Goal: Task Accomplishment & Management: Manage account settings

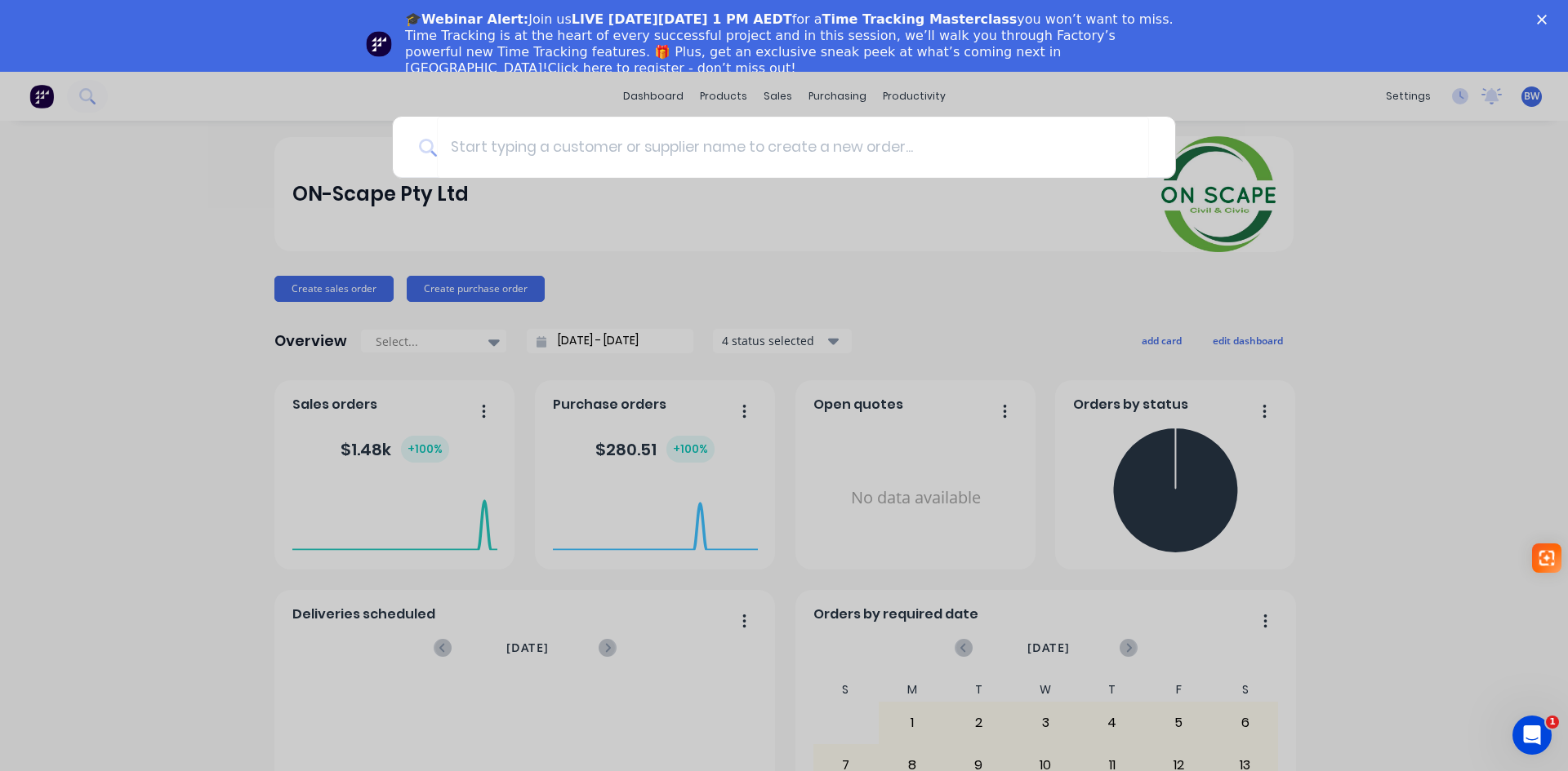
click at [1254, 322] on div at bounding box center [784, 386] width 1568 height 771
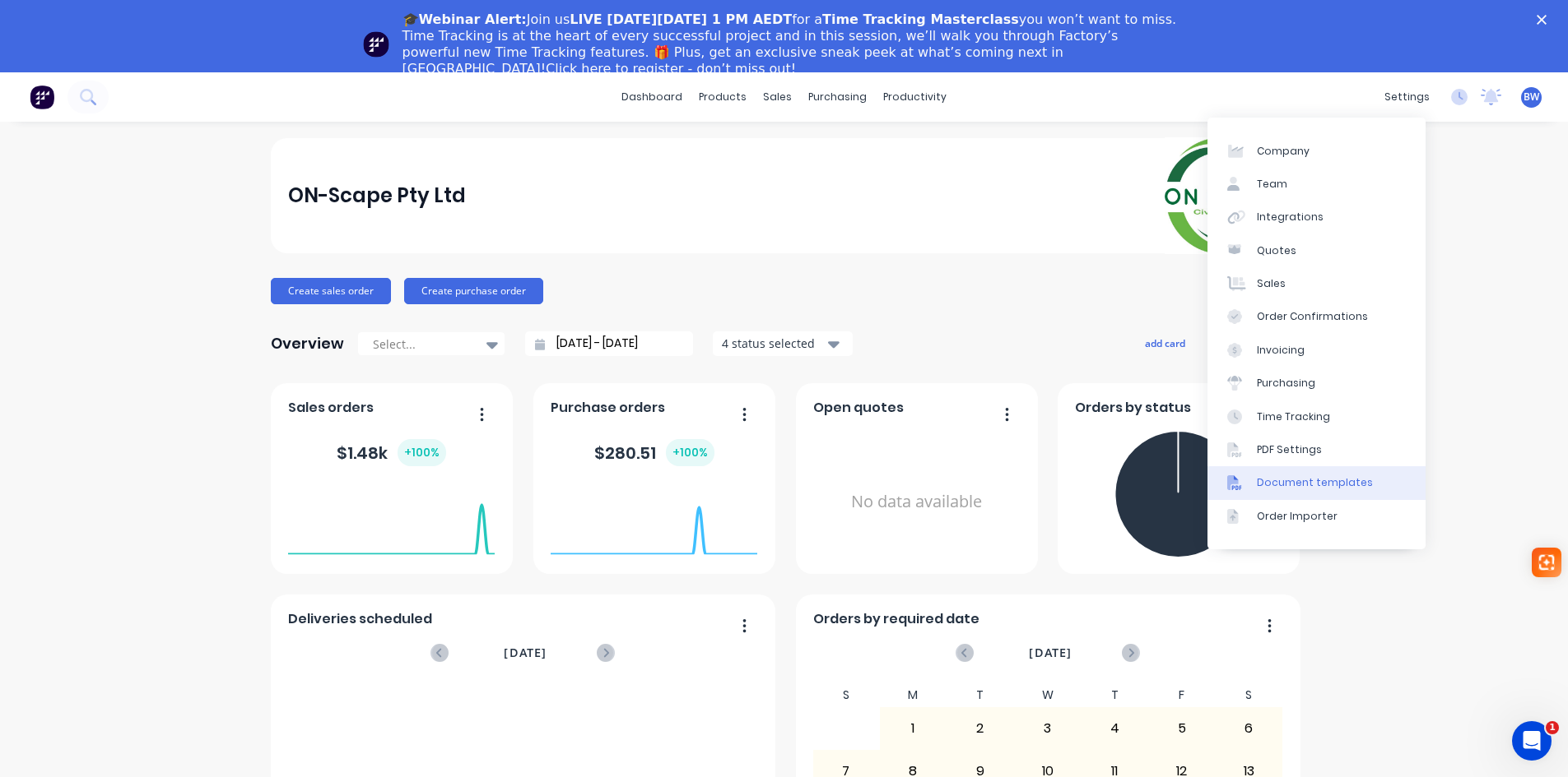
click at [1264, 481] on div "Document templates" at bounding box center [1314, 483] width 116 height 15
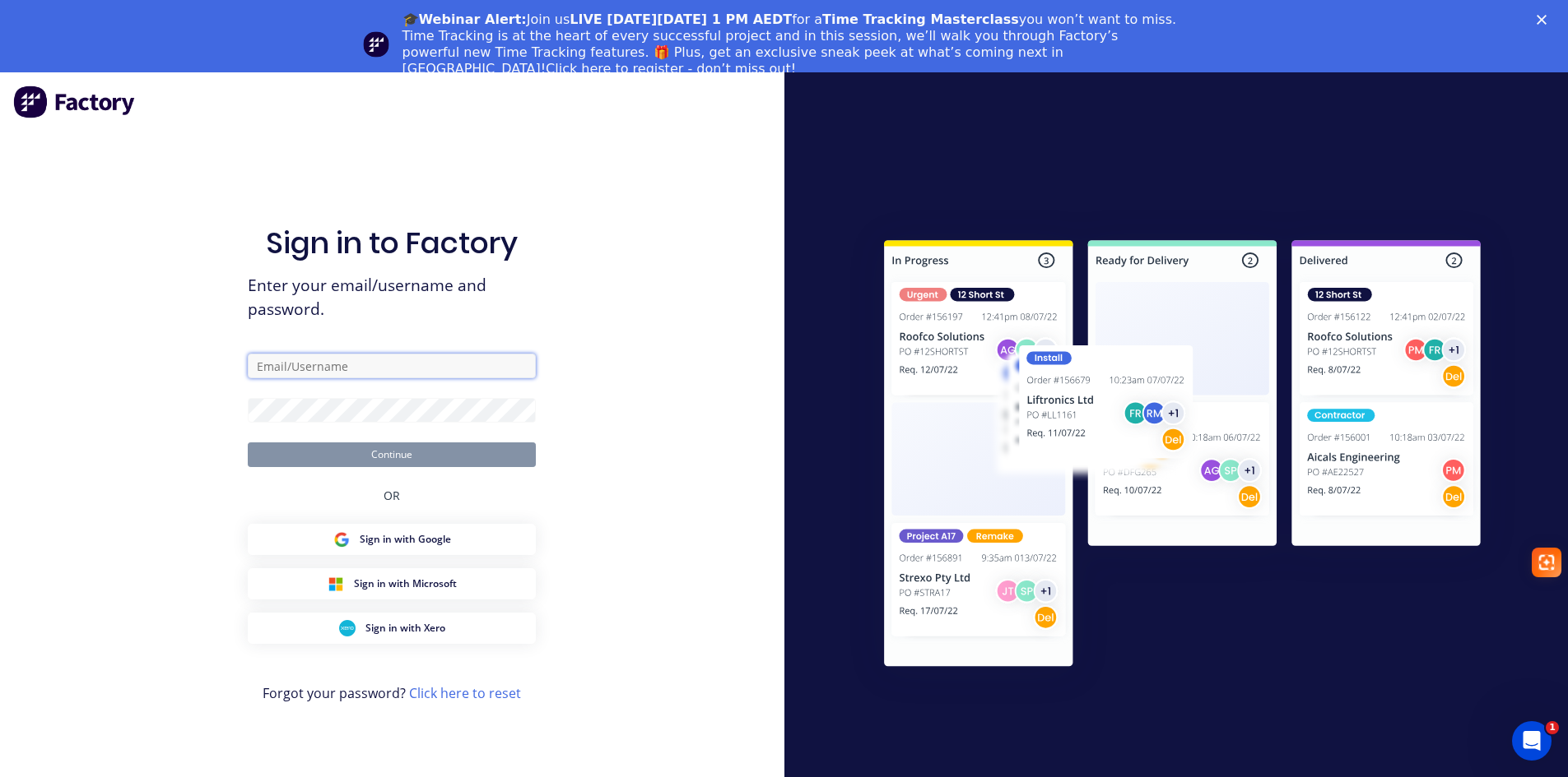
click at [375, 368] on input "text" at bounding box center [391, 366] width 288 height 24
click at [324, 362] on input "text" at bounding box center [391, 366] width 288 height 24
type input "belinda@onscape.com.au"
click at [384, 453] on button "Continue" at bounding box center [391, 455] width 288 height 24
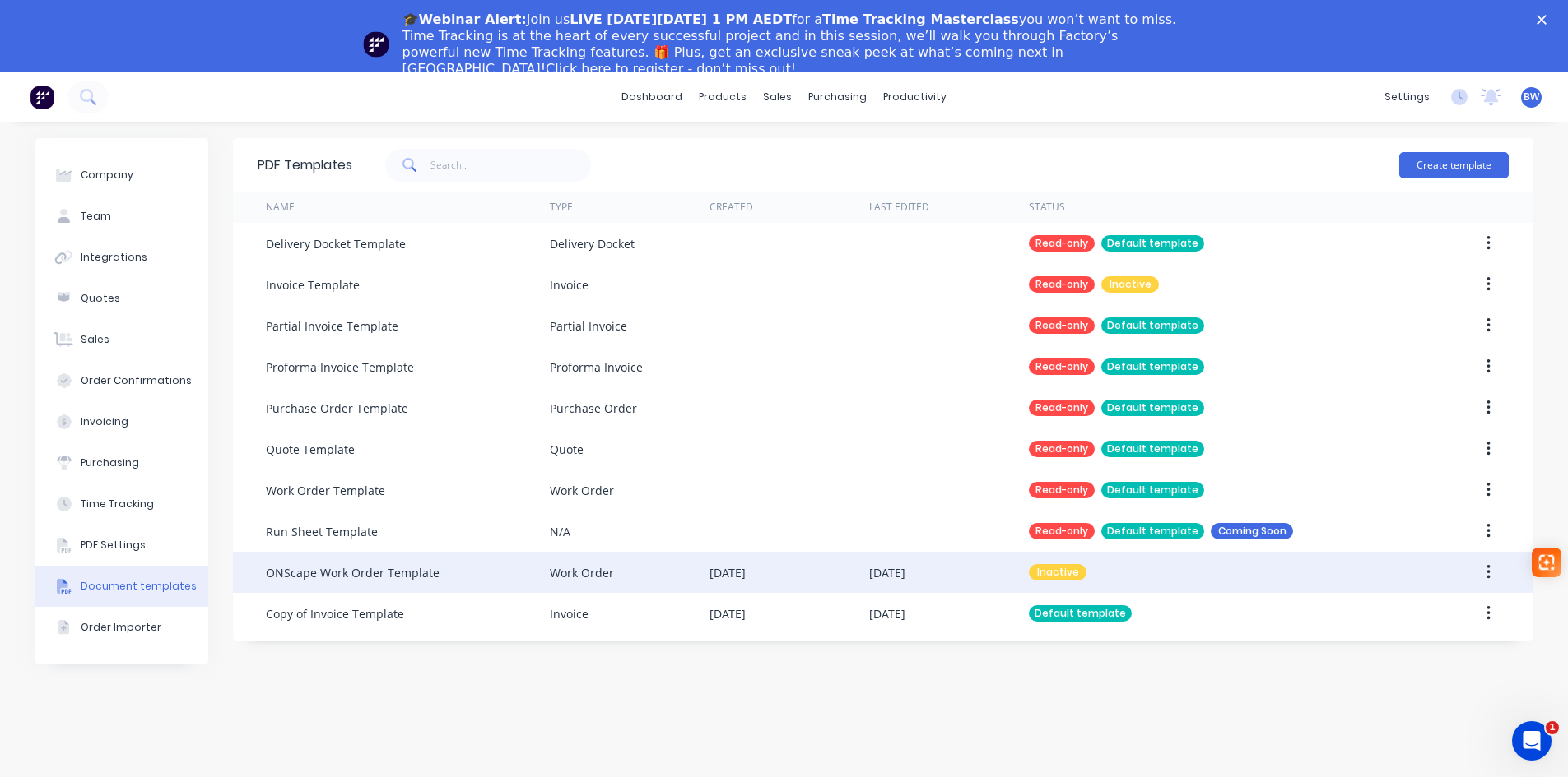
click at [378, 577] on div "ONScape Work Order Template" at bounding box center [352, 573] width 173 height 17
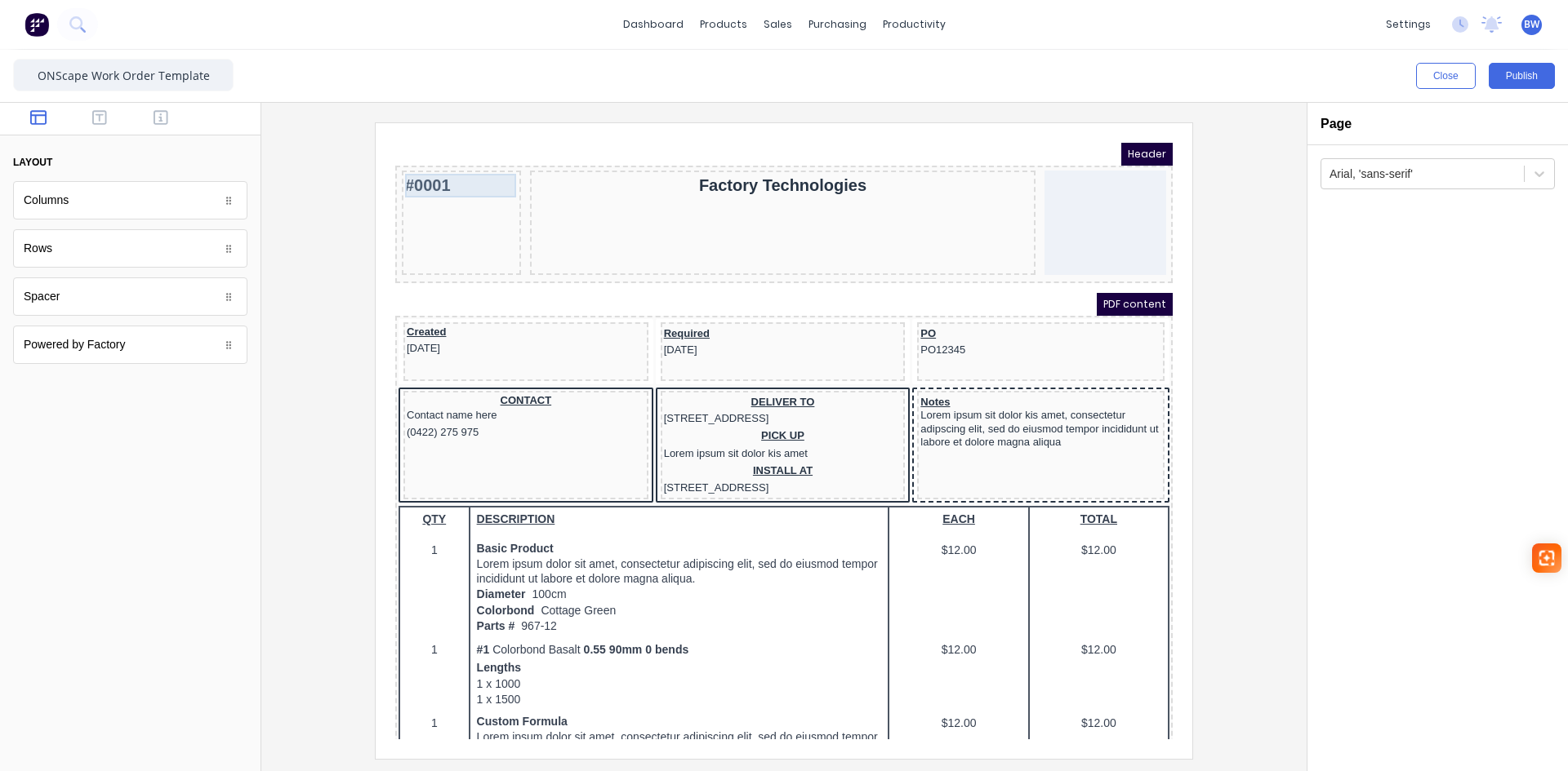
click at [414, 169] on div "#0001" at bounding box center [442, 165] width 112 height 23
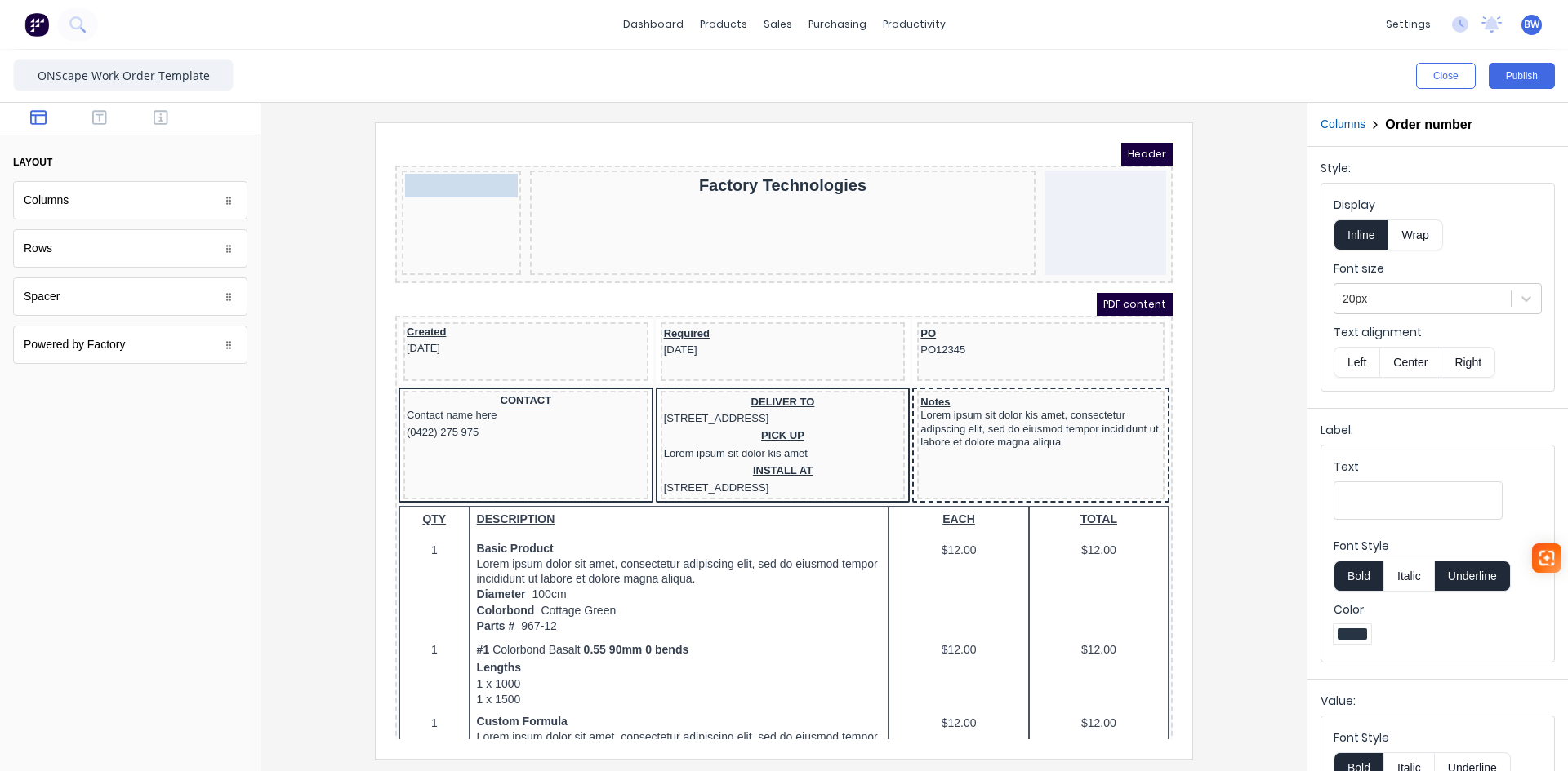
click at [421, 168] on body "Header #0001 #0001 Factory Technologies PDF content Created [DATE] Required [DA…" at bounding box center [764, 422] width 778 height 596
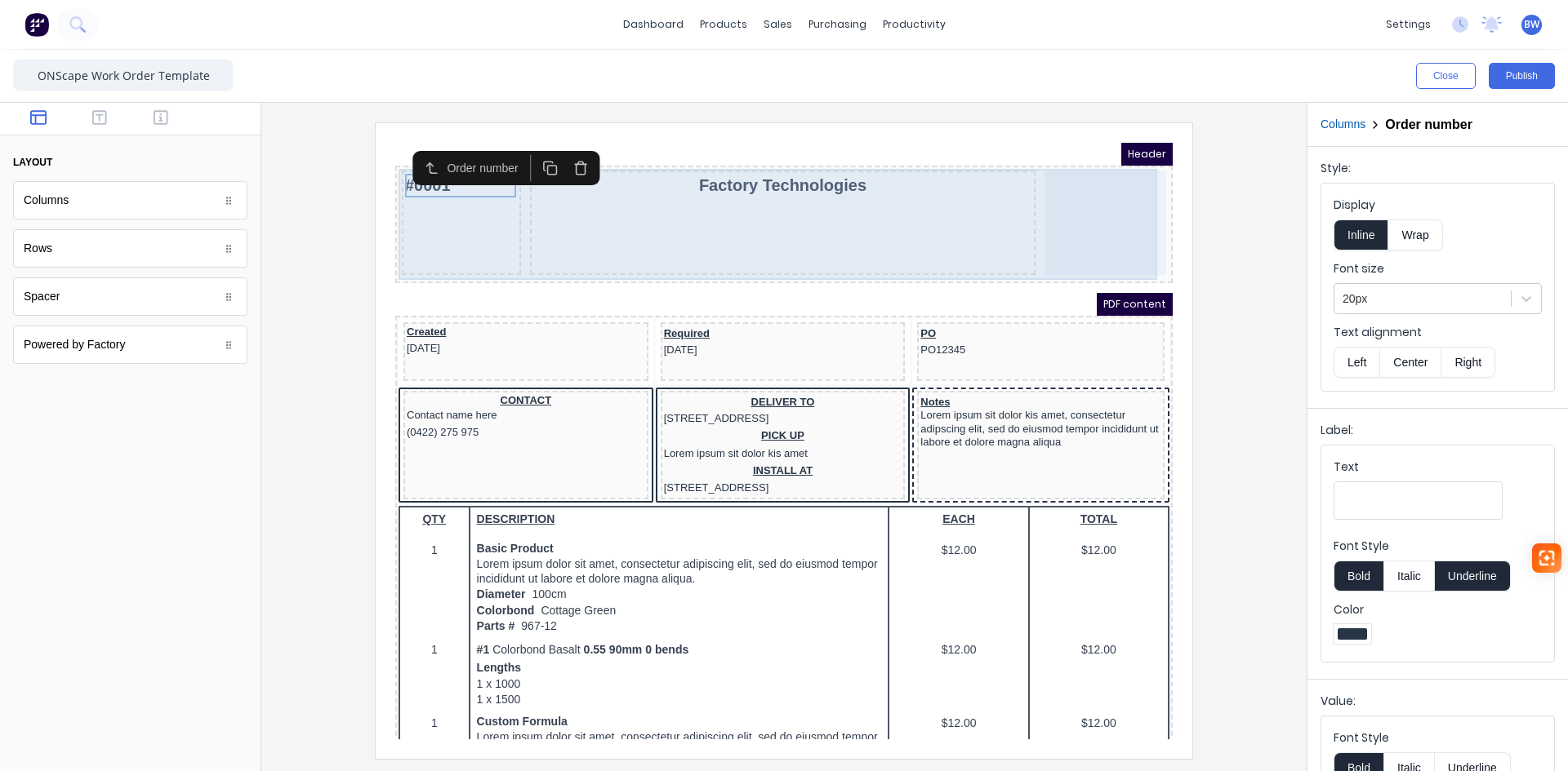
click at [418, 227] on div "#0001" at bounding box center [442, 203] width 119 height 105
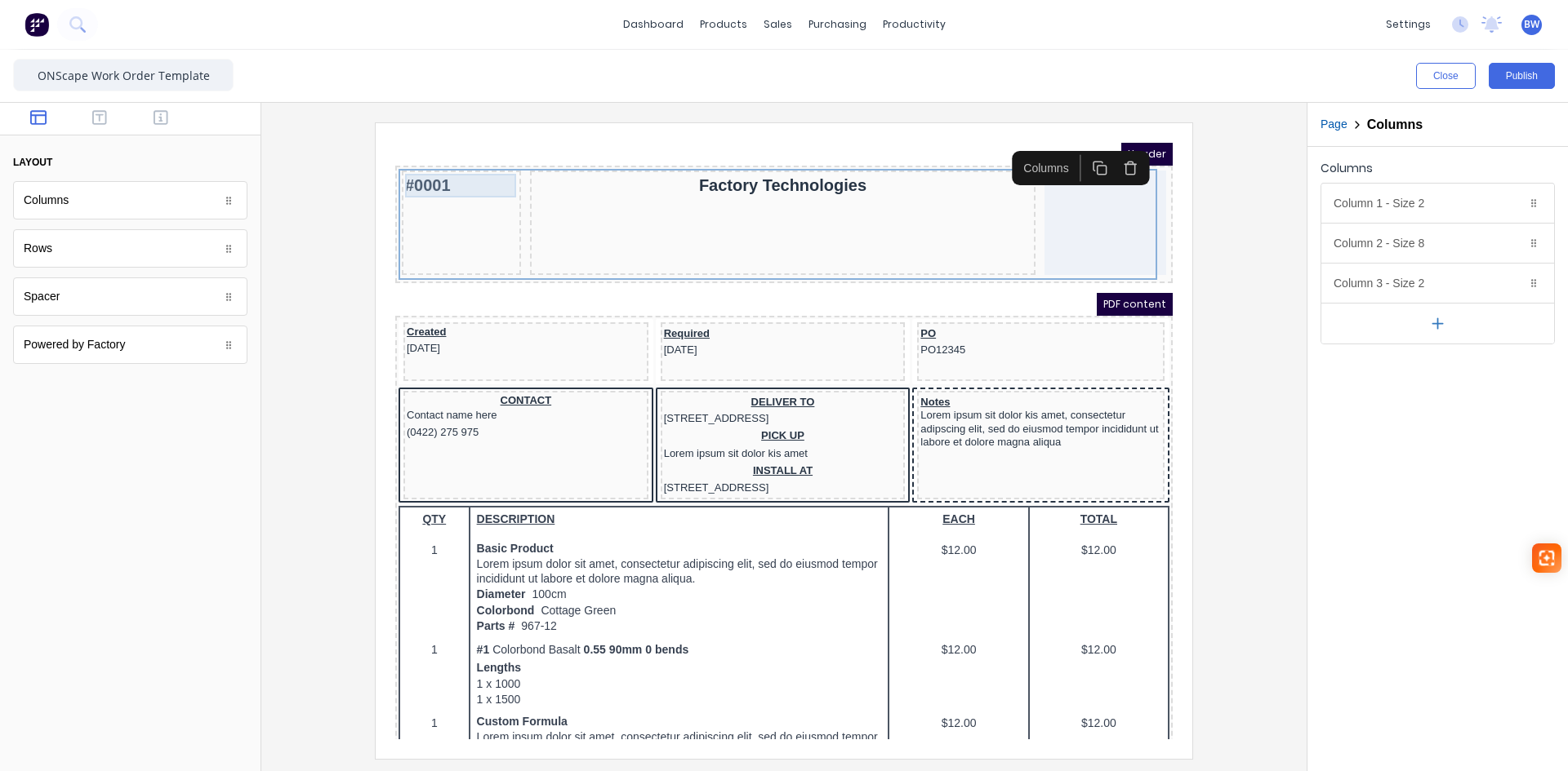
click at [414, 170] on div "#0001" at bounding box center [442, 165] width 112 height 23
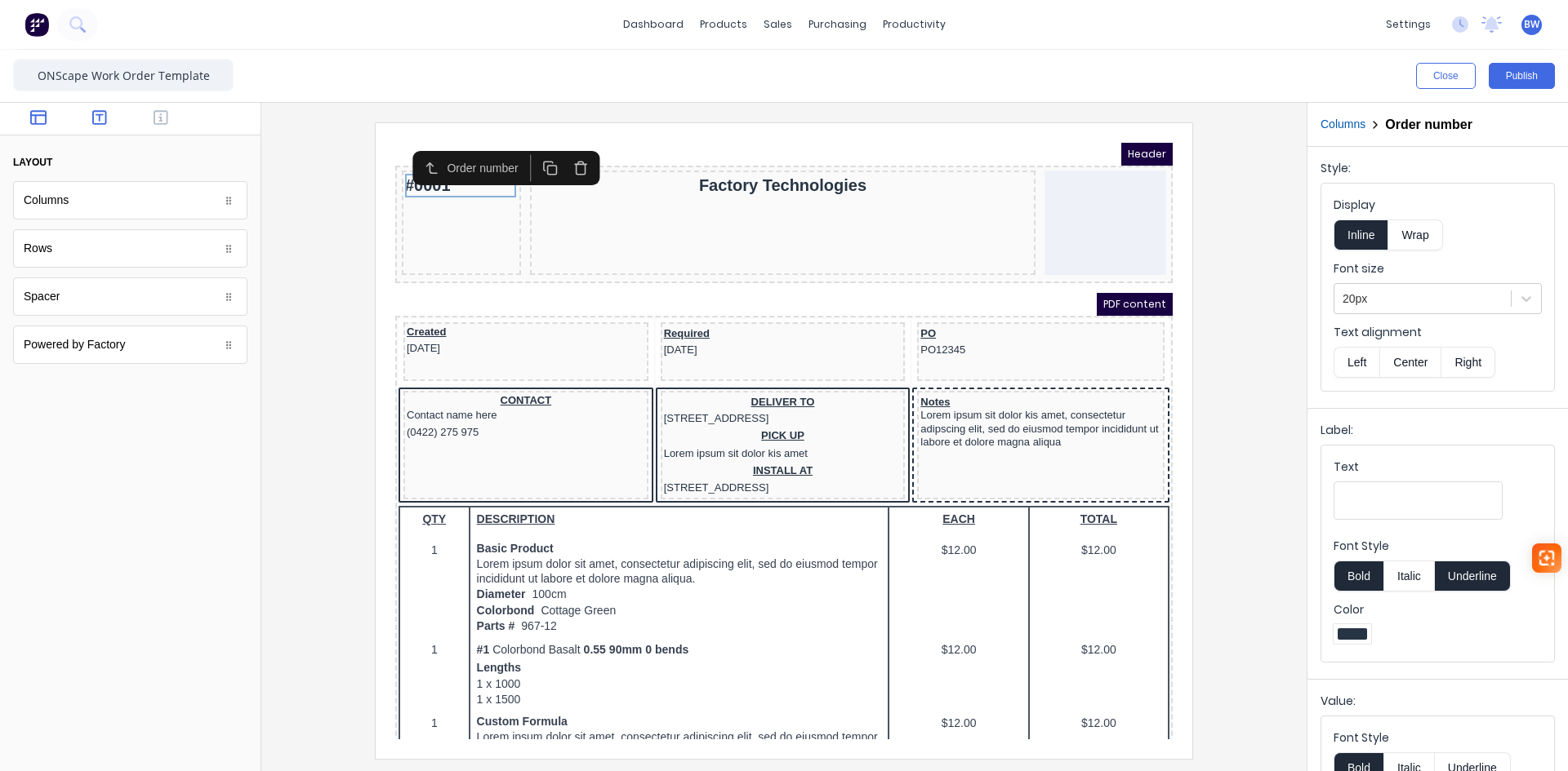
click at [96, 118] on icon "button" at bounding box center [99, 118] width 15 height 16
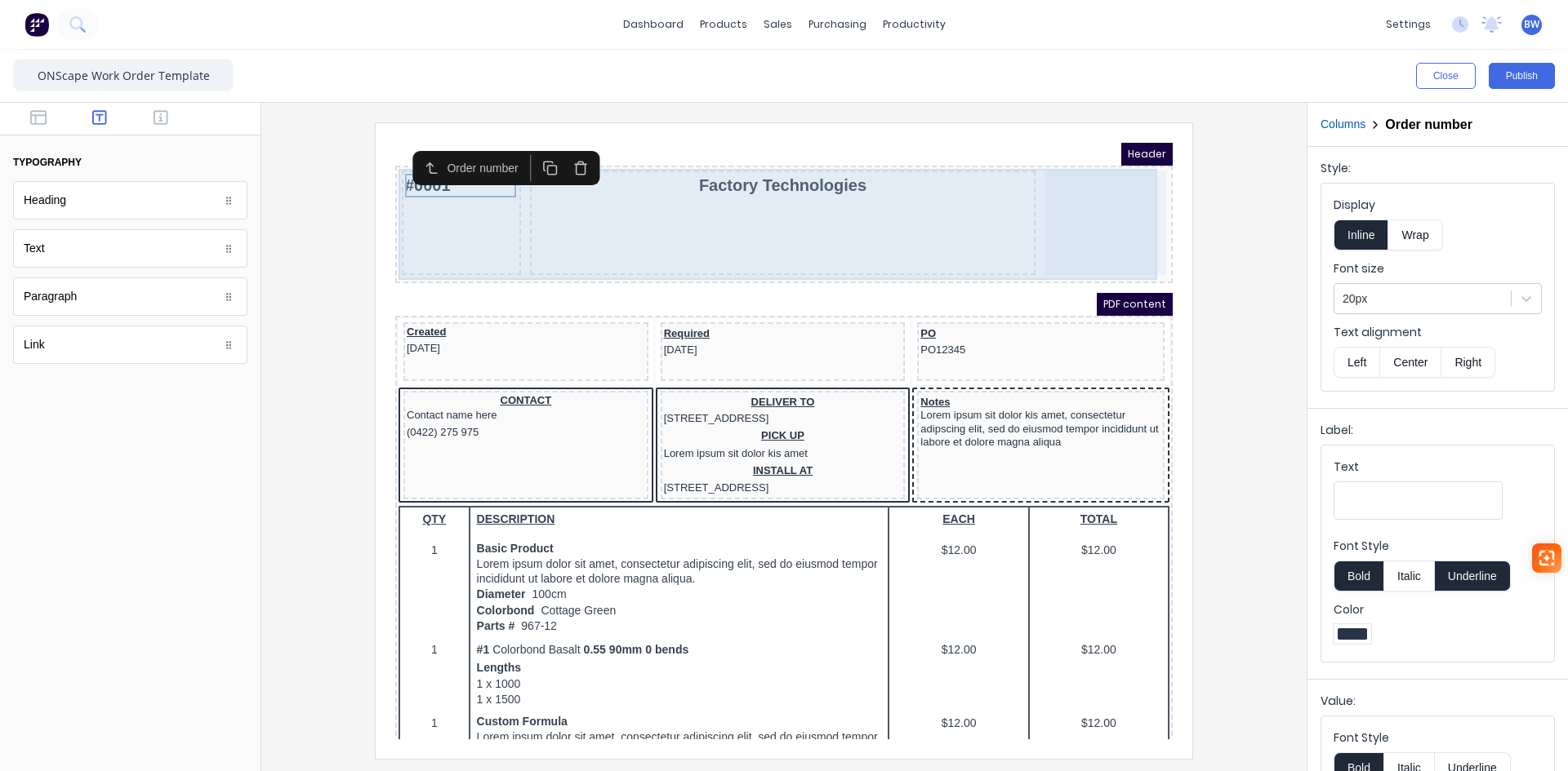
click at [423, 227] on div "#0001" at bounding box center [442, 203] width 119 height 105
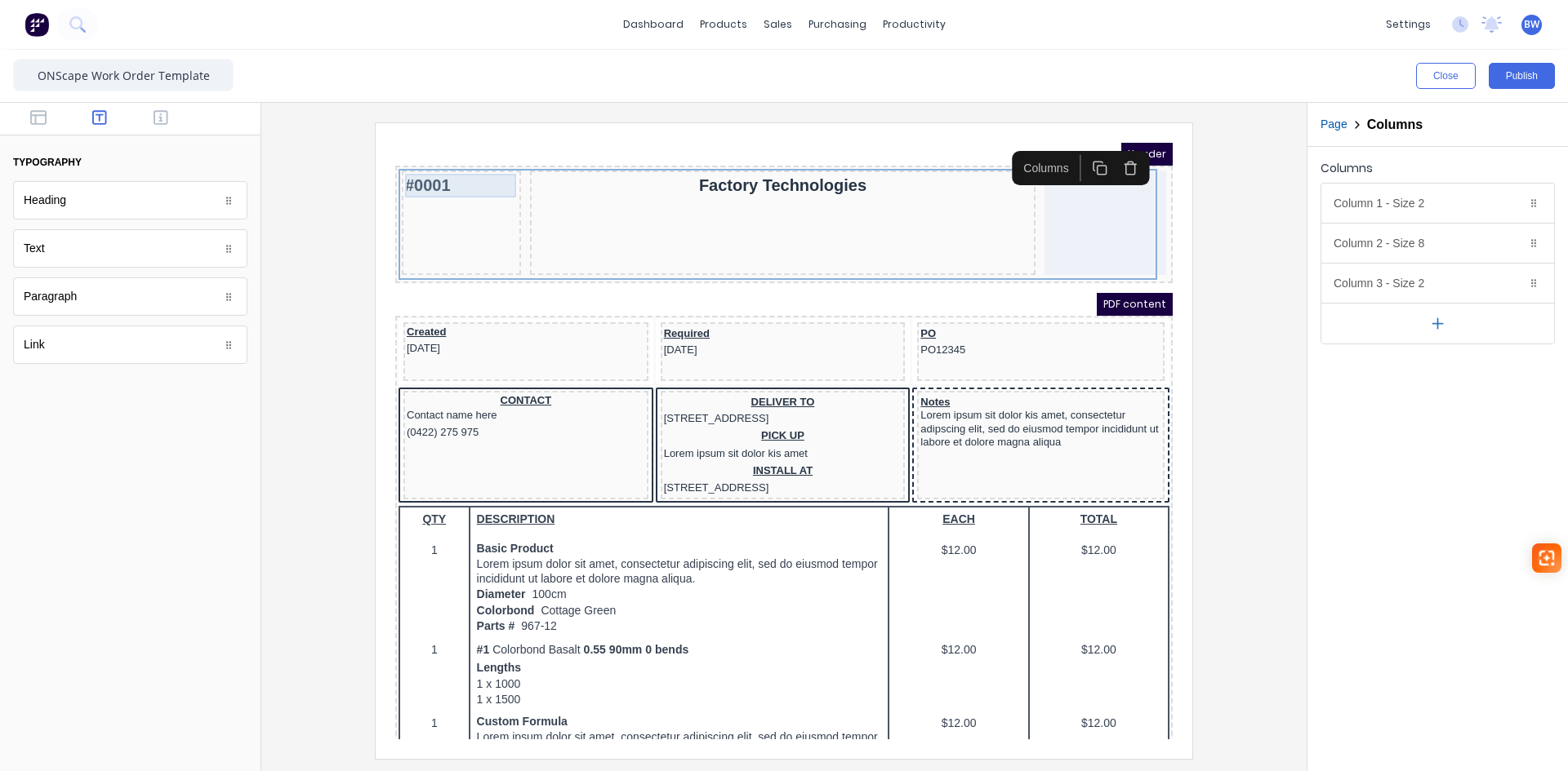
click at [440, 162] on div "#0001" at bounding box center [442, 165] width 112 height 23
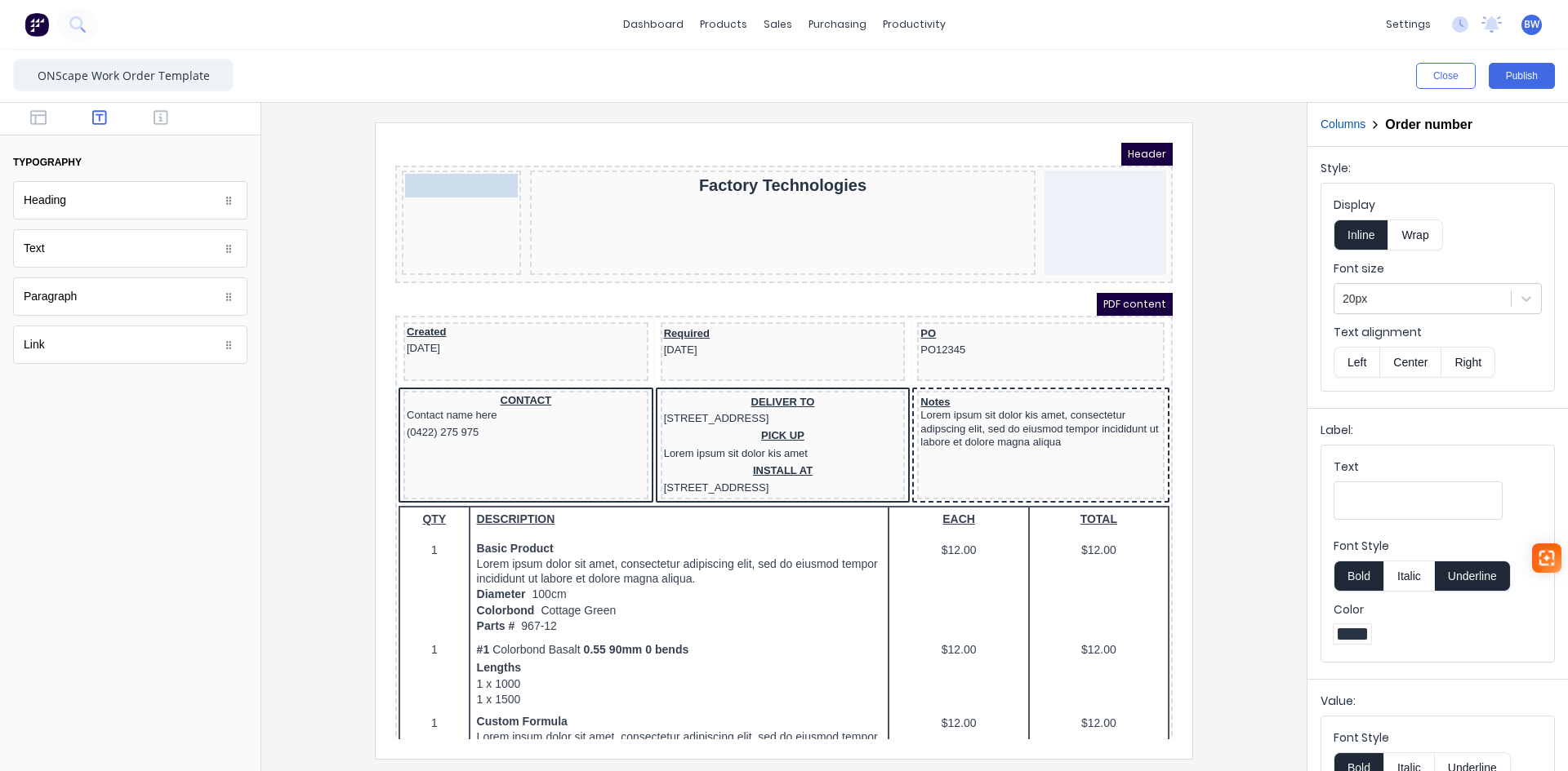
drag, startPoint x: 464, startPoint y: 169, endPoint x: 464, endPoint y: 203, distance: 34.0
click at [464, 203] on body "Header #0001 #0001 Factory Technologies PDF content Created [DATE] Required [DA…" at bounding box center [764, 422] width 778 height 596
click at [1411, 359] on button "Center" at bounding box center [1411, 362] width 62 height 31
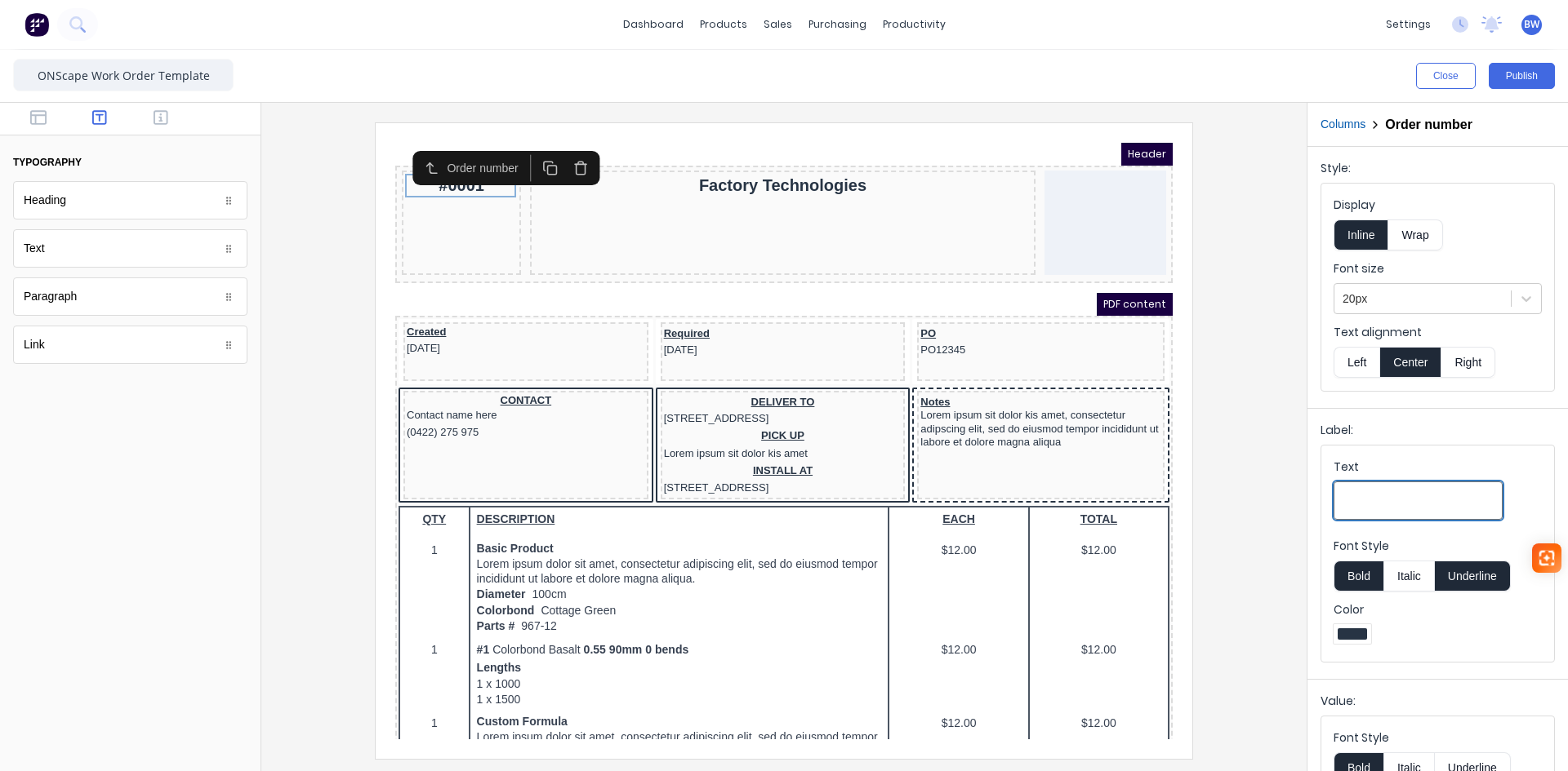
click at [1398, 498] on input "Text" at bounding box center [1418, 500] width 169 height 38
type input "J"
drag, startPoint x: 1397, startPoint y: 504, endPoint x: 1355, endPoint y: 505, distance: 42.0
click at [1355, 505] on input "ONSCAPE Job #" at bounding box center [1418, 500] width 169 height 38
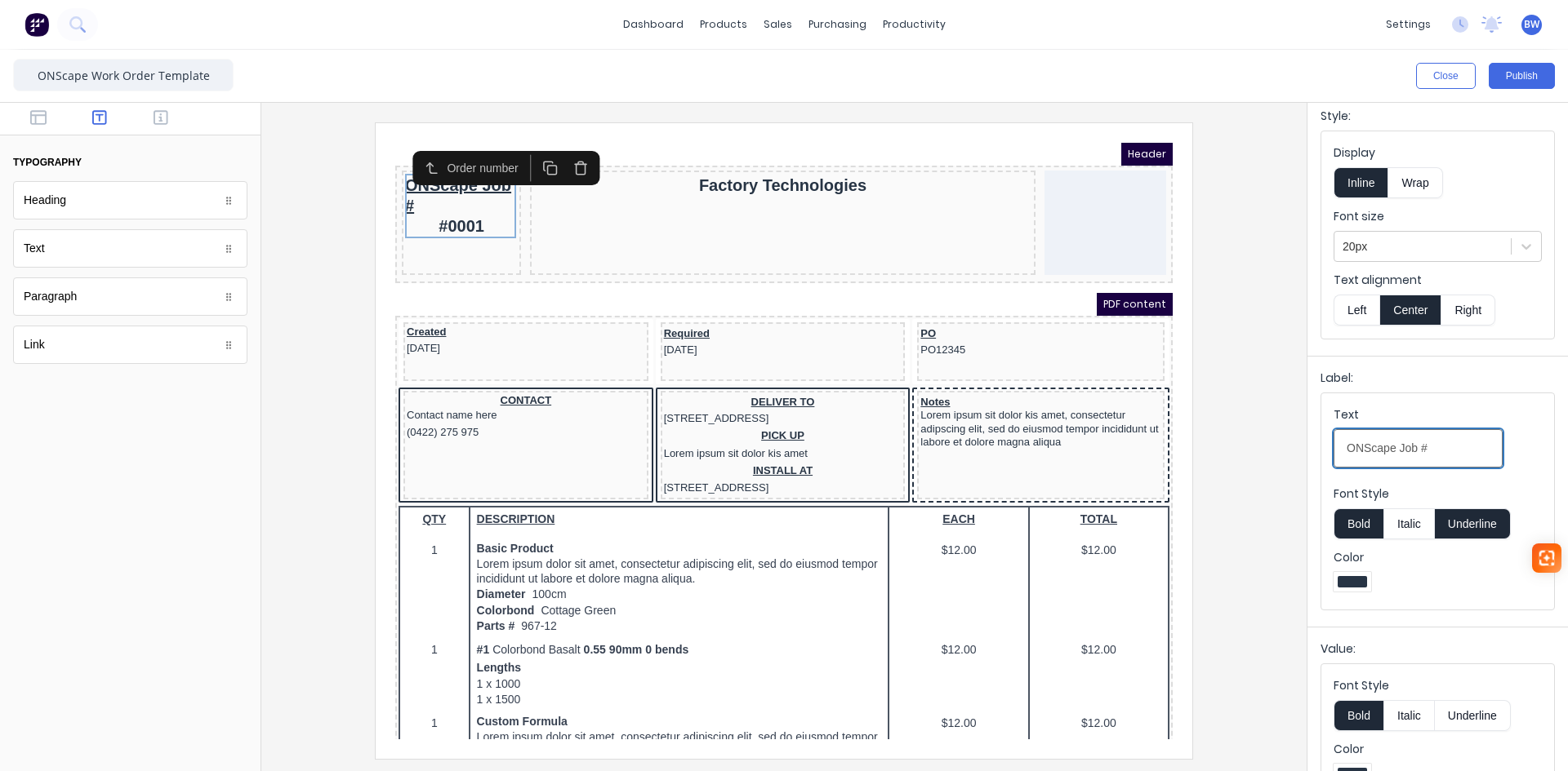
scroll to position [81, 0]
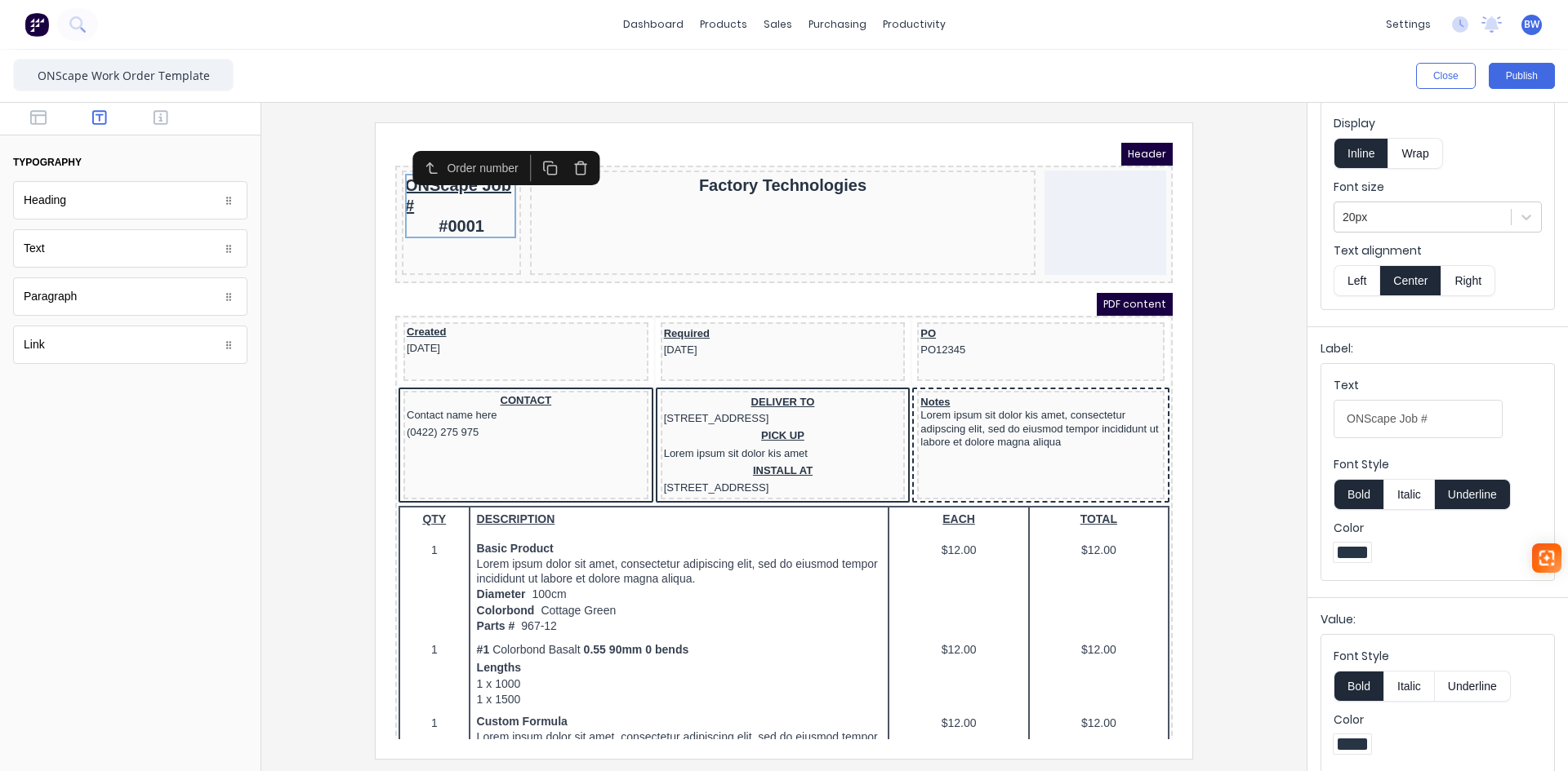
click at [1410, 551] on div at bounding box center [1437, 555] width 208 height 24
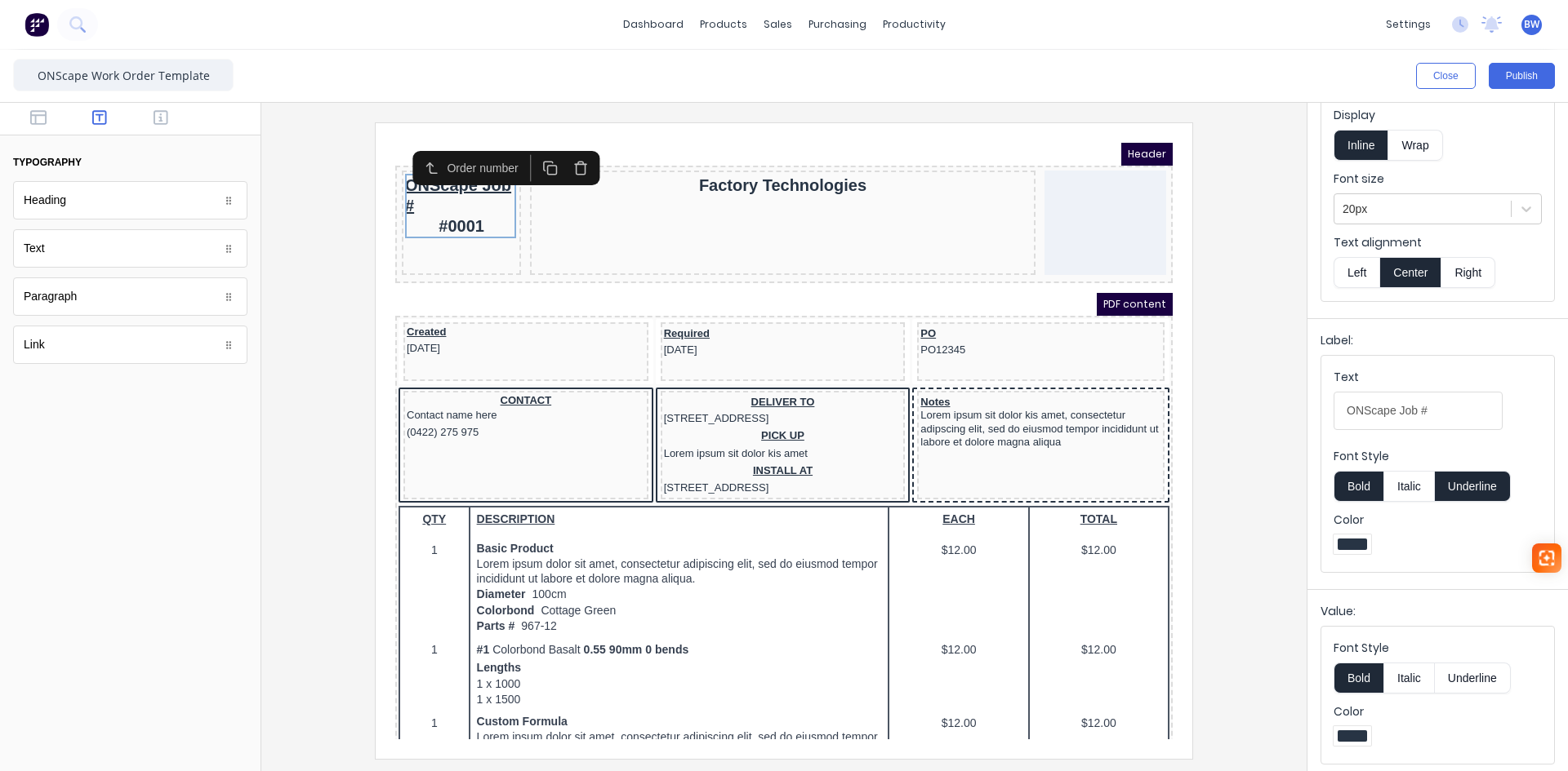
scroll to position [95, 0]
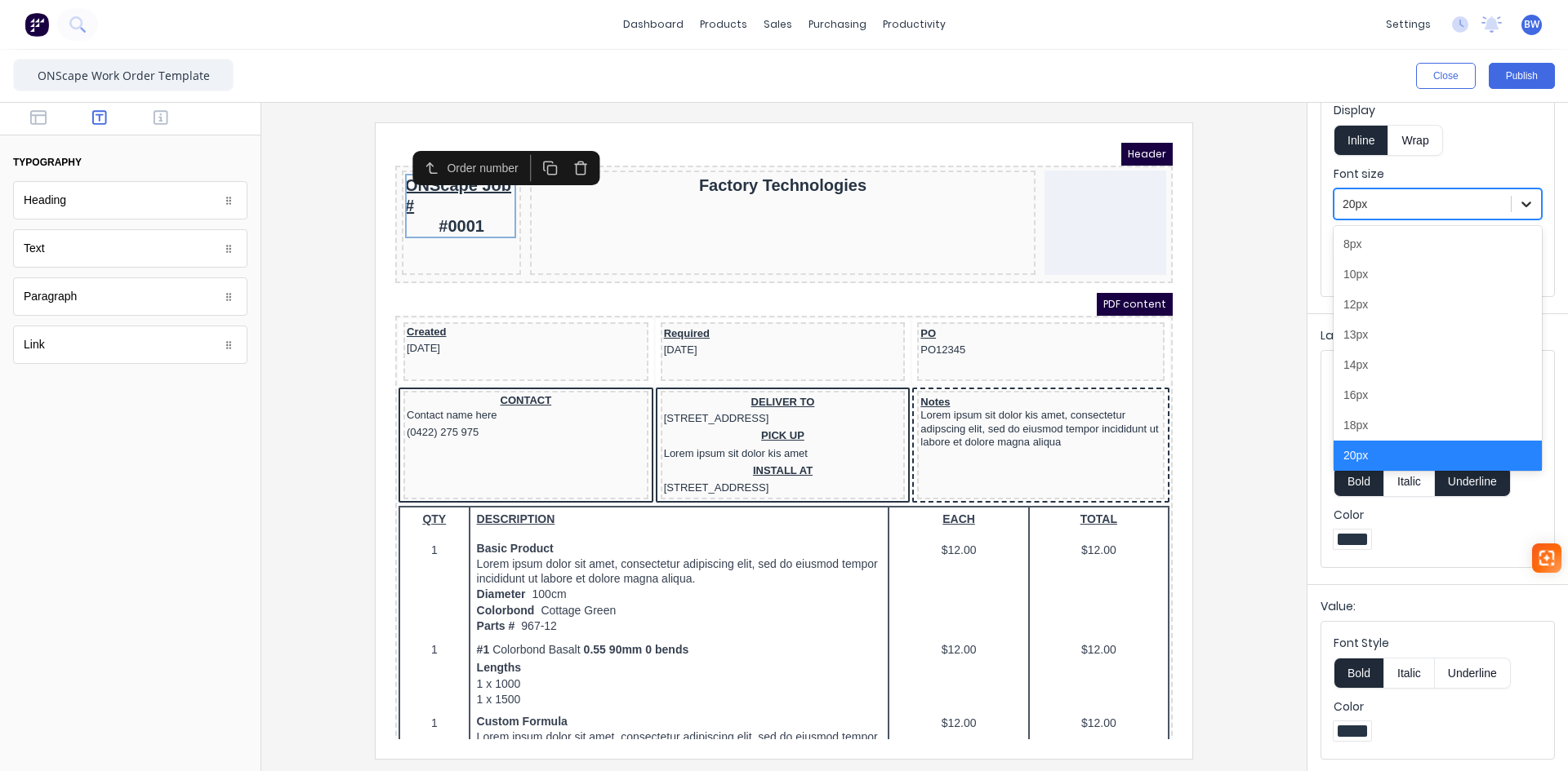
click at [1519, 206] on icon at bounding box center [1526, 204] width 16 height 16
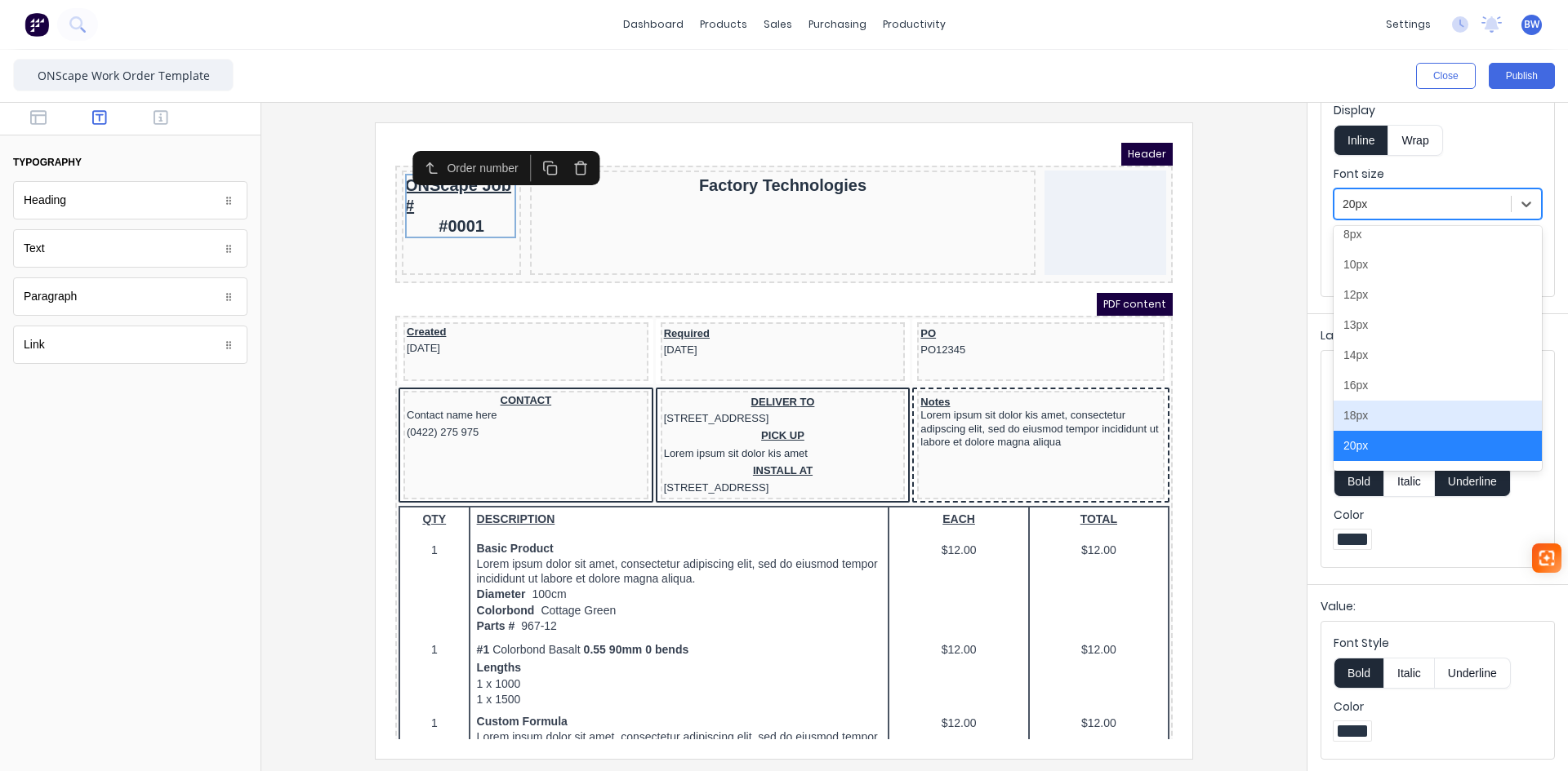
click at [1363, 412] on div "18px" at bounding box center [1437, 416] width 208 height 30
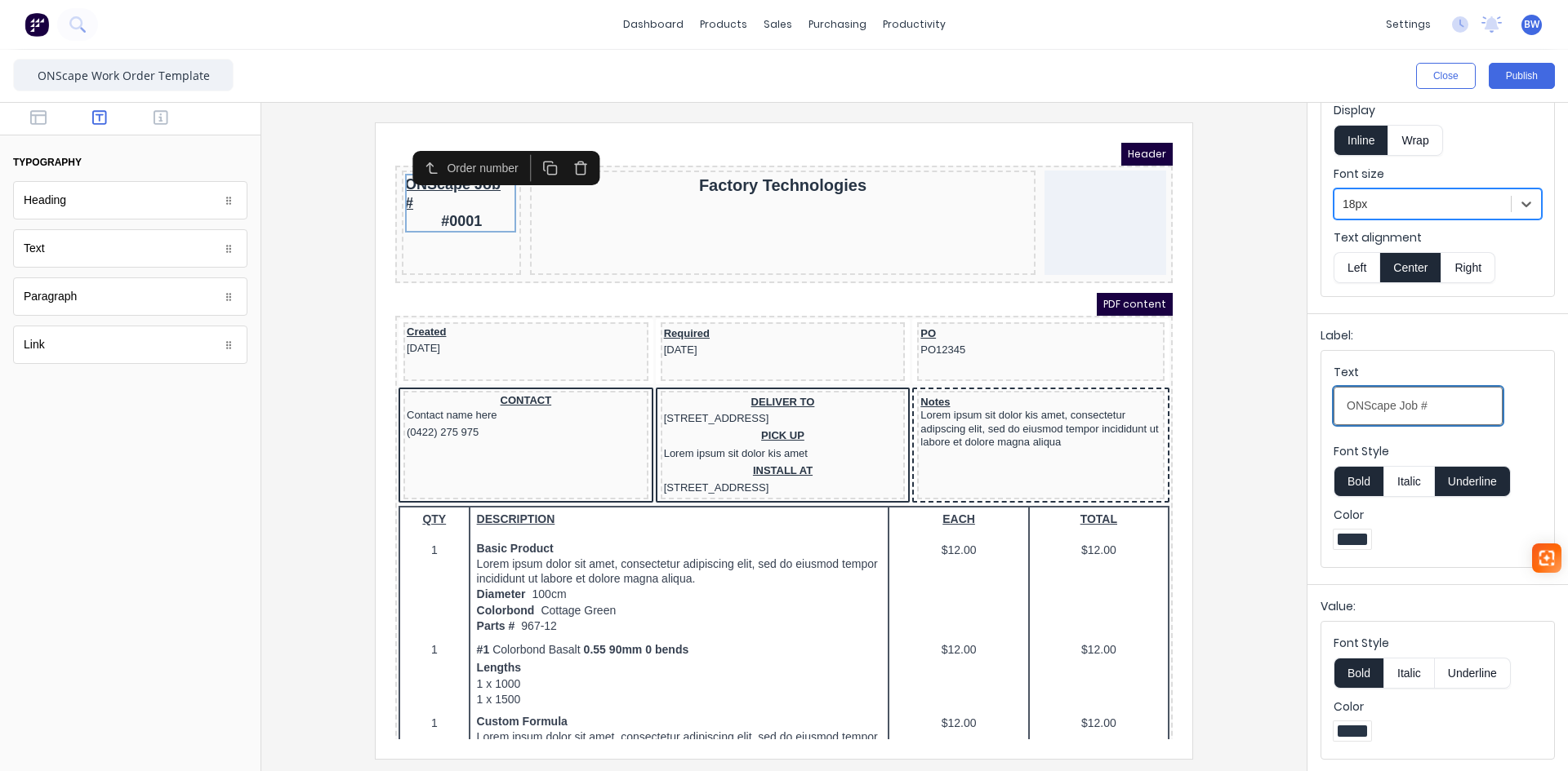
click at [1439, 405] on input "ONScape Job #" at bounding box center [1418, 406] width 169 height 38
type input "ONScape Job"
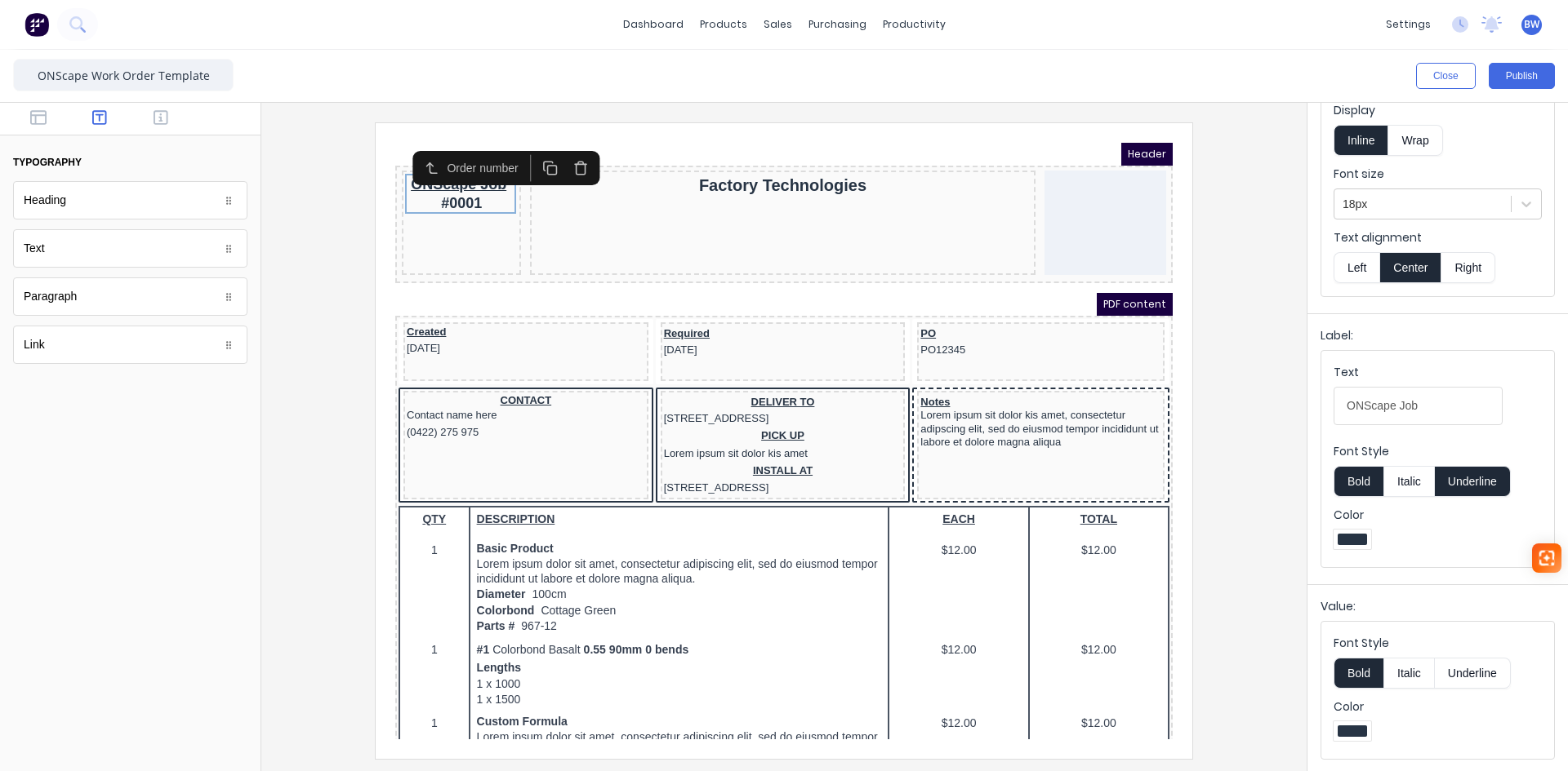
click at [855, 140] on iframe at bounding box center [784, 442] width 816 height 636
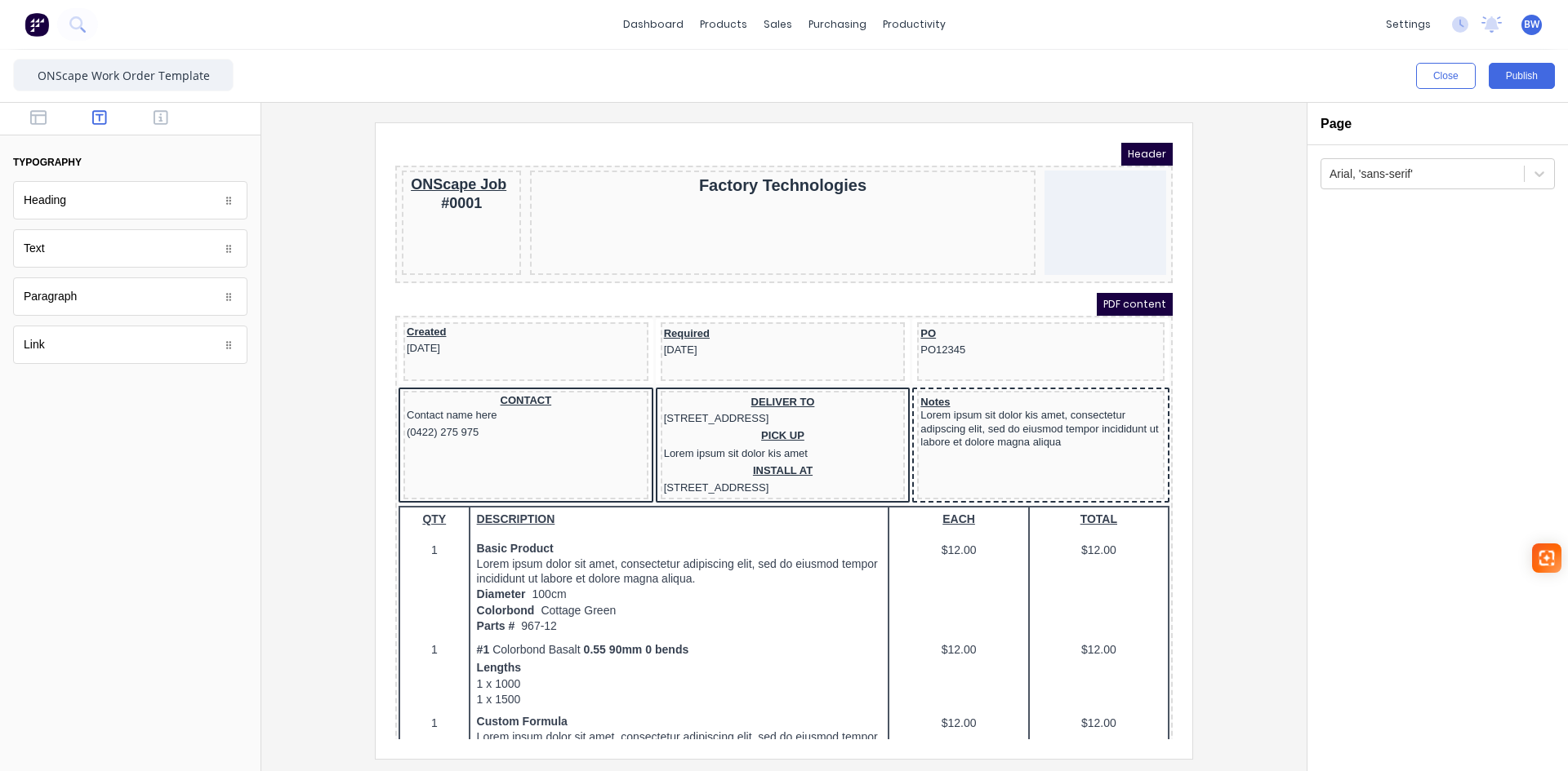
scroll to position [0, 0]
click at [423, 166] on div "ONScape Job #0001" at bounding box center [442, 174] width 112 height 40
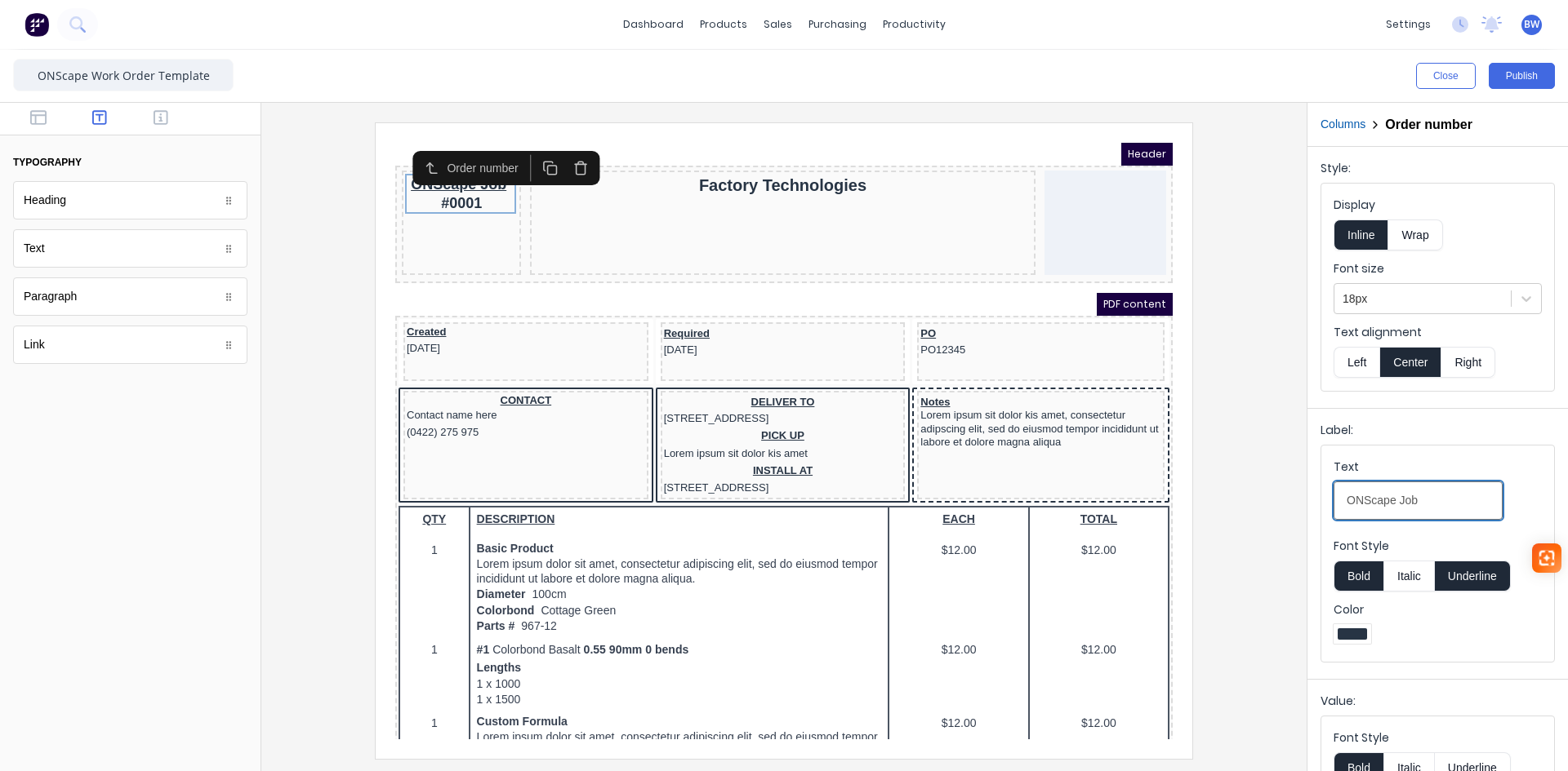
click at [1366, 501] on input "ONScape Job" at bounding box center [1418, 500] width 169 height 38
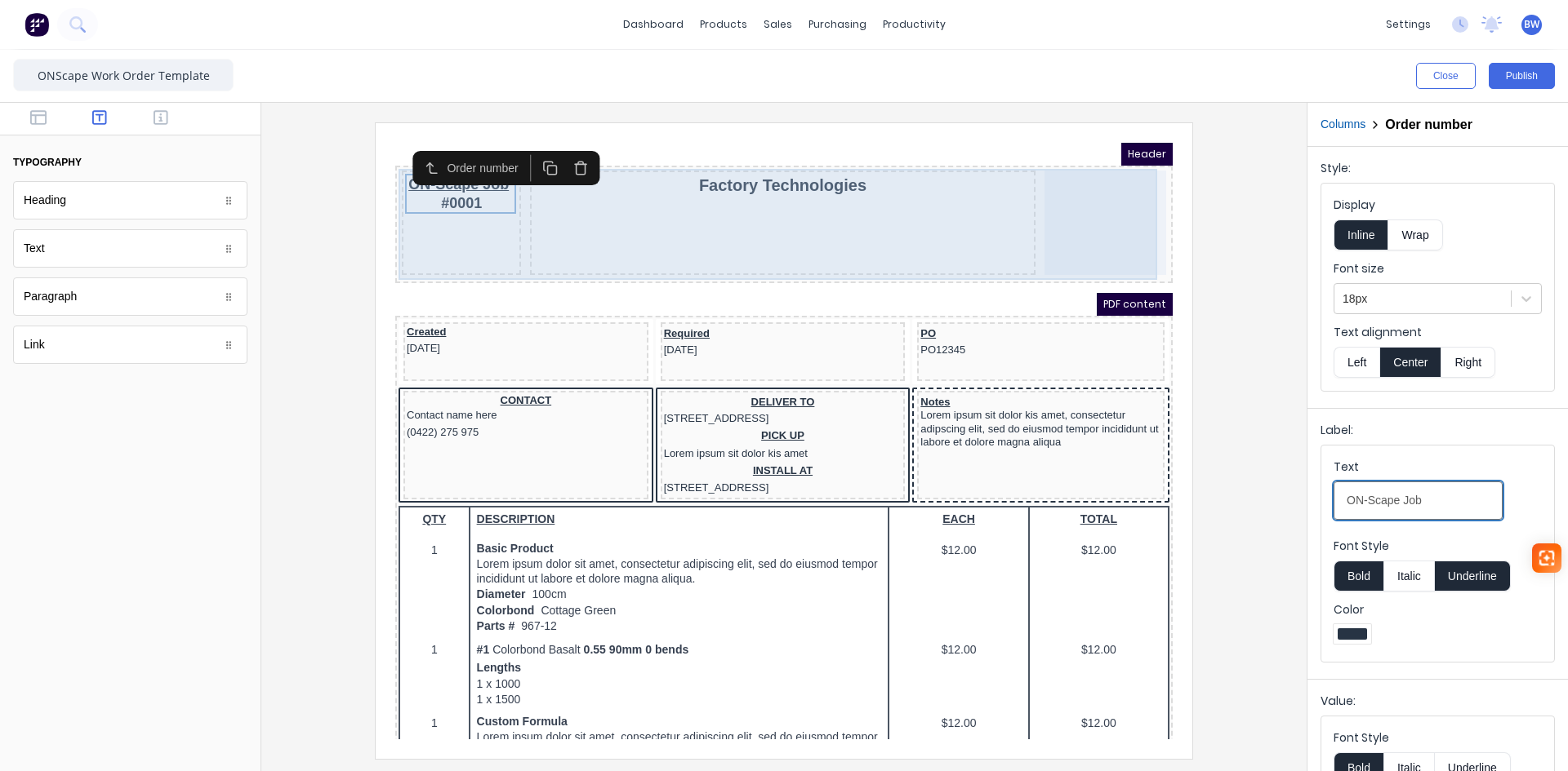
type input "ON-Scape Job"
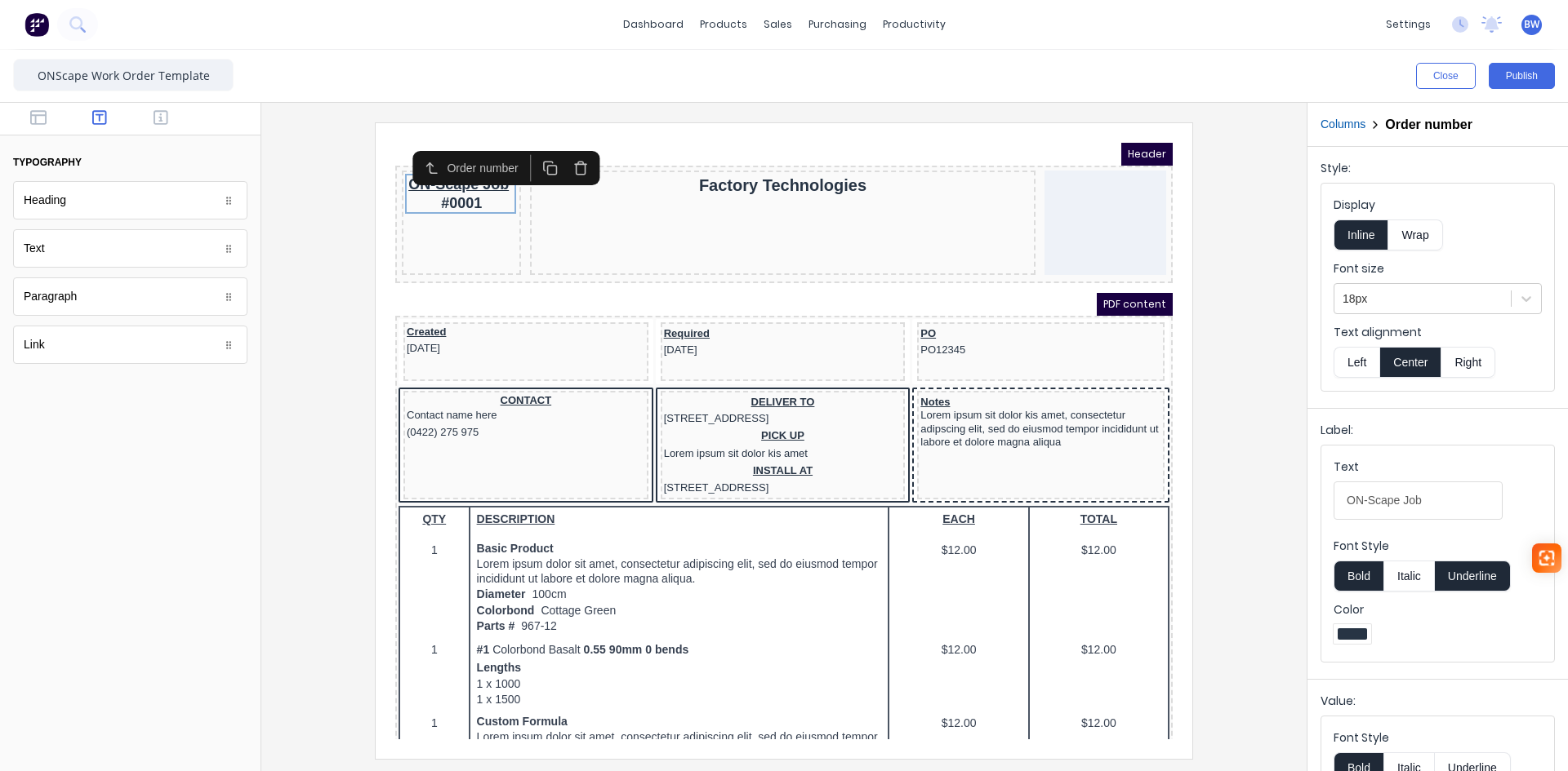
click at [317, 231] on div at bounding box center [784, 441] width 1020 height 636
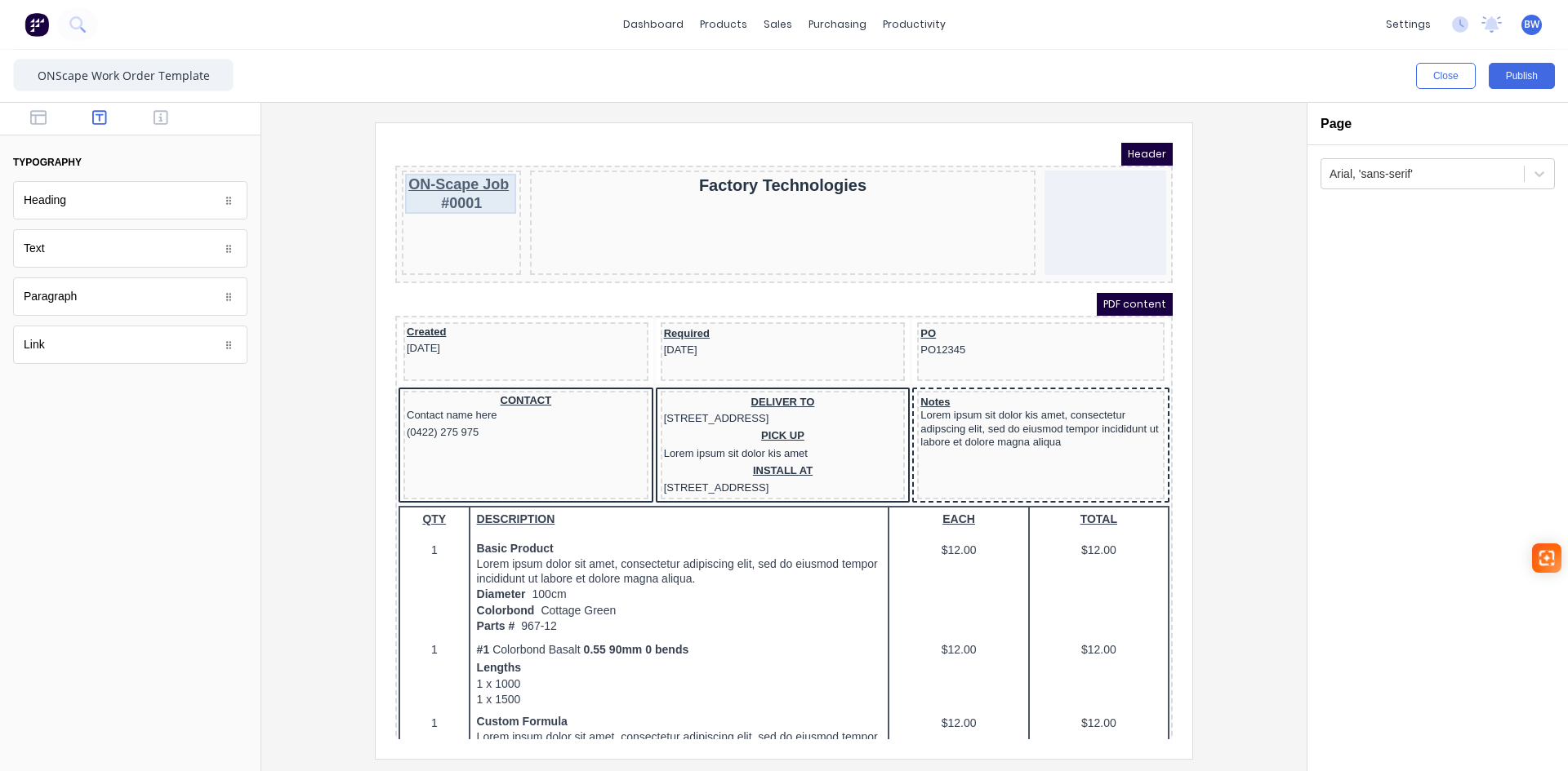
click at [444, 186] on div "ON-Scape Job #0001" at bounding box center [442, 174] width 112 height 40
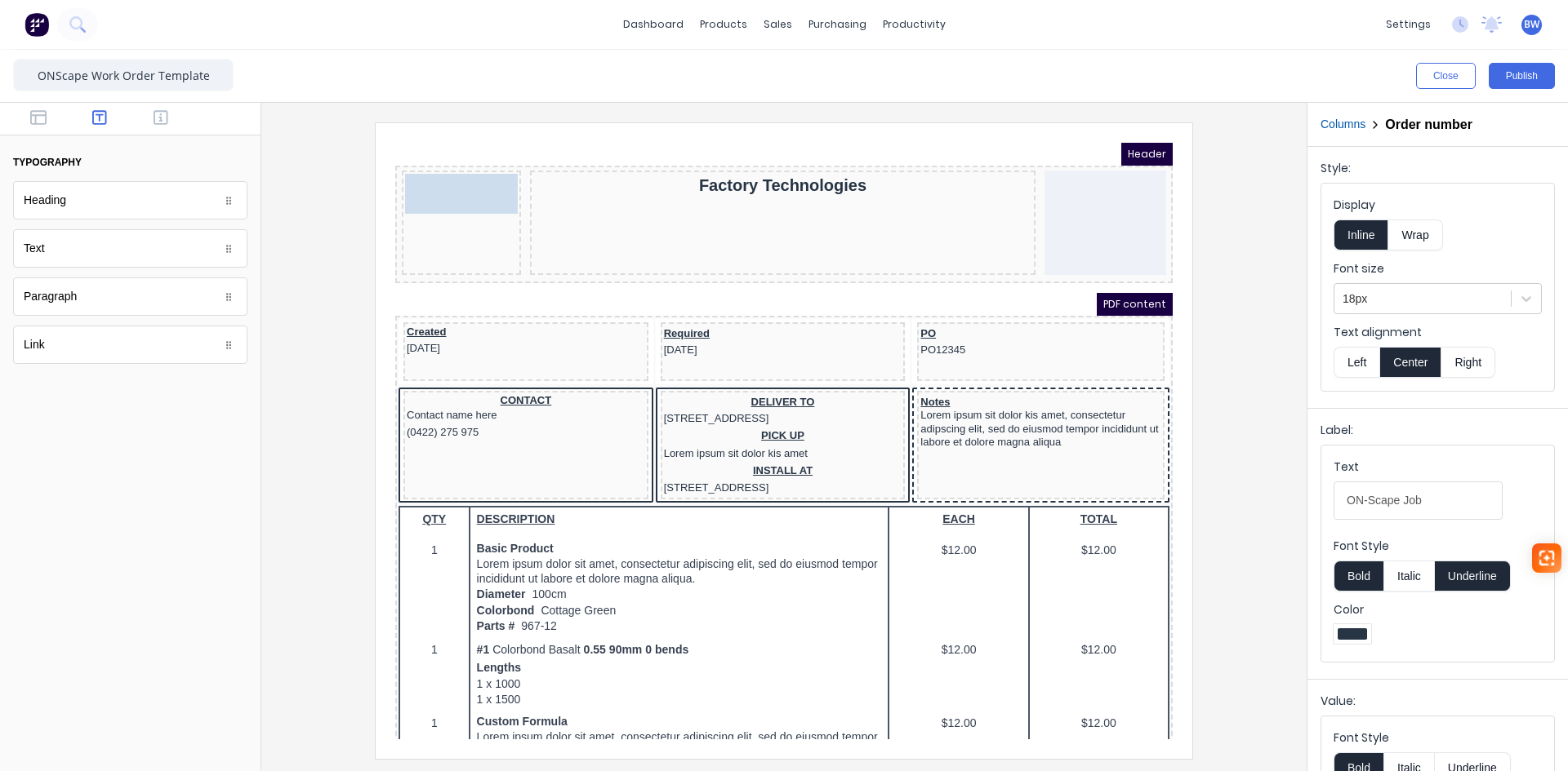
drag, startPoint x: 444, startPoint y: 186, endPoint x: 451, endPoint y: 224, distance: 38.6
click at [451, 224] on body "Header ON-Scape Job #0001 ON-Scape Job #0001 Factory Technologies PDF content C…" at bounding box center [764, 422] width 778 height 596
click at [460, 239] on div "ON-Scape Job #0001" at bounding box center [442, 203] width 119 height 105
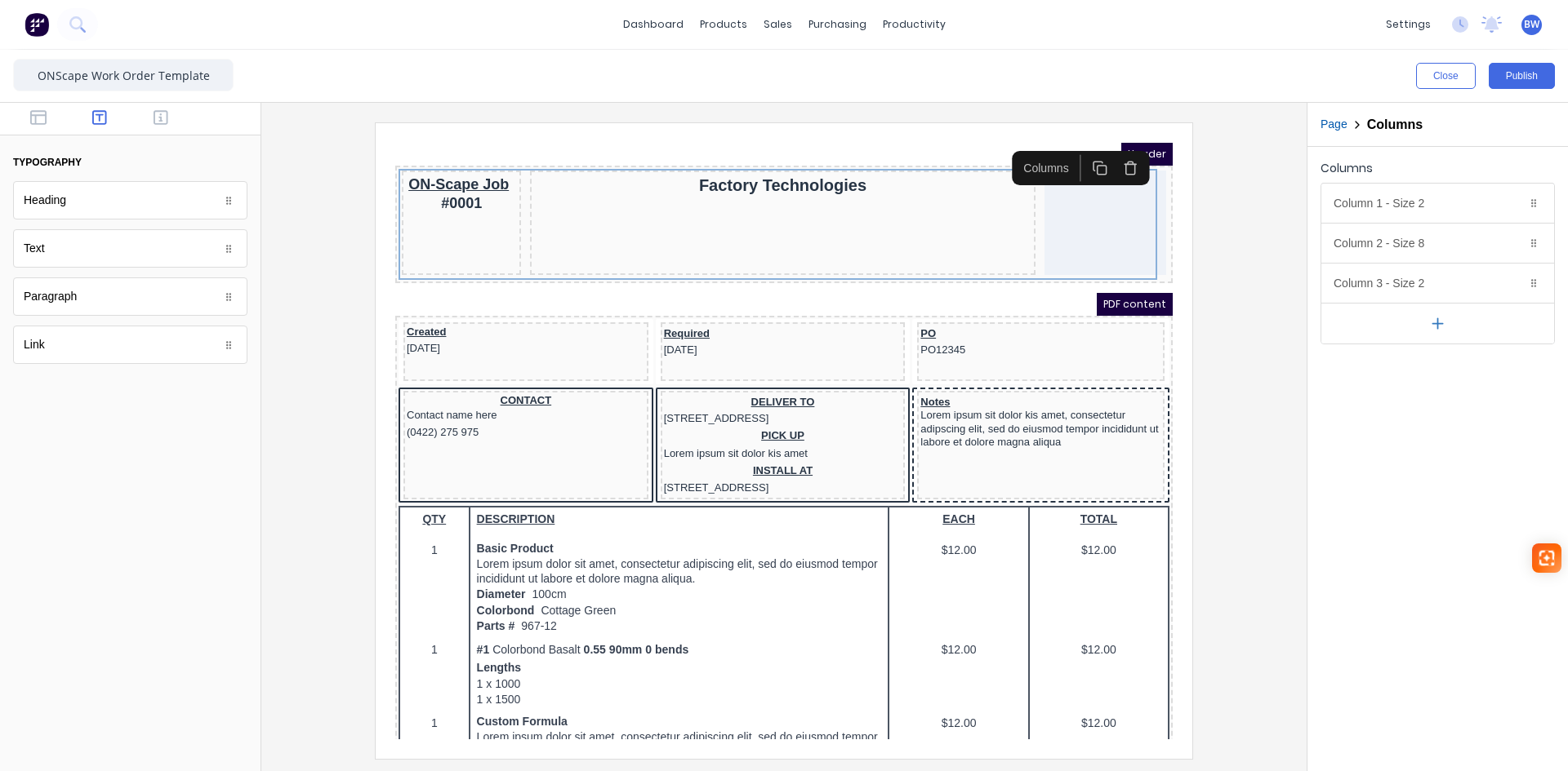
click at [497, 252] on div "ON-Scape Job #0001" at bounding box center [442, 203] width 119 height 105
click at [451, 198] on div "ON-Scape Job #0001" at bounding box center [442, 203] width 119 height 105
click at [451, 169] on div "ON-Scape Job #0001" at bounding box center [442, 174] width 112 height 40
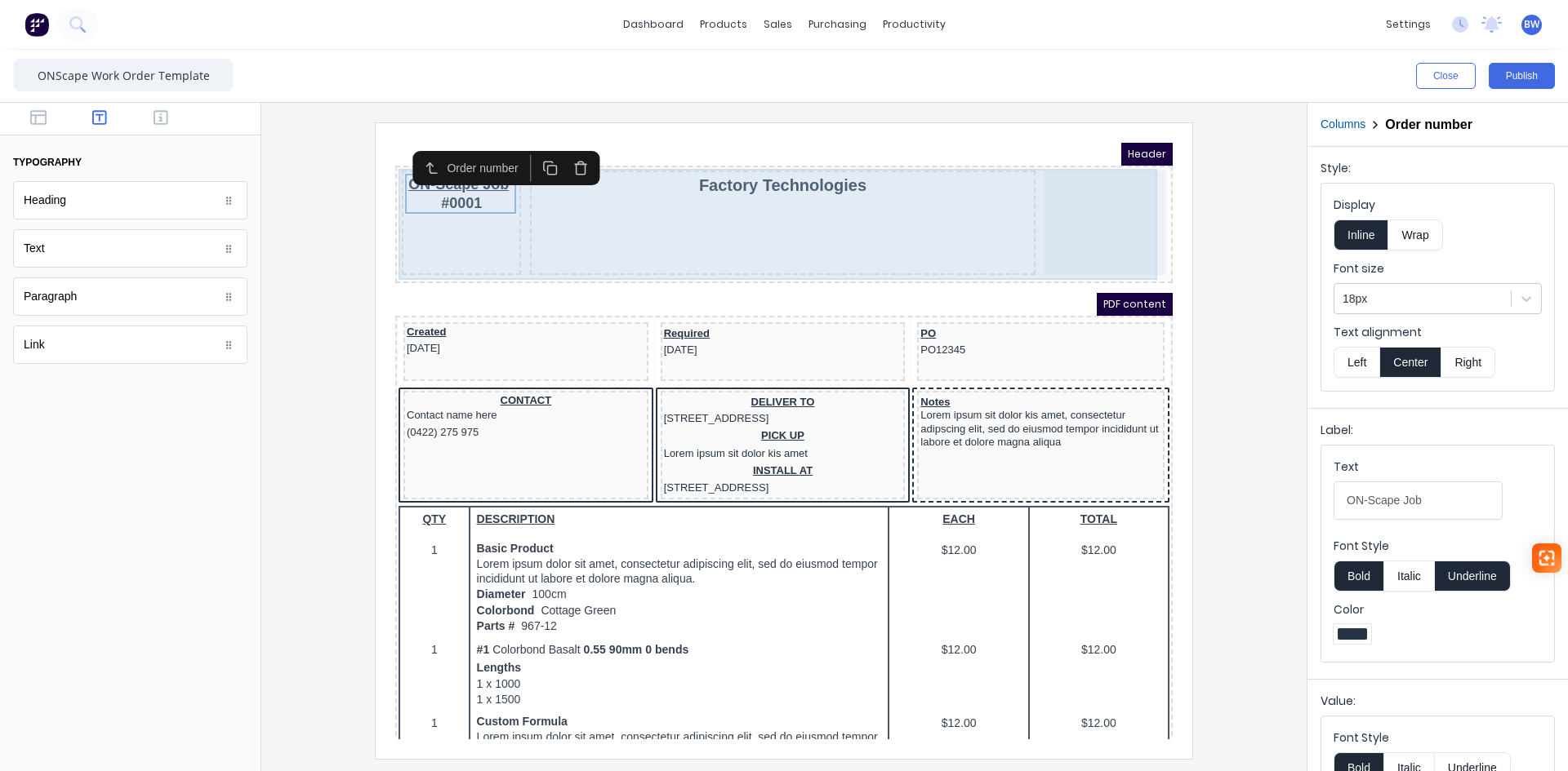
click at [632, 200] on div "Factory Technologies" at bounding box center [763, 203] width 505 height 105
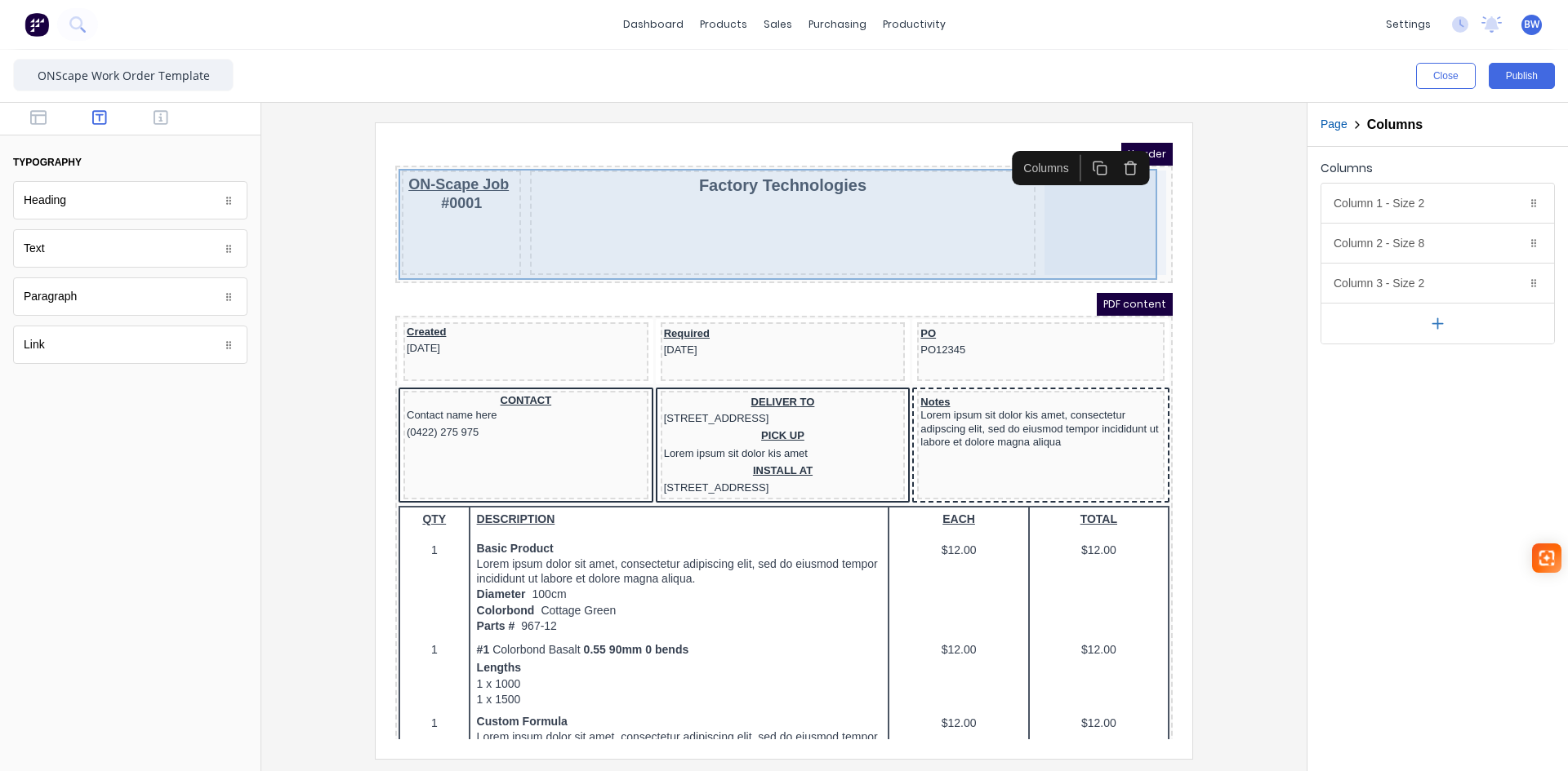
click at [1081, 193] on div at bounding box center [1085, 203] width 122 height 105
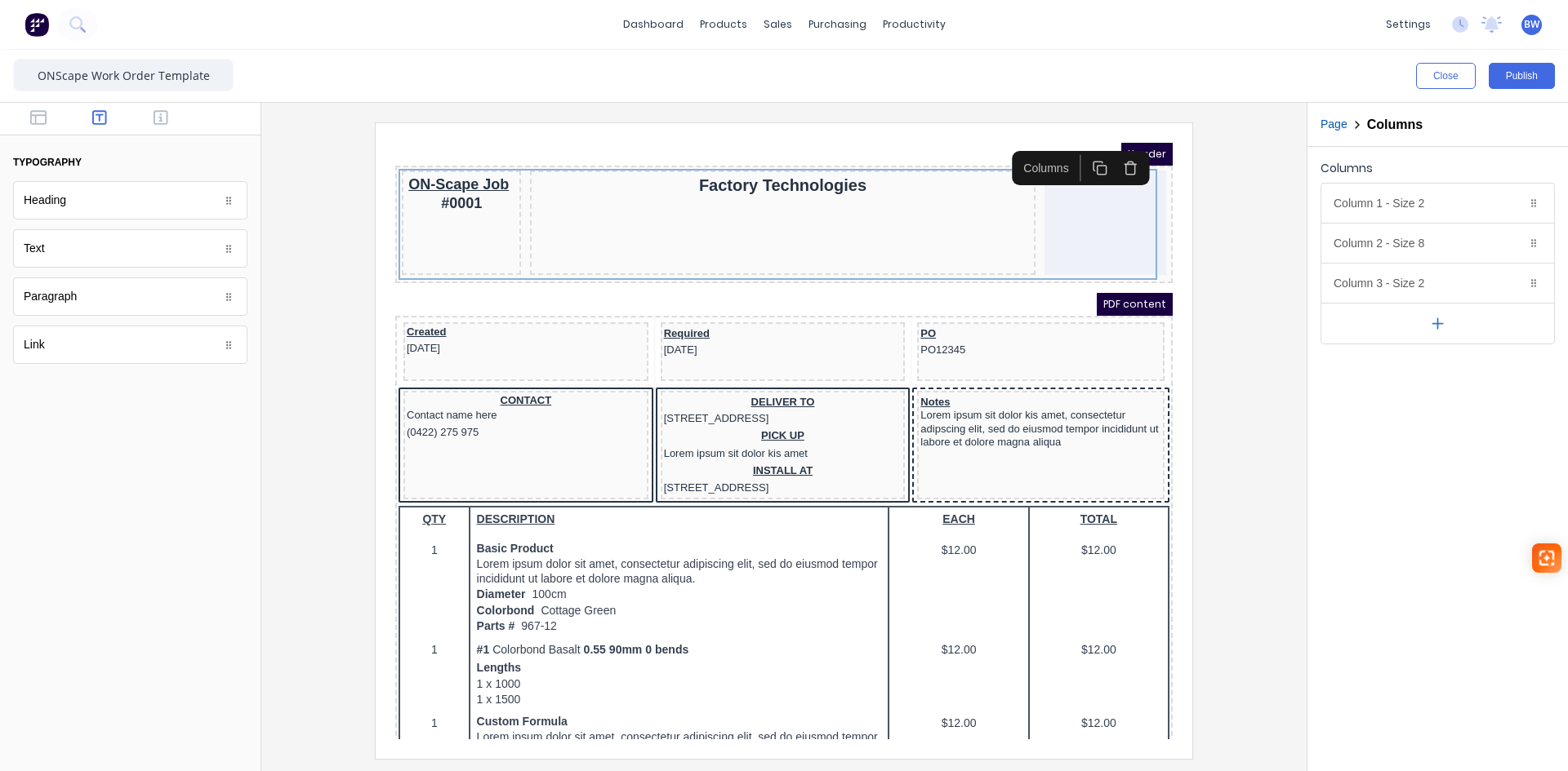
click at [1274, 257] on div at bounding box center [784, 441] width 1020 height 636
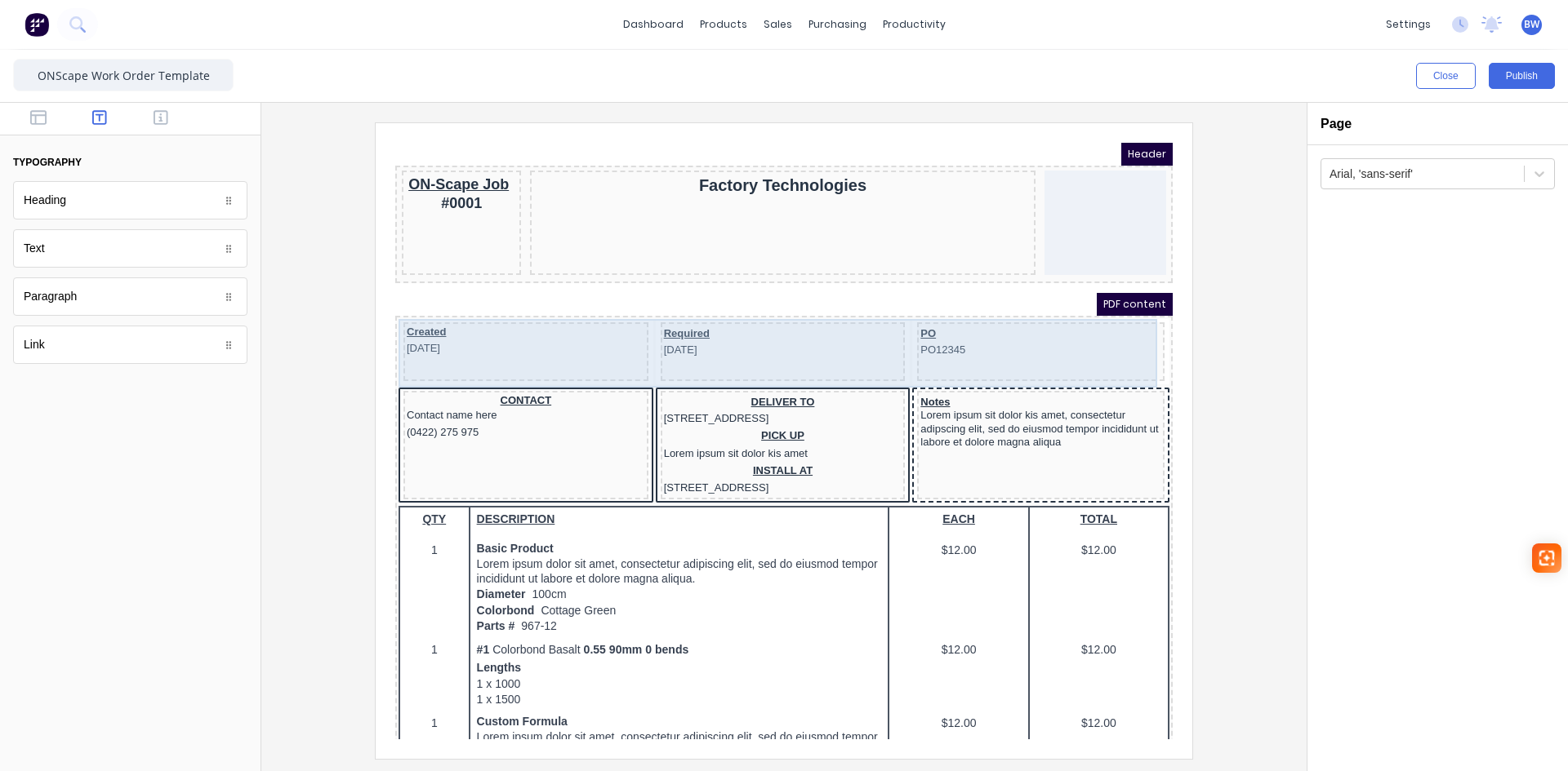
click at [956, 343] on div "PO PO12345" at bounding box center [1021, 332] width 247 height 59
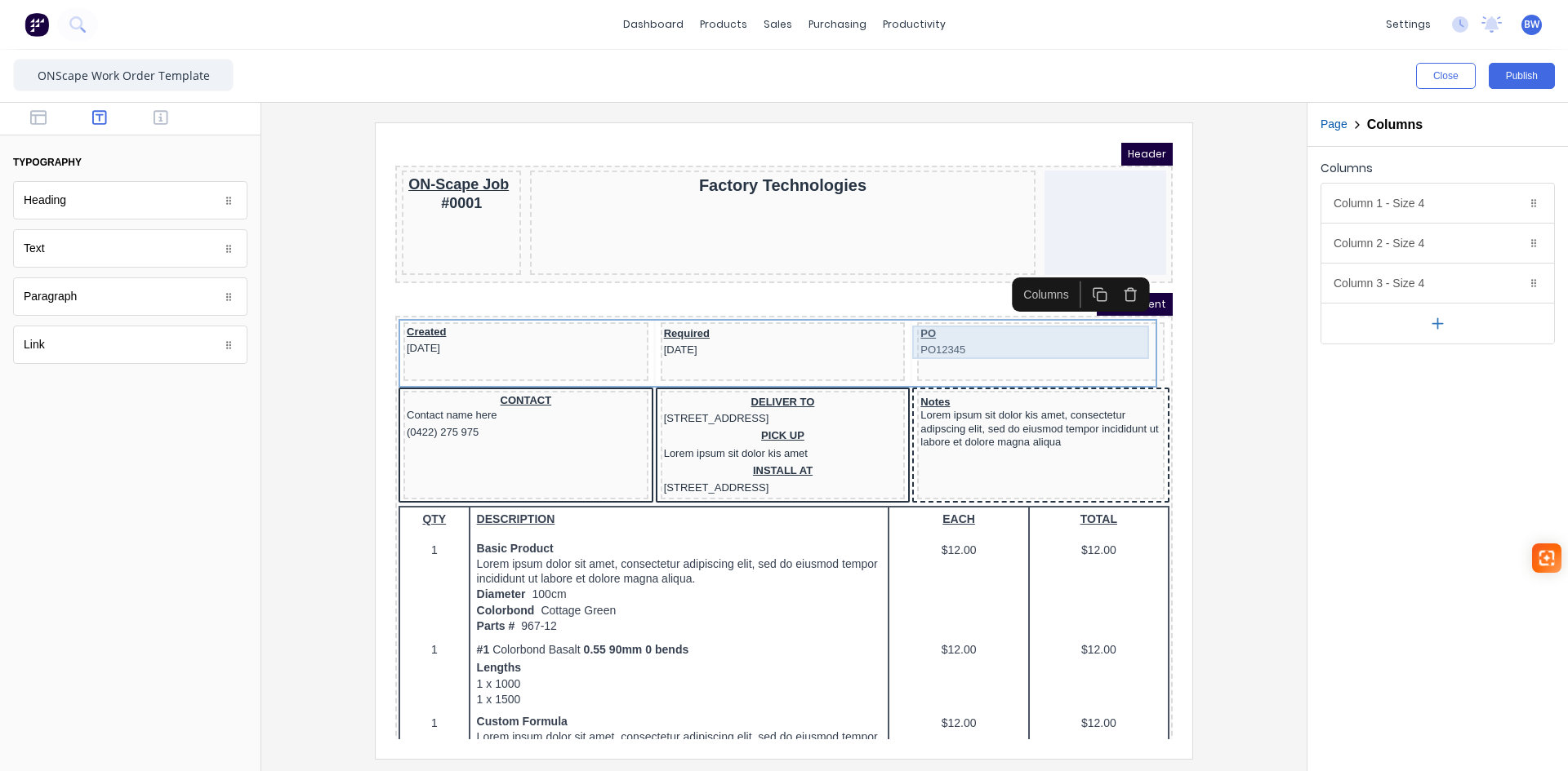
click at [940, 336] on div "PO PO12345" at bounding box center [1021, 322] width 241 height 34
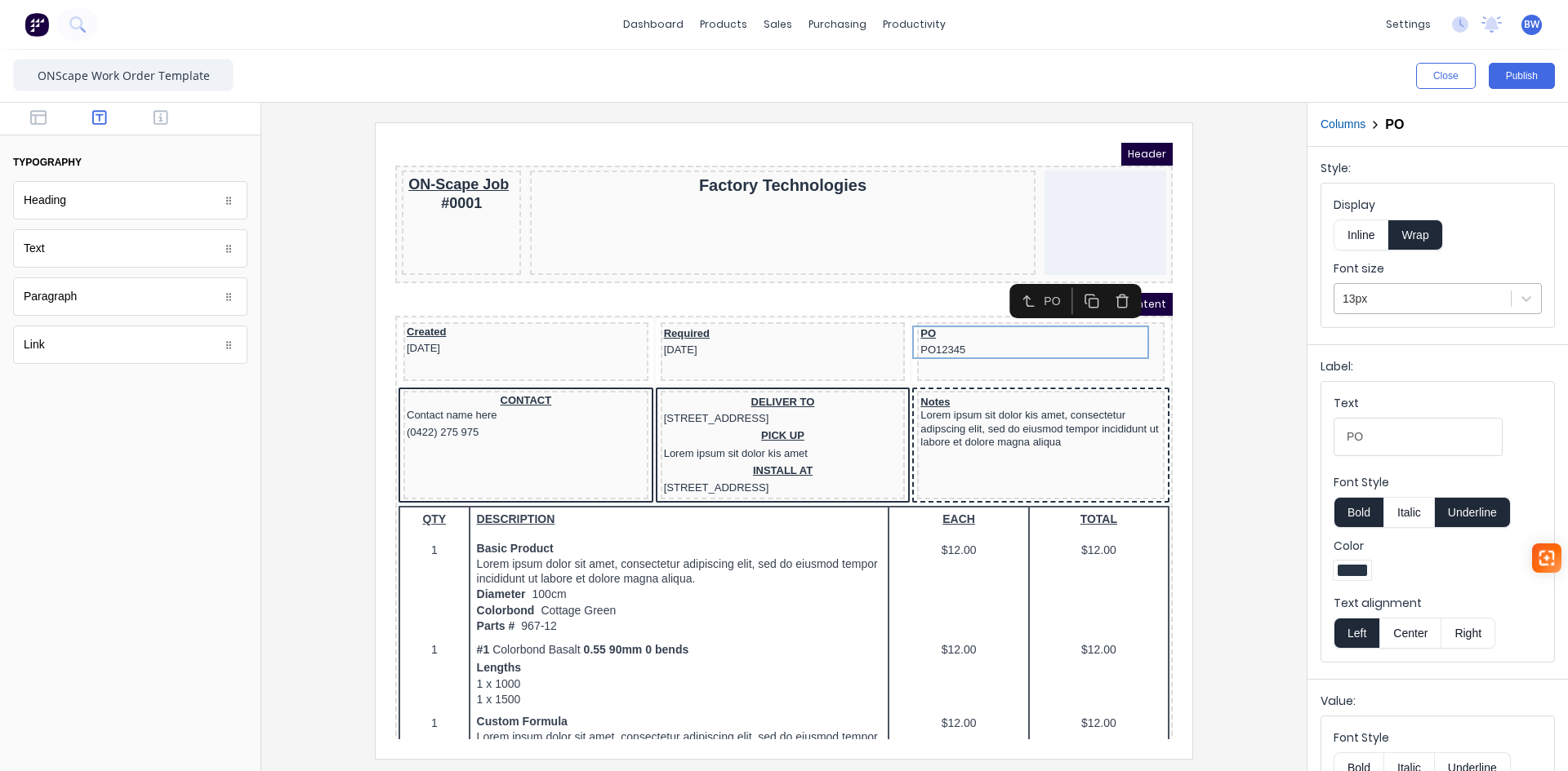
click at [1403, 296] on div at bounding box center [1423, 299] width 160 height 21
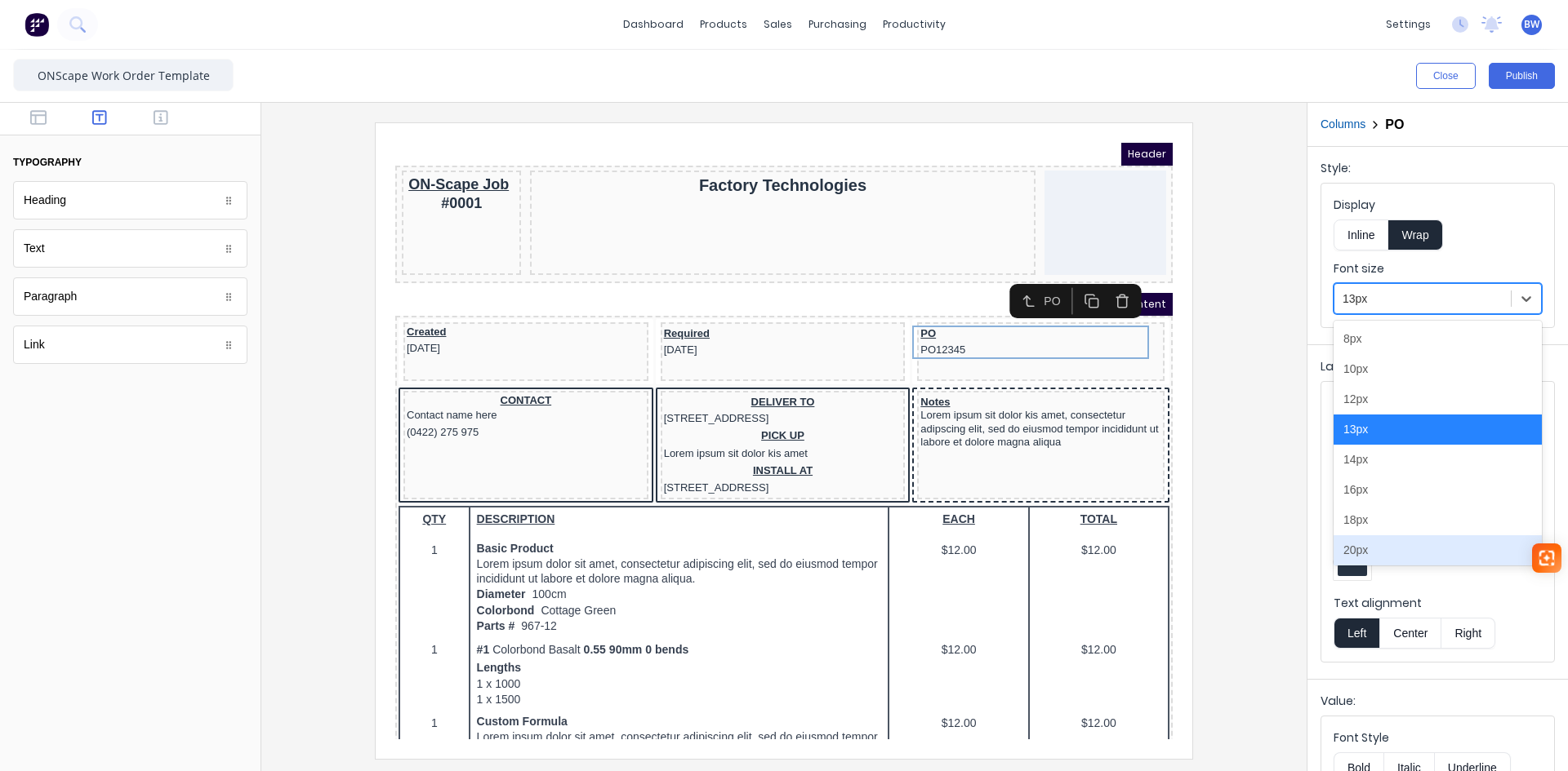
click at [1262, 590] on div at bounding box center [784, 441] width 1020 height 636
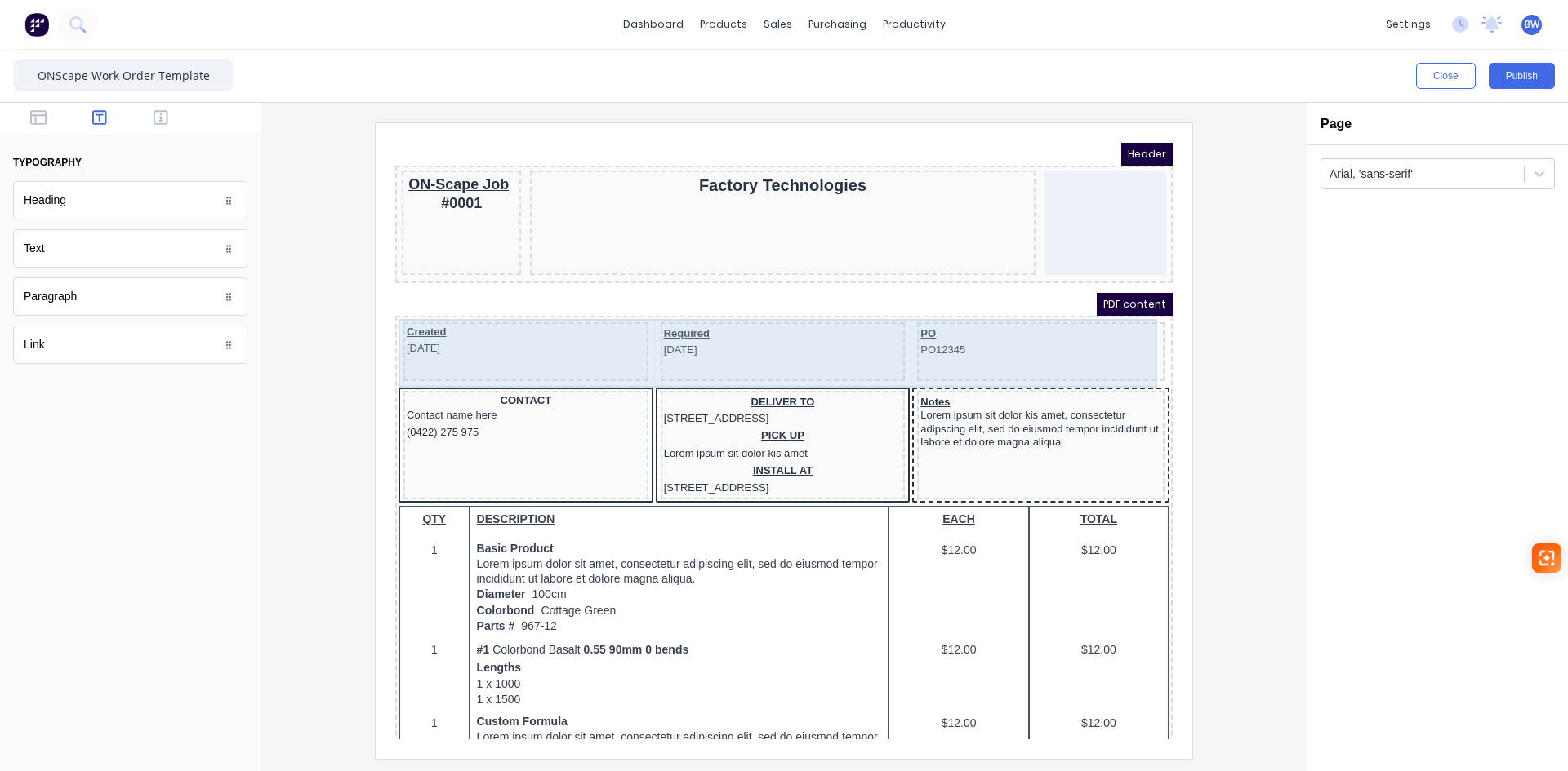
click at [948, 358] on div "PO PO12345" at bounding box center [1021, 332] width 247 height 59
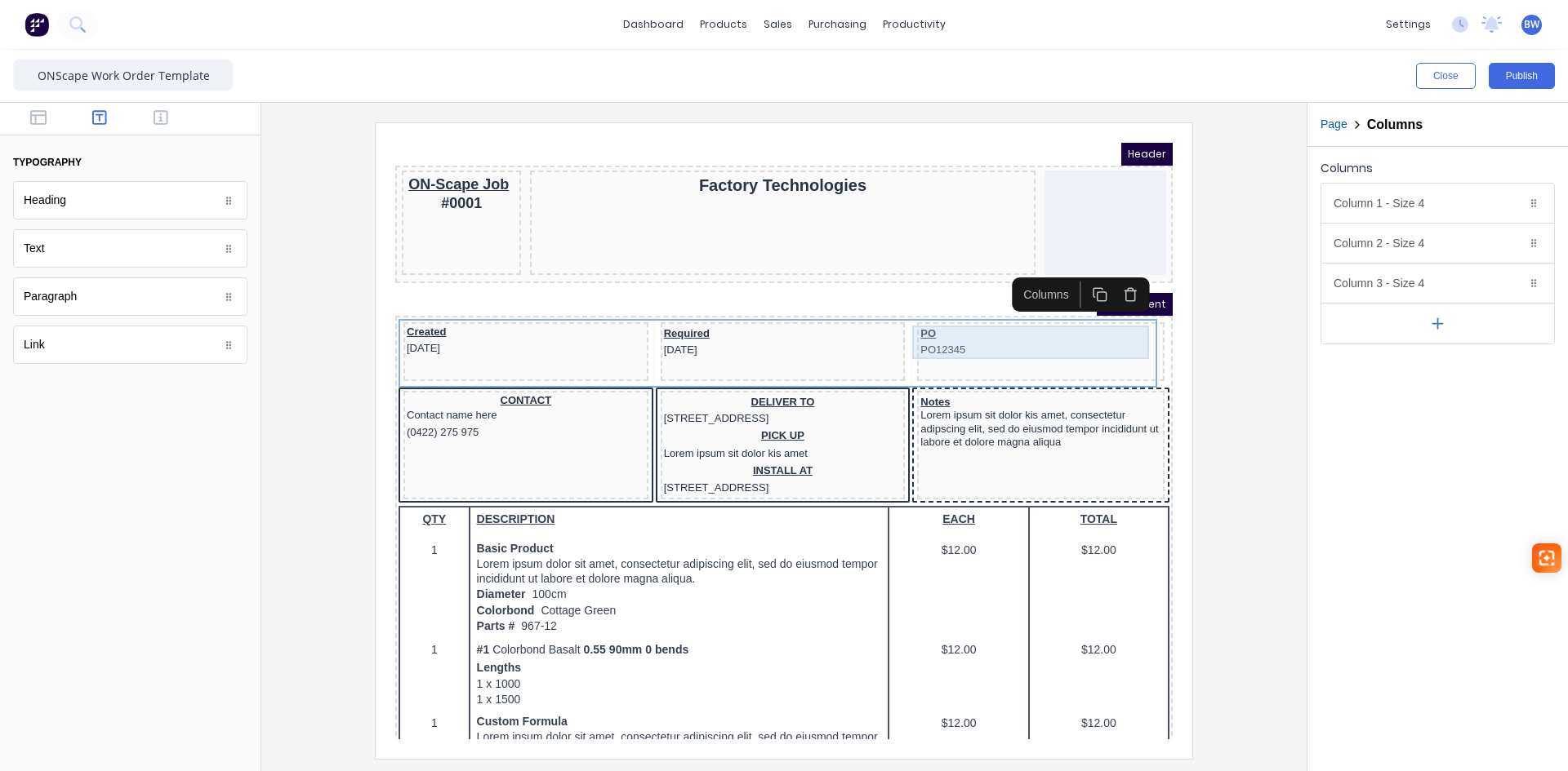
click at [921, 331] on div "PO PO12345" at bounding box center [1021, 322] width 241 height 34
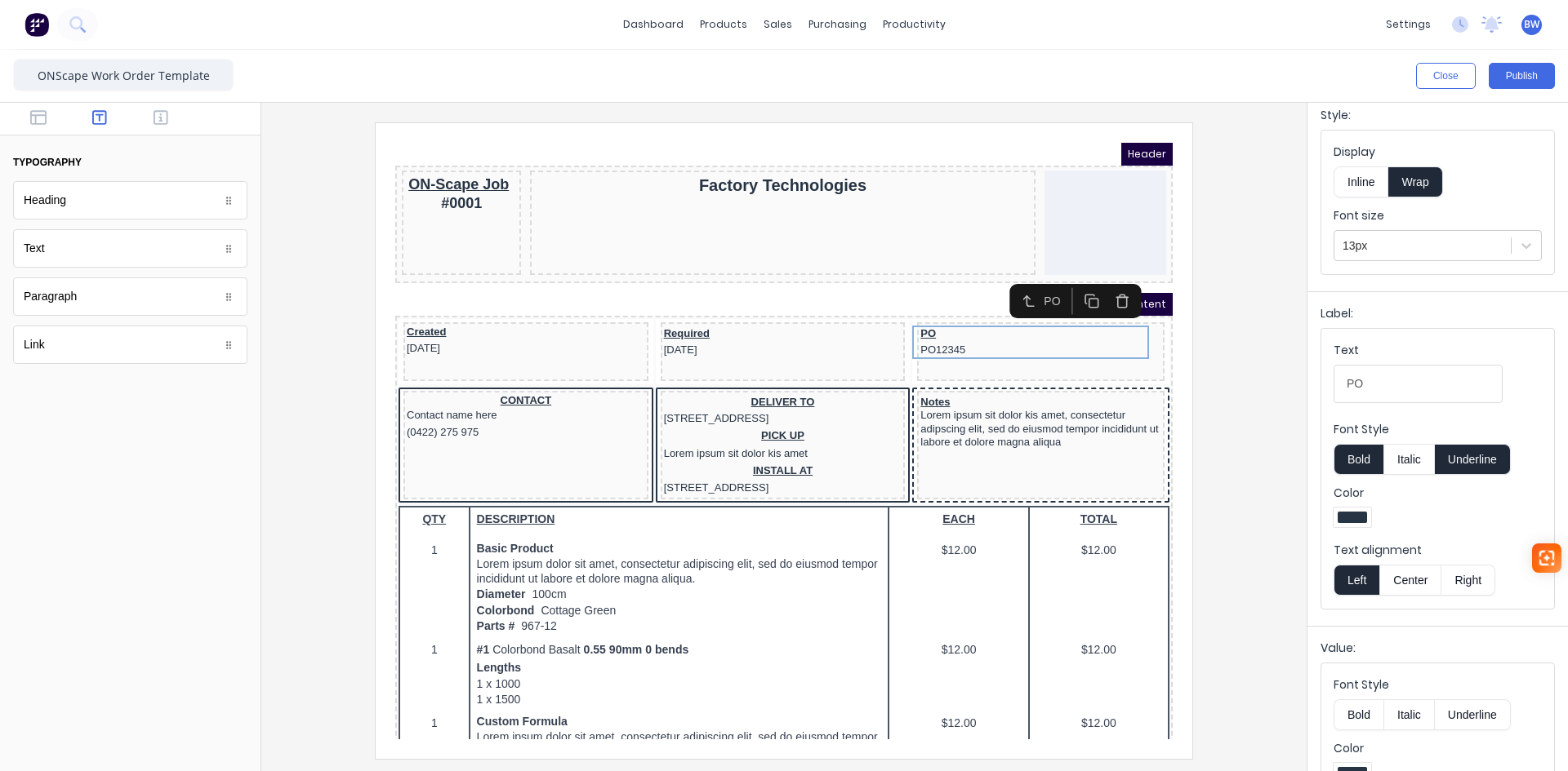
scroll to position [81, 0]
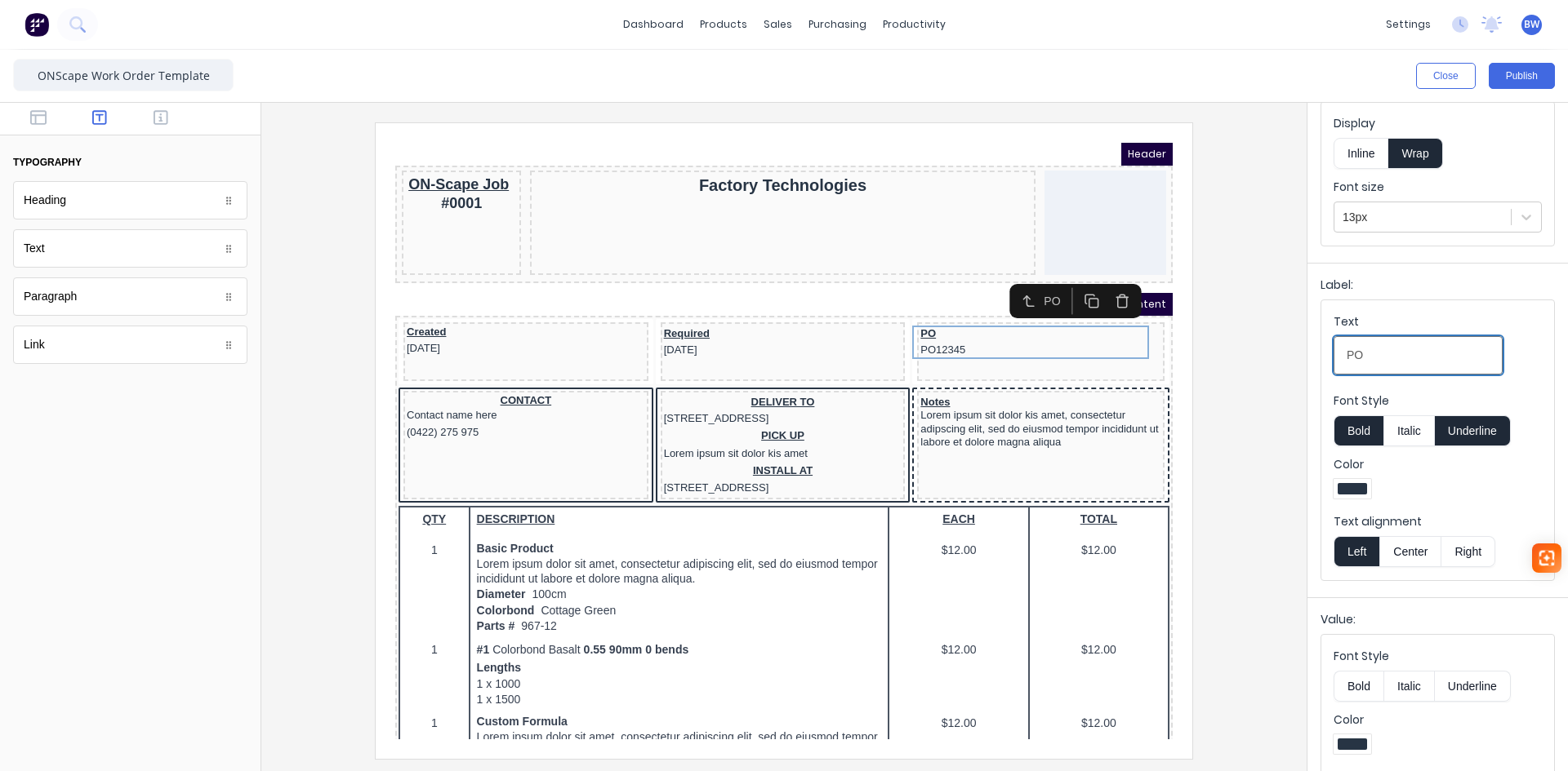
click at [1348, 360] on input "PO" at bounding box center [1418, 355] width 169 height 38
click at [1415, 361] on input "Customer PO" at bounding box center [1418, 355] width 169 height 38
type input "Customer PO"
click at [1495, 347] on div "Text Customer PO" at bounding box center [1437, 348] width 208 height 69
click at [1521, 219] on icon at bounding box center [1526, 217] width 10 height 6
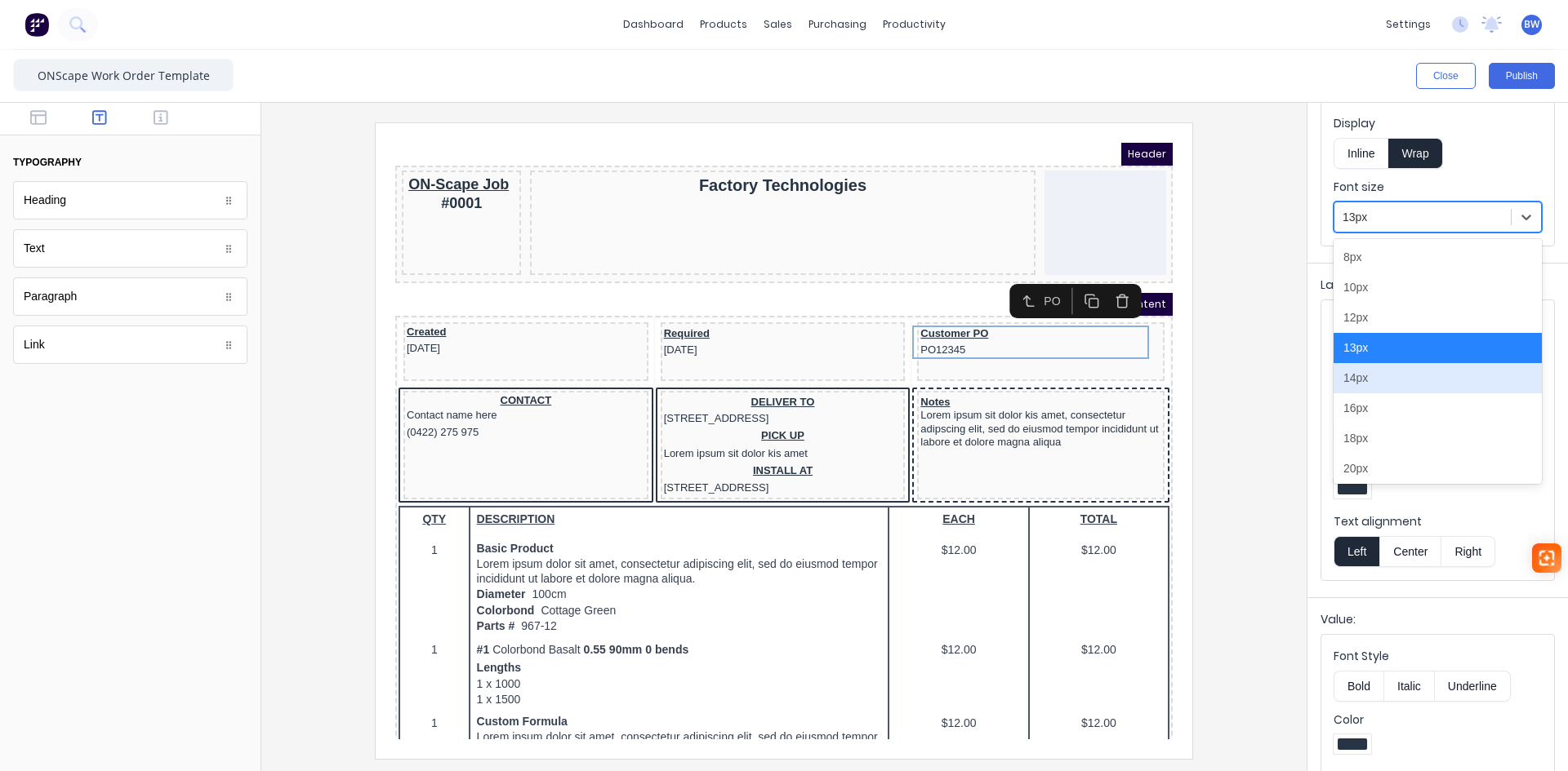
click at [1376, 373] on div "14px" at bounding box center [1437, 378] width 208 height 30
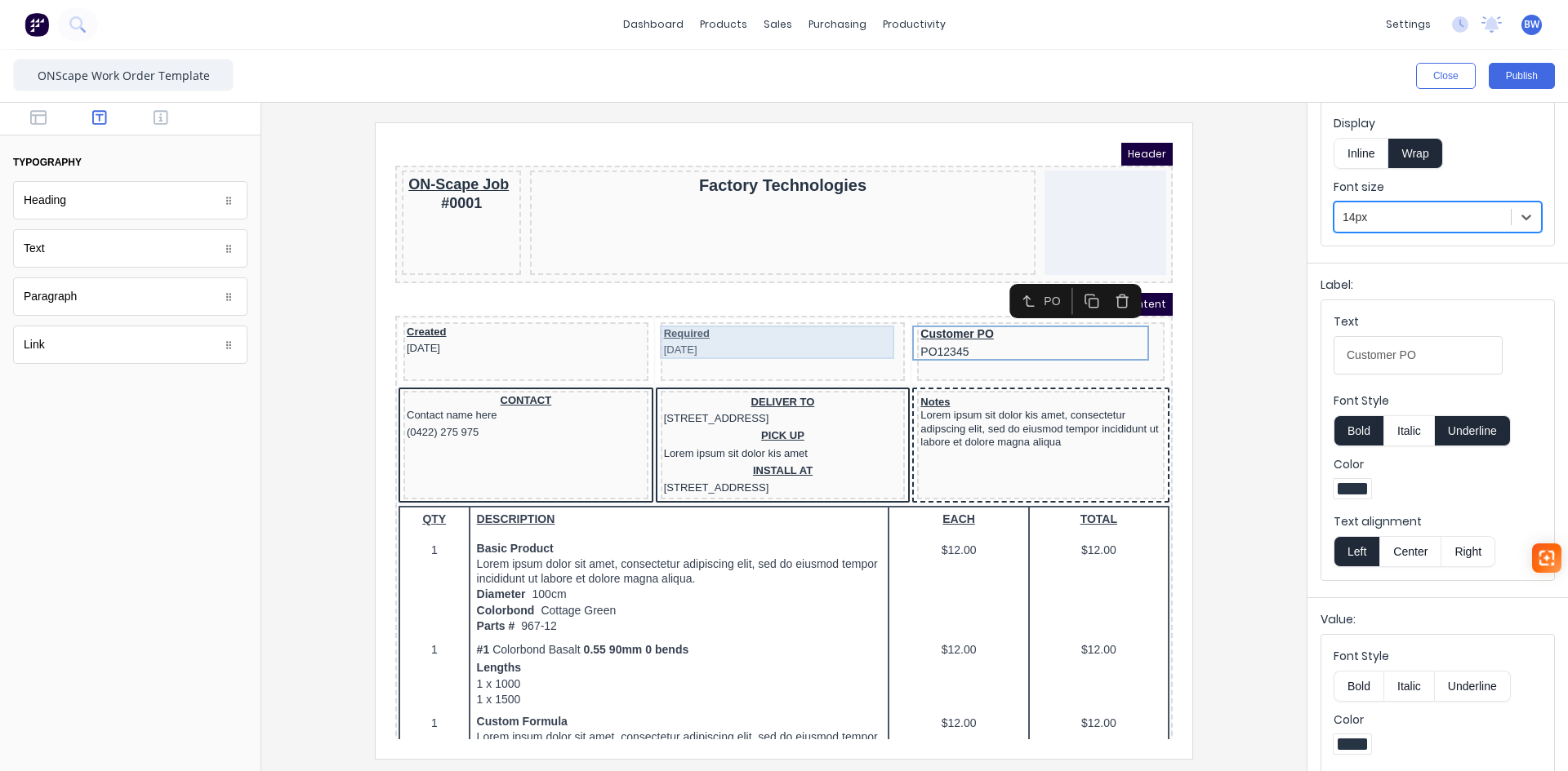
click at [704, 321] on div "Required [DATE]" at bounding box center [764, 322] width 239 height 34
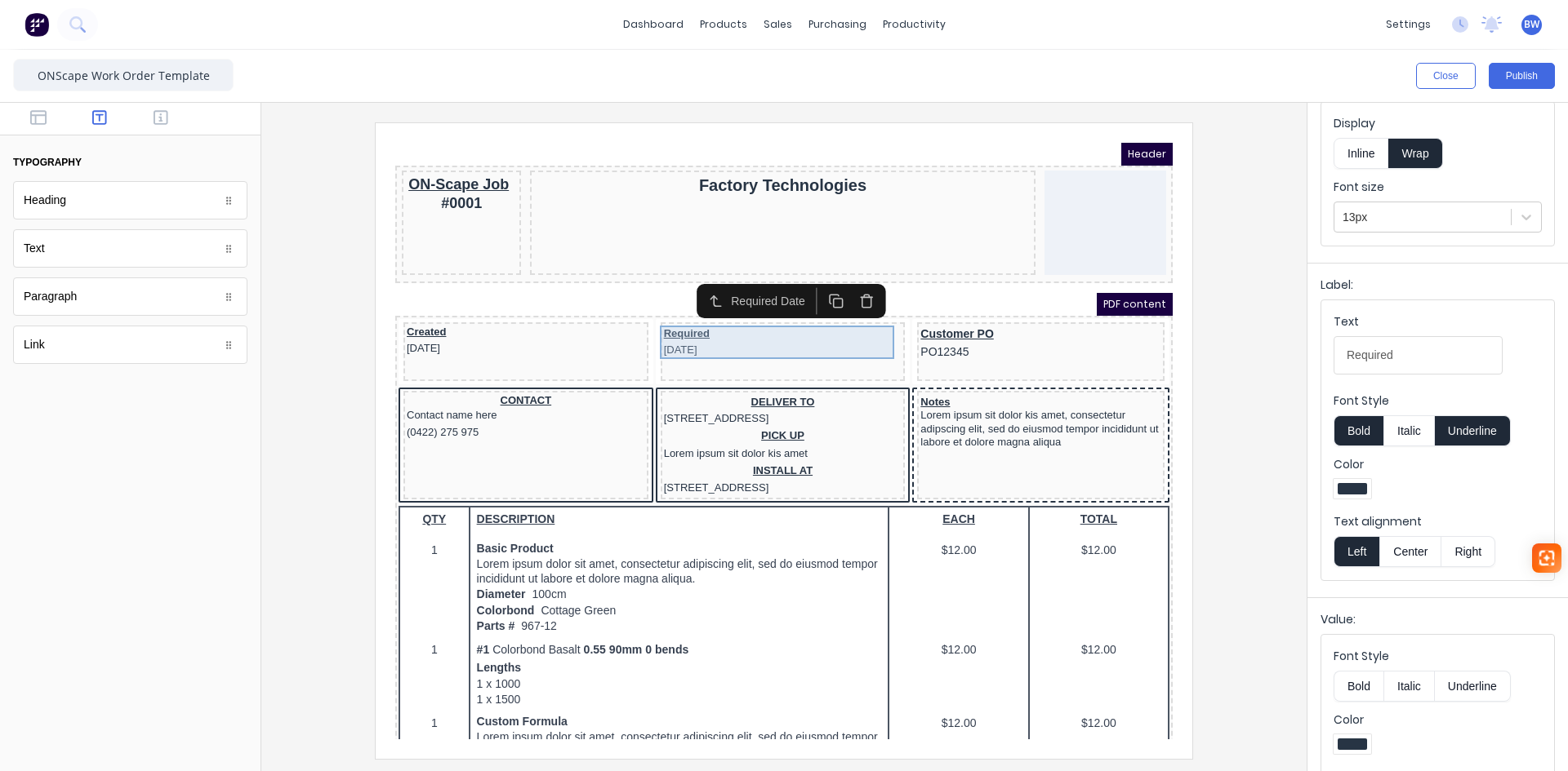
scroll to position [0, 0]
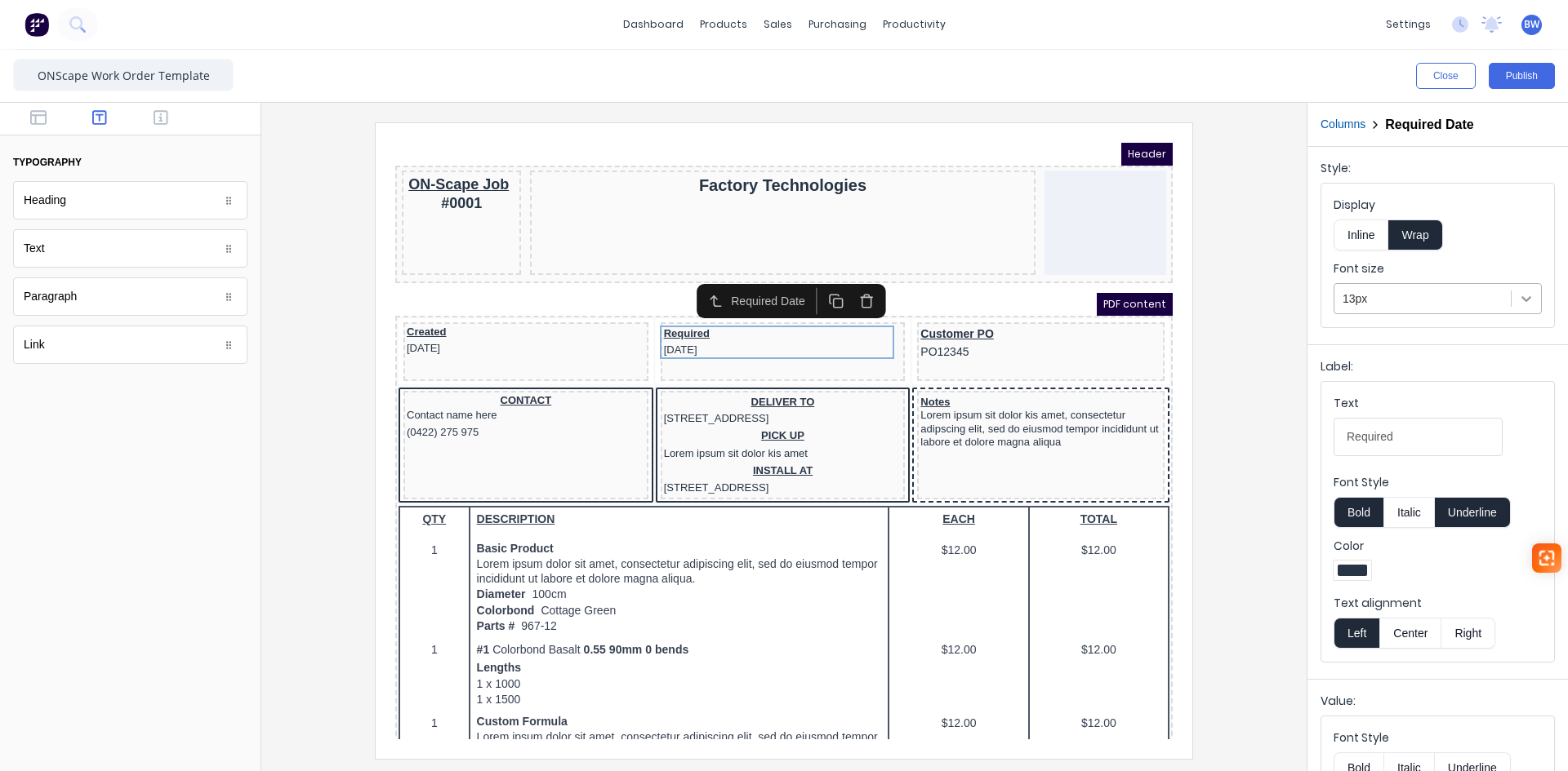
click at [1521, 299] on icon at bounding box center [1526, 299] width 10 height 6
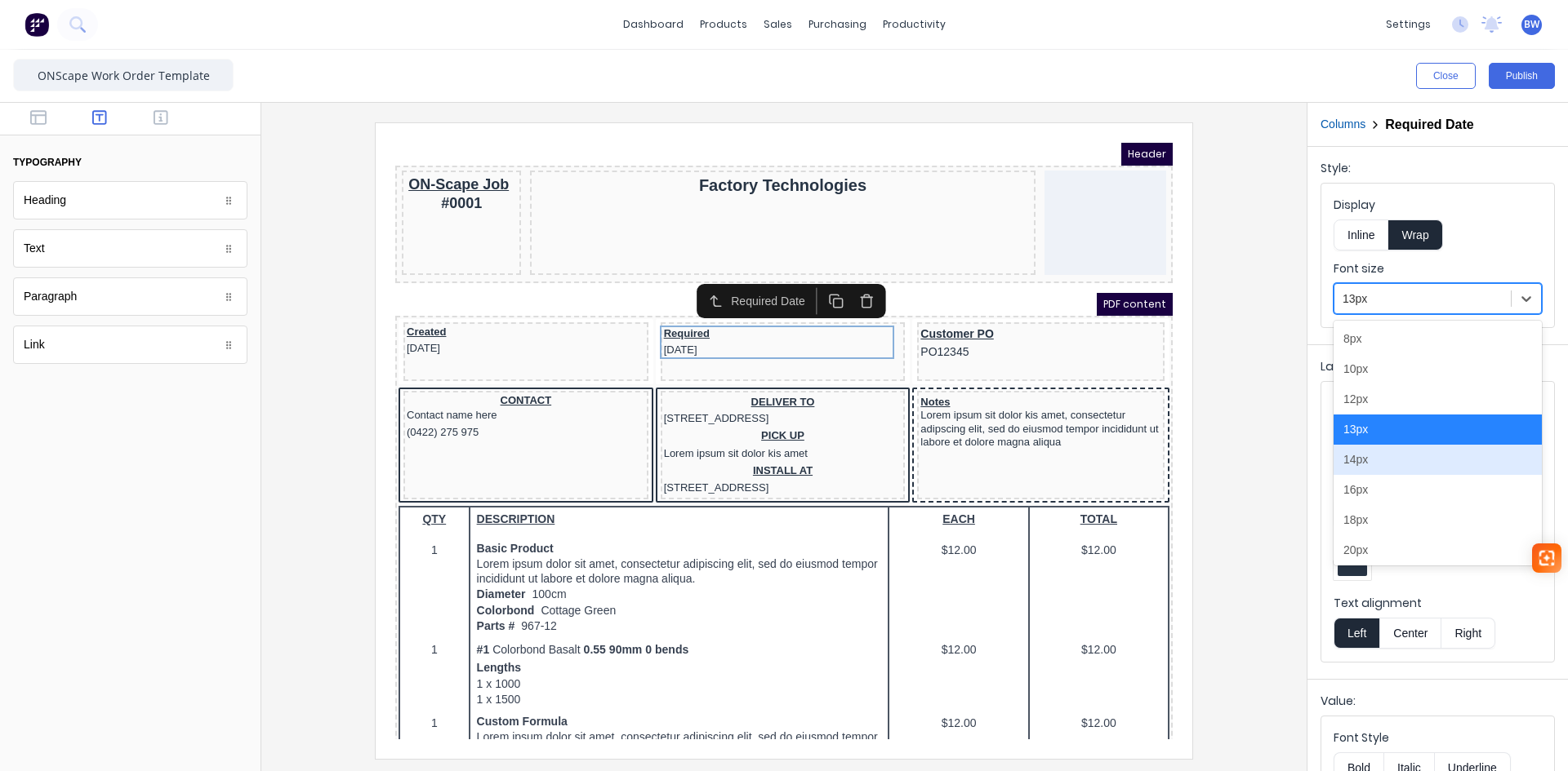
click at [1374, 468] on div "14px" at bounding box center [1437, 460] width 208 height 30
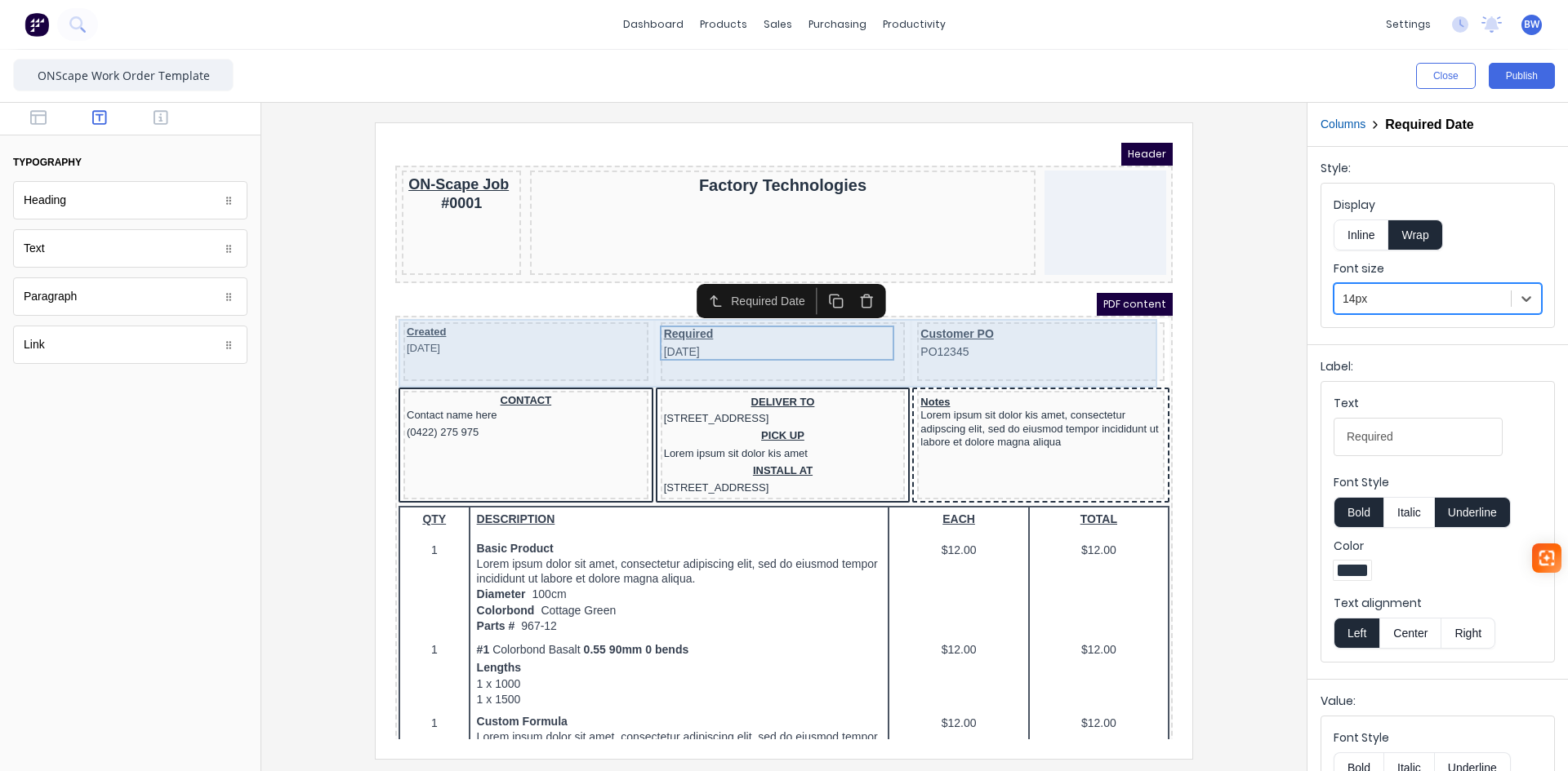
click at [541, 338] on div "Created [DATE]" at bounding box center [506, 332] width 245 height 59
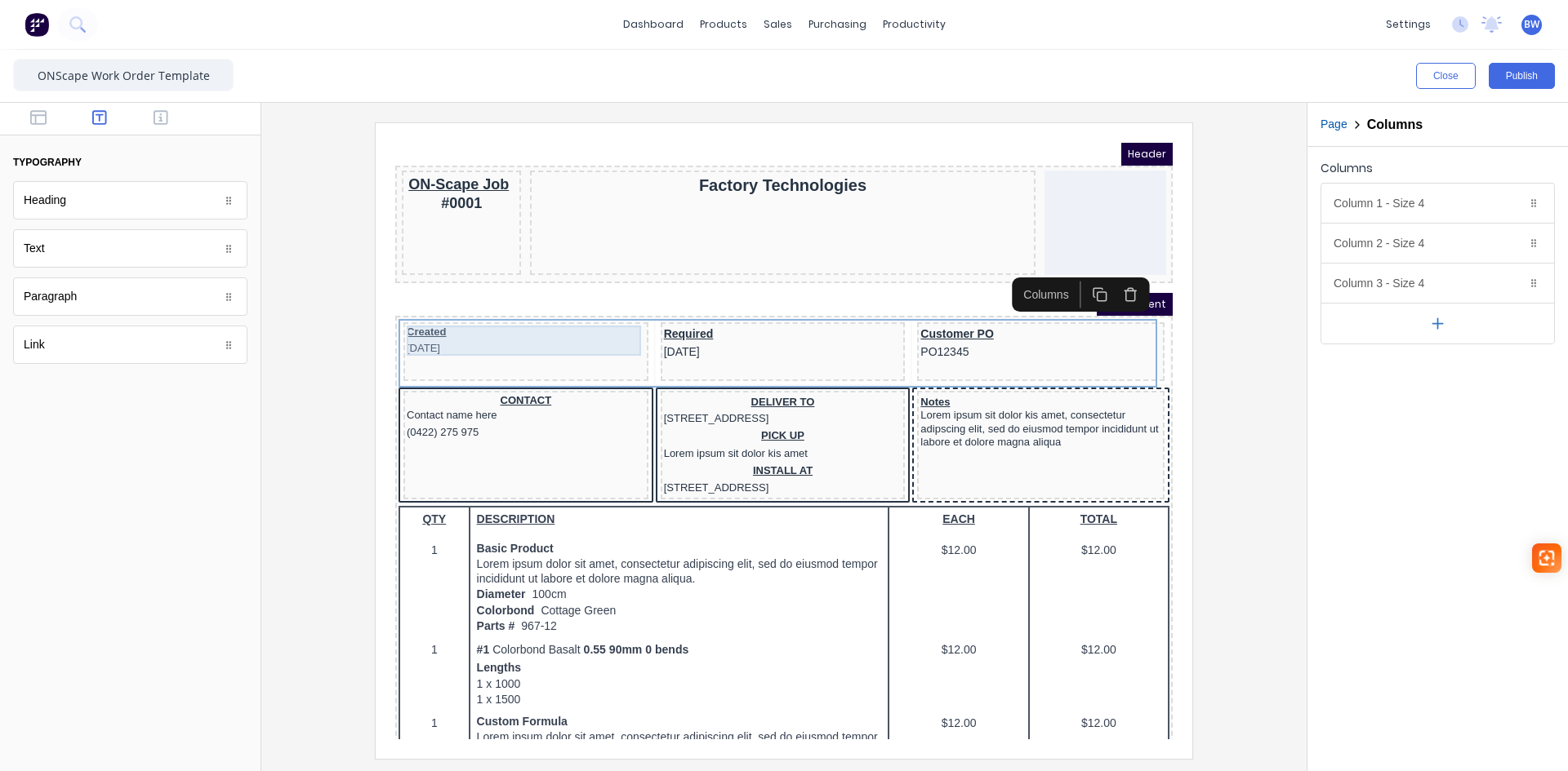
click at [456, 322] on div "Created [DATE]" at bounding box center [507, 321] width 239 height 30
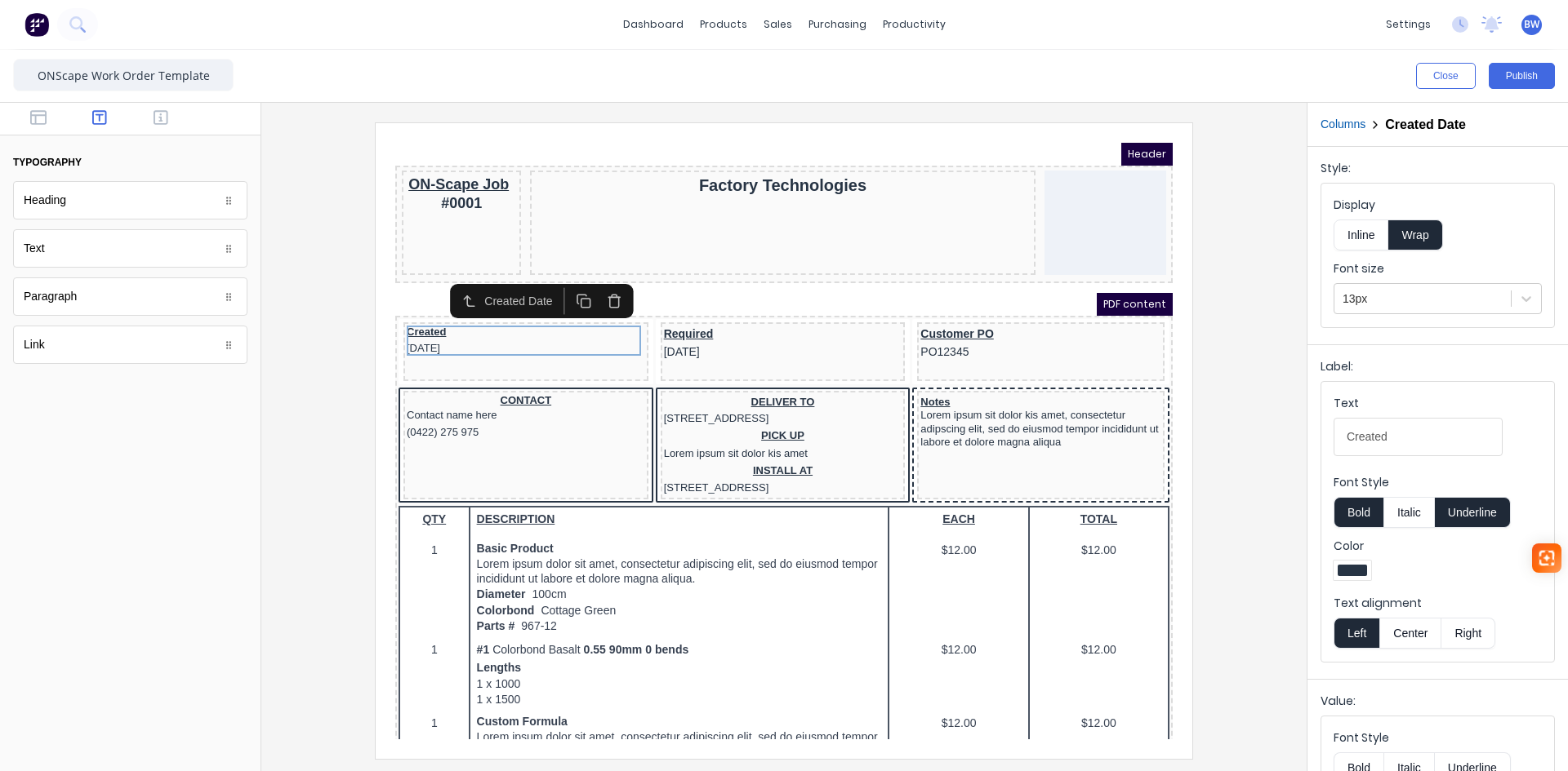
click at [1417, 635] on button "Center" at bounding box center [1411, 634] width 62 height 31
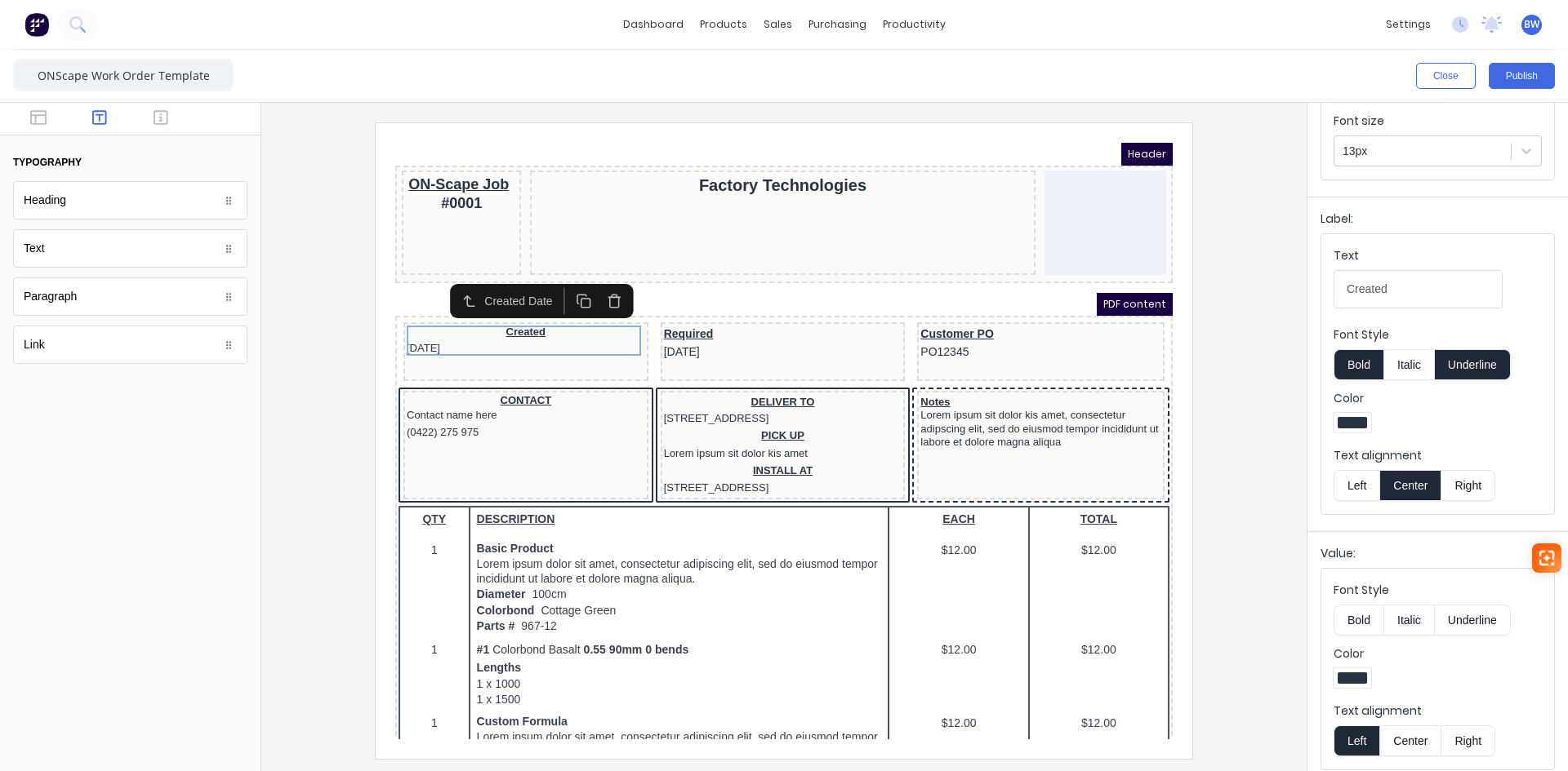
scroll to position [158, 0]
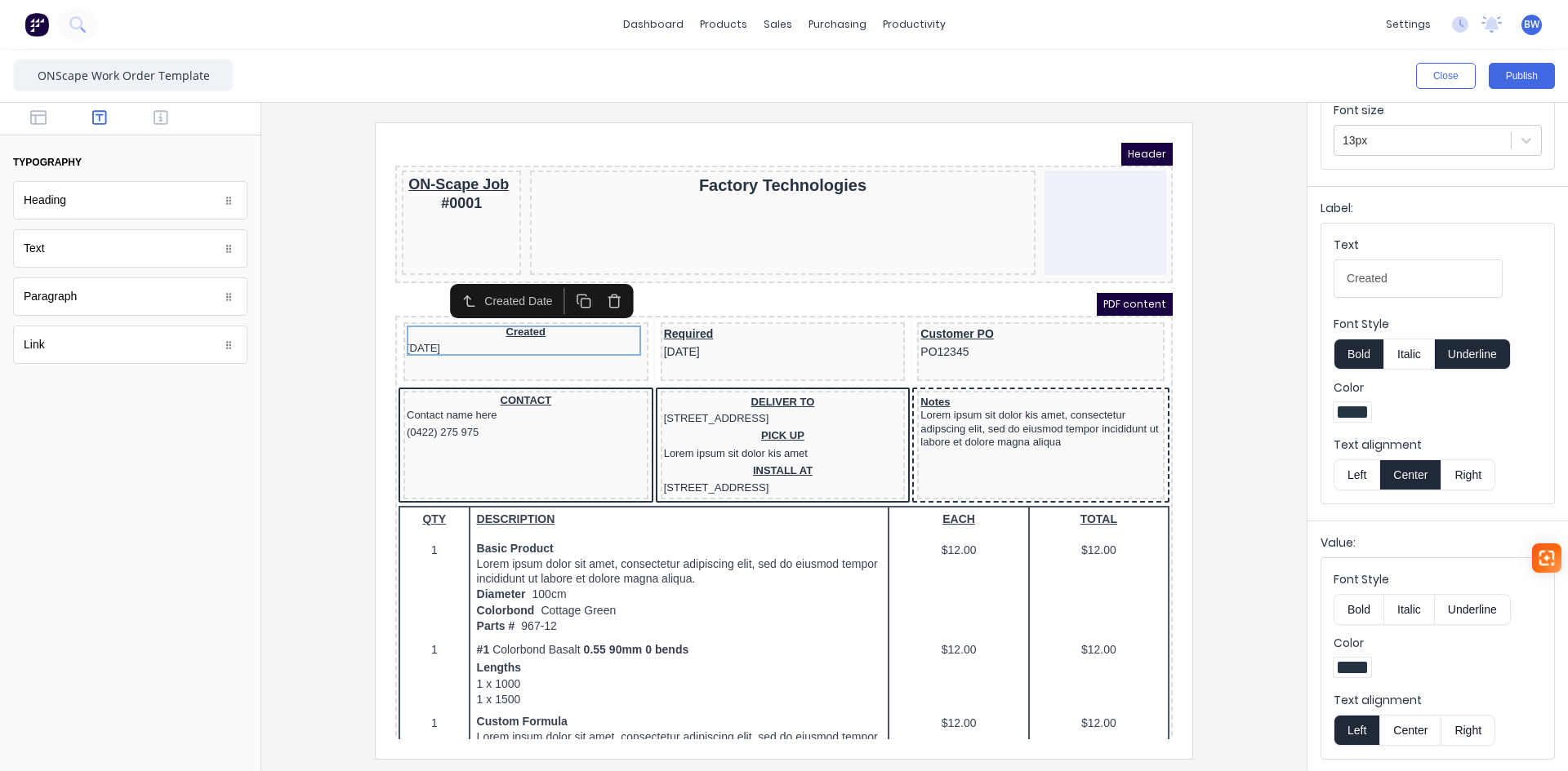
click at [1415, 723] on button "Center" at bounding box center [1411, 730] width 62 height 31
click at [771, 315] on div "Required [DATE]" at bounding box center [764, 323] width 239 height 35
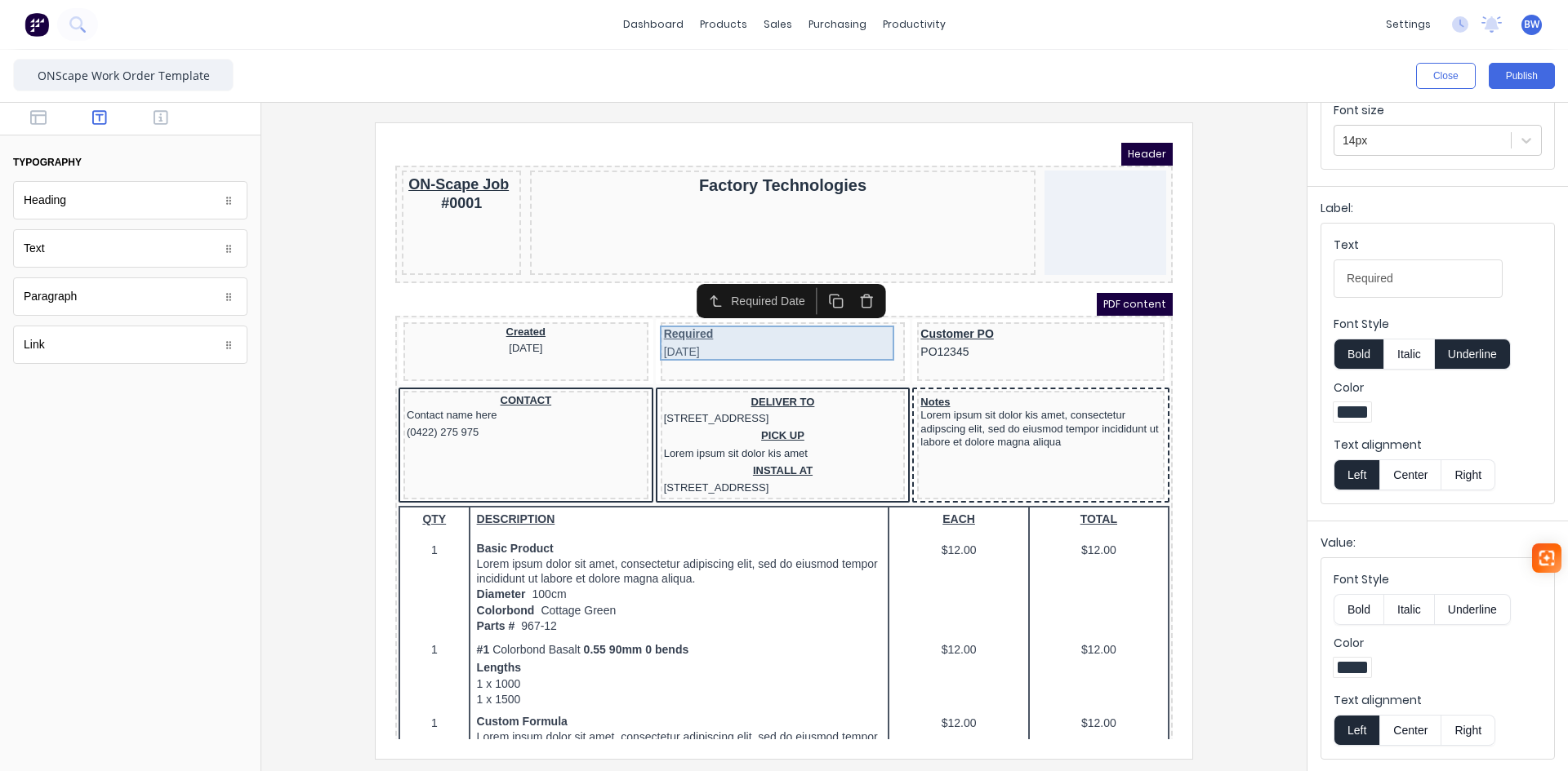
scroll to position [0, 0]
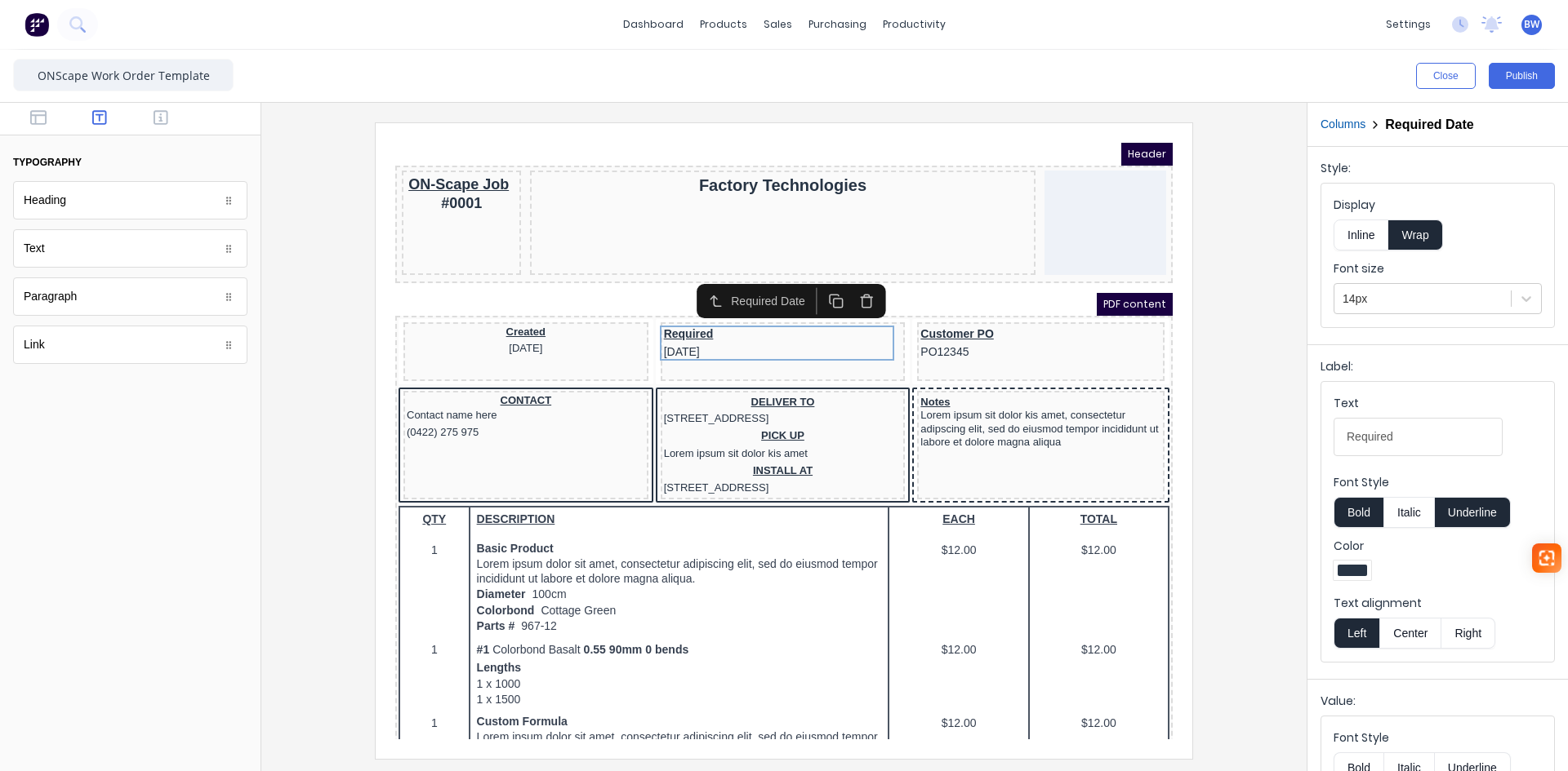
click at [1405, 519] on button "Italic" at bounding box center [1409, 513] width 51 height 31
click at [1406, 521] on button "Italic" at bounding box center [1409, 513] width 51 height 31
click at [1415, 624] on button "Center" at bounding box center [1411, 634] width 62 height 31
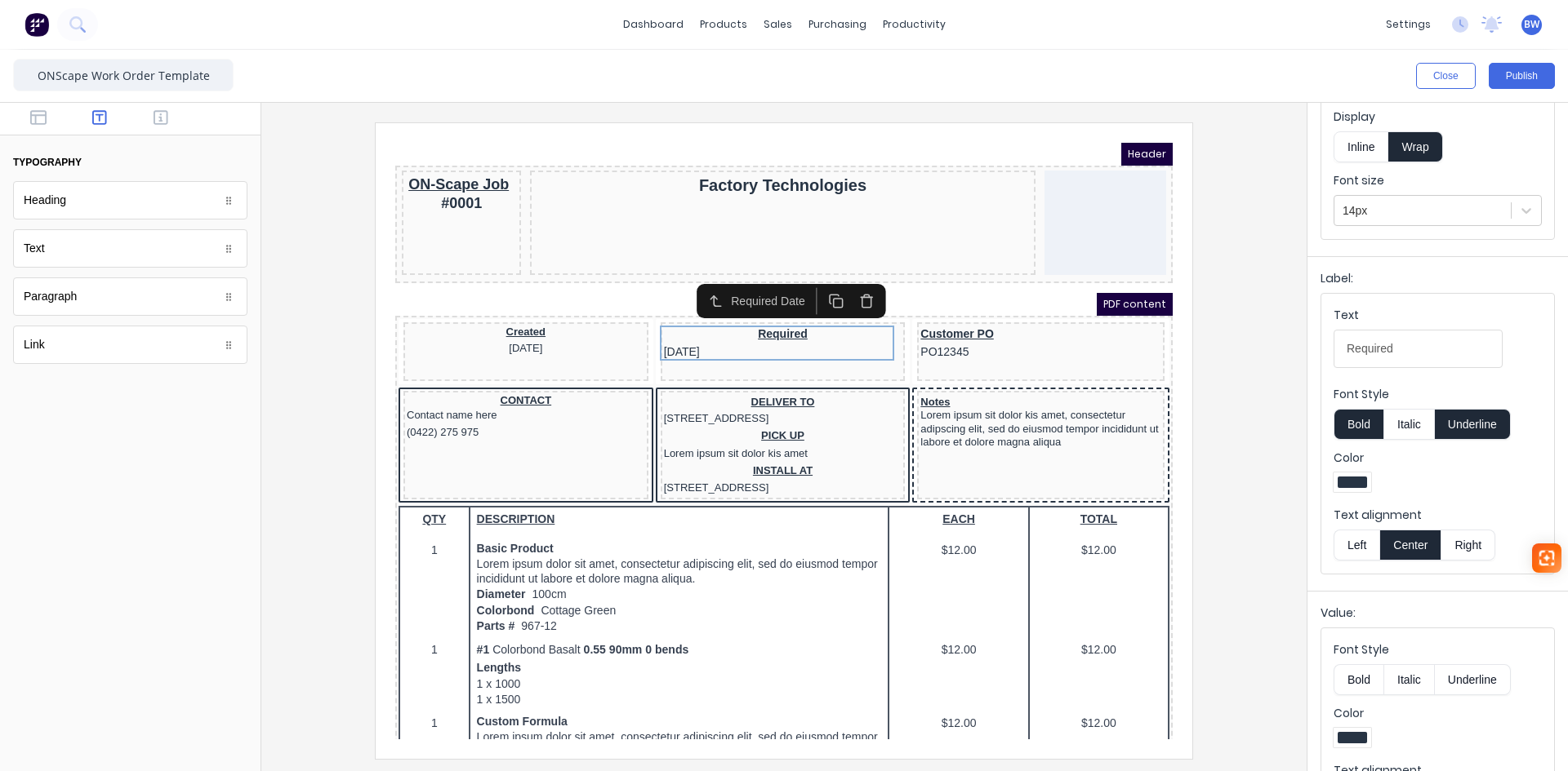
scroll to position [158, 0]
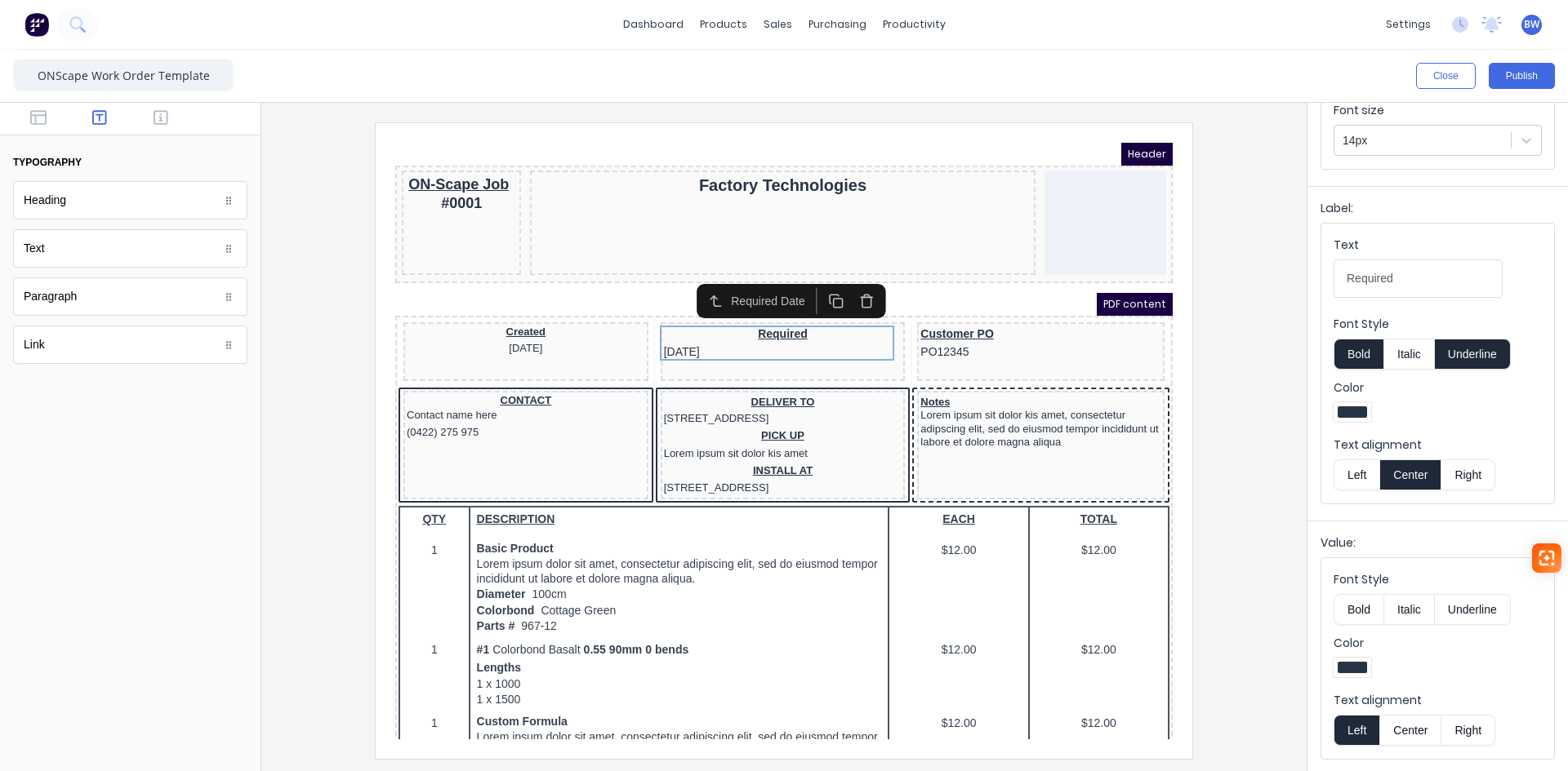
click at [1412, 728] on button "Center" at bounding box center [1411, 730] width 62 height 31
click at [943, 321] on div "Customer PO PO12345" at bounding box center [1021, 323] width 241 height 35
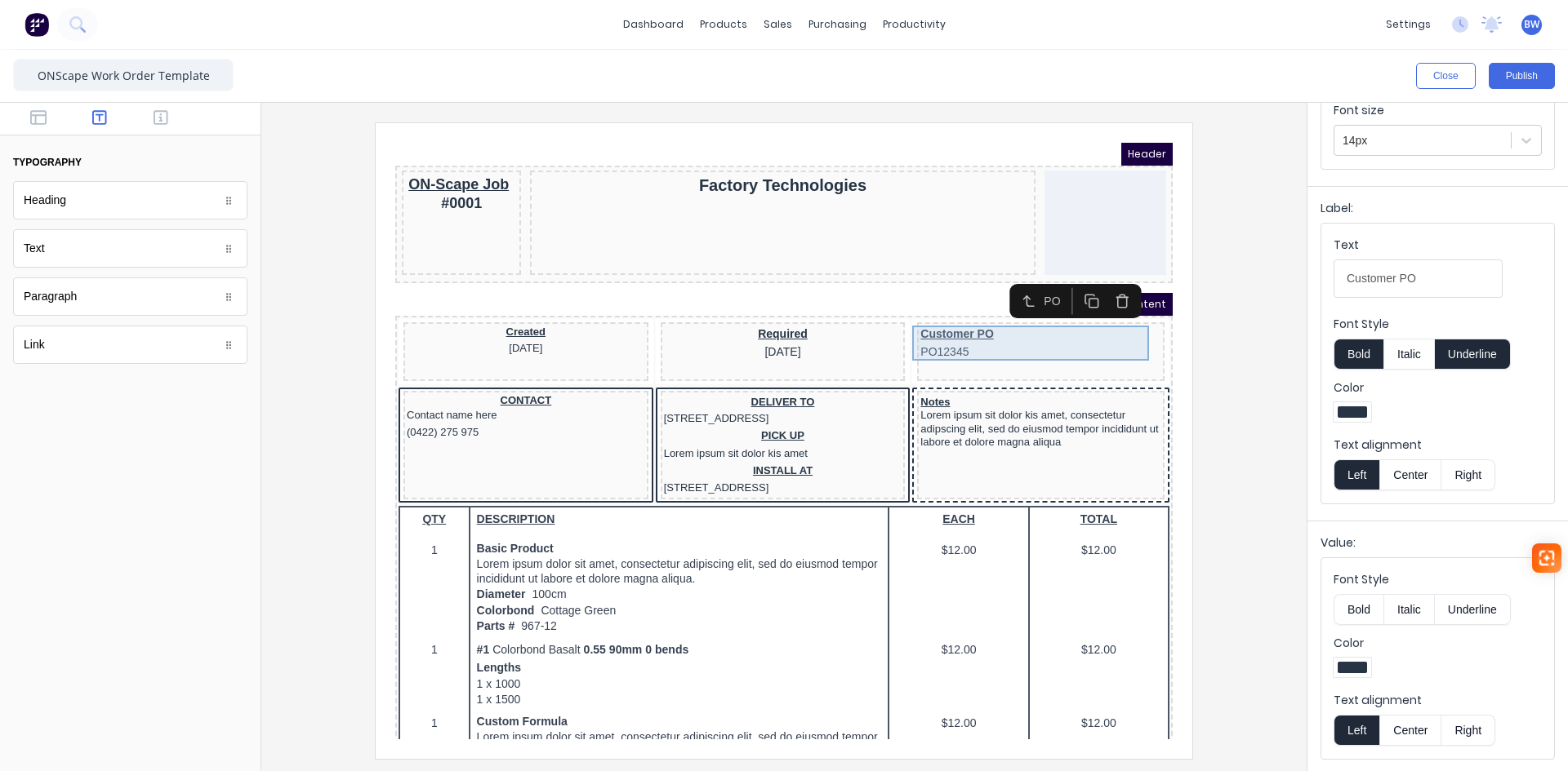
scroll to position [0, 0]
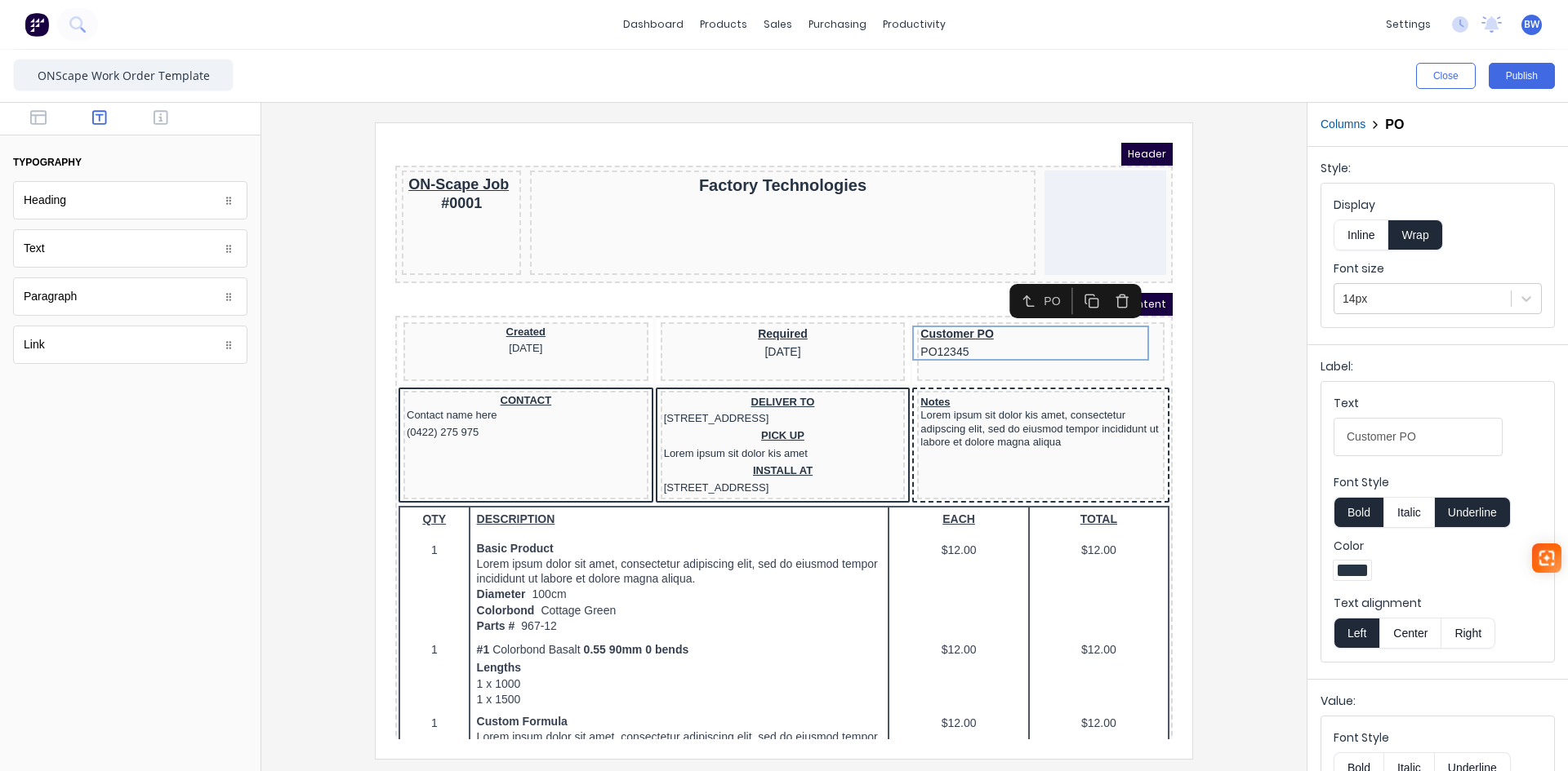
click at [1413, 631] on button "Center" at bounding box center [1411, 634] width 62 height 31
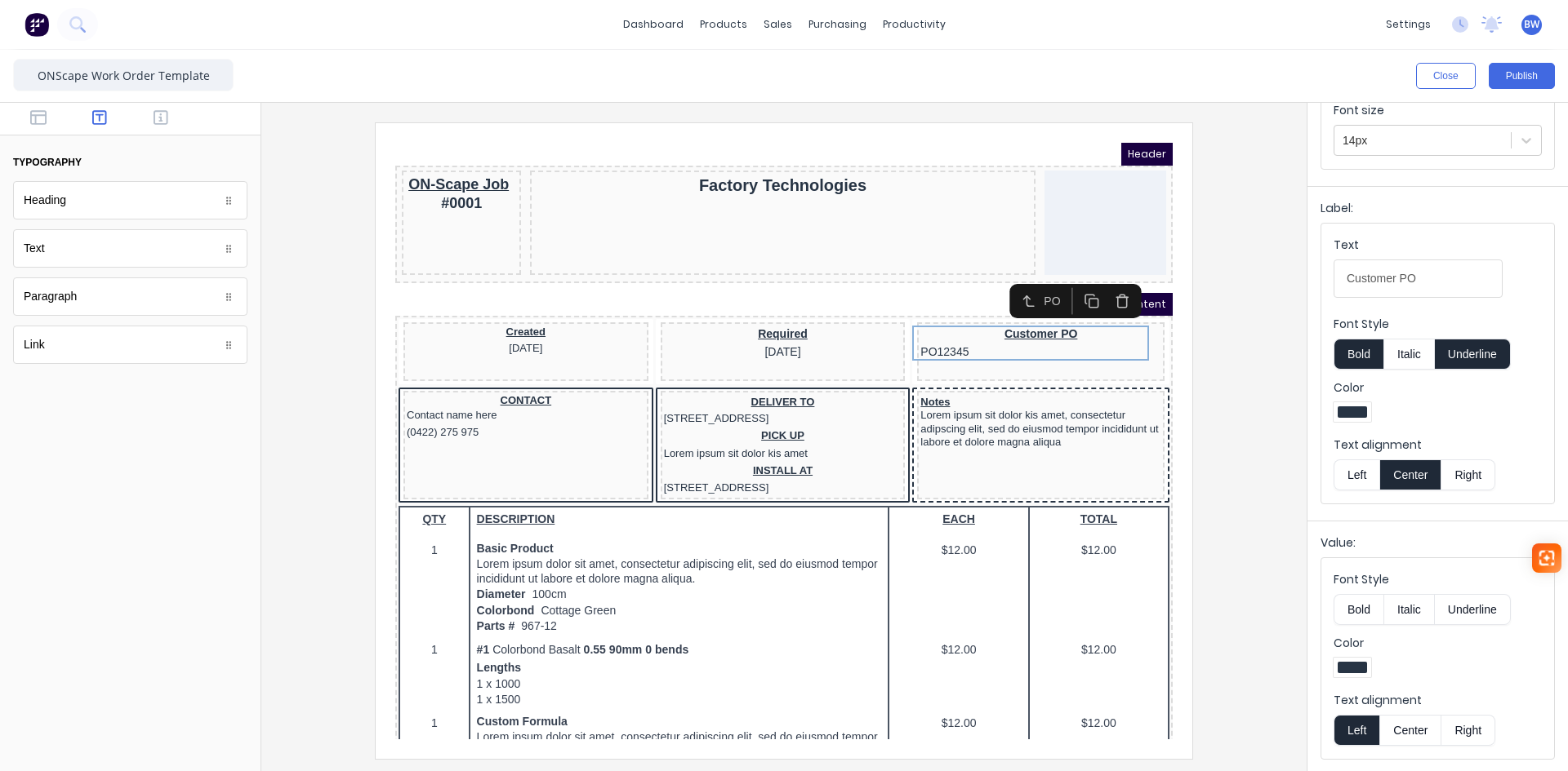
click at [1419, 737] on button "Center" at bounding box center [1411, 730] width 62 height 31
click at [295, 327] on div at bounding box center [784, 441] width 1020 height 636
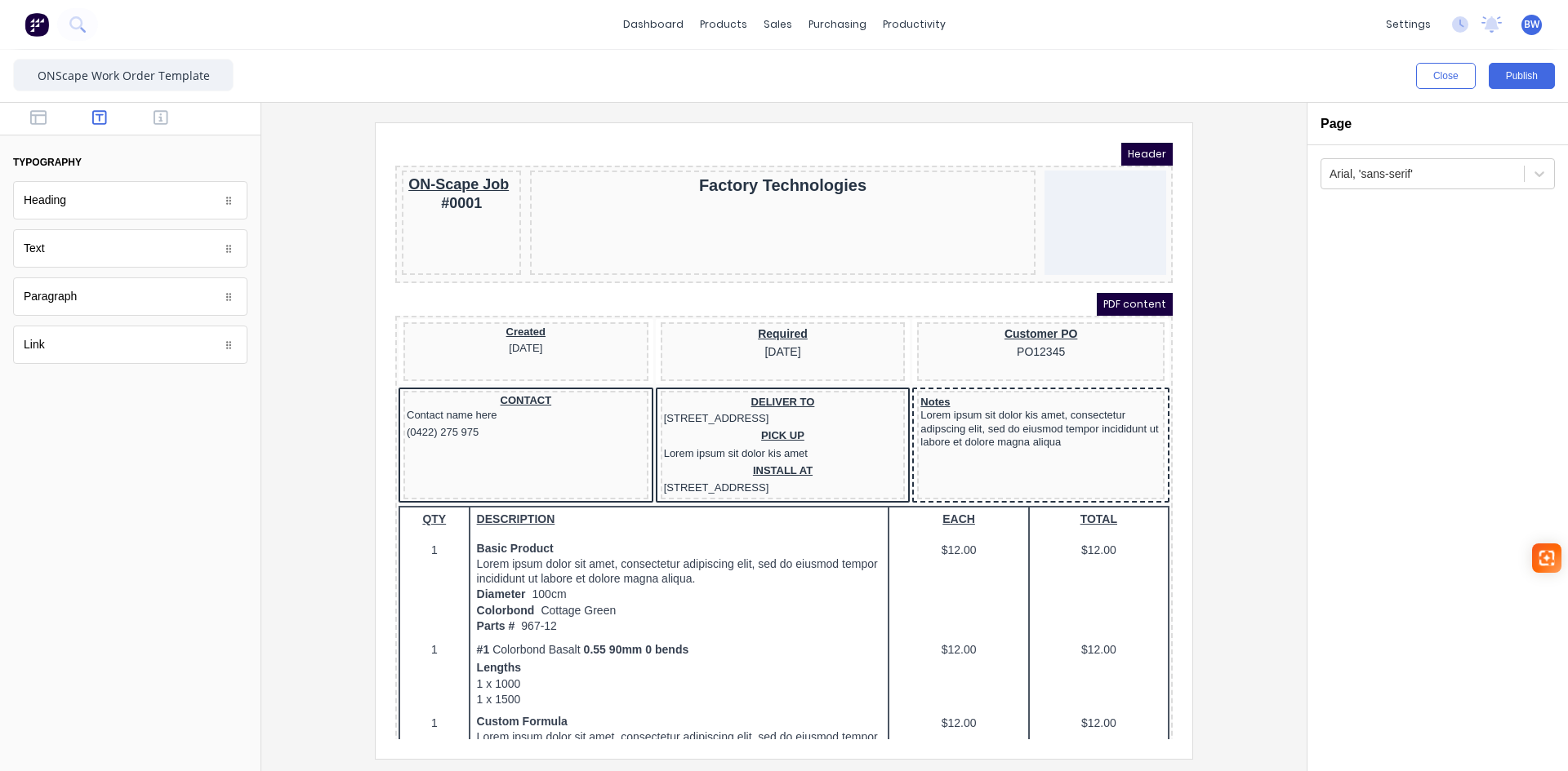
scroll to position [0, 0]
click at [765, 323] on div "Required [DATE]" at bounding box center [764, 323] width 239 height 35
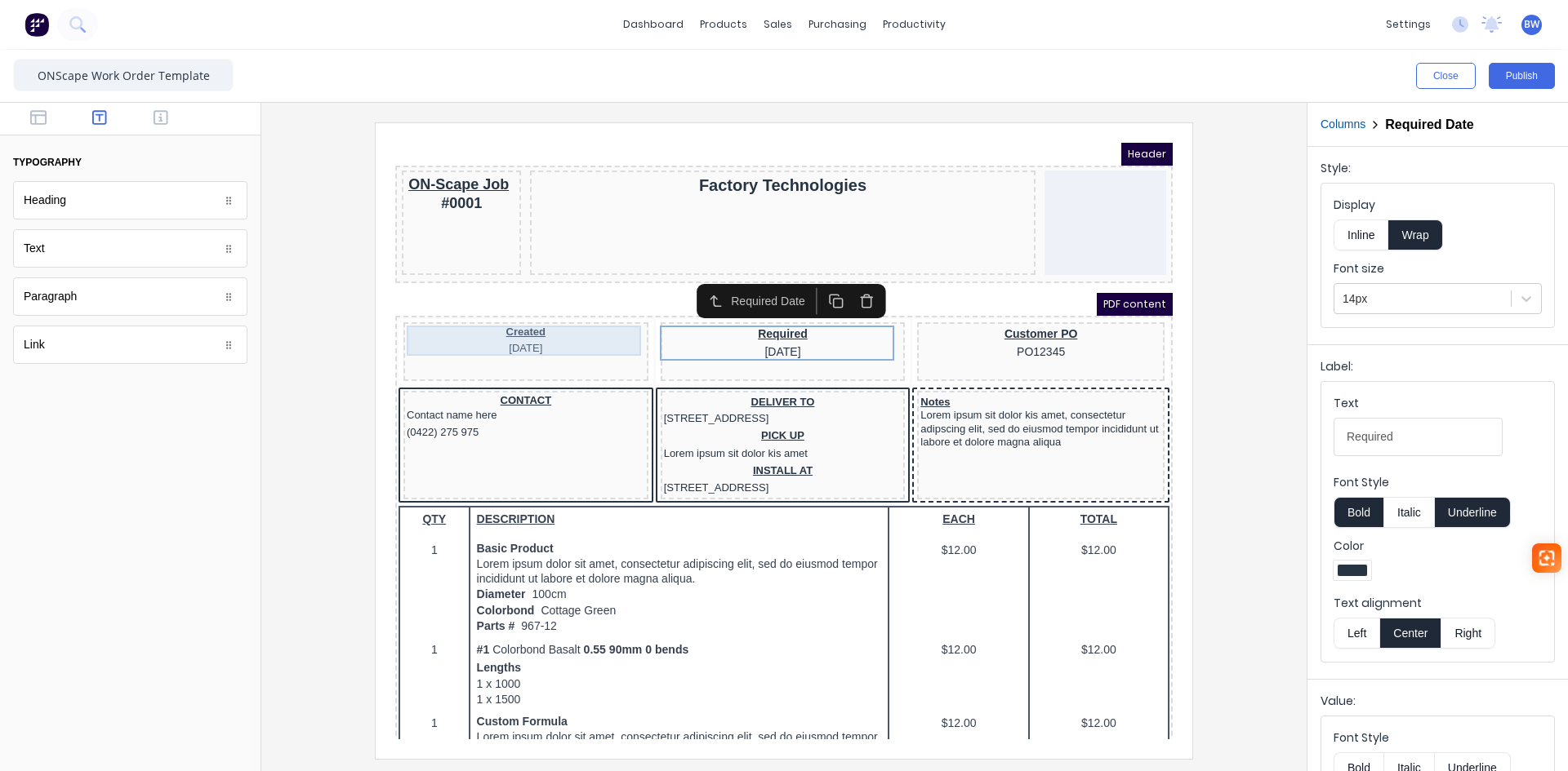
click at [504, 323] on div "Created [DATE]" at bounding box center [507, 321] width 239 height 30
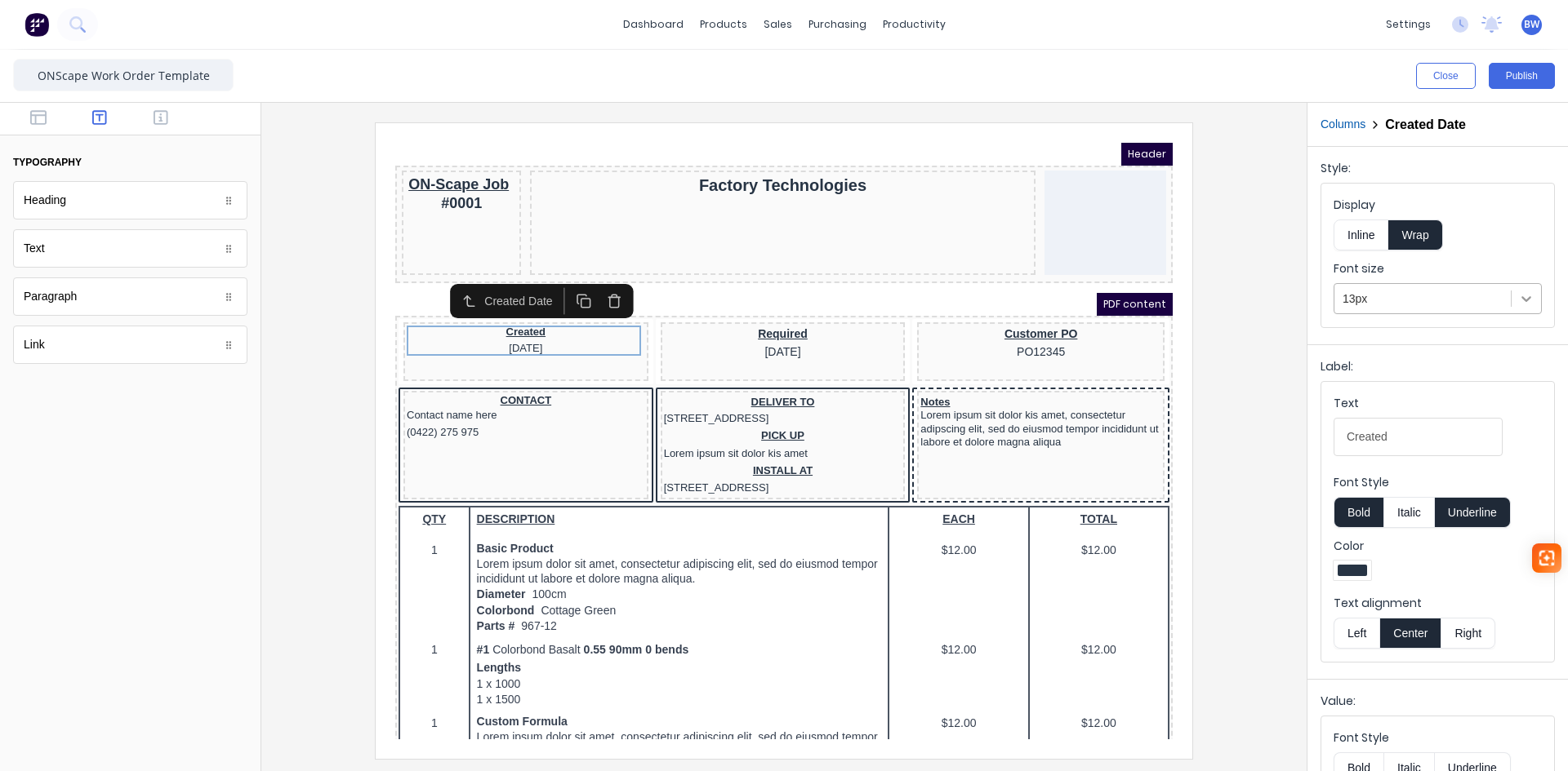
click at [1520, 303] on icon at bounding box center [1526, 298] width 16 height 16
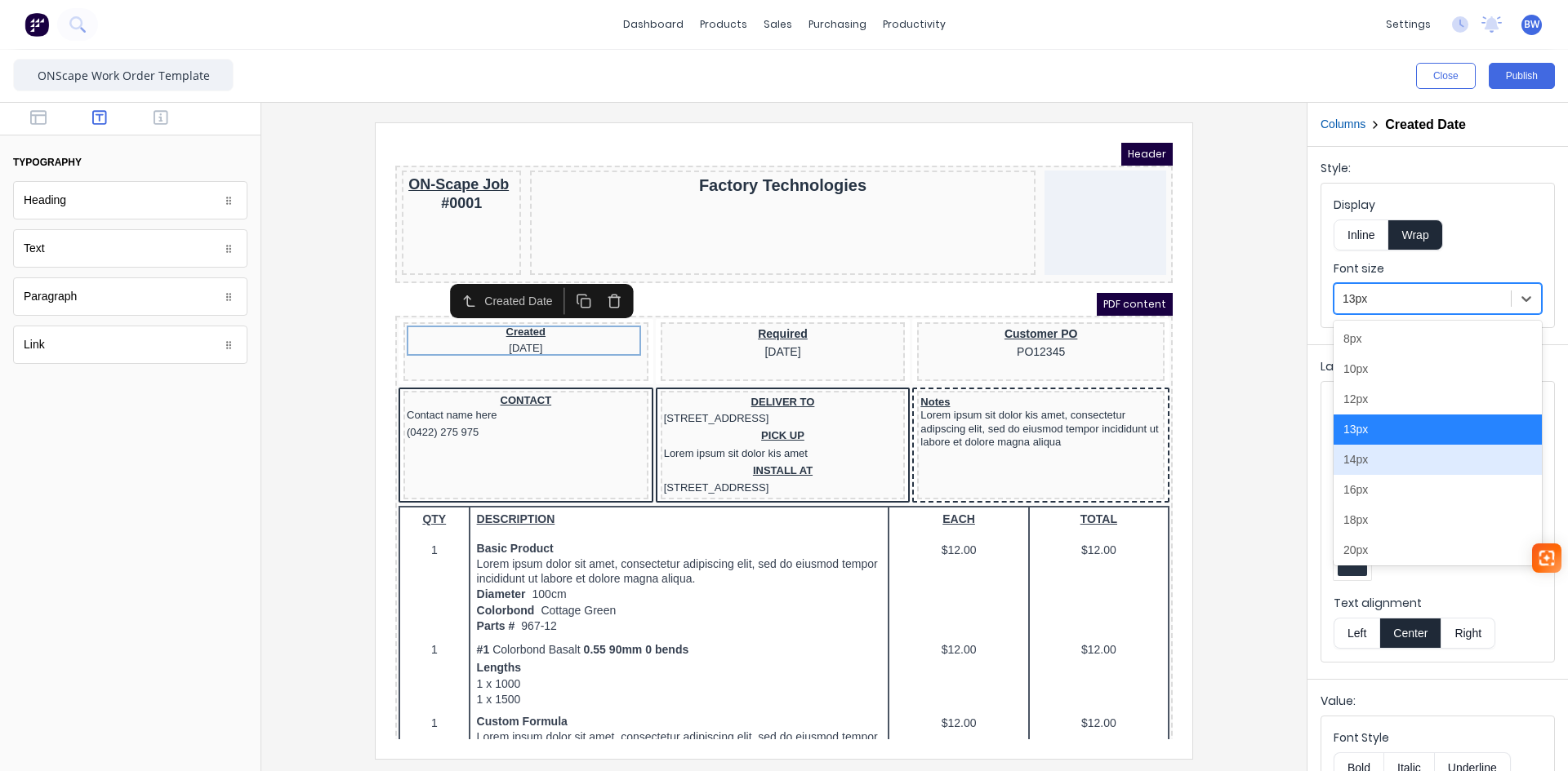
click at [1373, 463] on div "14px" at bounding box center [1437, 460] width 208 height 30
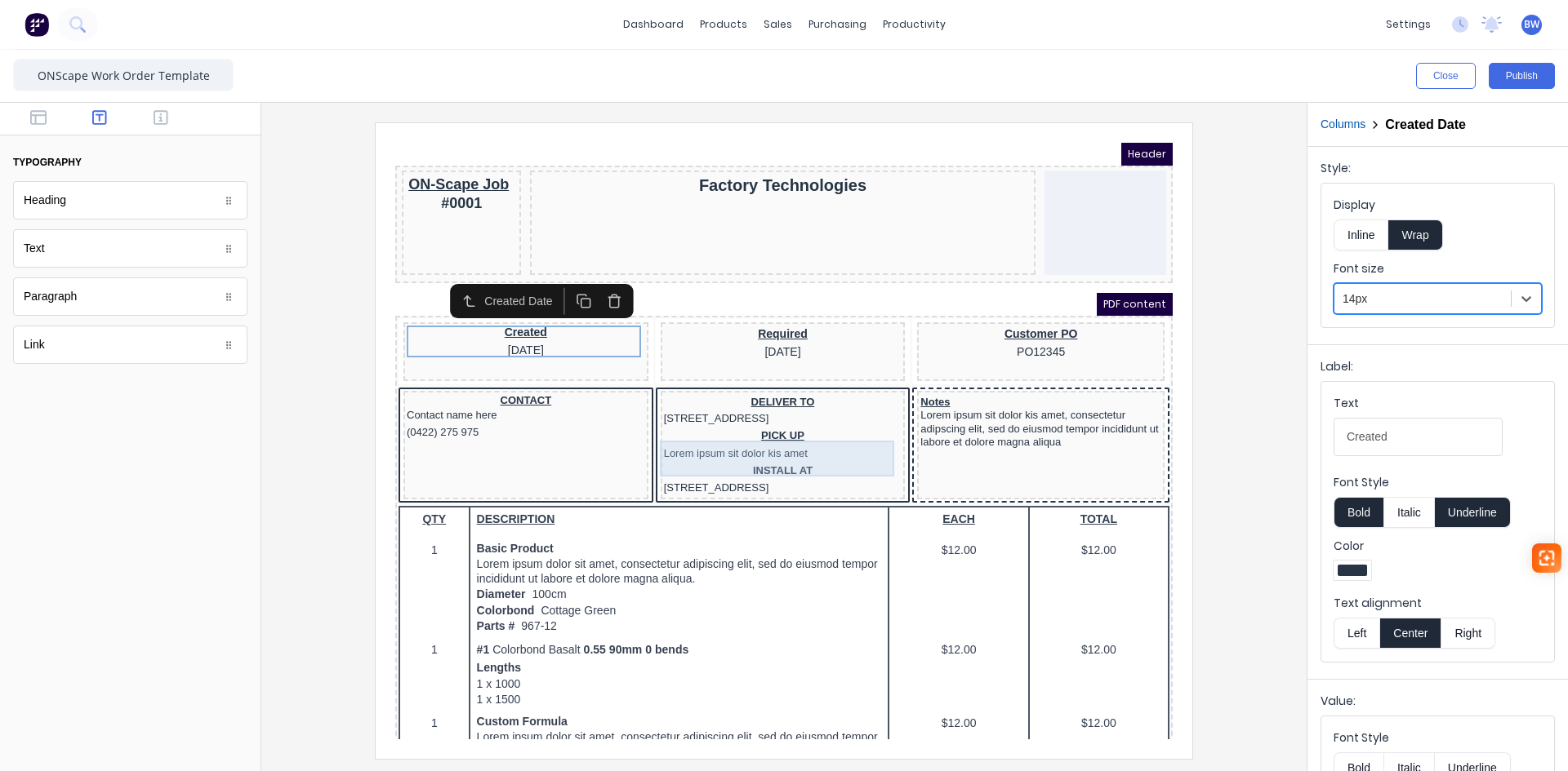
click at [837, 436] on div "PICK UP Lorem ipsum sit dolor kis amet" at bounding box center [764, 426] width 239 height 36
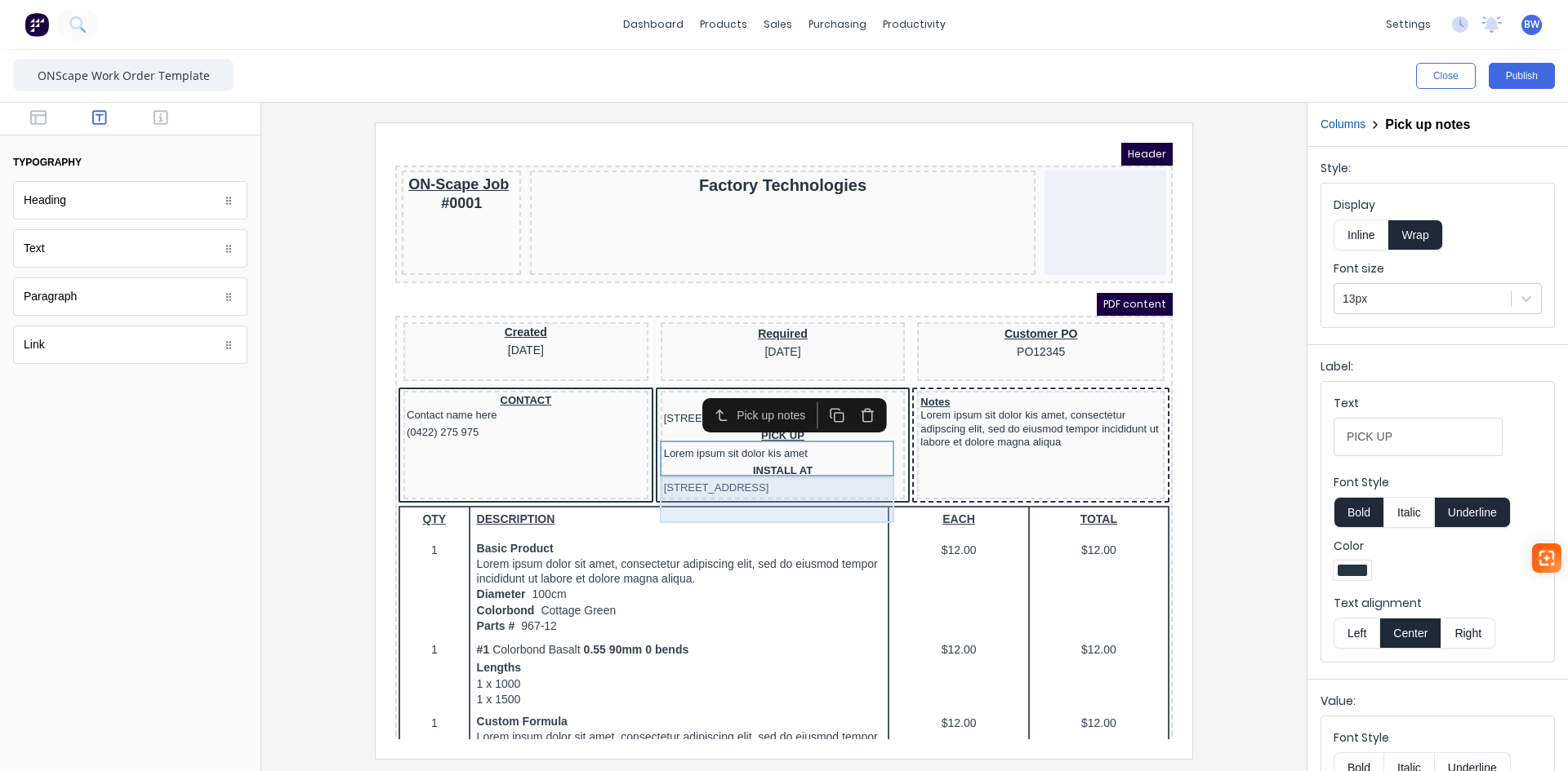
click at [830, 477] on div "INSTALL AT 234 Beach Road Gold Coast, Queensland, Australia" at bounding box center [764, 460] width 239 height 34
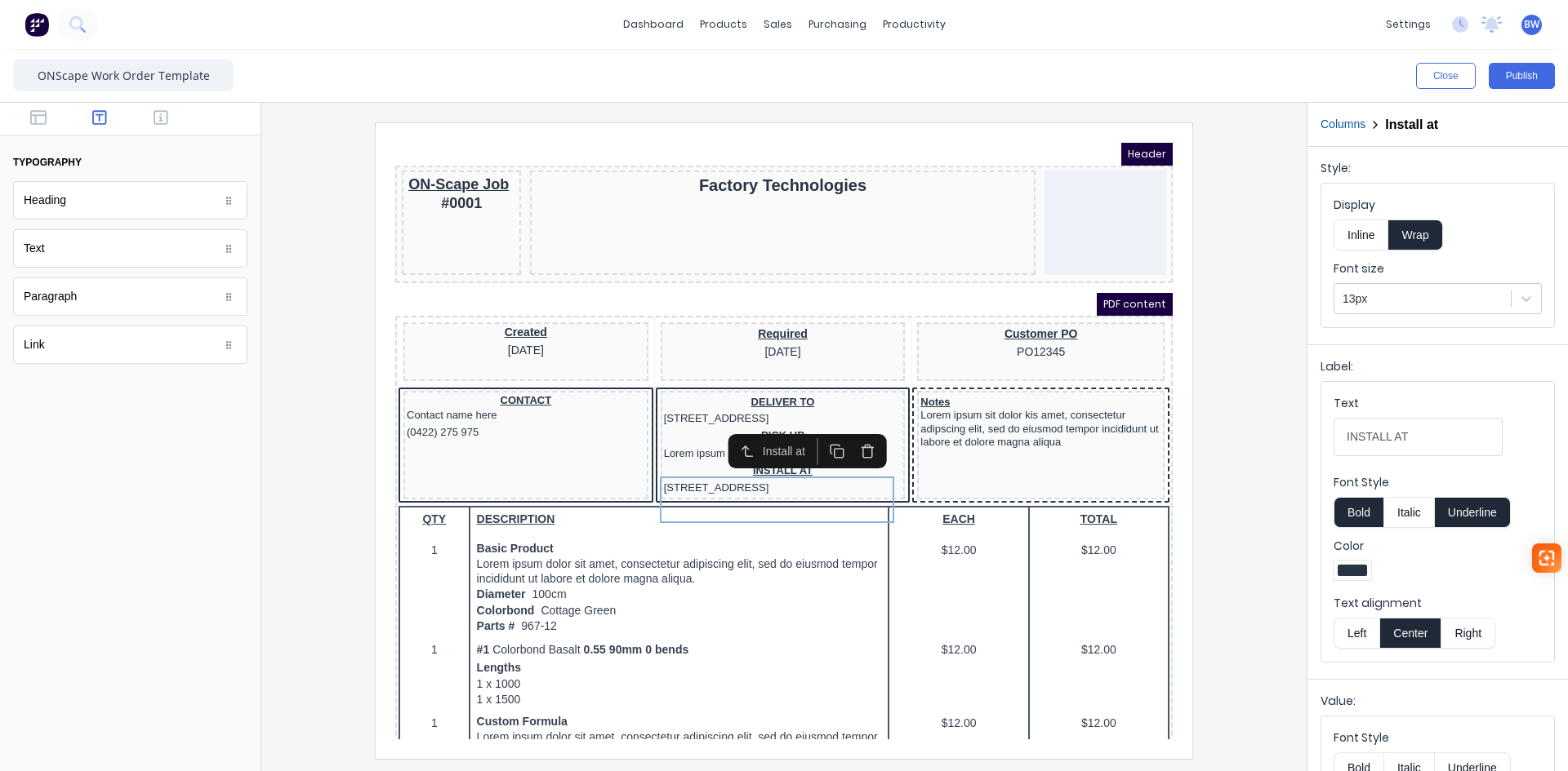
click at [841, 435] on icon "button" at bounding box center [848, 432] width 16 height 16
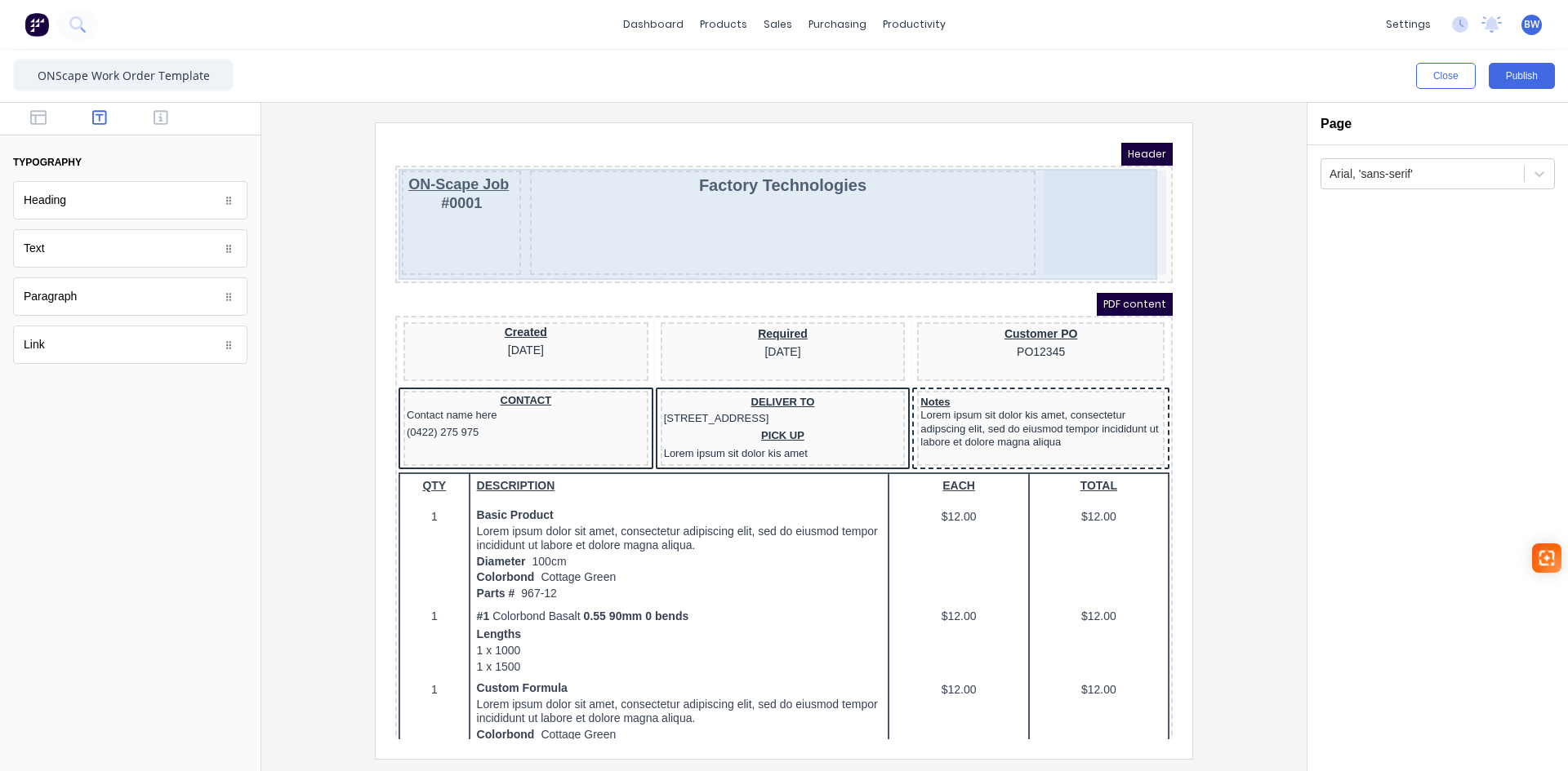
click at [1097, 217] on div at bounding box center [1085, 203] width 122 height 105
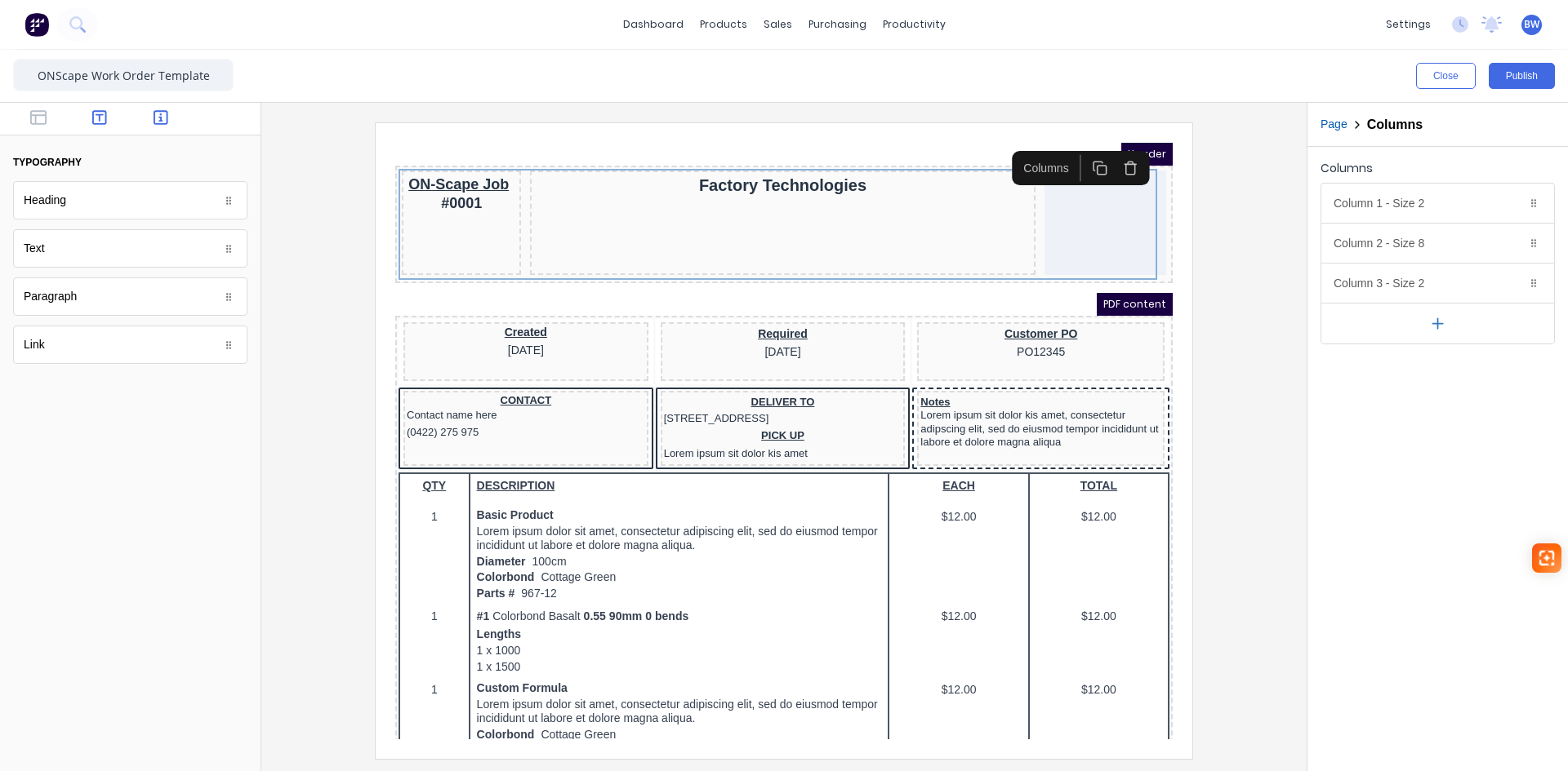
click at [167, 120] on icon "button" at bounding box center [161, 117] width 15 height 15
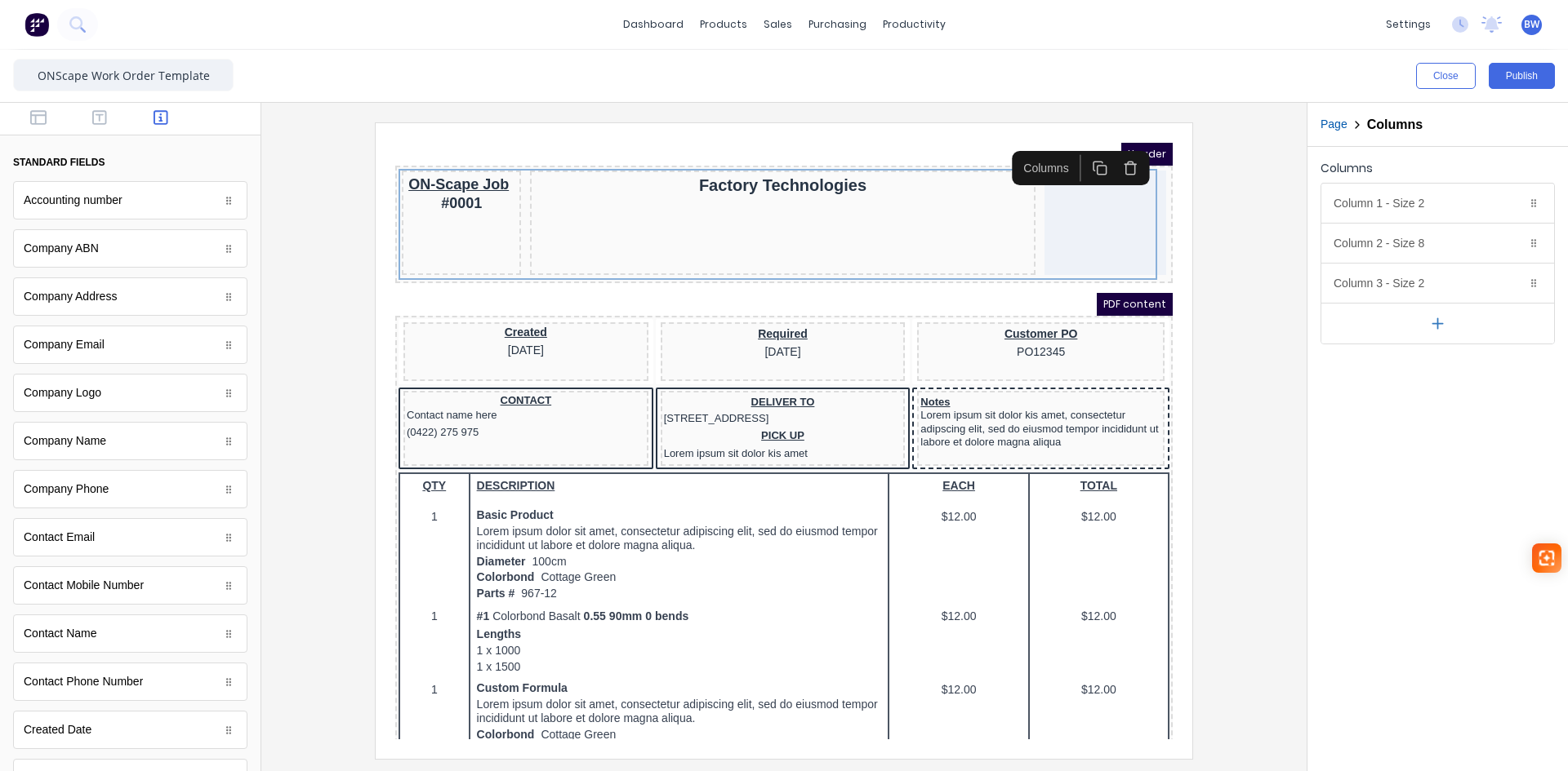
click at [119, 412] on div "Accounting number Accounting number Company ABN Company ABN Company Address Com…" at bounding box center [130, 730] width 234 height 1098
click at [126, 403] on div "Company Logo" at bounding box center [130, 393] width 234 height 38
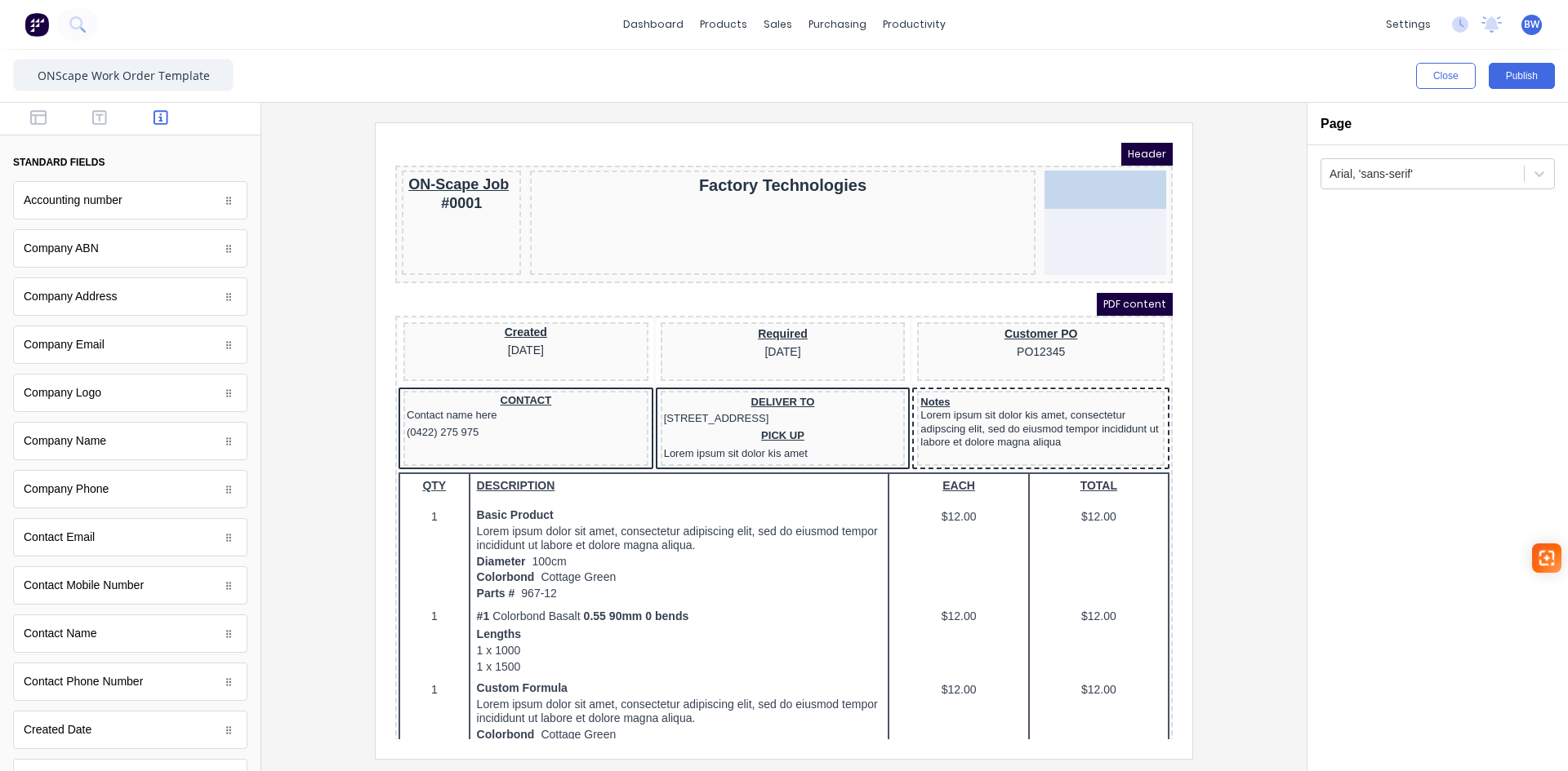
drag, startPoint x: 103, startPoint y: 390, endPoint x: 694, endPoint y: 63, distance: 675.4
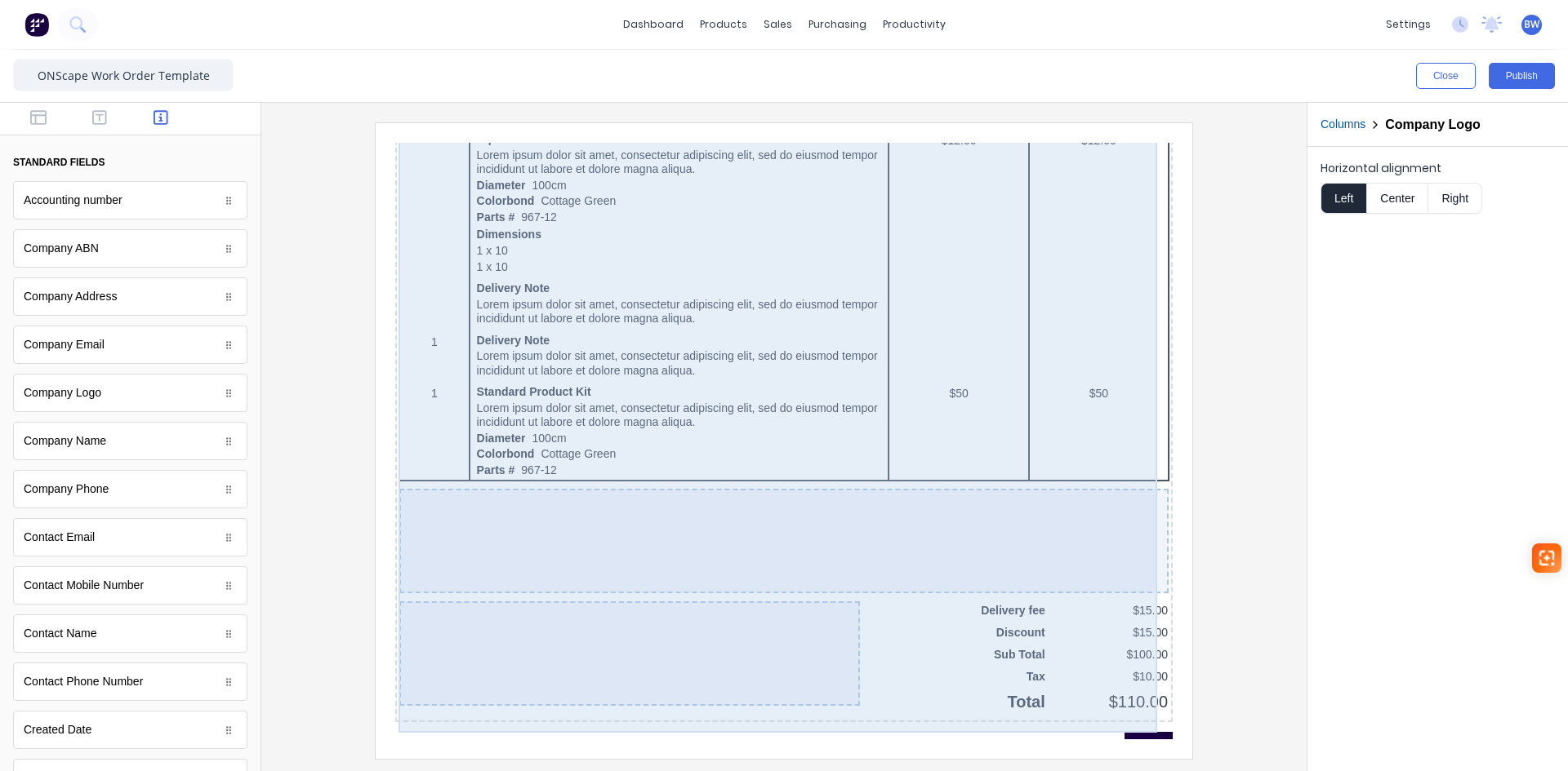
scroll to position [912, 0]
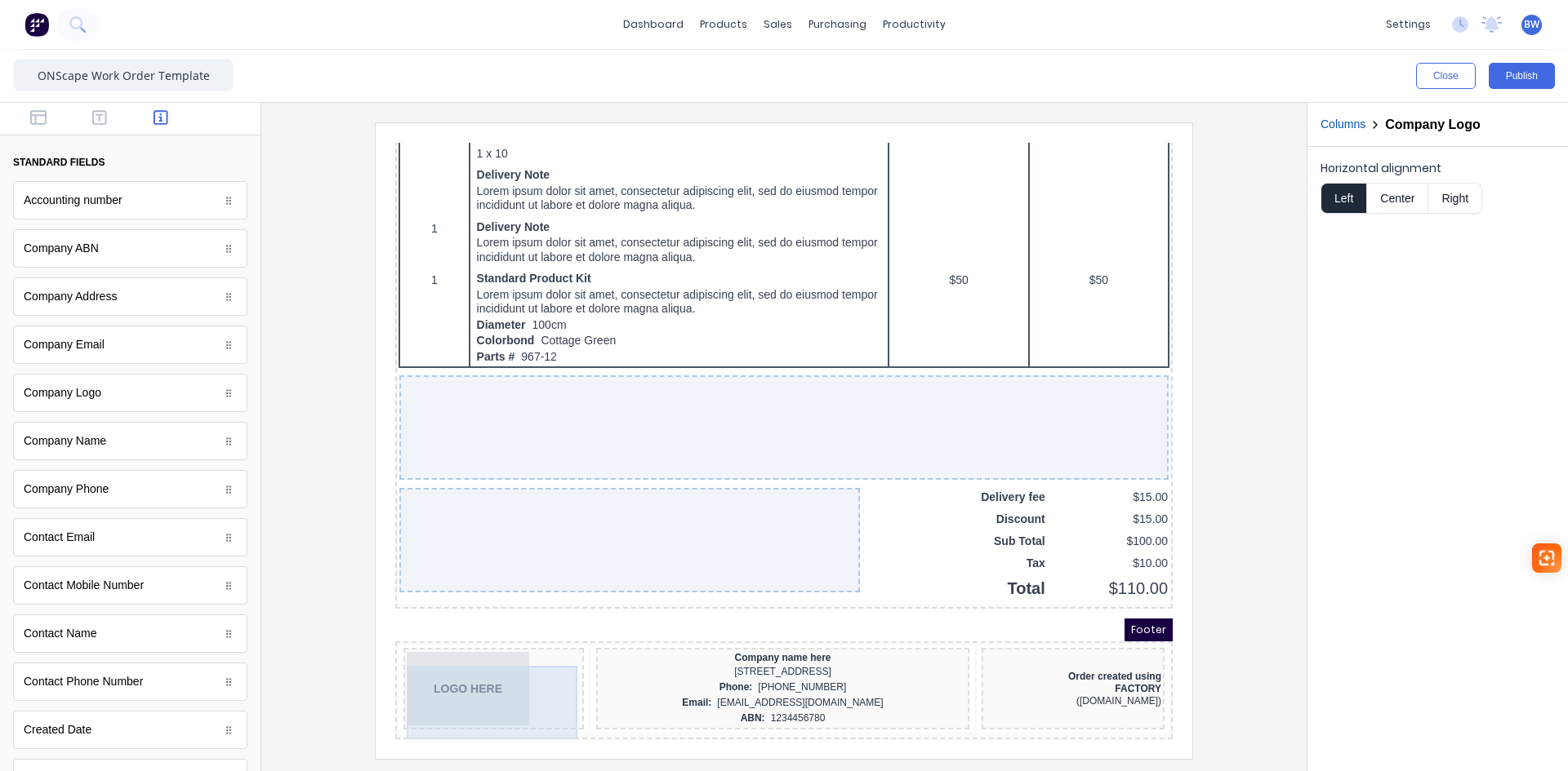
click at [498, 670] on div "LOGO HERE" at bounding box center [474, 669] width 174 height 73
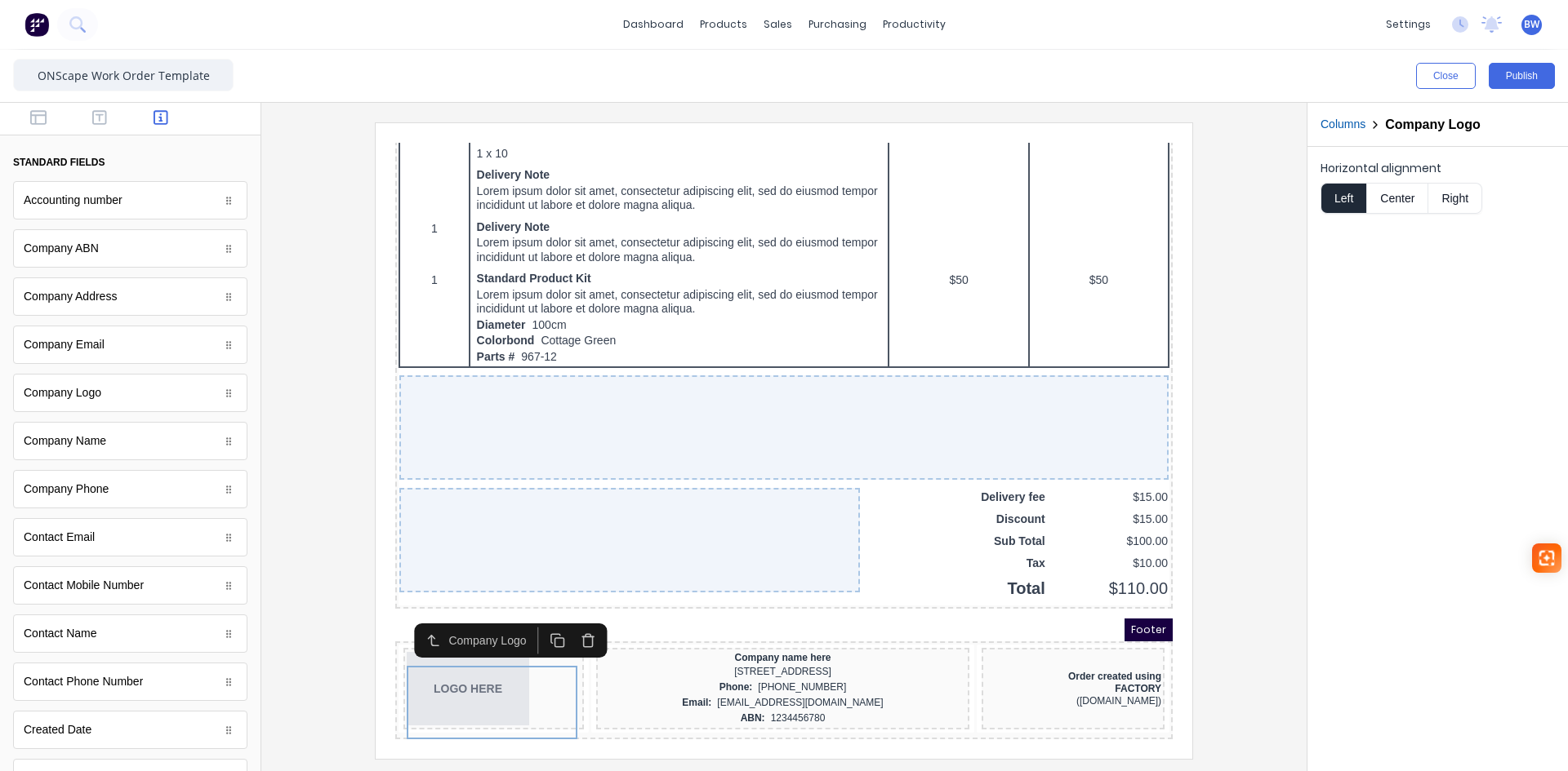
click at [573, 614] on icon "button" at bounding box center [569, 621] width 16 height 16
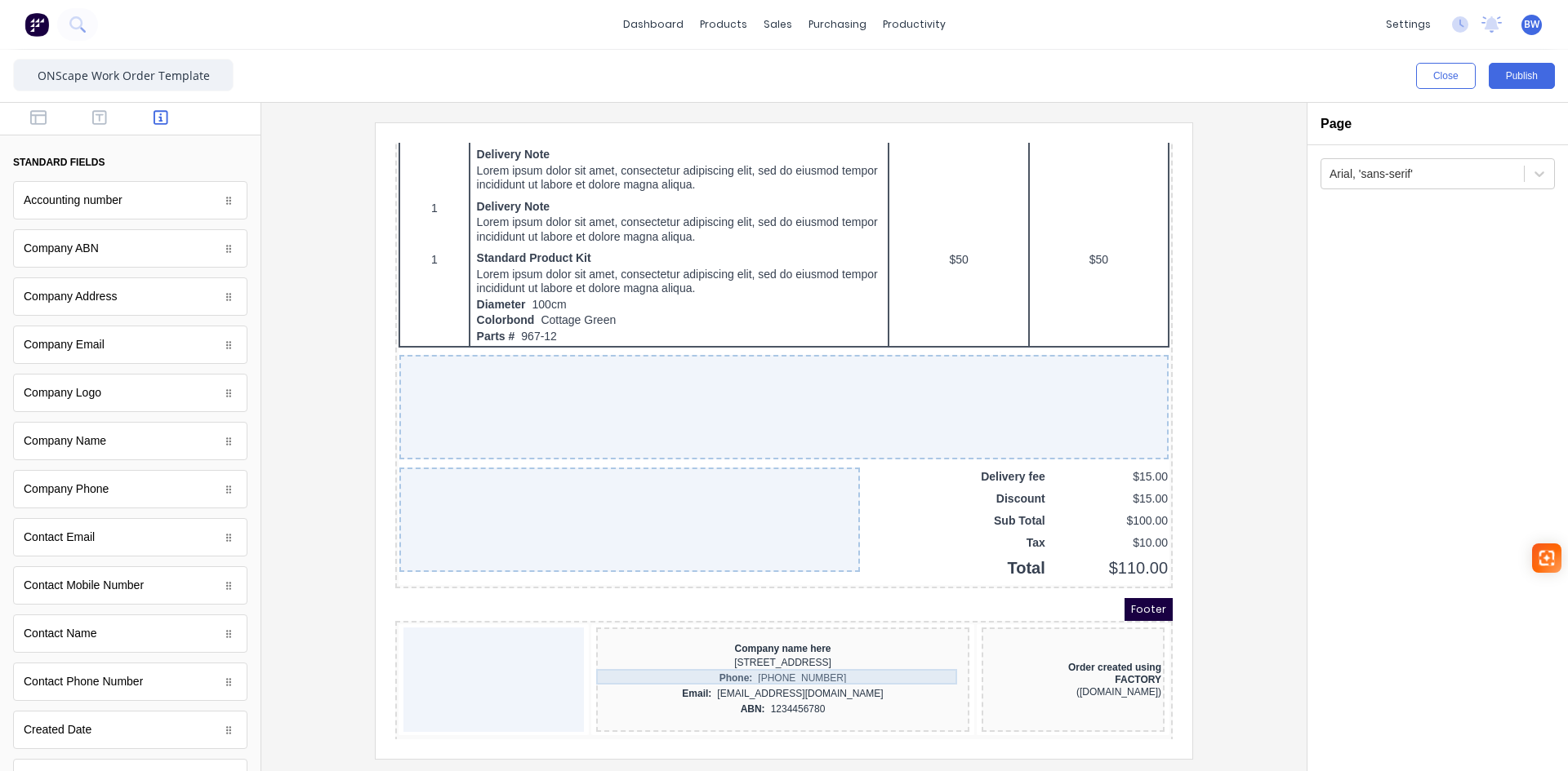
click at [595, 652] on div "[STREET_ADDRESS]" at bounding box center [764, 644] width 367 height 16
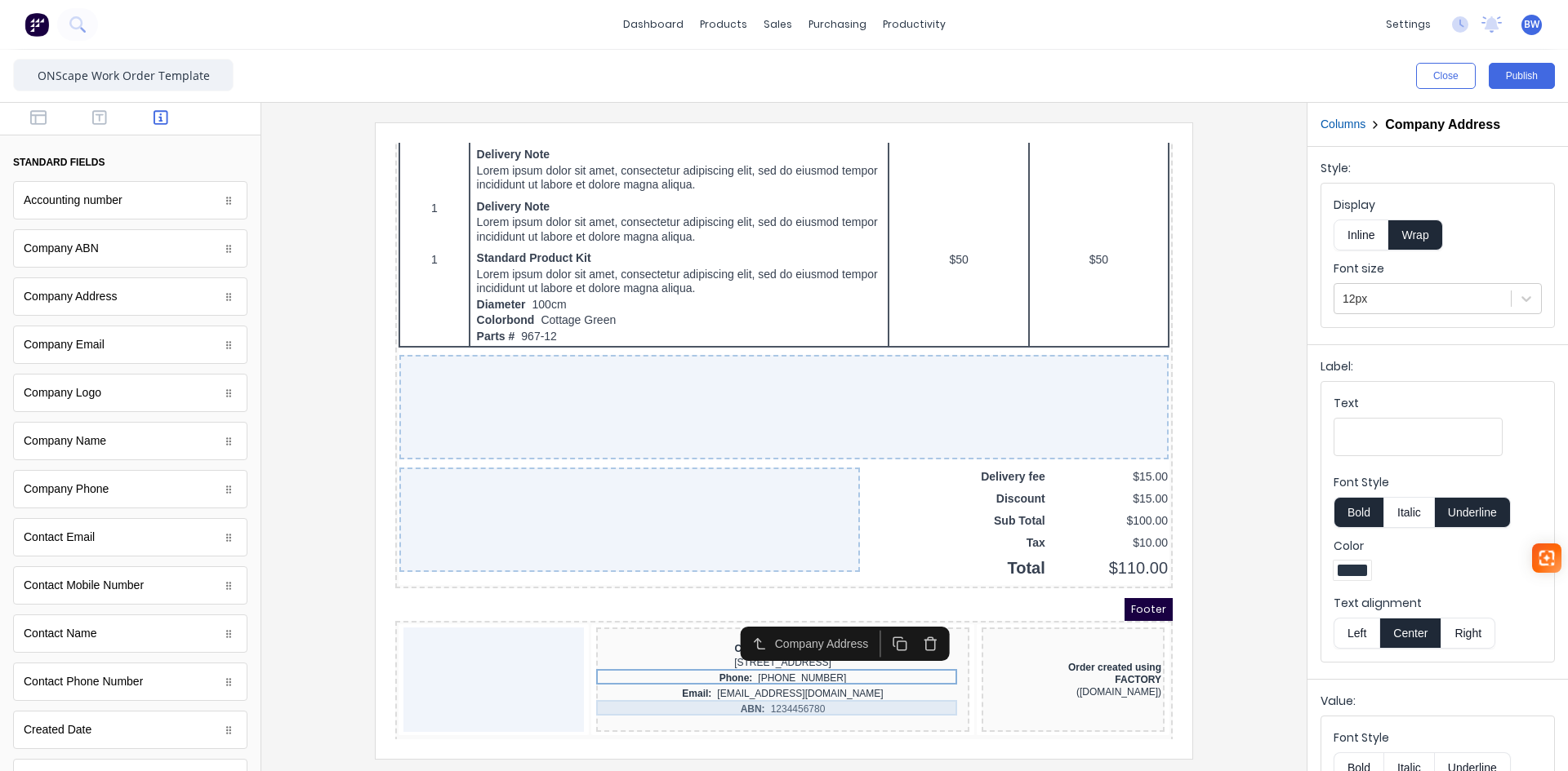
click at [622, 683] on div "Email: xxxxxxx@xxxxx.com" at bounding box center [764, 675] width 367 height 16
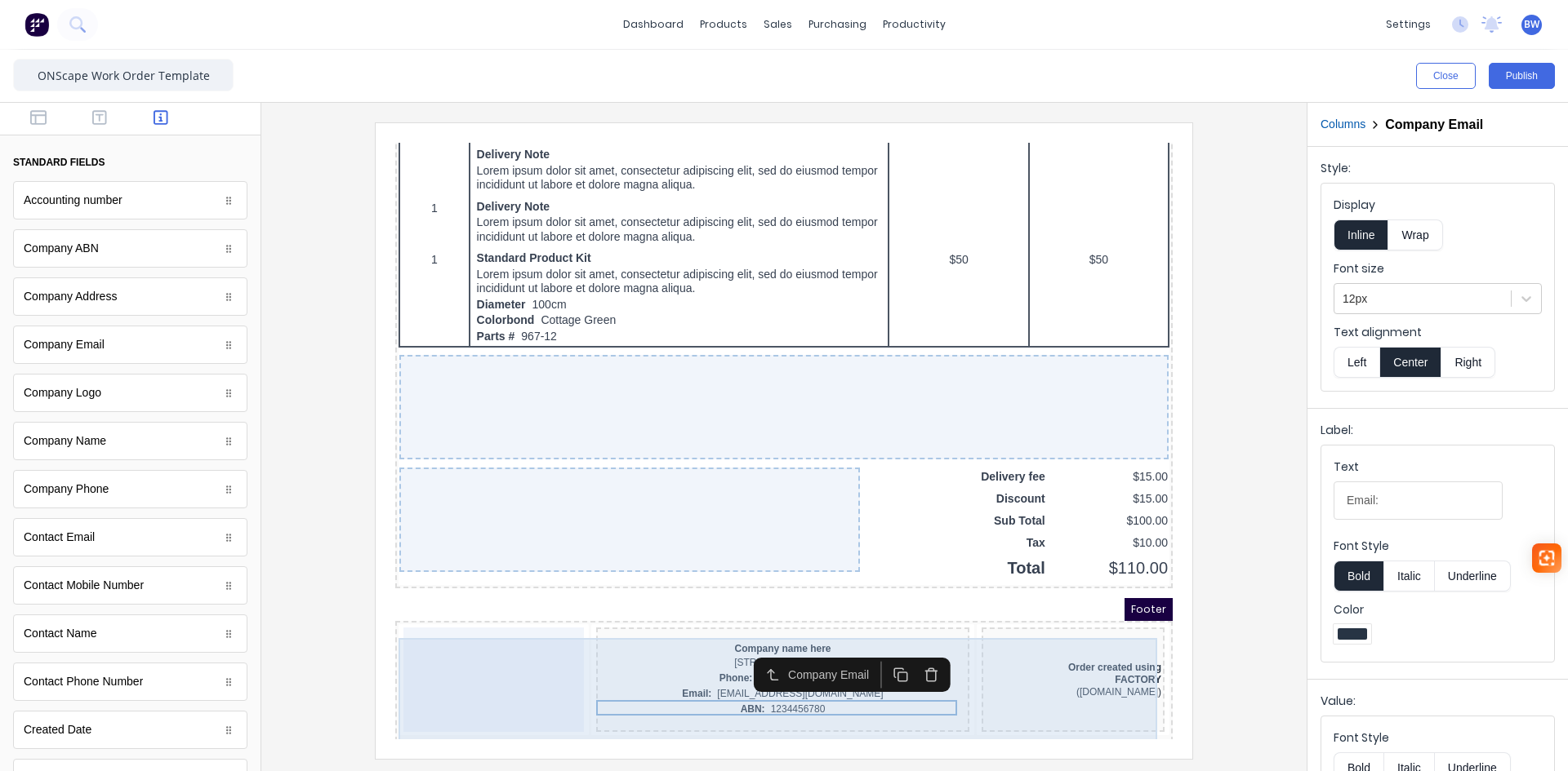
click at [507, 649] on div at bounding box center [474, 660] width 181 height 105
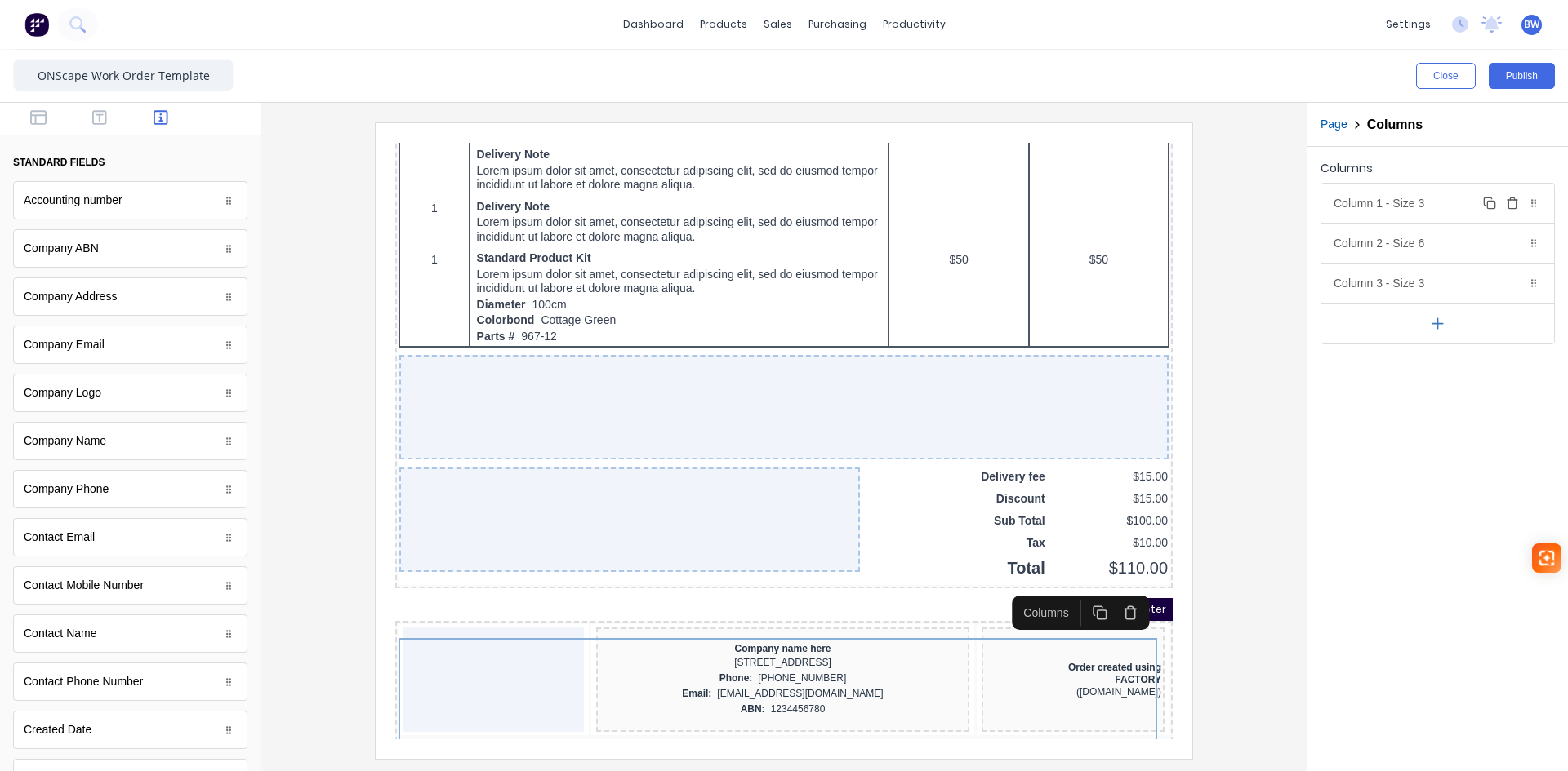
click at [1421, 210] on div "Column 1 - Size 3 Duplicate Delete" at bounding box center [1437, 202] width 233 height 39
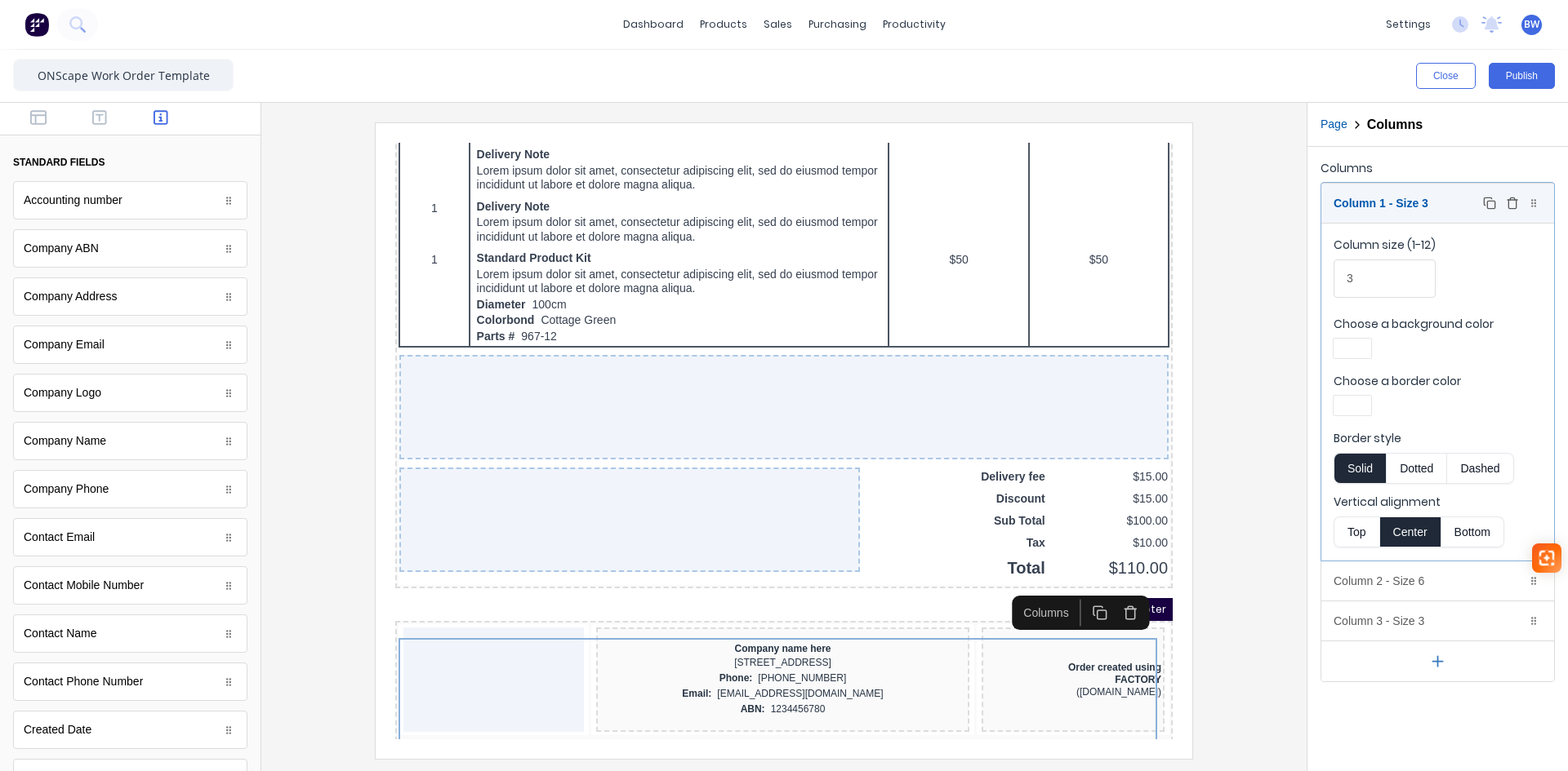
click at [1512, 207] on icon "button" at bounding box center [1512, 203] width 13 height 13
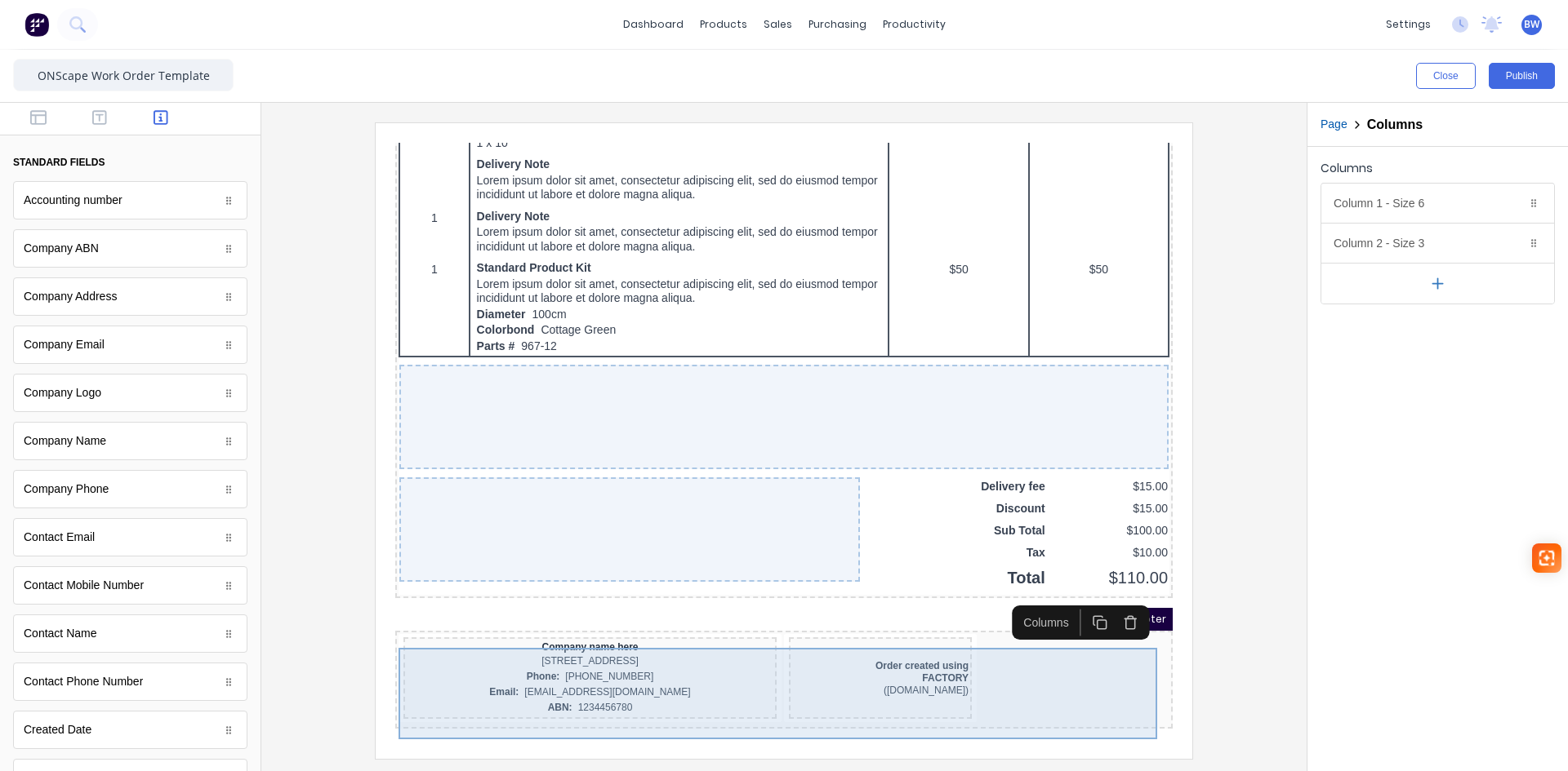
click at [865, 631] on div "Order created using FACTORY (www.factory.app)" at bounding box center [861, 659] width 183 height 81
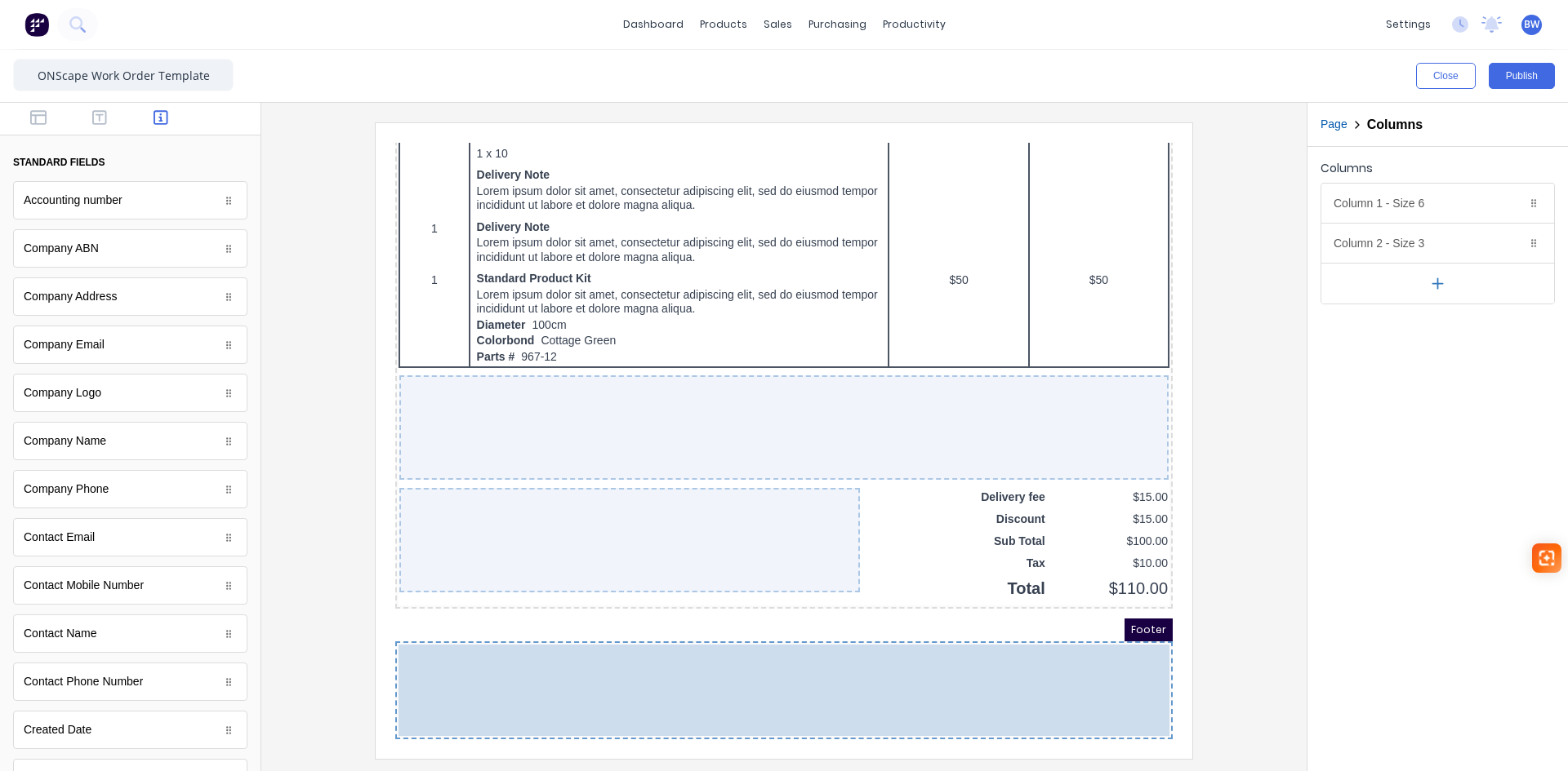
drag, startPoint x: 874, startPoint y: 628, endPoint x: 994, endPoint y: 630, distance: 120.0
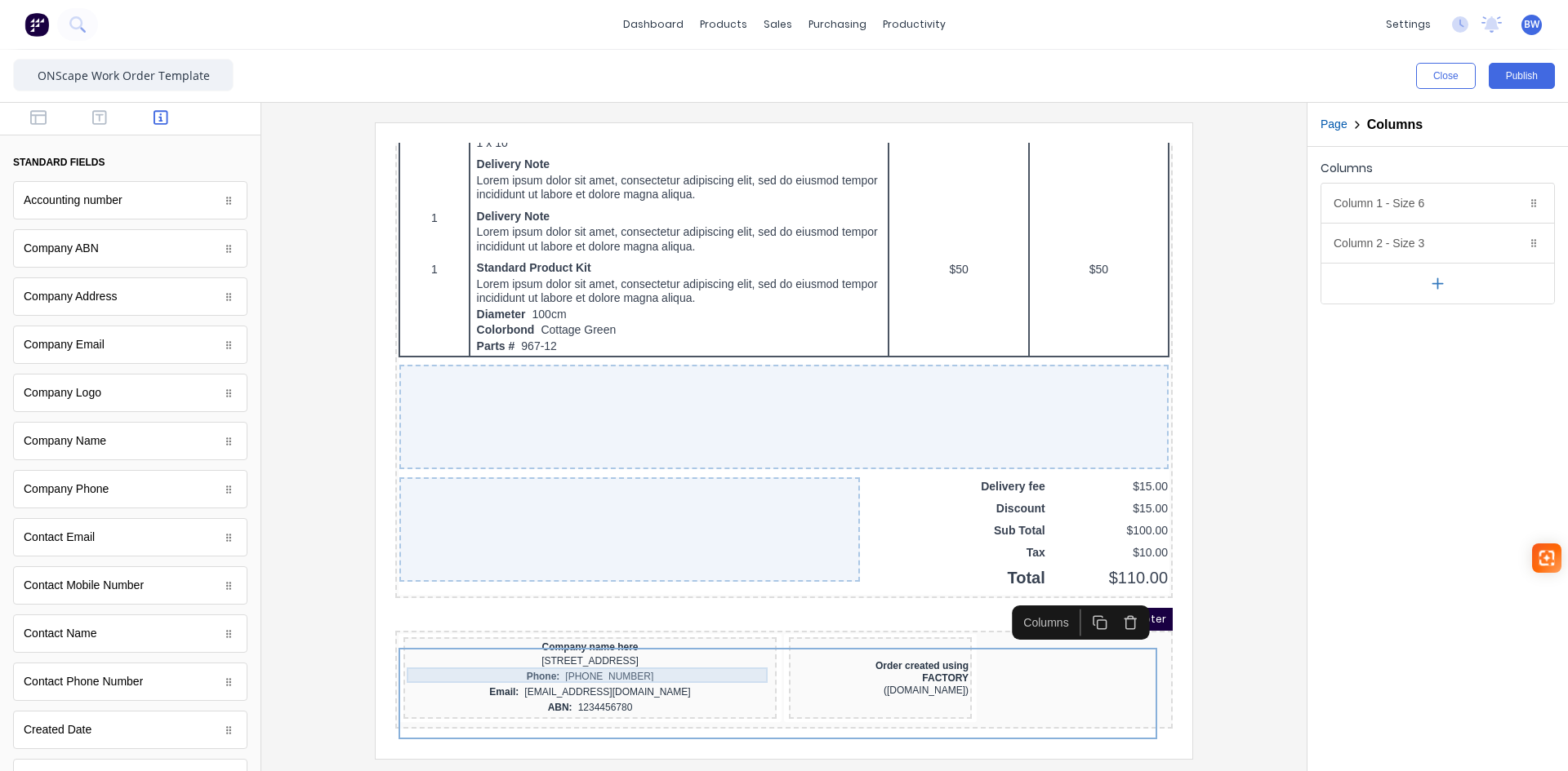
click at [739, 642] on div "[STREET_ADDRESS]" at bounding box center [571, 642] width 367 height 16
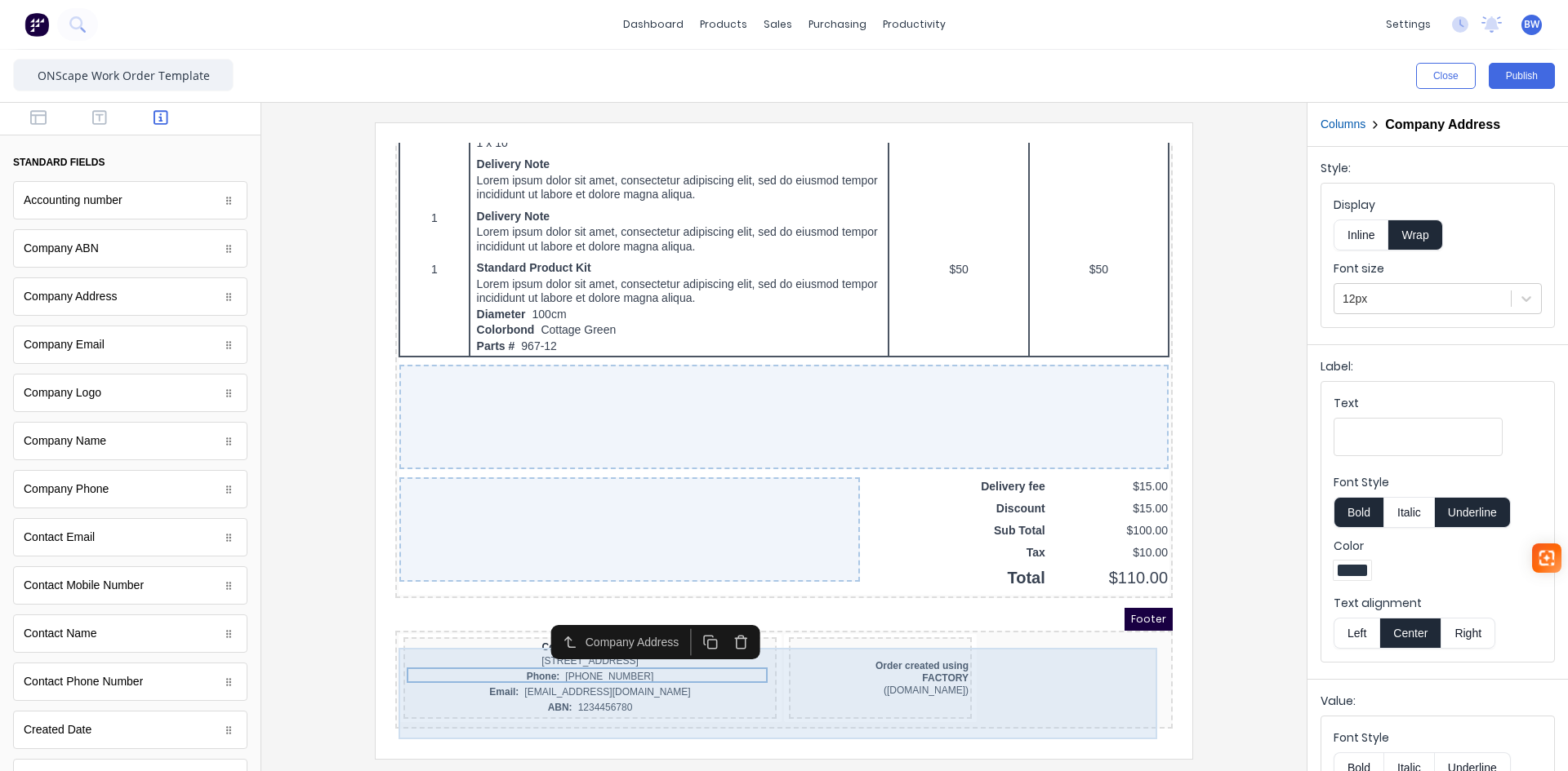
click at [727, 706] on div "Company name here 234 Beach Road Gold Coast, Queensland, Australia, 4217 Phone:…" at bounding box center [765, 660] width 771 height 92
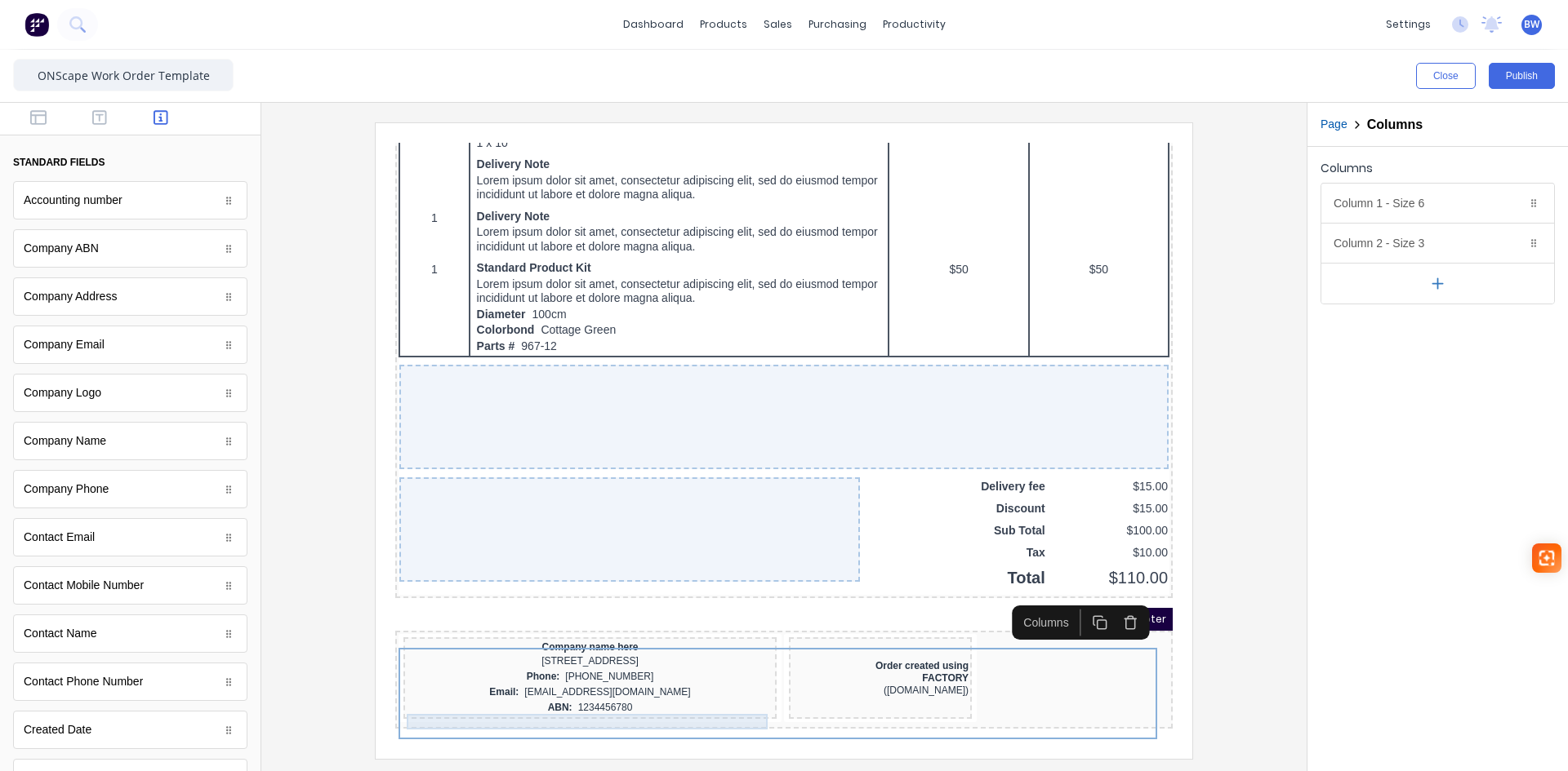
click at [733, 695] on div "ABN: 1234456780" at bounding box center [571, 689] width 367 height 16
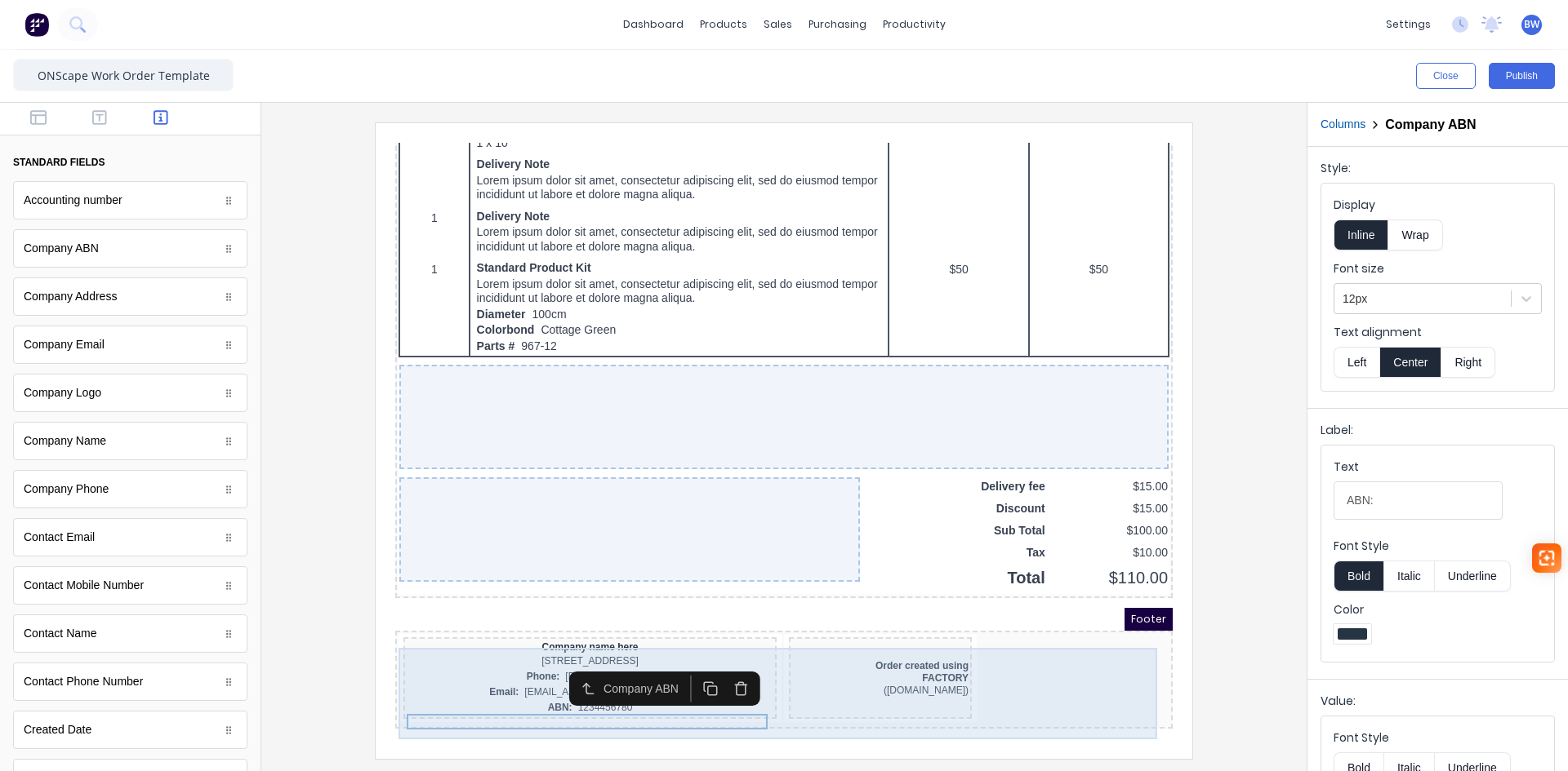
click at [749, 623] on div "Company name here 234 Beach Road Gold Coast, Queensland, Australia, 4217 Phone:…" at bounding box center [571, 659] width 374 height 81
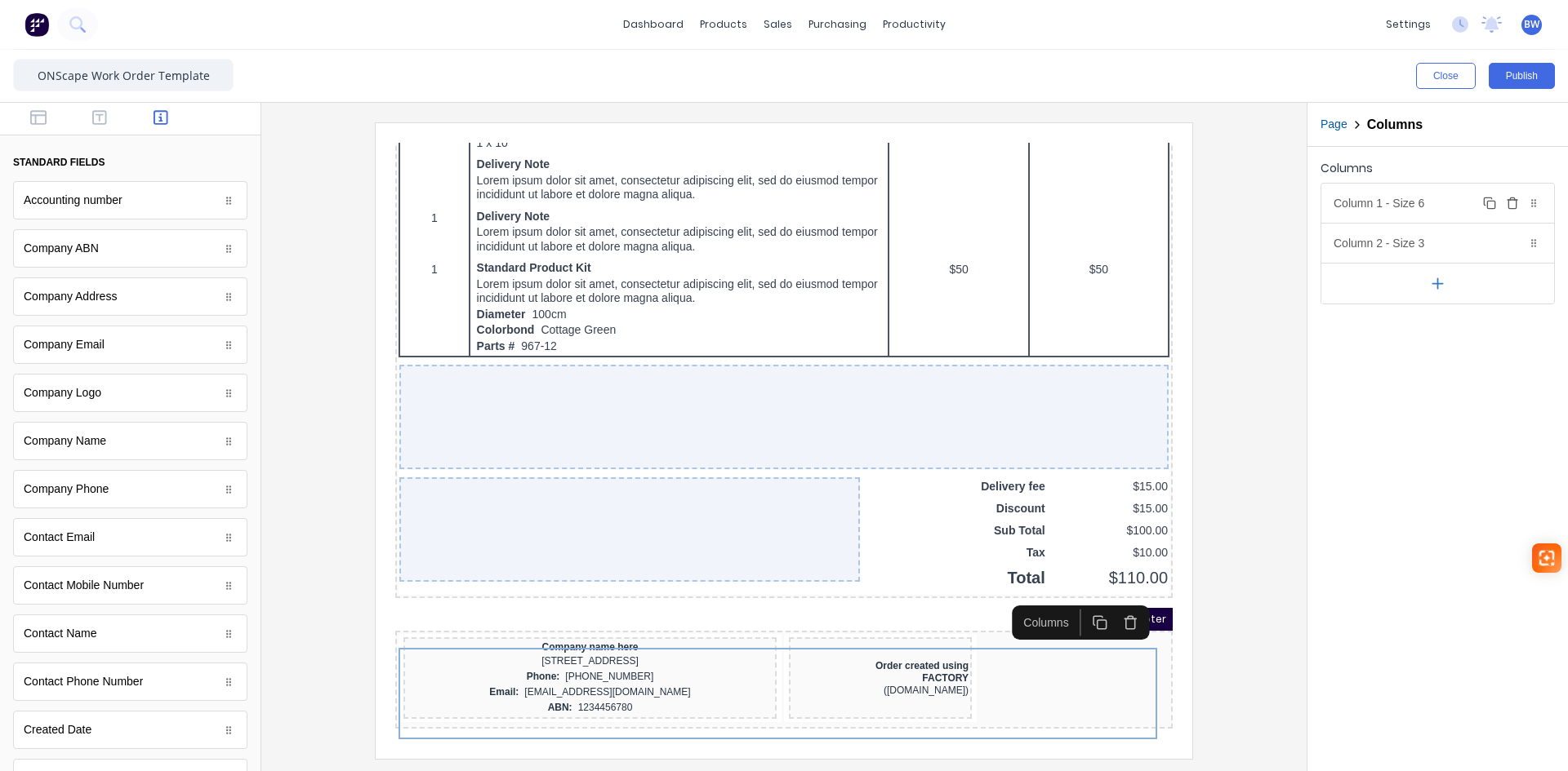
click at [1445, 208] on div "Column 1 - Size 6 Duplicate Delete" at bounding box center [1437, 202] width 233 height 39
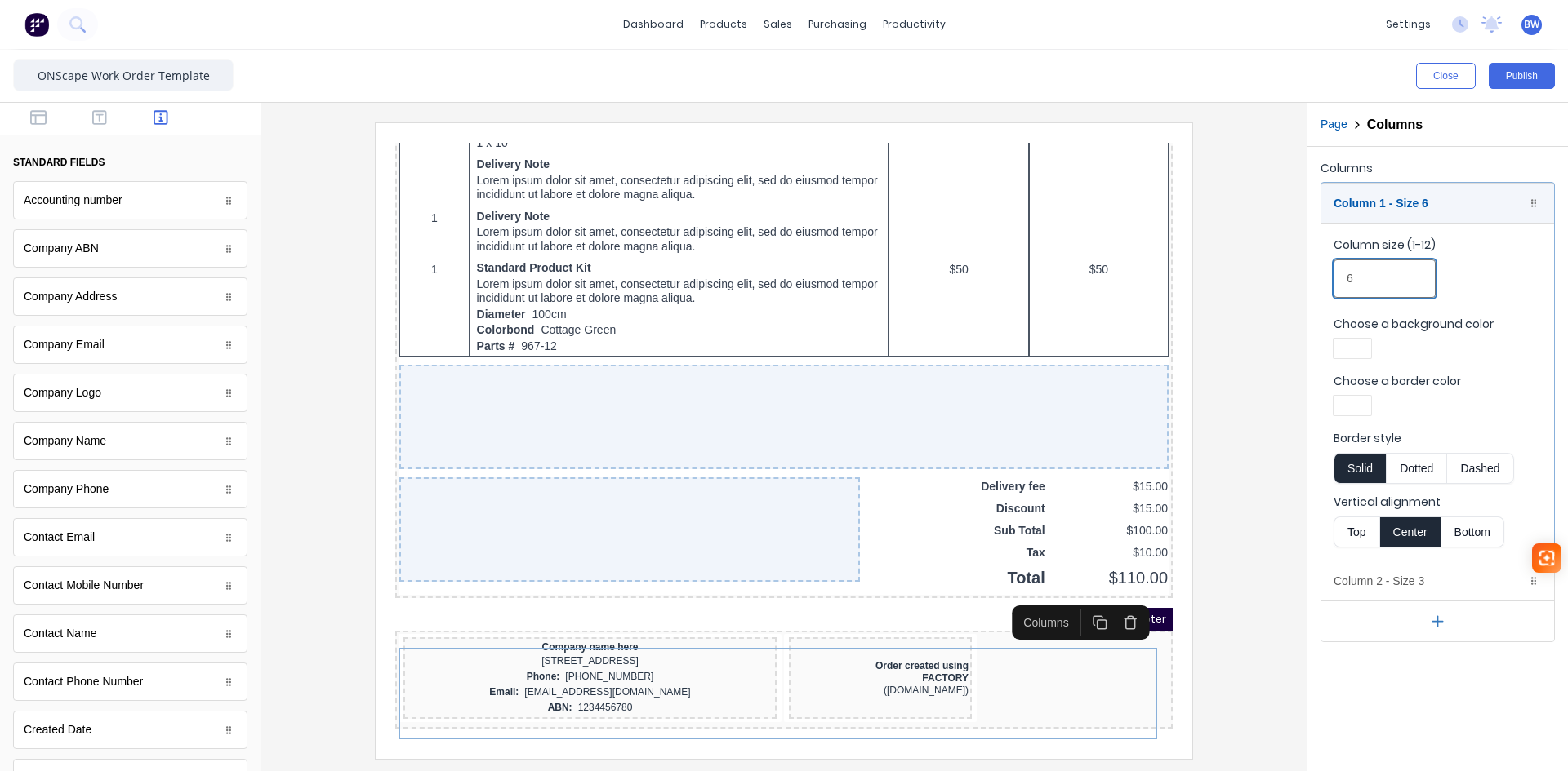
click at [1395, 277] on input "6" at bounding box center [1385, 278] width 102 height 38
drag, startPoint x: 1361, startPoint y: 276, endPoint x: 1331, endPoint y: 279, distance: 30.1
click at [1331, 279] on fieldset "Column size (1-12) 6 Choose a background color Choose a border color Border sty…" at bounding box center [1437, 392] width 233 height 338
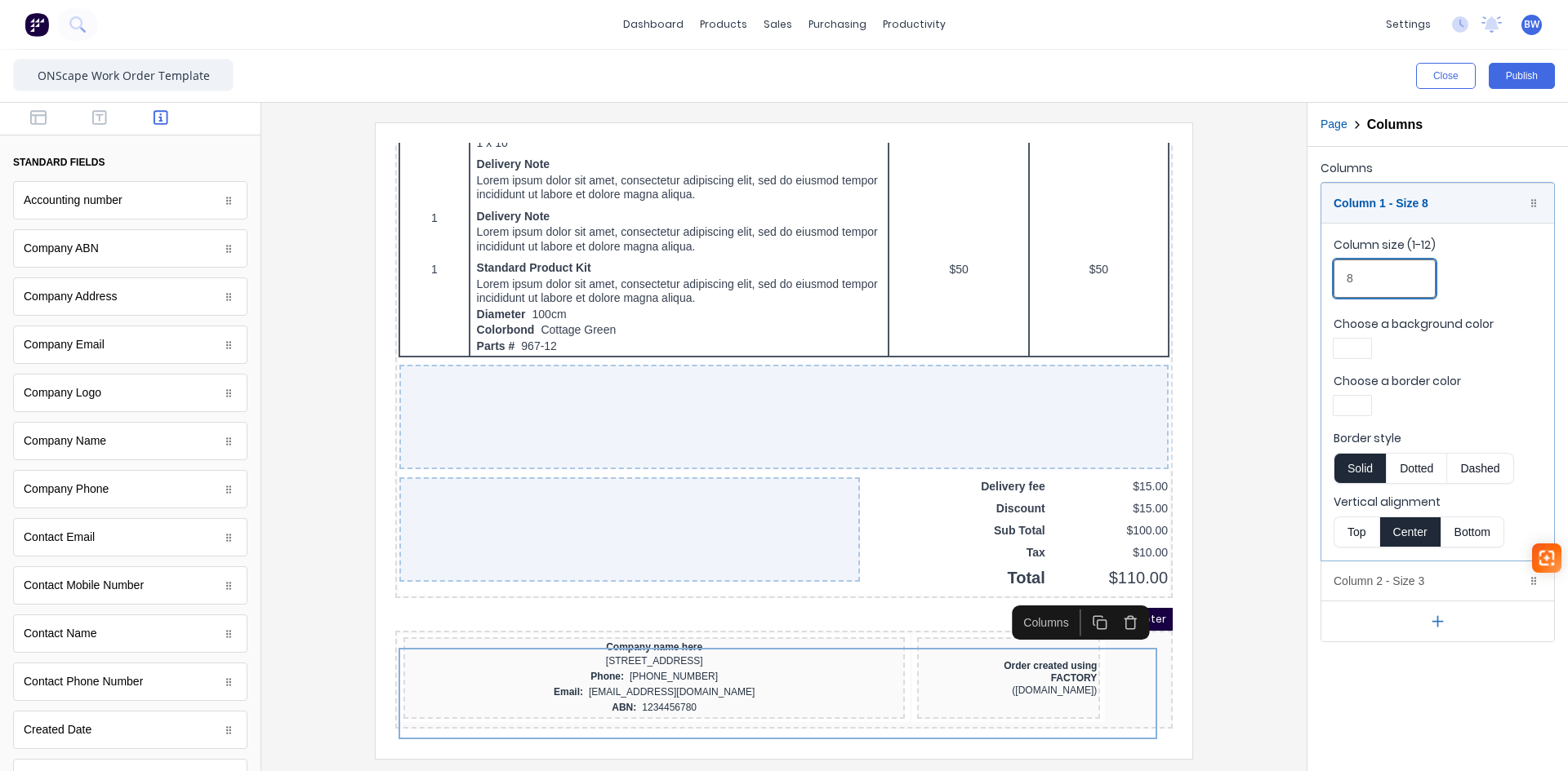
click at [1374, 282] on input "8" at bounding box center [1385, 278] width 102 height 38
click at [1377, 272] on input "8" at bounding box center [1385, 278] width 102 height 38
drag, startPoint x: 1365, startPoint y: 277, endPoint x: 1334, endPoint y: 272, distance: 31.4
click at [1337, 279] on input "8" at bounding box center [1385, 278] width 102 height 38
type input "9"
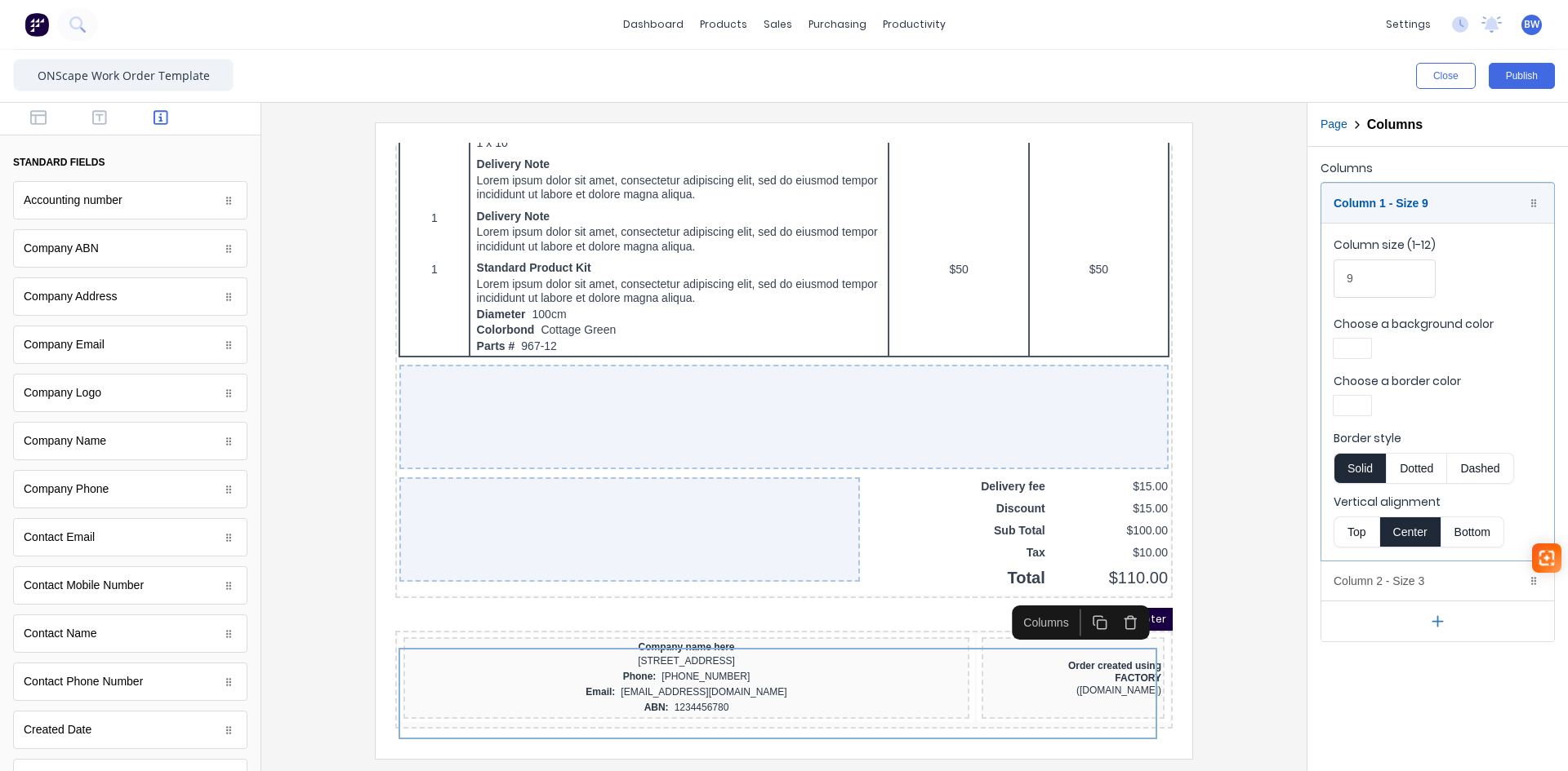
click at [1267, 543] on div at bounding box center [784, 441] width 1020 height 636
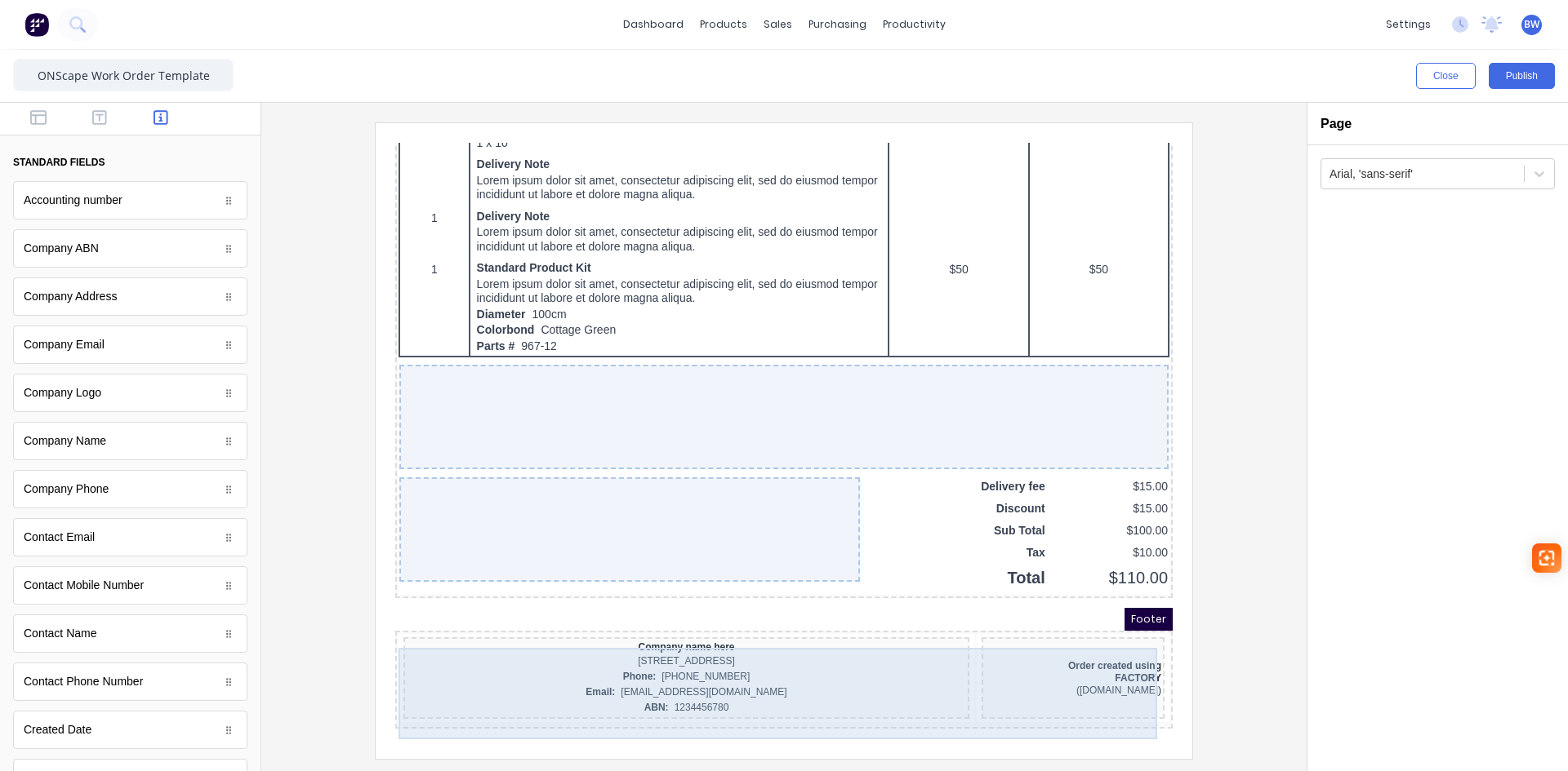
click at [1109, 625] on div "Order created using FACTORY (www.factory.app)" at bounding box center [1054, 659] width 183 height 81
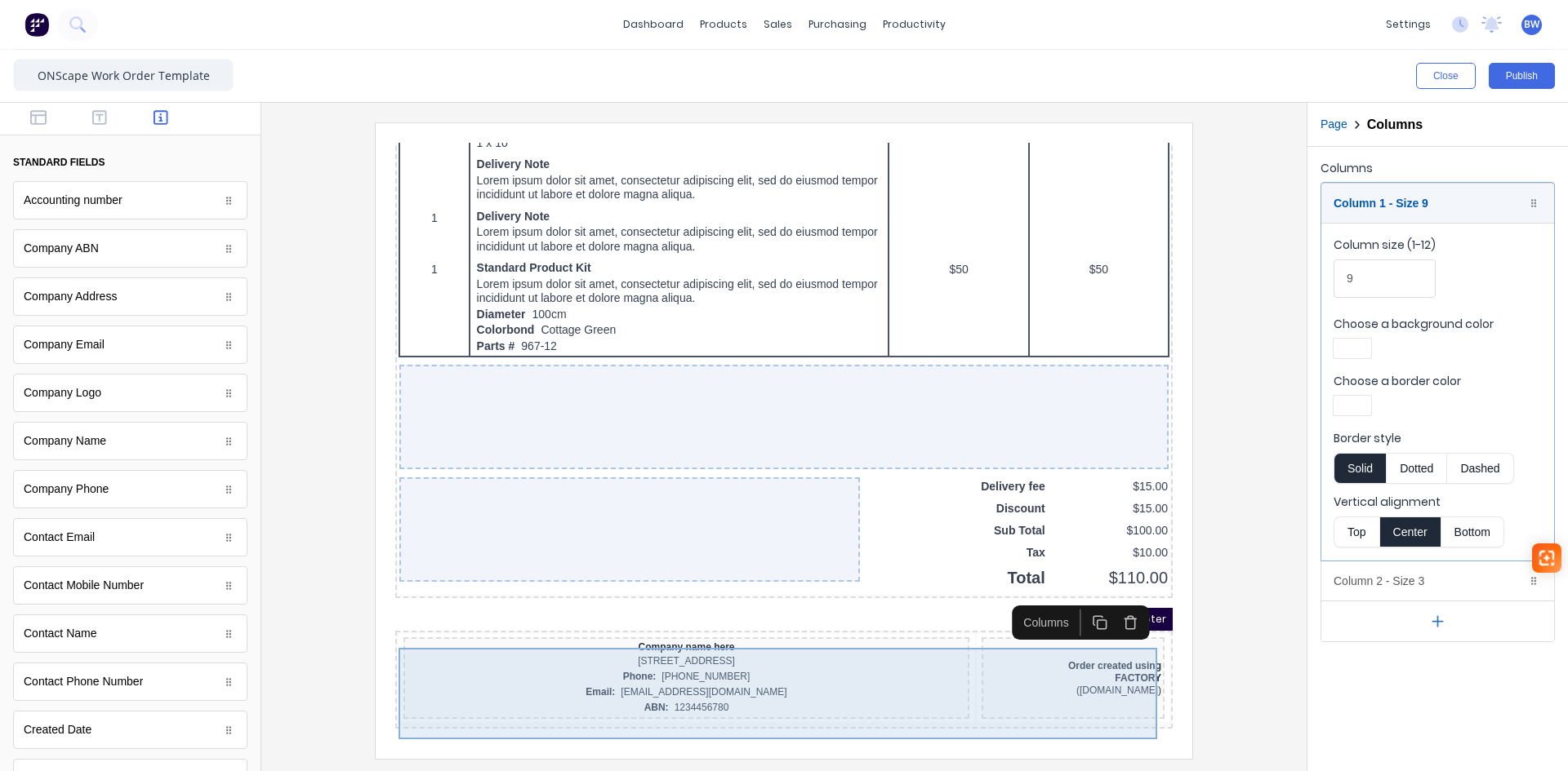
click at [855, 624] on div "Company name here 234 Beach Road Gold Coast, Queensland, Australia, 4217 Phone:…" at bounding box center [667, 659] width 566 height 81
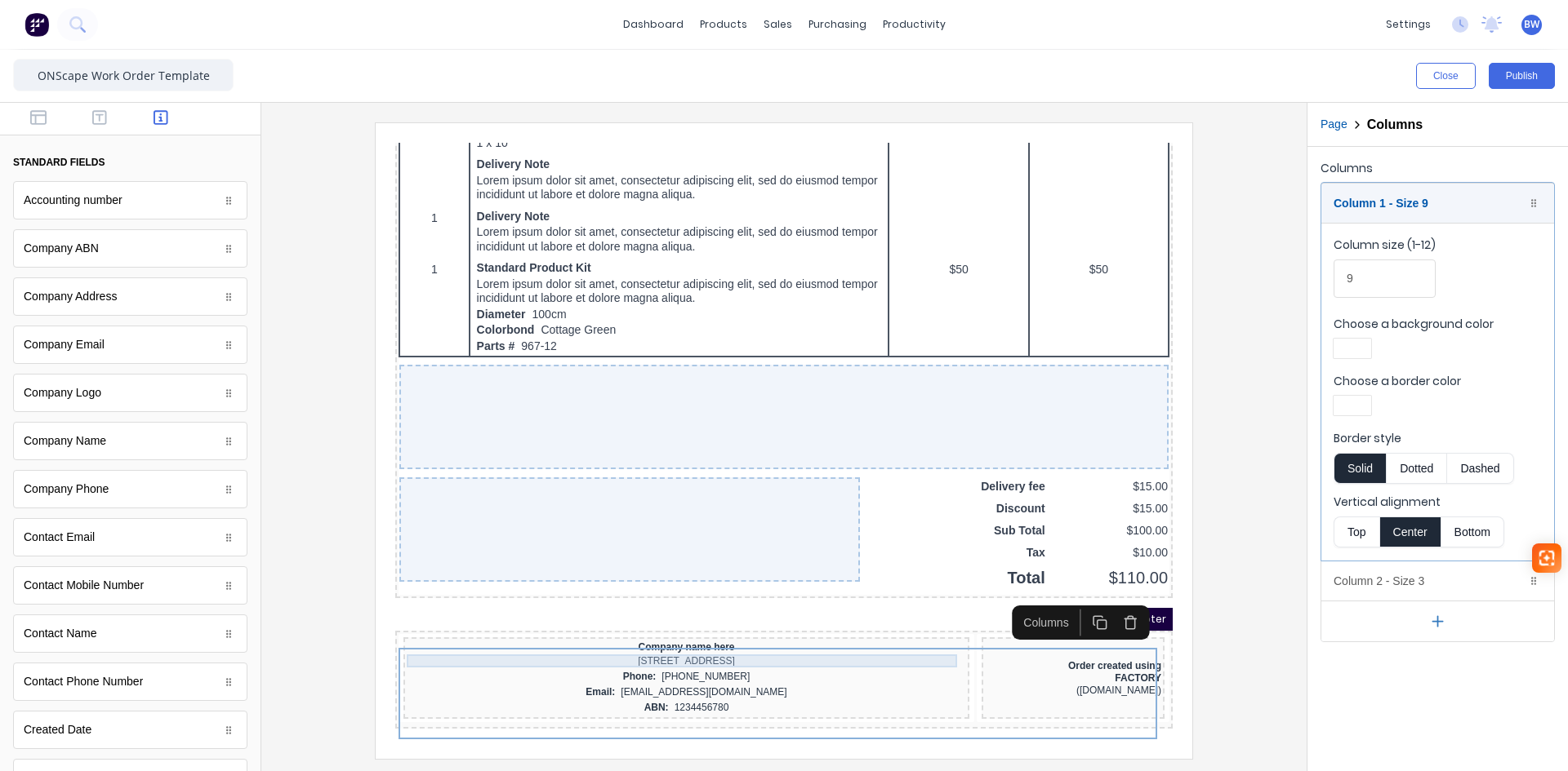
click at [852, 638] on div "[STREET_ADDRESS]" at bounding box center [667, 642] width 560 height 16
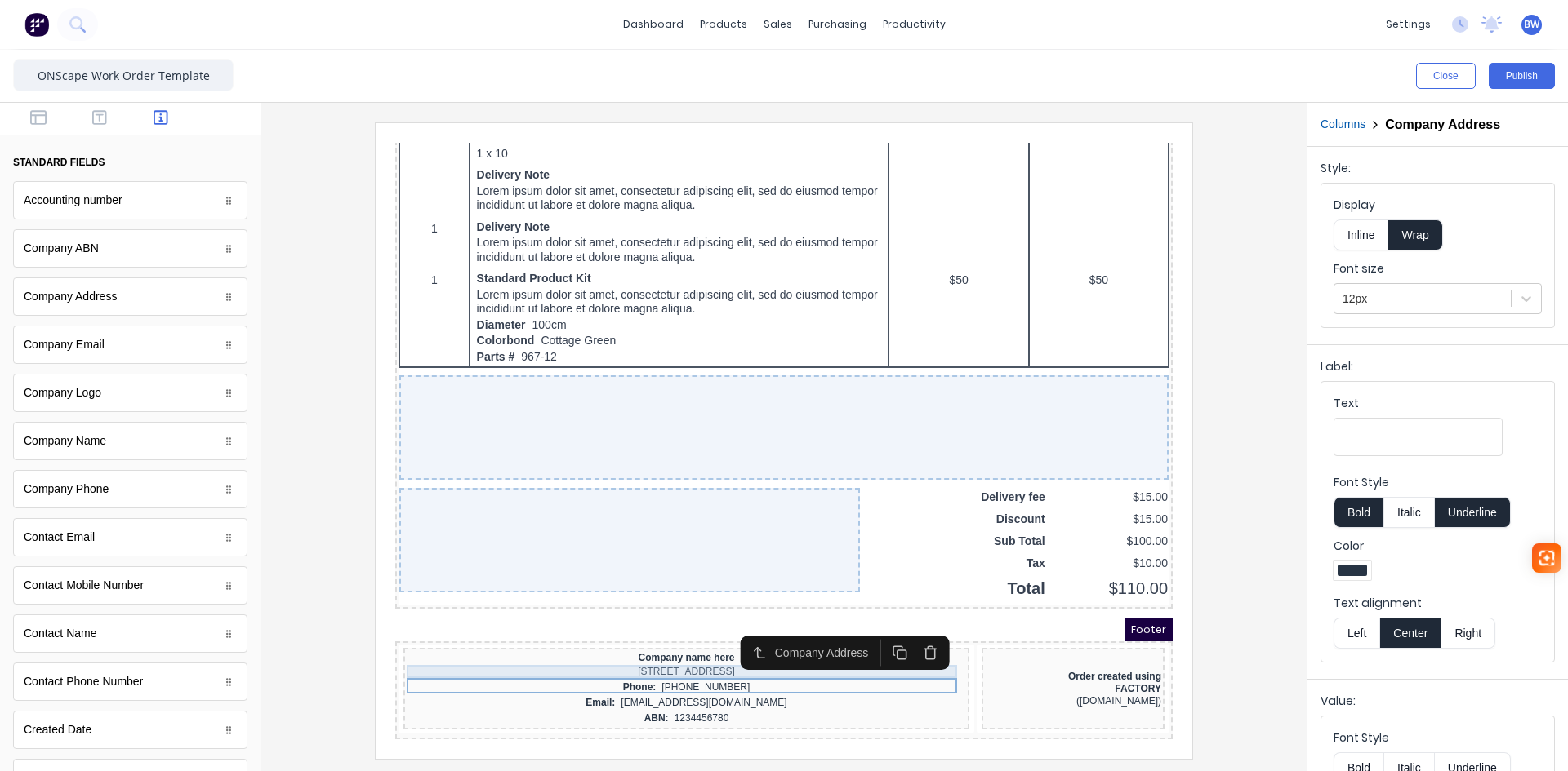
click at [854, 632] on div "Company name here" at bounding box center [667, 638] width 560 height 13
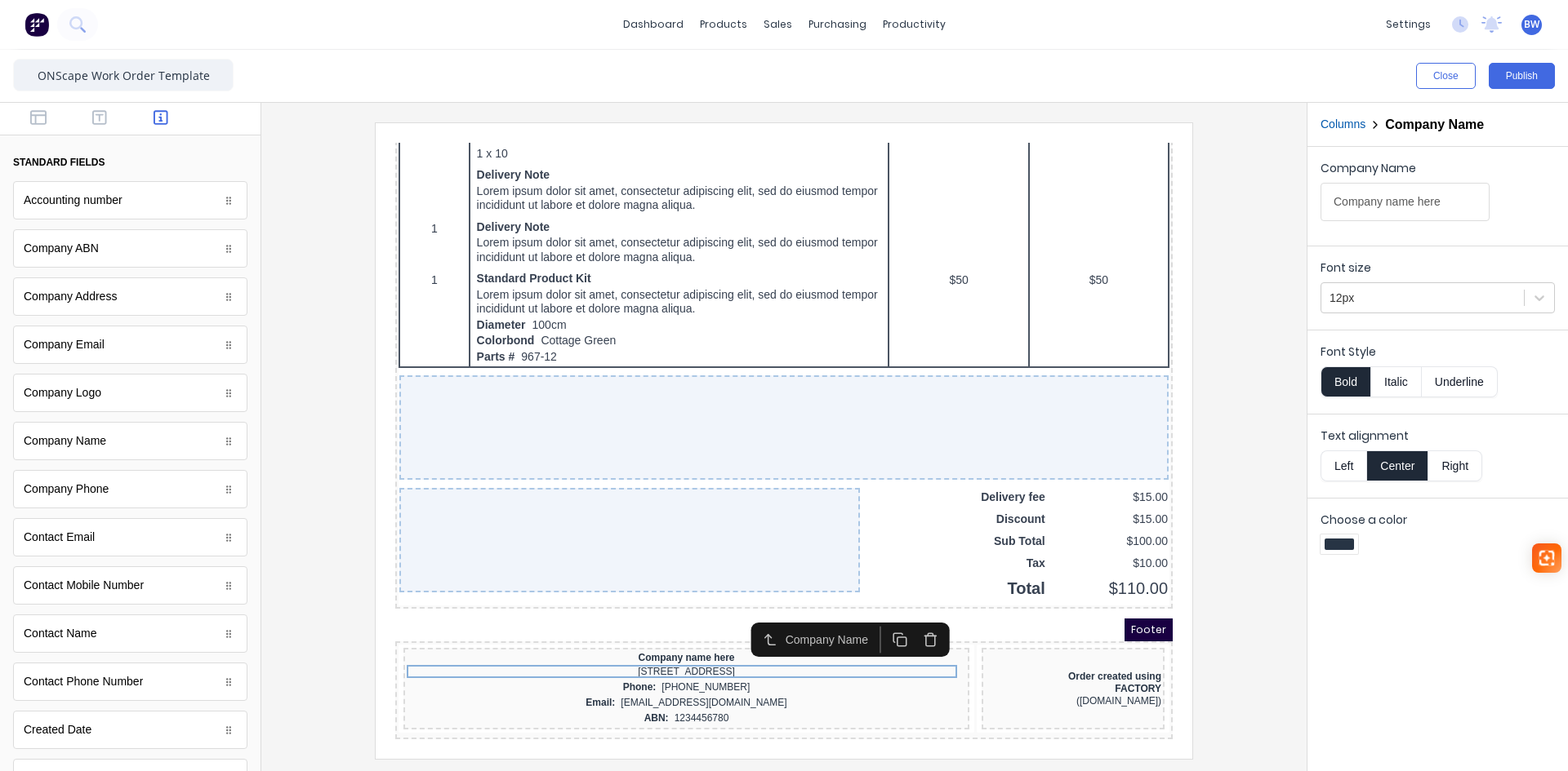
click at [1352, 462] on button "Left" at bounding box center [1343, 466] width 46 height 31
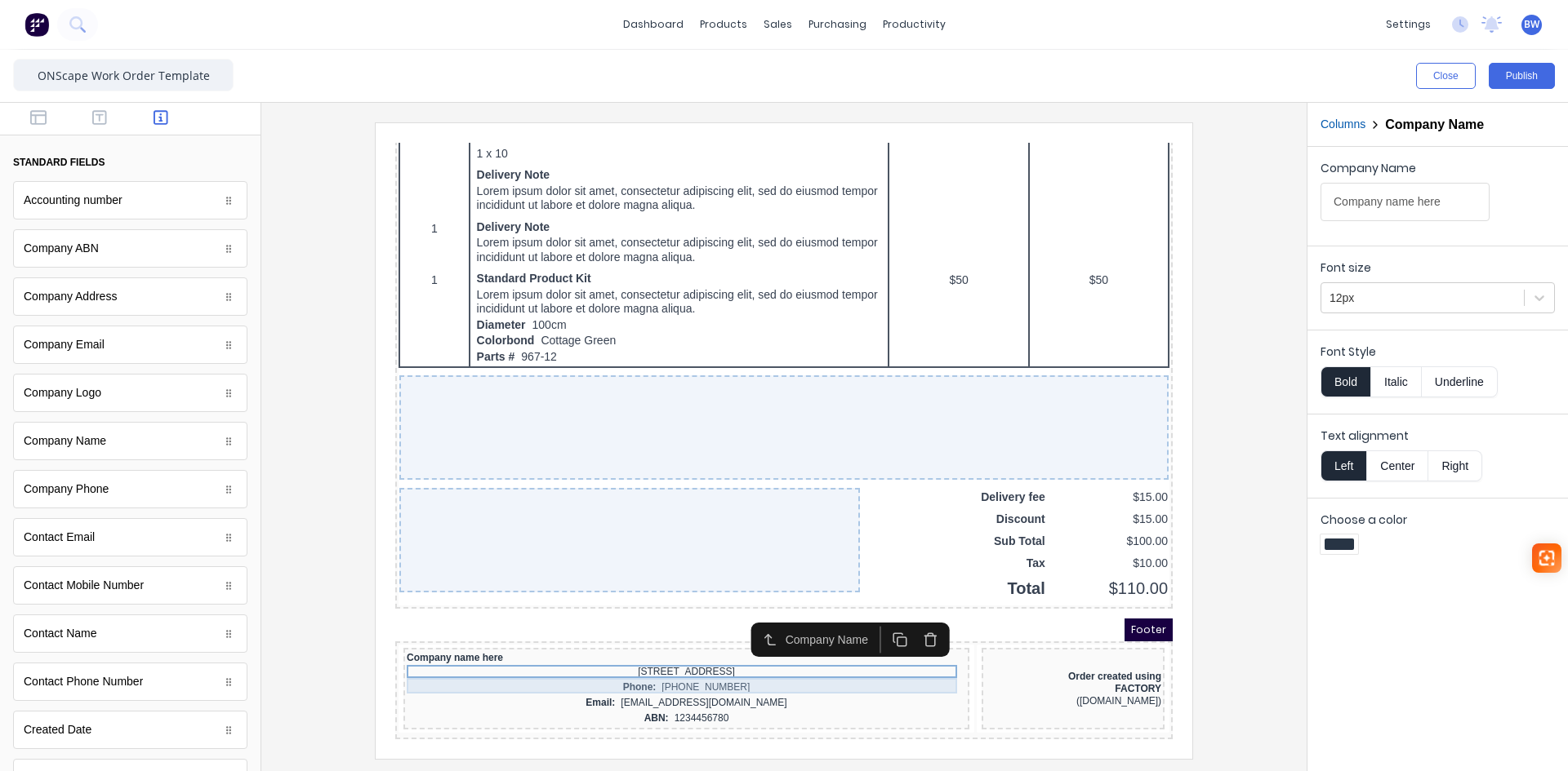
click at [775, 645] on div "[STREET_ADDRESS]" at bounding box center [667, 653] width 560 height 16
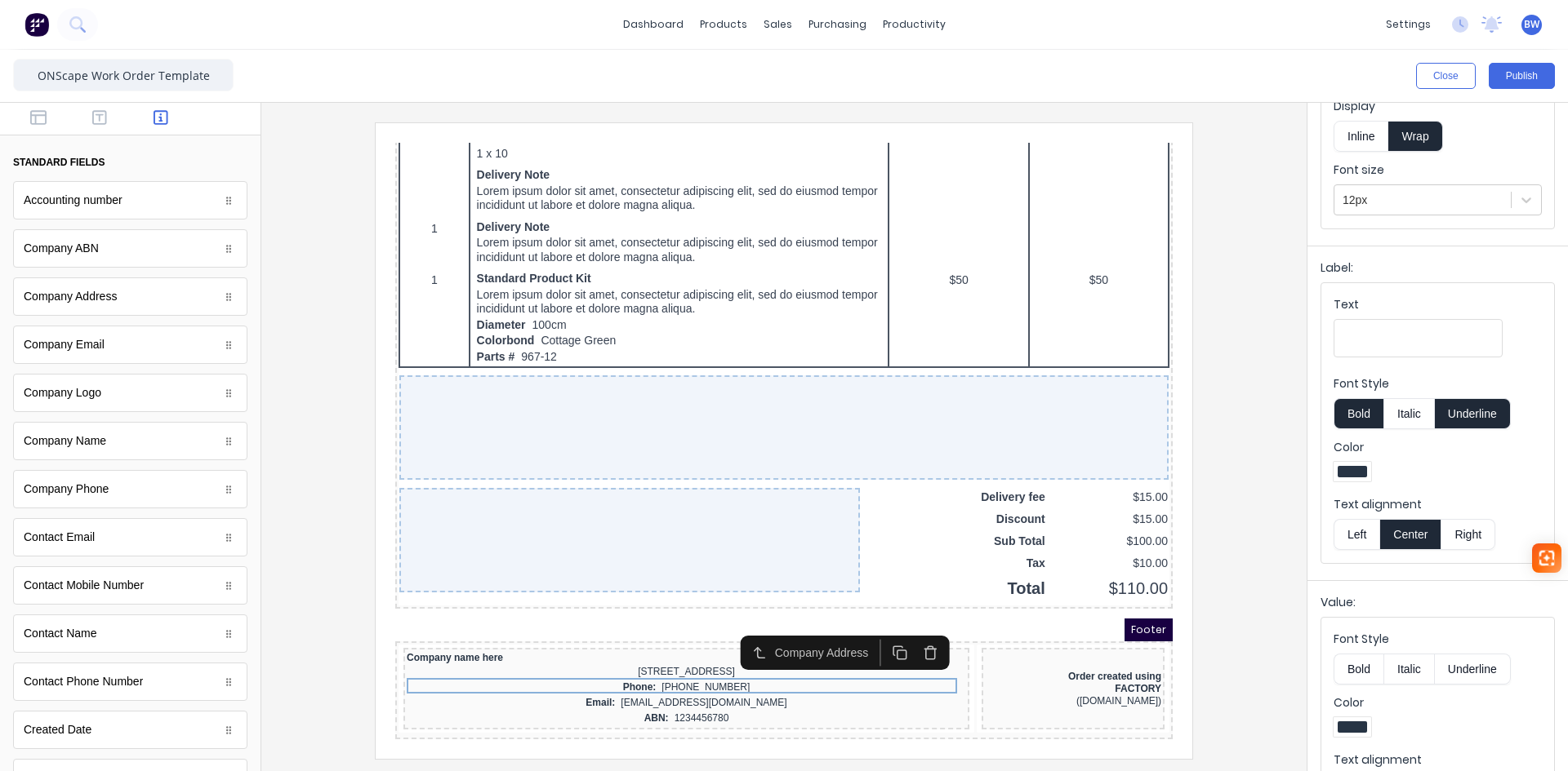
scroll to position [158, 0]
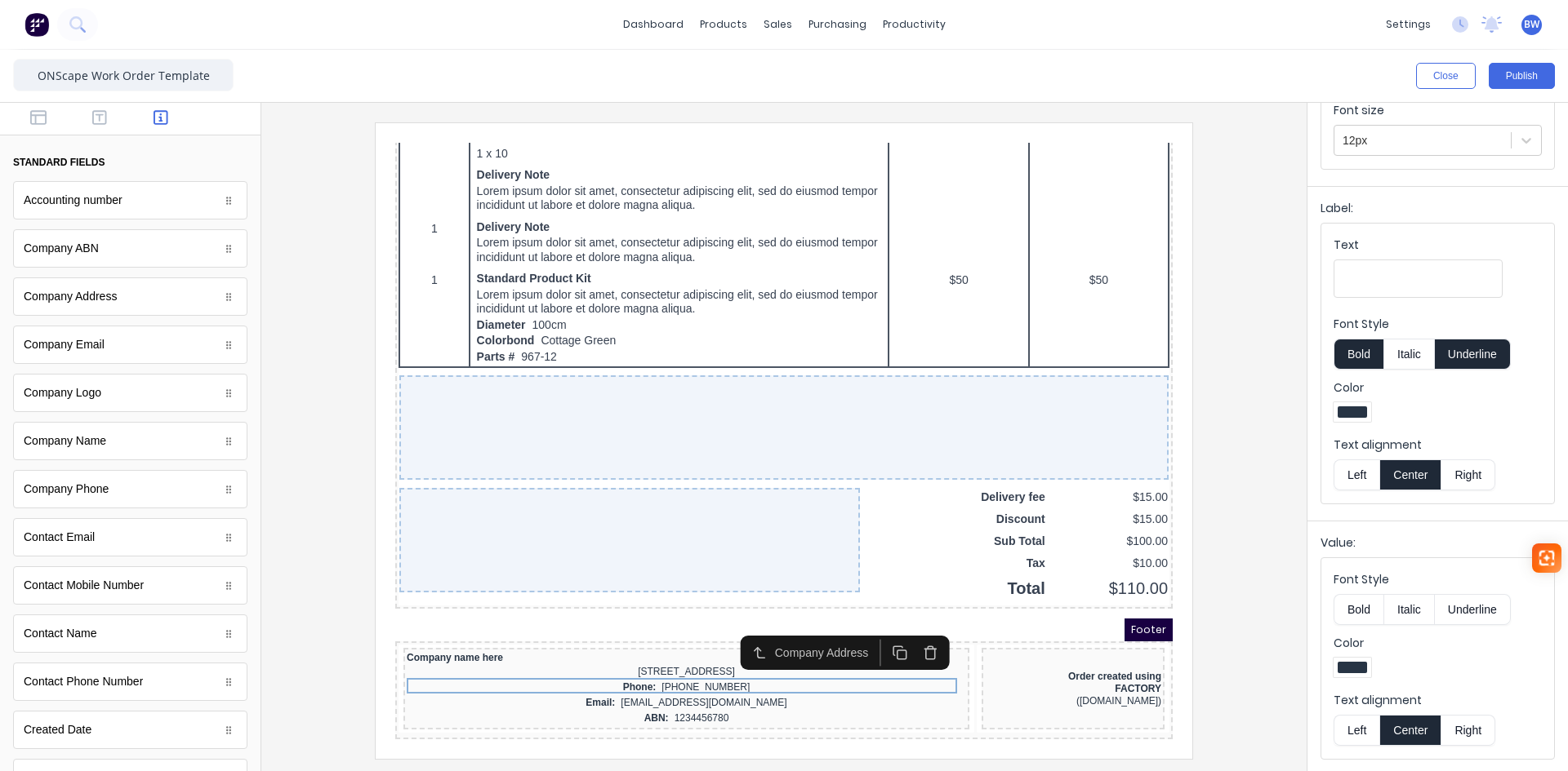
click at [1354, 481] on button "Left" at bounding box center [1356, 475] width 46 height 31
click at [719, 646] on div "[STREET_ADDRESS]" at bounding box center [667, 653] width 560 height 16
click at [1349, 718] on button "Left" at bounding box center [1356, 730] width 46 height 31
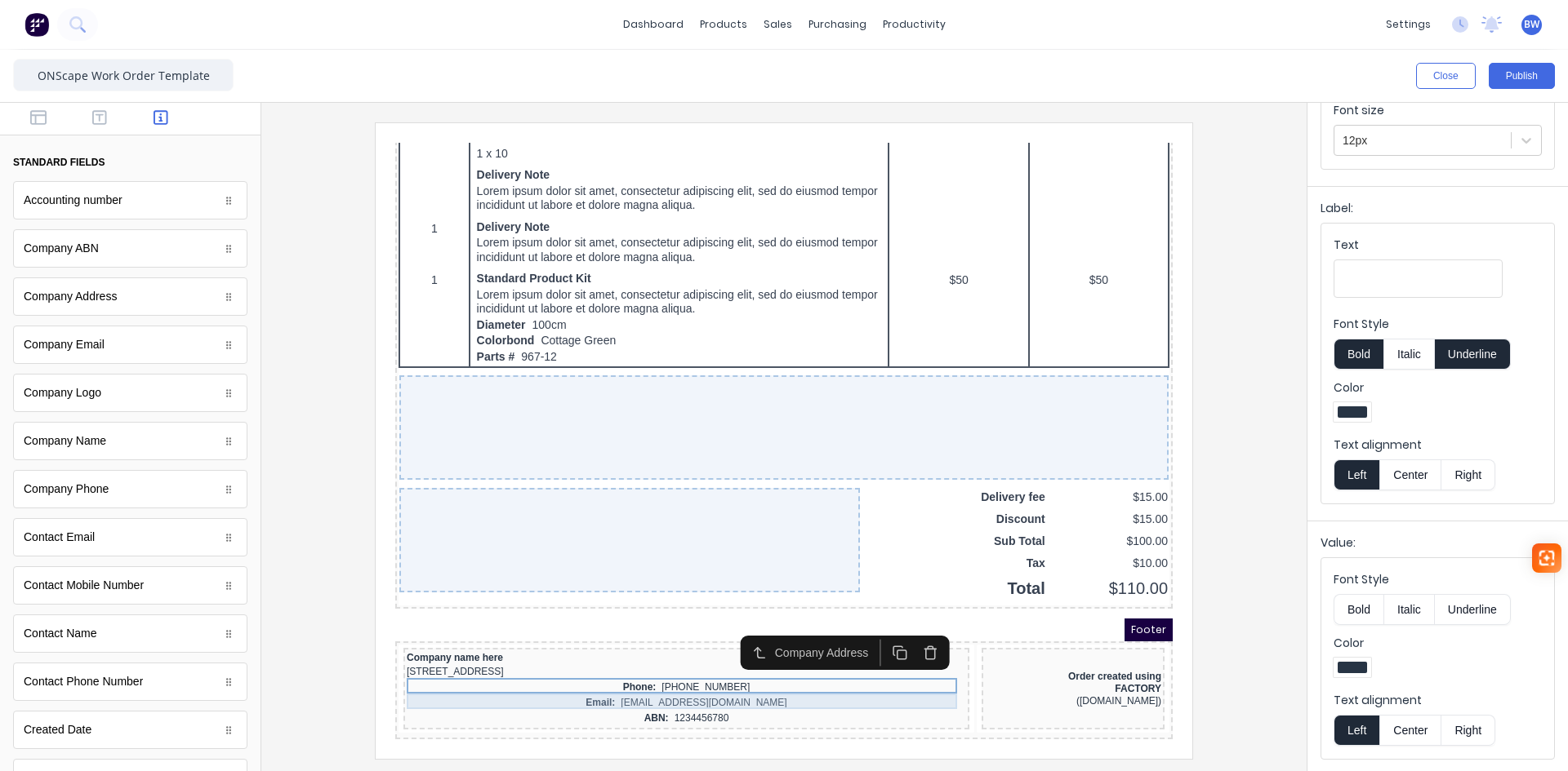
click at [700, 663] on div "Phone: (042) 2222 3333" at bounding box center [667, 668] width 560 height 16
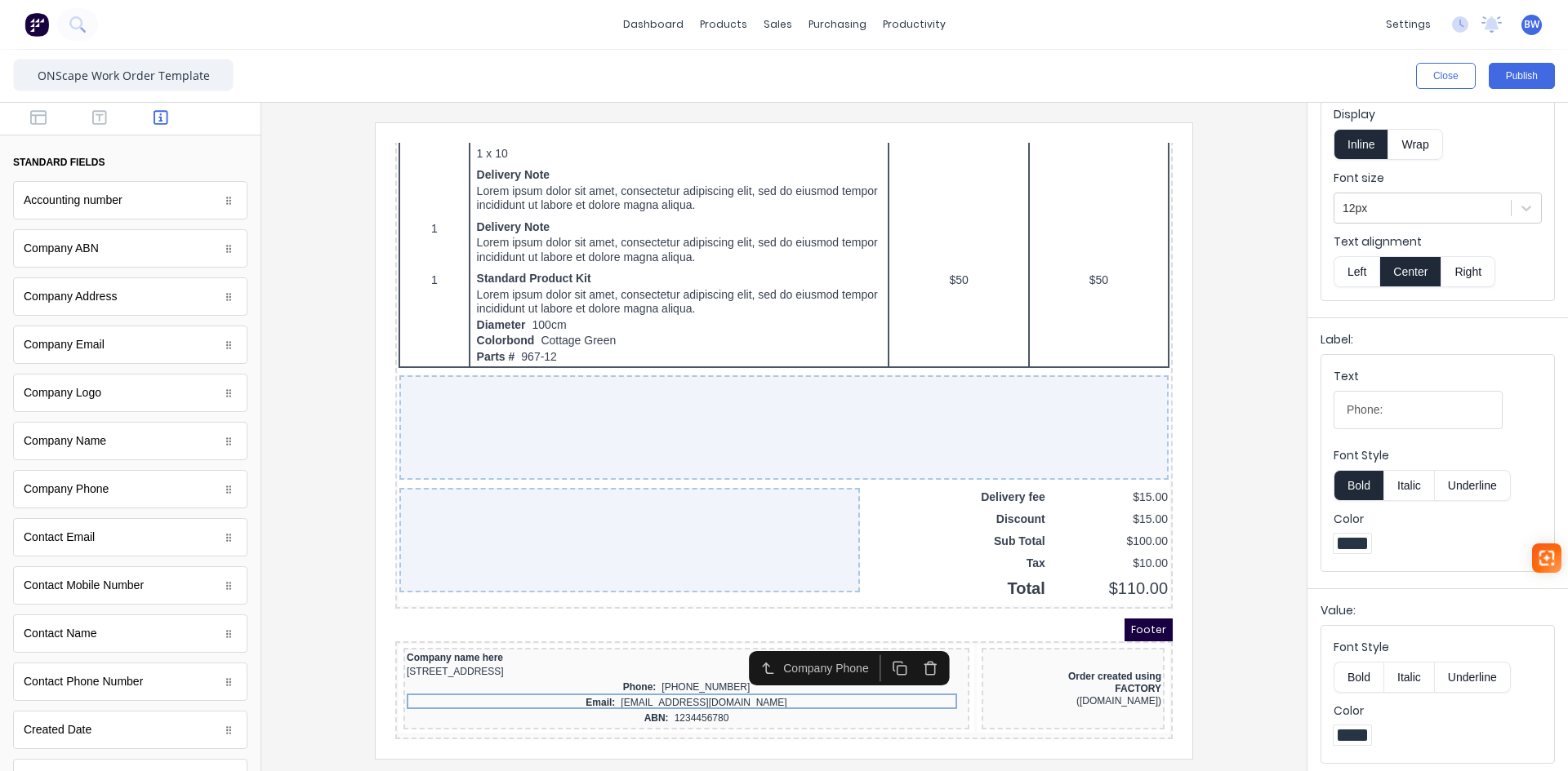
scroll to position [95, 0]
click at [1365, 269] on button "Left" at bounding box center [1356, 268] width 46 height 31
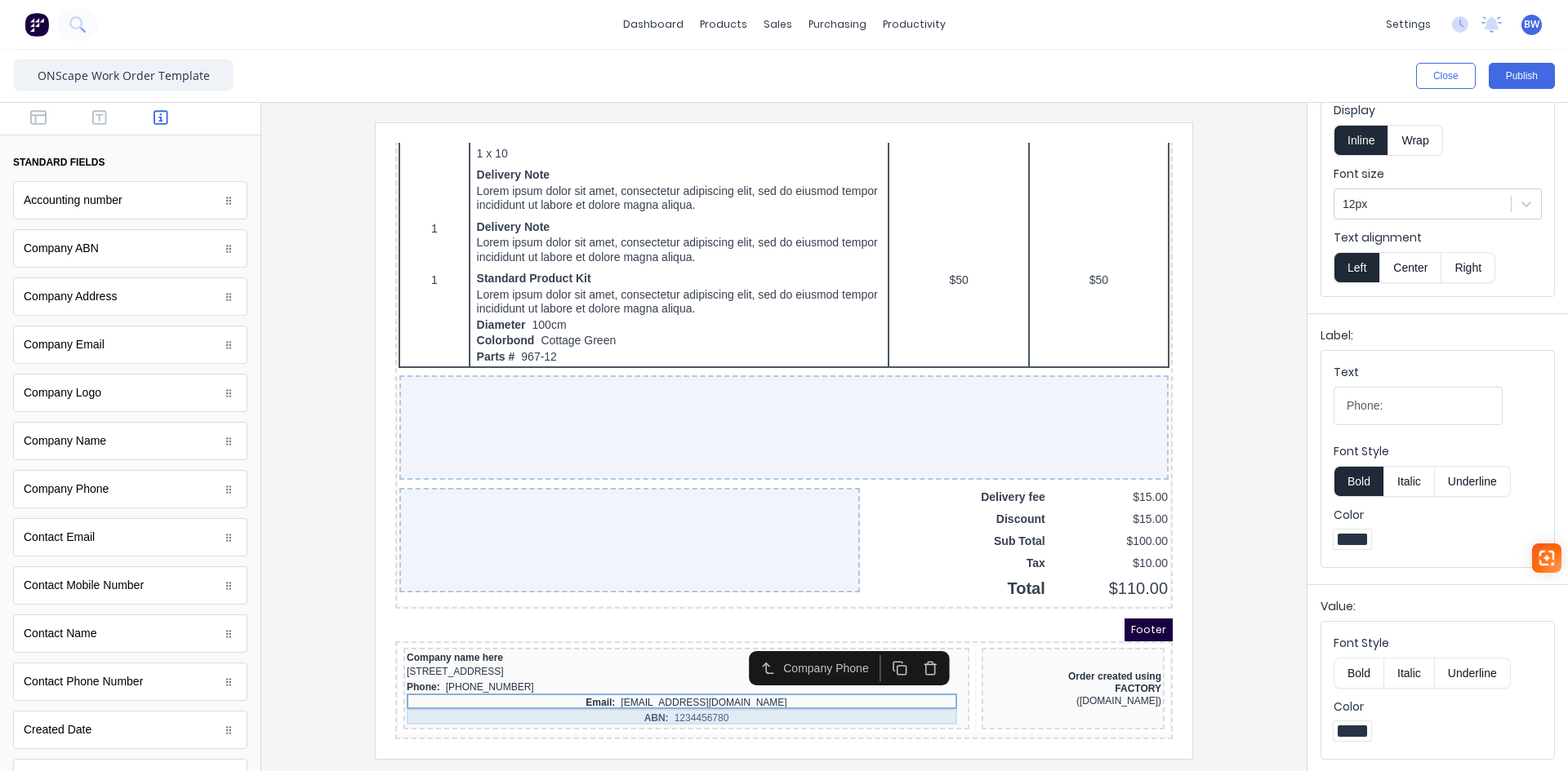
click at [694, 679] on div "Email: xxxxxxx@xxxxx.com" at bounding box center [667, 684] width 560 height 16
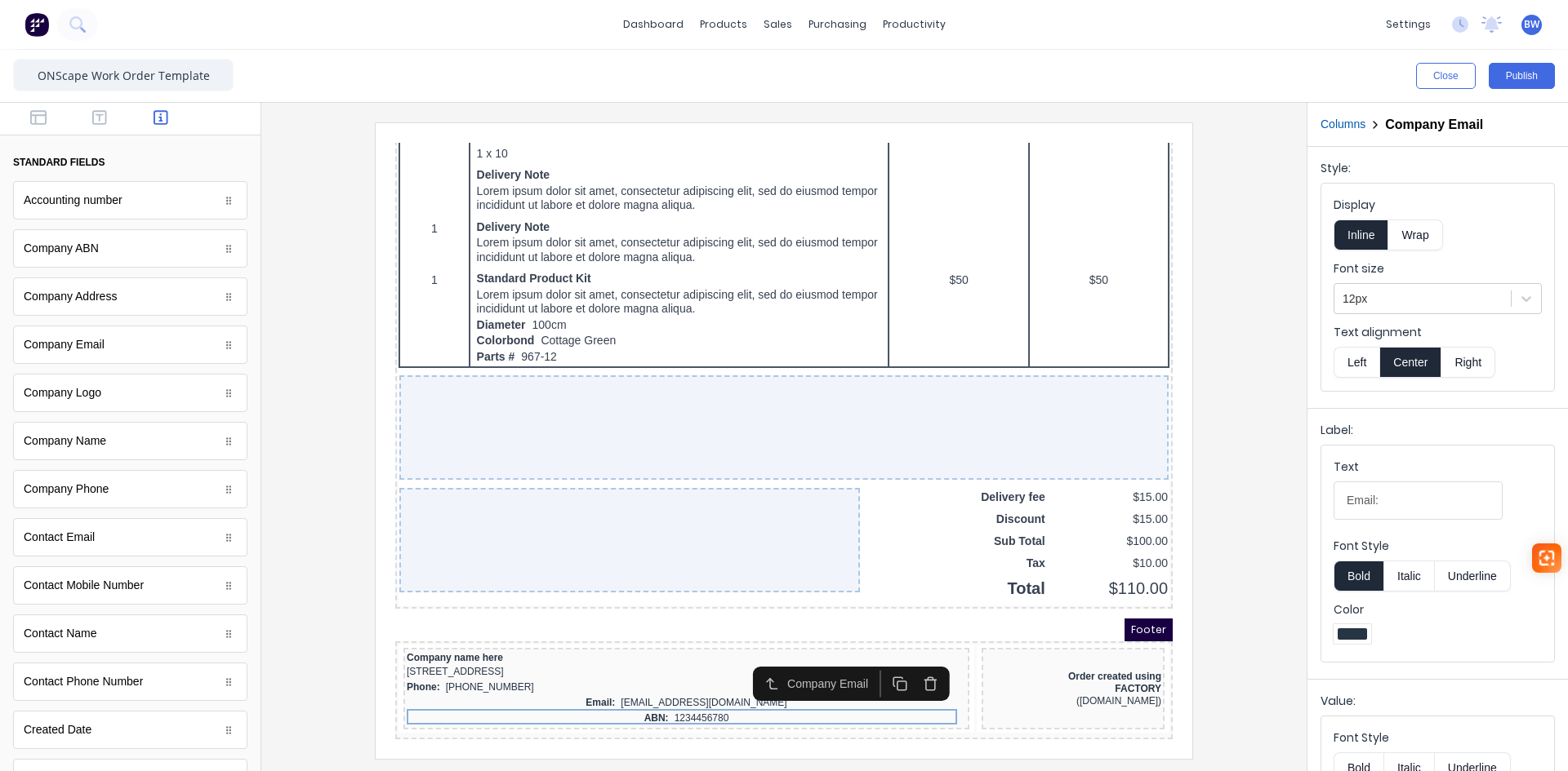
click at [1375, 360] on button "Left" at bounding box center [1356, 362] width 46 height 31
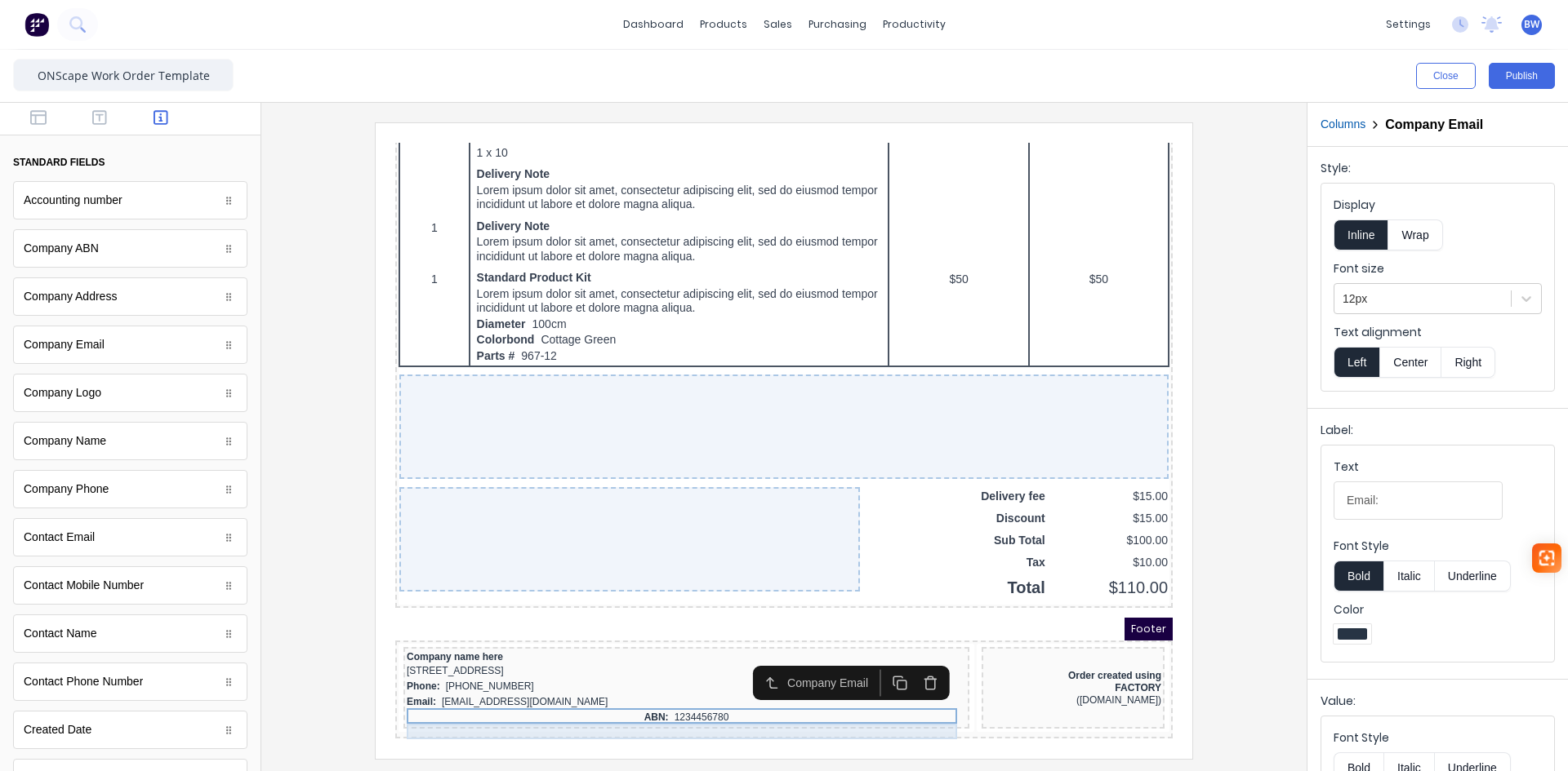
click at [669, 692] on div "ABN: 1234456780" at bounding box center [667, 698] width 560 height 16
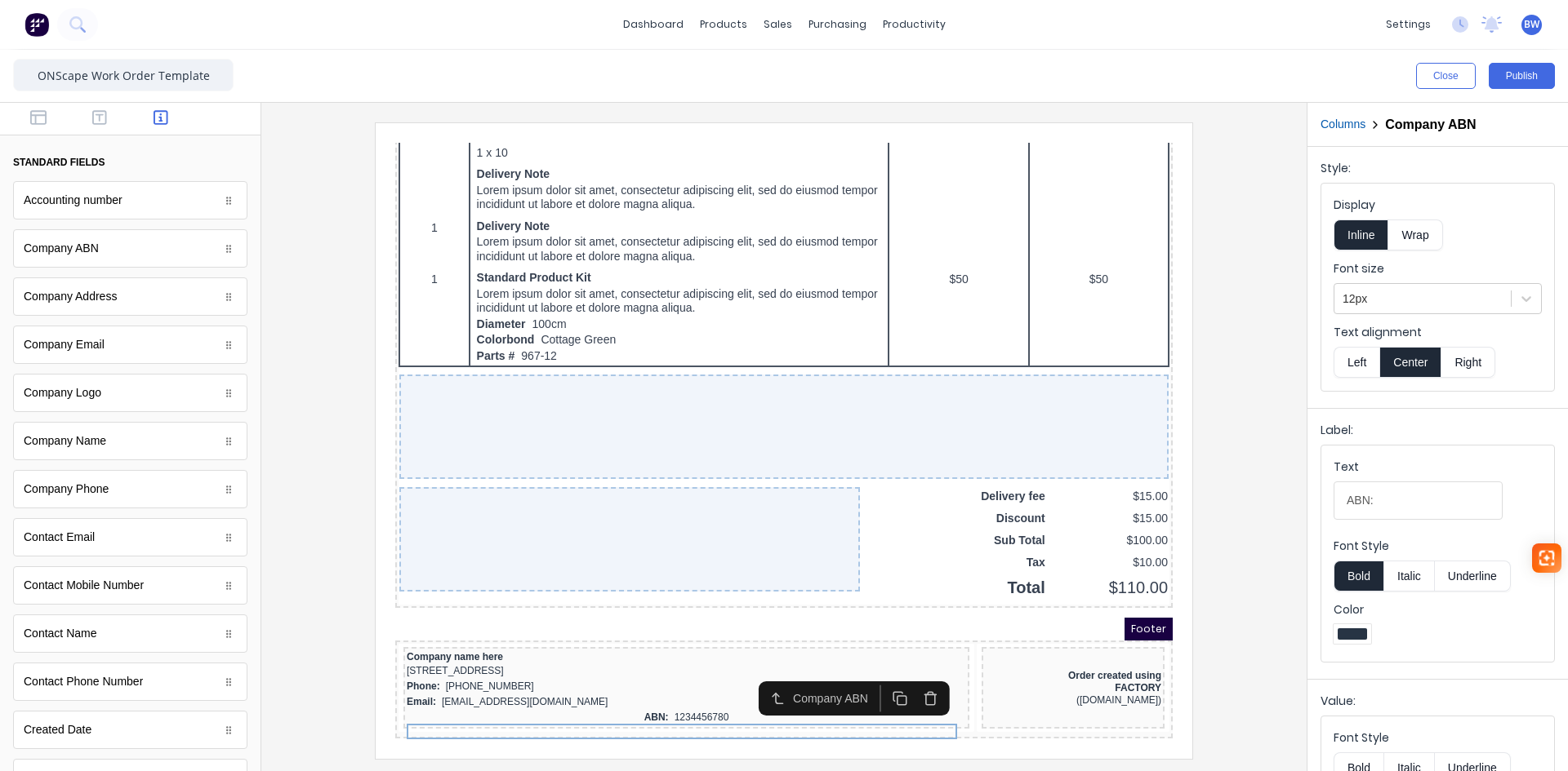
click at [1354, 357] on button "Left" at bounding box center [1356, 362] width 46 height 31
click at [1039, 666] on div "FACTORY" at bounding box center [1053, 669] width 176 height 12
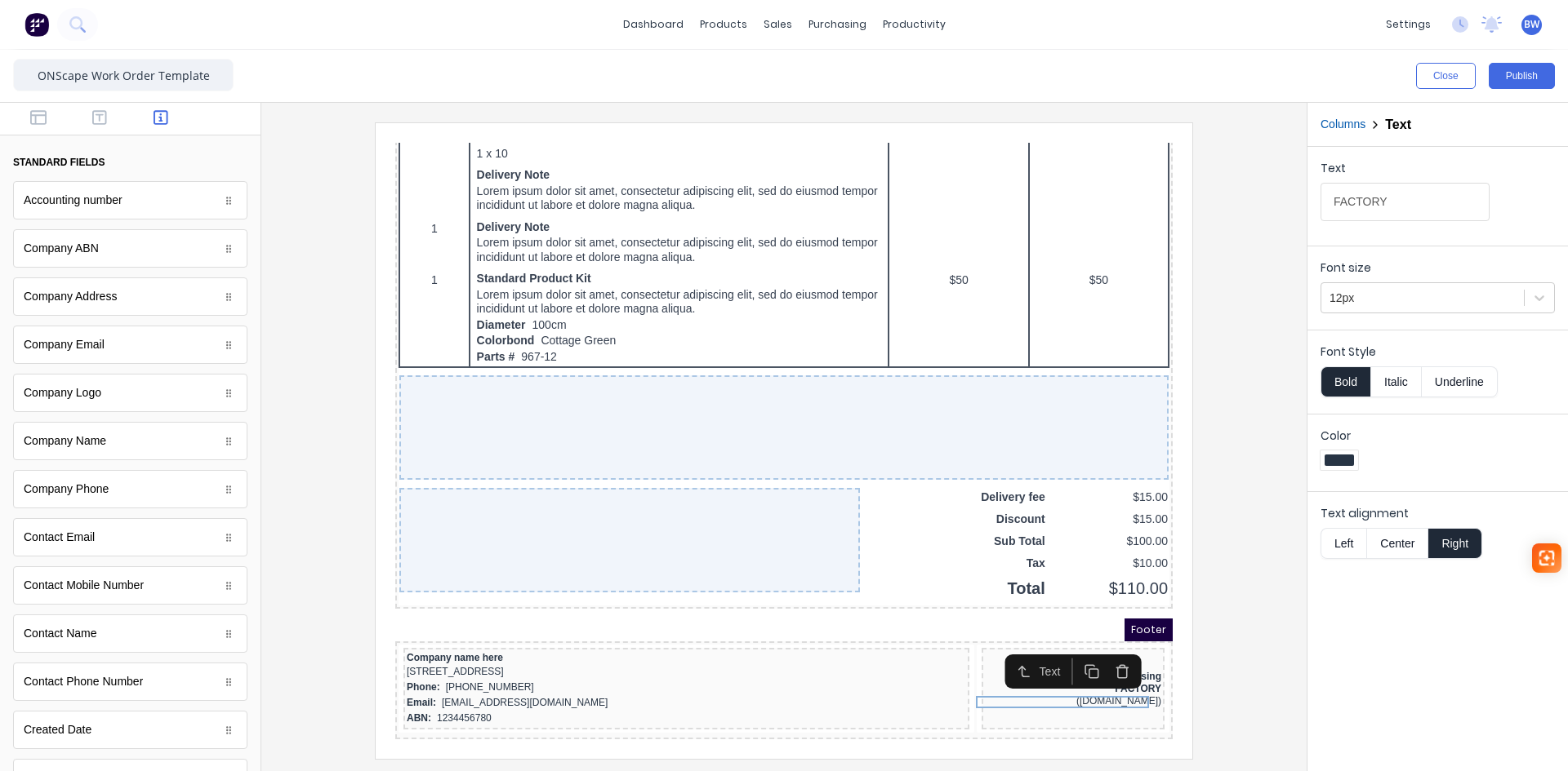
click at [1099, 644] on icon "button" at bounding box center [1103, 652] width 16 height 16
click at [1103, 651] on icon "button" at bounding box center [1103, 659] width 16 height 16
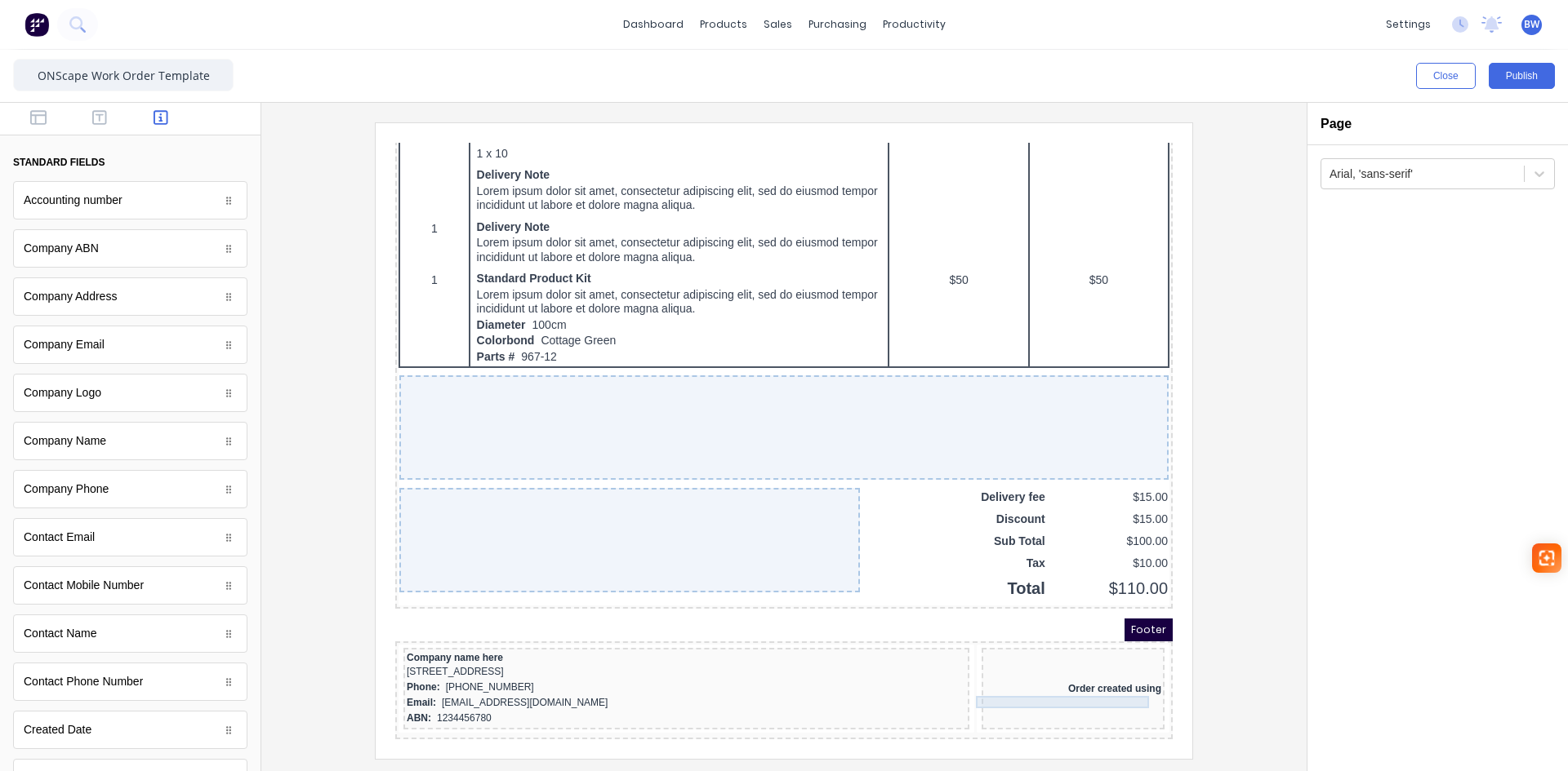
click at [1099, 664] on div "Order created using" at bounding box center [1053, 670] width 176 height 12
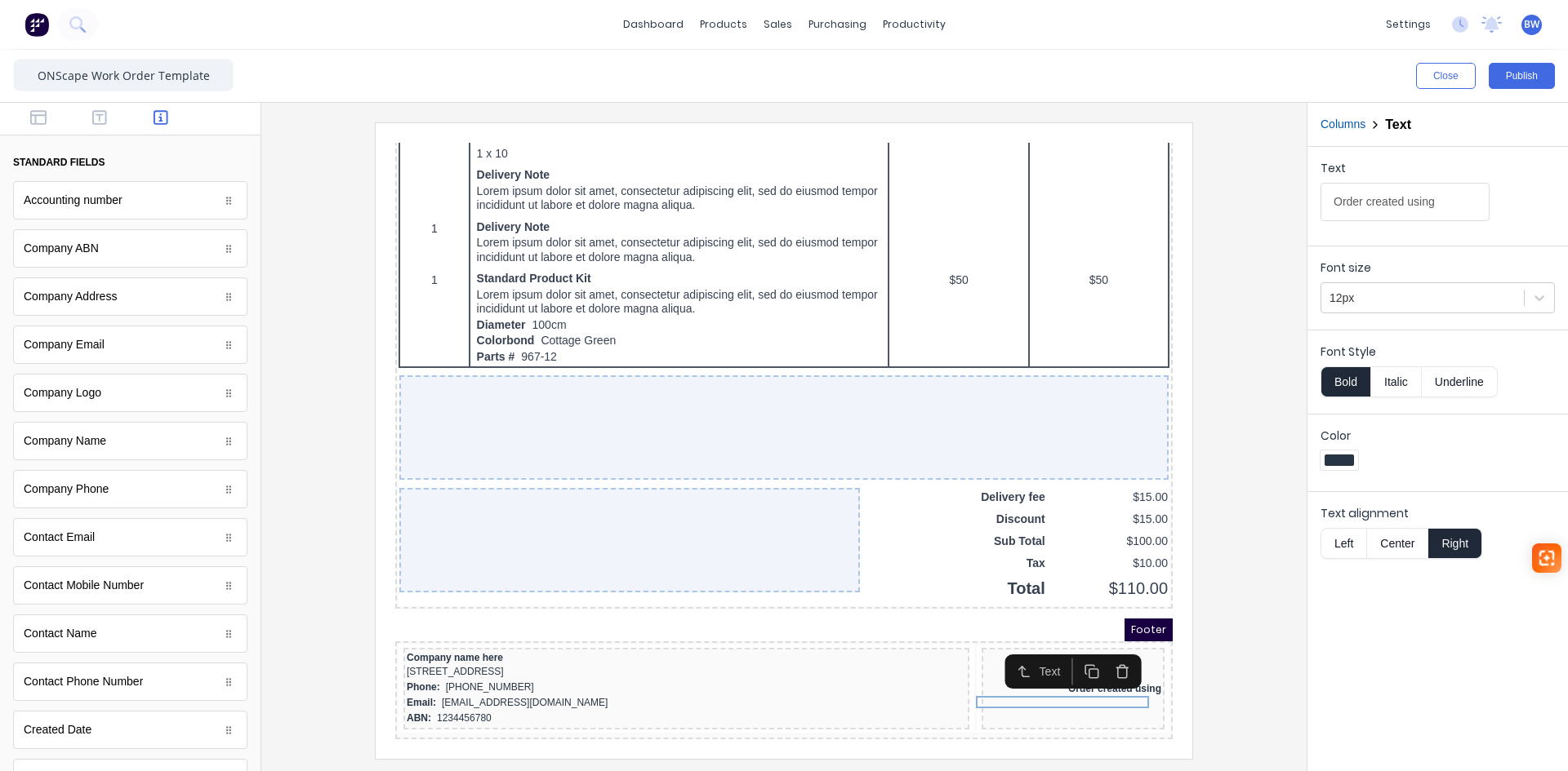
click at [1097, 644] on icon "button" at bounding box center [1103, 652] width 16 height 16
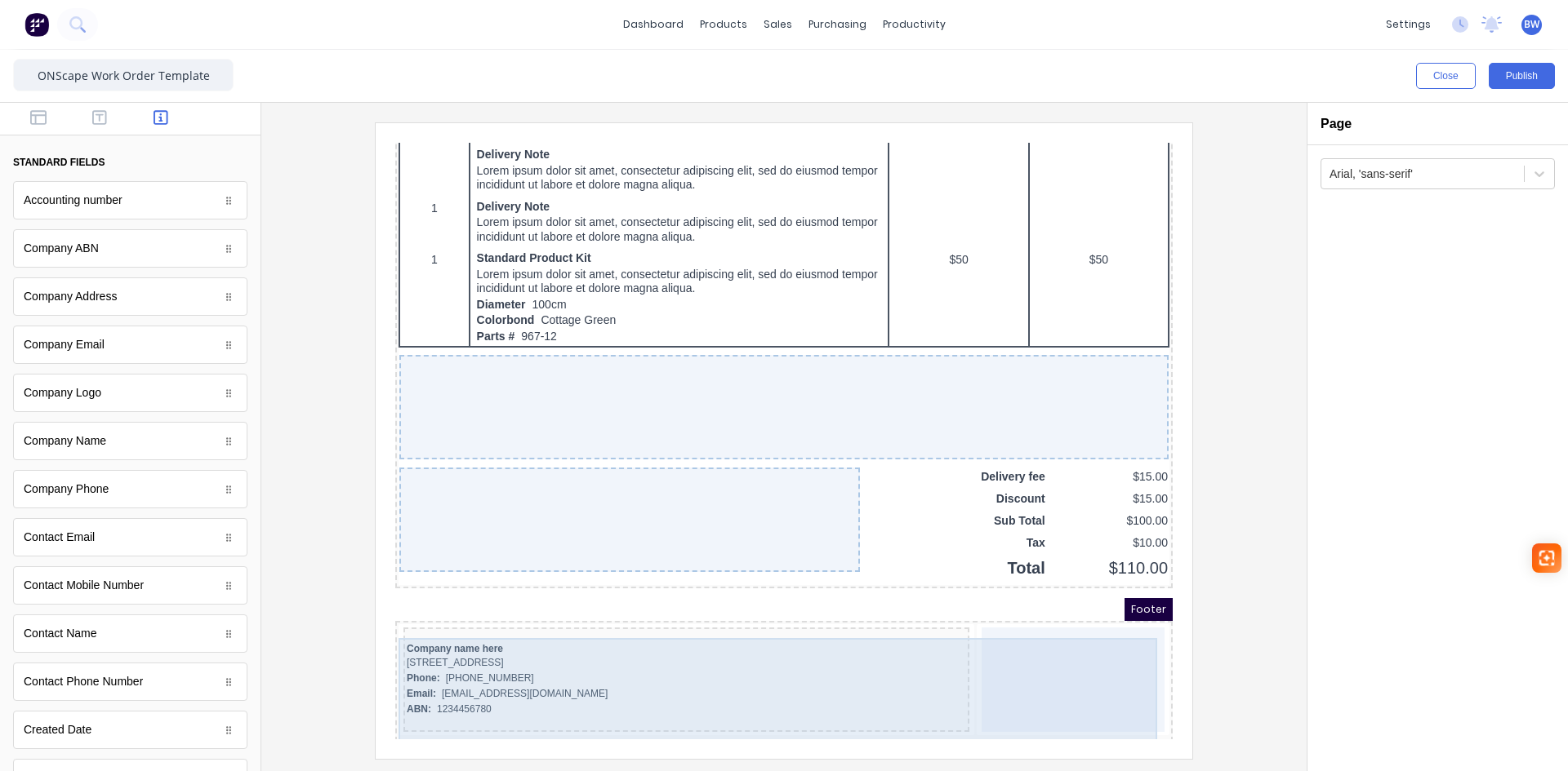
click at [1046, 663] on div at bounding box center [1054, 660] width 183 height 105
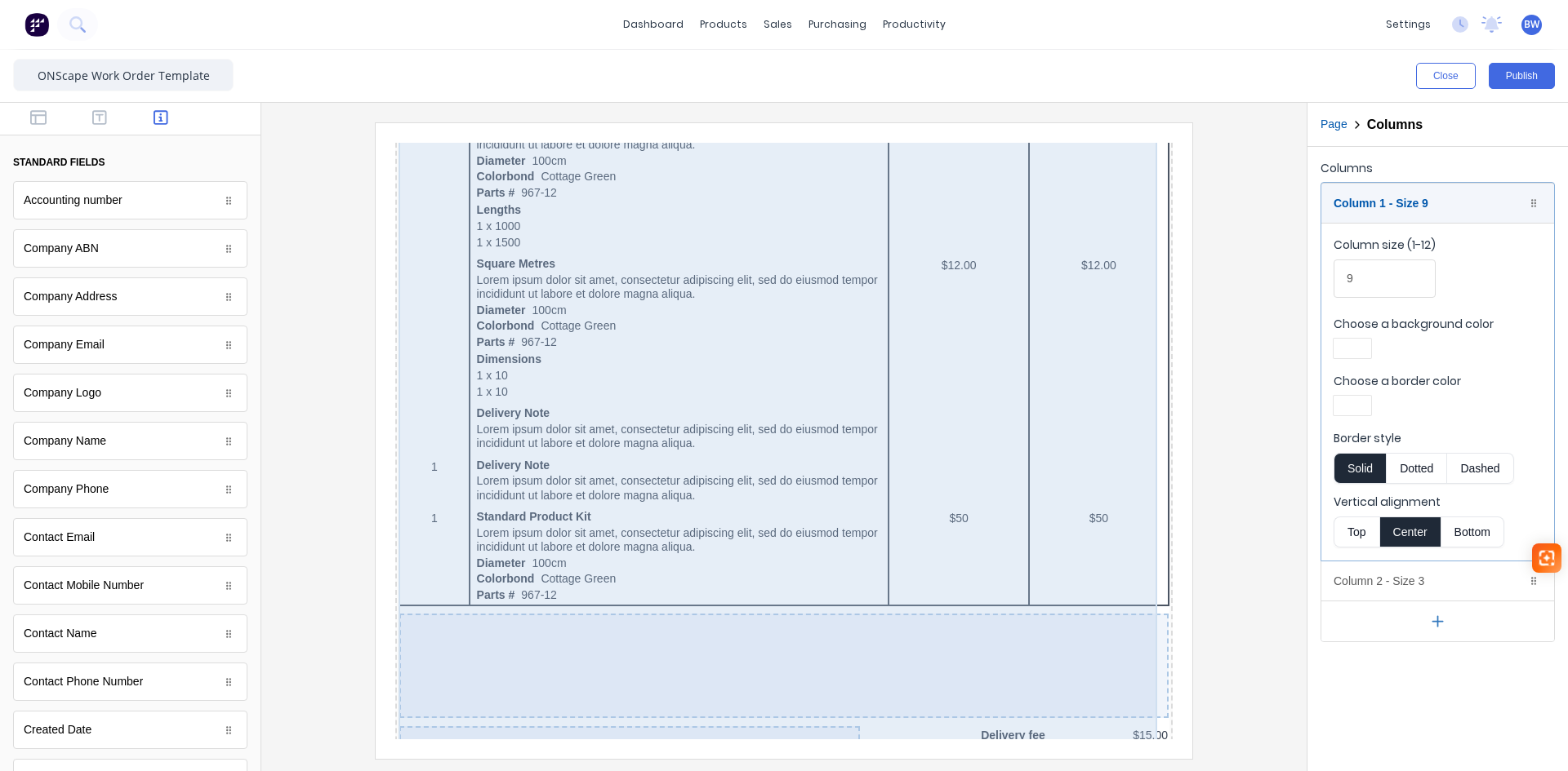
scroll to position [934, 0]
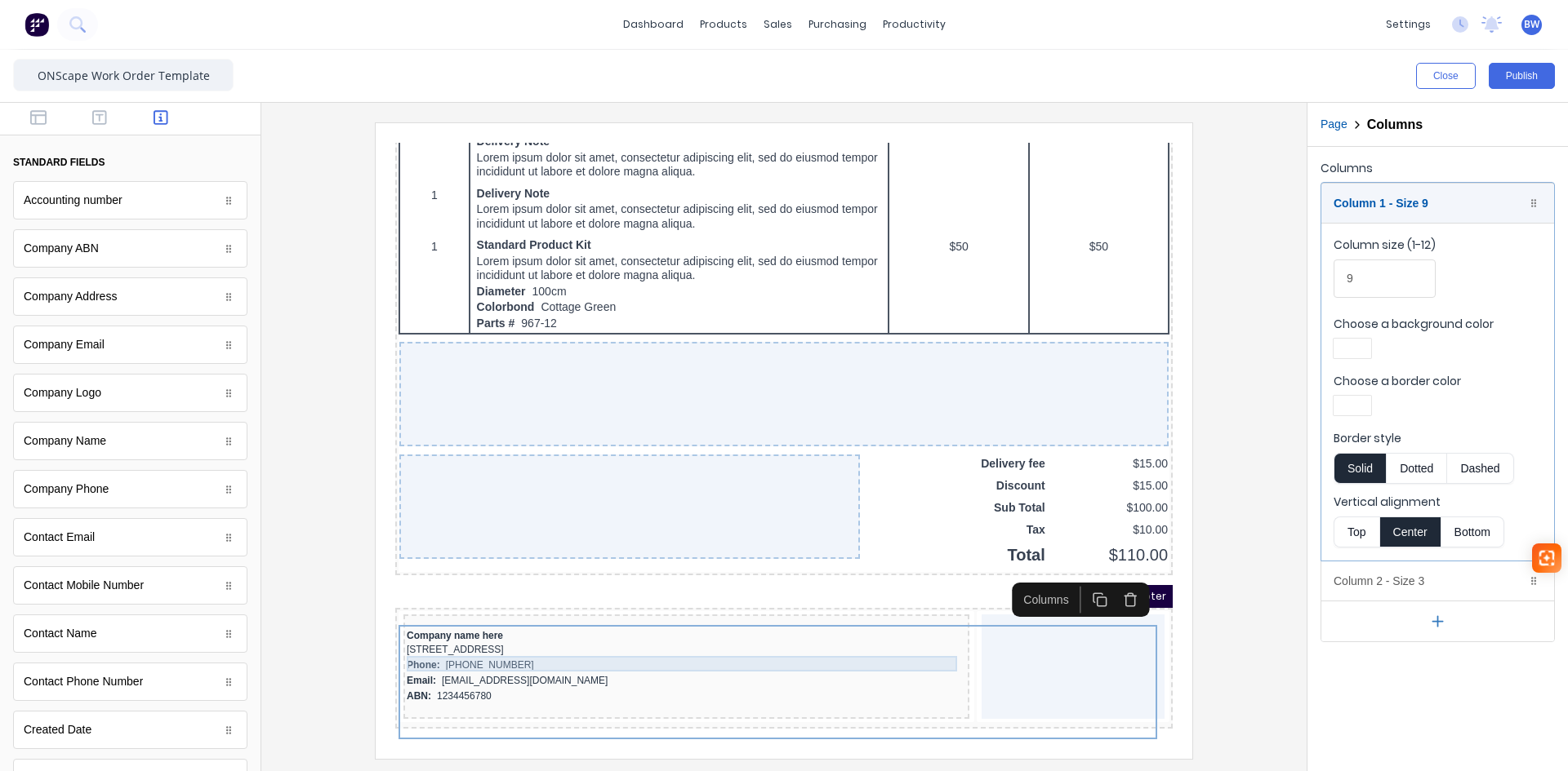
click at [499, 636] on div "[STREET_ADDRESS]" at bounding box center [667, 631] width 560 height 16
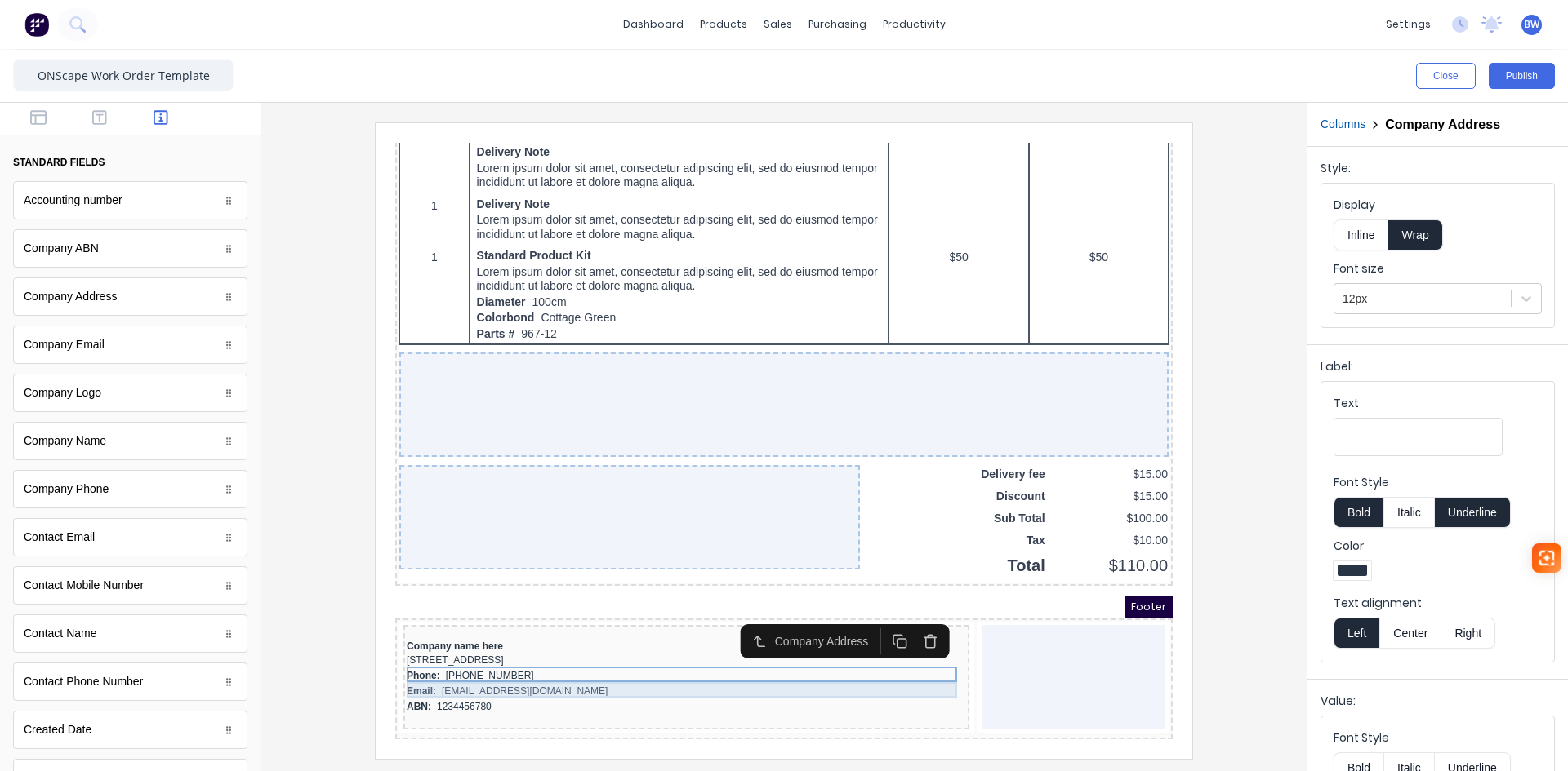
click at [434, 652] on div "Phone: (042) 2222 3333" at bounding box center [667, 657] width 560 height 16
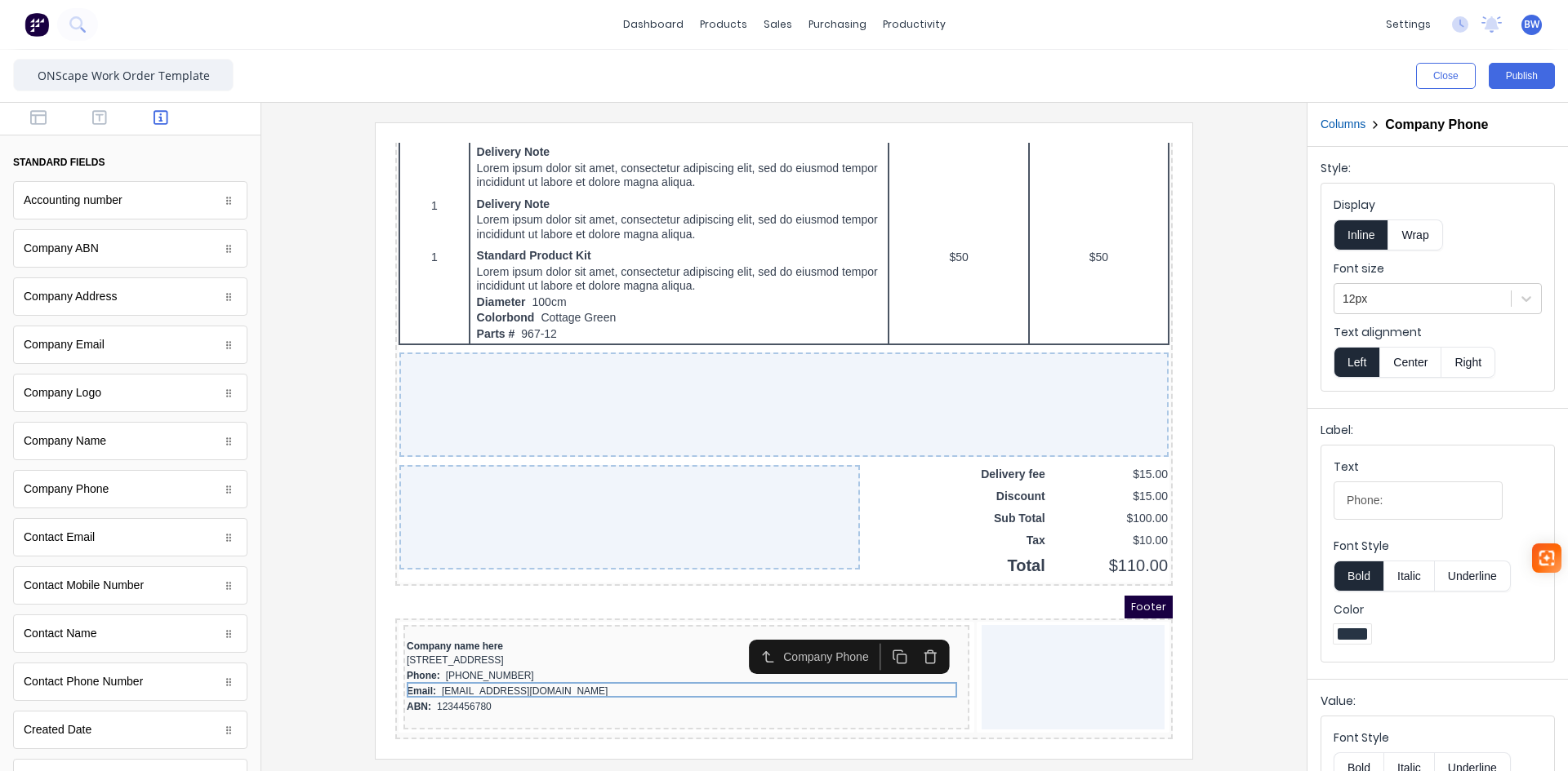
click at [1233, 672] on div at bounding box center [784, 441] width 1020 height 636
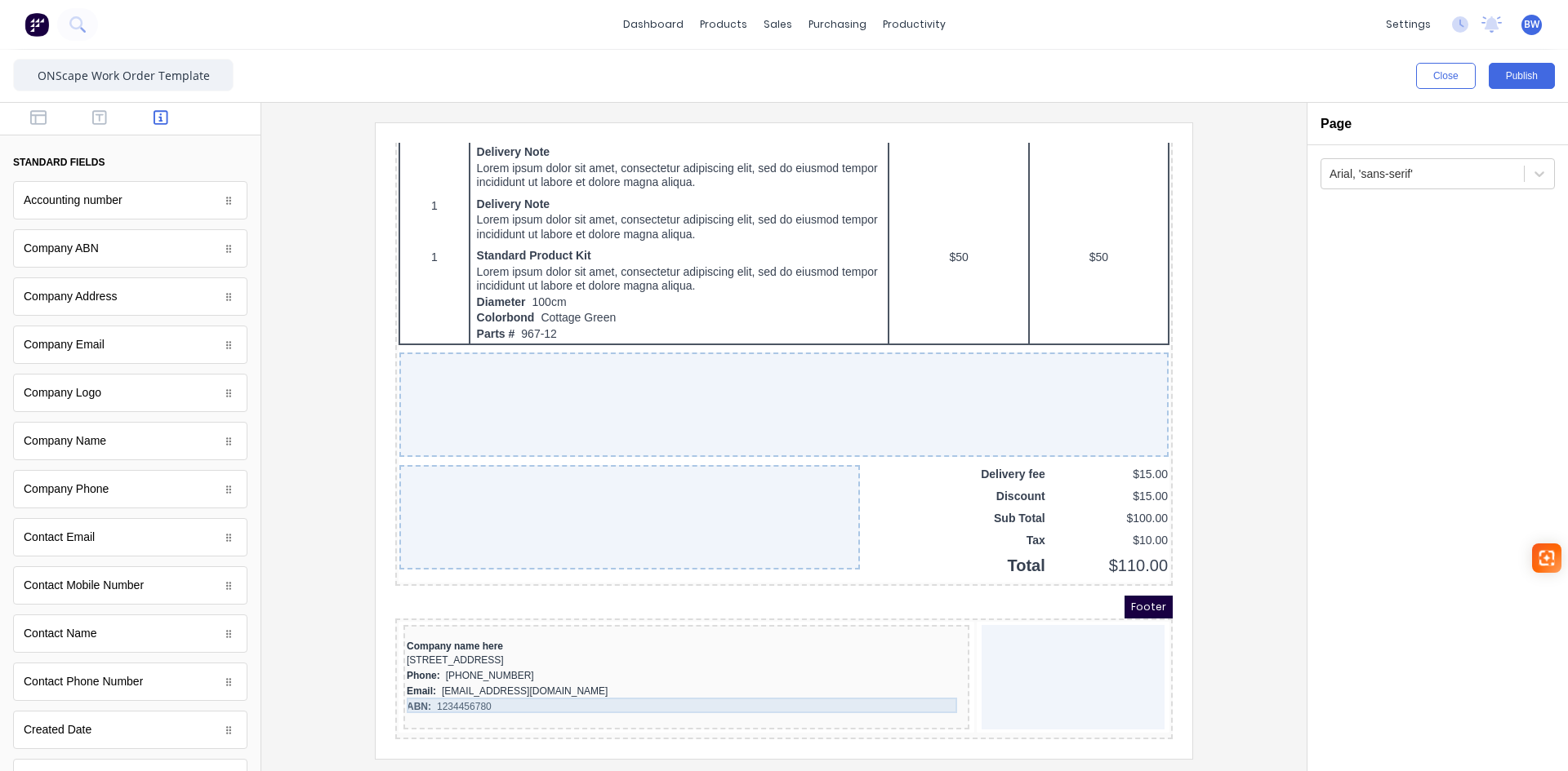
click at [618, 670] on div "Email: xxxxxxx@xxxxx.com" at bounding box center [667, 672] width 560 height 16
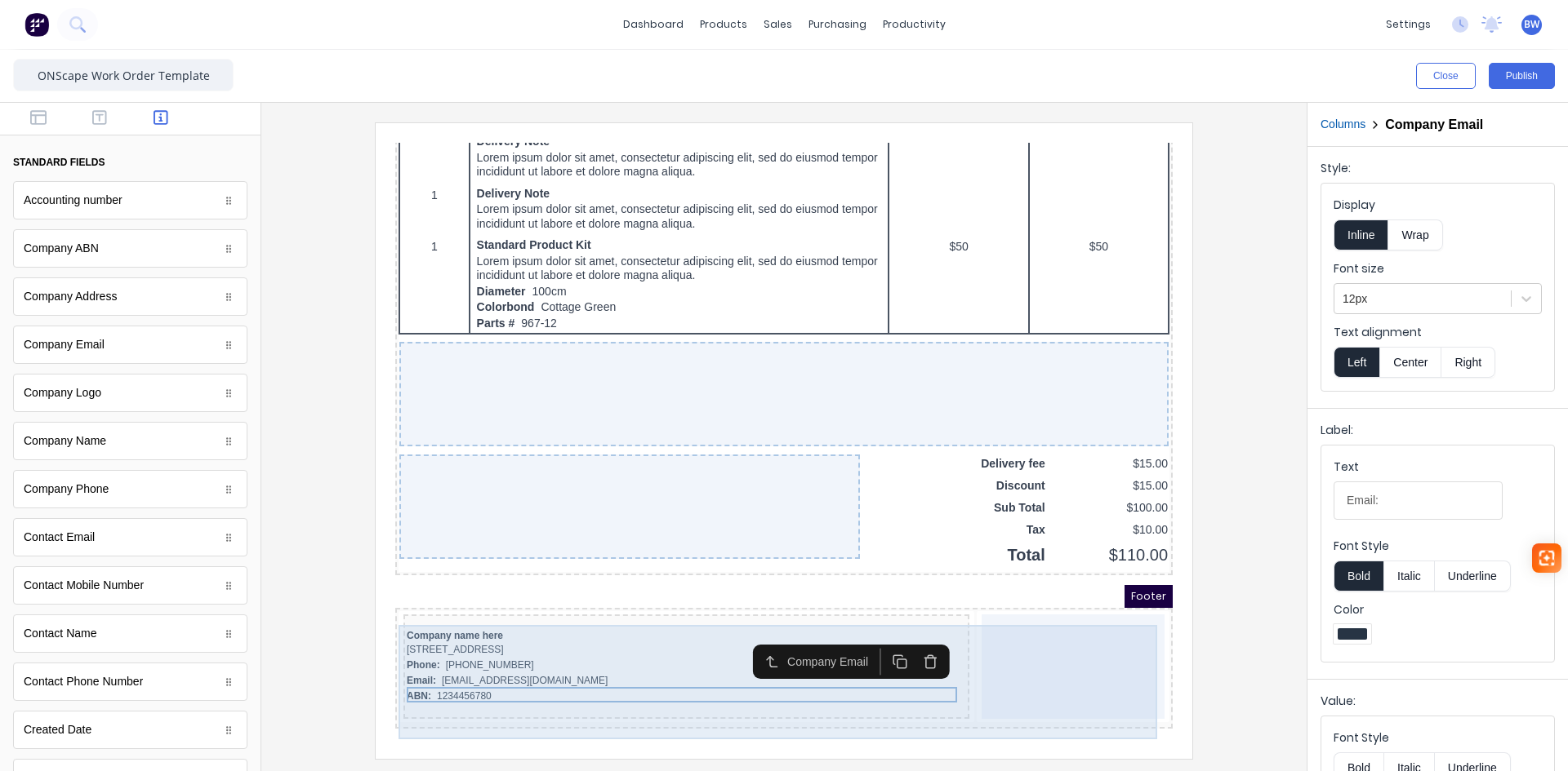
click at [540, 609] on div "Company name here 234 Beach Road Gold Coast, Queensland, Australia, 4217 Phone:…" at bounding box center [667, 647] width 566 height 105
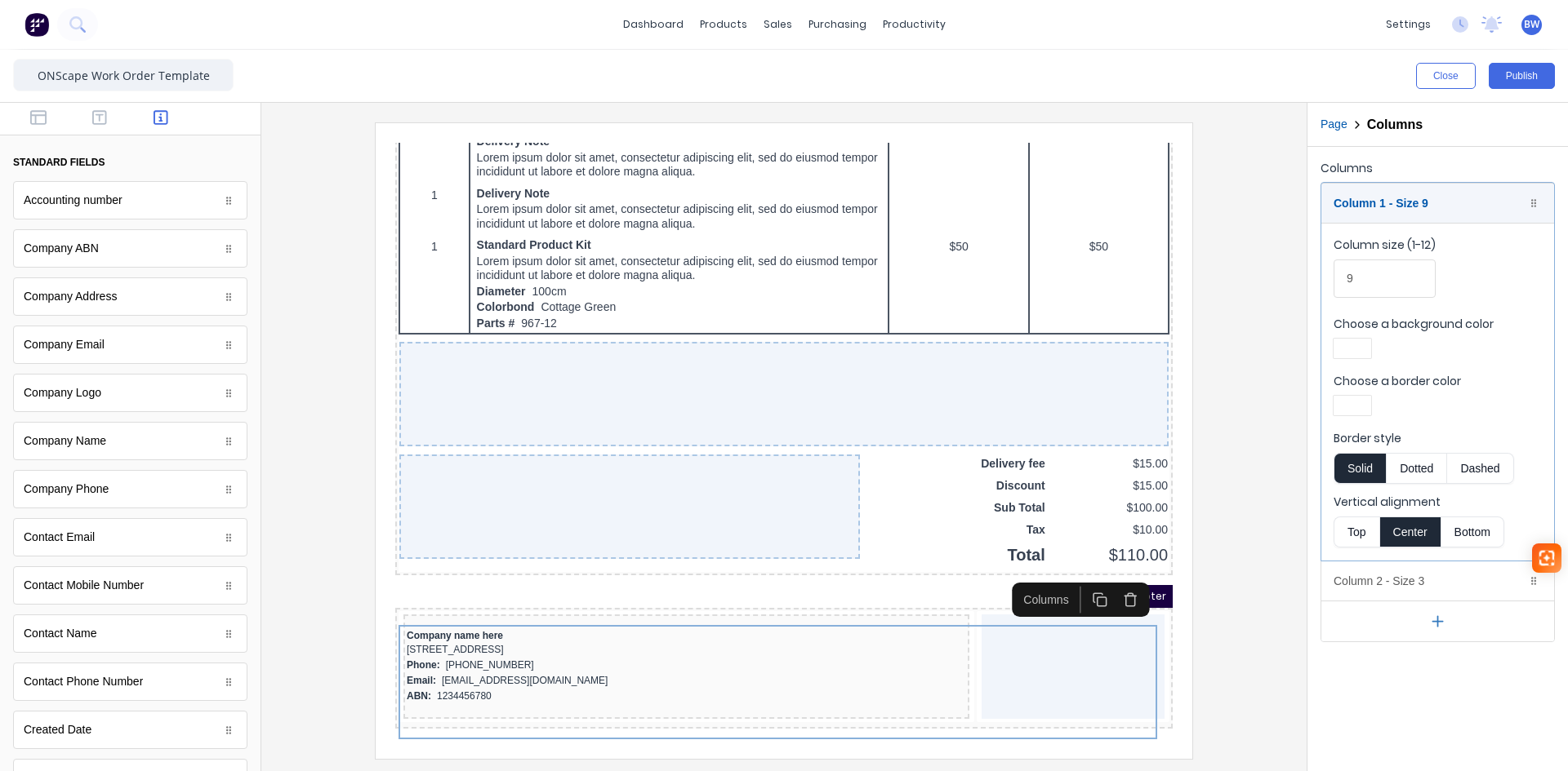
click at [1473, 536] on button "Bottom" at bounding box center [1473, 532] width 63 height 31
click at [1348, 536] on button "Top" at bounding box center [1356, 532] width 46 height 31
click at [1409, 532] on button "Center" at bounding box center [1411, 532] width 62 height 31
click at [1234, 572] on div at bounding box center [784, 441] width 1020 height 636
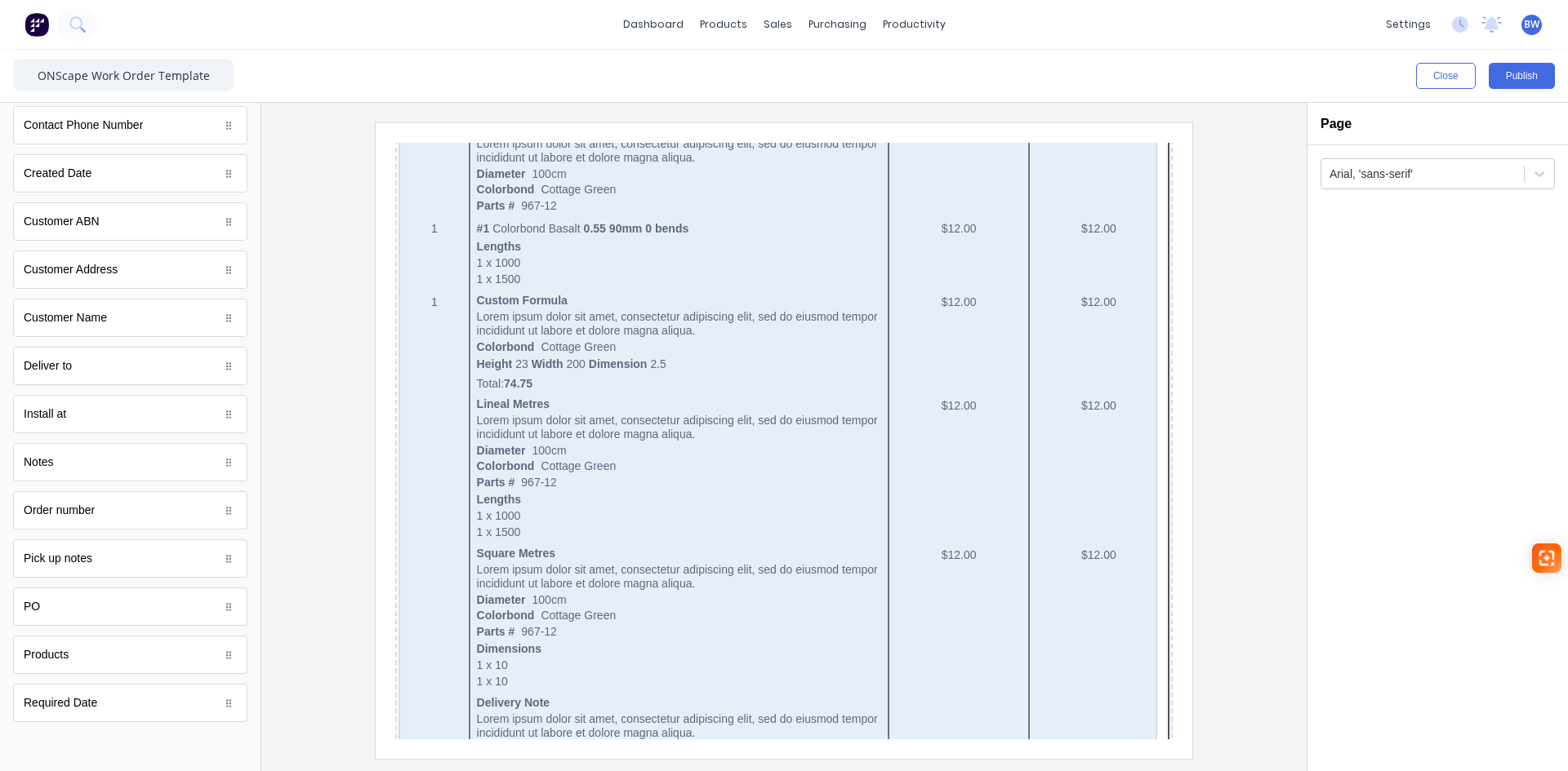
scroll to position [0, 0]
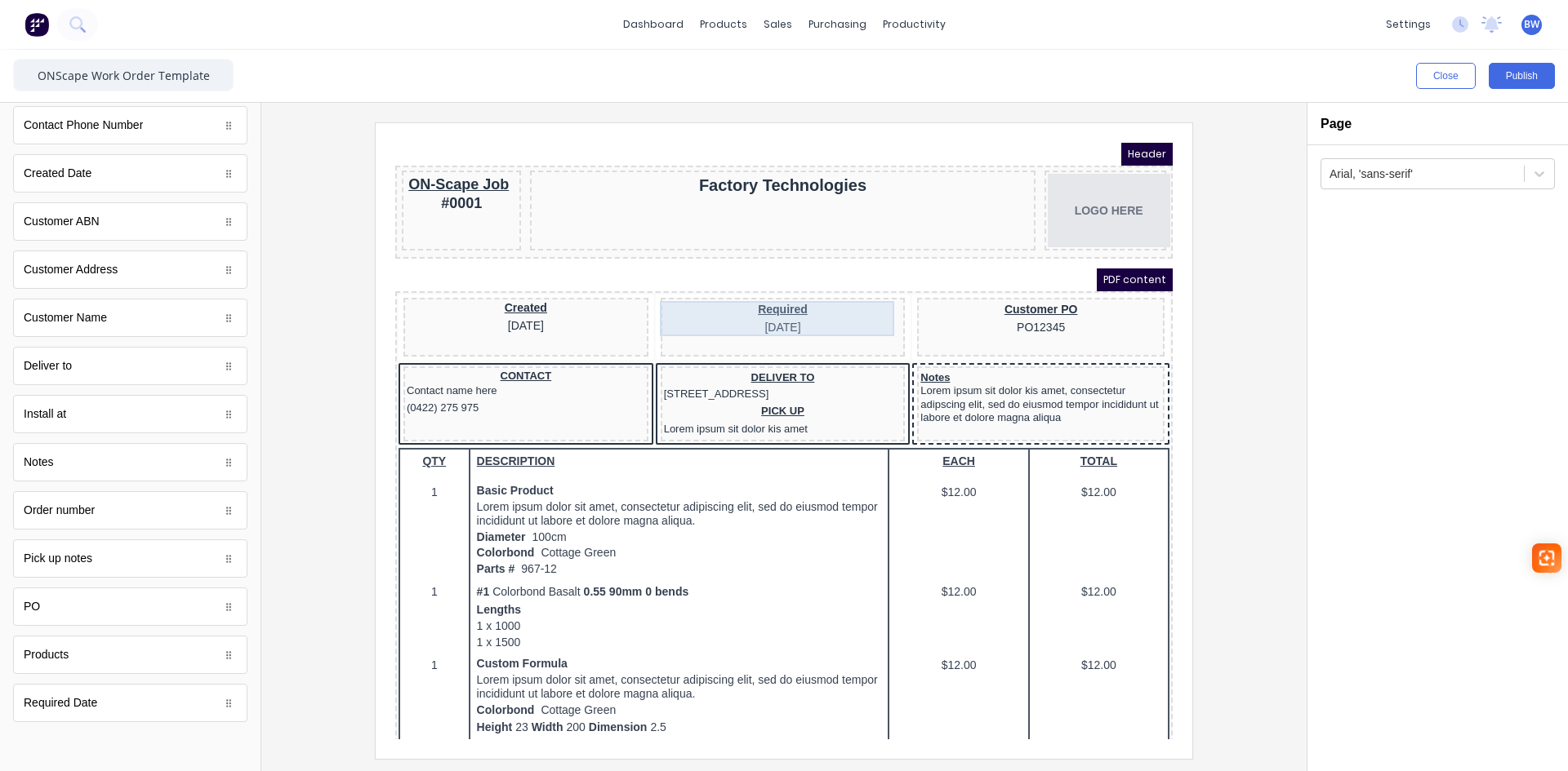
click at [752, 290] on div "Required [DATE]" at bounding box center [764, 299] width 239 height 35
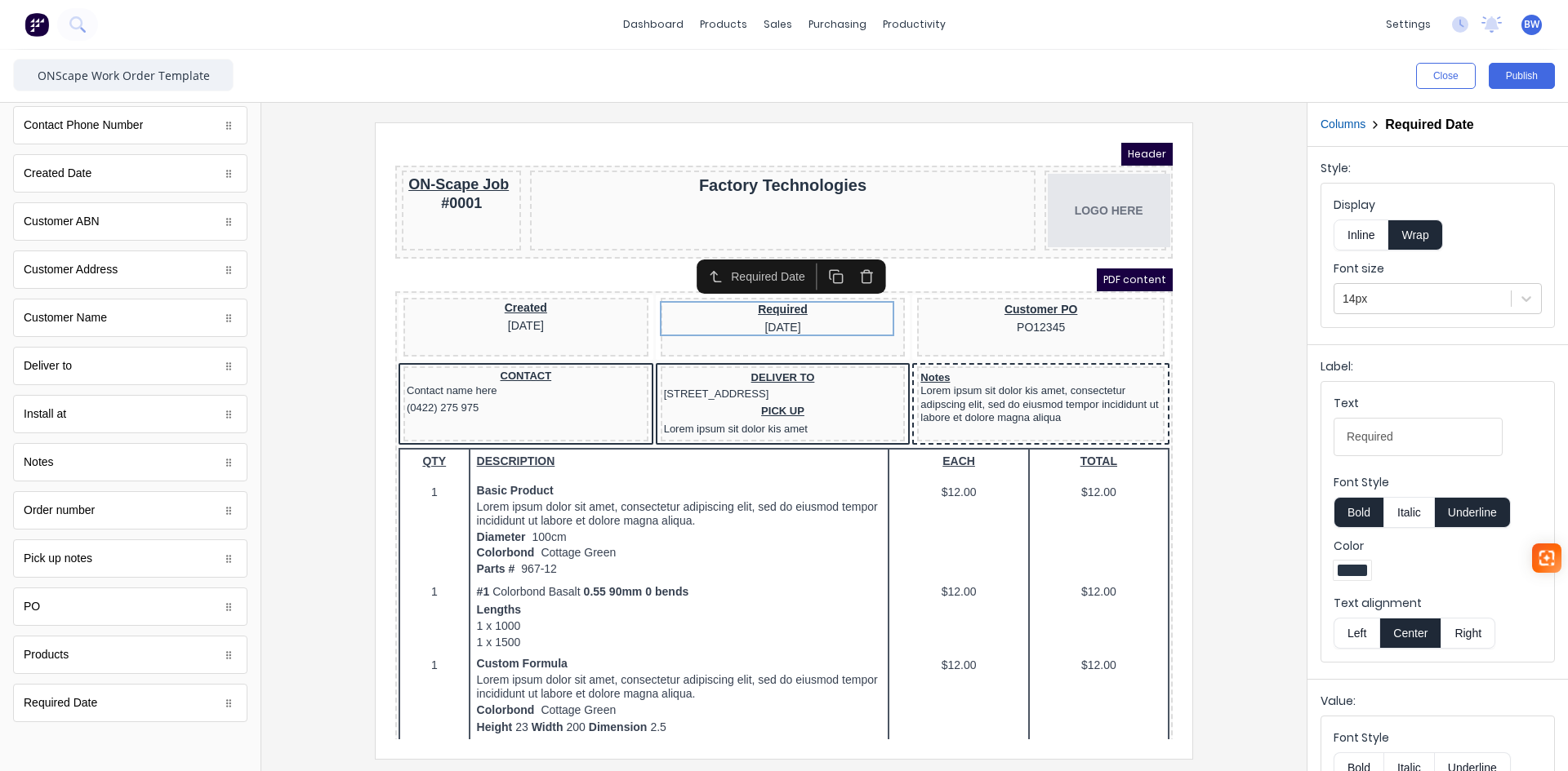
click at [1410, 438] on input "Required" at bounding box center [1418, 437] width 169 height 38
click at [1410, 438] on input "Required DAte" at bounding box center [1418, 437] width 169 height 38
type input "Required Date"
click at [1498, 575] on div at bounding box center [1437, 573] width 208 height 24
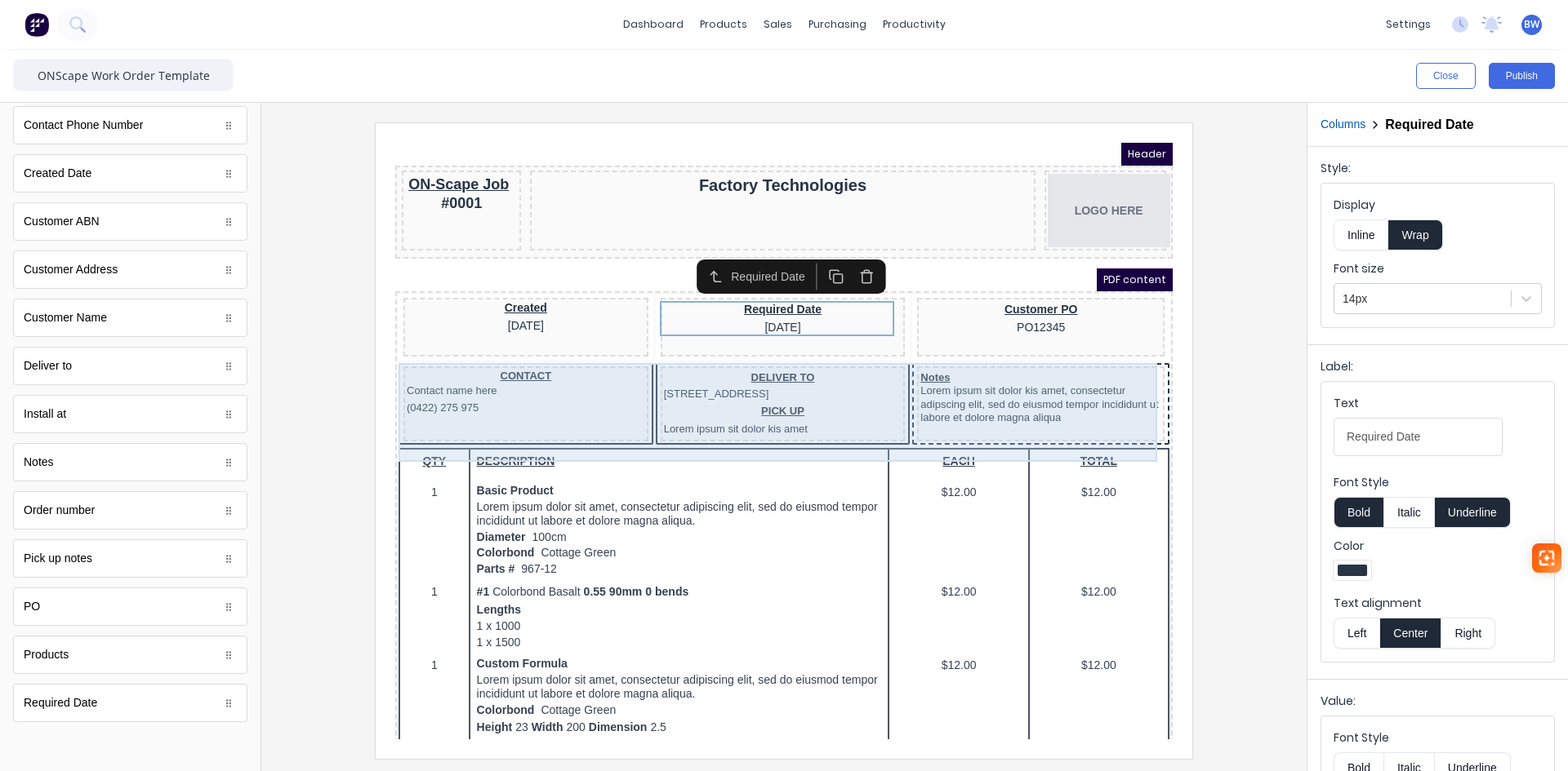
click at [1133, 374] on div "CONTACT Contact name here (0422) 275 975 DELIVER TO [STREET_ADDRESS] PICK UP Lo…" at bounding box center [765, 386] width 771 height 85
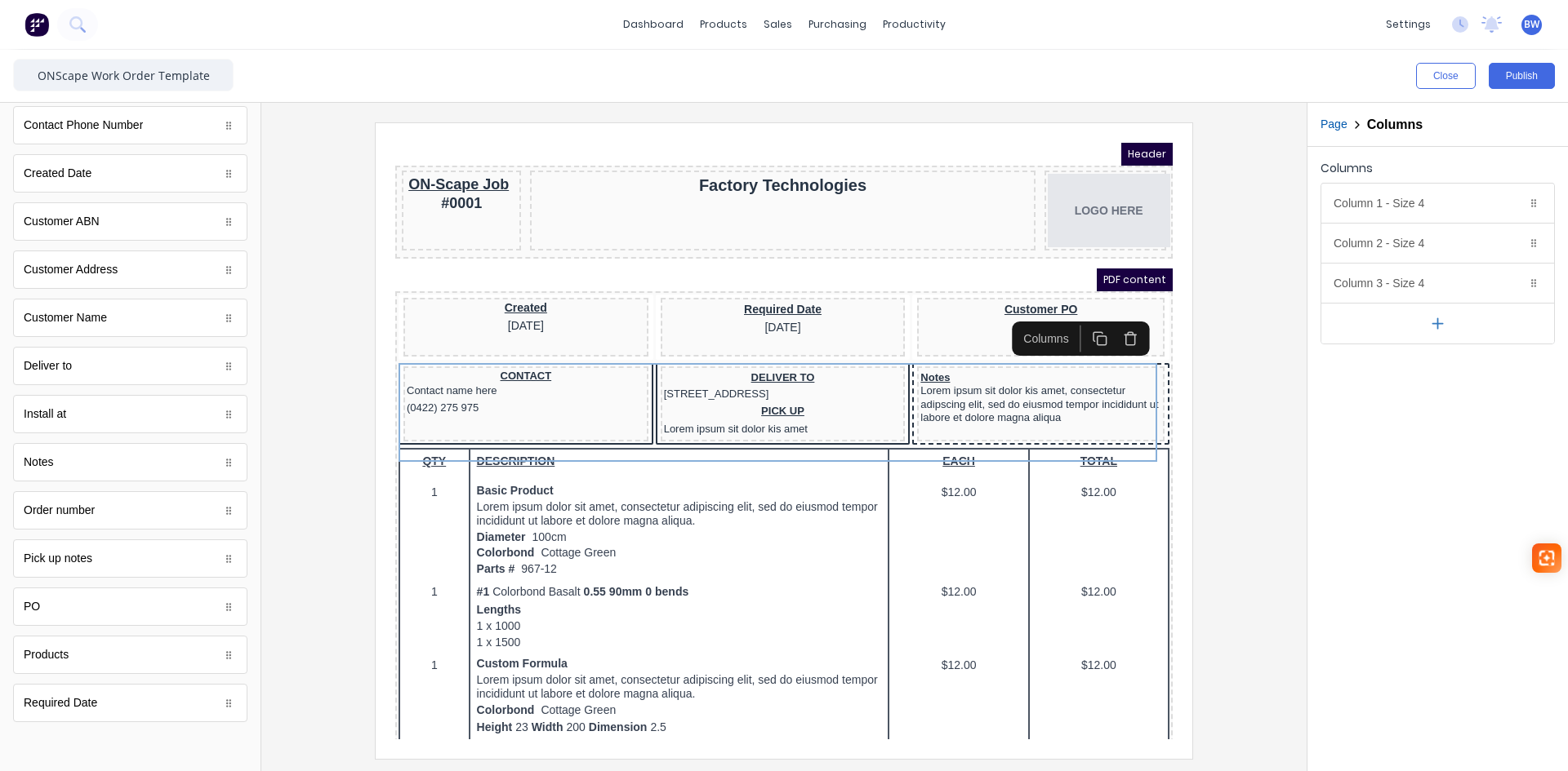
click at [1440, 330] on icon "button" at bounding box center [1438, 324] width 17 height 17
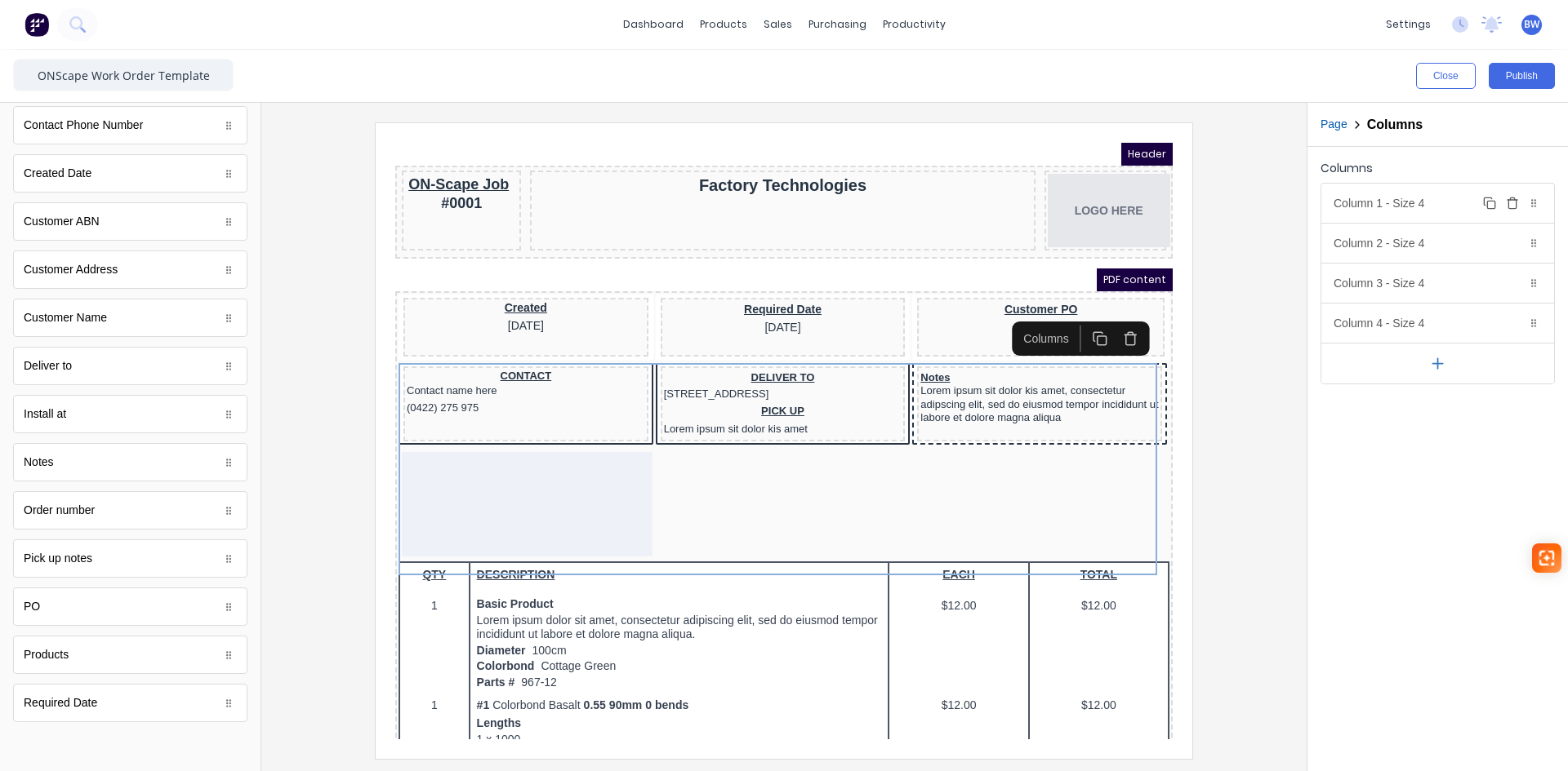
click at [1418, 204] on div "Column 1 - Size 4 Duplicate Delete" at bounding box center [1437, 202] width 233 height 39
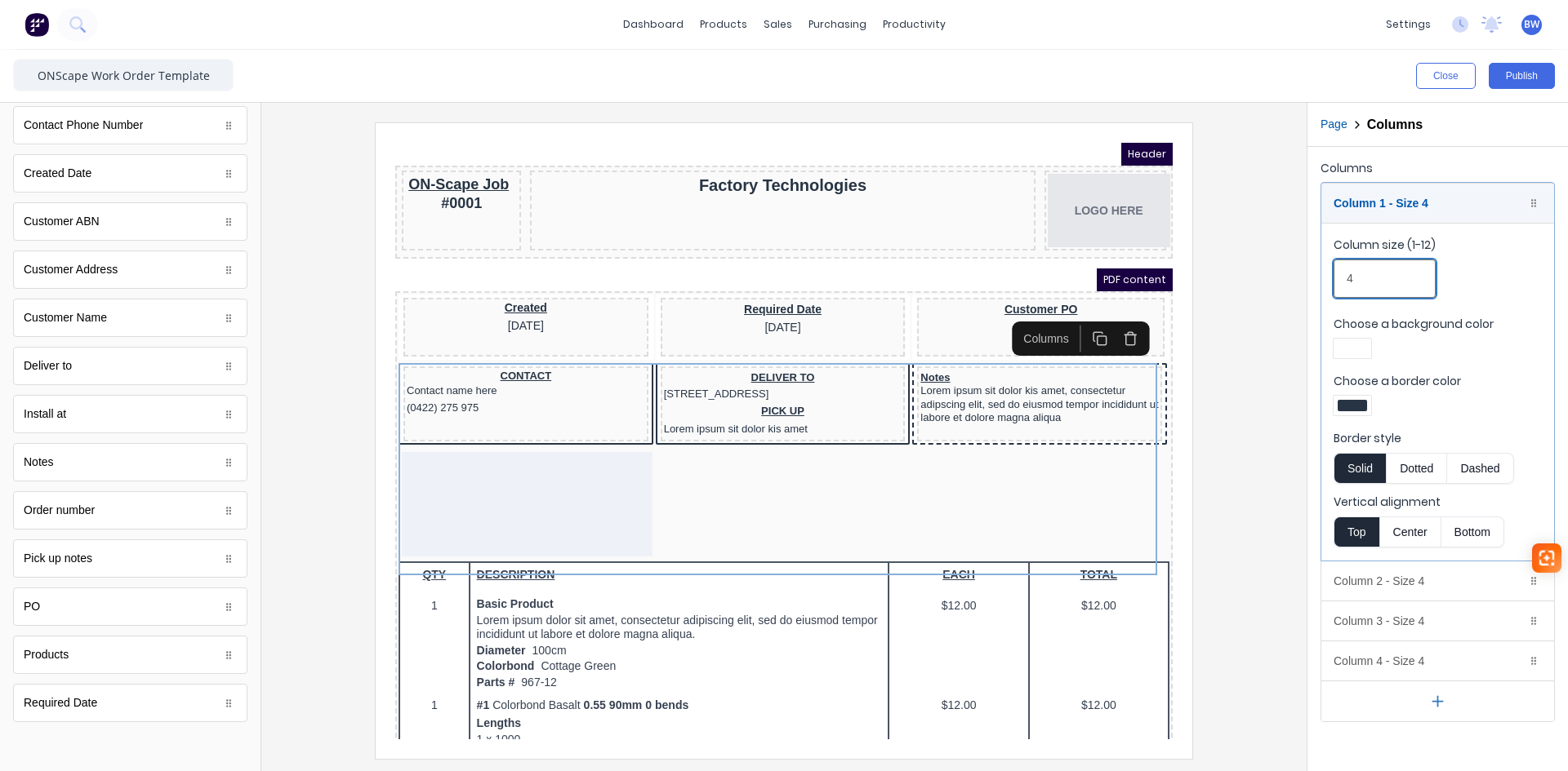
drag, startPoint x: 1378, startPoint y: 276, endPoint x: 1324, endPoint y: 282, distance: 54.3
click at [1326, 281] on fieldset "Column size (1-12) 4 Choose a background color Choose a border color Border sty…" at bounding box center [1437, 392] width 233 height 338
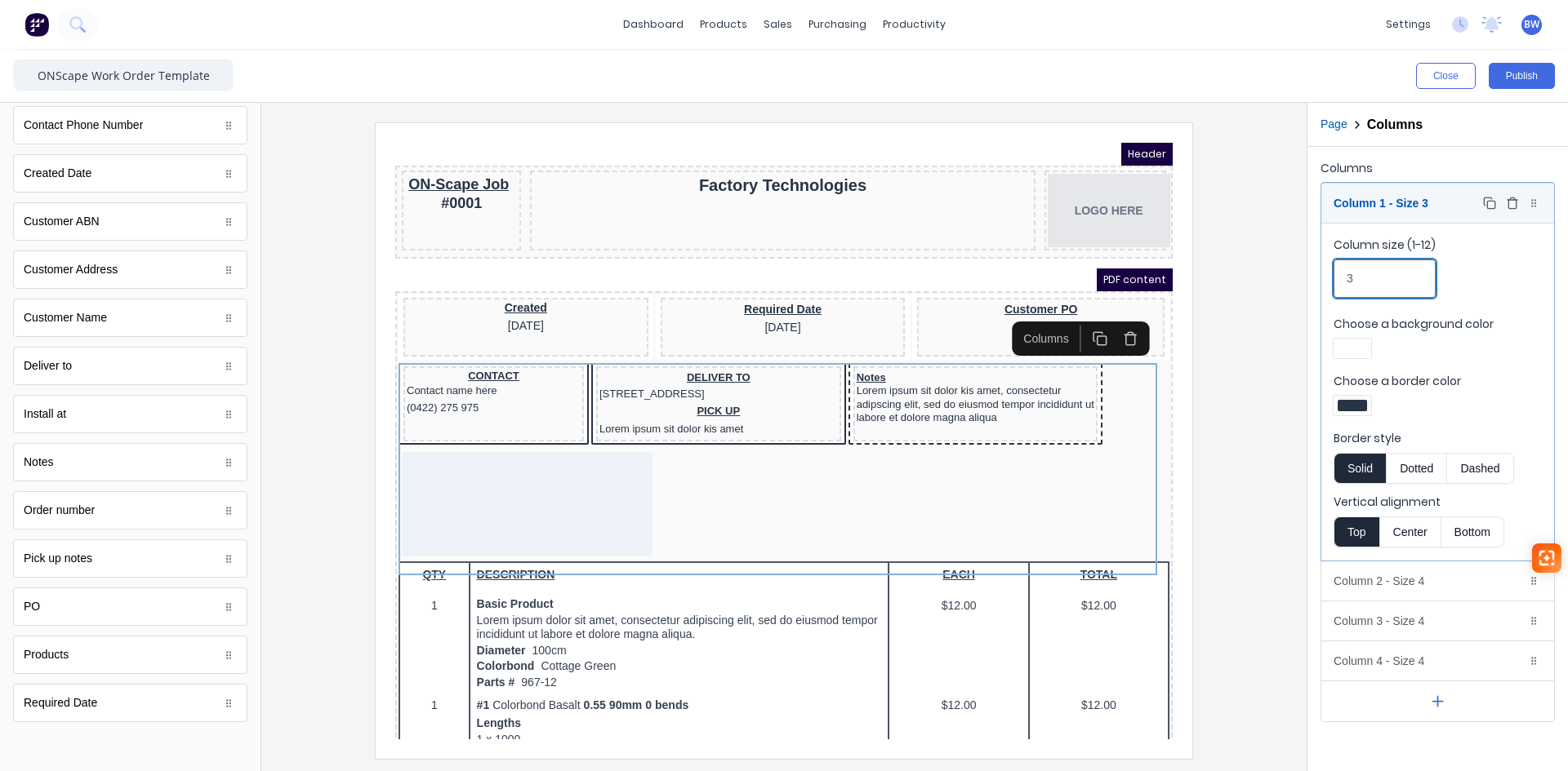
type input "3"
click at [1447, 199] on div "Column 1 - Size 3 Duplicate Delete" at bounding box center [1437, 202] width 233 height 39
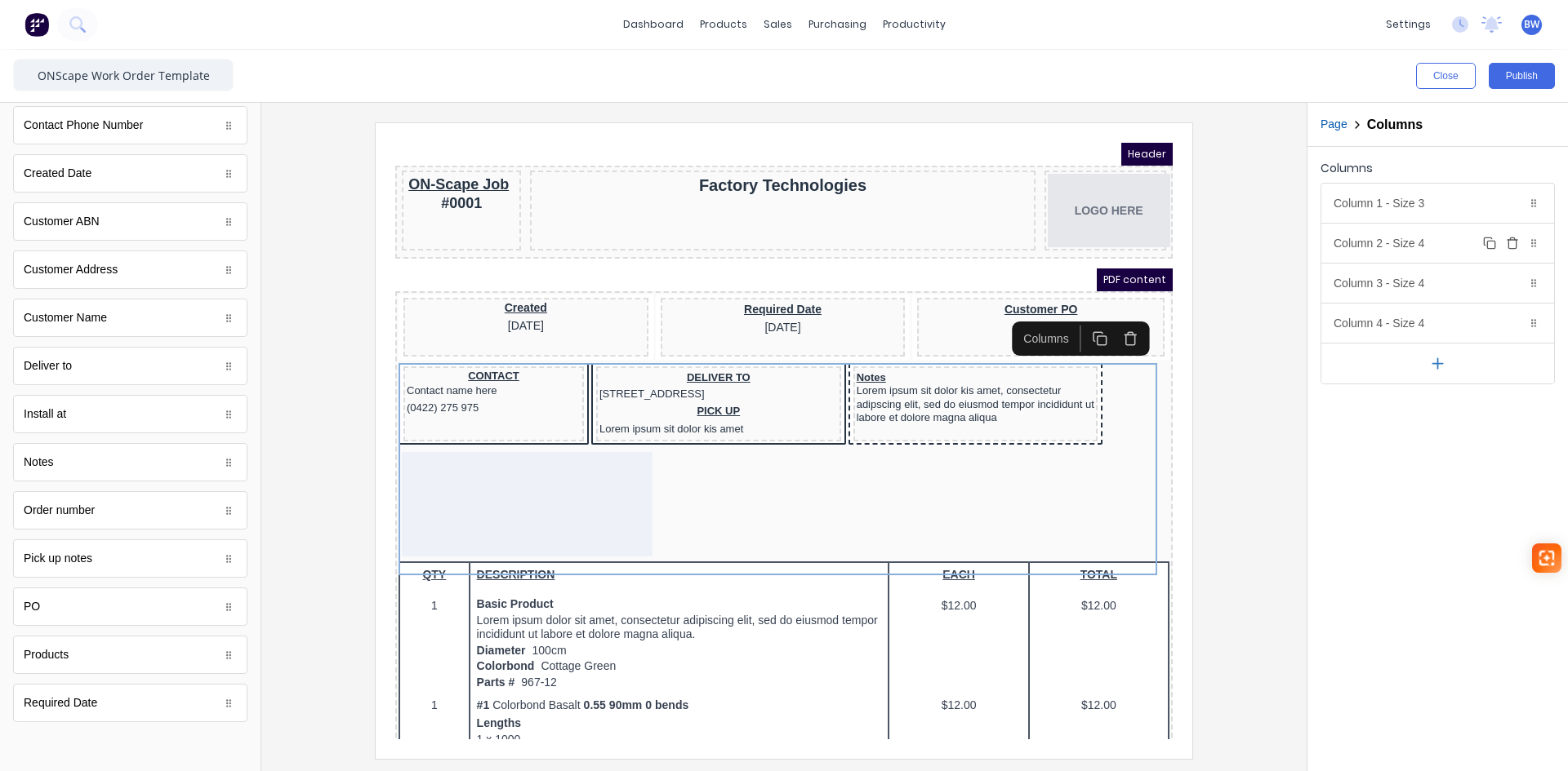
click at [1431, 244] on div "Column 2 - Size 4 Duplicate Delete" at bounding box center [1437, 243] width 233 height 39
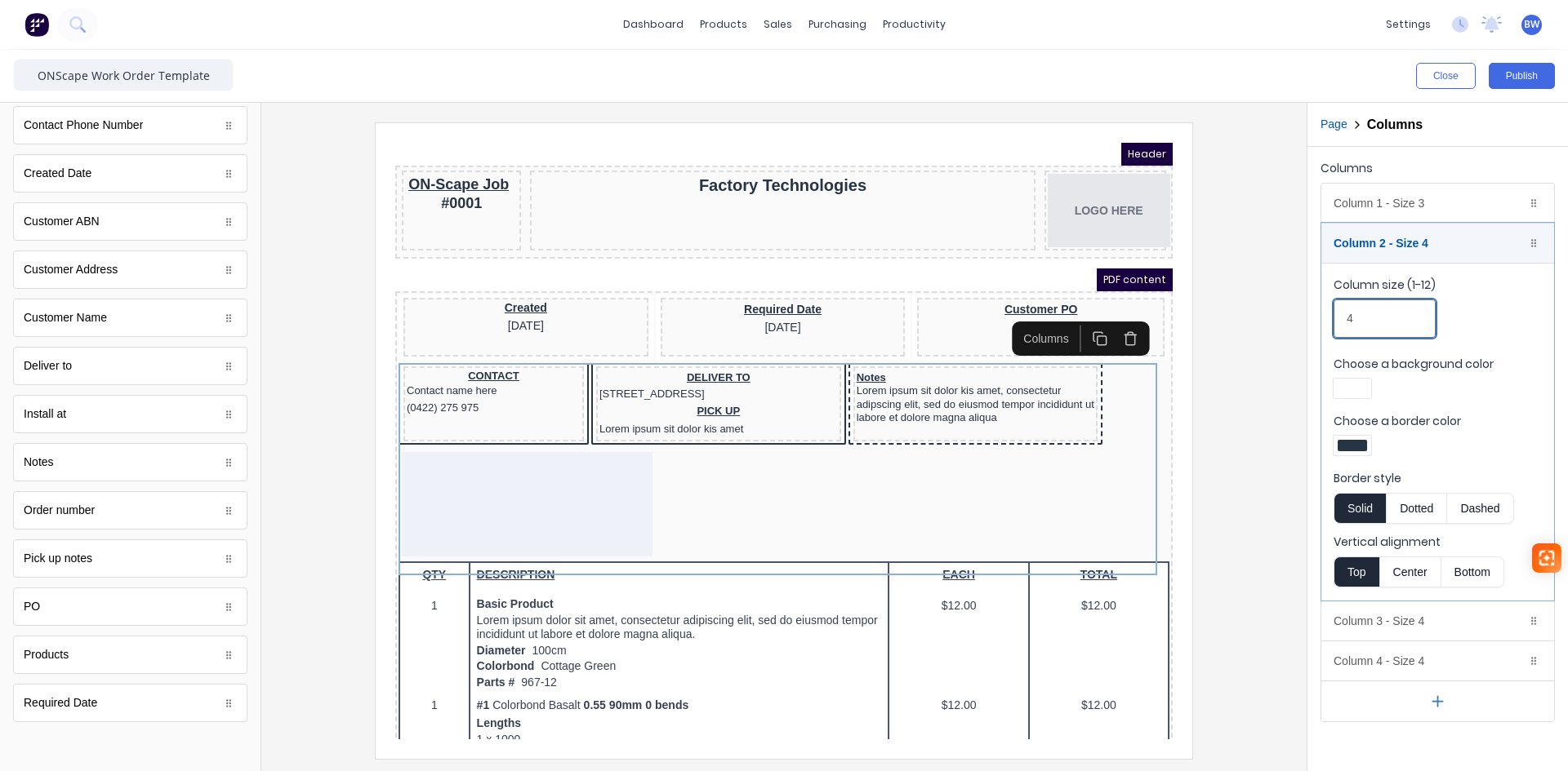
drag, startPoint x: 1348, startPoint y: 320, endPoint x: 1336, endPoint y: 322, distance: 12.2
click at [1336, 322] on input "4" at bounding box center [1385, 319] width 102 height 38
type input "3"
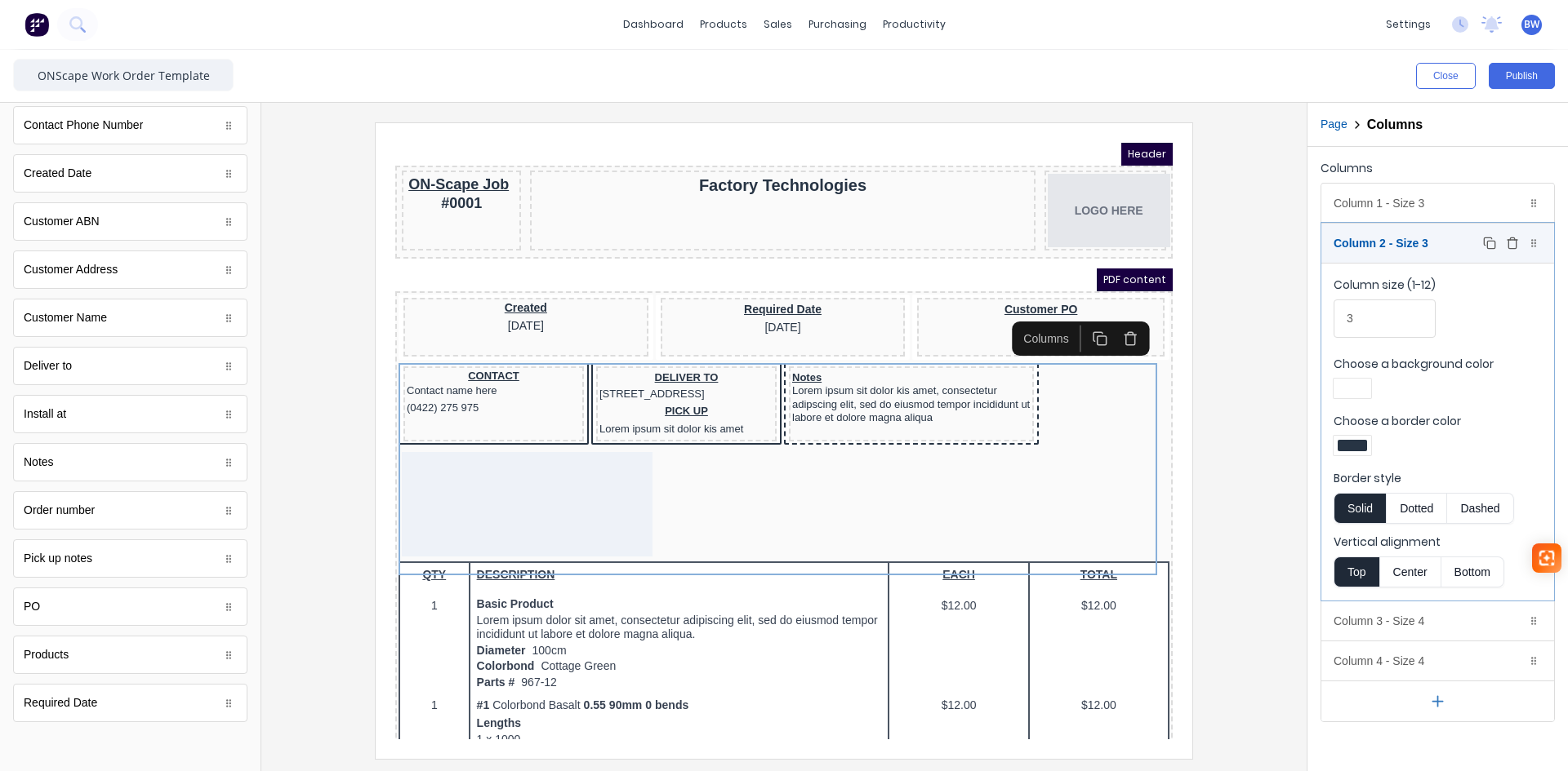
click at [1448, 245] on div "Column 2 - Size 3 Duplicate Delete" at bounding box center [1437, 243] width 233 height 39
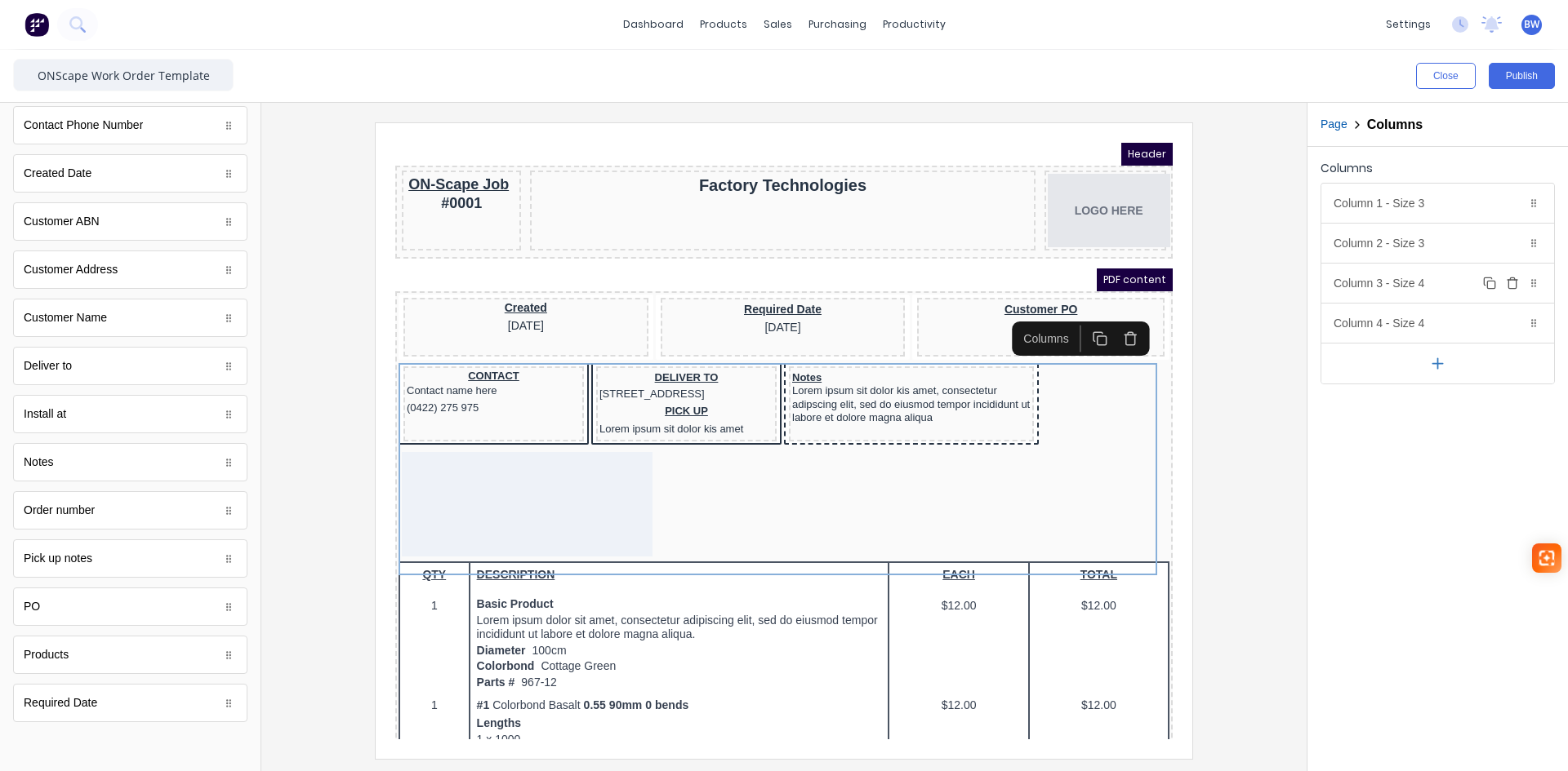
click at [1433, 291] on div "Column 3 - Size 4 Duplicate Delete" at bounding box center [1437, 283] width 233 height 39
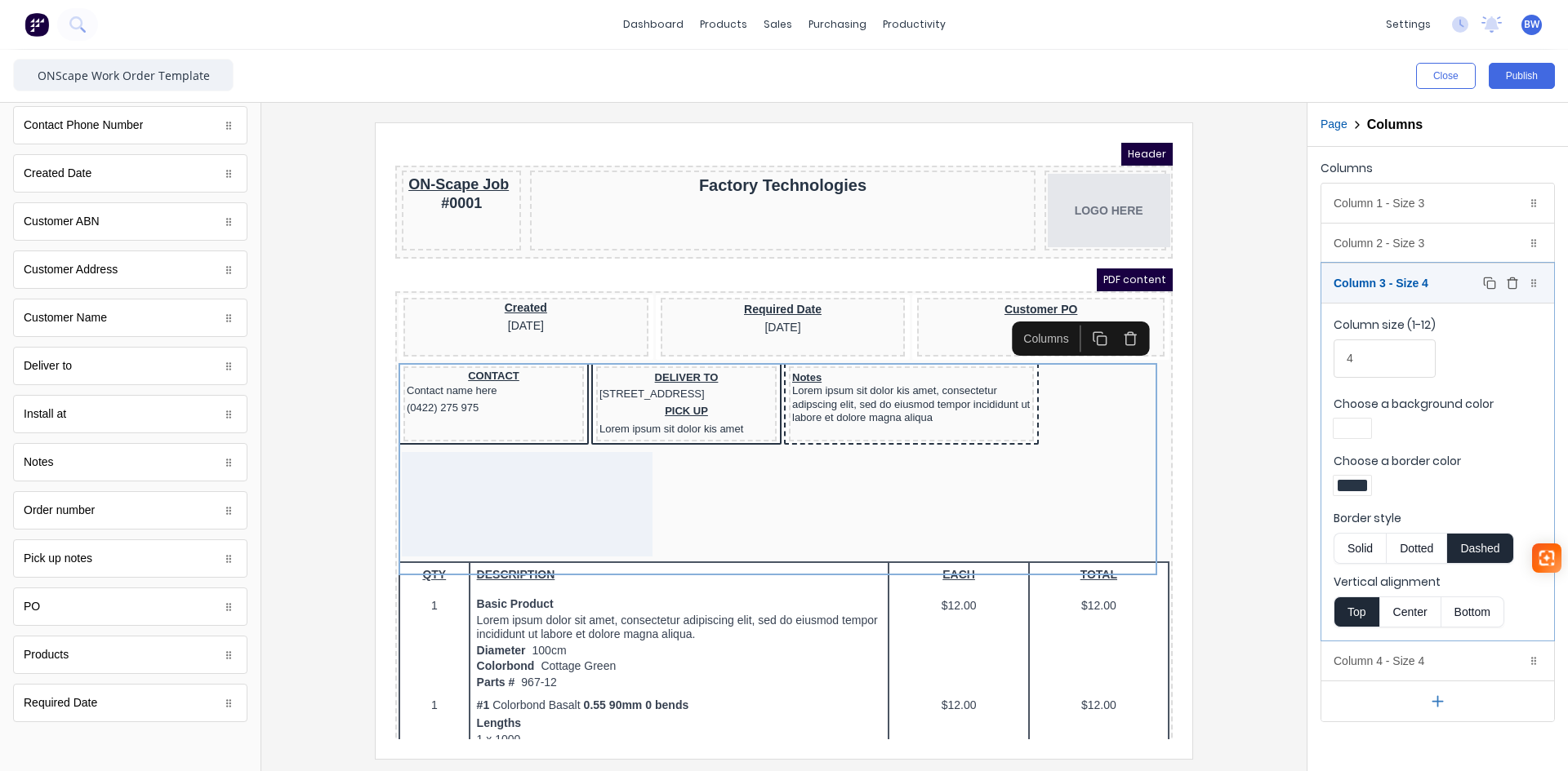
click at [1426, 281] on div "Column 3 - Size 4 Duplicate Delete" at bounding box center [1437, 283] width 233 height 39
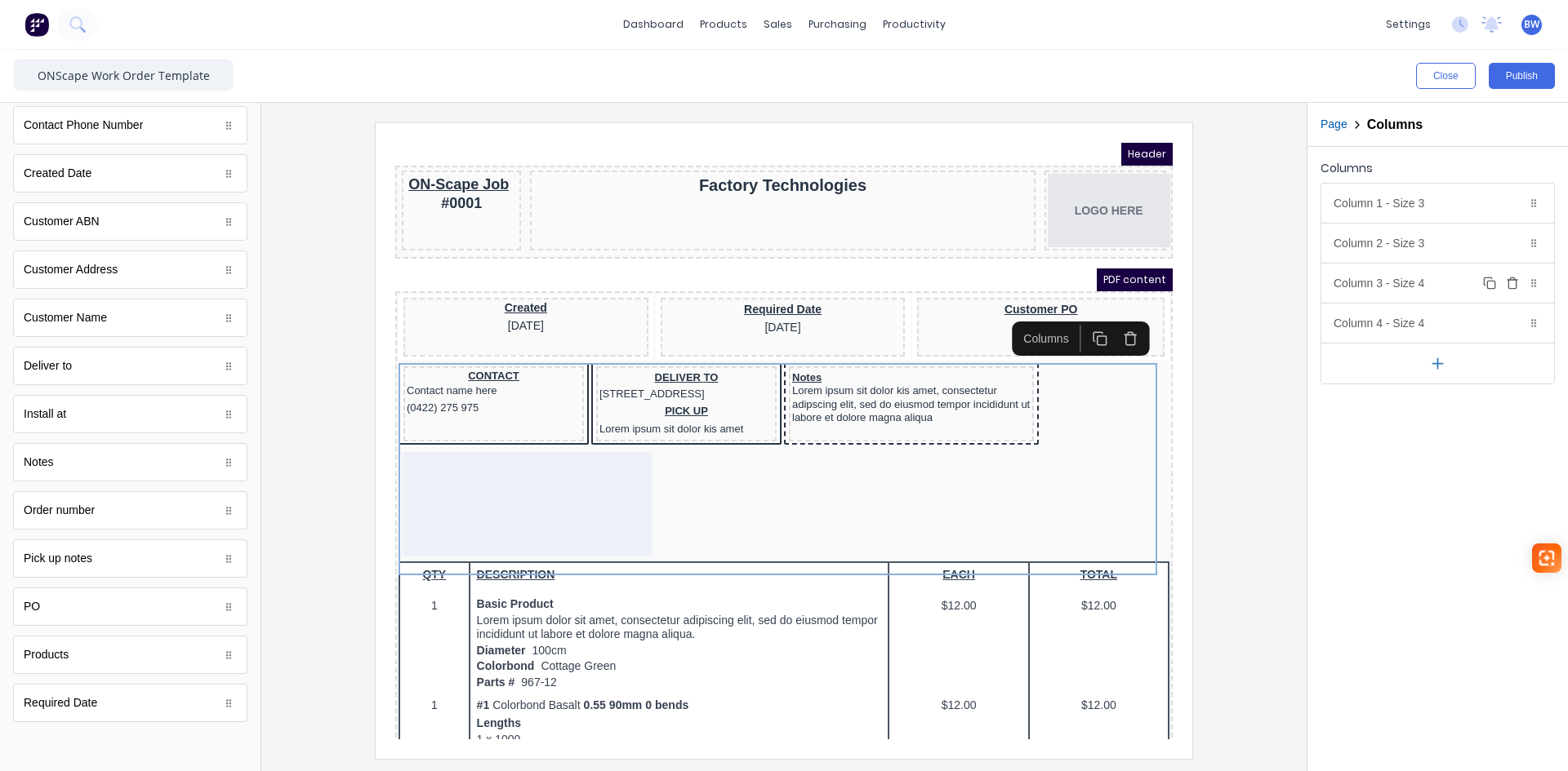
click at [1432, 290] on div "Column 3 - Size 4 Duplicate Delete" at bounding box center [1437, 283] width 233 height 39
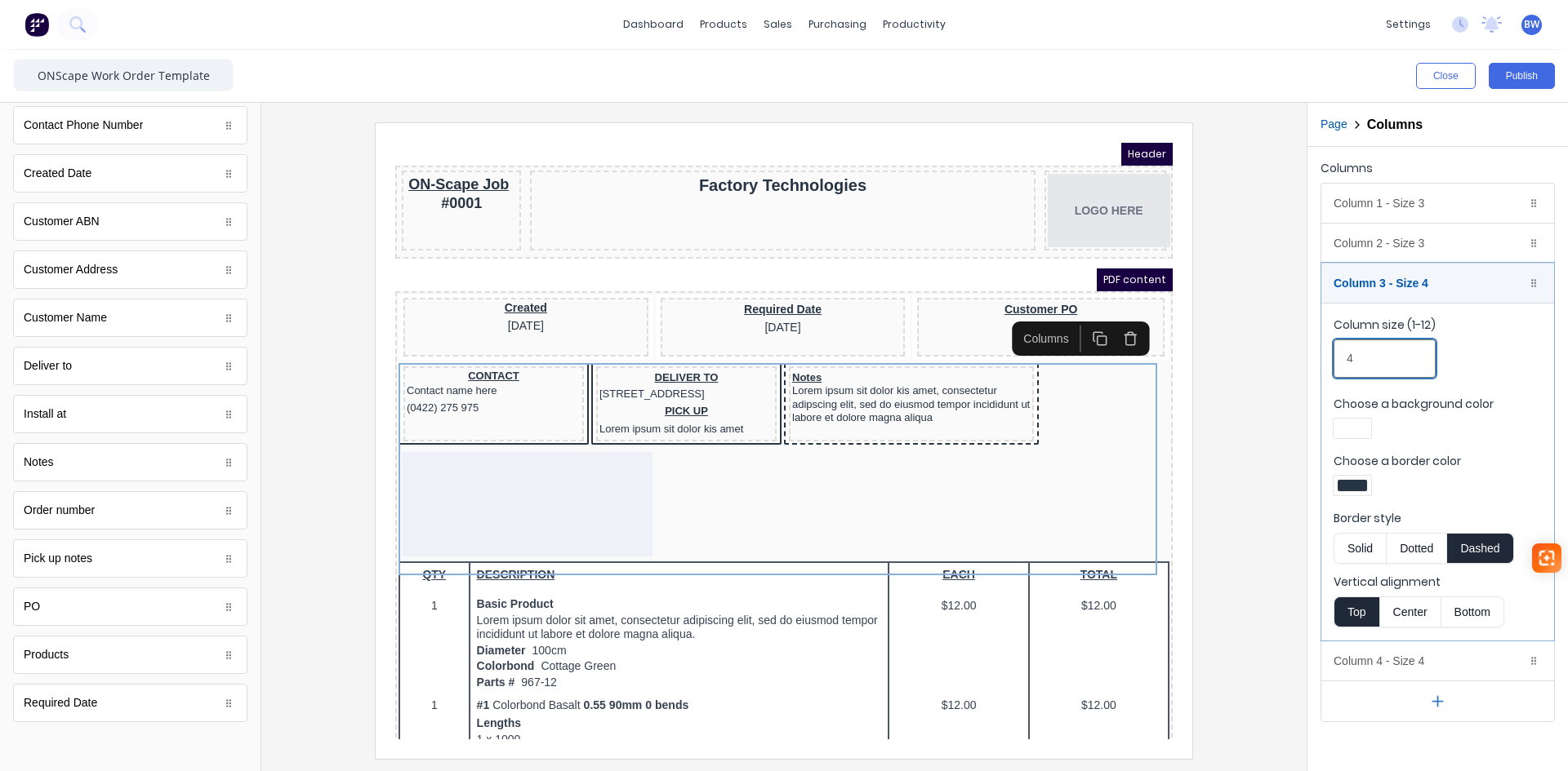
drag, startPoint x: 1362, startPoint y: 372, endPoint x: 1332, endPoint y: 370, distance: 30.1
click at [1332, 370] on fieldset "Column size (1-12) 4 Choose a background color Choose a border color Border sty…" at bounding box center [1437, 471] width 233 height 338
type input "3"
click at [1437, 284] on div "Column 3 - Size 3 Duplicate Delete" at bounding box center [1437, 283] width 233 height 39
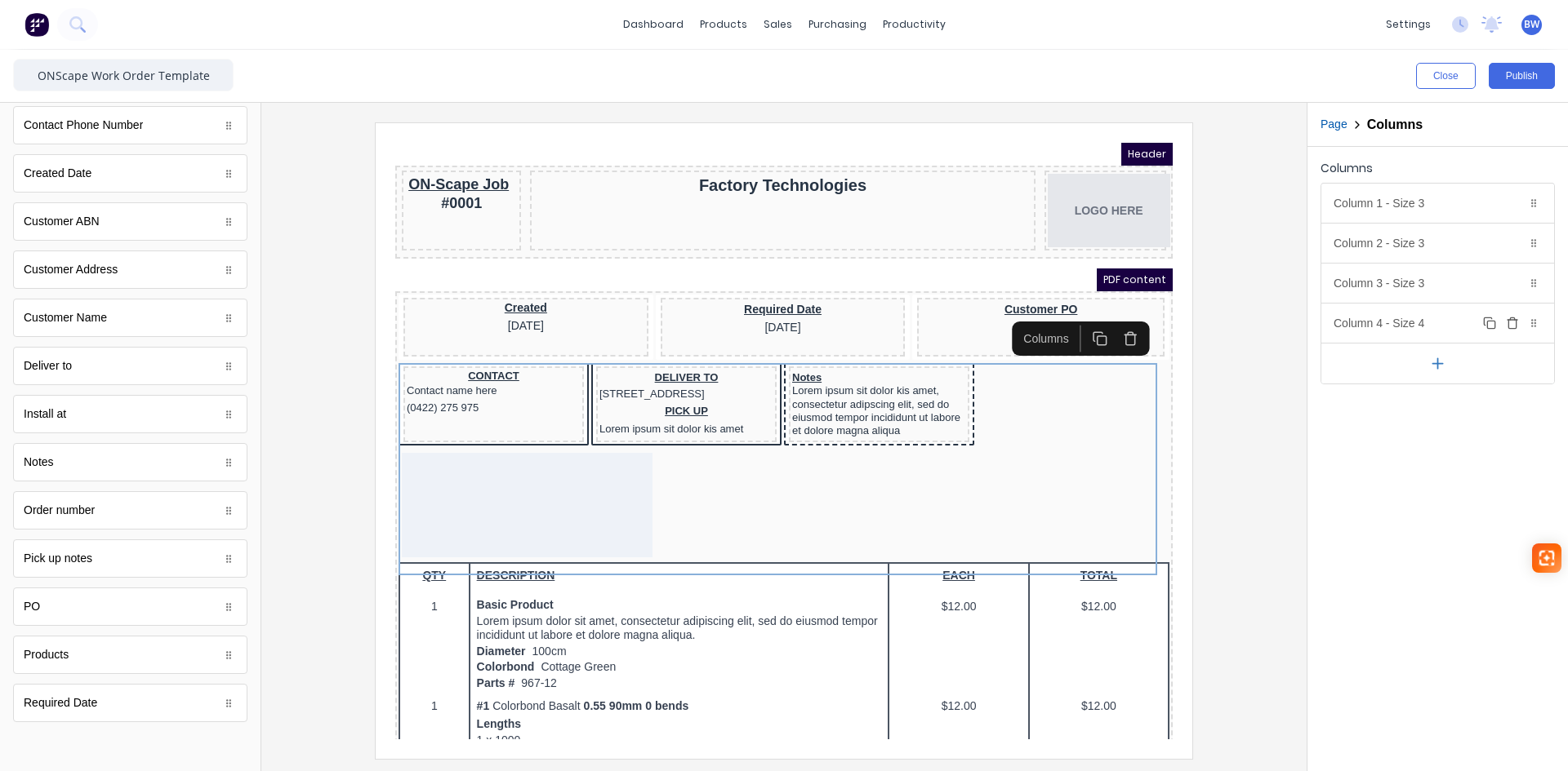
click at [1435, 312] on div "Column 4 - Size 4 Duplicate Delete" at bounding box center [1437, 322] width 233 height 39
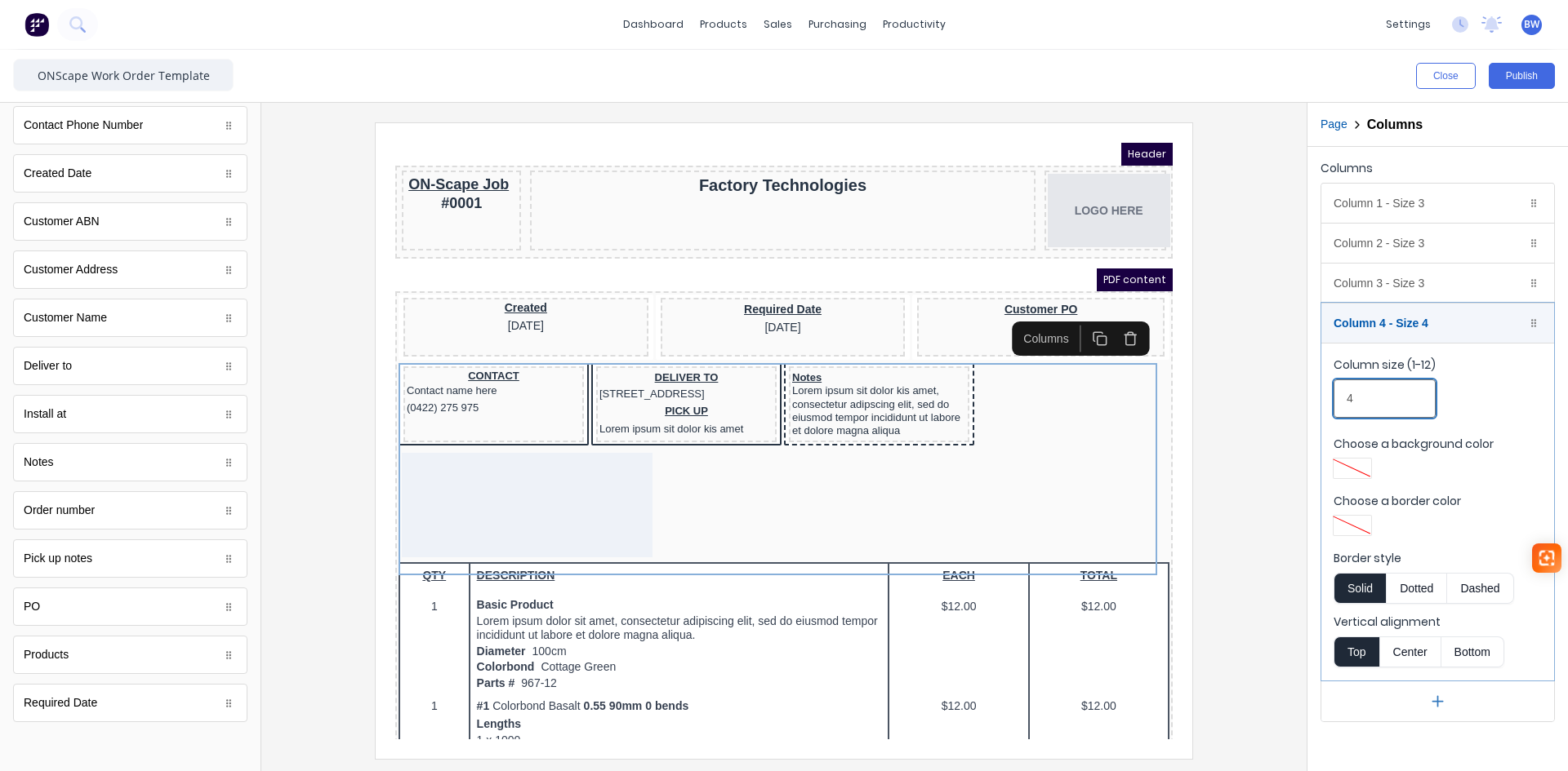
drag, startPoint x: 1359, startPoint y: 396, endPoint x: 1331, endPoint y: 400, distance: 28.3
click at [1332, 400] on fieldset "Column size (1-12) 4 Choose a background color Choose a border color Border sty…" at bounding box center [1437, 512] width 233 height 338
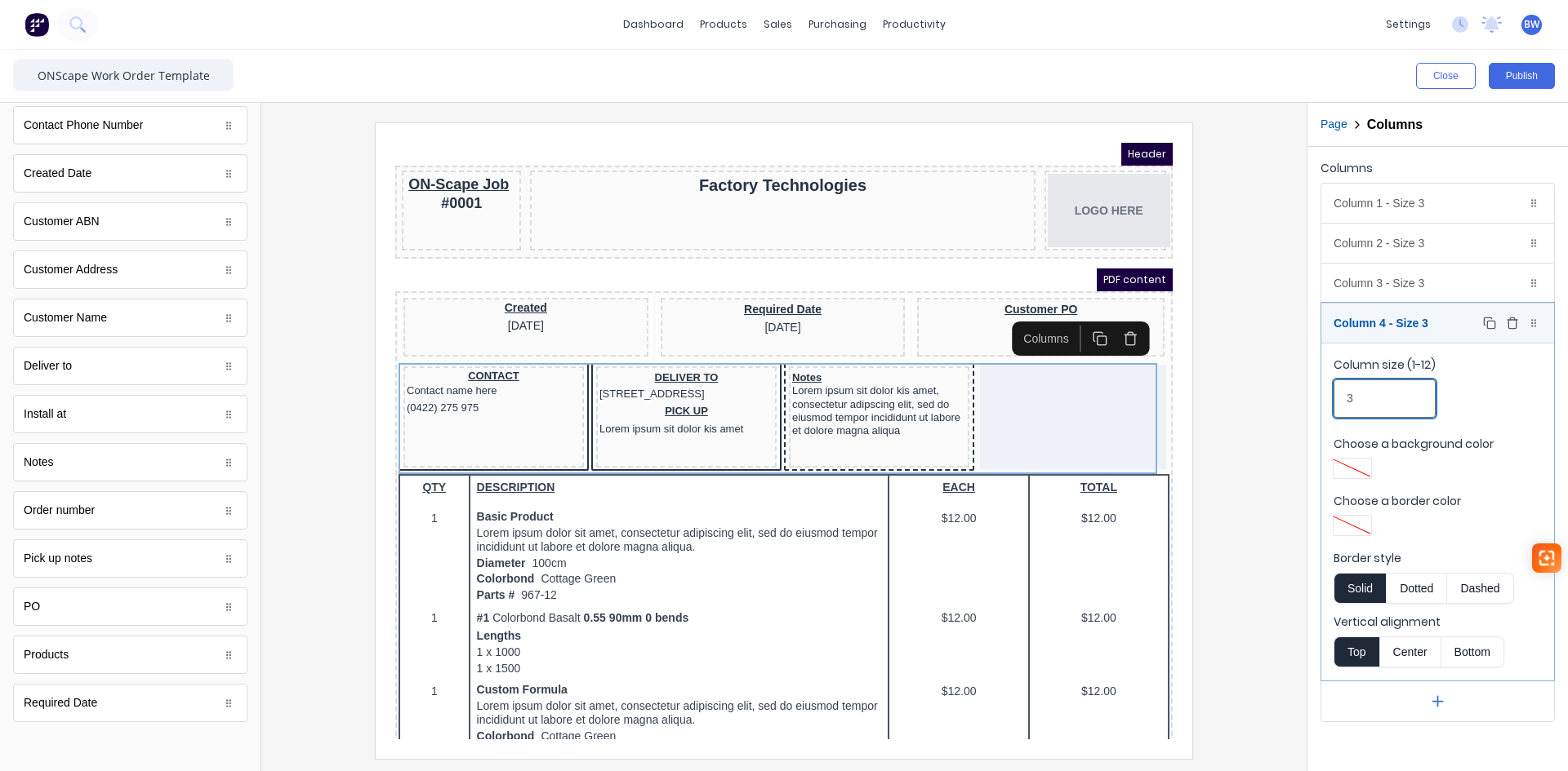
type input "3"
click at [1447, 322] on div "Column 4 - Size 3 Duplicate Delete" at bounding box center [1437, 322] width 233 height 39
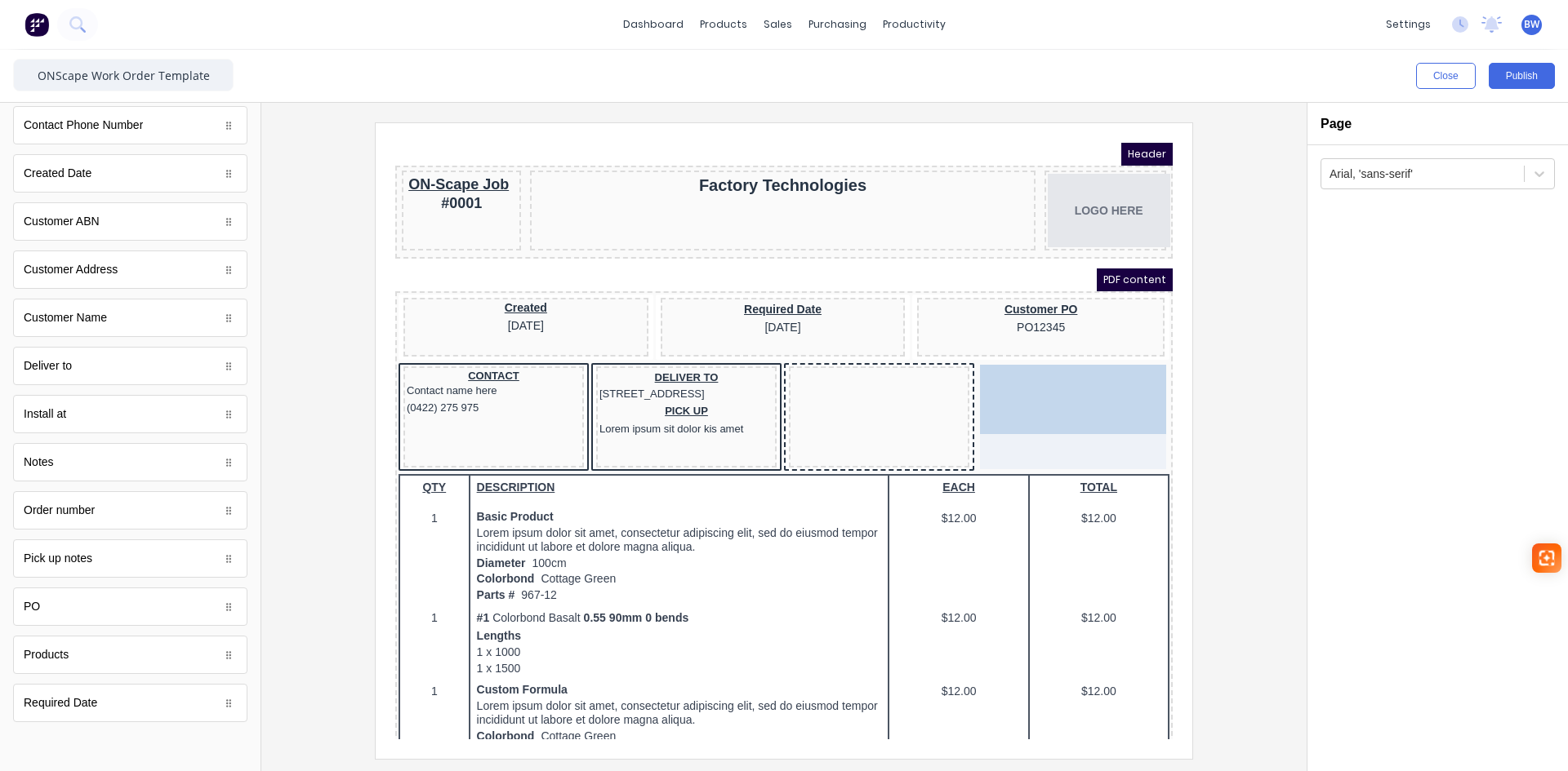
drag, startPoint x: 918, startPoint y: 354, endPoint x: 1117, endPoint y: 348, distance: 199.1
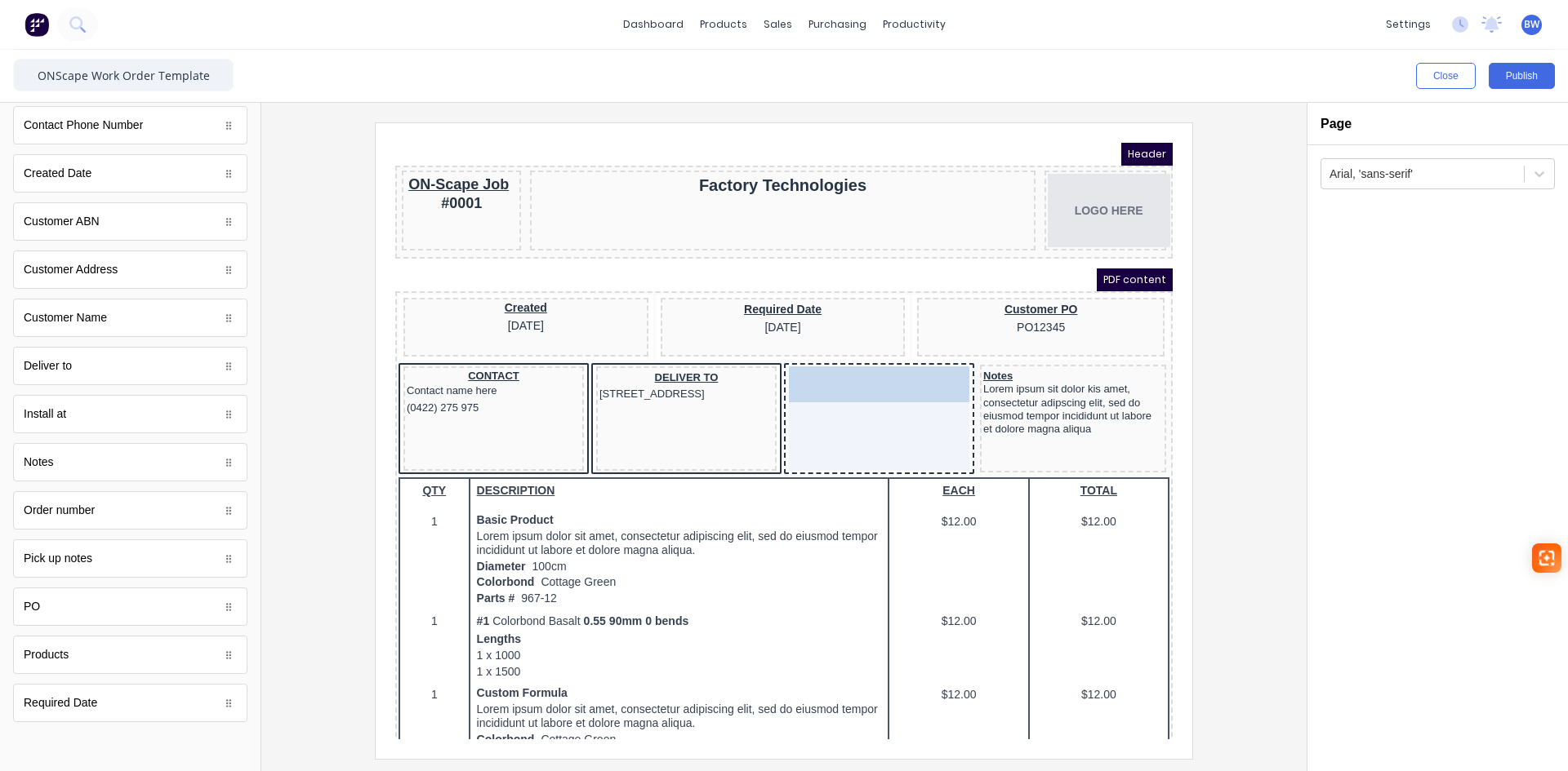
drag, startPoint x: 668, startPoint y: 402, endPoint x: 863, endPoint y: 356, distance: 200.4
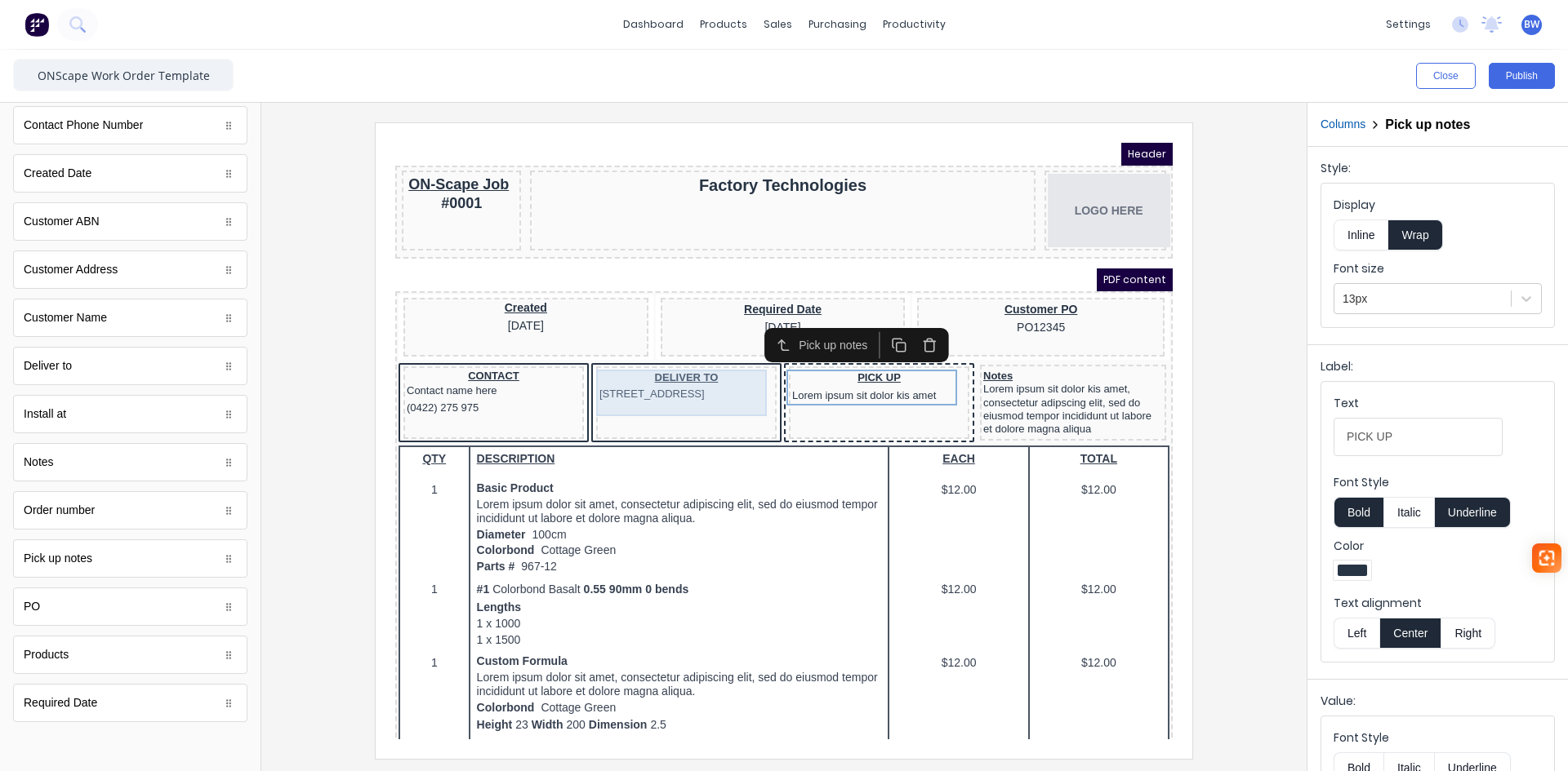
click at [698, 384] on div "DELIVER TO [STREET_ADDRESS]" at bounding box center [667, 366] width 174 height 34
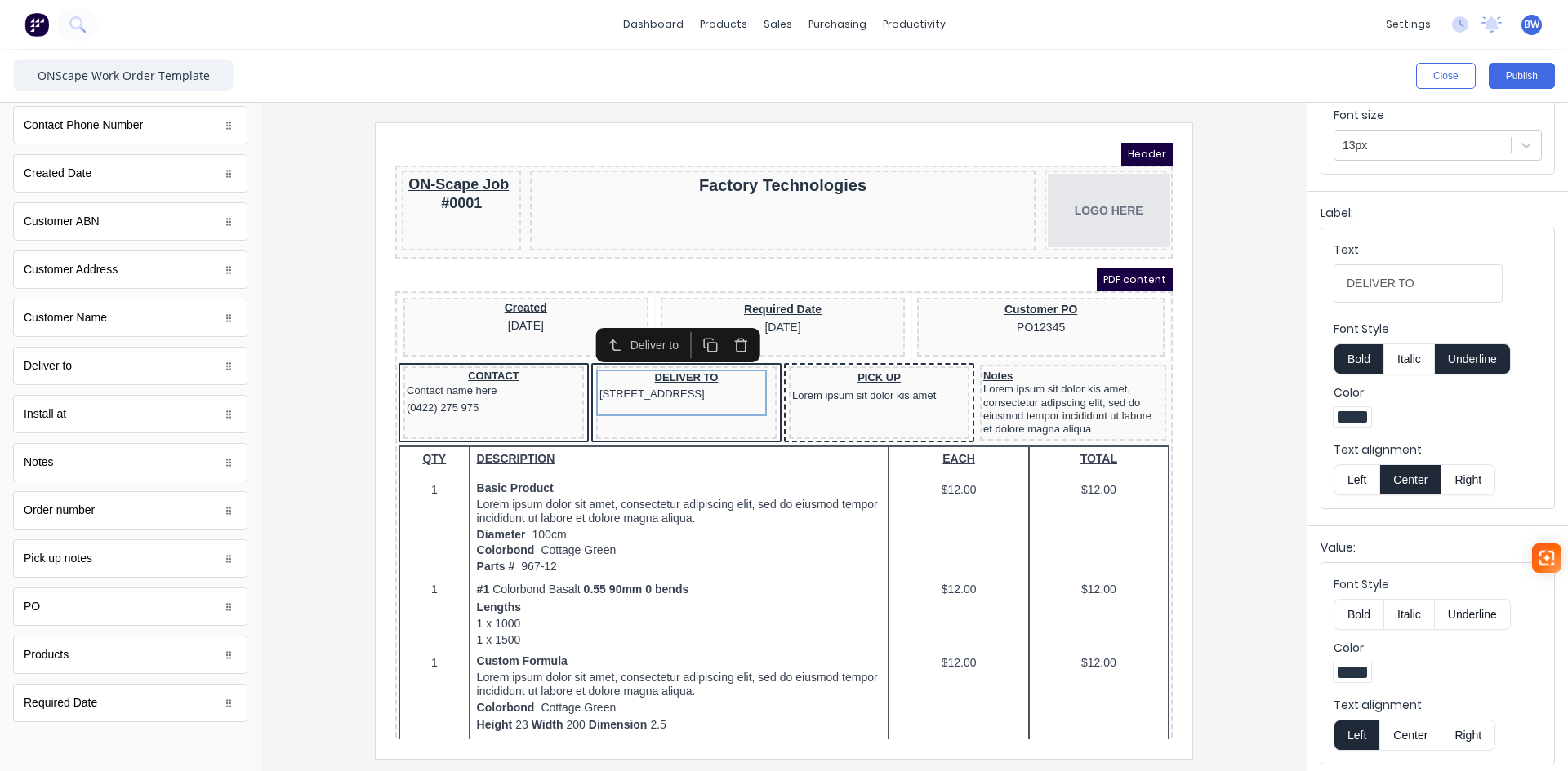
scroll to position [158, 0]
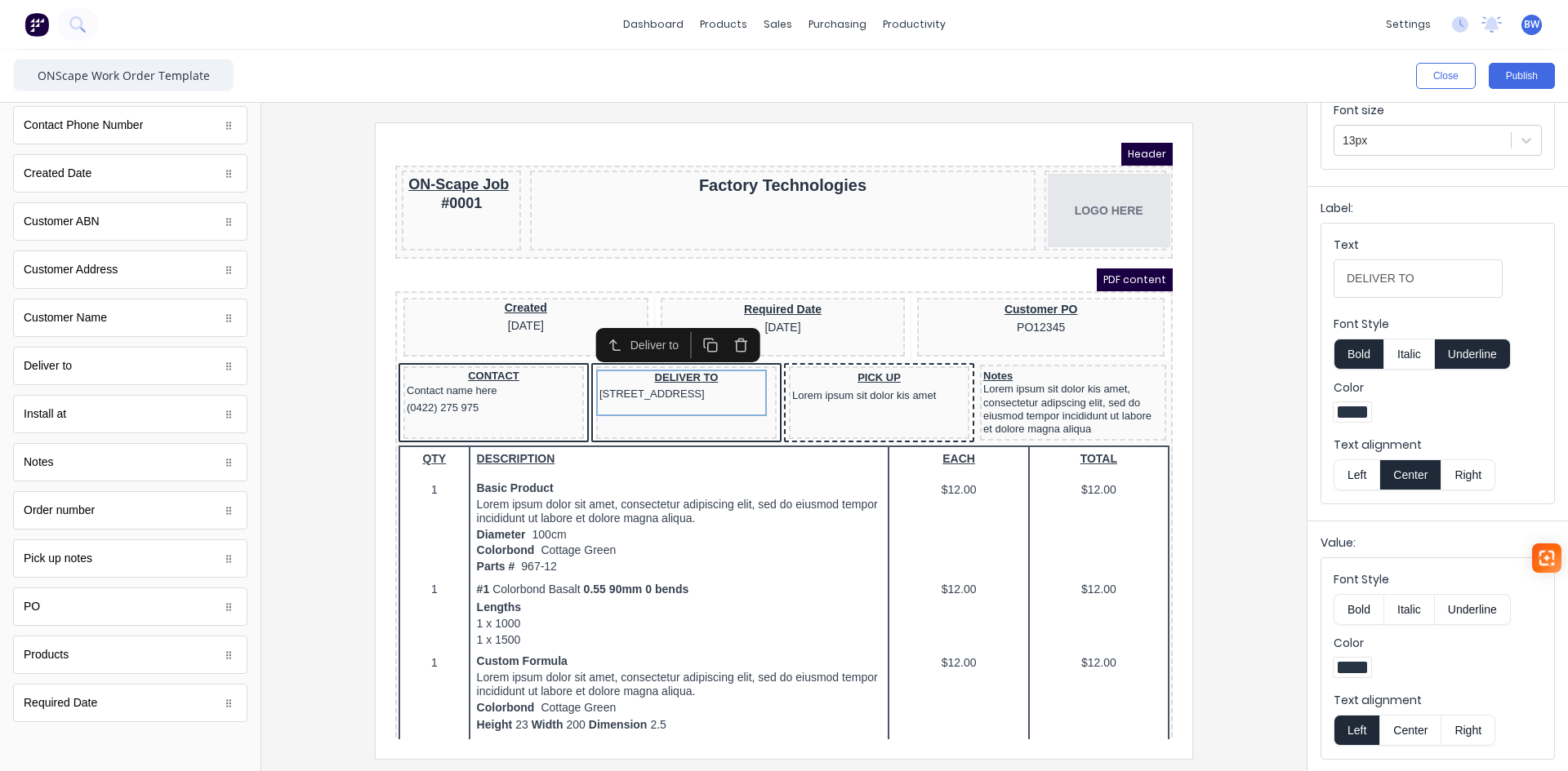
click at [1411, 737] on button "Center" at bounding box center [1411, 730] width 62 height 31
click at [893, 378] on div "PICK UP Lorem ipsum sit dolor kis amet" at bounding box center [859, 368] width 174 height 36
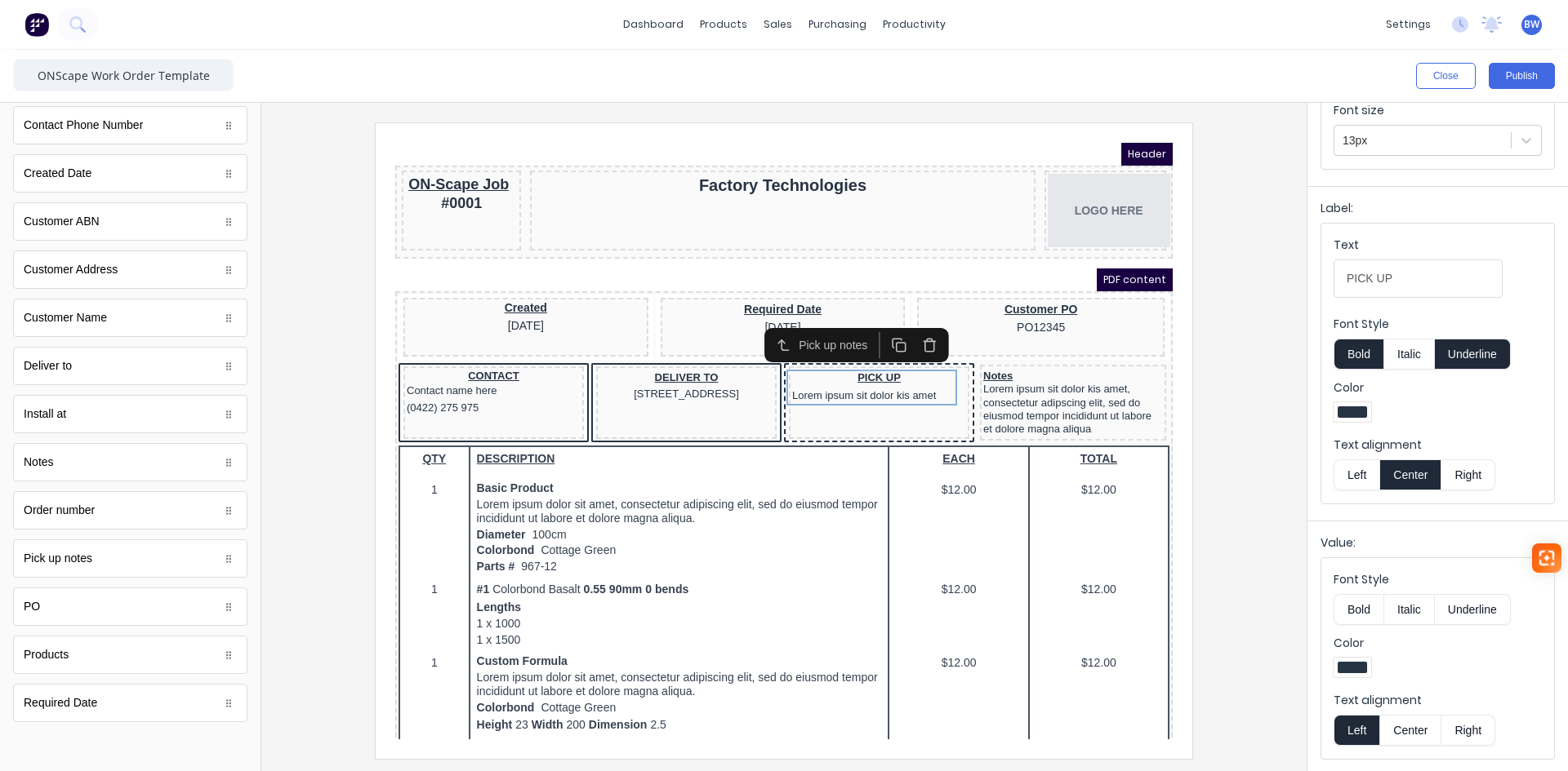
click at [1411, 730] on button "Center" at bounding box center [1411, 730] width 62 height 31
click at [494, 371] on div "Contact name here" at bounding box center [474, 371] width 174 height 16
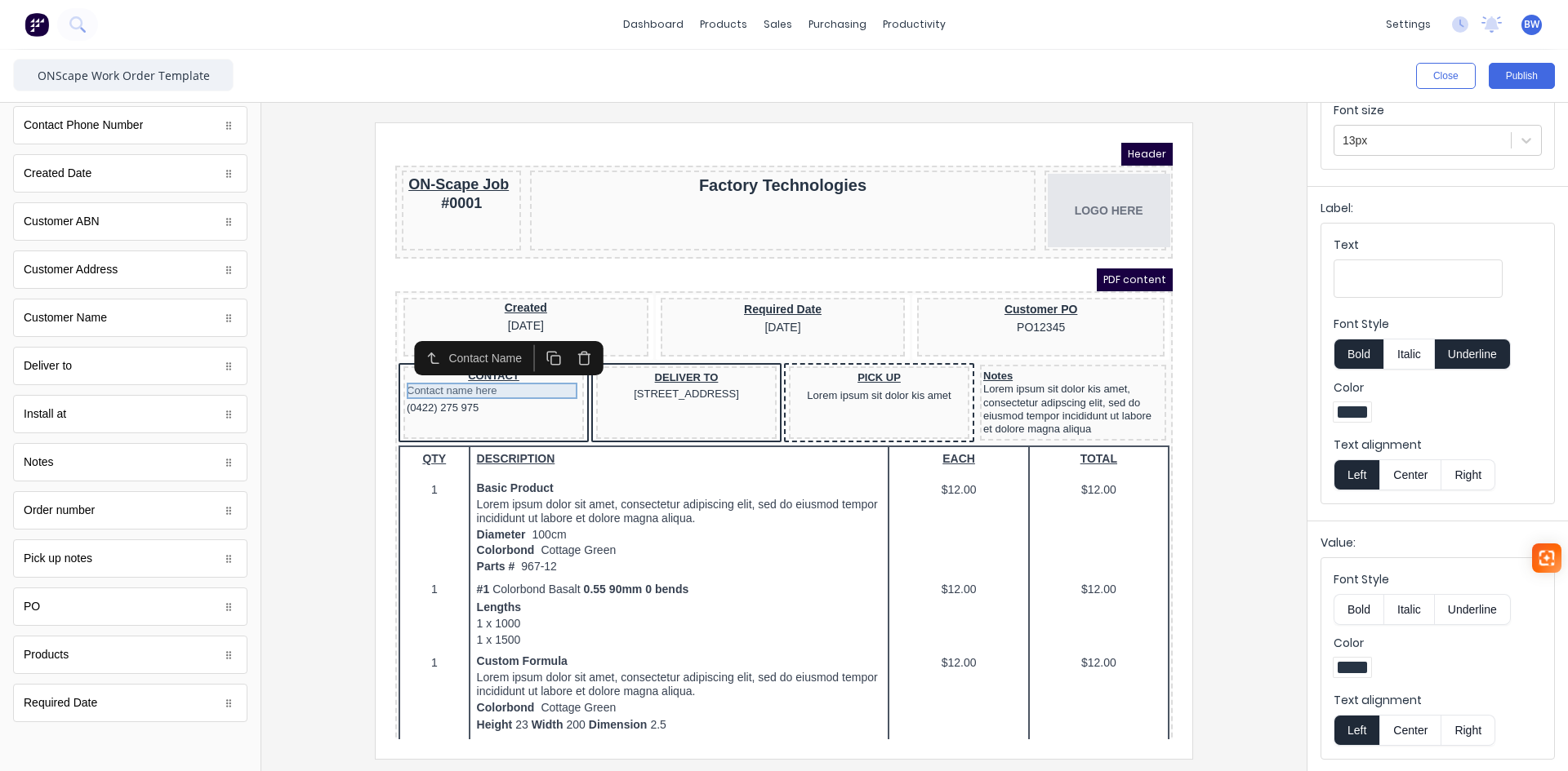
scroll to position [0, 0]
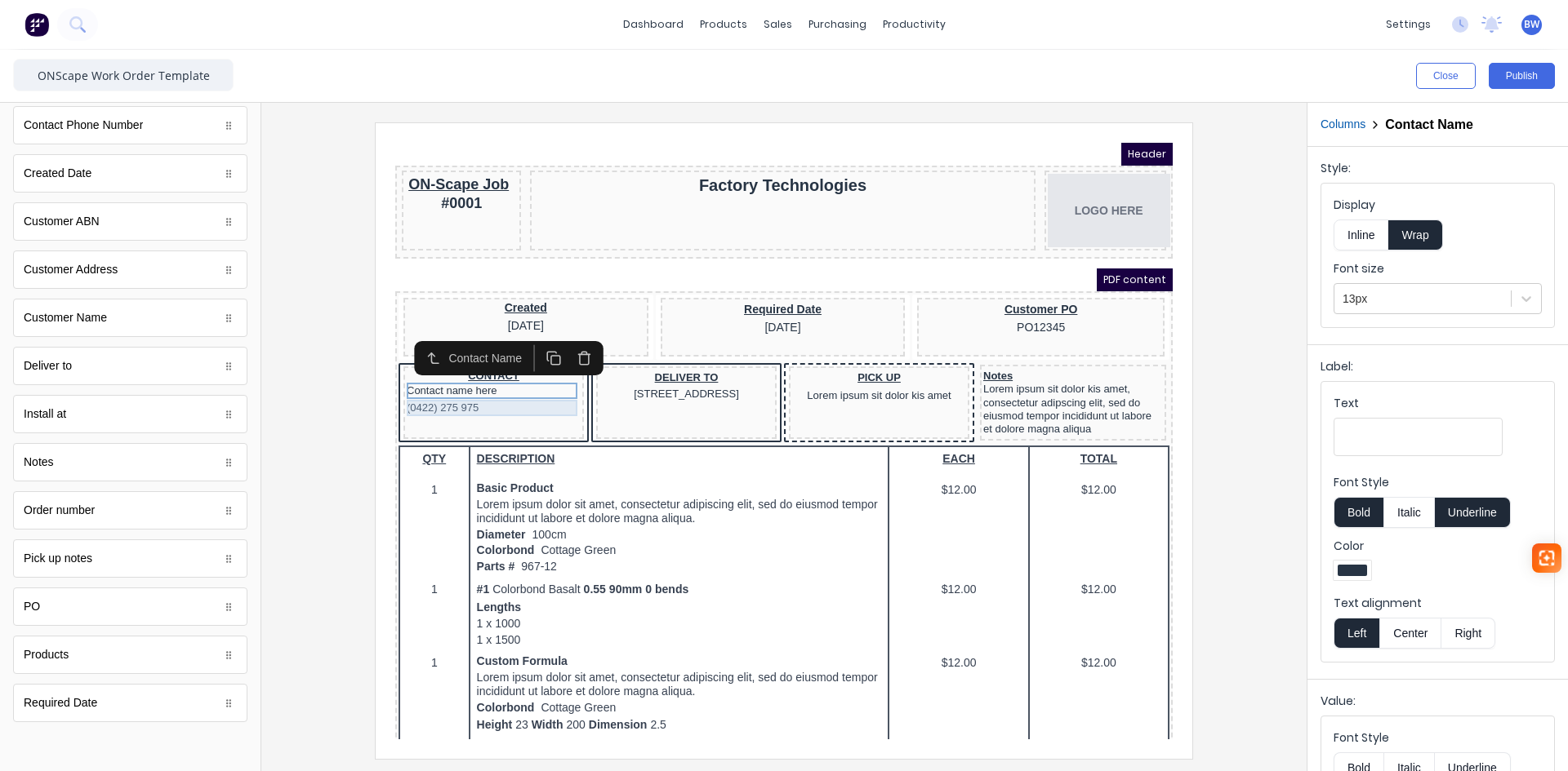
click at [483, 387] on div "(0422) 275 975" at bounding box center [474, 388] width 174 height 16
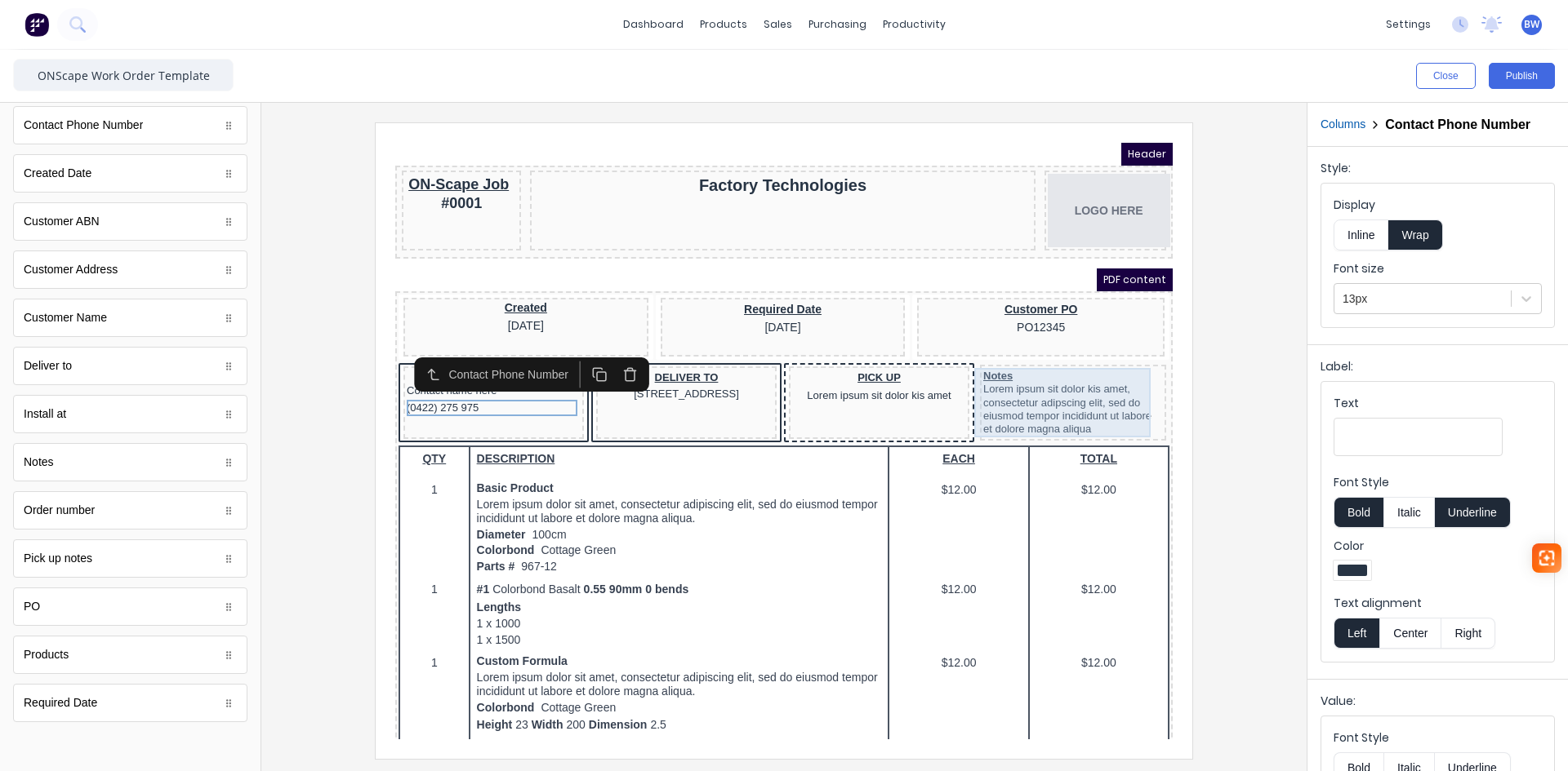
click at [1045, 373] on div "Notes Lorem ipsum sit dolor kis amet, consectetur adipscing elit, sed do eiusmo…" at bounding box center [1053, 383] width 180 height 69
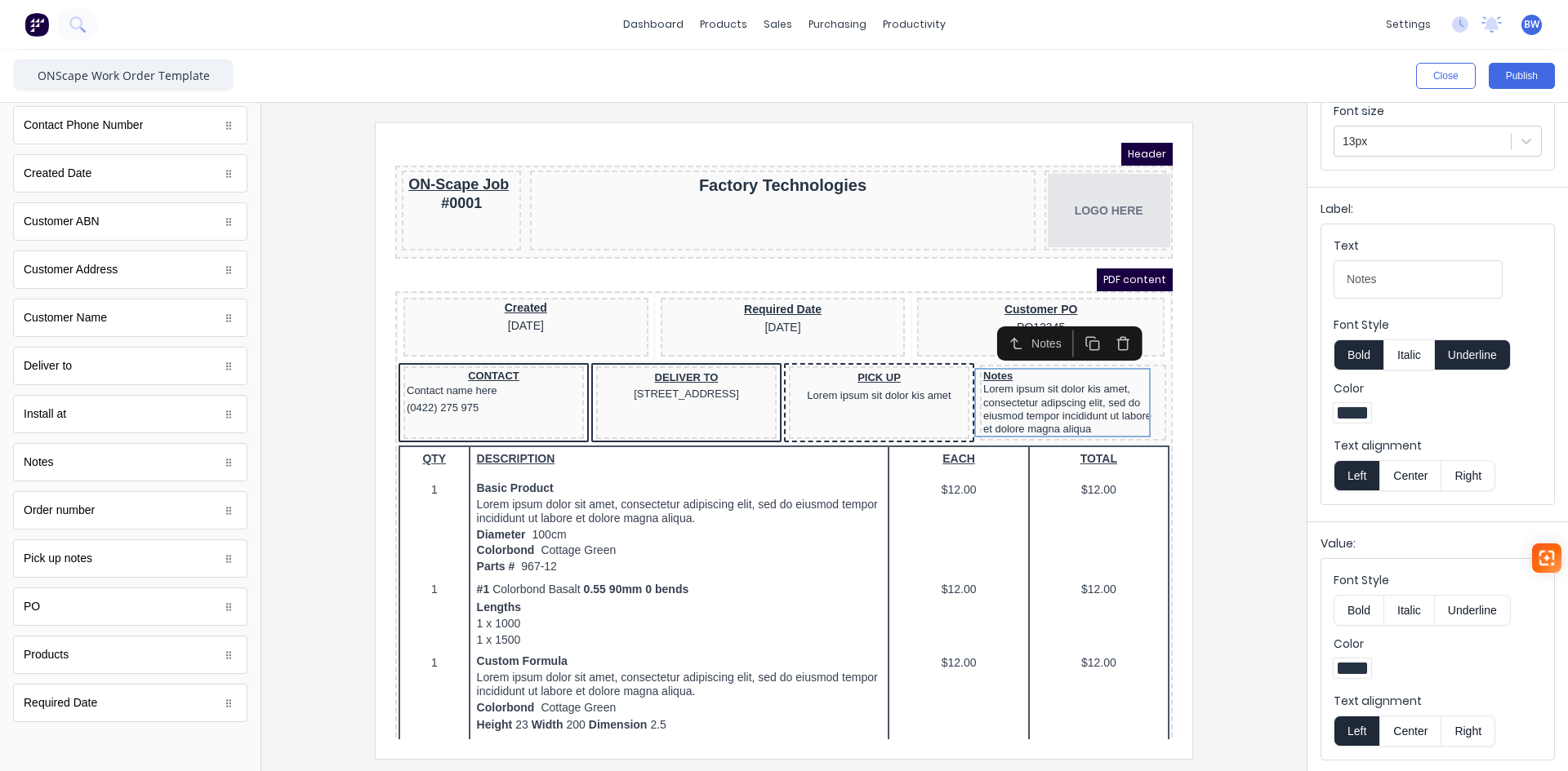
scroll to position [158, 0]
click at [1417, 723] on button "Center" at bounding box center [1411, 730] width 62 height 31
click at [1357, 721] on button "Left" at bounding box center [1356, 730] width 46 height 31
click at [1257, 494] on div at bounding box center [784, 441] width 1020 height 636
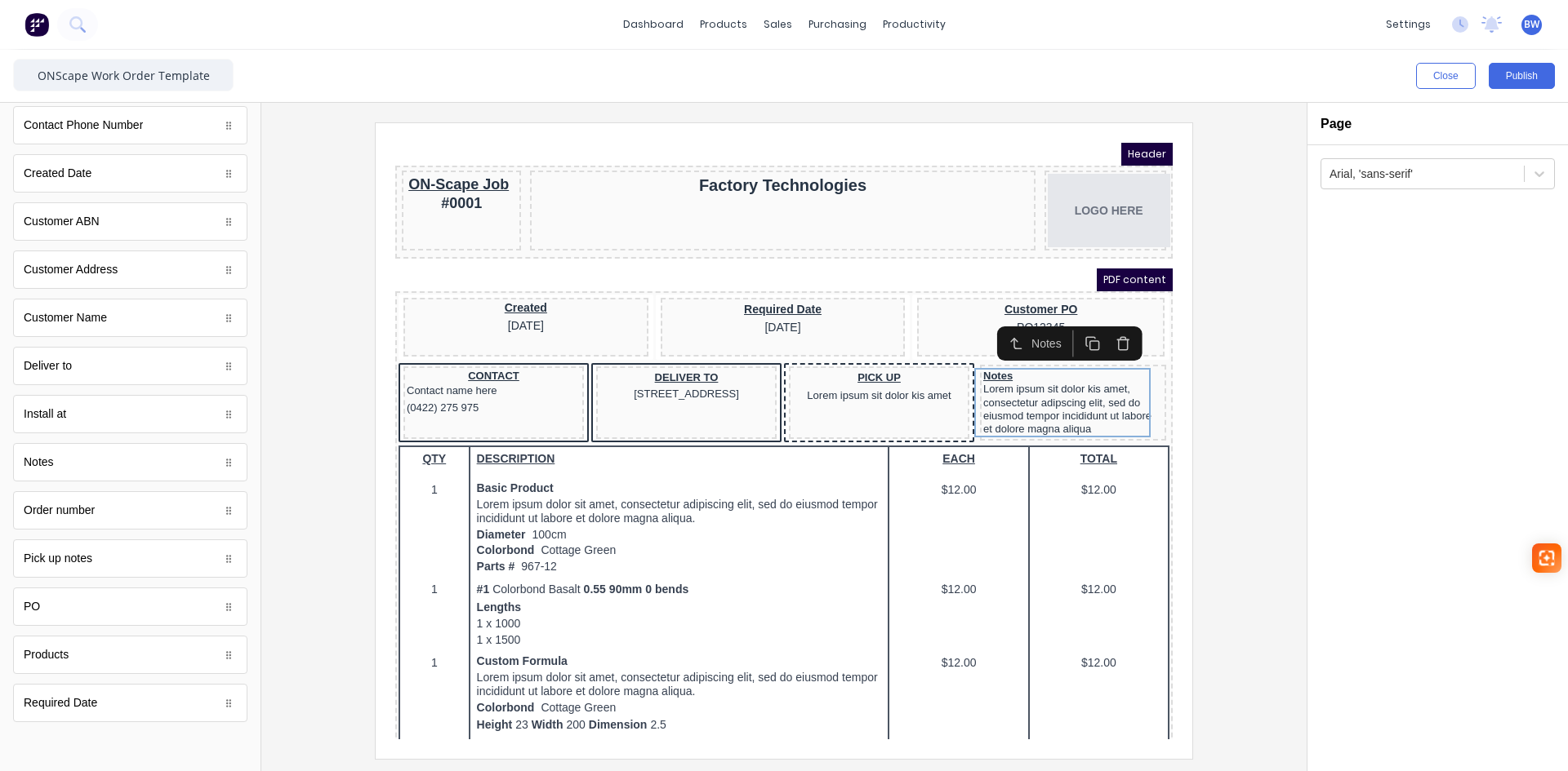
scroll to position [0, 0]
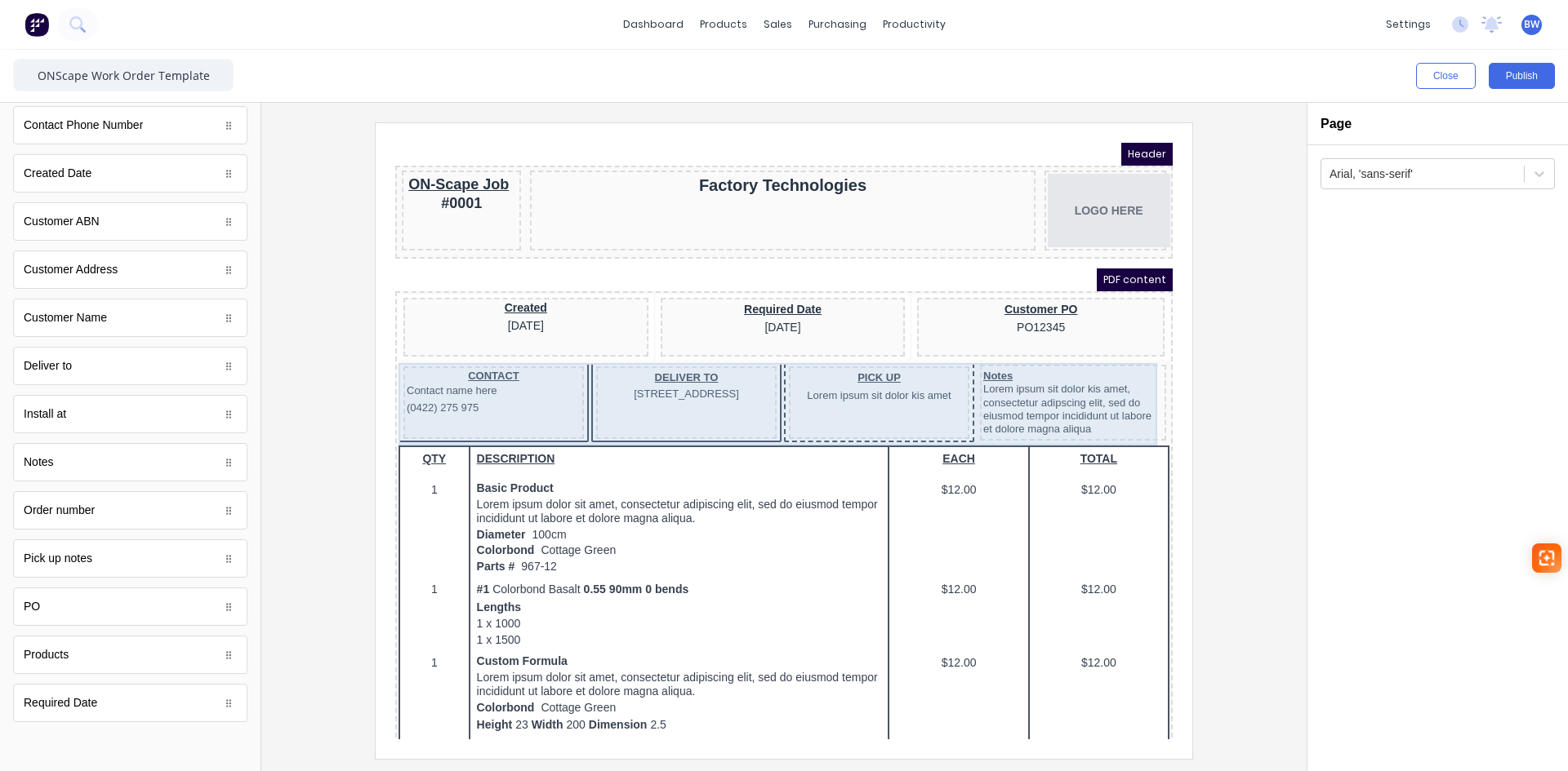
click at [841, 404] on div "PICK UP Lorem ipsum sit dolor kis amet" at bounding box center [860, 383] width 181 height 73
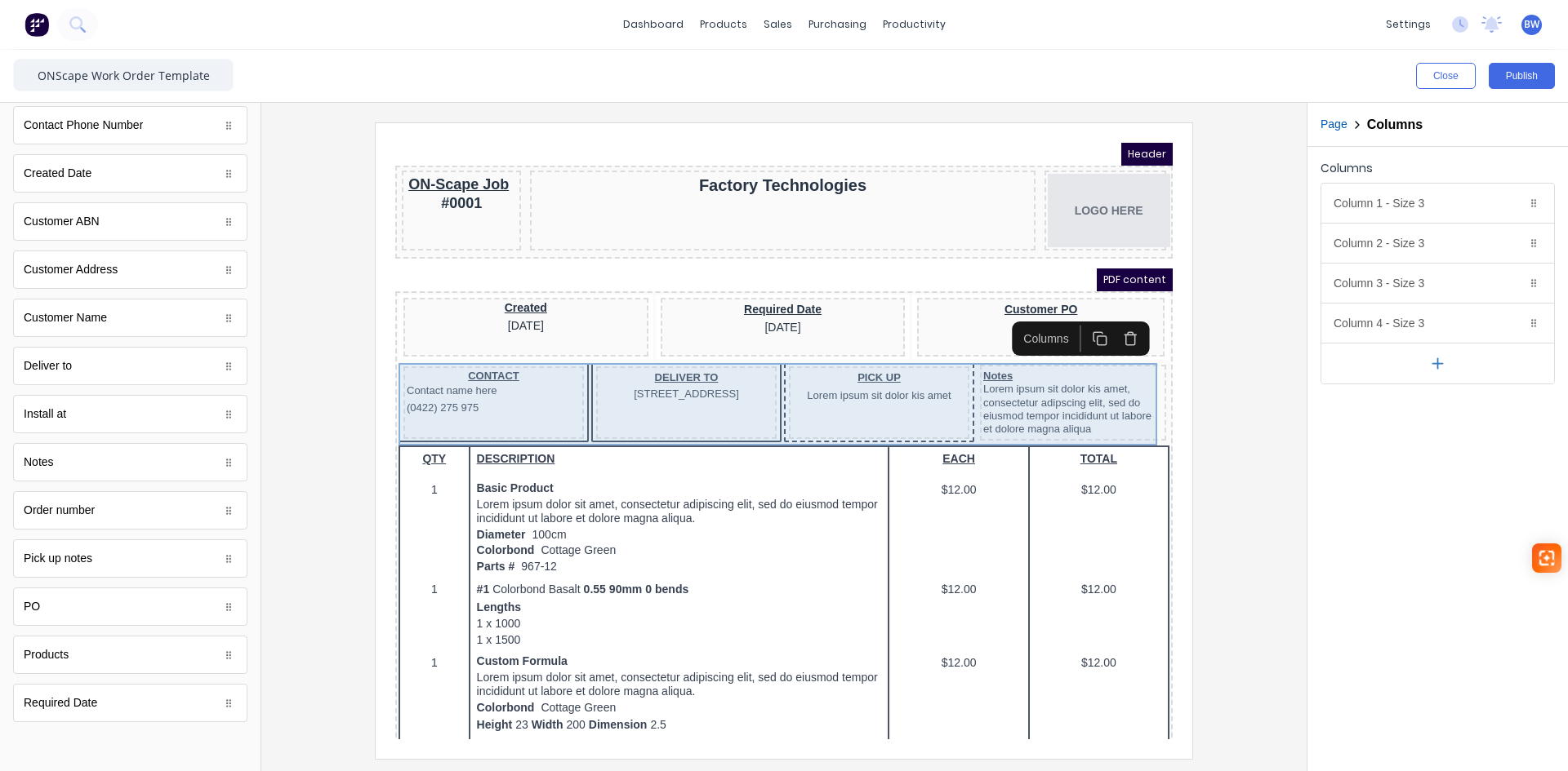
click at [879, 397] on div "PICK UP Lorem ipsum sit dolor kis amet" at bounding box center [860, 383] width 181 height 73
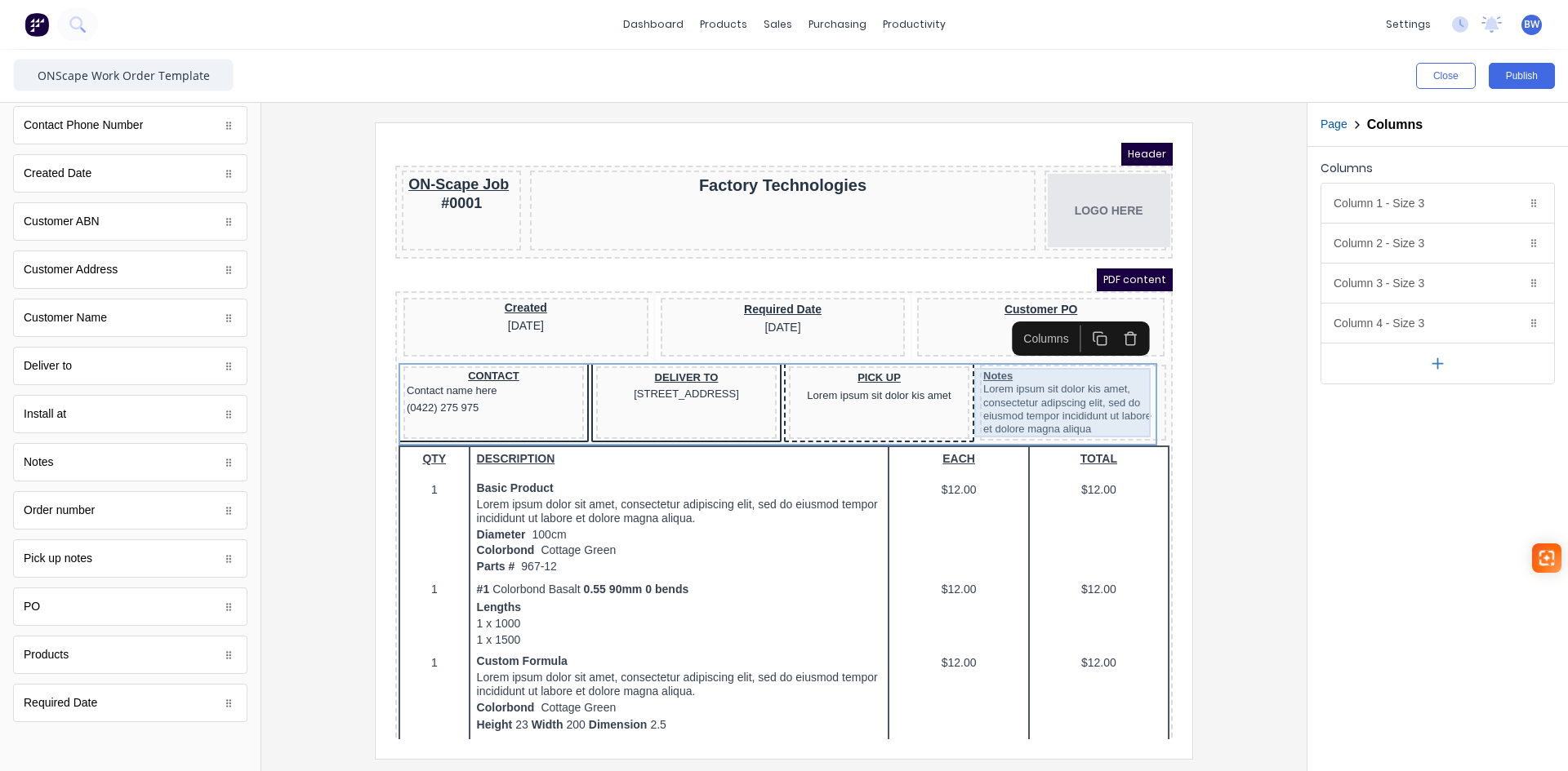
click at [1082, 409] on div "Notes Lorem ipsum sit dolor kis amet, consectetur adipscing elit, sed do eiusmo…" at bounding box center [1053, 383] width 180 height 69
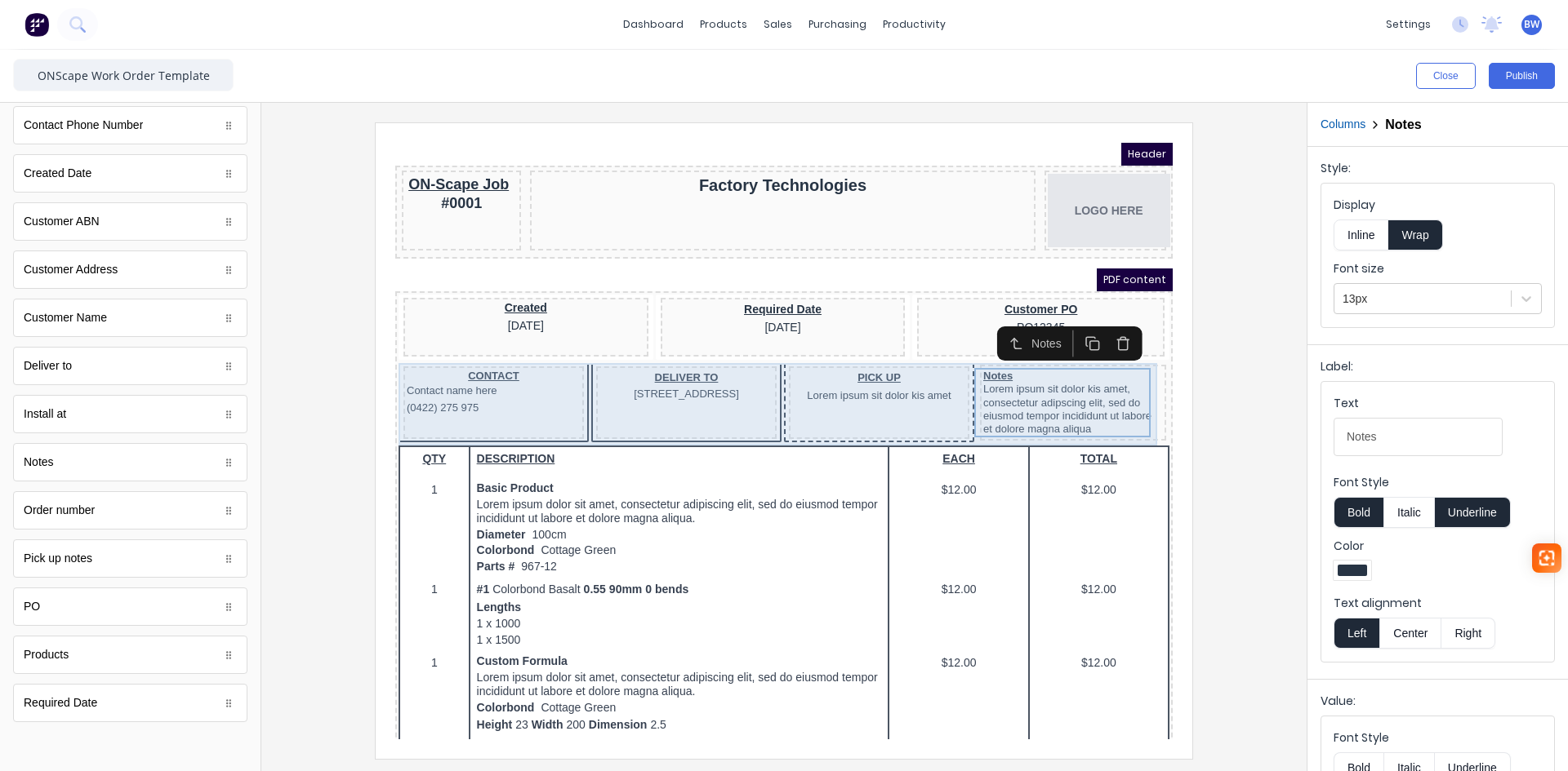
click at [911, 400] on div "PICK UP Lorem ipsum sit dolor kis amet" at bounding box center [860, 383] width 181 height 73
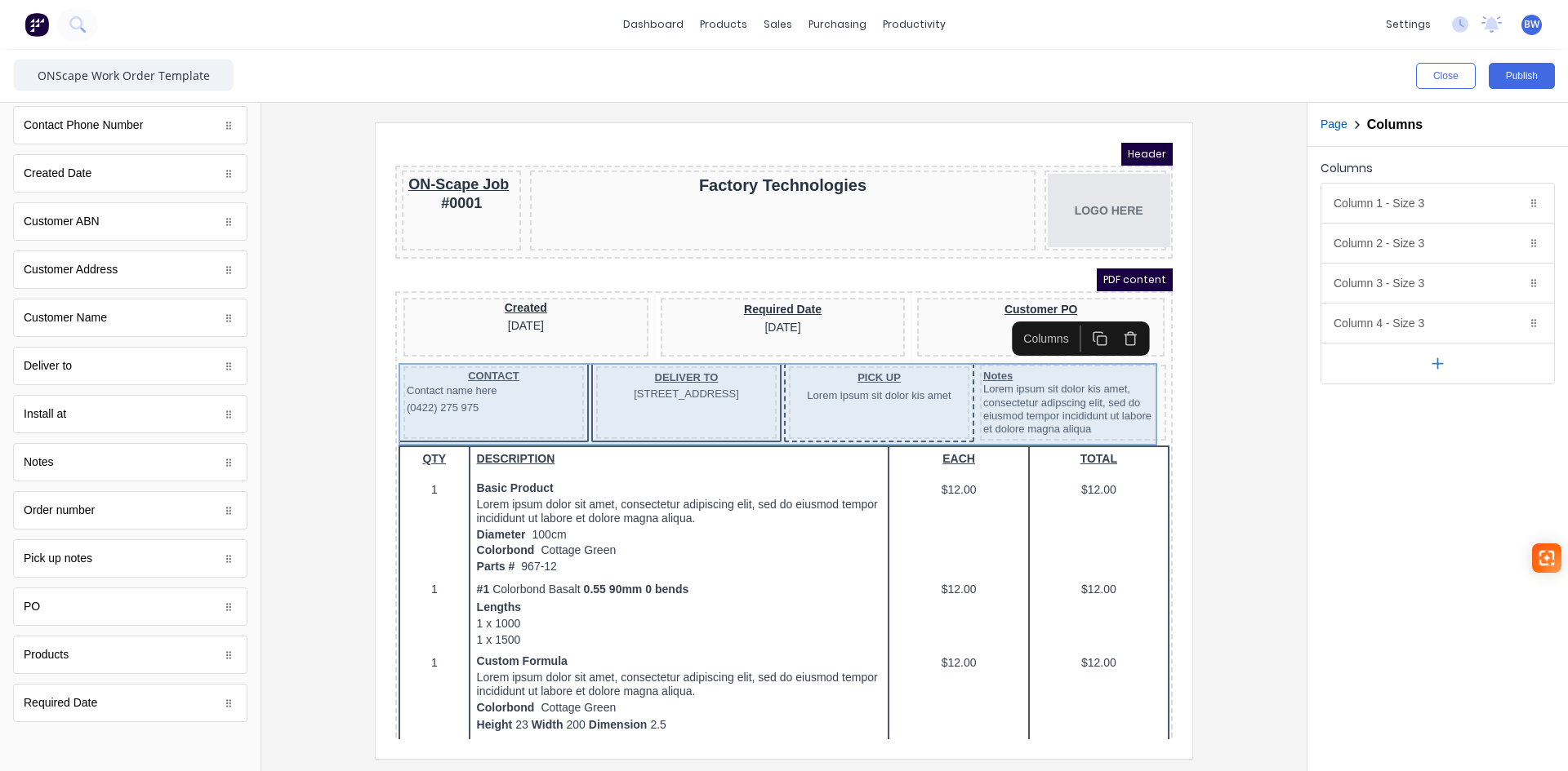
click at [933, 409] on div "PICK UP Lorem ipsum sit dolor kis amet" at bounding box center [860, 383] width 181 height 73
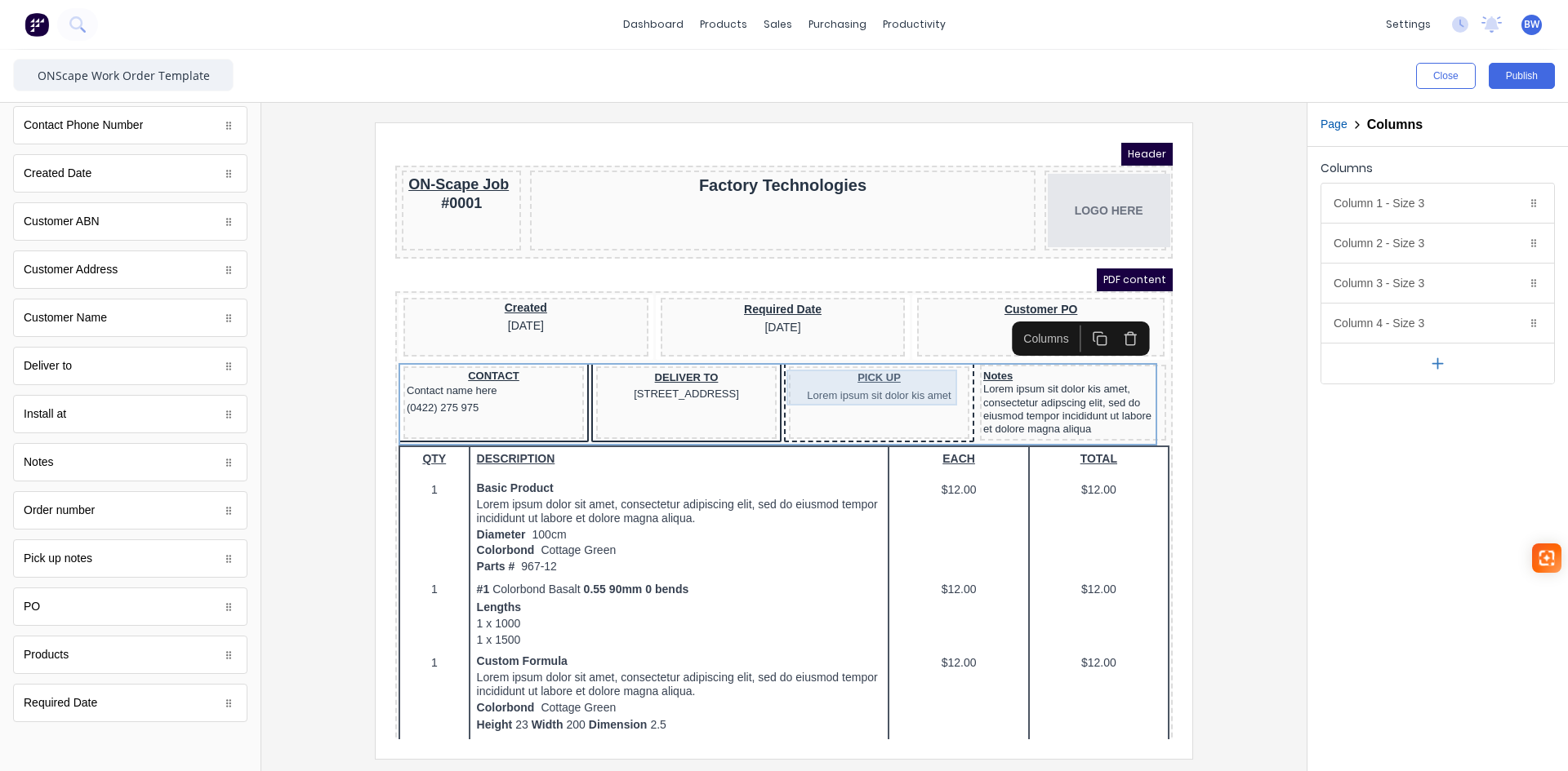
click at [874, 365] on div "PICK UP Lorem ipsum sit dolor kis amet" at bounding box center [859, 368] width 174 height 36
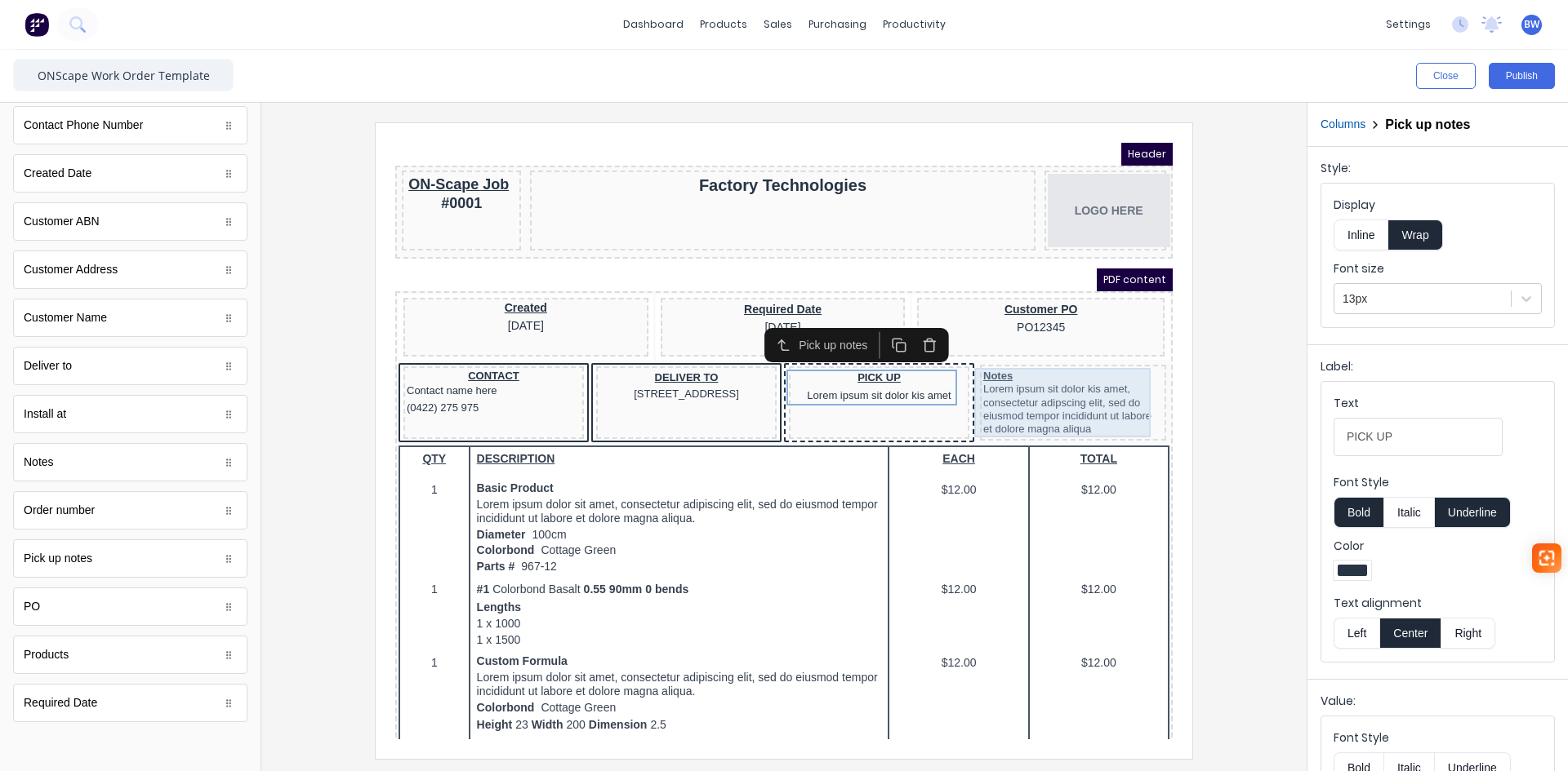
click at [1034, 398] on div "Notes Lorem ipsum sit dolor kis amet, consectetur adipscing elit, sed do eiusmo…" at bounding box center [1053, 383] width 180 height 69
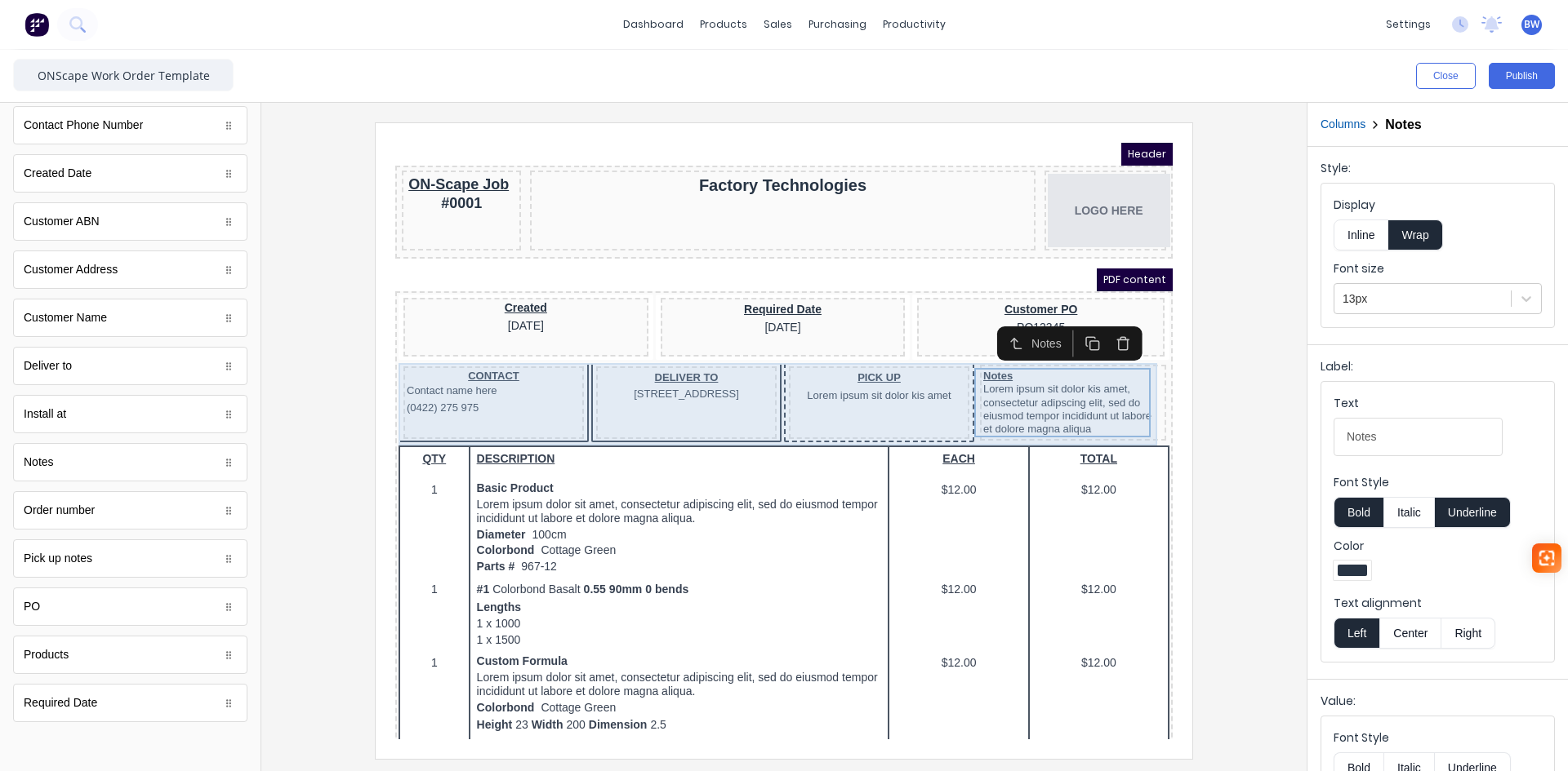
click at [881, 405] on div "PICK UP Lorem ipsum sit dolor kis amet" at bounding box center [860, 383] width 181 height 73
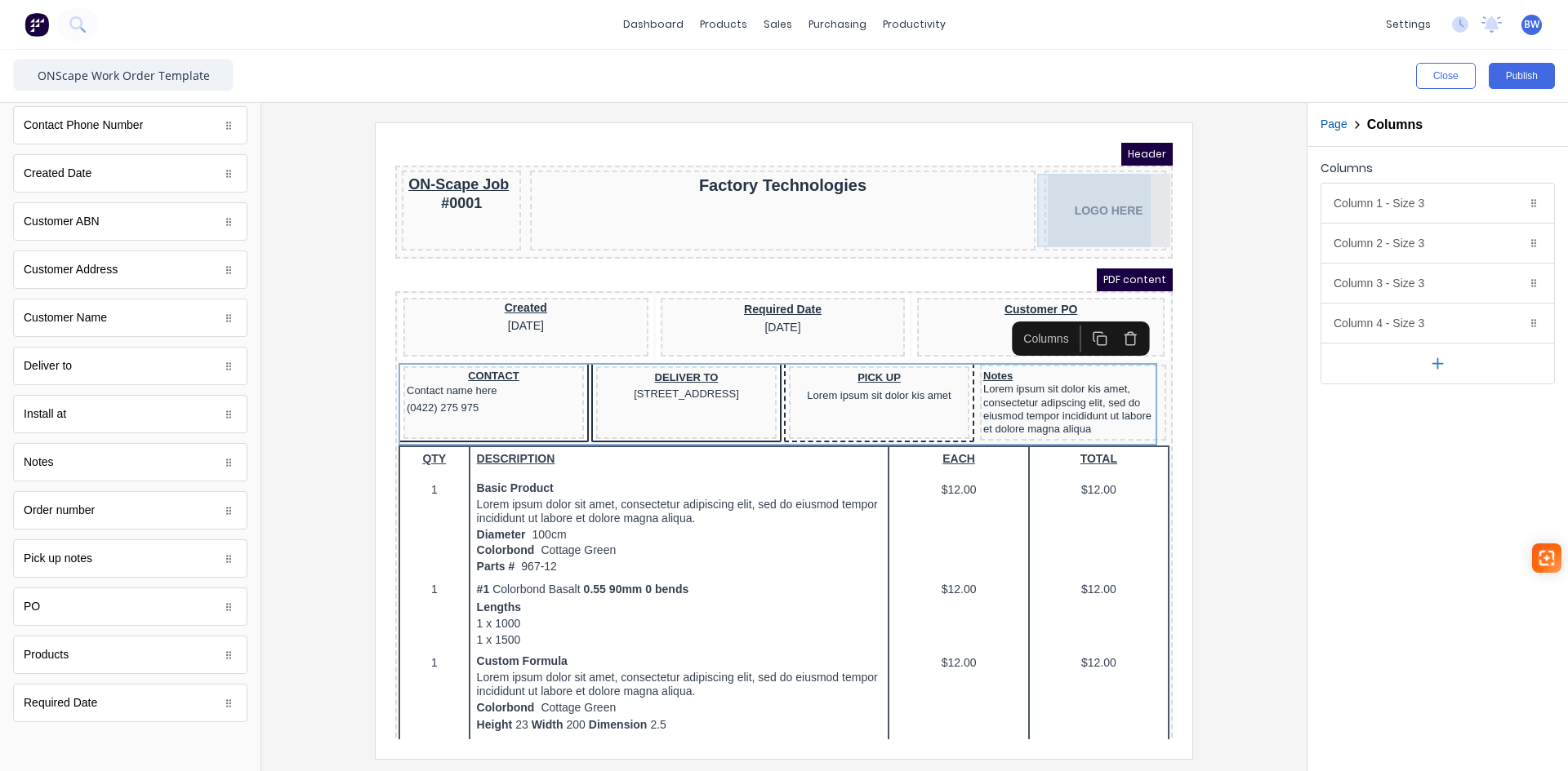
click at [1028, 216] on div "LOGO HERE" at bounding box center [1085, 190] width 115 height 73
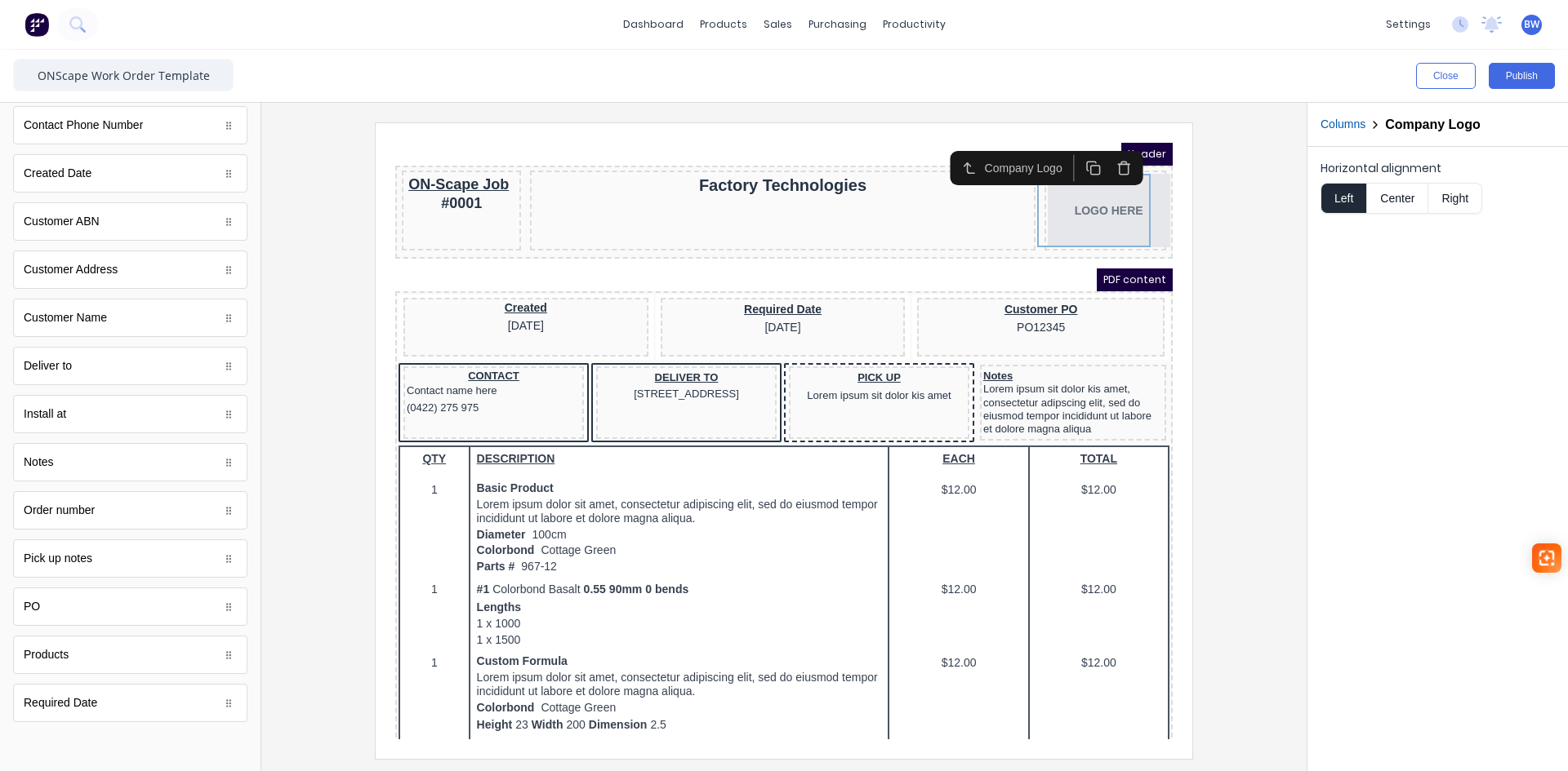
click at [1350, 125] on button "Columns" at bounding box center [1343, 124] width 45 height 17
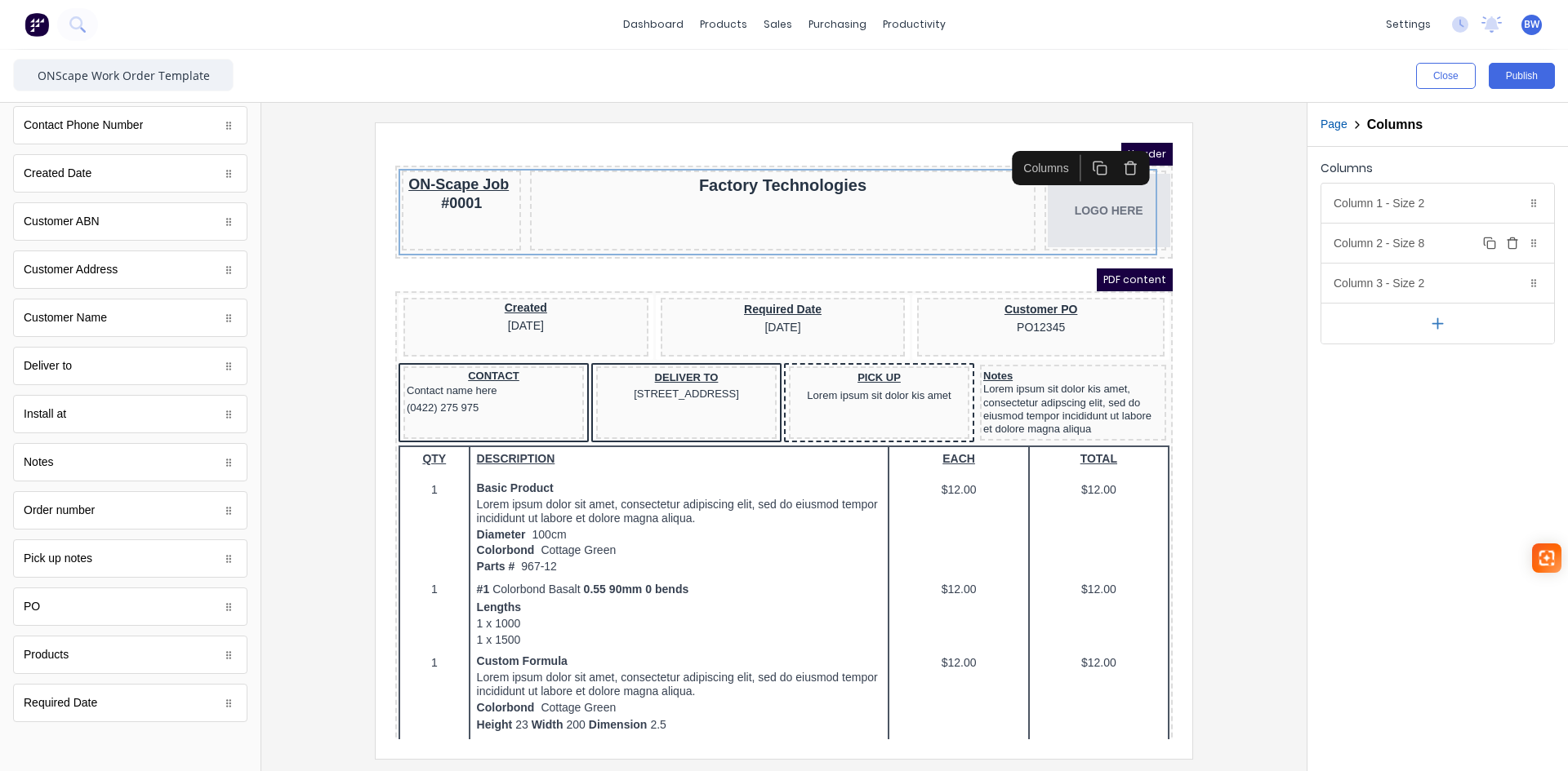
click at [1450, 249] on div "Column 2 - Size 8 Duplicate Delete" at bounding box center [1437, 243] width 233 height 39
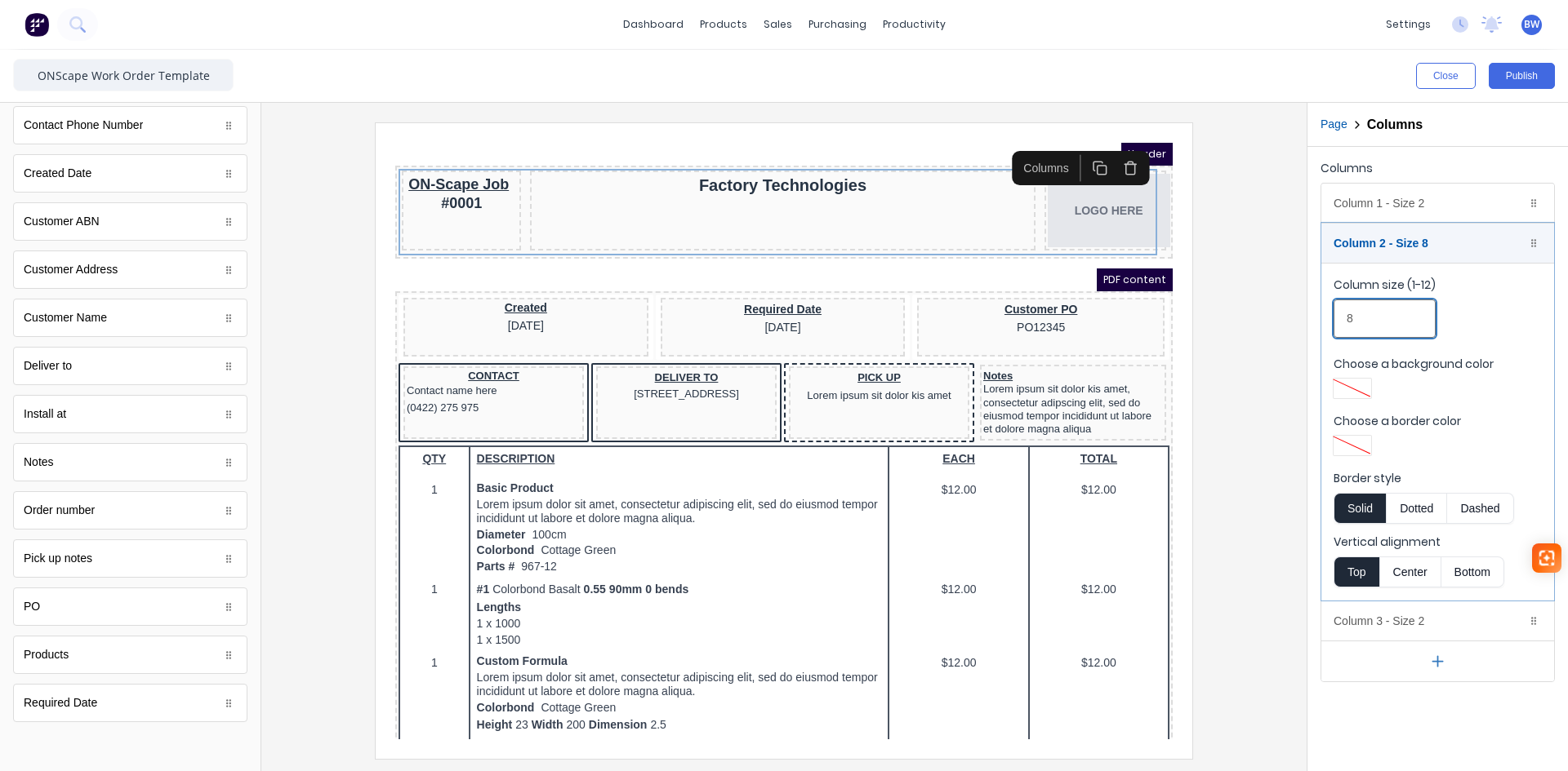
drag, startPoint x: 1359, startPoint y: 315, endPoint x: 1325, endPoint y: 315, distance: 34.0
click at [1325, 315] on fieldset "Column size (1-12) 8 Choose a background color Choose a border color Border sty…" at bounding box center [1437, 431] width 233 height 338
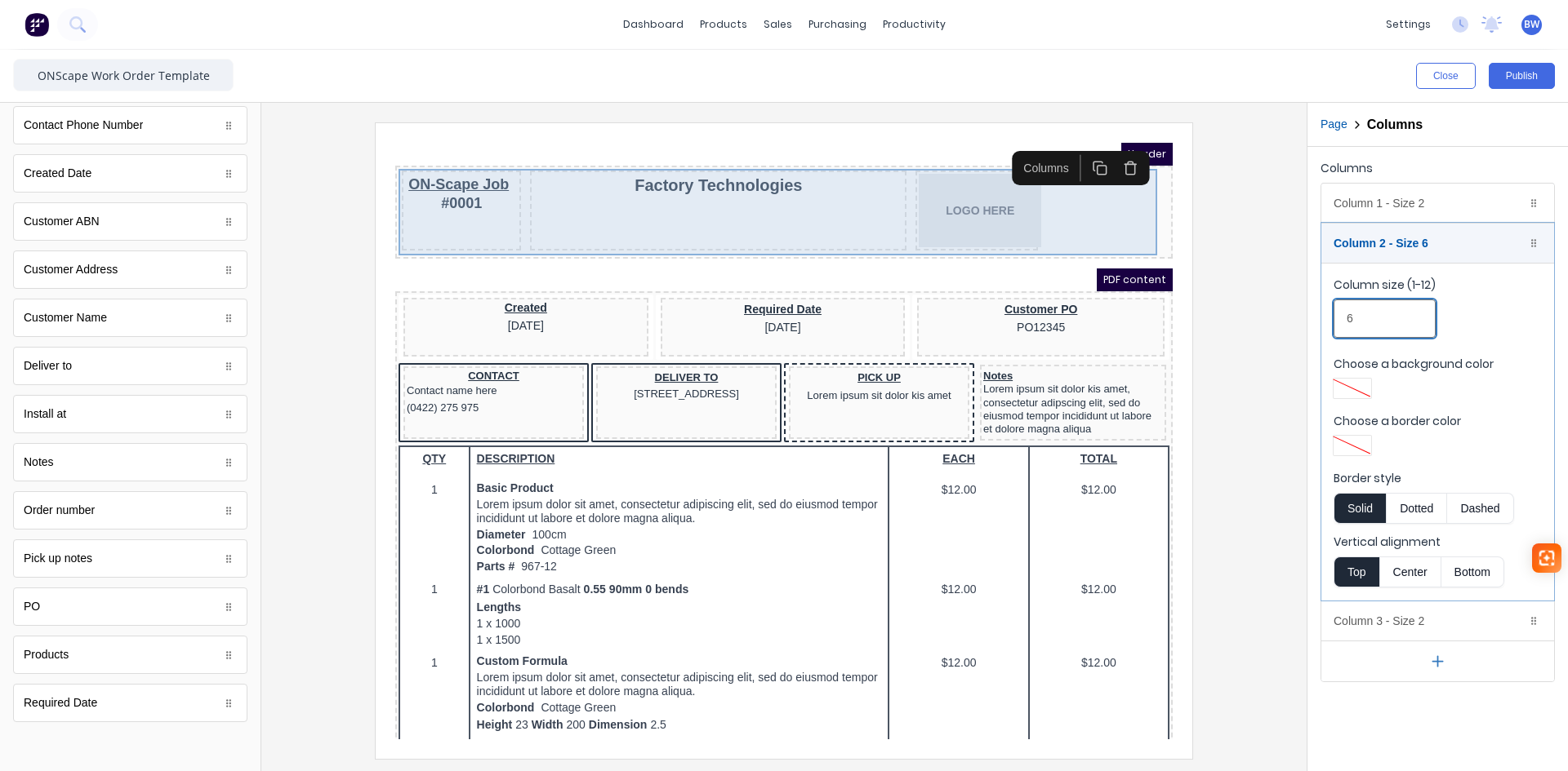
type input "6"
click at [452, 207] on div "ON-Scape Job #0001" at bounding box center [442, 191] width 119 height 80
click at [483, 194] on div "ON-Scape Job #0001" at bounding box center [442, 191] width 119 height 80
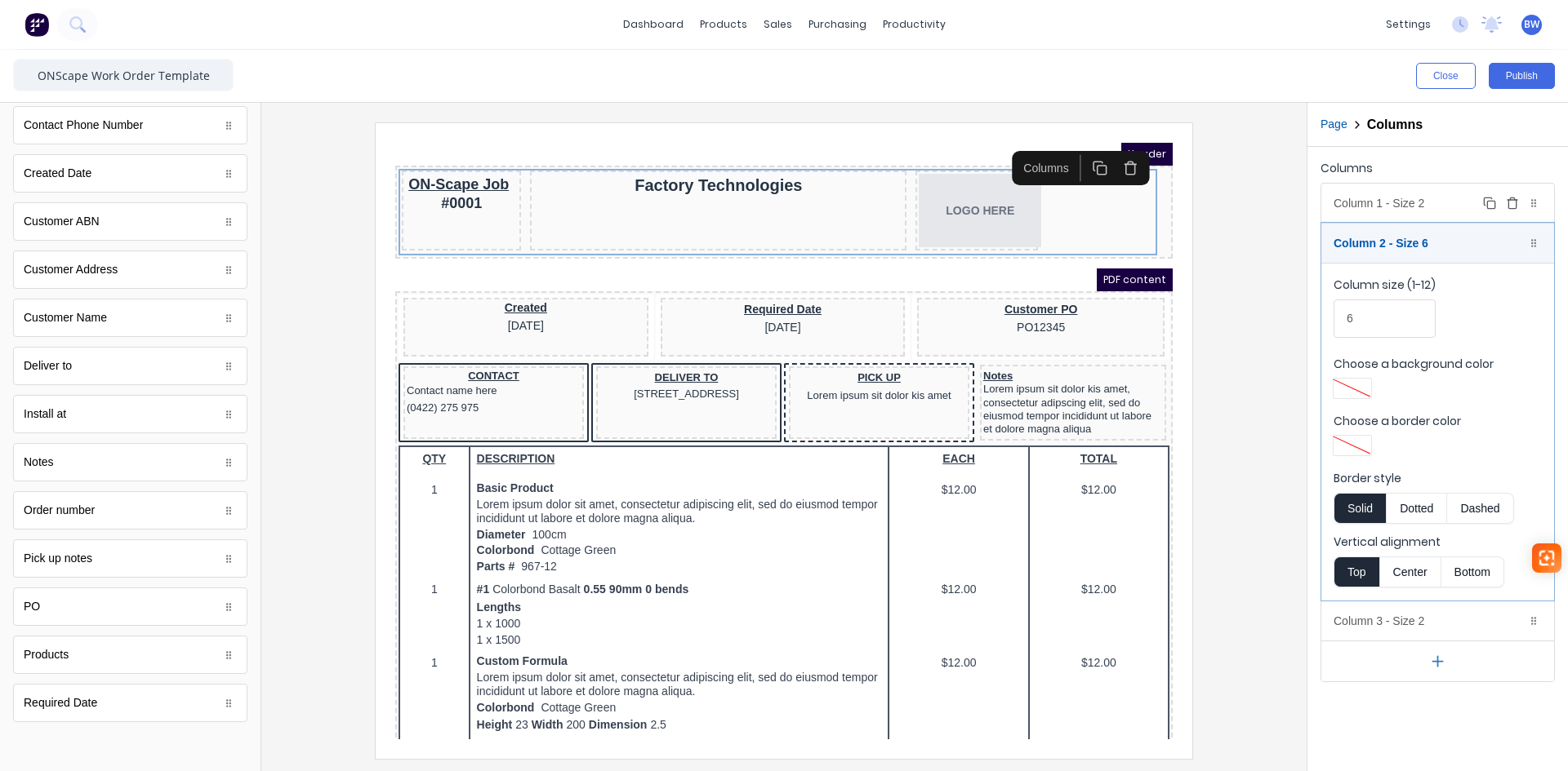
click at [1436, 193] on div "Column 1 - Size 2 Duplicate Delete" at bounding box center [1437, 202] width 233 height 39
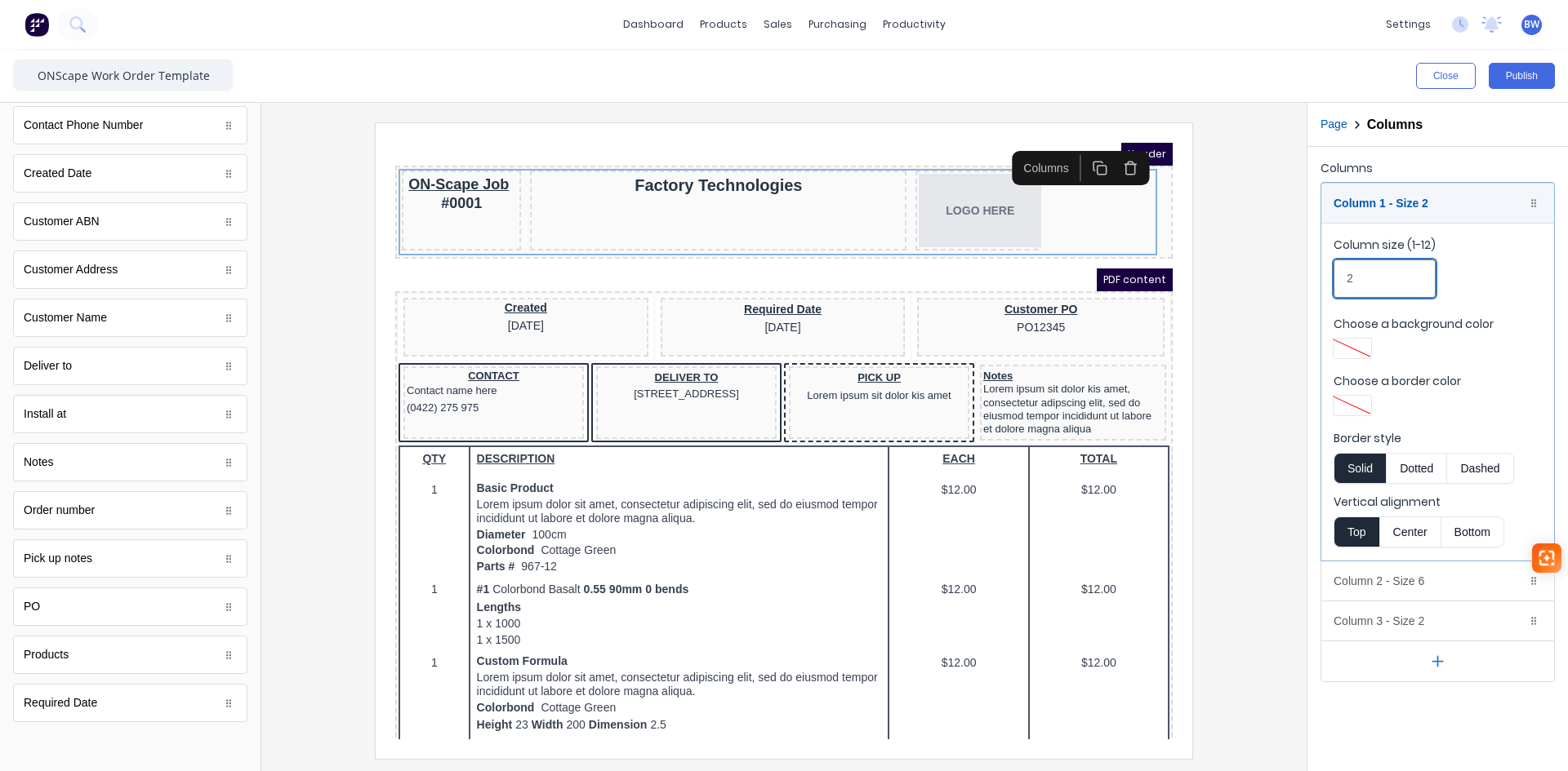
drag, startPoint x: 1359, startPoint y: 281, endPoint x: 1312, endPoint y: 281, distance: 47.0
click at [1315, 281] on div "Columns Column 1 - Size 2 Duplicate Delete Column size (1-12) 2 Choose a backgr…" at bounding box center [1437, 419] width 260 height 545
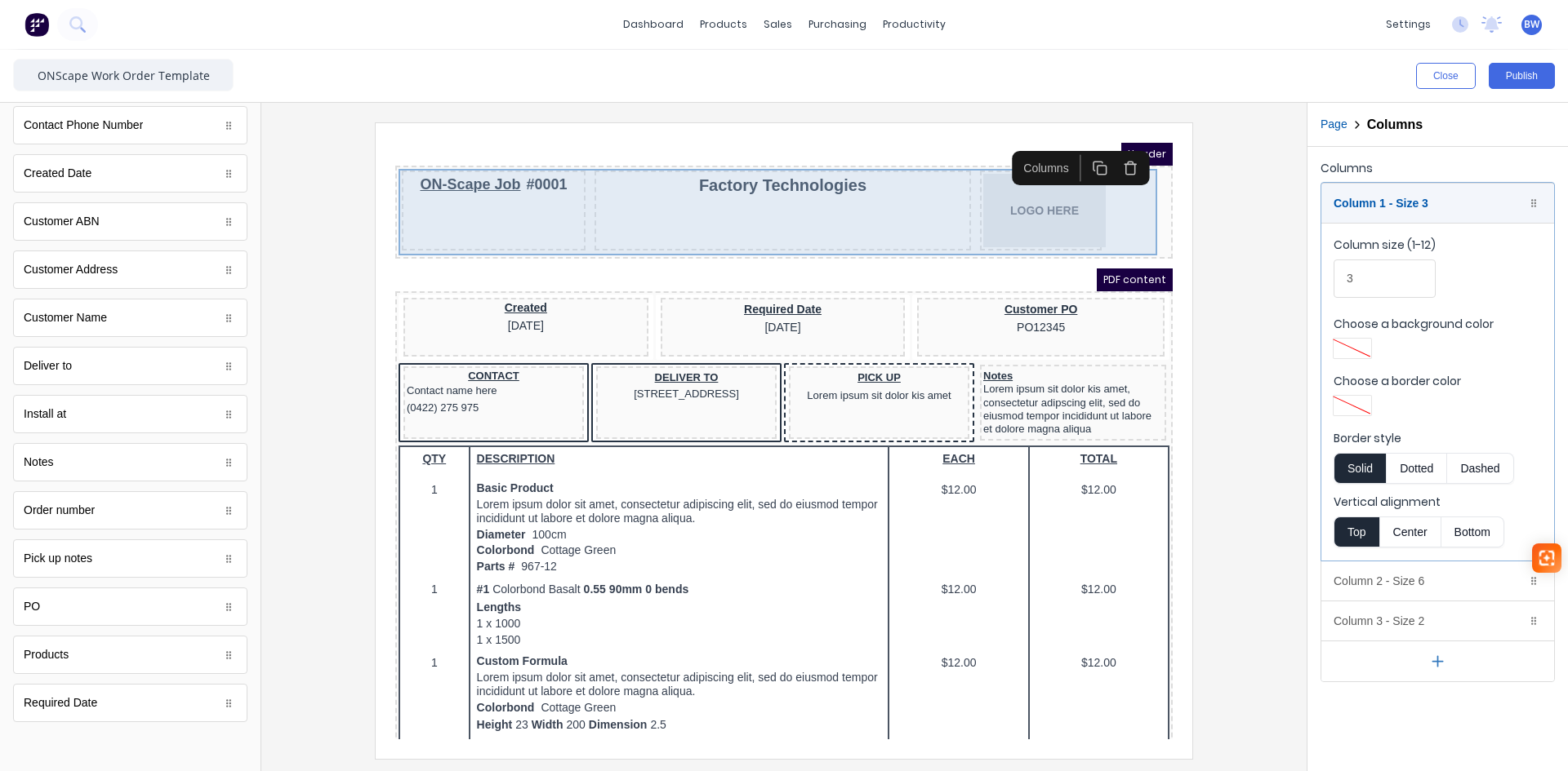
click at [1072, 203] on div "ON-Scape Job #0001 Factory Technologies LOGO HERE" at bounding box center [765, 193] width 771 height 86
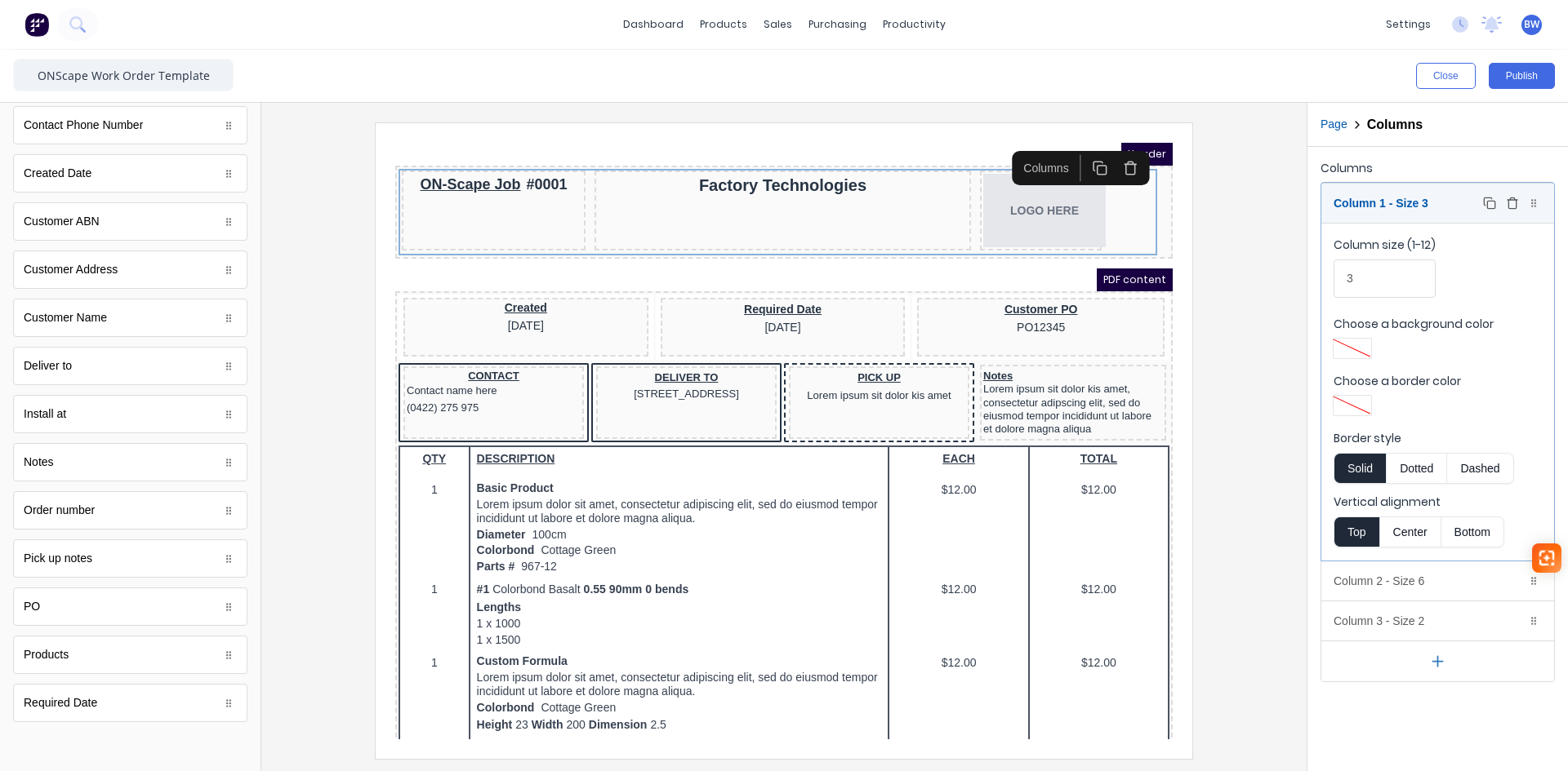
drag, startPoint x: 1419, startPoint y: 212, endPoint x: 1433, endPoint y: 207, distance: 14.9
click at [1433, 207] on body "dashboard products sales purchasing productivity dashboard products Product Cat…" at bounding box center [784, 386] width 1568 height 771
type input "2"
click at [1440, 215] on div "Column 1 - Size 2 Duplicate Delete" at bounding box center [1437, 202] width 233 height 39
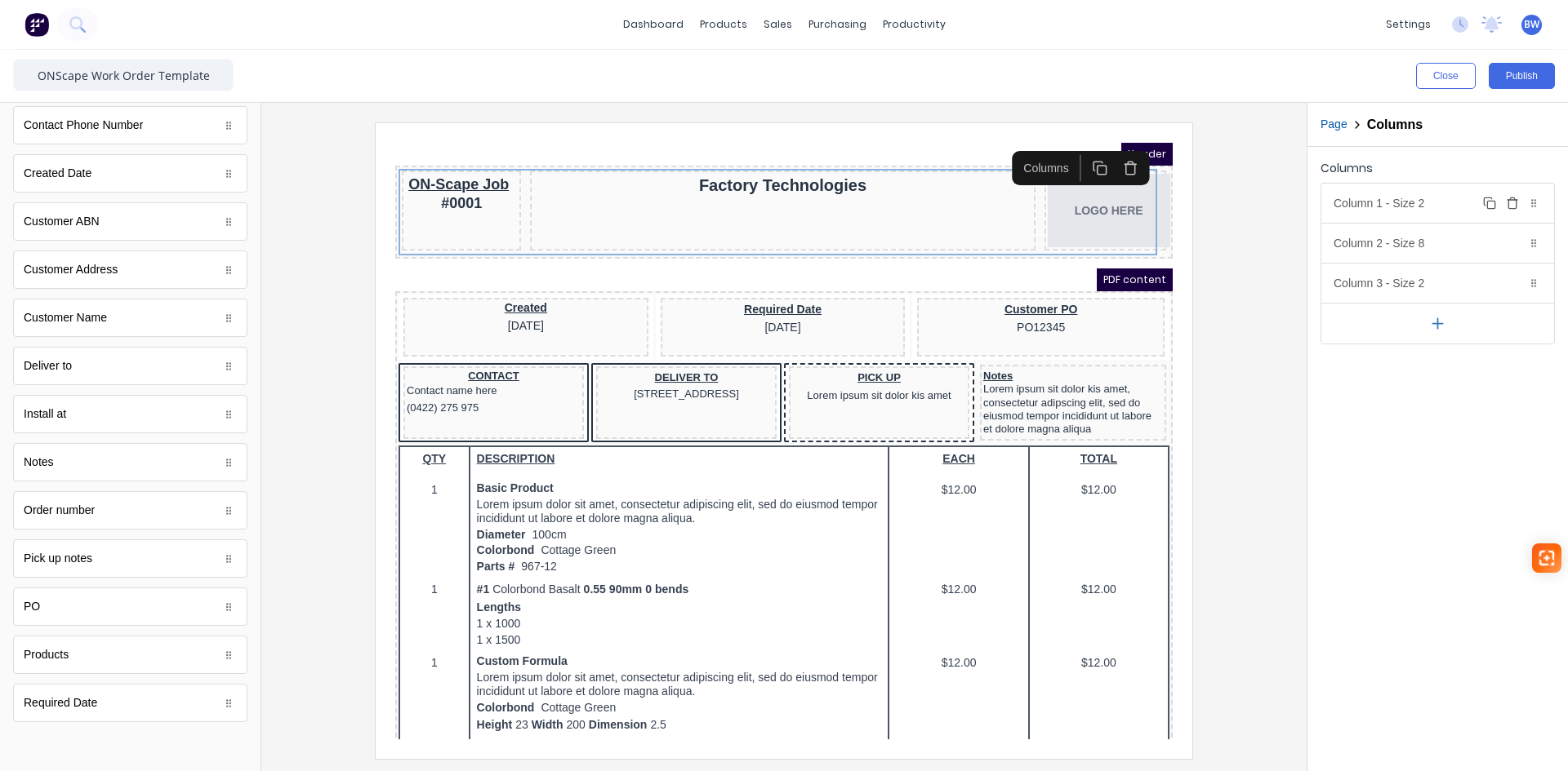
click at [1403, 209] on div "Column 1 - Size 2 Duplicate Delete" at bounding box center [1437, 202] width 233 height 39
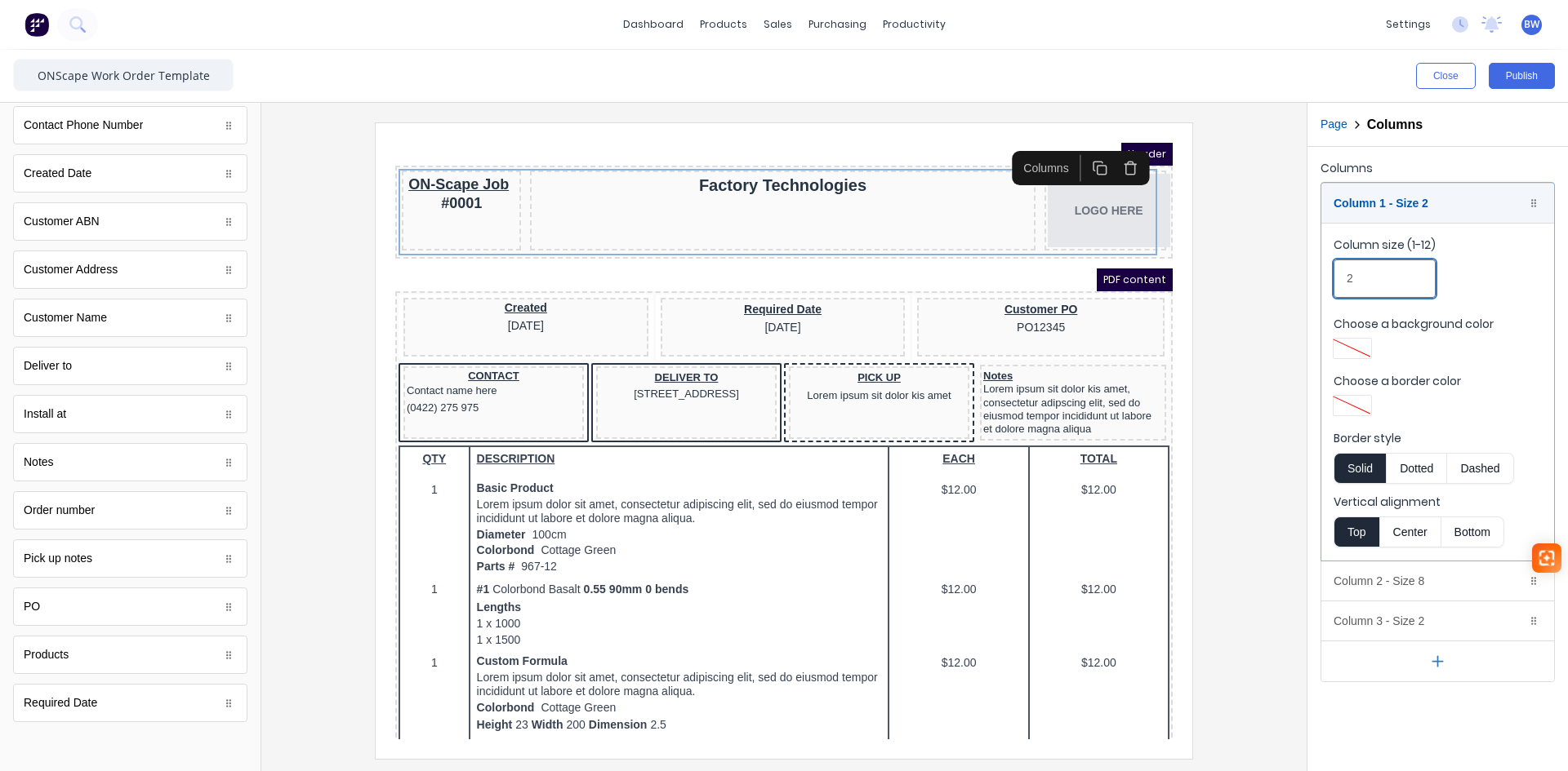
drag, startPoint x: 1356, startPoint y: 274, endPoint x: 1285, endPoint y: 268, distance: 71.3
click at [1322, 277] on fieldset "Column size (1-12) 2 Choose a background color Choose a border color Border sty…" at bounding box center [1437, 392] width 233 height 338
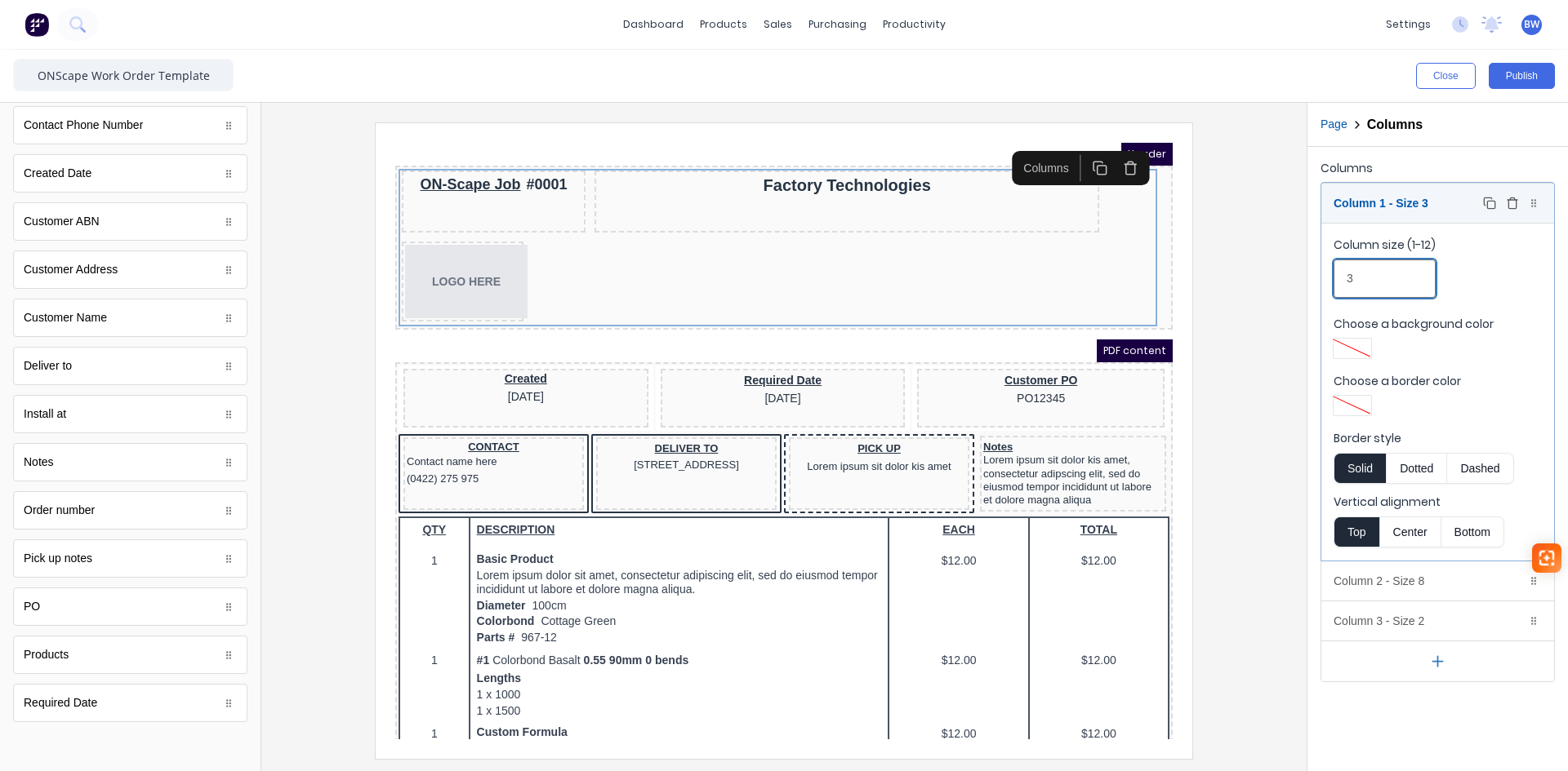
type input "3"
click at [1457, 214] on div "Column 1 - Size 3 Duplicate Delete" at bounding box center [1437, 202] width 233 height 39
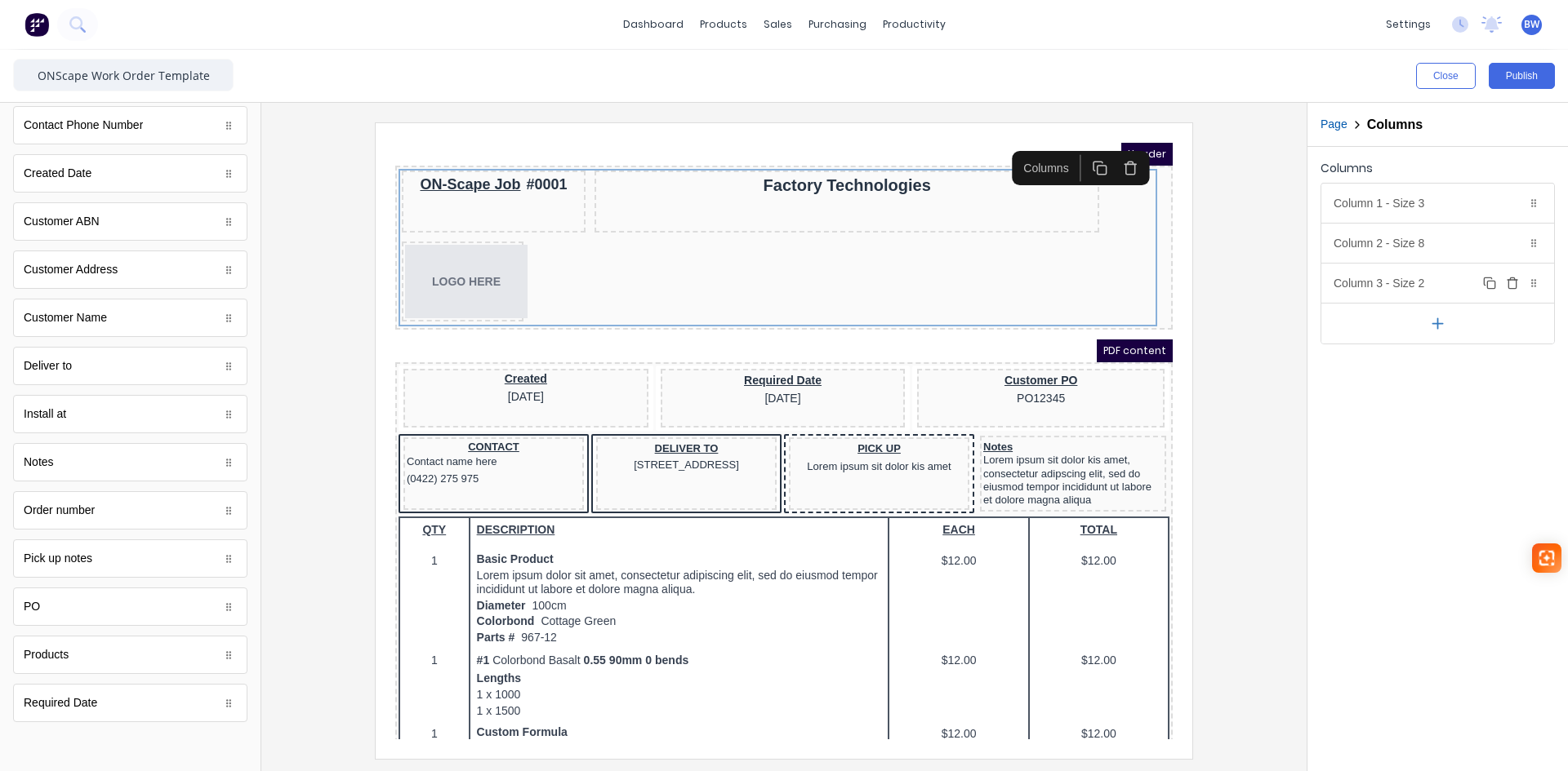
click at [1435, 290] on div "Column 3 - Size 2 Duplicate Delete" at bounding box center [1437, 283] width 233 height 39
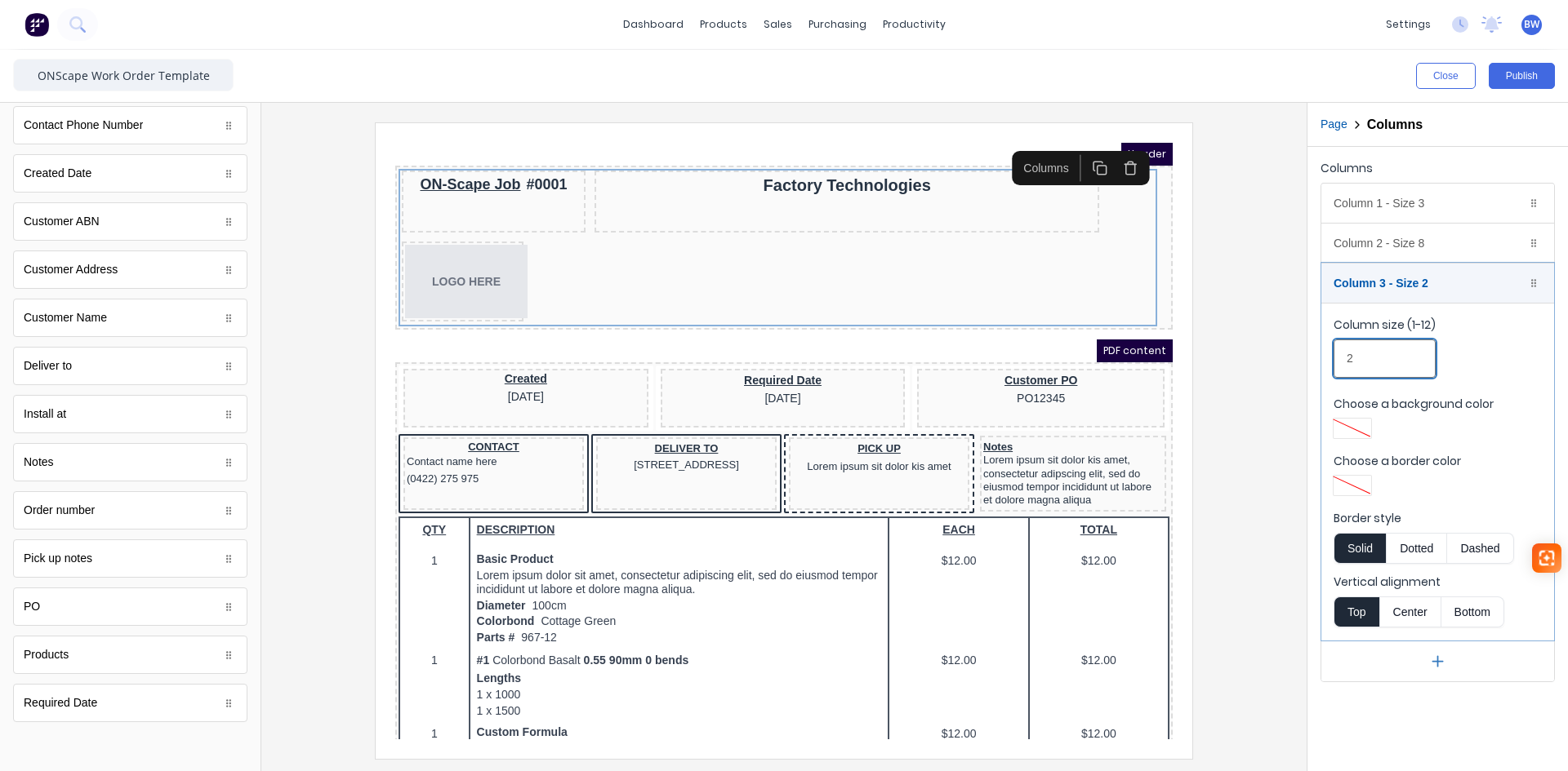
drag, startPoint x: 1347, startPoint y: 354, endPoint x: 1333, endPoint y: 352, distance: 14.1
click at [1344, 354] on input "2" at bounding box center [1385, 359] width 102 height 38
type input "3"
click at [1435, 282] on div "Column 3 - Size 3 Duplicate Delete" at bounding box center [1437, 283] width 233 height 39
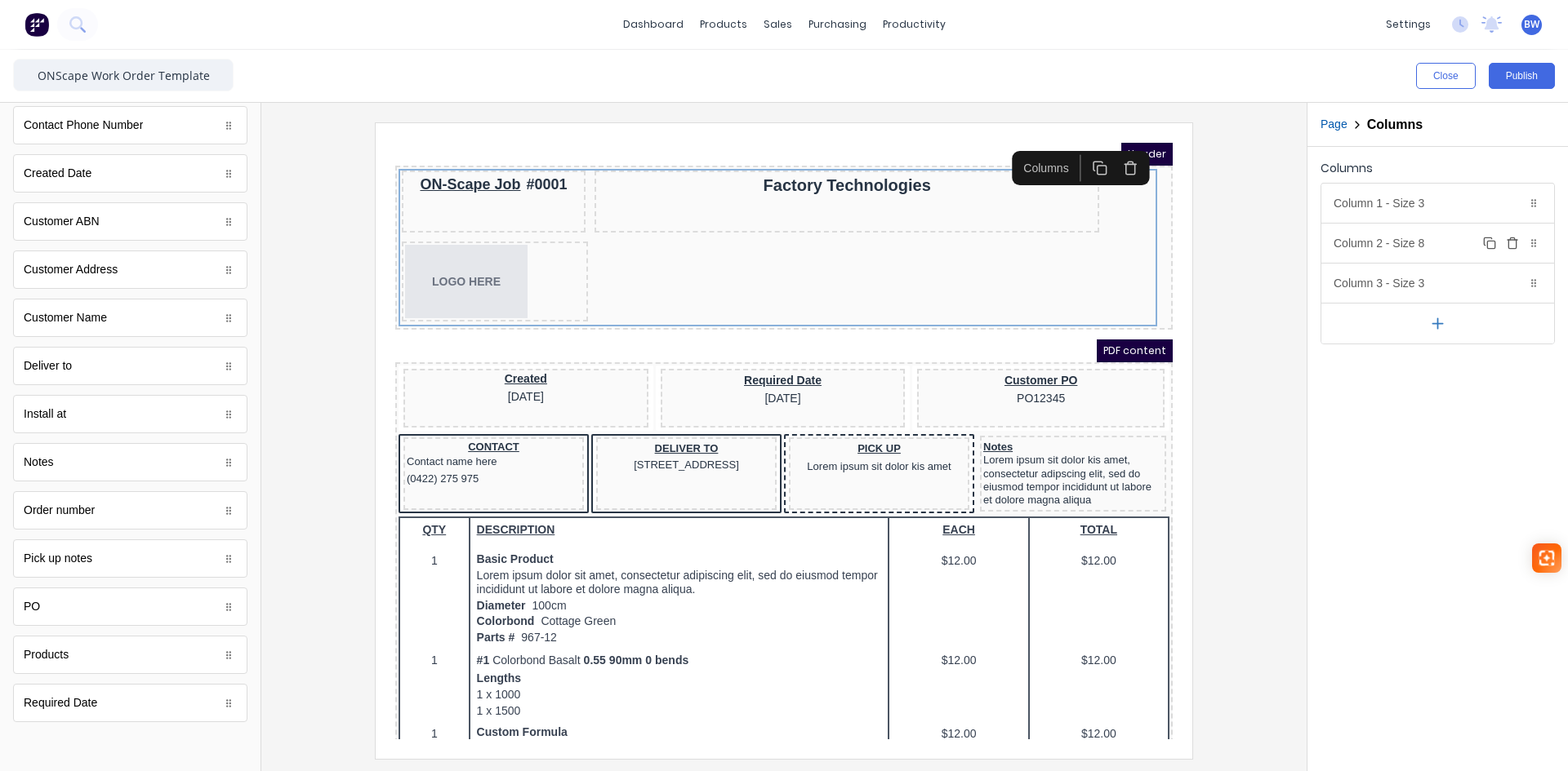
click at [1437, 252] on div "Column 2 - Size 8 Duplicate Delete" at bounding box center [1437, 243] width 233 height 39
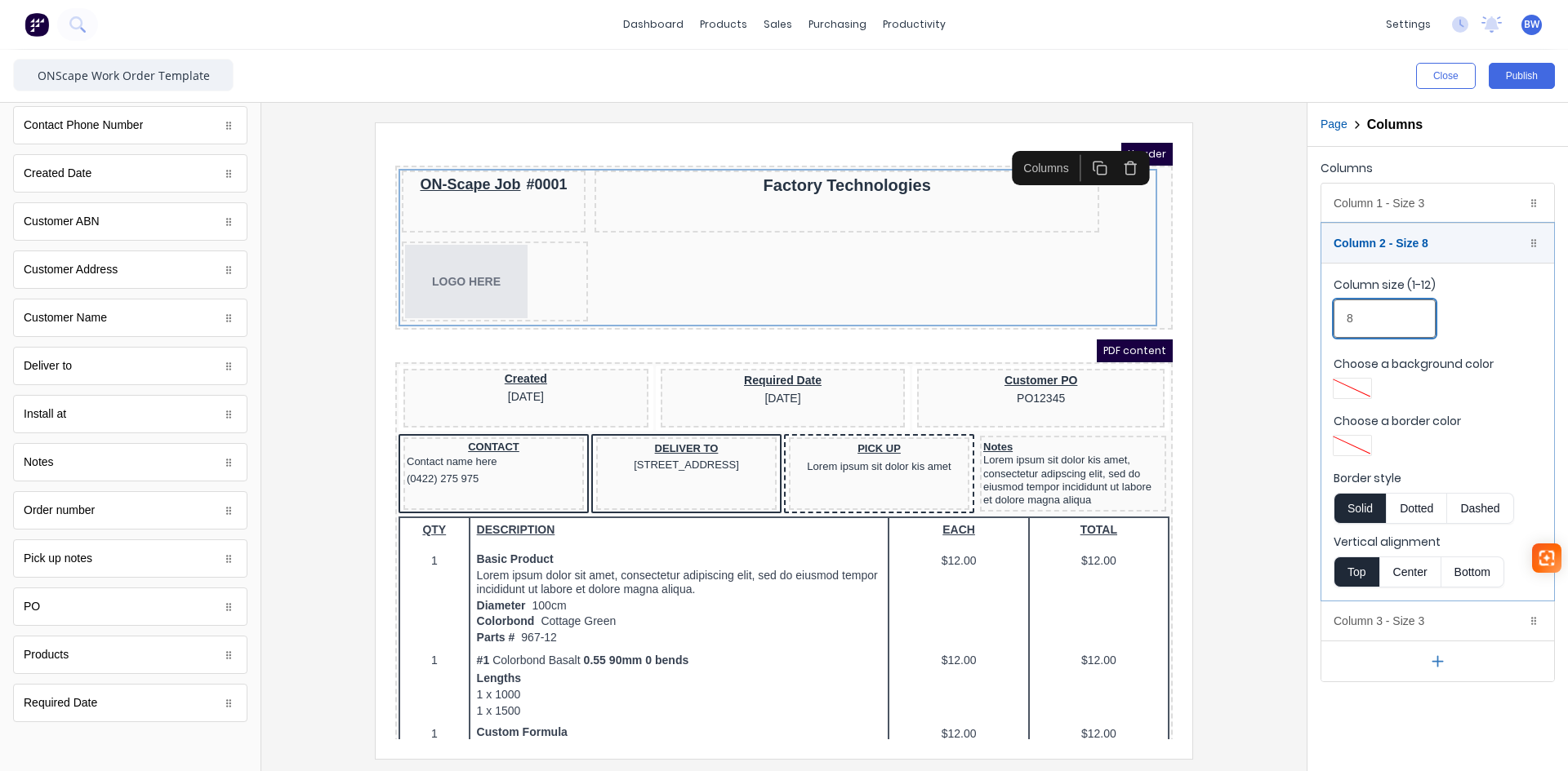
drag, startPoint x: 1371, startPoint y: 330, endPoint x: 1269, endPoint y: 327, distance: 102.0
click at [1322, 330] on fieldset "Column size (1-12) 8 Choose a background color Choose a border color Border sty…" at bounding box center [1437, 431] width 233 height 338
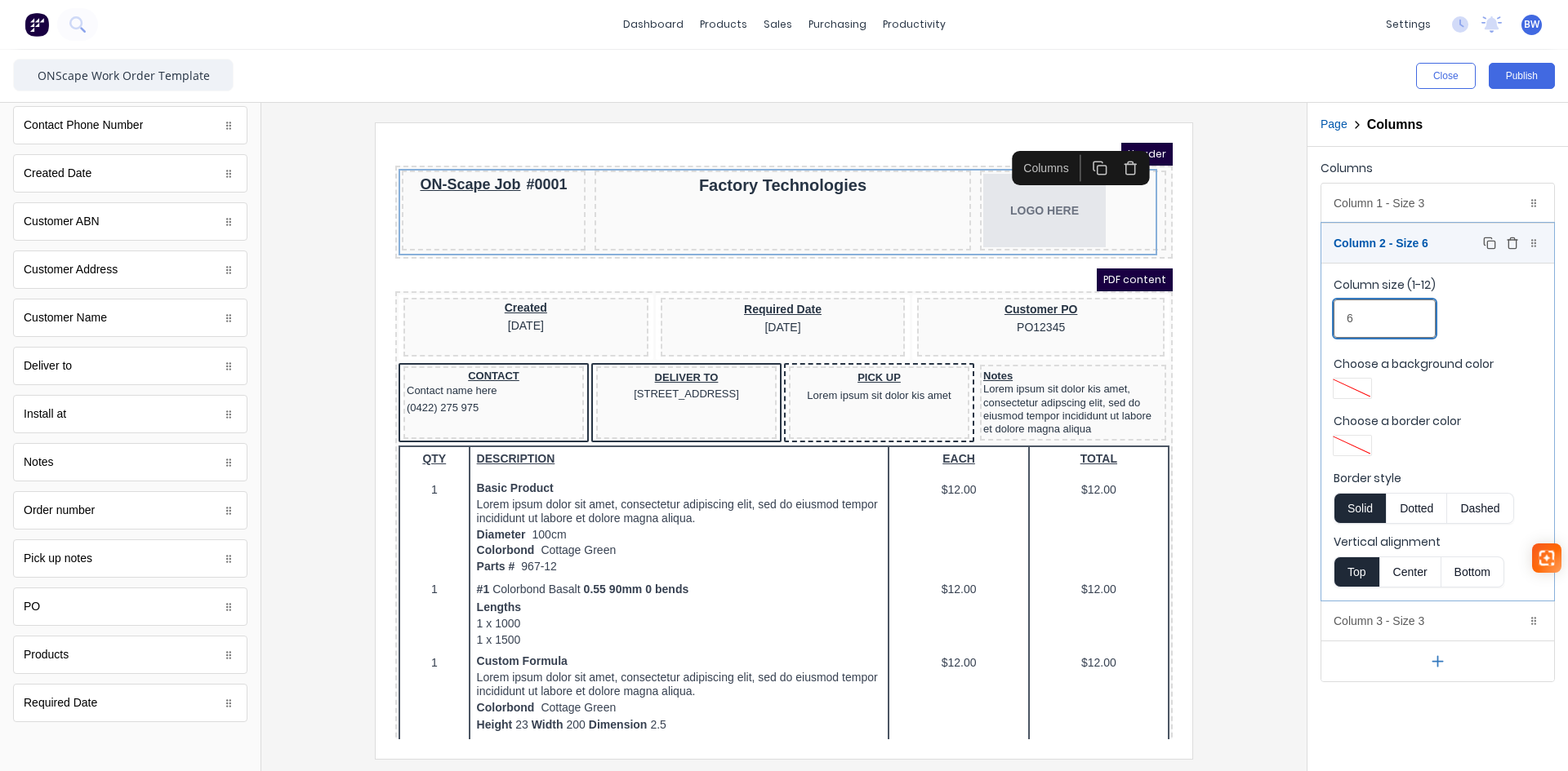
type input "6"
click at [1439, 239] on div "Column 2 - Size 6 Duplicate Delete" at bounding box center [1437, 243] width 233 height 39
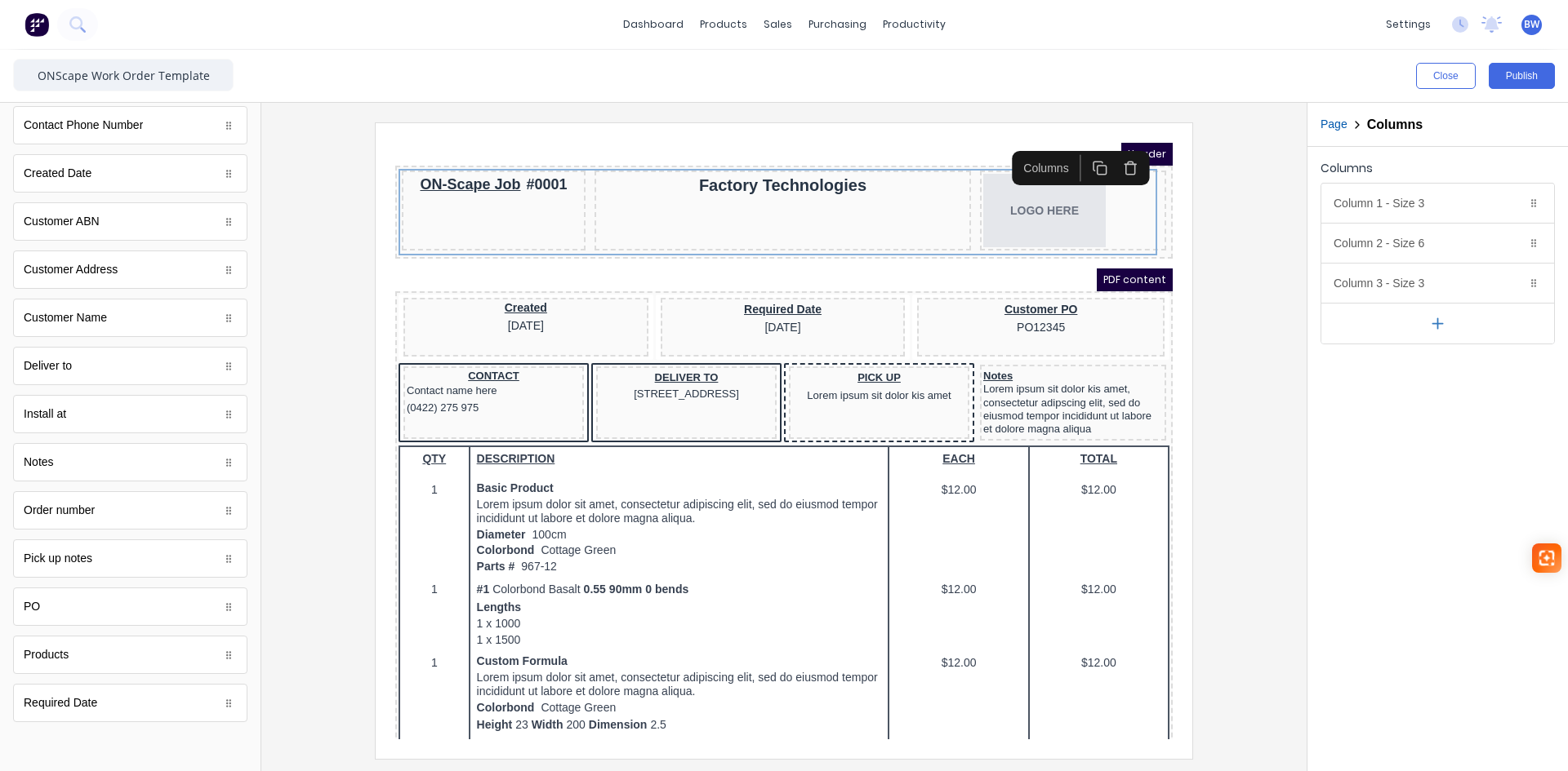
click at [1251, 251] on div at bounding box center [784, 441] width 1020 height 636
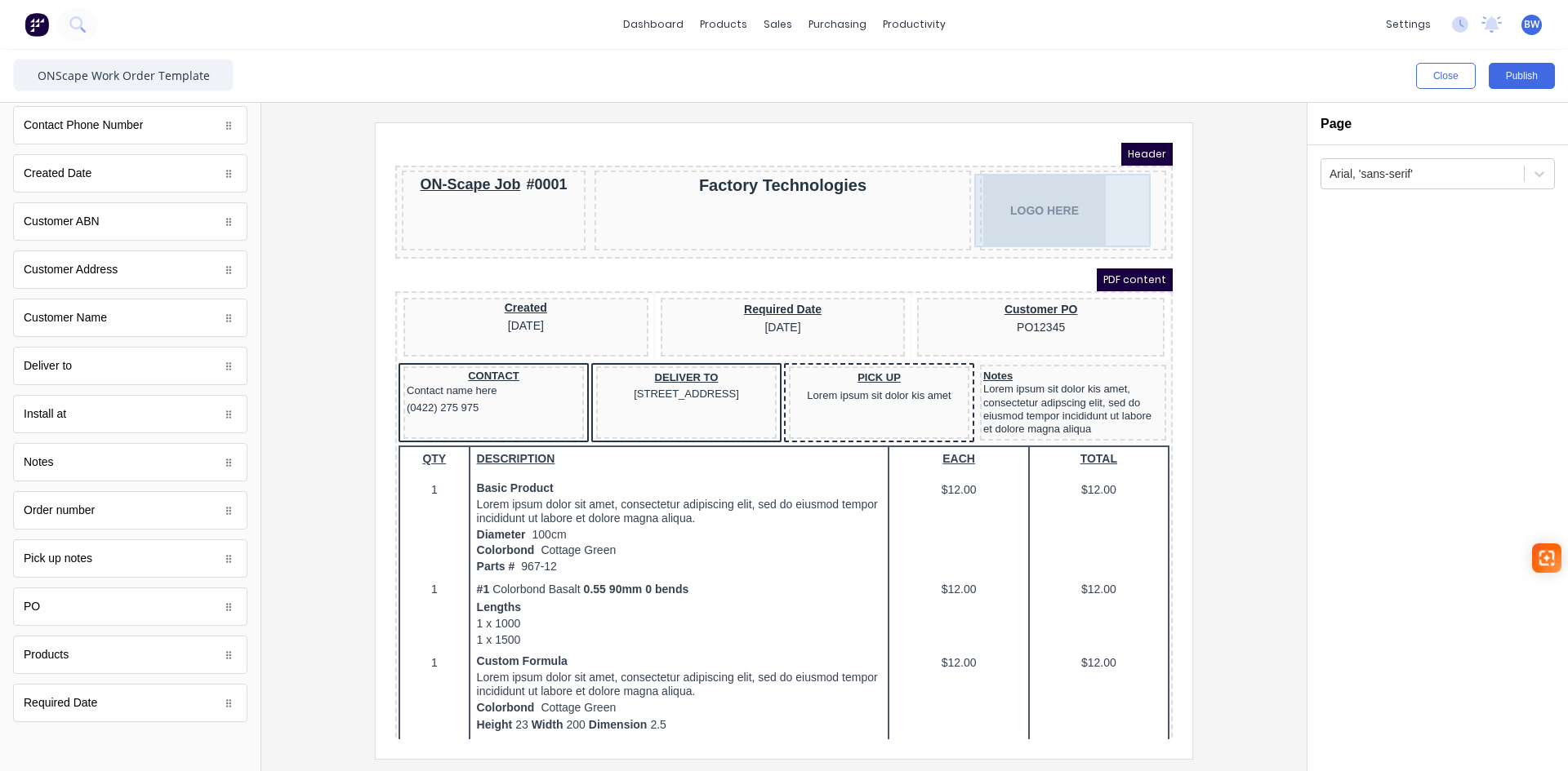
click at [1051, 200] on div "LOGO HERE" at bounding box center [1053, 190] width 180 height 73
drag, startPoint x: 1051, startPoint y: 200, endPoint x: 1090, endPoint y: 199, distance: 39.0
click at [1090, 199] on body "Header ON-Scape Job #0001 Factory Technologies LOGO HERE LOGO HERE PDF content …" at bounding box center [764, 422] width 778 height 596
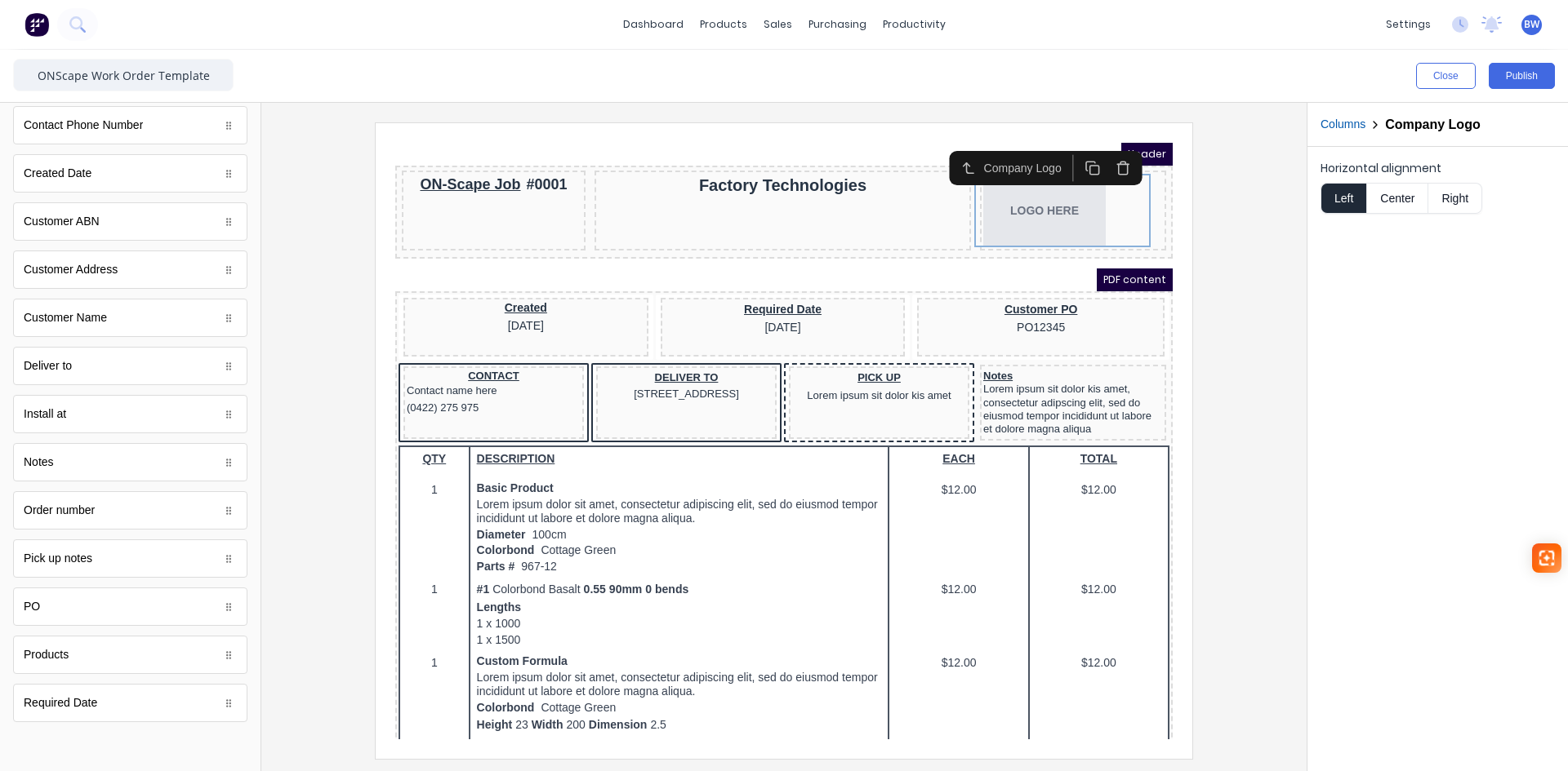
click at [1439, 204] on button "Right" at bounding box center [1456, 199] width 54 height 31
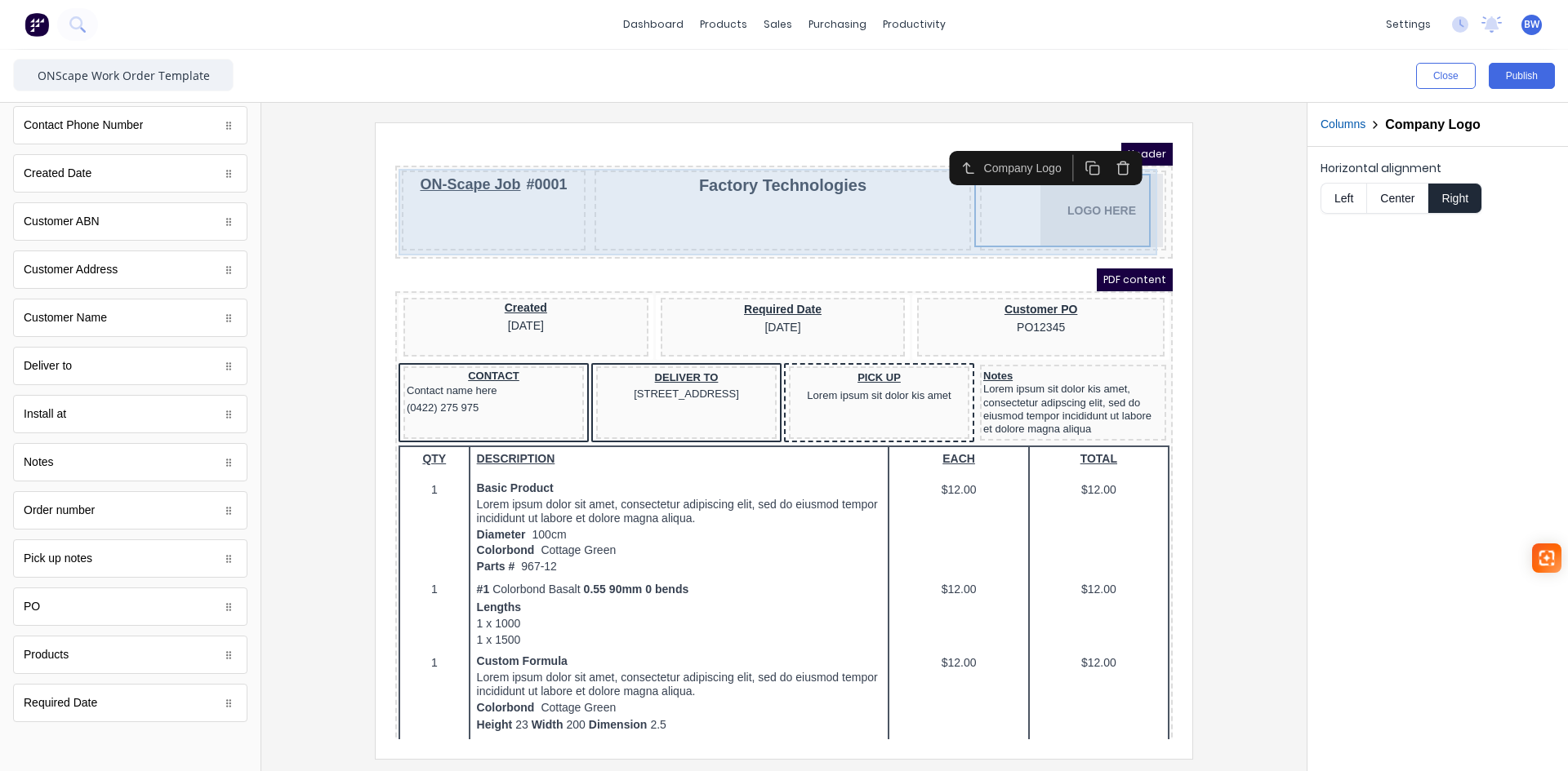
click at [772, 182] on div "Factory Technologies" at bounding box center [763, 191] width 376 height 80
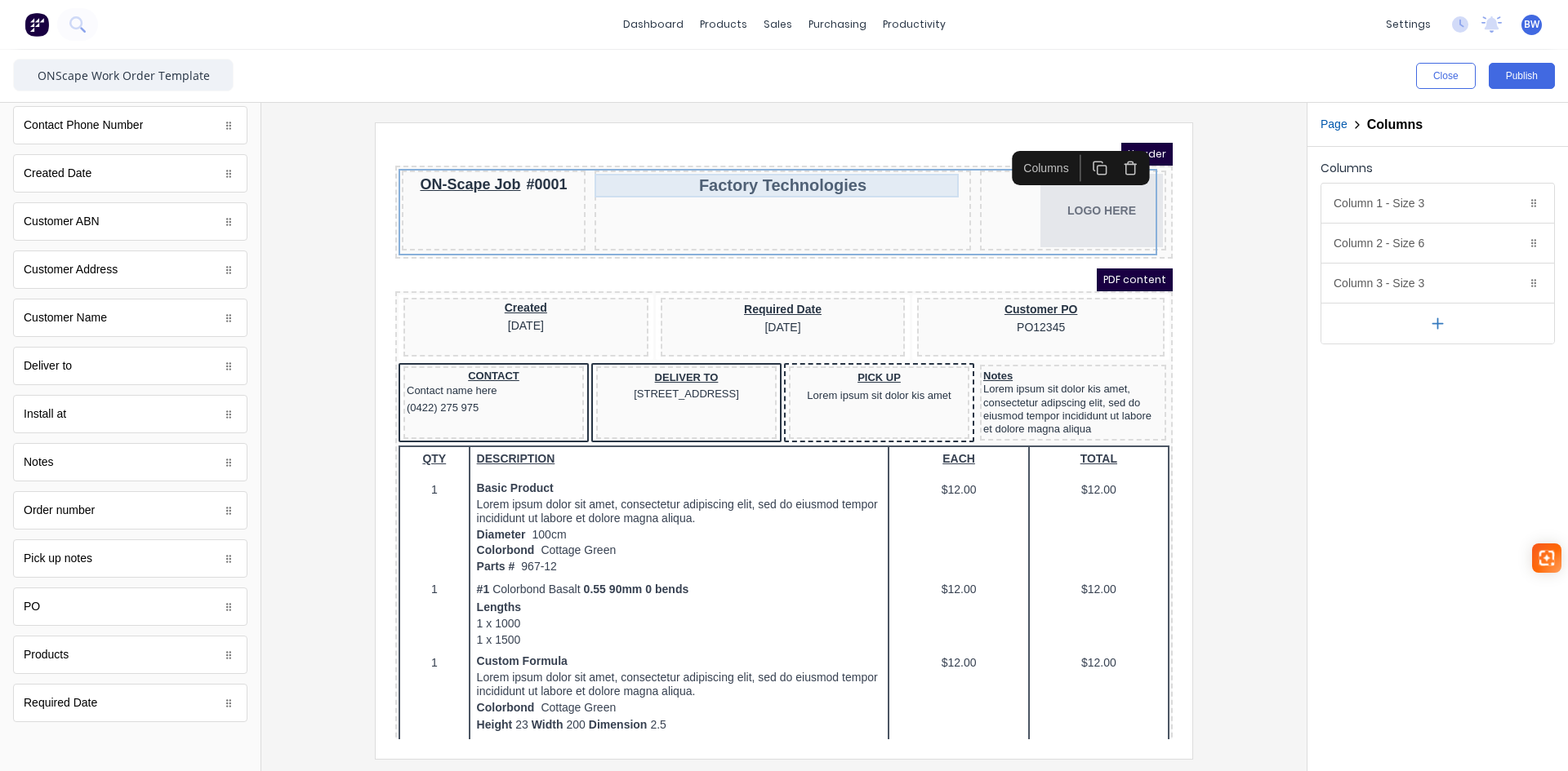
click at [781, 171] on div "Factory Technologies" at bounding box center [764, 165] width 370 height 23
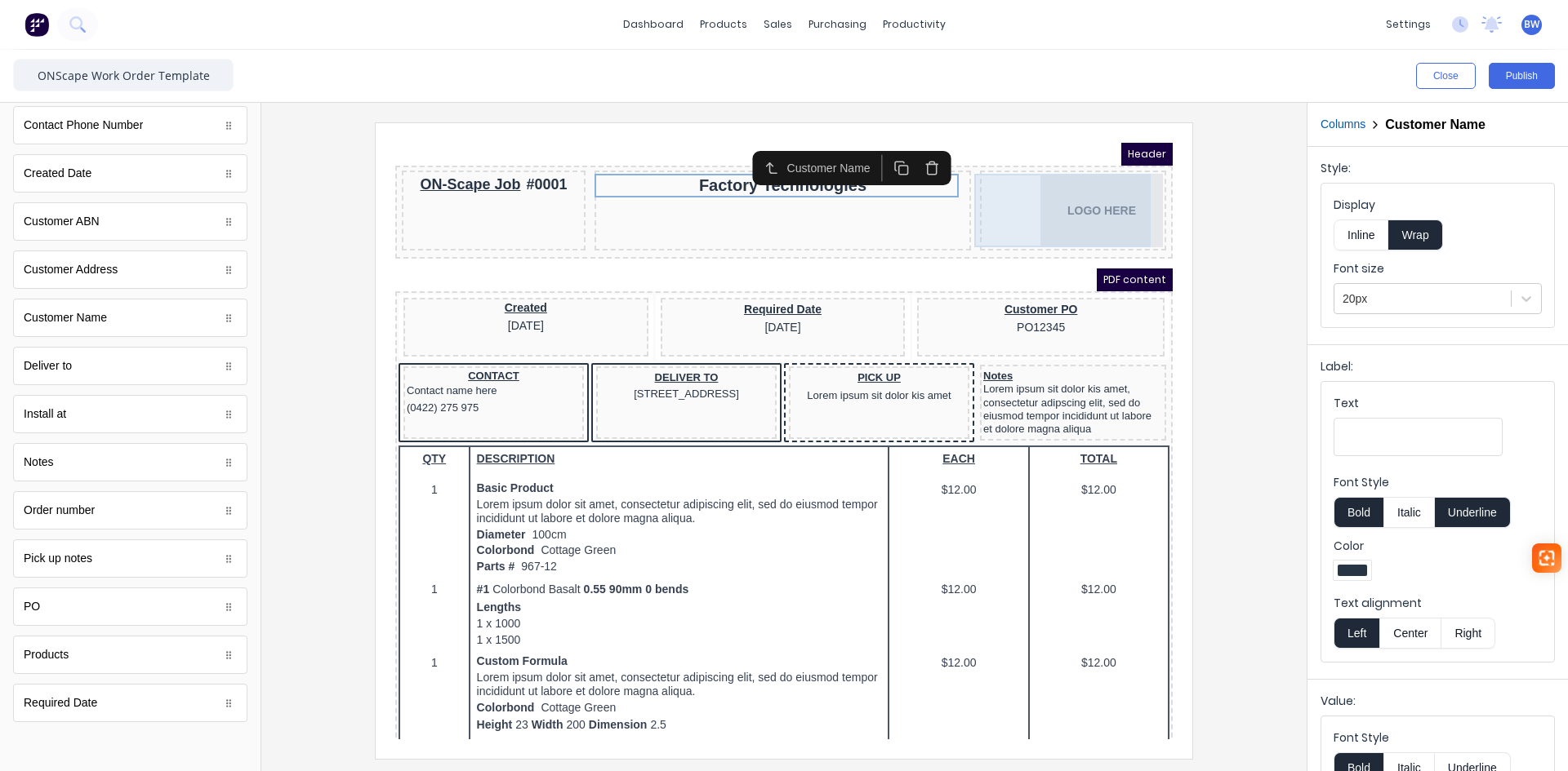
click at [1068, 185] on div "LOGO HERE" at bounding box center [1053, 190] width 180 height 73
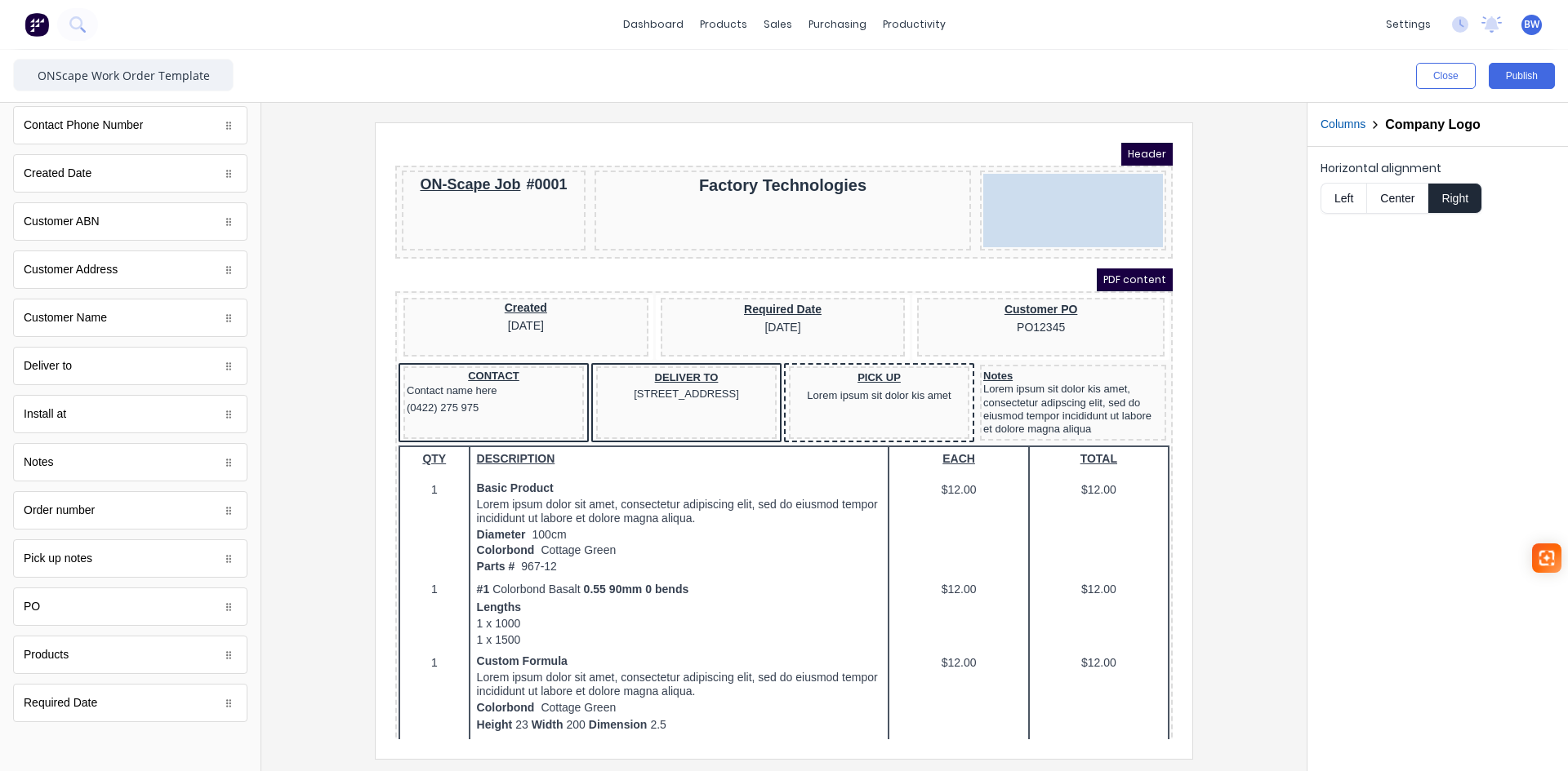
drag, startPoint x: 1073, startPoint y: 186, endPoint x: 1056, endPoint y: 188, distance: 17.1
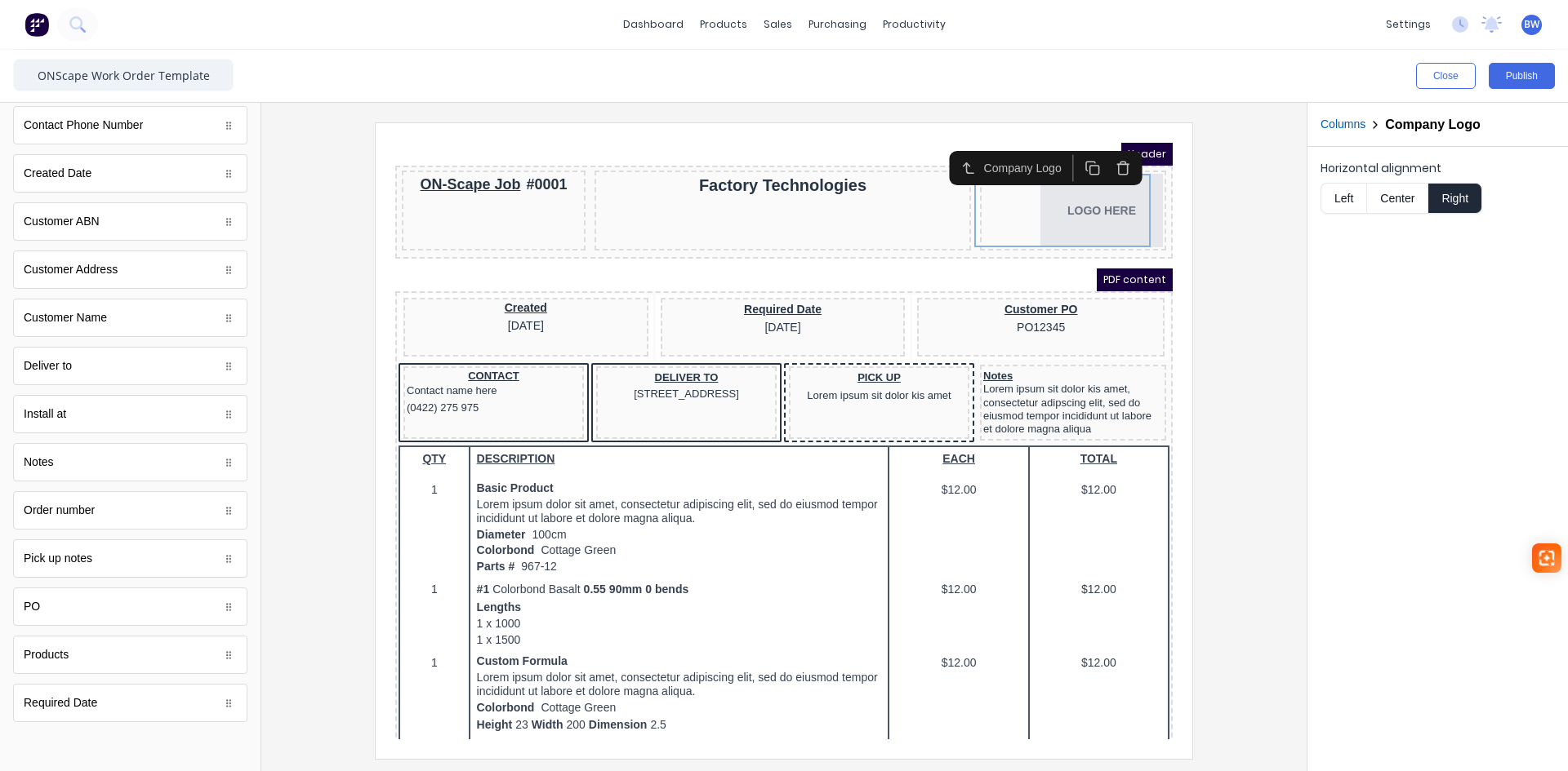
click at [1100, 149] on icon "button" at bounding box center [1104, 149] width 9 height 10
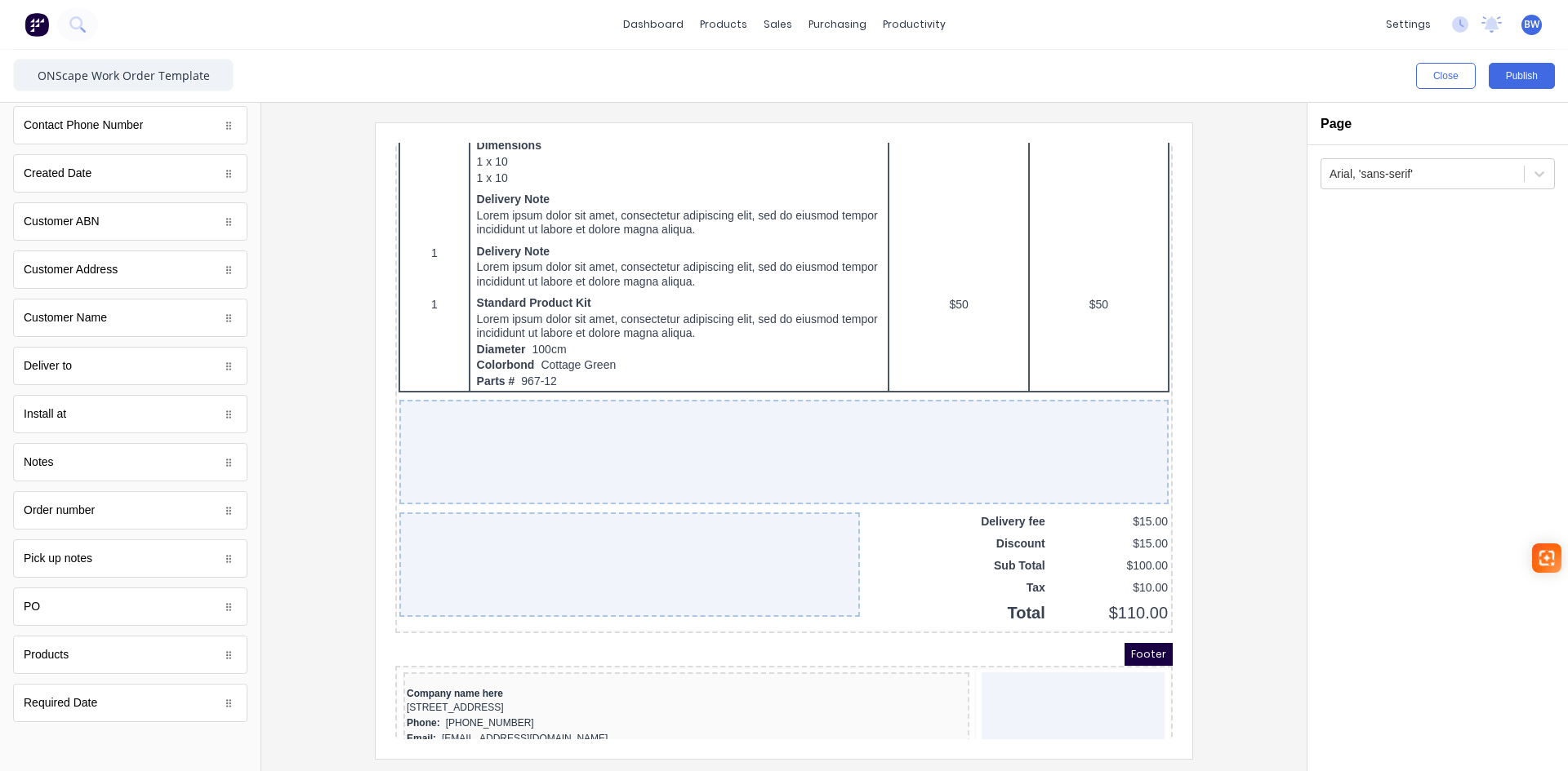
scroll to position [943, 0]
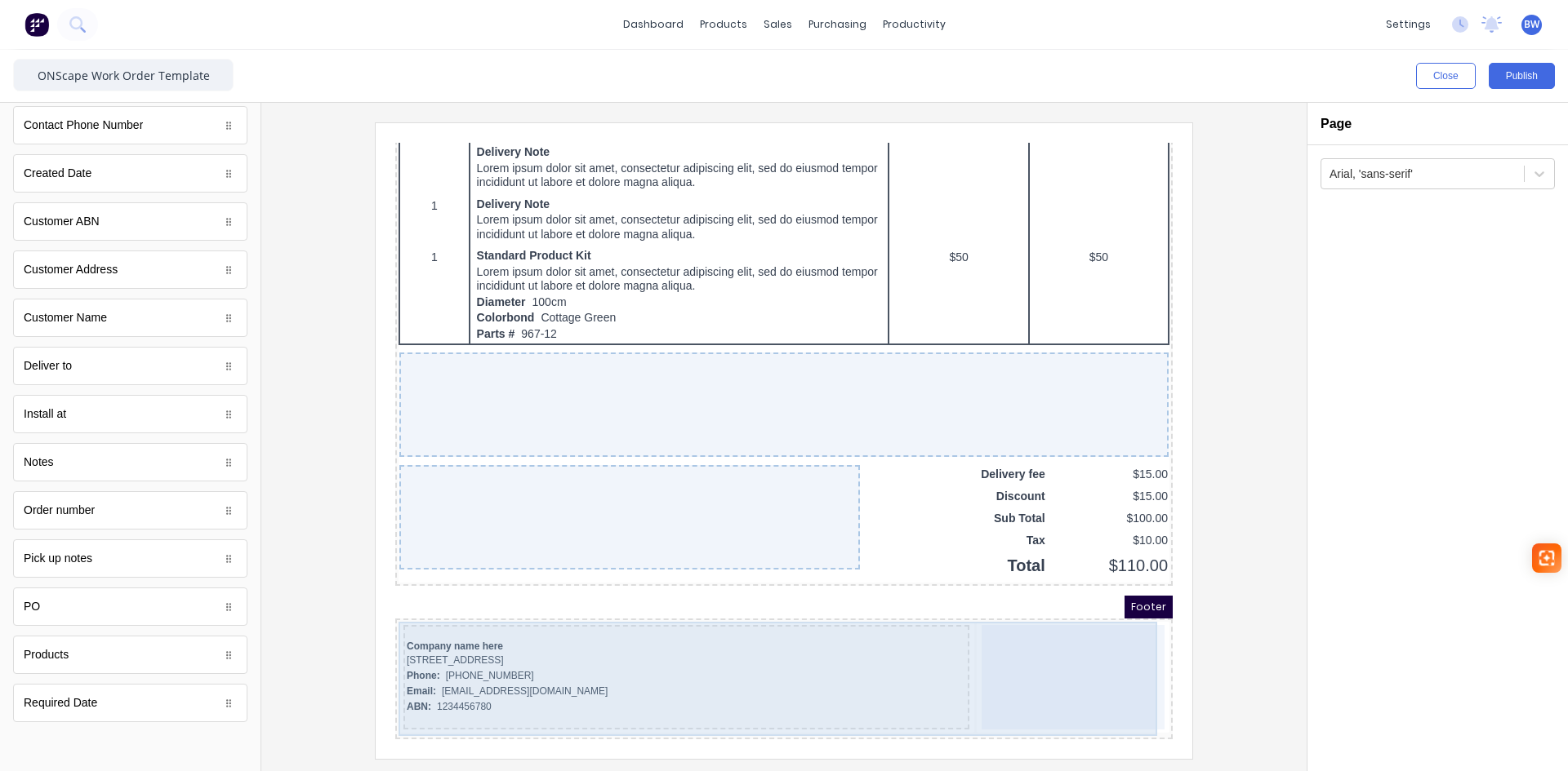
click at [1038, 633] on div at bounding box center [1054, 658] width 183 height 105
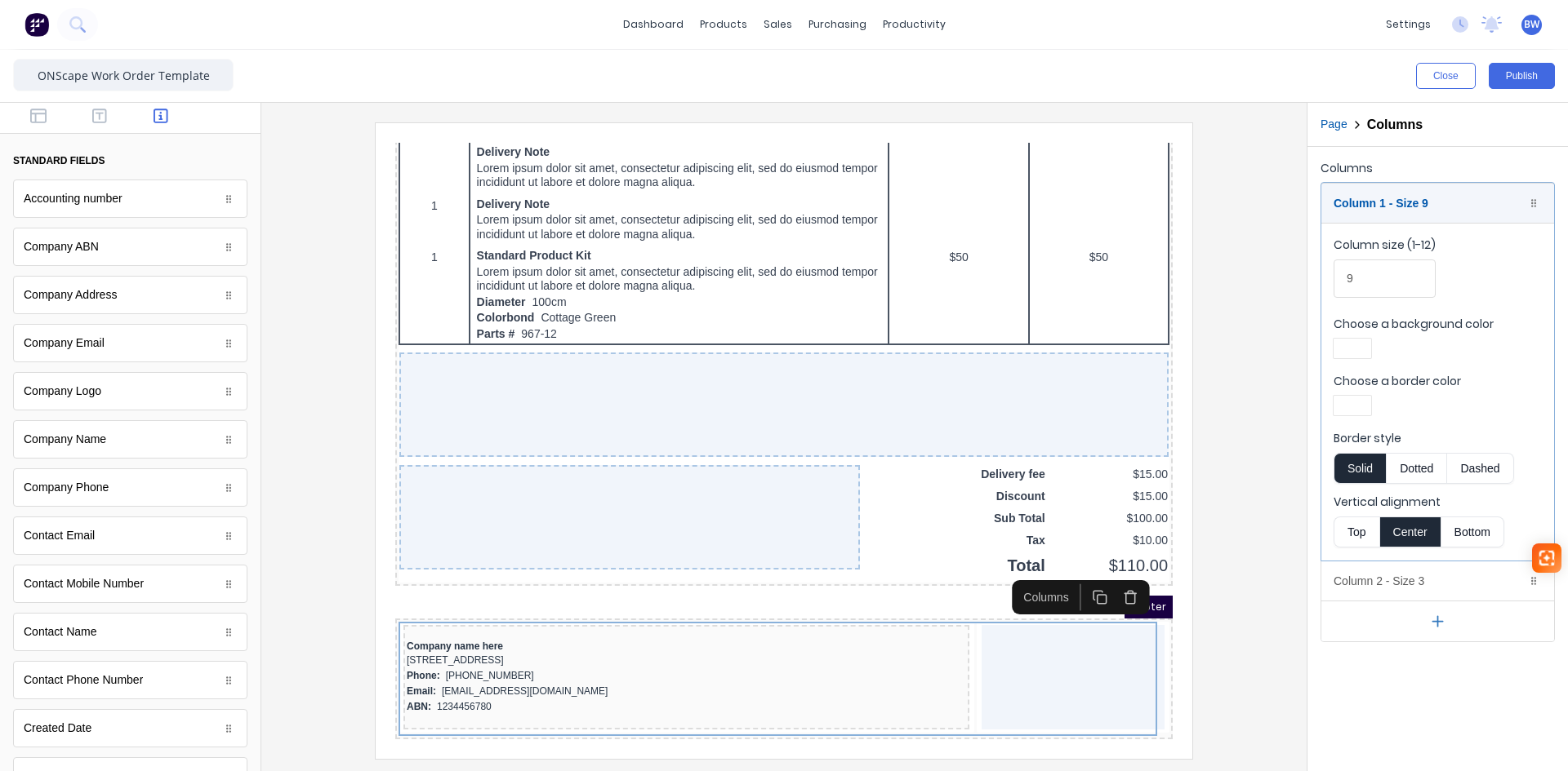
scroll to position [0, 0]
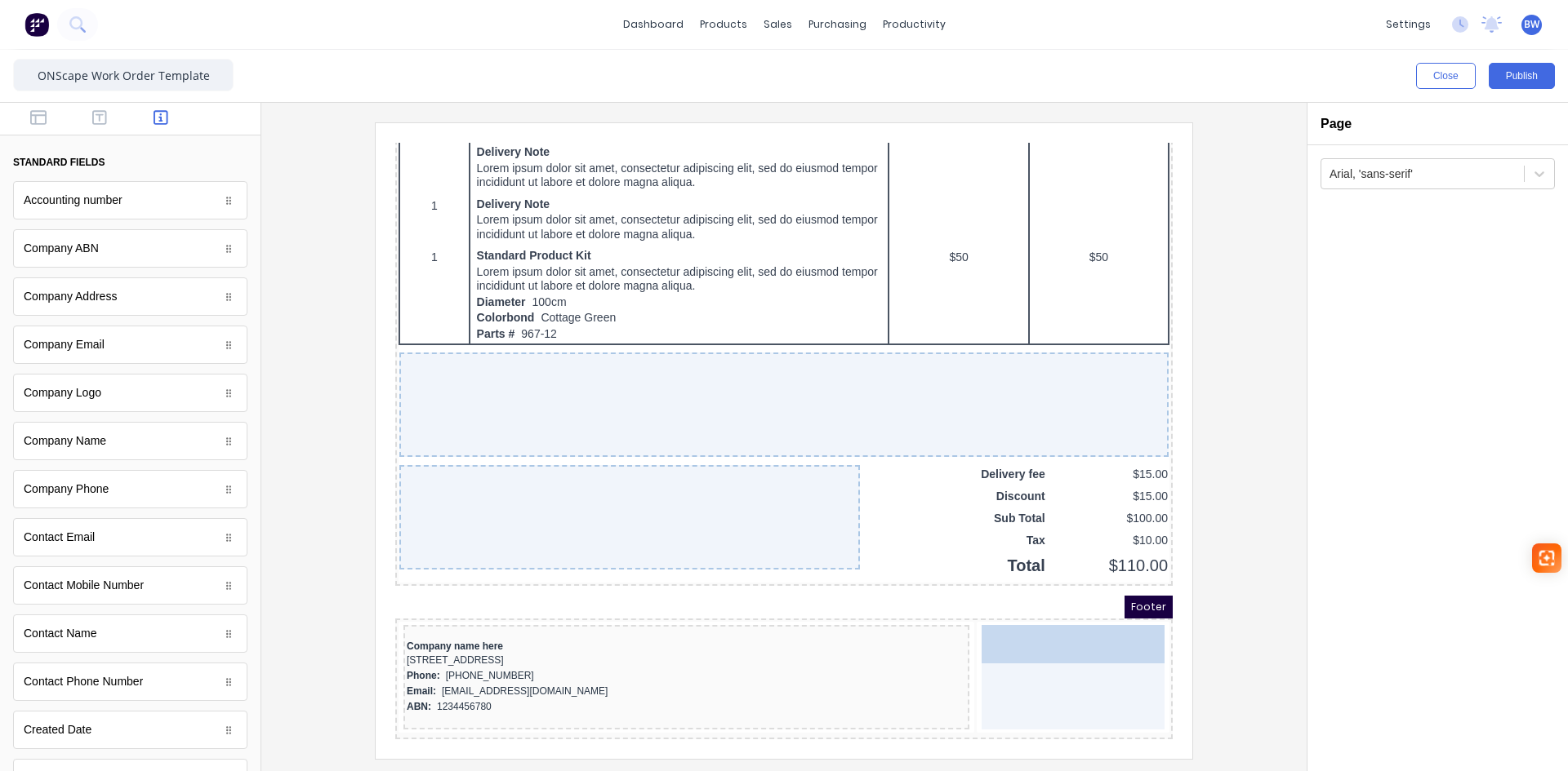
drag, startPoint x: 82, startPoint y: 400, endPoint x: 637, endPoint y: 517, distance: 567.2
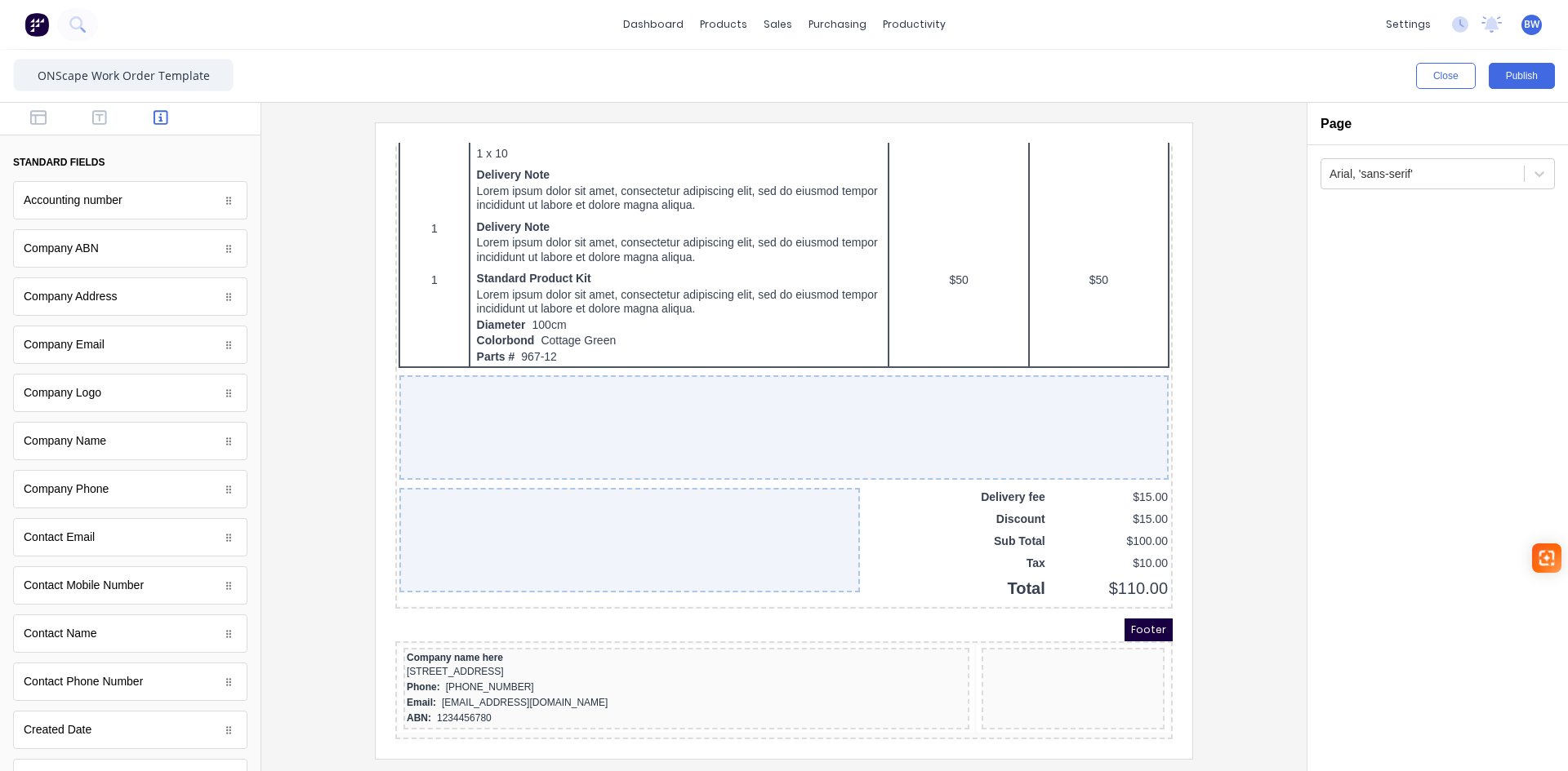
scroll to position [920, 0]
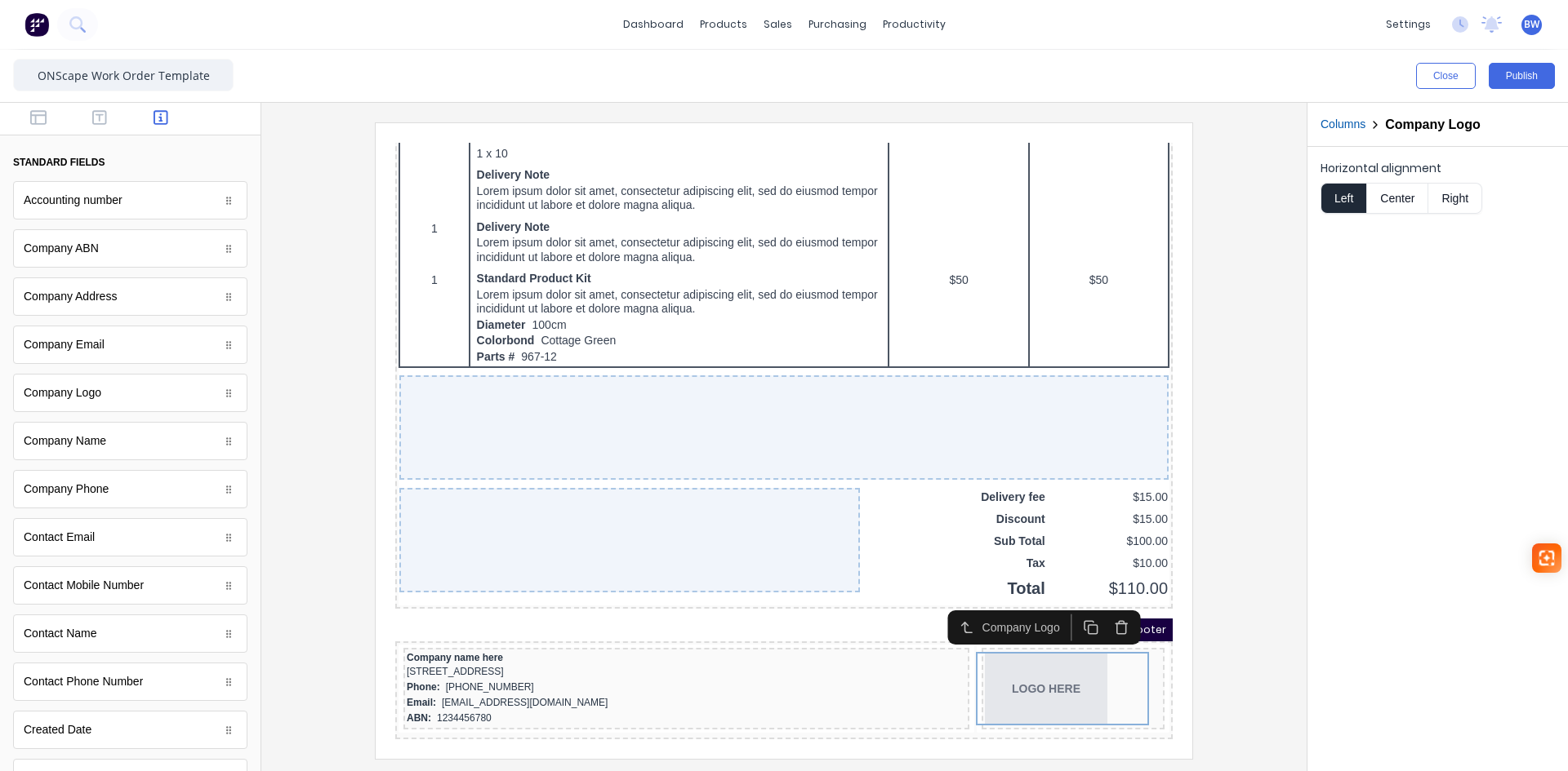
click at [1242, 675] on div at bounding box center [784, 441] width 1020 height 636
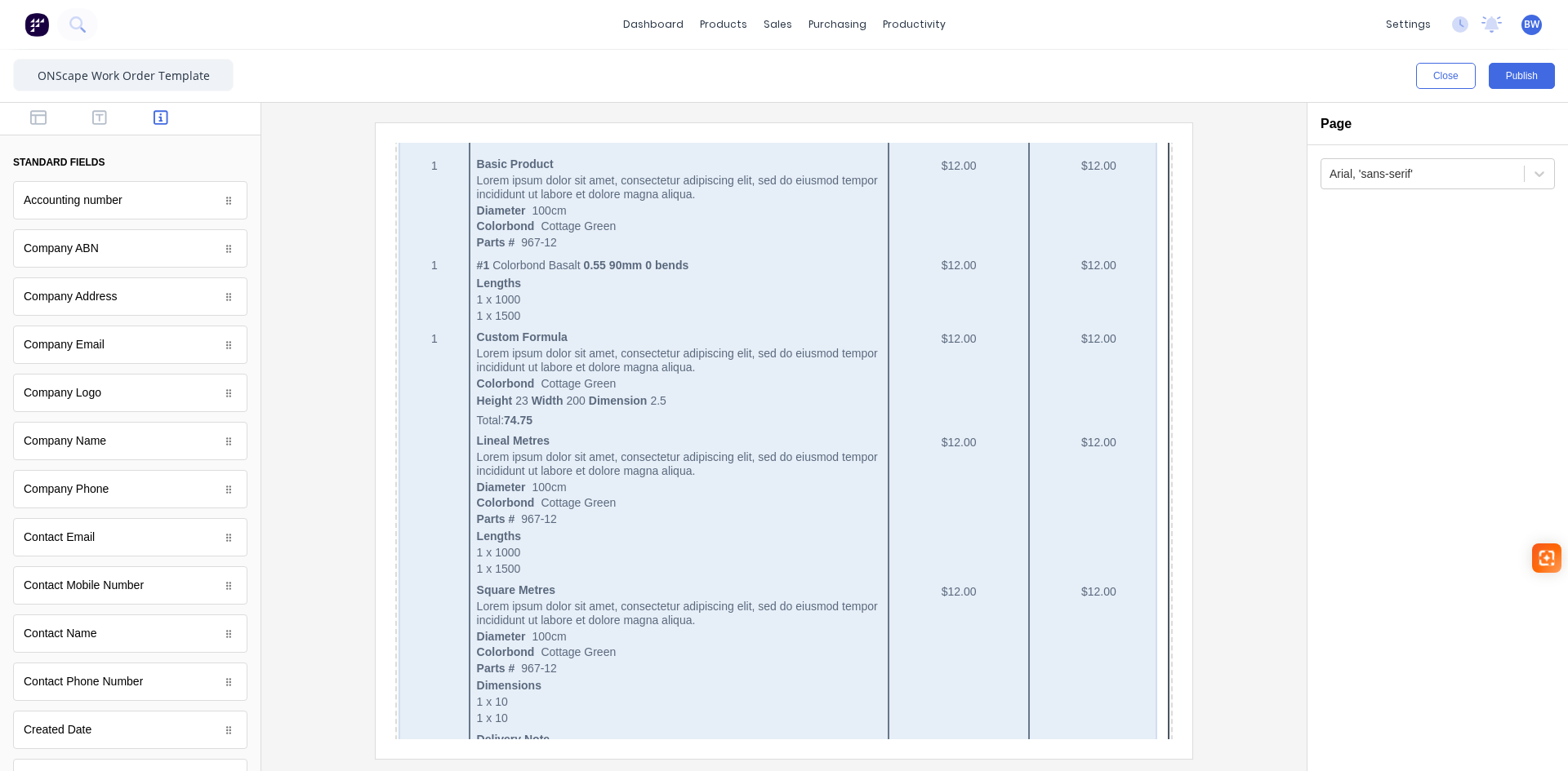
scroll to position [0, 0]
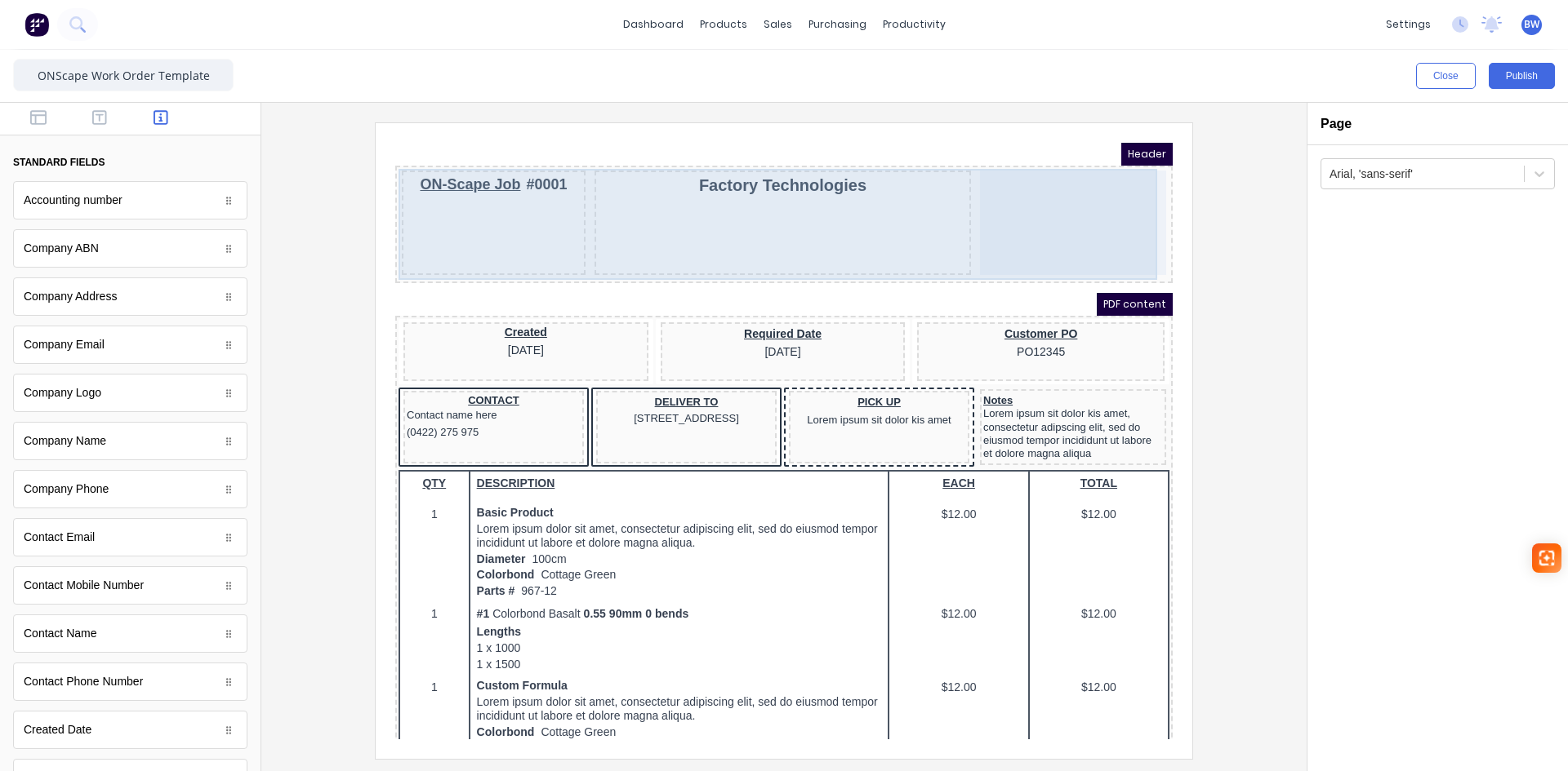
click at [1033, 231] on div at bounding box center [1053, 203] width 186 height 105
click at [1092, 183] on div at bounding box center [1053, 203] width 186 height 105
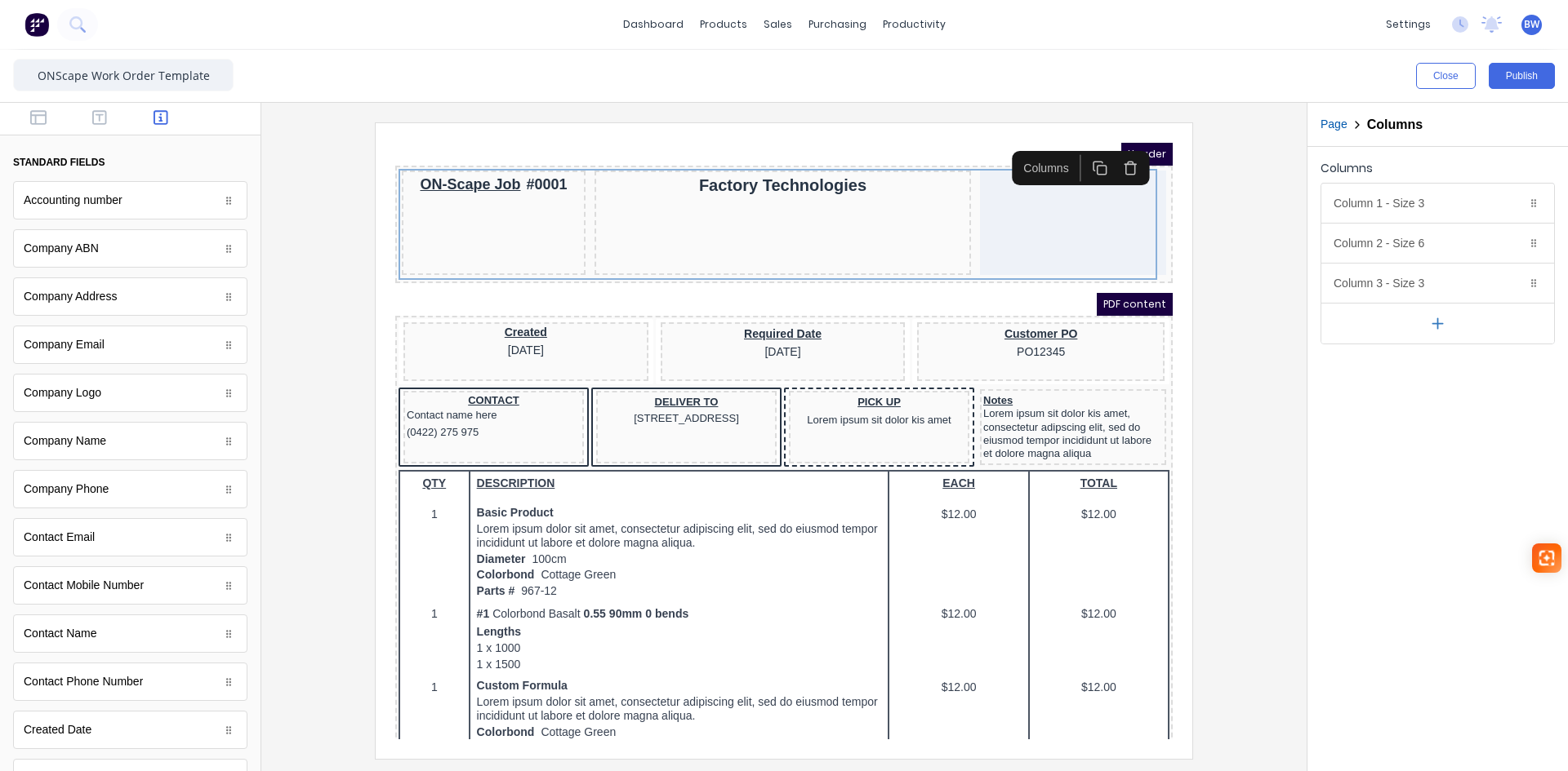
click at [1262, 421] on div at bounding box center [784, 441] width 1020 height 636
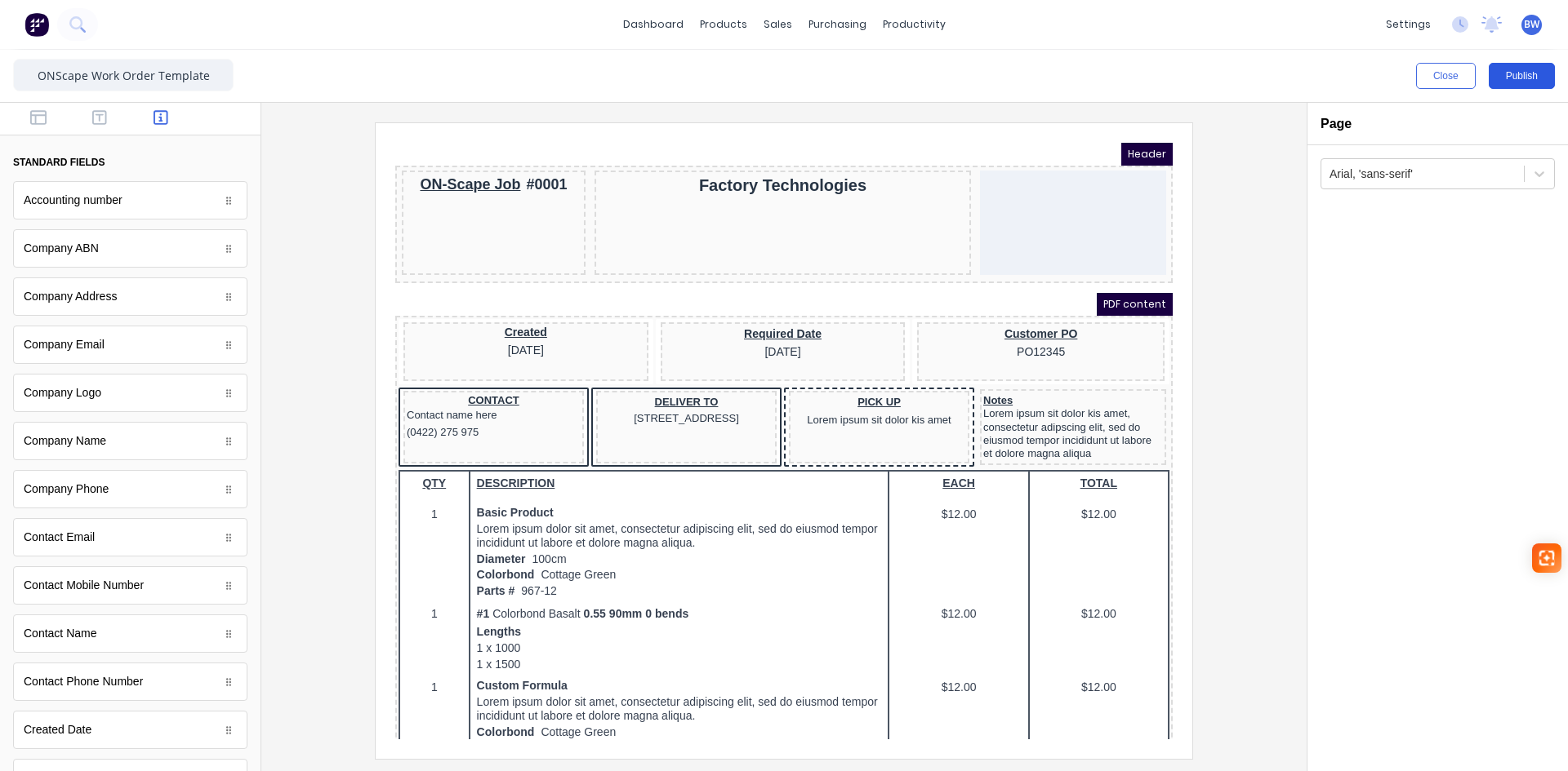
click at [1521, 79] on button "Publish" at bounding box center [1522, 76] width 66 height 26
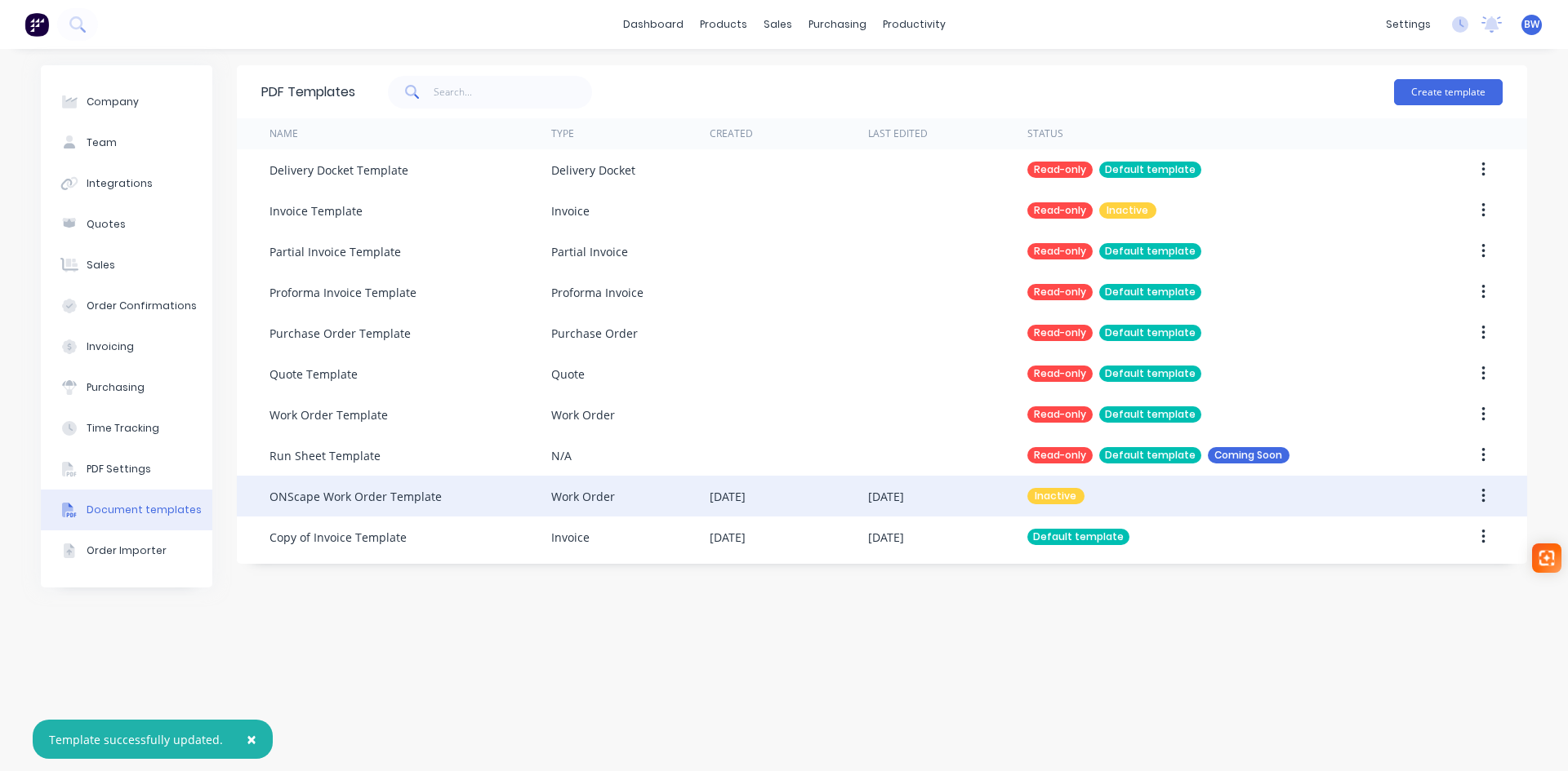
click at [1482, 502] on icon "button" at bounding box center [1483, 496] width 3 height 15
click at [1415, 570] on div "Make default" at bounding box center [1424, 571] width 125 height 23
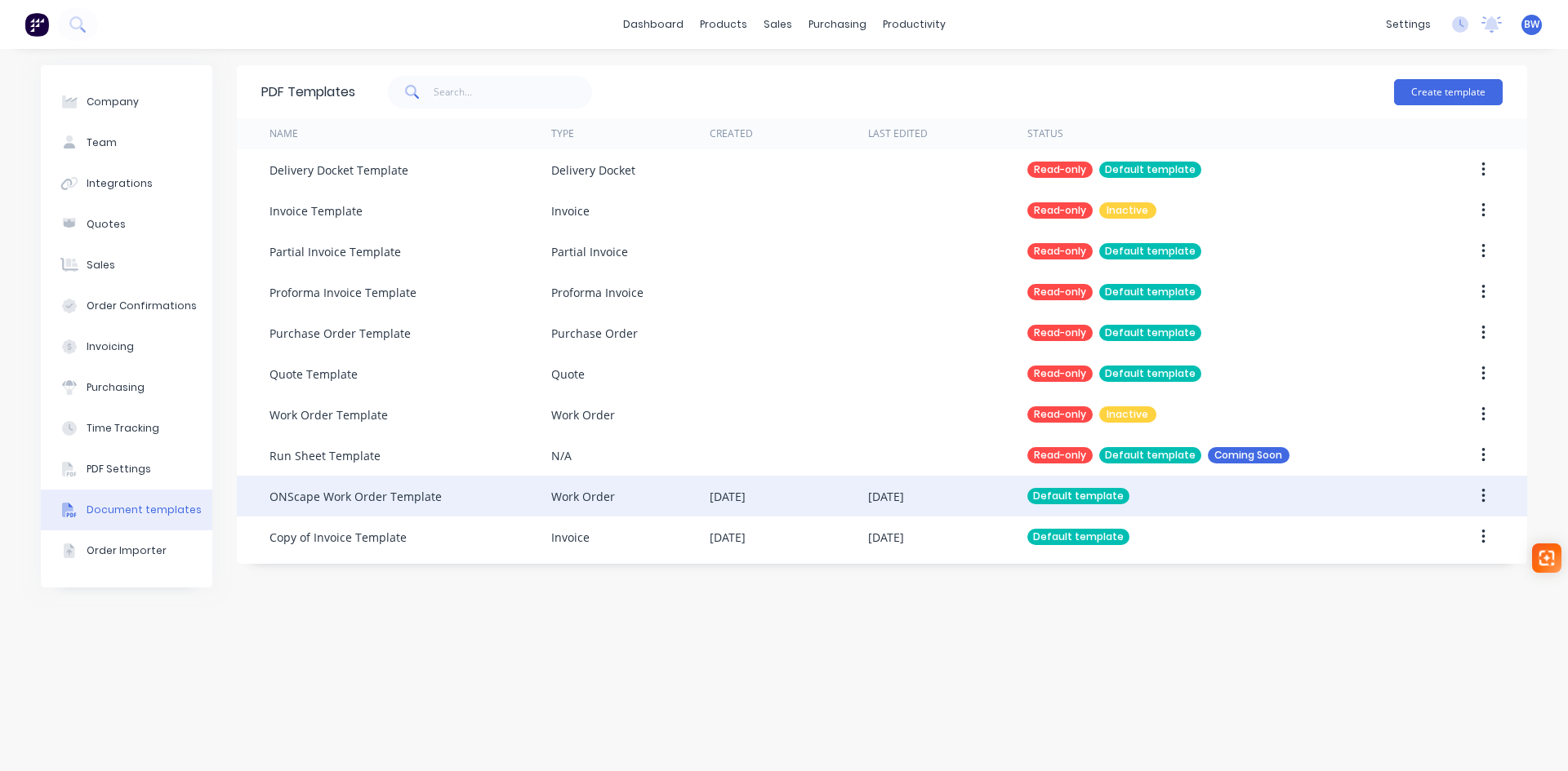
click at [803, 495] on div "[DATE]" at bounding box center [789, 496] width 158 height 41
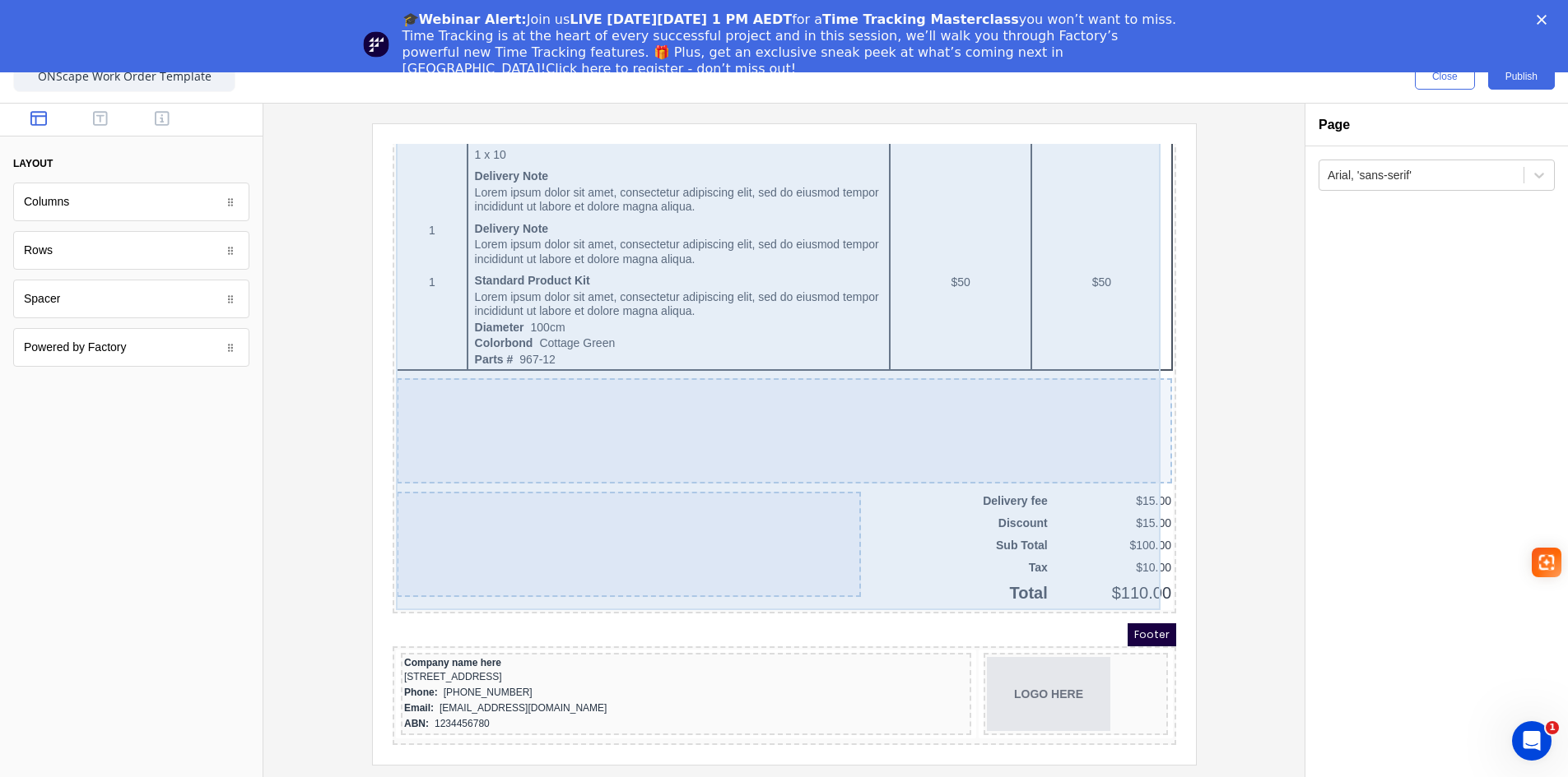
scroll to position [927, 0]
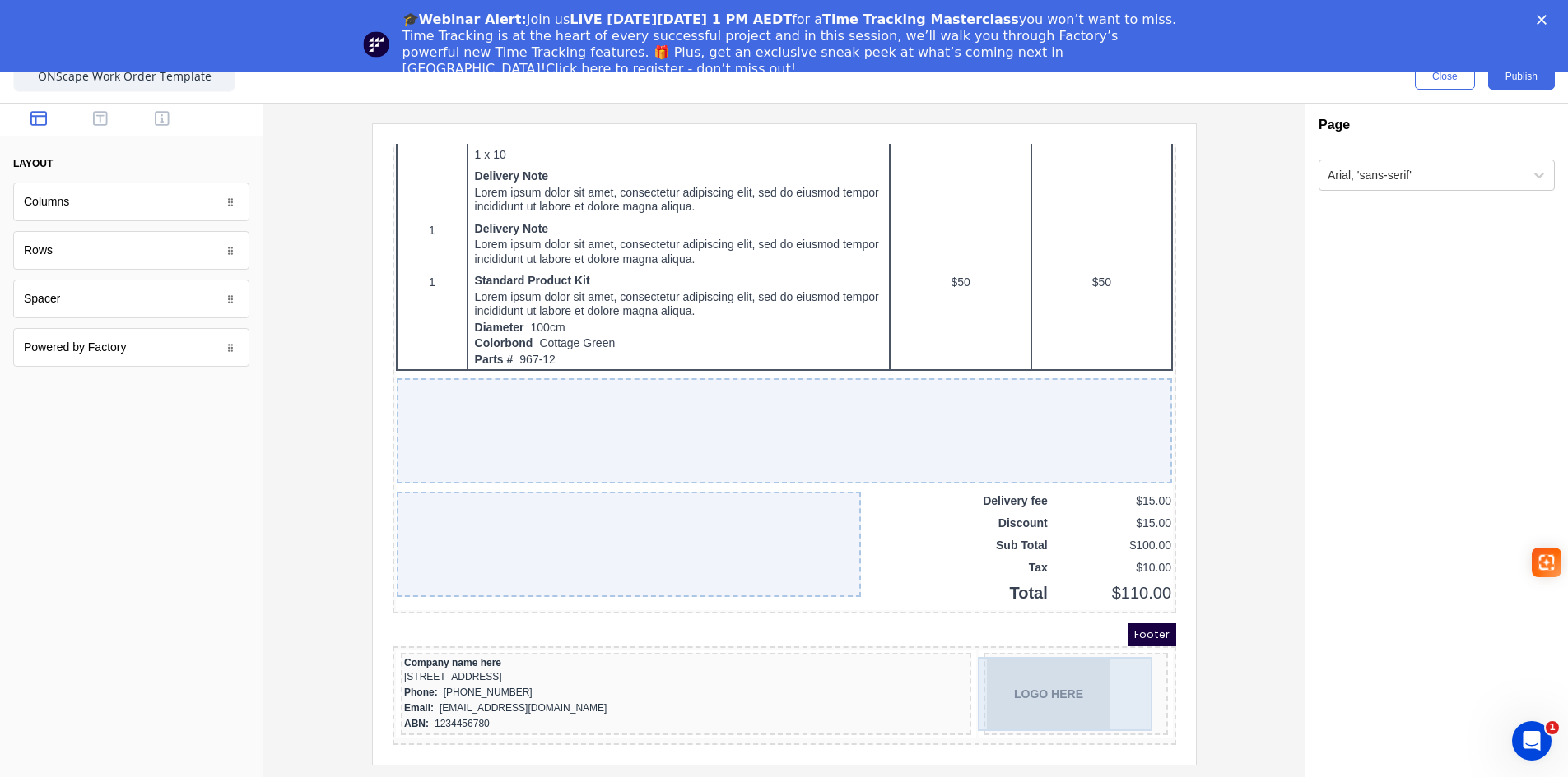
click at [982, 668] on div "LOGO HERE" at bounding box center [1056, 674] width 178 height 74
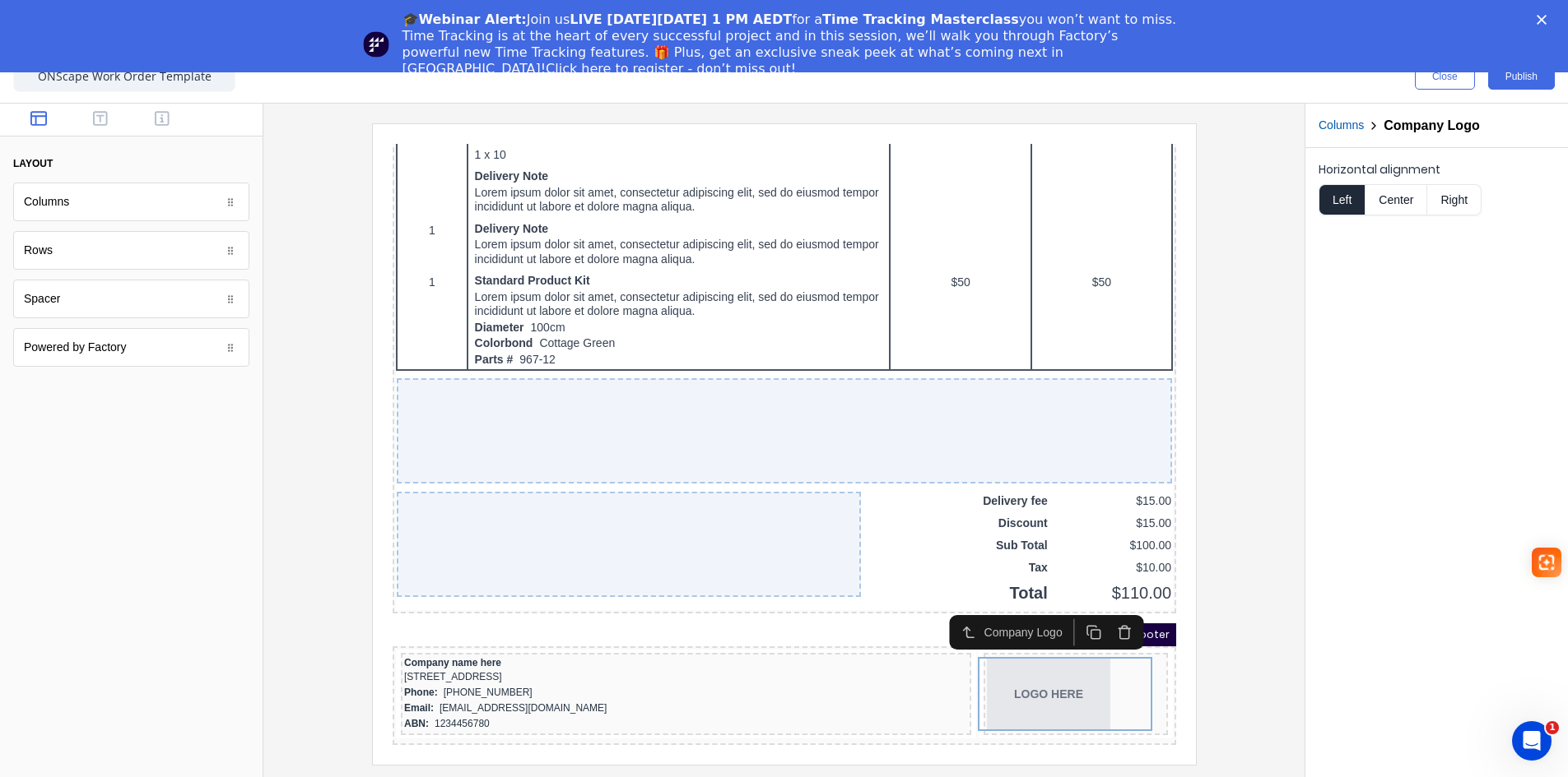
click at [1458, 197] on button "Right" at bounding box center [1455, 200] width 54 height 31
drag, startPoint x: 1204, startPoint y: 666, endPoint x: 1232, endPoint y: 665, distance: 28.0
click at [1203, 666] on div at bounding box center [784, 444] width 1015 height 641
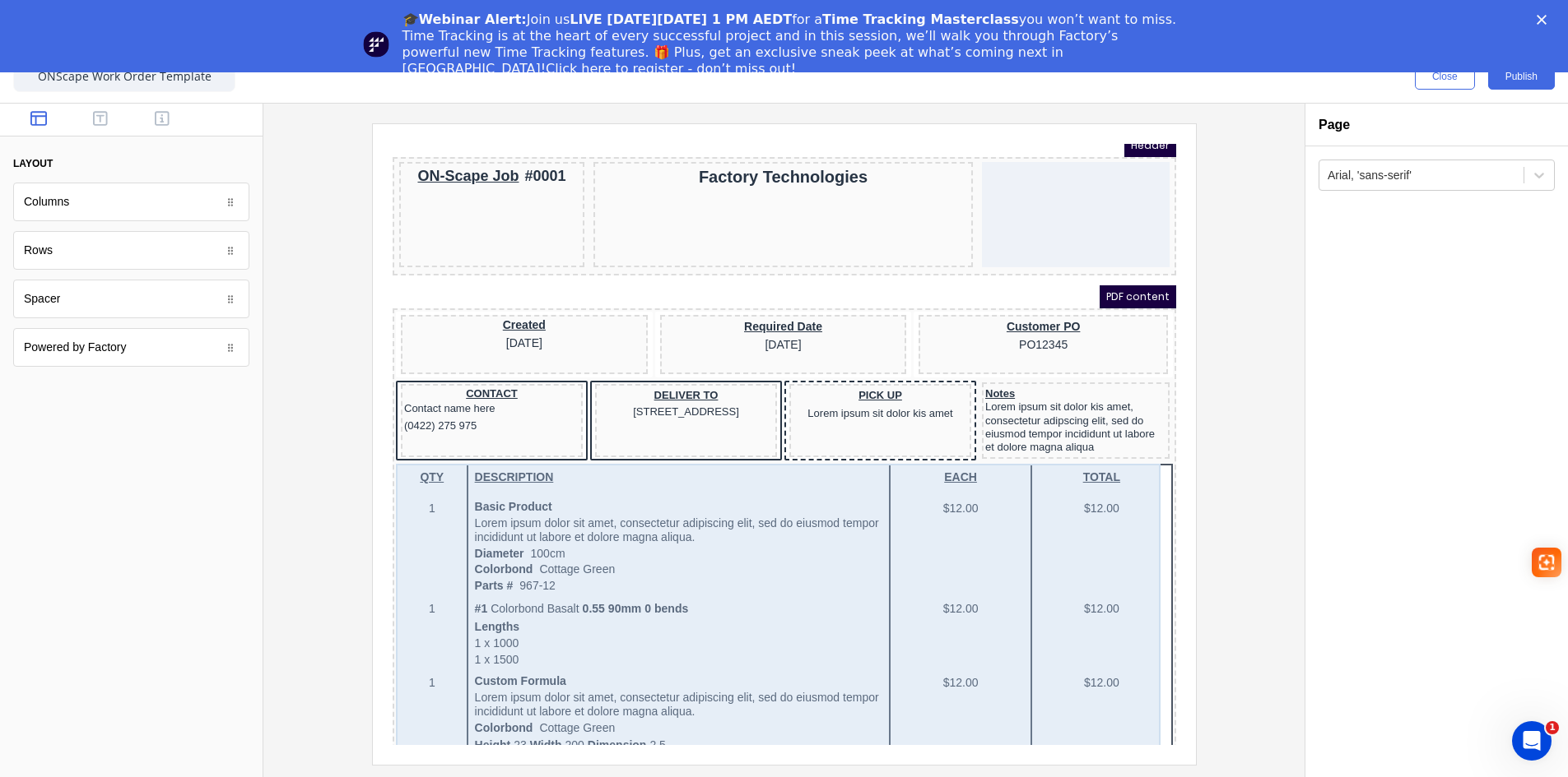
scroll to position [0, 0]
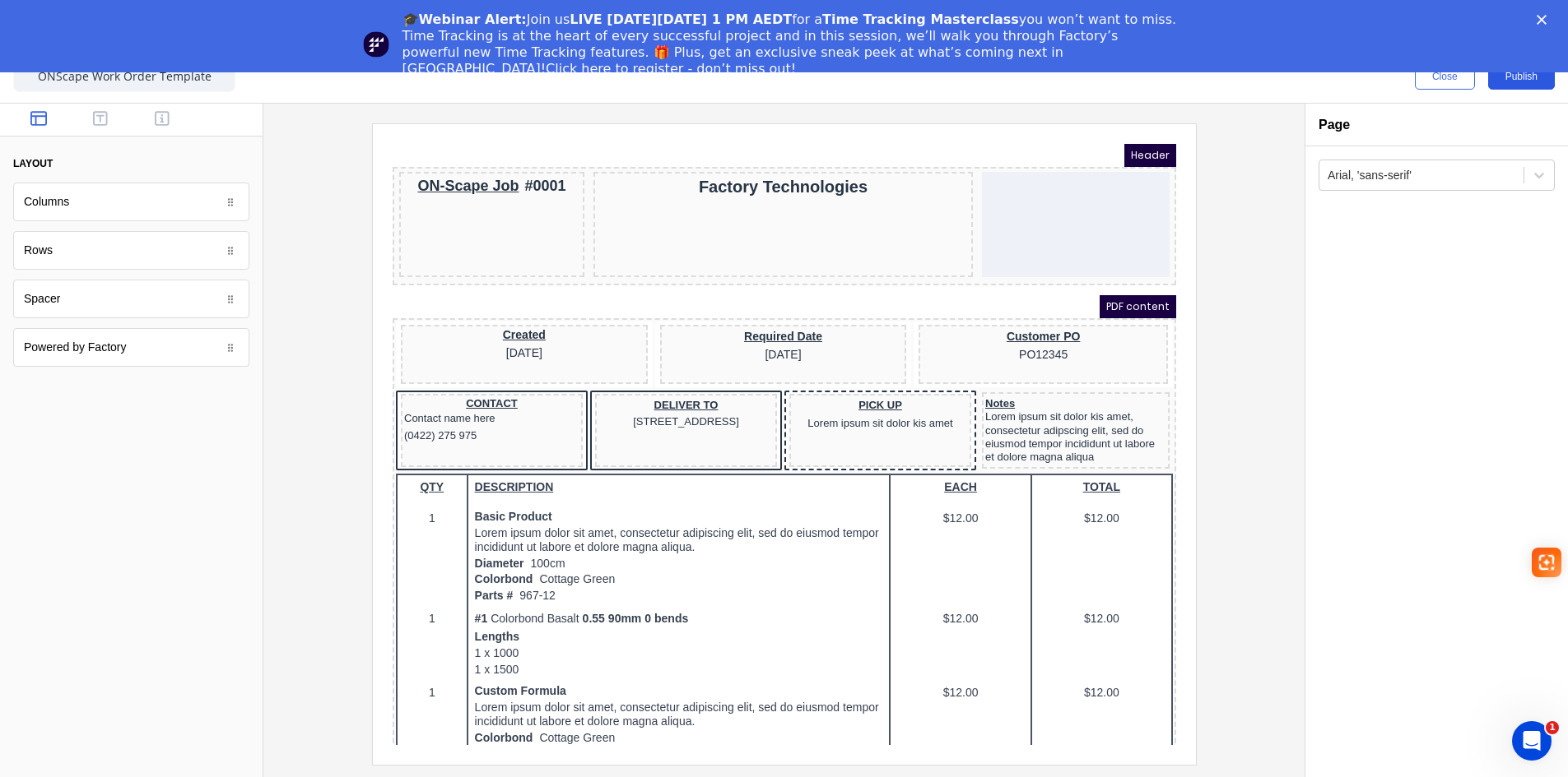
click at [1523, 78] on button "Publish" at bounding box center [1521, 77] width 66 height 26
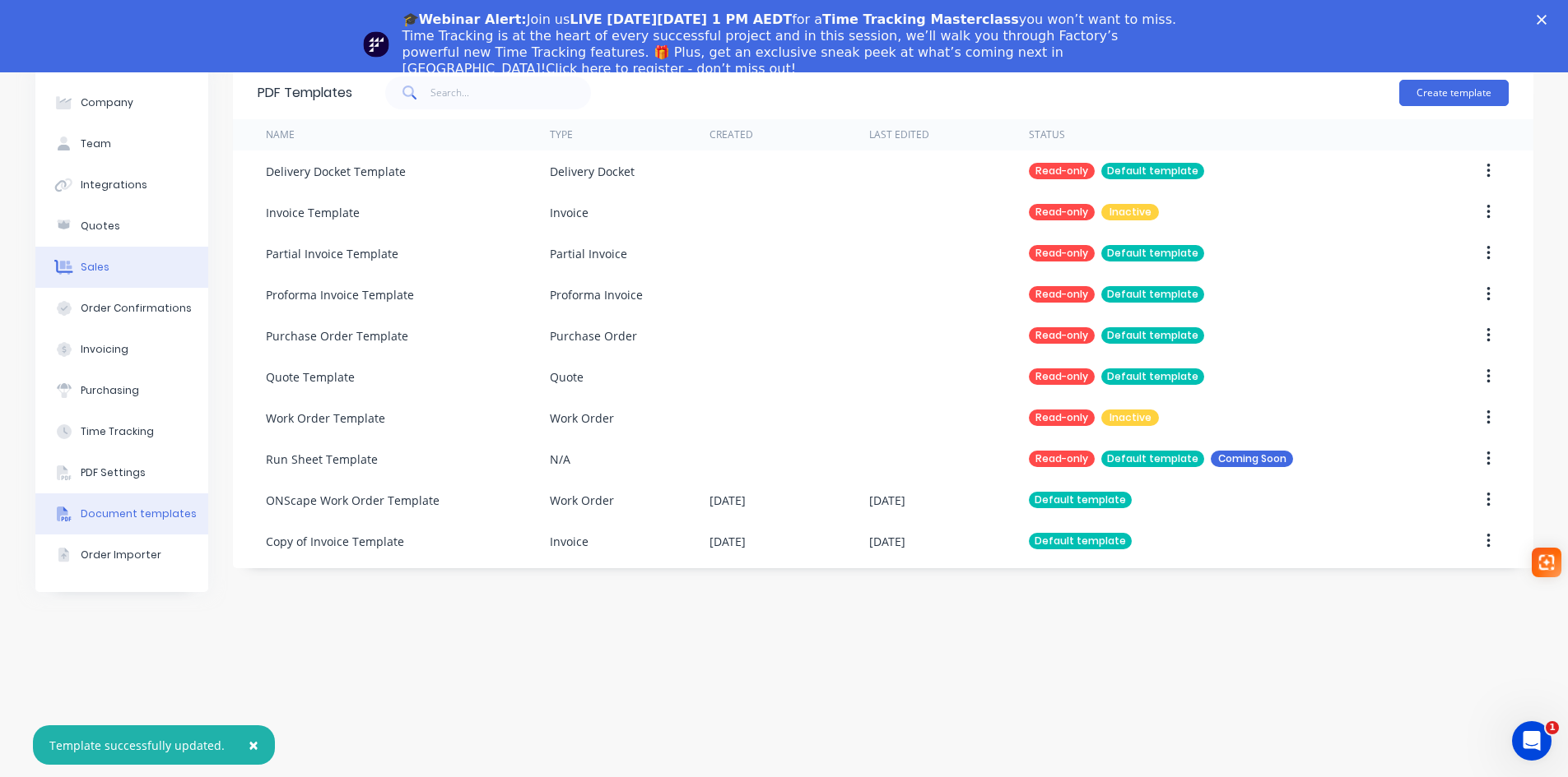
click at [99, 260] on div "Sales" at bounding box center [95, 267] width 29 height 15
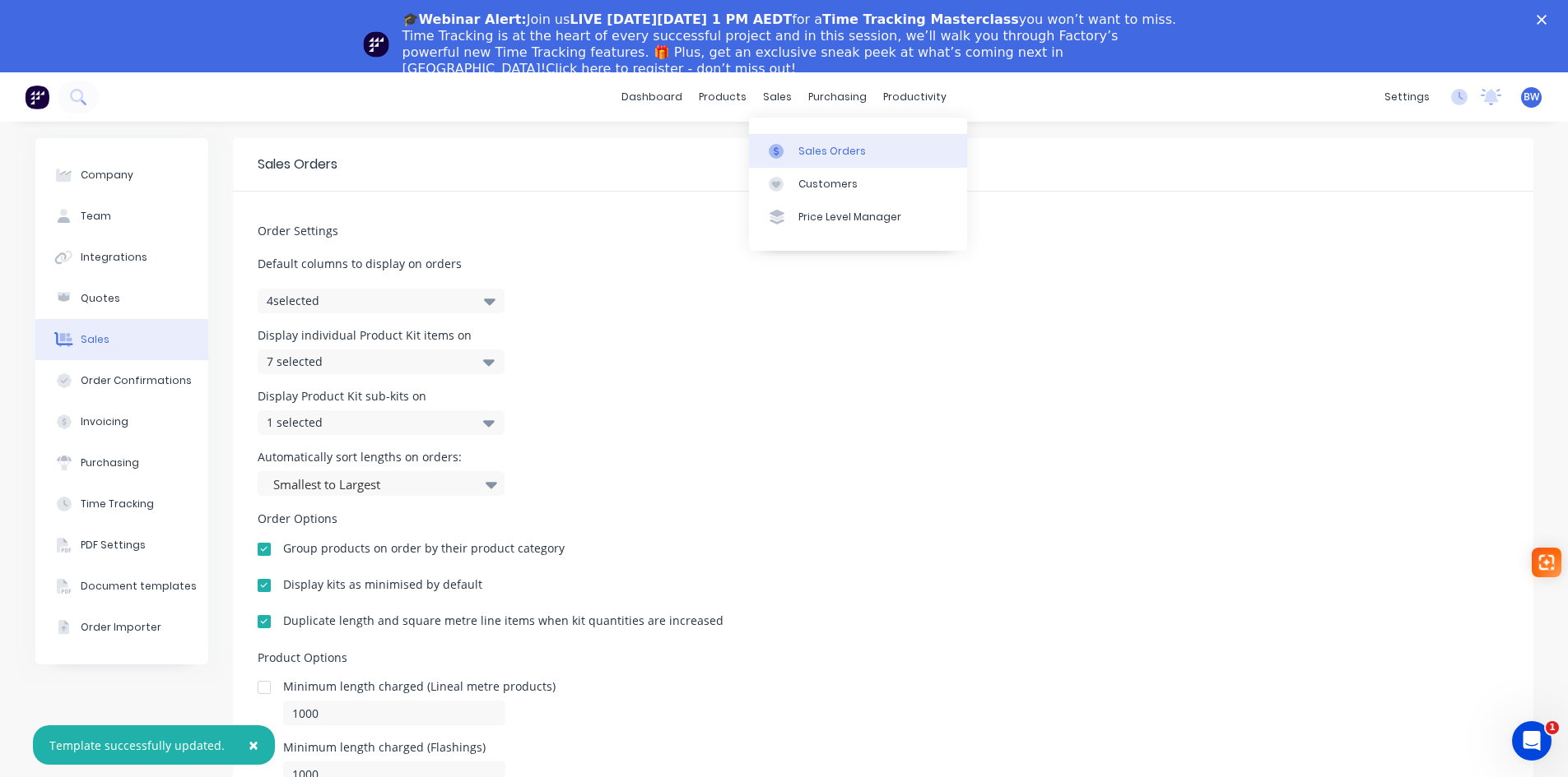
click at [825, 155] on div "Sales Orders" at bounding box center [832, 151] width 67 height 15
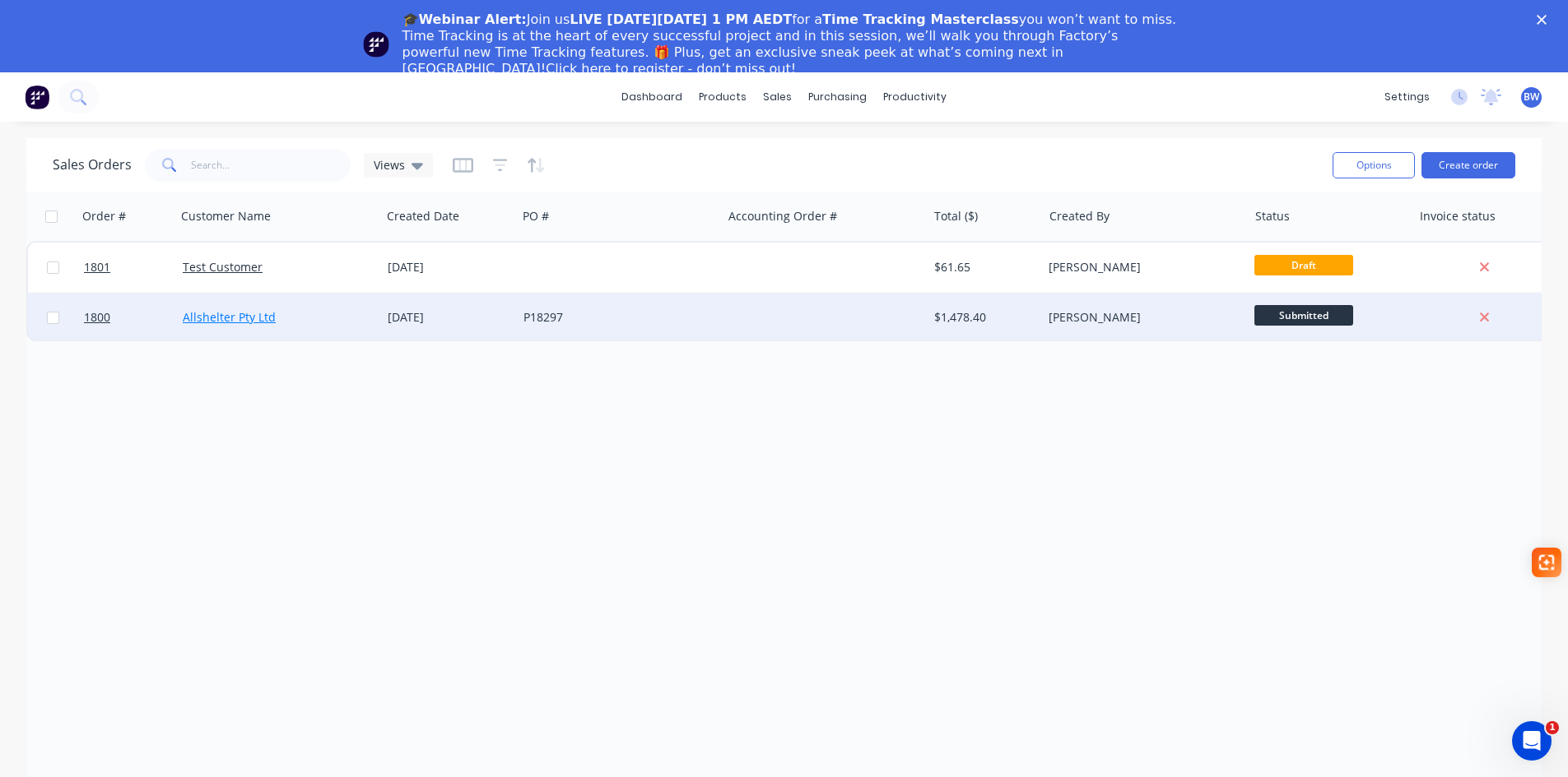
click at [223, 319] on link "Allshelter Pty Ltd" at bounding box center [229, 317] width 93 height 16
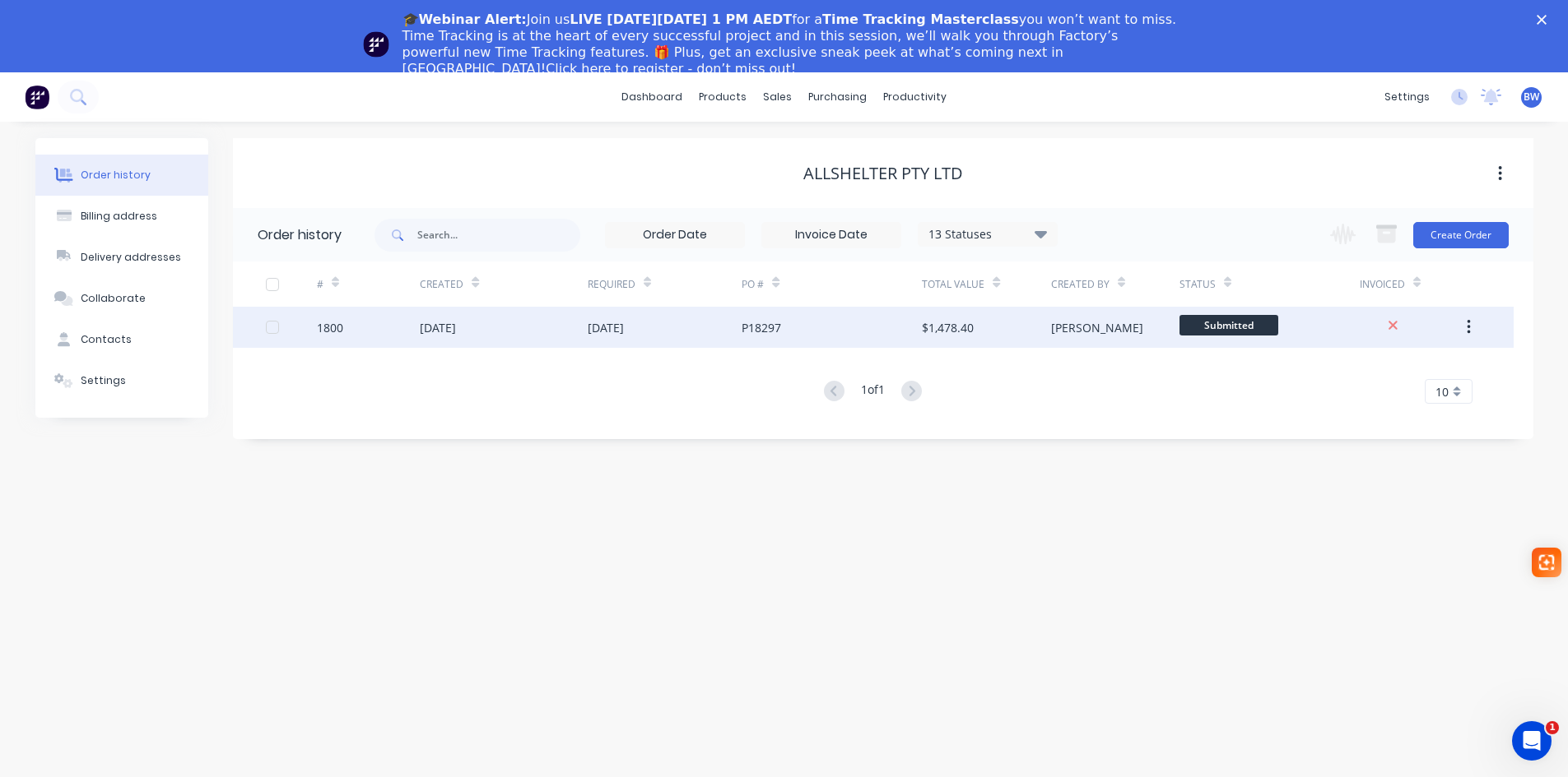
click at [522, 330] on div "23 Sep 2025" at bounding box center [504, 327] width 167 height 41
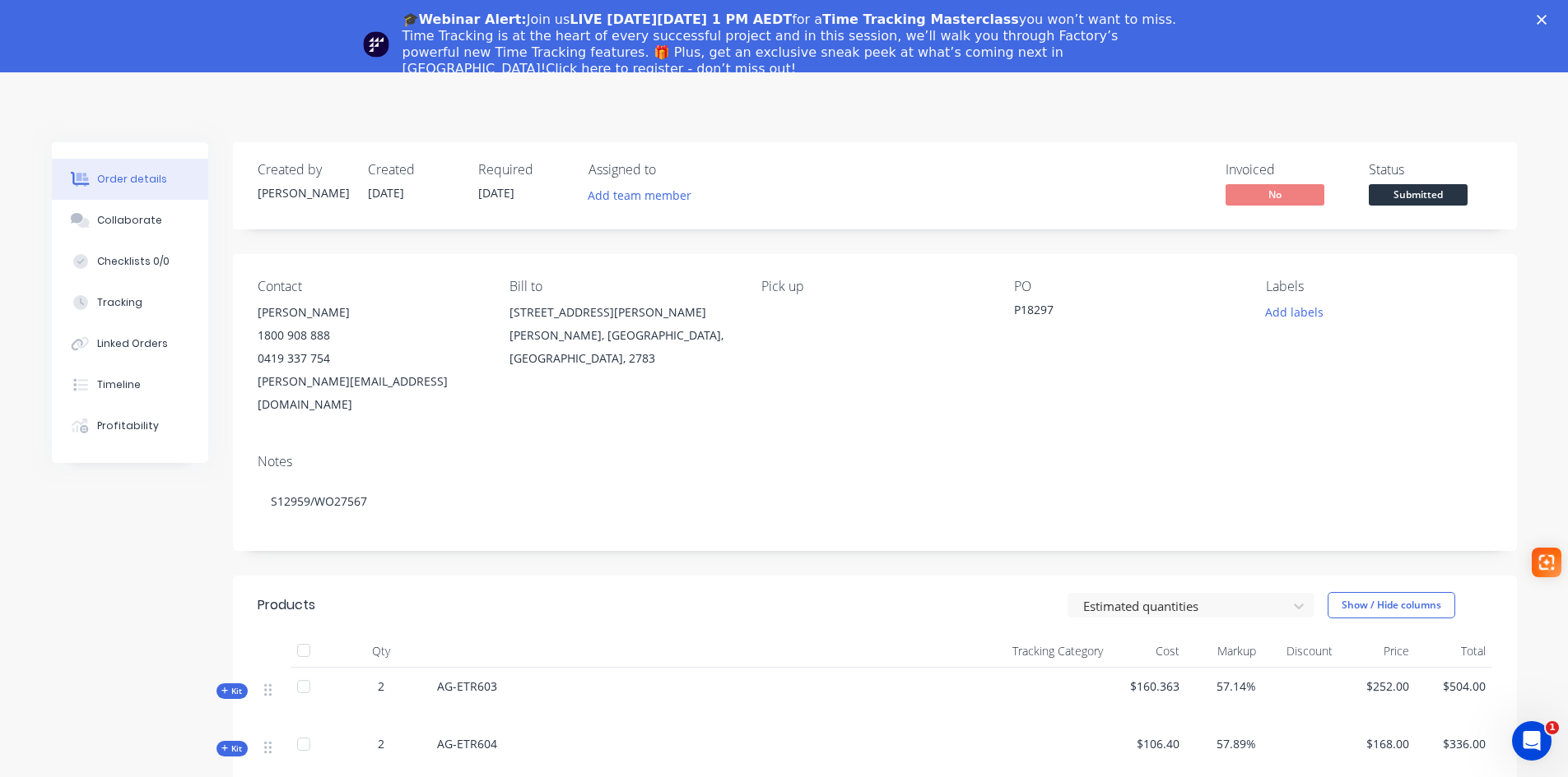
click at [796, 61] on link "Click here to register - don’t miss out!" at bounding box center [670, 69] width 250 height 16
click at [1547, 15] on icon "Close" at bounding box center [1541, 19] width 10 height 10
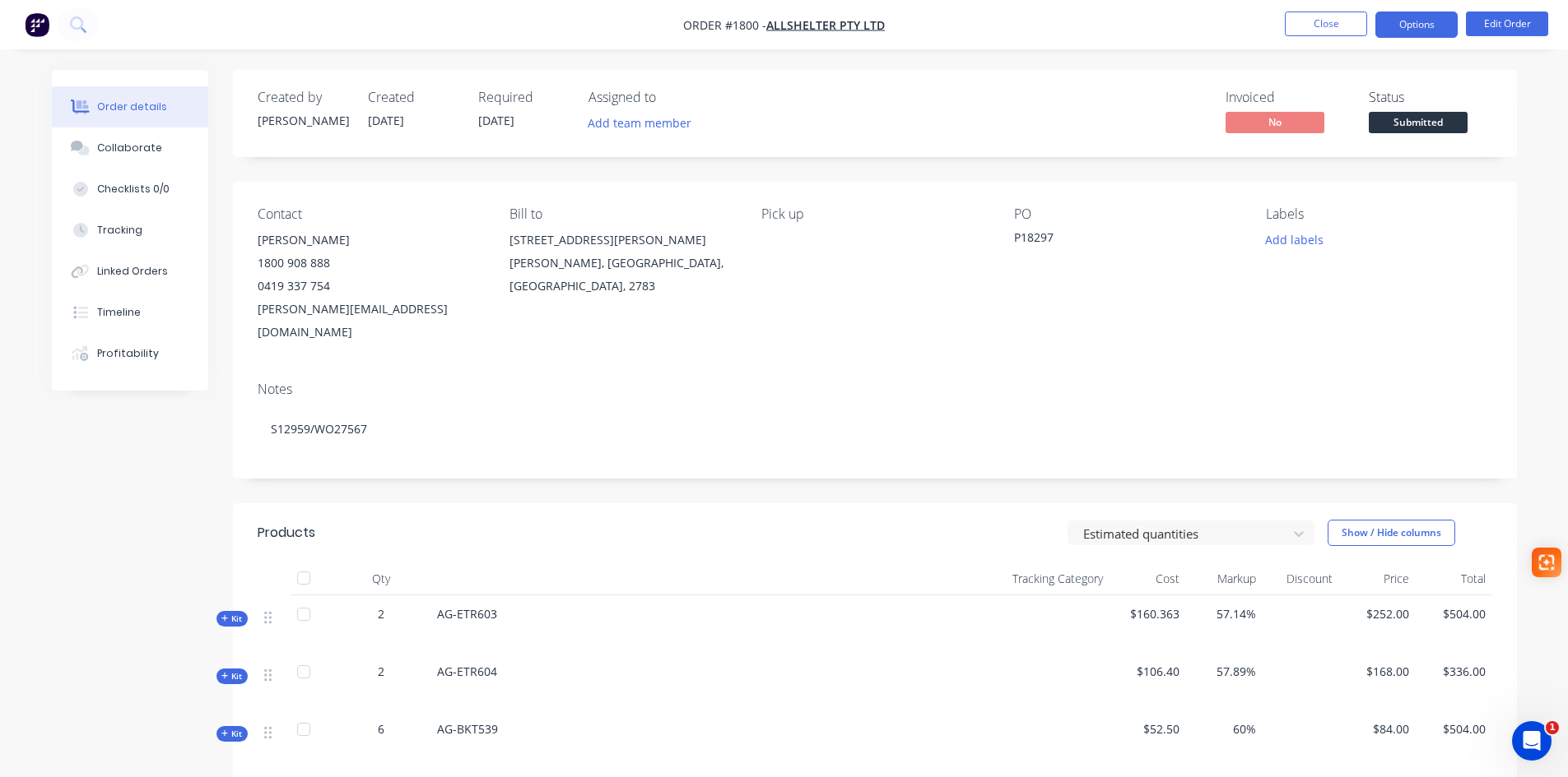
click at [1429, 28] on button "Options" at bounding box center [1416, 24] width 82 height 26
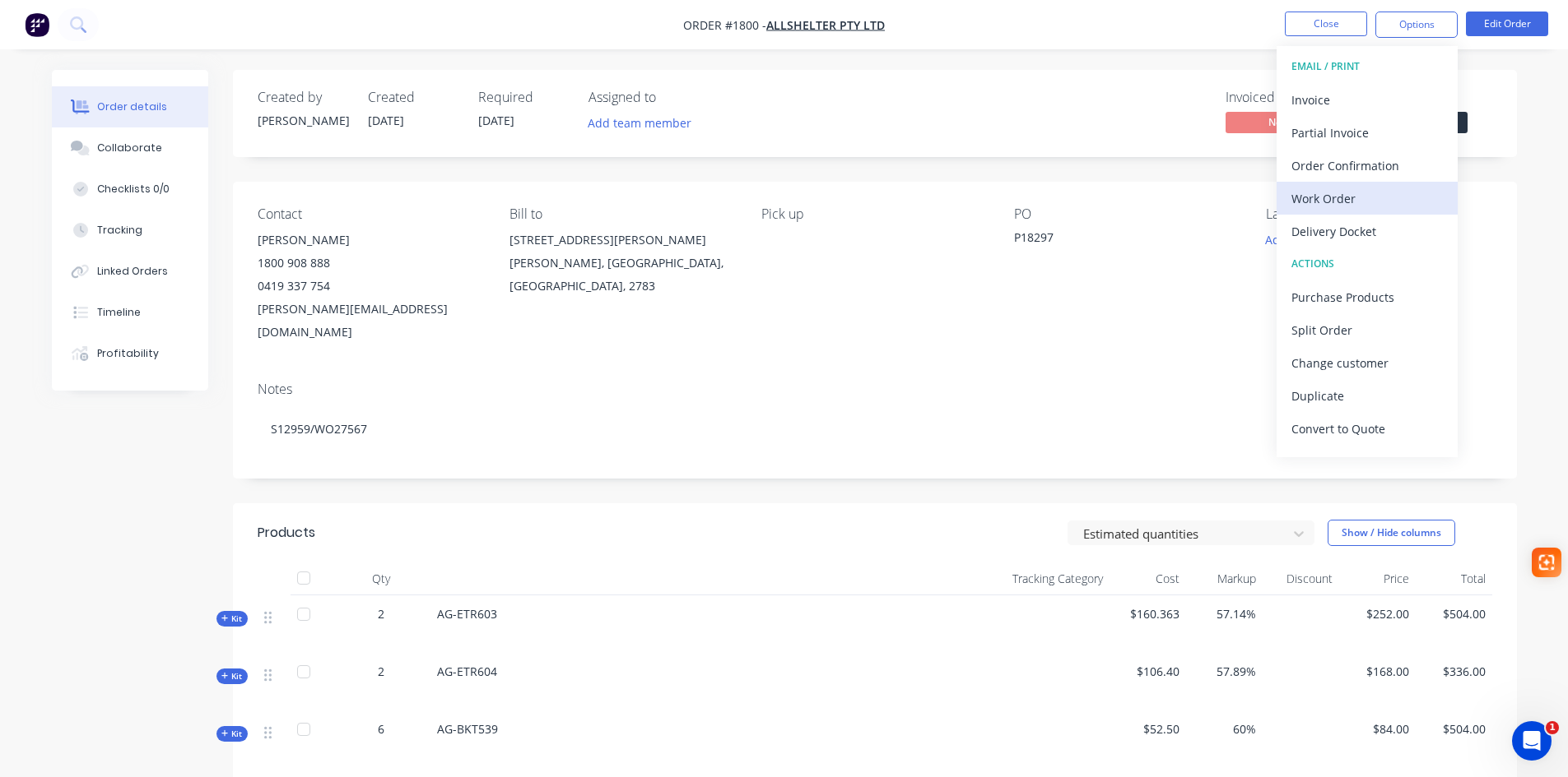
click at [1331, 200] on div "Work Order" at bounding box center [1368, 198] width 152 height 24
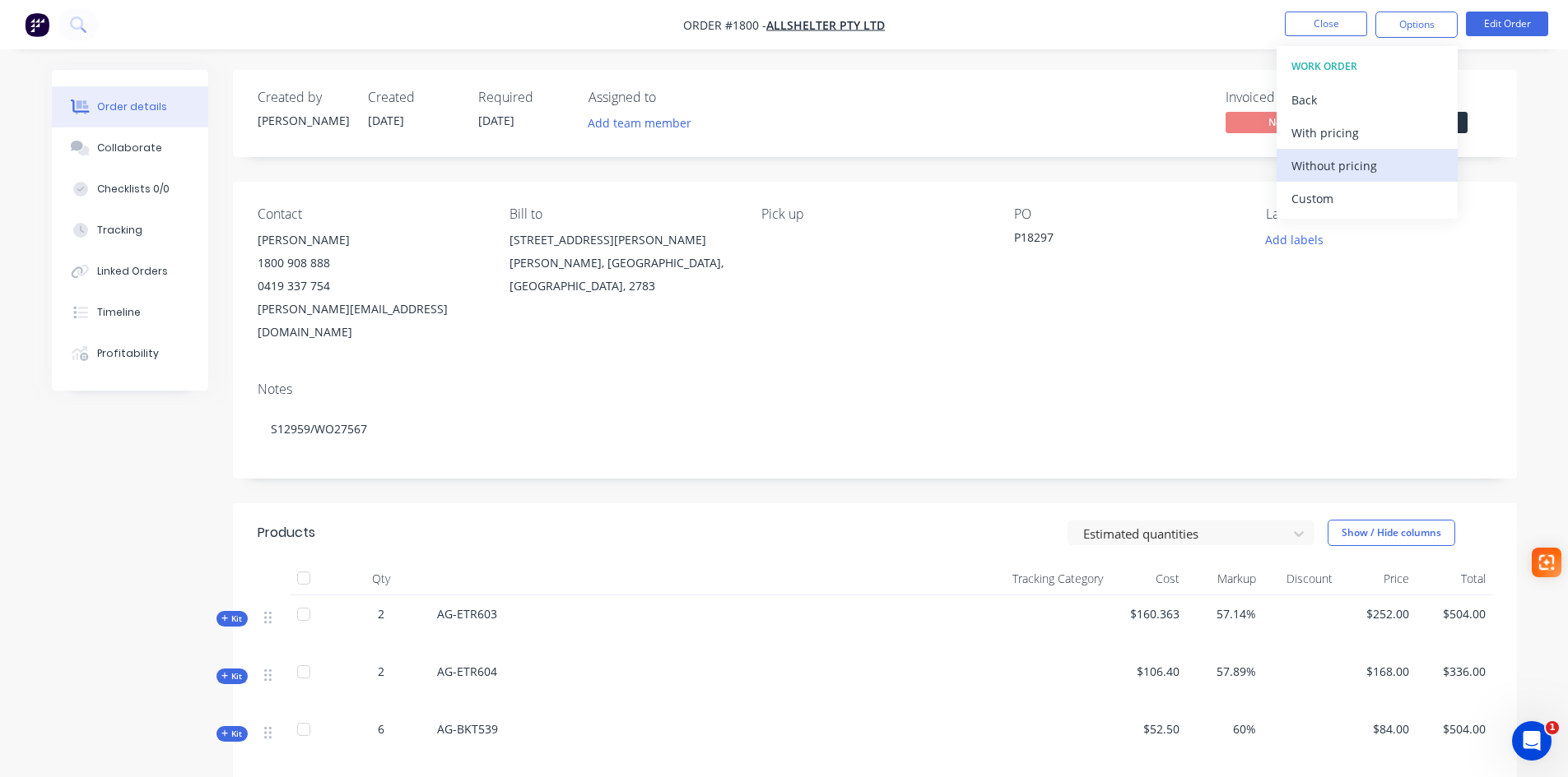
click at [1342, 167] on div "Without pricing" at bounding box center [1368, 166] width 152 height 24
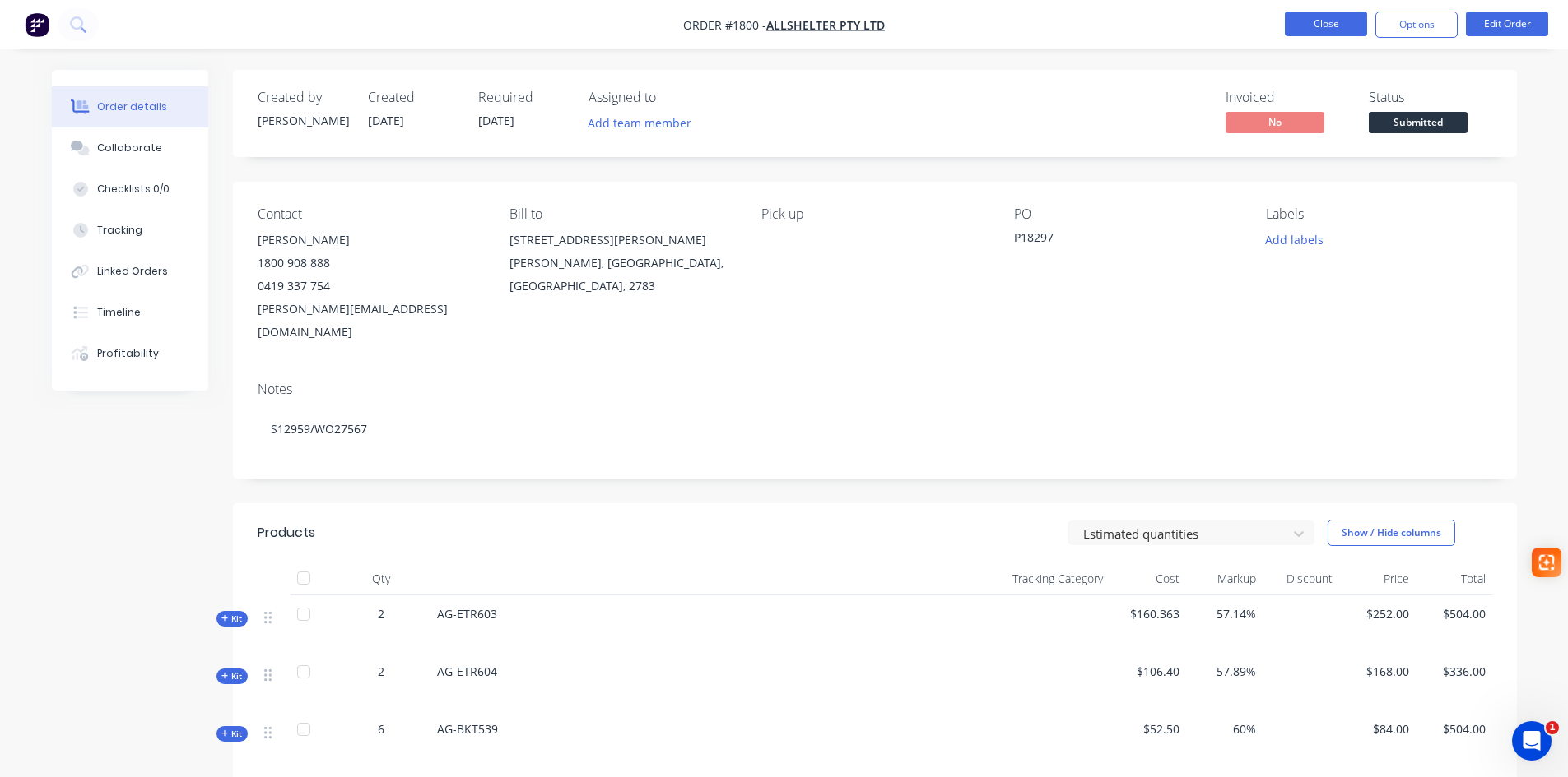
click at [1327, 24] on button "Close" at bounding box center [1326, 24] width 82 height 24
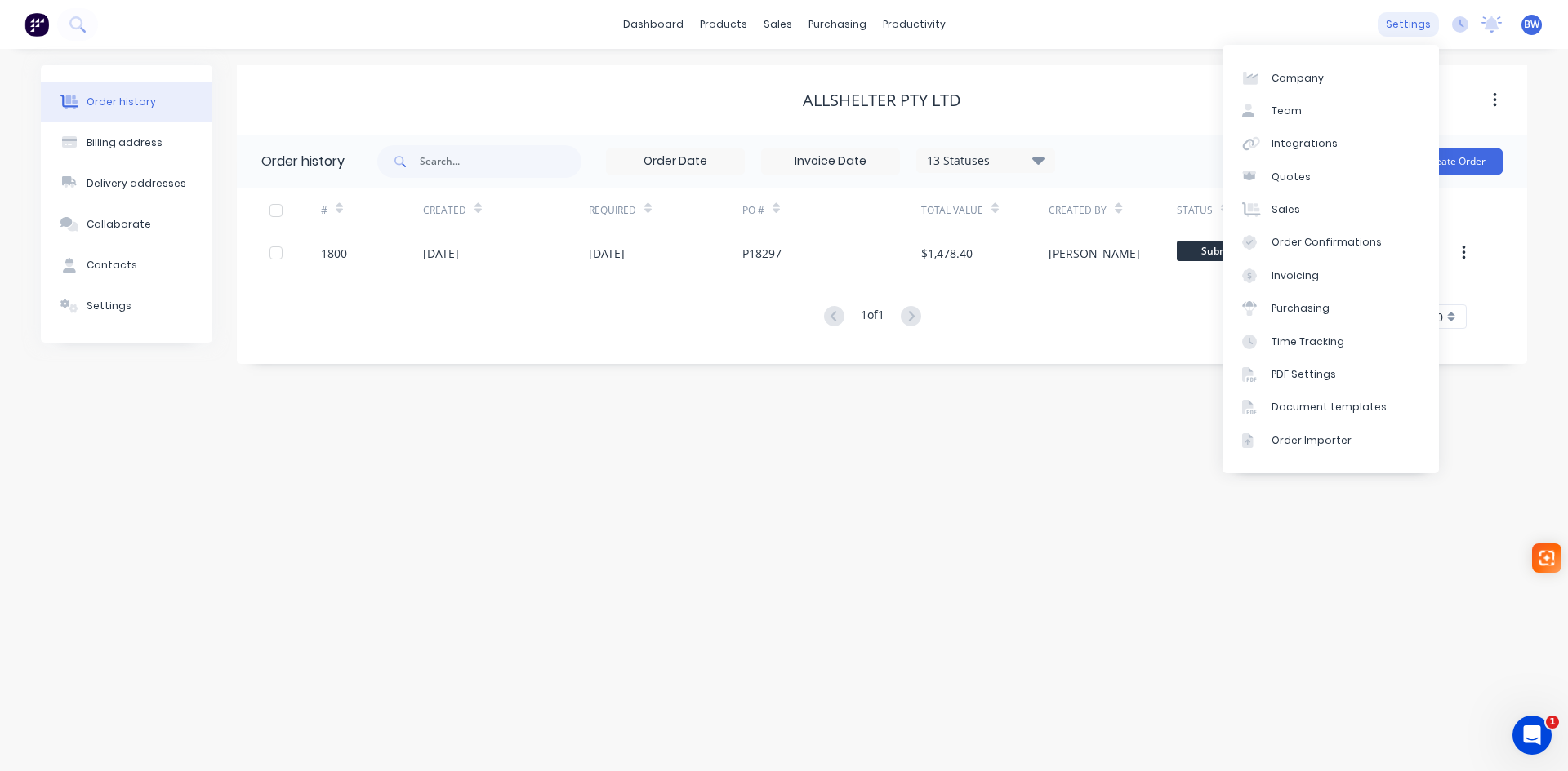
click at [1417, 22] on div "settings" at bounding box center [1408, 24] width 61 height 24
click at [1328, 404] on div "Document templates" at bounding box center [1328, 407] width 115 height 15
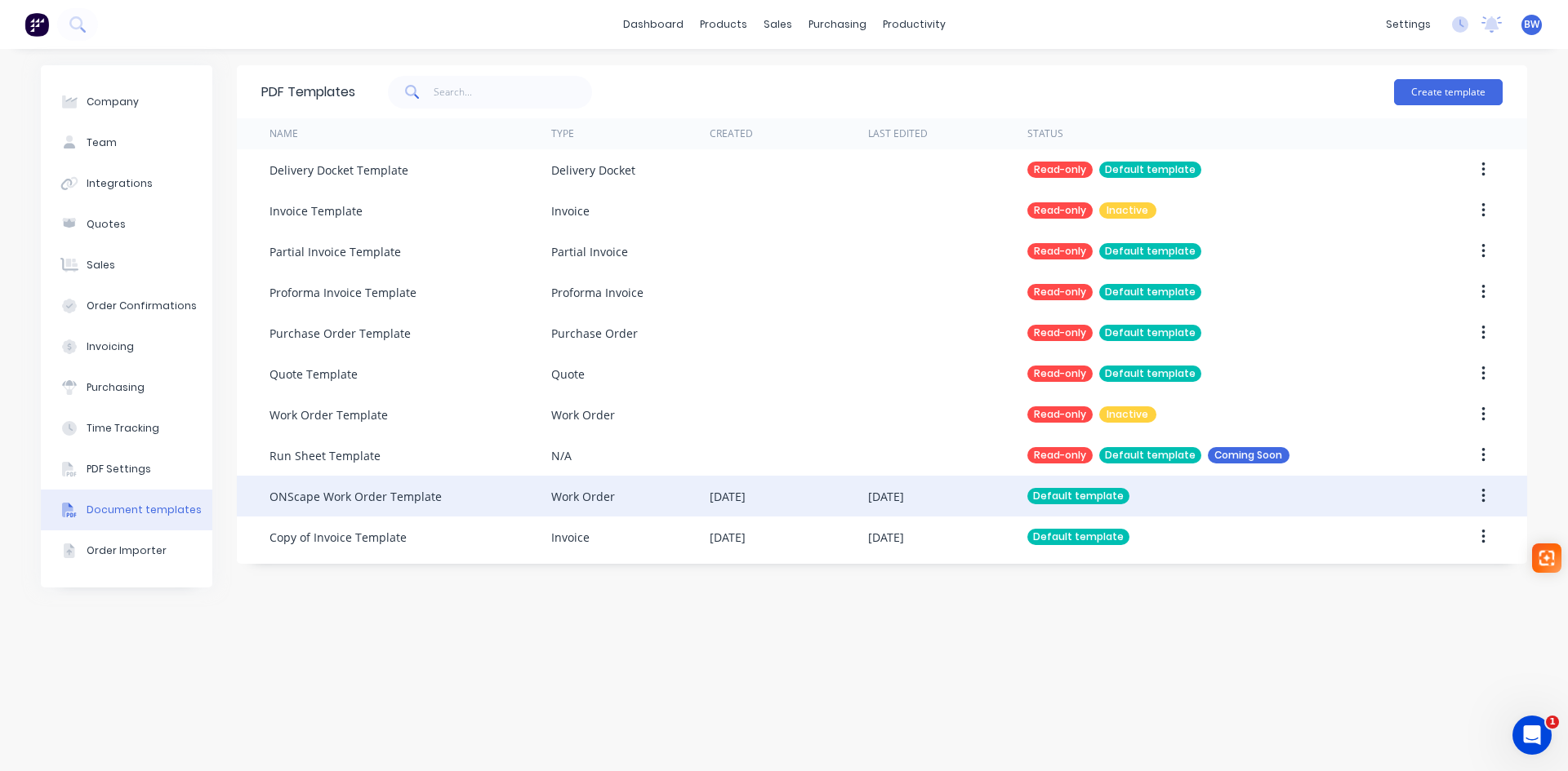
click at [326, 503] on div "ONScape Work Order Template" at bounding box center [355, 497] width 172 height 17
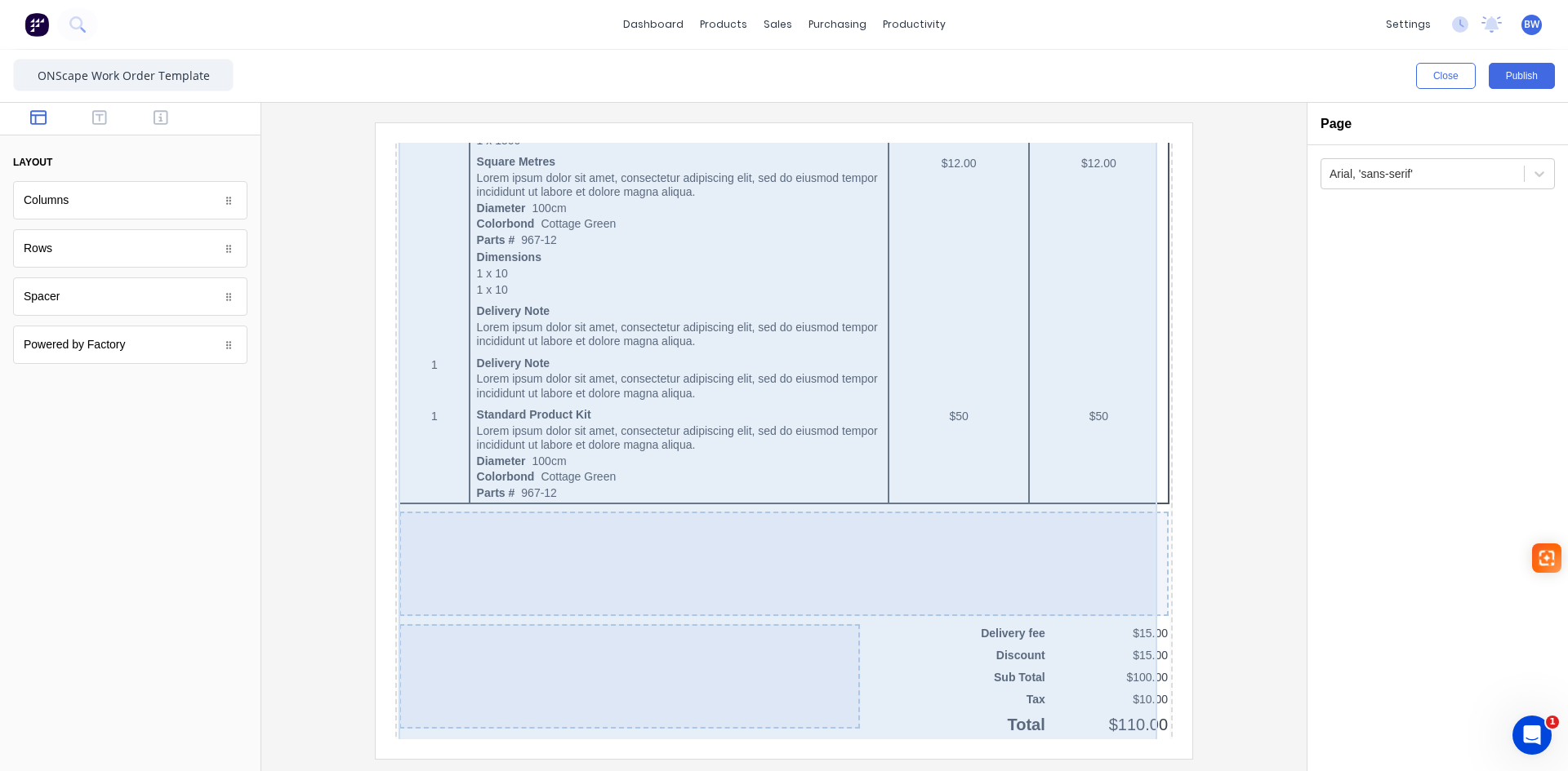
scroll to position [920, 0]
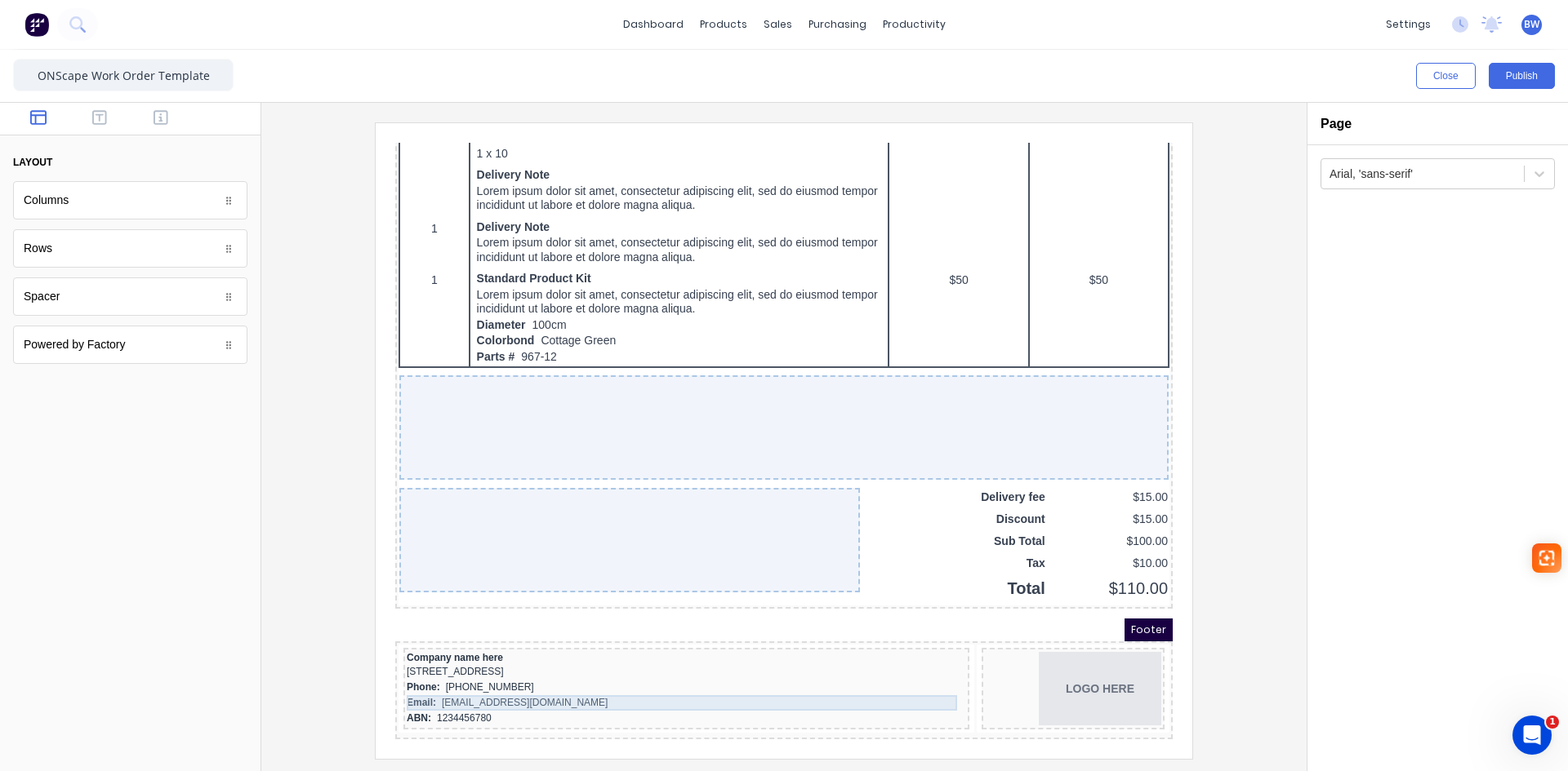
click at [840, 678] on div "Email: [EMAIL_ADDRESS][DOMAIN_NAME]" at bounding box center [667, 684] width 560 height 16
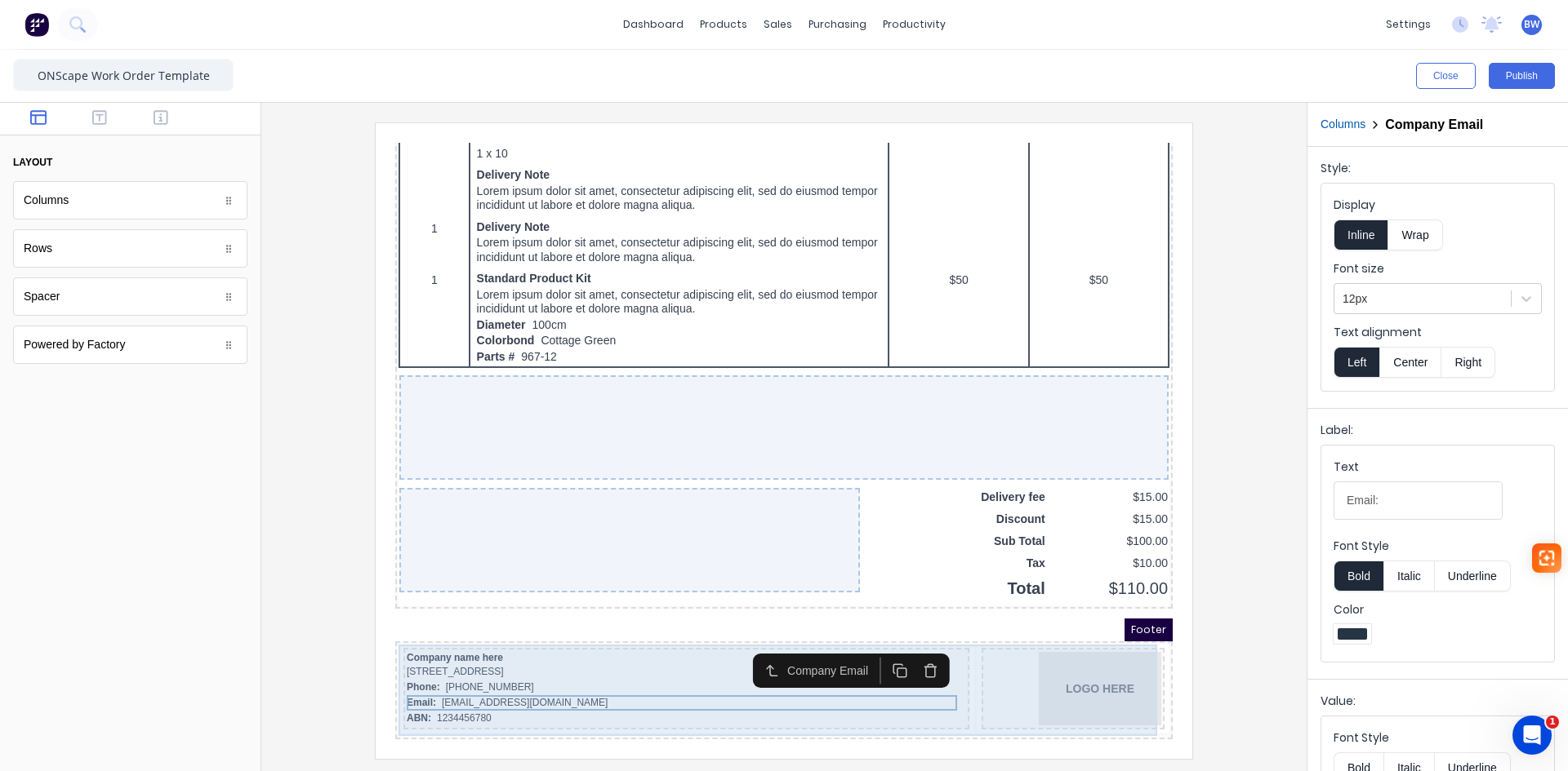
click at [717, 628] on div "Company name here [STREET_ADDRESS] Phone: [PHONE_NUMBER] Email: [EMAIL_ADDRESS]…" at bounding box center [667, 669] width 566 height 81
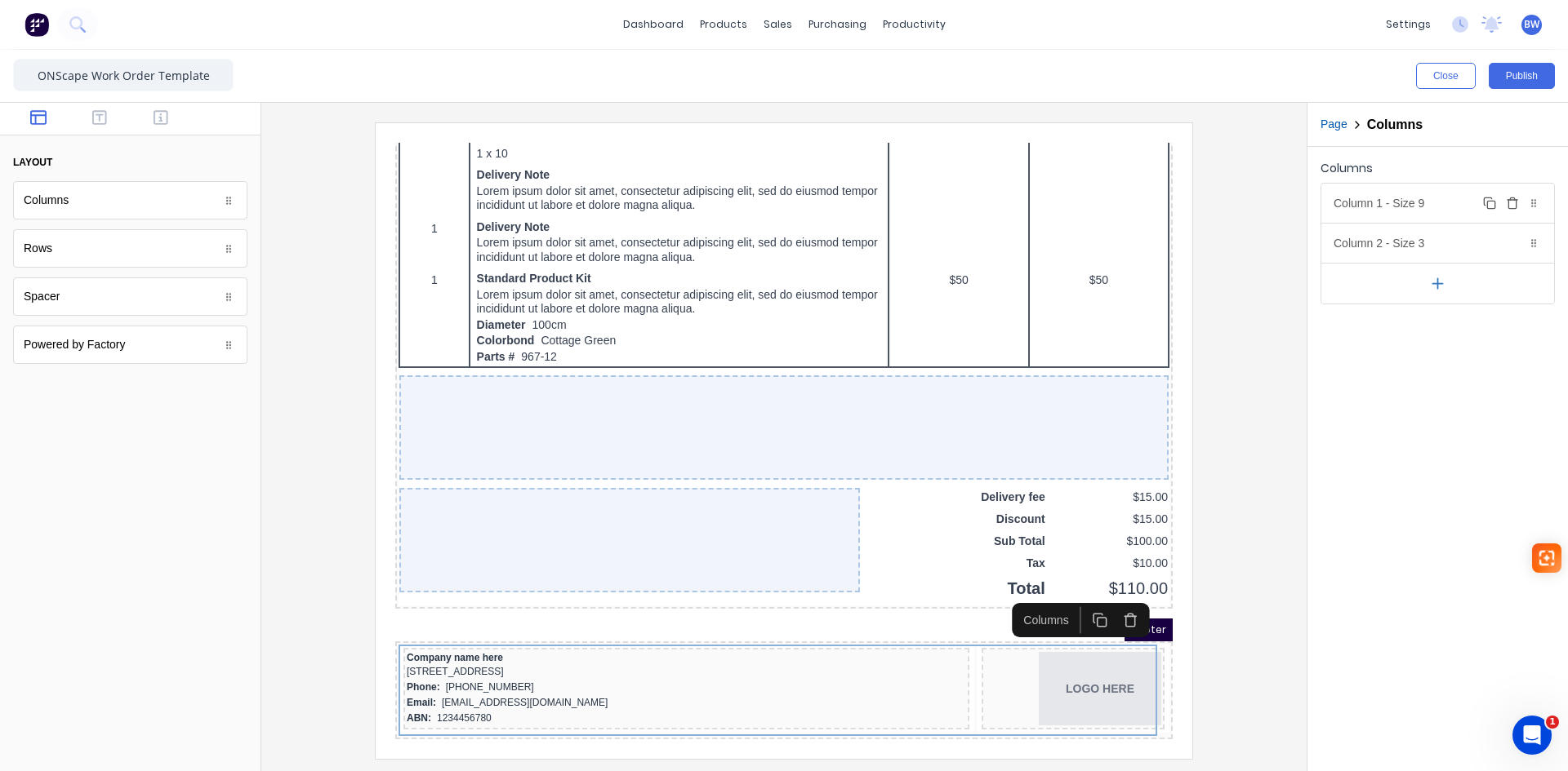
click at [1416, 205] on div "Column 1 - Size 9 Duplicate Delete" at bounding box center [1437, 202] width 233 height 39
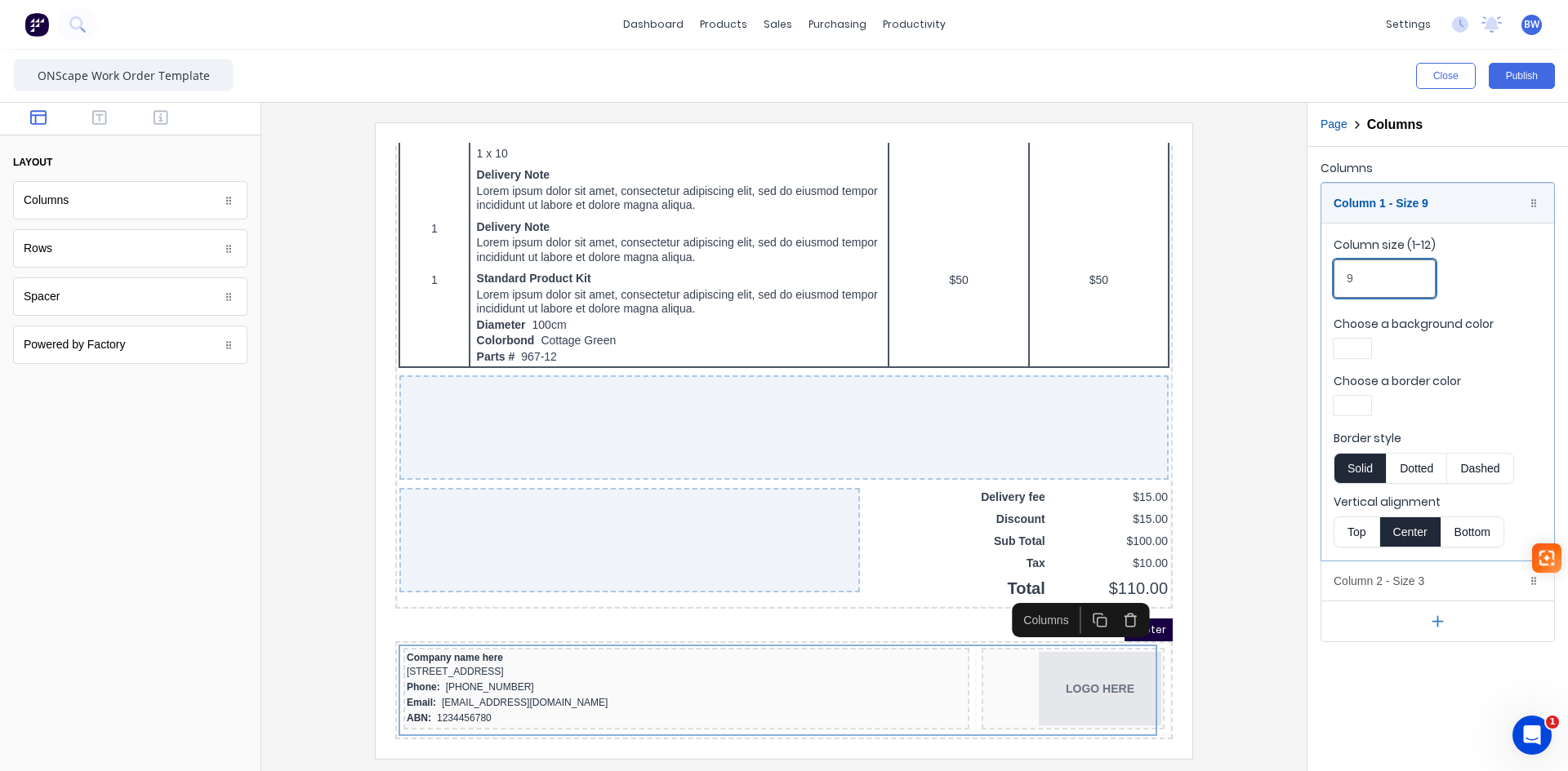
drag, startPoint x: 1362, startPoint y: 279, endPoint x: 1315, endPoint y: 275, distance: 47.2
click at [1315, 275] on div "Columns Column 1 - Size 9 Duplicate Delete Column size (1-12) 9 Choose a backgr…" at bounding box center [1437, 399] width 260 height 506
type input "5"
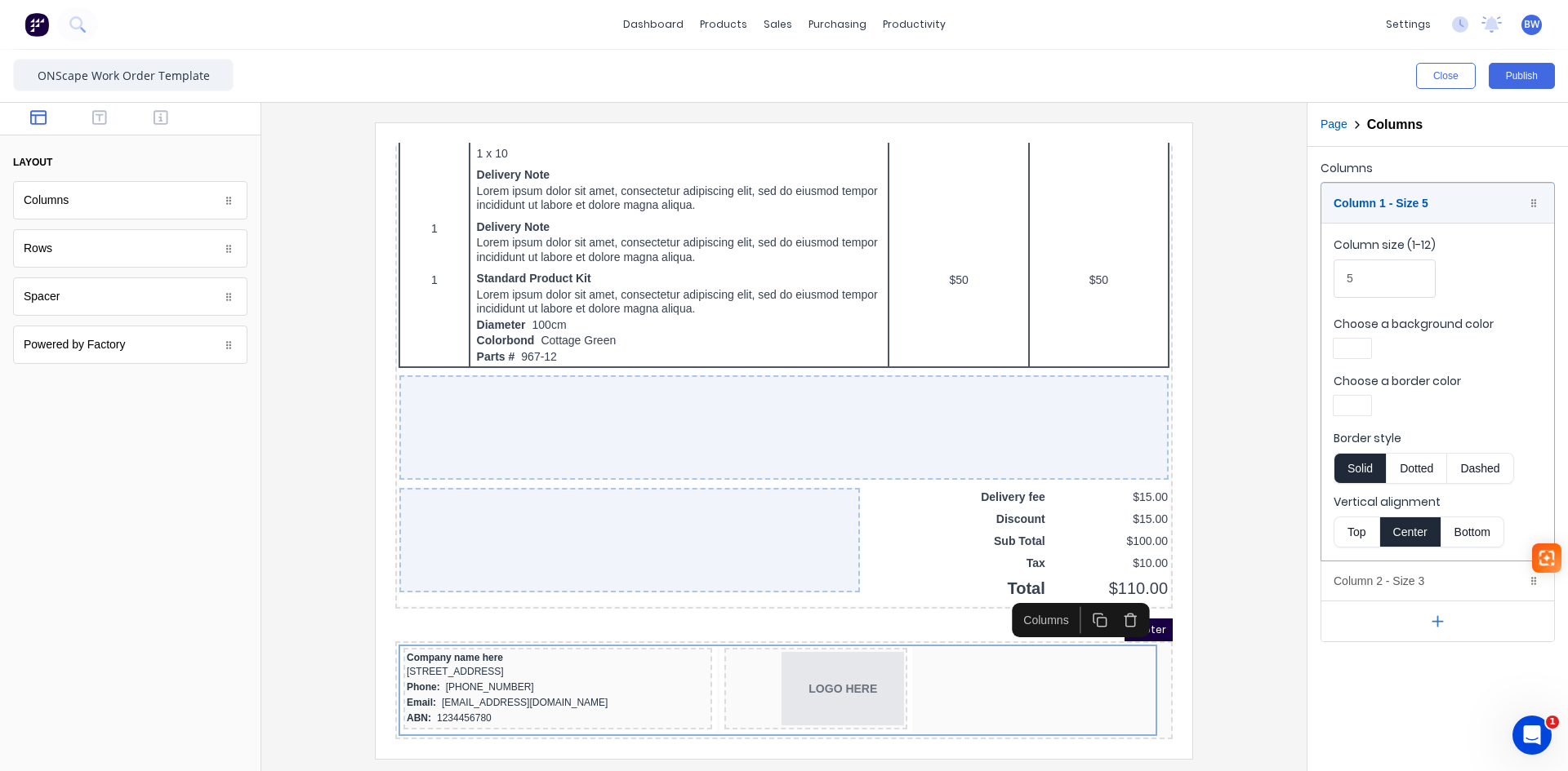
click at [1081, 594] on icon "button" at bounding box center [1081, 602] width 16 height 16
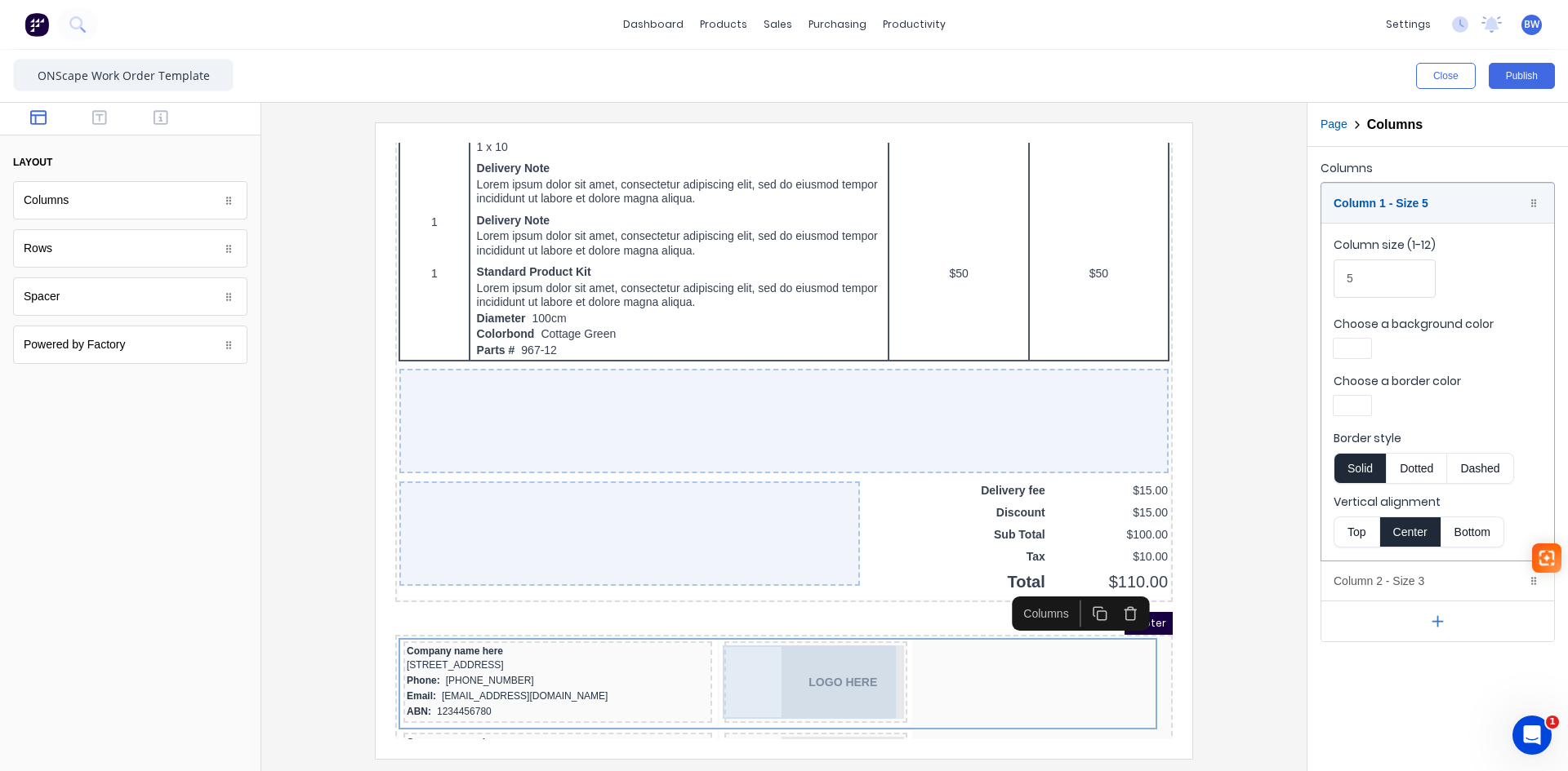
click at [837, 653] on div "LOGO HERE" at bounding box center [797, 662] width 176 height 73
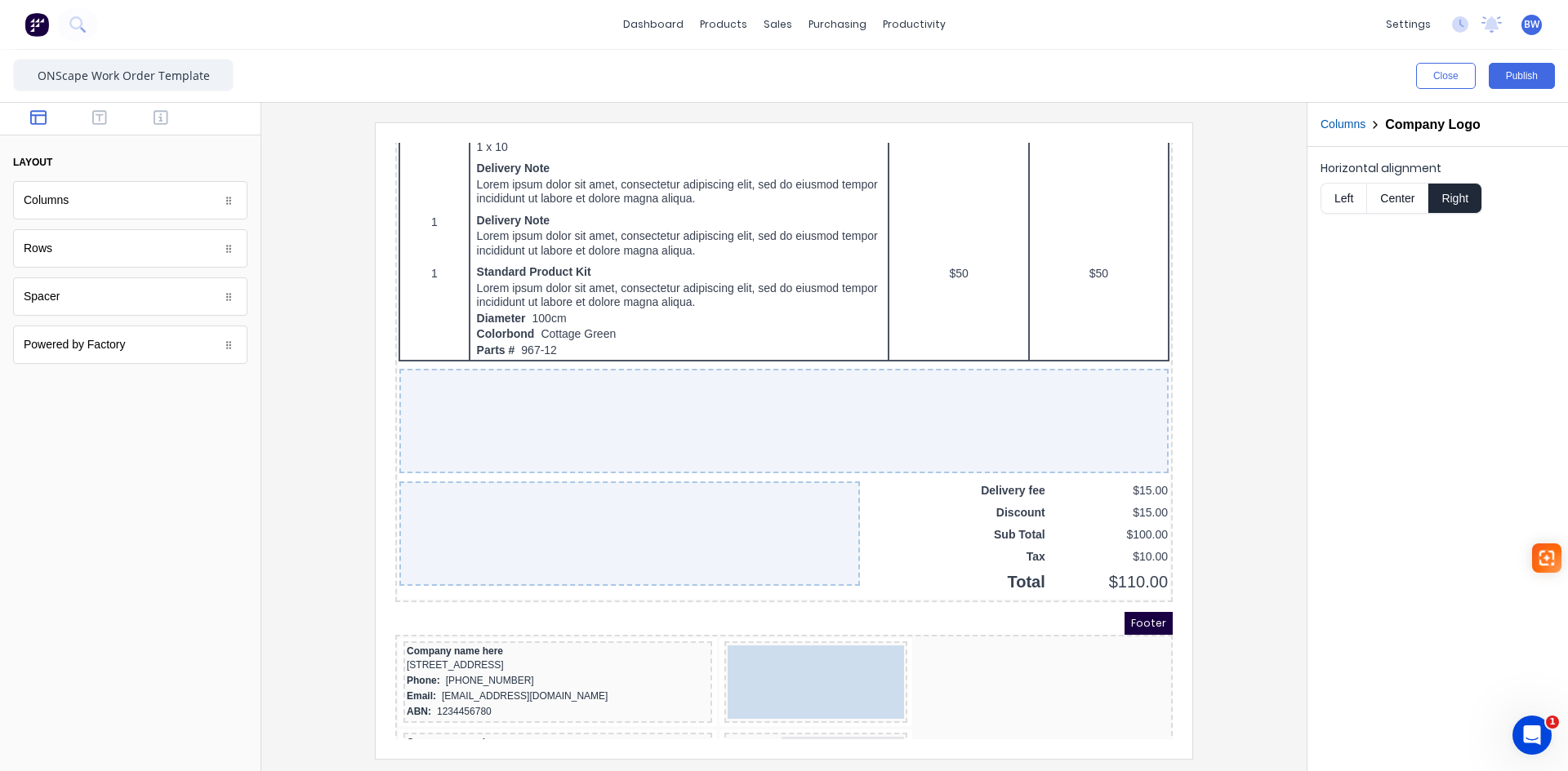
drag, startPoint x: 864, startPoint y: 647, endPoint x: 1091, endPoint y: 645, distance: 227.0
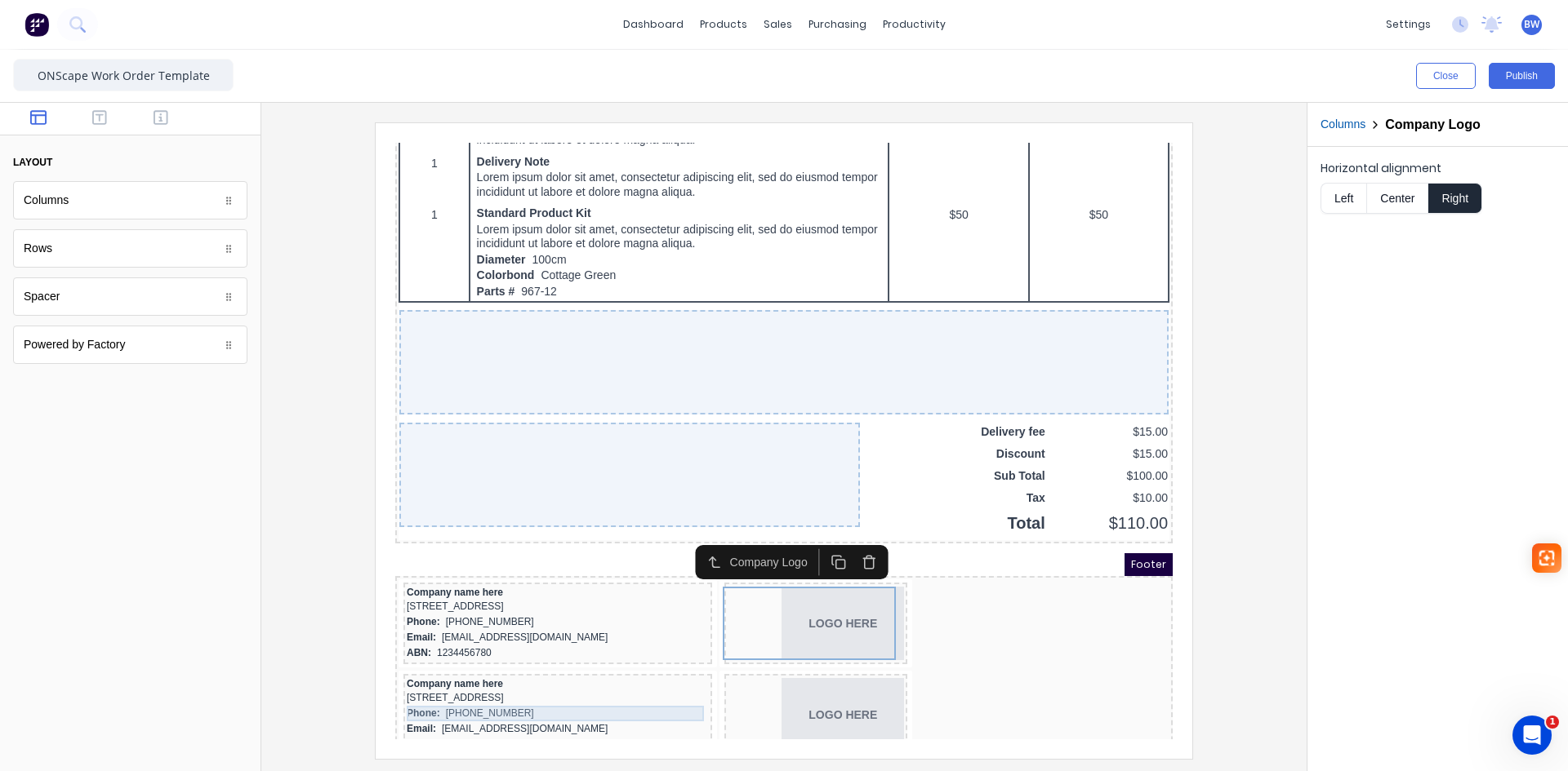
scroll to position [1011, 0]
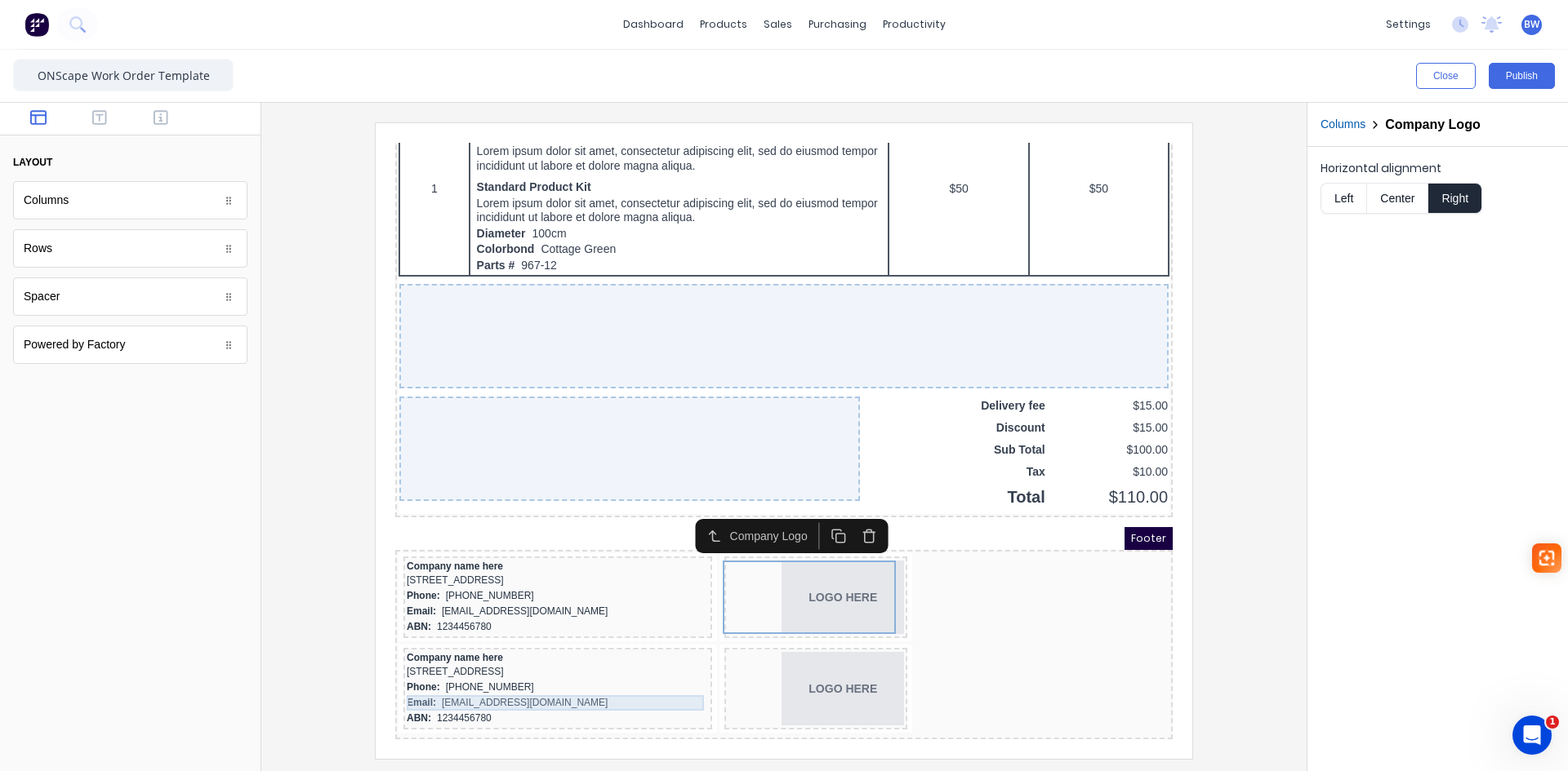
click at [618, 676] on div "Email: [EMAIL_ADDRESS][DOMAIN_NAME]" at bounding box center [538, 684] width 302 height 16
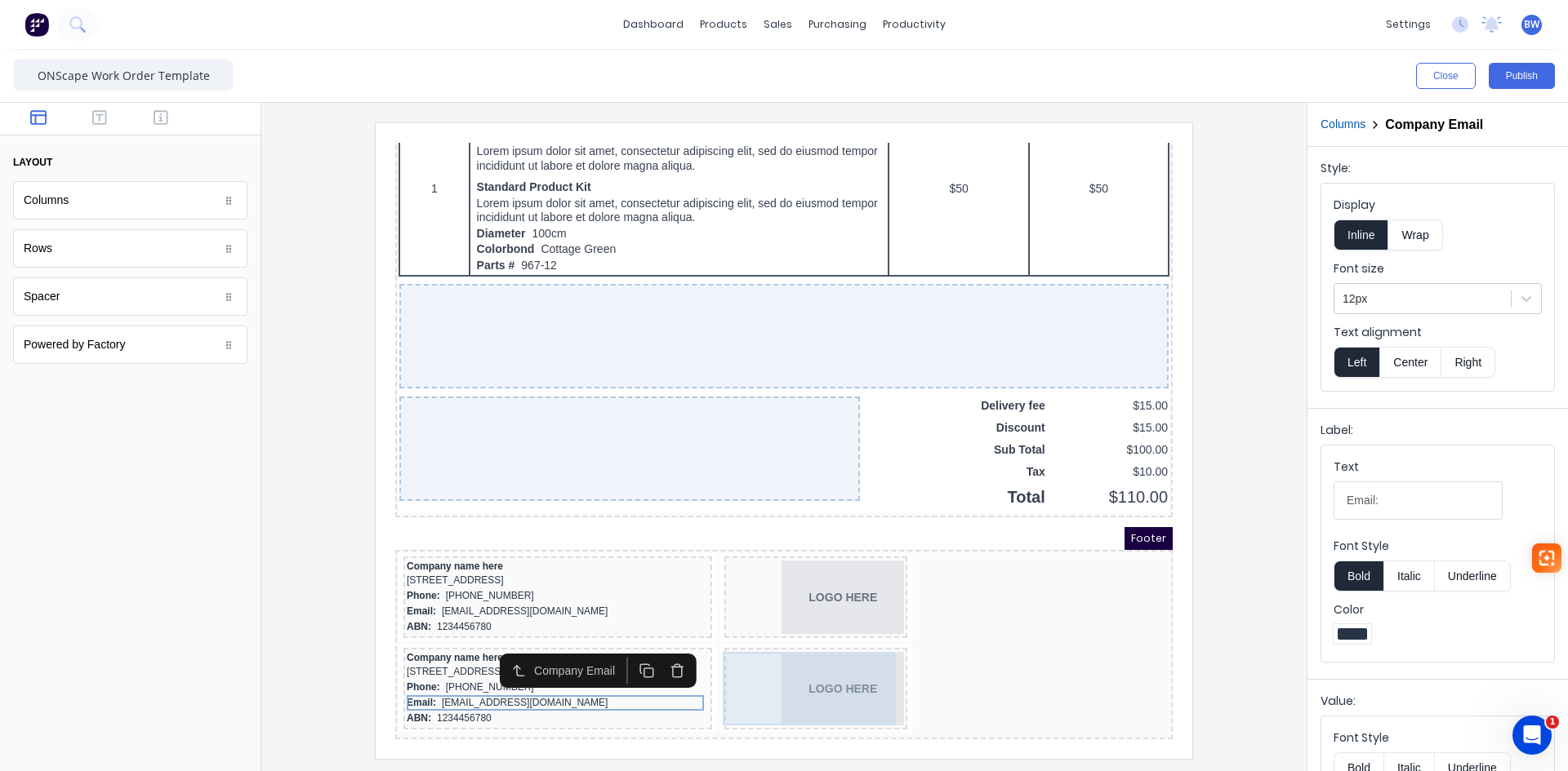
click at [796, 656] on div "LOGO HERE" at bounding box center [797, 669] width 176 height 73
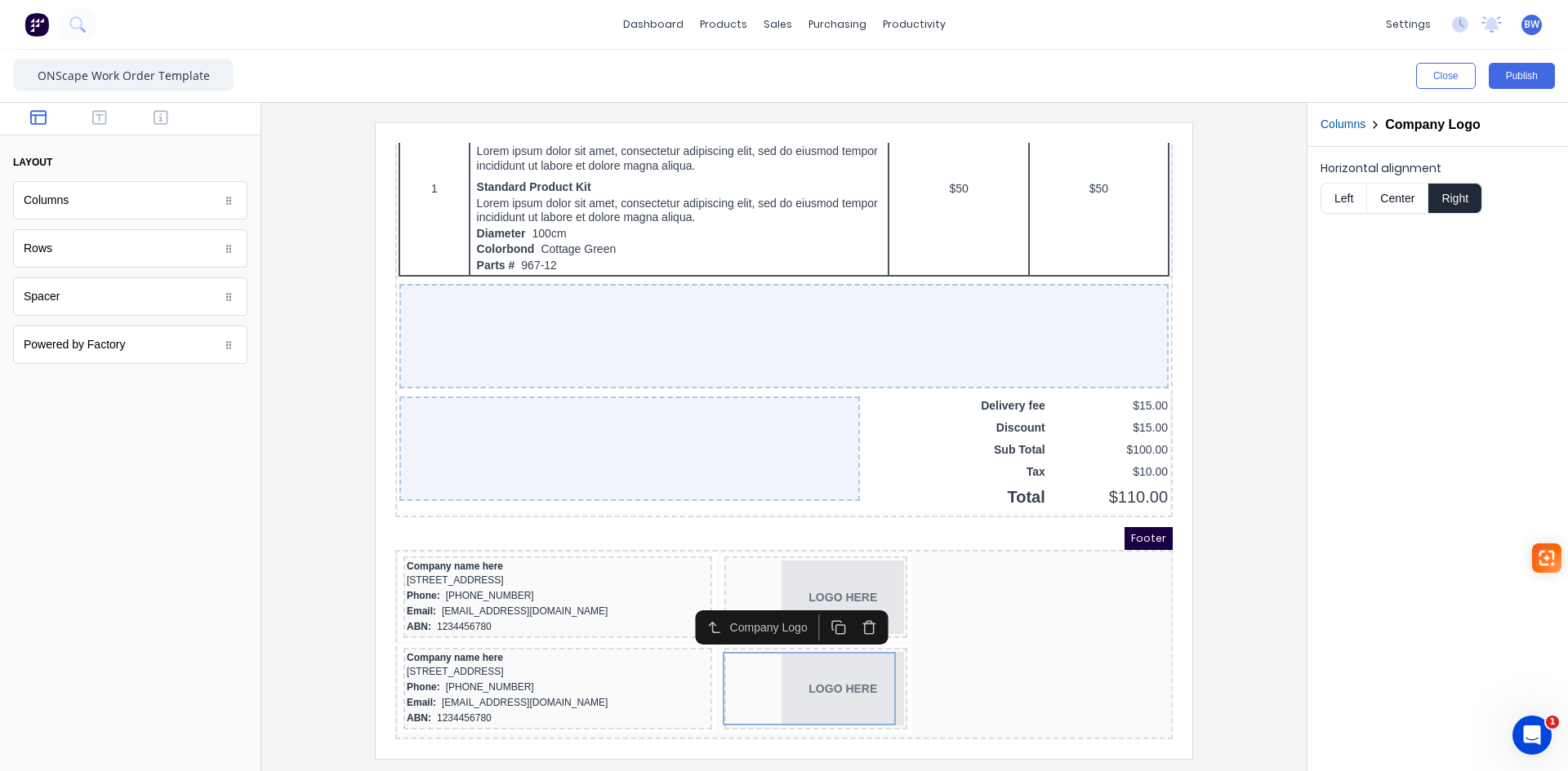
click at [851, 604] on icon "button" at bounding box center [849, 604] width 11 height 0
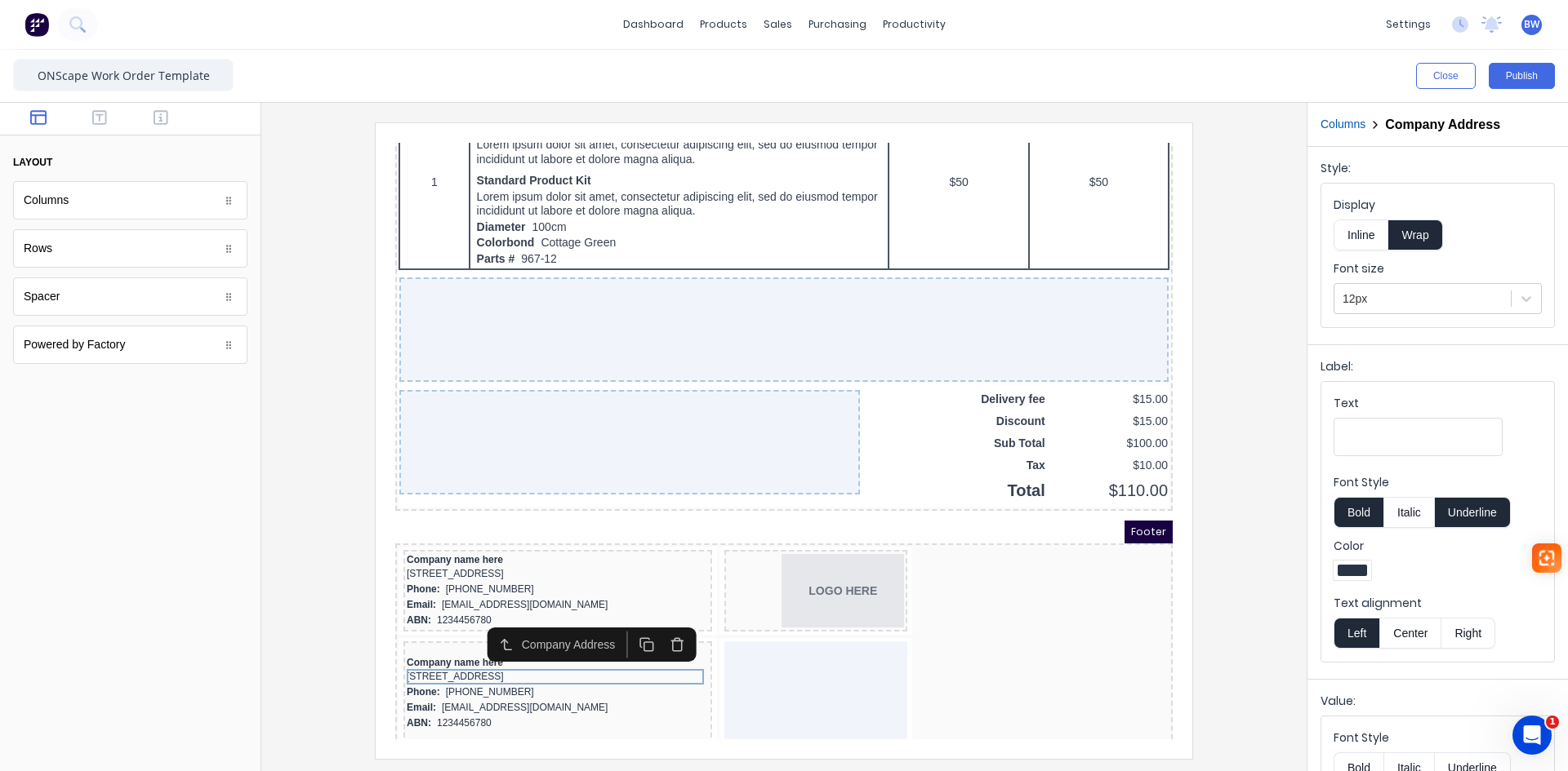
click at [657, 640] on div "Company Address" at bounding box center [573, 626] width 209 height 35
click at [682, 635] on div "Company Address" at bounding box center [573, 626] width 225 height 35
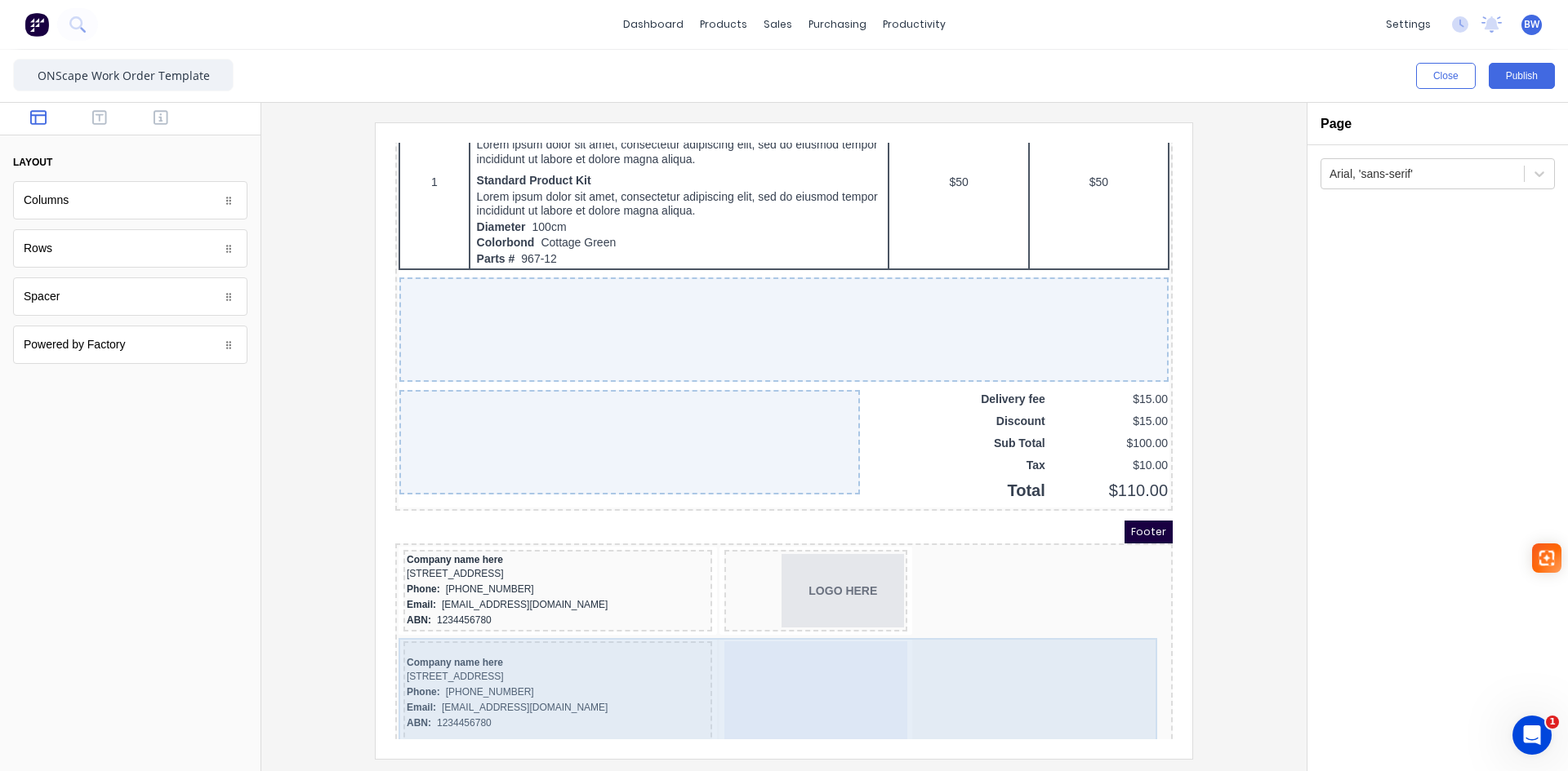
click at [669, 634] on div "Company name here [STREET_ADDRESS] Phone: [PHONE_NUMBER] Email: [EMAIL_ADDRESS]…" at bounding box center [538, 674] width 309 height 105
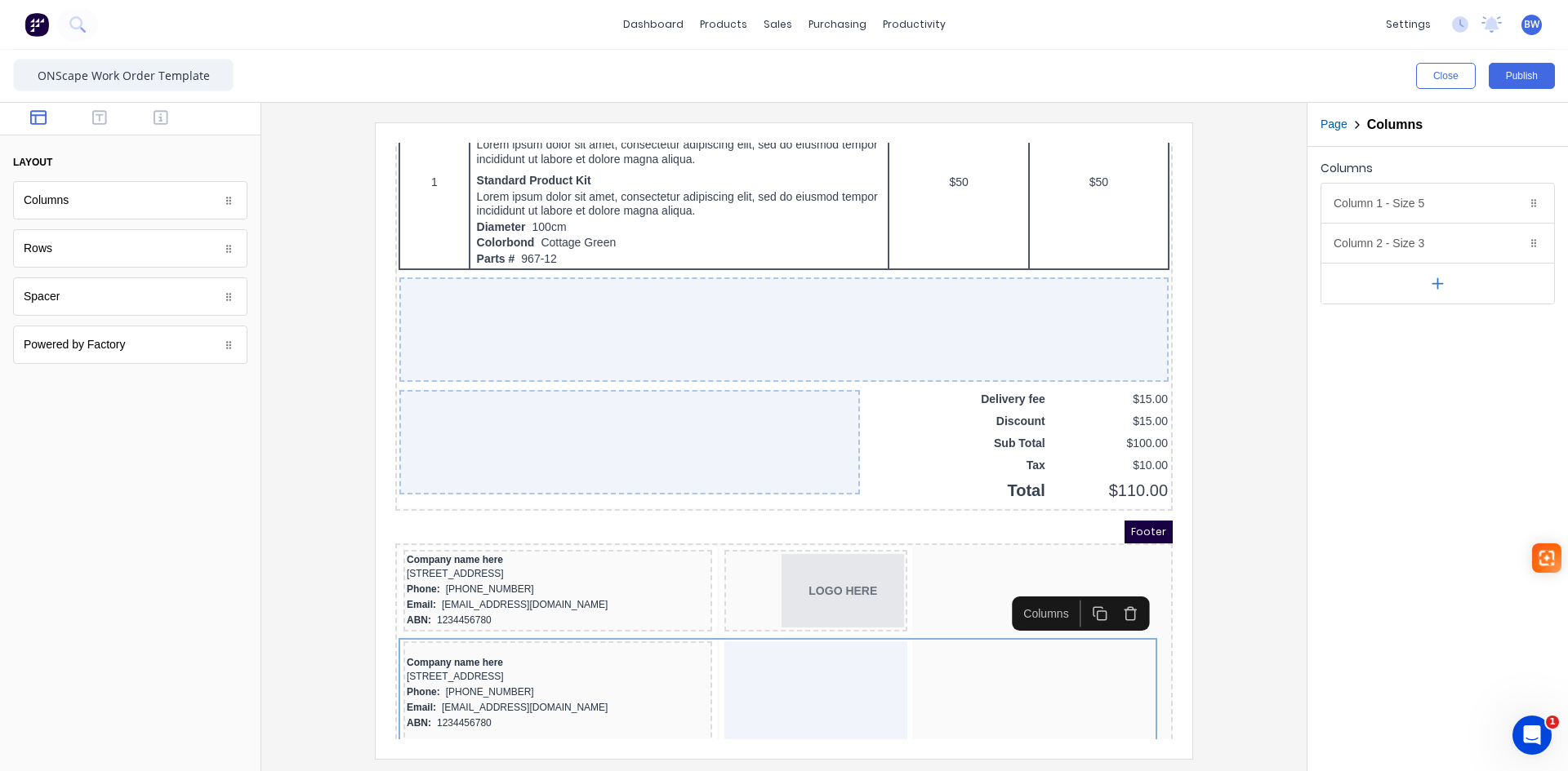
click at [1108, 595] on icon "button" at bounding box center [1111, 595] width 16 height 16
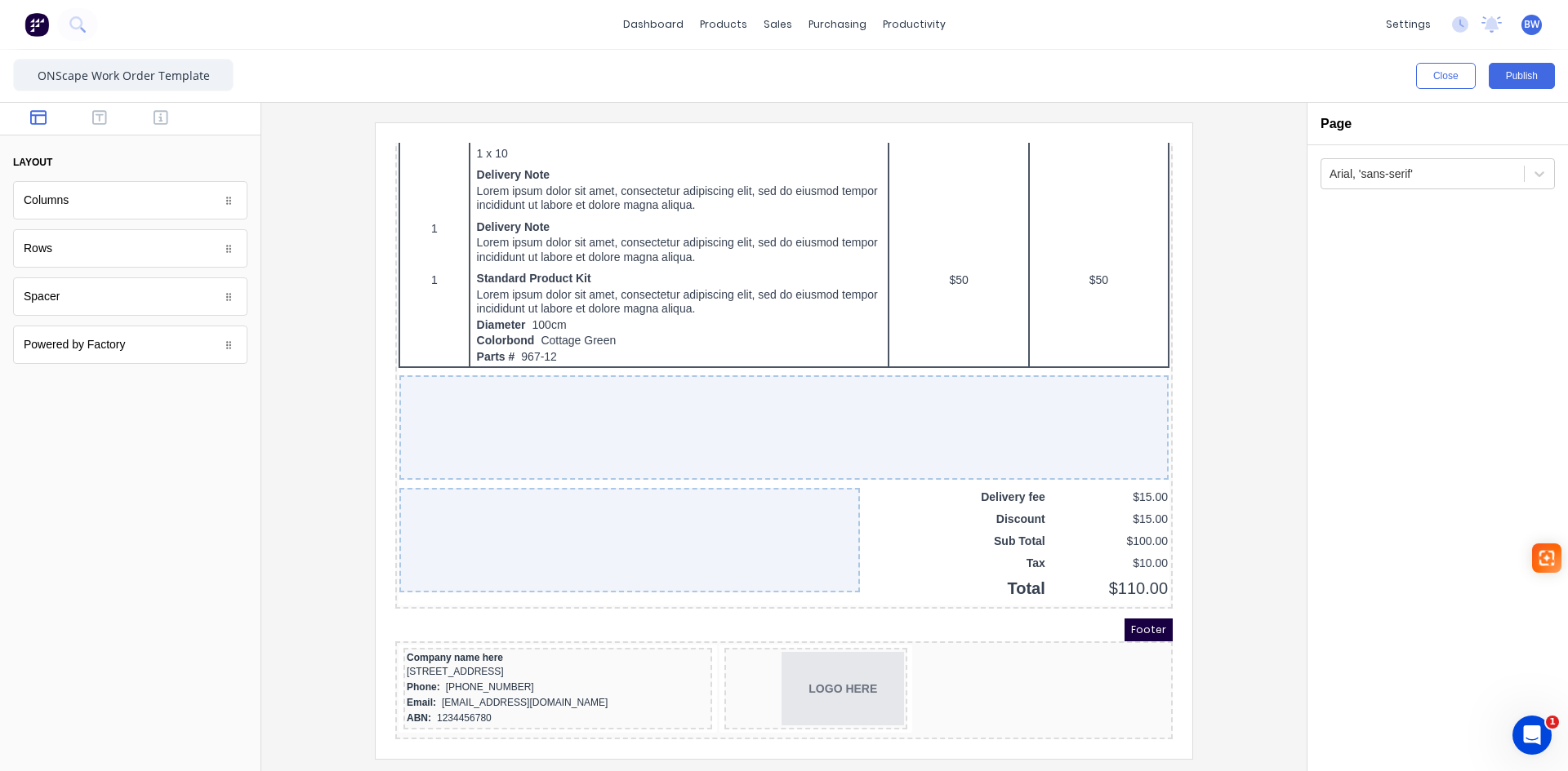
scroll to position [920, 0]
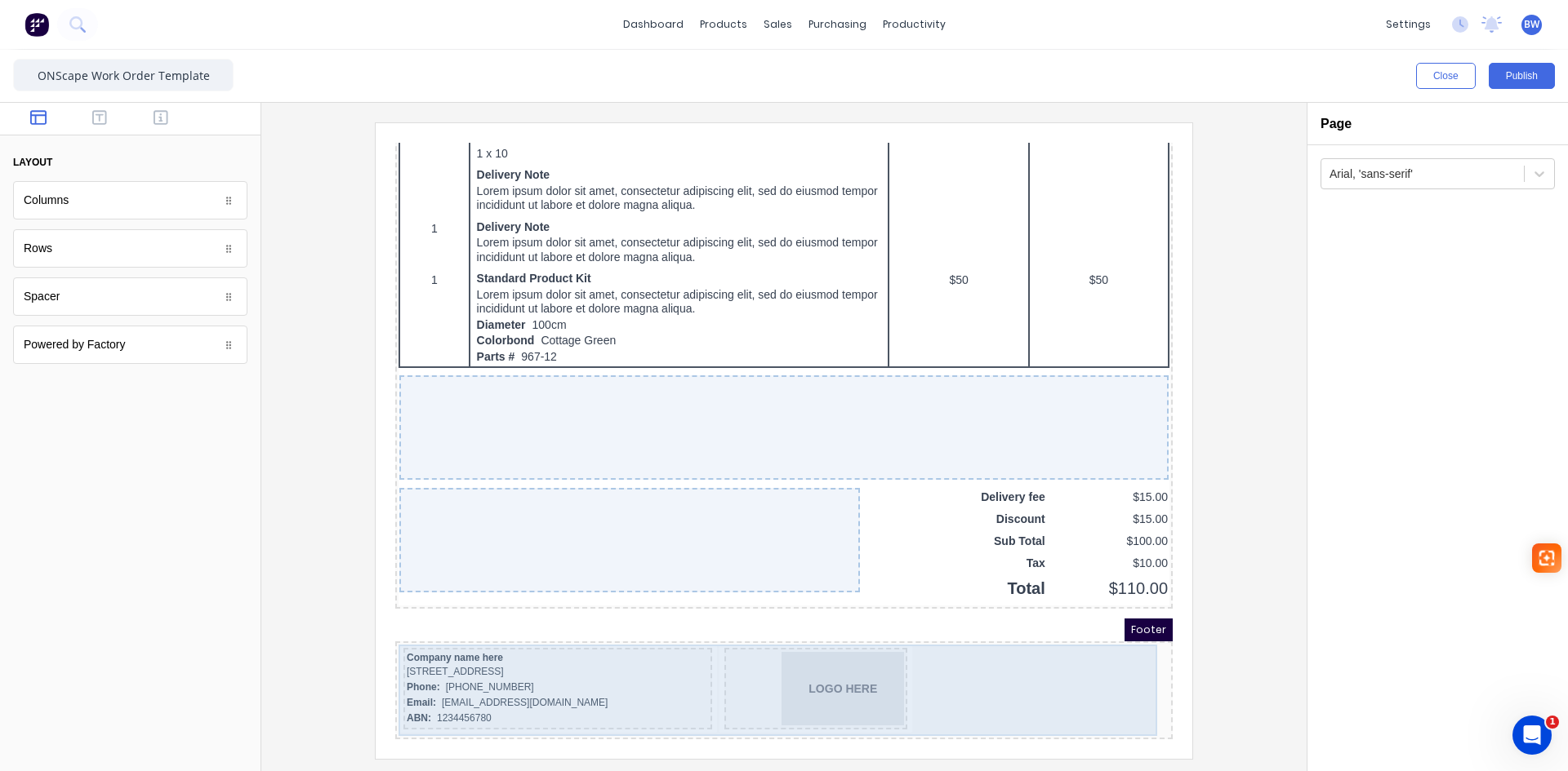
click at [1031, 667] on div "Company name here 234 Beach Road Gold Coast, Queensland, Australia, 4217 Phone:…" at bounding box center [765, 671] width 771 height 92
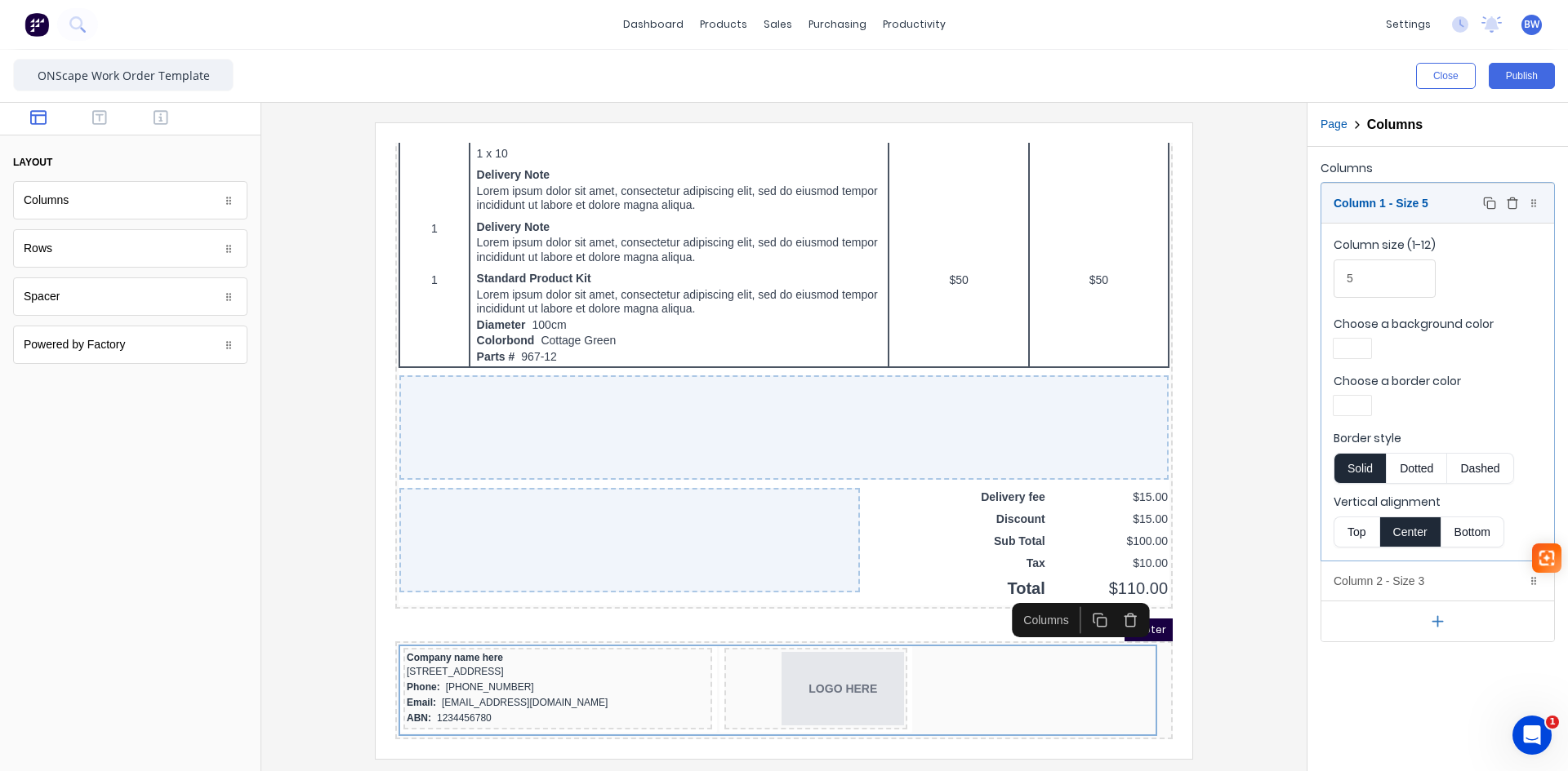
click at [1459, 206] on div "Column 1 - Size 5 Duplicate Delete" at bounding box center [1437, 202] width 233 height 39
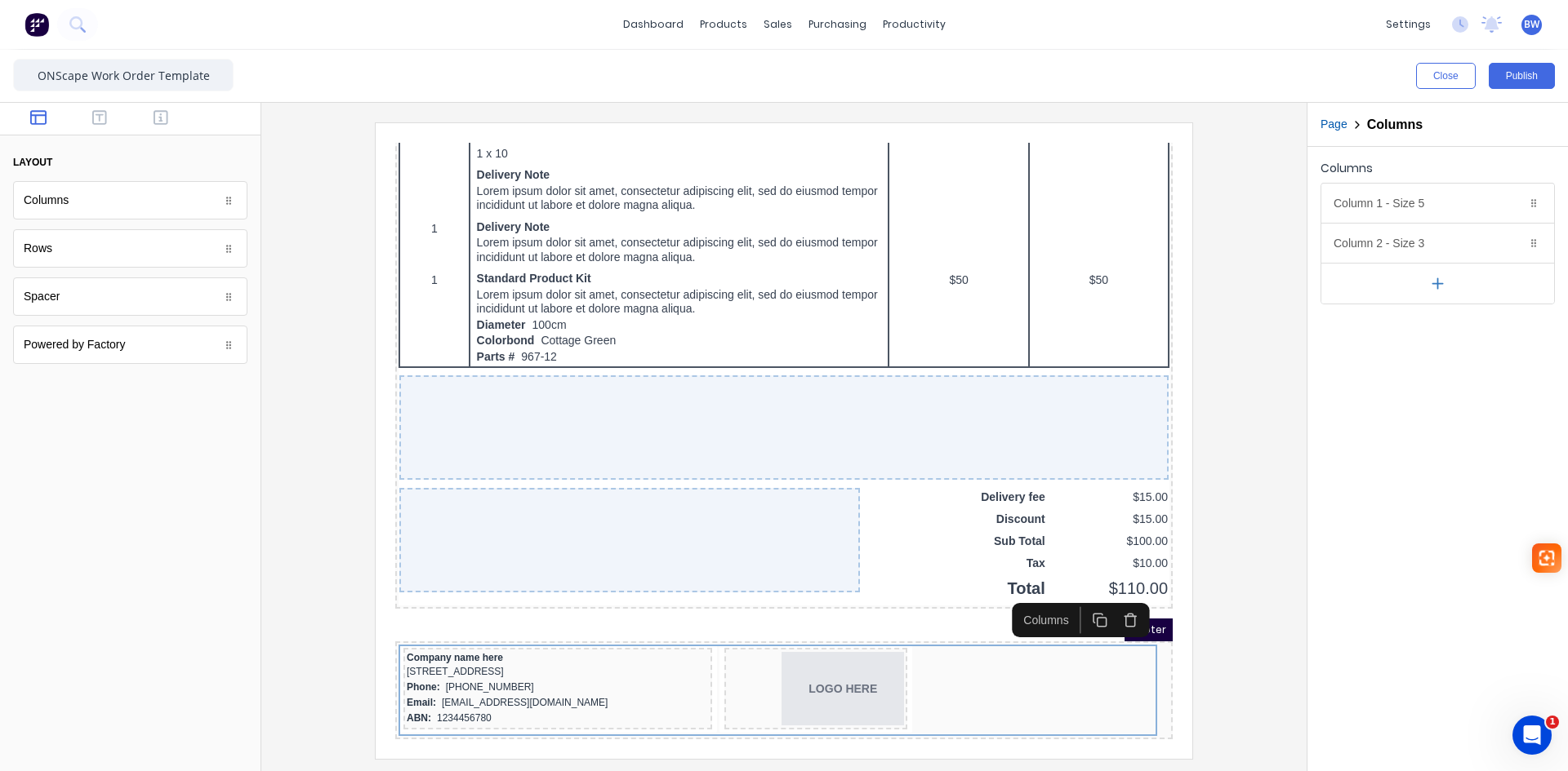
click at [1439, 282] on icon "button" at bounding box center [1438, 284] width 17 height 17
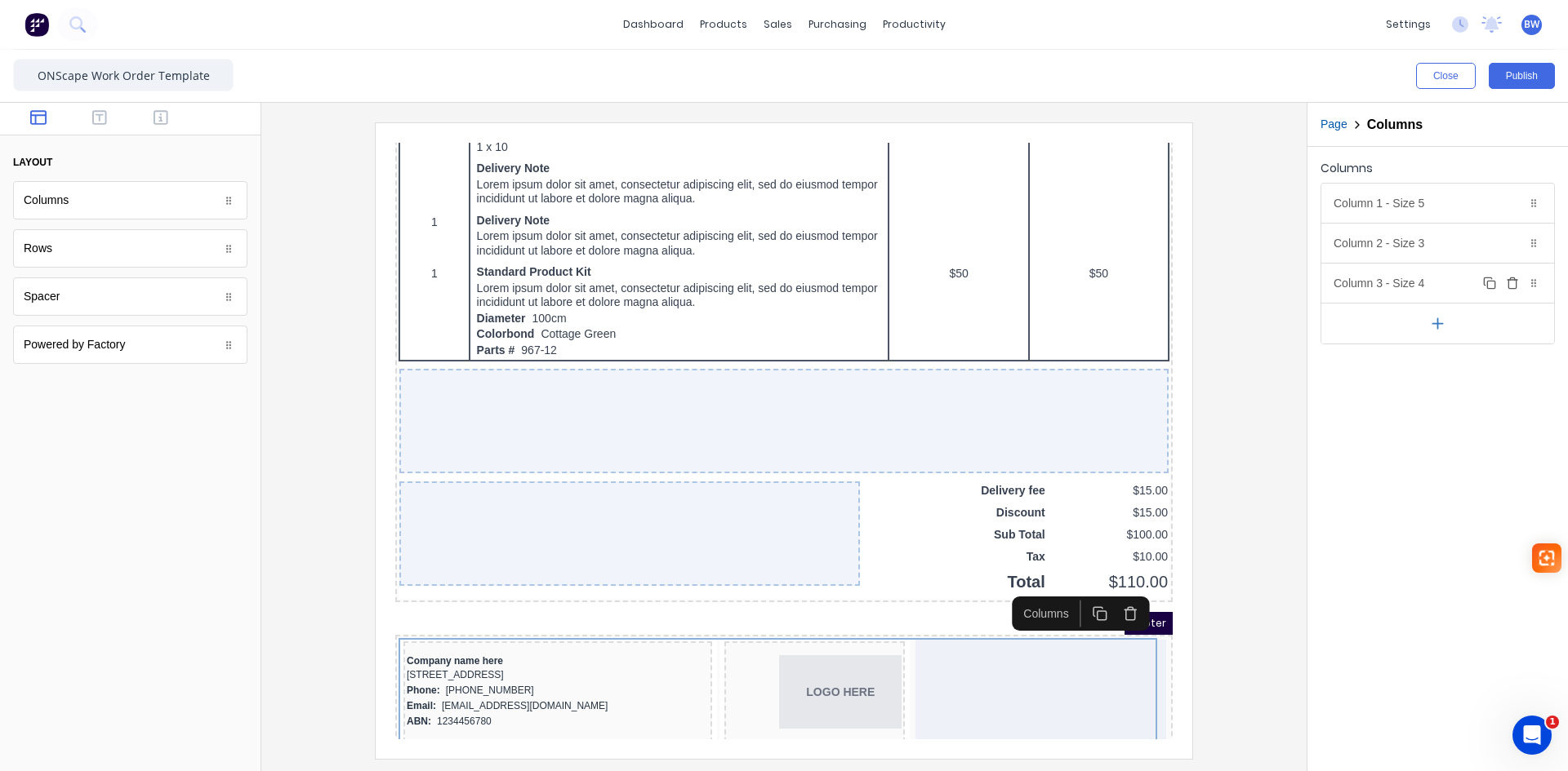
click at [1431, 290] on div "Column 3 - Size 4 Duplicate Delete" at bounding box center [1437, 283] width 233 height 39
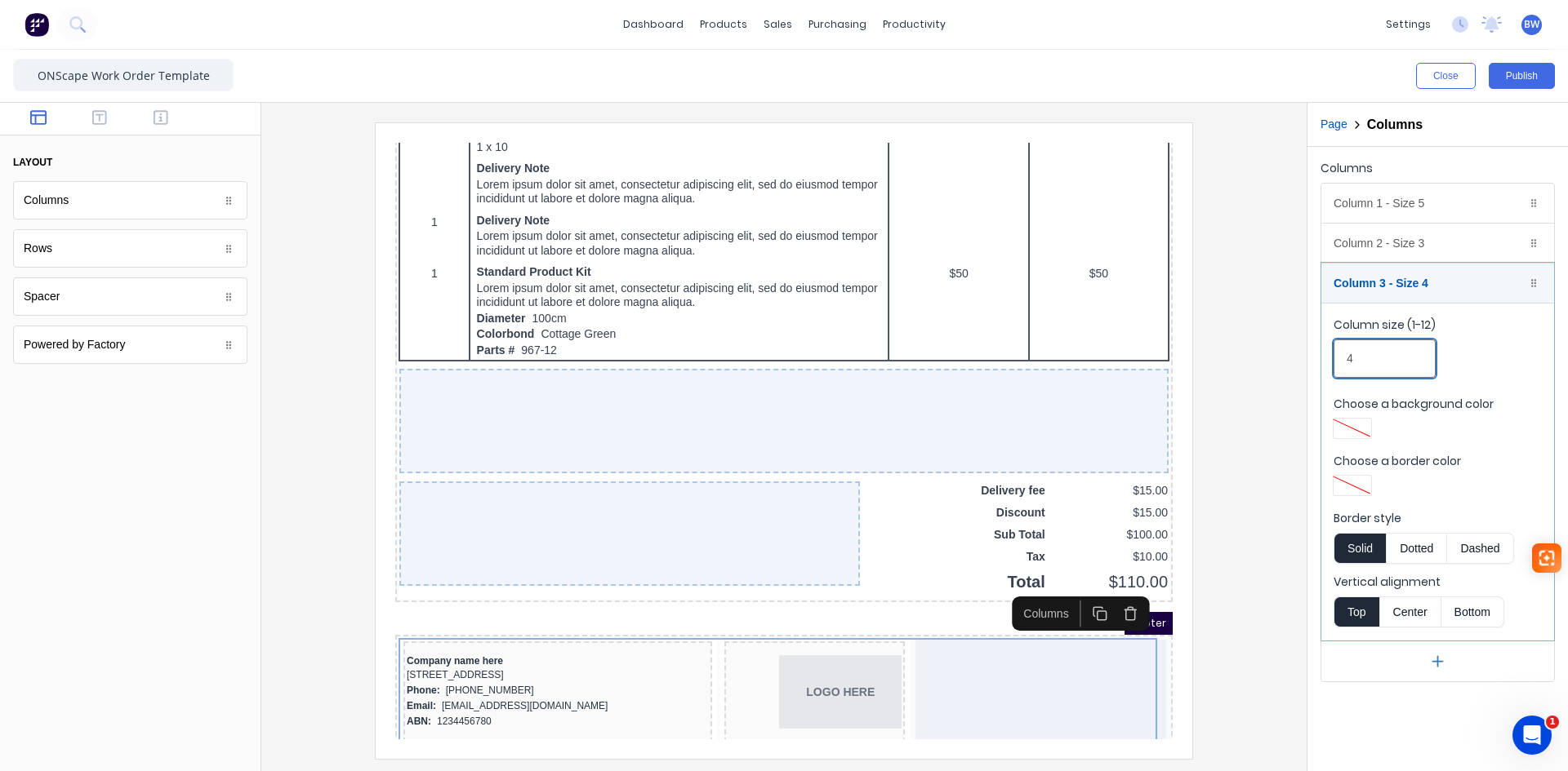
drag, startPoint x: 1365, startPoint y: 354, endPoint x: 1285, endPoint y: 364, distance: 80.6
click at [1294, 364] on div "Close Publish Components layout Columns Columns Rows Rows Spacer Spacer Powered…" at bounding box center [784, 411] width 1568 height 722
type input "3"
click at [1443, 283] on div "Column 3 - Size 3 Duplicate Delete" at bounding box center [1437, 283] width 233 height 39
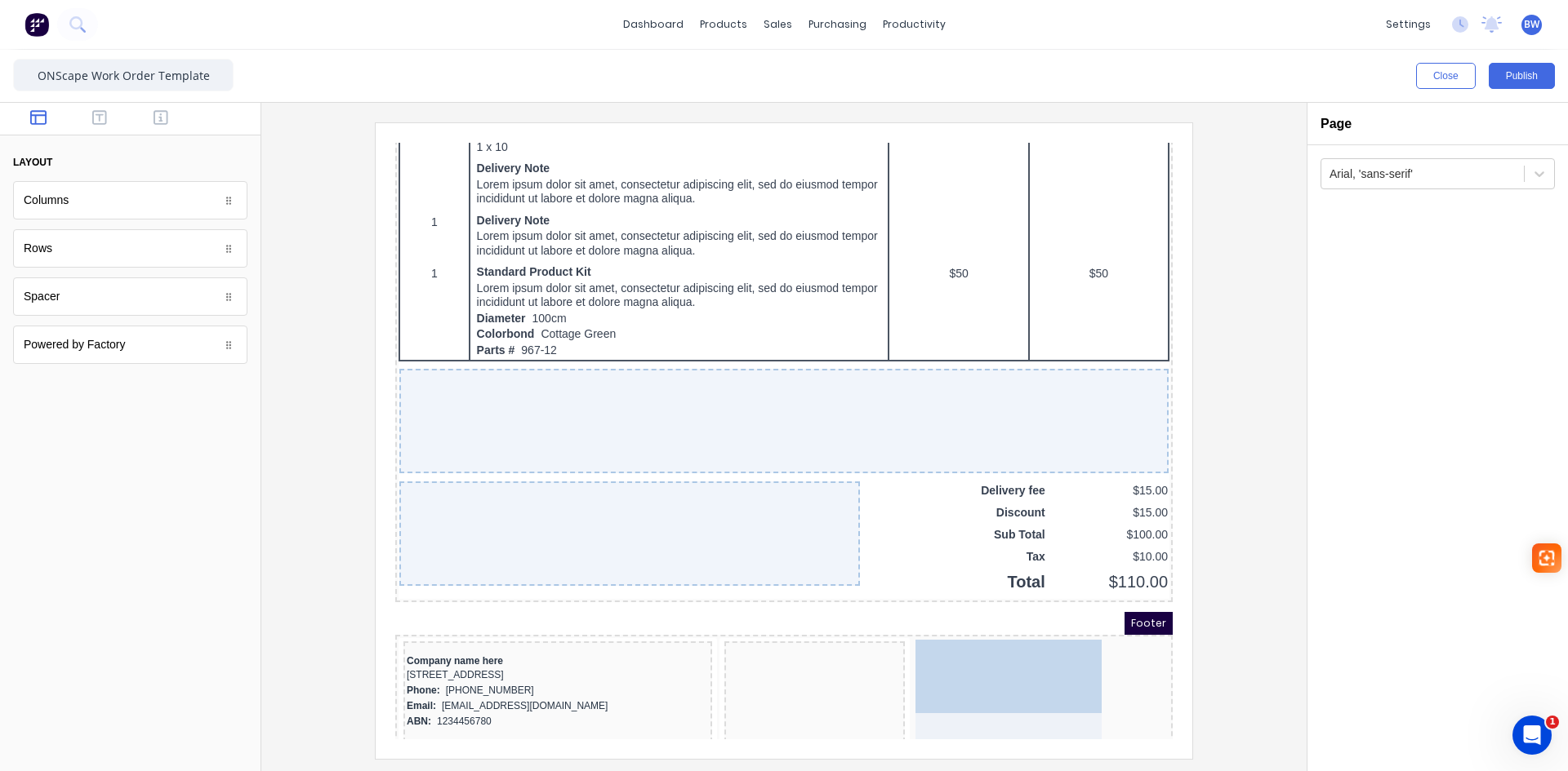
drag, startPoint x: 795, startPoint y: 660, endPoint x: 979, endPoint y: 657, distance: 184.0
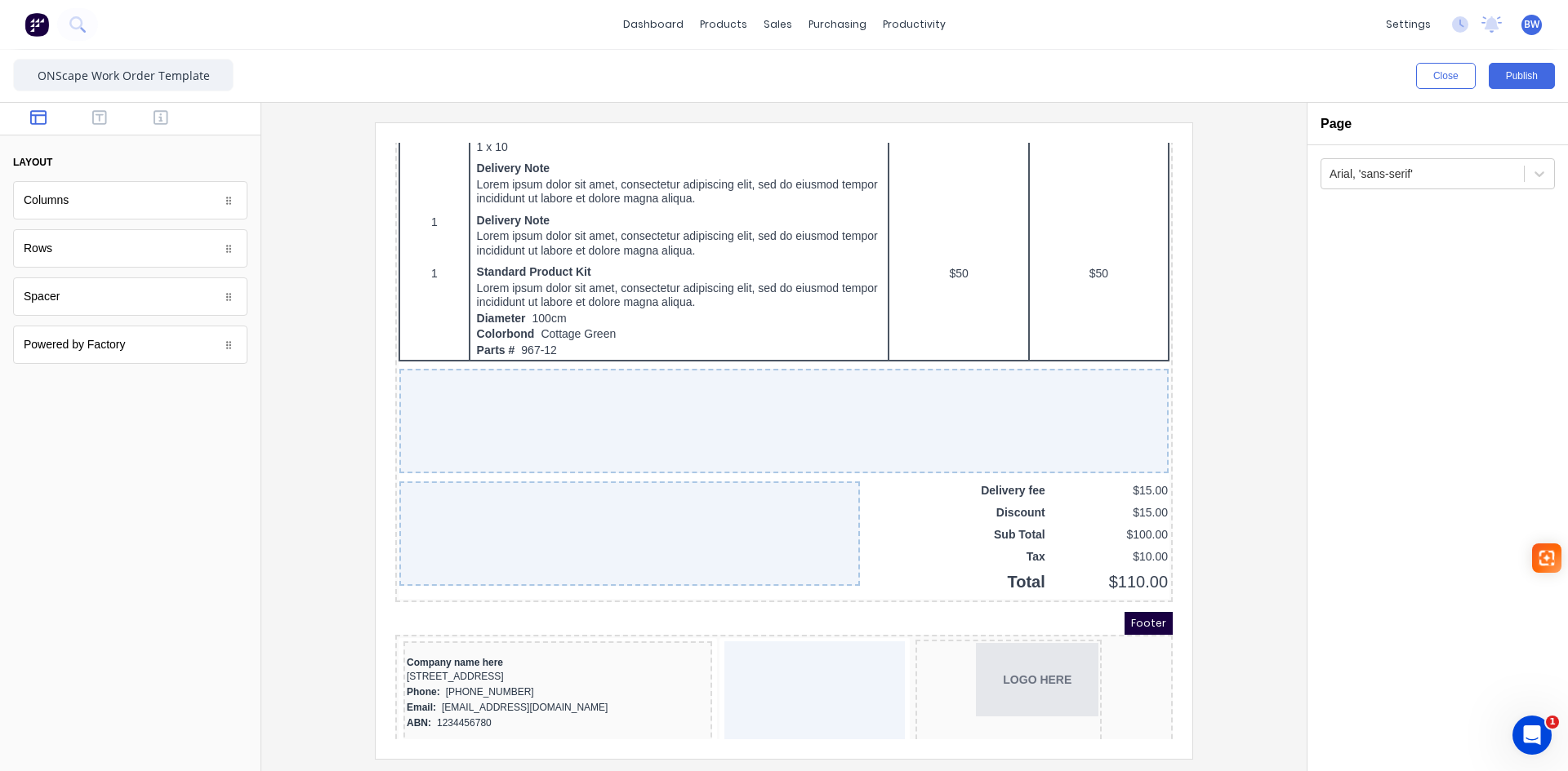
click at [778, 667] on div at bounding box center [795, 674] width 181 height 105
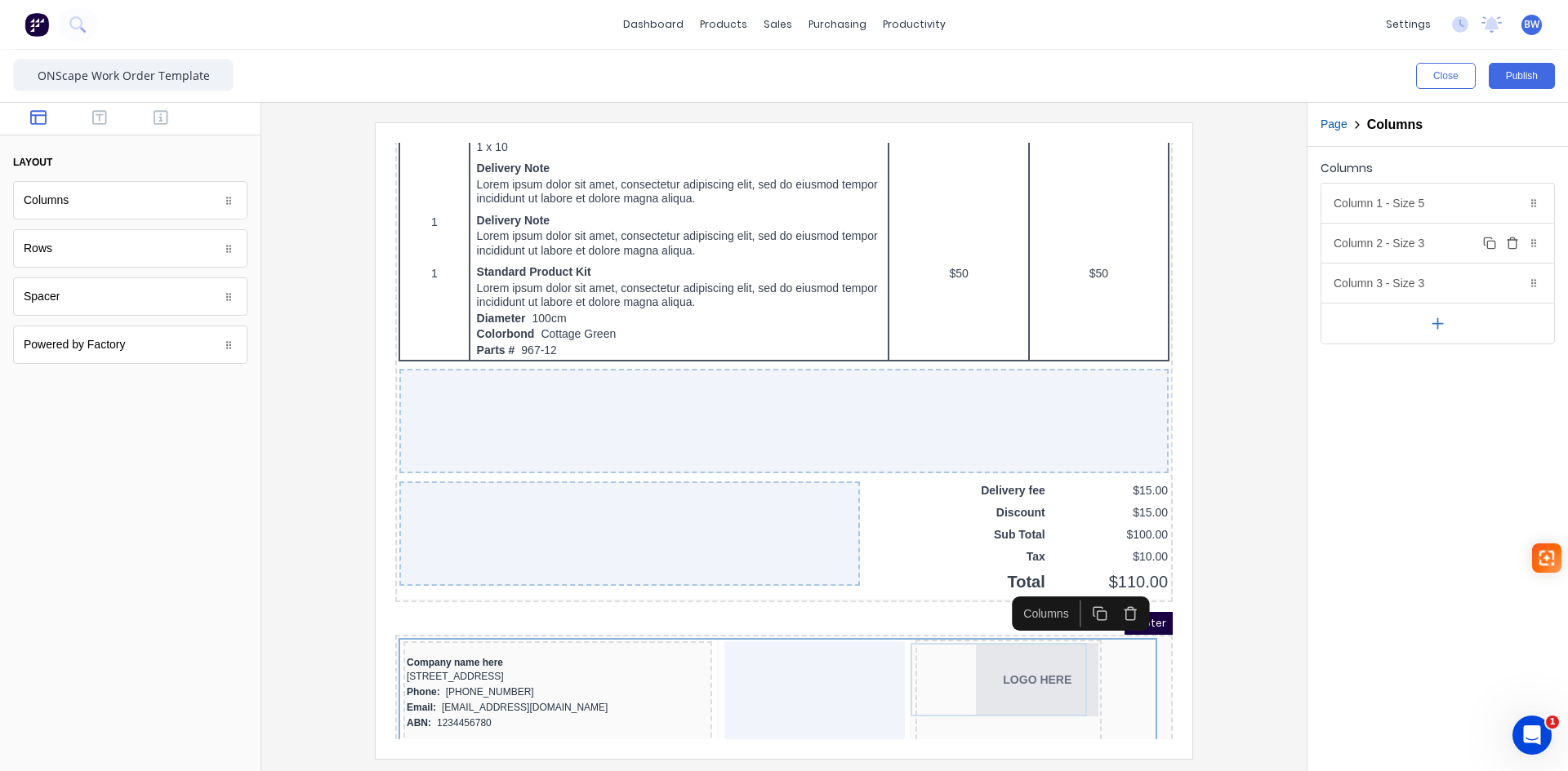
click at [1427, 233] on div "Column 2 - Size 3 Duplicate Delete" at bounding box center [1437, 243] width 233 height 39
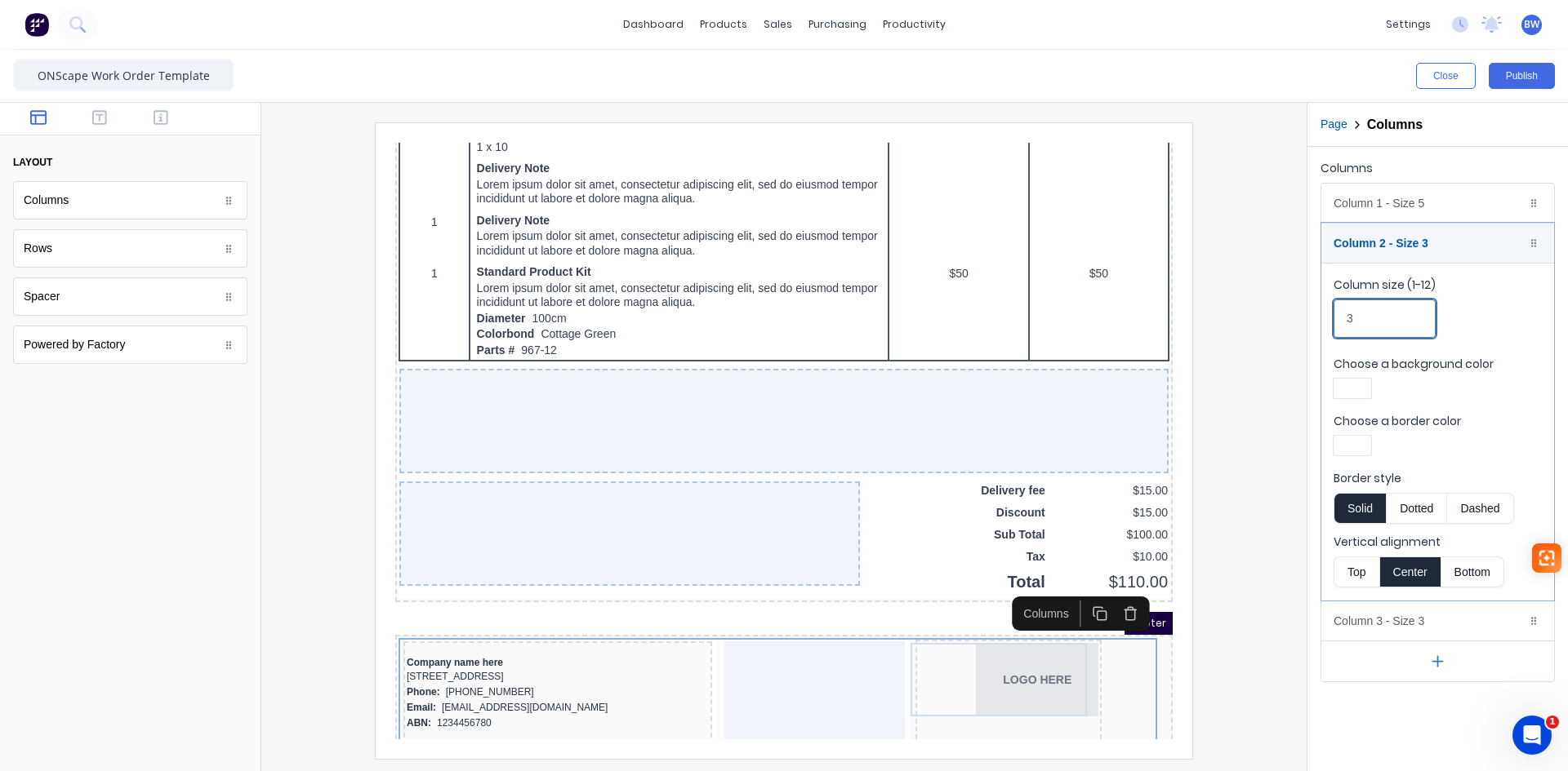
drag, startPoint x: 1379, startPoint y: 326, endPoint x: 1270, endPoint y: 334, distance: 109.3
click at [1293, 332] on div "Close Publish Components layout Columns Columns Rows Rows Spacer Spacer Powered…" at bounding box center [784, 411] width 1568 height 722
type input "5"
click at [1219, 433] on div at bounding box center [784, 441] width 1020 height 636
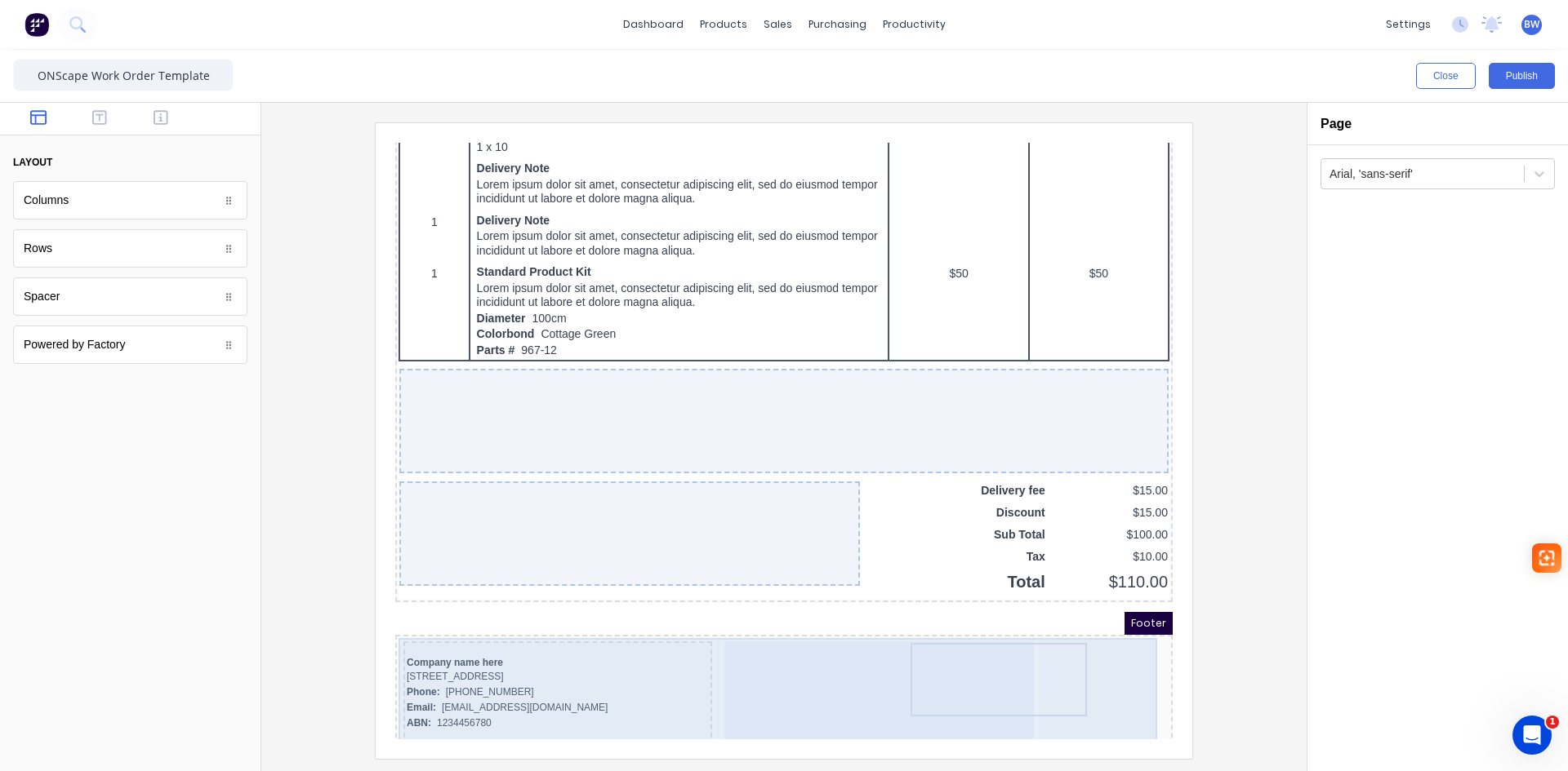
click at [1039, 658] on div "Company name here 234 Beach Road Gold Coast, Queensland, Australia, 4217 Phone:…" at bounding box center [765, 720] width 771 height 203
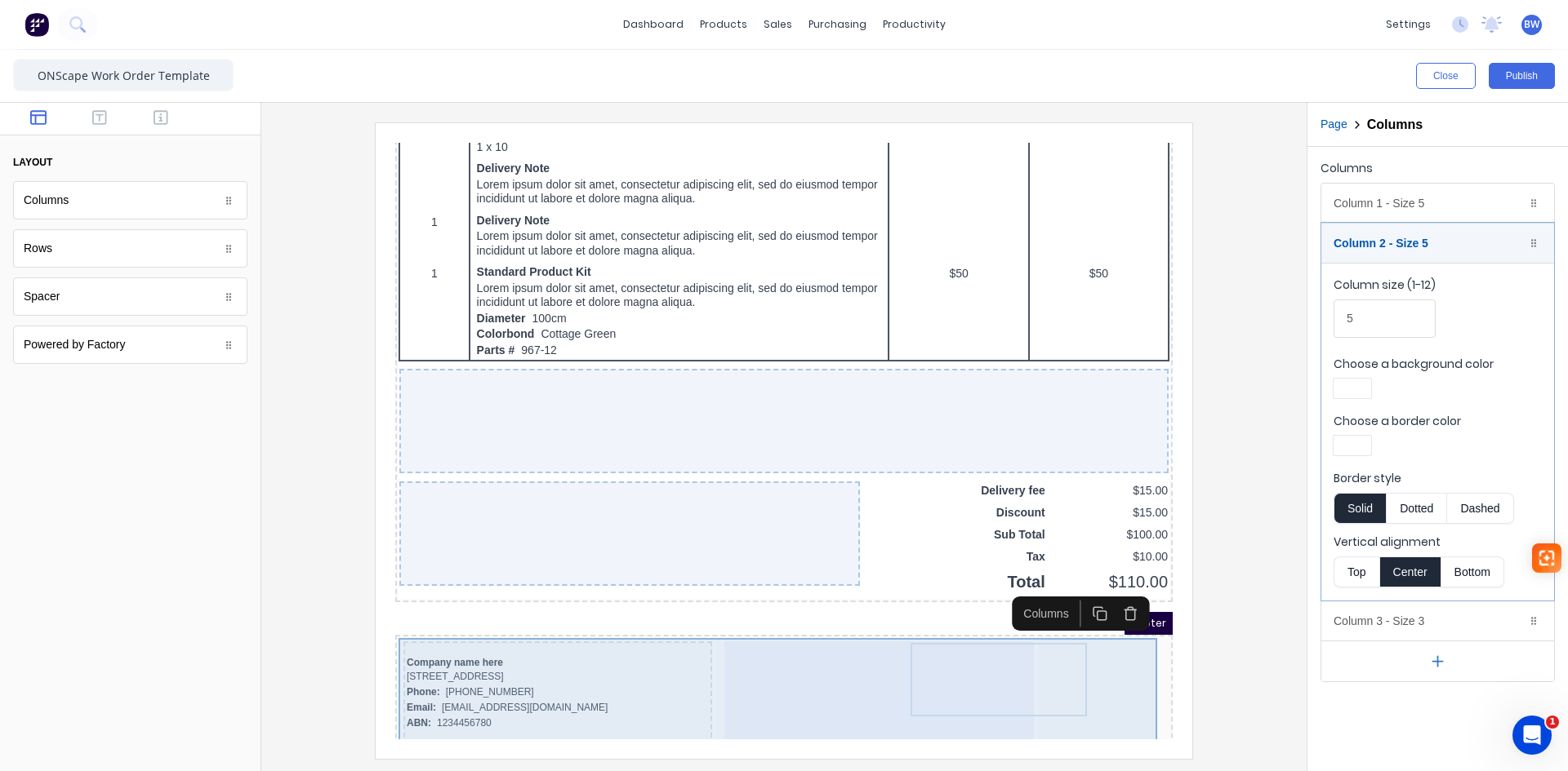
click at [1086, 660] on div "Company name here 234 Beach Road Gold Coast, Queensland, Australia, 4217 Phone:…" at bounding box center [765, 720] width 771 height 203
click at [1014, 660] on div "Company name here 234 Beach Road Gold Coast, Queensland, Australia, 4217 Phone:…" at bounding box center [765, 720] width 771 height 203
click at [1108, 669] on div "Company name here 234 Beach Road Gold Coast, Queensland, Australia, 4217 Phone:…" at bounding box center [765, 720] width 771 height 203
click at [1101, 667] on div "Company name here 234 Beach Road Gold Coast, Queensland, Australia, 4217 Phone:…" at bounding box center [765, 720] width 771 height 203
click at [773, 653] on div at bounding box center [859, 674] width 309 height 105
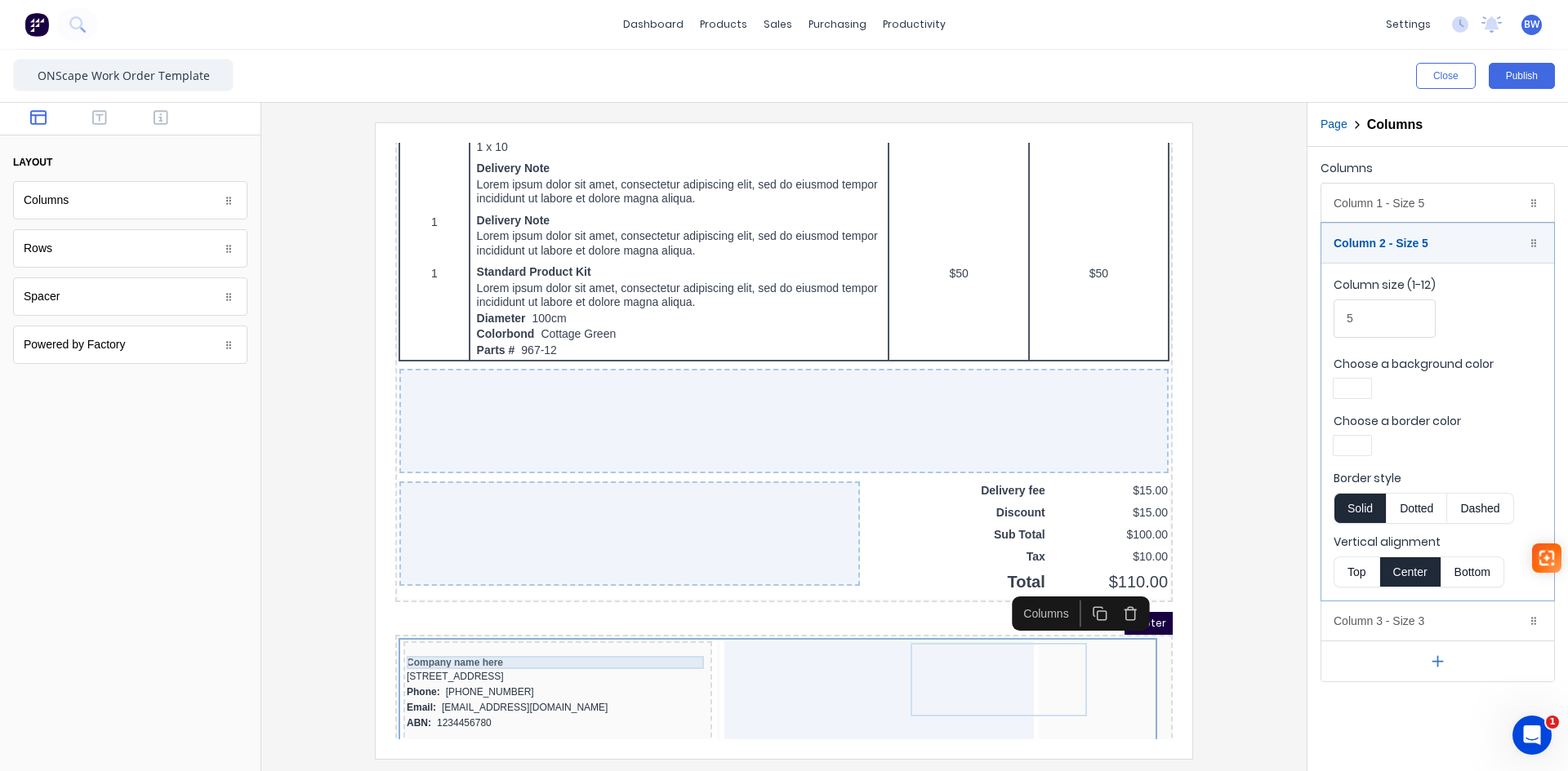
click at [430, 642] on div "Company name here" at bounding box center [538, 643] width 302 height 13
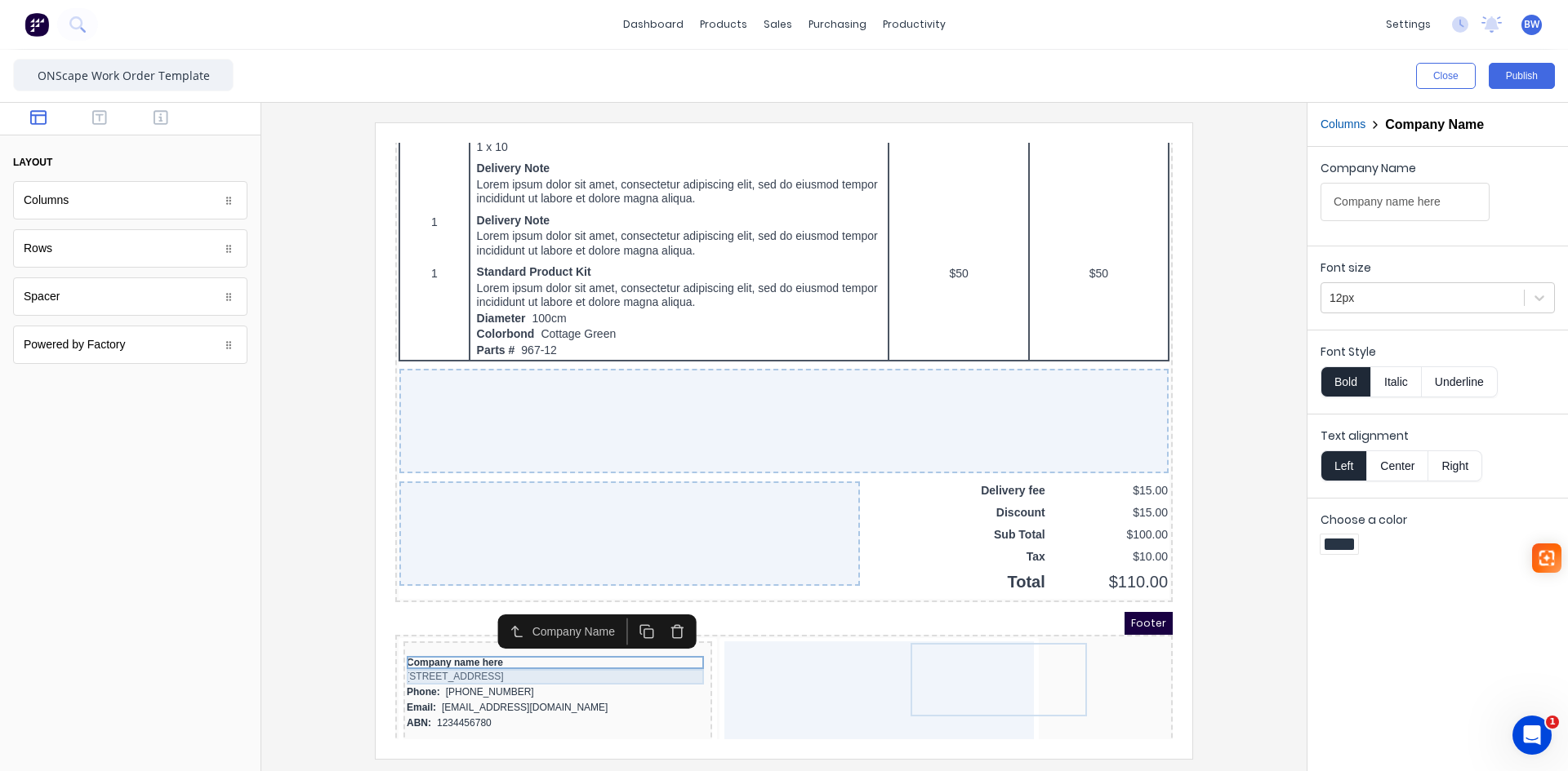
click at [426, 659] on div "[STREET_ADDRESS]" at bounding box center [538, 658] width 302 height 16
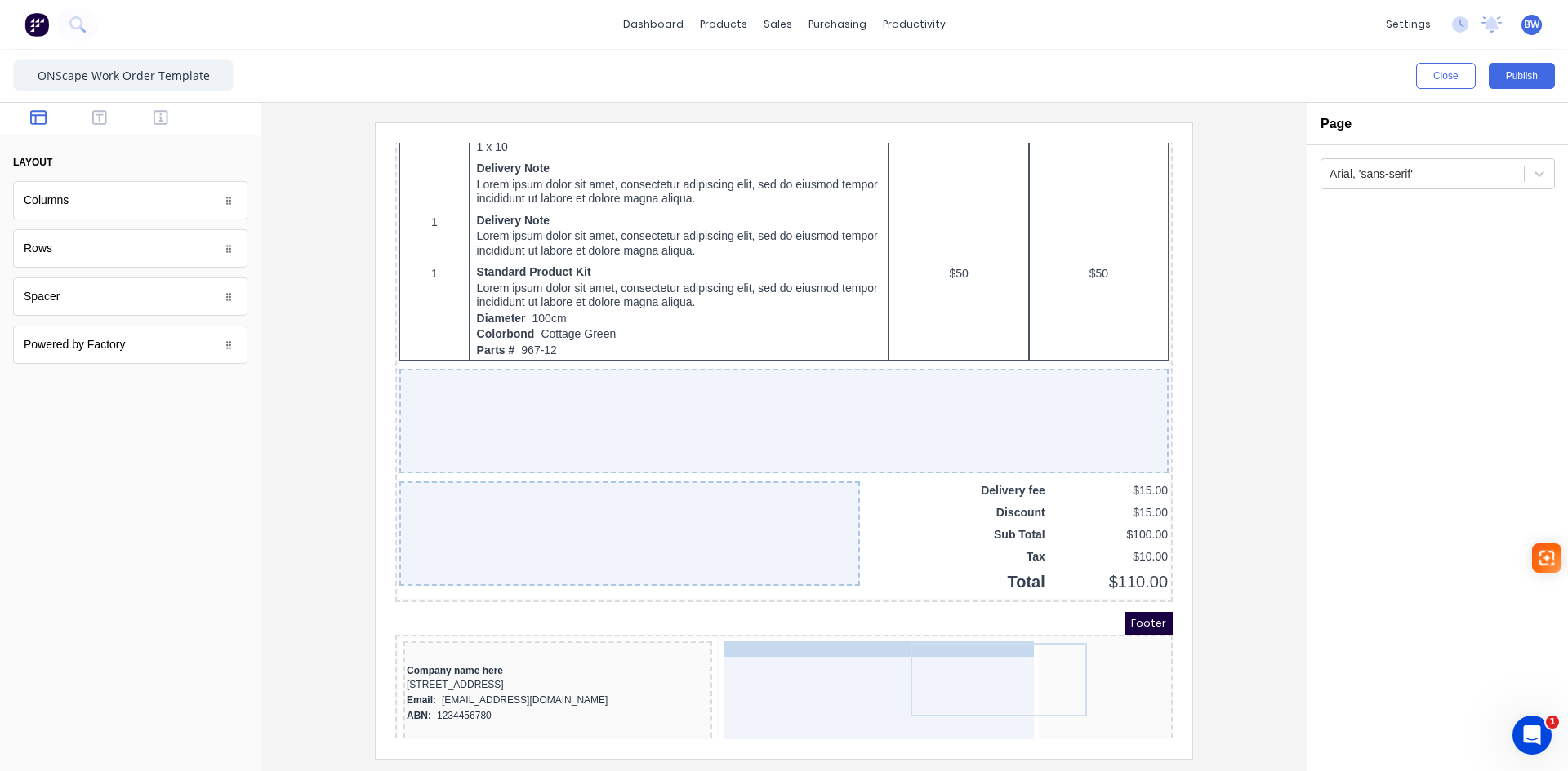
drag, startPoint x: 426, startPoint y: 672, endPoint x: 751, endPoint y: 649, distance: 325.8
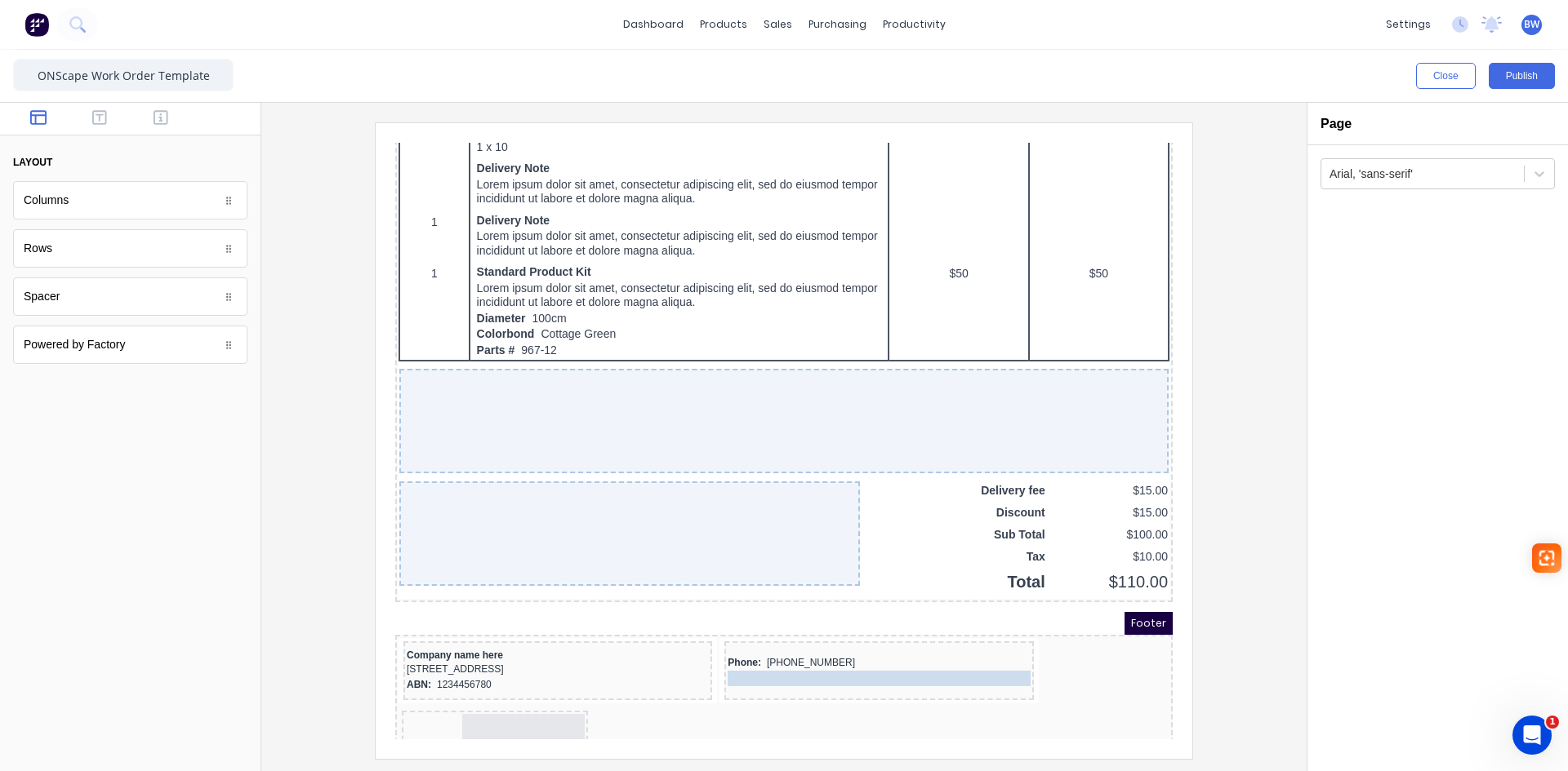
drag, startPoint x: 448, startPoint y: 657, endPoint x: 758, endPoint y: 658, distance: 310.0
drag, startPoint x: 424, startPoint y: 663, endPoint x: 740, endPoint y: 667, distance: 316.0
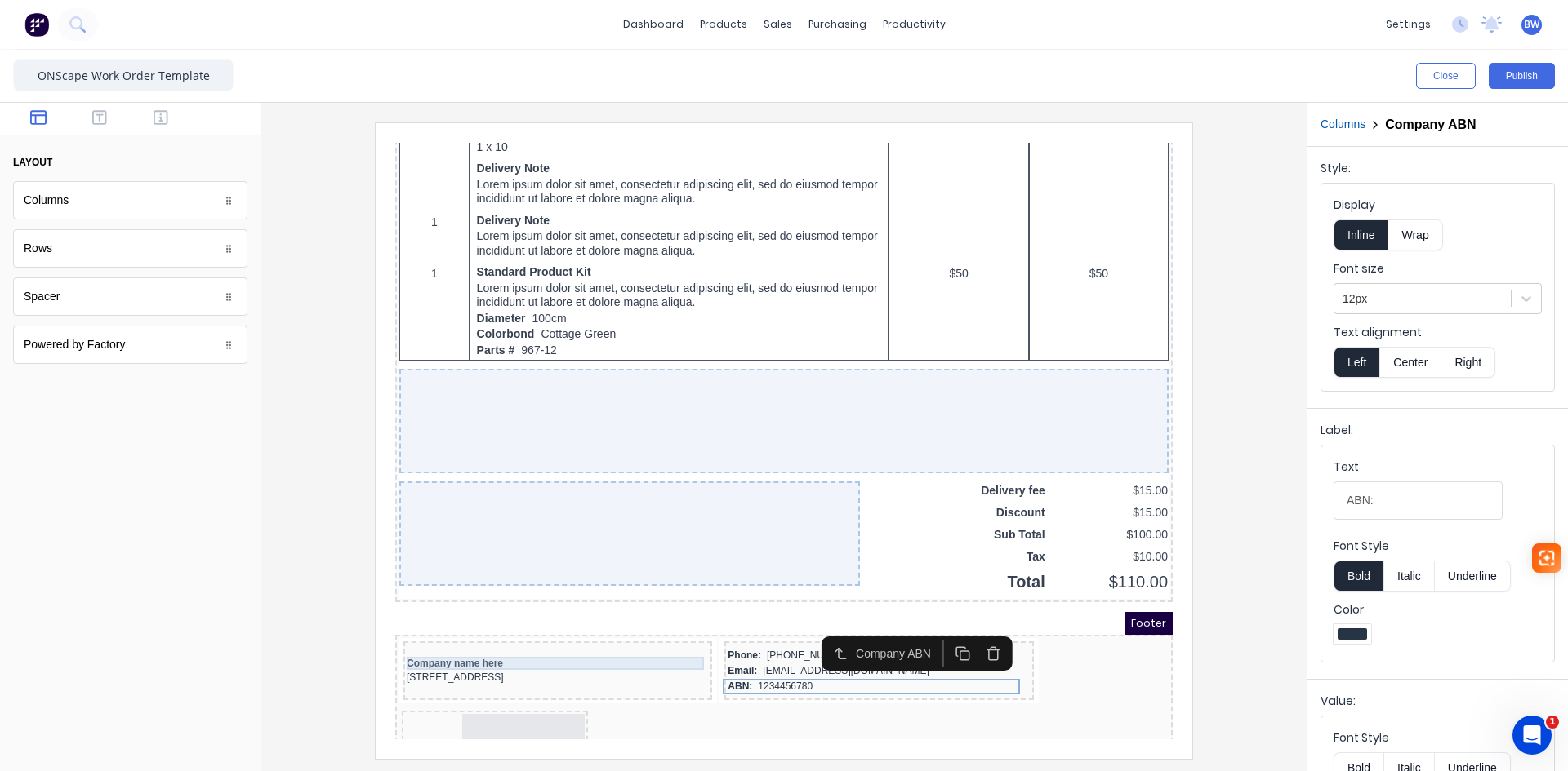
click at [433, 649] on div "Company name here" at bounding box center [538, 644] width 302 height 13
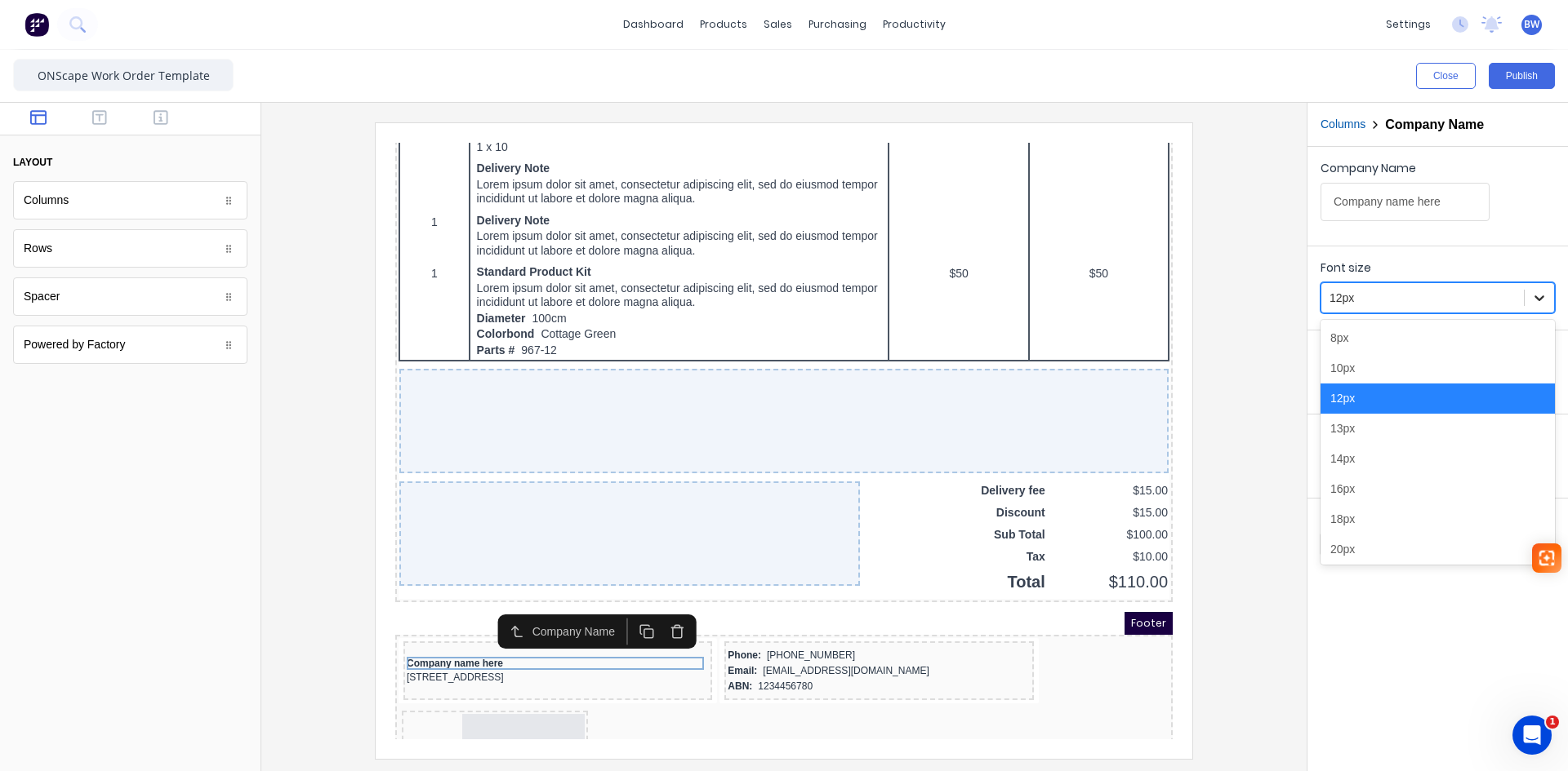
click at [1541, 302] on icon at bounding box center [1539, 297] width 16 height 16
click at [1392, 430] on div "13px" at bounding box center [1437, 429] width 234 height 30
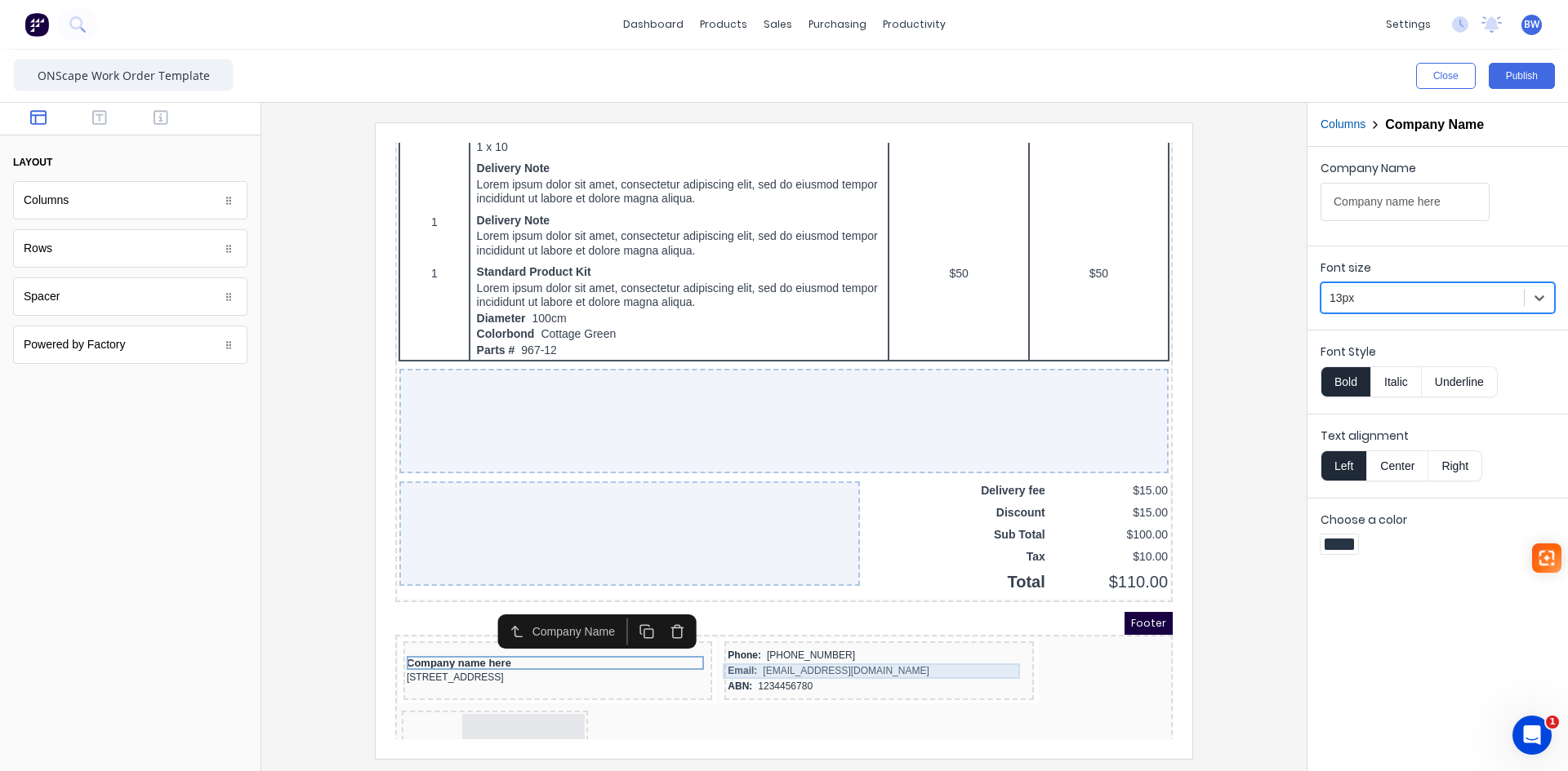
click at [944, 645] on div "Email: xxxxxxx@xxxxx.com" at bounding box center [859, 652] width 302 height 16
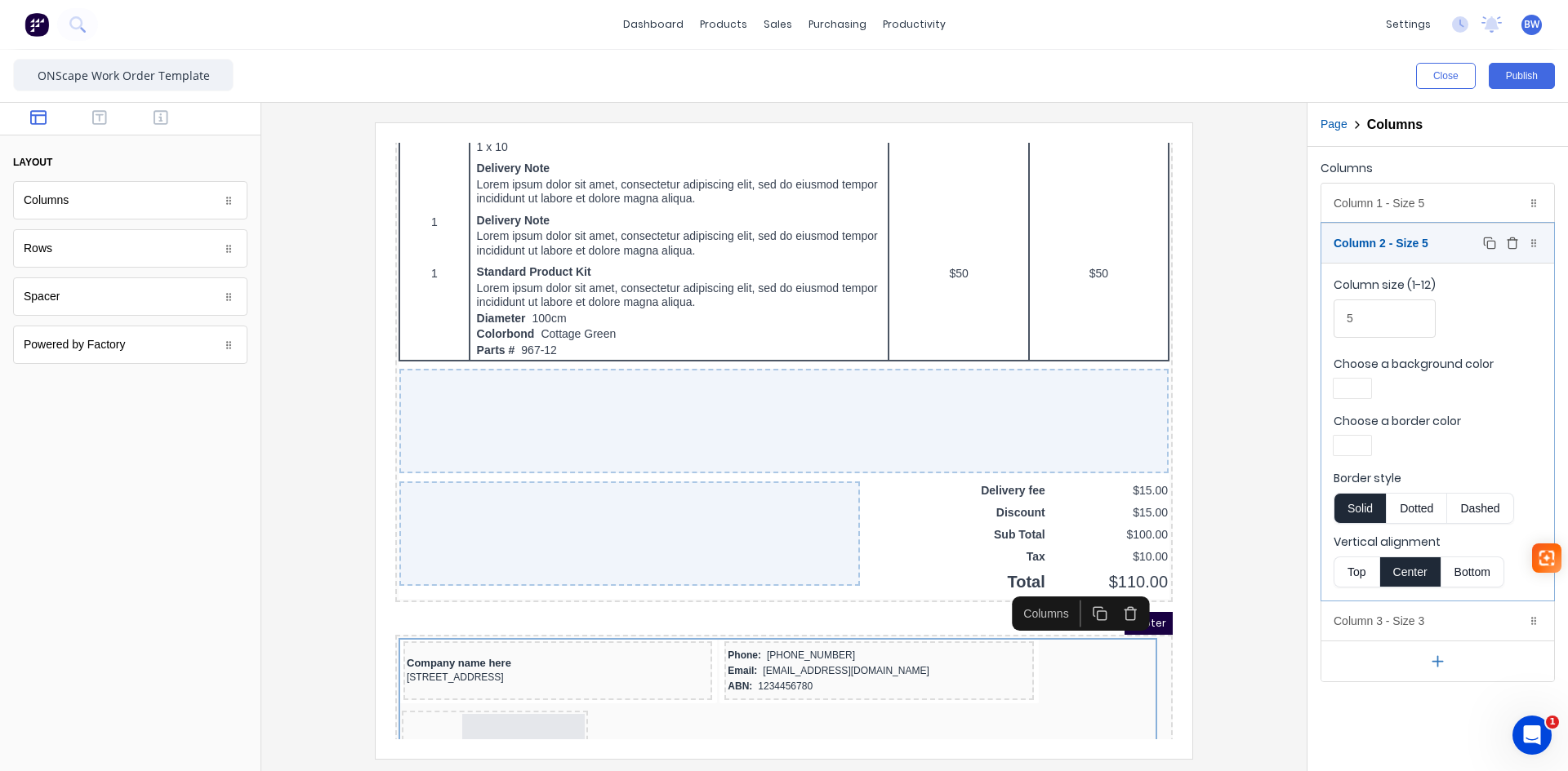
click at [1424, 245] on div "Column 2 - Size 5 Duplicate Delete" at bounding box center [1437, 243] width 233 height 39
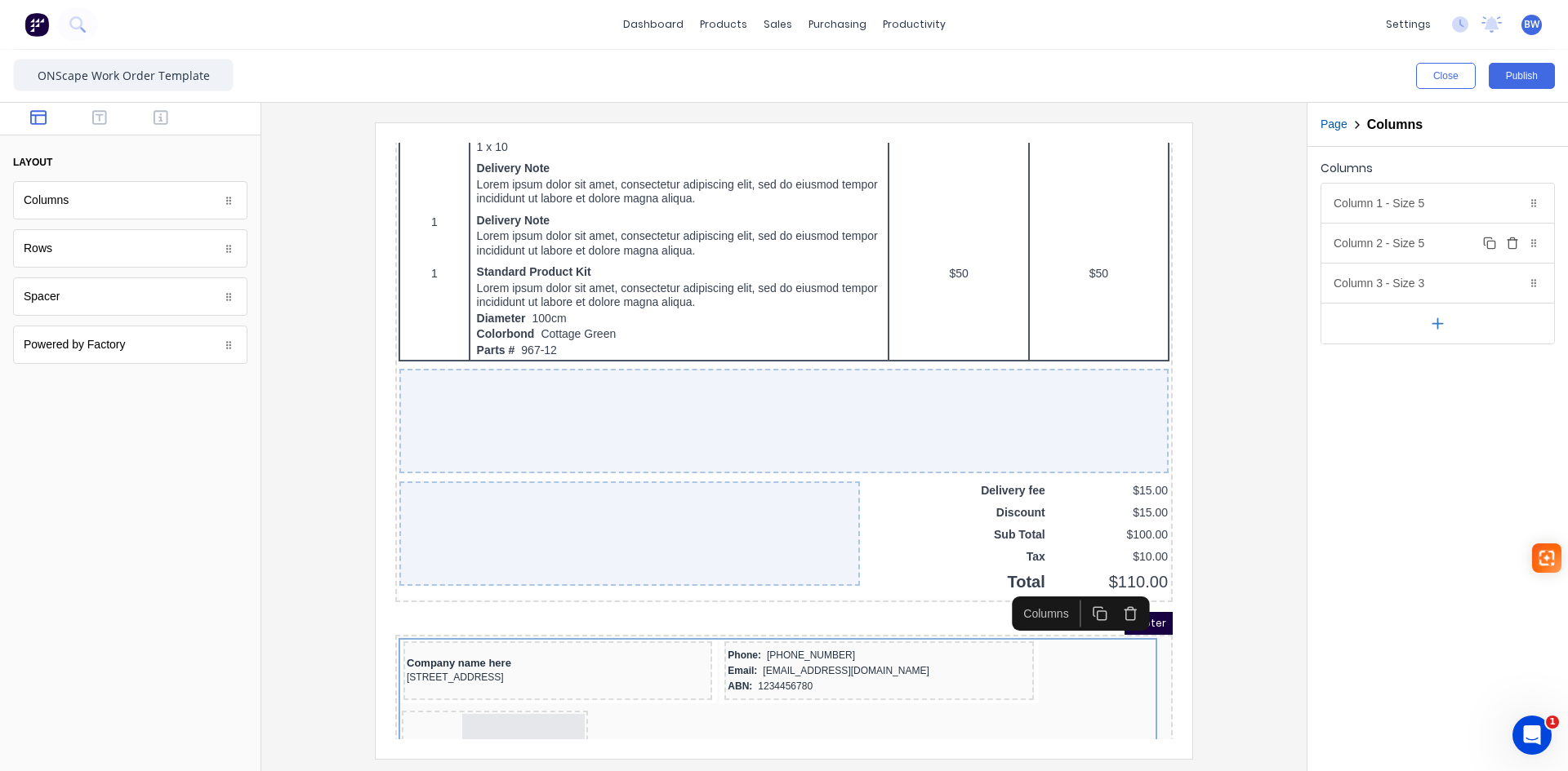
click at [1441, 249] on div "Column 2 - Size 5 Duplicate Delete" at bounding box center [1437, 243] width 233 height 39
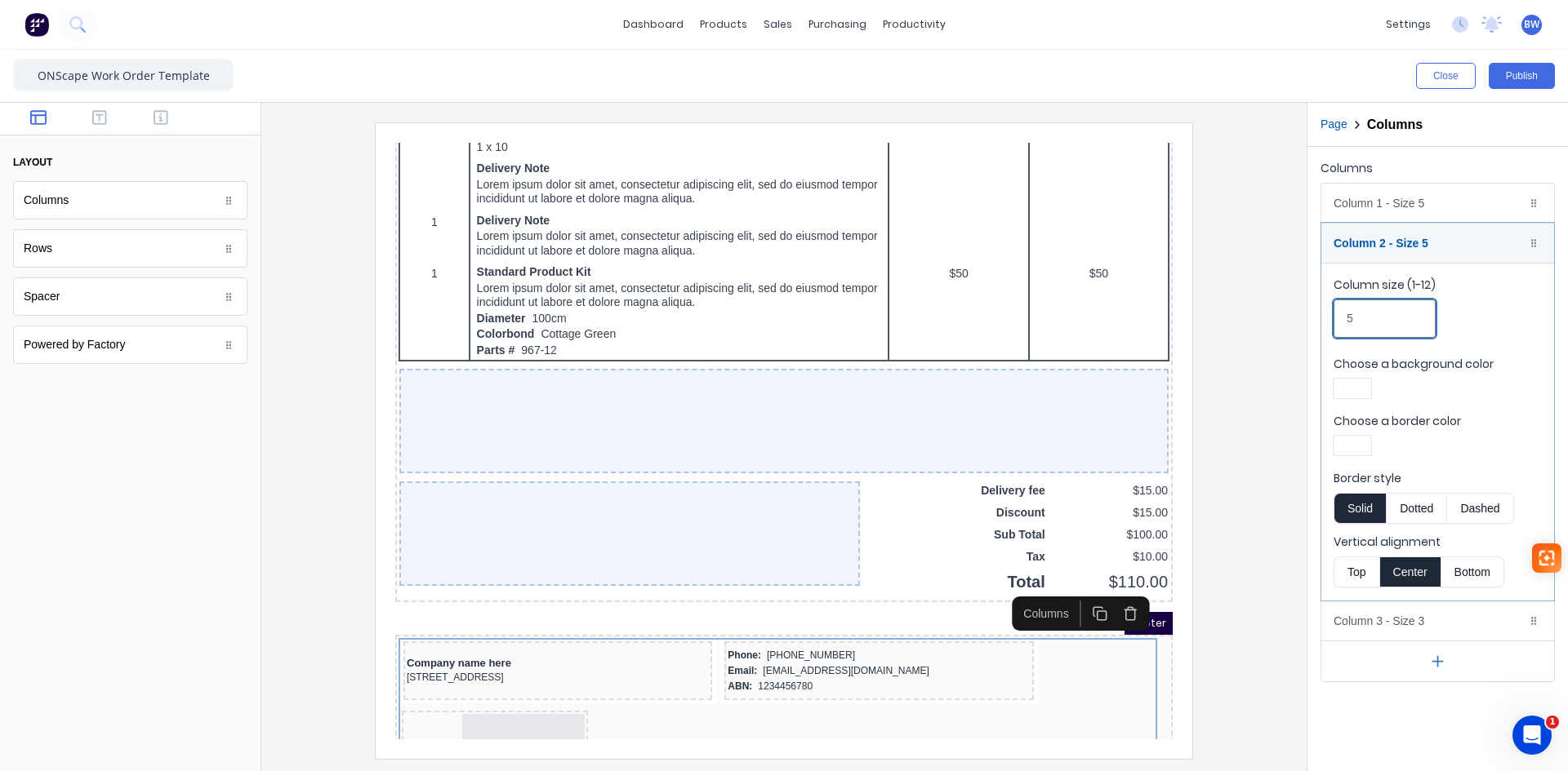
click at [1362, 319] on input "5" at bounding box center [1385, 319] width 102 height 38
click at [1345, 321] on input "5" at bounding box center [1385, 319] width 102 height 38
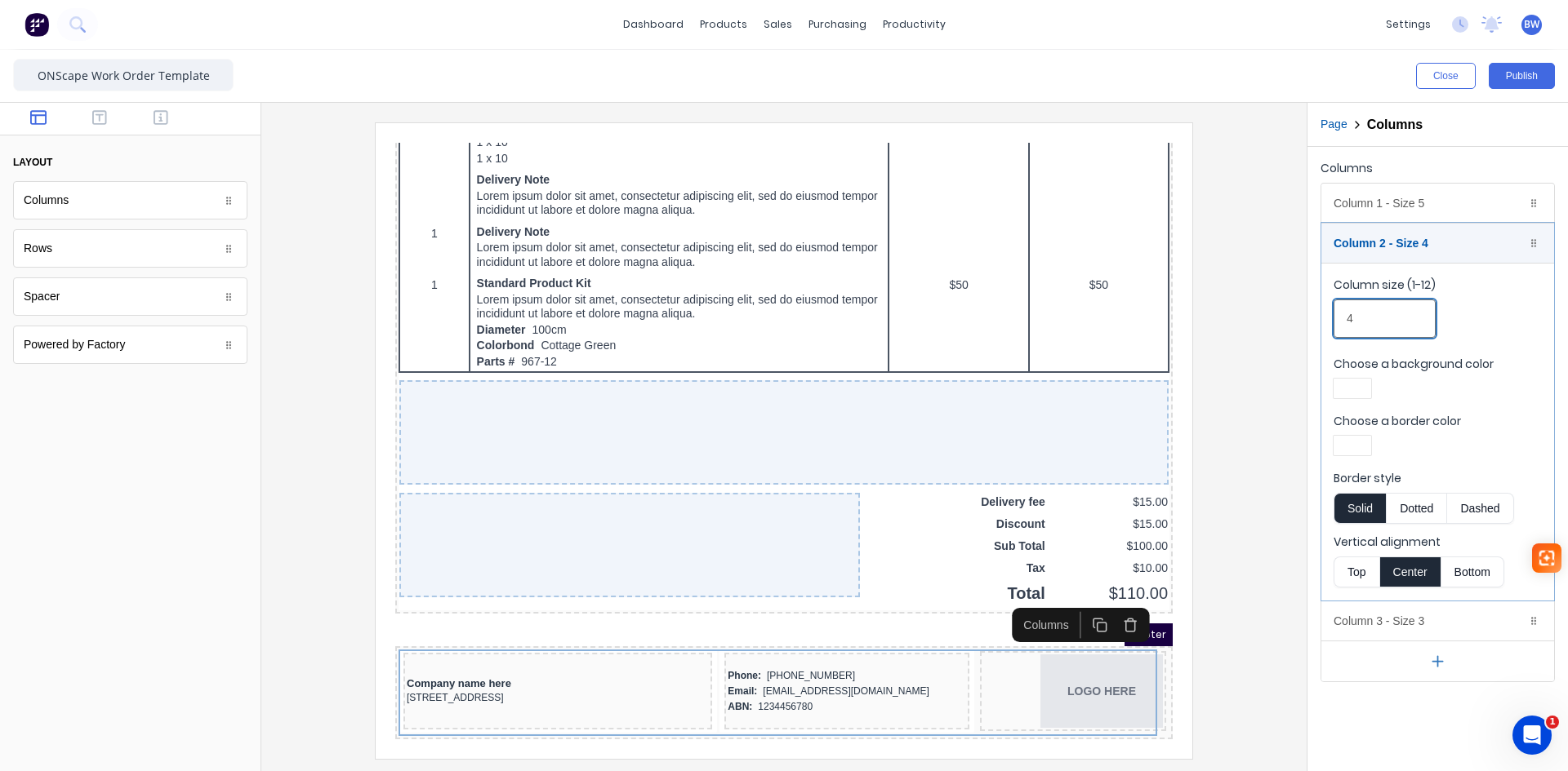
scroll to position [915, 0]
type input "4"
click at [1446, 202] on div "Column 1 - Size 5 Duplicate Delete" at bounding box center [1437, 202] width 233 height 39
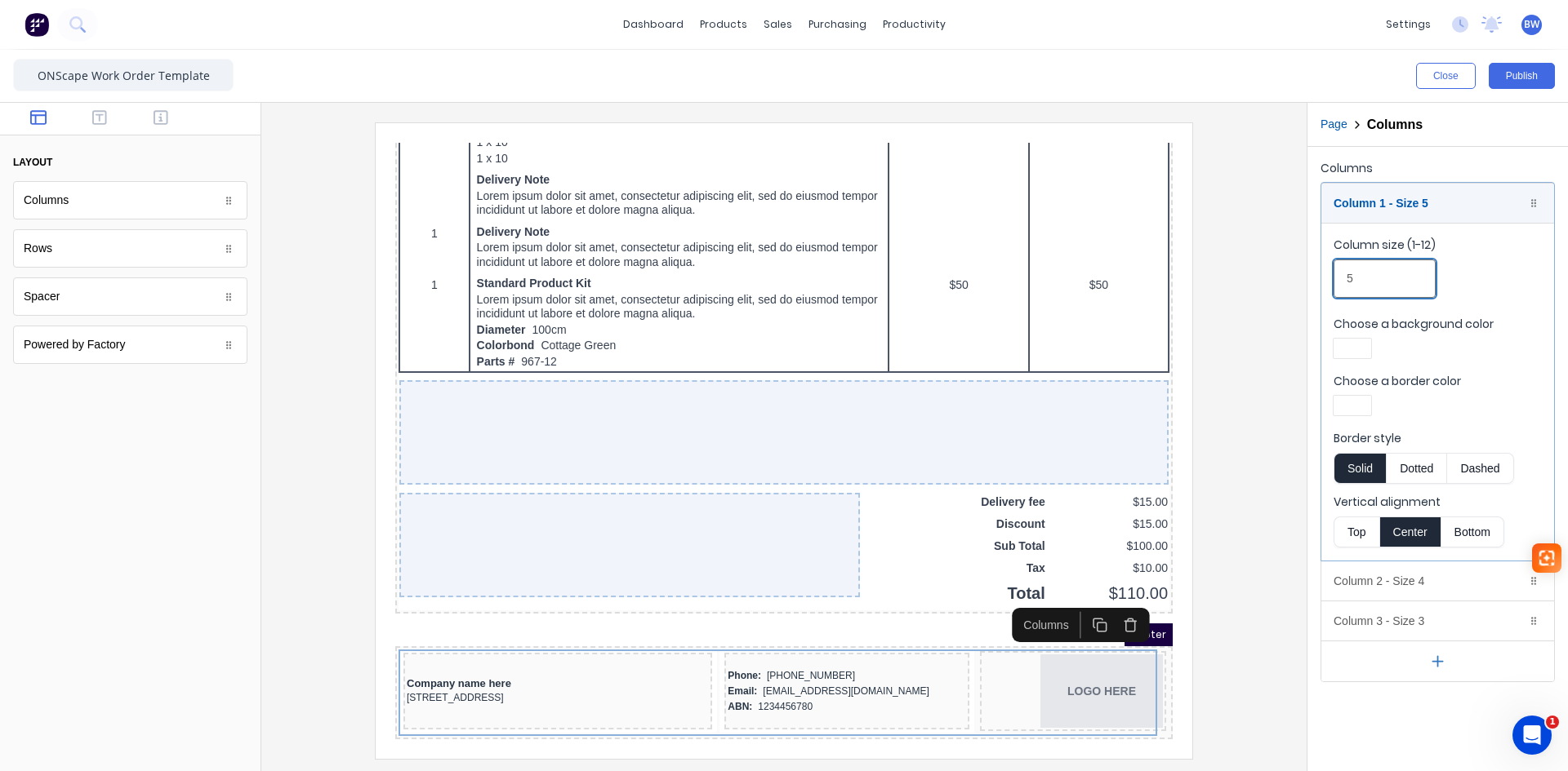
drag, startPoint x: 1360, startPoint y: 284, endPoint x: 1342, endPoint y: 281, distance: 18.2
click at [1342, 281] on input "5" at bounding box center [1385, 278] width 102 height 38
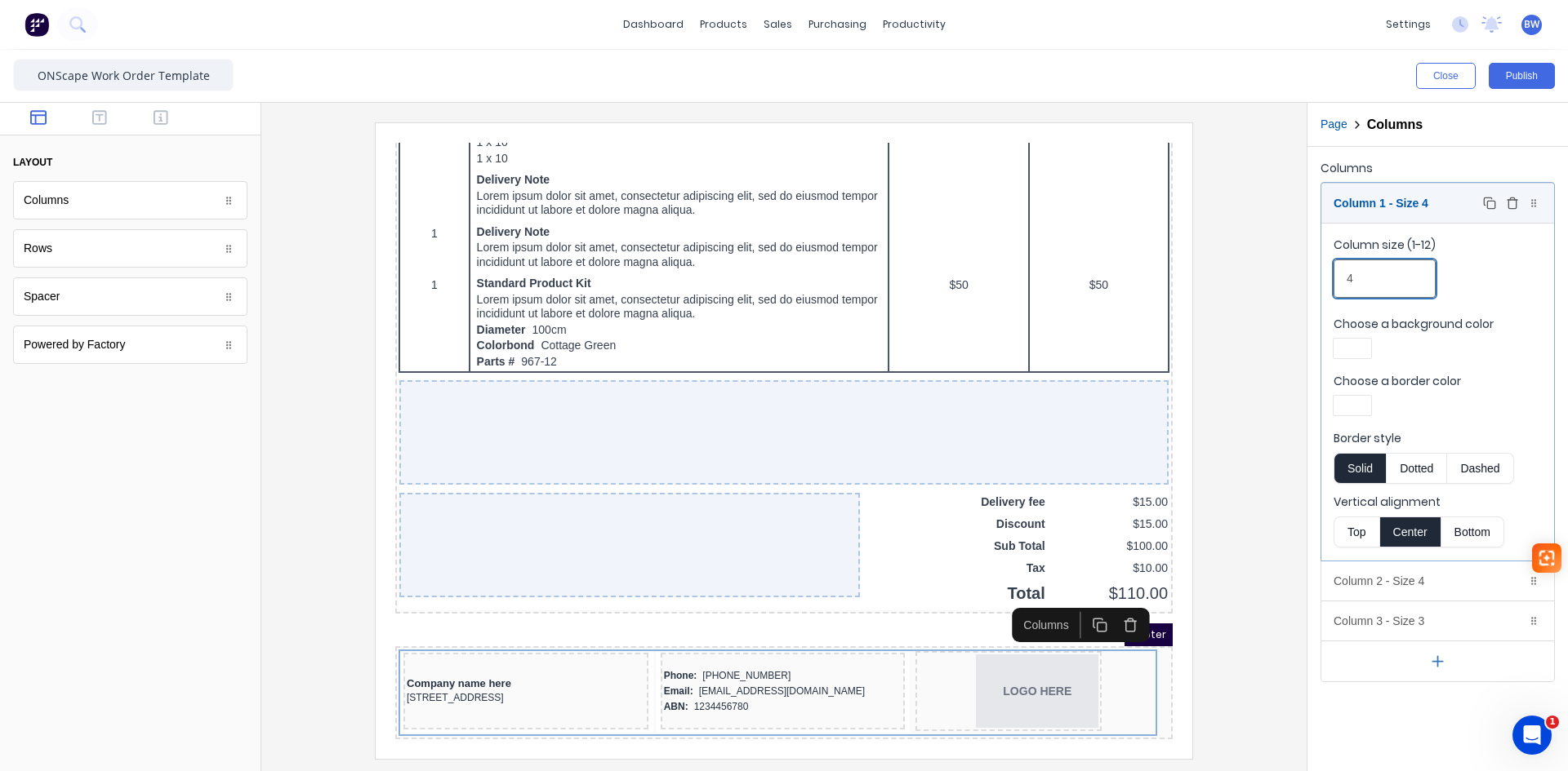
type input "4"
click at [1456, 208] on div "Column 1 - Size 4 Duplicate Delete" at bounding box center [1437, 202] width 233 height 39
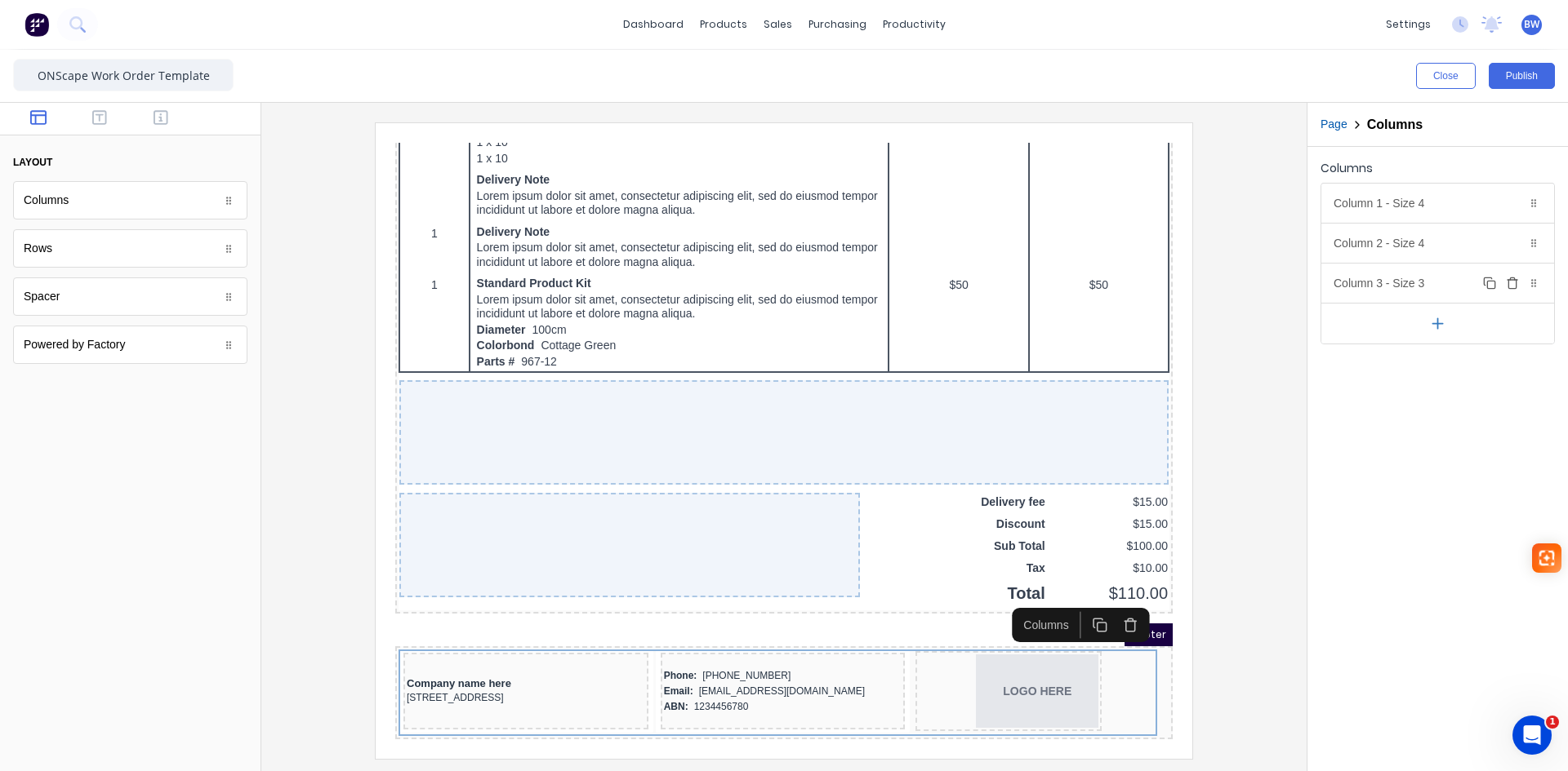
click at [1430, 286] on div "Column 3 - Size 3 Duplicate Delete" at bounding box center [1437, 283] width 233 height 39
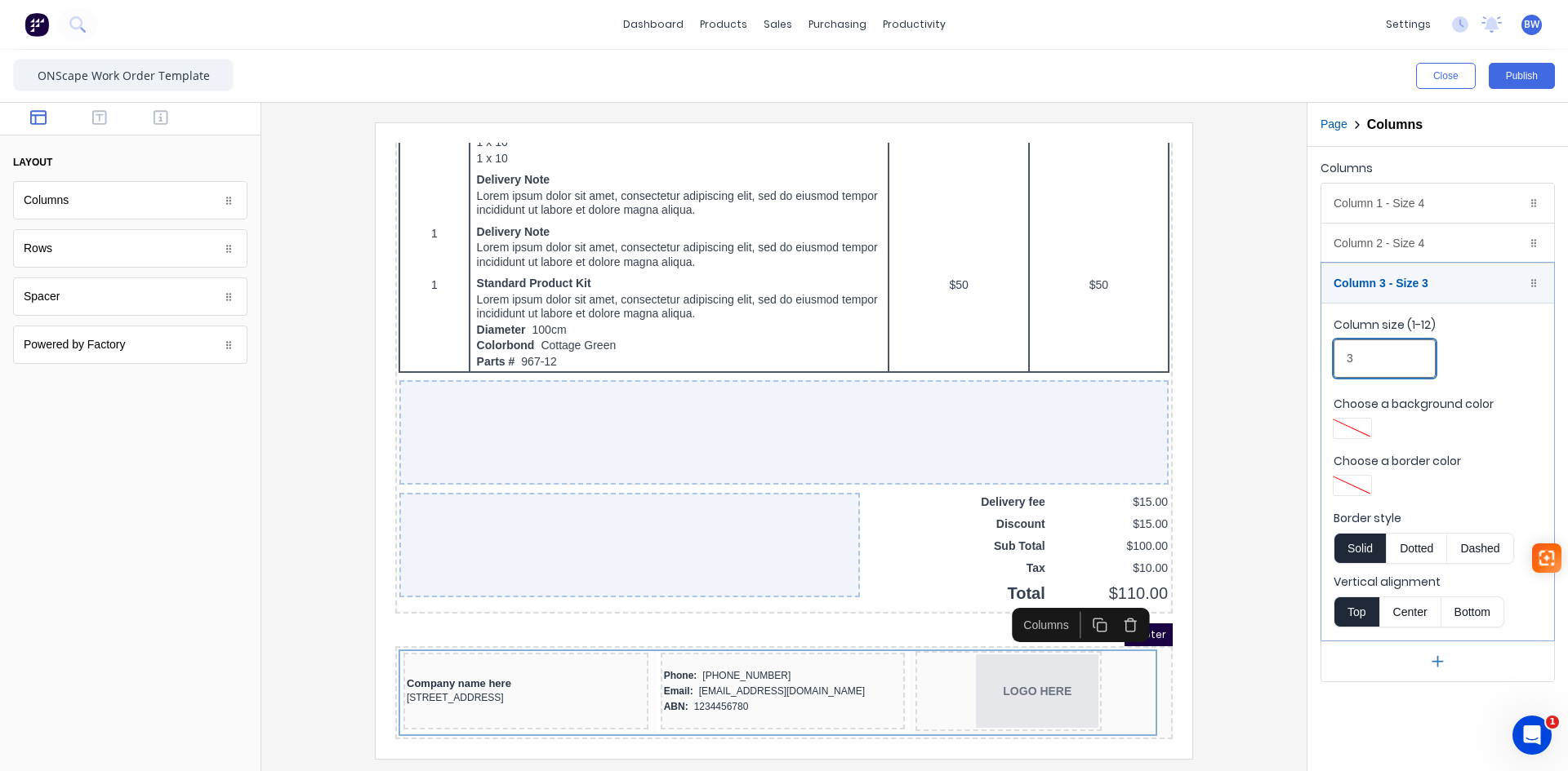
click at [1331, 354] on fieldset "Column size (1-12) 3 Choose a background color Choose a border color Border sty…" at bounding box center [1437, 471] width 233 height 338
type input "4"
click at [1466, 360] on div "Column size (1-12) 4" at bounding box center [1437, 351] width 208 height 69
click at [1451, 279] on div "Column 3 - Size 4 Duplicate Delete" at bounding box center [1437, 283] width 233 height 39
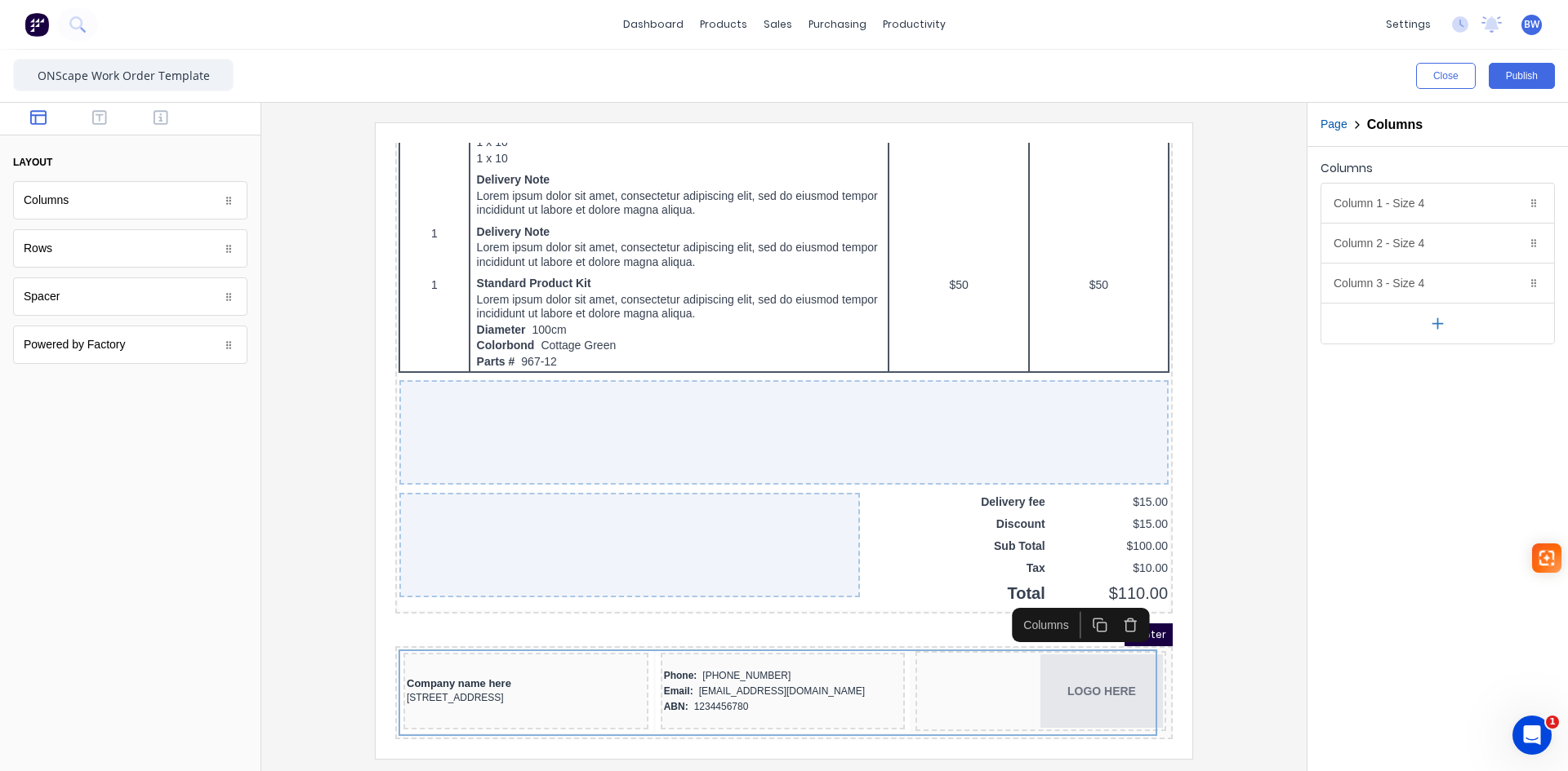
click at [1225, 643] on div at bounding box center [784, 441] width 1020 height 636
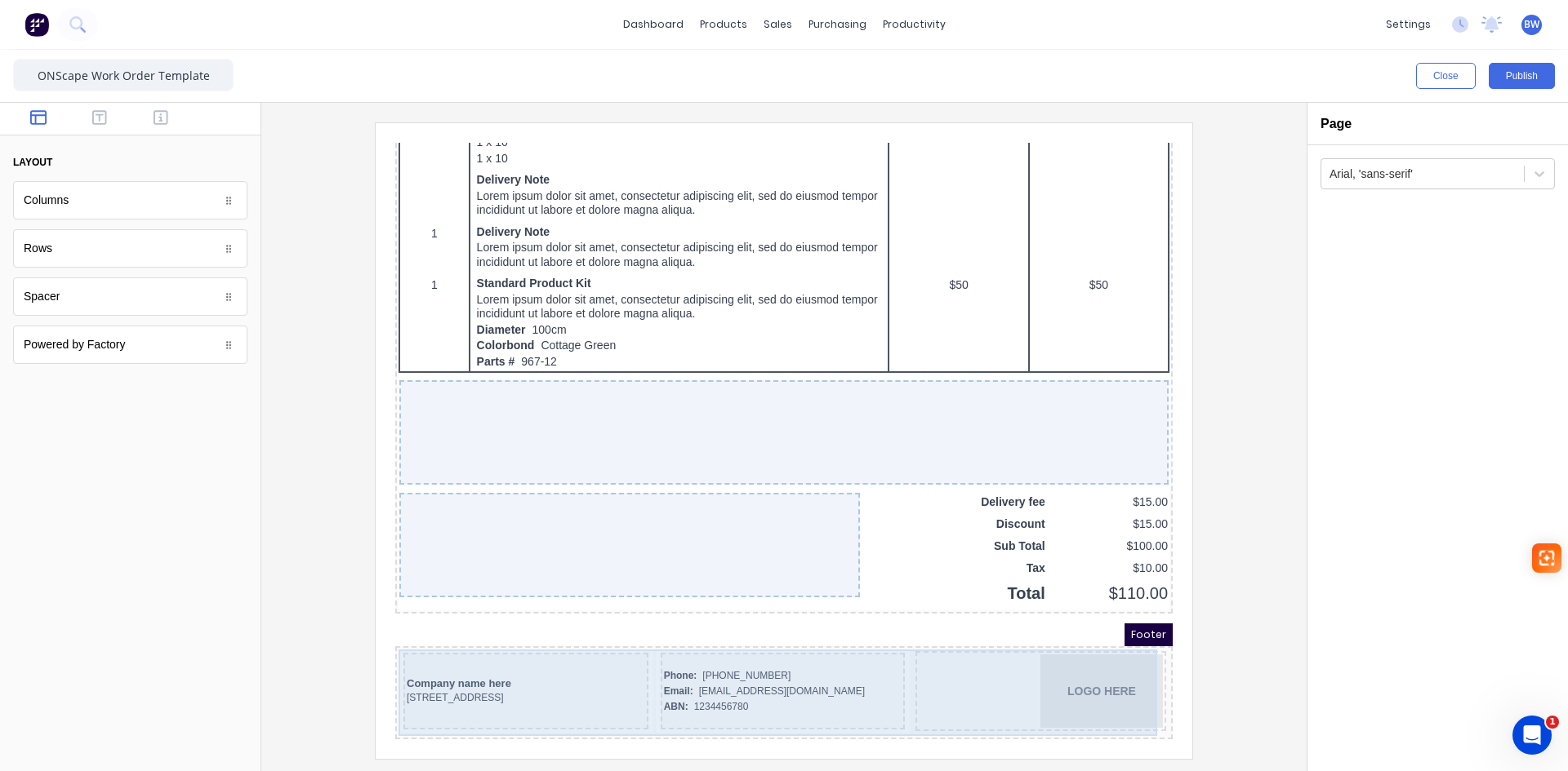
click at [859, 635] on div "Phone: (042) 2222 3333 Email: xxxxxxx@xxxxx.com ABN: 1234456780" at bounding box center [763, 672] width 245 height 77
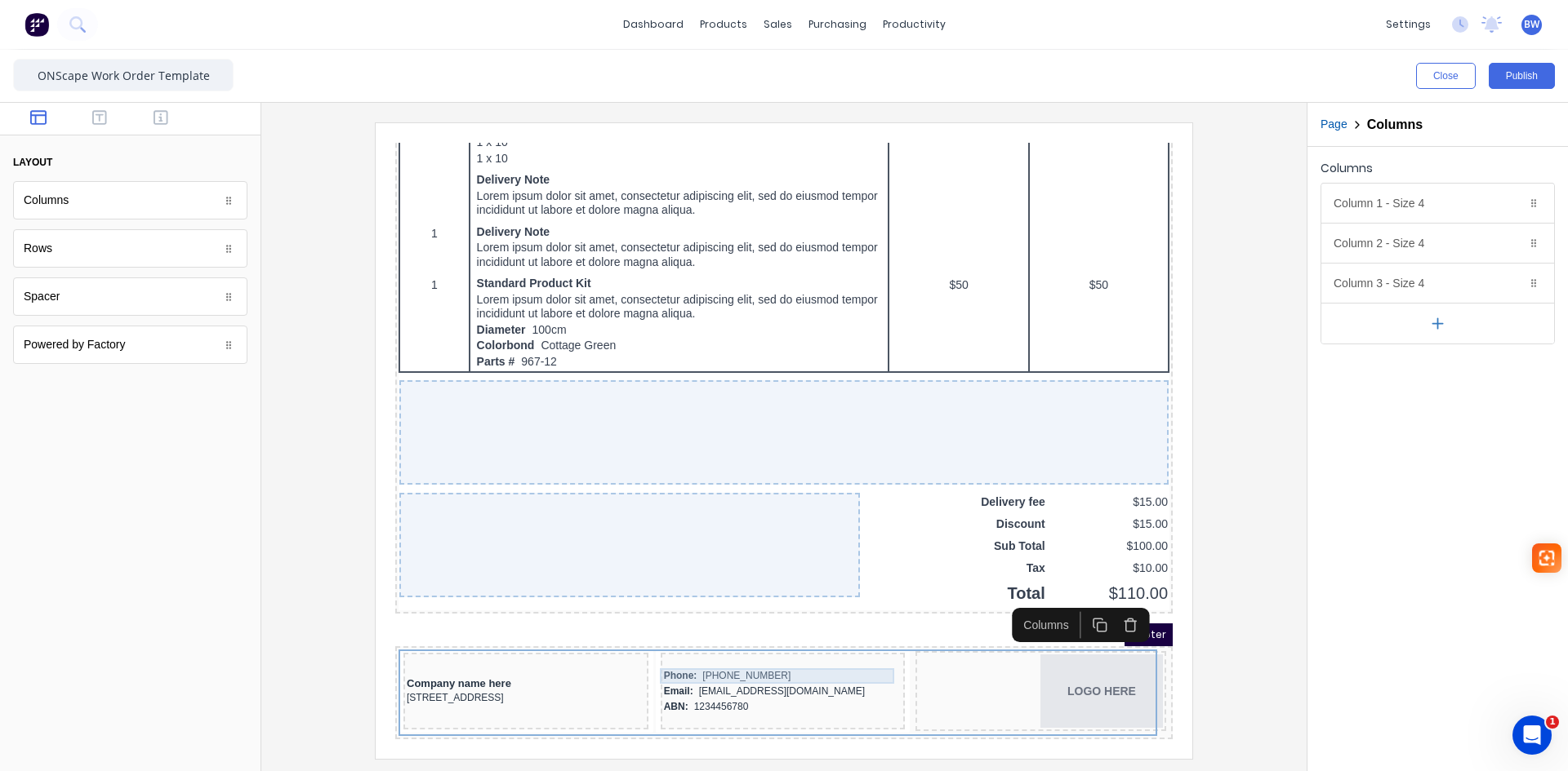
click at [860, 651] on div "Phone: (042) 2222 3333" at bounding box center [764, 657] width 239 height 16
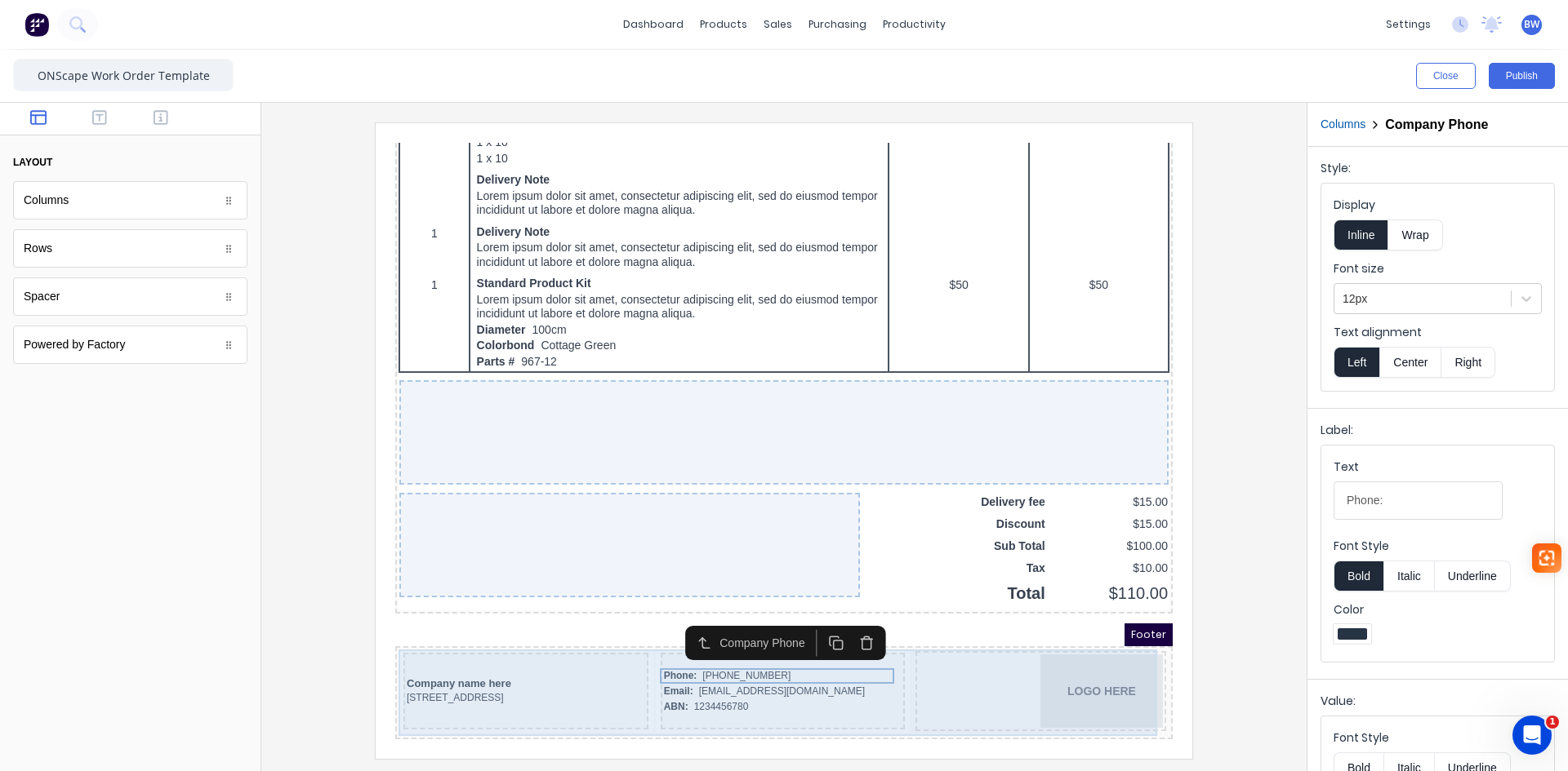
click at [870, 639] on div "Phone: (042) 2222 3333 Email: xxxxxxx@xxxxx.com ABN: 1234456780" at bounding box center [763, 672] width 245 height 77
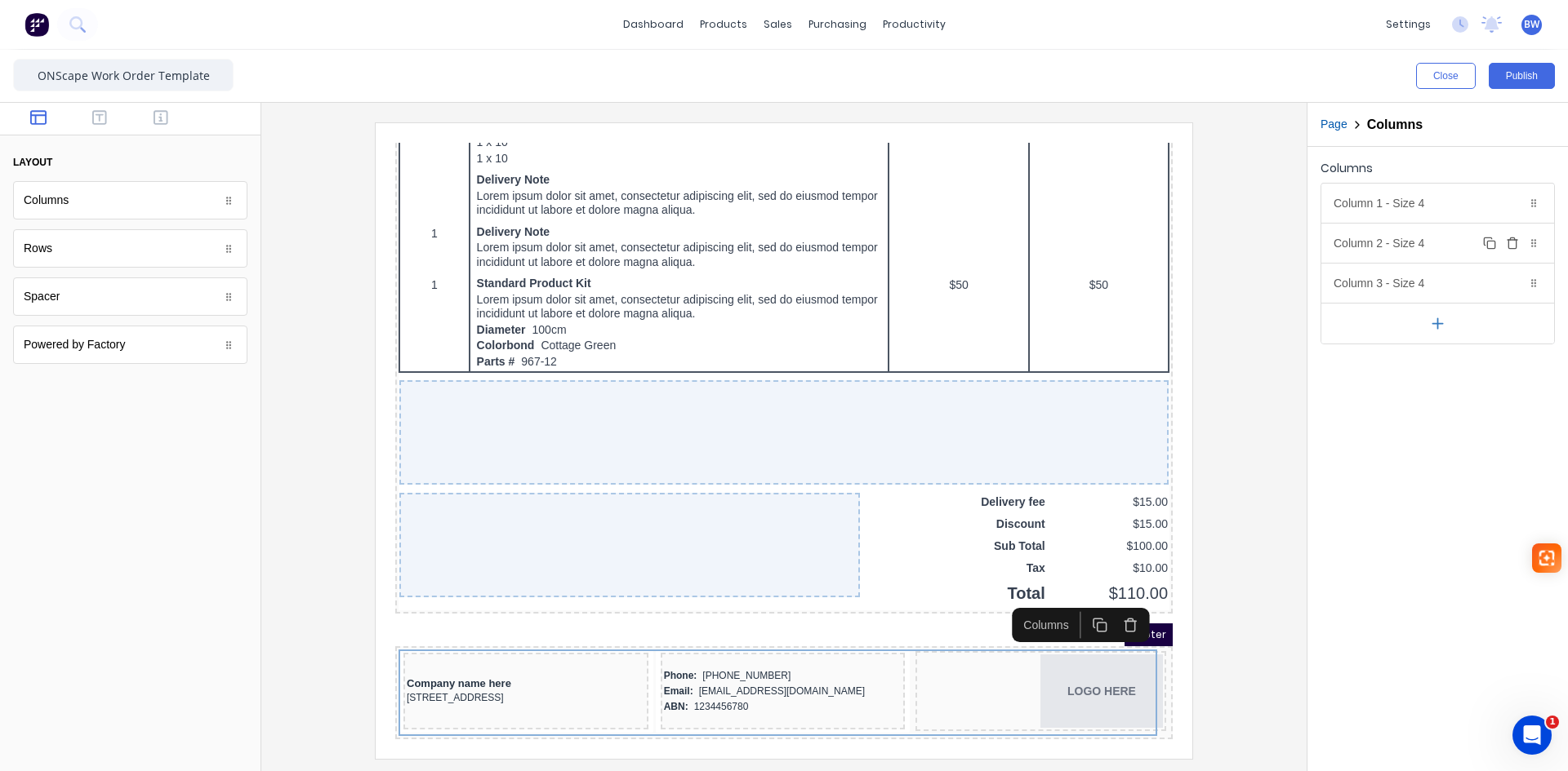
click at [1439, 242] on div "Column 2 - Size 4 Duplicate Delete" at bounding box center [1437, 243] width 233 height 39
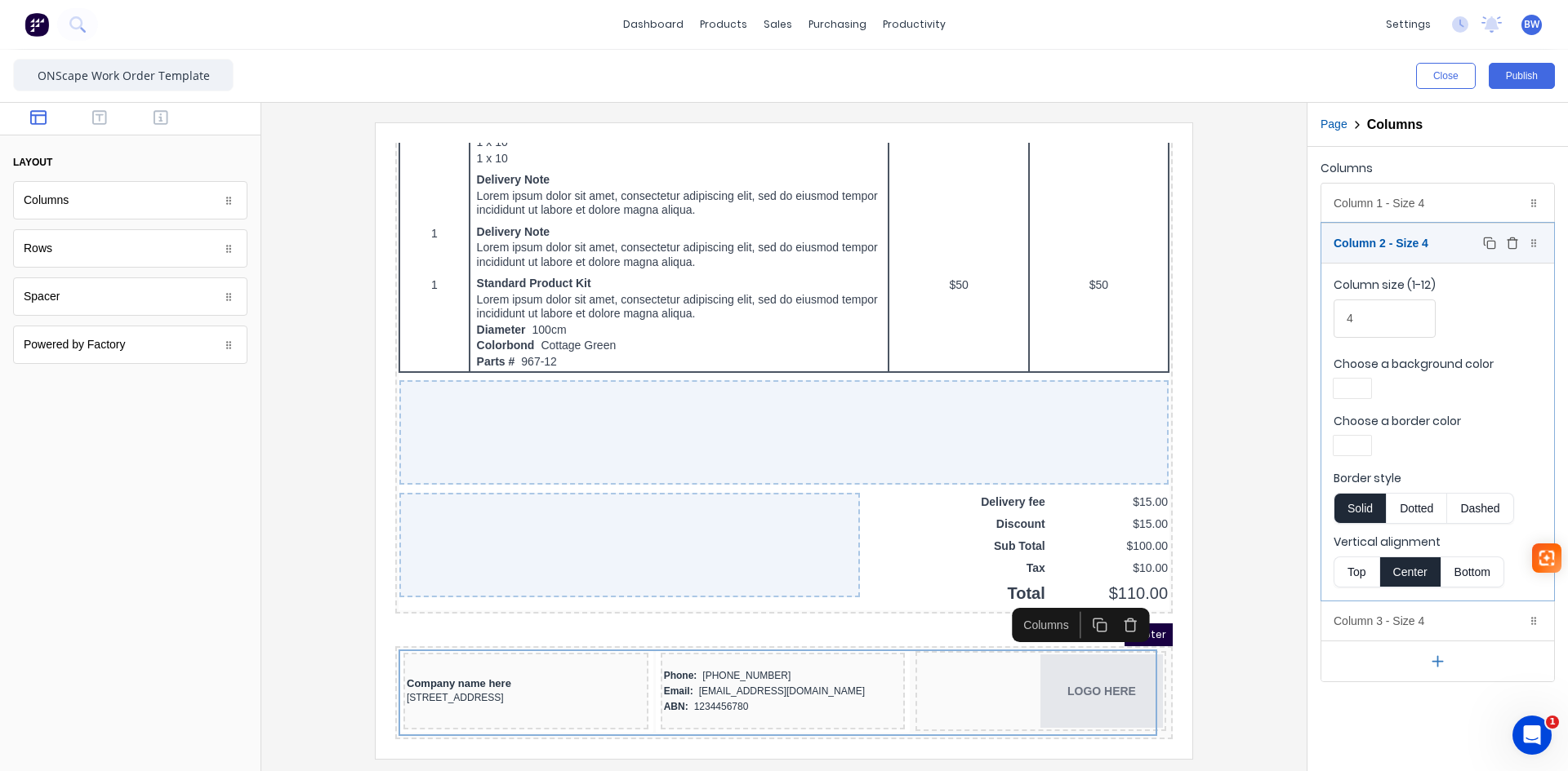
click at [1429, 242] on div "Column 2 - Size 4 Duplicate Delete" at bounding box center [1437, 243] width 233 height 39
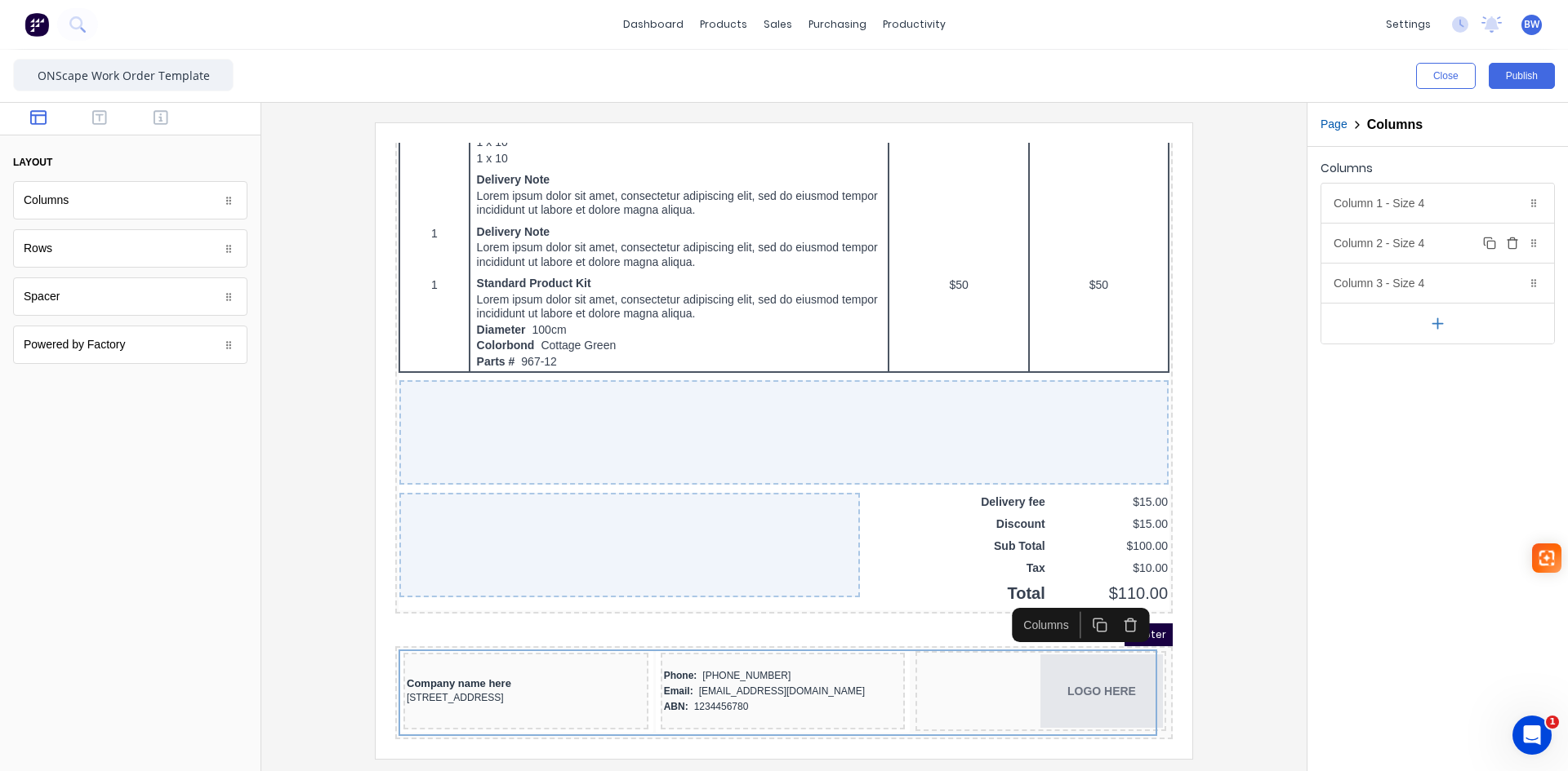
click at [1423, 251] on div "Column 2 - Size 4 Duplicate Delete" at bounding box center [1437, 243] width 233 height 39
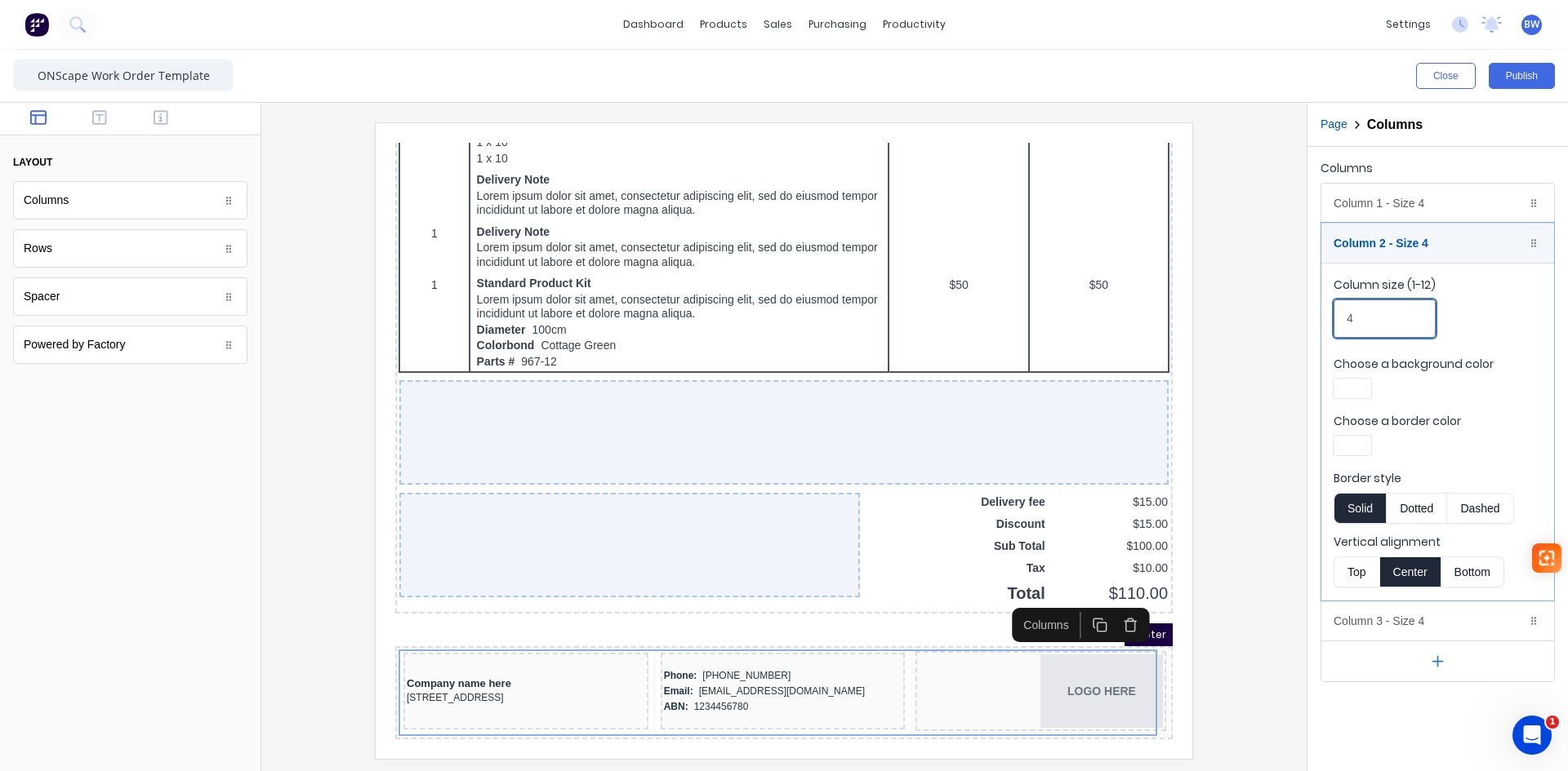
click at [1378, 327] on input "4" at bounding box center [1385, 319] width 102 height 38
drag, startPoint x: 1370, startPoint y: 325, endPoint x: 1323, endPoint y: 330, distance: 47.3
click at [1323, 330] on fieldset "Column size (1-12) 4 Choose a background color Choose a border color Border sty…" at bounding box center [1437, 431] width 233 height 338
type input "3"
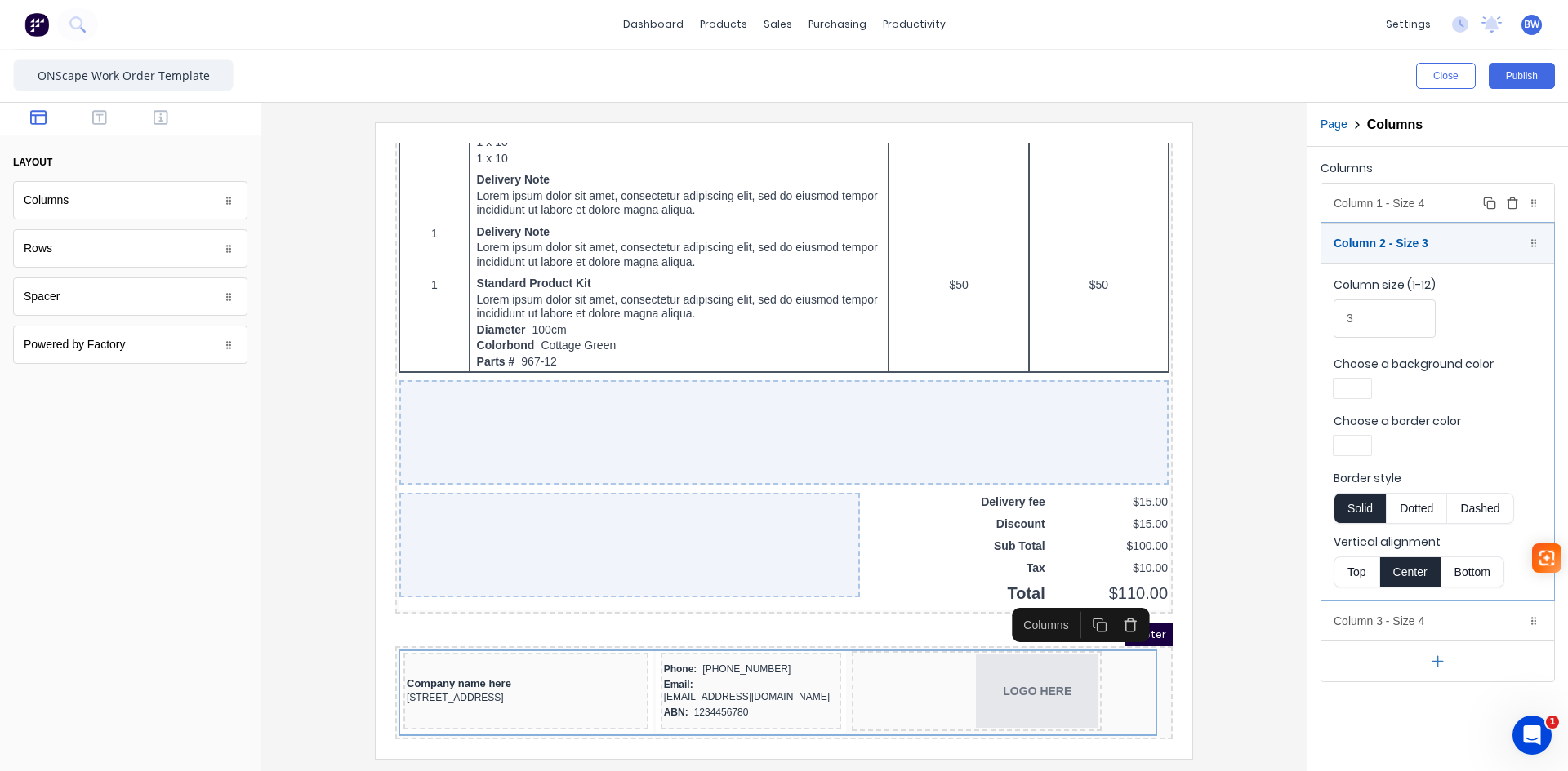
click at [1439, 213] on div "Column 1 - Size 4 Duplicate Delete" at bounding box center [1437, 202] width 233 height 39
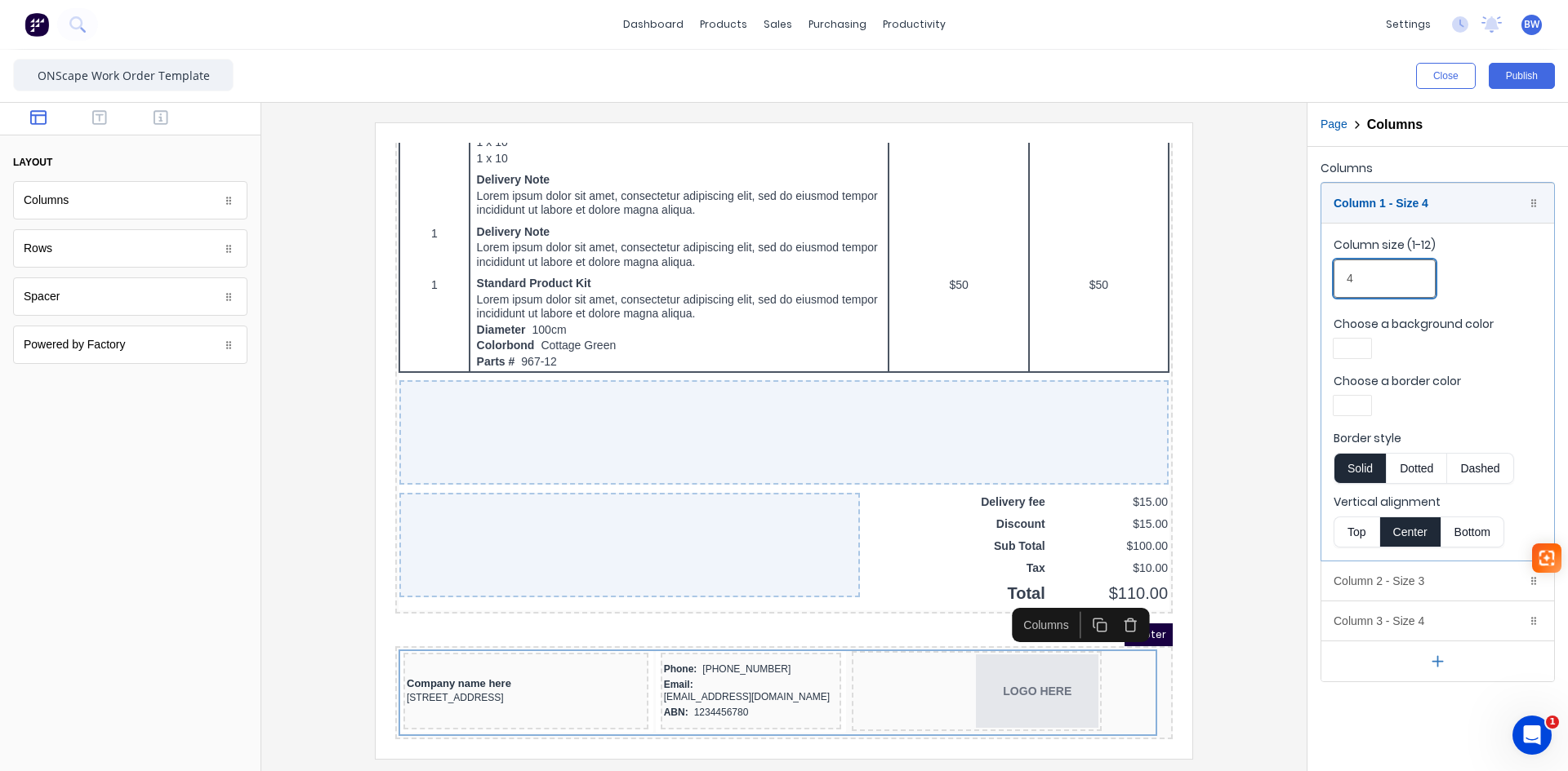
click at [1341, 286] on input "4" at bounding box center [1385, 278] width 102 height 38
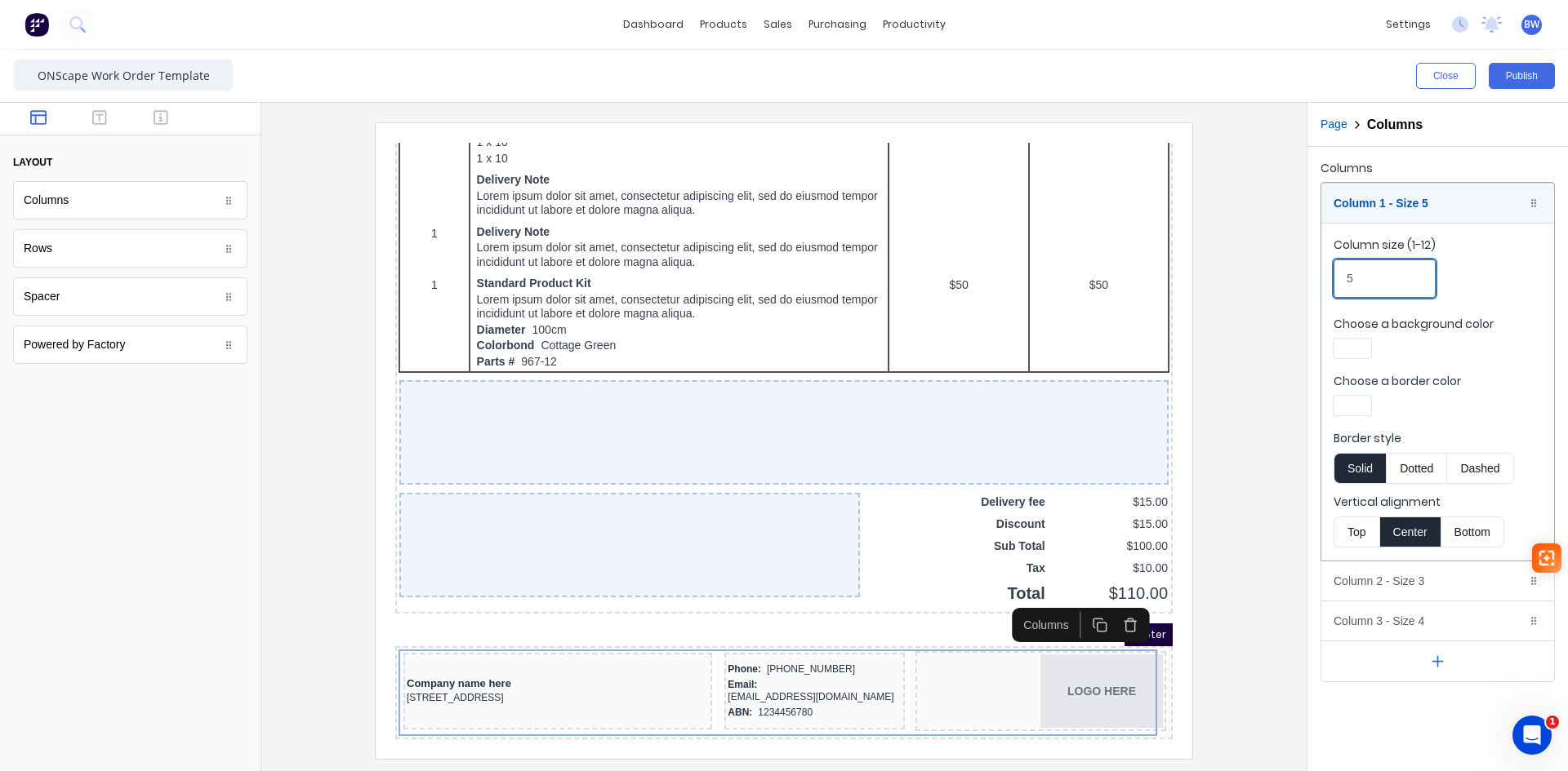
type input "5"
click at [1281, 296] on div at bounding box center [784, 441] width 1020 height 636
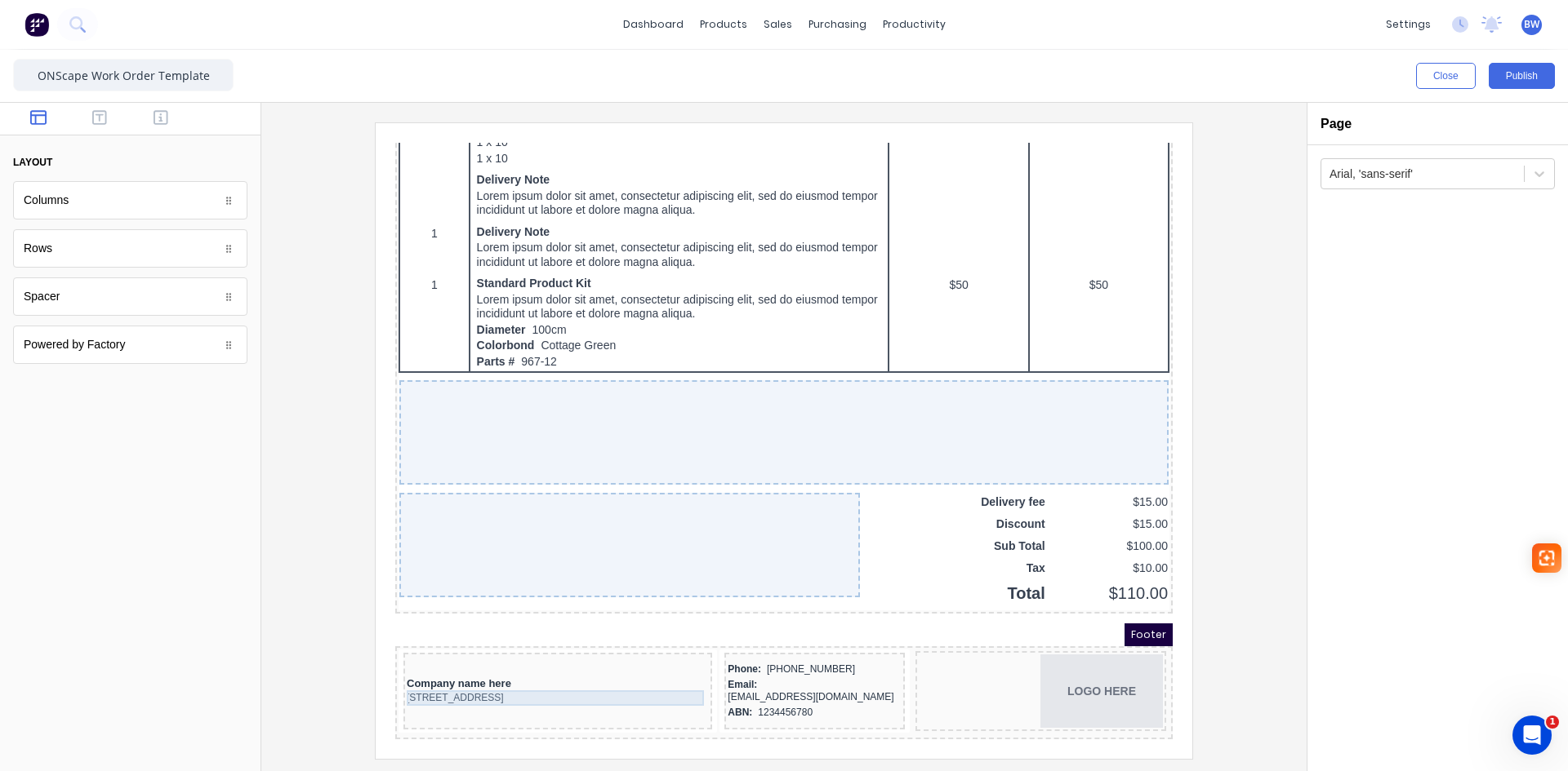
click at [647, 674] on div "[STREET_ADDRESS]" at bounding box center [538, 679] width 302 height 16
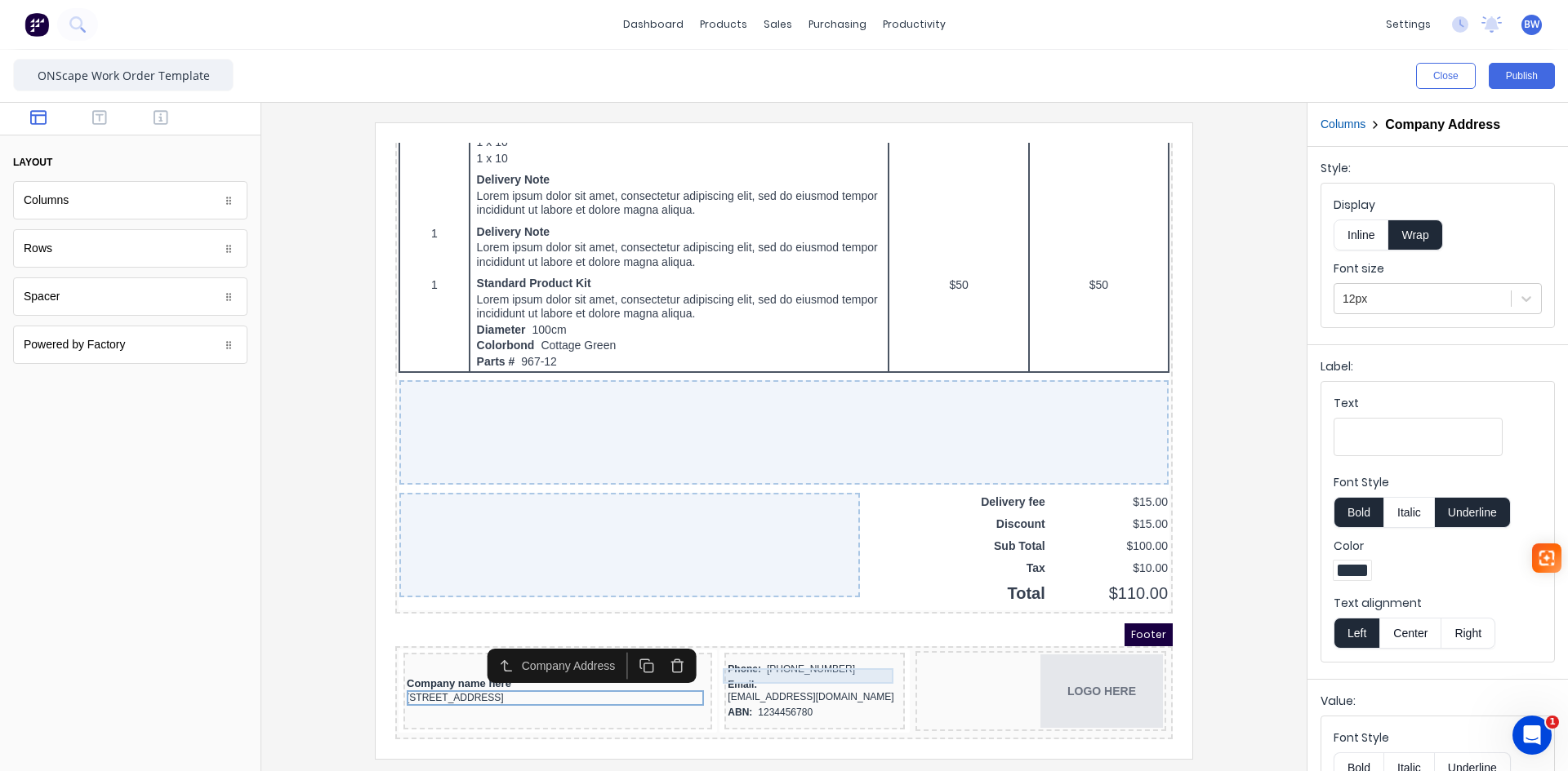
click at [858, 649] on div "Phone: (042) 2222 3333" at bounding box center [795, 650] width 174 height 16
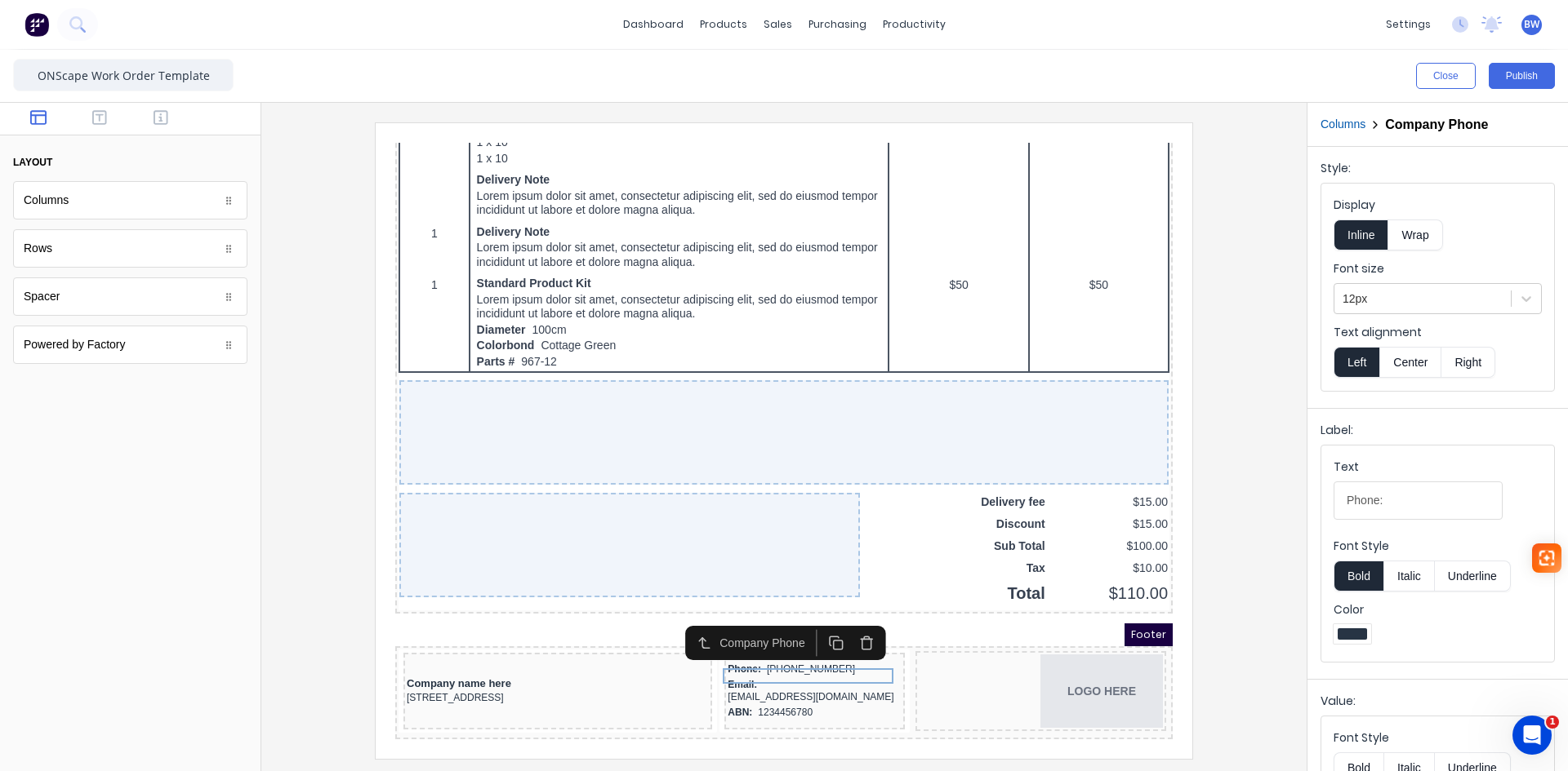
click at [850, 623] on icon "button" at bounding box center [848, 624] width 16 height 16
click at [1244, 582] on div at bounding box center [784, 441] width 1020 height 636
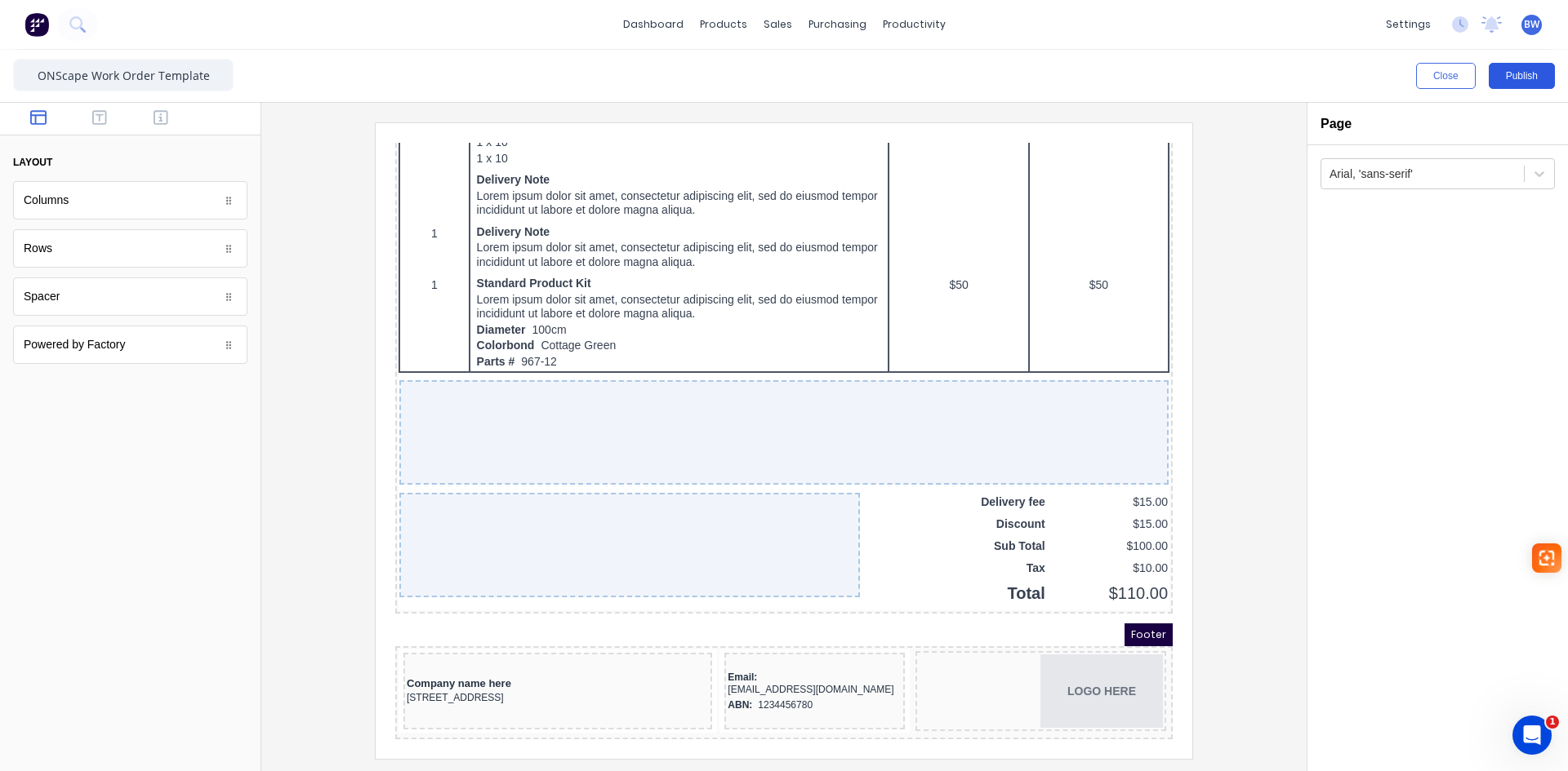
click at [1524, 81] on button "Publish" at bounding box center [1522, 76] width 66 height 26
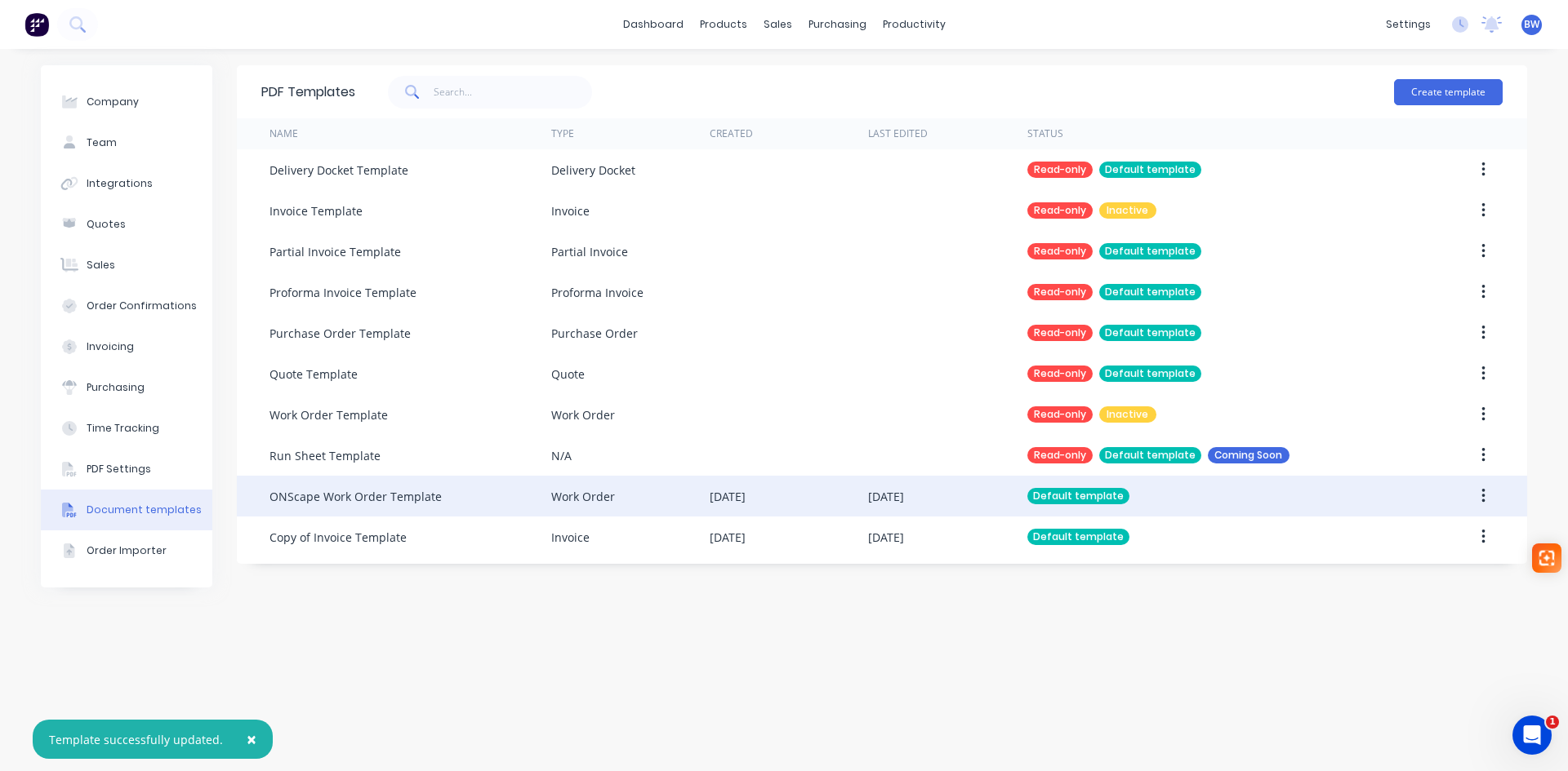
click at [1489, 498] on button "button" at bounding box center [1483, 496] width 38 height 29
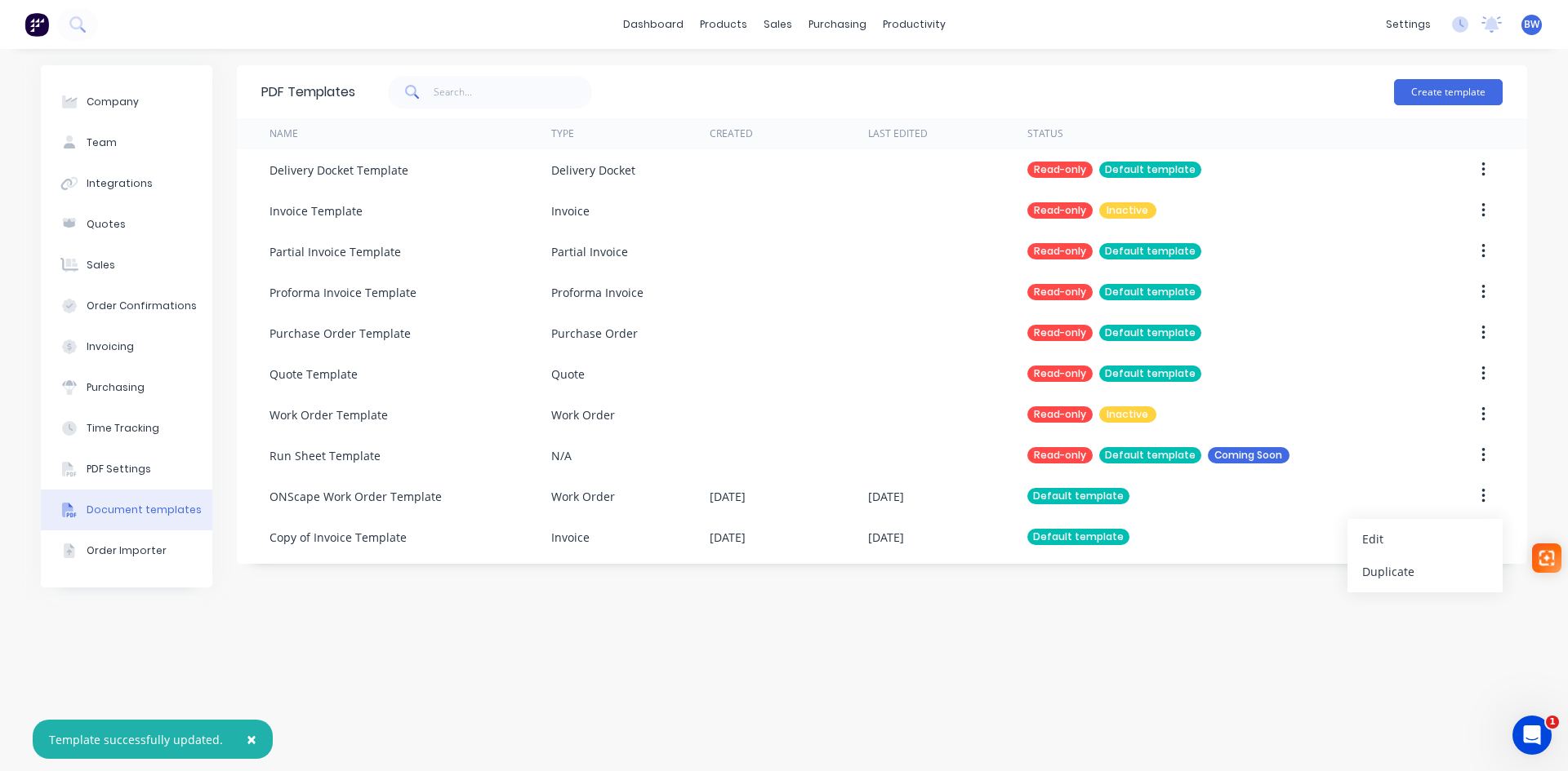
click at [1059, 649] on div "PDF Templates Create template Name Type Created Last Edited Status Delivery Doc…" at bounding box center [882, 411] width 1290 height 690
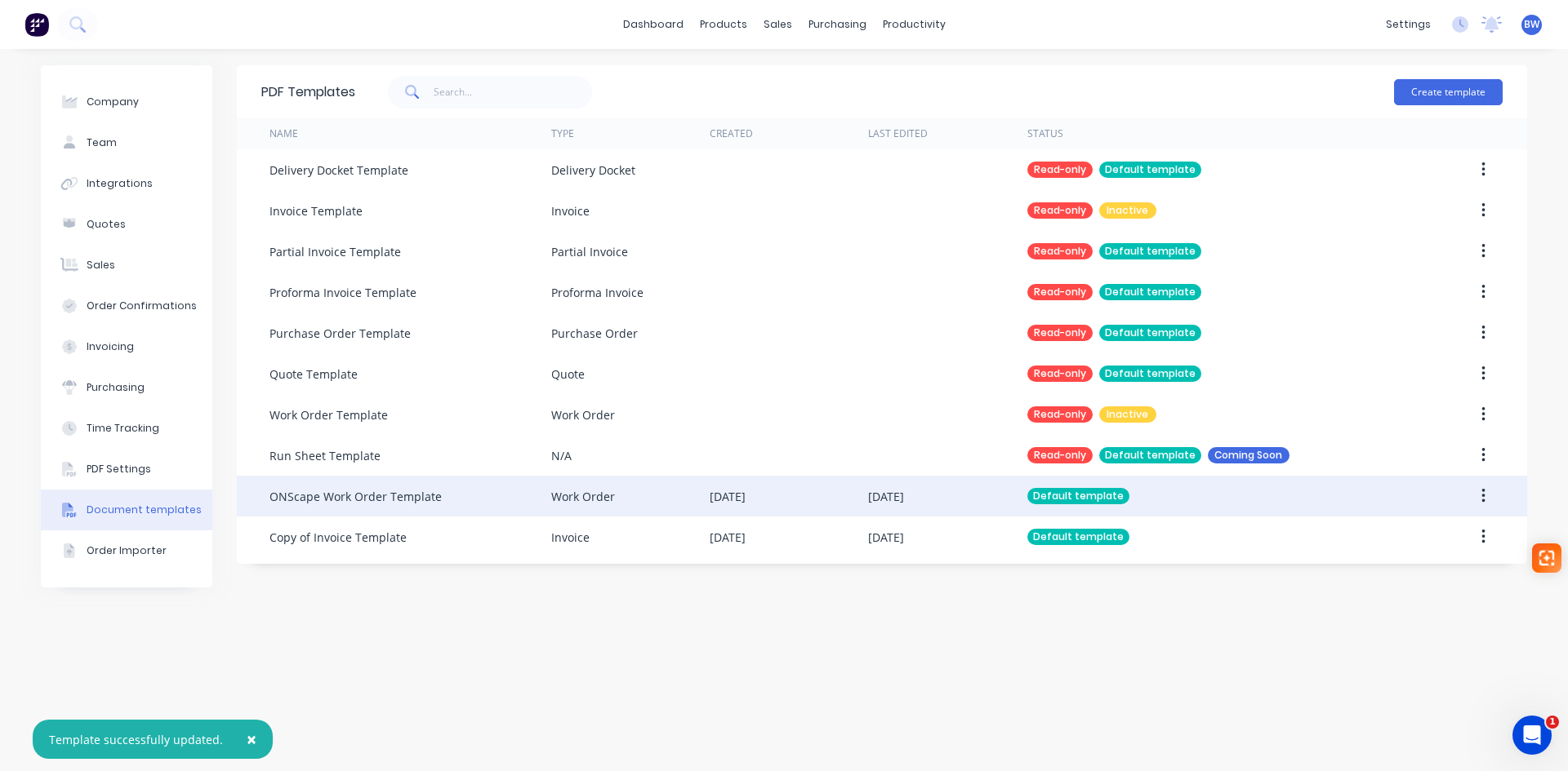
click at [330, 496] on div "ONScape Work Order Template" at bounding box center [355, 497] width 172 height 17
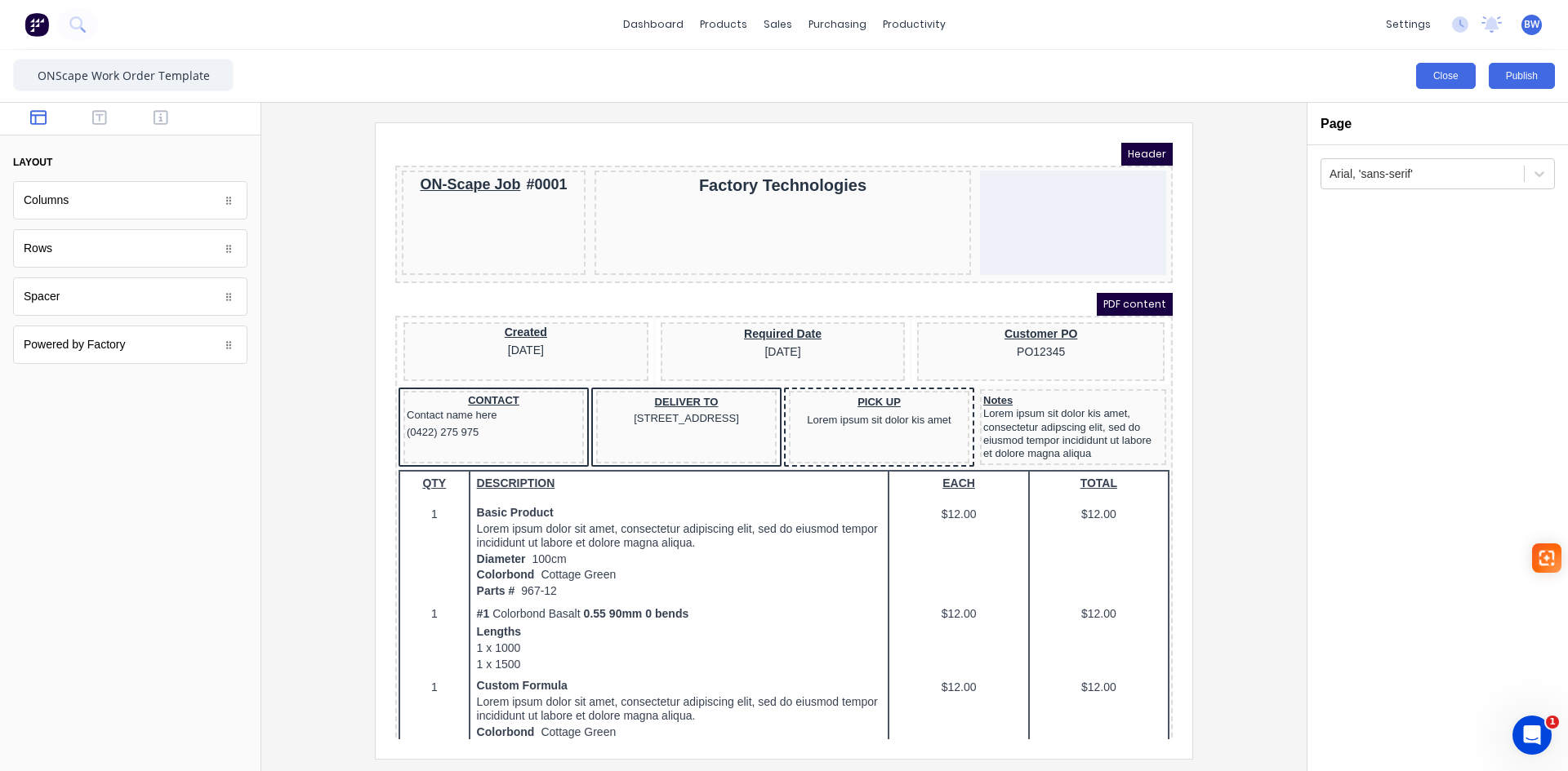
click at [1461, 72] on button "Close" at bounding box center [1446, 76] width 60 height 26
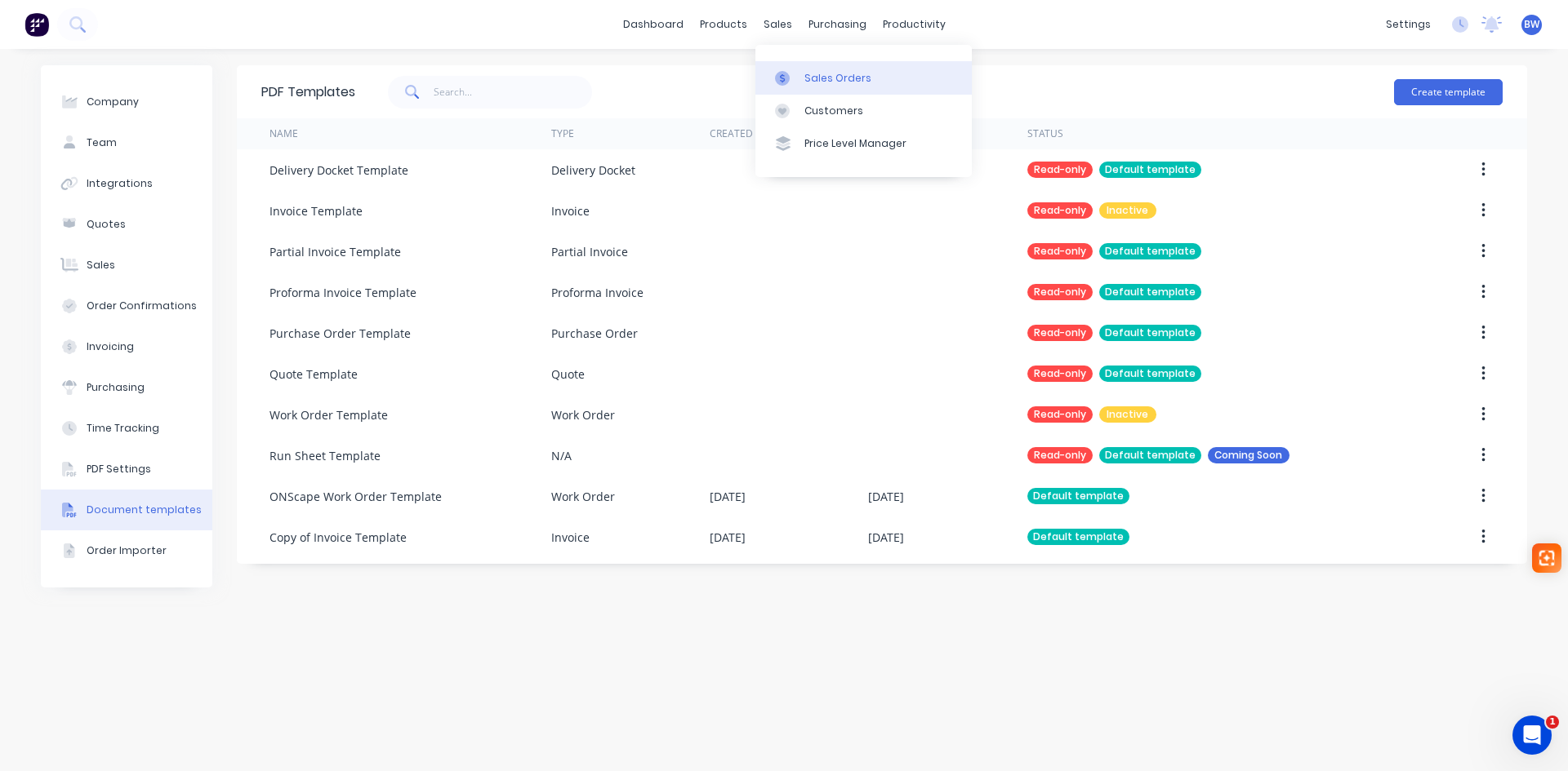
click at [830, 77] on div "Sales Orders" at bounding box center [837, 78] width 67 height 15
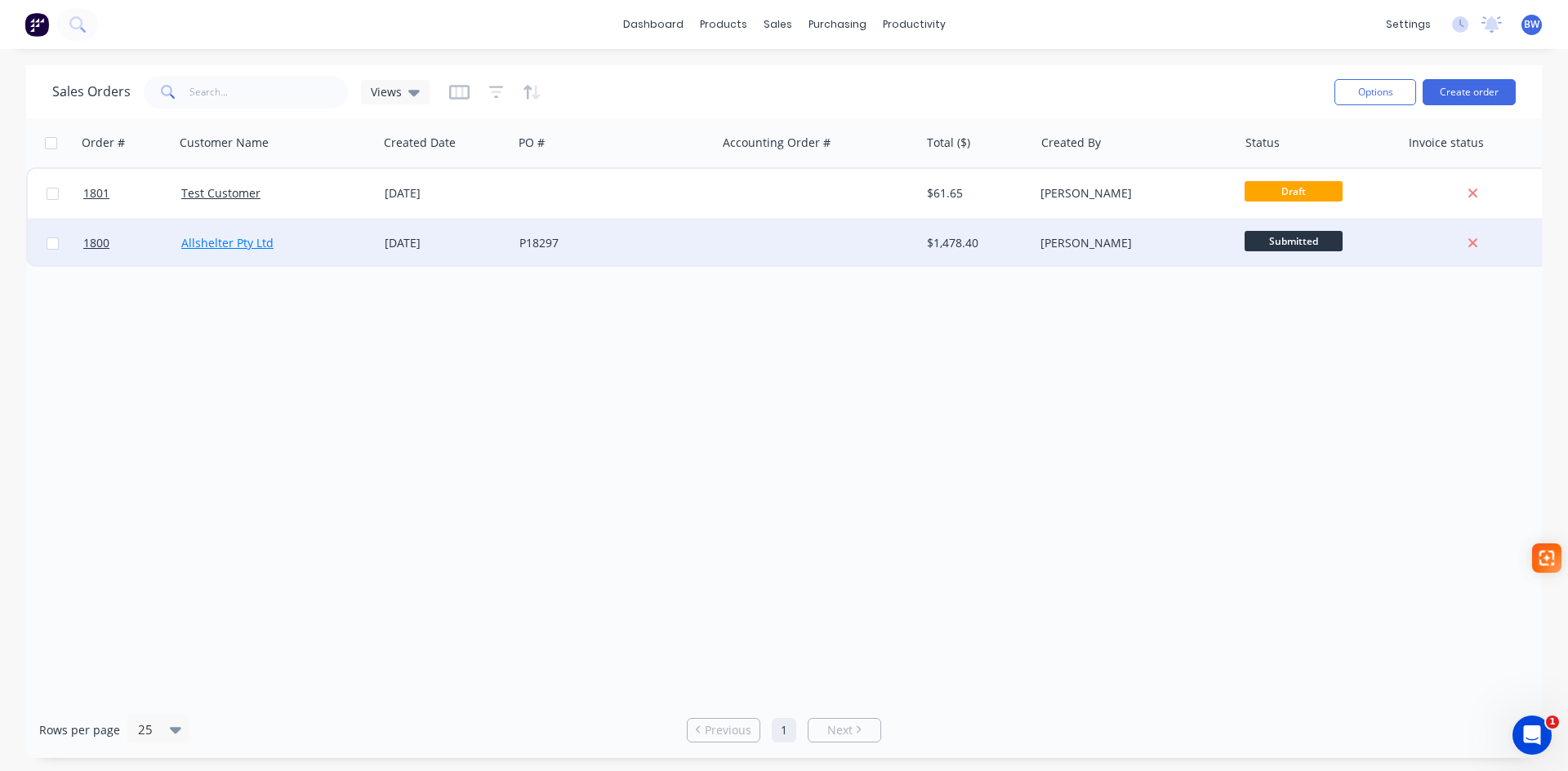
click at [241, 238] on link "Allshelter Pty Ltd" at bounding box center [227, 243] width 93 height 16
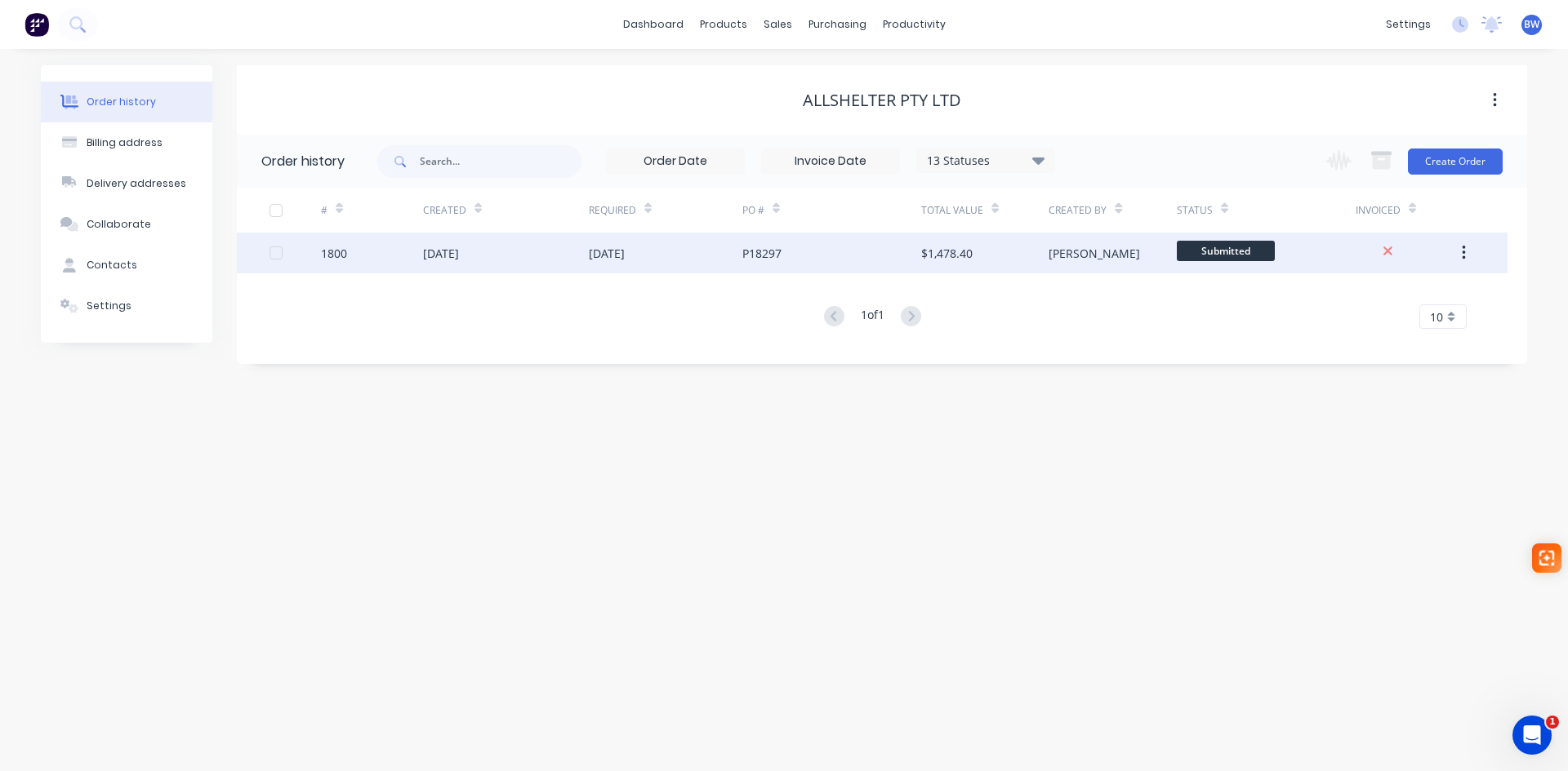
click at [435, 257] on div "[DATE]" at bounding box center [441, 253] width 36 height 17
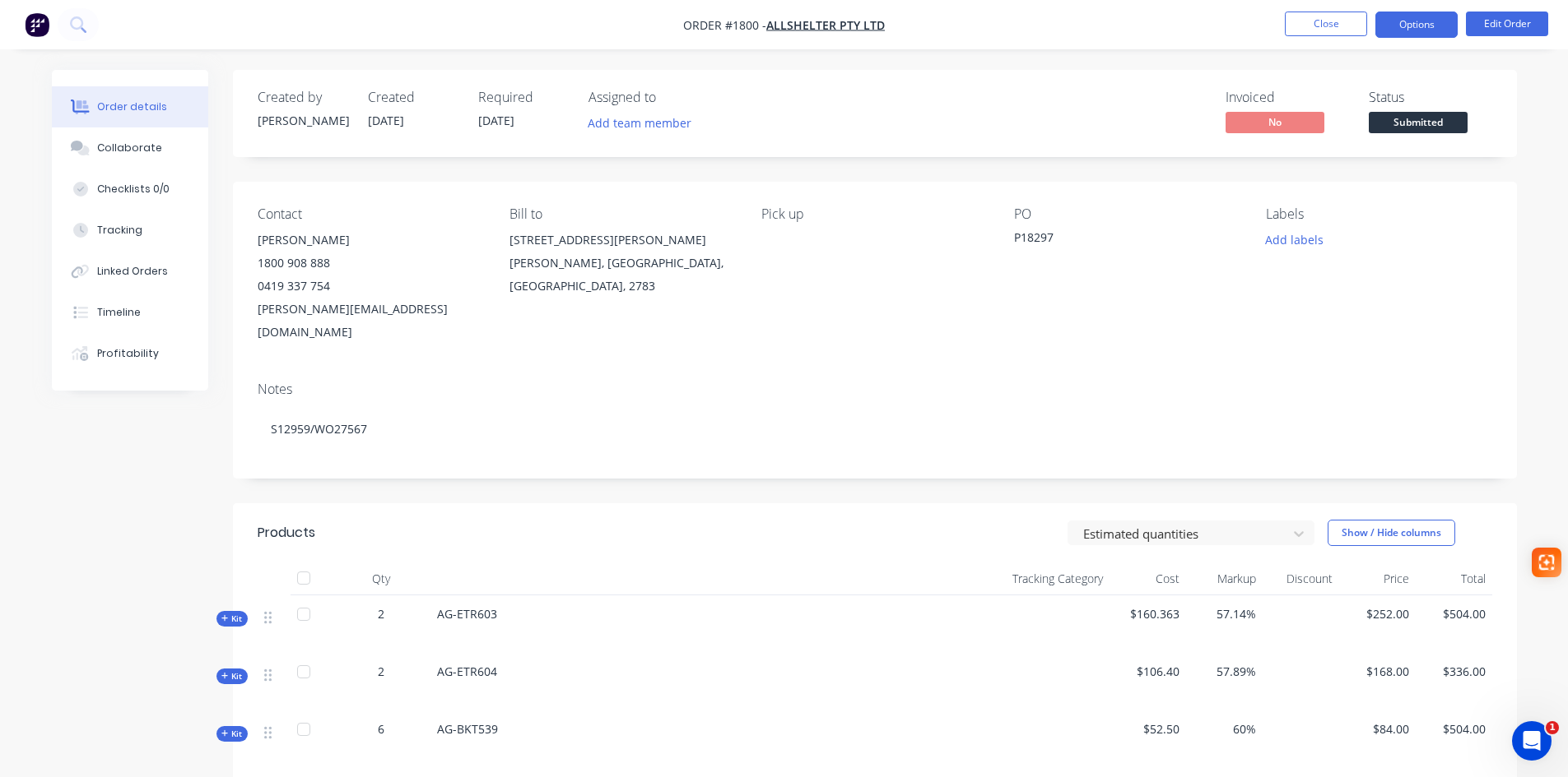
click at [1415, 24] on button "Options" at bounding box center [1416, 24] width 82 height 26
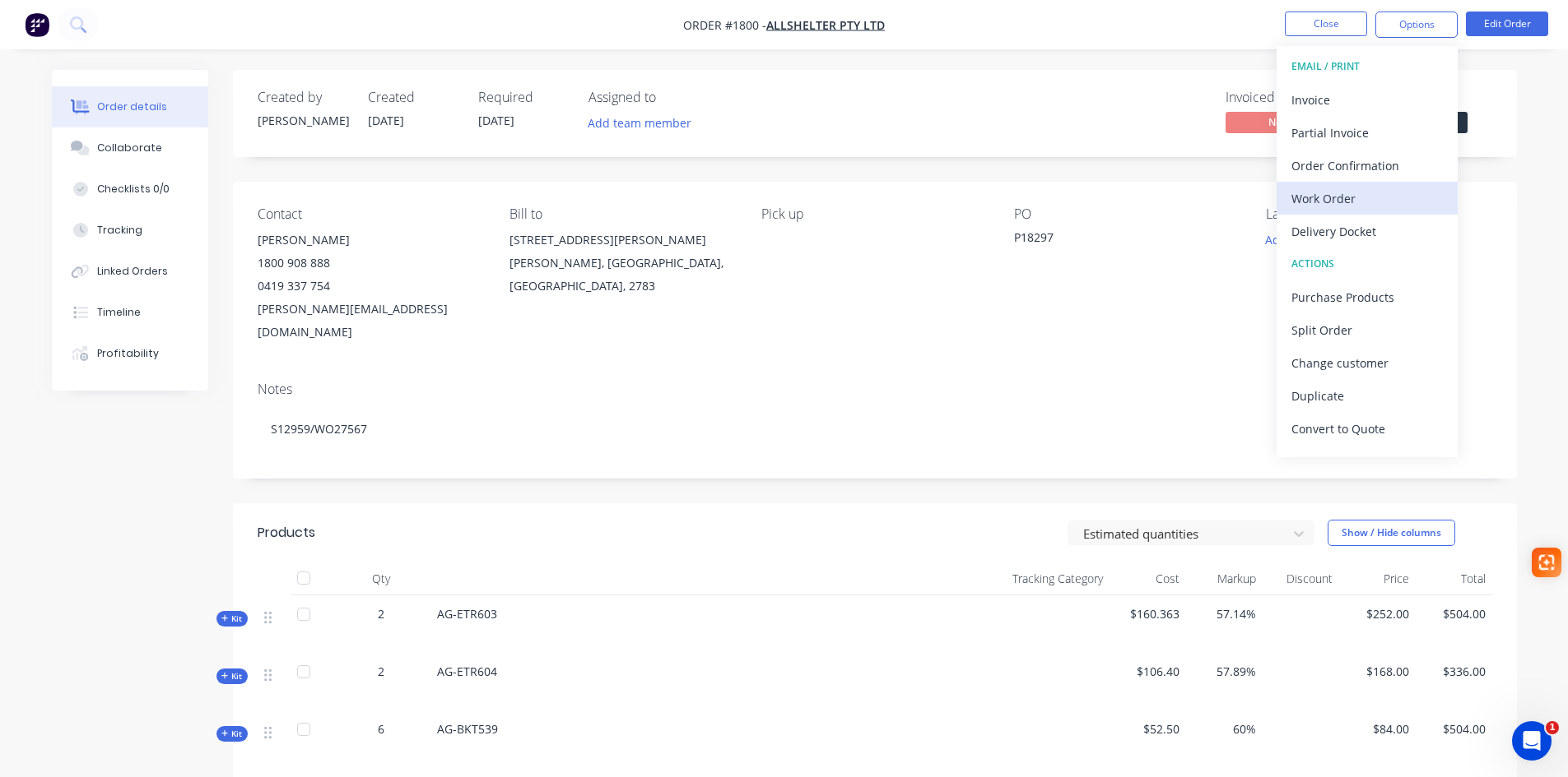
click at [1386, 201] on div "Work Order" at bounding box center [1368, 198] width 152 height 24
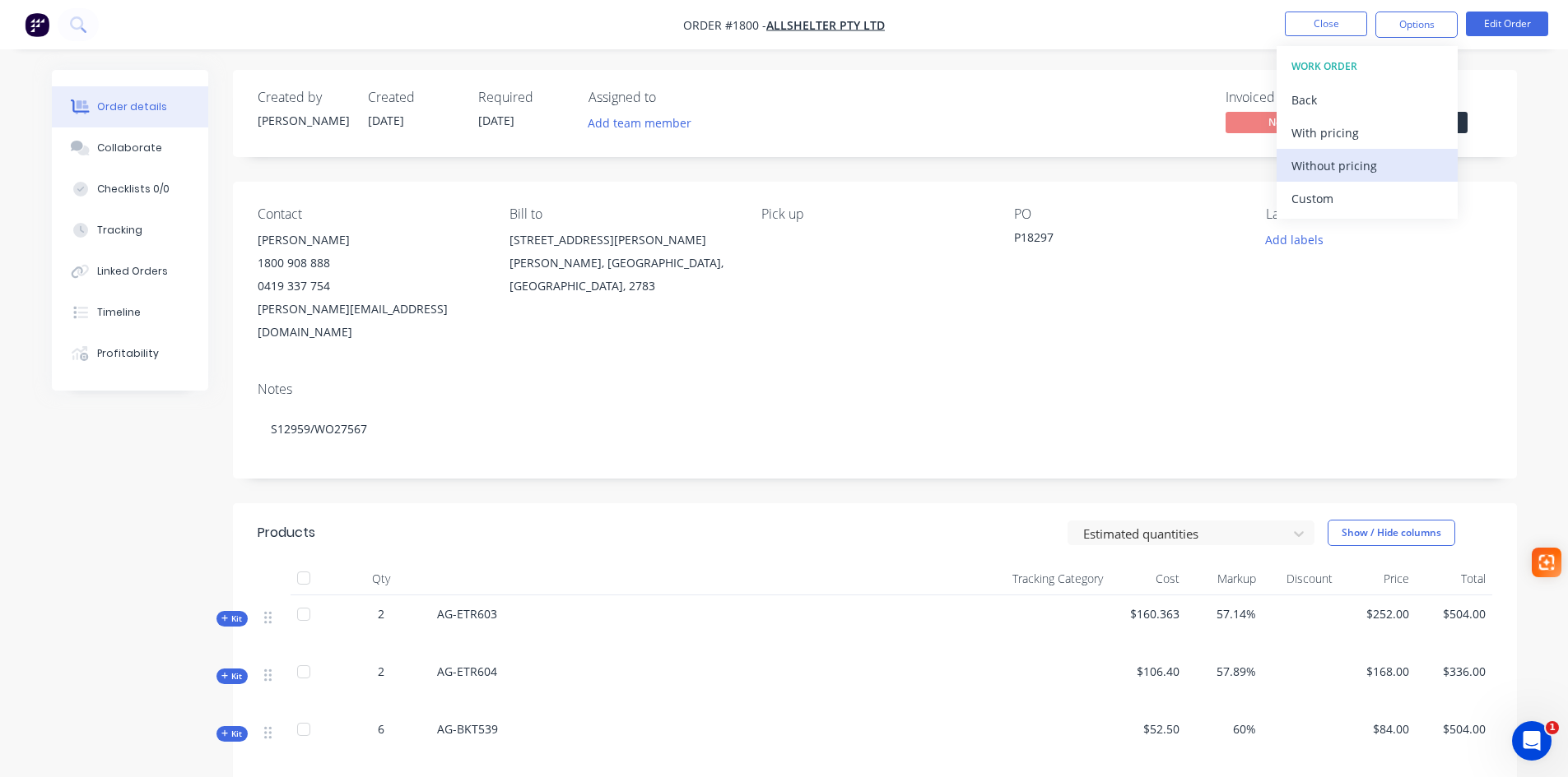
click at [1375, 172] on div "Without pricing" at bounding box center [1368, 166] width 152 height 24
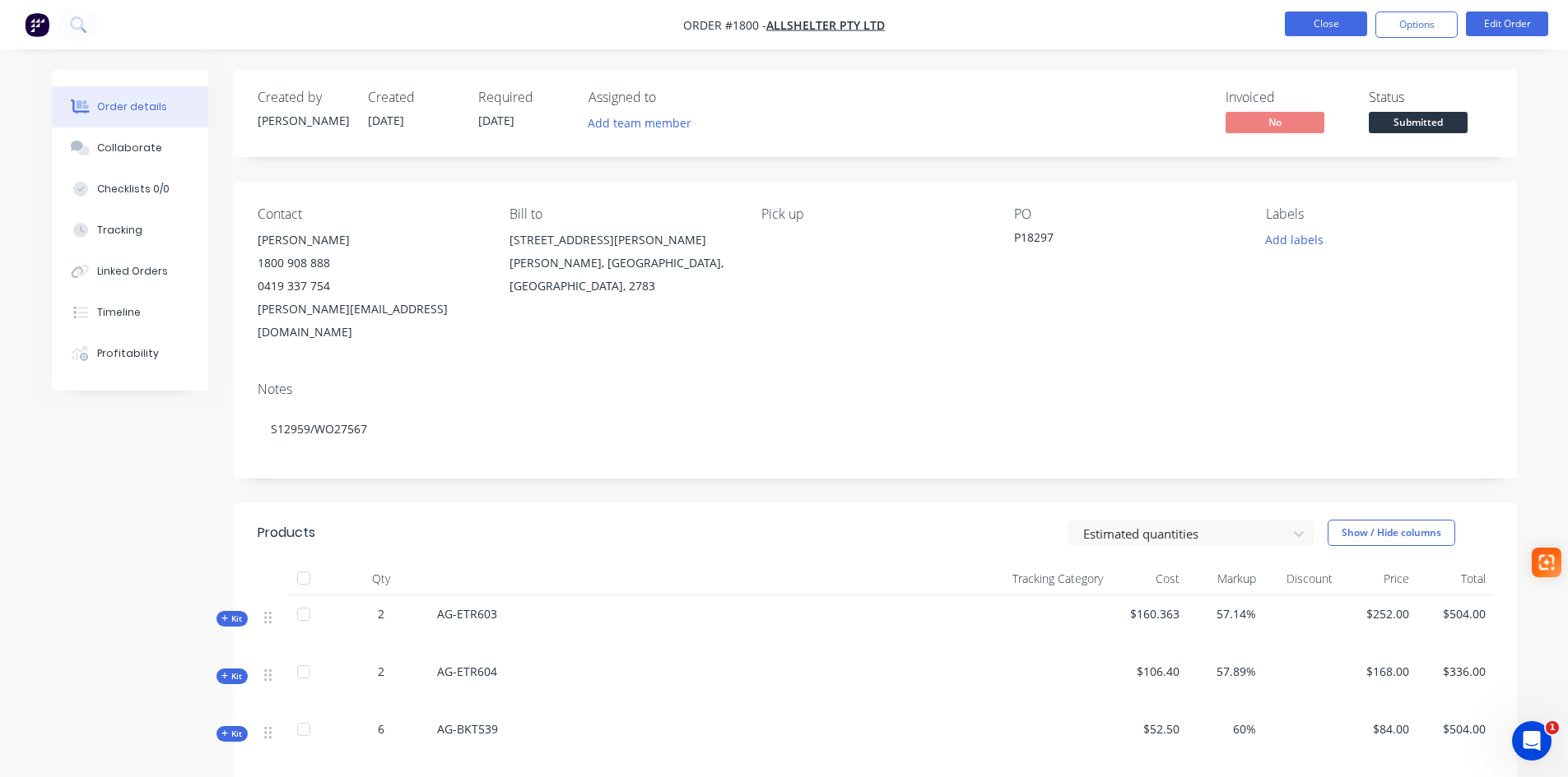
click at [1326, 24] on button "Close" at bounding box center [1326, 24] width 82 height 24
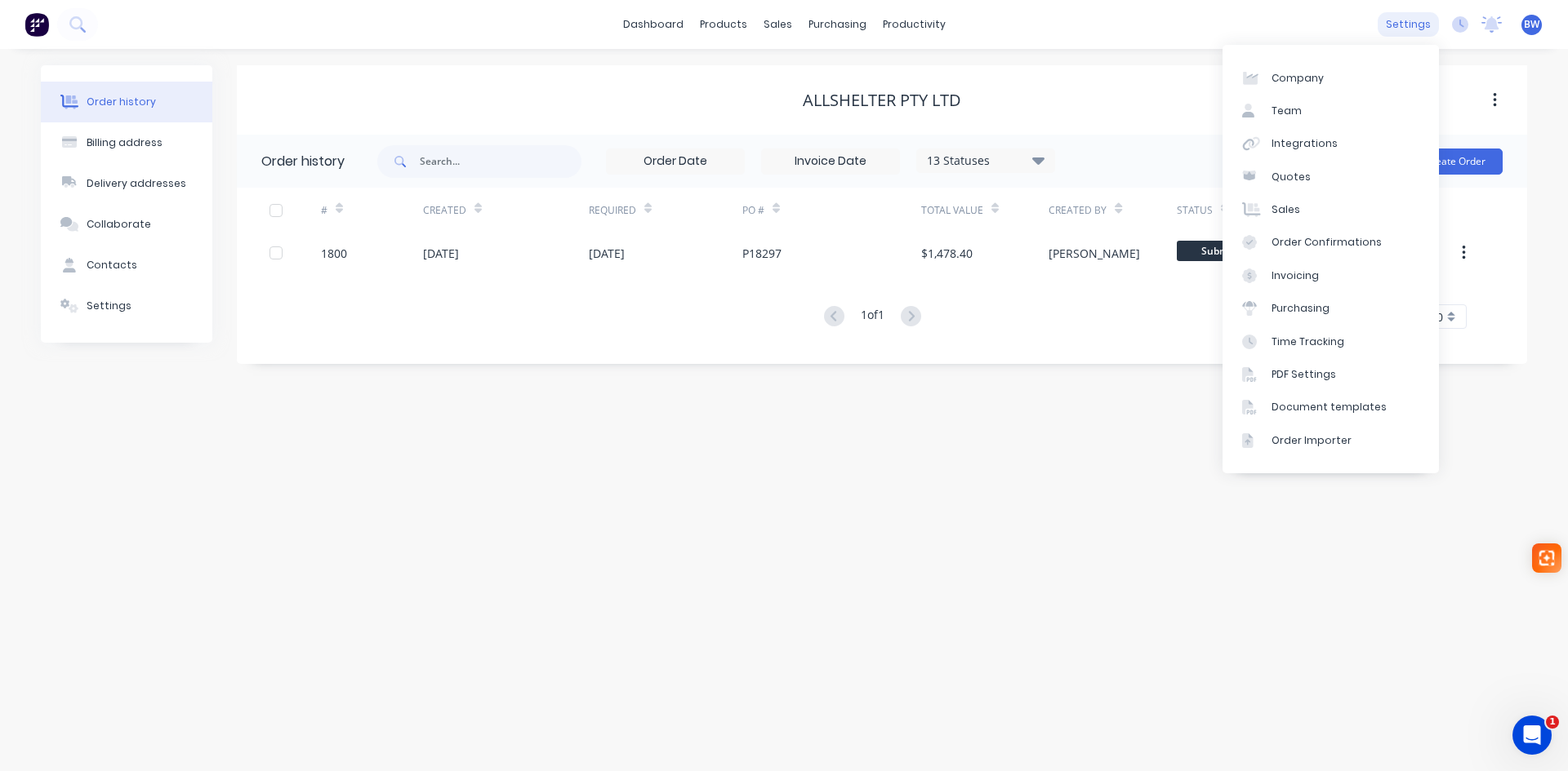
click at [1411, 30] on div "settings" at bounding box center [1408, 24] width 61 height 24
click at [1335, 414] on div "Document templates" at bounding box center [1328, 407] width 115 height 15
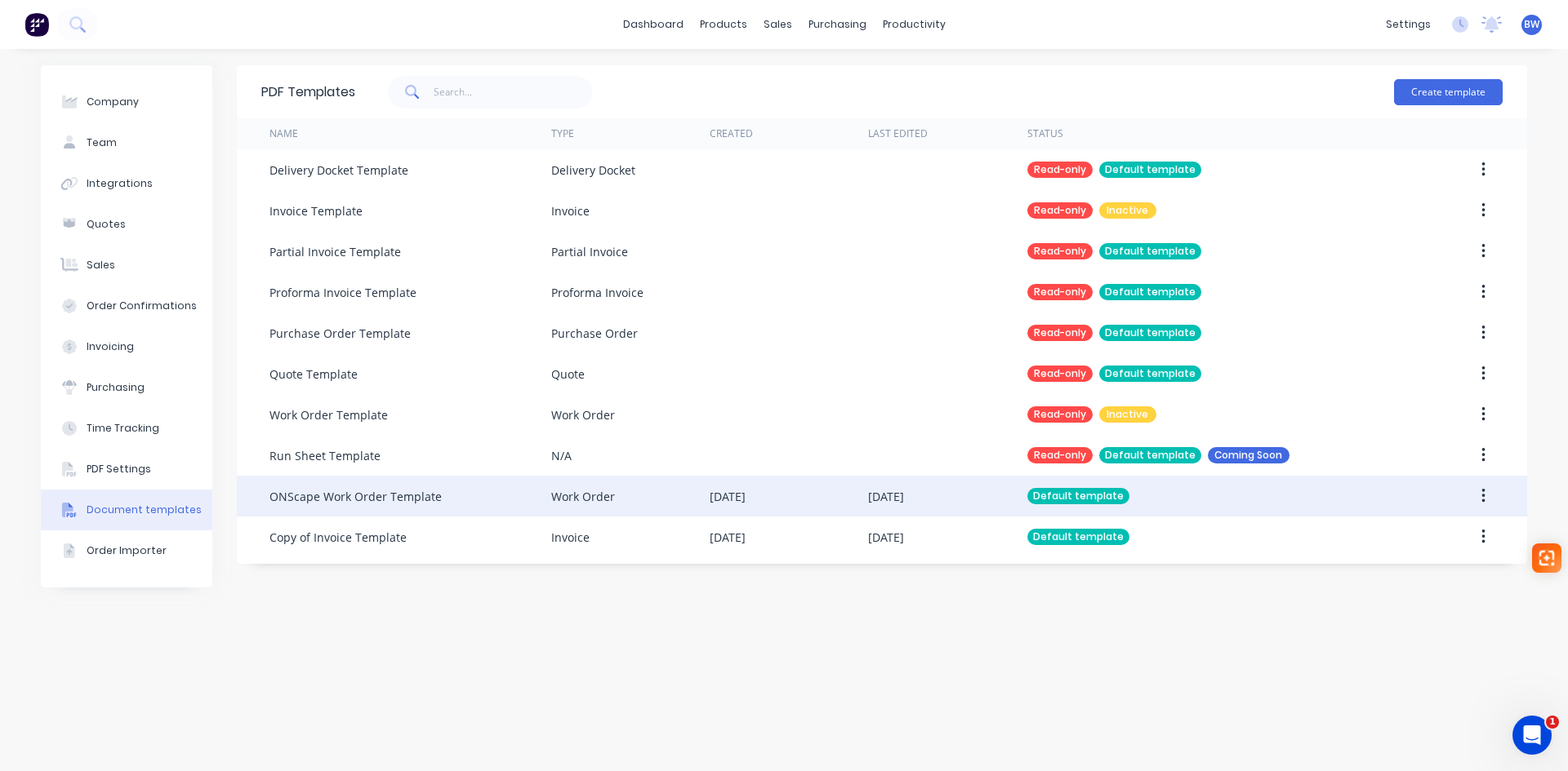
click at [362, 493] on div "ONScape Work Order Template" at bounding box center [355, 497] width 172 height 17
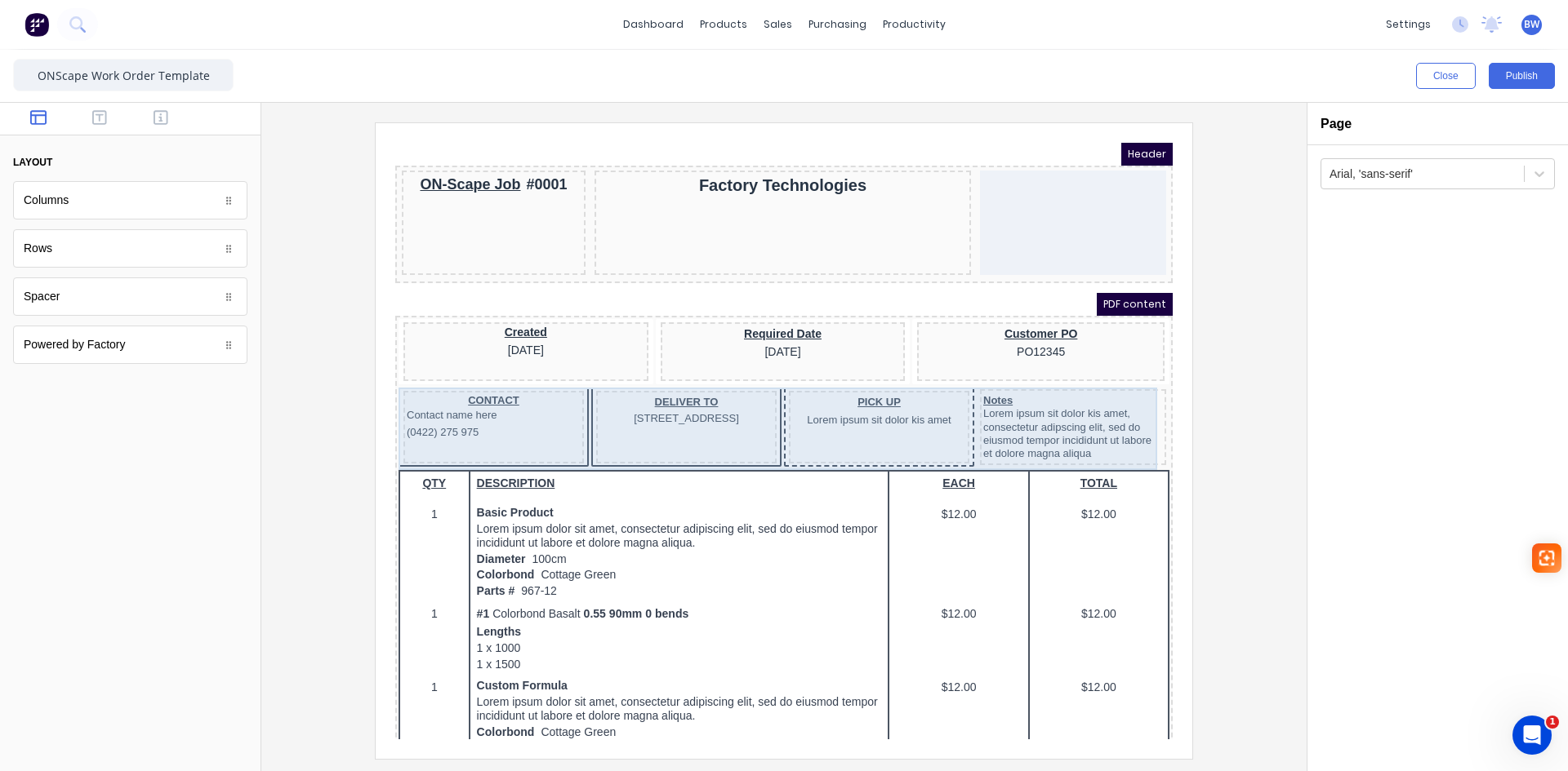
drag, startPoint x: 911, startPoint y: 414, endPoint x: 922, endPoint y: 409, distance: 12.1
click at [917, 410] on body "Header ON-Scape Job #0001 Factory Technologies PDF content Created 29/10/2024 R…" at bounding box center [764, 422] width 778 height 596
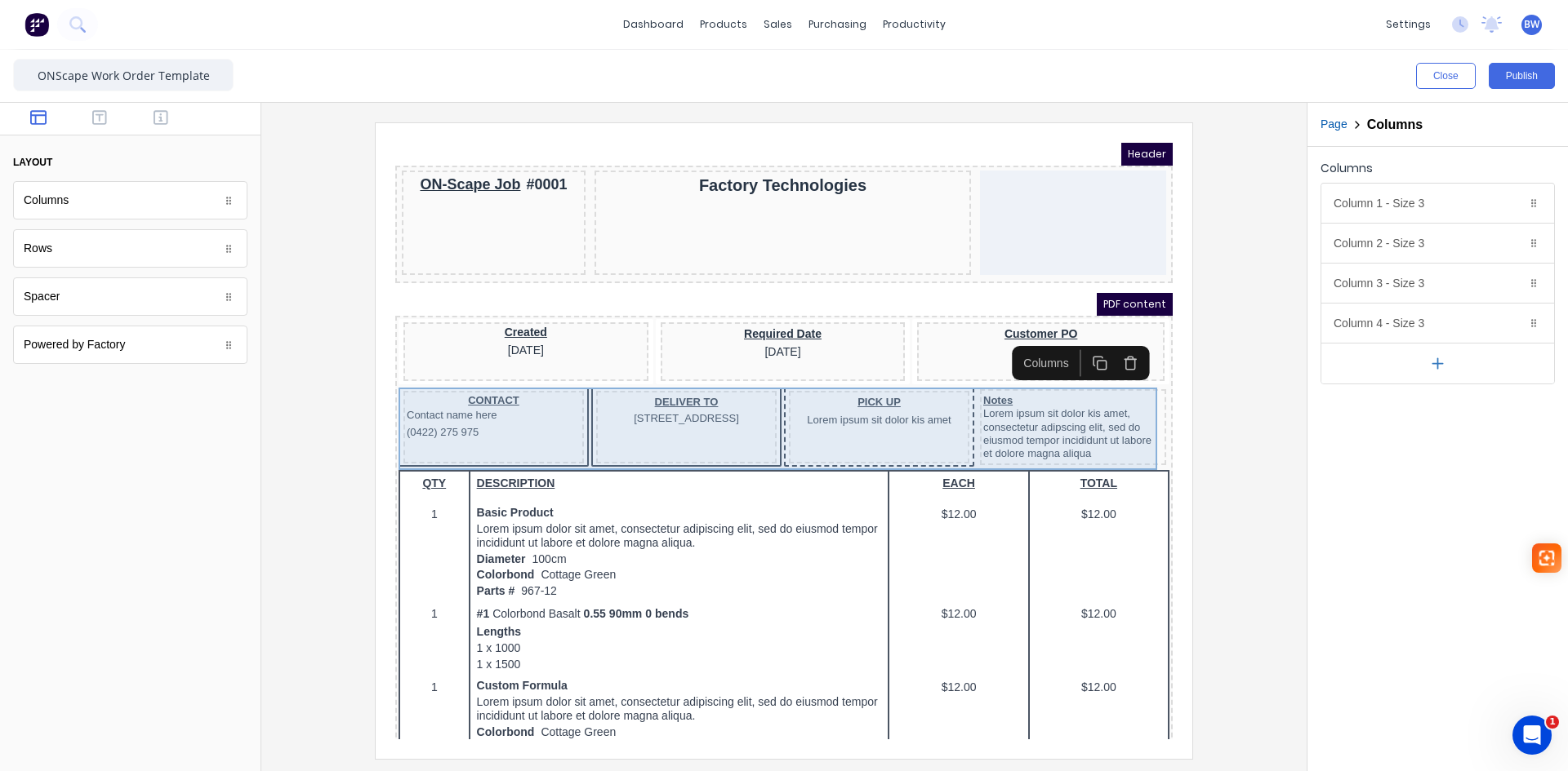
click at [914, 438] on div "PICK UP Lorem ipsum sit dolor kis amet" at bounding box center [860, 408] width 181 height 73
click at [929, 411] on div "PICK UP Lorem ipsum sit dolor kis amet" at bounding box center [860, 408] width 181 height 73
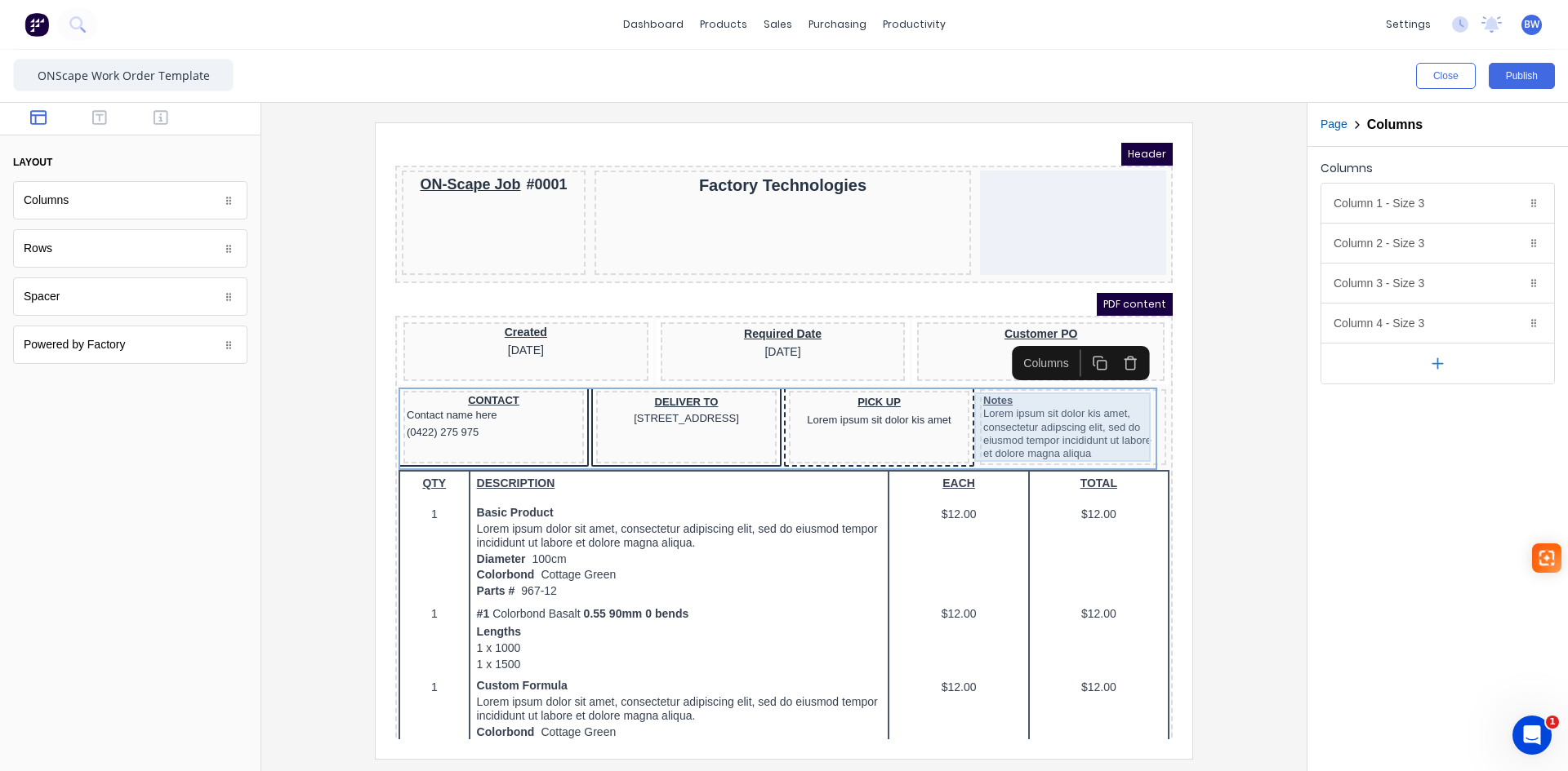
click at [1042, 412] on div "Notes Lorem ipsum sit dolor kis amet, consectetur adipscing elit, sed do eiusmo…" at bounding box center [1053, 408] width 180 height 69
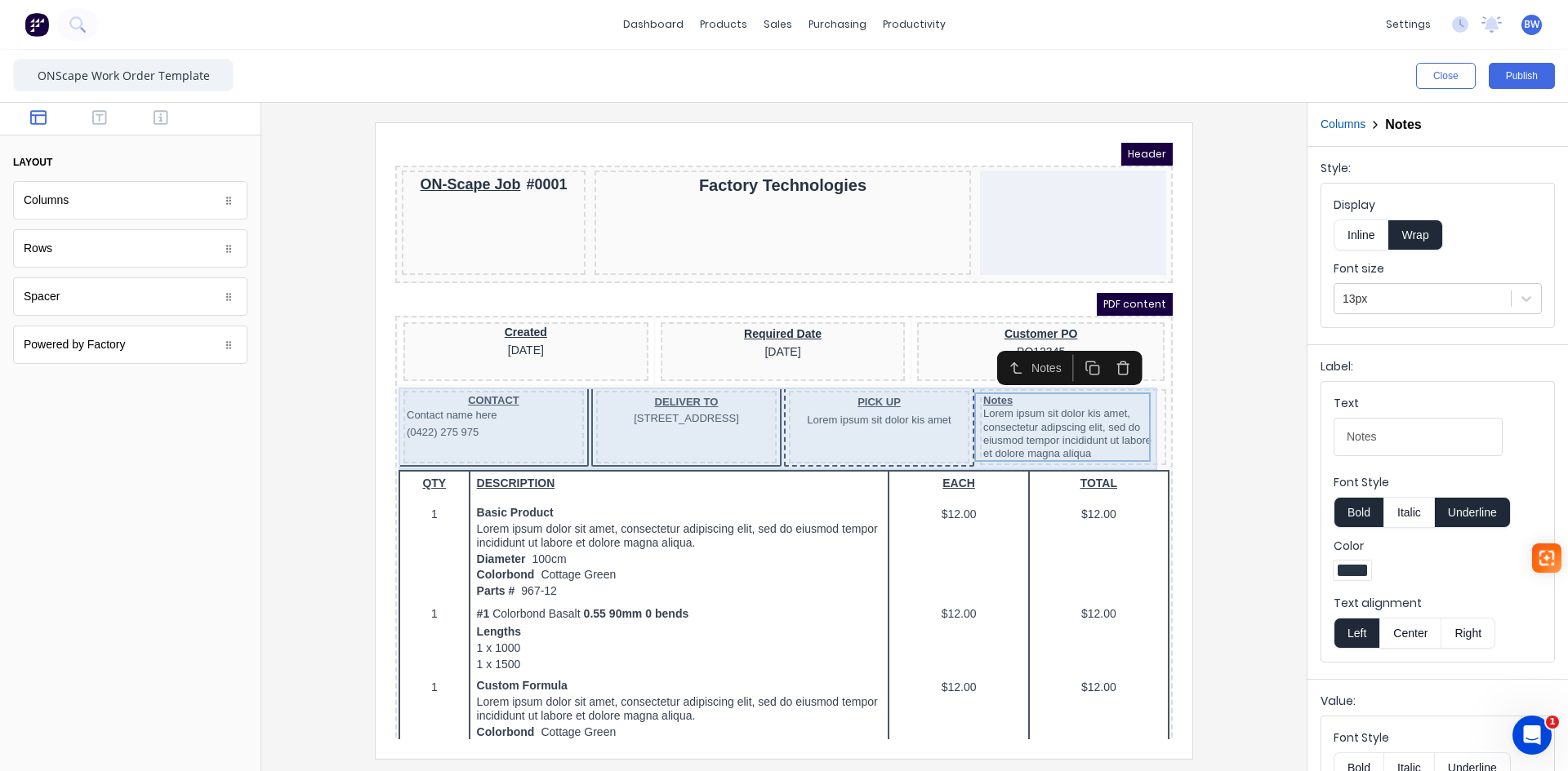
click at [887, 412] on div "PICK UP Lorem ipsum sit dolor kis amet" at bounding box center [860, 408] width 181 height 73
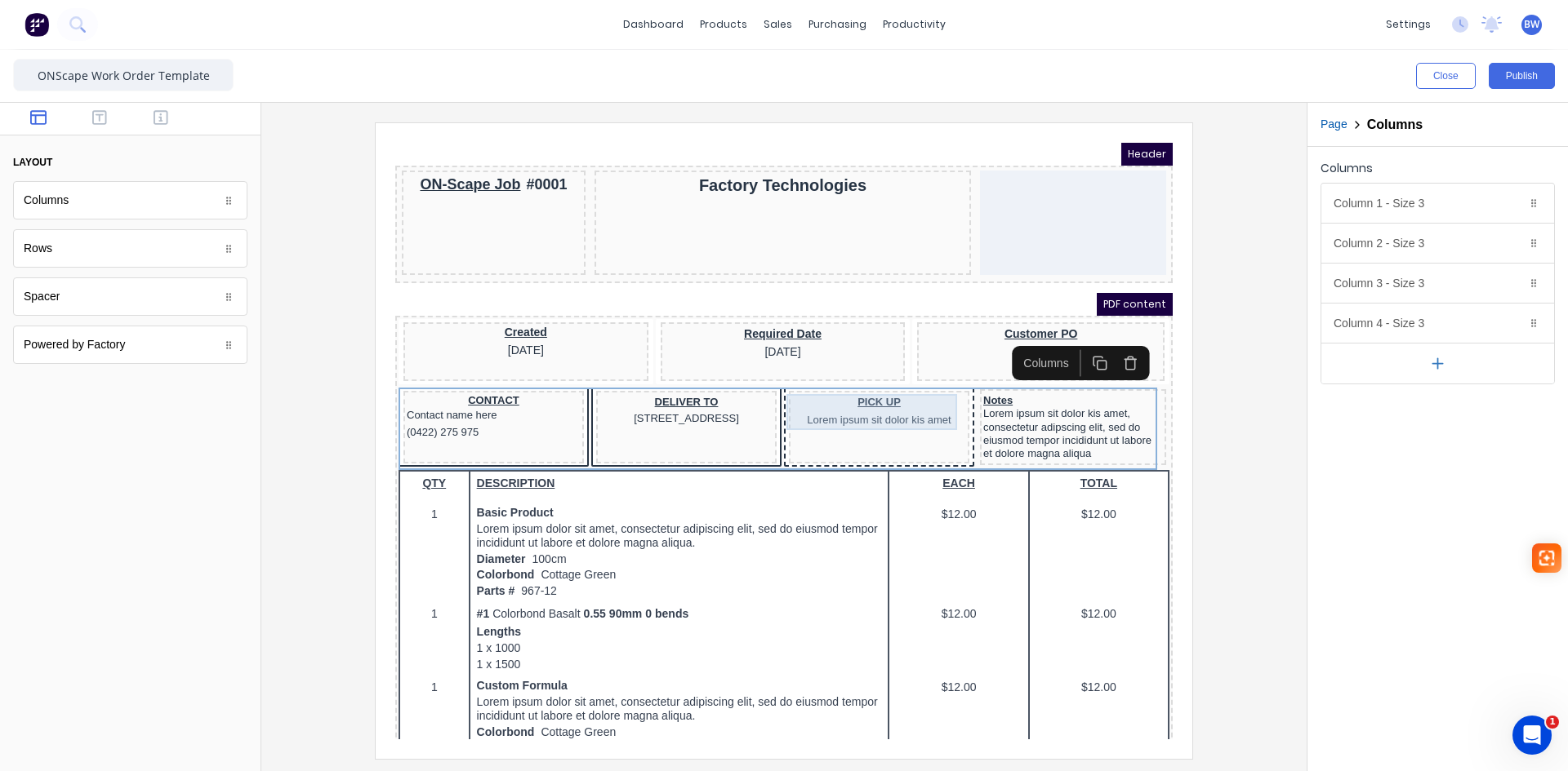
click at [874, 393] on div "PICK UP Lorem ipsum sit dolor kis amet" at bounding box center [859, 392] width 174 height 36
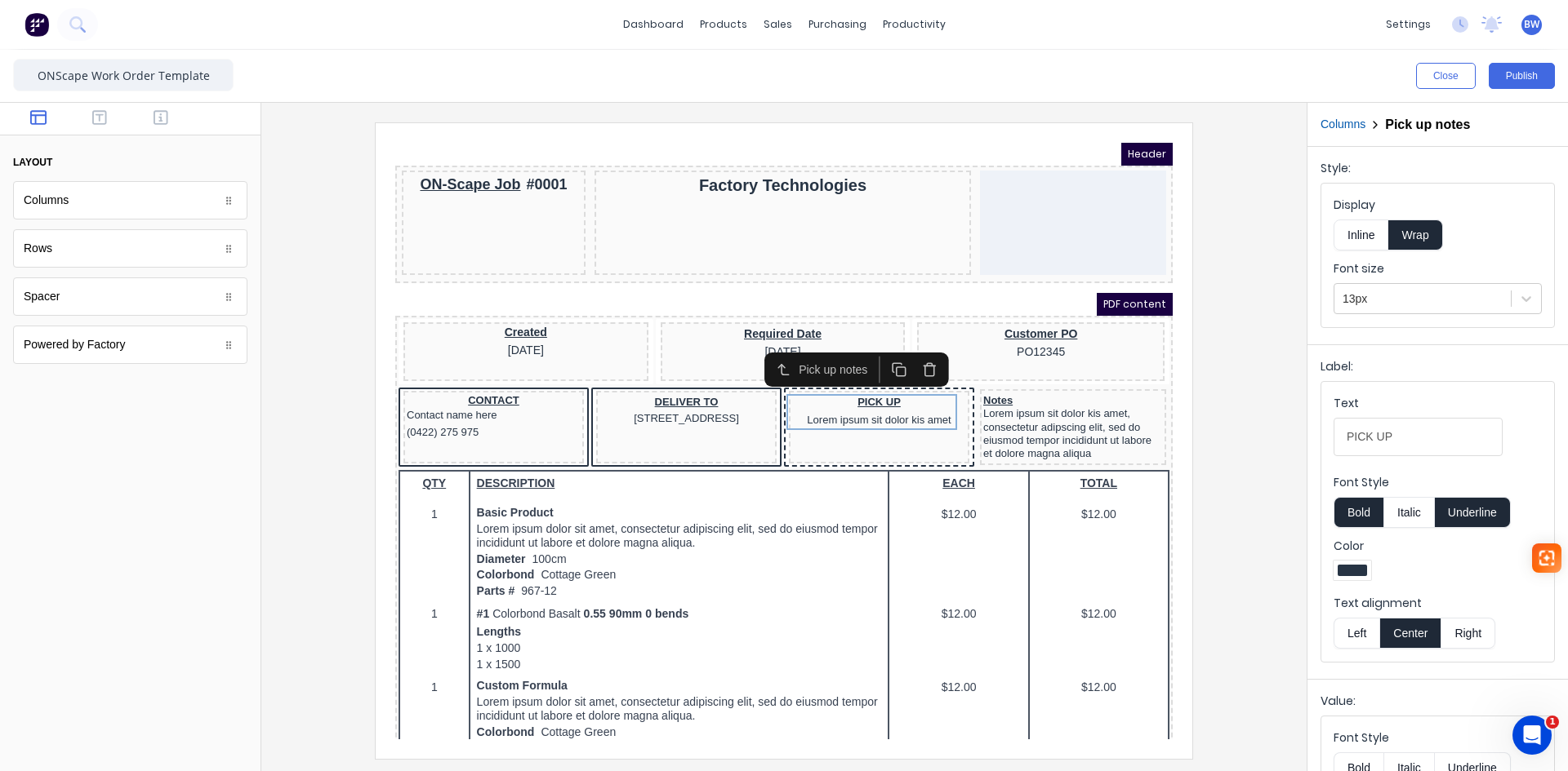
scroll to position [158, 0]
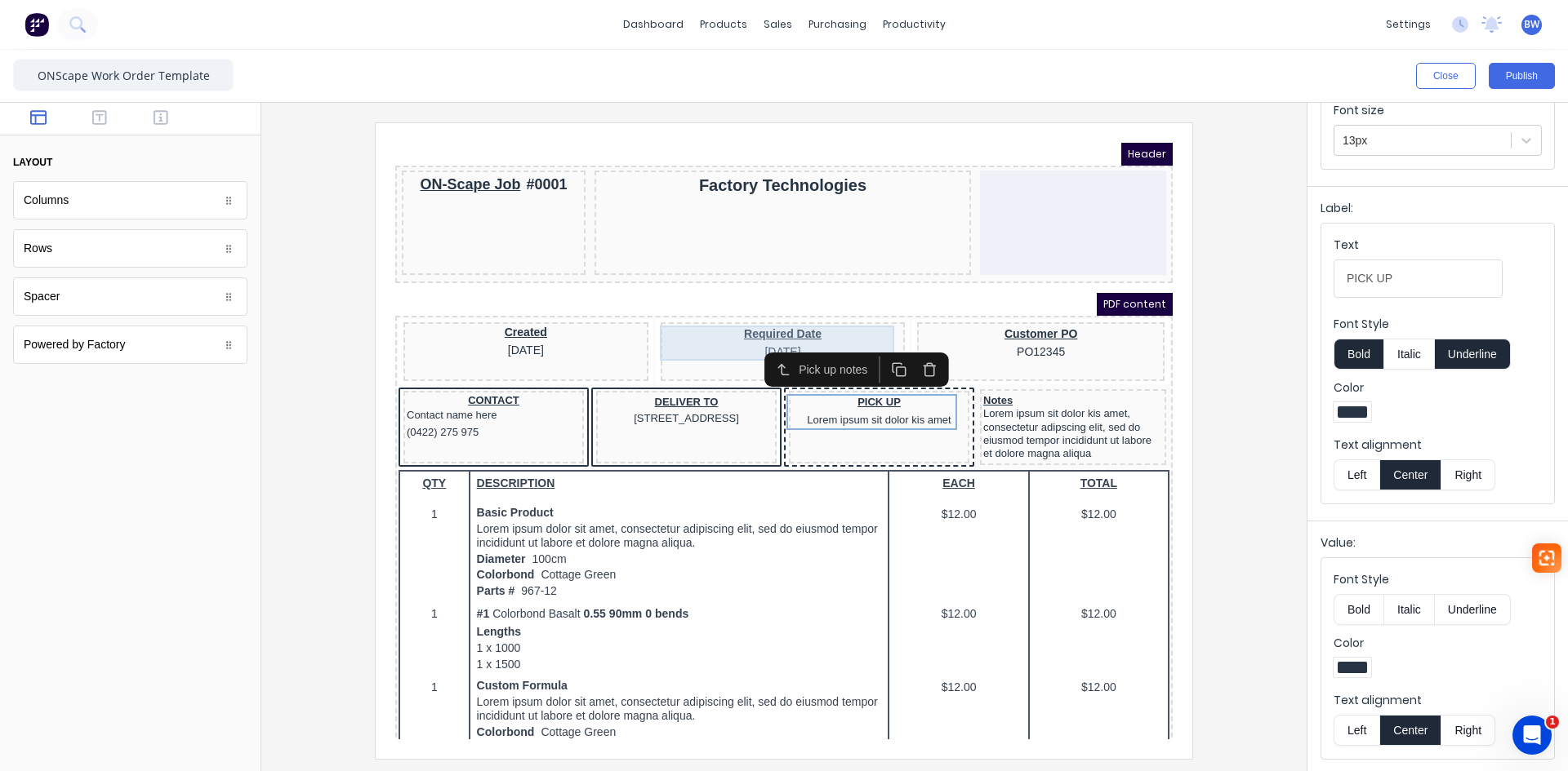
click at [749, 322] on div "Required Date 29/10/2024" at bounding box center [764, 323] width 239 height 35
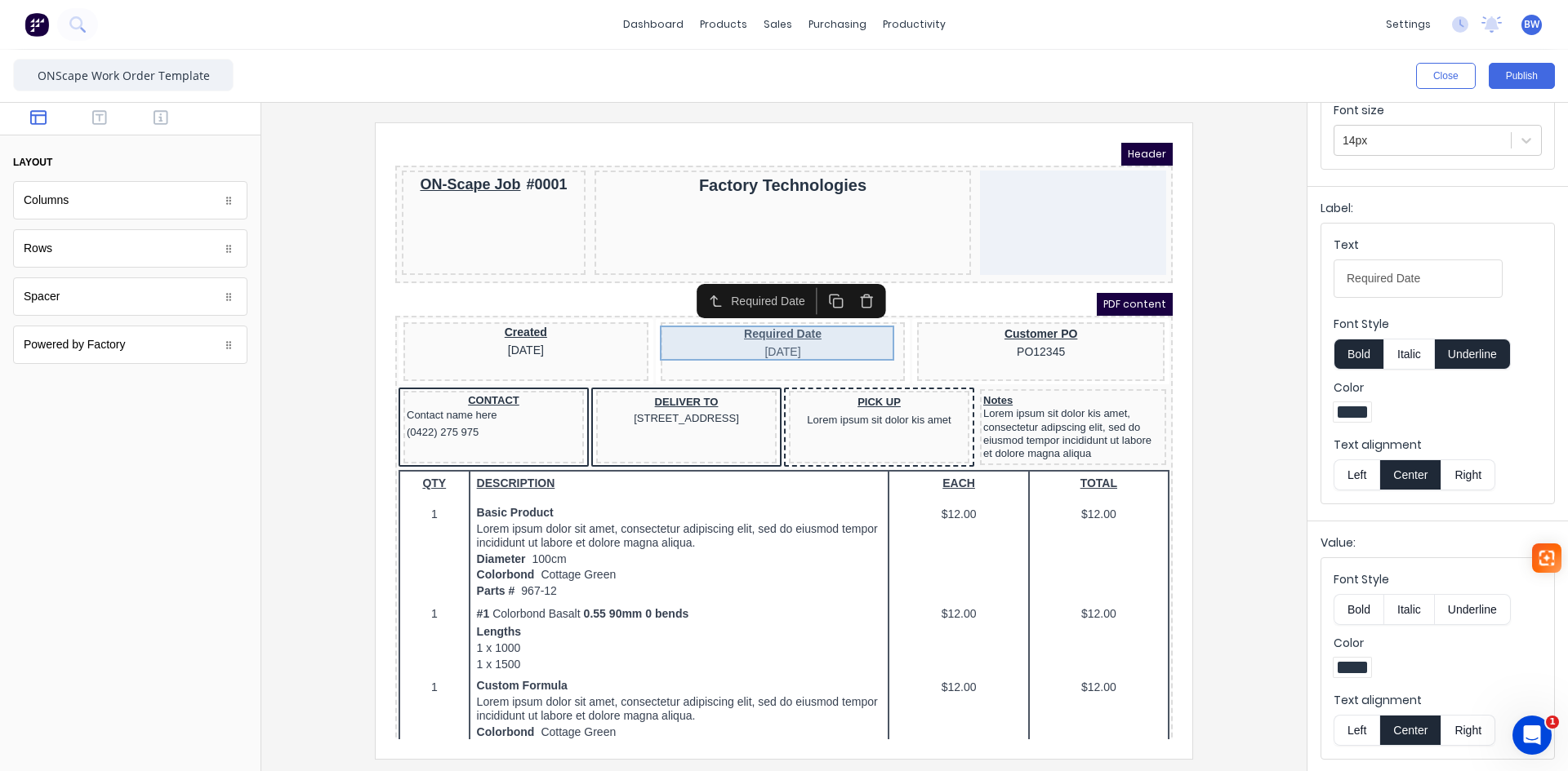
scroll to position [0, 0]
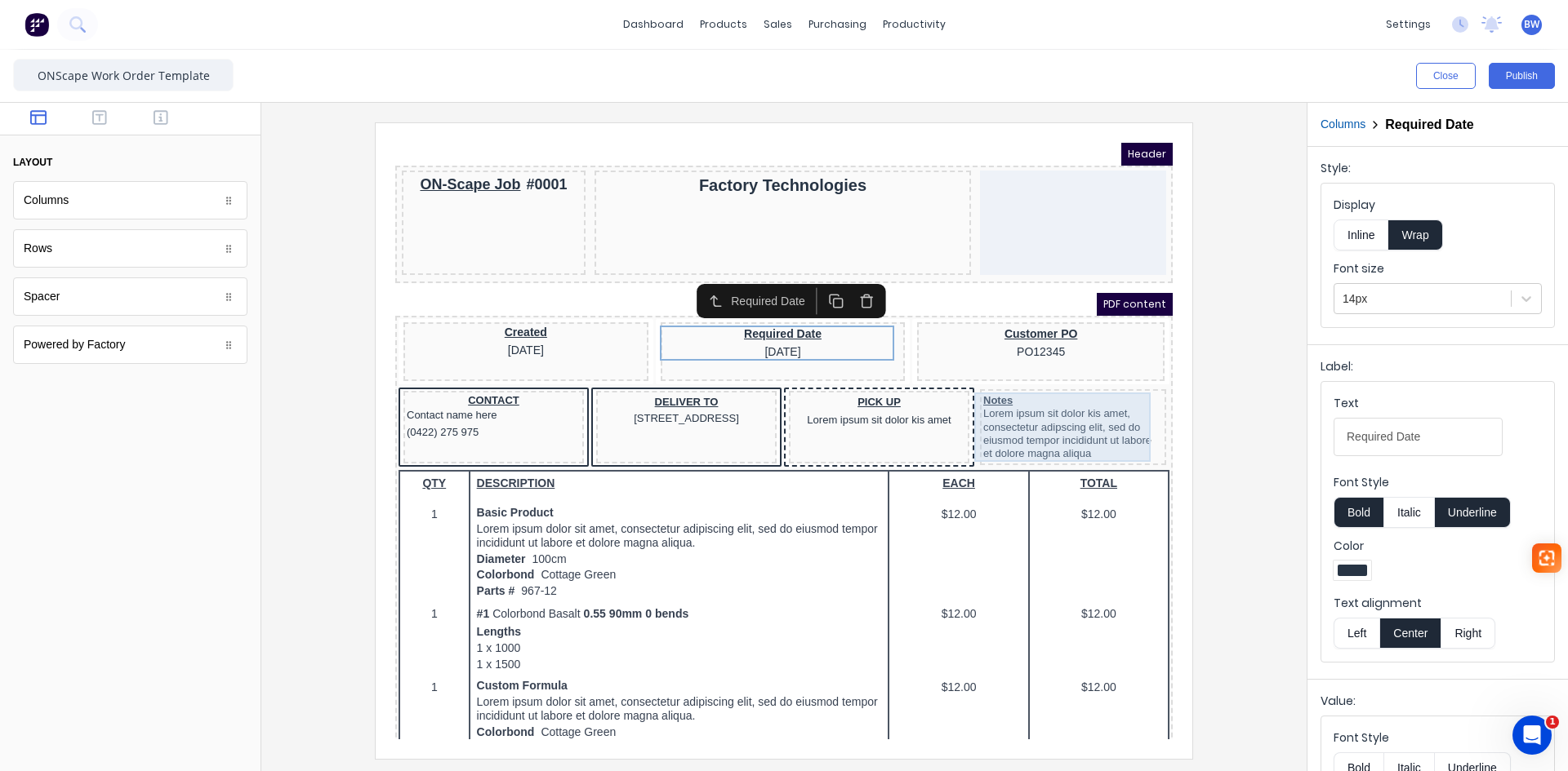
click at [1065, 404] on div "Notes Lorem ipsum sit dolor kis amet, consectetur adipscing elit, sed do eiusmo…" at bounding box center [1053, 408] width 180 height 69
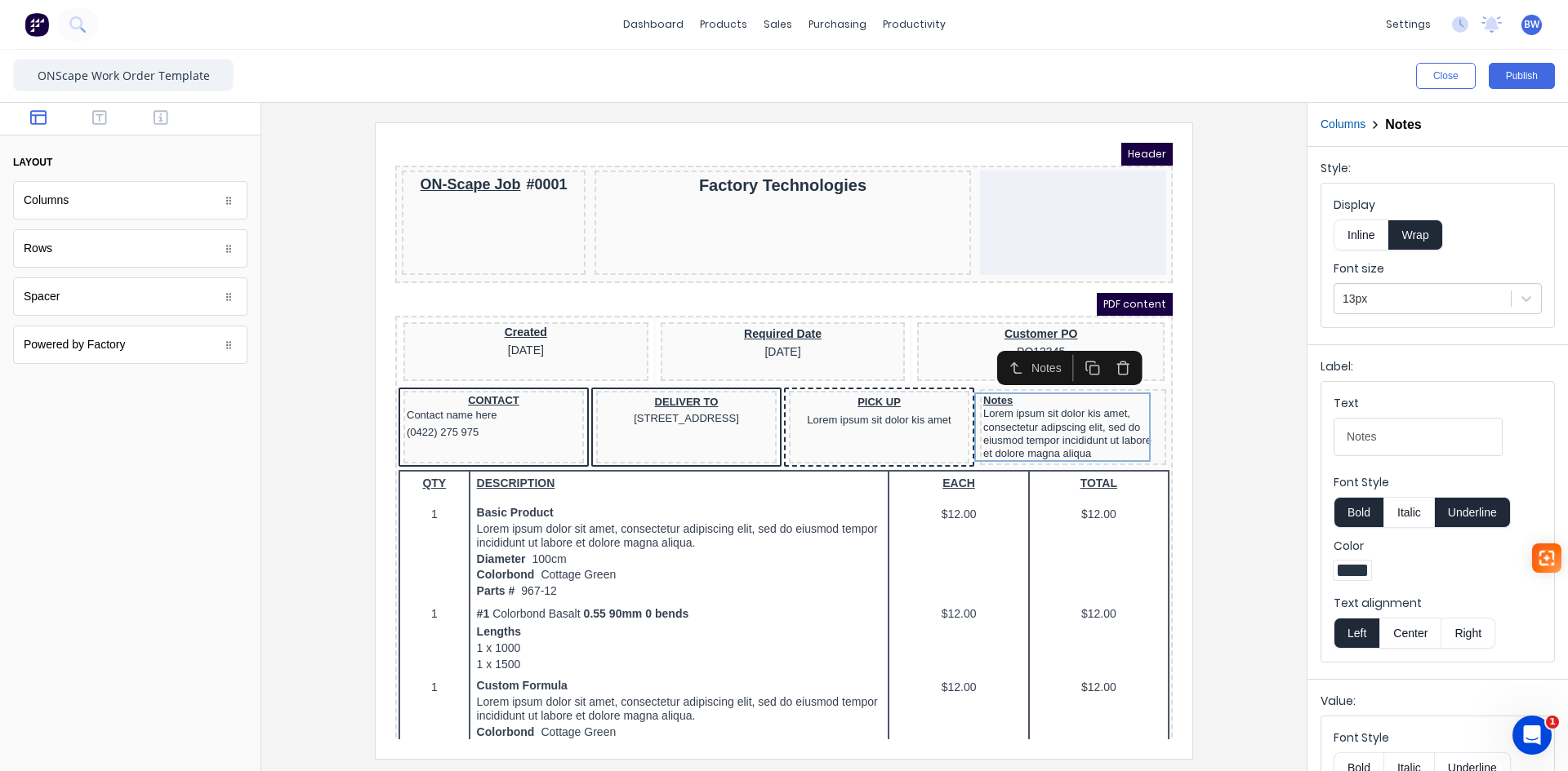
click at [1498, 518] on button "Underline" at bounding box center [1473, 513] width 76 height 31
click at [1357, 570] on div at bounding box center [1353, 570] width 29 height 11
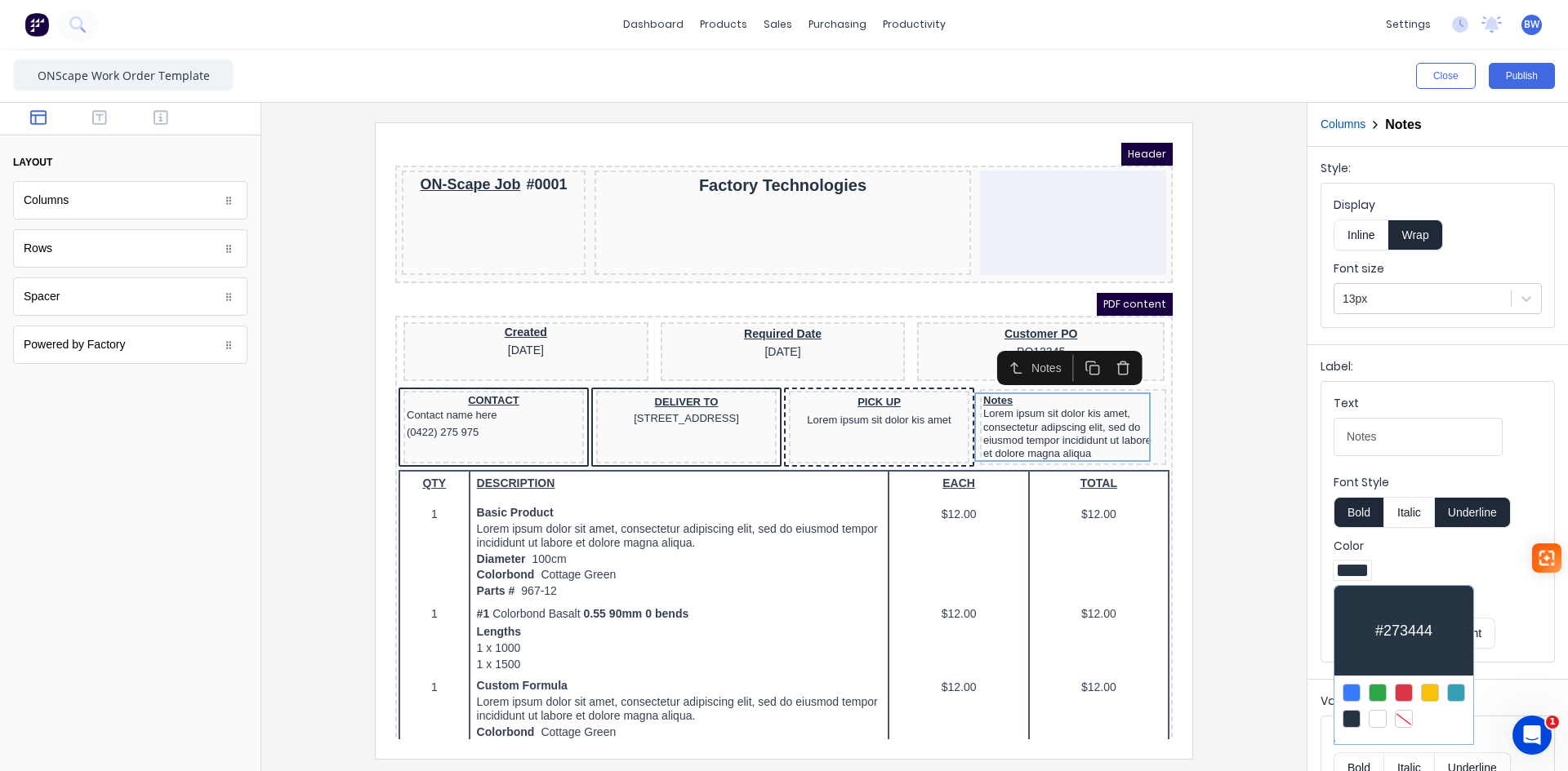
click at [1415, 558] on div at bounding box center [784, 386] width 1568 height 771
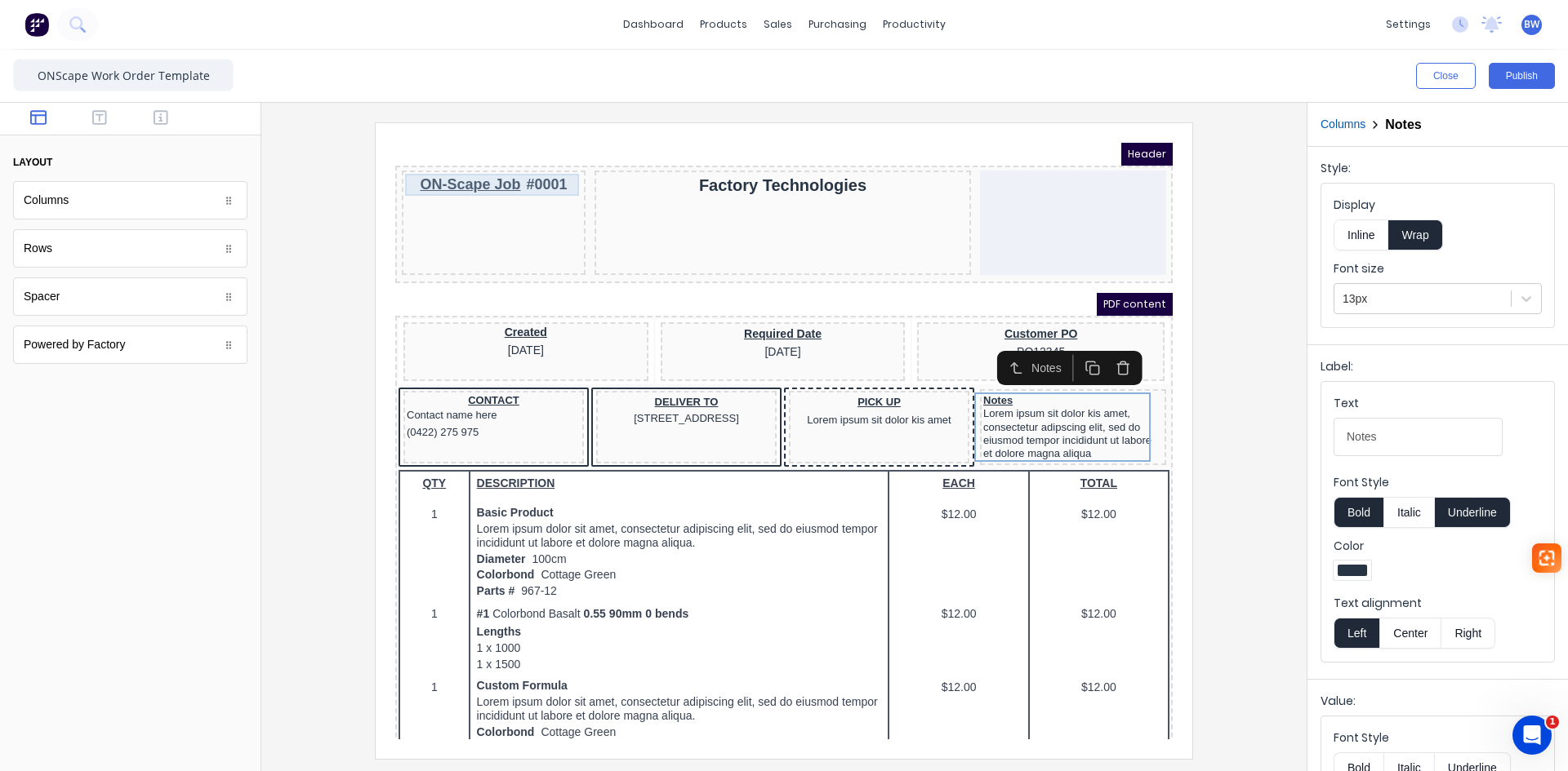
click at [495, 174] on div "ON-Scape Job #0001" at bounding box center [474, 164] width 177 height 22
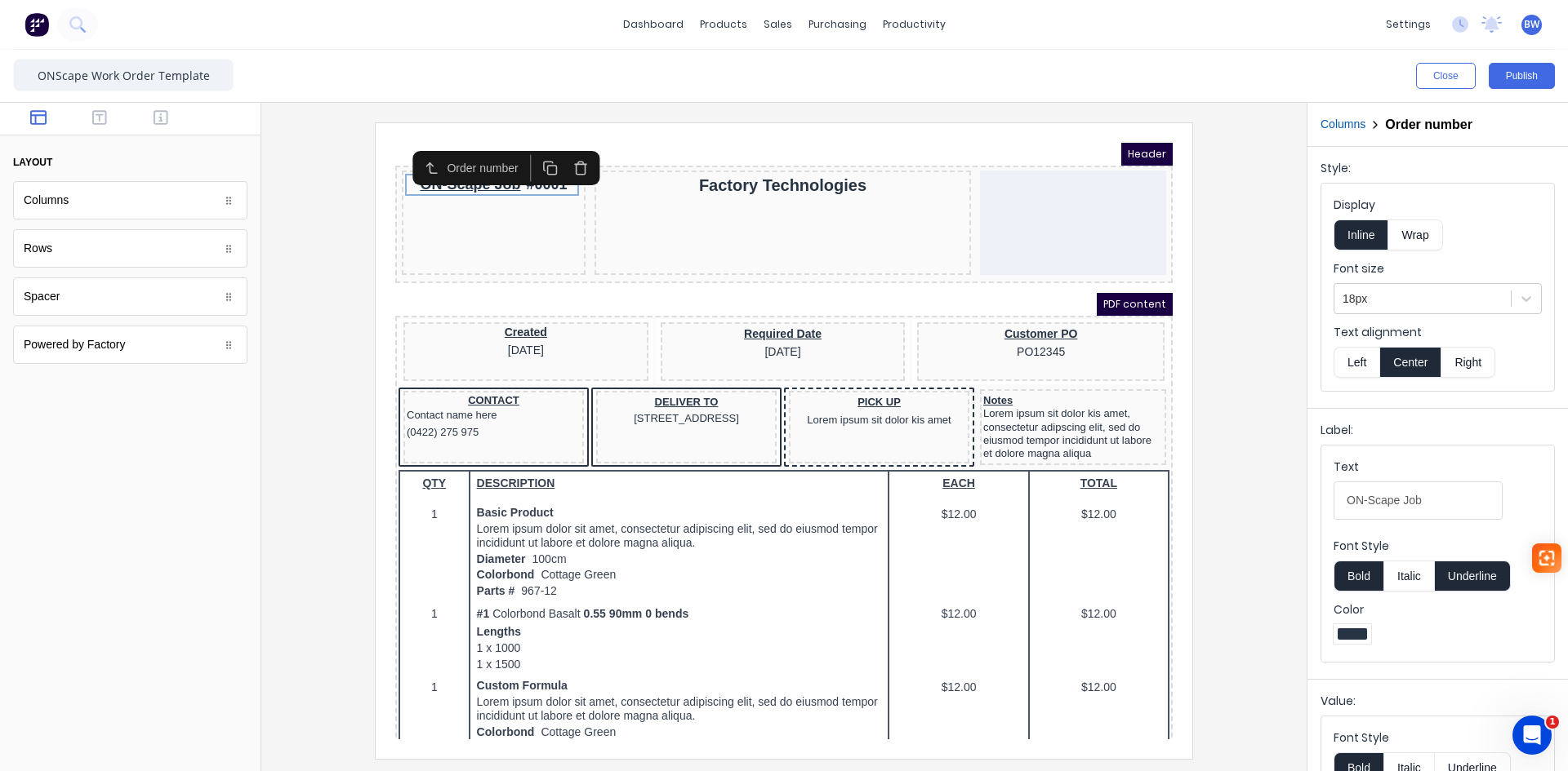
click at [1357, 636] on div at bounding box center [1353, 634] width 29 height 11
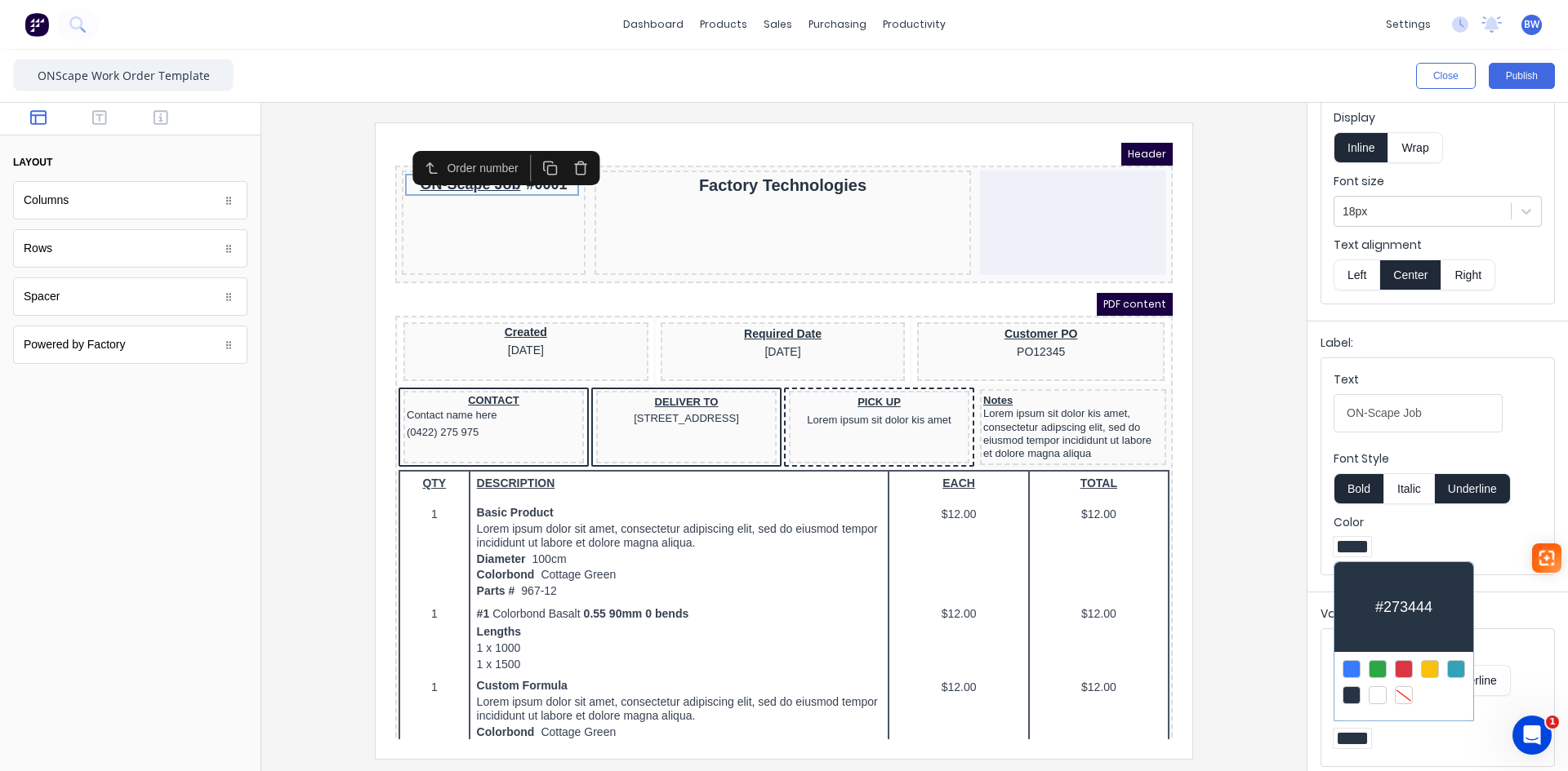
scroll to position [95, 0]
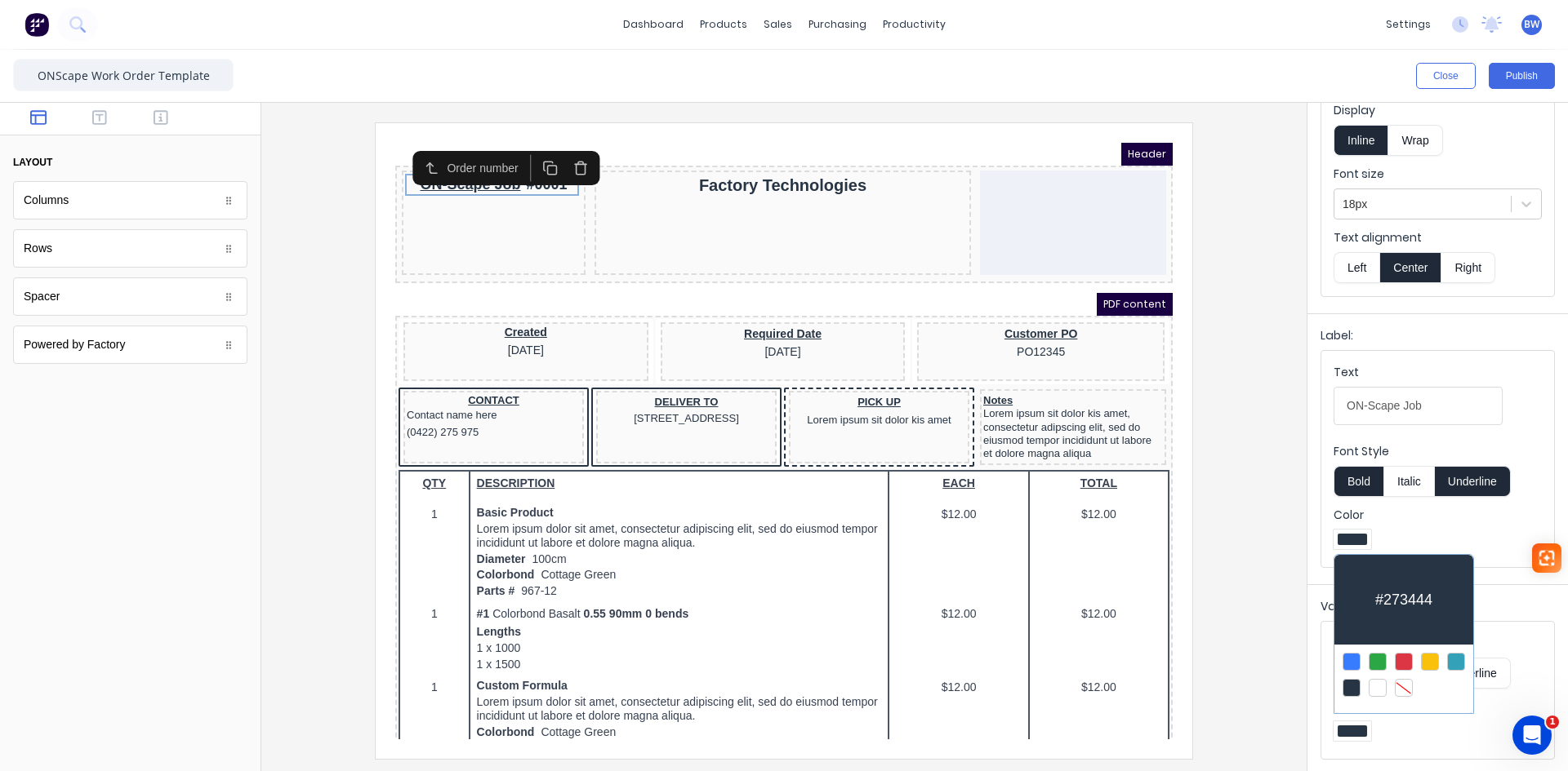
click at [1378, 657] on div at bounding box center [1378, 662] width 18 height 18
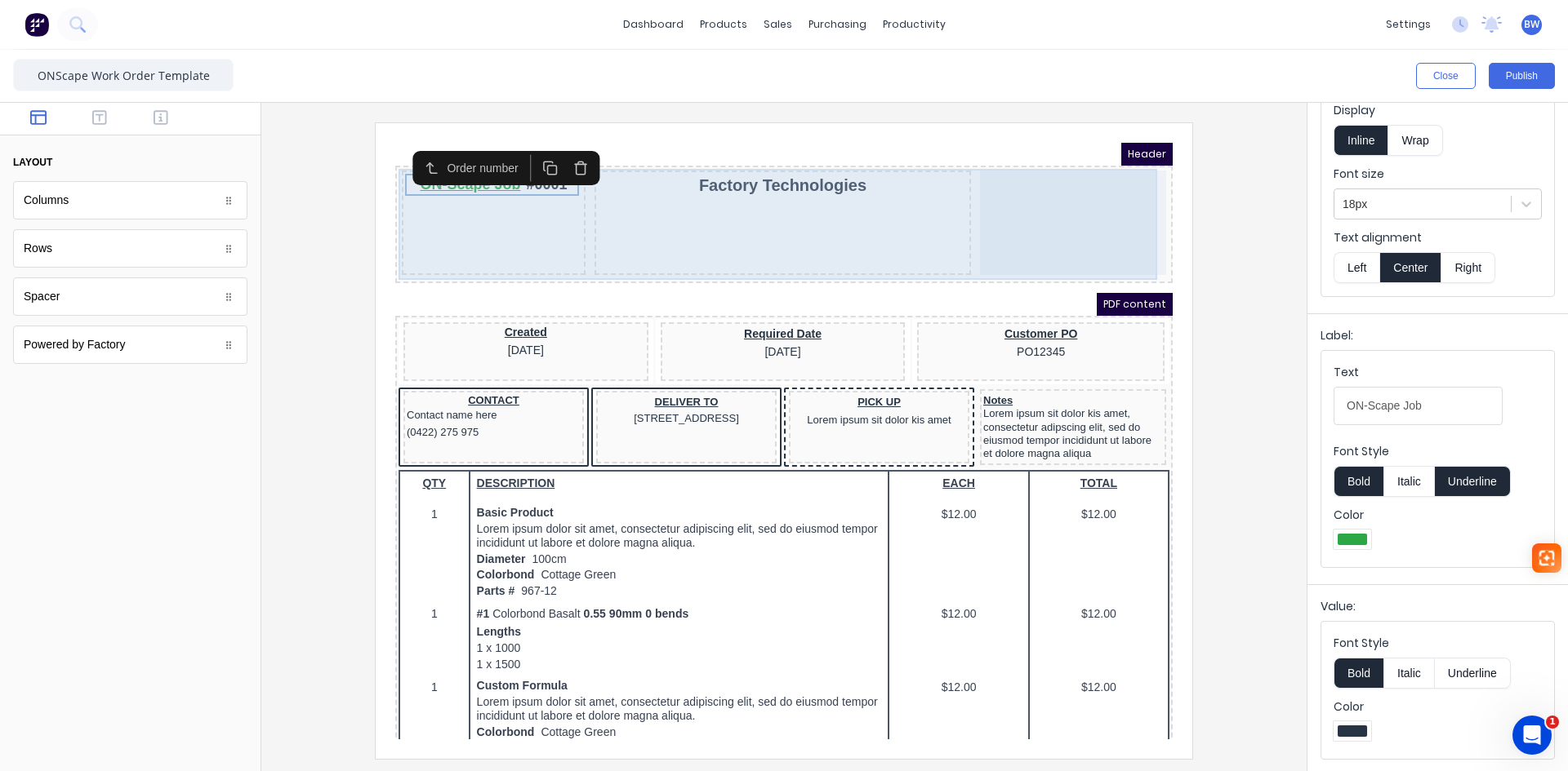
click at [509, 226] on div "ON-Scape Job #0001" at bounding box center [474, 203] width 183 height 105
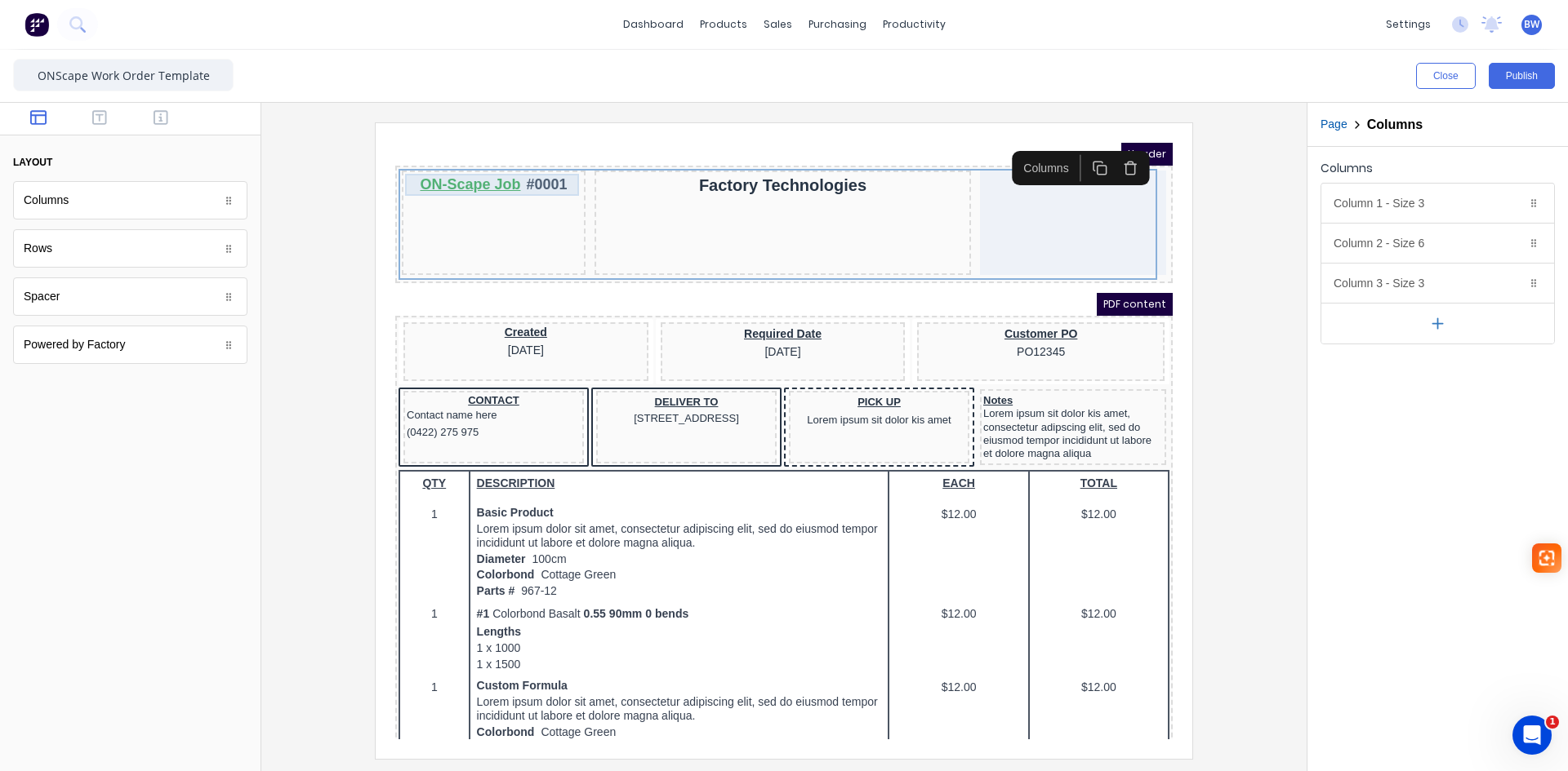
click at [525, 167] on div "ON-Scape Job #0001" at bounding box center [474, 164] width 177 height 22
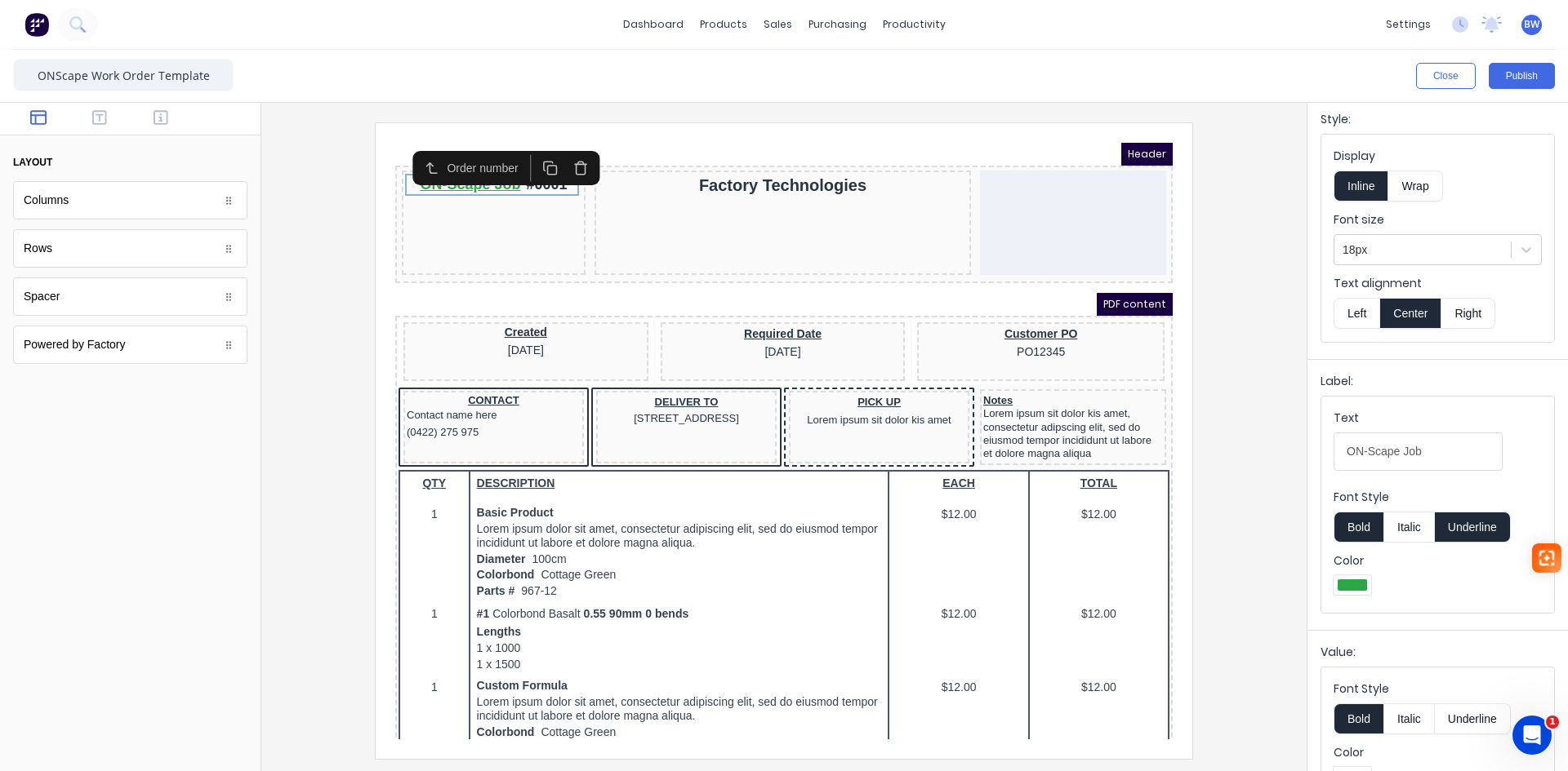
scroll to position [95, 0]
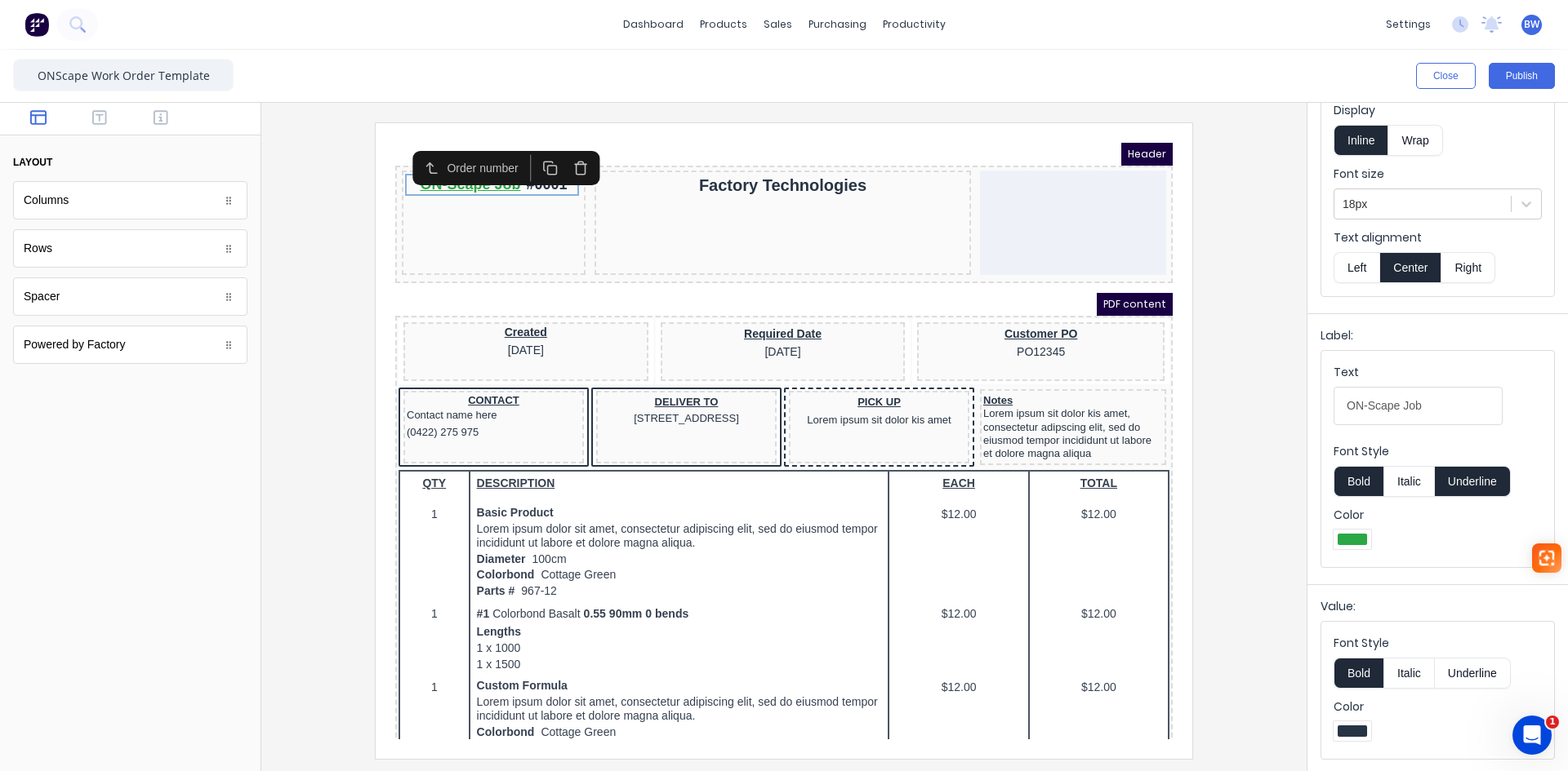
click at [1357, 730] on div at bounding box center [1353, 731] width 29 height 11
drag, startPoint x: 1564, startPoint y: 633, endPoint x: 1564, endPoint y: 712, distance: 79.0
click at [1564, 712] on div at bounding box center [784, 386] width 1568 height 771
click at [1356, 732] on div at bounding box center [1353, 731] width 29 height 11
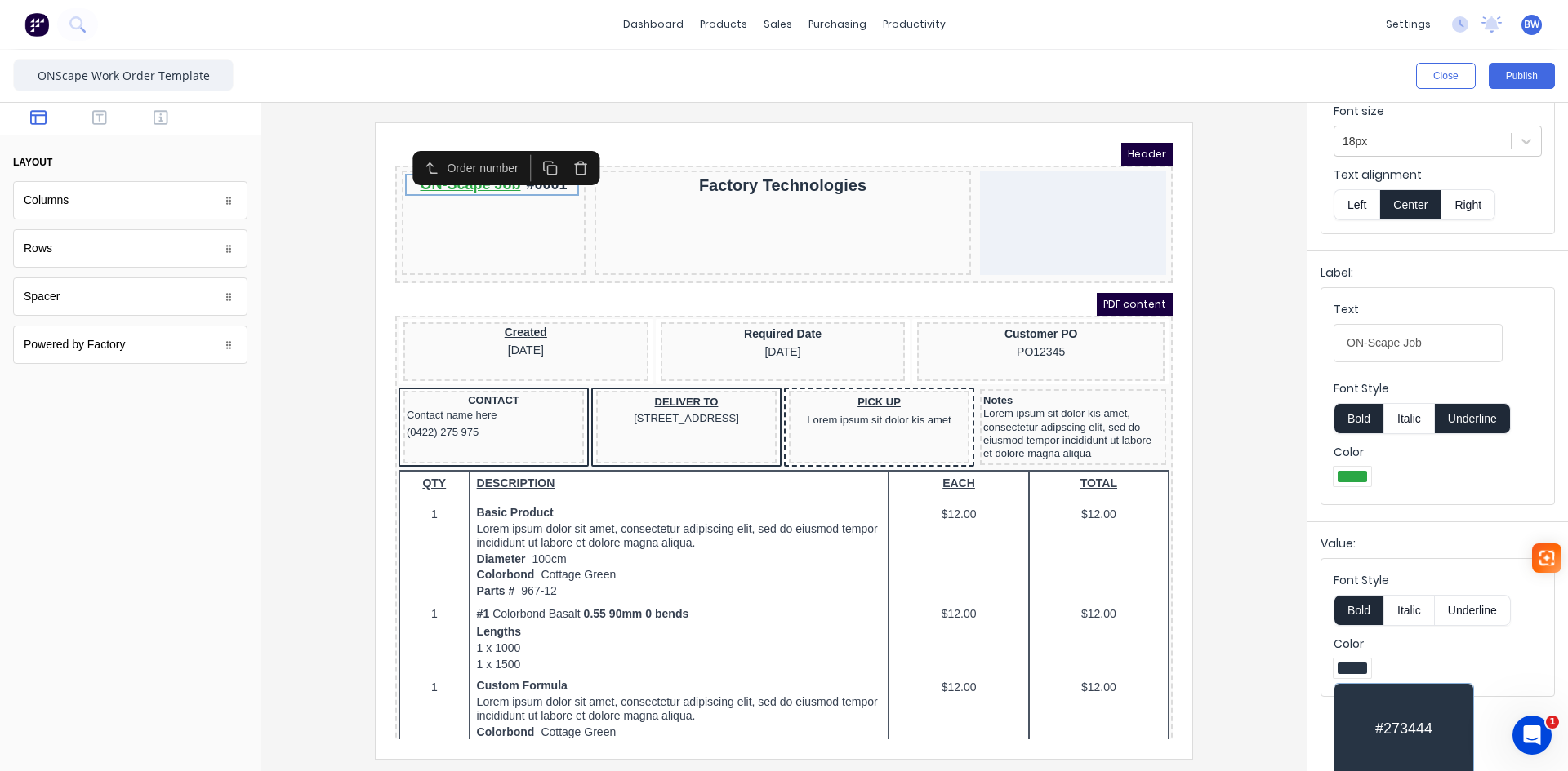
scroll to position [227, 0]
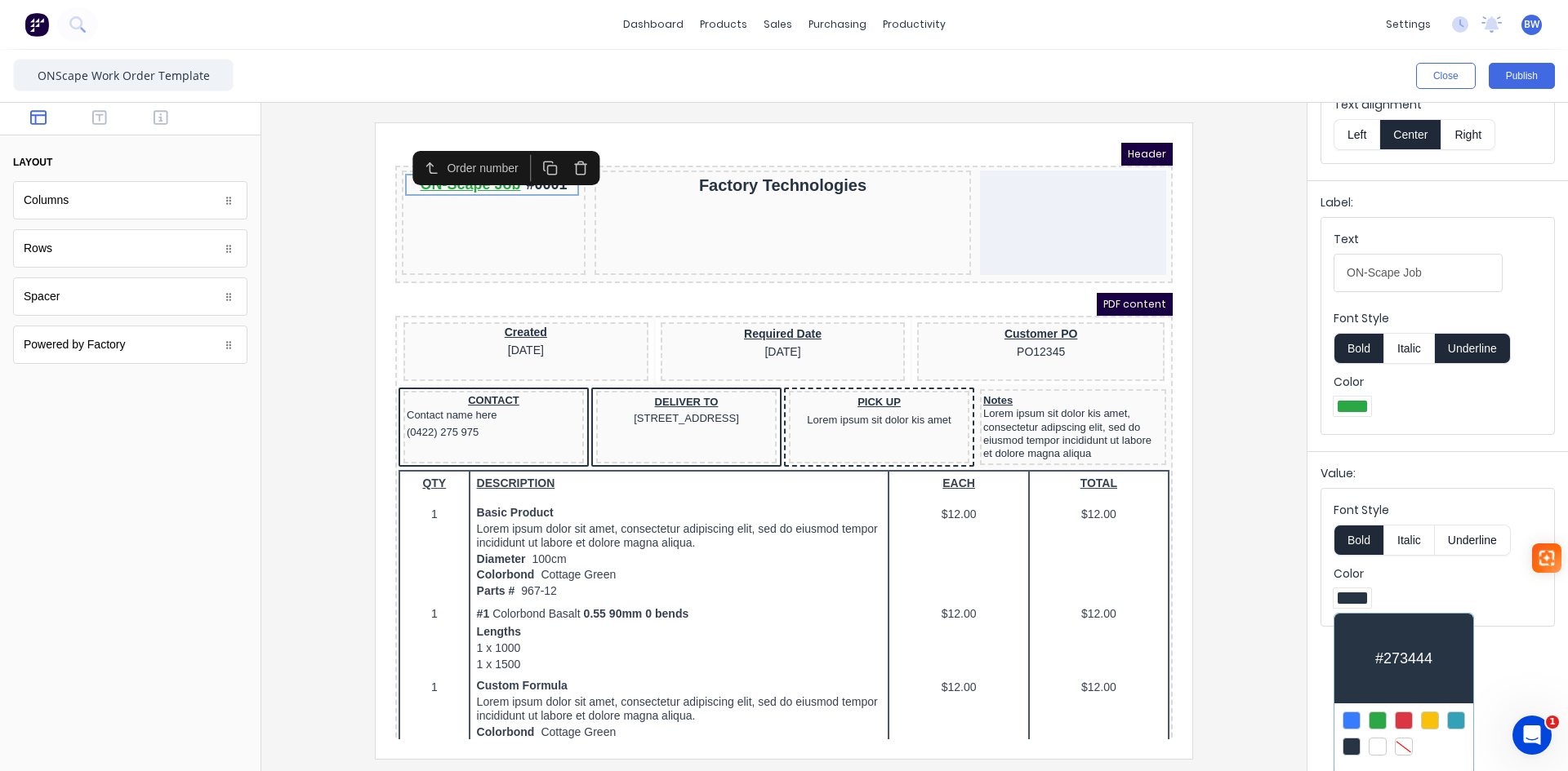
click at [1379, 716] on div at bounding box center [1378, 721] width 18 height 18
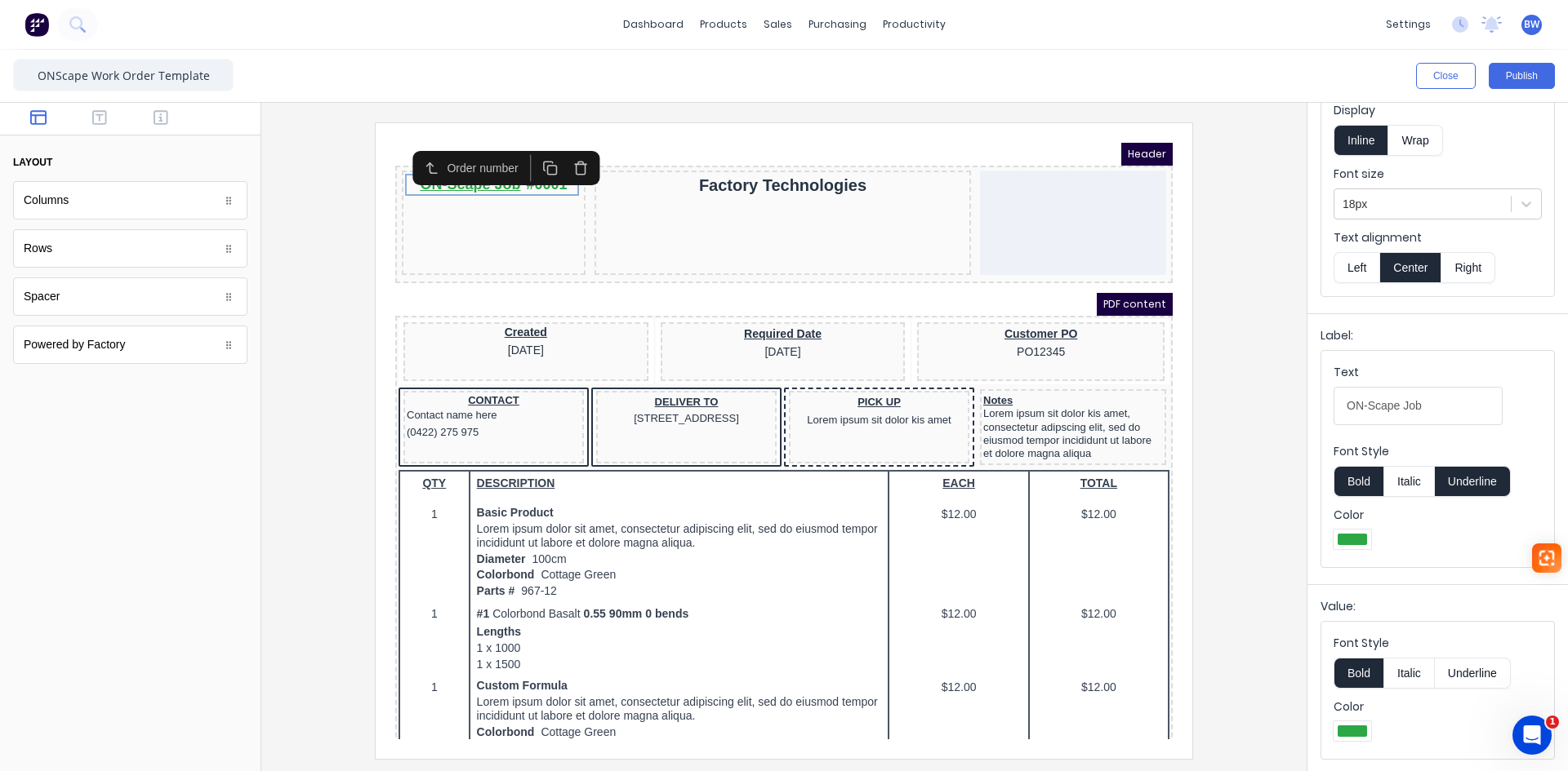
click at [323, 272] on div at bounding box center [784, 441] width 1020 height 636
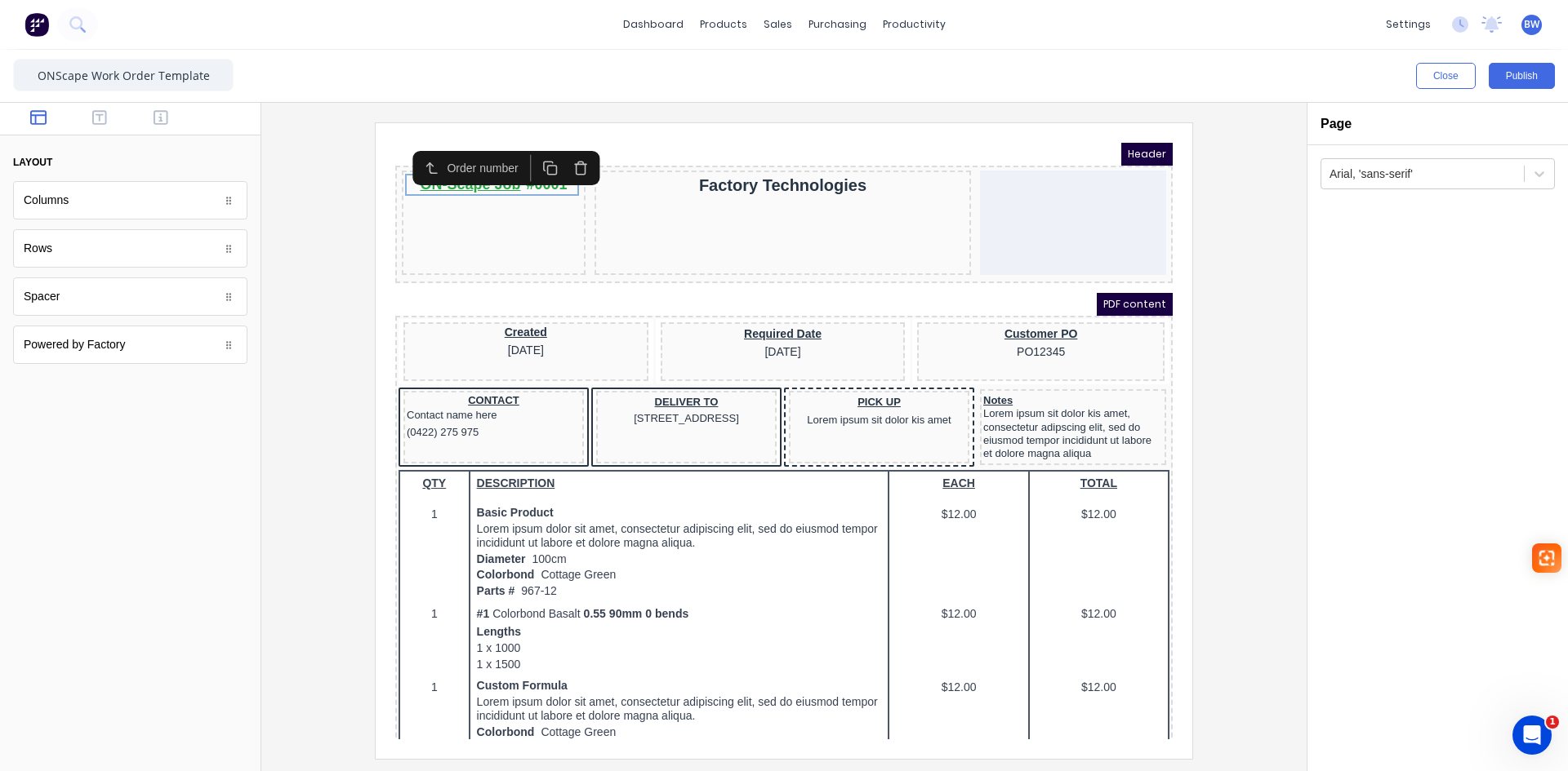
scroll to position [0, 0]
click at [463, 168] on div "ON-Scape Job #0001" at bounding box center [474, 164] width 177 height 22
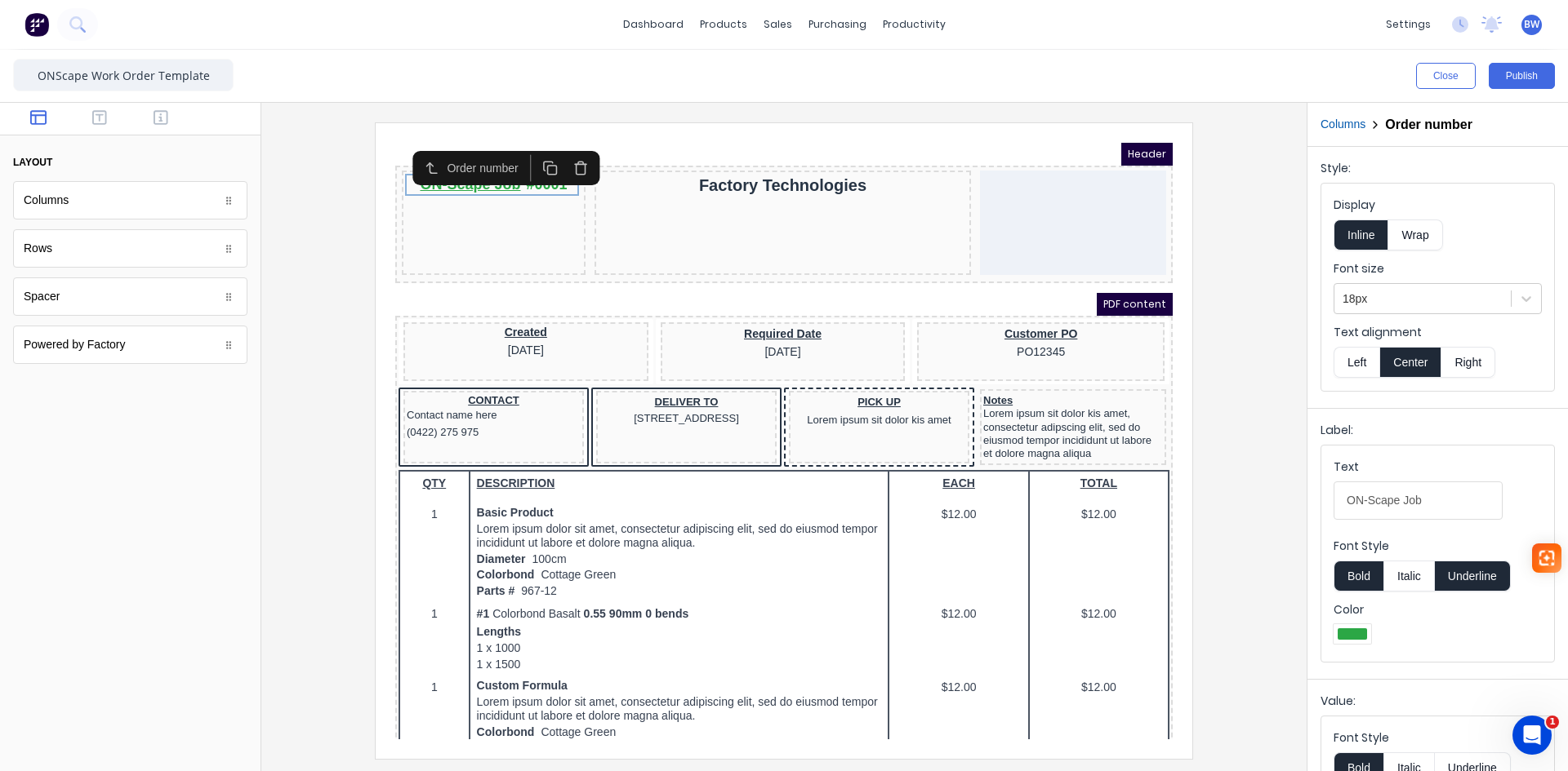
click at [1472, 577] on button "Underline" at bounding box center [1473, 577] width 76 height 31
click at [1456, 630] on div at bounding box center [1437, 636] width 208 height 24
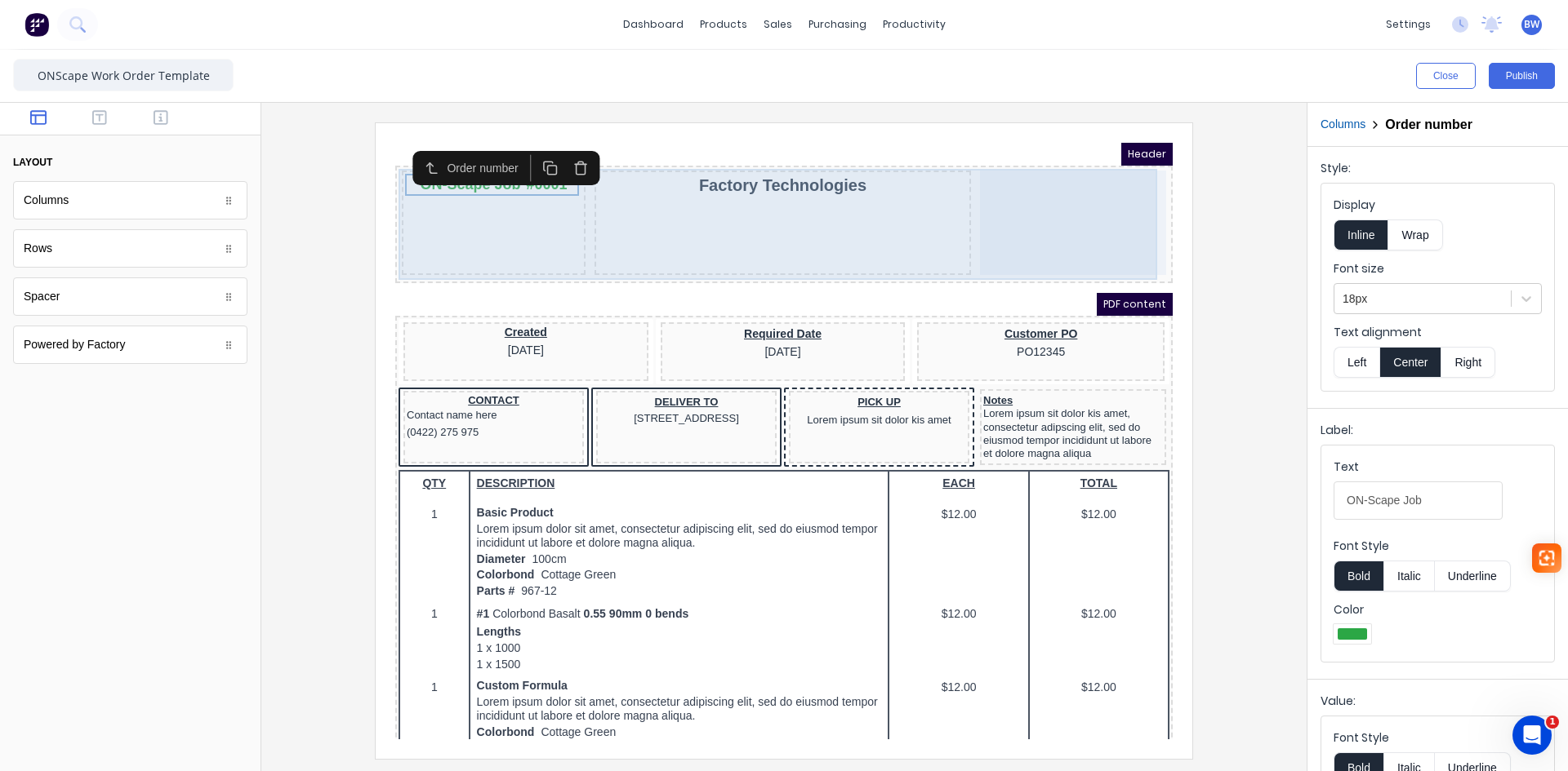
click at [490, 207] on div "ON-Scape Job #0001" at bounding box center [474, 203] width 183 height 105
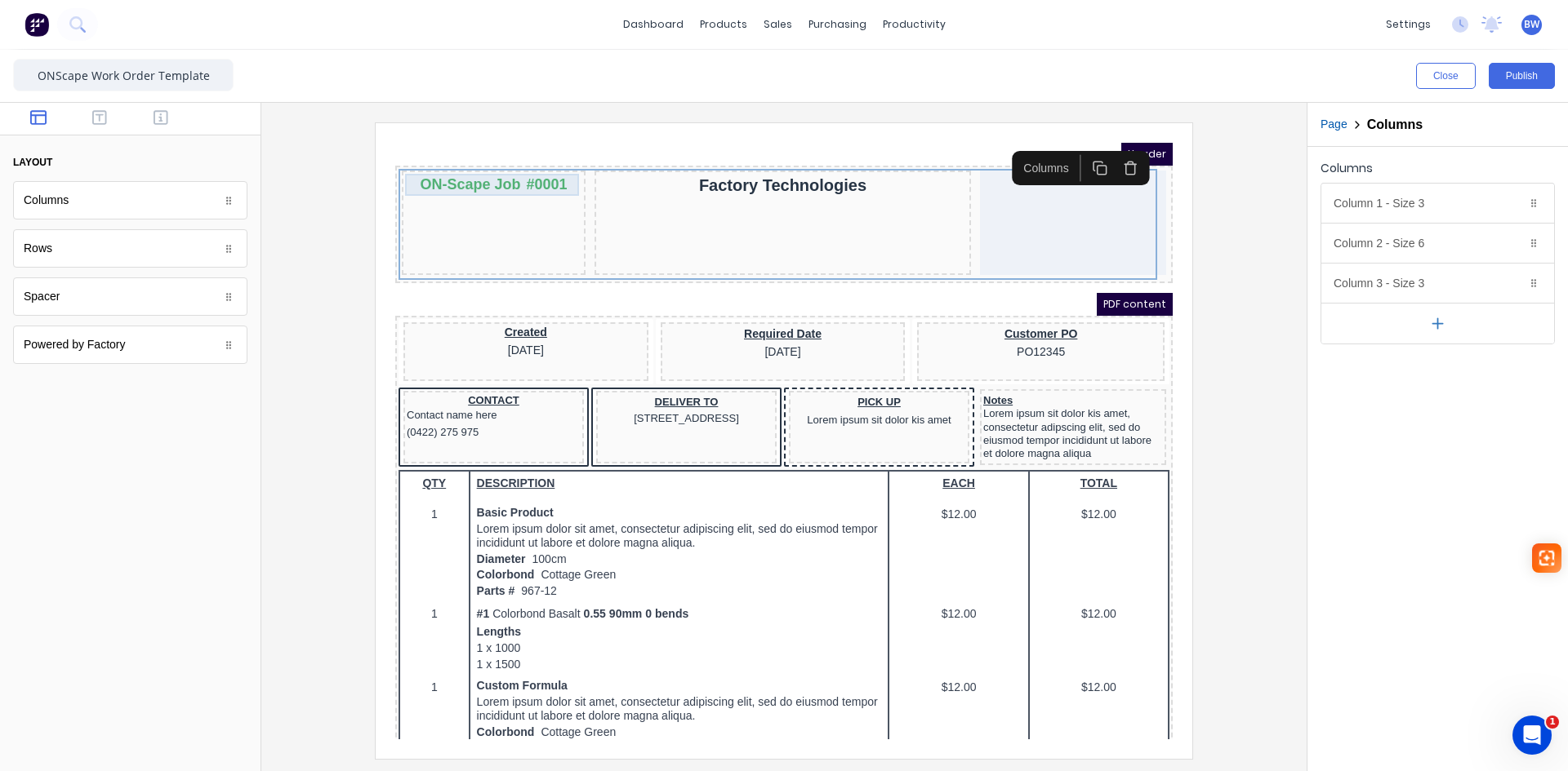
click at [485, 172] on div "ON-Scape Job #0001" at bounding box center [474, 164] width 177 height 22
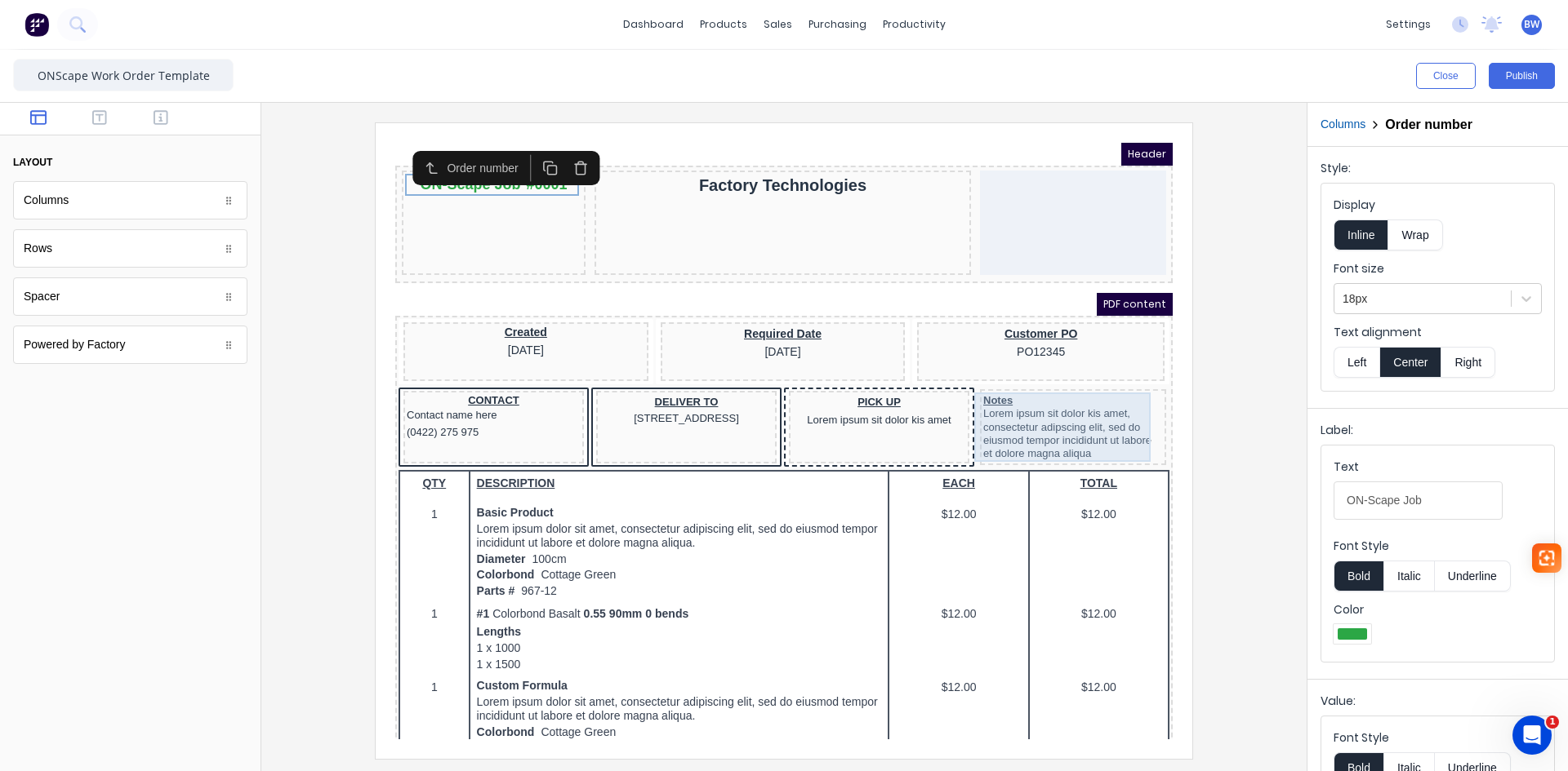
click at [1073, 399] on div "Notes Lorem ipsum sit dolor kis amet, consectetur adipscing elit, sed do eiusmo…" at bounding box center [1053, 408] width 180 height 69
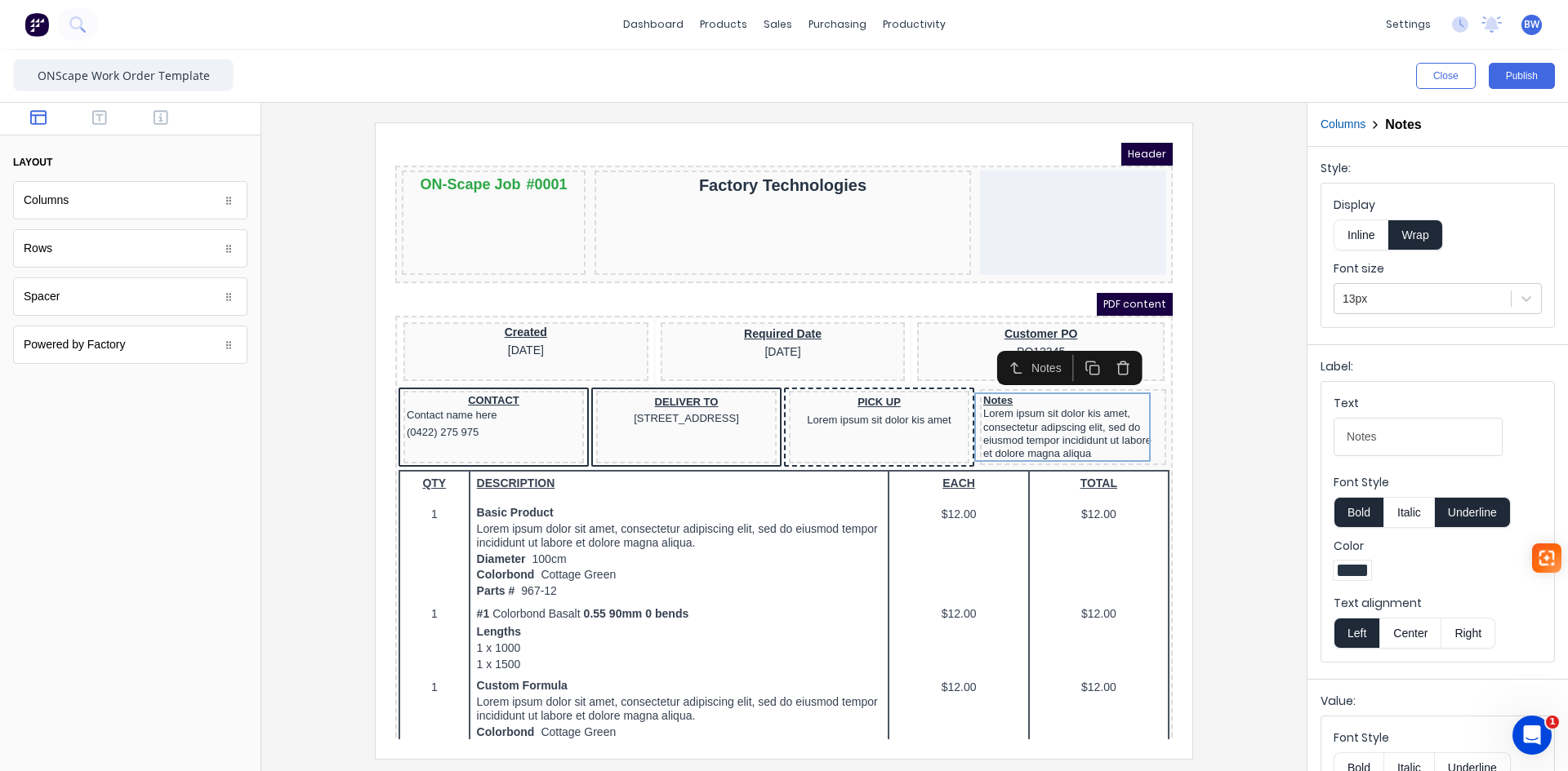
click at [1360, 239] on button "Inline" at bounding box center [1360, 235] width 54 height 31
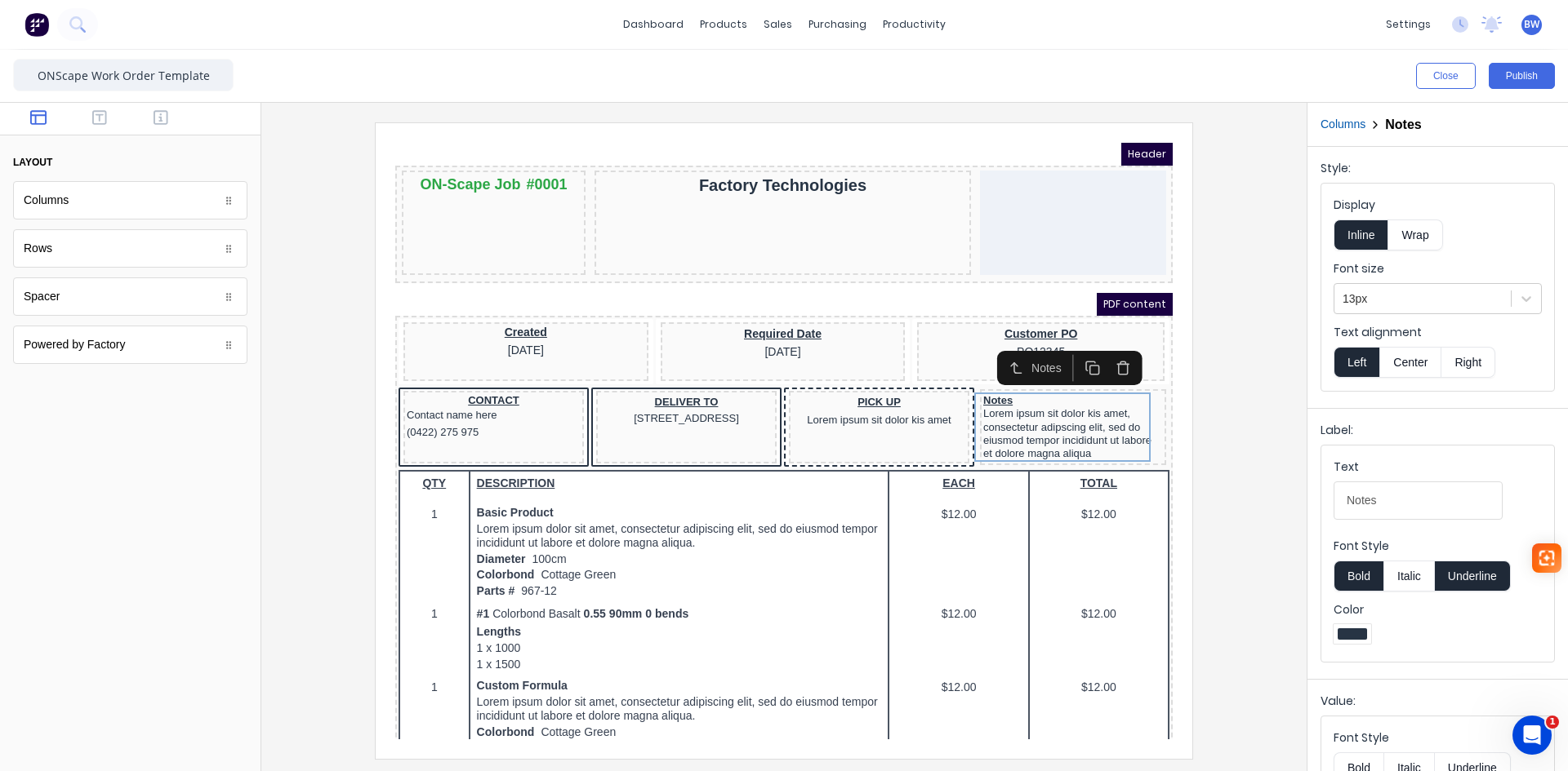
click at [1419, 238] on button "Wrap" at bounding box center [1415, 235] width 54 height 31
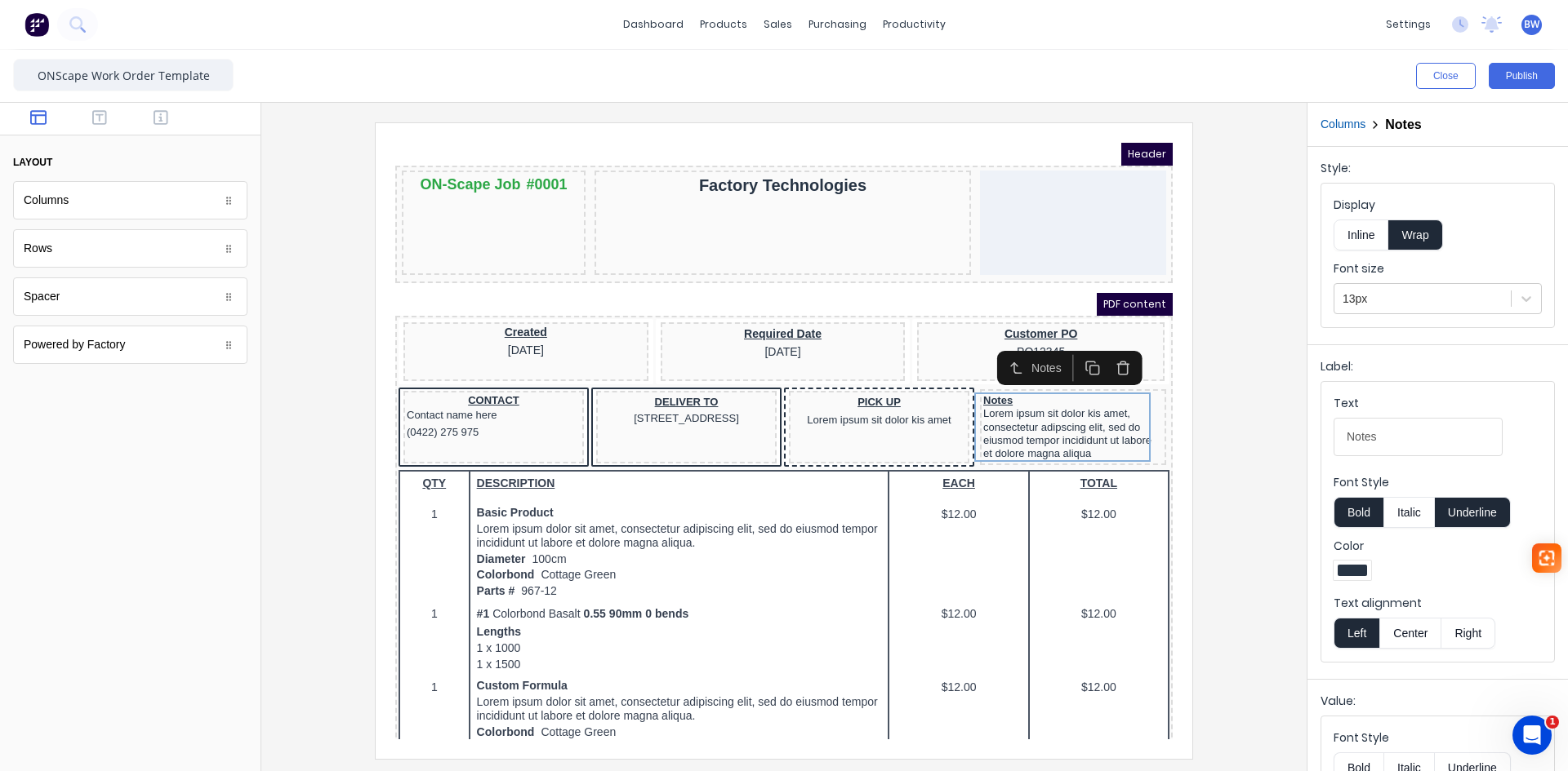
click at [1347, 234] on button "Inline" at bounding box center [1360, 235] width 54 height 31
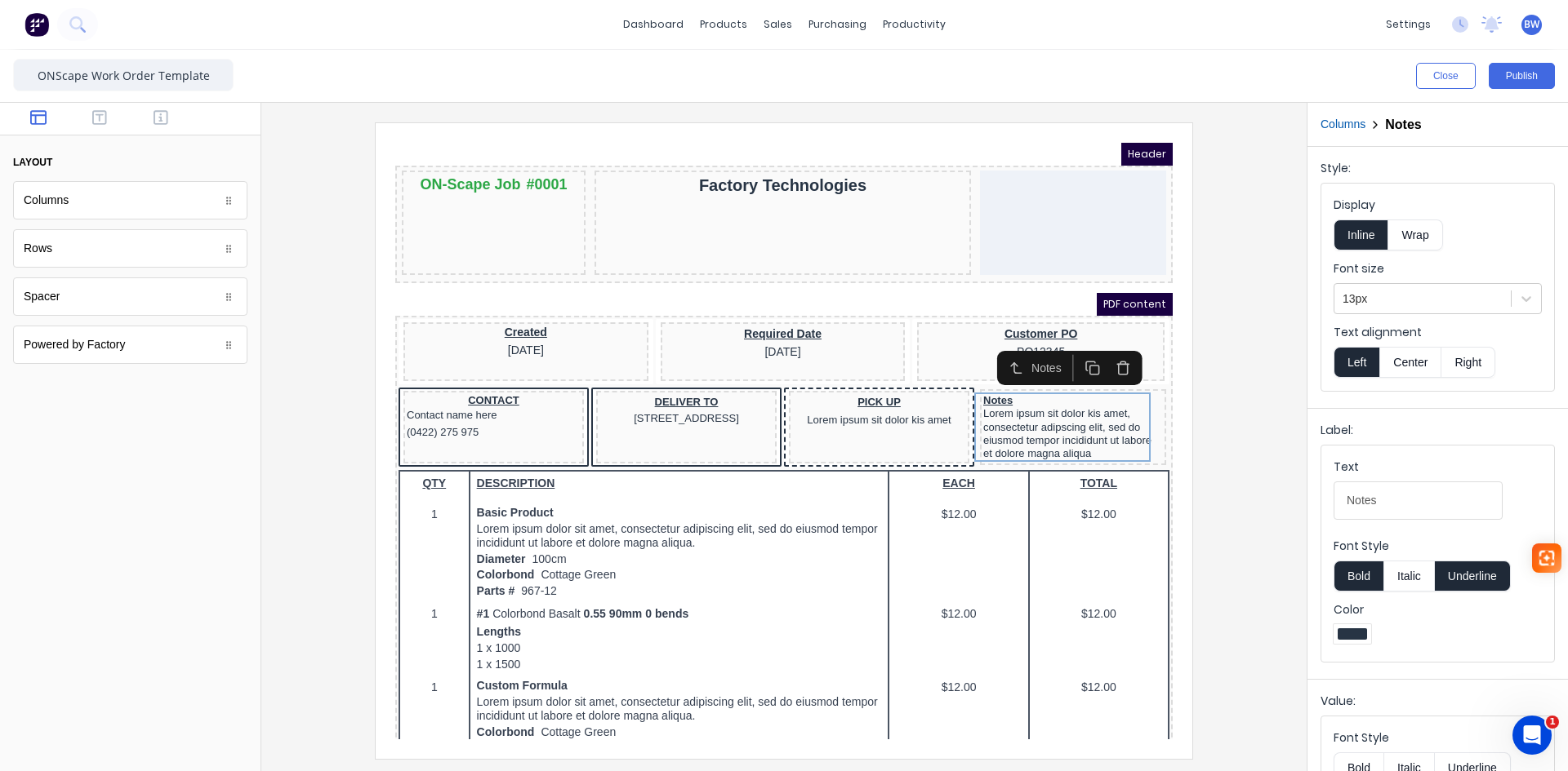
click at [1419, 237] on button "Wrap" at bounding box center [1415, 235] width 54 height 31
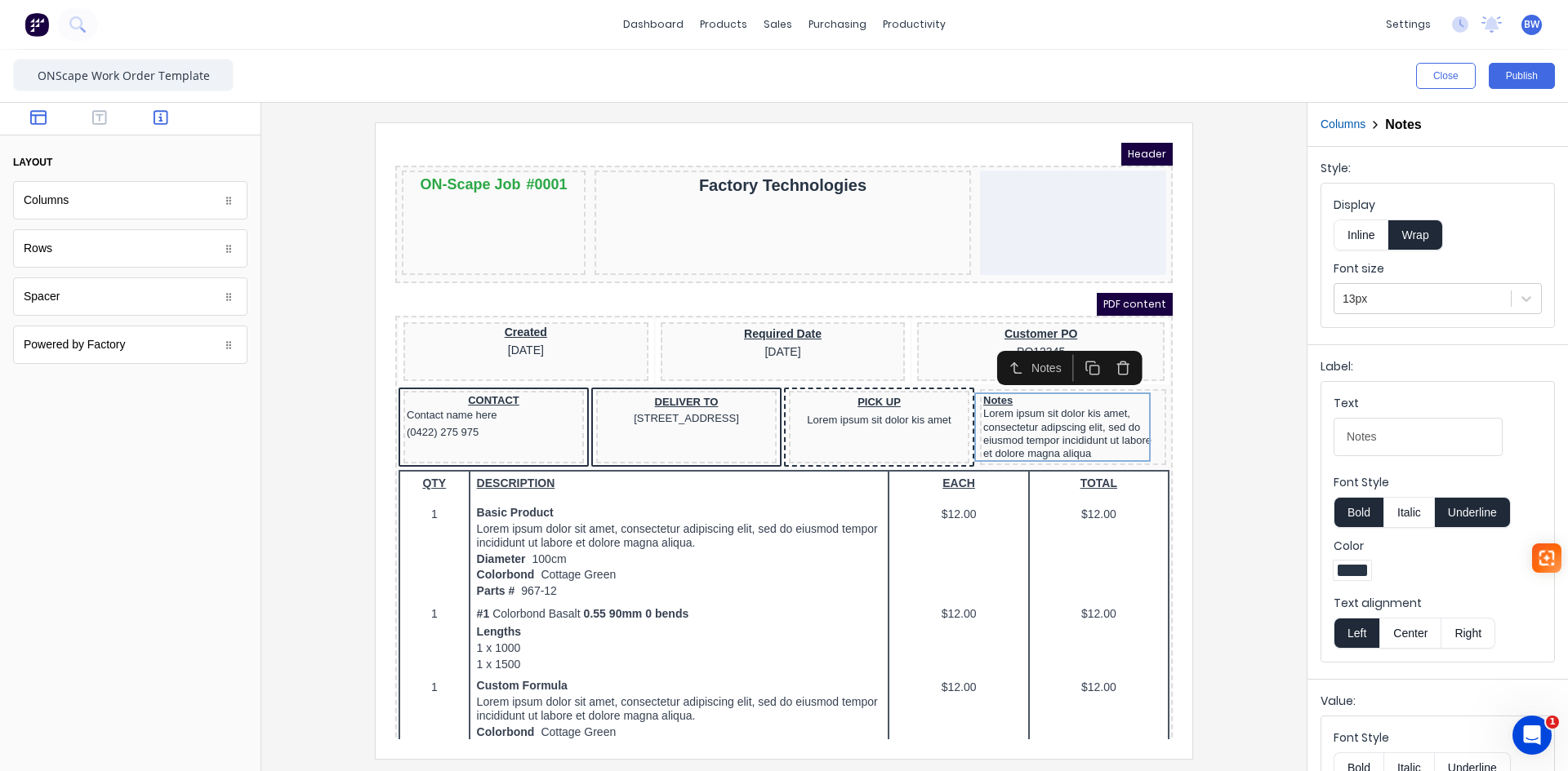
click at [160, 119] on icon "button" at bounding box center [161, 118] width 15 height 16
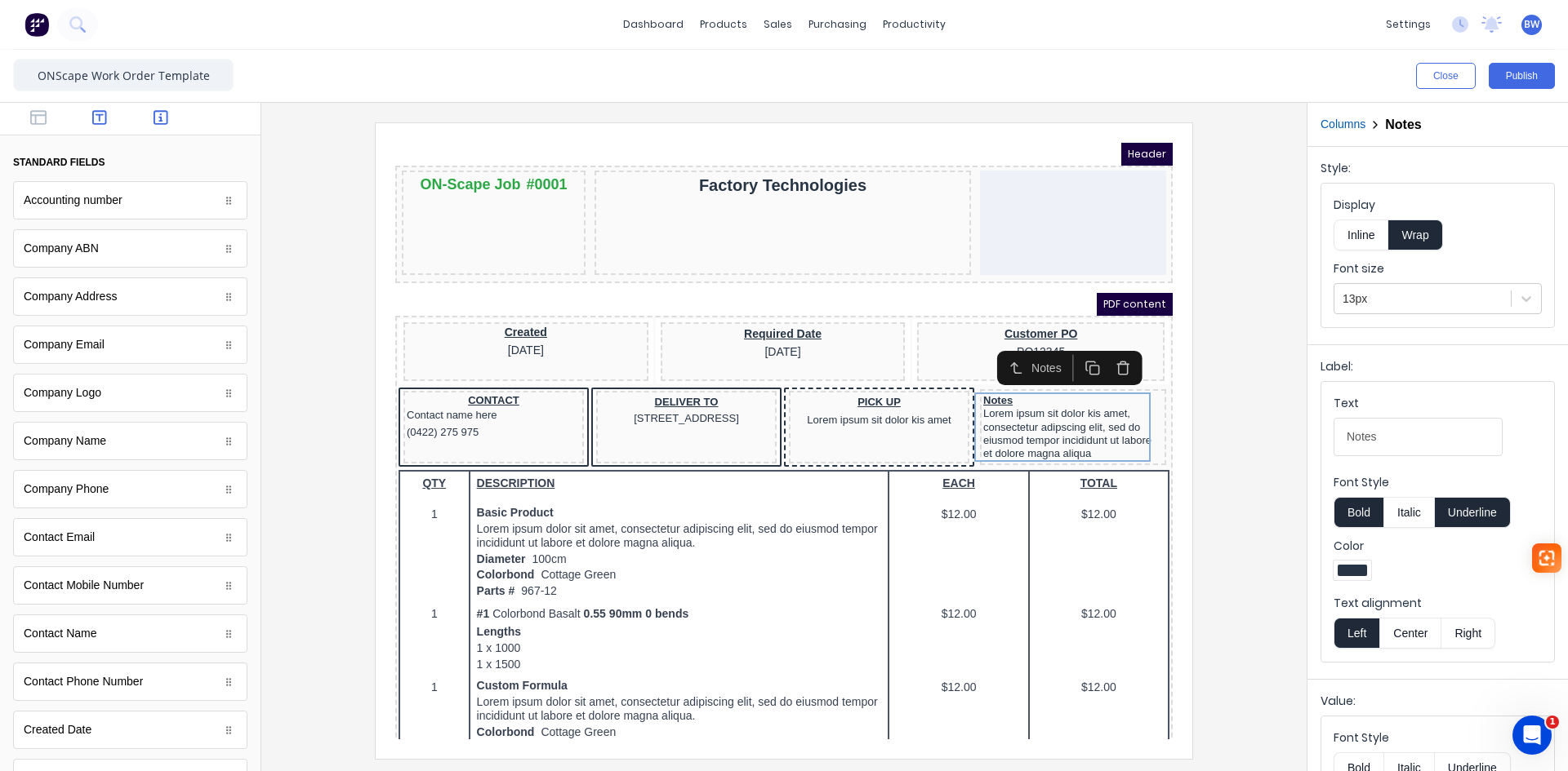
click at [93, 121] on icon "button" at bounding box center [99, 118] width 15 height 16
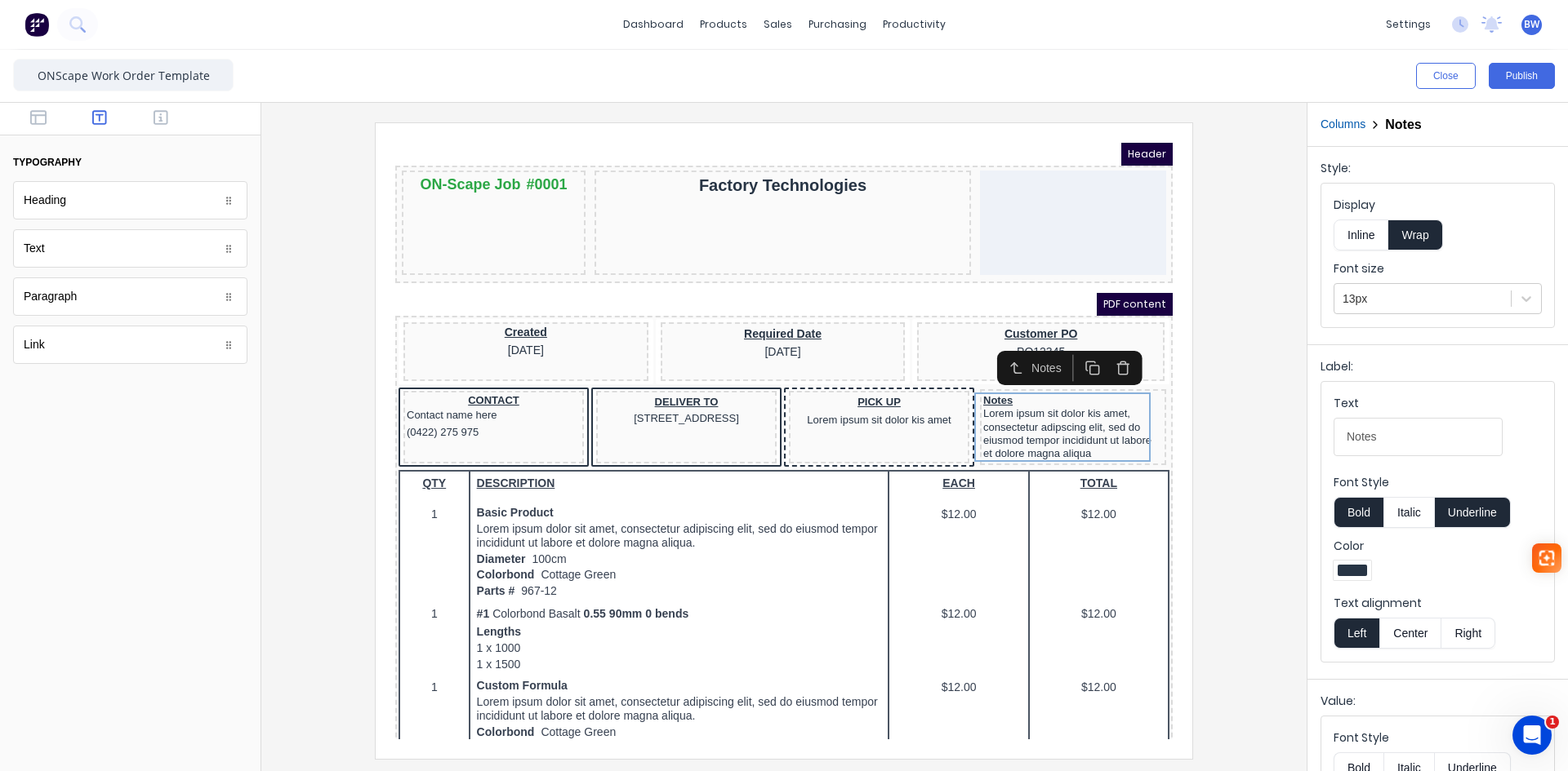
click at [106, 302] on div "Paragraph" at bounding box center [130, 296] width 234 height 38
click at [82, 348] on div "Link" at bounding box center [130, 345] width 234 height 38
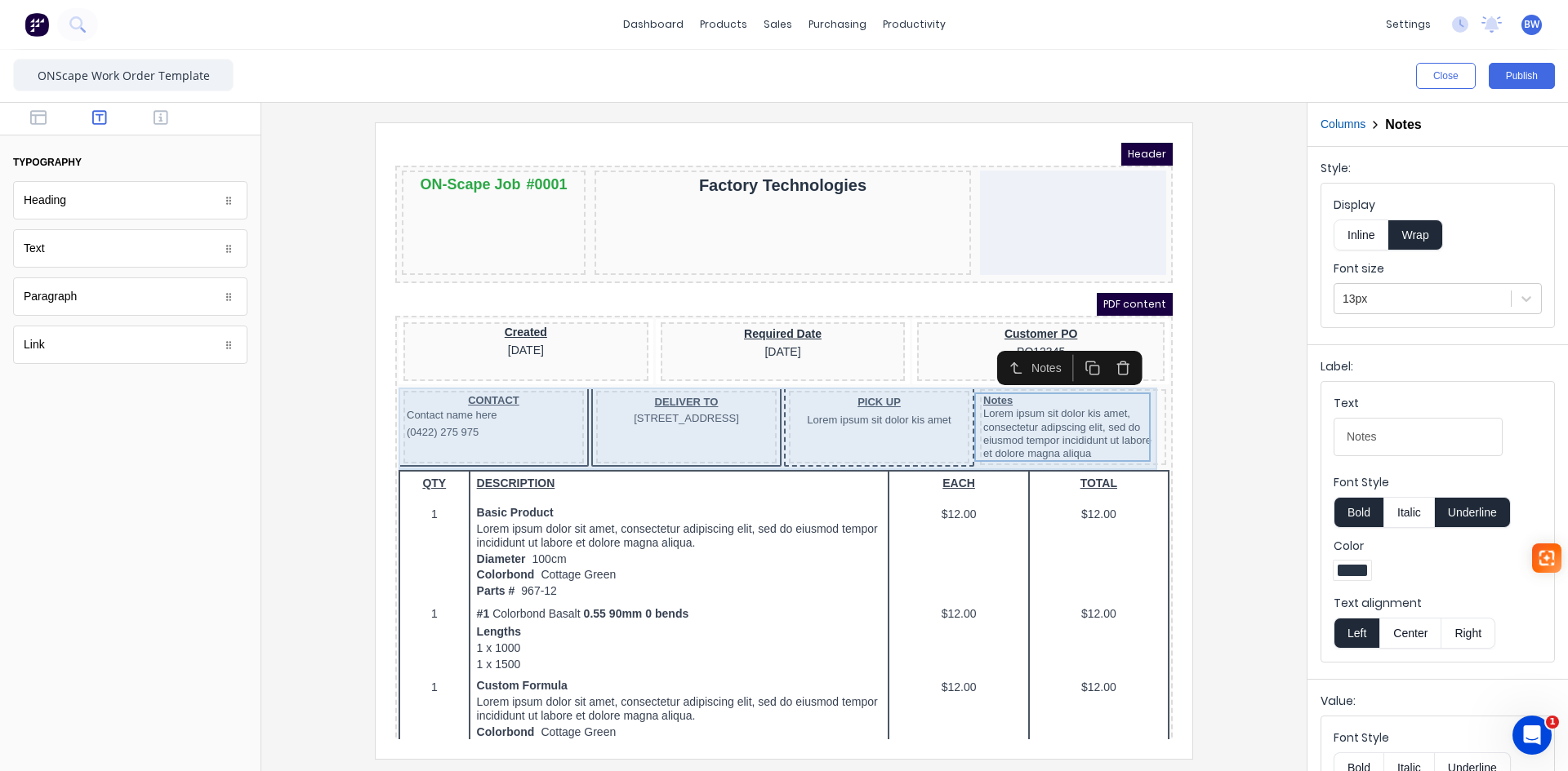
click at [683, 424] on div "DELIVER TO [STREET_ADDRESS]" at bounding box center [667, 408] width 181 height 73
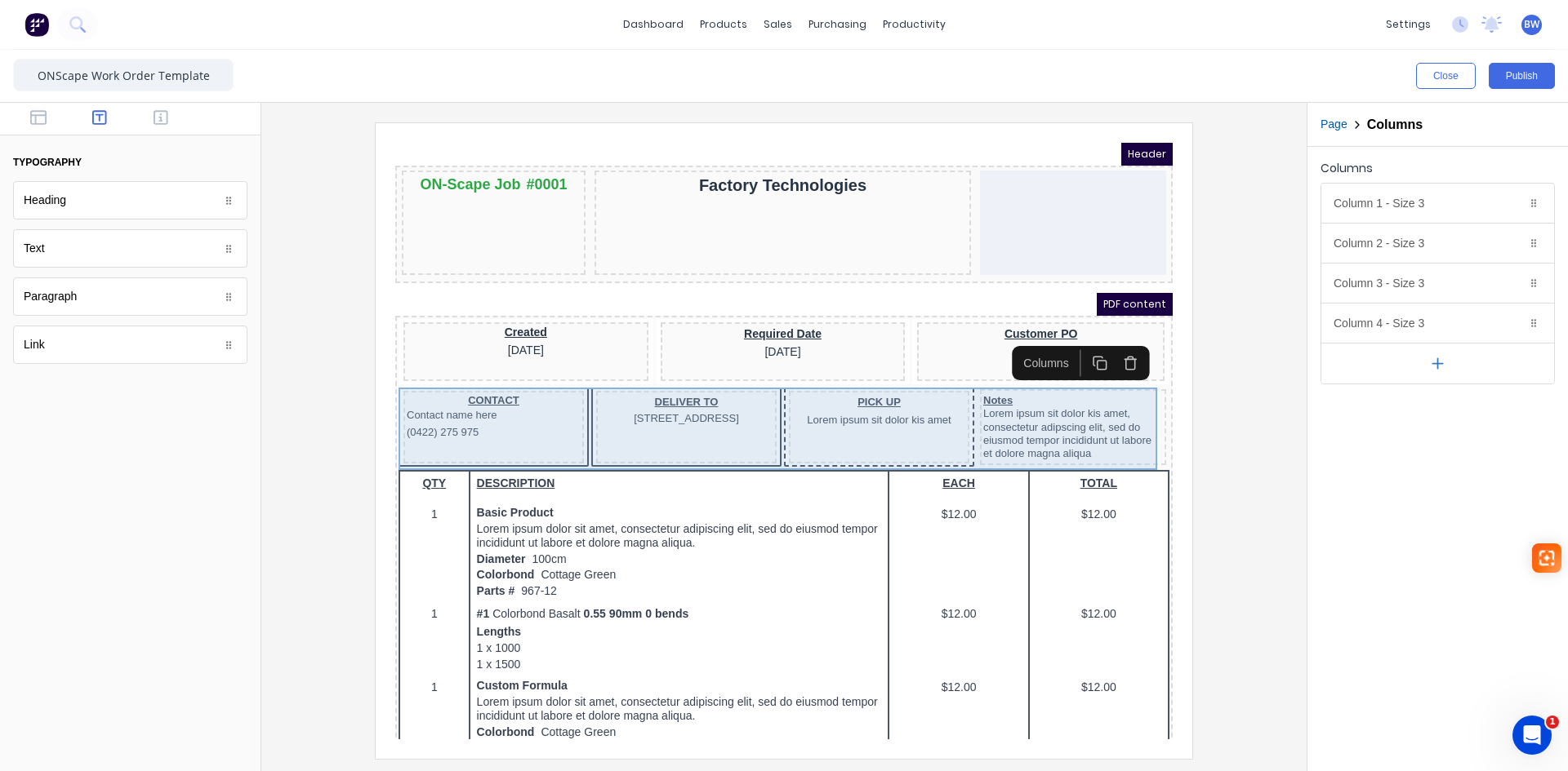
click at [723, 438] on div "DELIVER TO [STREET_ADDRESS]" at bounding box center [667, 408] width 181 height 73
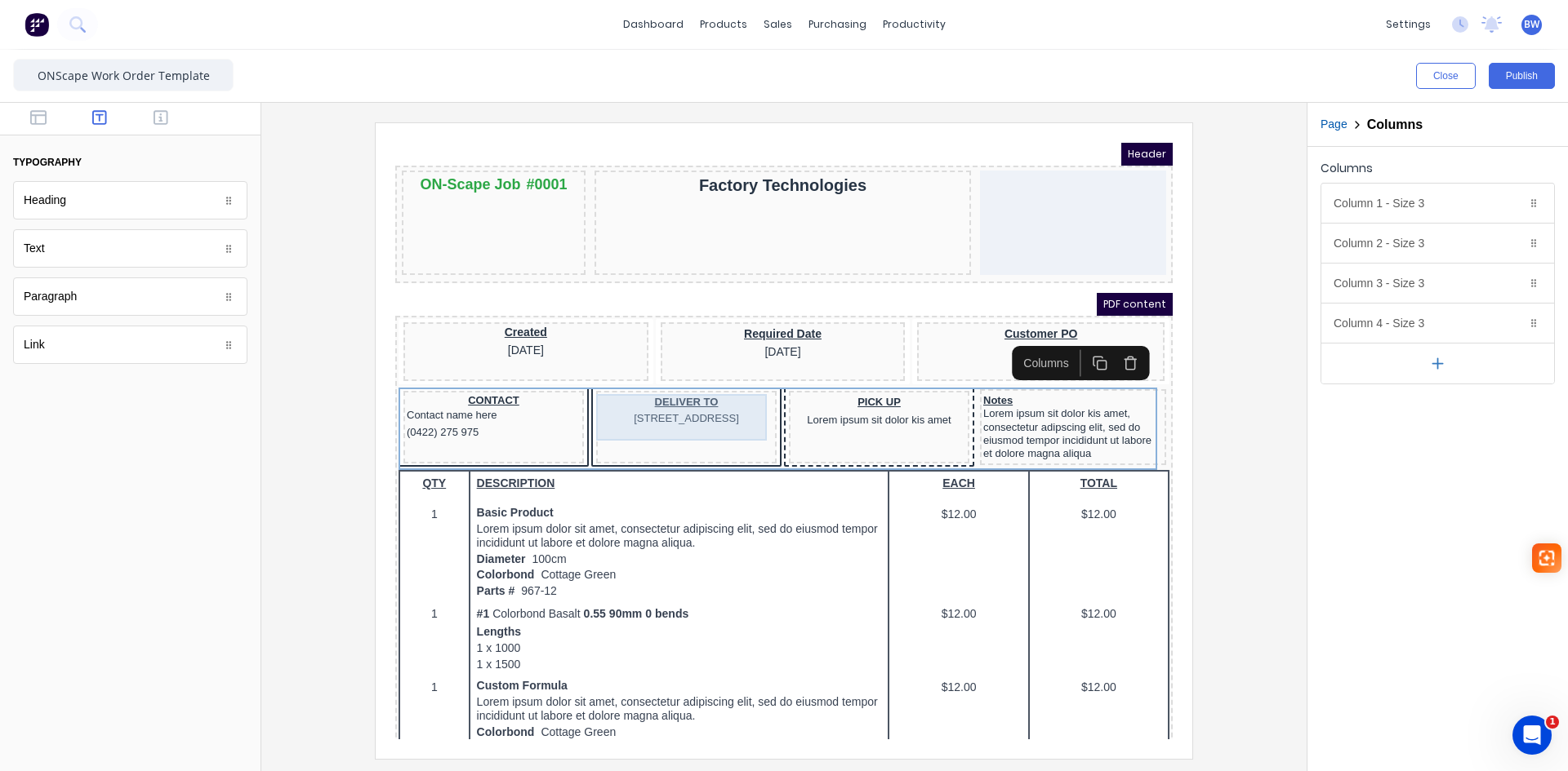
click at [704, 405] on div "DELIVER TO [STREET_ADDRESS]" at bounding box center [667, 391] width 174 height 34
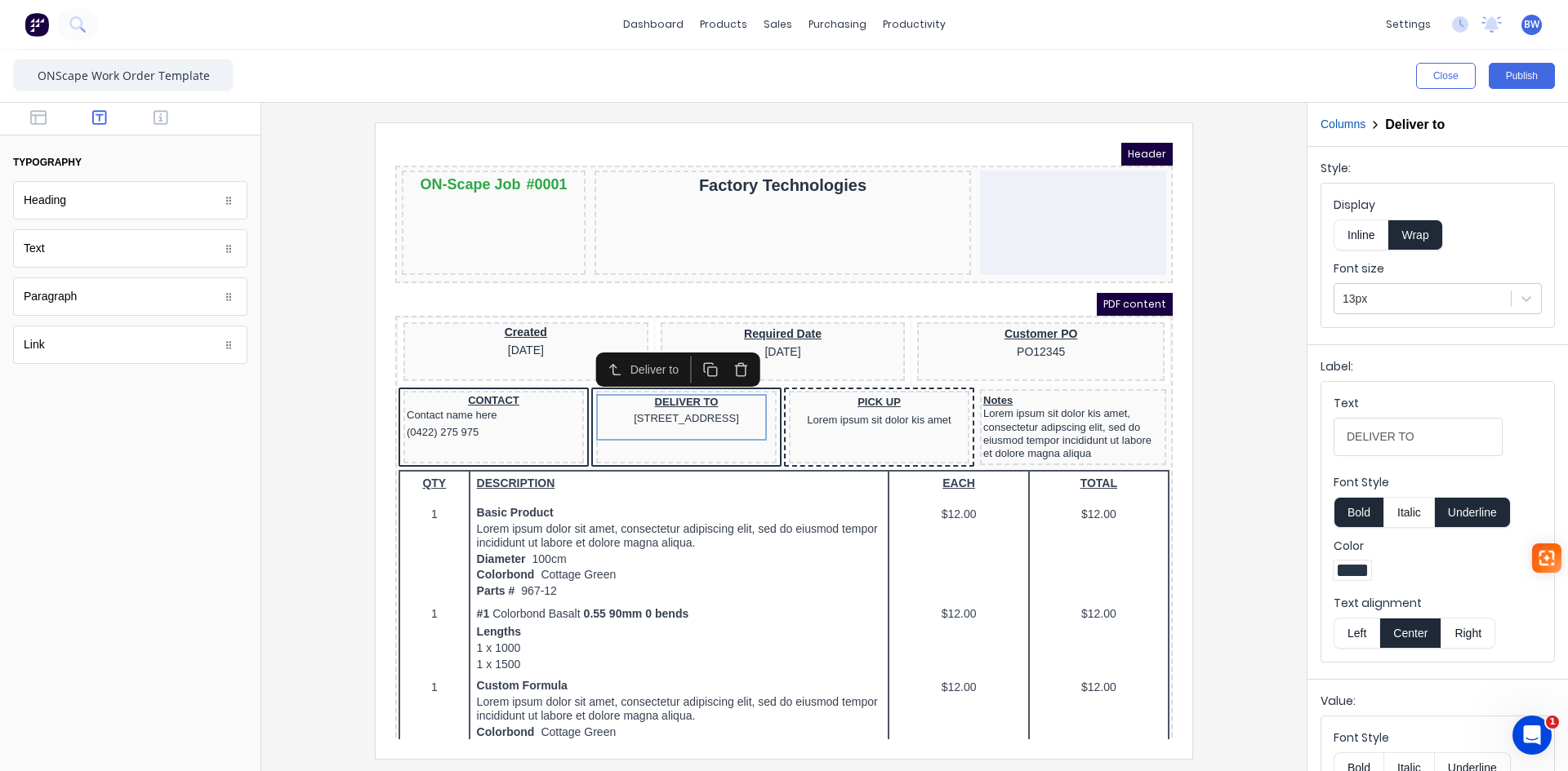
click at [696, 353] on rect "button" at bounding box center [692, 352] width 9 height 9
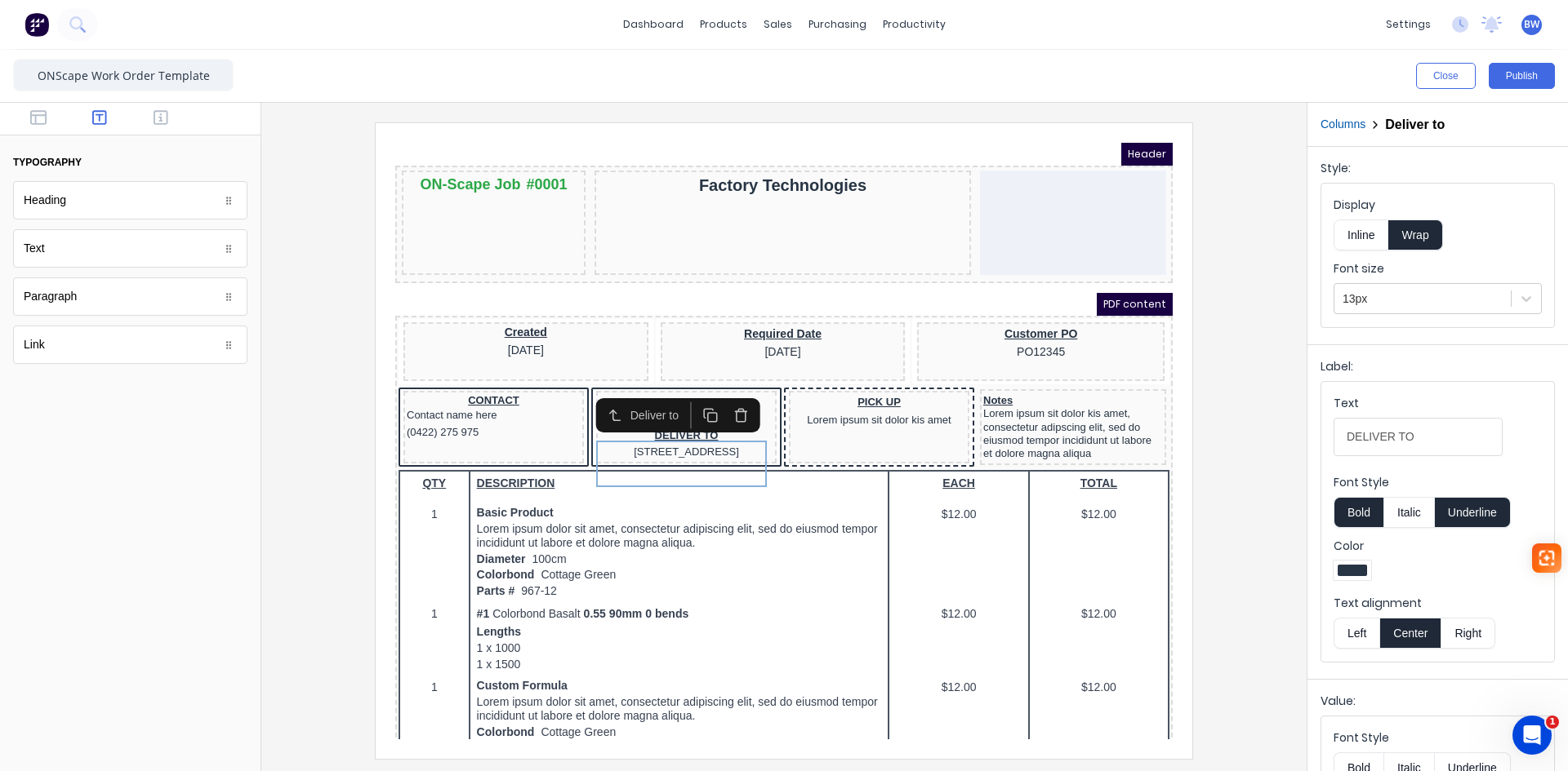
click at [719, 399] on icon "button" at bounding box center [720, 397] width 16 height 16
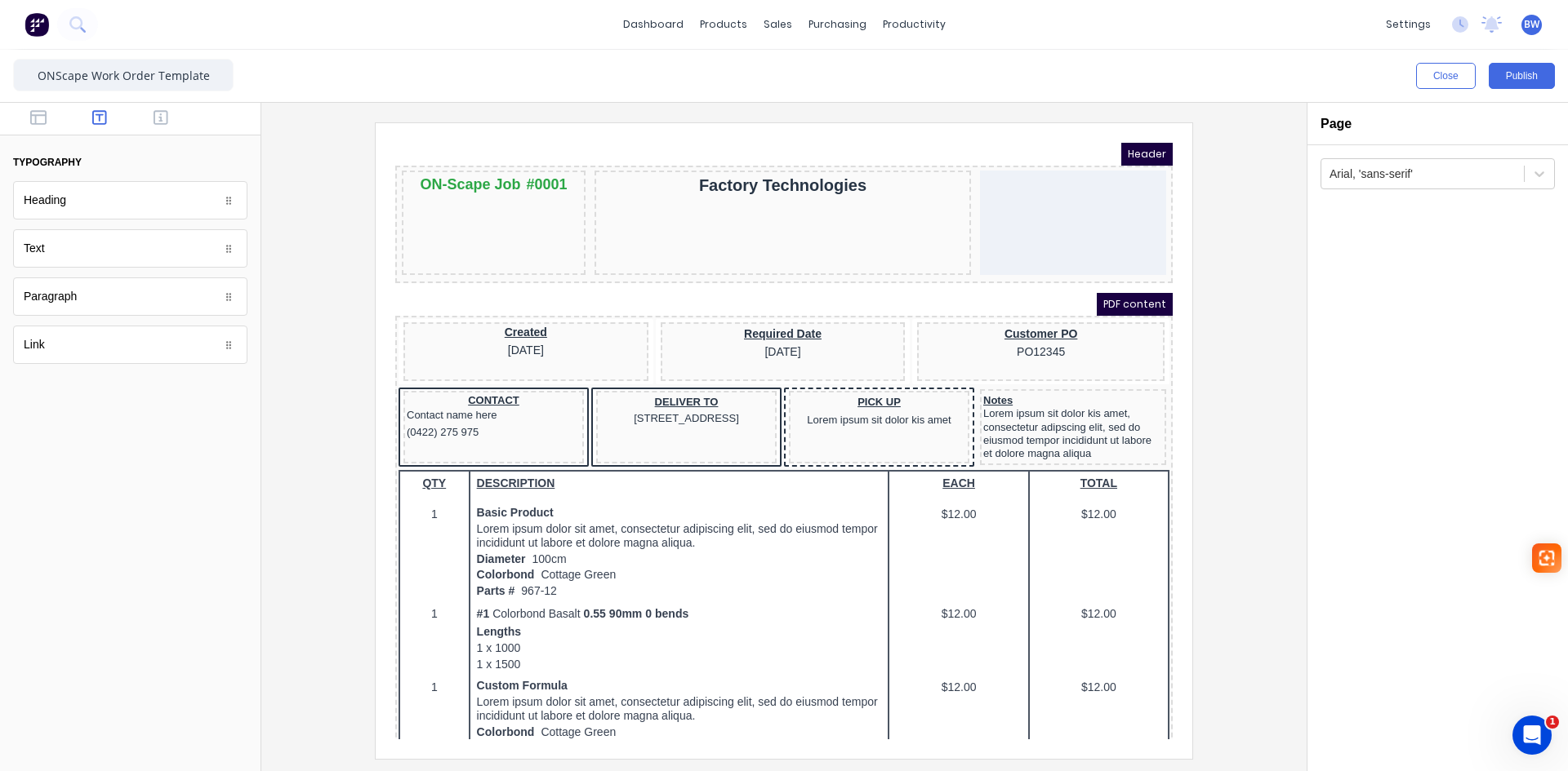
click at [42, 129] on div at bounding box center [130, 119] width 260 height 33
click at [35, 118] on icon "button" at bounding box center [38, 118] width 16 height 16
click at [123, 211] on div "Columns" at bounding box center [130, 201] width 234 height 38
click at [1117, 287] on span "PDF content" at bounding box center [1116, 284] width 76 height 22
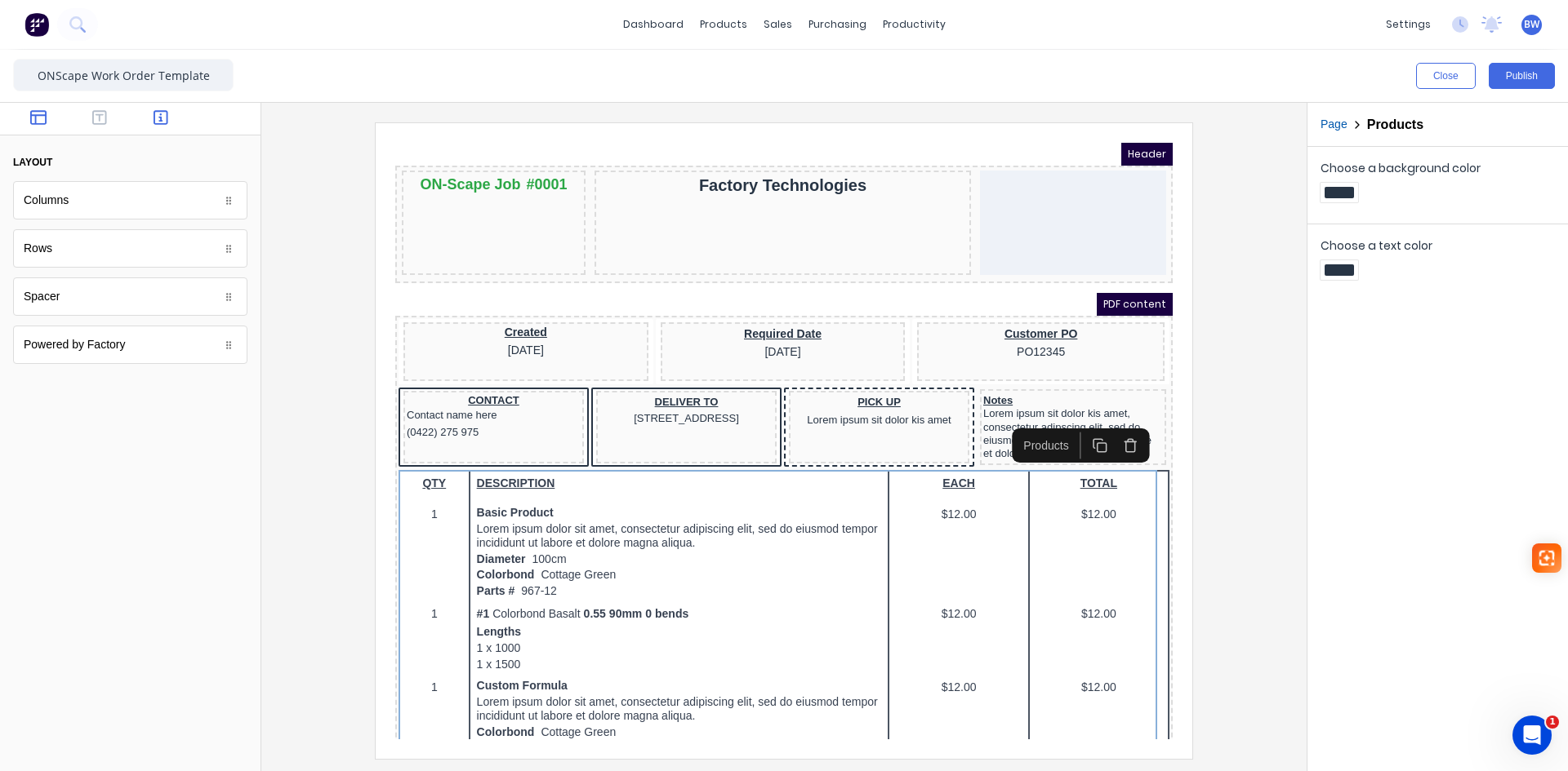
click at [165, 120] on icon "button" at bounding box center [161, 118] width 15 height 16
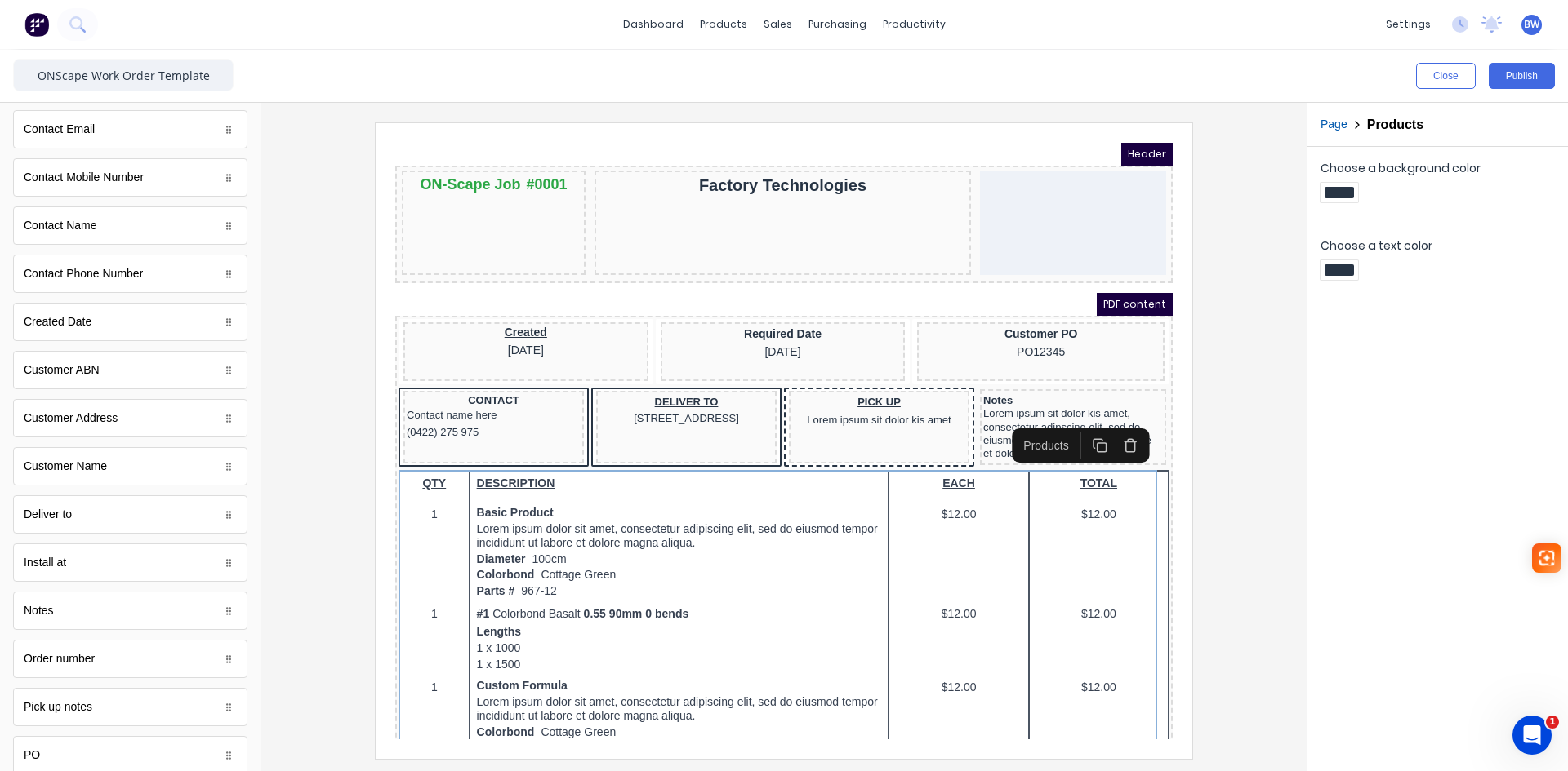
scroll to position [557, 0]
click at [1334, 192] on div at bounding box center [1340, 192] width 29 height 11
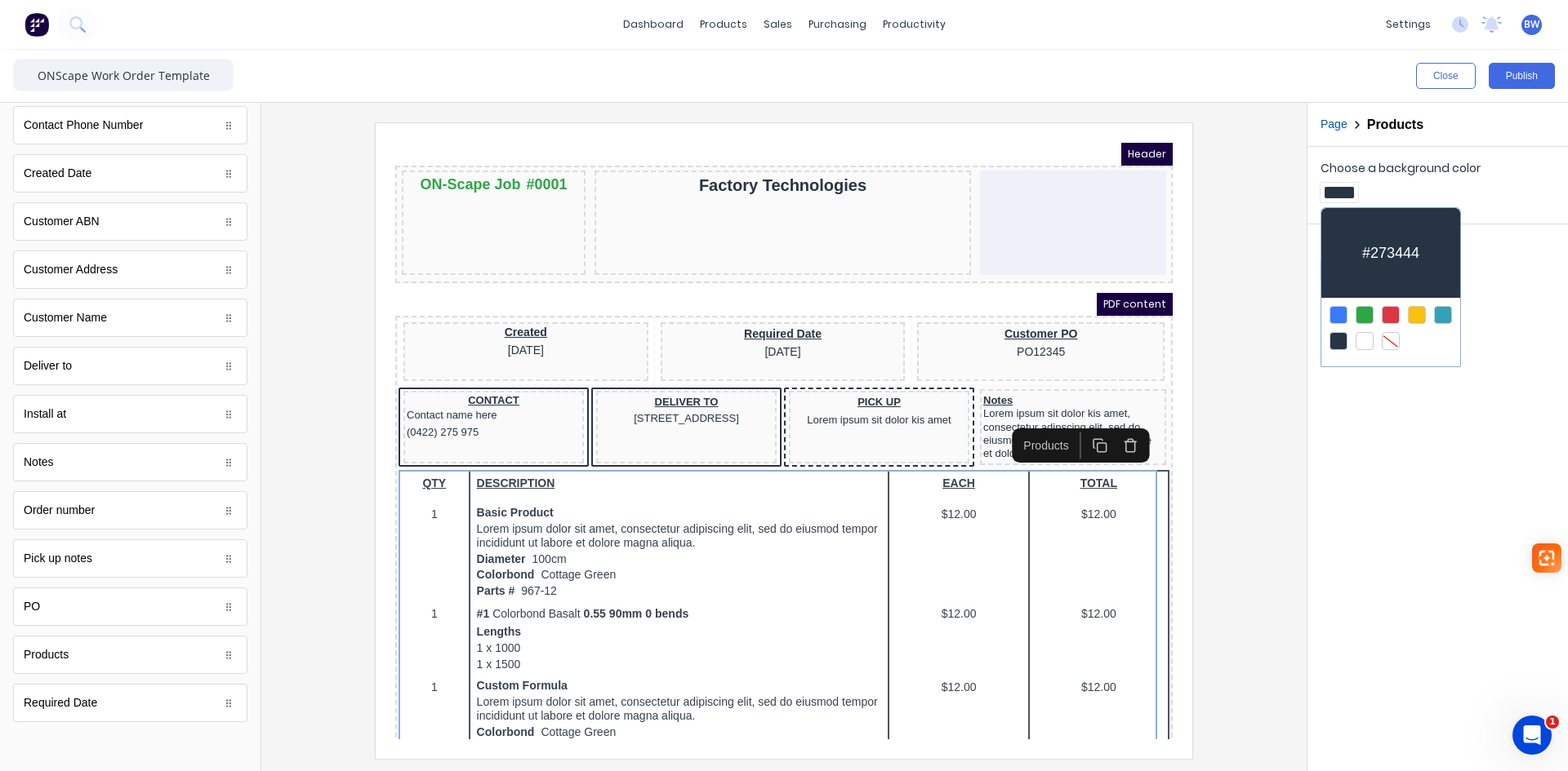
click at [1366, 315] on div at bounding box center [1365, 315] width 18 height 18
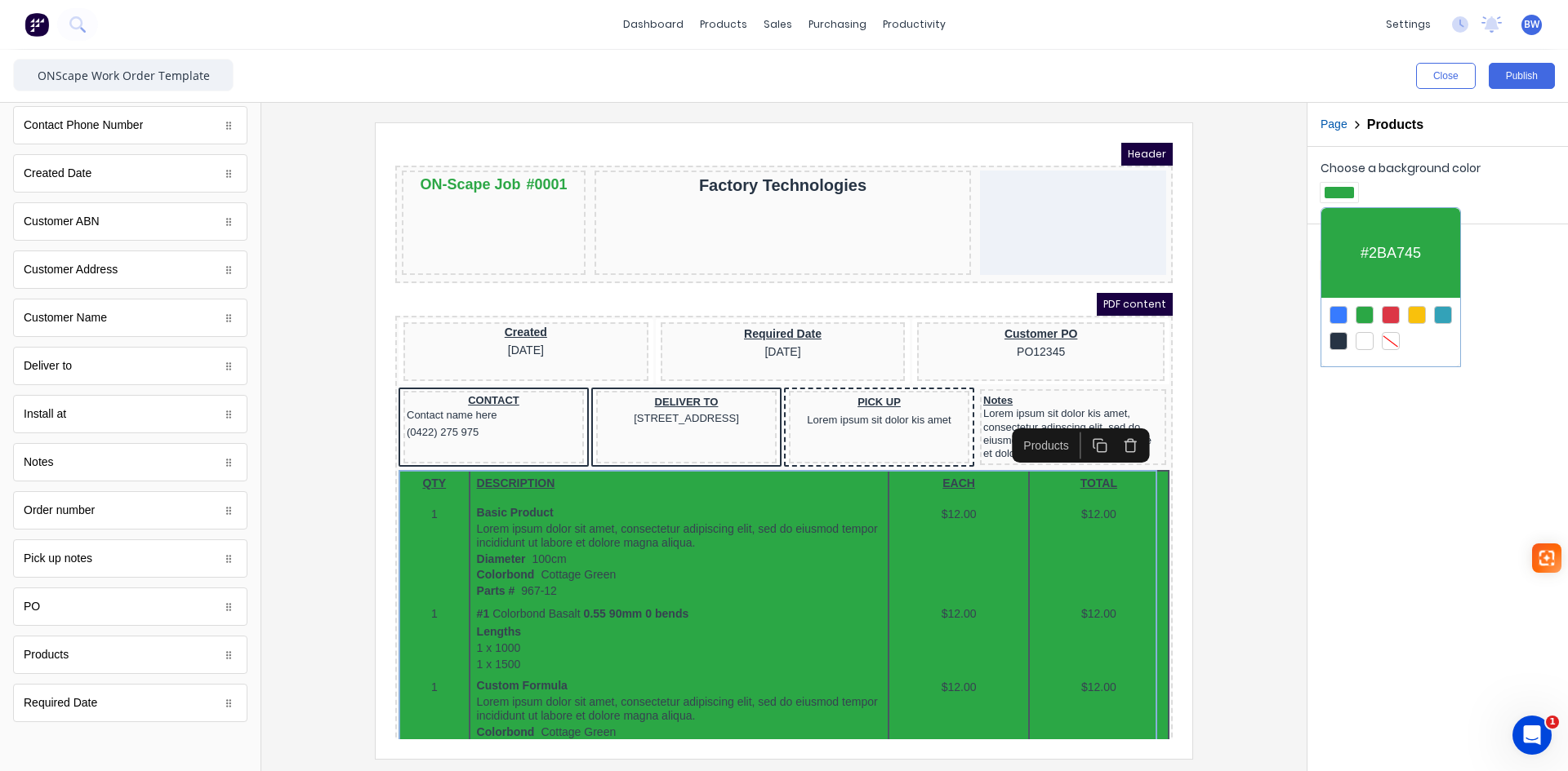
click at [1394, 336] on div at bounding box center [1391, 341] width 18 height 18
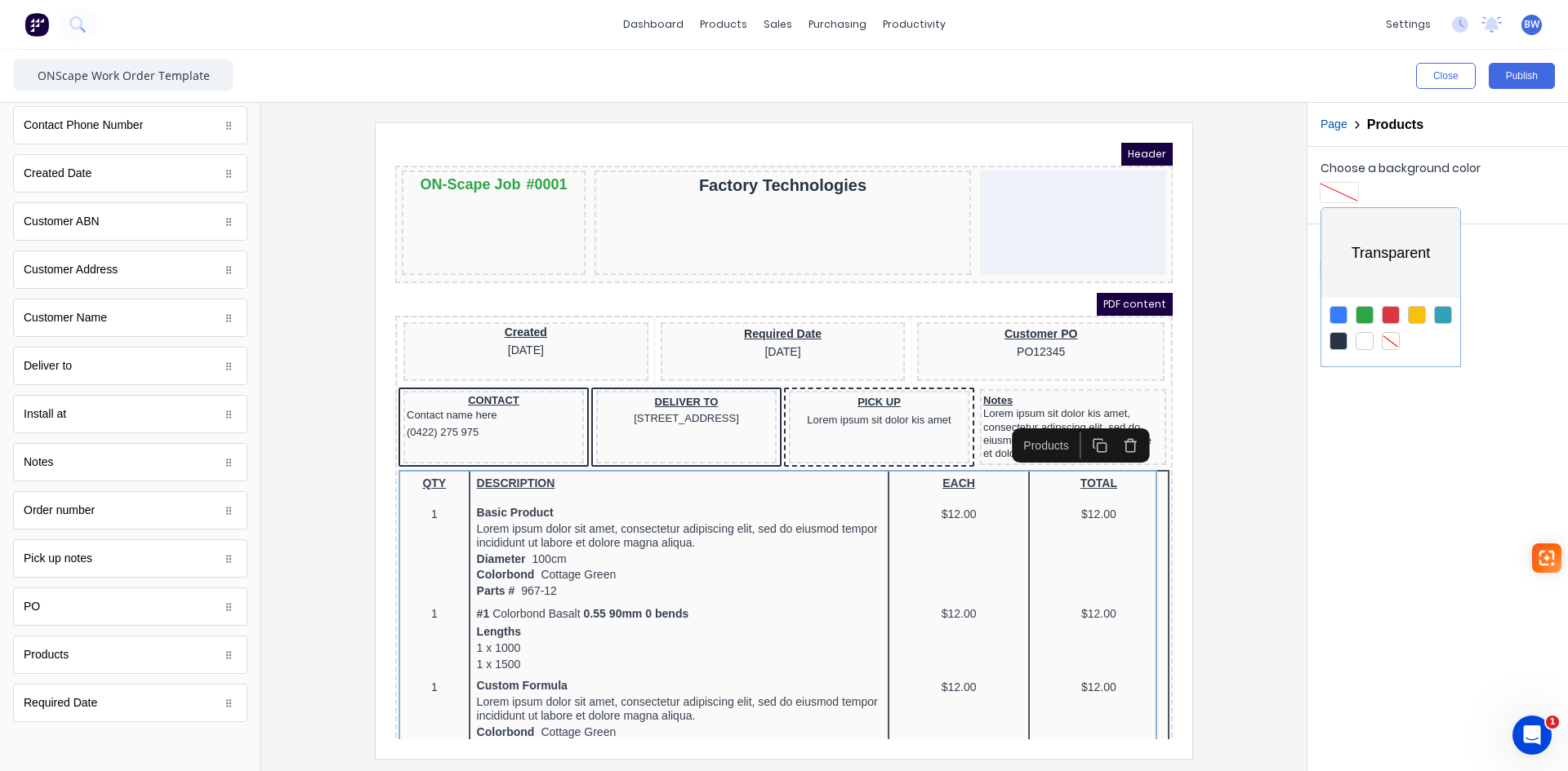
click at [1367, 341] on div at bounding box center [1365, 341] width 18 height 18
click at [1410, 415] on div at bounding box center [784, 386] width 1568 height 771
click at [1255, 468] on div at bounding box center [784, 441] width 1020 height 636
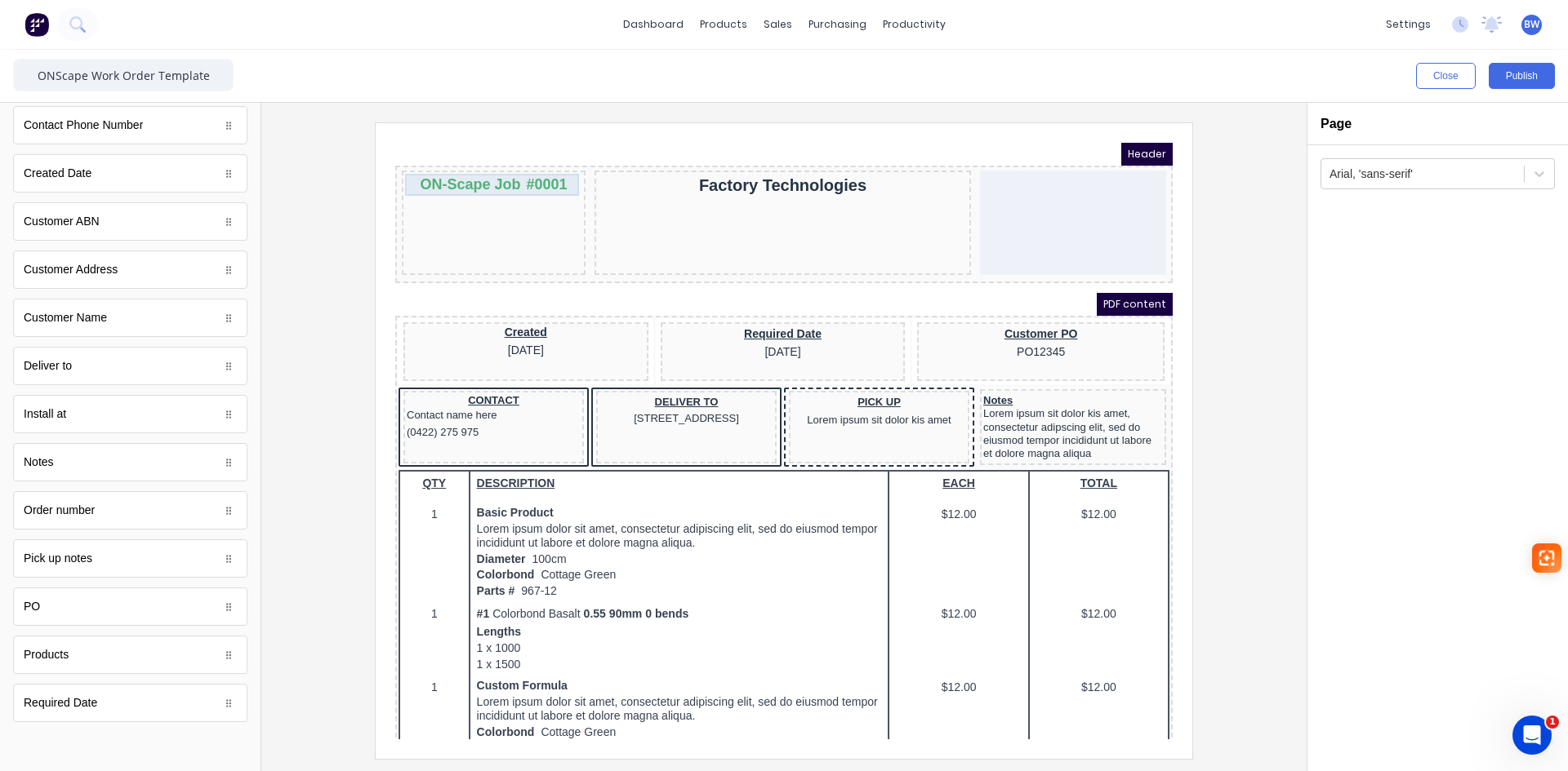
click at [509, 167] on div "ON-Scape Job #0001" at bounding box center [474, 164] width 177 height 22
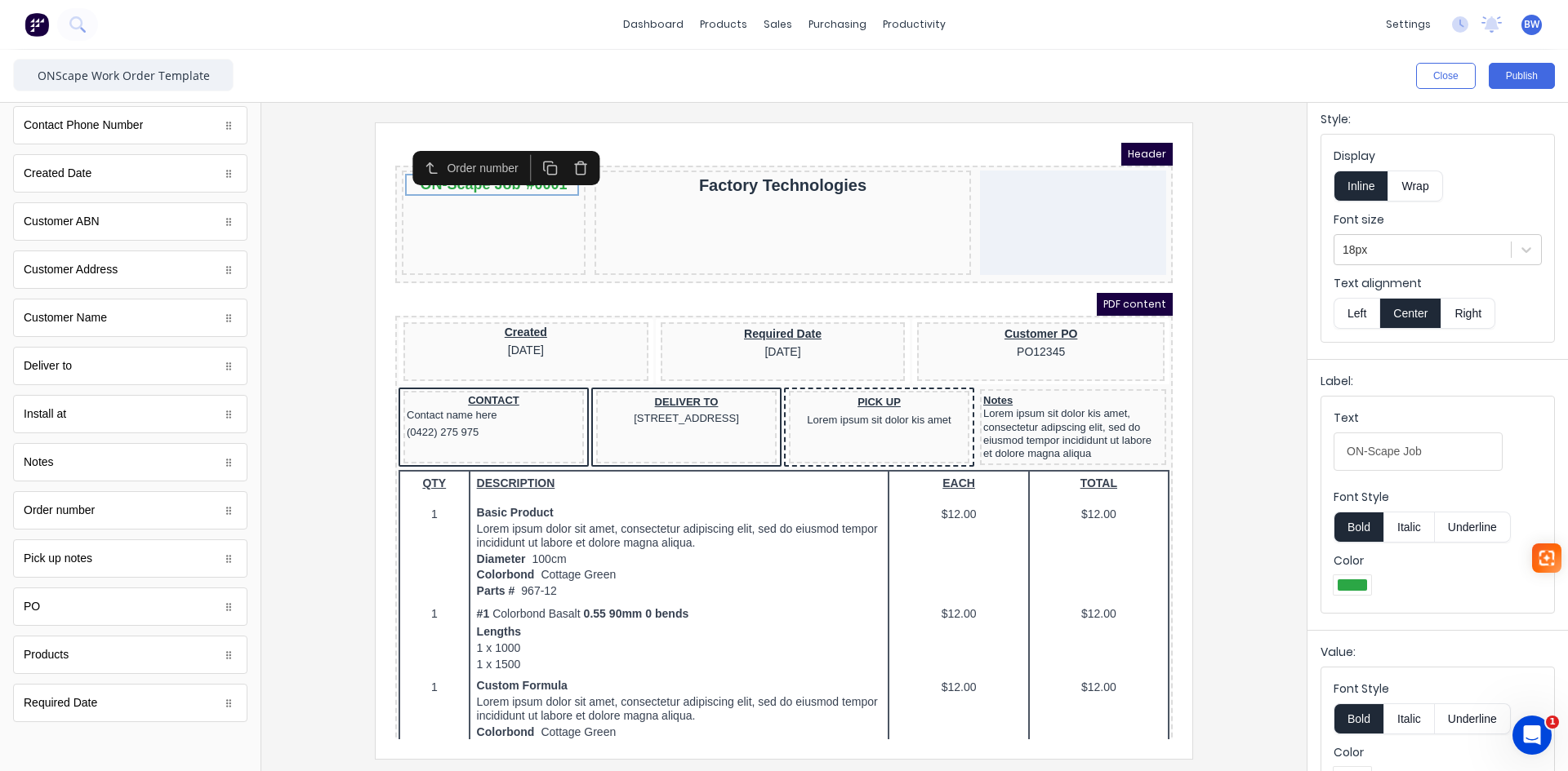
scroll to position [95, 0]
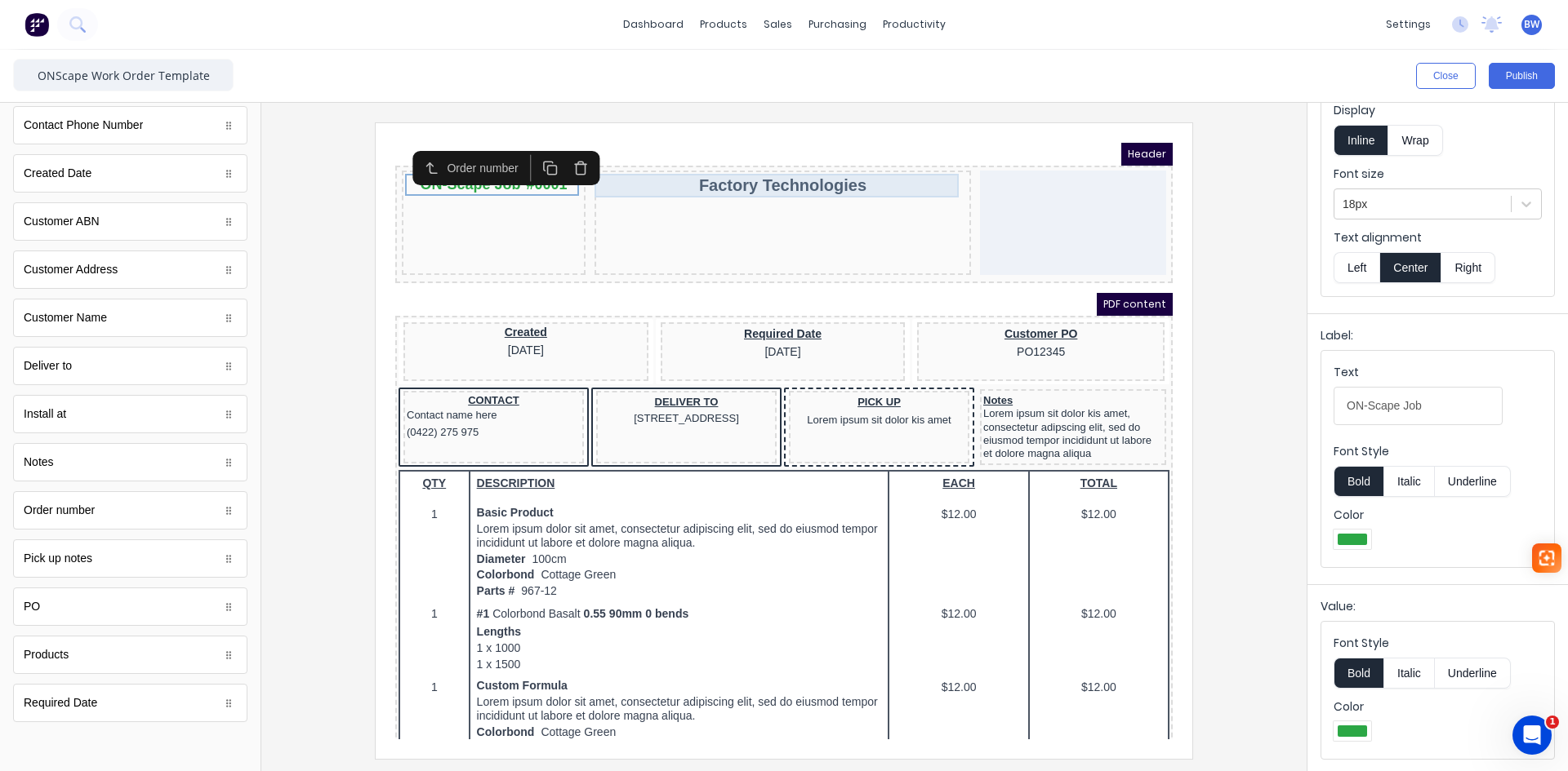
click at [816, 168] on div "Factory Technologies" at bounding box center [764, 165] width 370 height 23
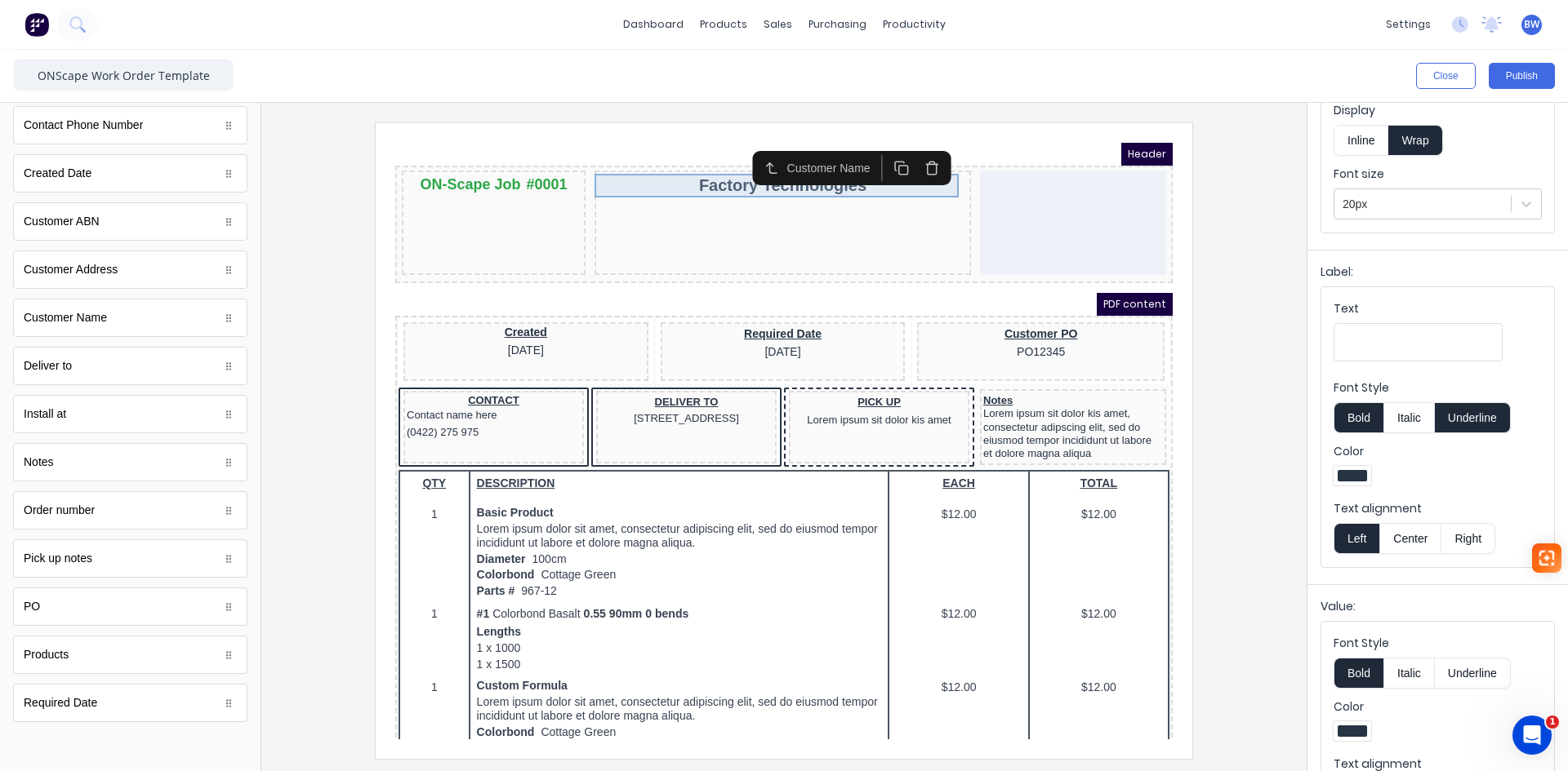
scroll to position [0, 0]
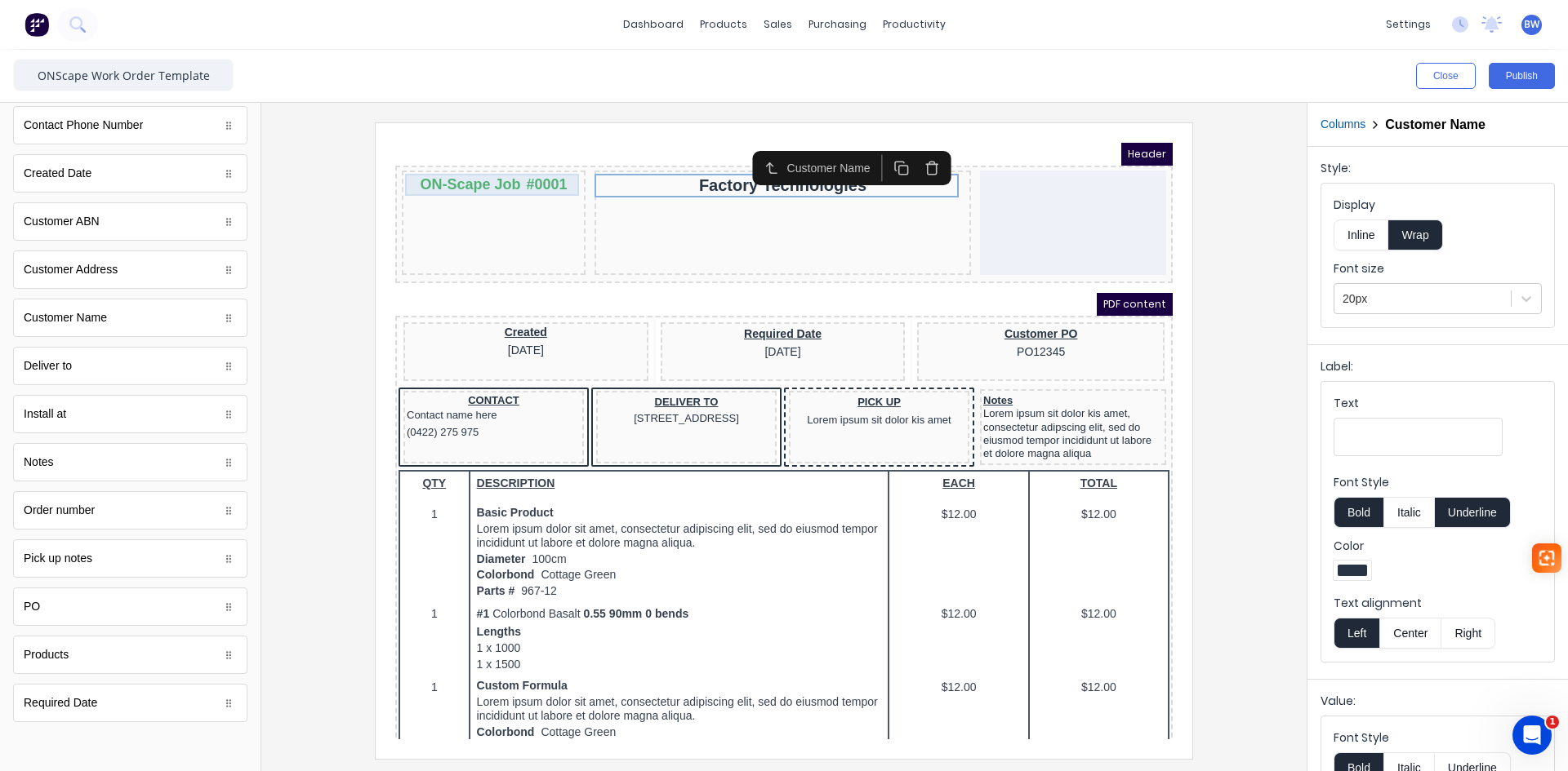
click at [490, 160] on div "ON-Scape Job #0001" at bounding box center [474, 164] width 177 height 22
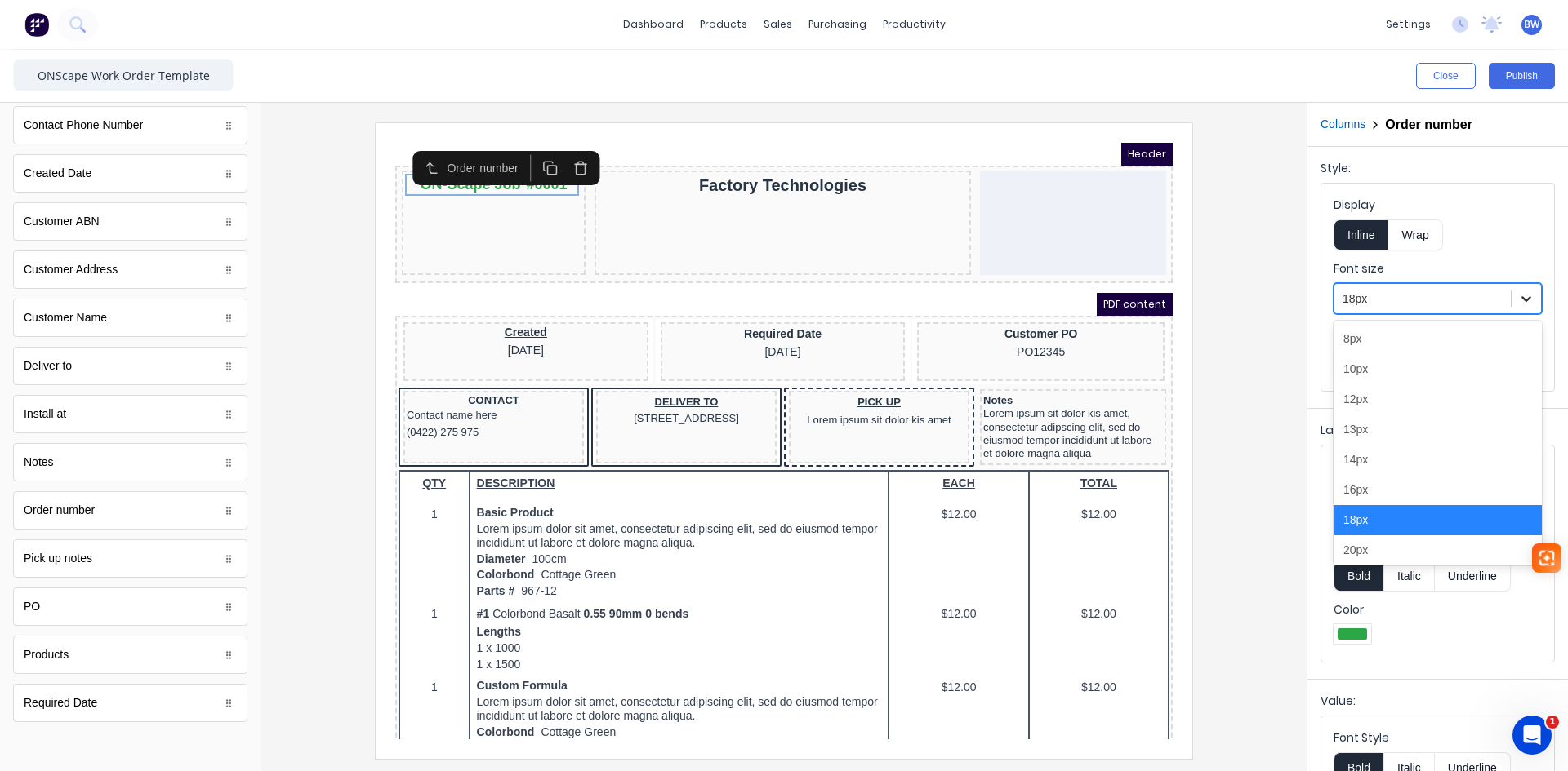
click at [1519, 296] on icon at bounding box center [1526, 298] width 16 height 16
click at [1377, 548] on div "20px" at bounding box center [1437, 551] width 208 height 30
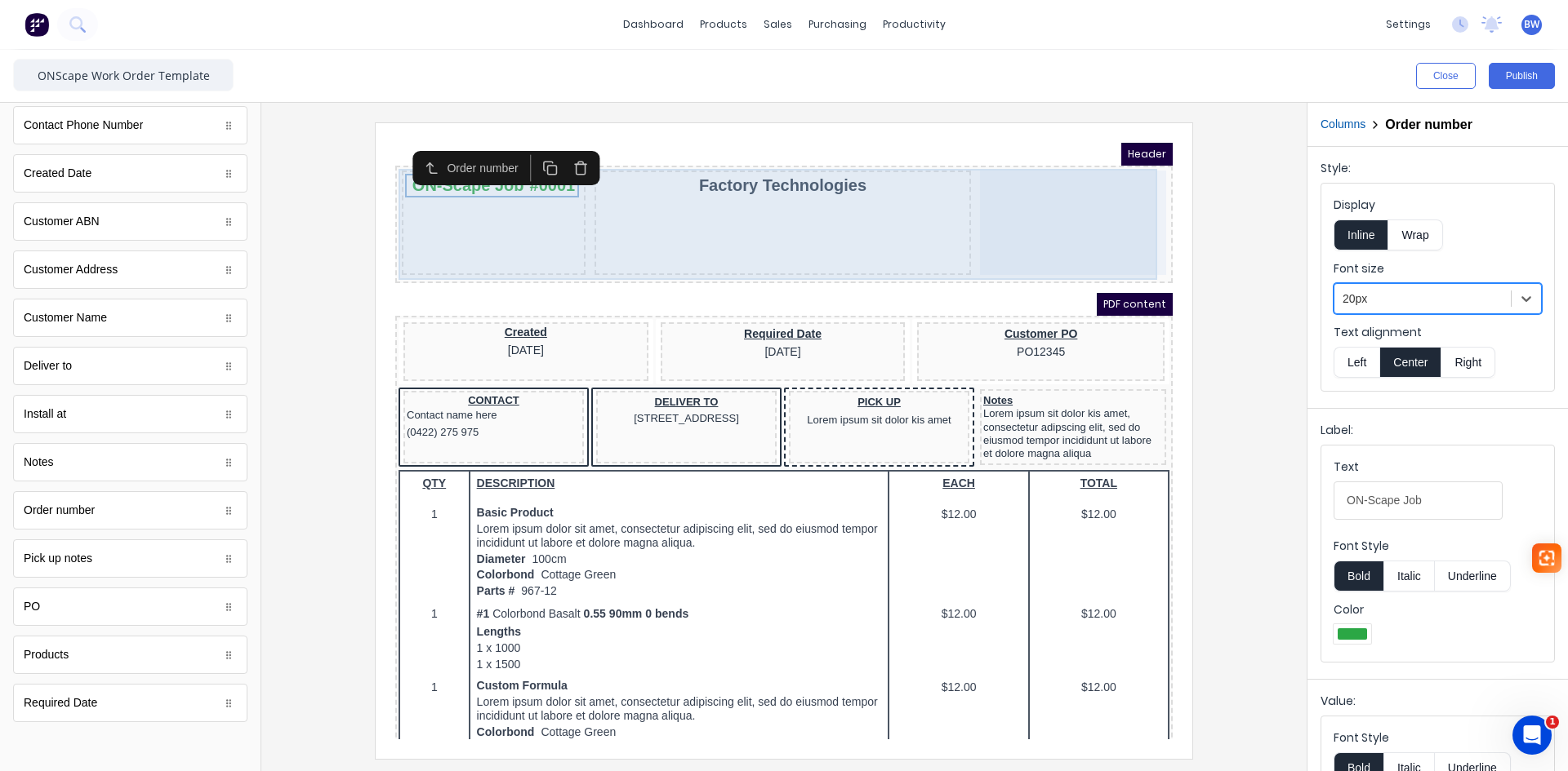
click at [596, 214] on div "Factory Technologies" at bounding box center [763, 203] width 376 height 105
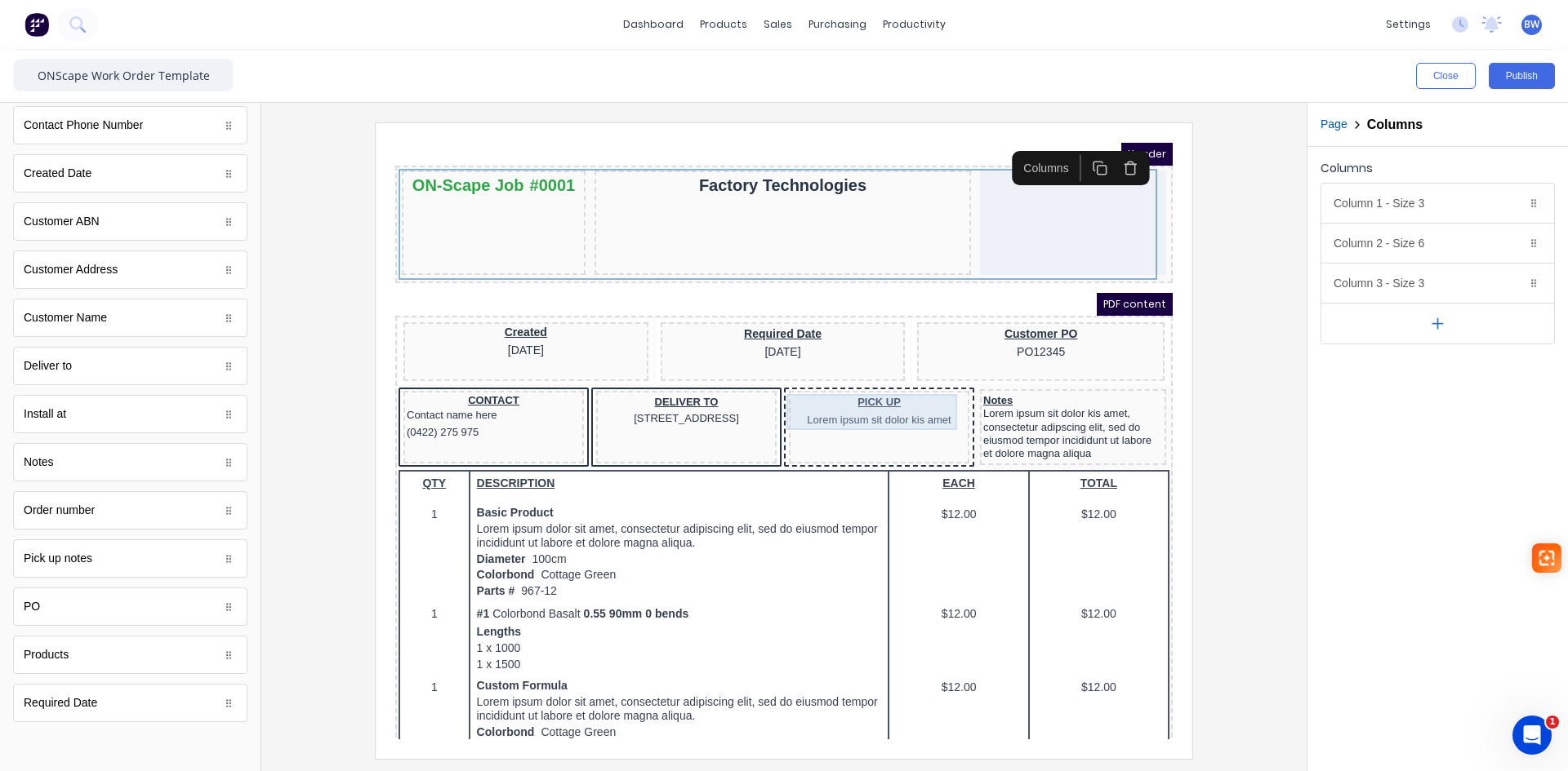
click at [876, 397] on div "PICK UP Lorem ipsum sit dolor kis amet" at bounding box center [859, 392] width 174 height 36
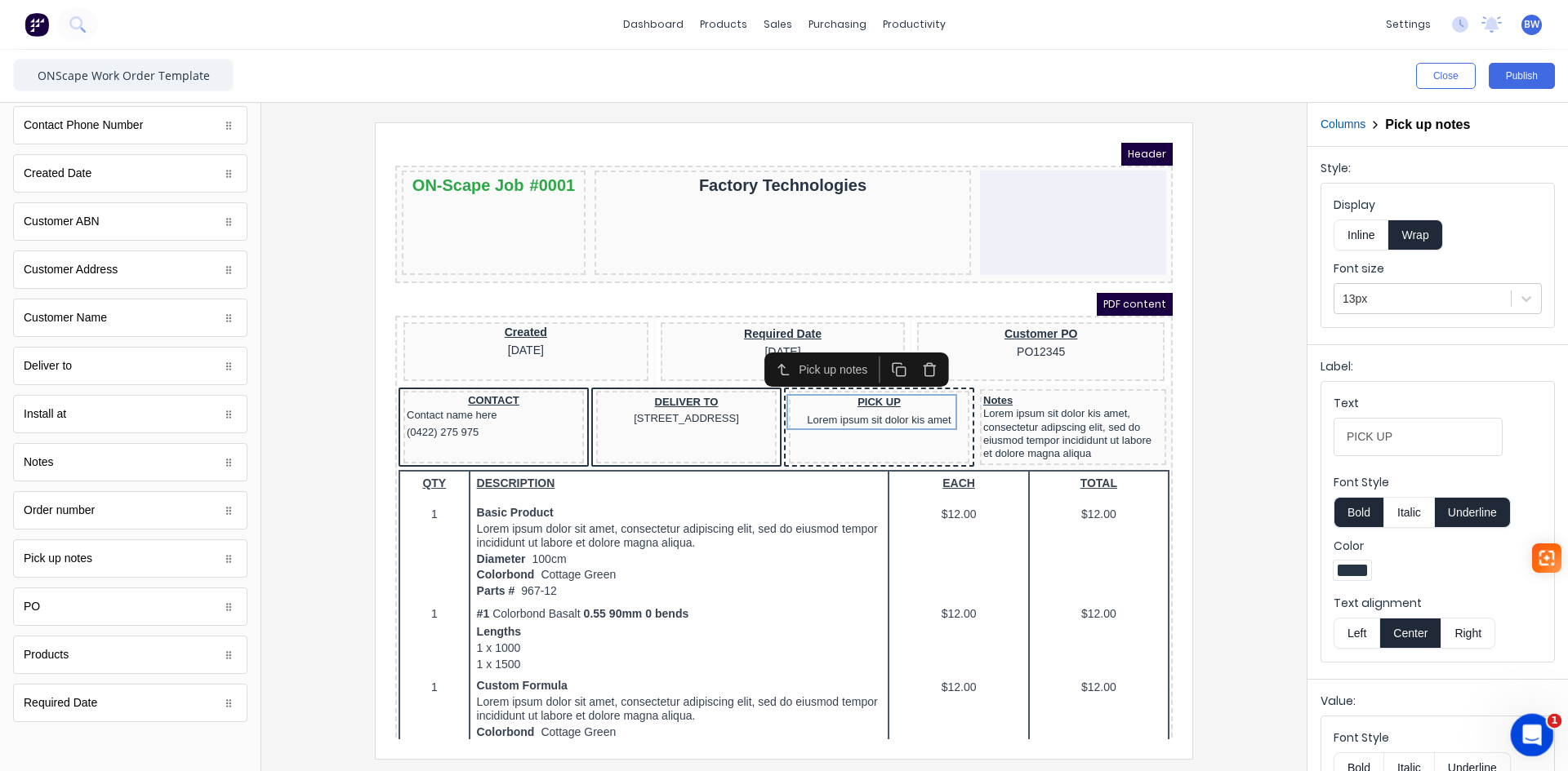
click at [1531, 740] on icon "Open Intercom Messenger" at bounding box center [1530, 733] width 27 height 27
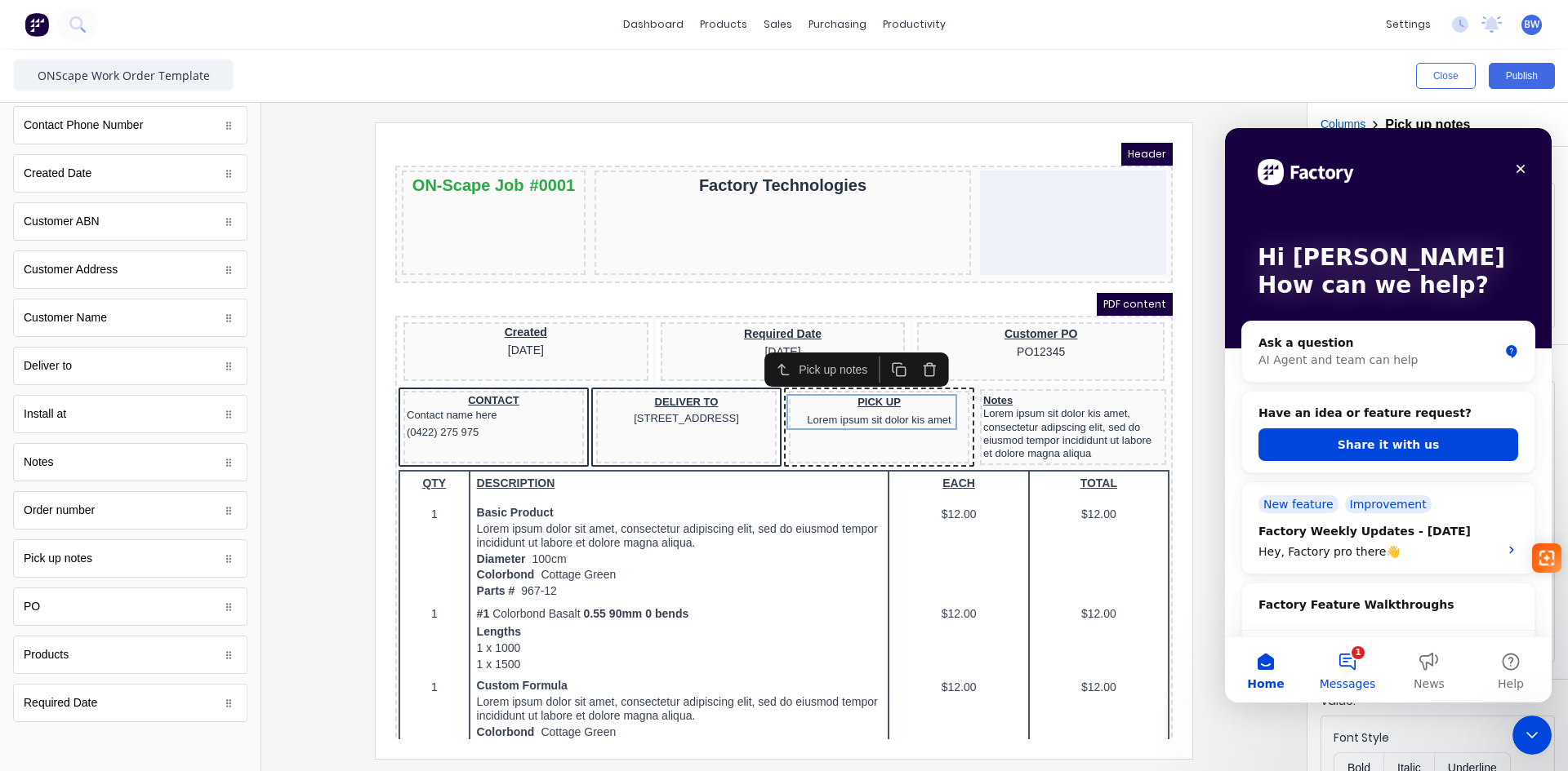
click at [1348, 665] on button "1 Messages" at bounding box center [1347, 671] width 81 height 66
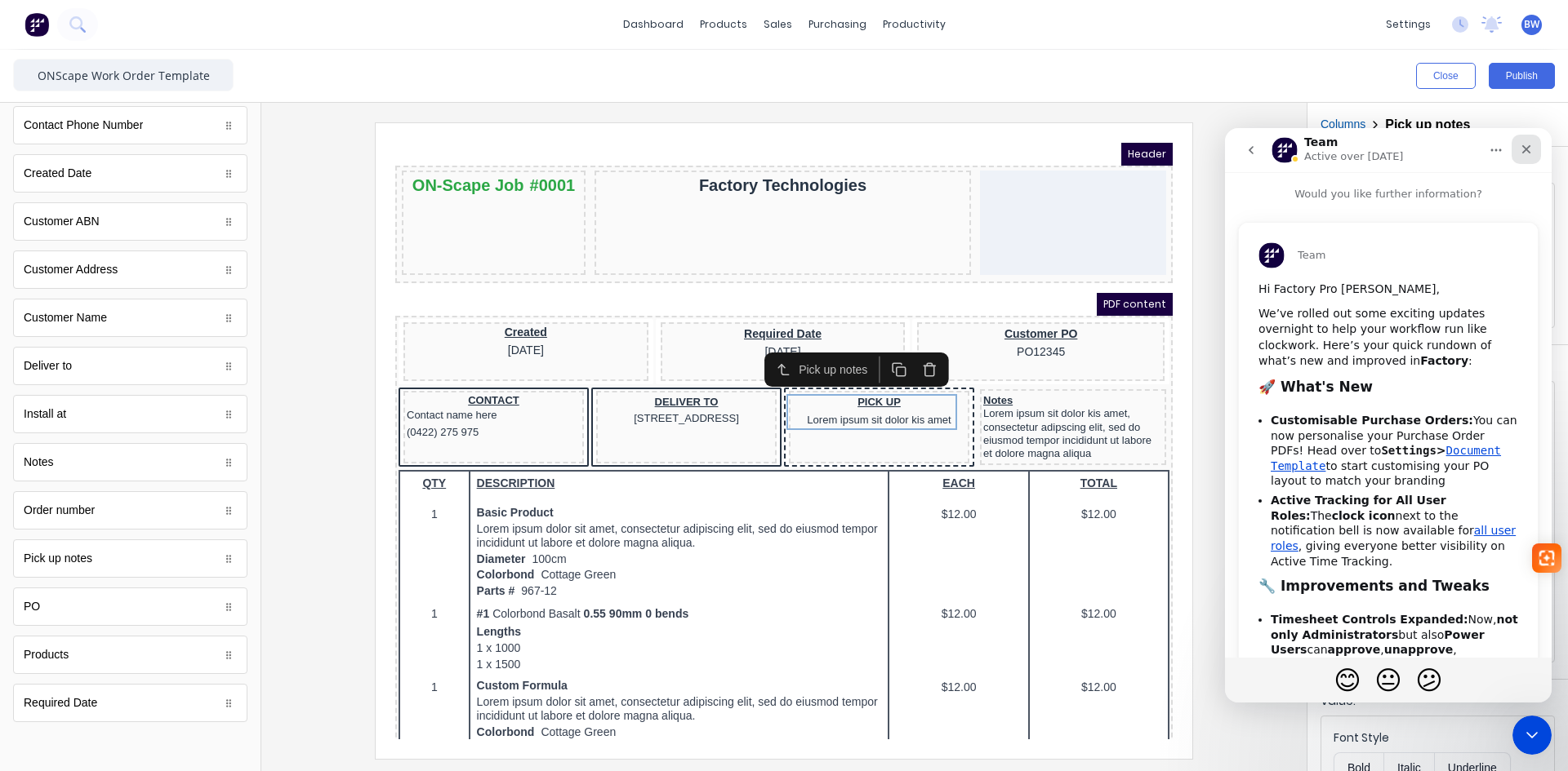
click at [1528, 146] on icon "Close" at bounding box center [1526, 149] width 13 height 13
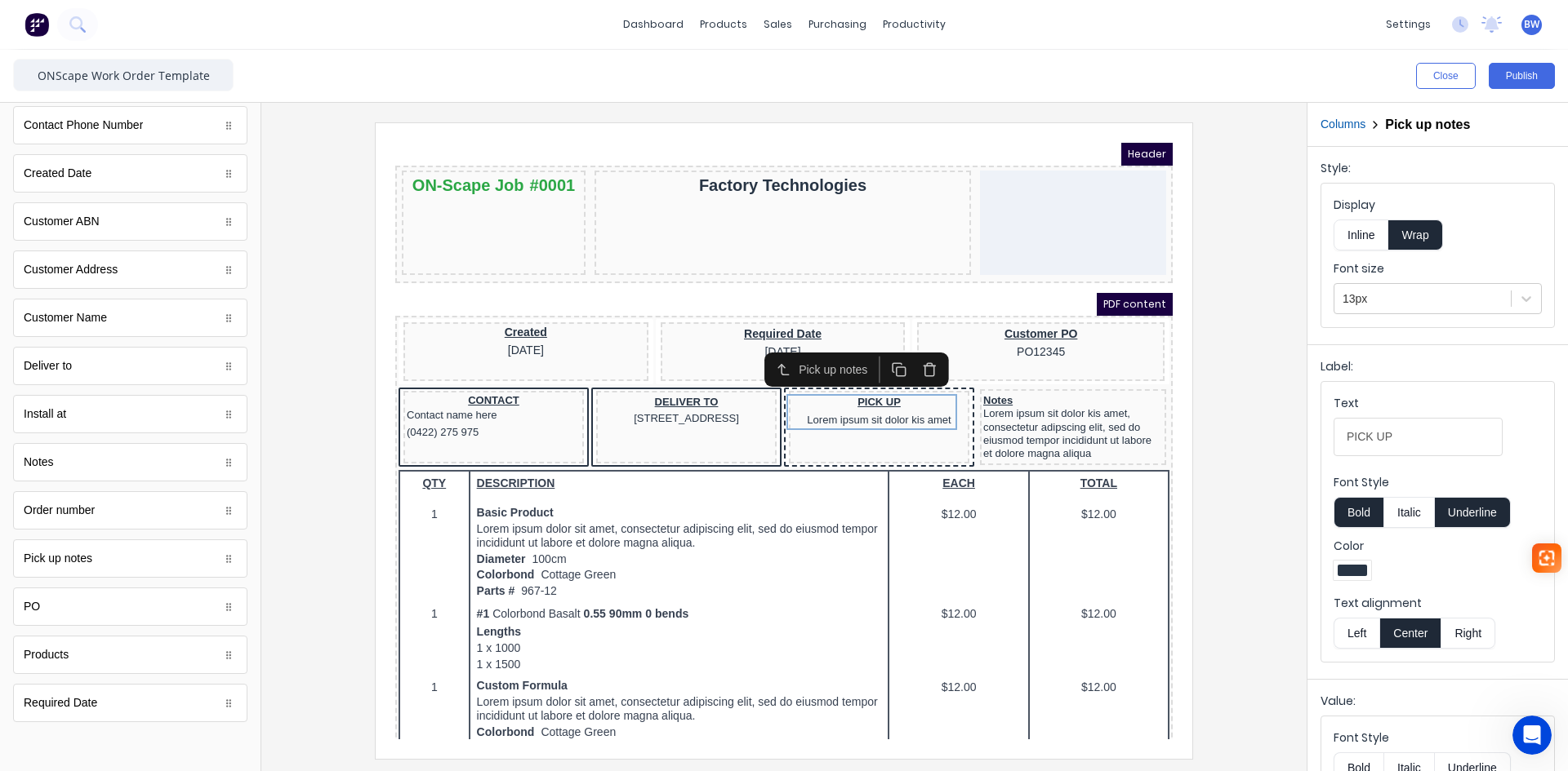
scroll to position [560, 0]
click at [1533, 736] on icon "Open Intercom Messenger" at bounding box center [1530, 733] width 27 height 27
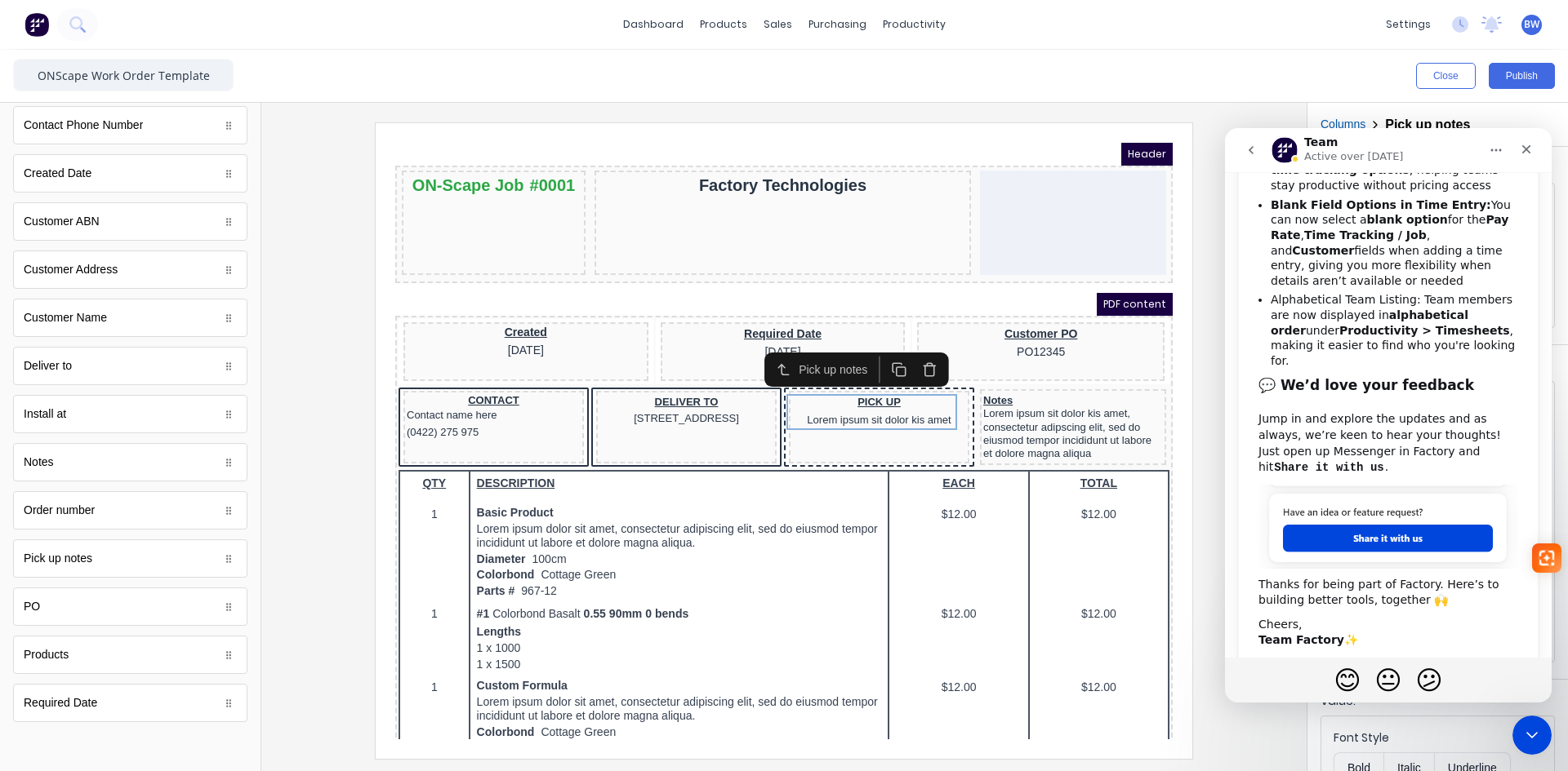
click at [1252, 149] on icon "go back" at bounding box center [1251, 150] width 5 height 8
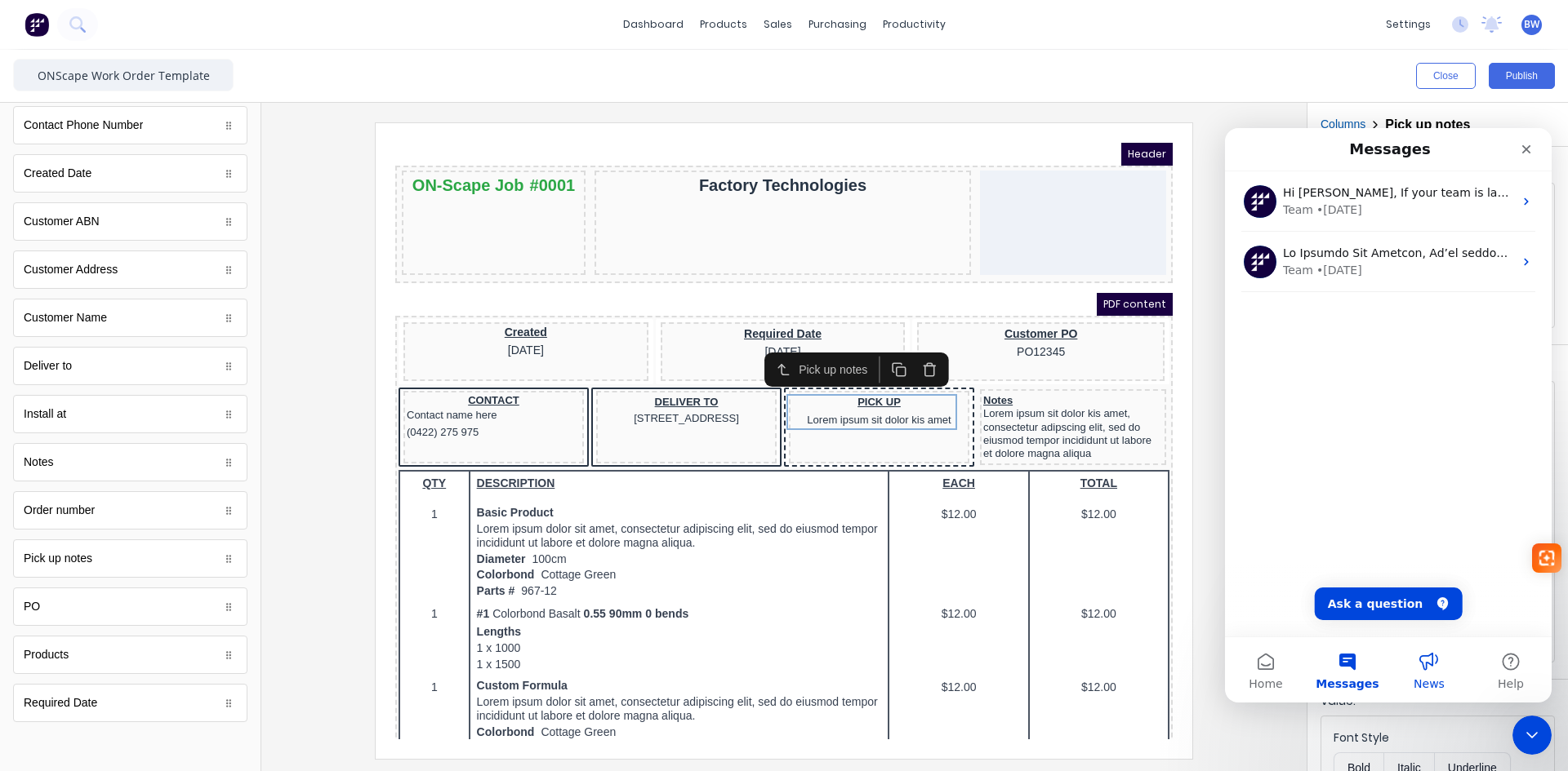
scroll to position [0, 0]
click at [1267, 666] on button "Home" at bounding box center [1266, 671] width 81 height 66
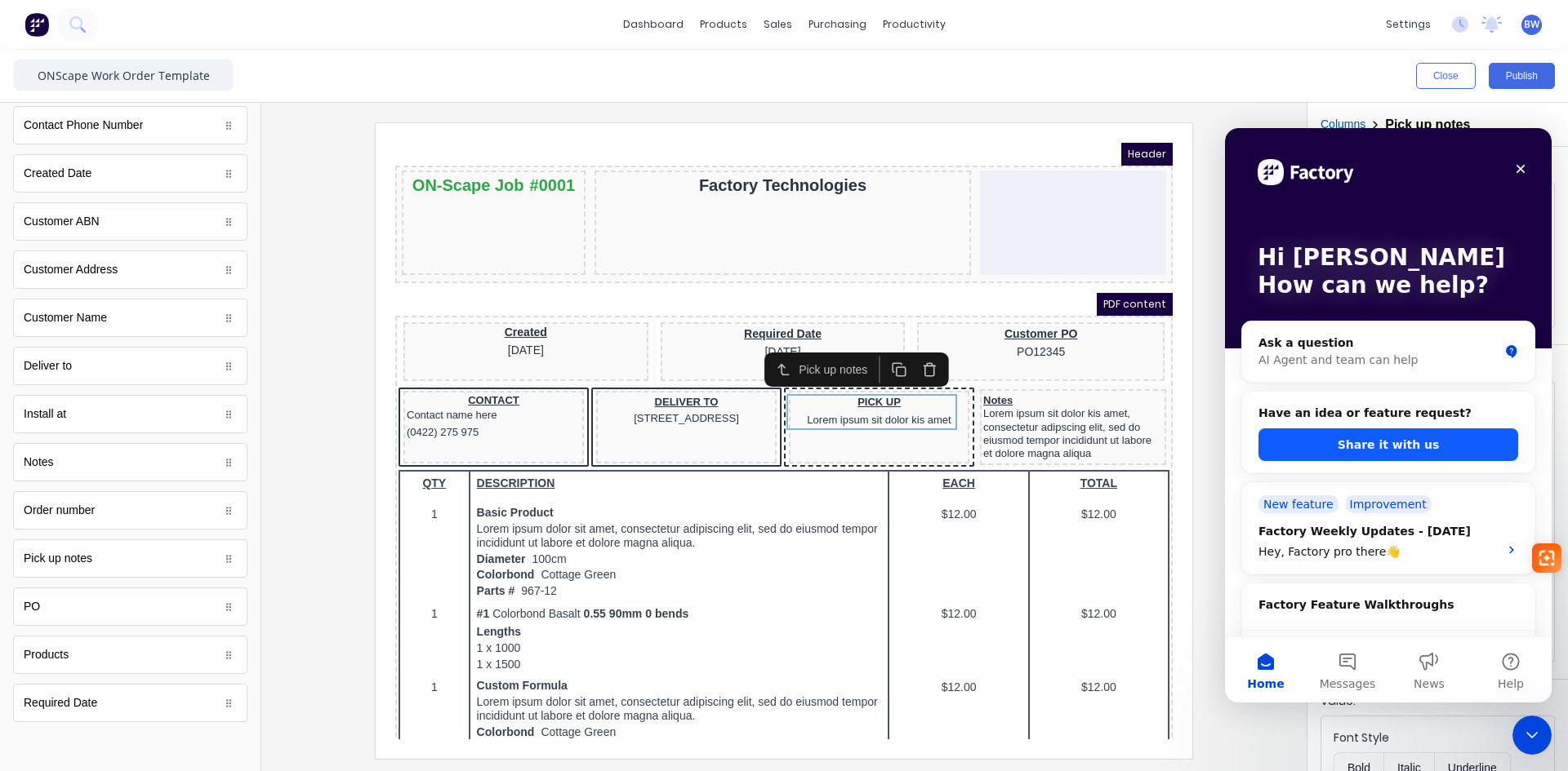
click at [1335, 455] on button "Share it with us" at bounding box center [1388, 445] width 259 height 33
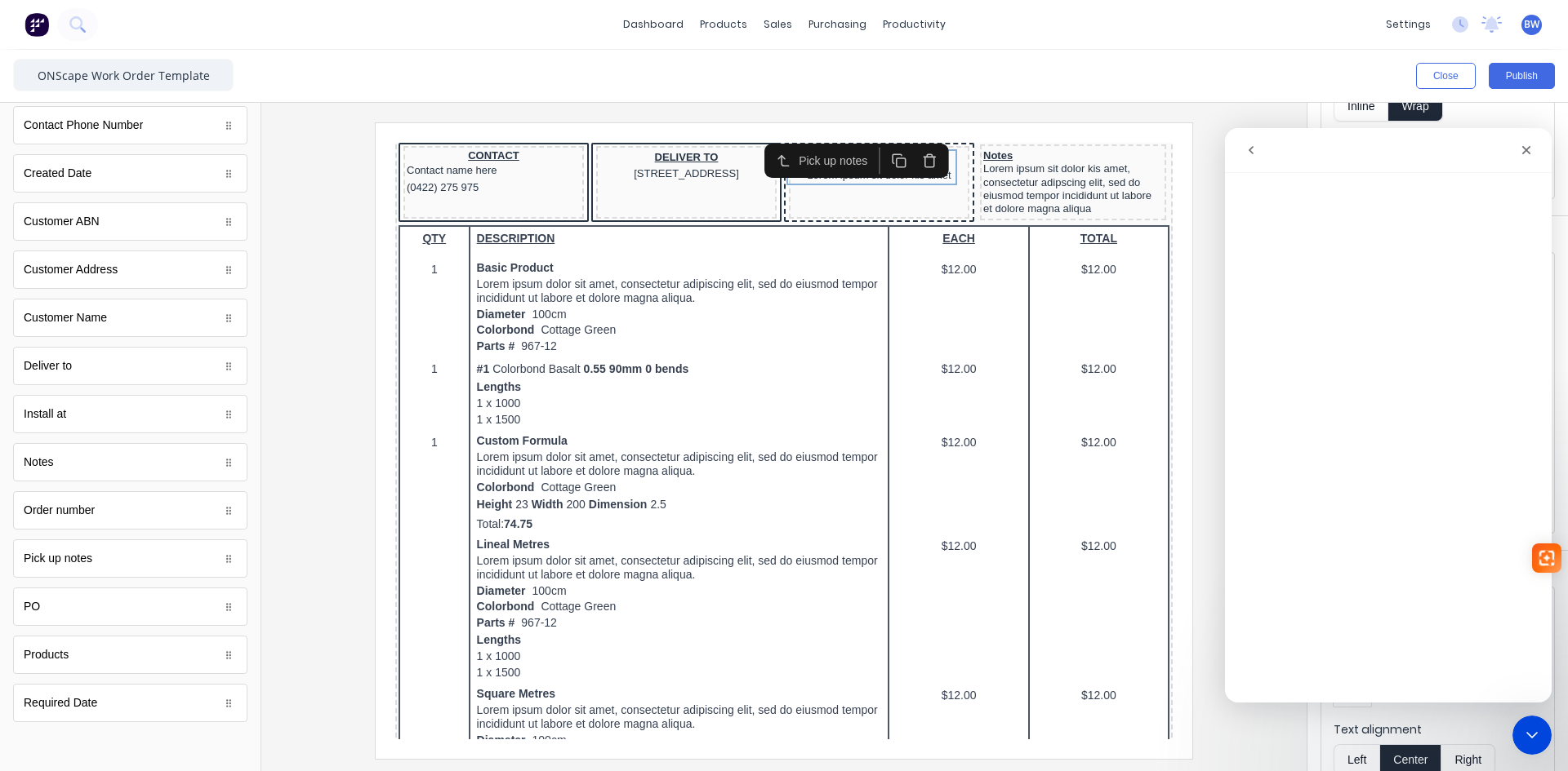
scroll to position [158, 0]
click at [1253, 155] on icon "go back" at bounding box center [1251, 150] width 13 height 13
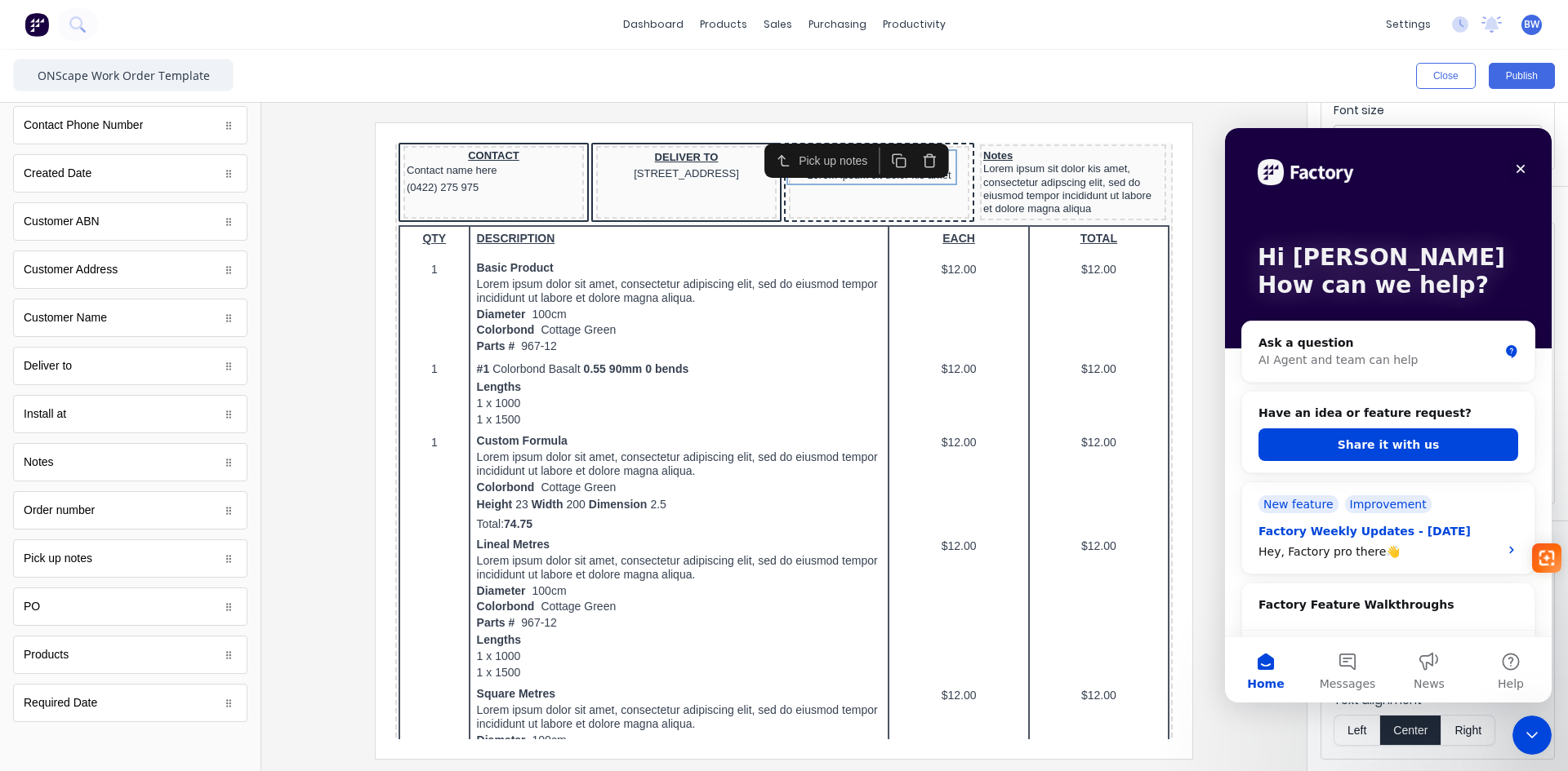
scroll to position [81, 0]
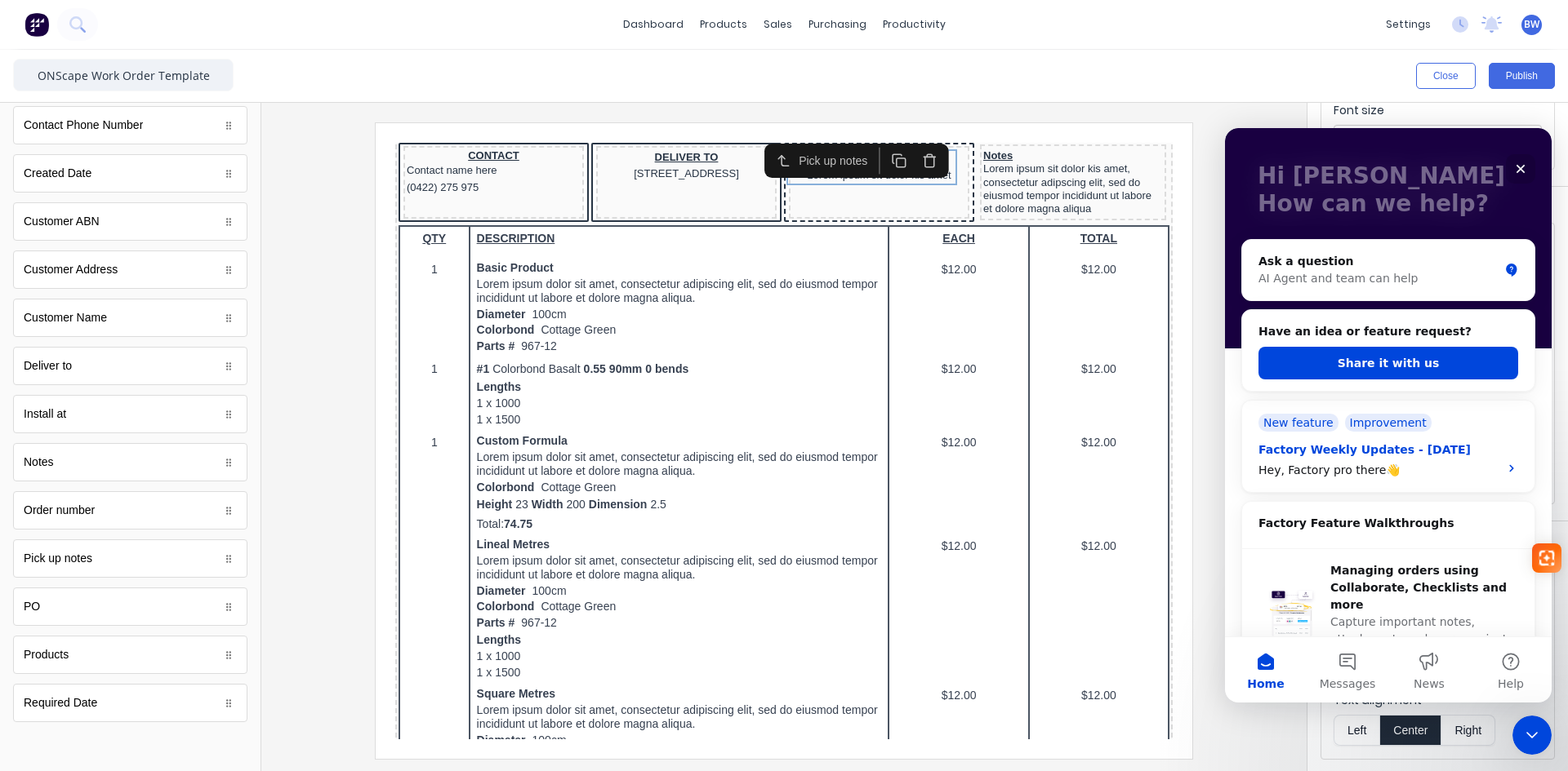
click at [1495, 466] on div "Factory Weekly Updates - 25/07/2025 Hey, Factory pro there👋" at bounding box center [1388, 456] width 259 height 48
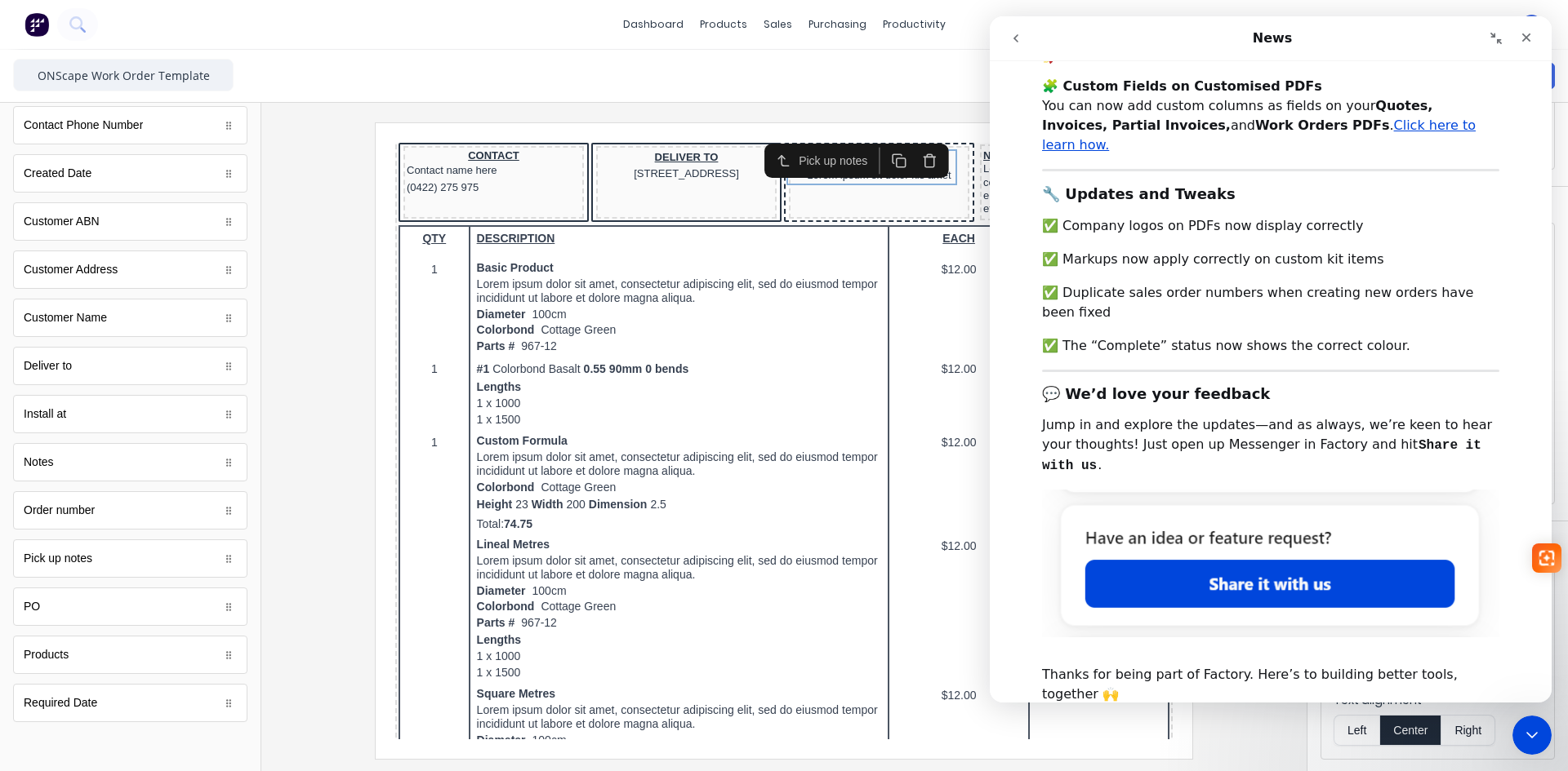
scroll to position [0, 0]
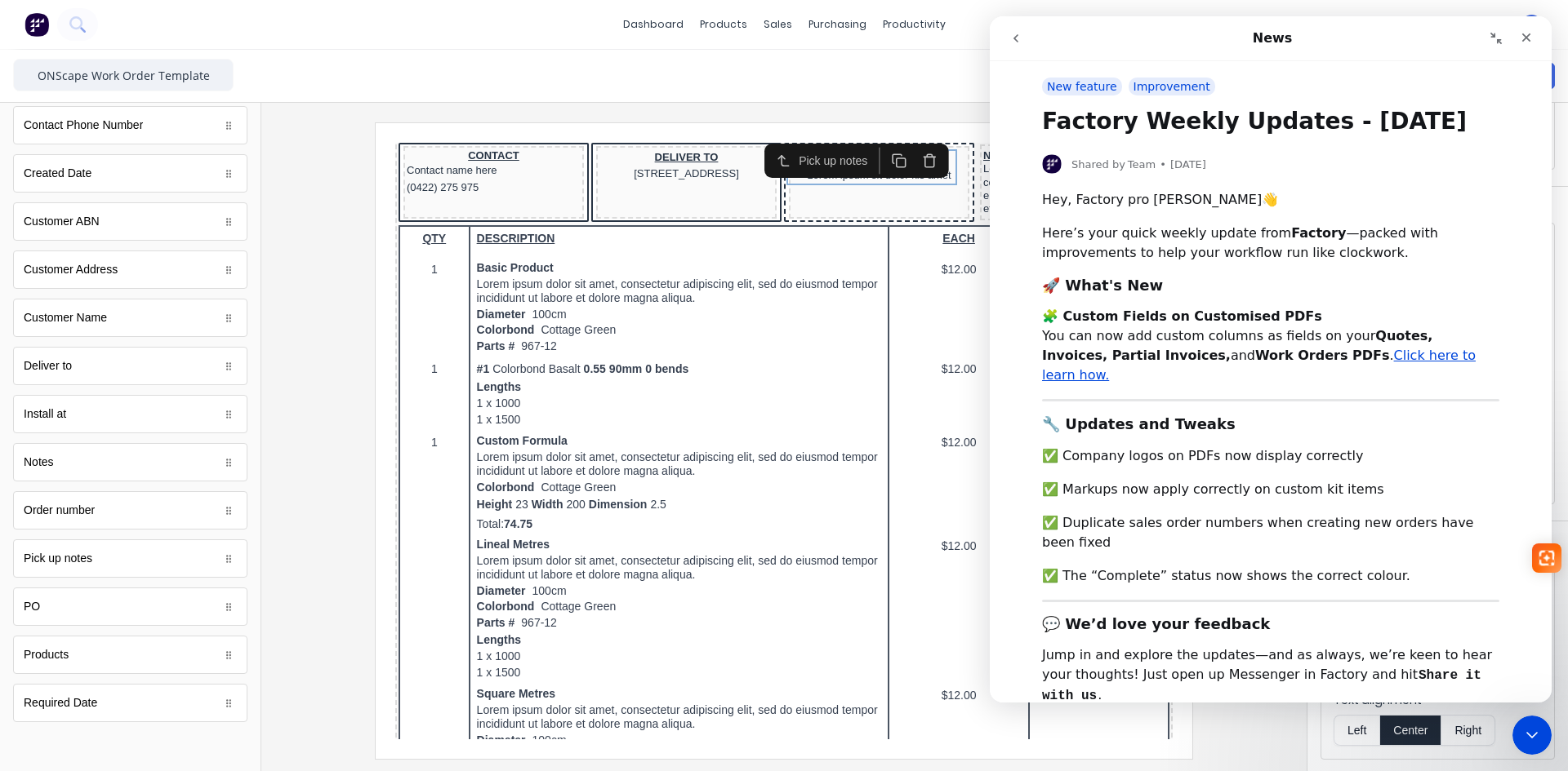
click at [1491, 40] on icon "Collapse window" at bounding box center [1496, 38] width 13 height 13
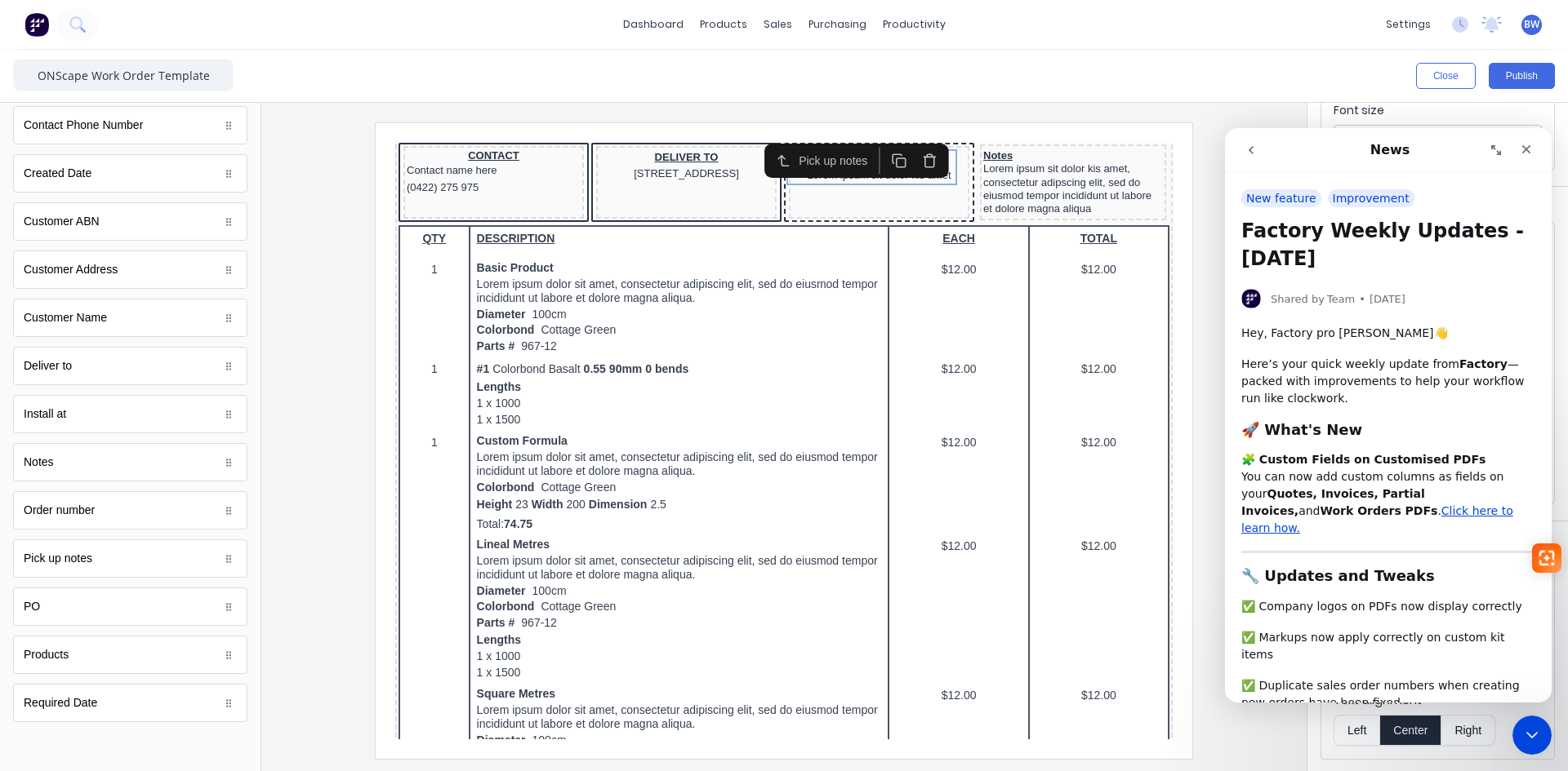
click at [1252, 151] on icon "go back" at bounding box center [1251, 150] width 13 height 13
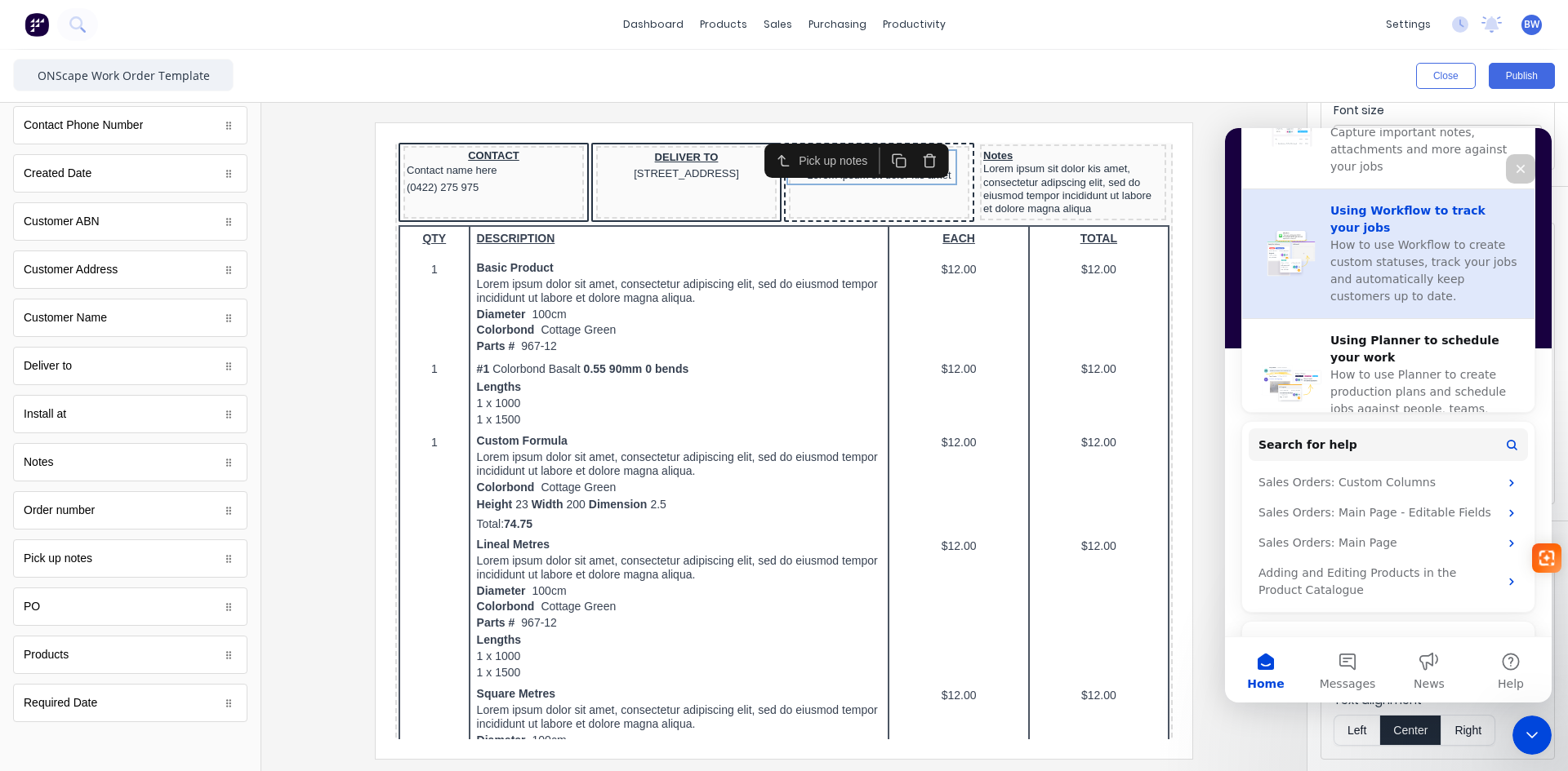
scroll to position [626, 0]
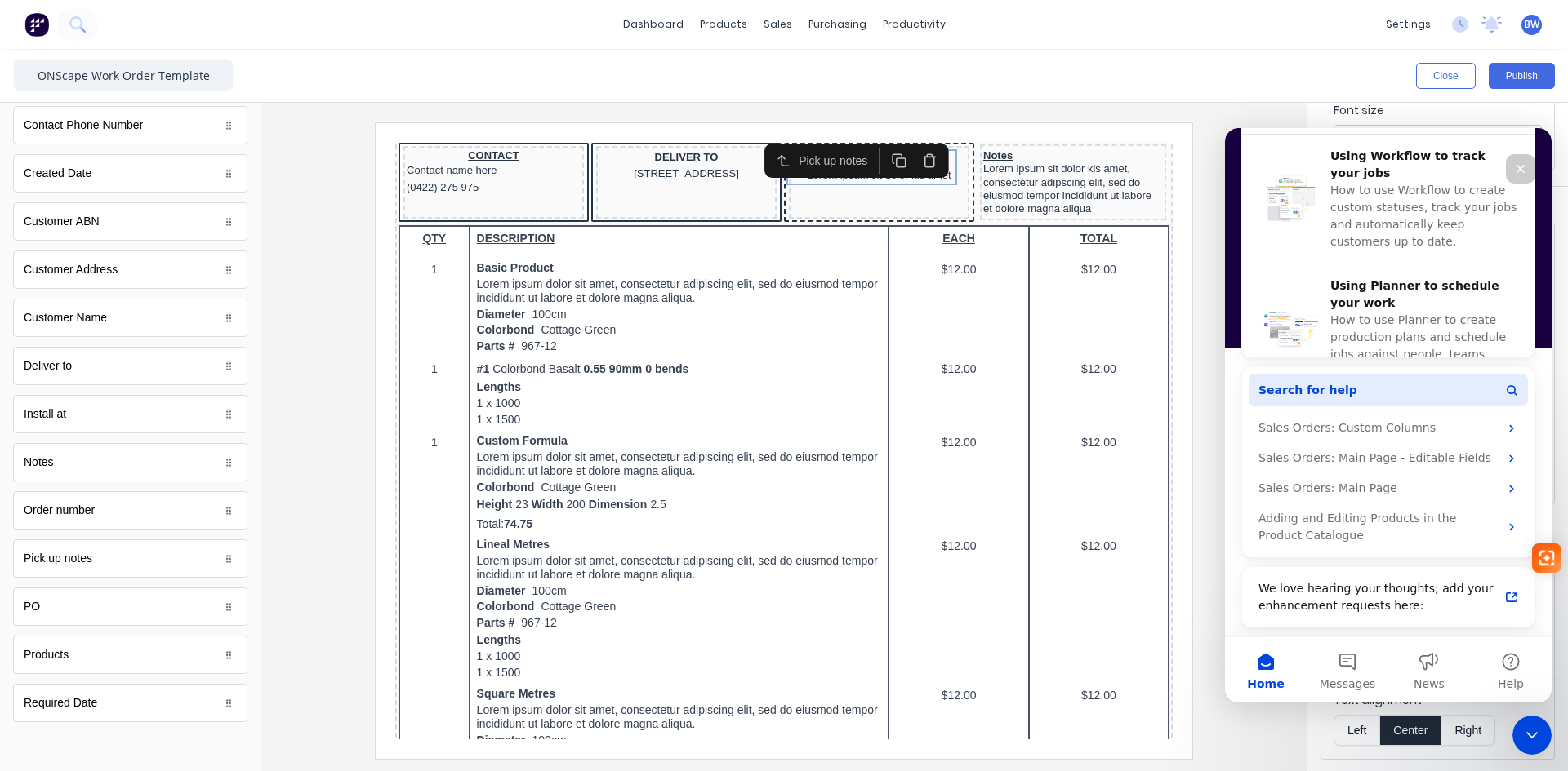
click at [1427, 389] on button "Search for help" at bounding box center [1388, 391] width 279 height 33
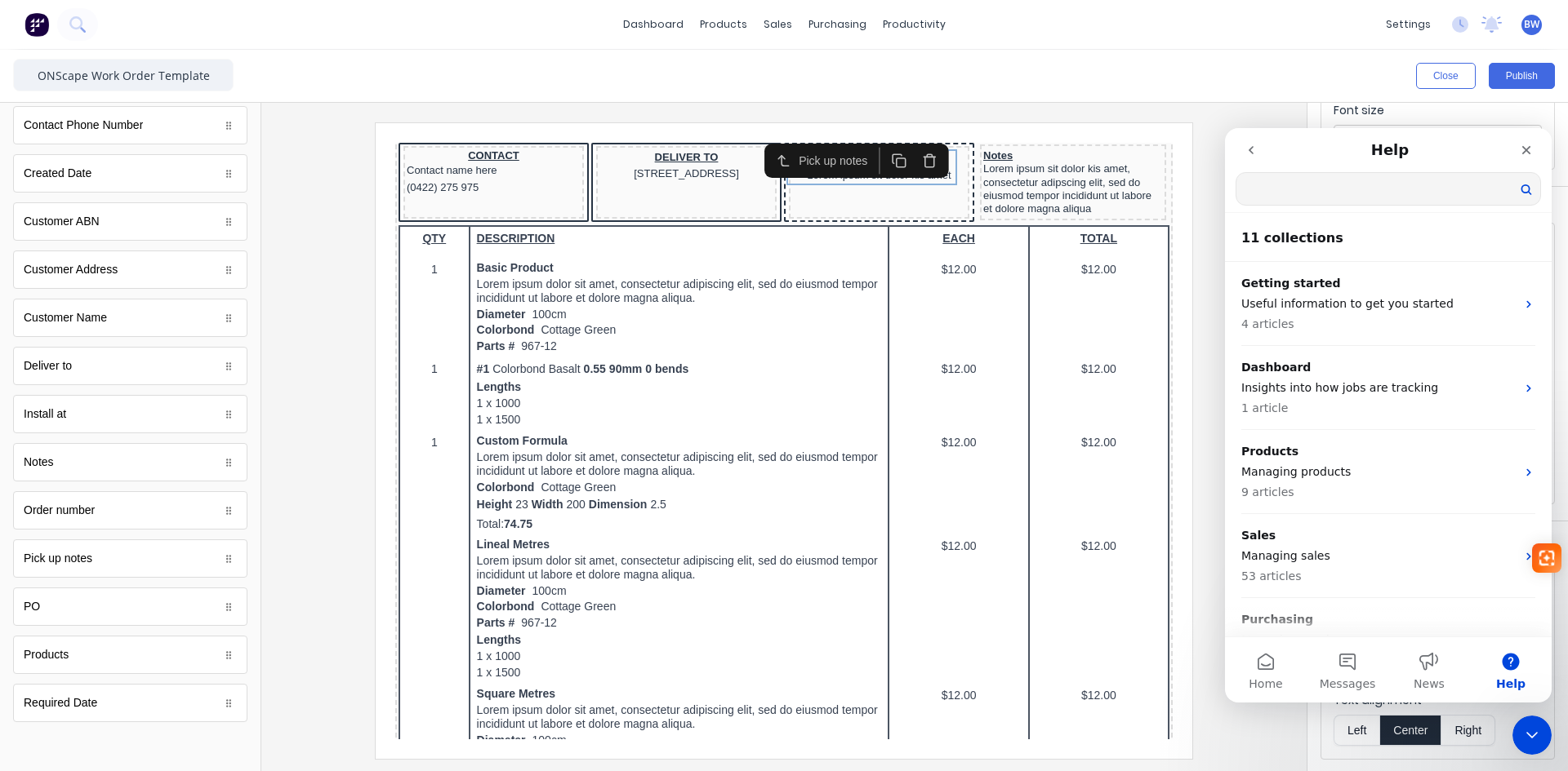
scroll to position [0, 0]
click at [1369, 187] on input "Search for help" at bounding box center [1388, 188] width 304 height 32
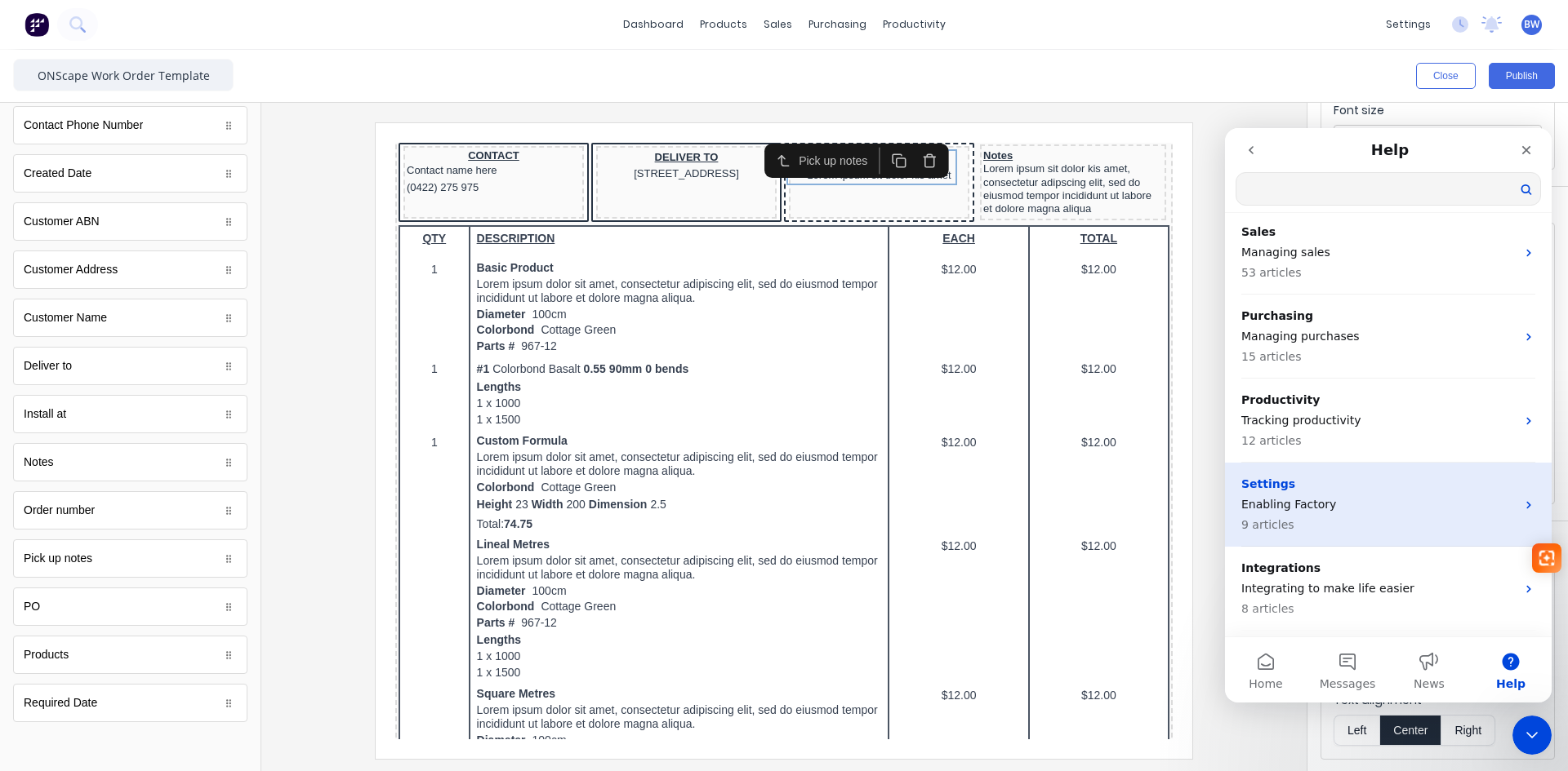
scroll to position [302, 0]
click at [1345, 519] on p "9 articles" at bounding box center [1378, 526] width 274 height 17
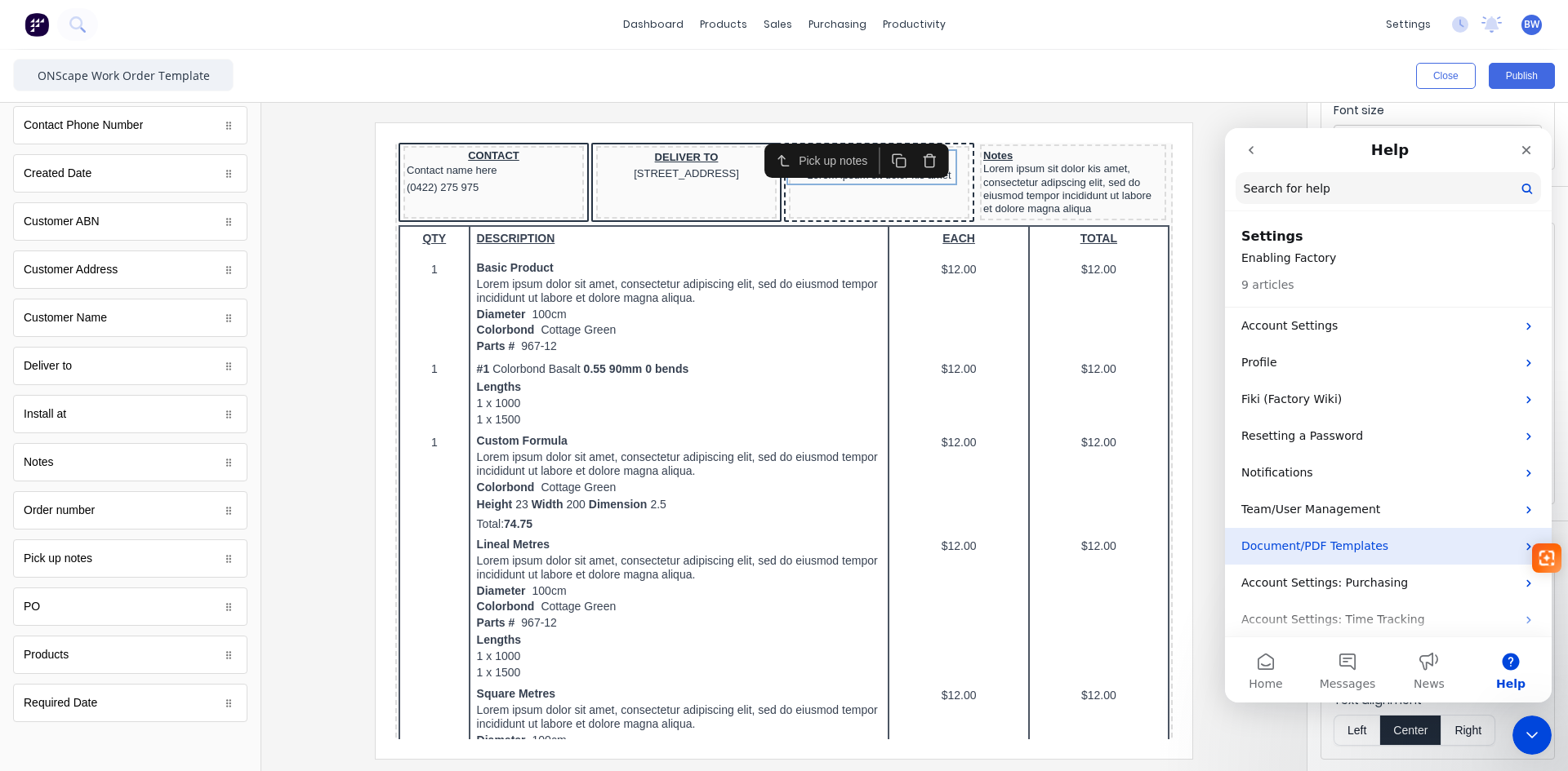
click at [1385, 549] on p "Document/PDF Templates" at bounding box center [1378, 546] width 274 height 17
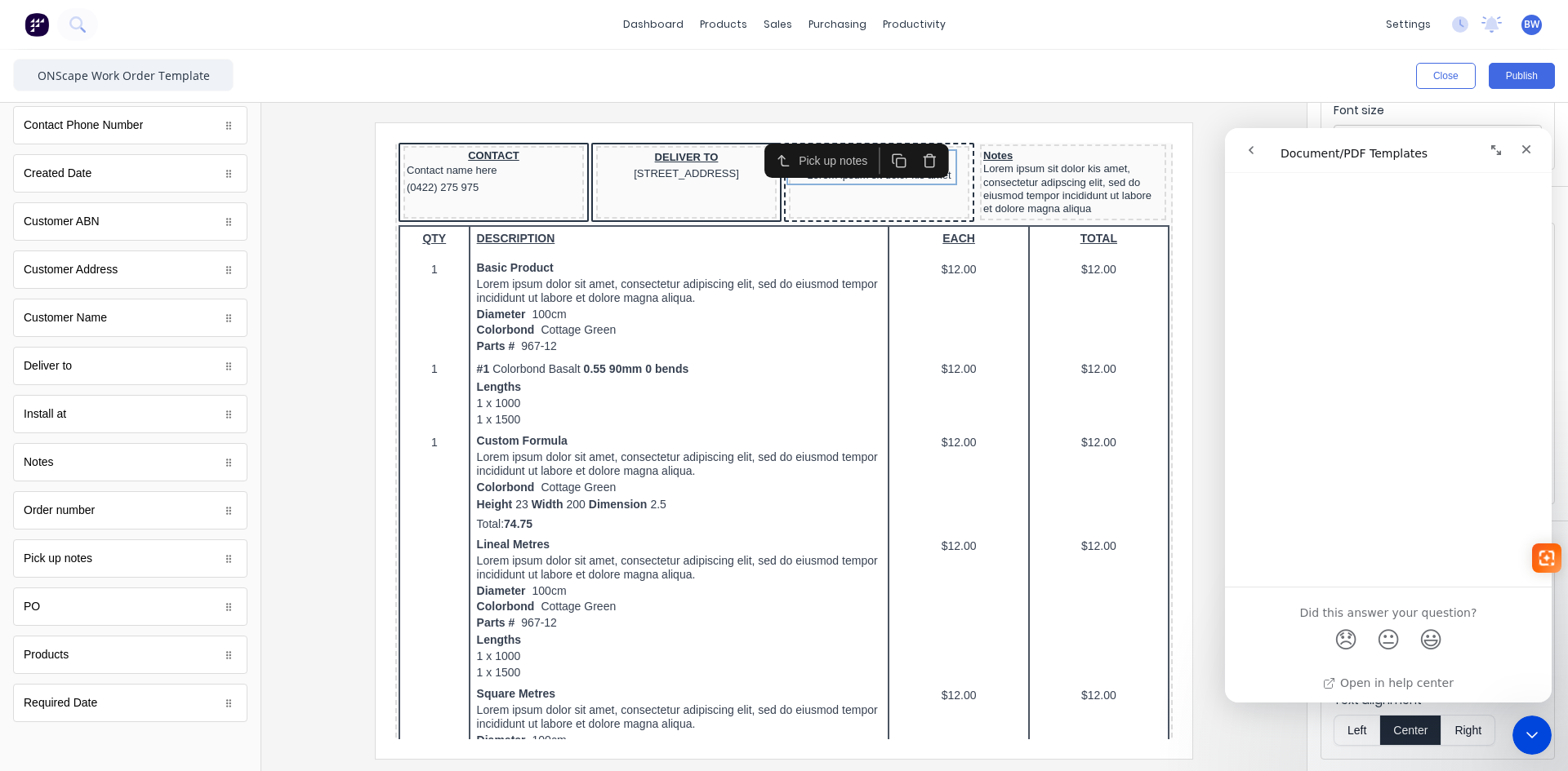
scroll to position [2712, 0]
click at [1251, 151] on icon "go back" at bounding box center [1251, 150] width 5 height 8
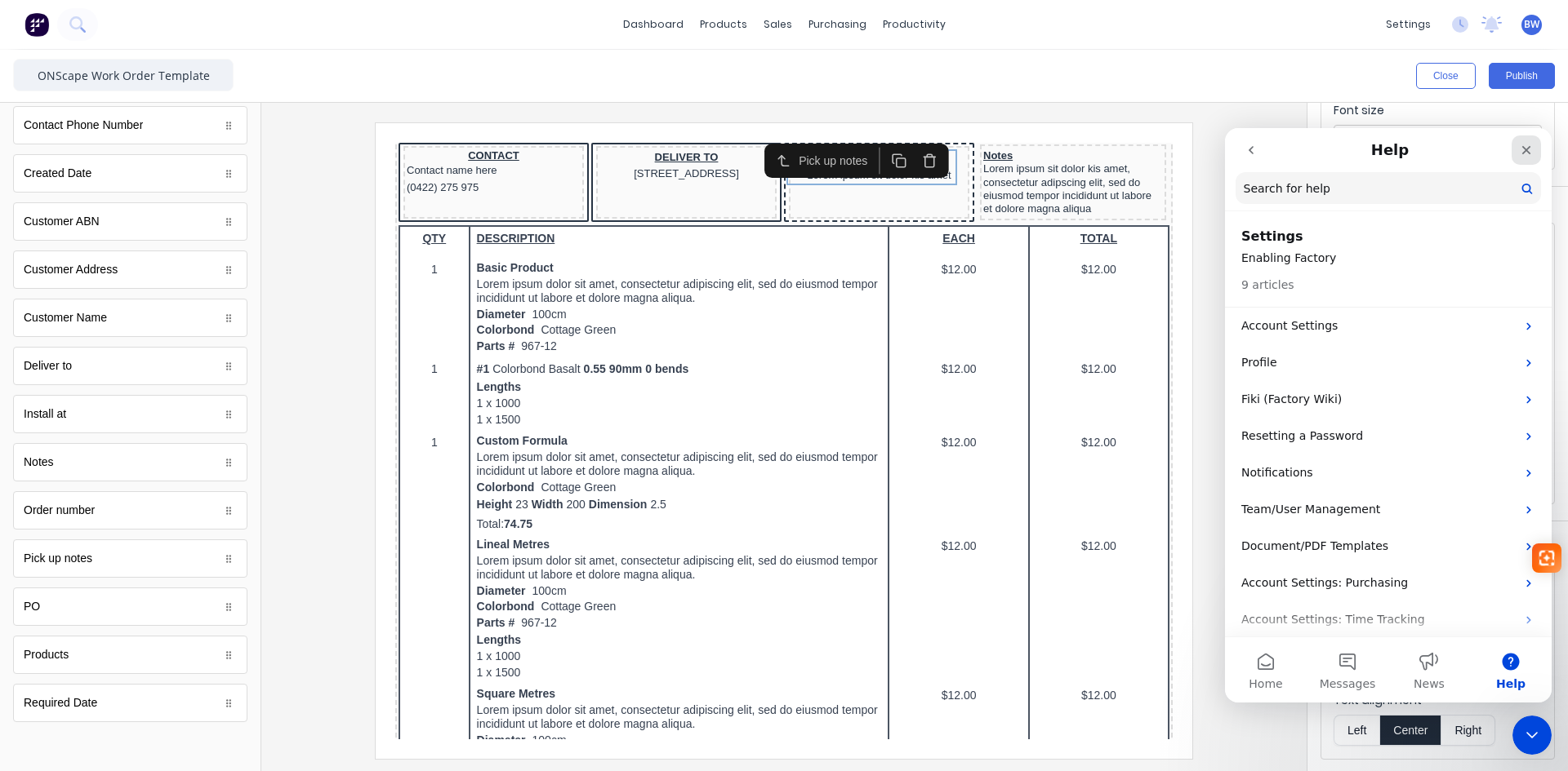
click at [1522, 143] on icon "Close" at bounding box center [1526, 150] width 13 height 13
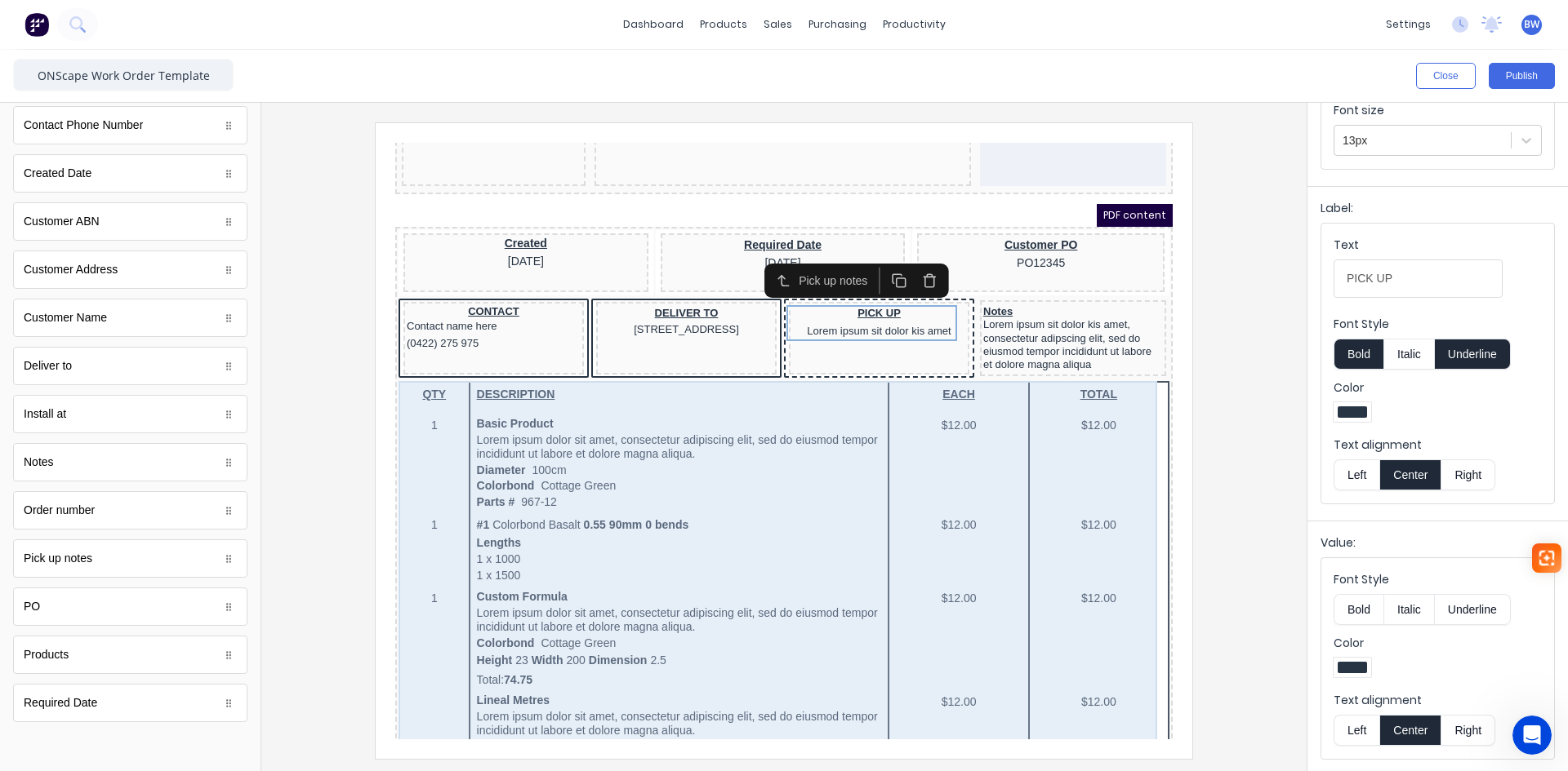
scroll to position [0, 0]
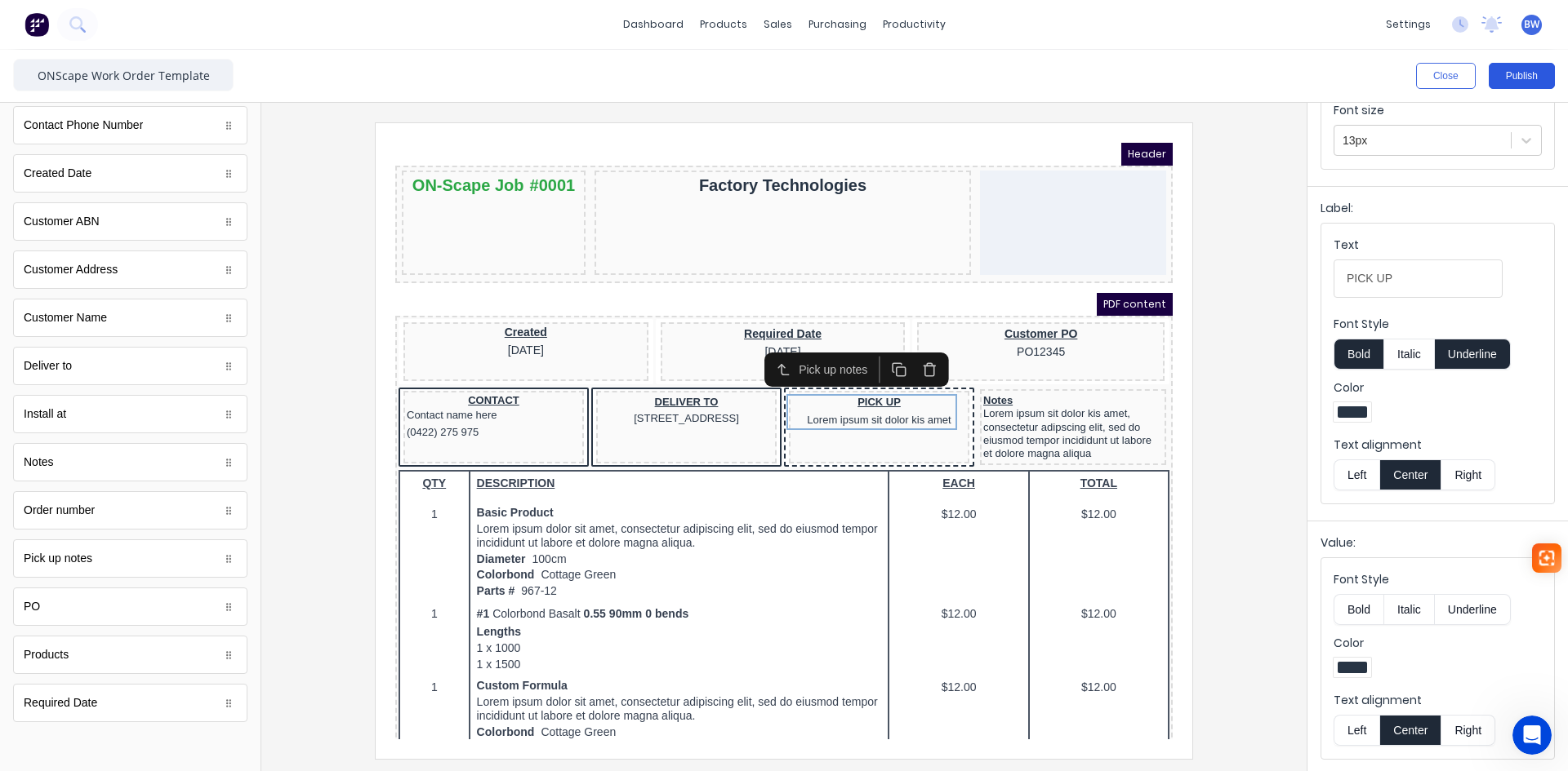
click at [1514, 81] on button "Publish" at bounding box center [1522, 76] width 66 height 26
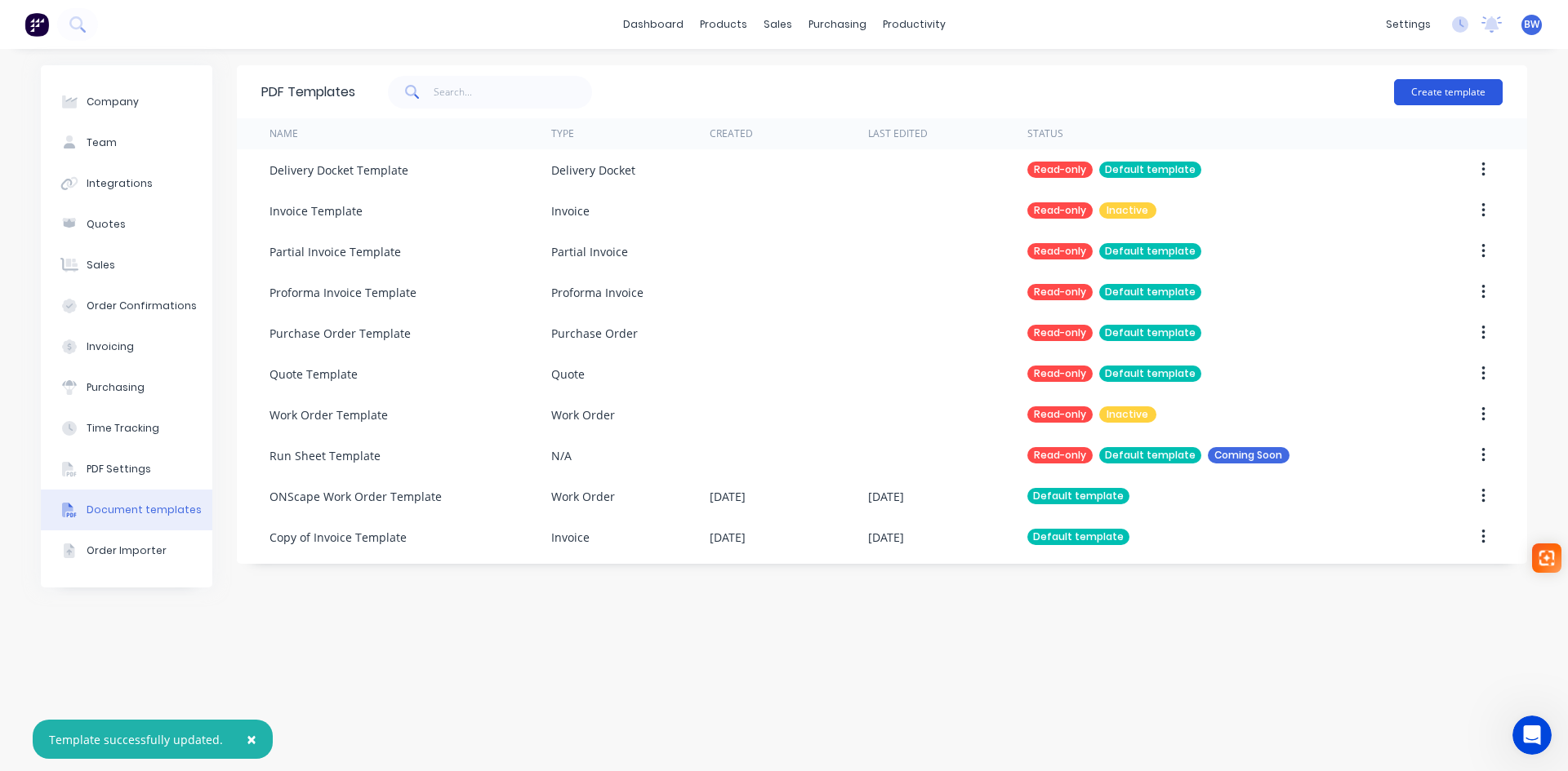
click at [1457, 90] on button "Create template" at bounding box center [1449, 92] width 109 height 26
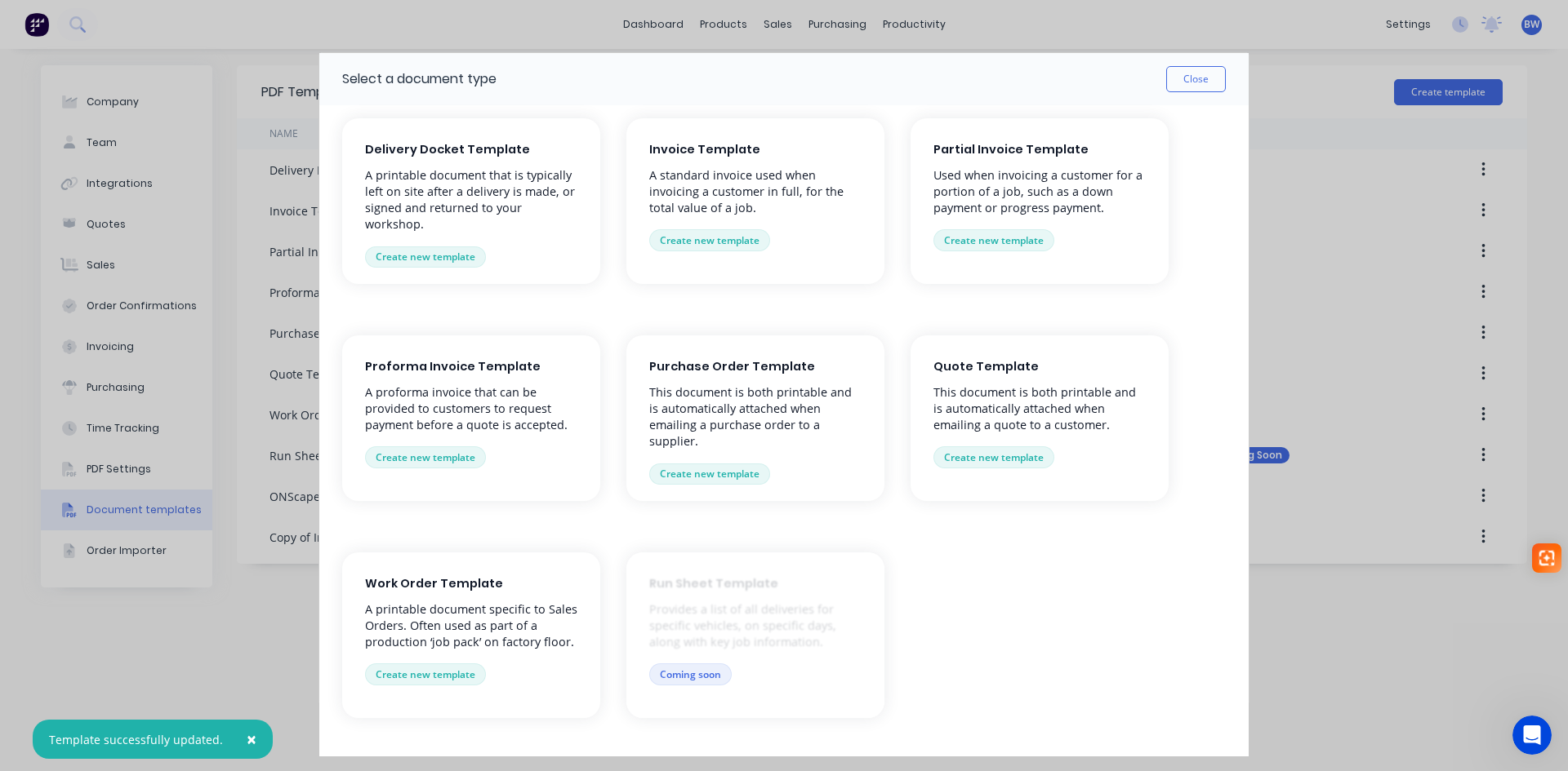
click at [492, 609] on p "A printable document specific to Sales Orders. Often used as part of a producti…" at bounding box center [471, 626] width 213 height 49
click at [433, 677] on button "Create new template" at bounding box center [426, 674] width 121 height 22
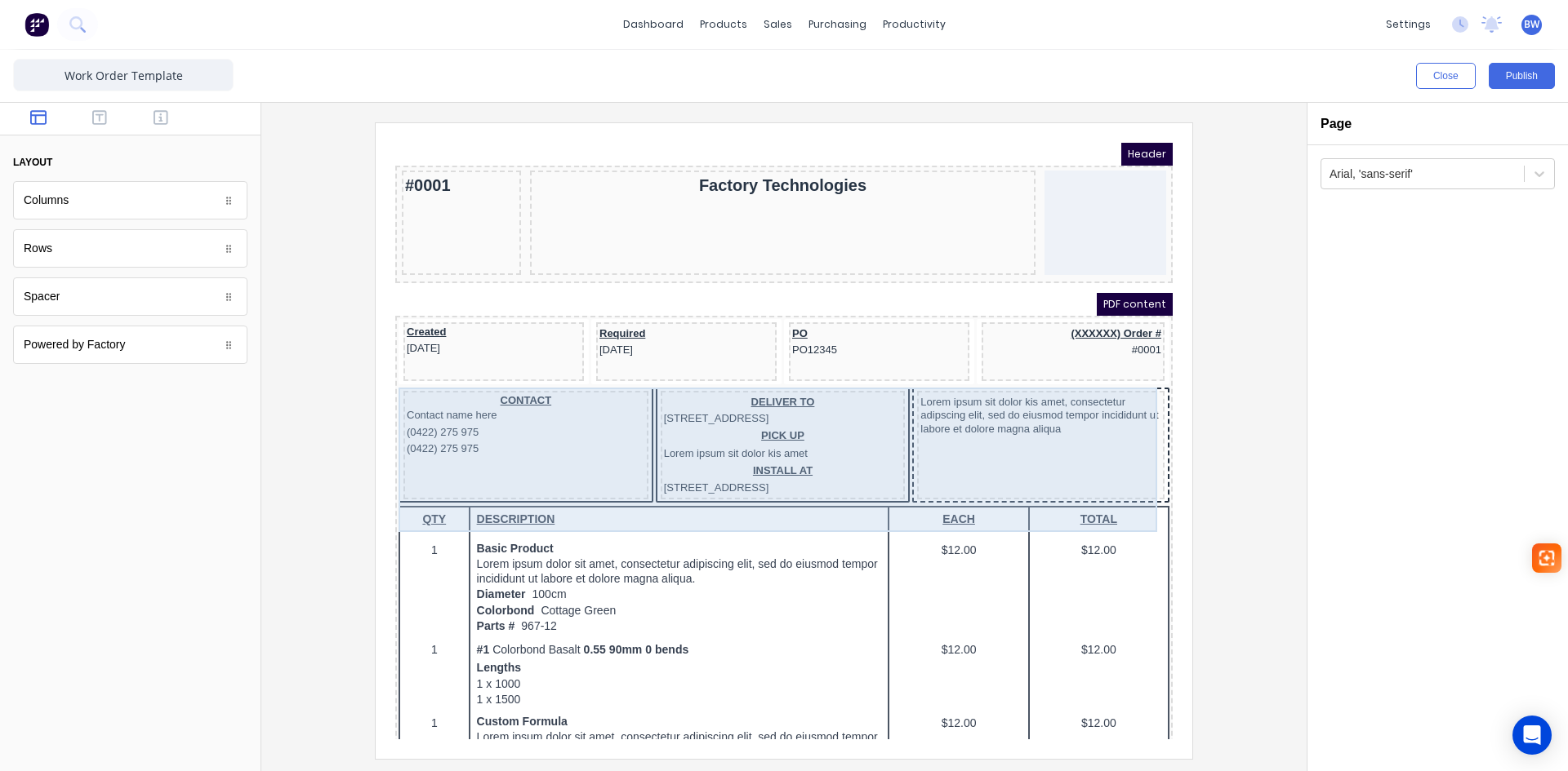
click at [960, 466] on div "Lorem ipsum sit dolor kis amet, consectetur adipscing elit, sed do eiusmod temp…" at bounding box center [1021, 426] width 247 height 109
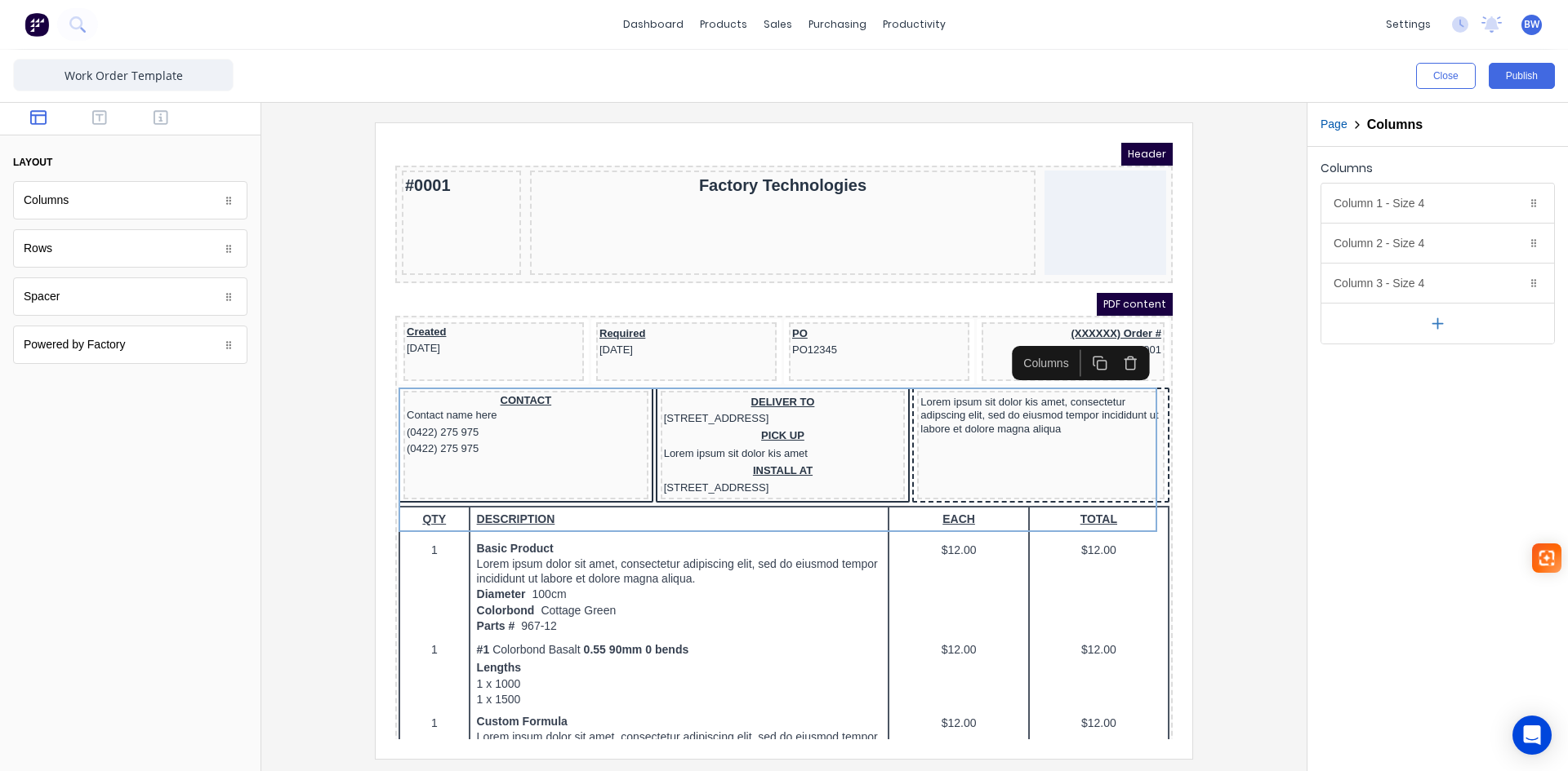
click at [1107, 345] on icon "button" at bounding box center [1111, 344] width 9 height 10
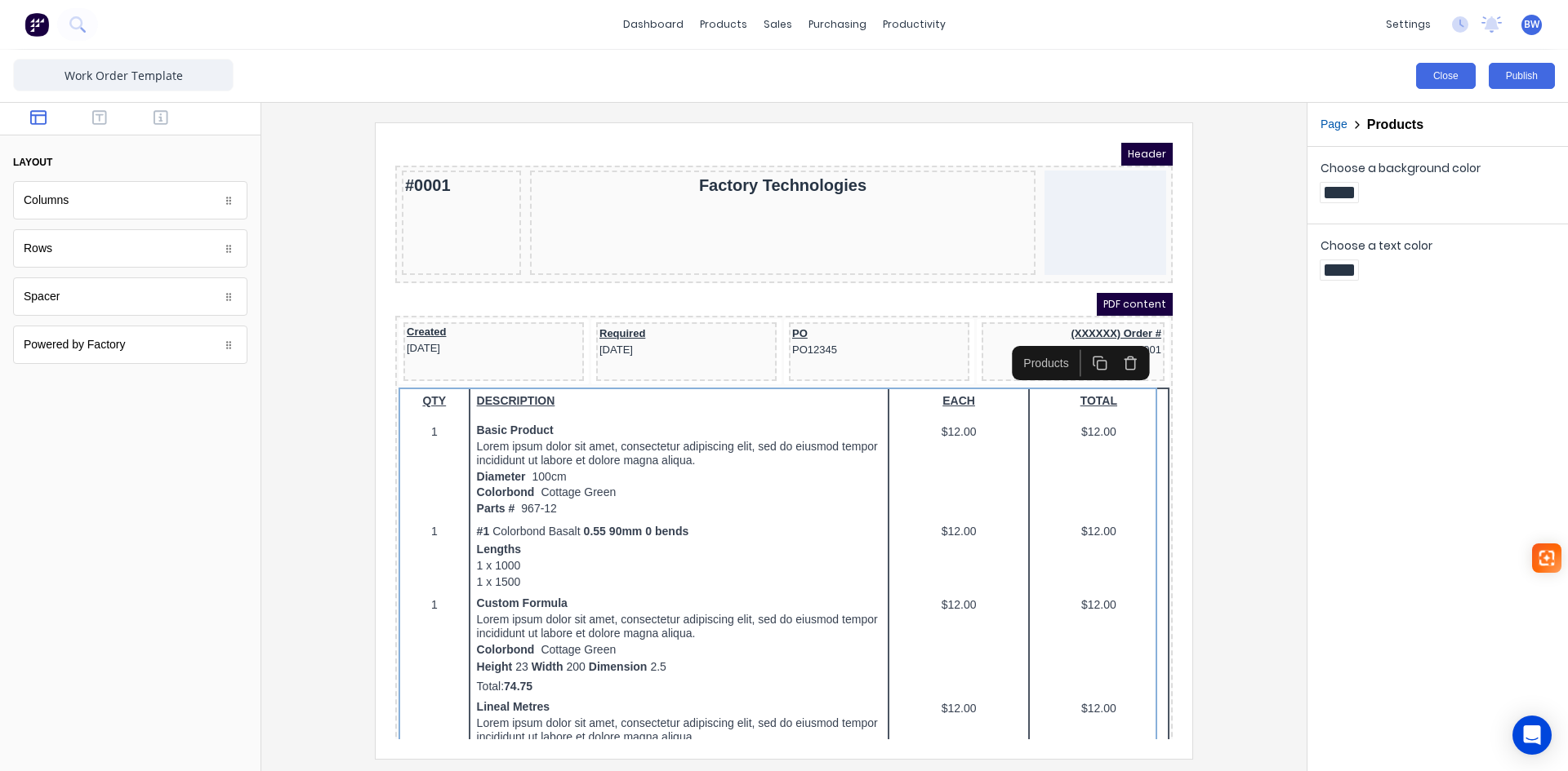
click at [1450, 73] on button "Close" at bounding box center [1446, 76] width 60 height 26
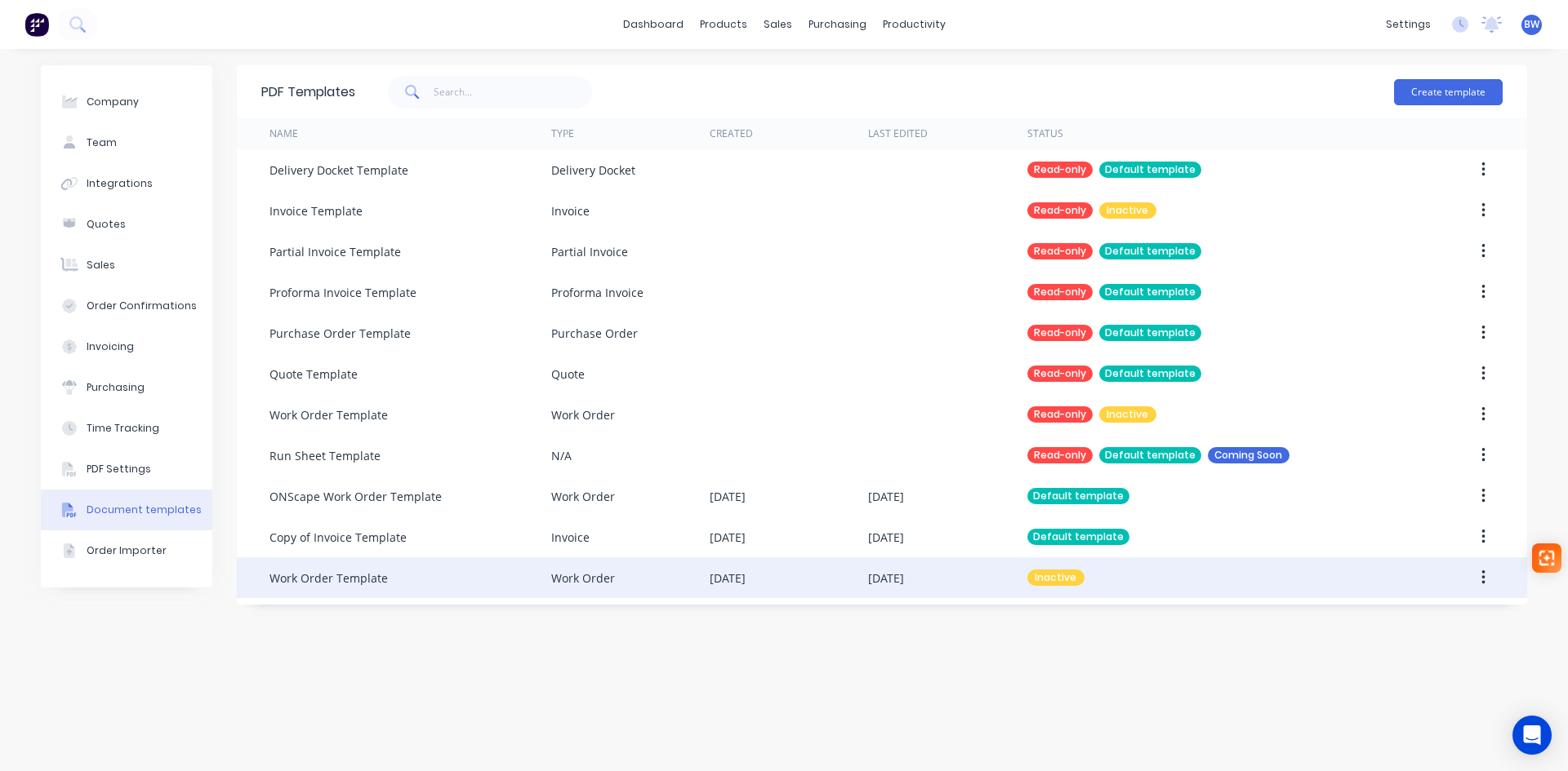
click at [1488, 577] on button "button" at bounding box center [1483, 578] width 38 height 29
click at [1393, 721] on div "Archive" at bounding box center [1424, 718] width 125 height 23
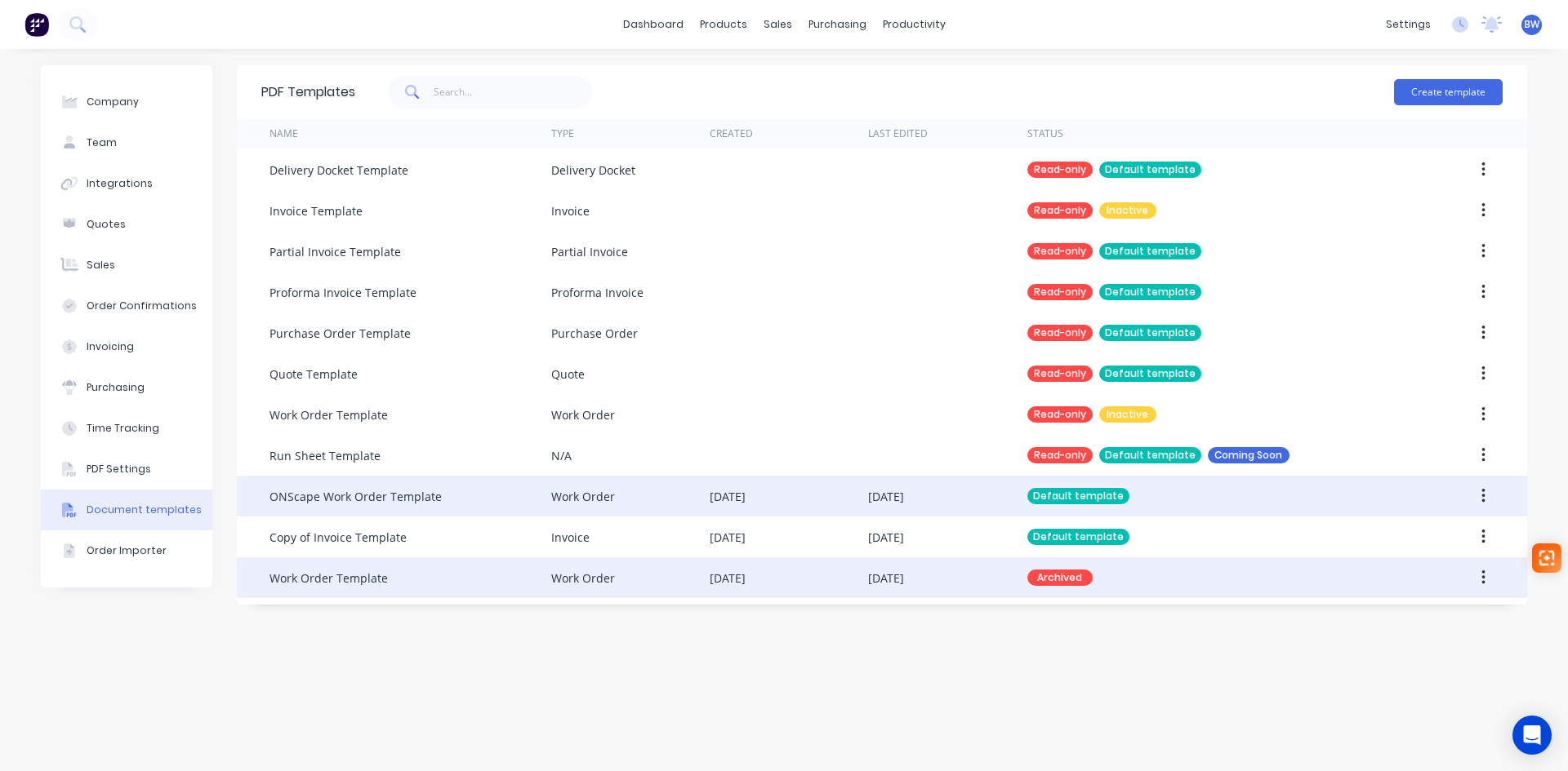
click at [1482, 494] on icon "button" at bounding box center [1483, 496] width 4 height 18
click at [1383, 539] on div "Edit" at bounding box center [1424, 538] width 125 height 23
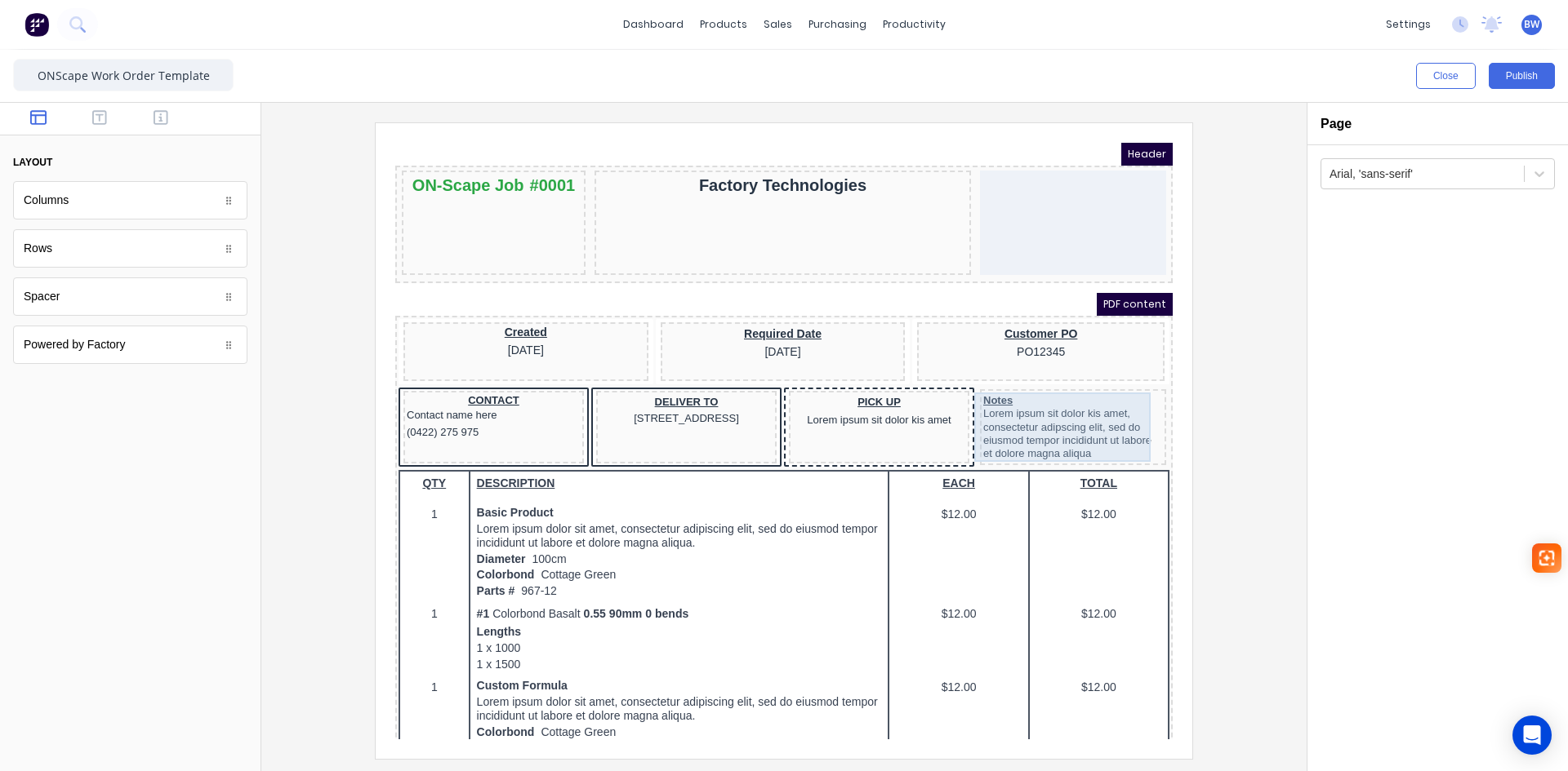
click at [1045, 405] on div "Notes Lorem ipsum sit dolor kis amet, consectetur adipscing elit, sed do eiusmo…" at bounding box center [1053, 408] width 180 height 69
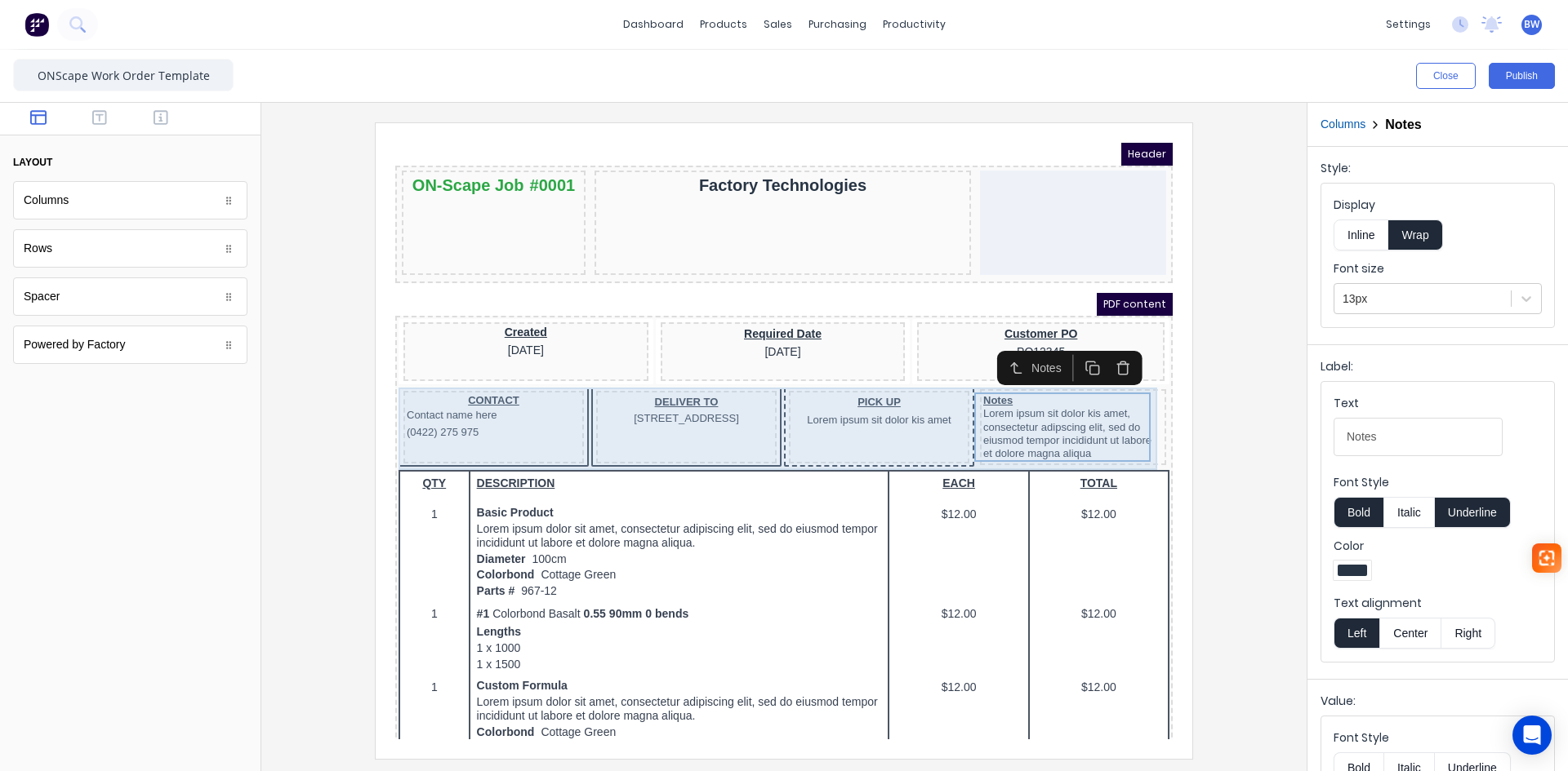
click at [1135, 437] on div "CONTACT Contact name here (0422) 275 975 DELIVER TO [STREET_ADDRESS] PICK UP Lo…" at bounding box center [765, 409] width 771 height 82
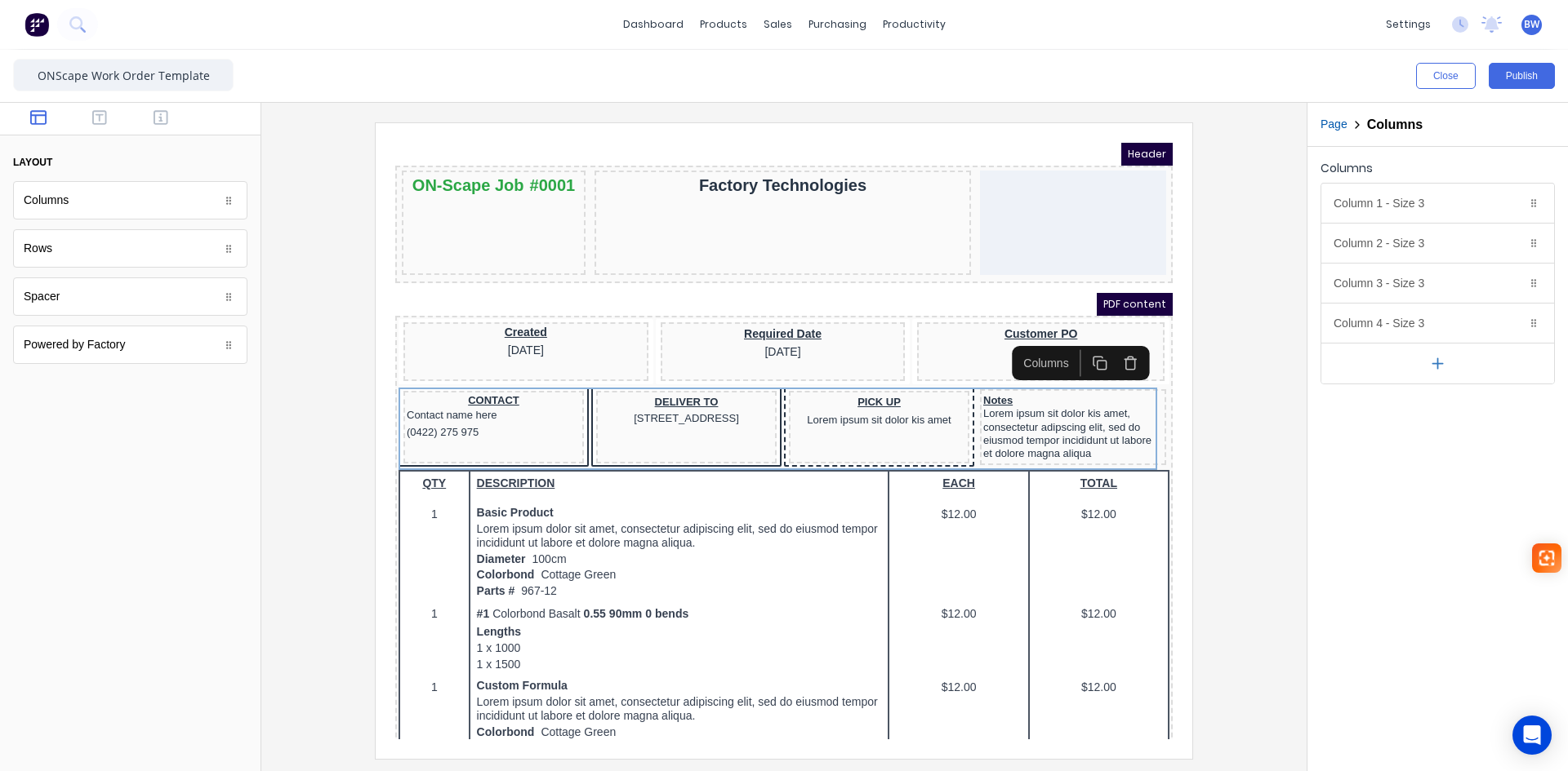
click at [1440, 364] on icon "button" at bounding box center [1437, 364] width 10 height 0
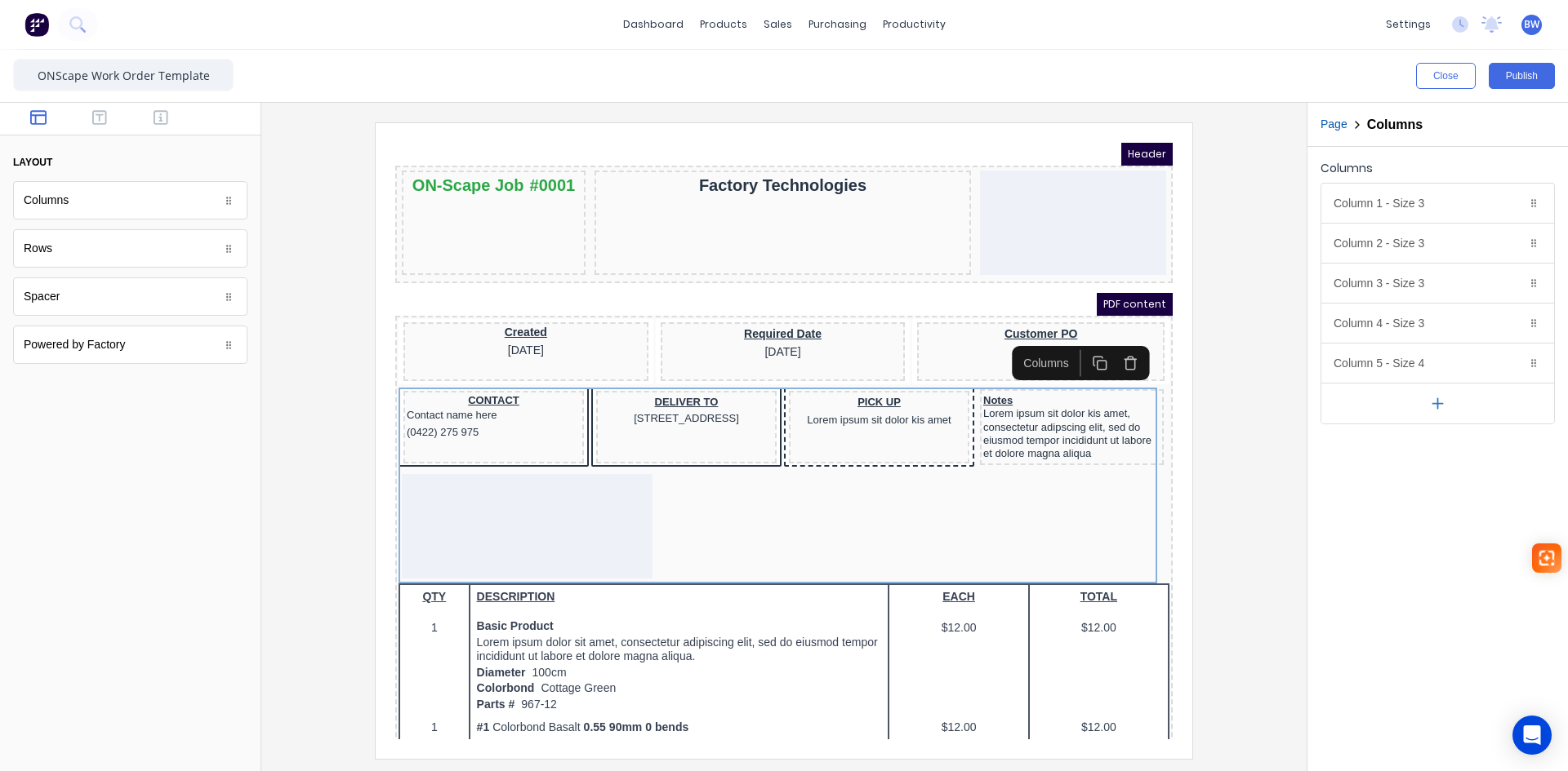
click at [1432, 403] on icon "button" at bounding box center [1438, 404] width 17 height 17
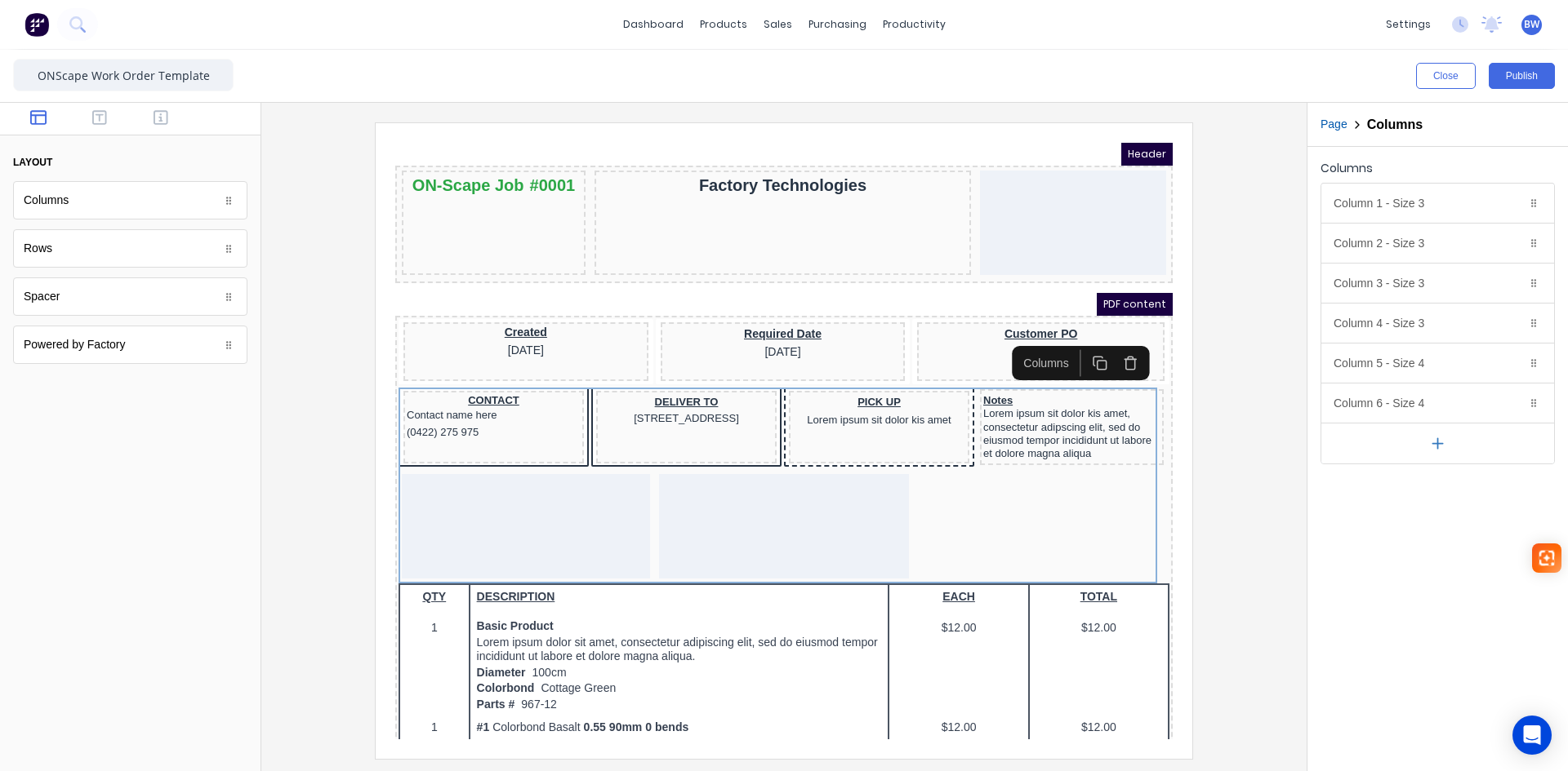
click at [1434, 436] on icon "button" at bounding box center [1438, 443] width 17 height 17
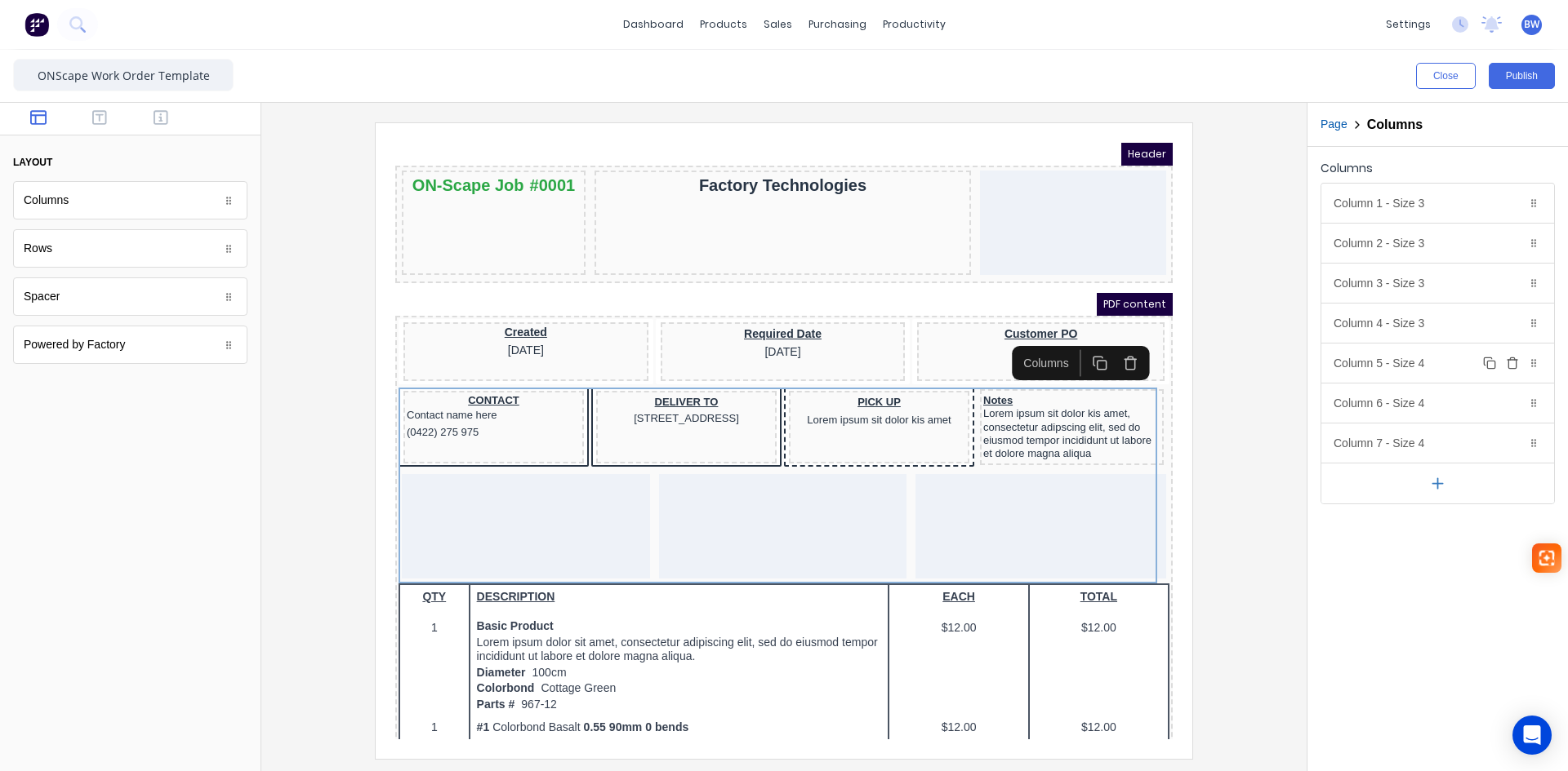
click at [1419, 370] on div "Column 5 - Size 4 Duplicate Delete" at bounding box center [1437, 363] width 233 height 39
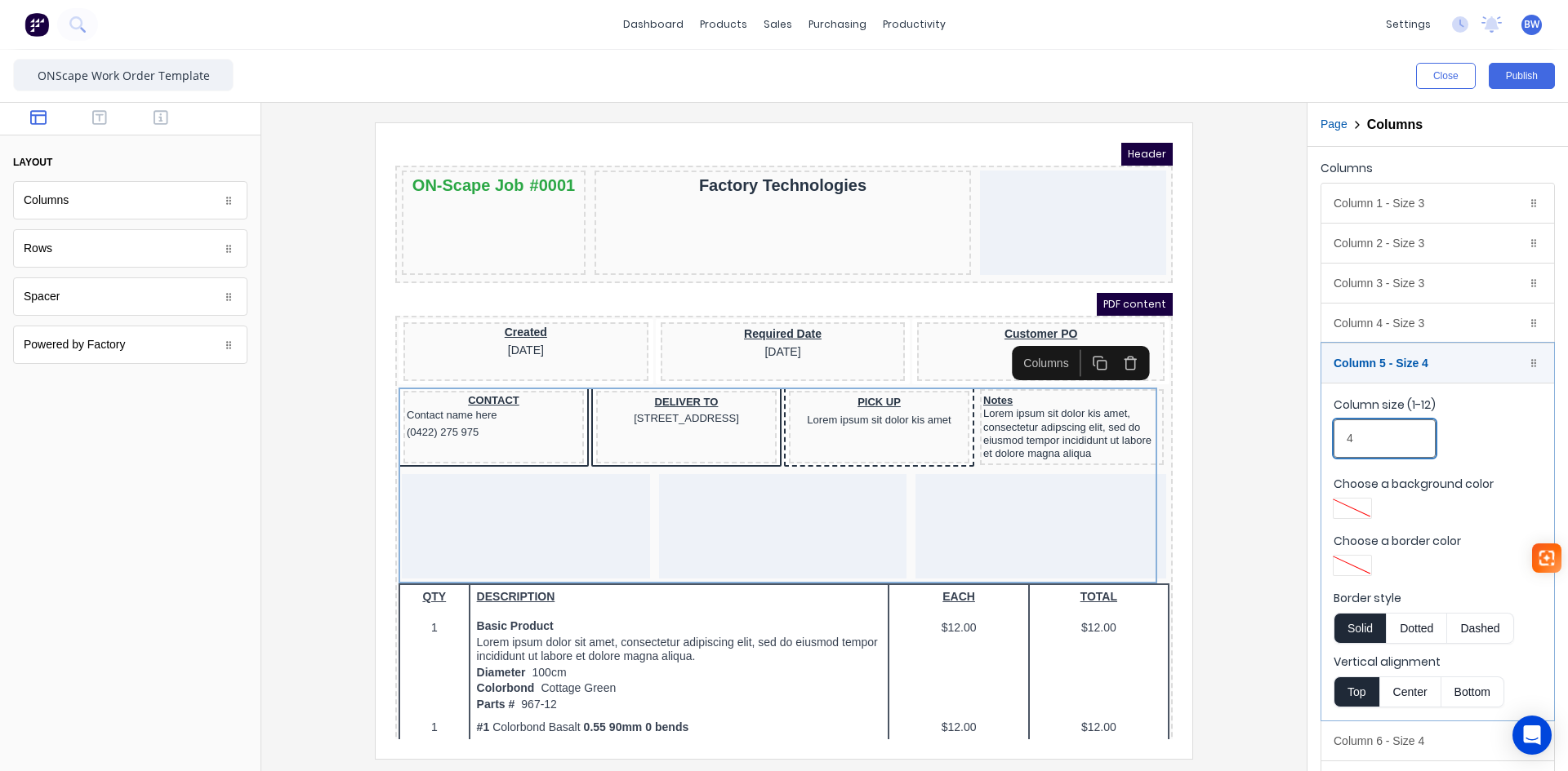
drag, startPoint x: 1361, startPoint y: 435, endPoint x: 1331, endPoint y: 443, distance: 31.0
click at [1331, 443] on fieldset "Column size (1-12) 4 Choose a background color Choose a border color Border sty…" at bounding box center [1437, 551] width 233 height 338
type input "3"
click at [1437, 364] on div "Column 5 - Size 3 Duplicate Delete" at bounding box center [1437, 363] width 233 height 39
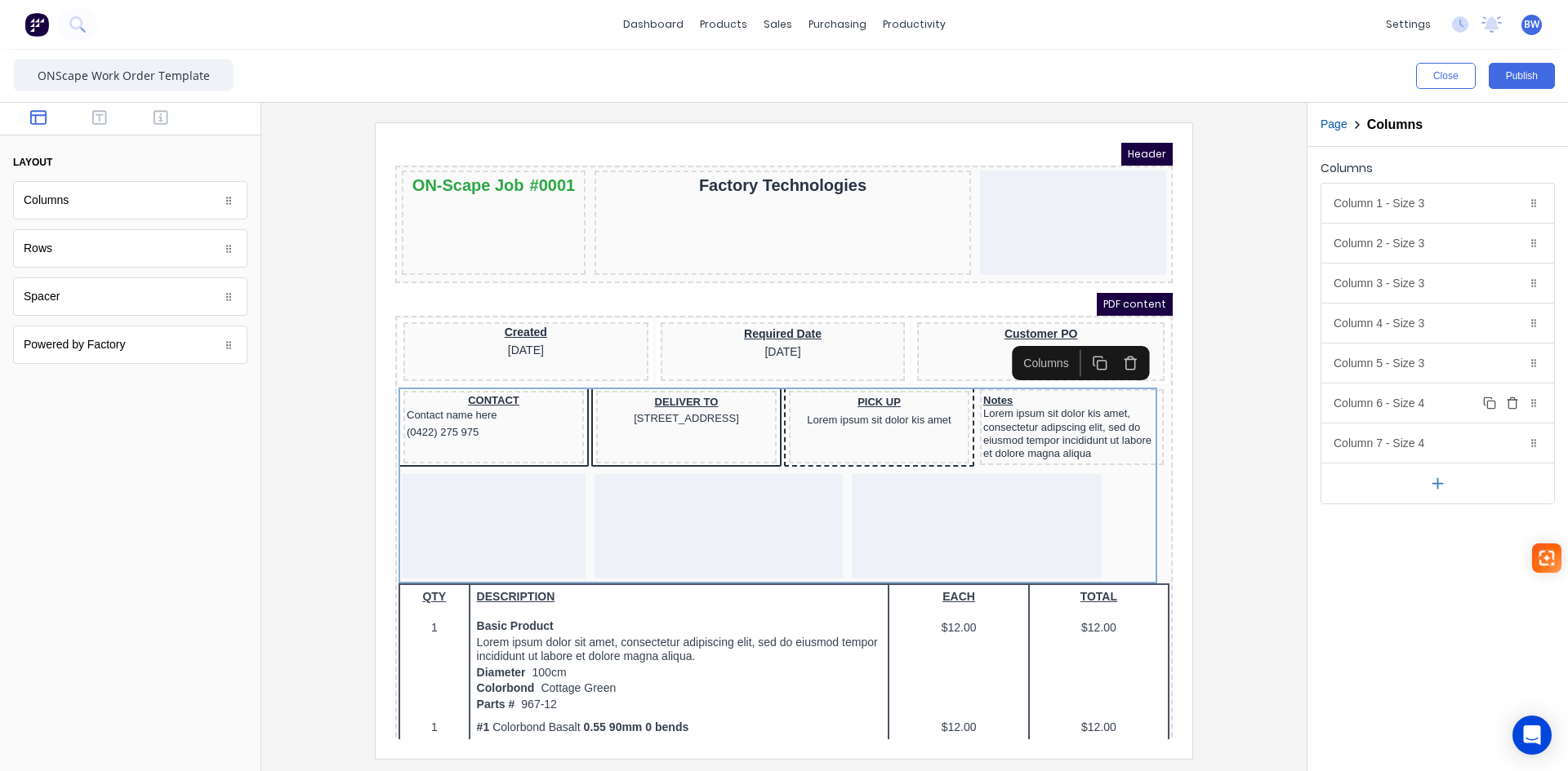
click at [1432, 405] on div "Column 6 - Size 4 Duplicate Delete" at bounding box center [1437, 403] width 233 height 39
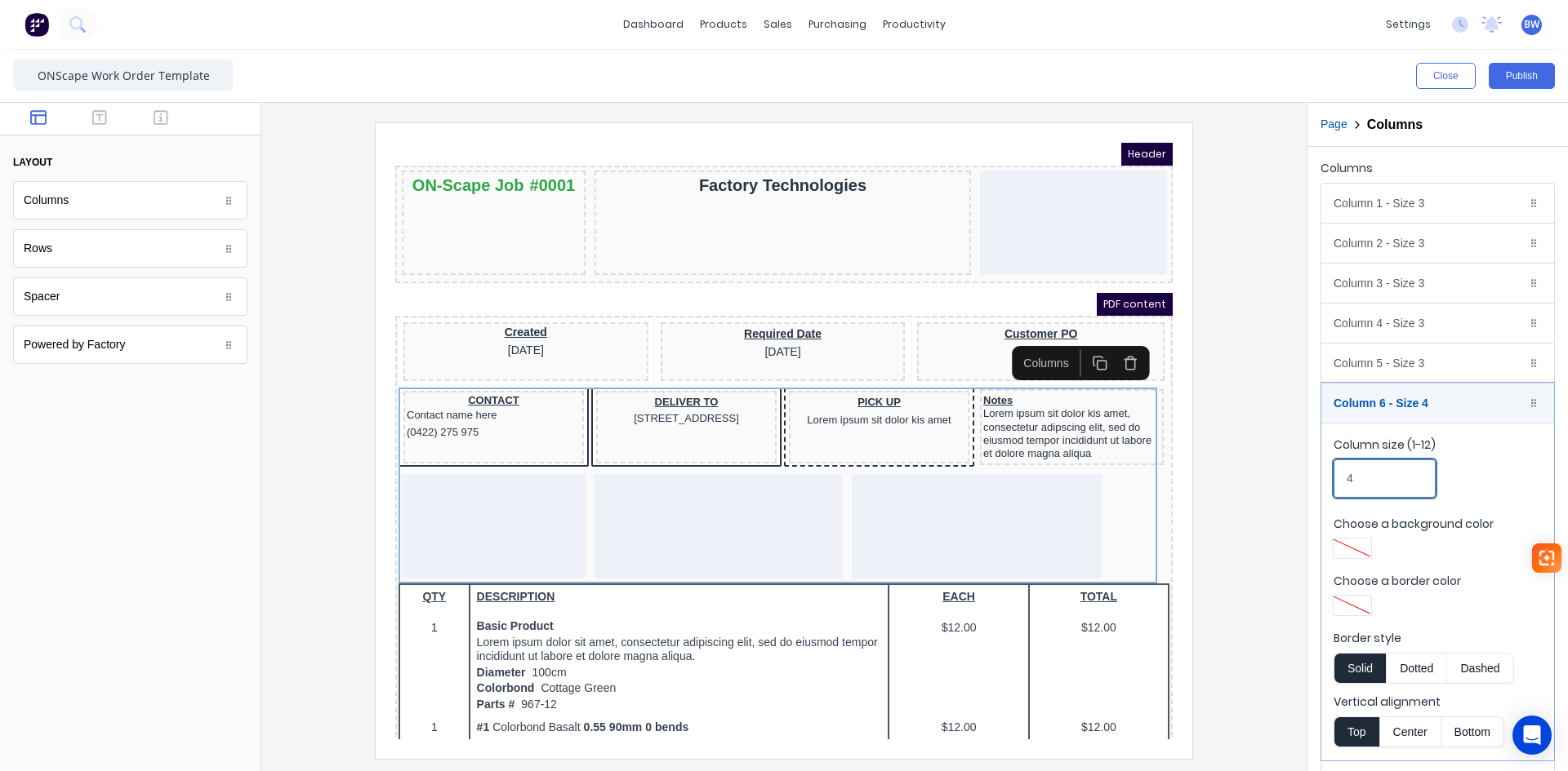
click at [1373, 476] on input "4" at bounding box center [1385, 479] width 102 height 38
drag, startPoint x: 1358, startPoint y: 477, endPoint x: 1296, endPoint y: 477, distance: 62.0
click at [1322, 479] on fieldset "Column size (1-12) 4 Choose a background color Choose a border color Border sty…" at bounding box center [1437, 591] width 233 height 338
type input "3"
click at [1439, 406] on div "Column 6 - Size 3 Duplicate Delete" at bounding box center [1437, 403] width 233 height 39
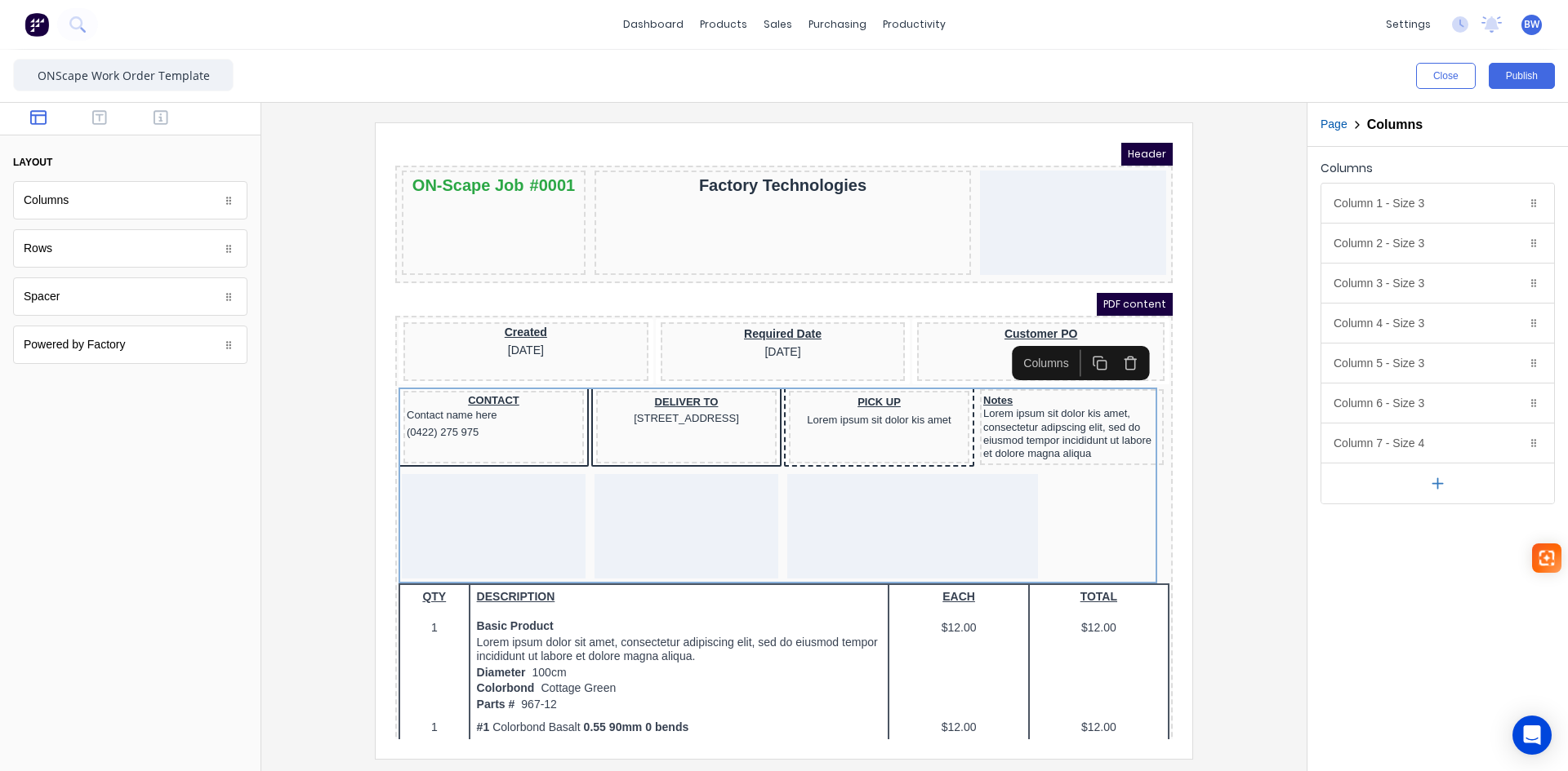
click at [1442, 482] on icon "button" at bounding box center [1438, 484] width 17 height 17
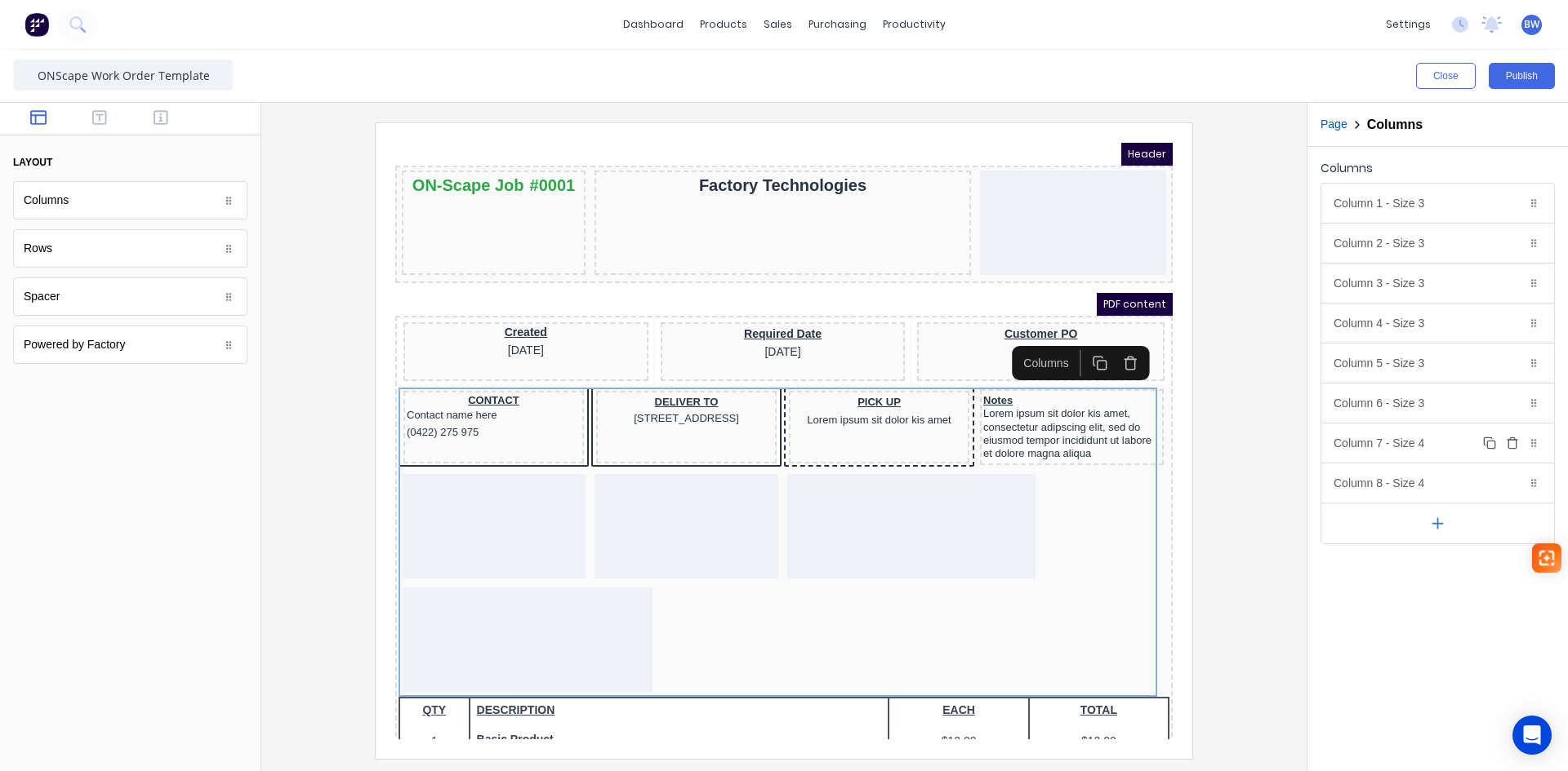
click at [1433, 450] on div "Column 7 - Size 4 Duplicate Delete" at bounding box center [1437, 443] width 233 height 39
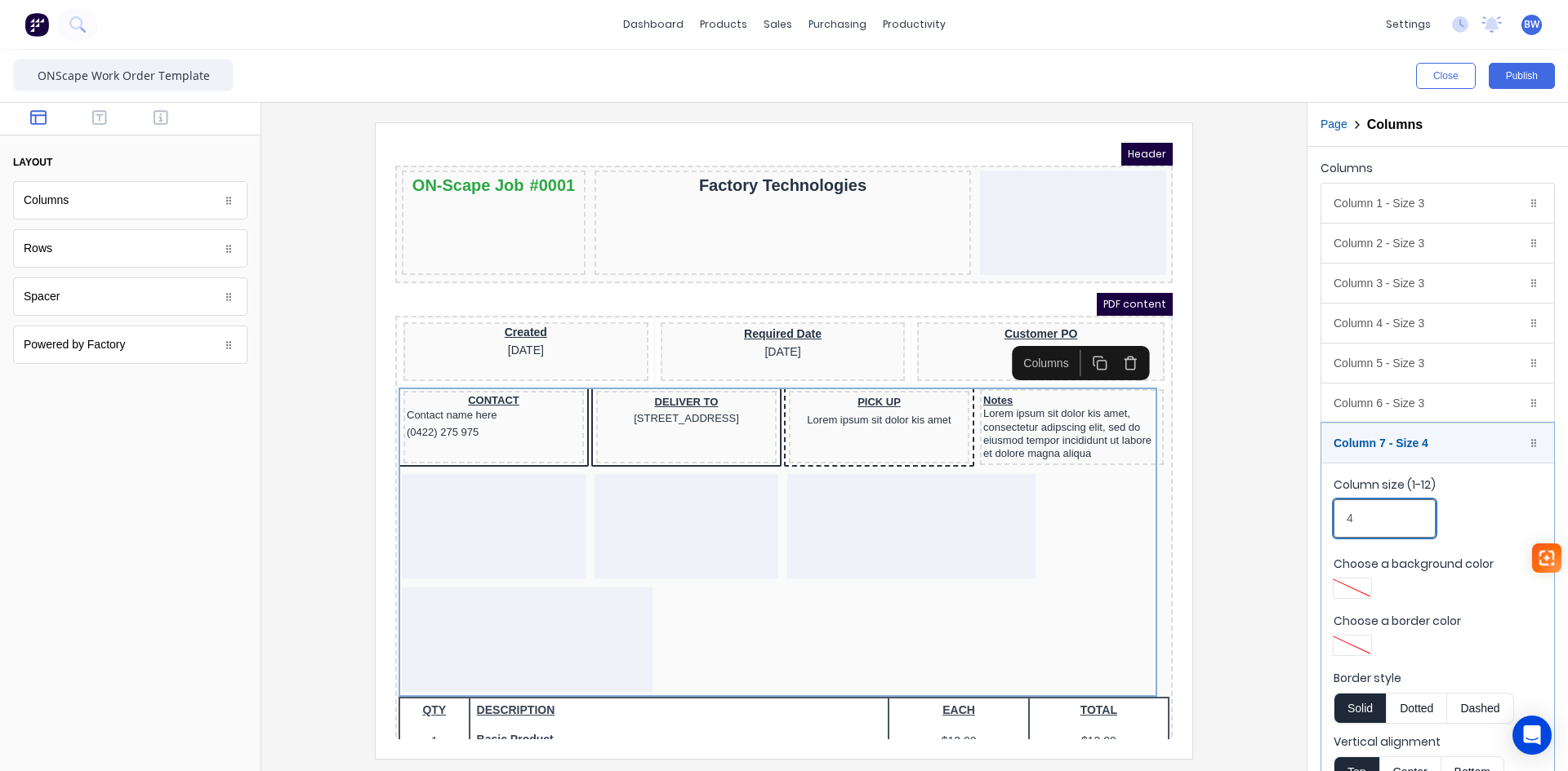
drag, startPoint x: 1323, startPoint y: 526, endPoint x: 1309, endPoint y: 530, distance: 14.6
click at [1322, 526] on fieldset "Column size (1-12) 4 Choose a background color Choose a border color Border sty…" at bounding box center [1437, 631] width 233 height 338
type input "3"
click at [1442, 448] on div "Column 7 - Size 3 Duplicate Delete" at bounding box center [1437, 443] width 233 height 39
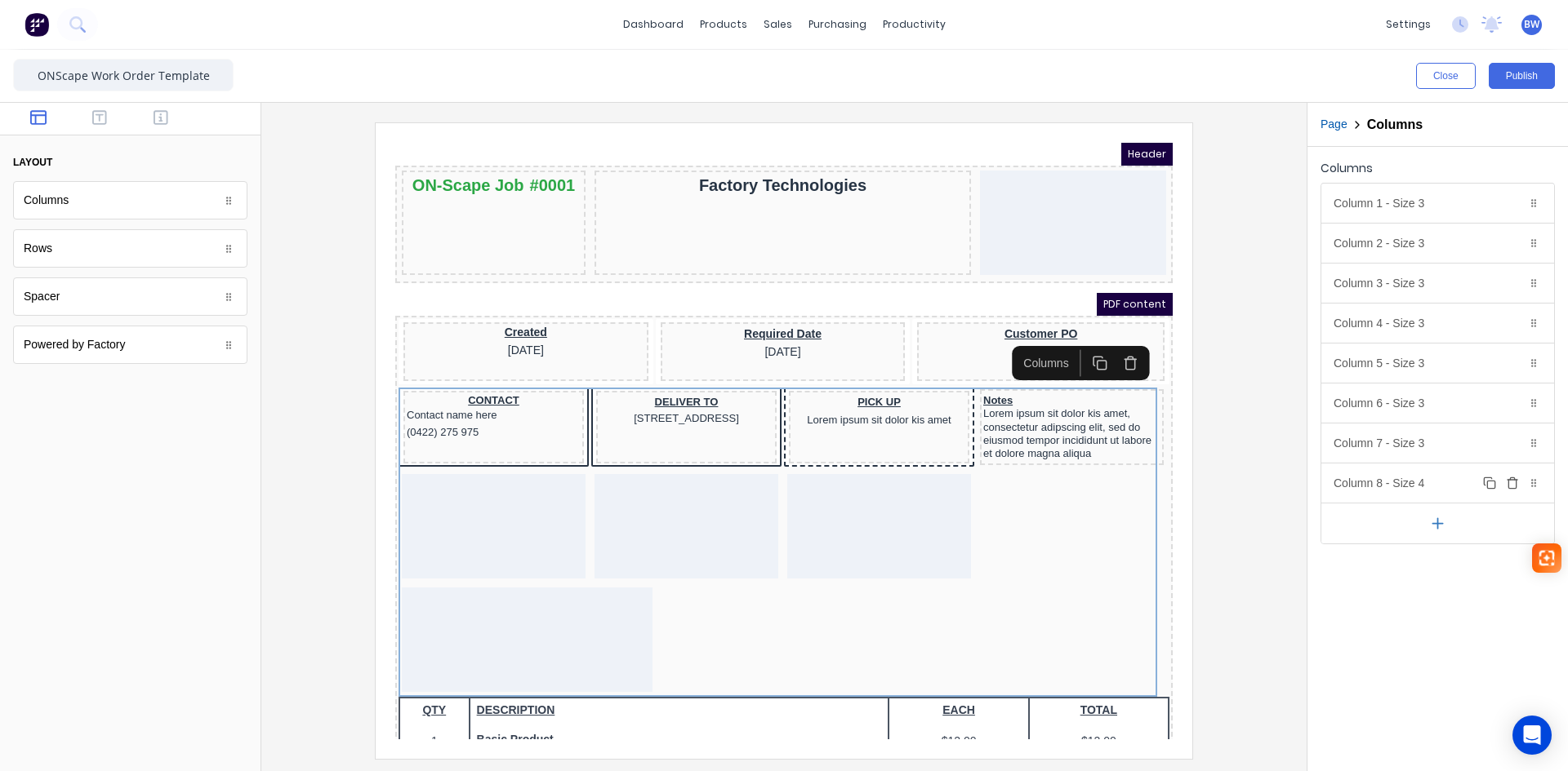
click at [1421, 485] on div "Column 8 - Size 4 Duplicate Delete" at bounding box center [1437, 482] width 233 height 39
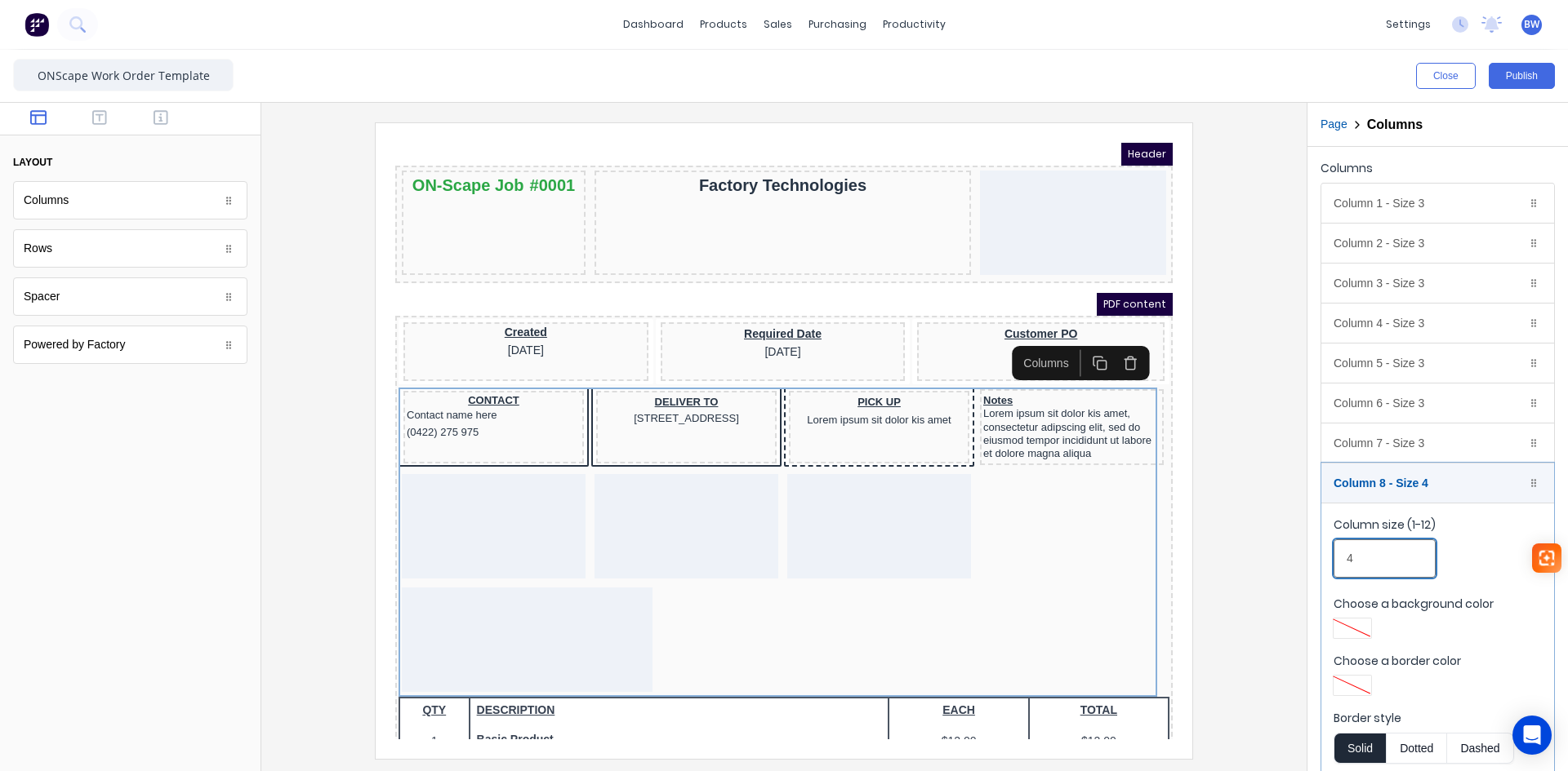
drag, startPoint x: 1354, startPoint y: 551, endPoint x: 1329, endPoint y: 555, distance: 25.3
click at [1329, 555] on fieldset "Column size (1-12) 4 Choose a background color Choose a border color Border sty…" at bounding box center [1437, 672] width 233 height 338
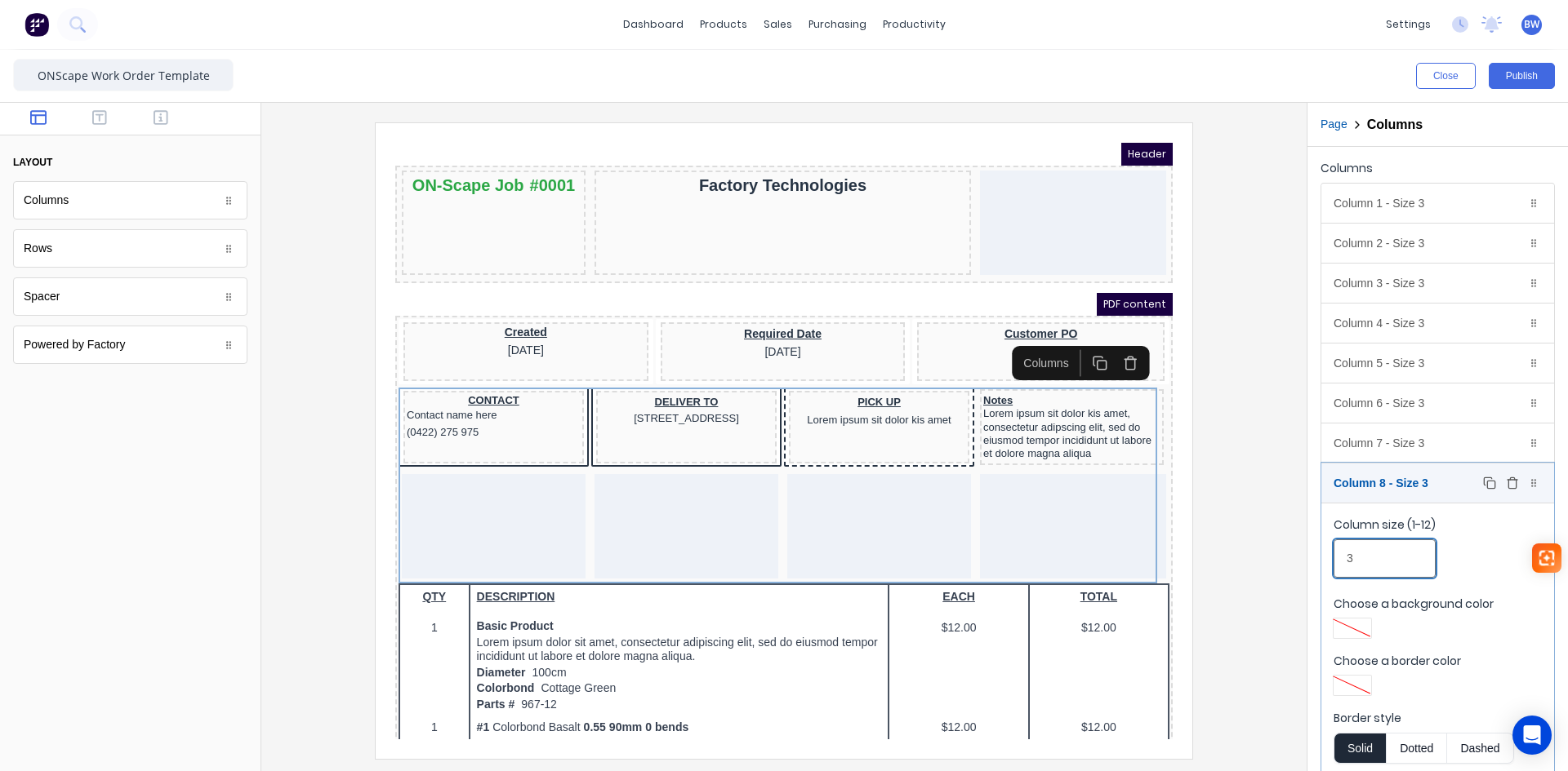
type input "3"
click at [1447, 484] on div "Column 8 - Size 3 Duplicate Delete" at bounding box center [1437, 482] width 233 height 39
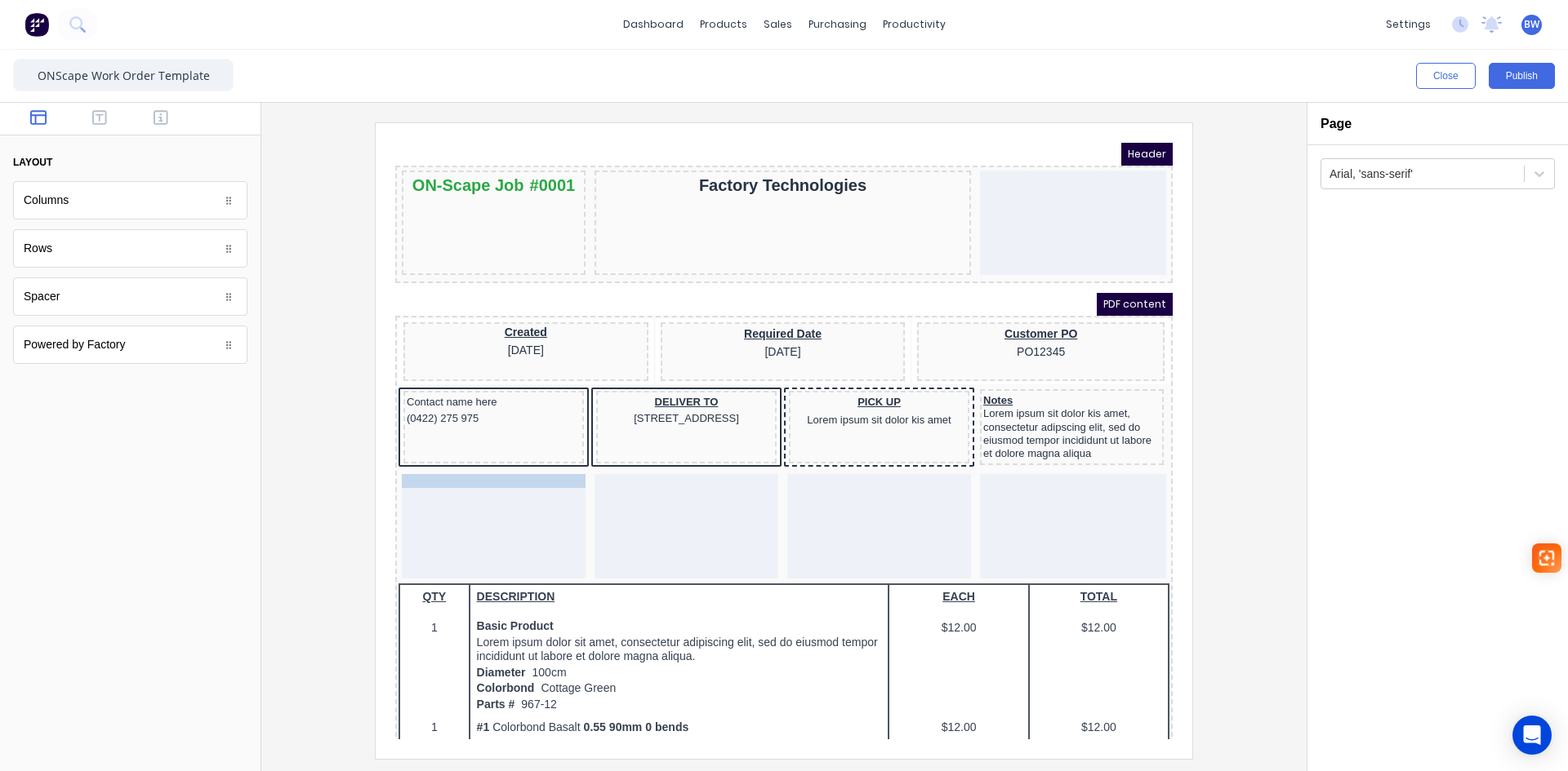
drag, startPoint x: 485, startPoint y: 382, endPoint x: 484, endPoint y: 468, distance: 86.0
drag, startPoint x: 468, startPoint y: 379, endPoint x: 477, endPoint y: 487, distance: 108.4
drag, startPoint x: 445, startPoint y: 379, endPoint x: 451, endPoint y: 492, distance: 113.2
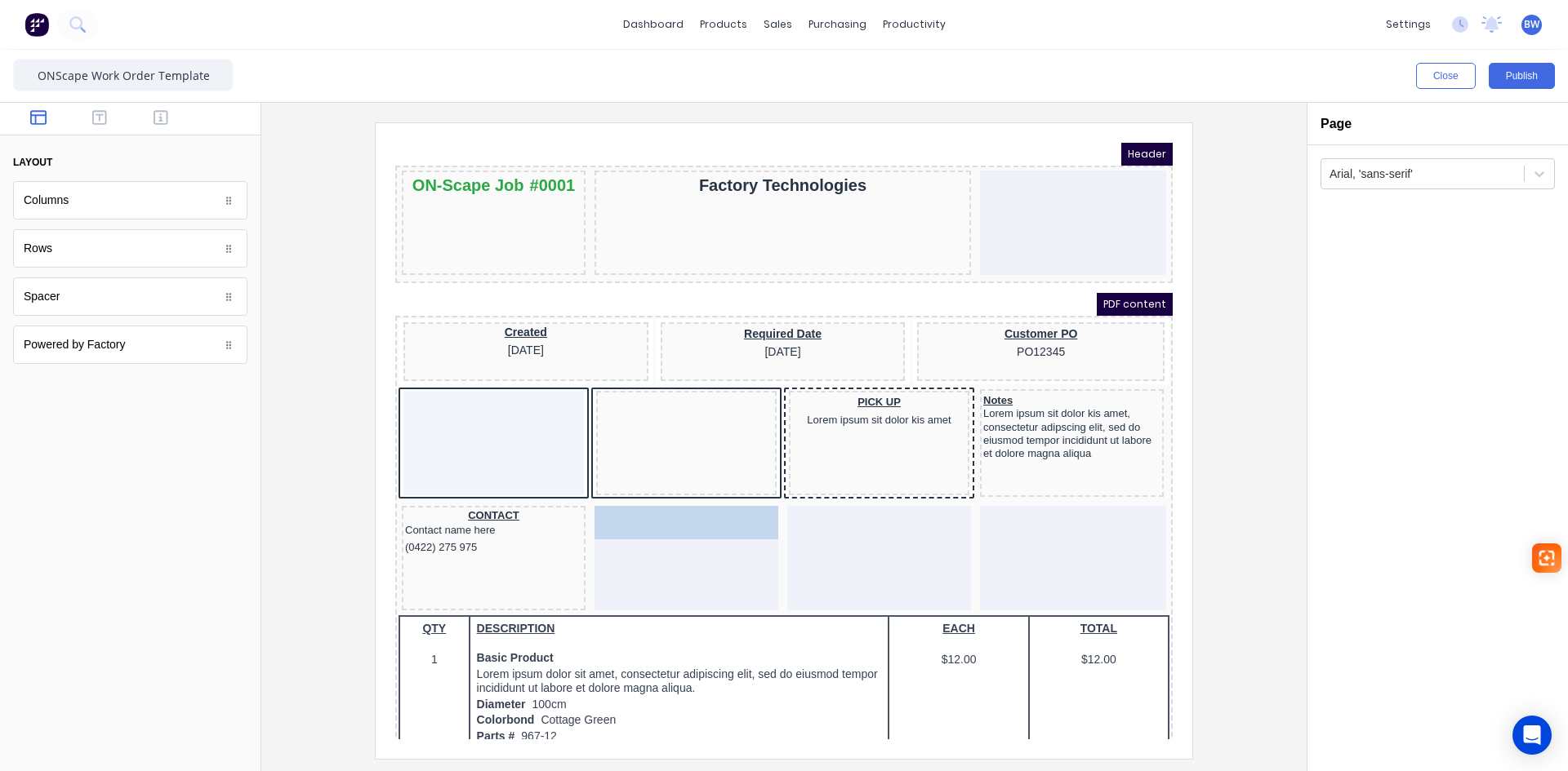
drag, startPoint x: 669, startPoint y: 383, endPoint x: 670, endPoint y: 499, distance: 116.0
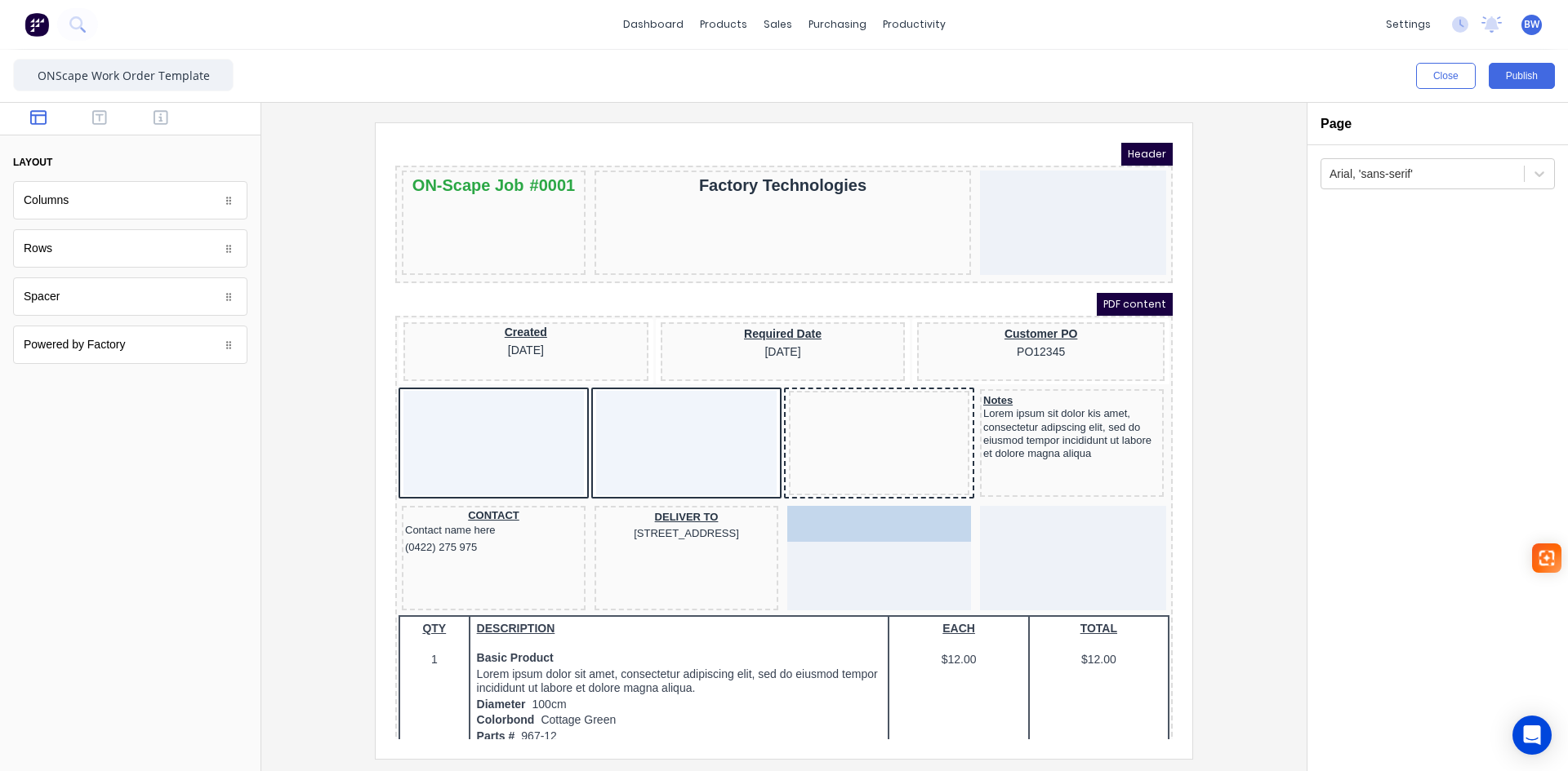
drag, startPoint x: 854, startPoint y: 382, endPoint x: 865, endPoint y: 494, distance: 112.5
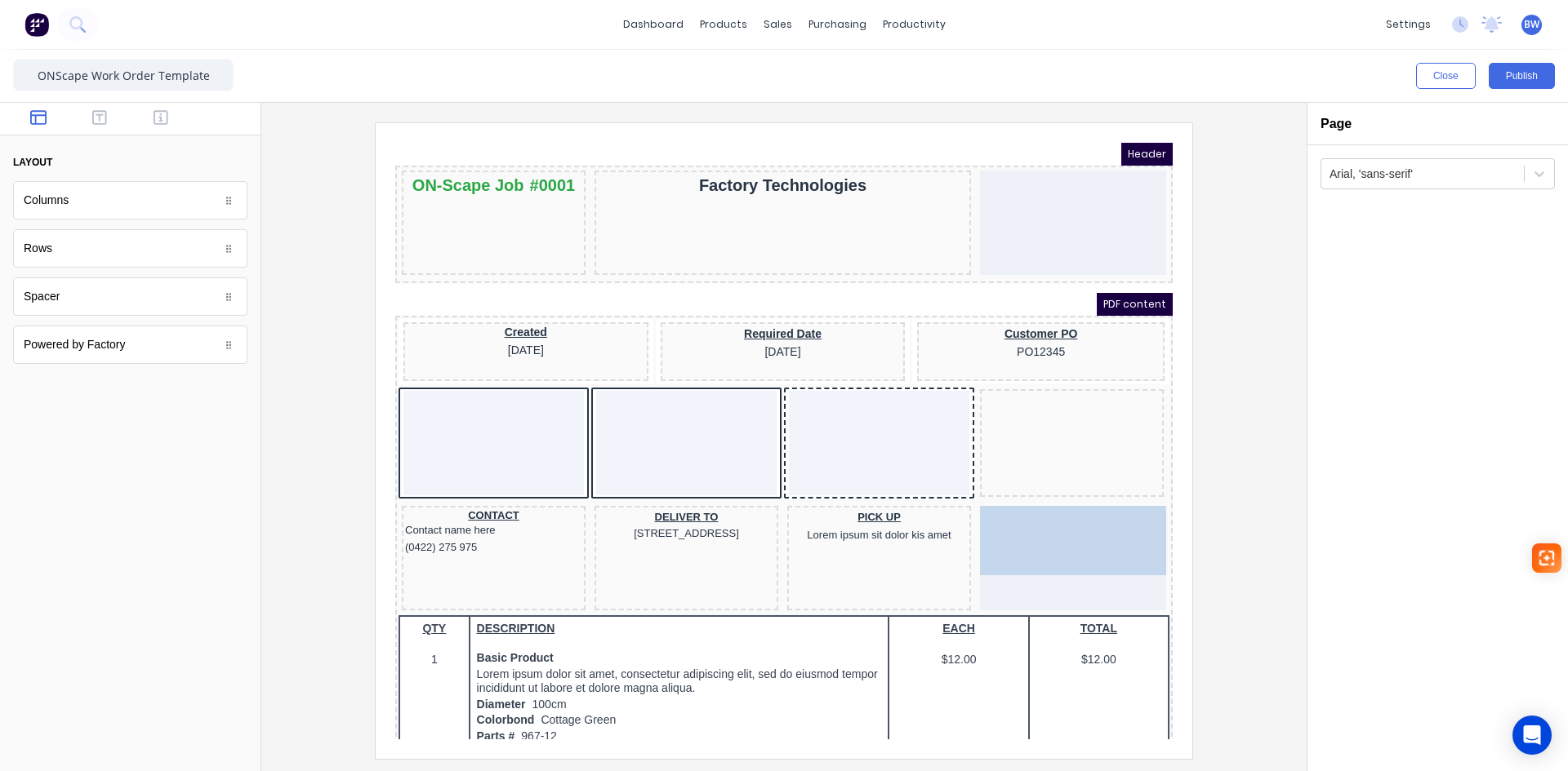
drag, startPoint x: 995, startPoint y: 397, endPoint x: 995, endPoint y: 510, distance: 113.0
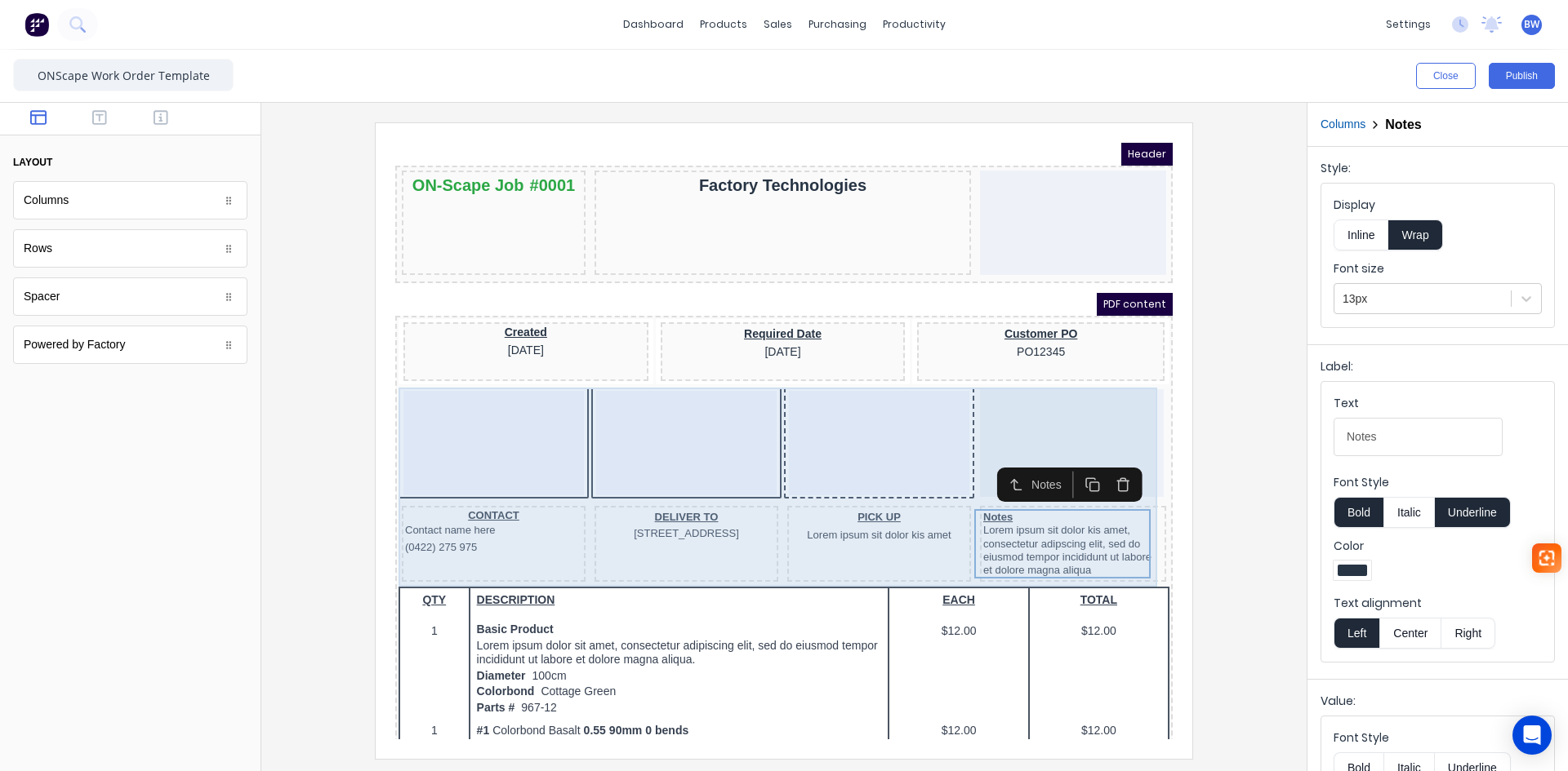
click at [515, 411] on div at bounding box center [474, 424] width 181 height 105
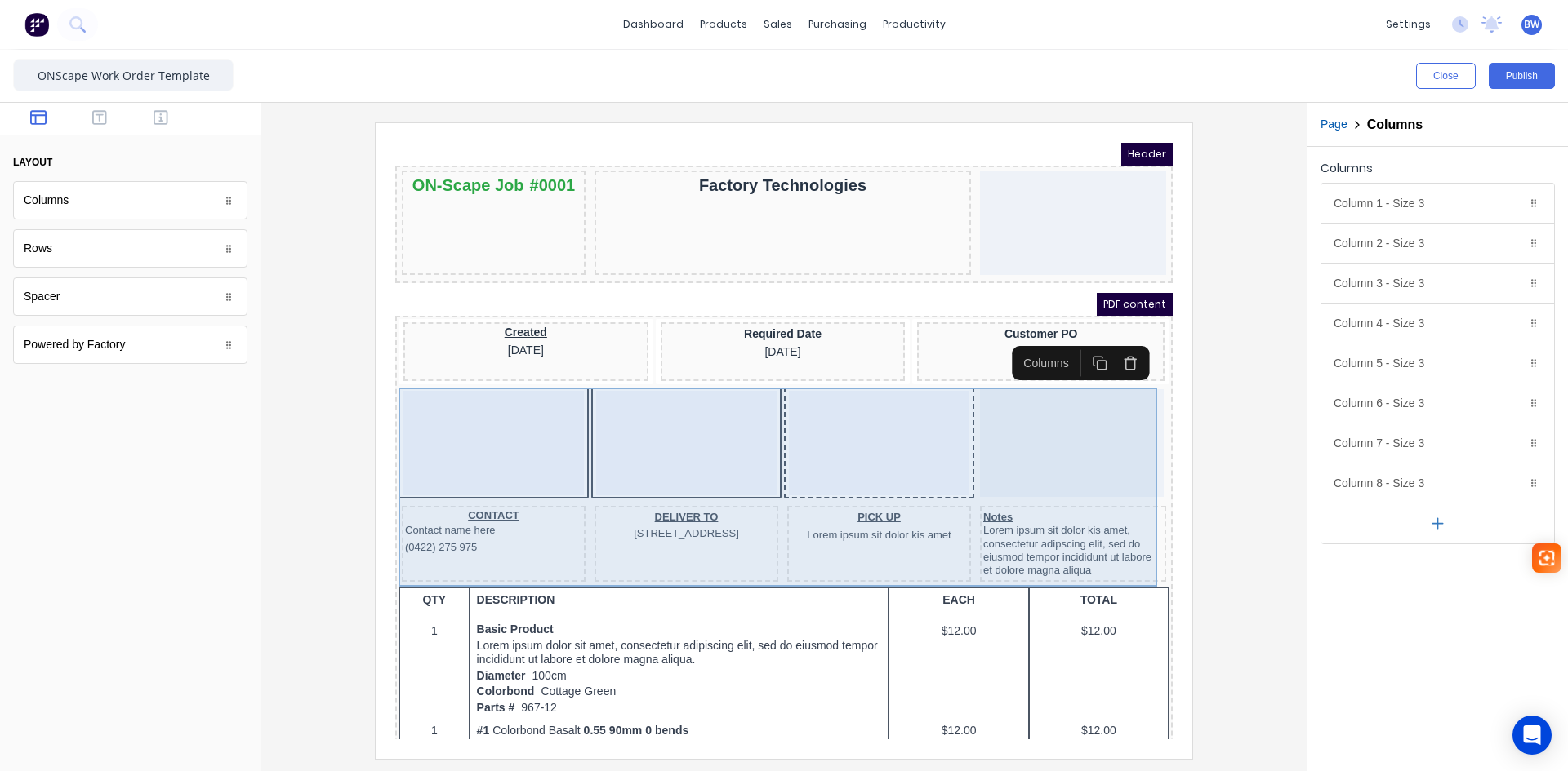
click at [482, 403] on div at bounding box center [474, 424] width 181 height 105
drag, startPoint x: 110, startPoint y: 283, endPoint x: 1446, endPoint y: 208, distance: 1338.1
click at [1446, 208] on div "Column 1 - Size 3 Duplicate Delete" at bounding box center [1437, 202] width 233 height 39
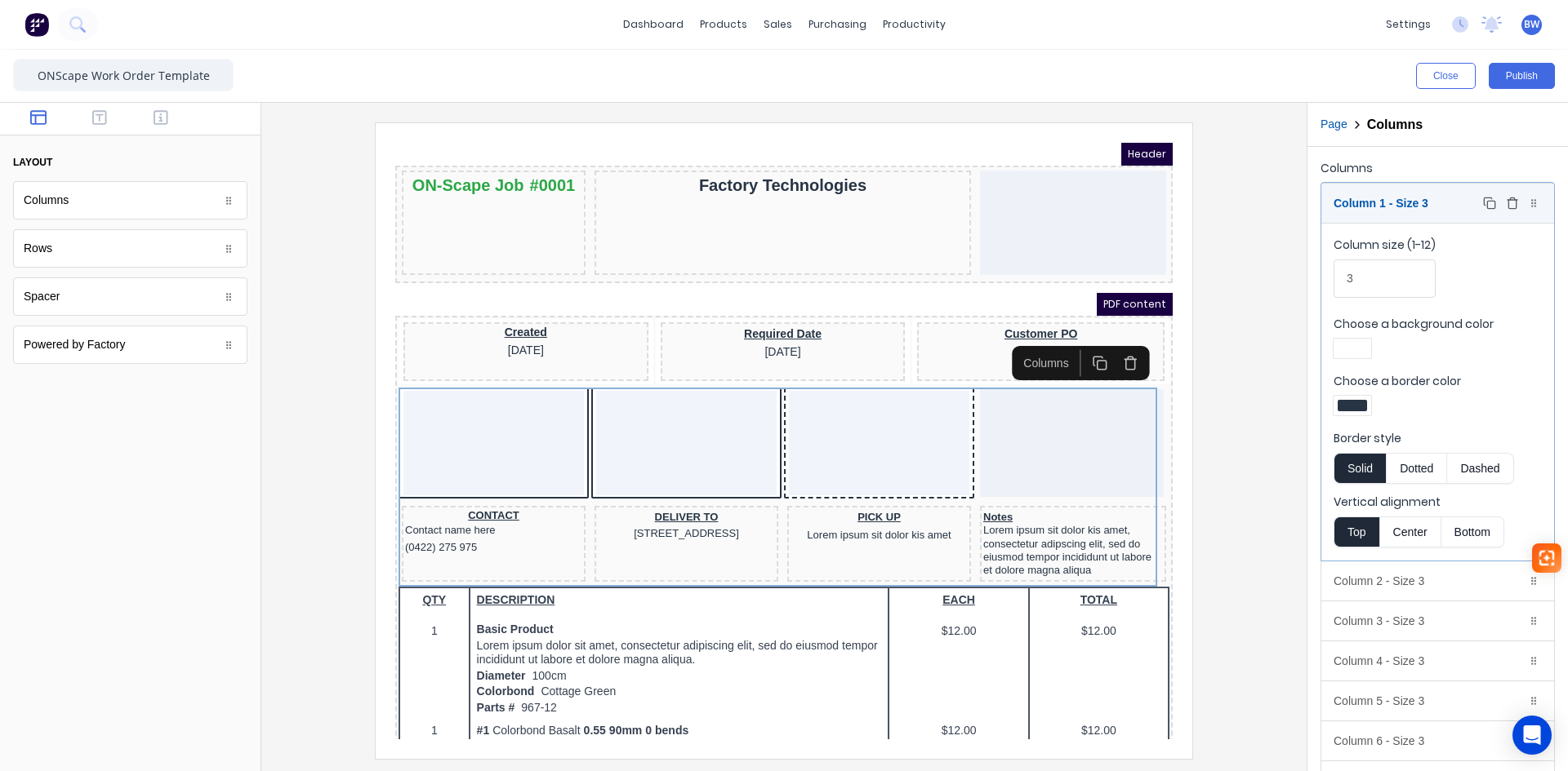
click at [1508, 208] on icon "button" at bounding box center [1512, 204] width 7 height 9
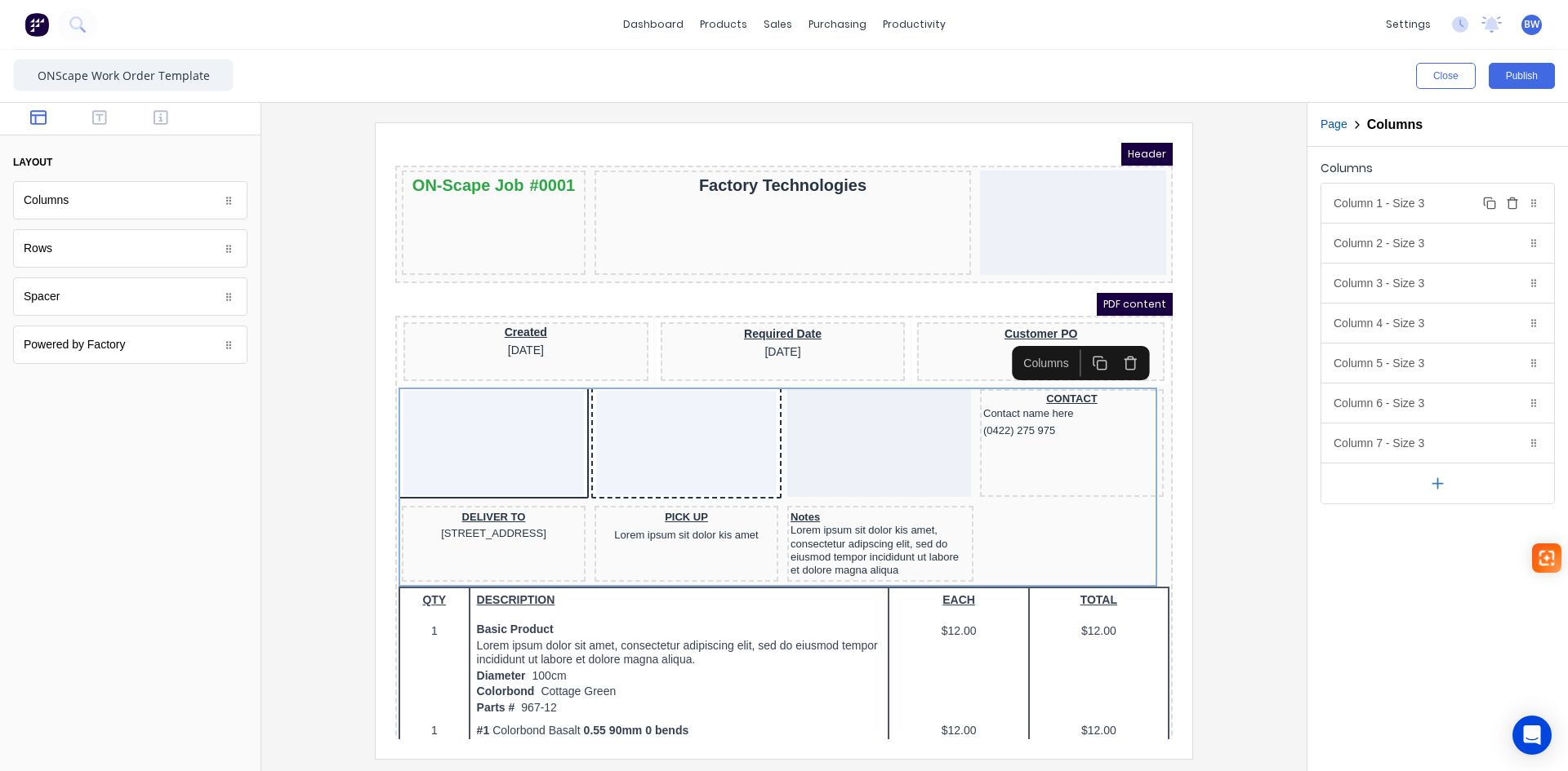
click at [1440, 208] on div "Column 1 - Size 3 Duplicate Delete" at bounding box center [1437, 202] width 233 height 39
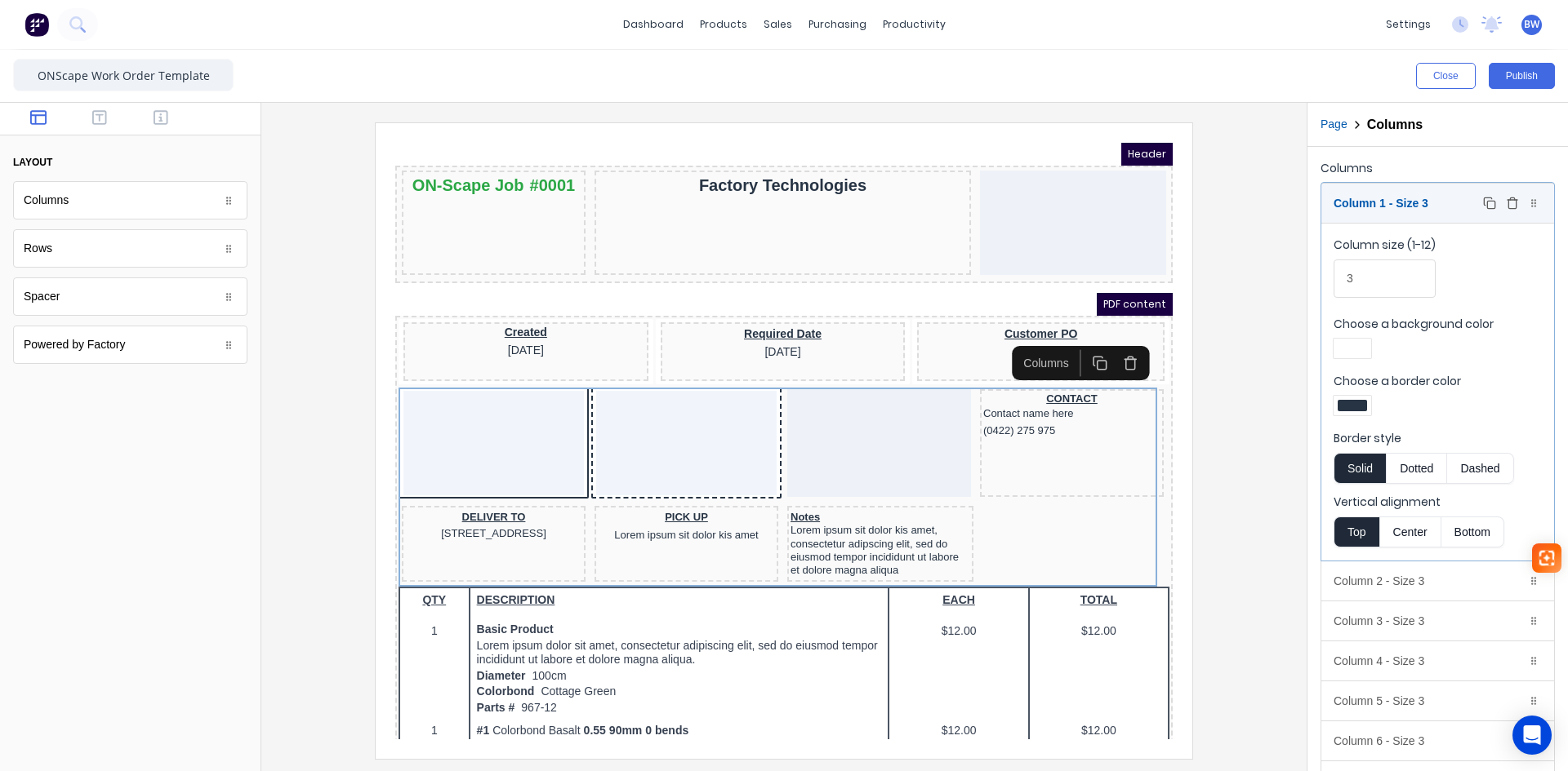
click at [1506, 201] on icon "button" at bounding box center [1512, 203] width 13 height 13
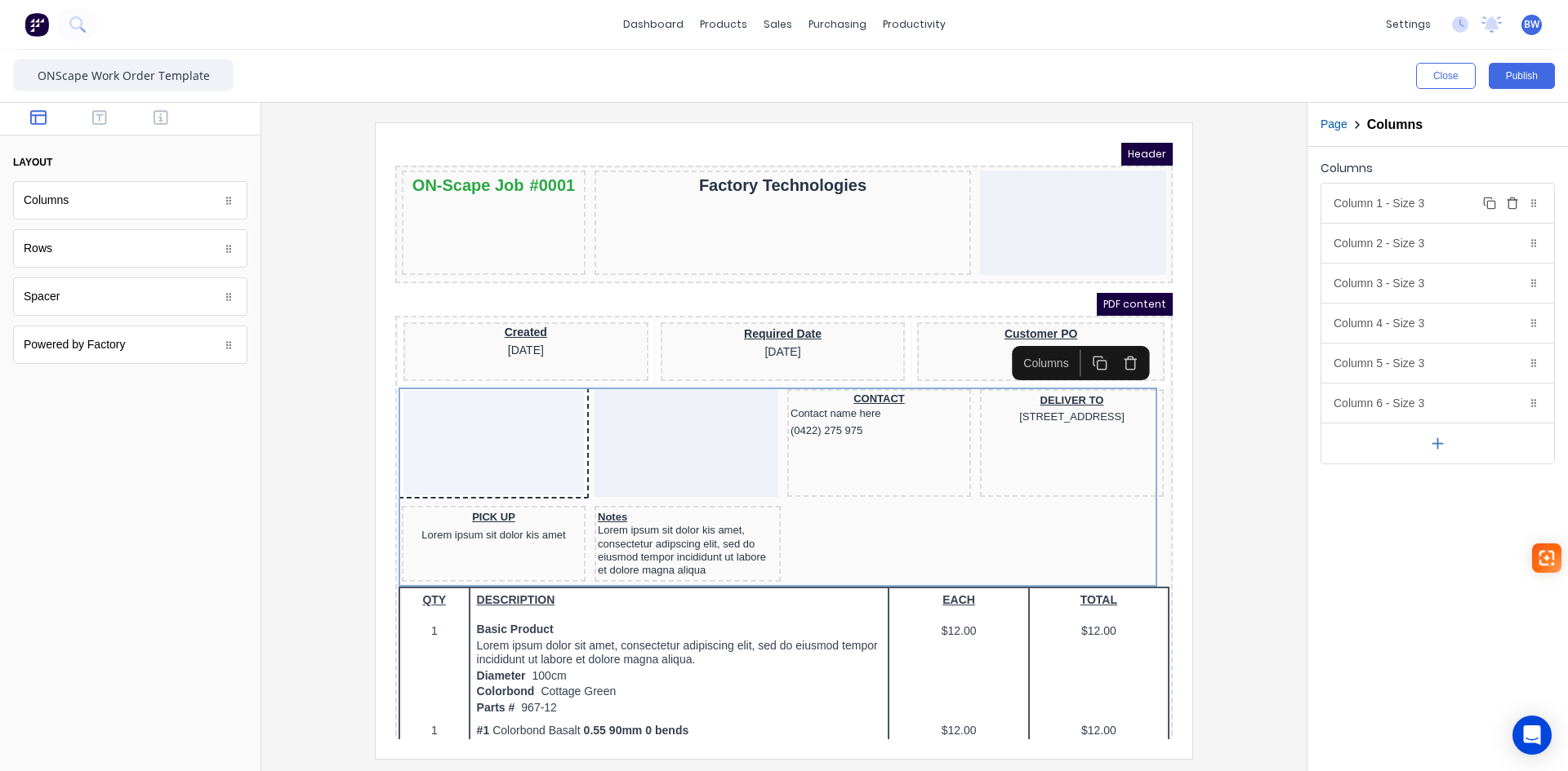
click at [1511, 200] on icon "button" at bounding box center [1512, 199] width 4 height 3
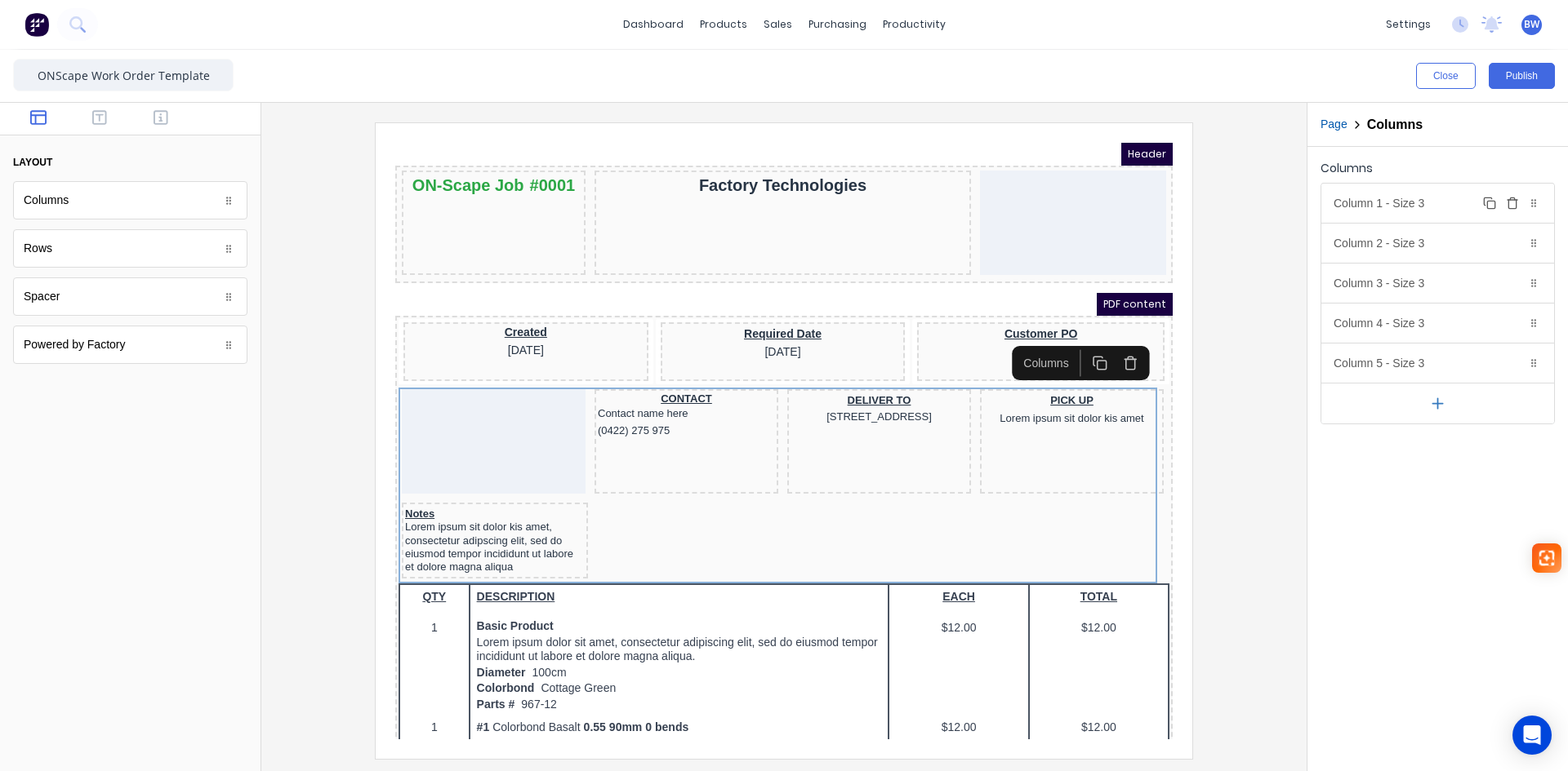
click at [1513, 207] on icon "button" at bounding box center [1512, 203] width 13 height 13
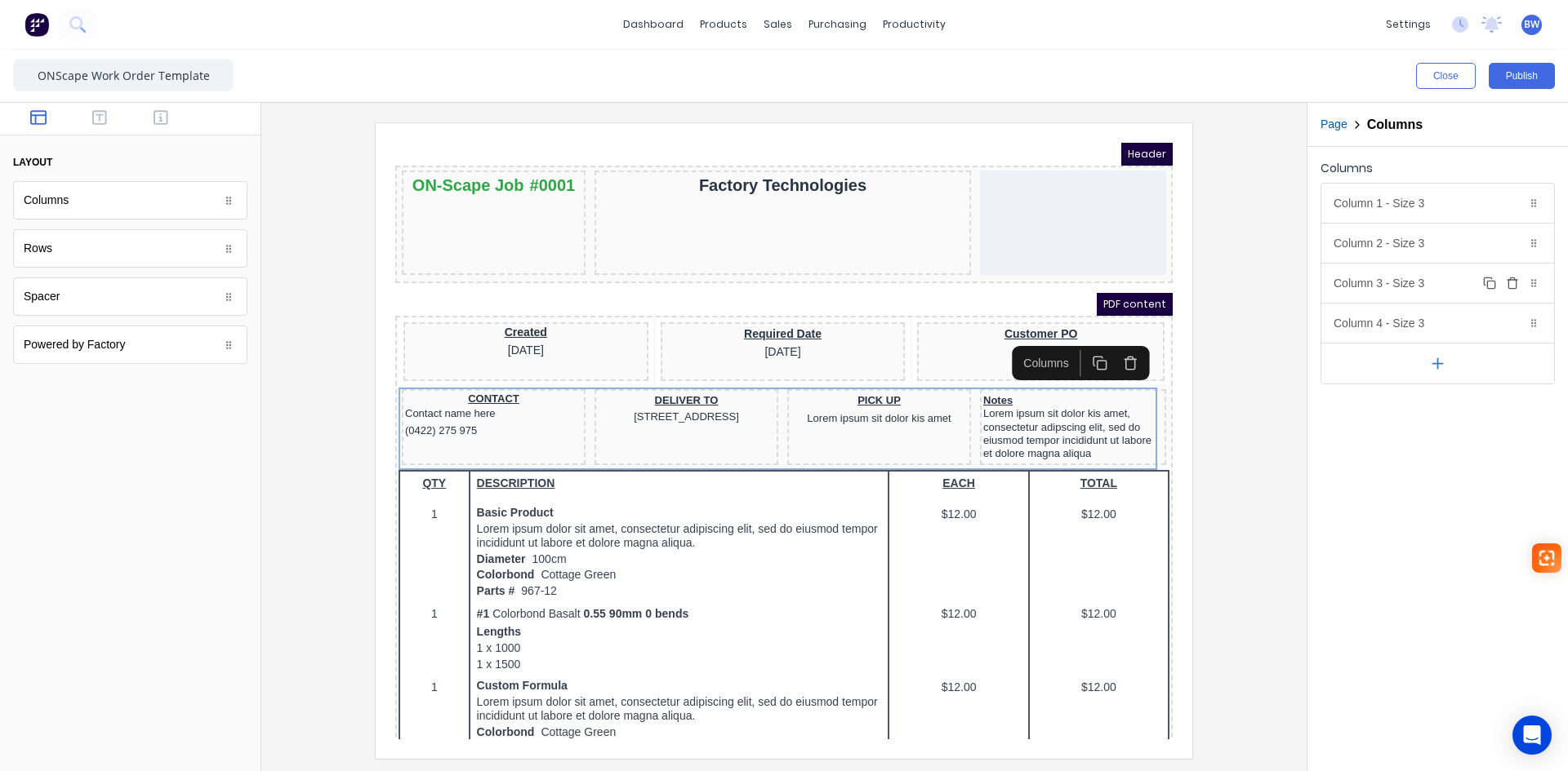
click at [1440, 284] on div "Column 3 - Size 3 Duplicate Delete" at bounding box center [1437, 283] width 233 height 39
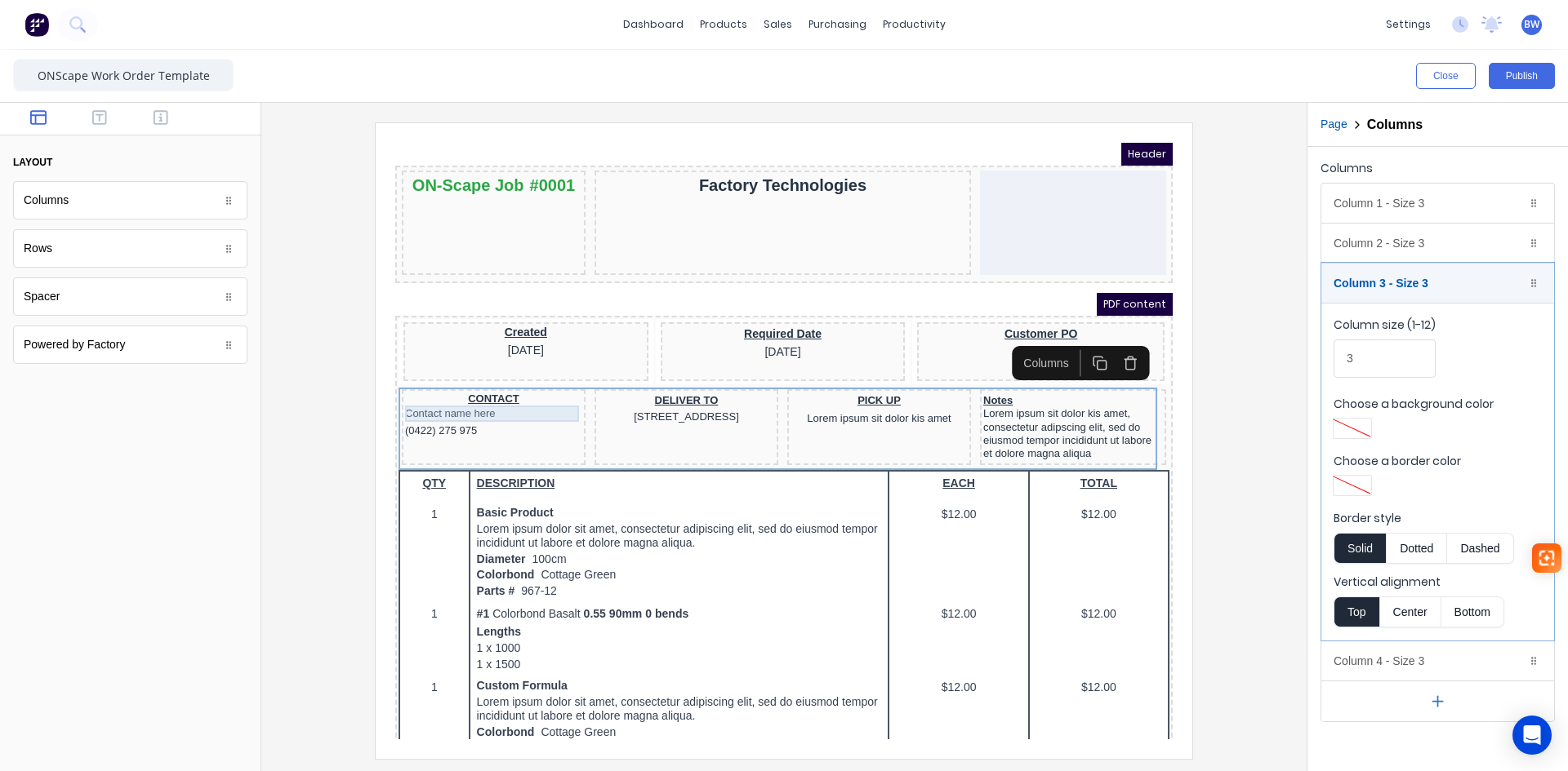
click at [503, 392] on div "Contact name here" at bounding box center [474, 394] width 177 height 16
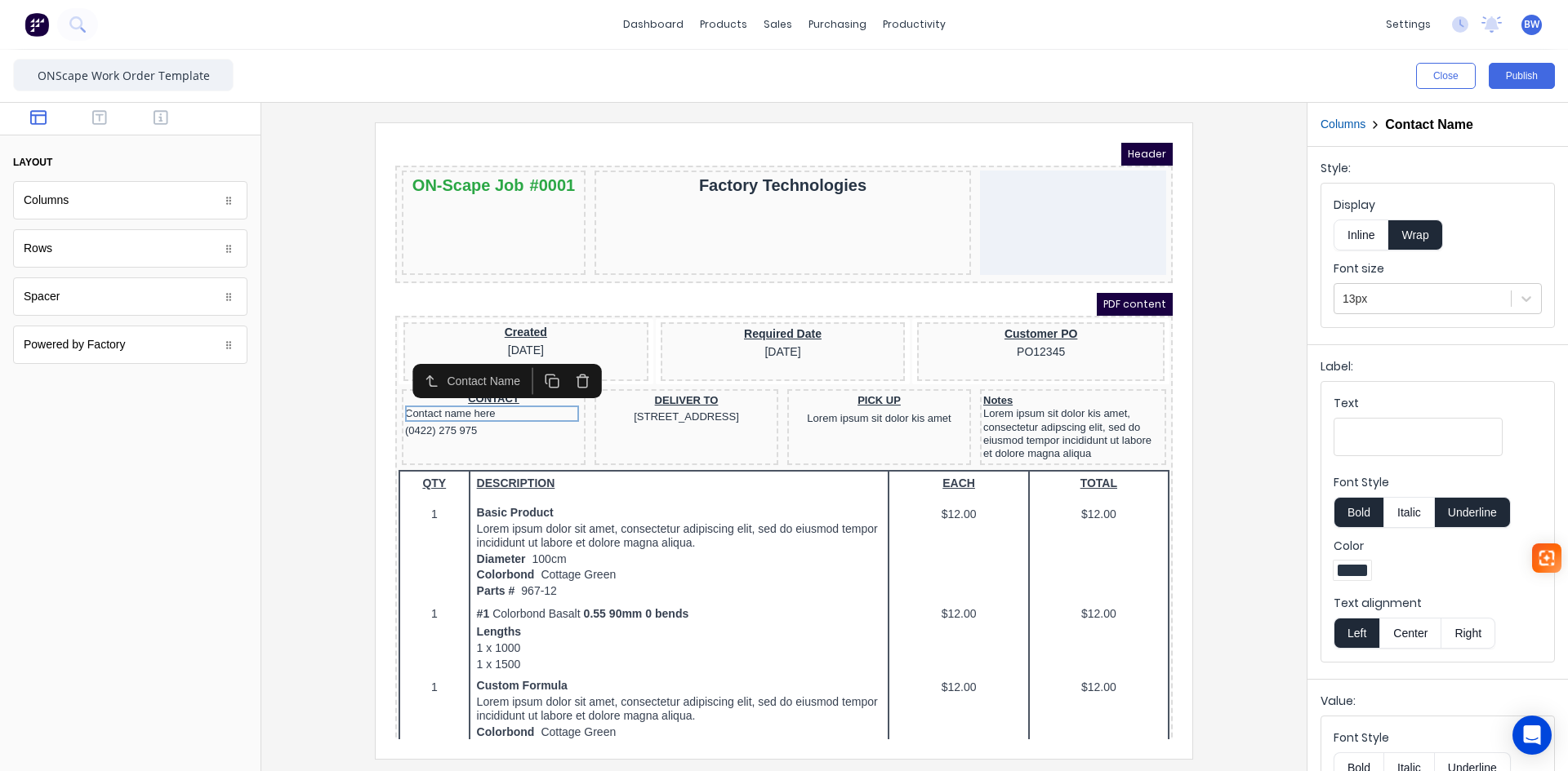
click at [1430, 640] on button "Center" at bounding box center [1411, 634] width 62 height 31
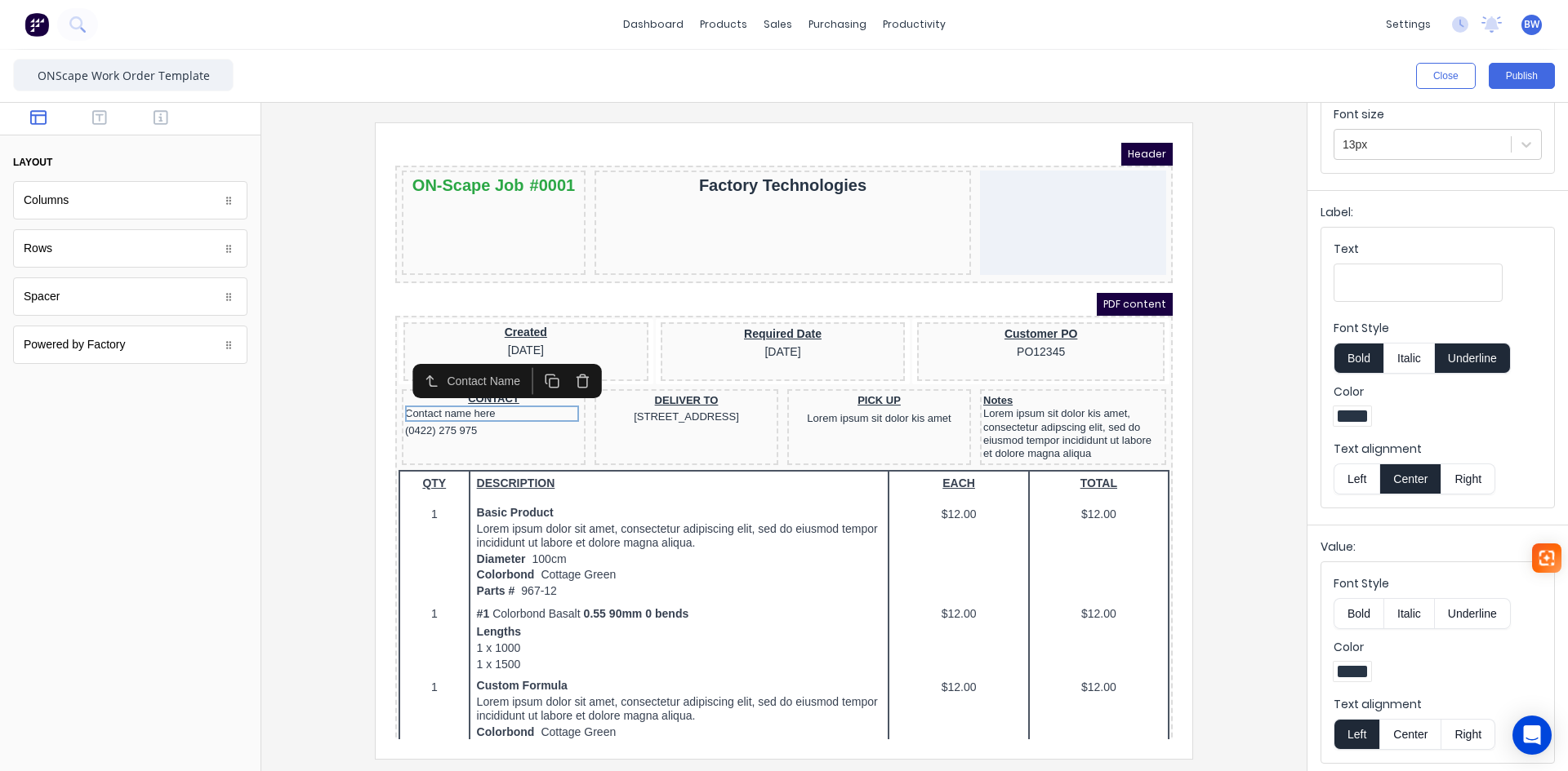
scroll to position [158, 0]
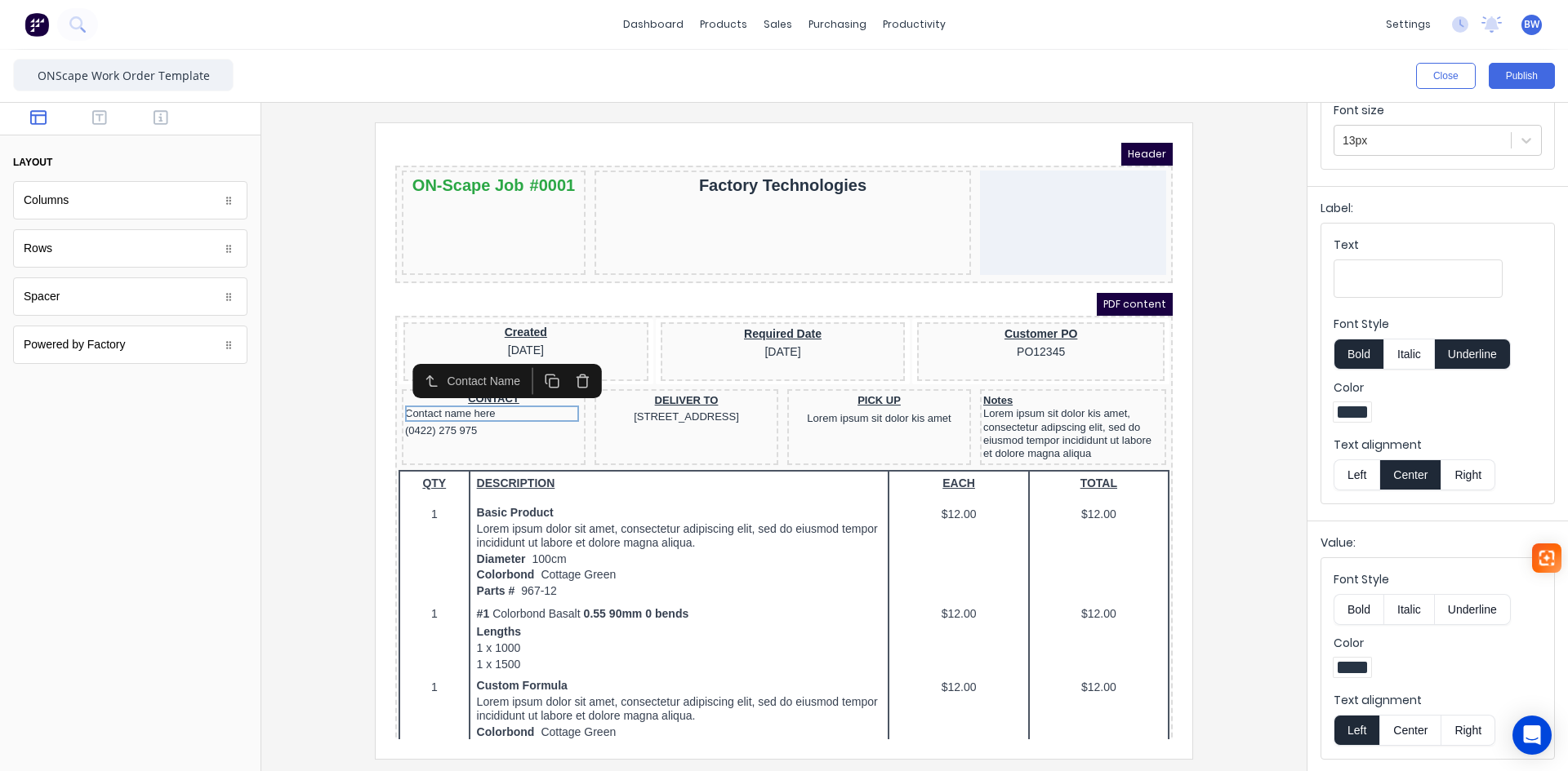
click at [1411, 736] on button "Center" at bounding box center [1411, 730] width 62 height 31
click at [423, 414] on div "(0422) 275 975" at bounding box center [474, 411] width 177 height 16
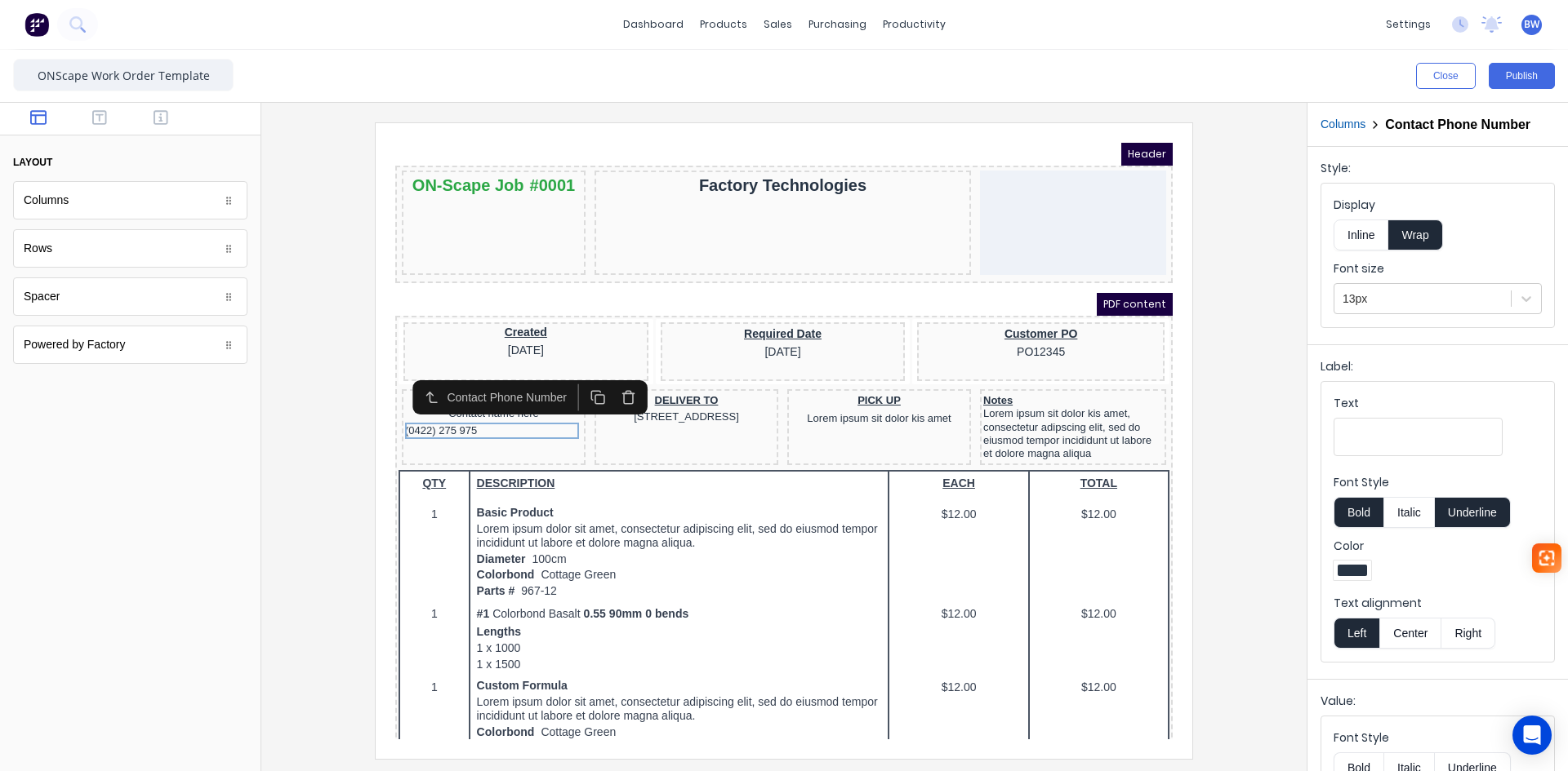
click at [1402, 637] on button "Center" at bounding box center [1411, 634] width 62 height 31
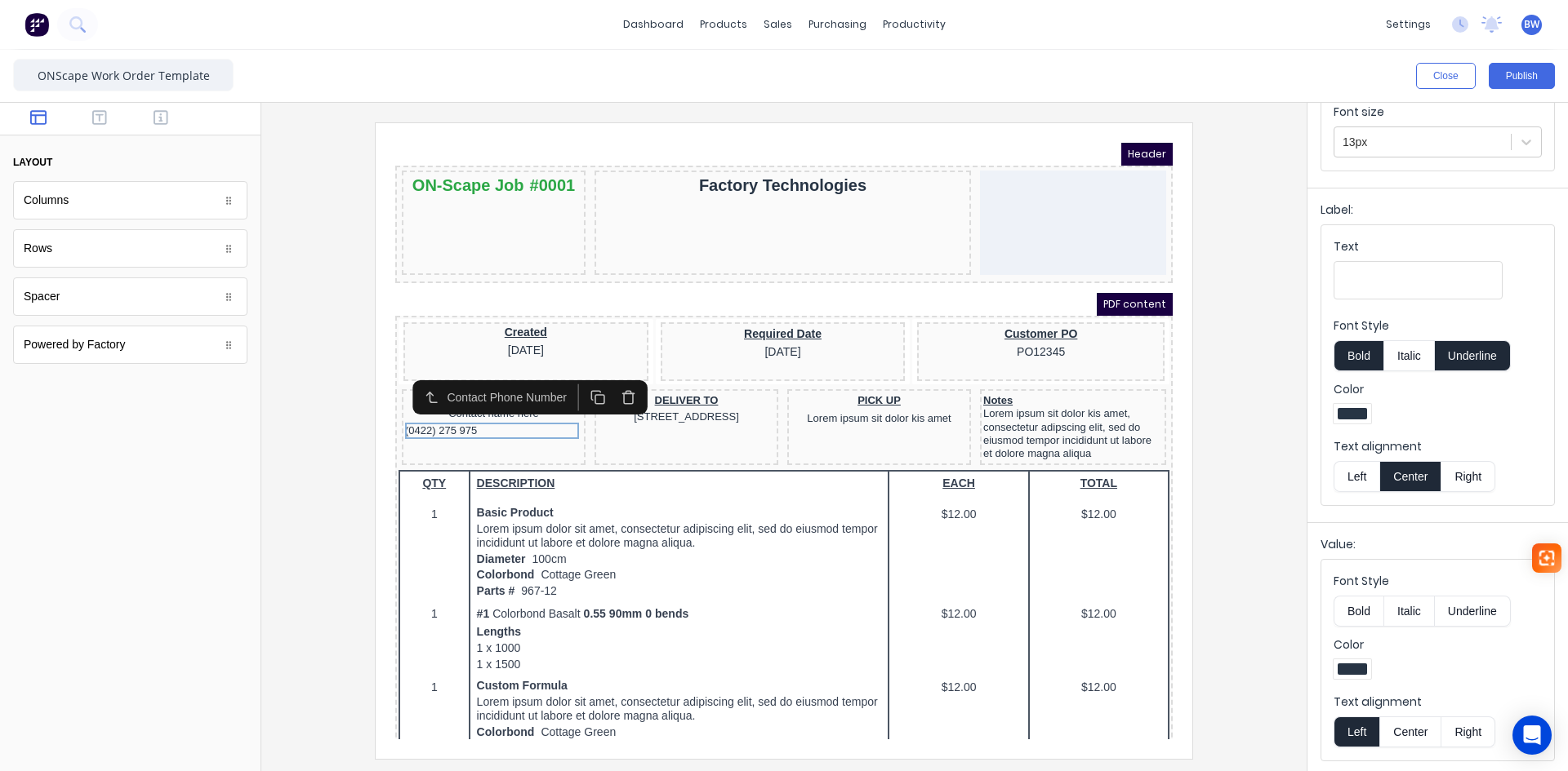
scroll to position [158, 0]
click at [1417, 730] on button "Center" at bounding box center [1411, 730] width 62 height 31
click at [540, 418] on div "(0422) 275 975" at bounding box center [474, 411] width 177 height 16
click at [1243, 490] on div at bounding box center [784, 441] width 1020 height 636
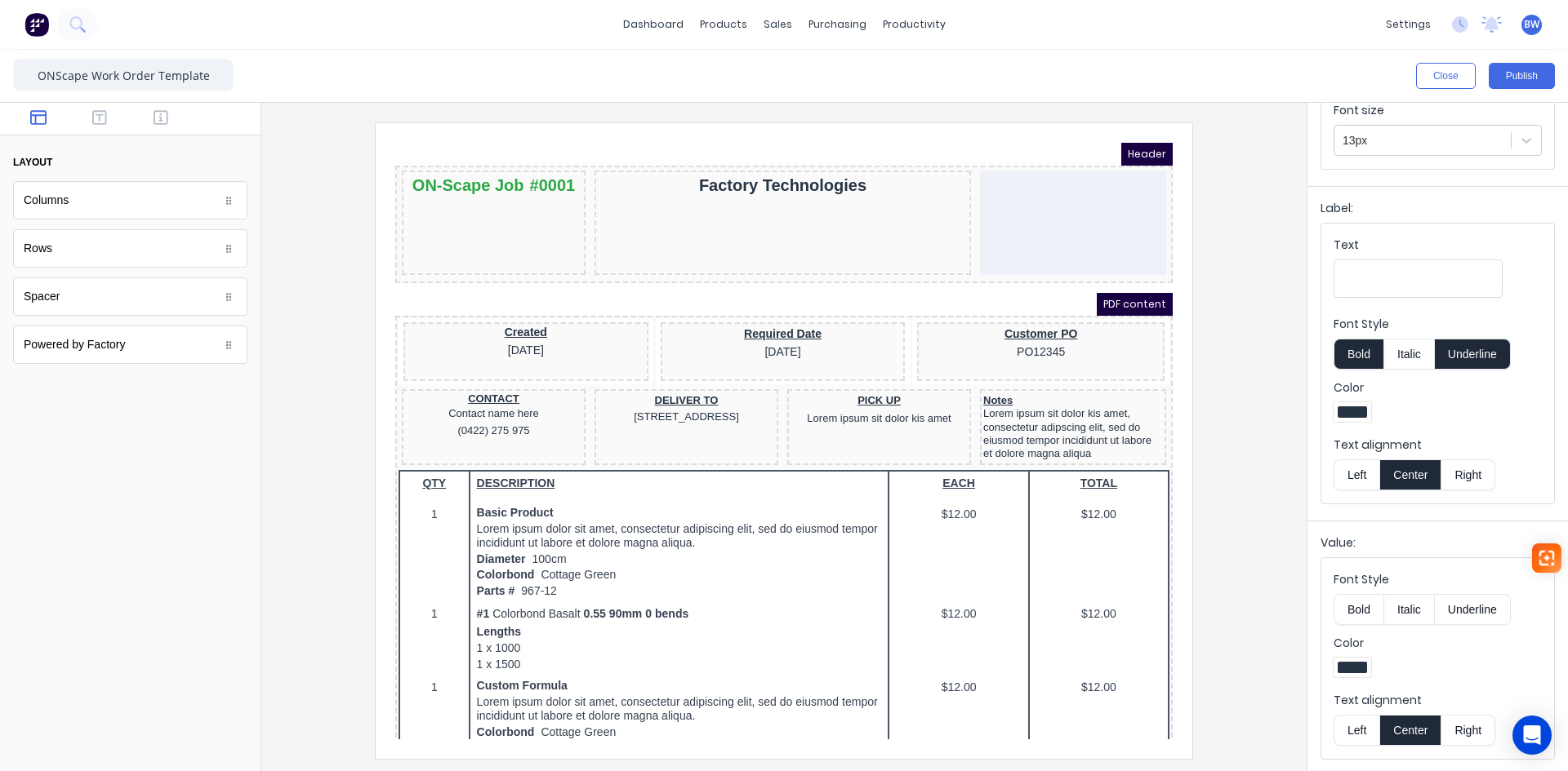
scroll to position [0, 0]
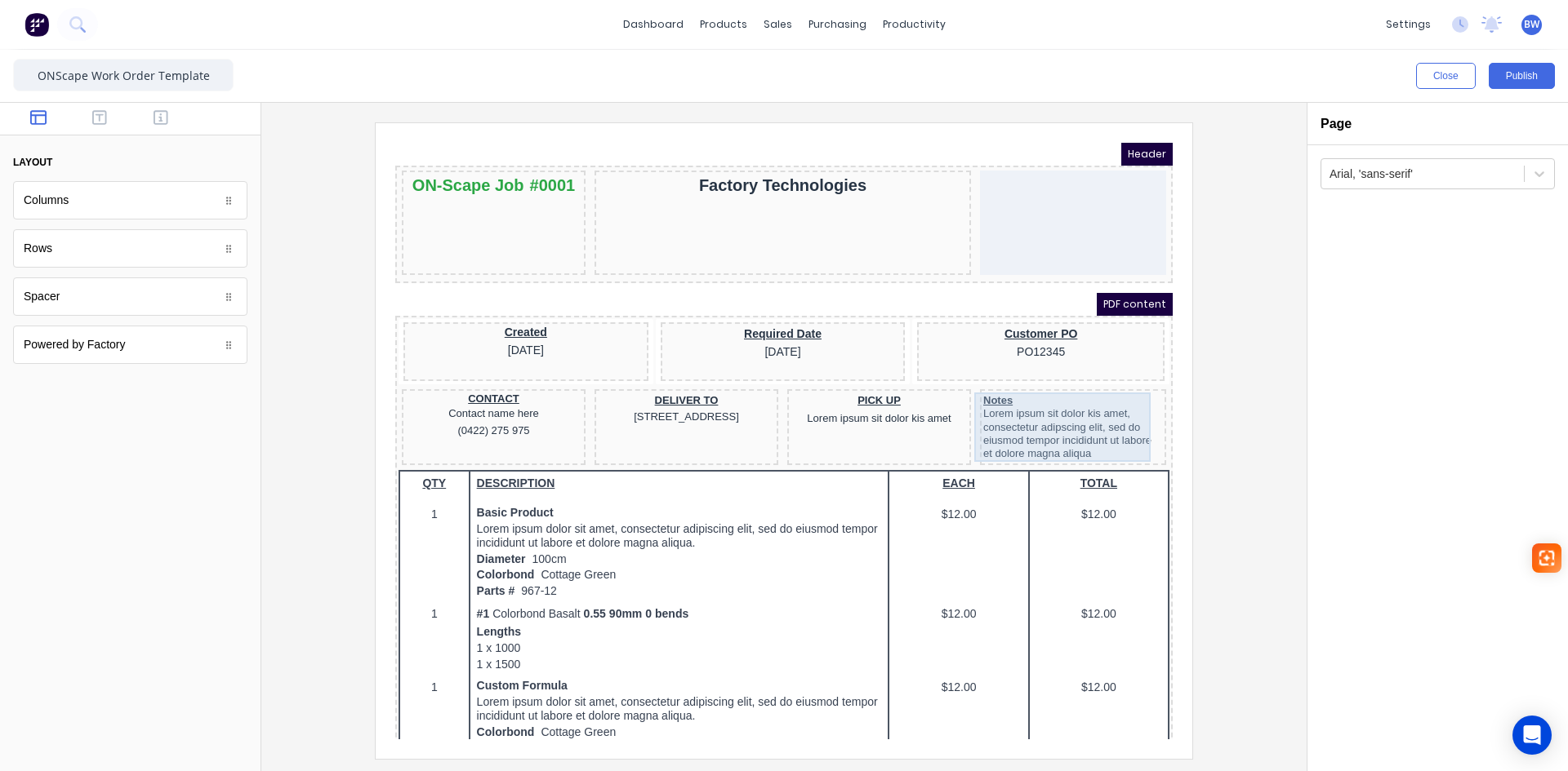
click at [1036, 418] on body "Header ON-Scape Job #0001 Factory Technologies PDF content Created [DATE] Requi…" at bounding box center [764, 422] width 778 height 596
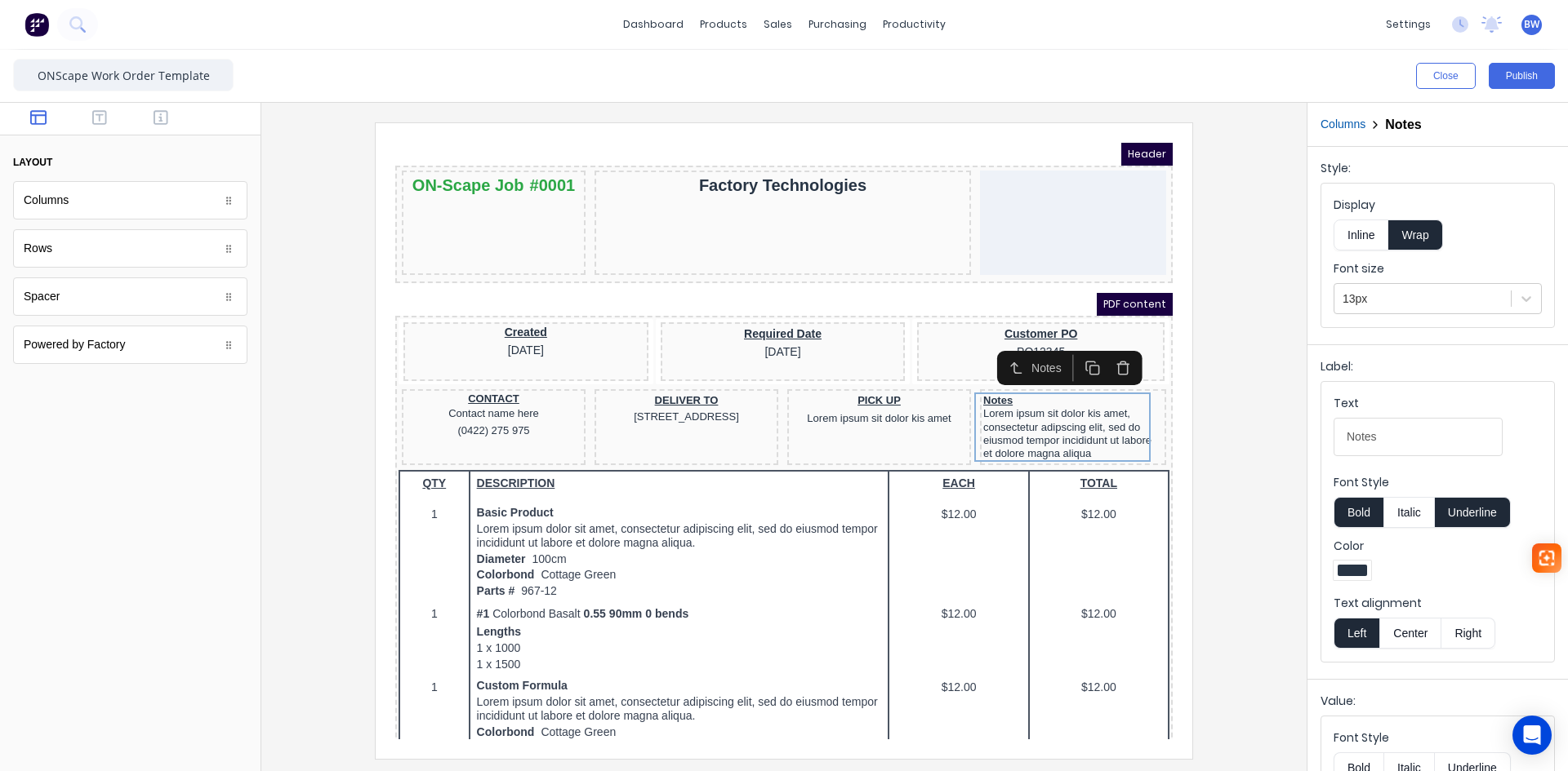
click at [1242, 434] on div at bounding box center [784, 441] width 1020 height 636
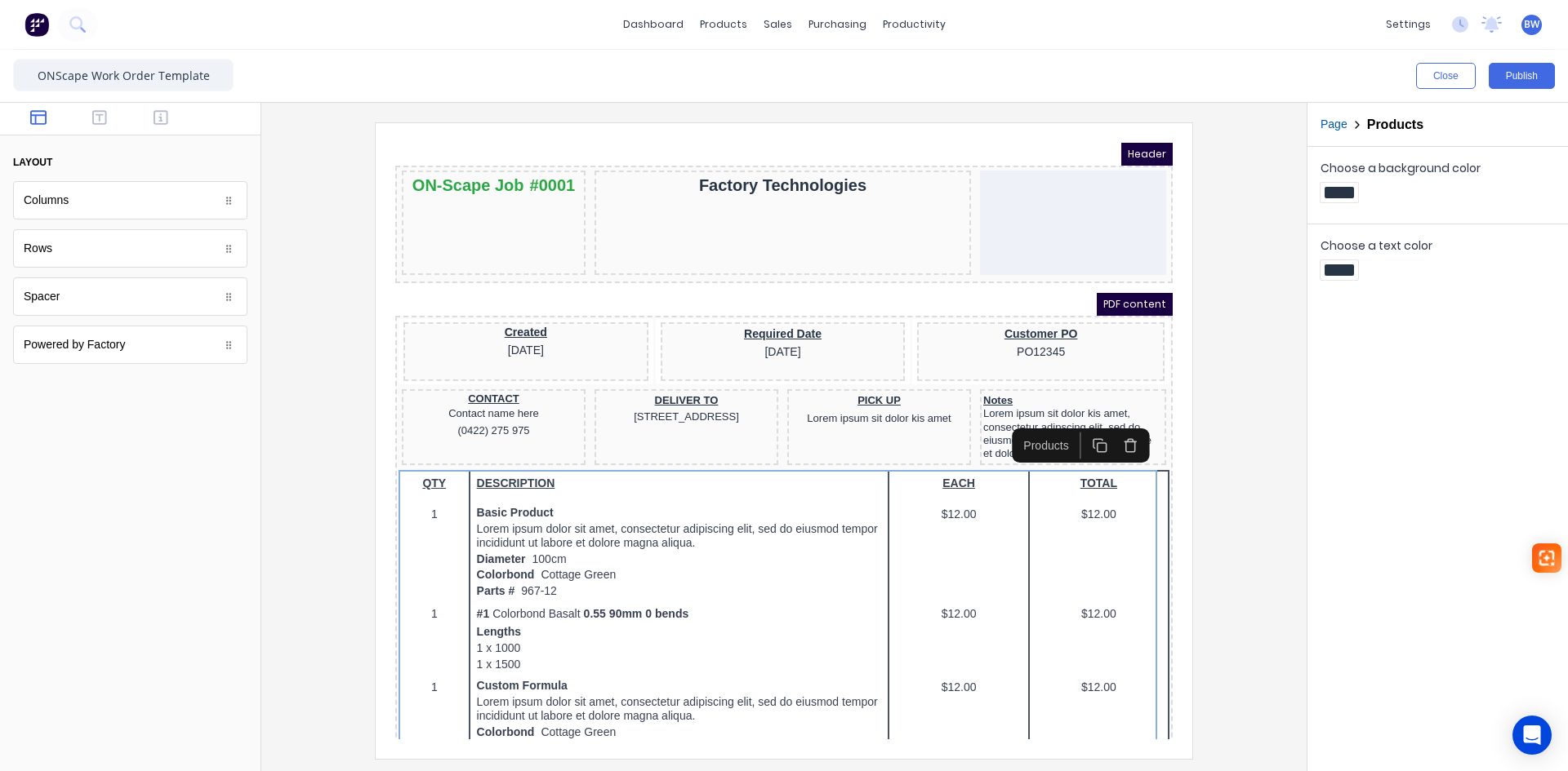
click at [1206, 471] on div at bounding box center [784, 441] width 1020 height 636
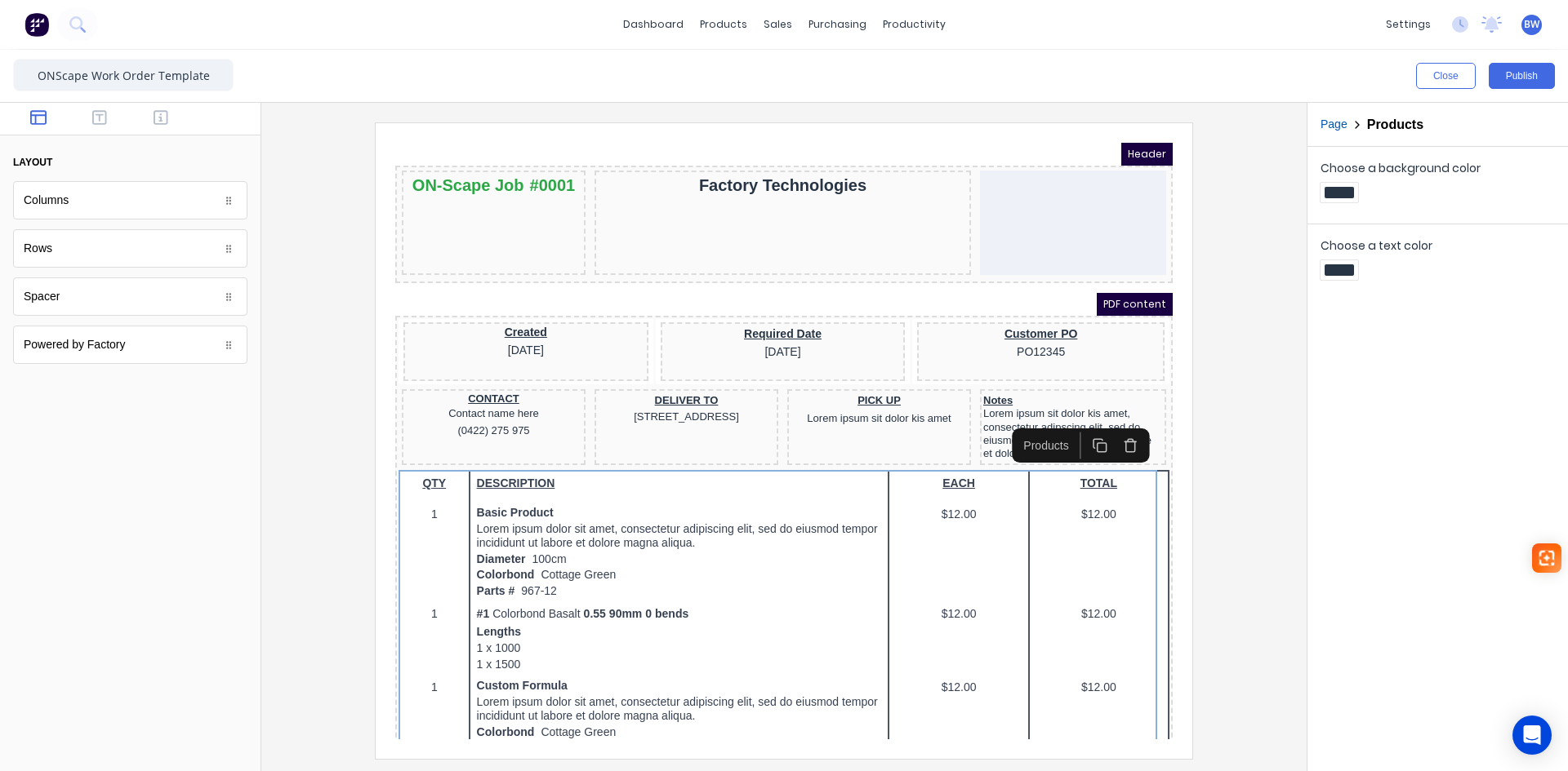
click at [1035, 430] on div "Products" at bounding box center [1027, 426] width 61 height 17
click at [1210, 350] on div at bounding box center [784, 441] width 1020 height 636
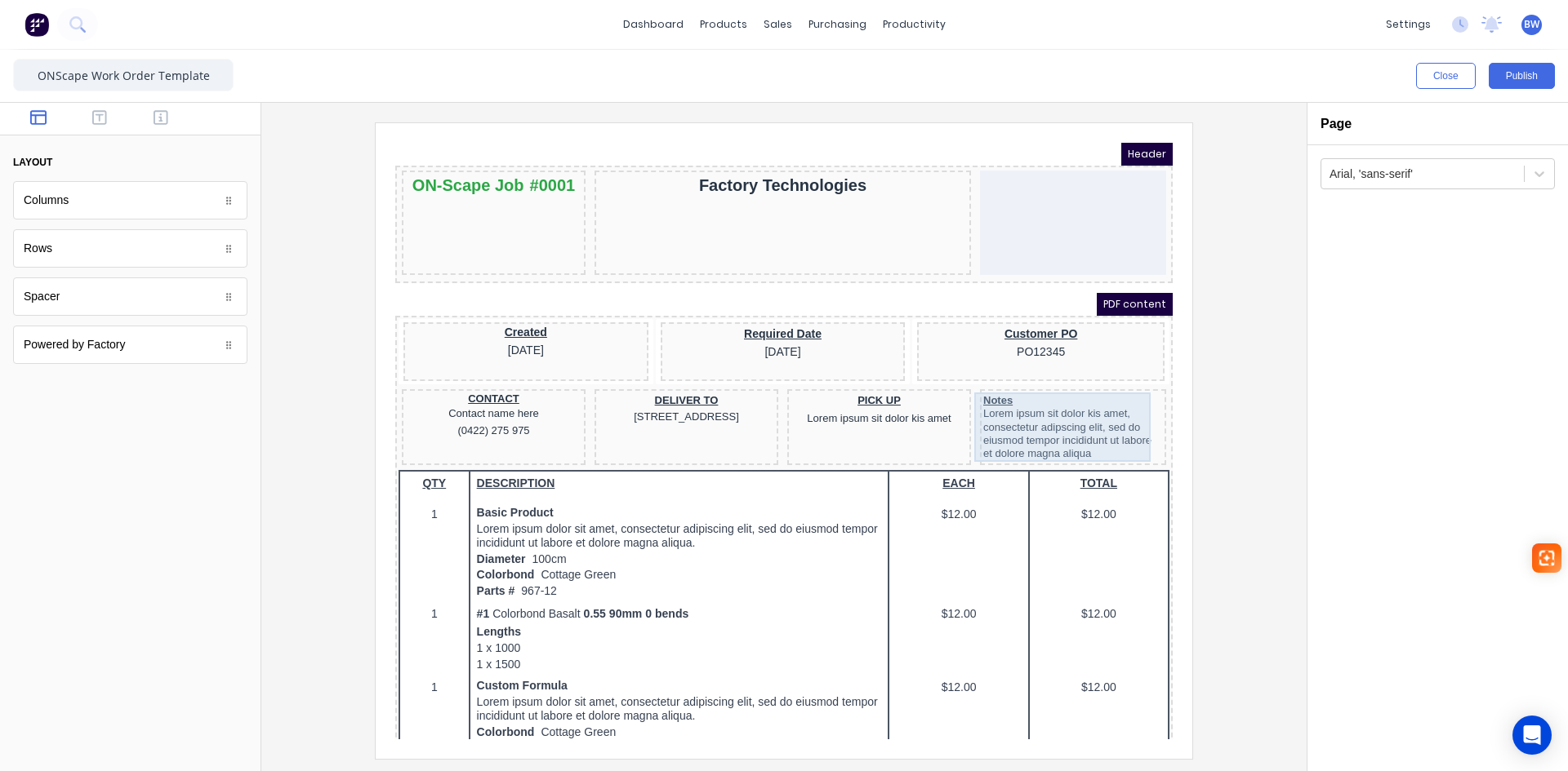
click at [1044, 423] on div "Notes Lorem ipsum sit dolor kis amet, consectetur adipscing elit, sed do eiusmo…" at bounding box center [1053, 408] width 180 height 69
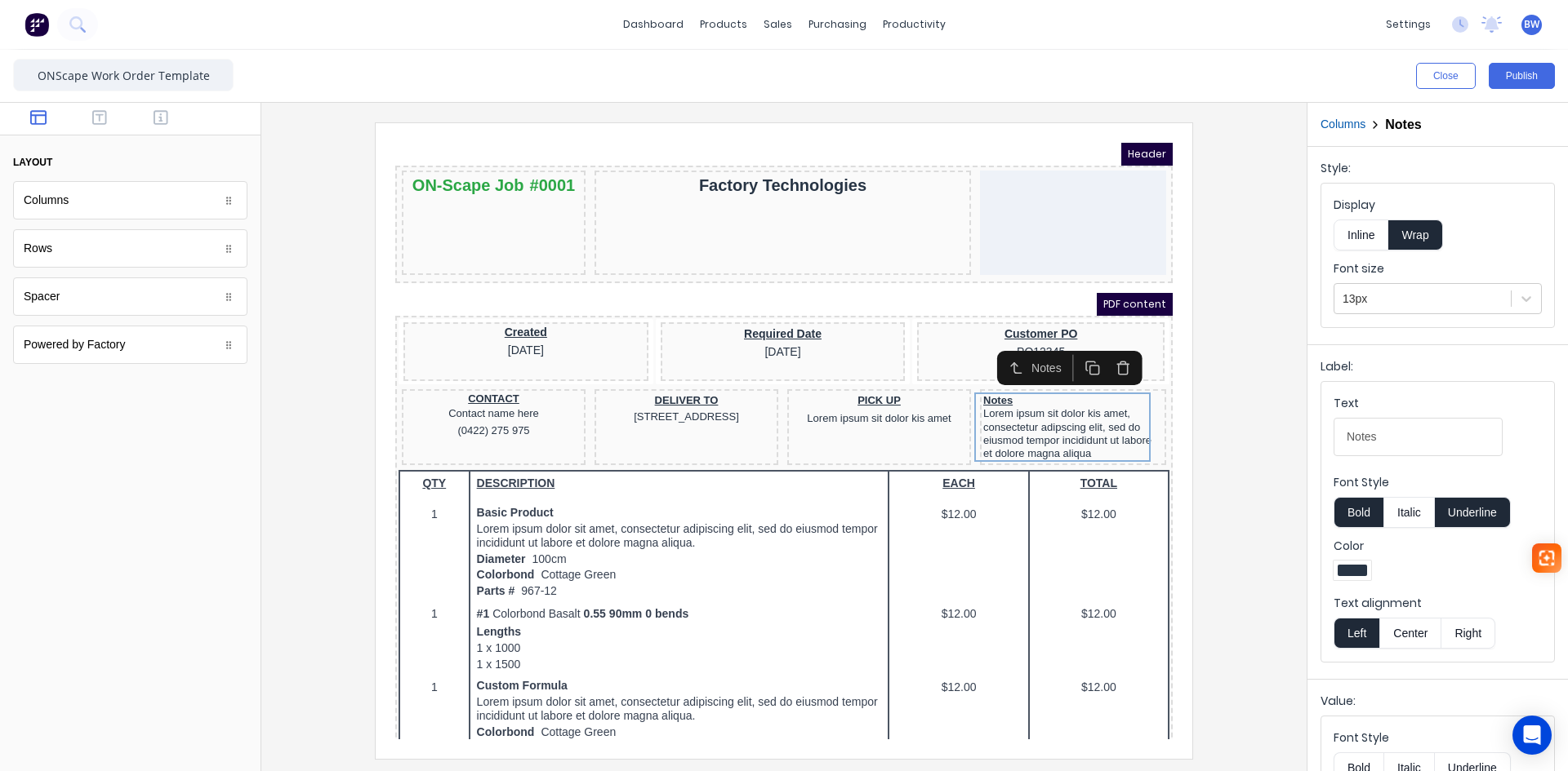
click at [1407, 636] on button "Center" at bounding box center [1411, 634] width 62 height 31
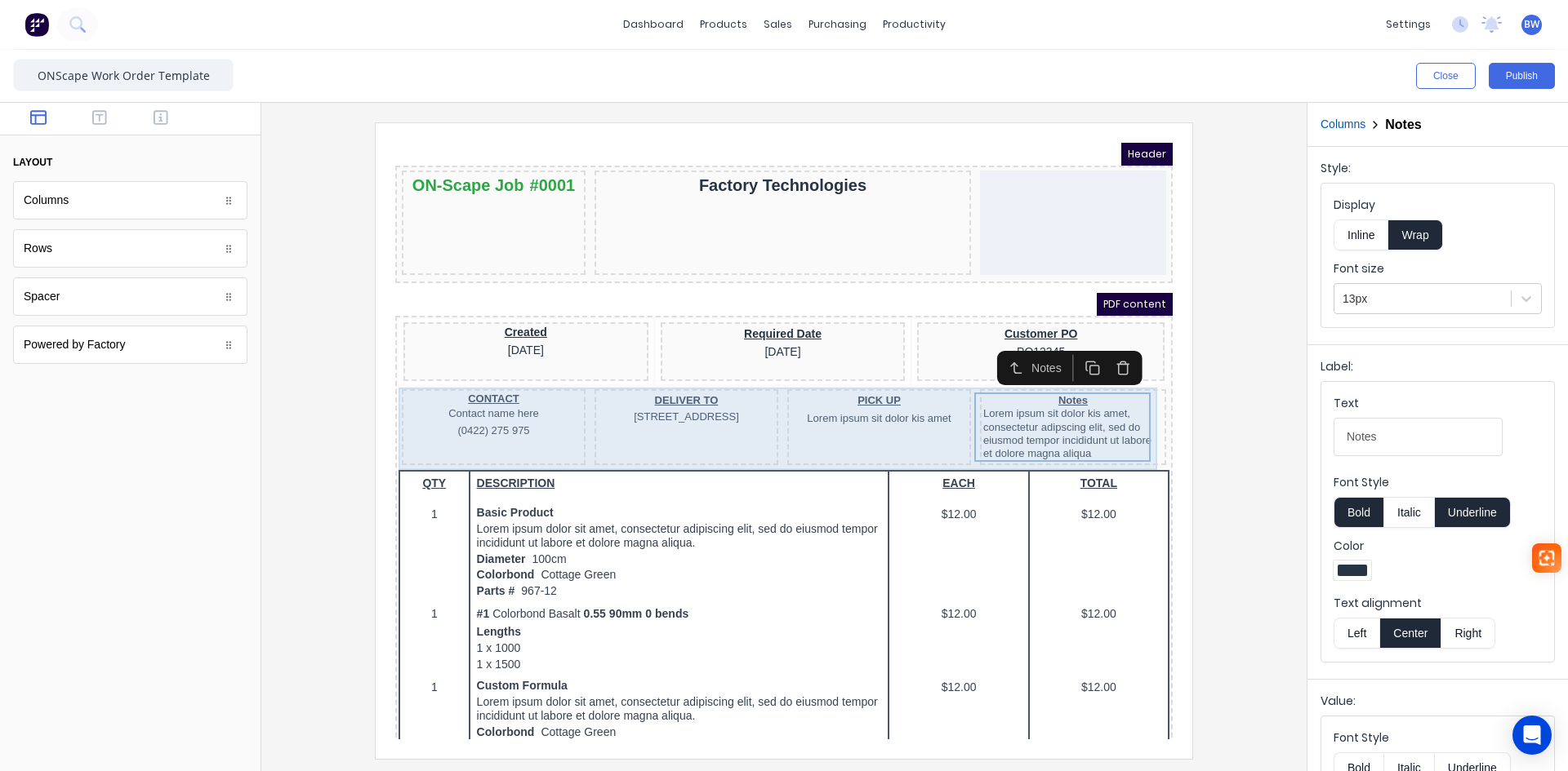
click at [844, 418] on div "PICK UP Lorem ipsum sit dolor kis amet" at bounding box center [860, 408] width 183 height 76
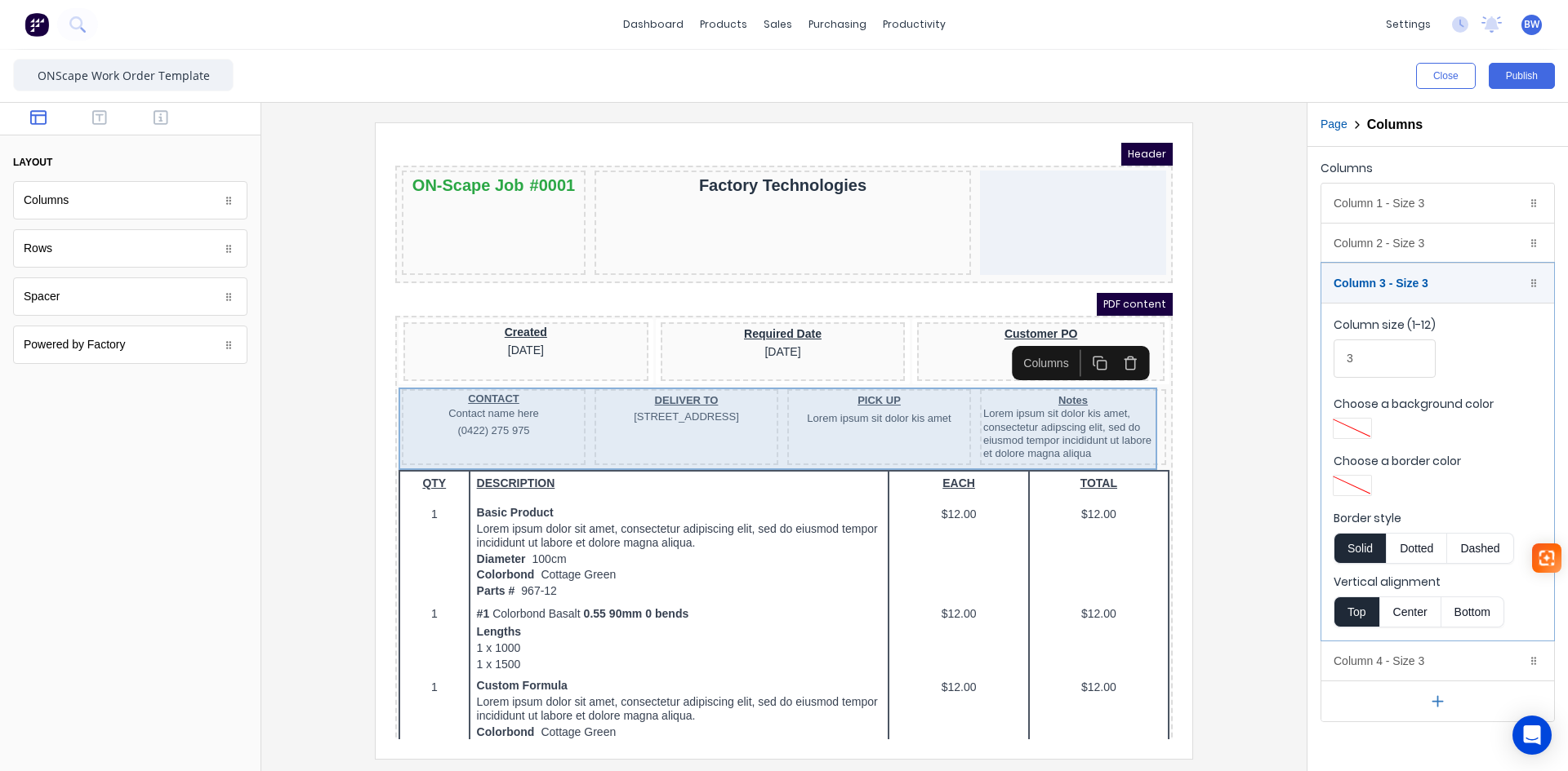
click at [874, 411] on div "PICK UP Lorem ipsum sit dolor kis amet" at bounding box center [860, 408] width 183 height 76
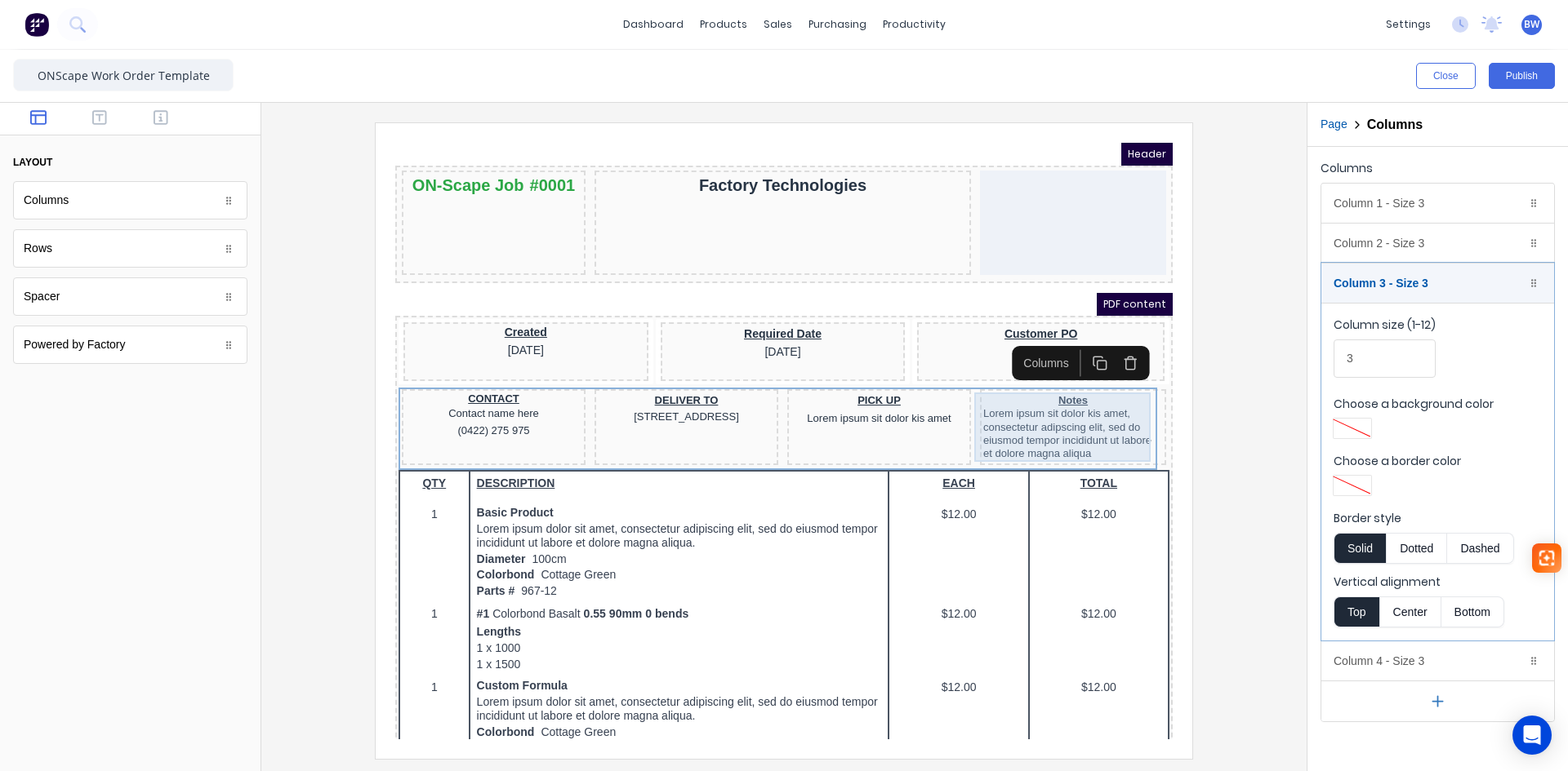
click at [1064, 413] on div "Notes Lorem ipsum sit dolor kis amet, consectetur adipscing elit, sed do eiusmo…" at bounding box center [1053, 408] width 180 height 69
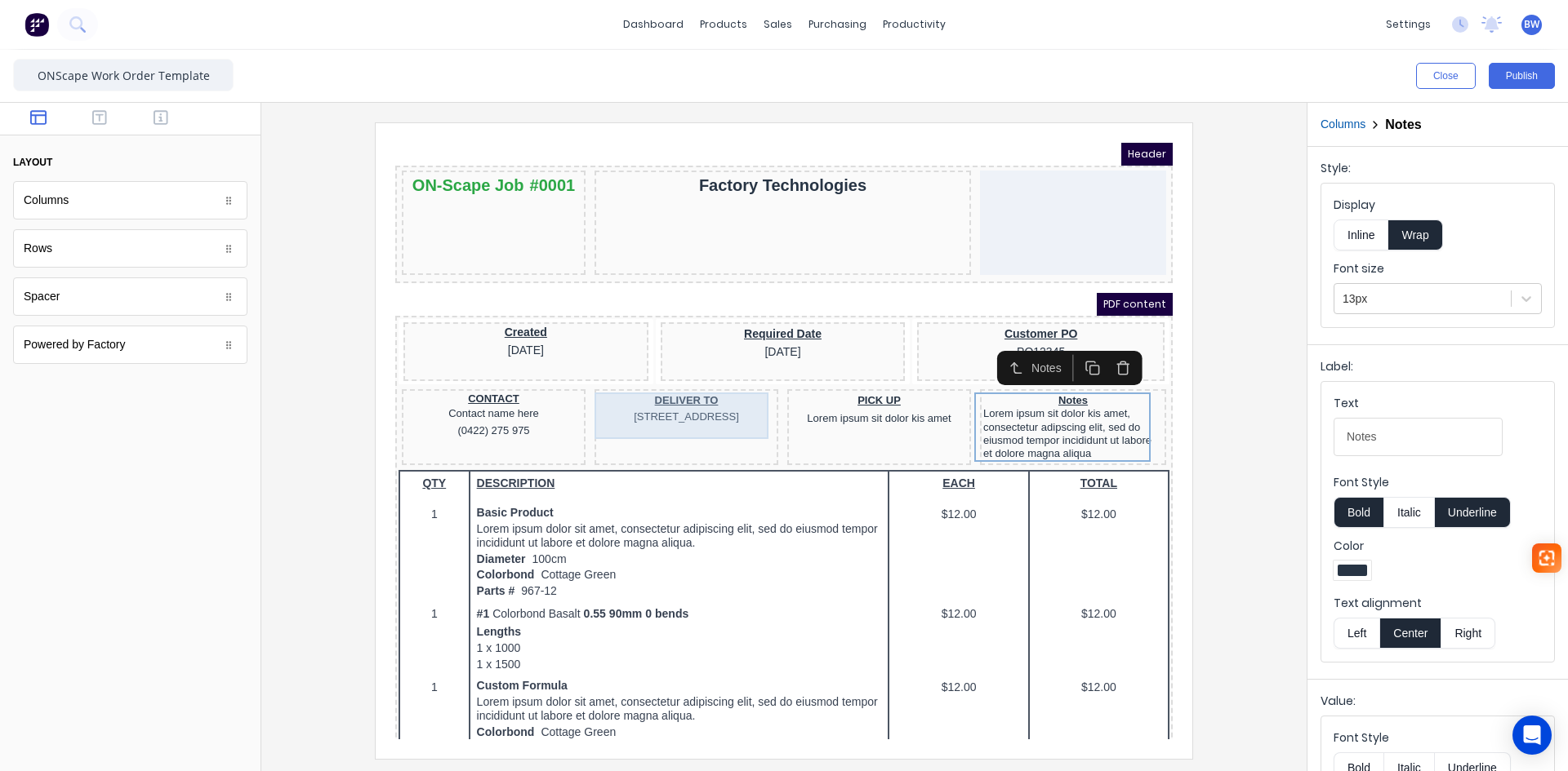
click at [687, 406] on div "DELIVER TO [STREET_ADDRESS]" at bounding box center [667, 390] width 177 height 34
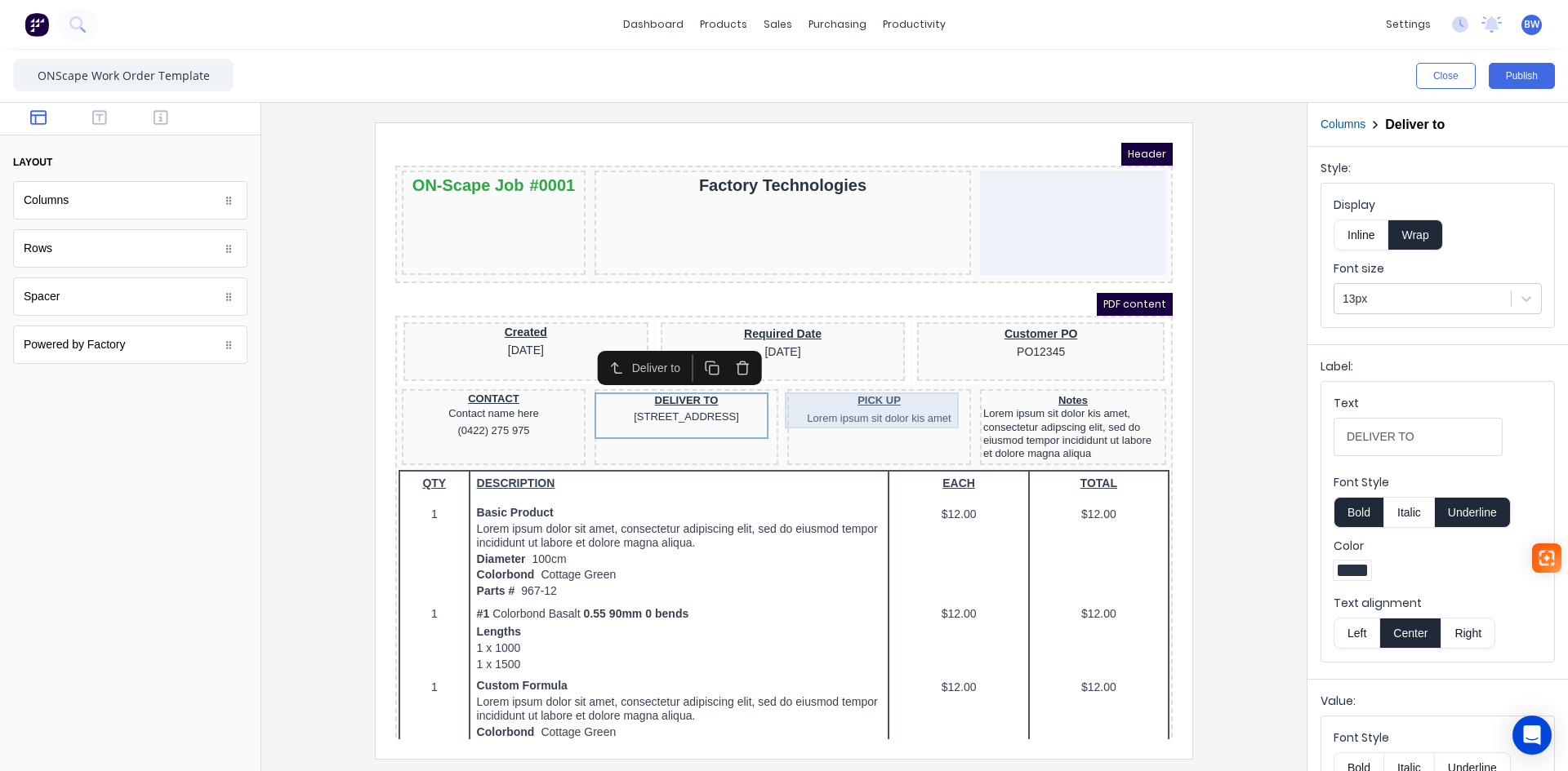
click at [845, 395] on div "PICK UP Lorem ipsum sit dolor kis amet" at bounding box center [860, 392] width 177 height 36
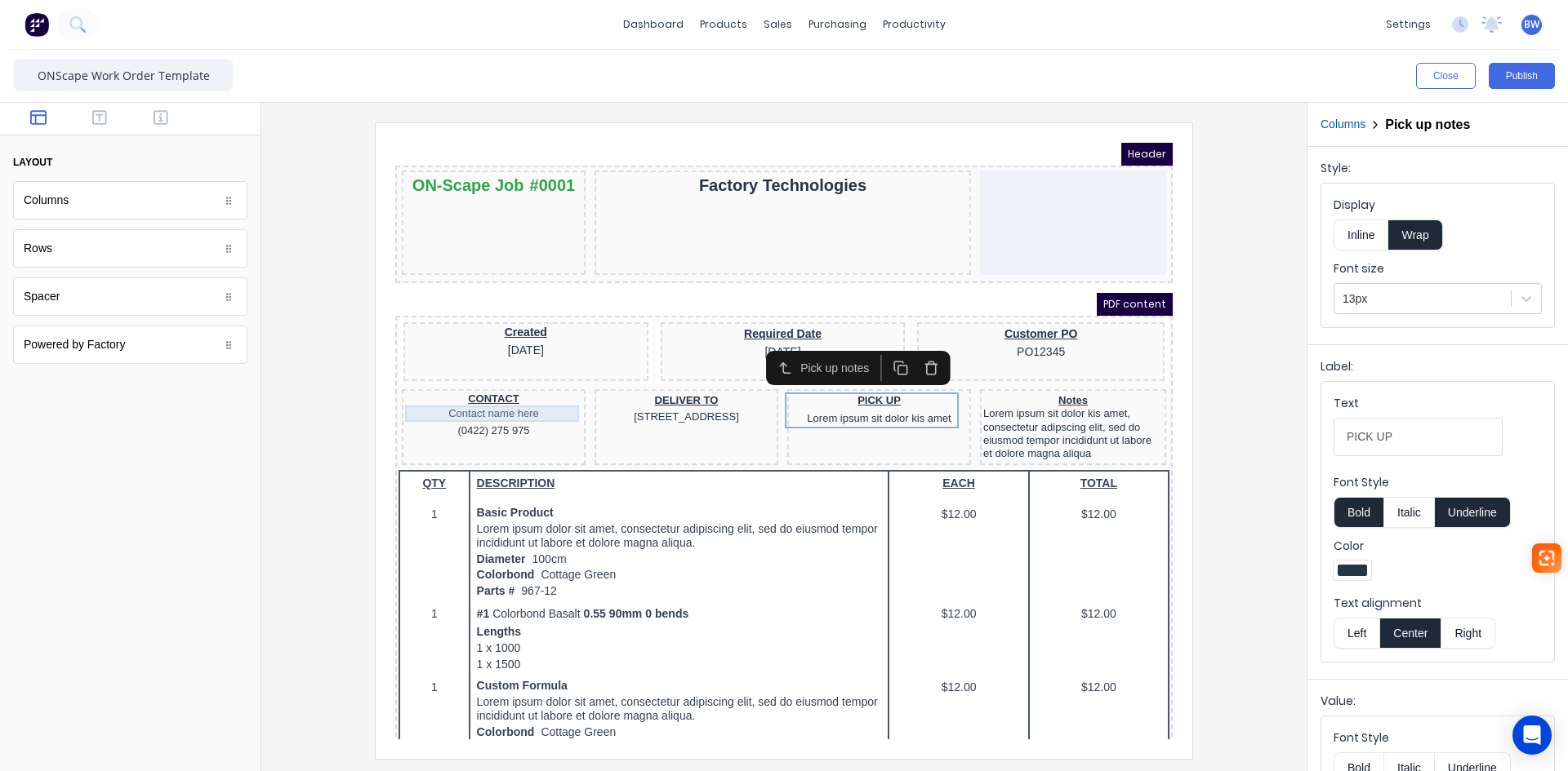
click at [481, 395] on div "Contact name here" at bounding box center [474, 394] width 177 height 16
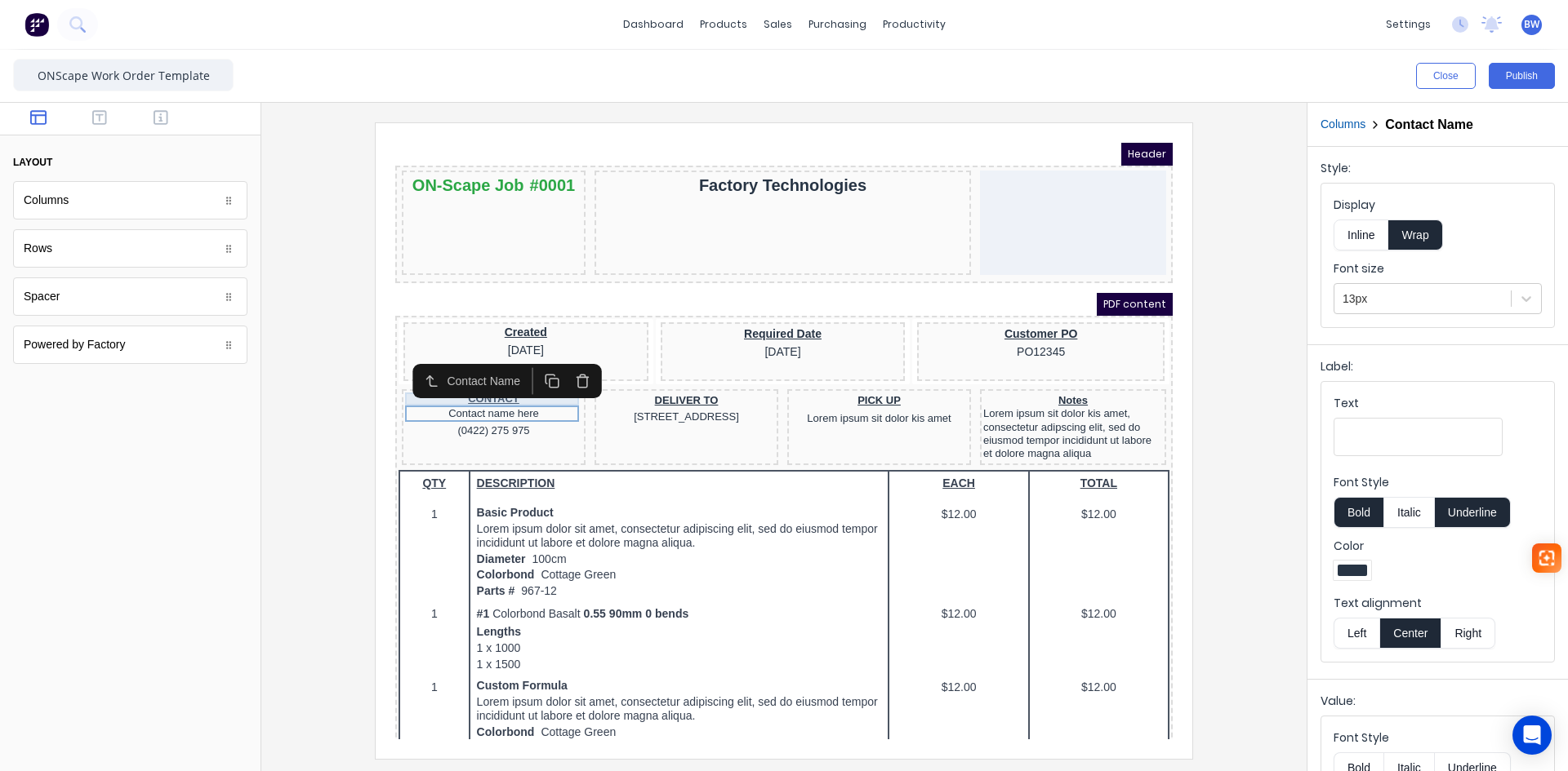
click at [486, 381] on div "CONTACT" at bounding box center [474, 379] width 177 height 13
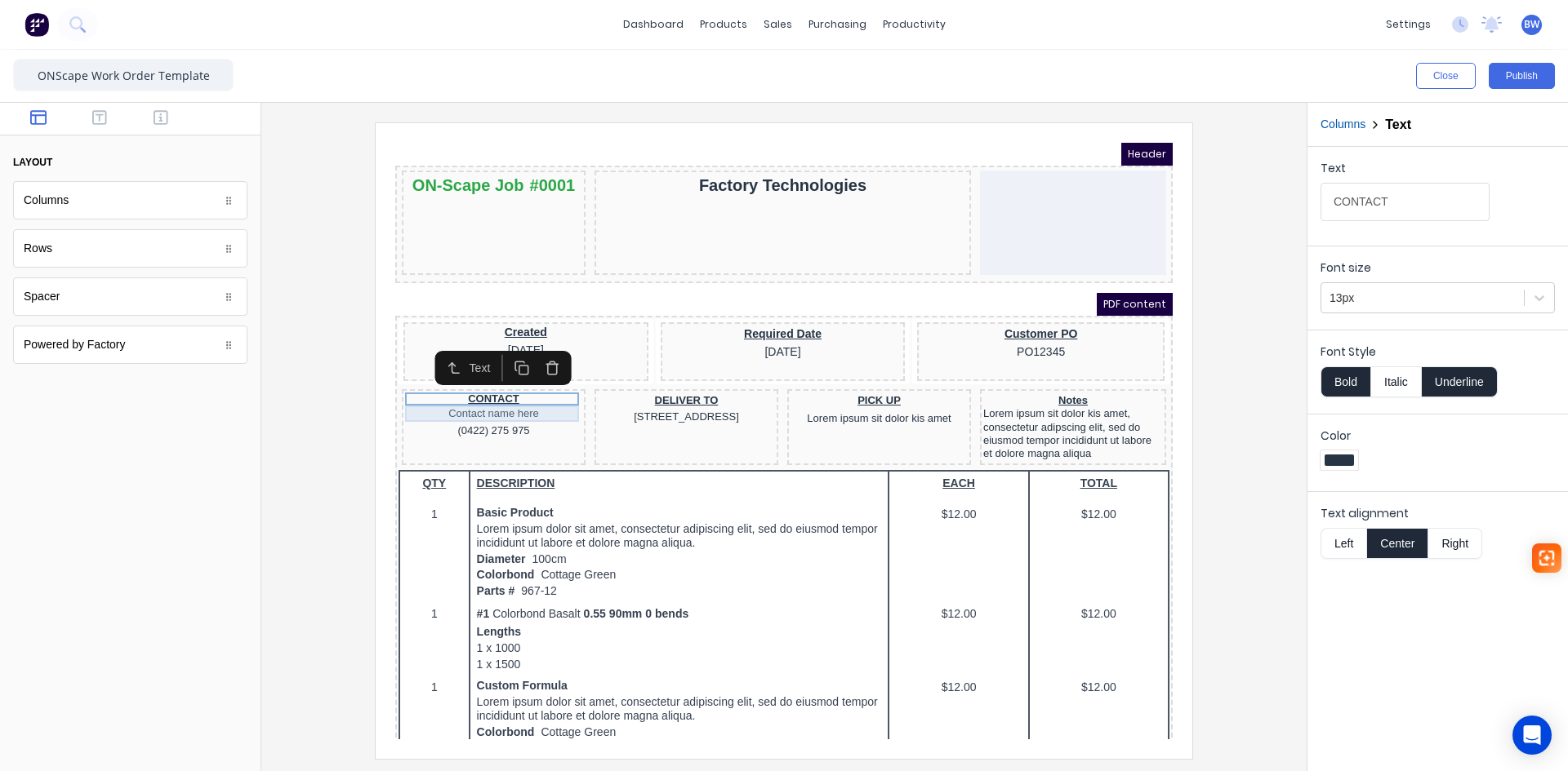
click at [483, 392] on div "Contact name here" at bounding box center [474, 394] width 177 height 16
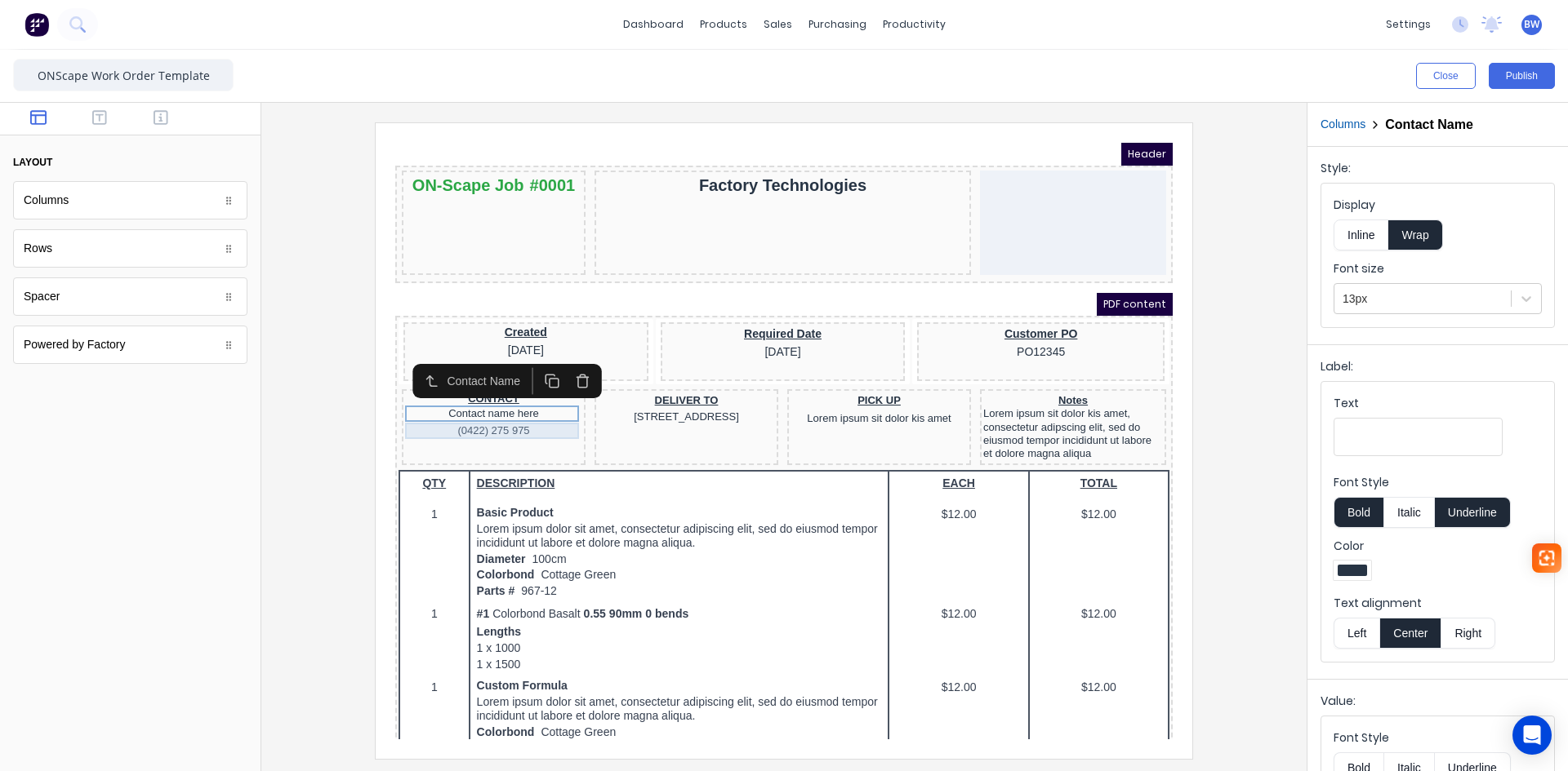
click at [484, 407] on div "(0422) 275 975" at bounding box center [474, 411] width 177 height 16
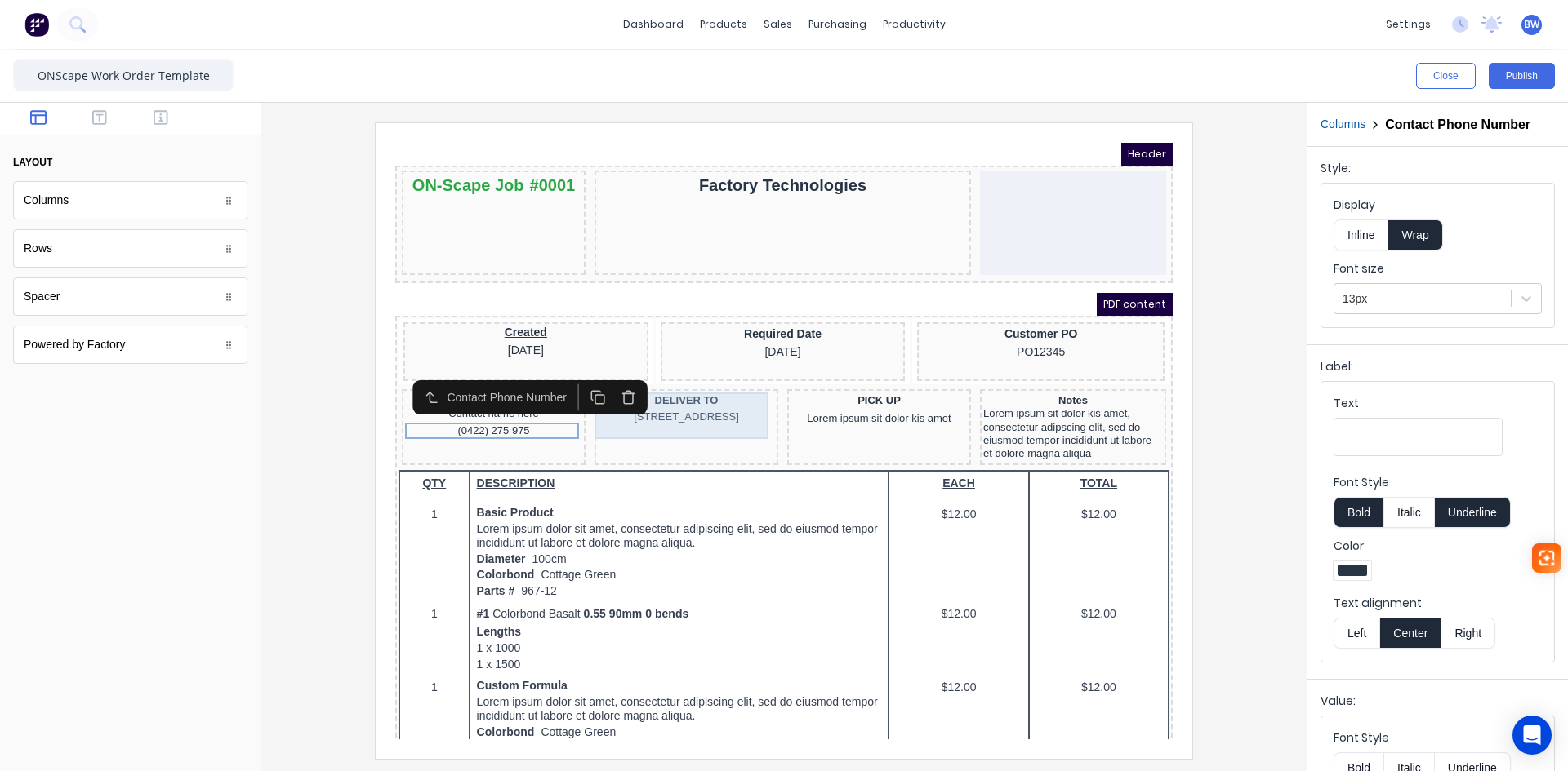
click at [659, 383] on div "DELIVER TO [STREET_ADDRESS]" at bounding box center [667, 390] width 177 height 34
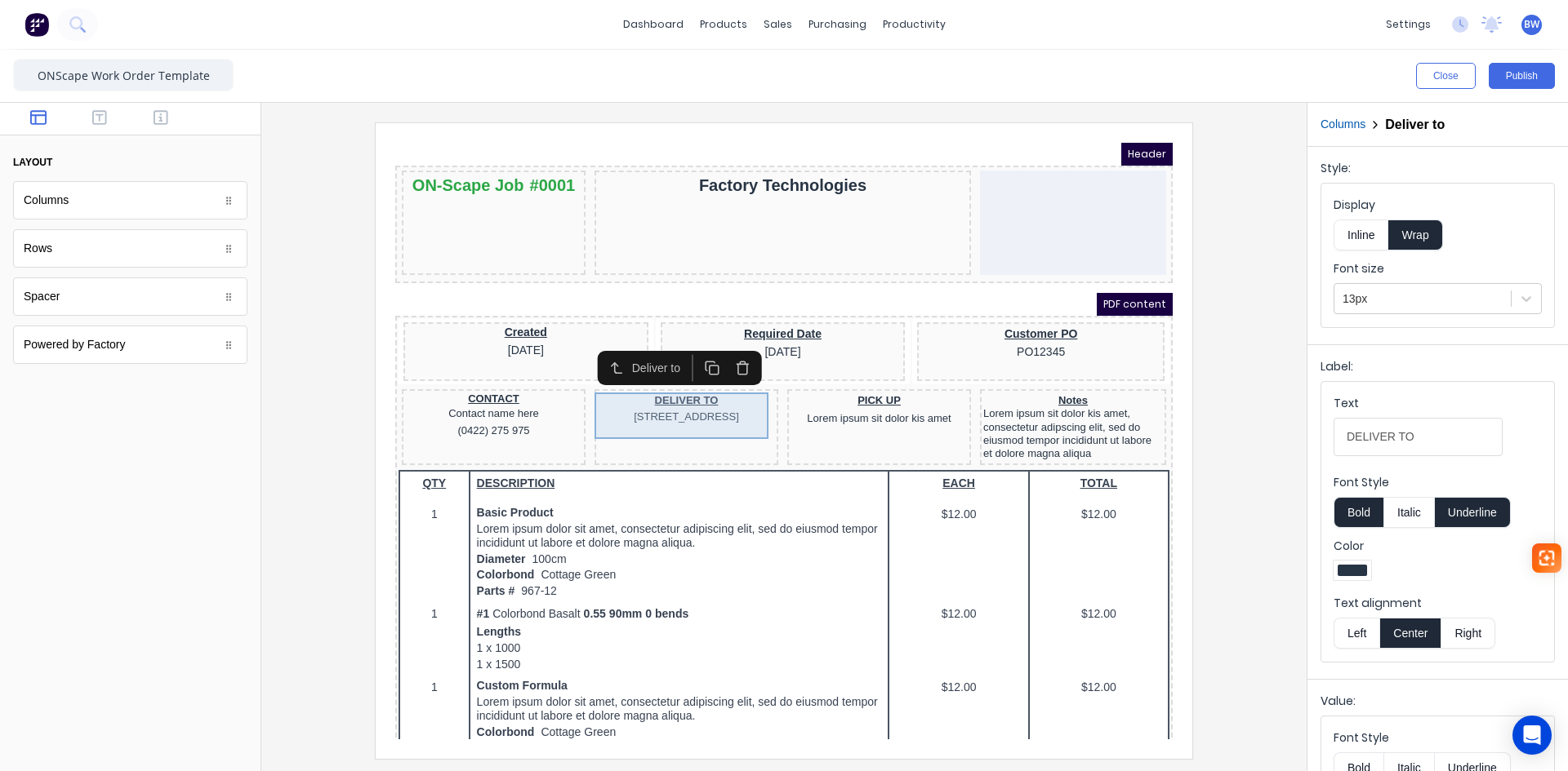
click at [650, 398] on div "DELIVER TO [STREET_ADDRESS]" at bounding box center [667, 390] width 177 height 34
click at [855, 398] on div "PICK UP Lorem ipsum sit dolor kis amet" at bounding box center [860, 392] width 177 height 36
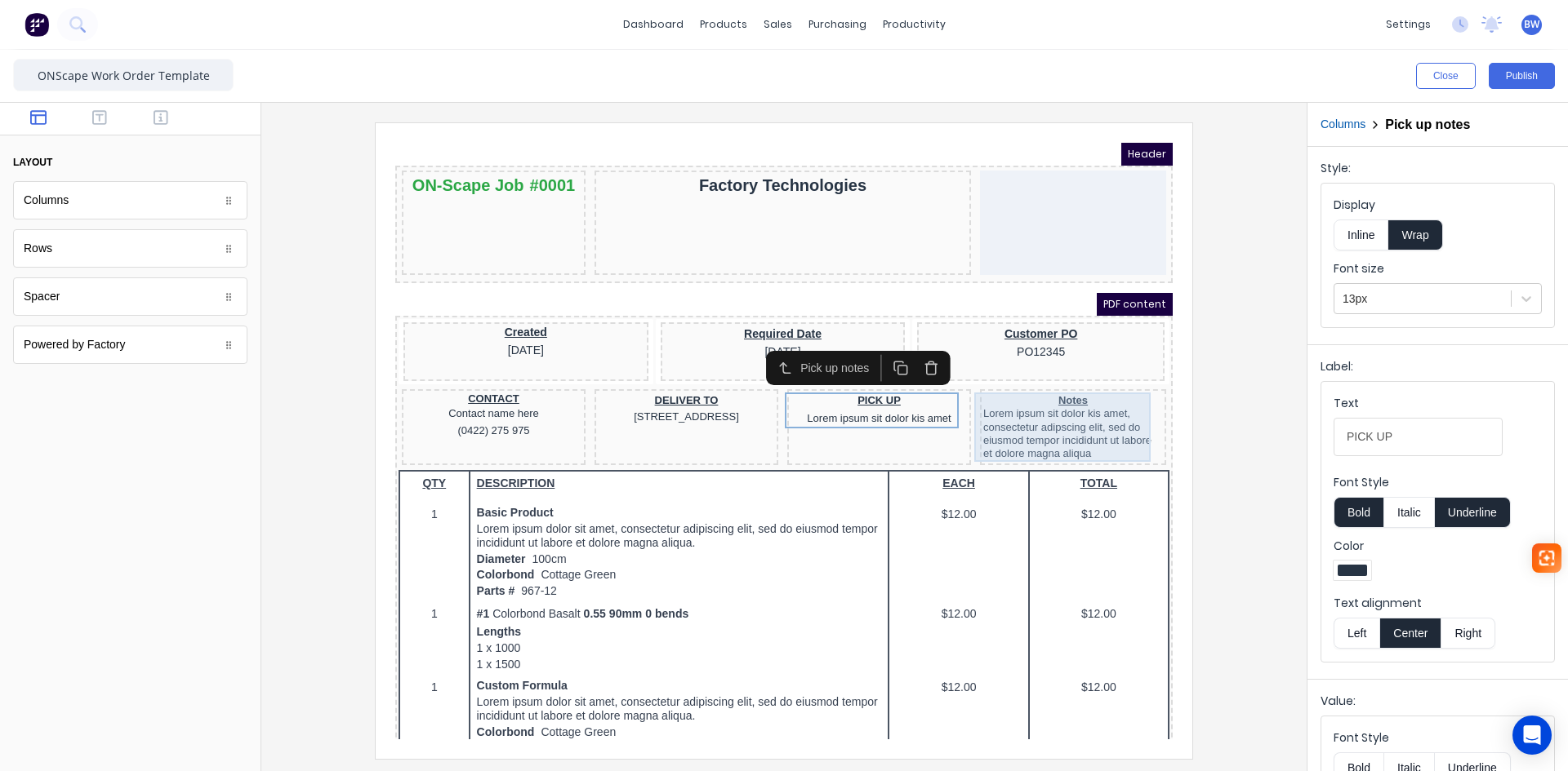
click at [1038, 409] on div "Notes Lorem ipsum sit dolor kis amet, consectetur adipscing elit, sed do eiusmo…" at bounding box center [1053, 408] width 180 height 69
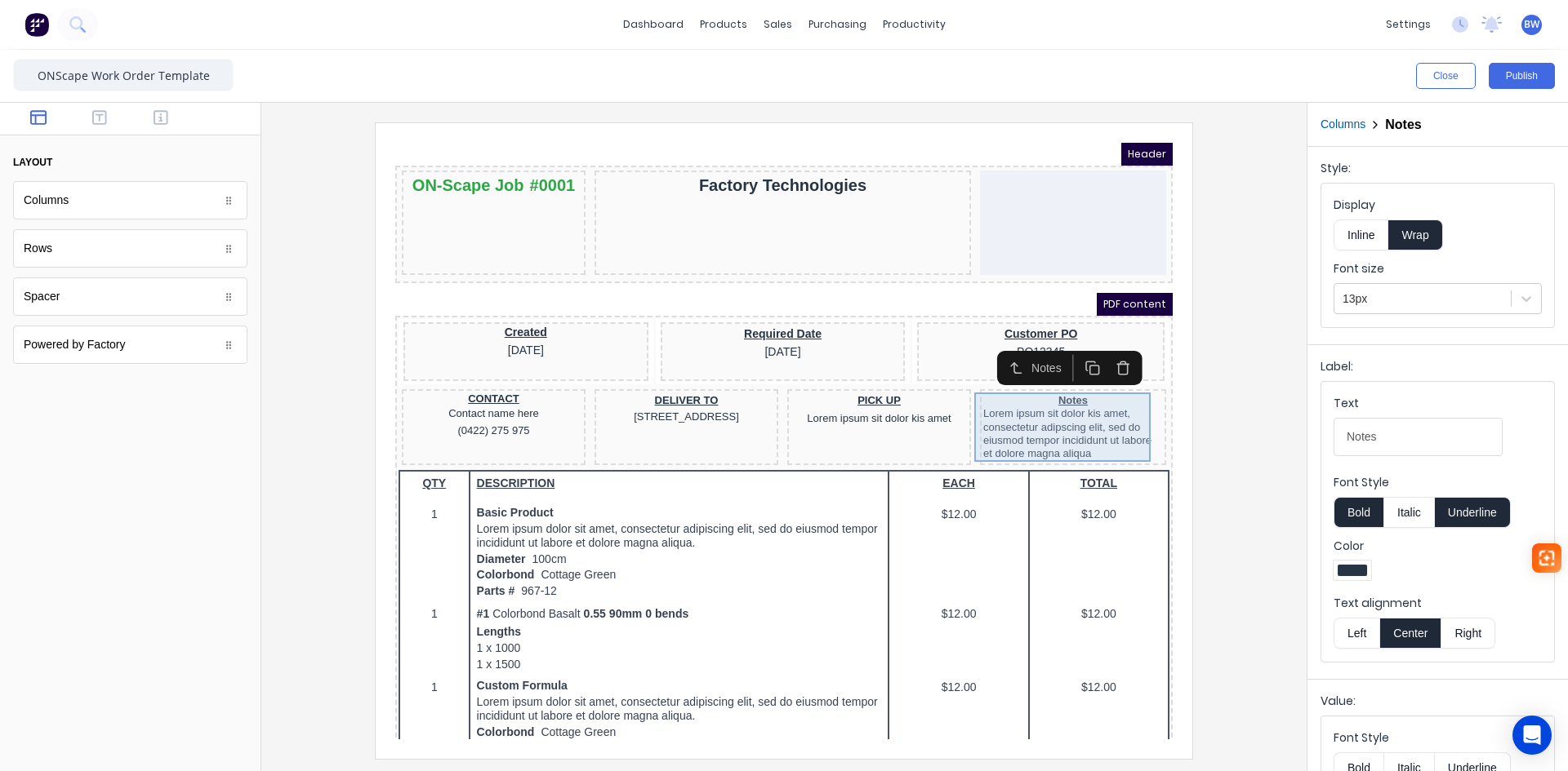
click at [1046, 379] on div "Notes Lorem ipsum sit dolor kis amet, consectetur adipscing elit, sed do eiusmo…" at bounding box center [1053, 408] width 180 height 69
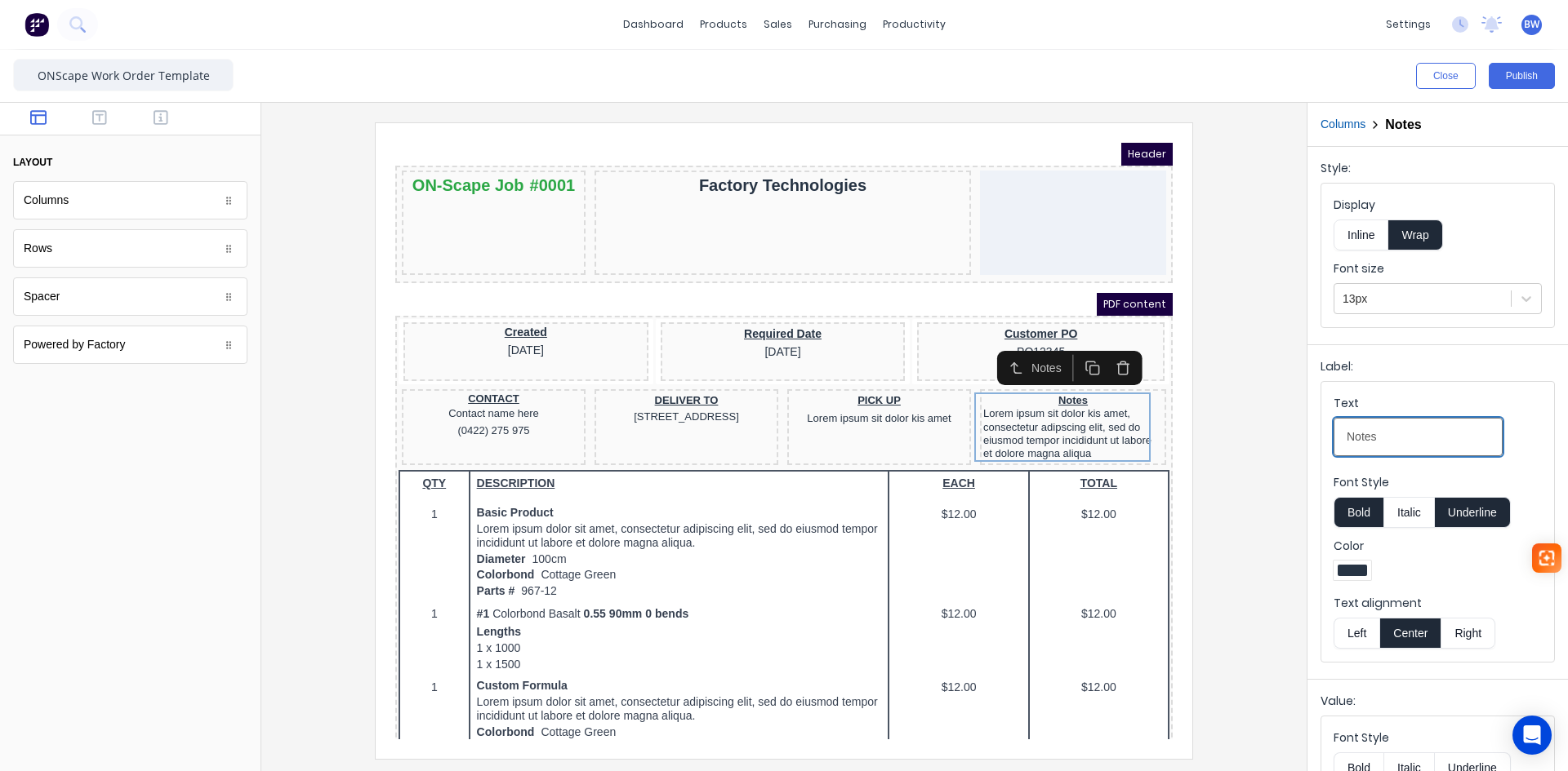
drag, startPoint x: 1373, startPoint y: 443, endPoint x: 1338, endPoint y: 443, distance: 35.0
click at [1338, 443] on input "Notes" at bounding box center [1418, 437] width 169 height 38
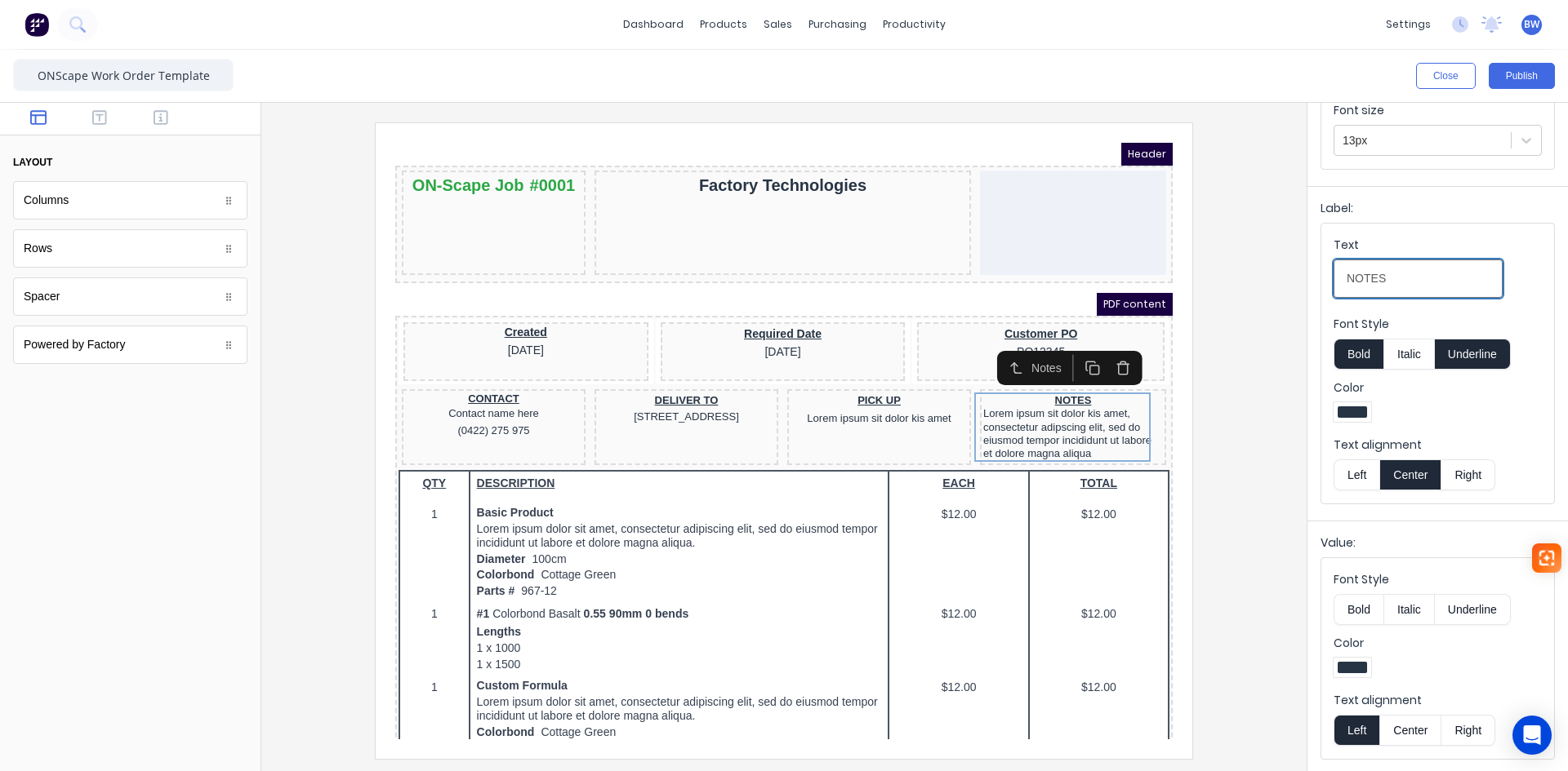
type input "NOTES"
click at [1253, 629] on div at bounding box center [784, 441] width 1020 height 636
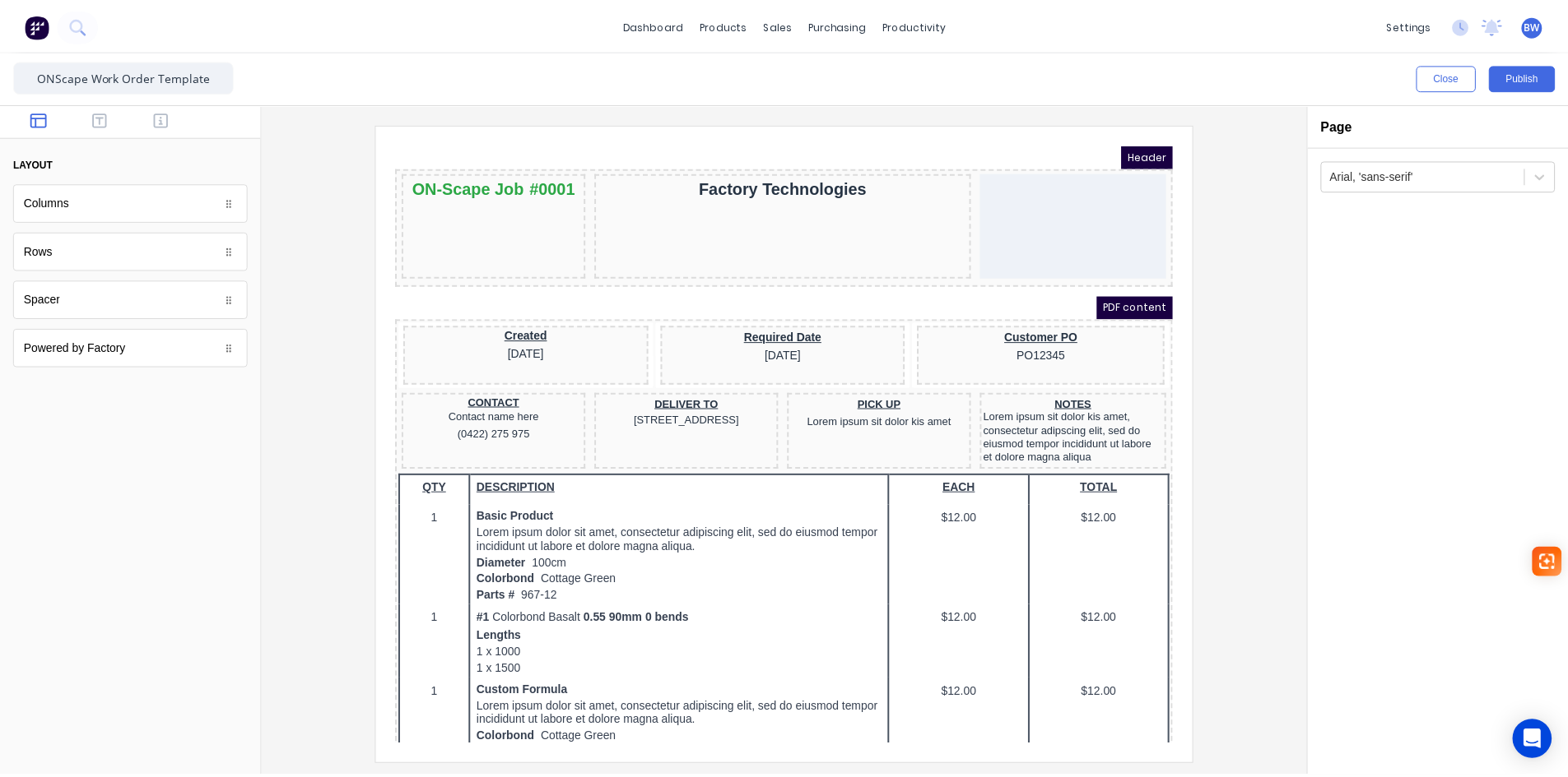
scroll to position [0, 0]
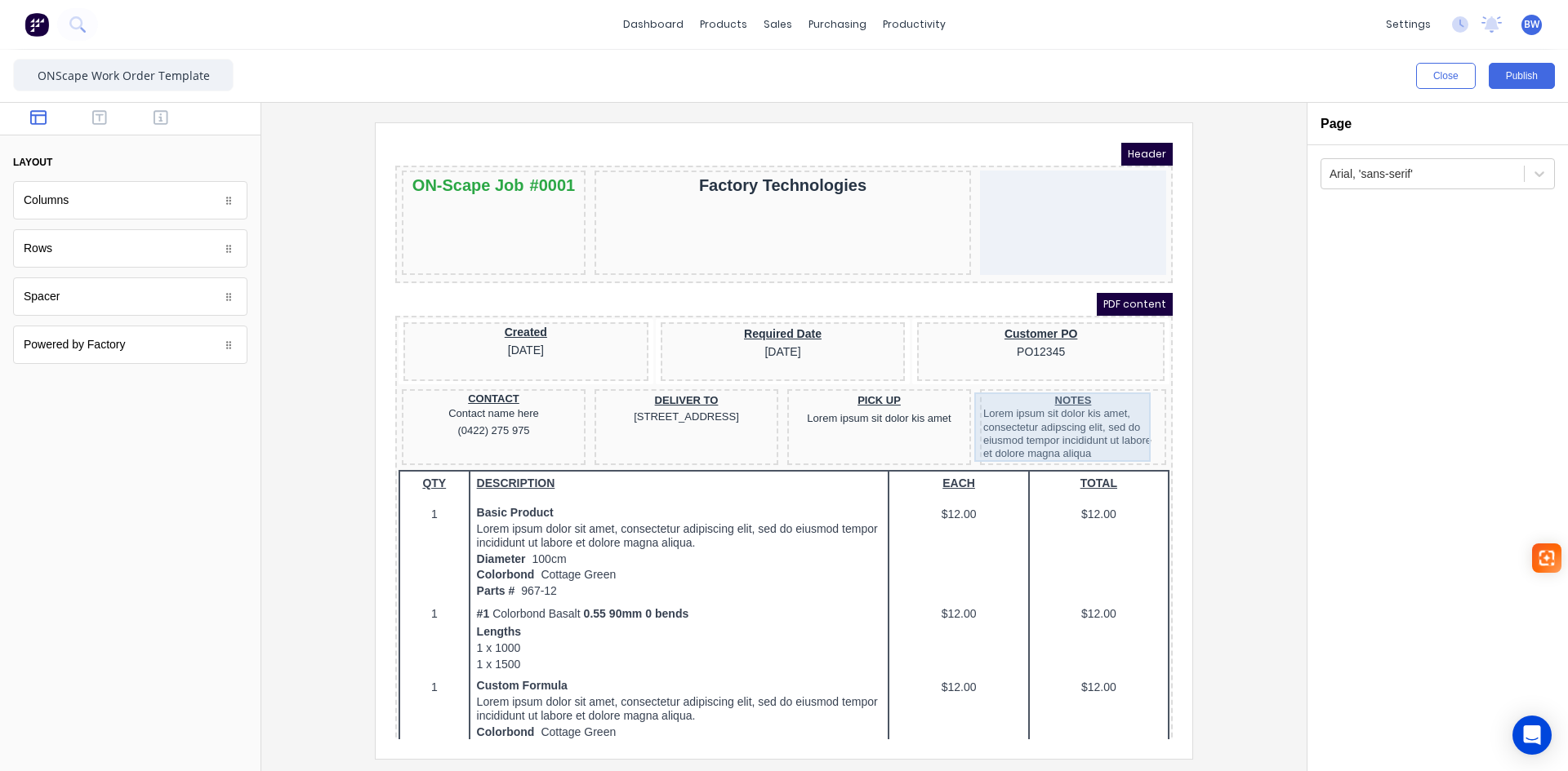
click at [1017, 409] on div "NOTES Lorem ipsum sit dolor kis amet, consectetur adipscing elit, sed do eiusmo…" at bounding box center [1053, 408] width 180 height 69
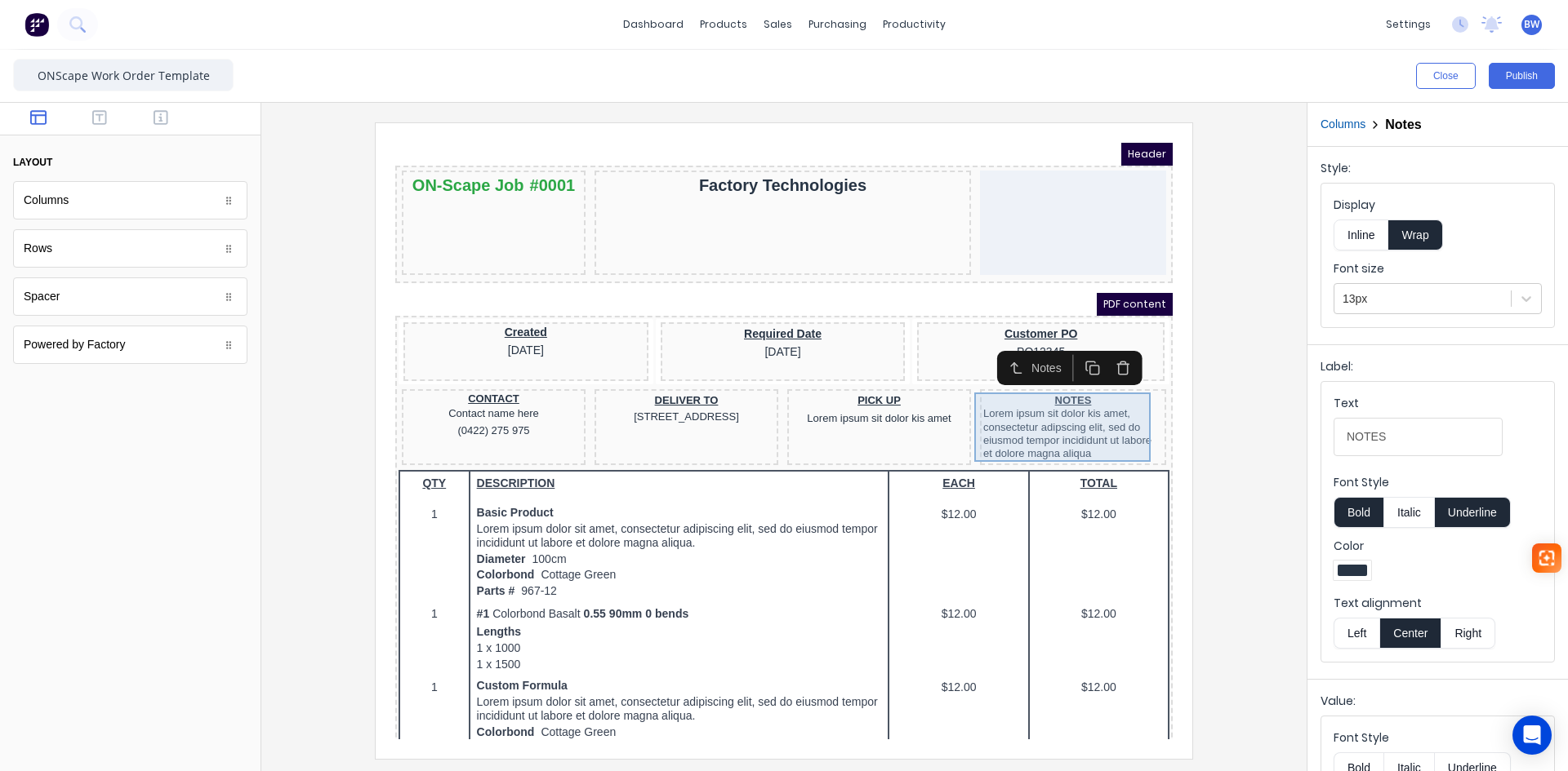
click at [963, 430] on div "NOTES Lorem ipsum sit dolor kis amet, consectetur adipscing elit, sed do eiusmo…" at bounding box center [1053, 408] width 180 height 69
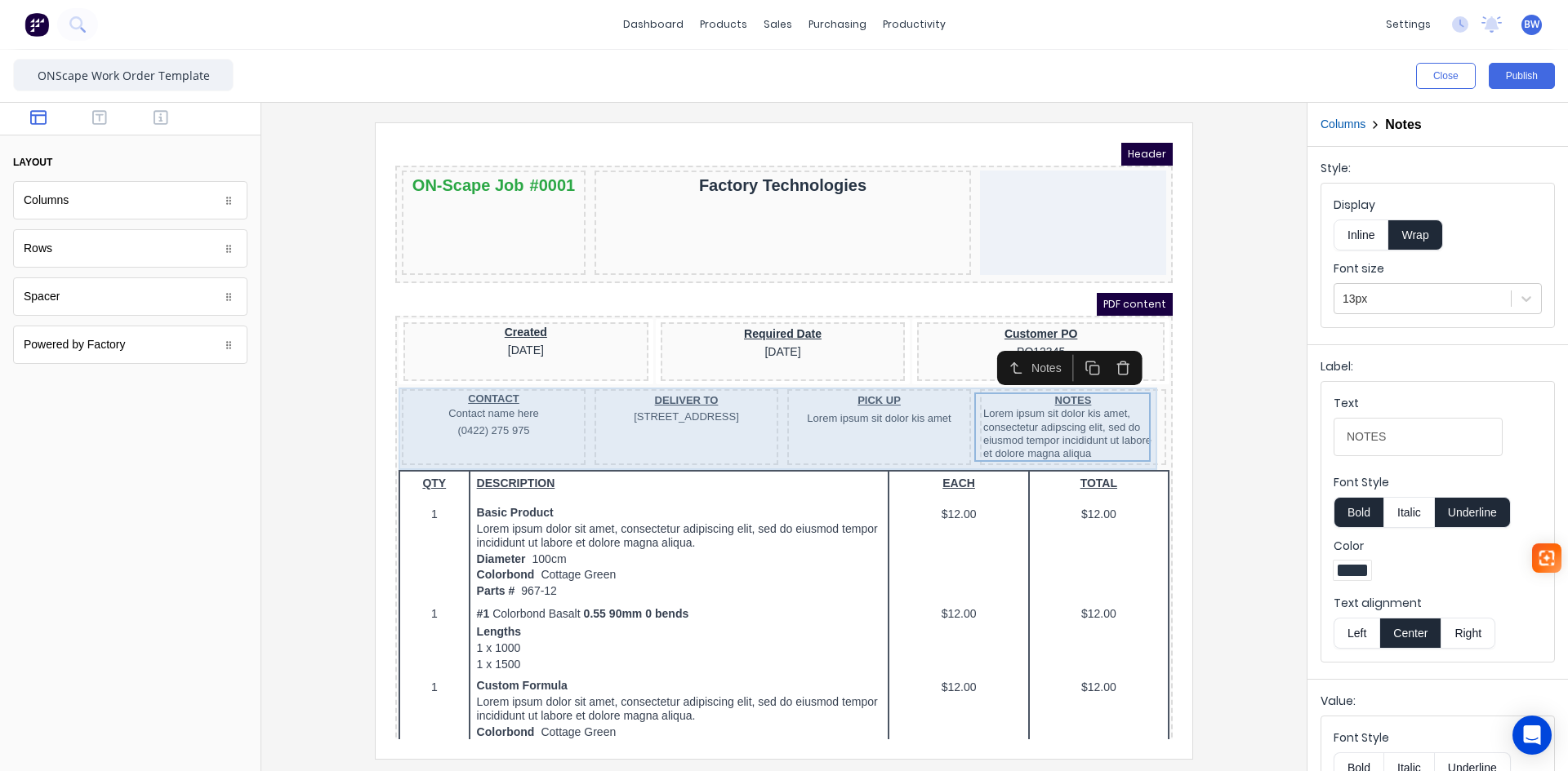
click at [947, 430] on div "CONTACT Contact name here (0422) 275 975 DELIVER TO [STREET_ADDRESS] PICK UP Lo…" at bounding box center [765, 409] width 771 height 82
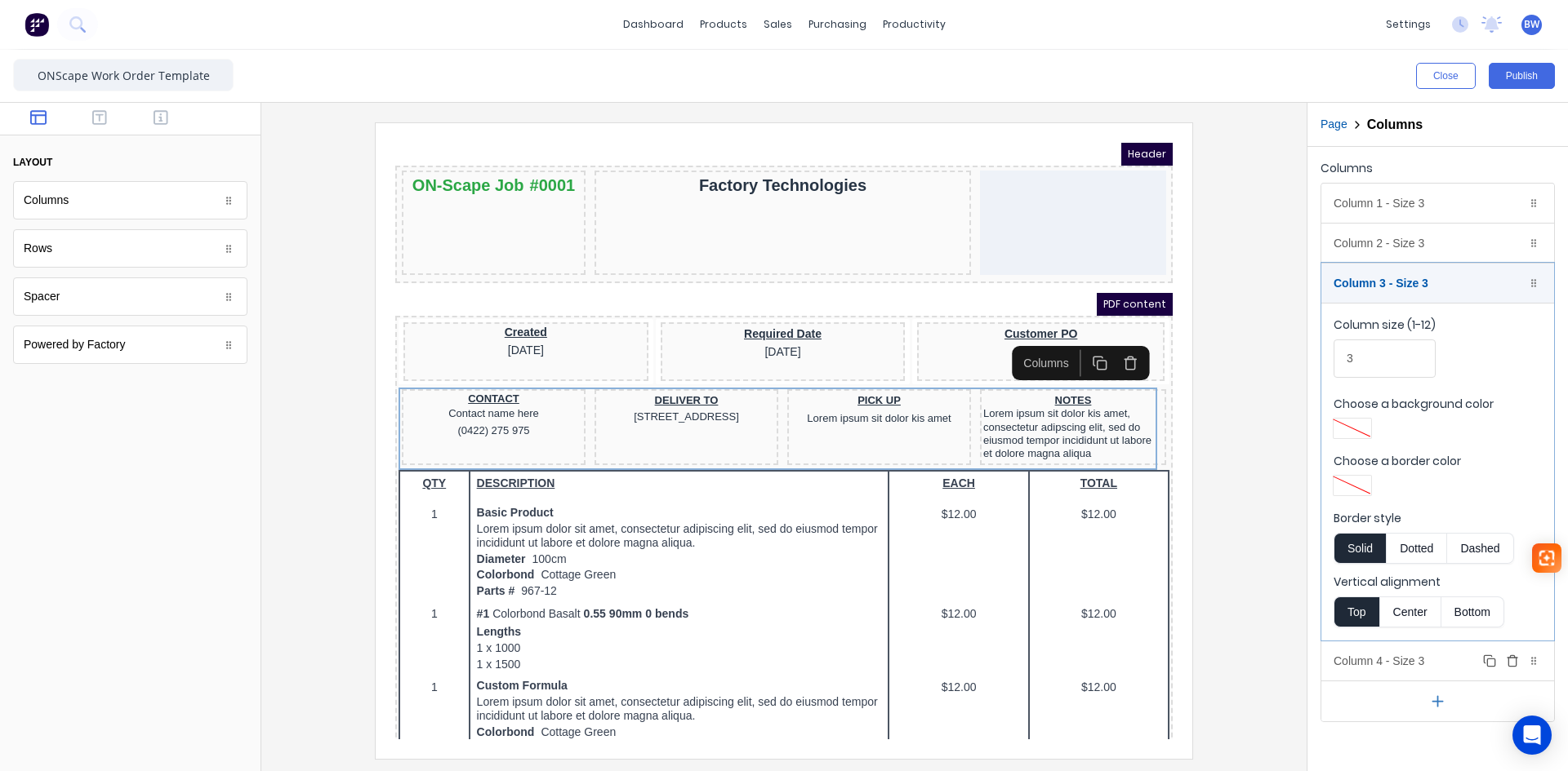
click at [1436, 665] on div "Column 4 - Size 3 Duplicate Delete" at bounding box center [1437, 660] width 233 height 39
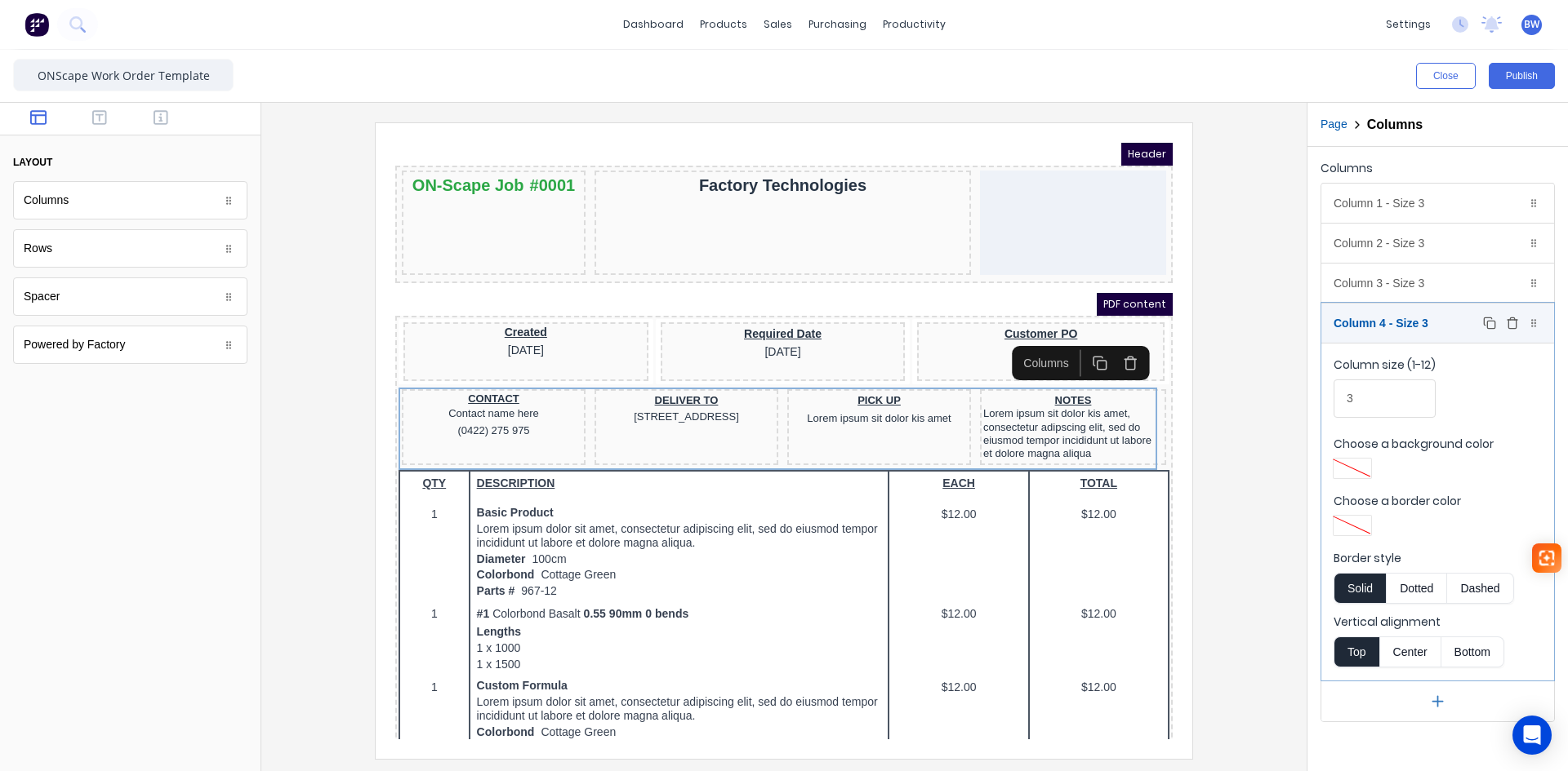
click at [1443, 326] on div "Column 4 - Size 3 Duplicate Delete" at bounding box center [1437, 322] width 233 height 39
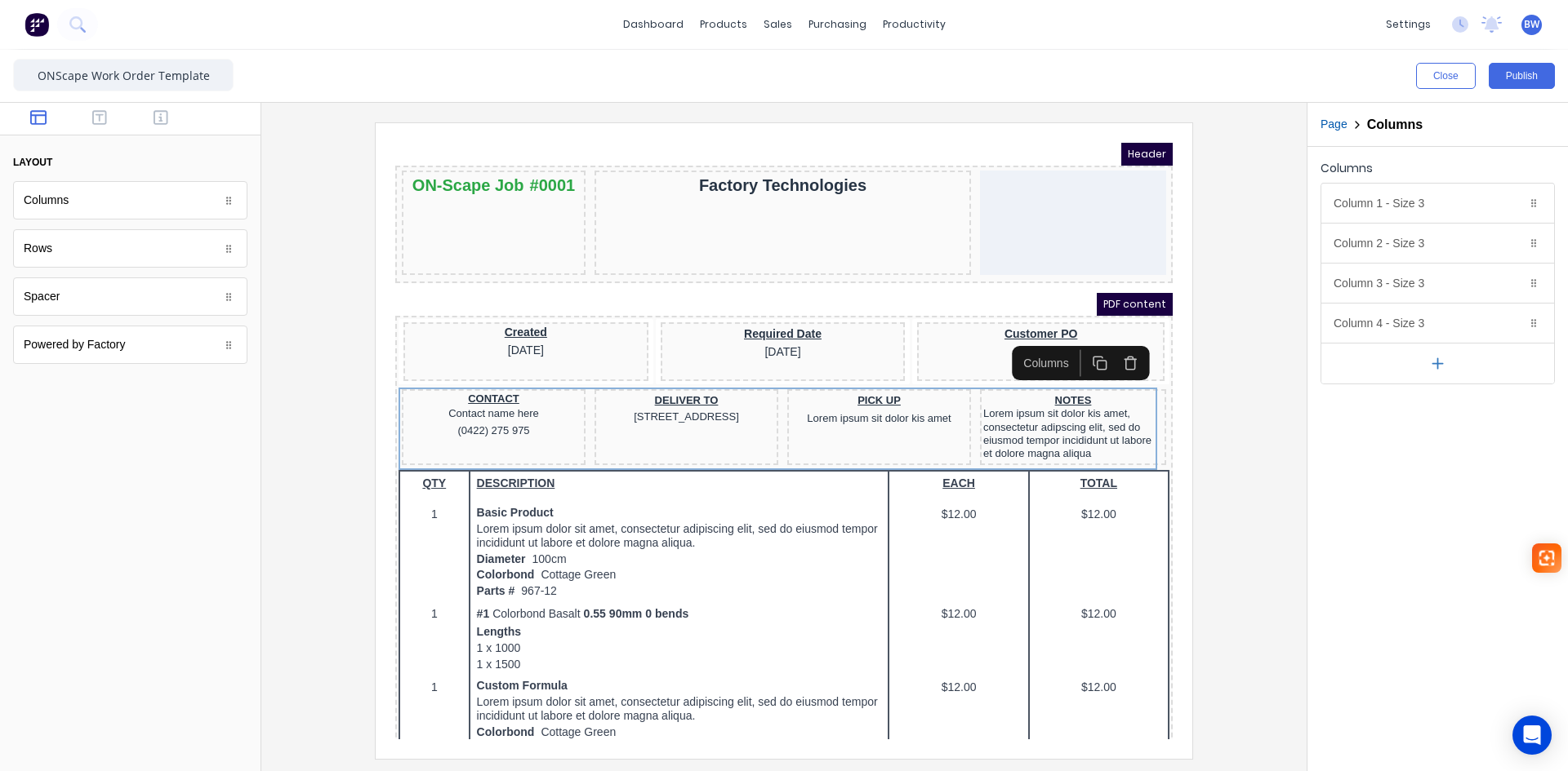
click at [1282, 492] on div at bounding box center [784, 441] width 1020 height 636
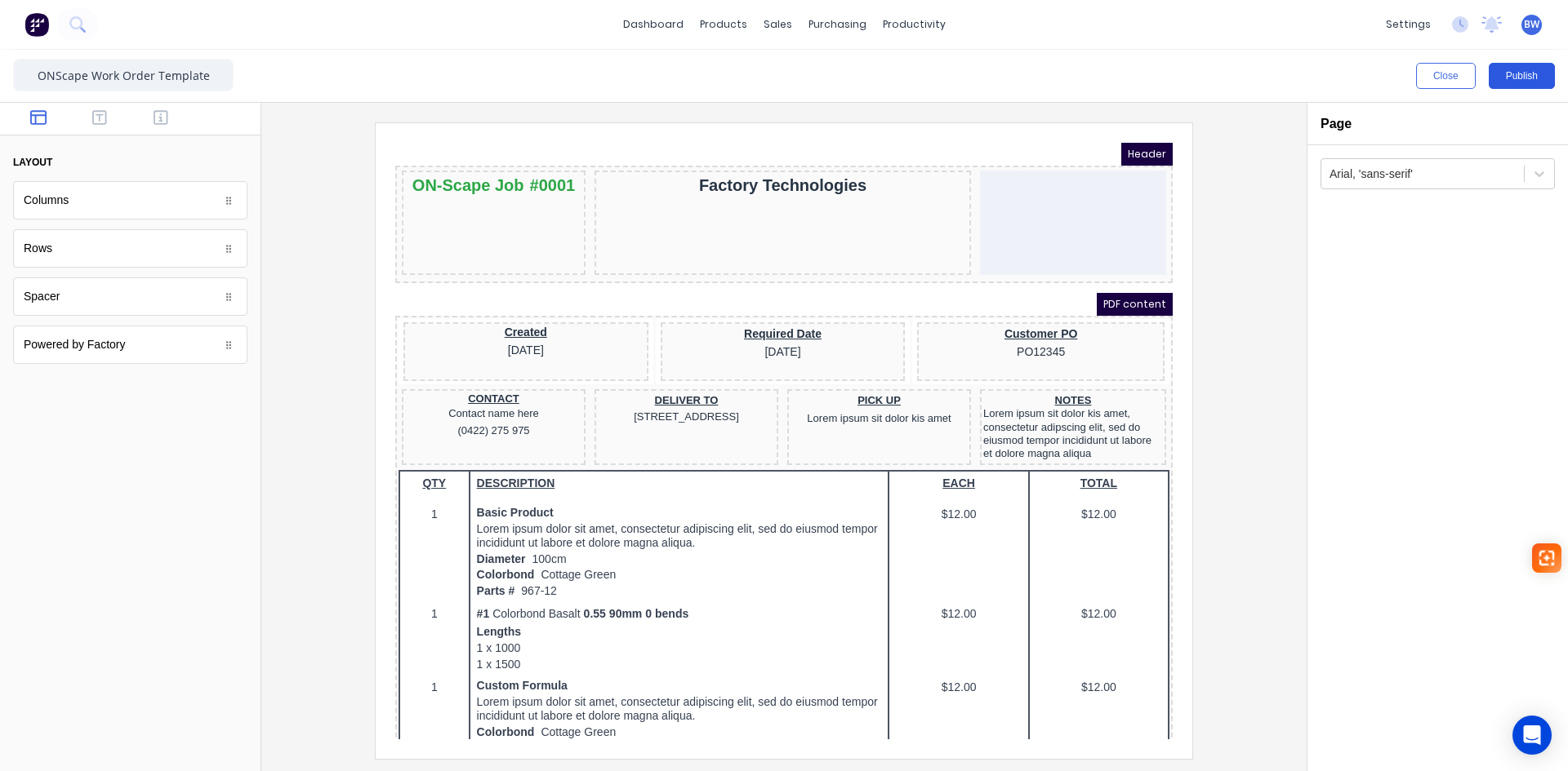
click at [1518, 82] on button "Publish" at bounding box center [1522, 76] width 66 height 26
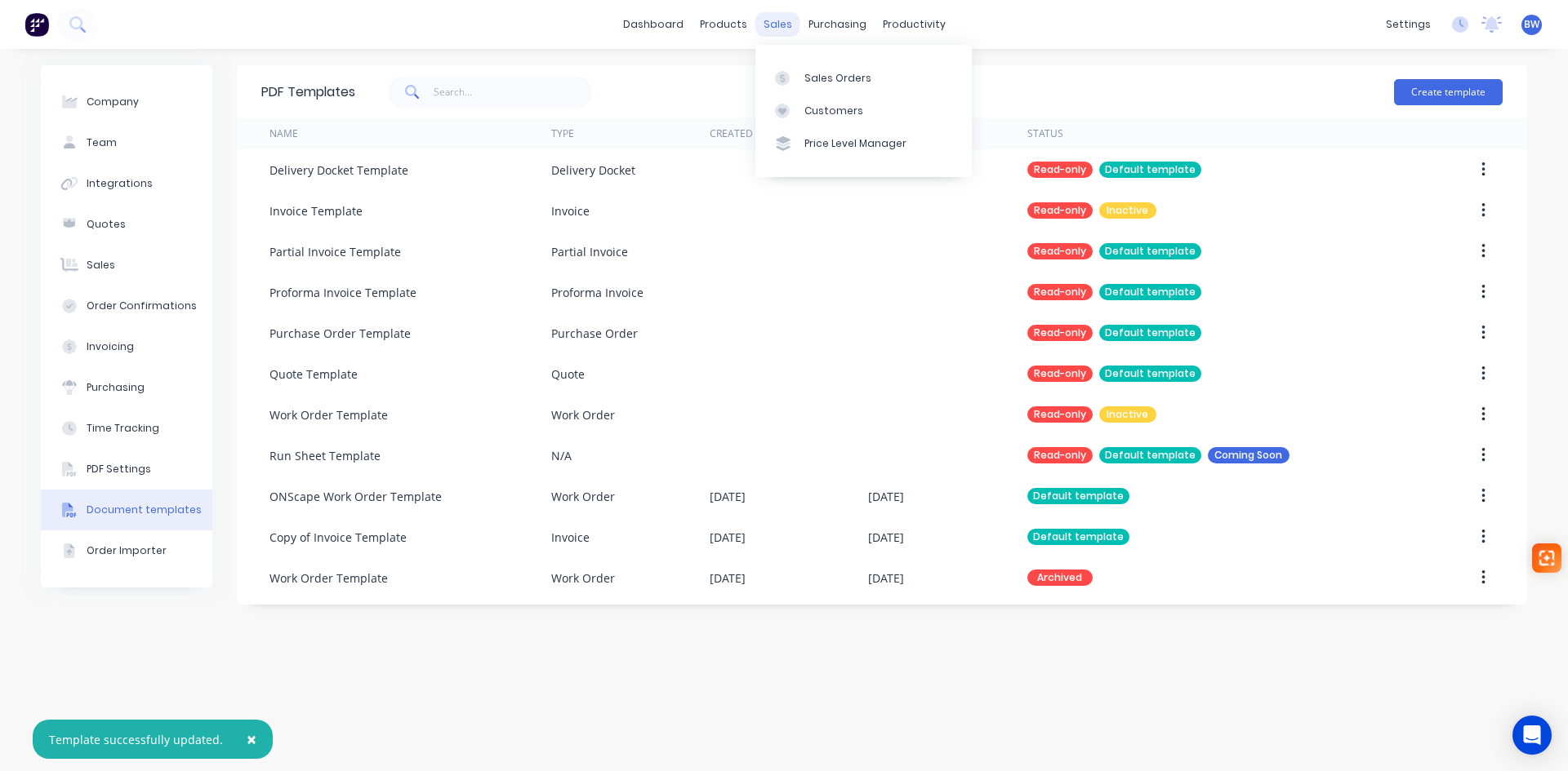
click at [779, 25] on div "sales" at bounding box center [778, 24] width 45 height 24
click at [790, 82] on div at bounding box center [787, 78] width 24 height 15
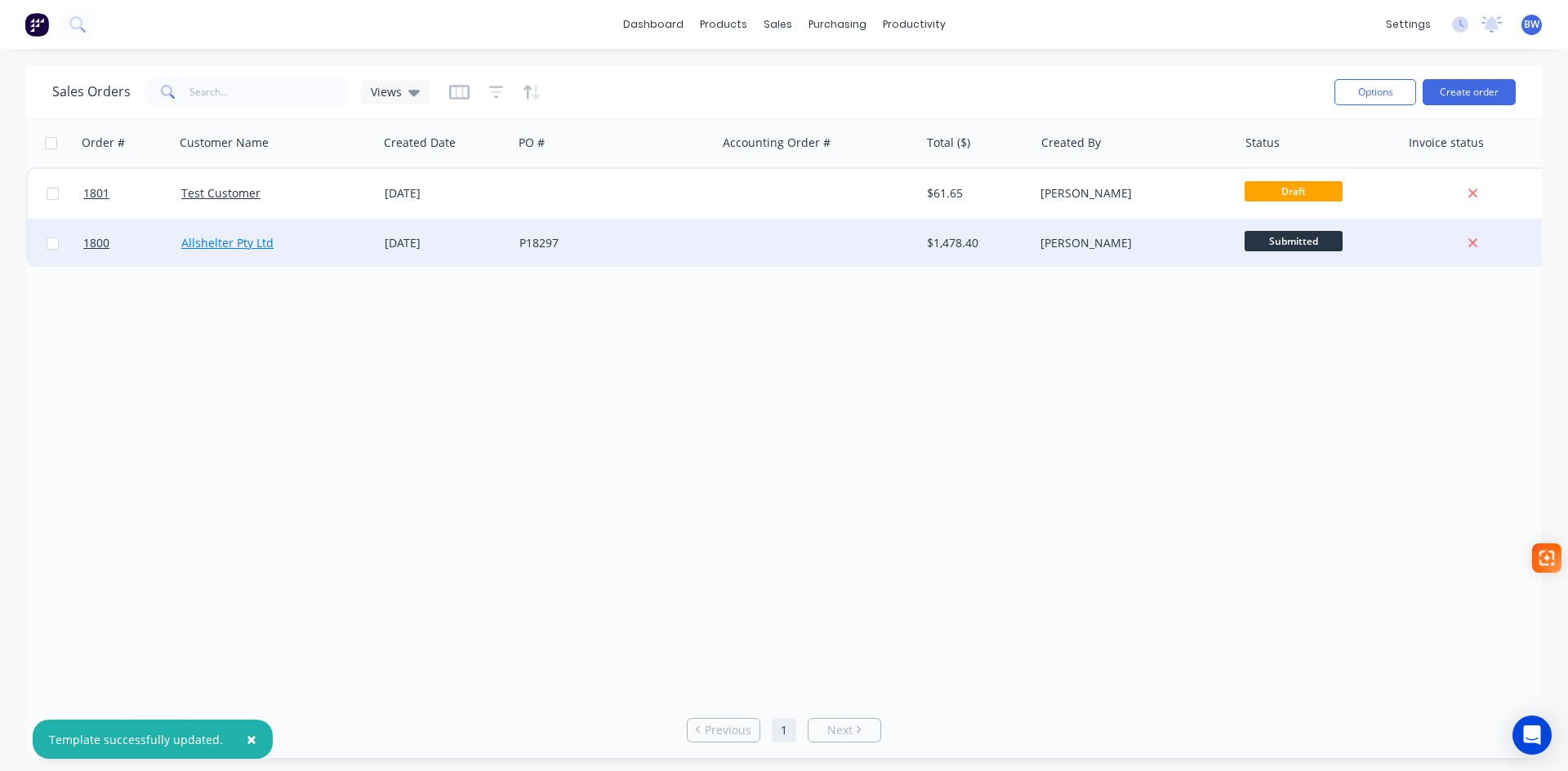
click at [220, 242] on link "Allshelter Pty Ltd" at bounding box center [227, 243] width 93 height 16
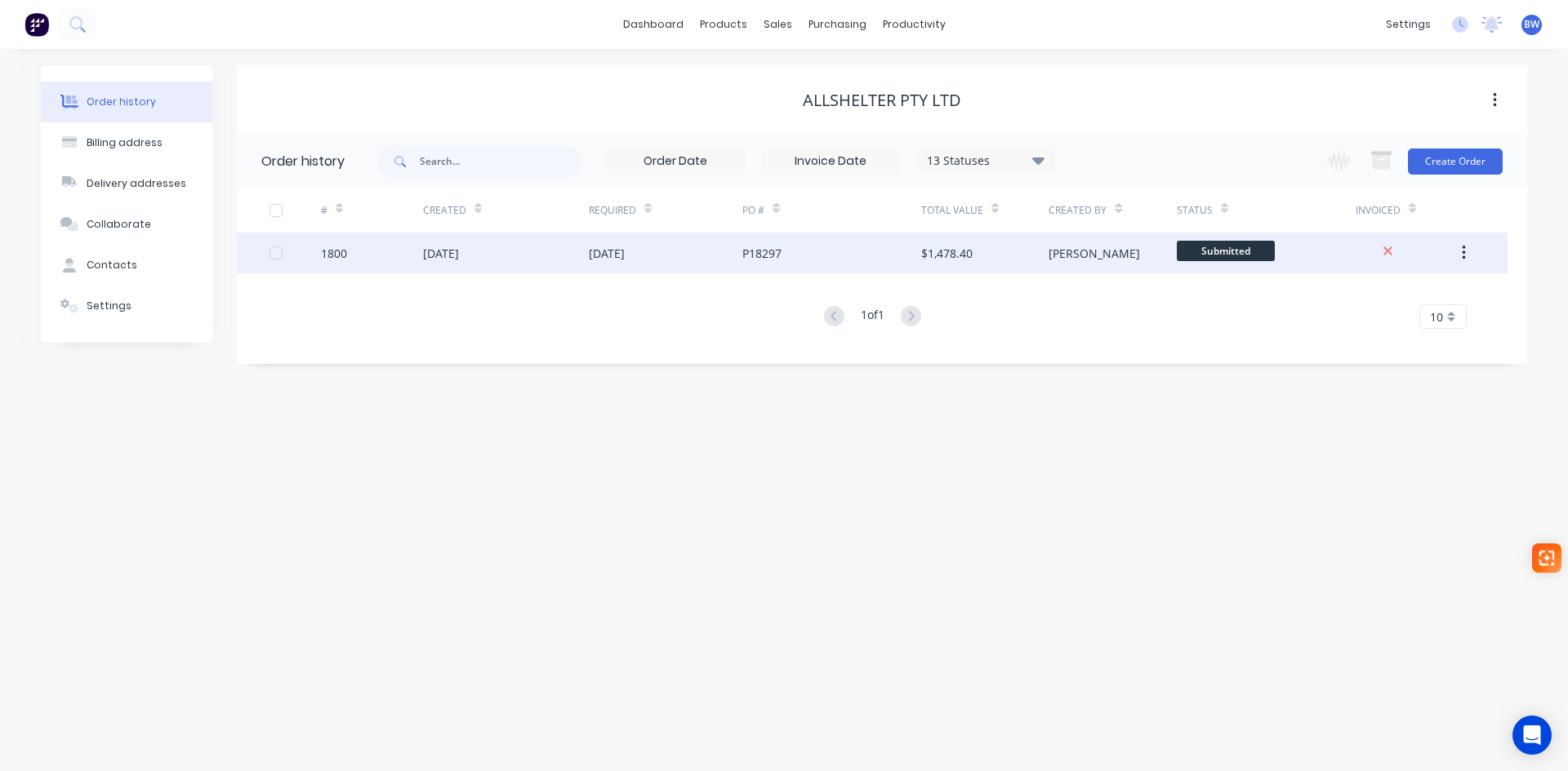
click at [613, 258] on div "[DATE]" at bounding box center [607, 253] width 36 height 17
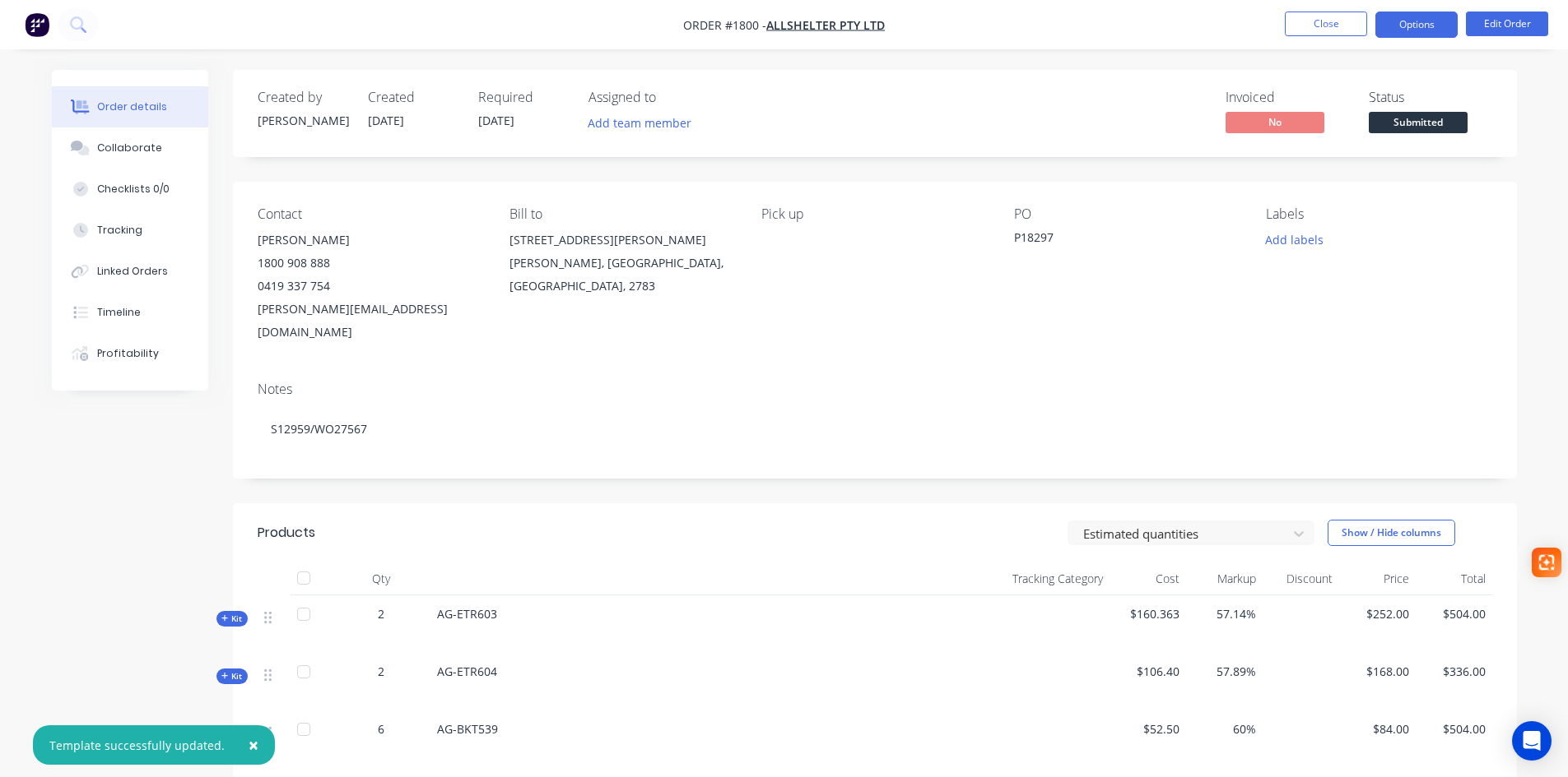
click at [1456, 27] on button "Options" at bounding box center [1416, 24] width 82 height 26
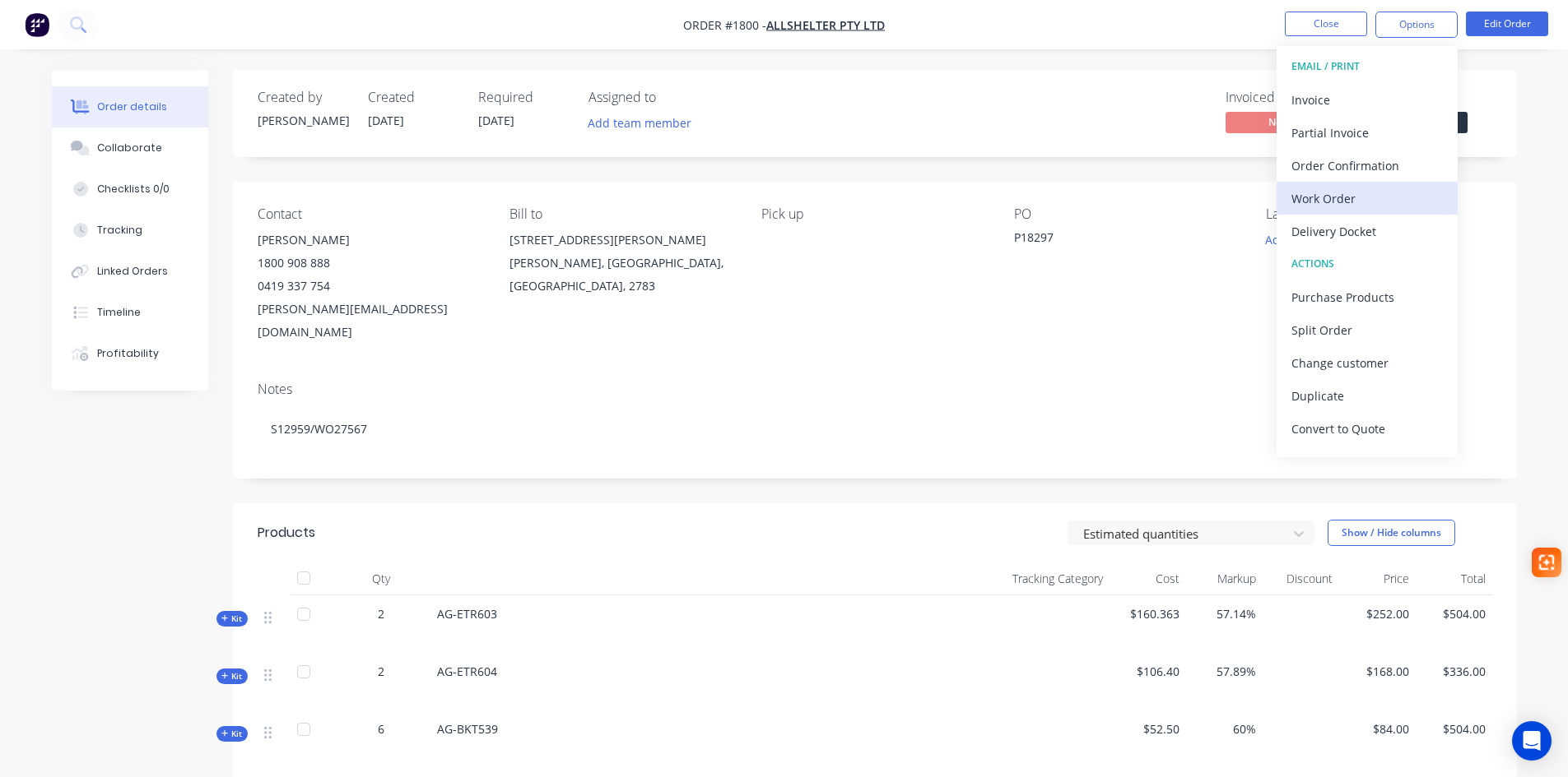
click at [1309, 205] on div "Work Order" at bounding box center [1368, 198] width 152 height 24
click at [1312, 199] on div "Custom" at bounding box center [1368, 198] width 152 height 24
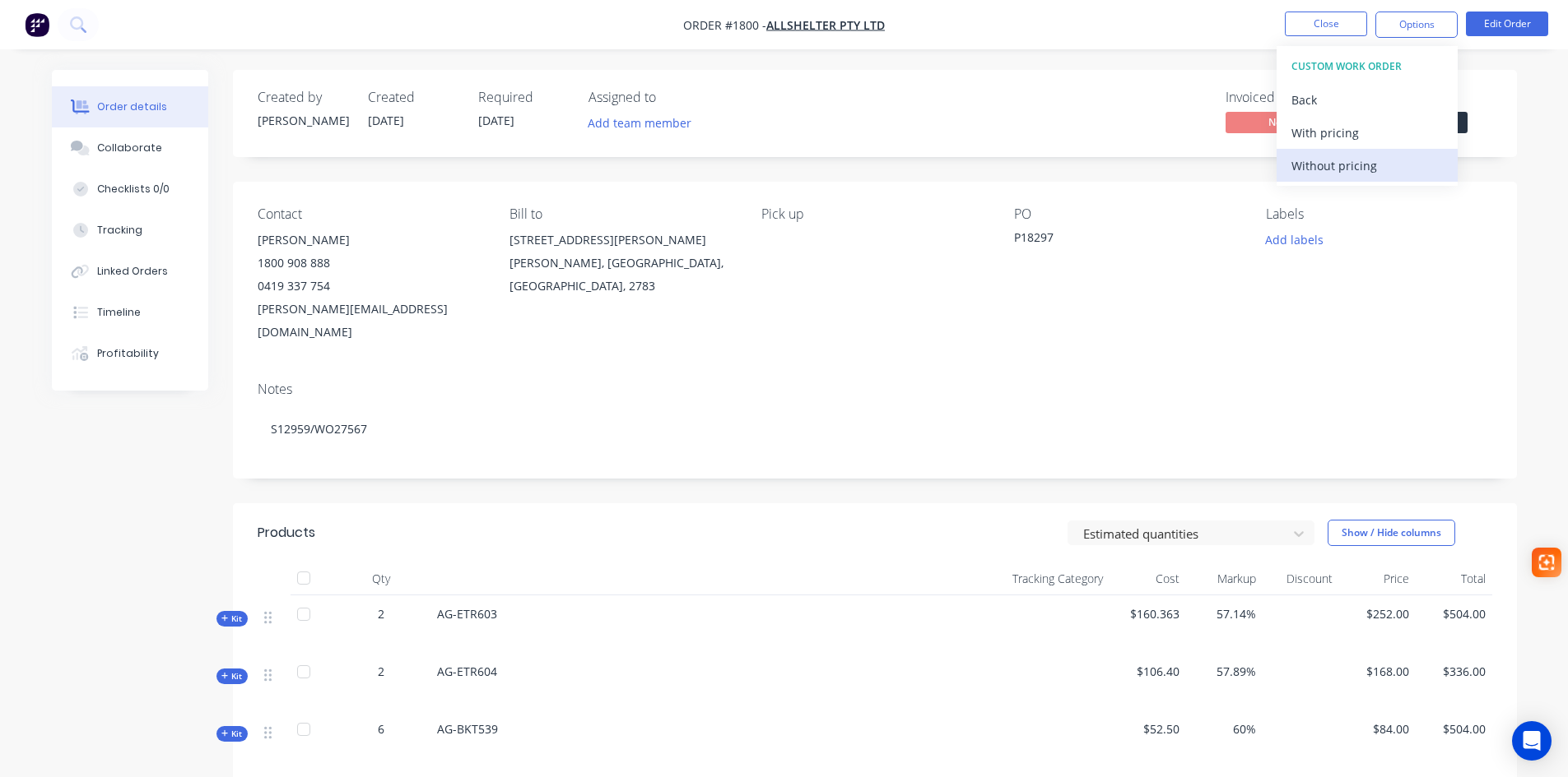
click at [1310, 173] on div "Without pricing" at bounding box center [1368, 166] width 152 height 24
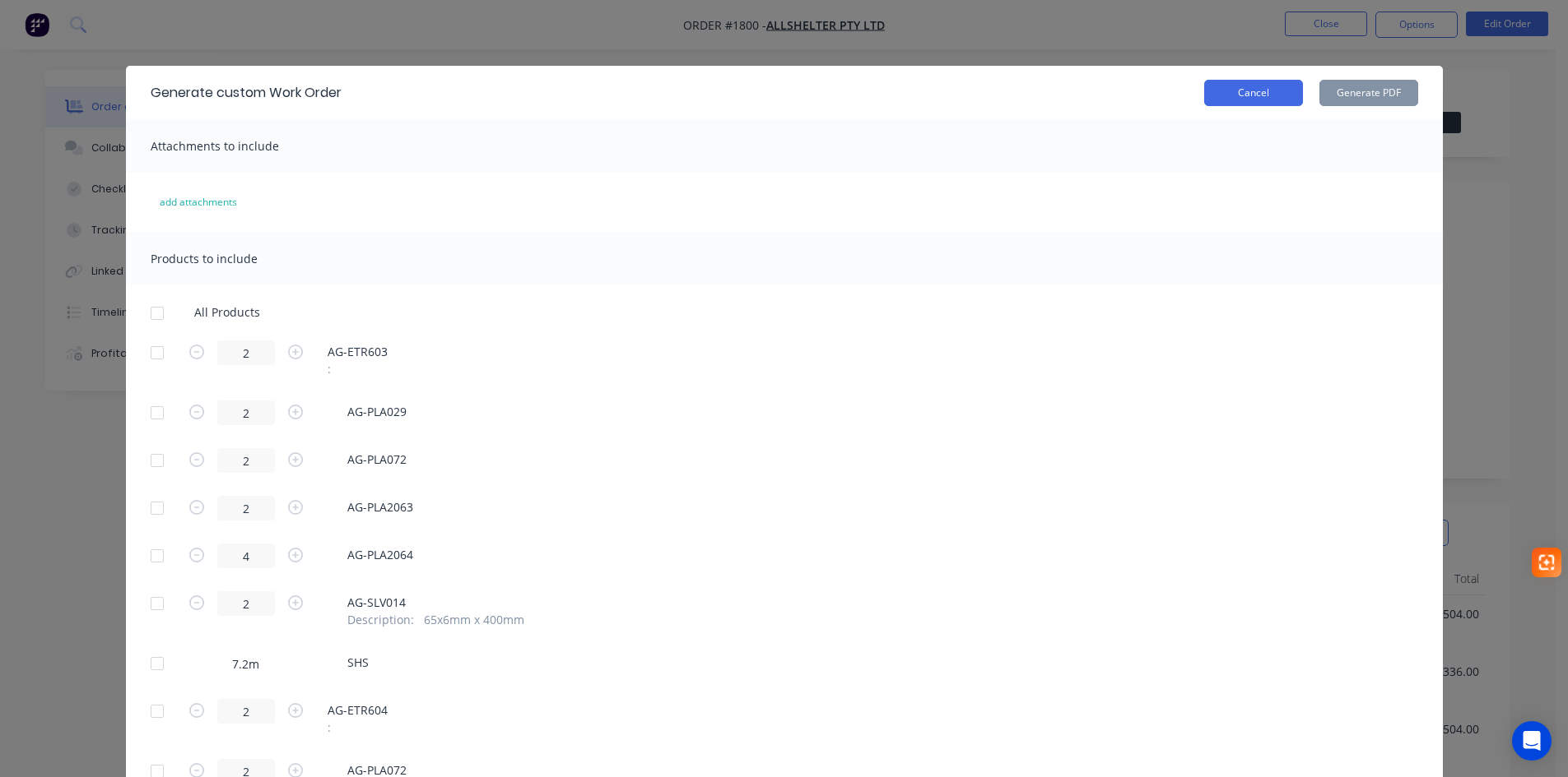
click at [1232, 94] on button "Cancel" at bounding box center [1253, 93] width 98 height 26
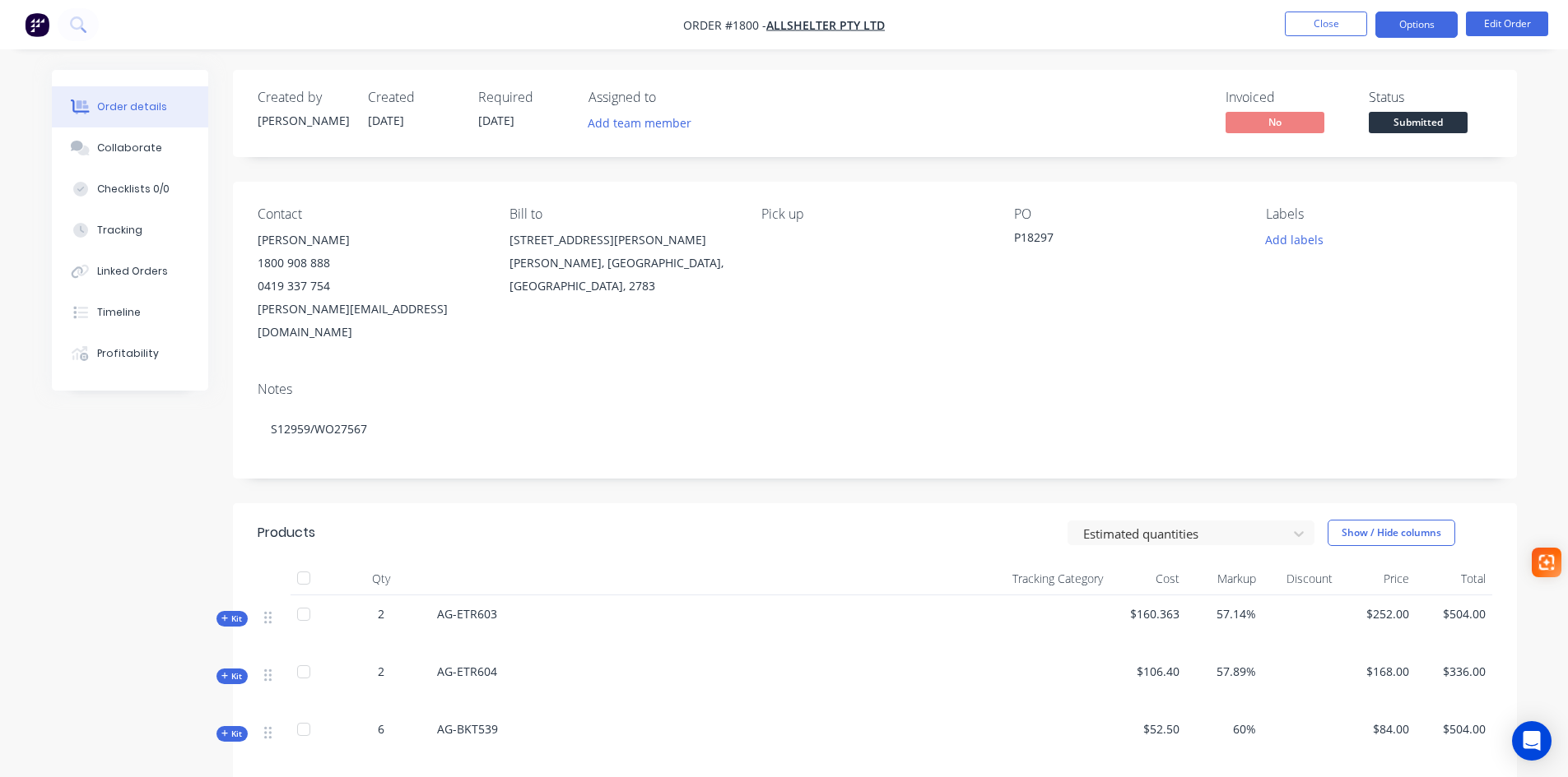
click at [1426, 29] on button "Options" at bounding box center [1416, 24] width 82 height 26
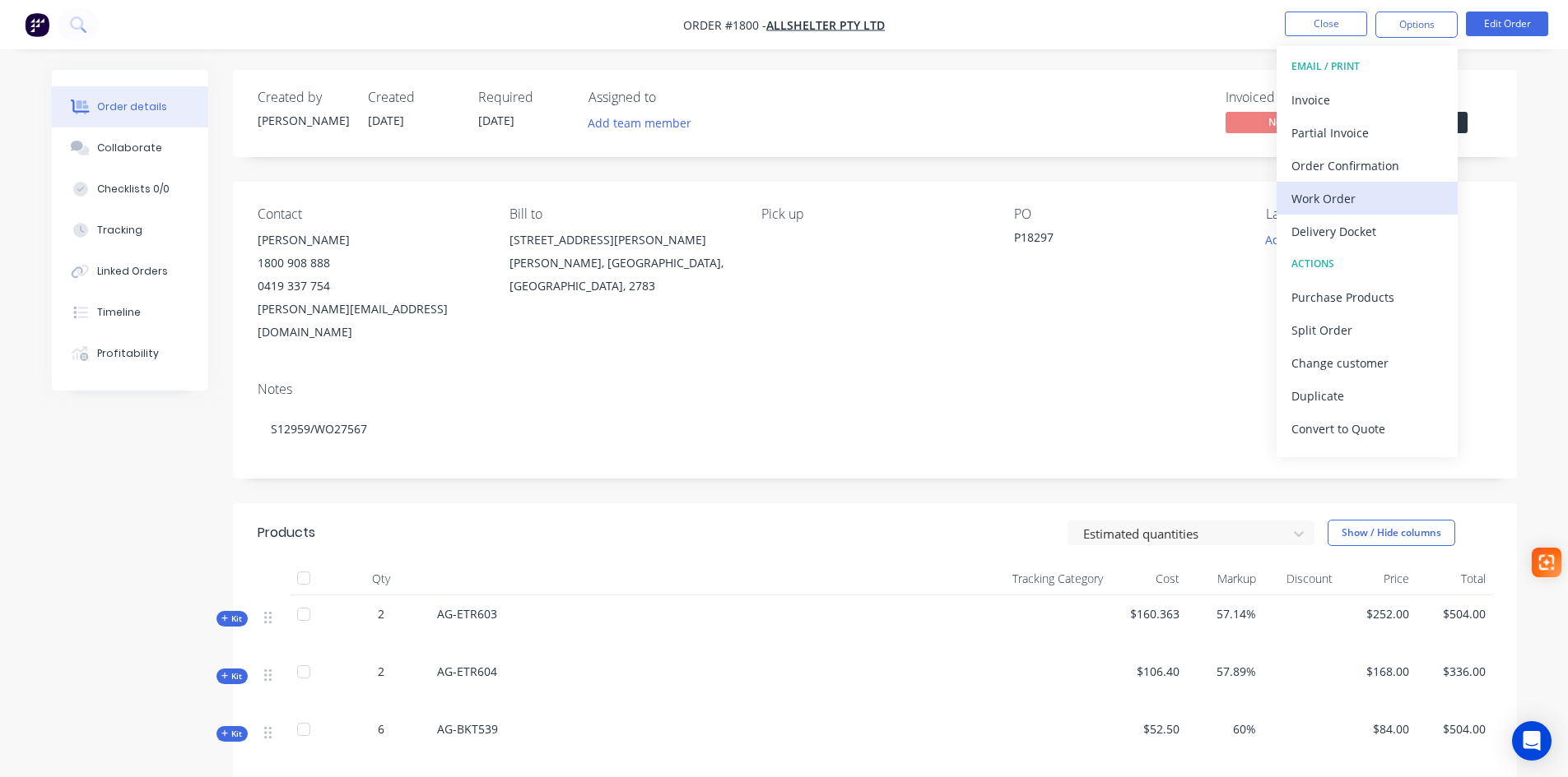
click at [1365, 191] on div "Work Order" at bounding box center [1368, 198] width 152 height 24
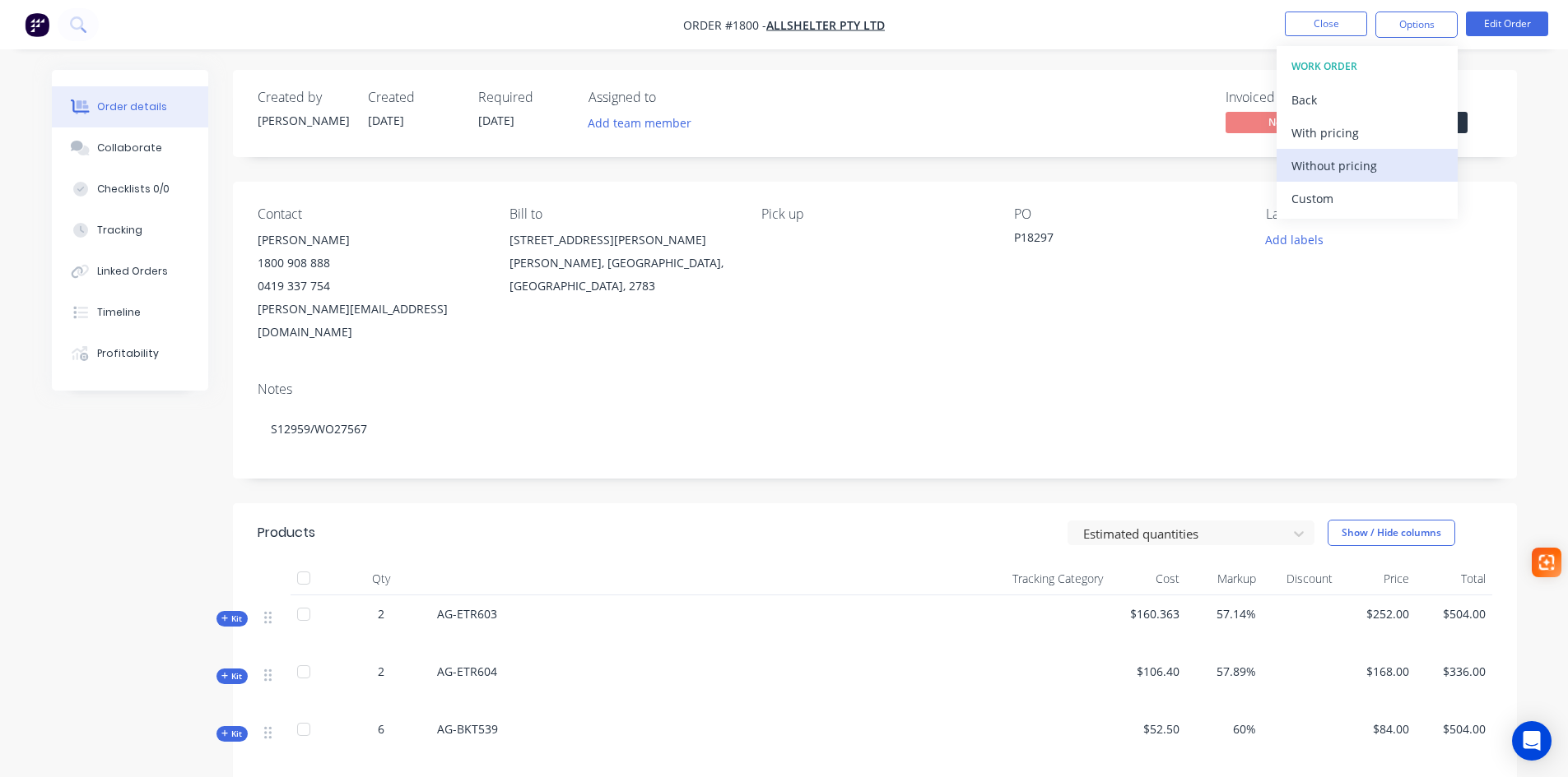
click at [1358, 166] on div "Without pricing" at bounding box center [1368, 166] width 152 height 24
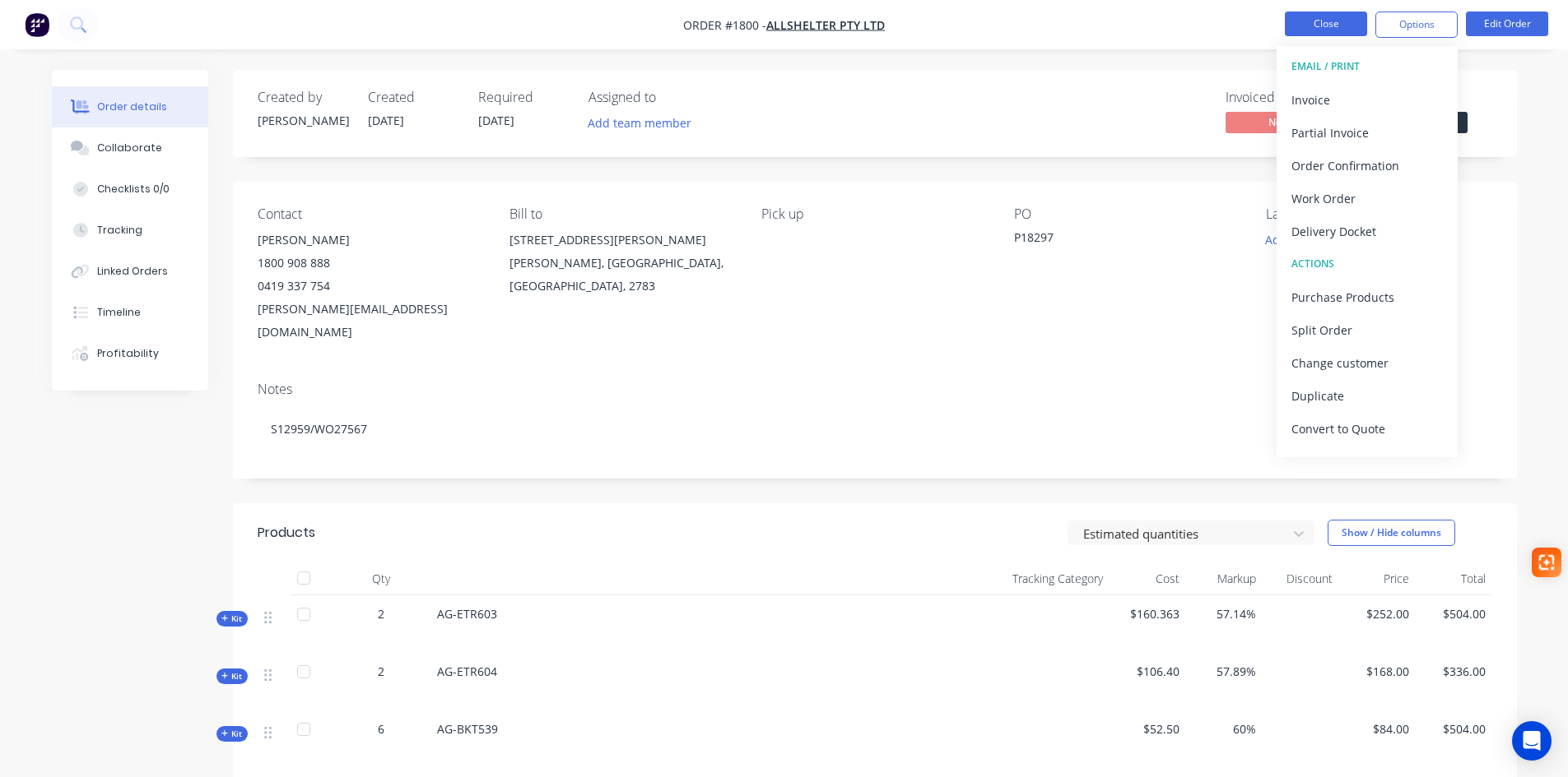
click at [1311, 29] on button "Close" at bounding box center [1326, 24] width 82 height 24
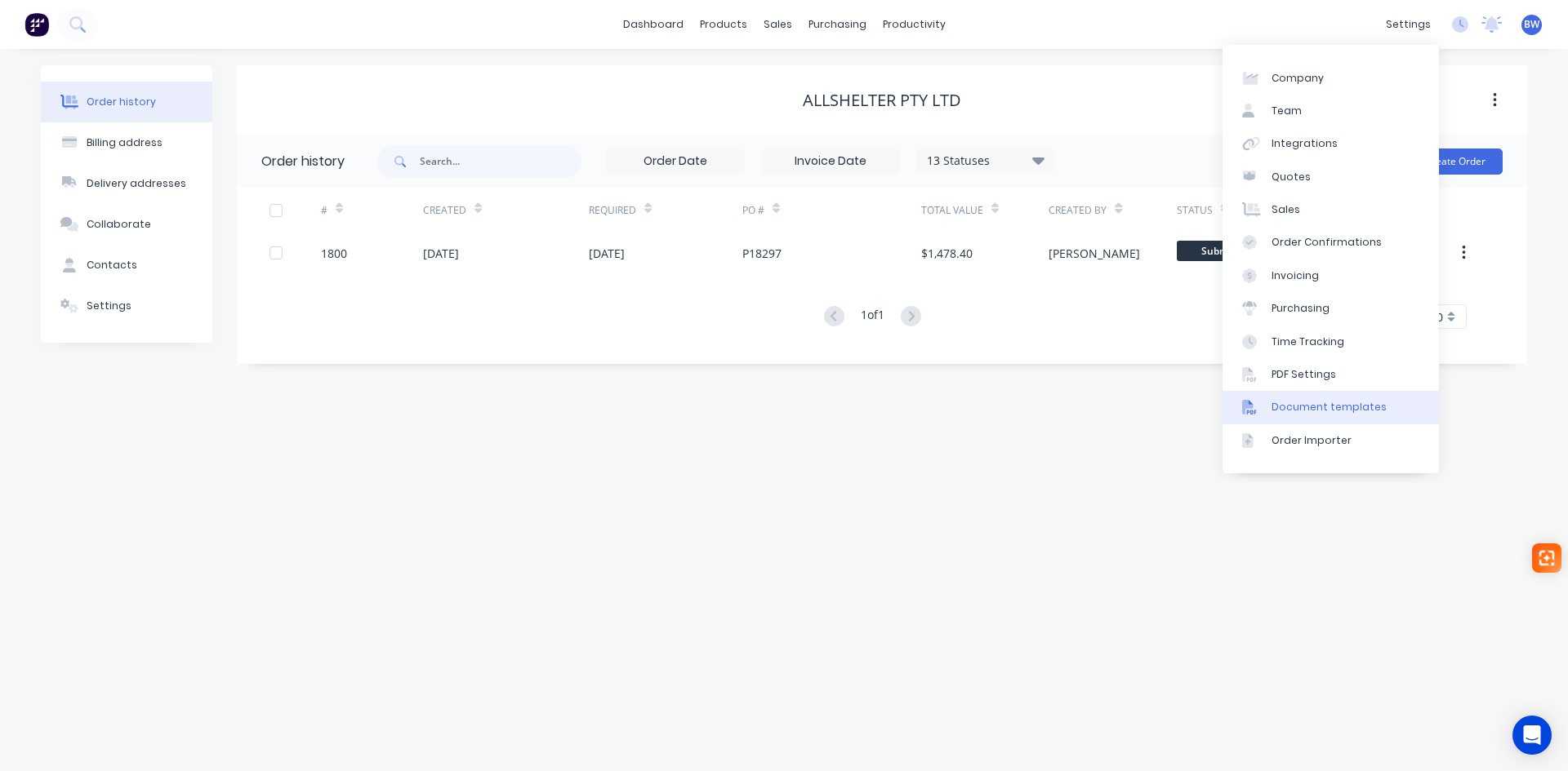
click at [1324, 404] on div "Document templates" at bounding box center [1328, 407] width 115 height 15
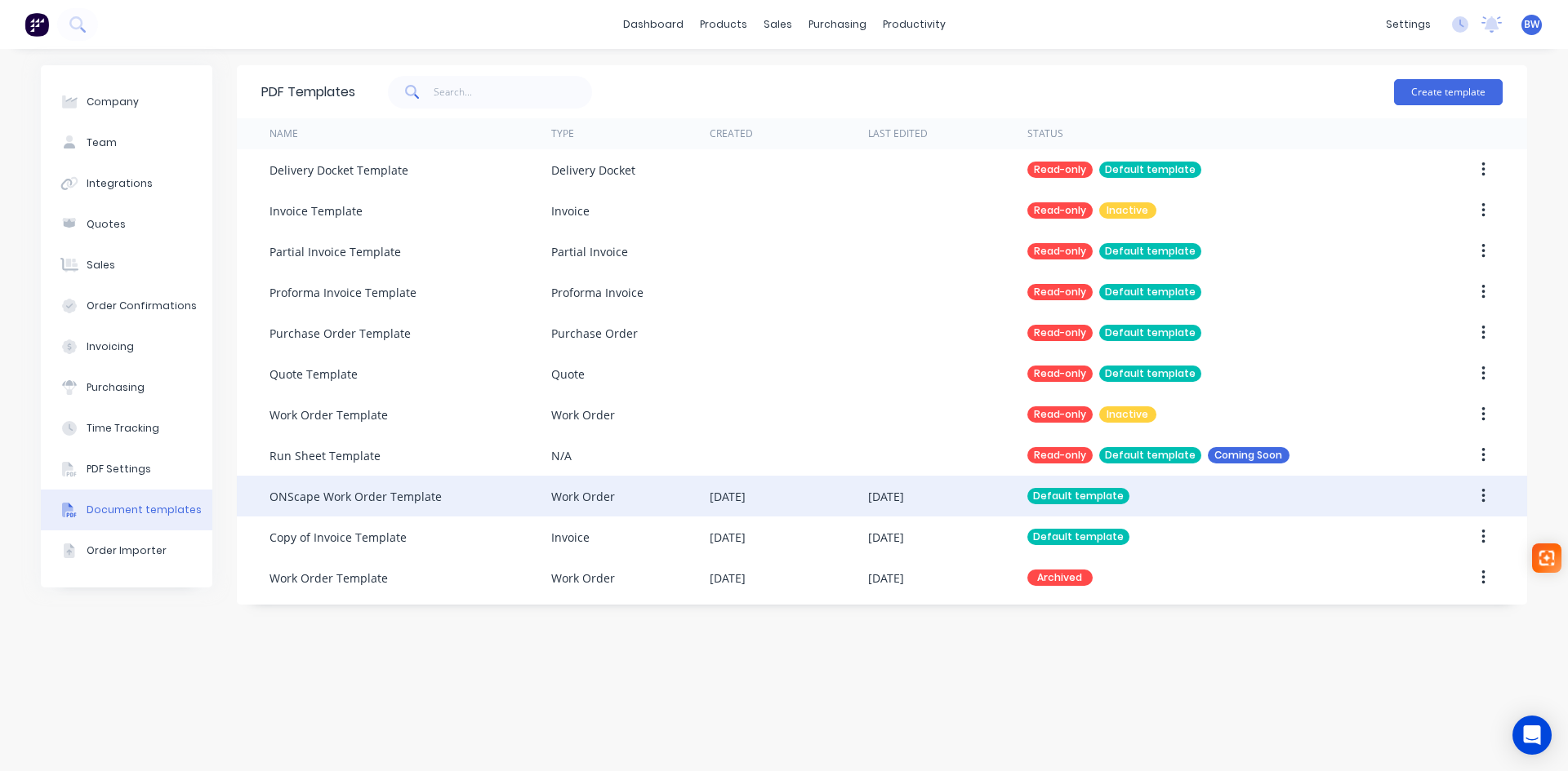
click at [1482, 498] on icon "button" at bounding box center [1483, 496] width 4 height 18
click at [1397, 539] on div "Edit" at bounding box center [1424, 538] width 125 height 23
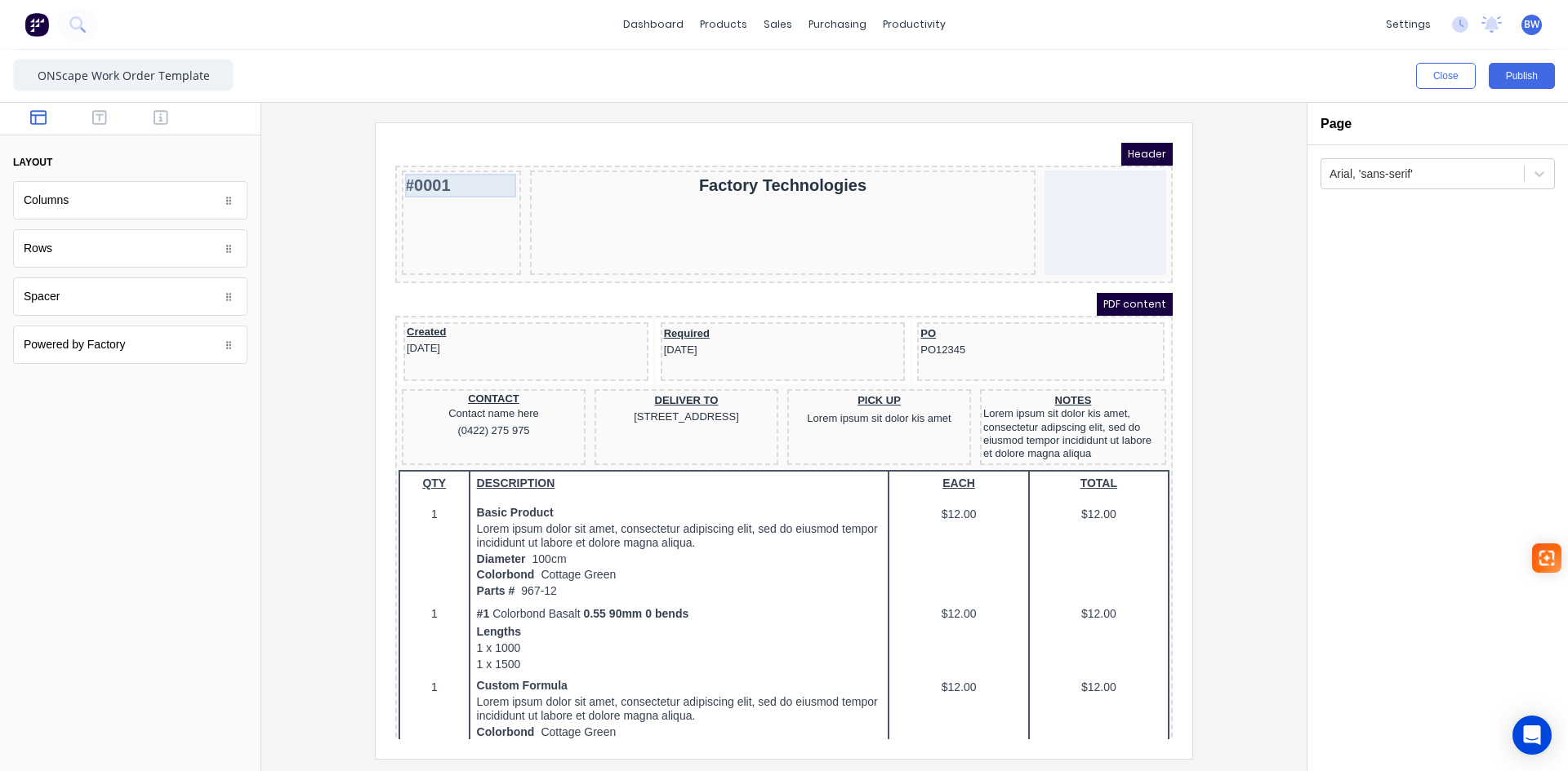
click at [443, 163] on div "#0001" at bounding box center [442, 165] width 112 height 23
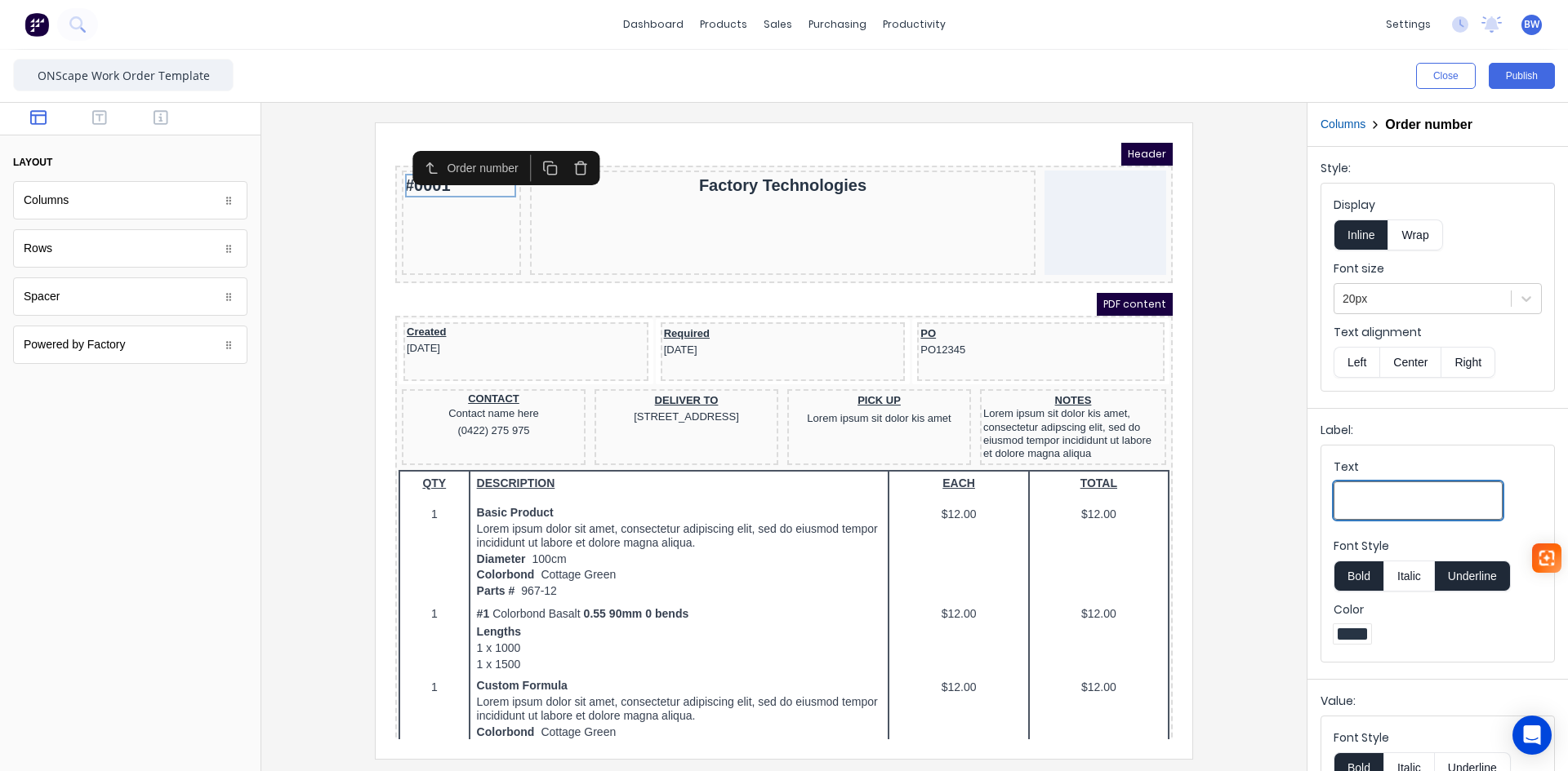
click at [1390, 504] on input "Text" at bounding box center [1418, 500] width 169 height 38
type input "ON-Scape Job"
click at [1482, 582] on button "Underline" at bounding box center [1473, 577] width 76 height 31
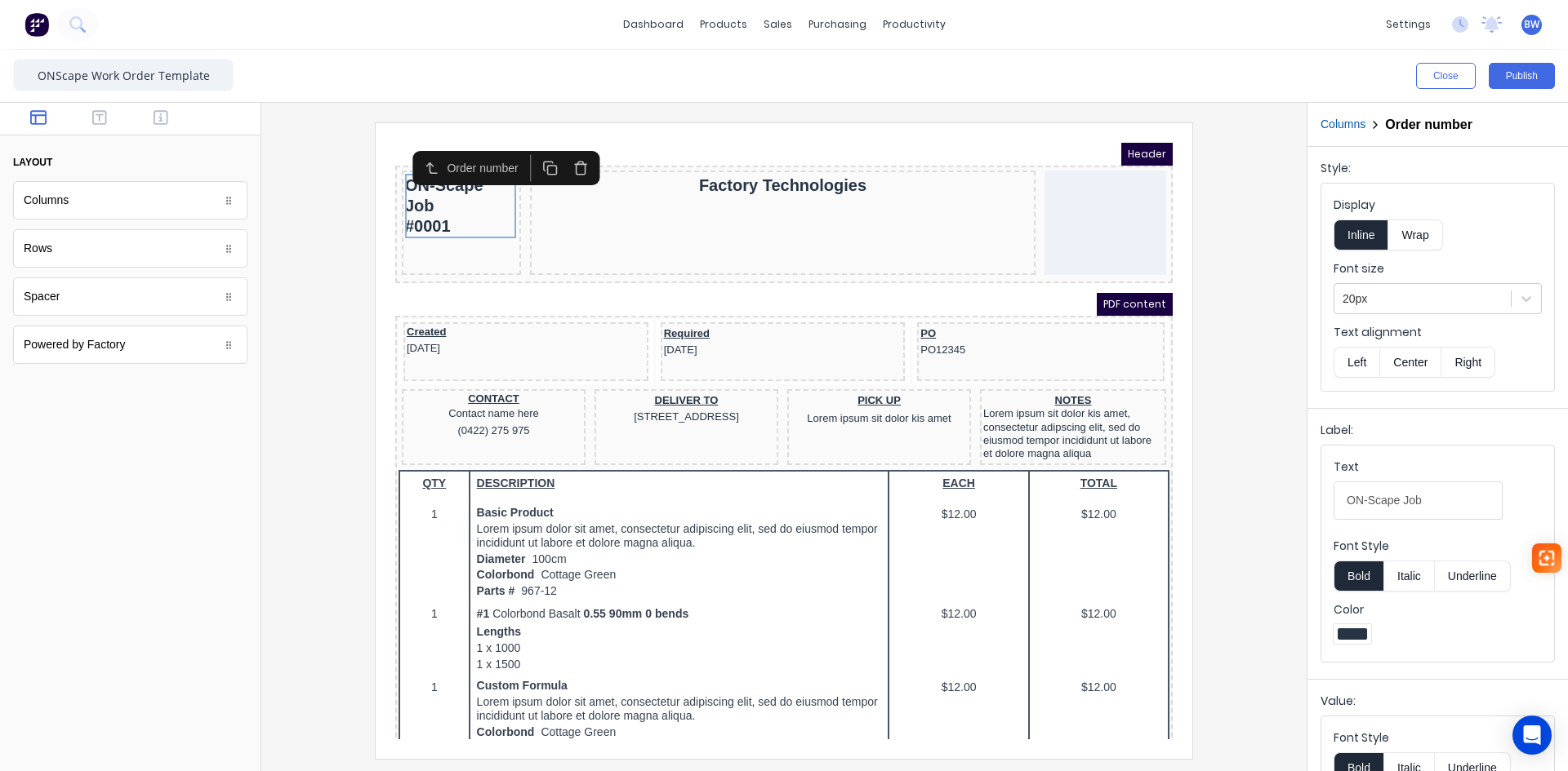
click at [1347, 637] on div at bounding box center [1353, 634] width 29 height 11
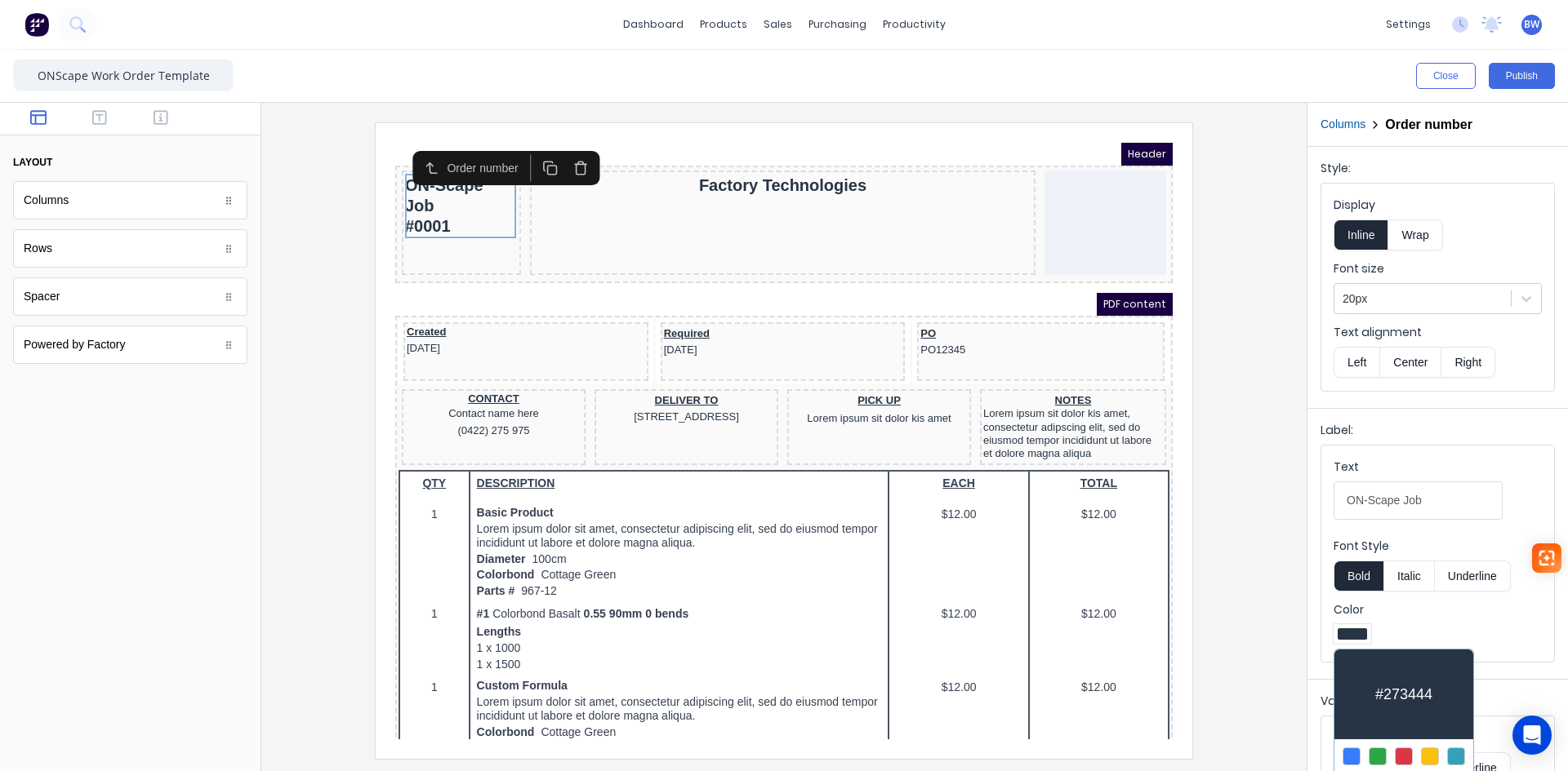
drag, startPoint x: 1380, startPoint y: 756, endPoint x: 1392, endPoint y: 744, distance: 17.0
click at [1381, 756] on div at bounding box center [1378, 756] width 18 height 18
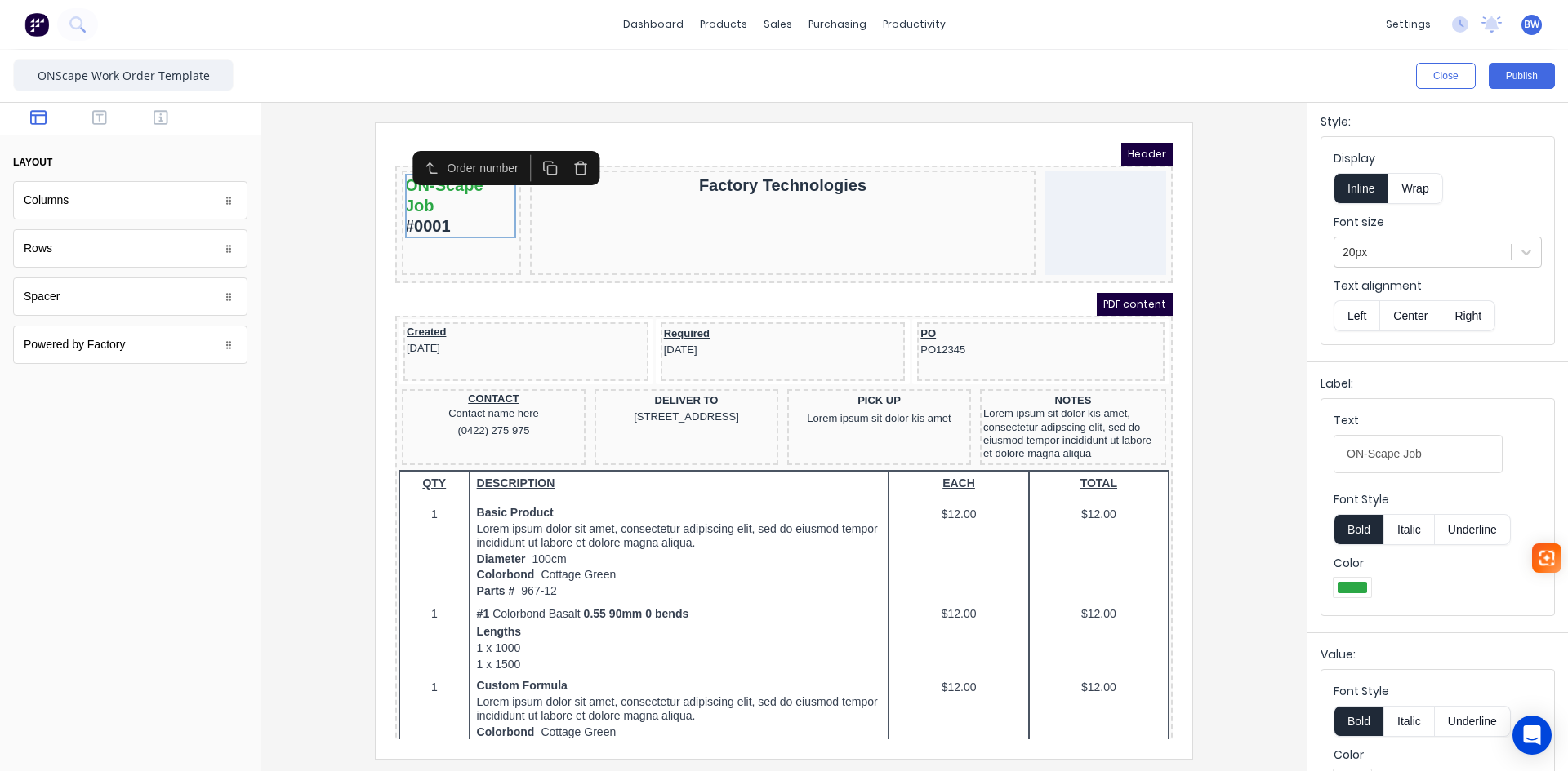
scroll to position [95, 0]
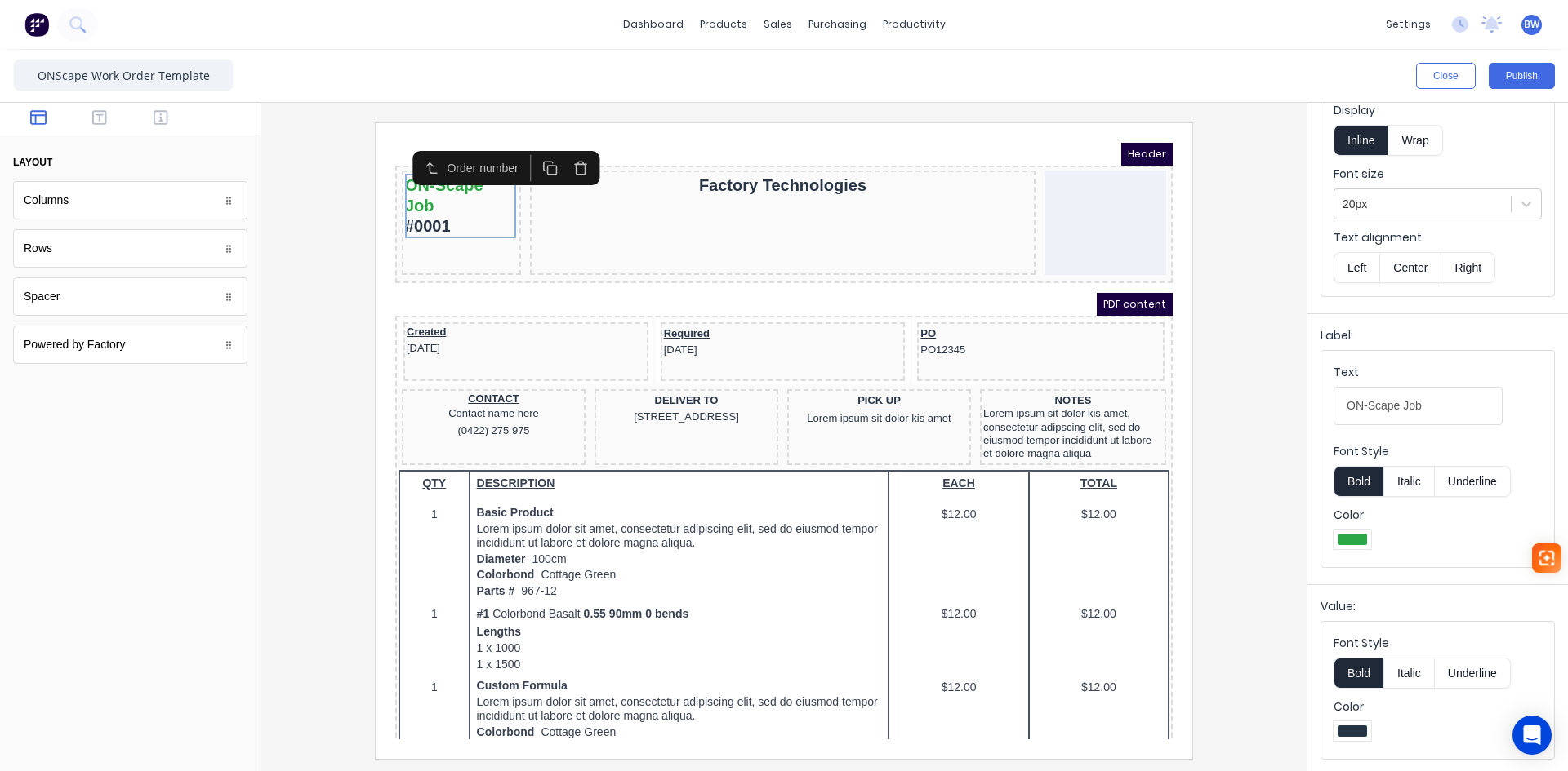
click at [1352, 730] on div at bounding box center [1353, 731] width 29 height 11
click at [1353, 730] on div at bounding box center [784, 386] width 1568 height 771
click at [1353, 730] on div at bounding box center [1353, 731] width 29 height 11
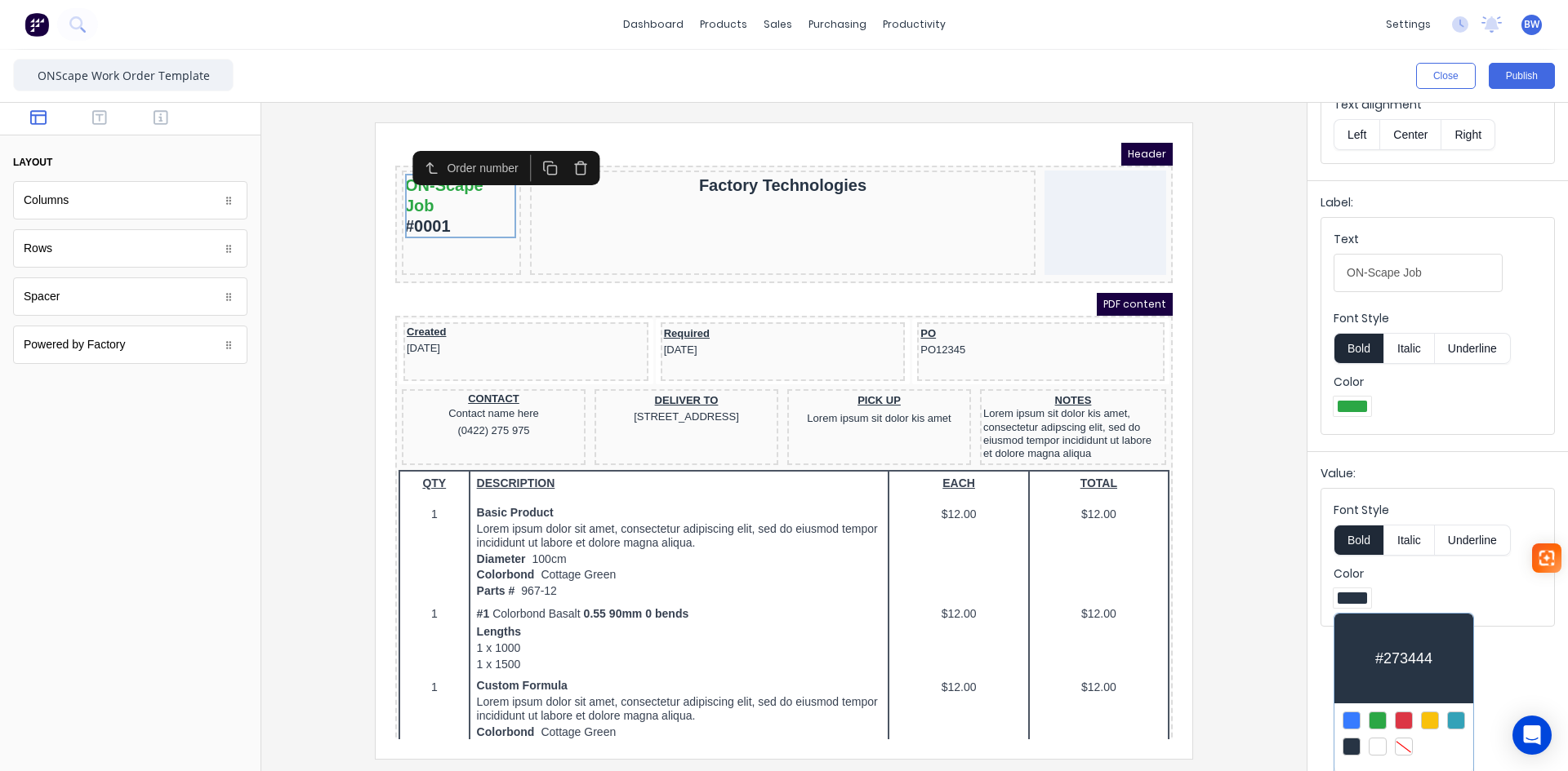
click at [1381, 717] on div at bounding box center [1378, 721] width 18 height 18
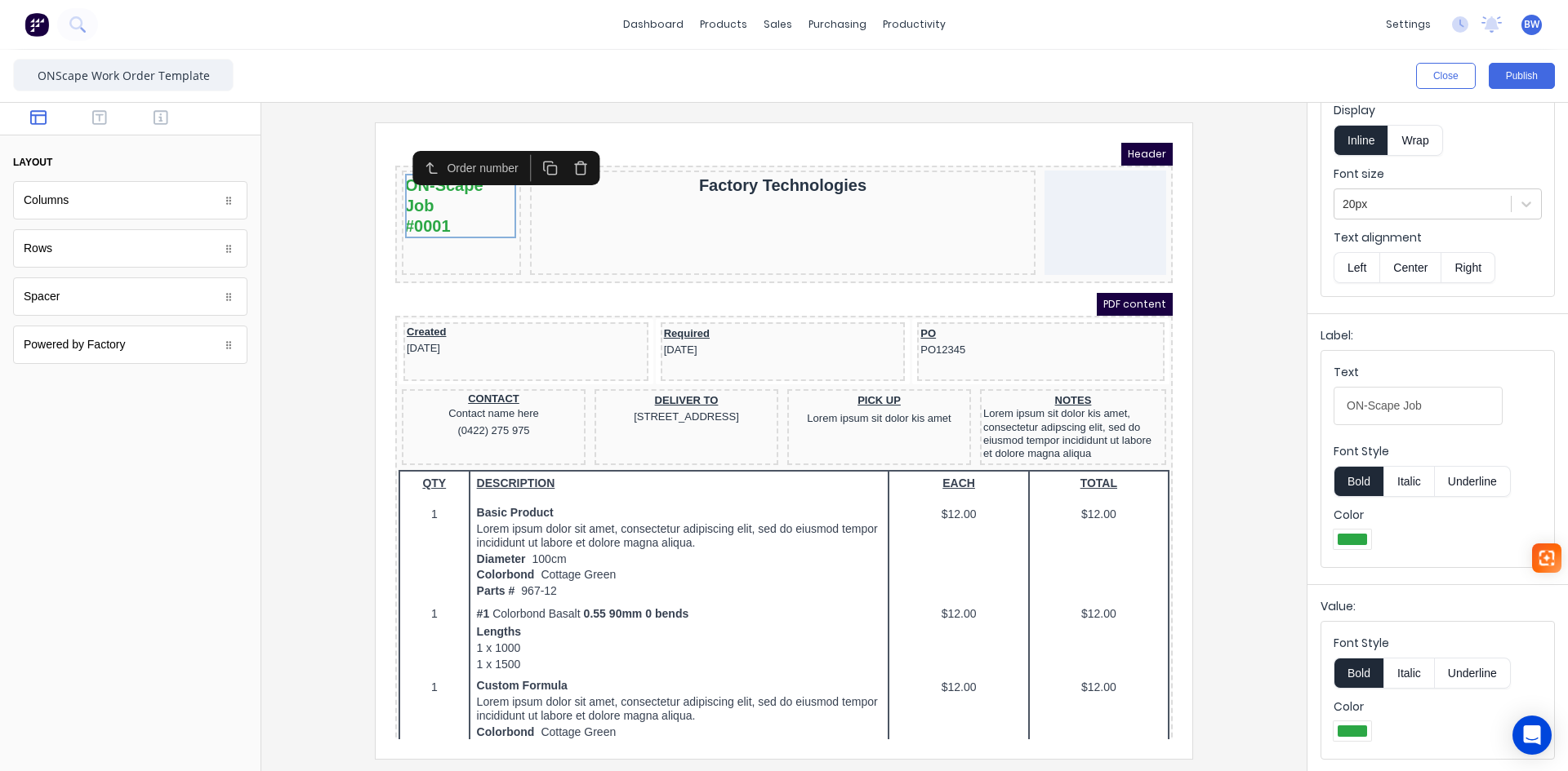
click at [1419, 271] on button "Center" at bounding box center [1411, 268] width 62 height 31
click at [1448, 554] on fieldset "Text ON-Scape Job Font Style Bold Italic Underline Color" at bounding box center [1437, 459] width 233 height 216
click at [1271, 561] on div at bounding box center [784, 441] width 1020 height 636
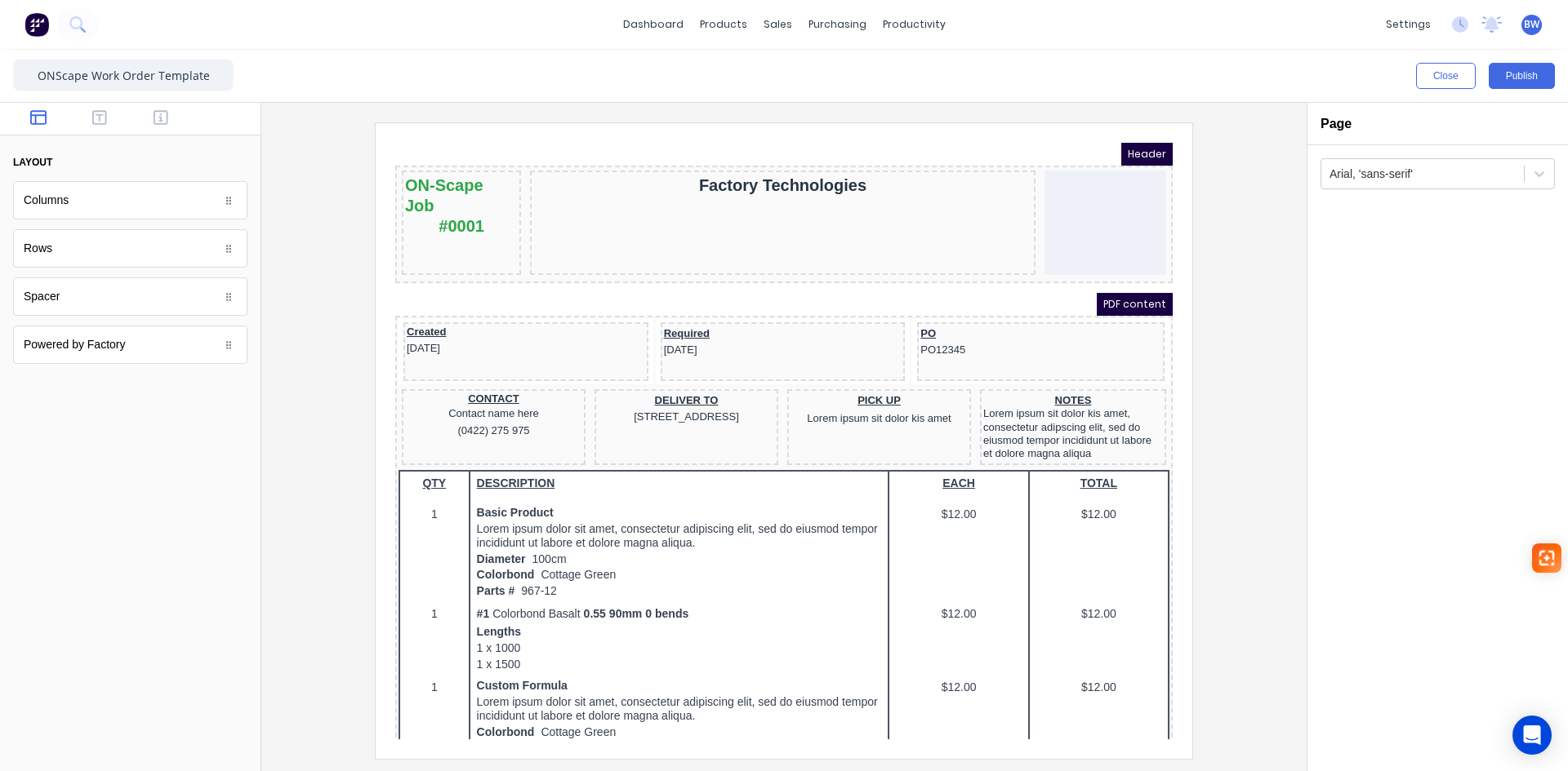
scroll to position [0, 0]
click at [445, 179] on div "ON-Scape Job #0001" at bounding box center [442, 186] width 112 height 65
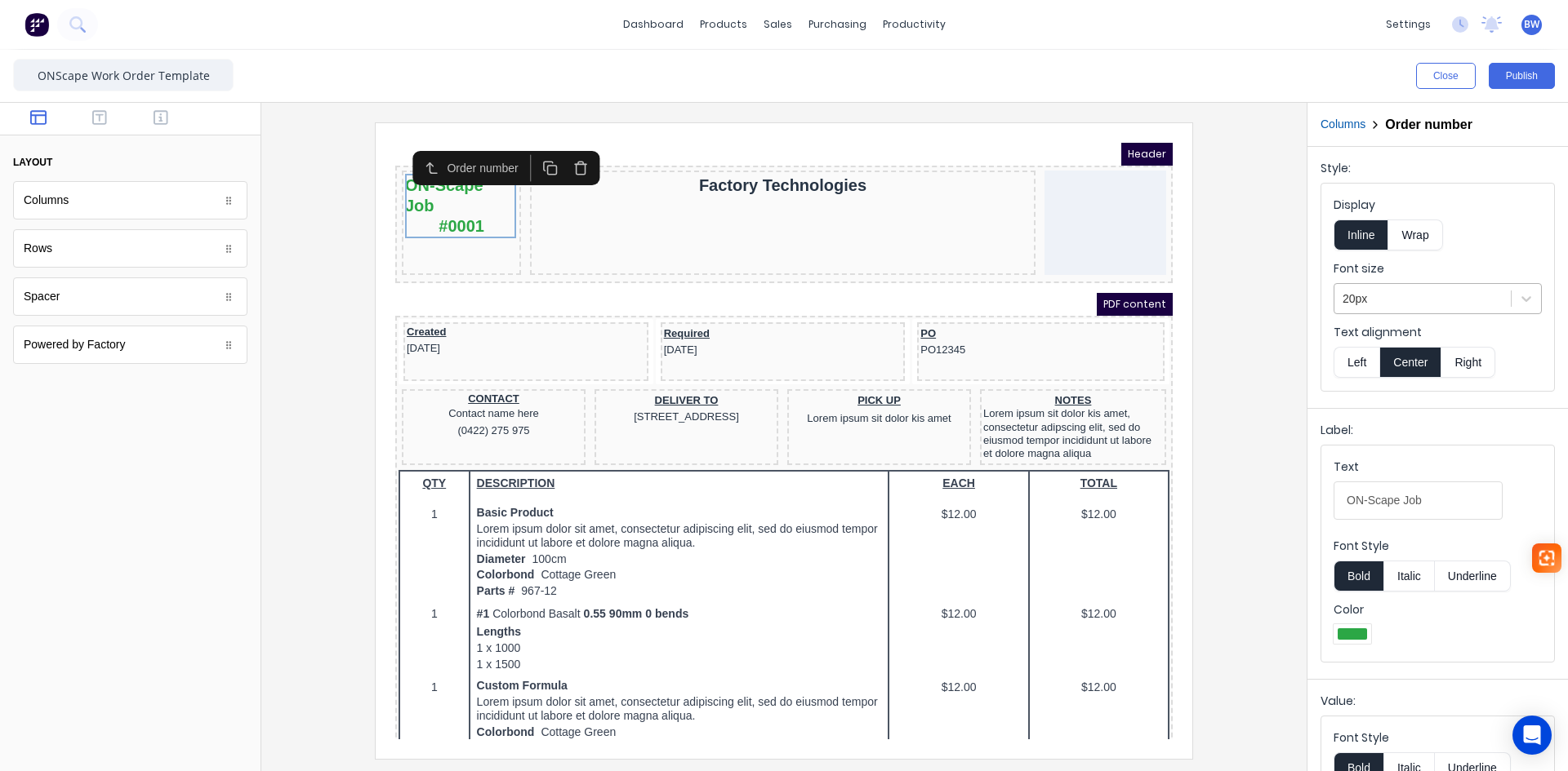
click at [1384, 303] on div at bounding box center [1423, 299] width 160 height 21
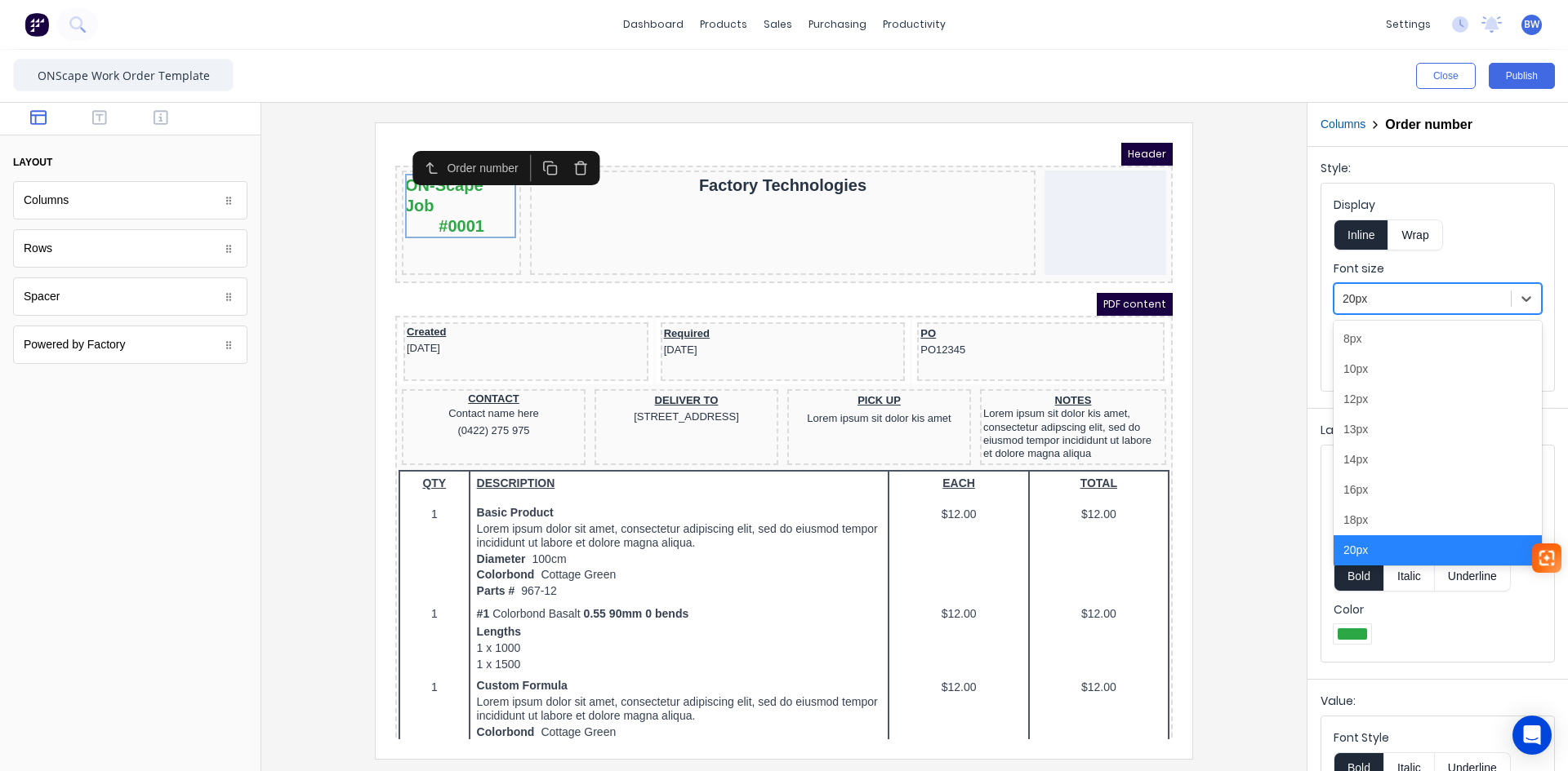
scroll to position [10, 0]
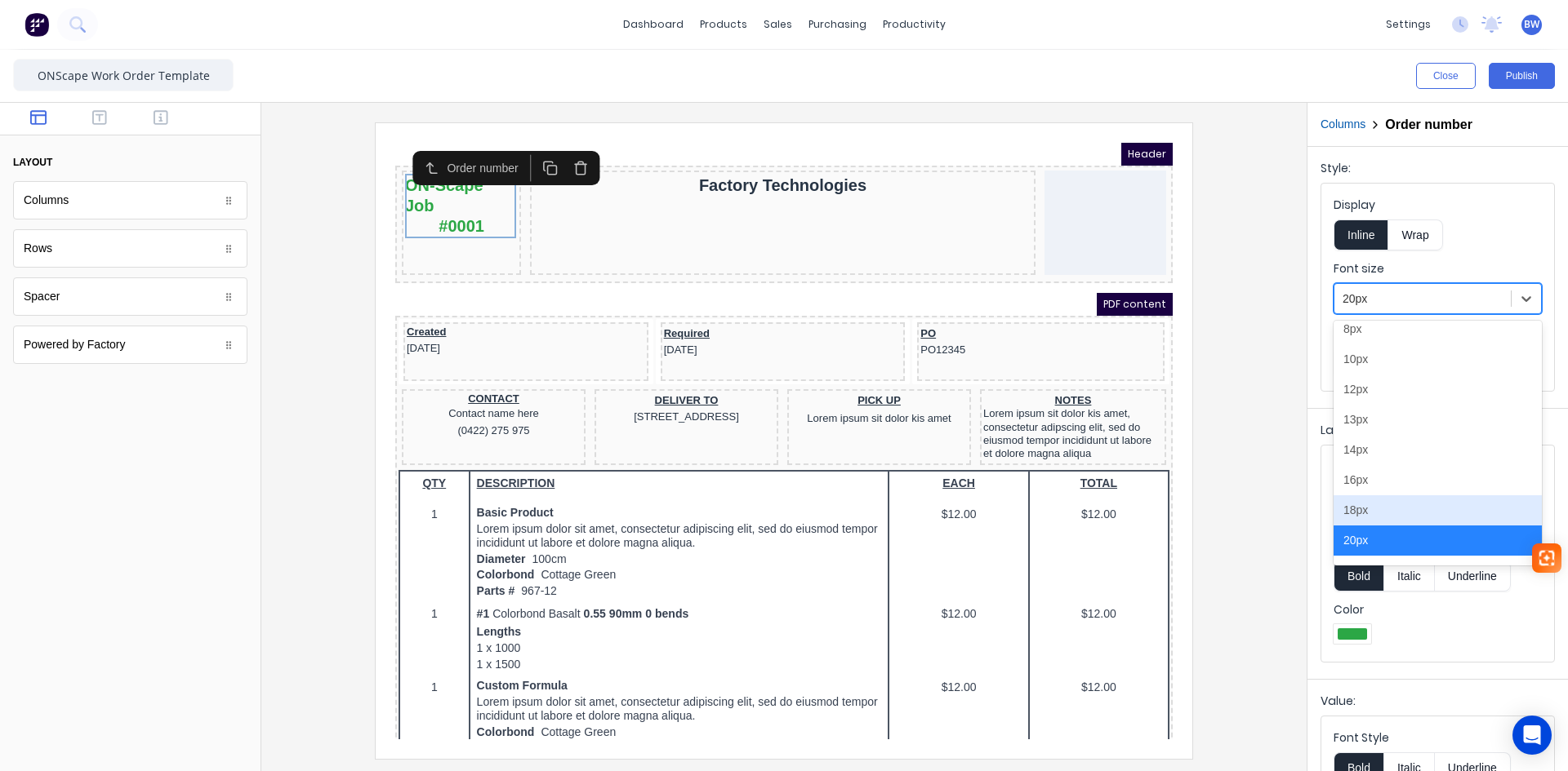
click at [1362, 507] on div "18px" at bounding box center [1437, 510] width 208 height 30
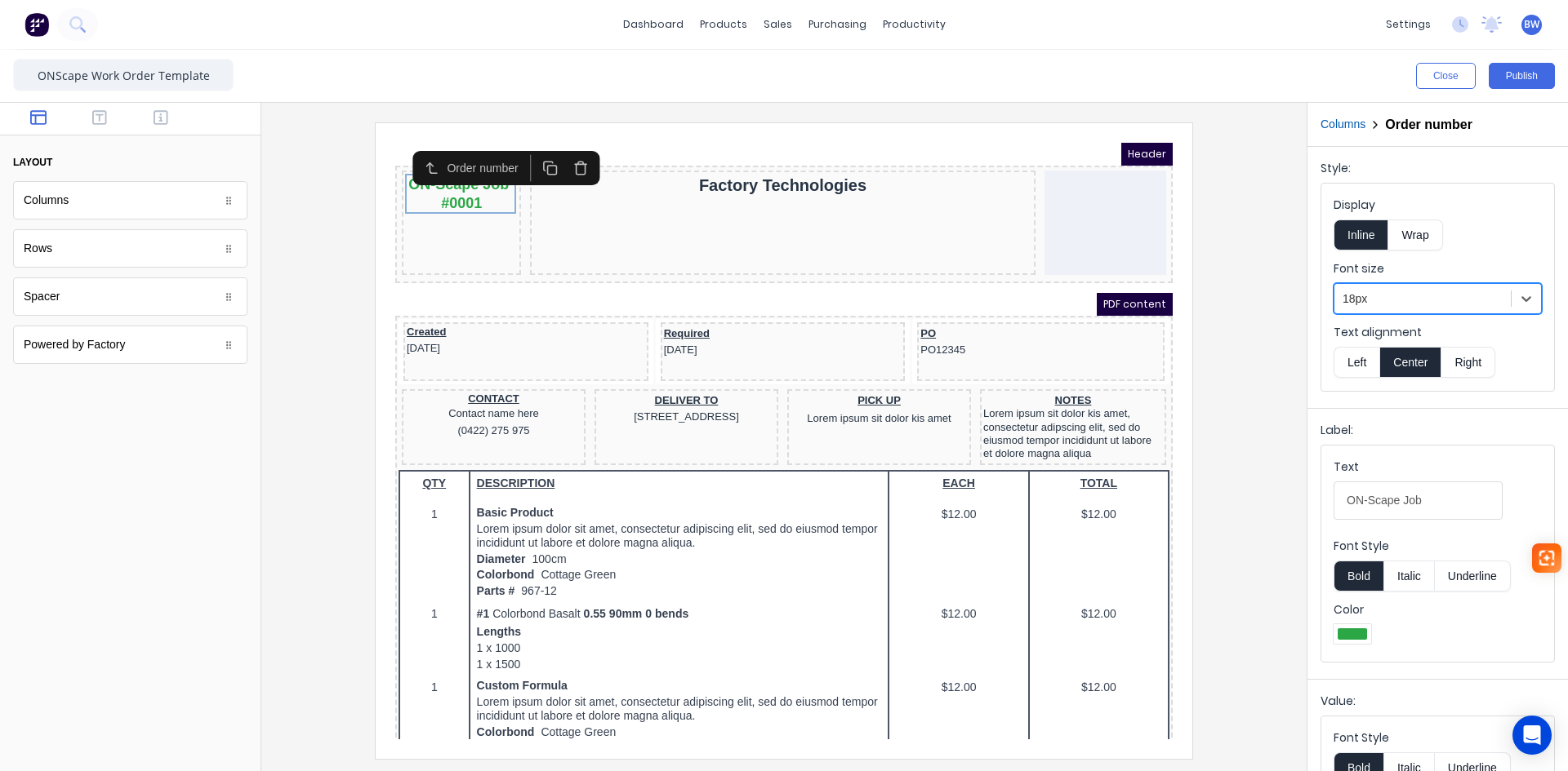
click at [312, 315] on div at bounding box center [784, 441] width 1020 height 636
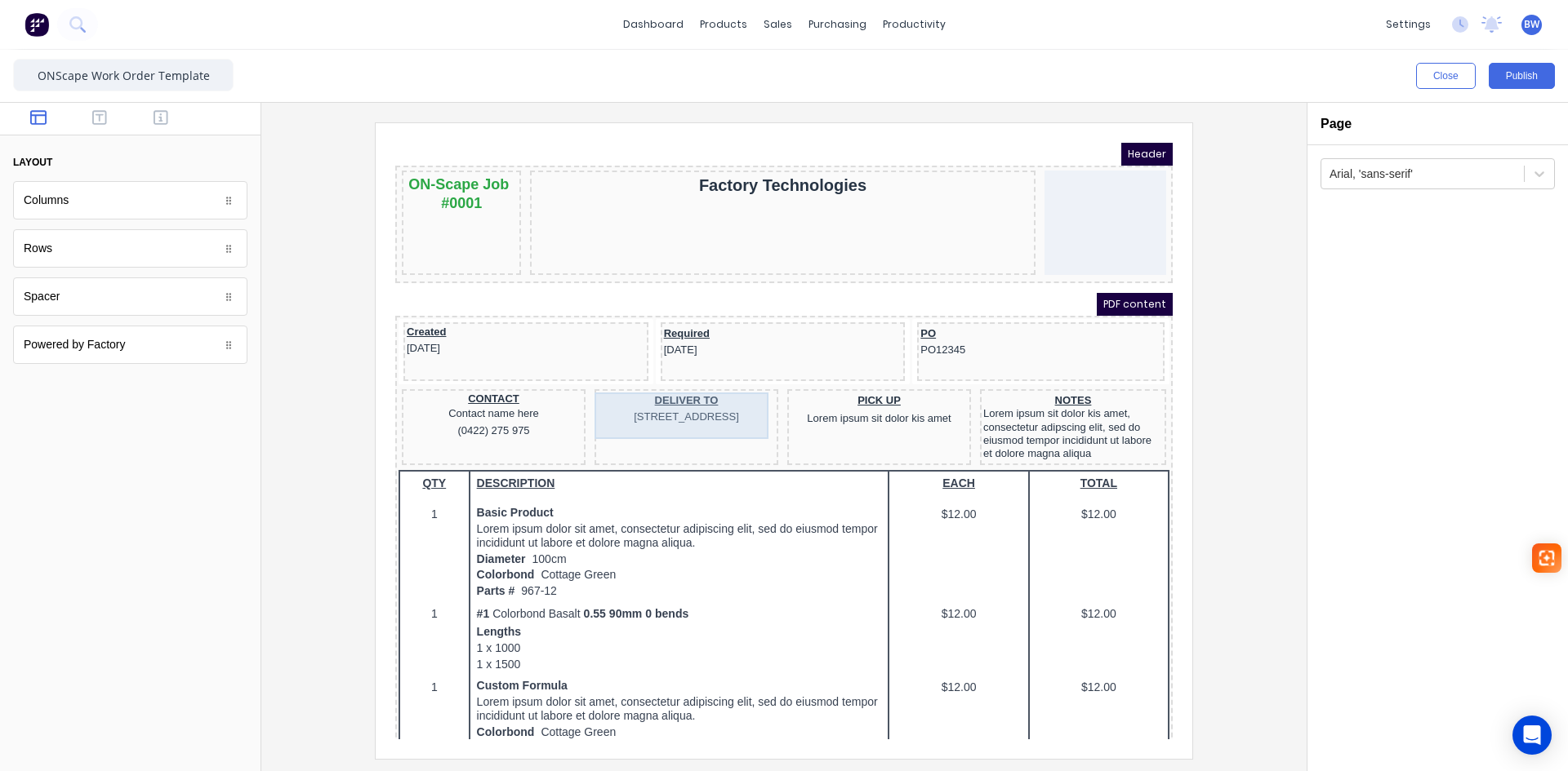
click at [716, 384] on div "DELIVER TO [STREET_ADDRESS]" at bounding box center [667, 390] width 177 height 34
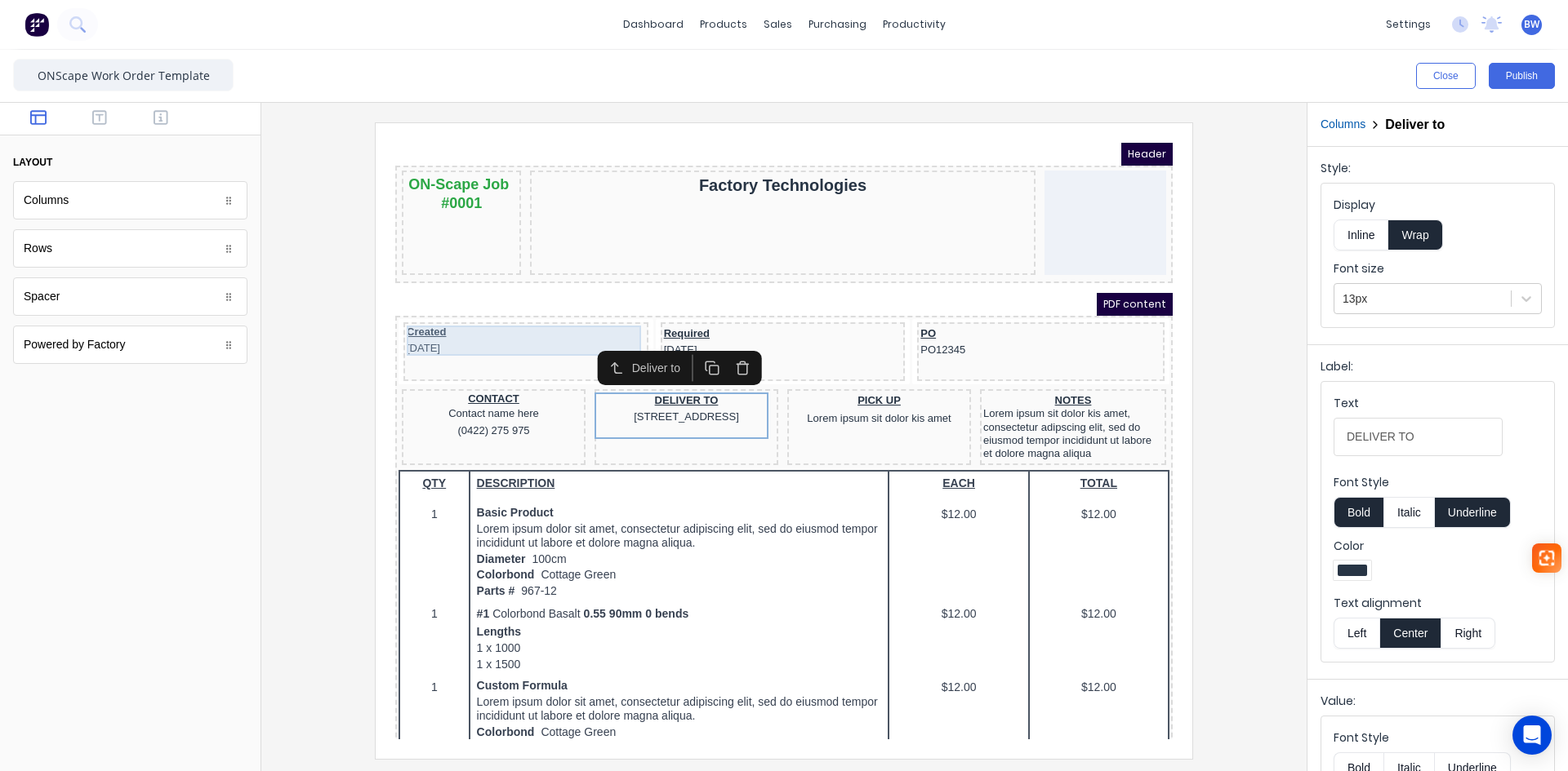
click at [520, 330] on div "Created [DATE]" at bounding box center [507, 321] width 239 height 30
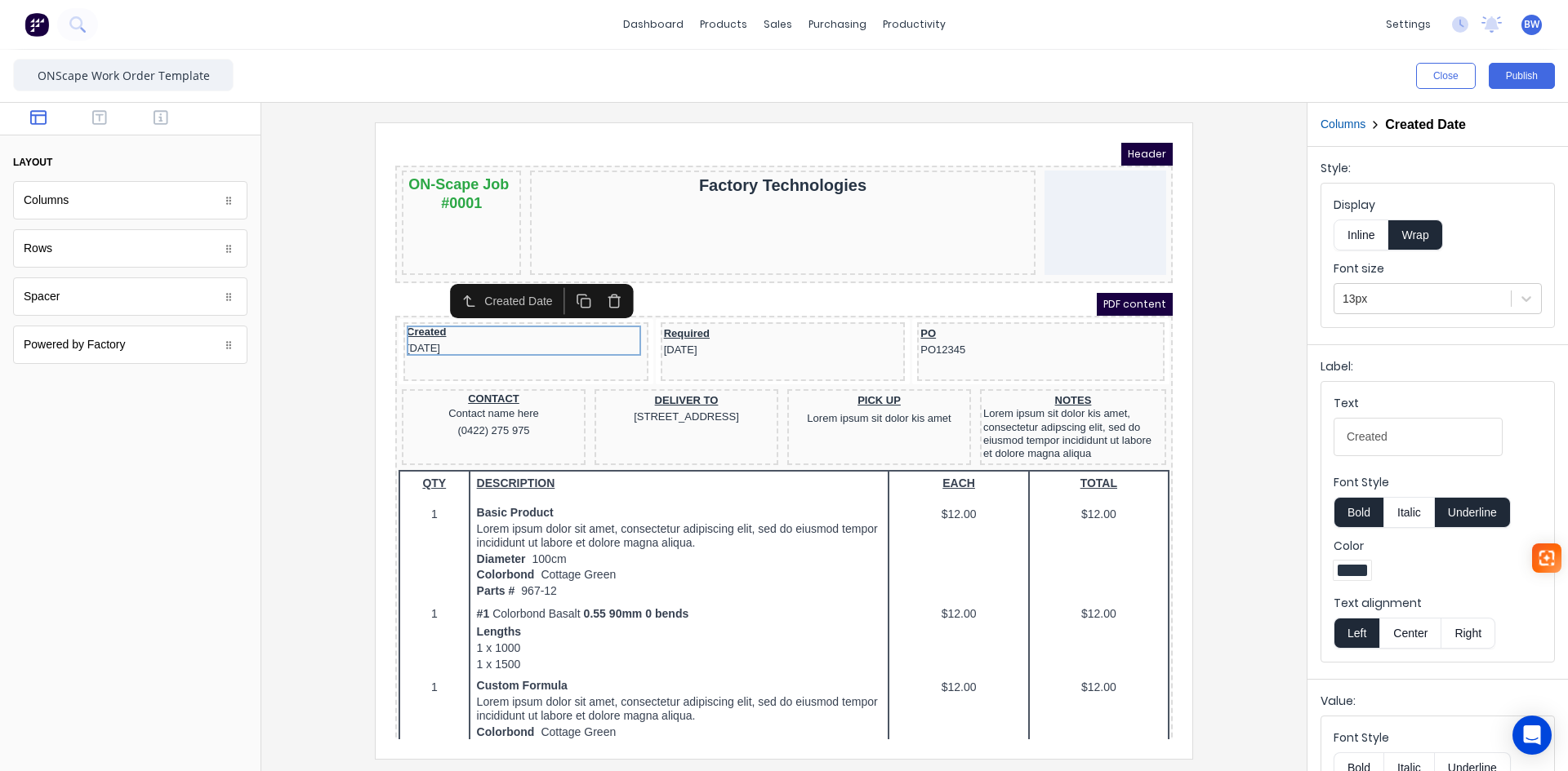
click at [597, 286] on icon "button" at bounding box center [595, 281] width 16 height 16
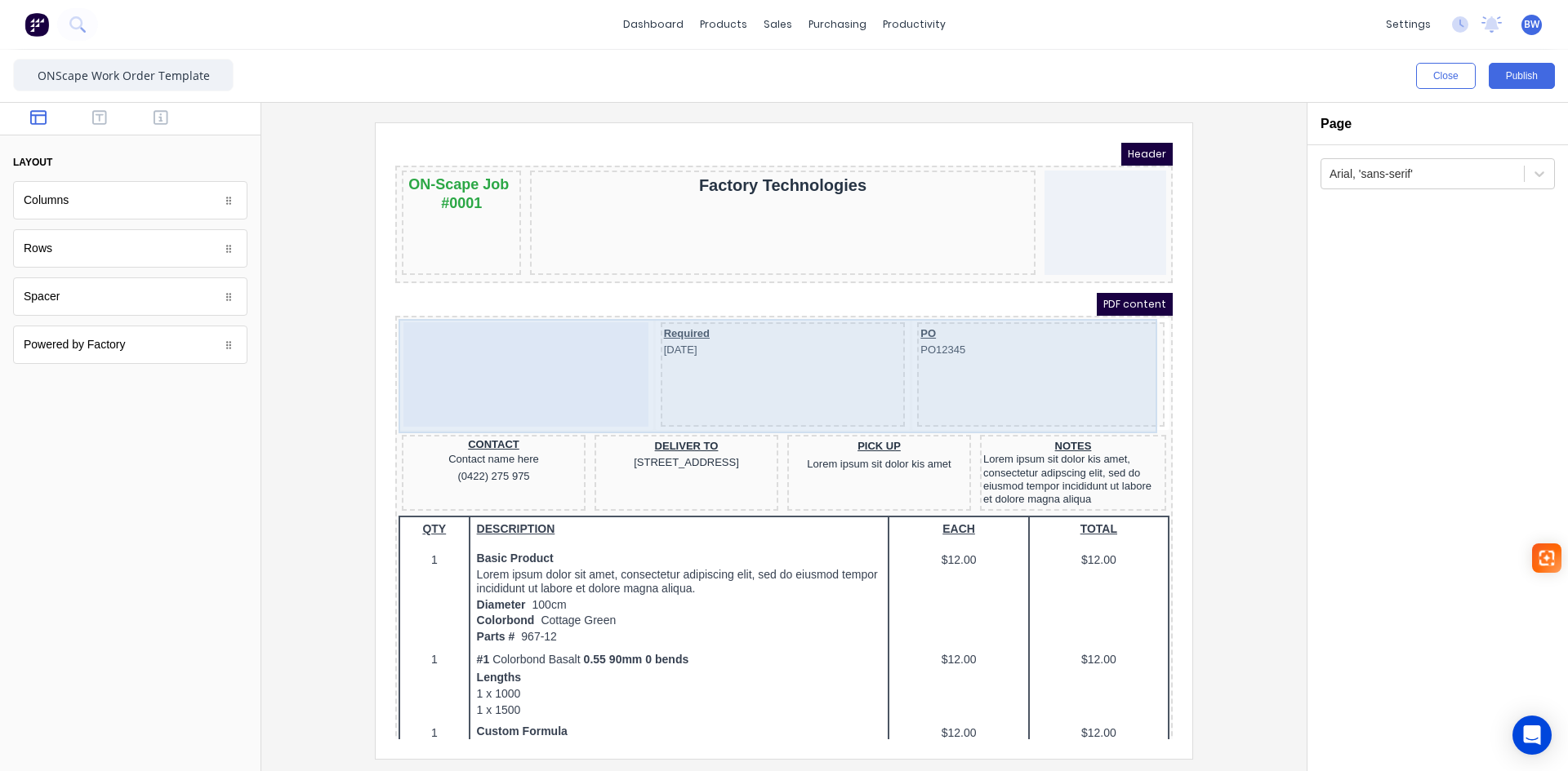
click at [786, 357] on div "Required [DATE]" at bounding box center [763, 354] width 245 height 105
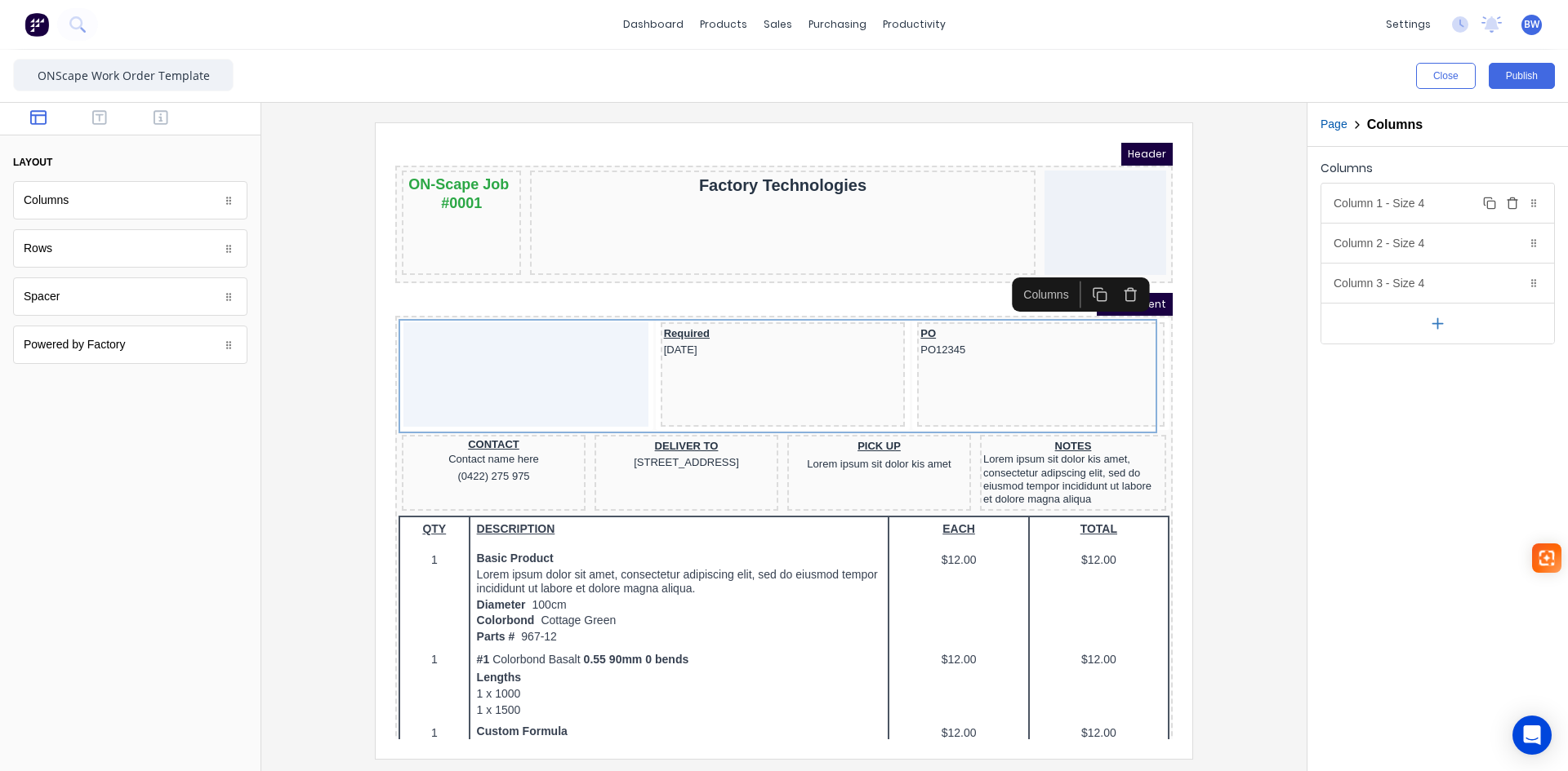
click at [1514, 207] on icon "button" at bounding box center [1512, 203] width 13 height 13
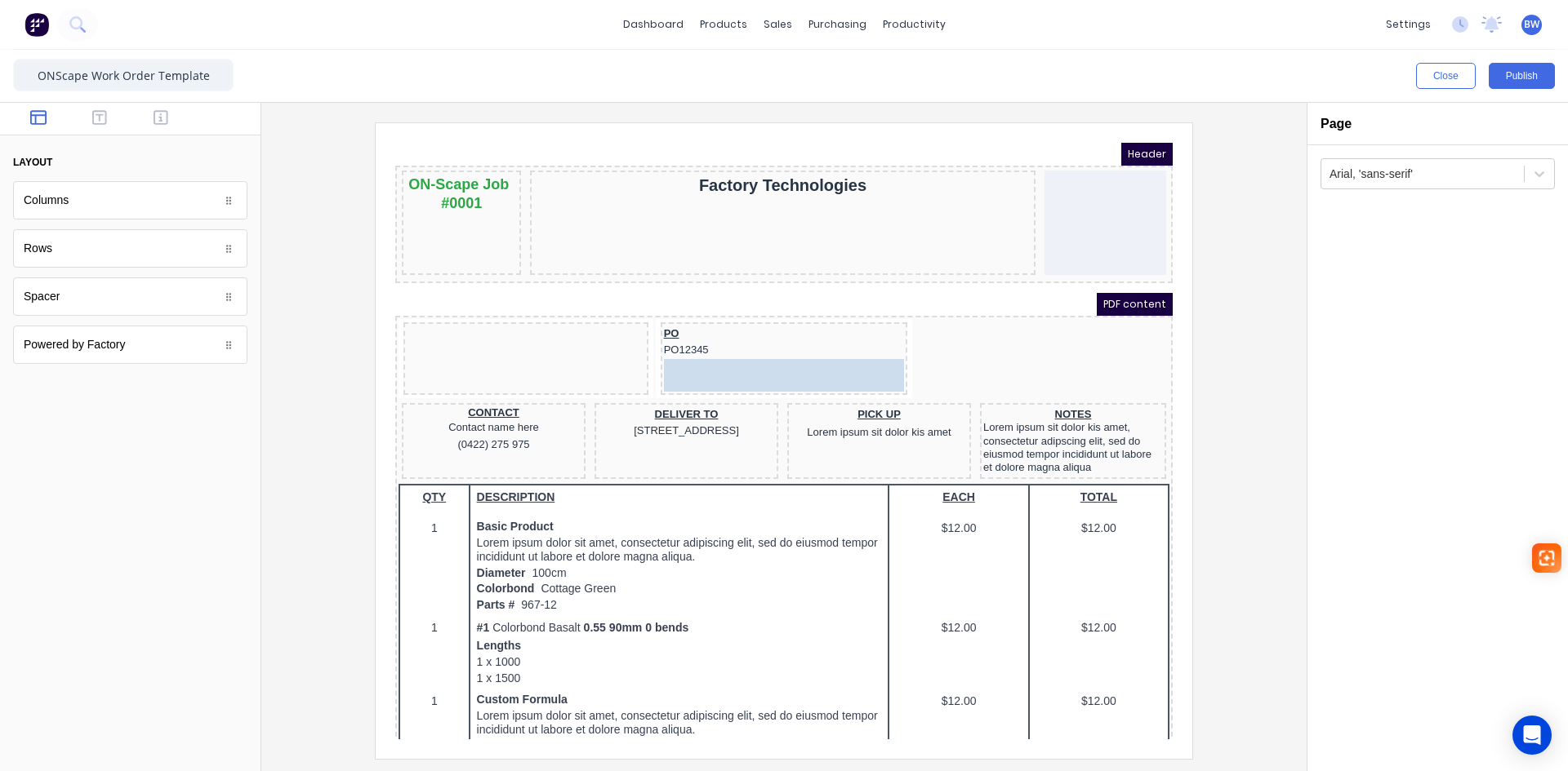
drag, startPoint x: 510, startPoint y: 318, endPoint x: 800, endPoint y: 345, distance: 291.3
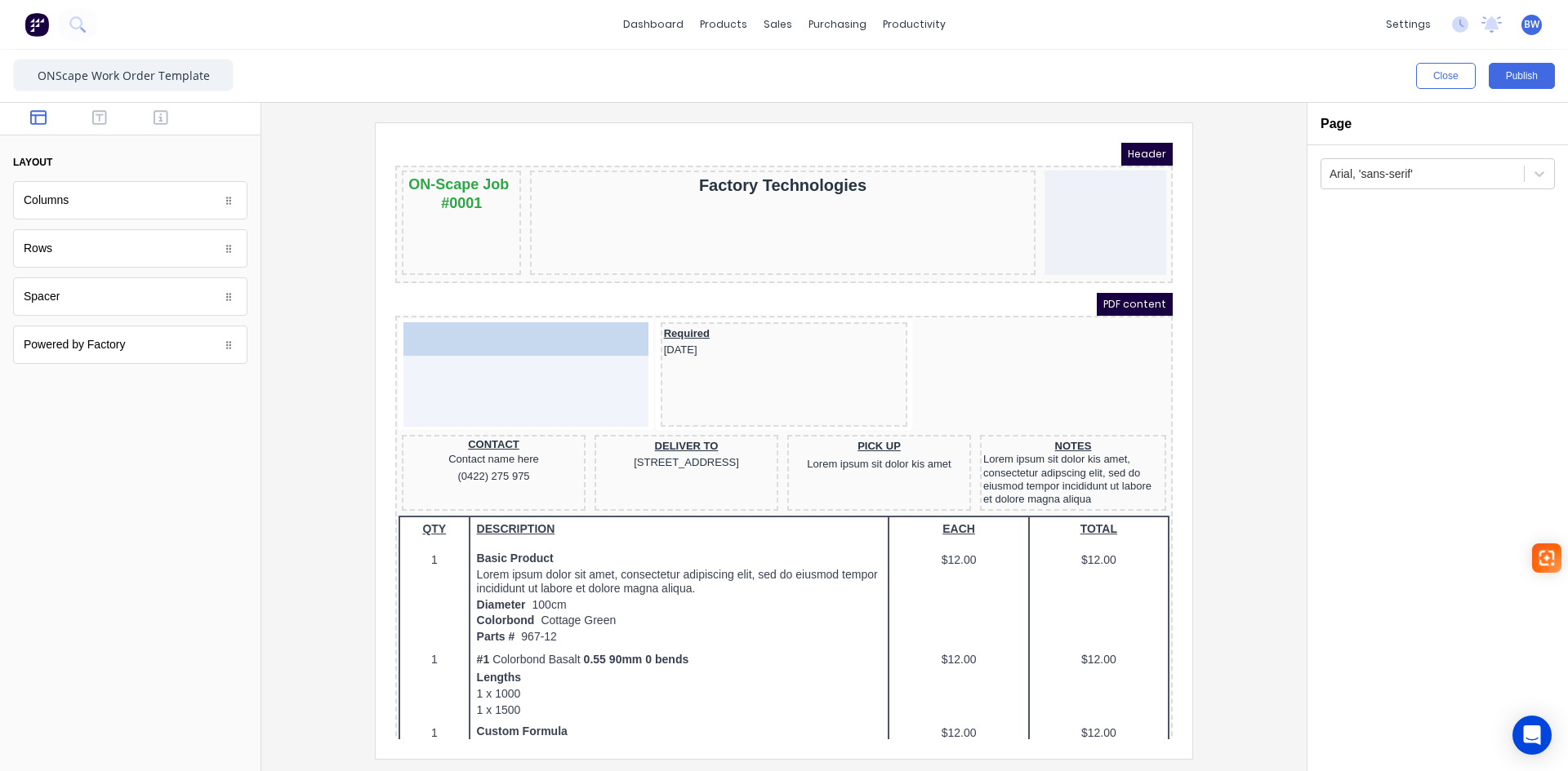
drag, startPoint x: 714, startPoint y: 328, endPoint x: 560, endPoint y: 325, distance: 154.0
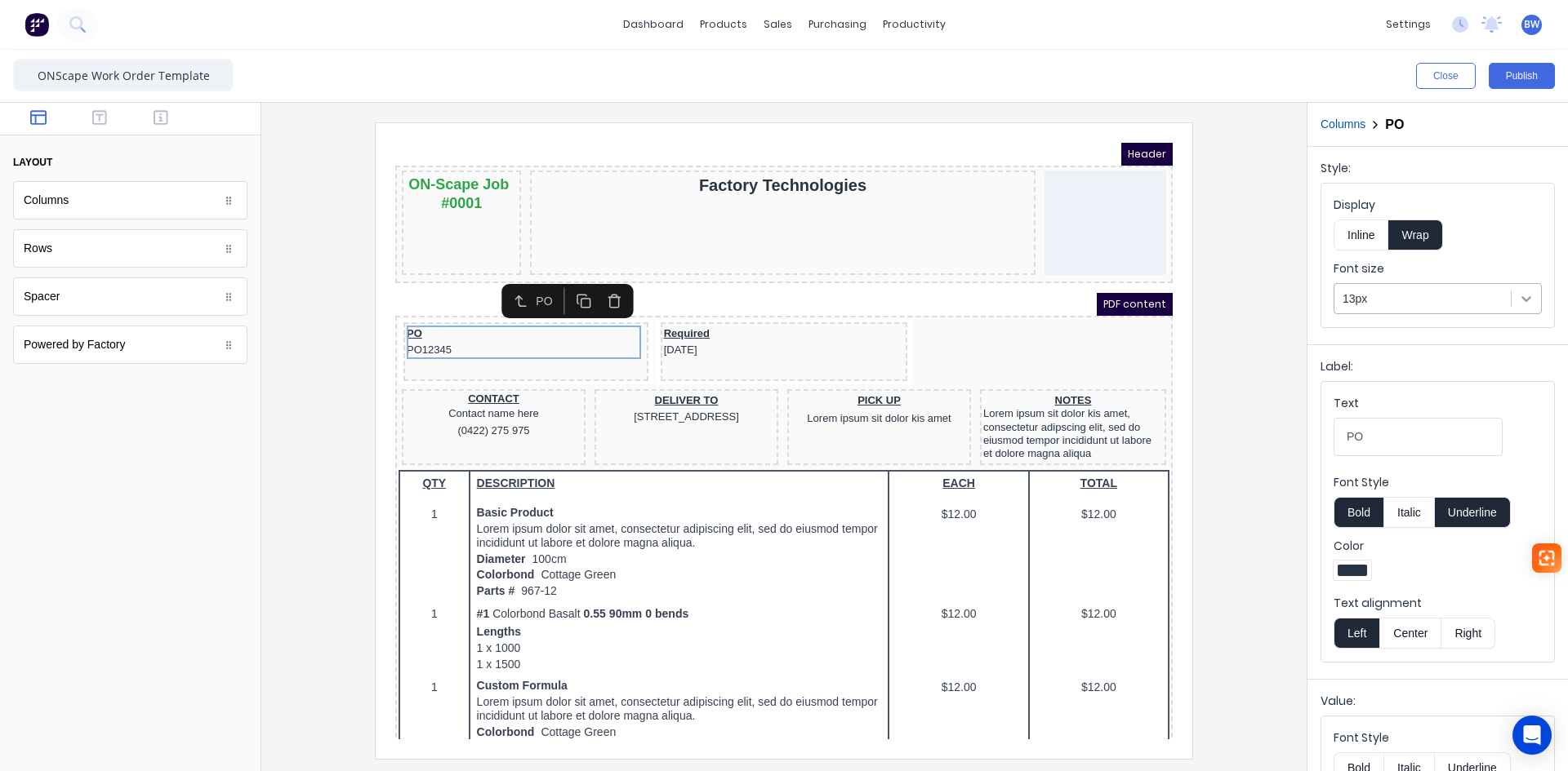
click at [1519, 298] on icon at bounding box center [1526, 298] width 16 height 16
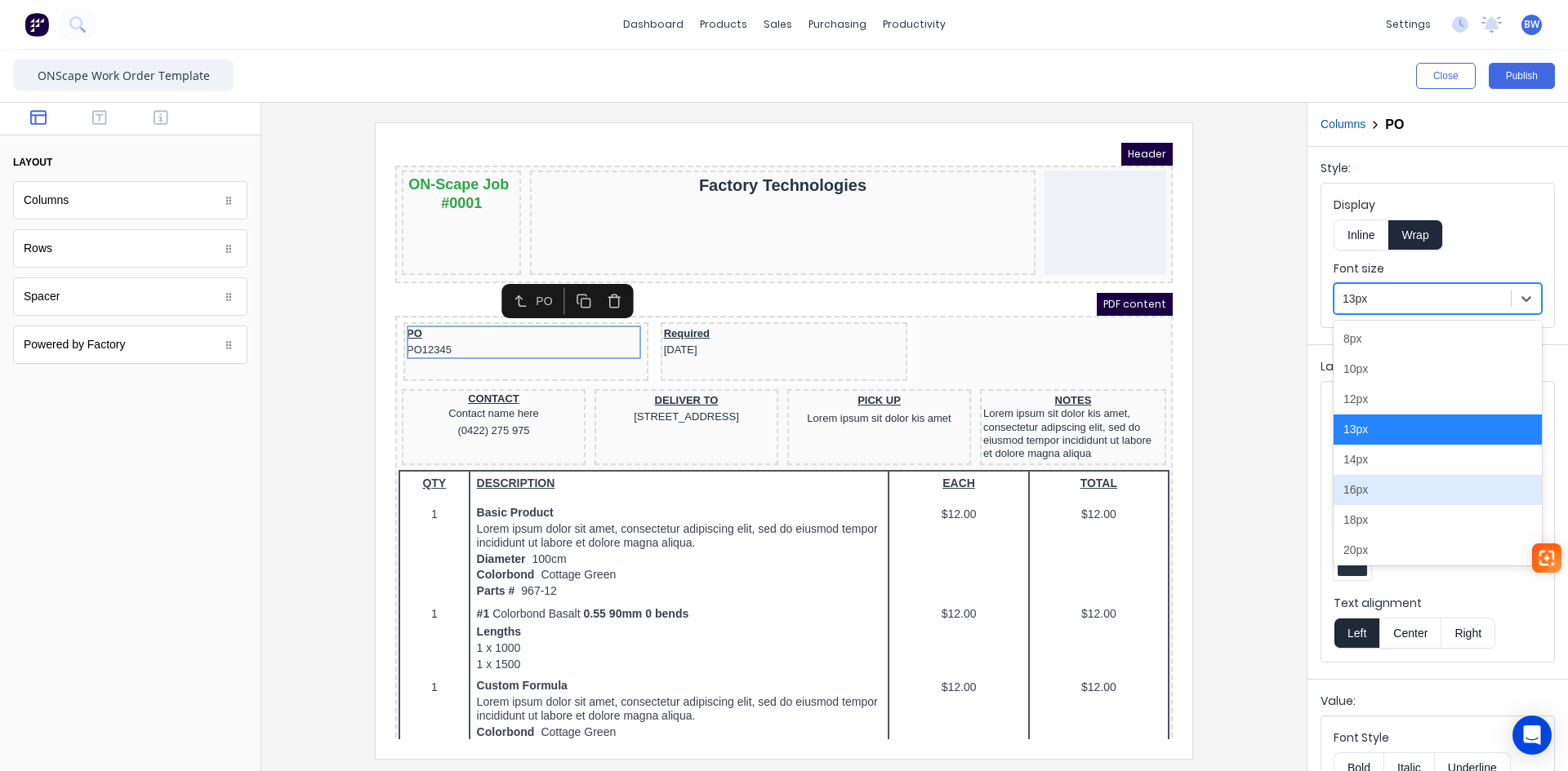
click at [1373, 495] on div "16px" at bounding box center [1437, 490] width 208 height 30
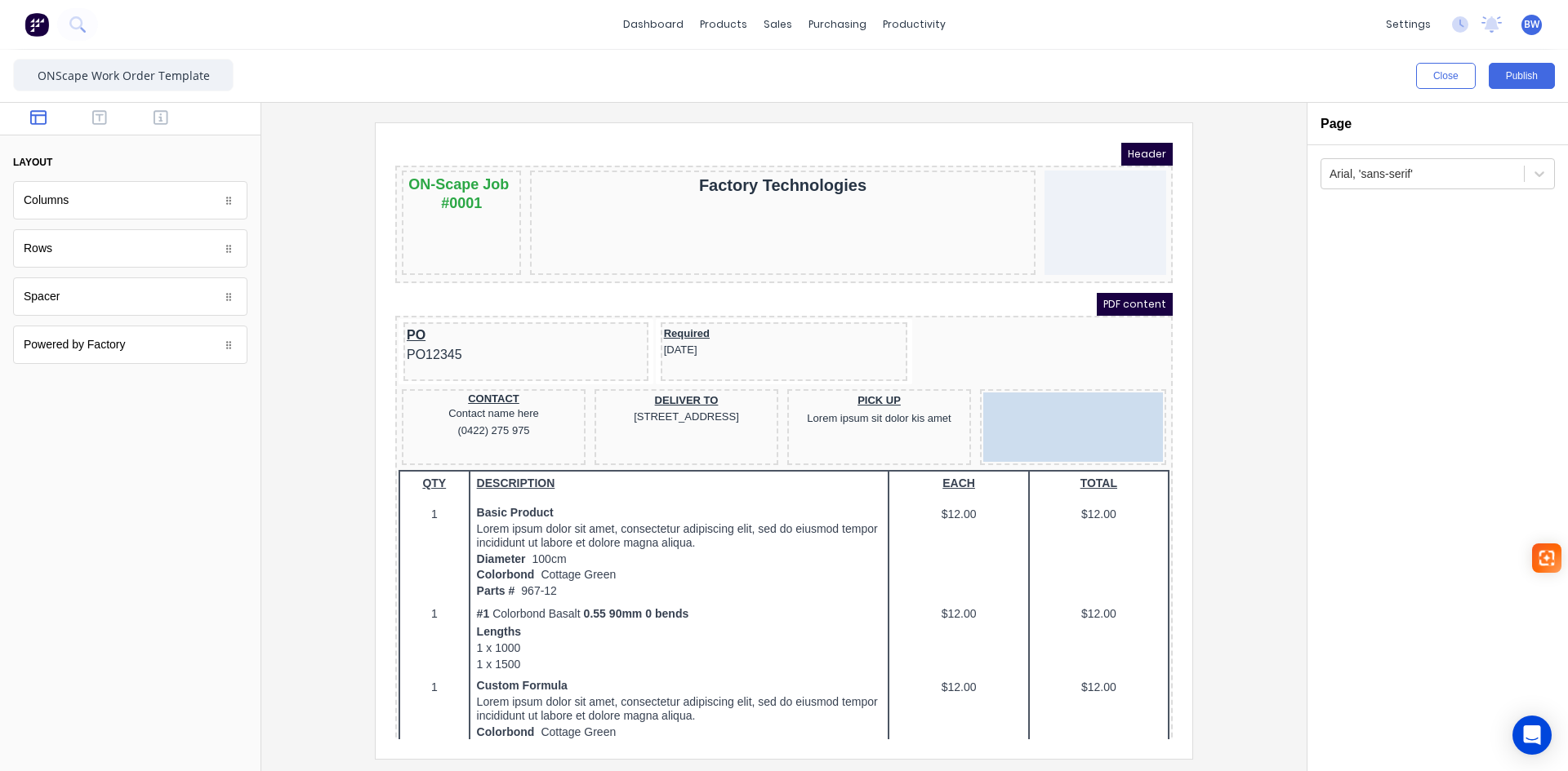
drag, startPoint x: 1085, startPoint y: 418, endPoint x: 1050, endPoint y: 352, distance: 74.7
click at [1050, 352] on body "Header ON-Scape Job #0001 Factory Technologies PDF content PO PO12345 Required …" at bounding box center [764, 422] width 778 height 596
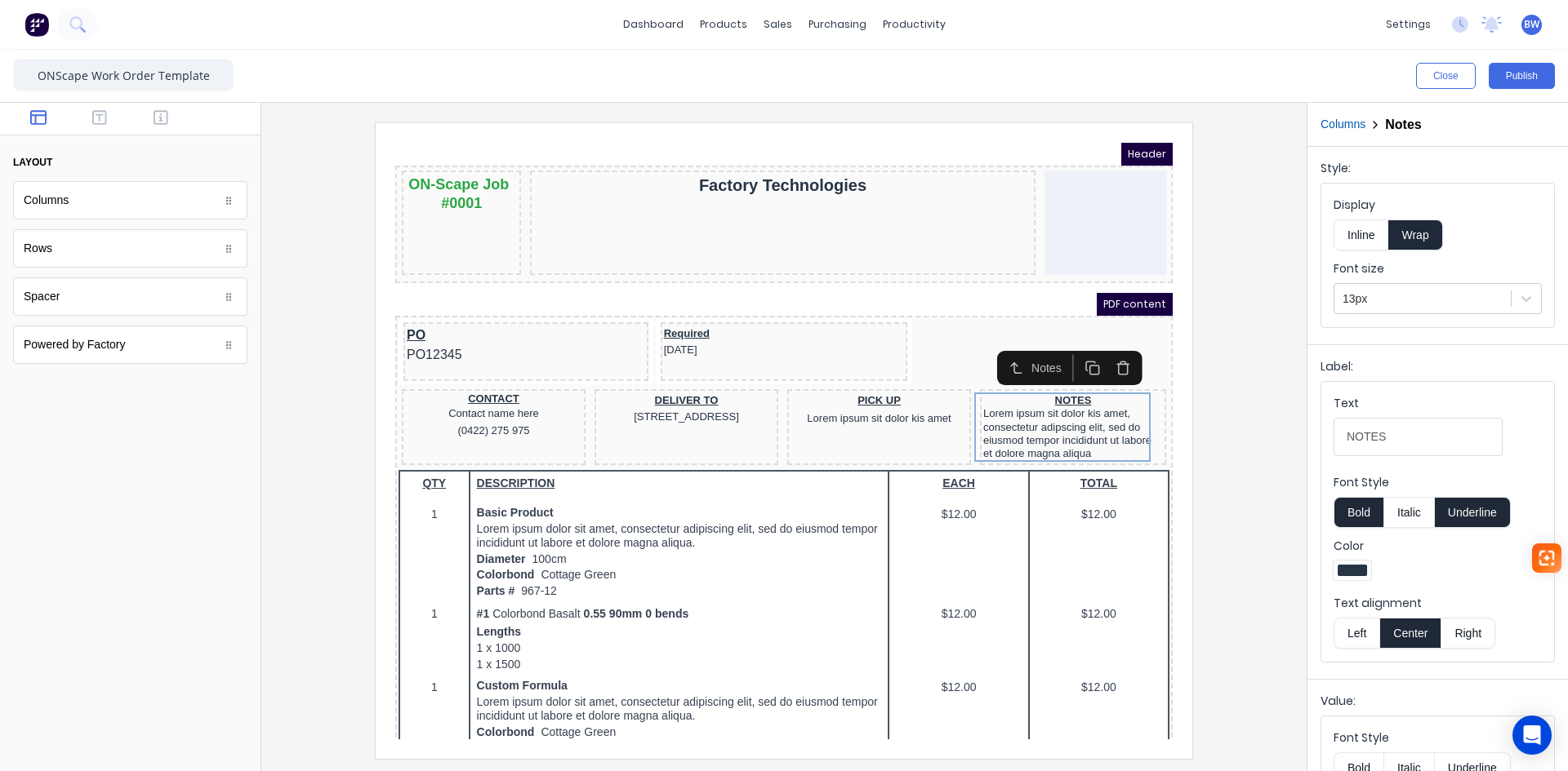
click at [1347, 127] on button "Columns" at bounding box center [1343, 124] width 45 height 17
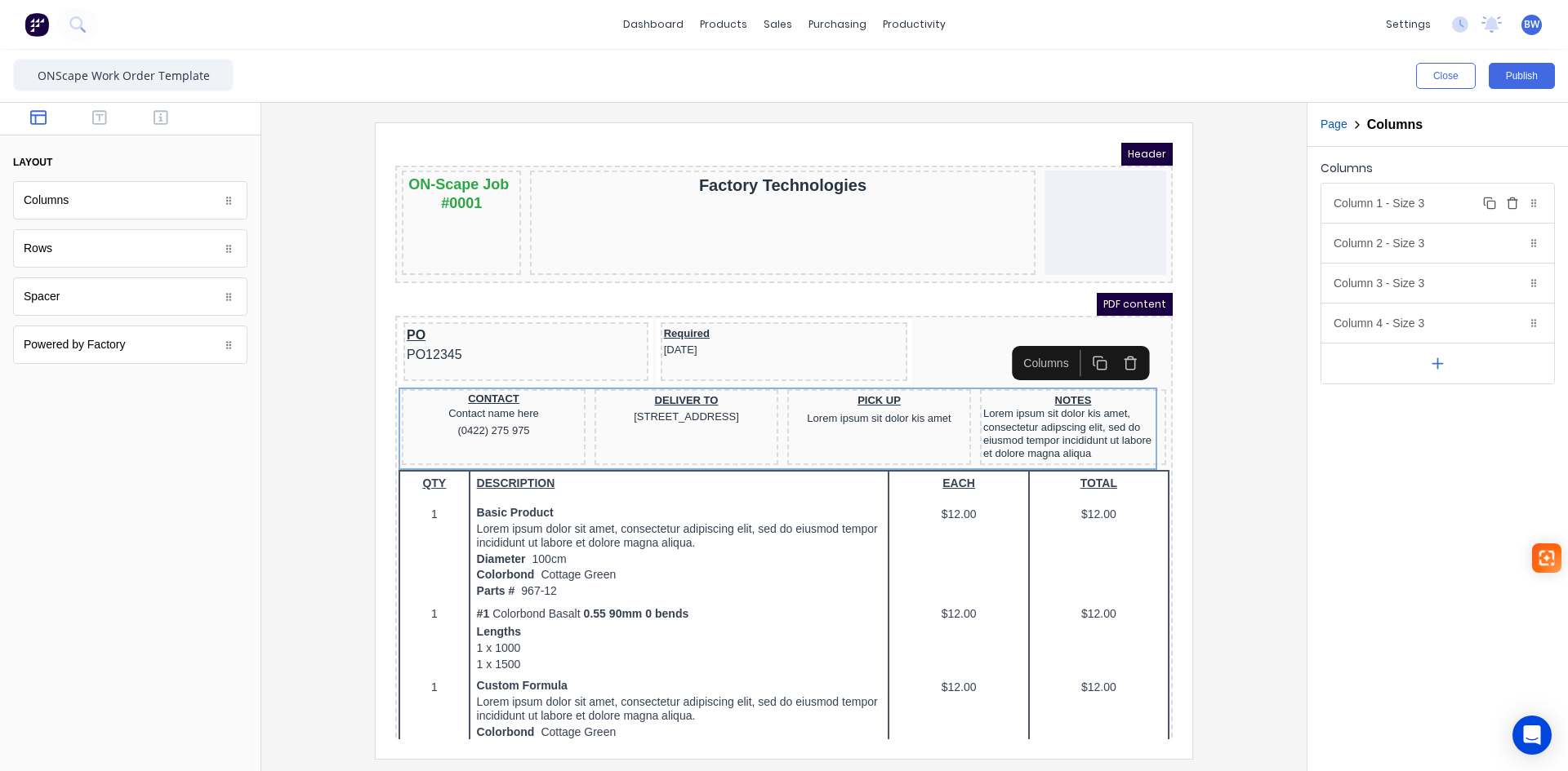
click at [1435, 201] on div "Column 1 - Size 3 Duplicate Delete" at bounding box center [1437, 202] width 233 height 39
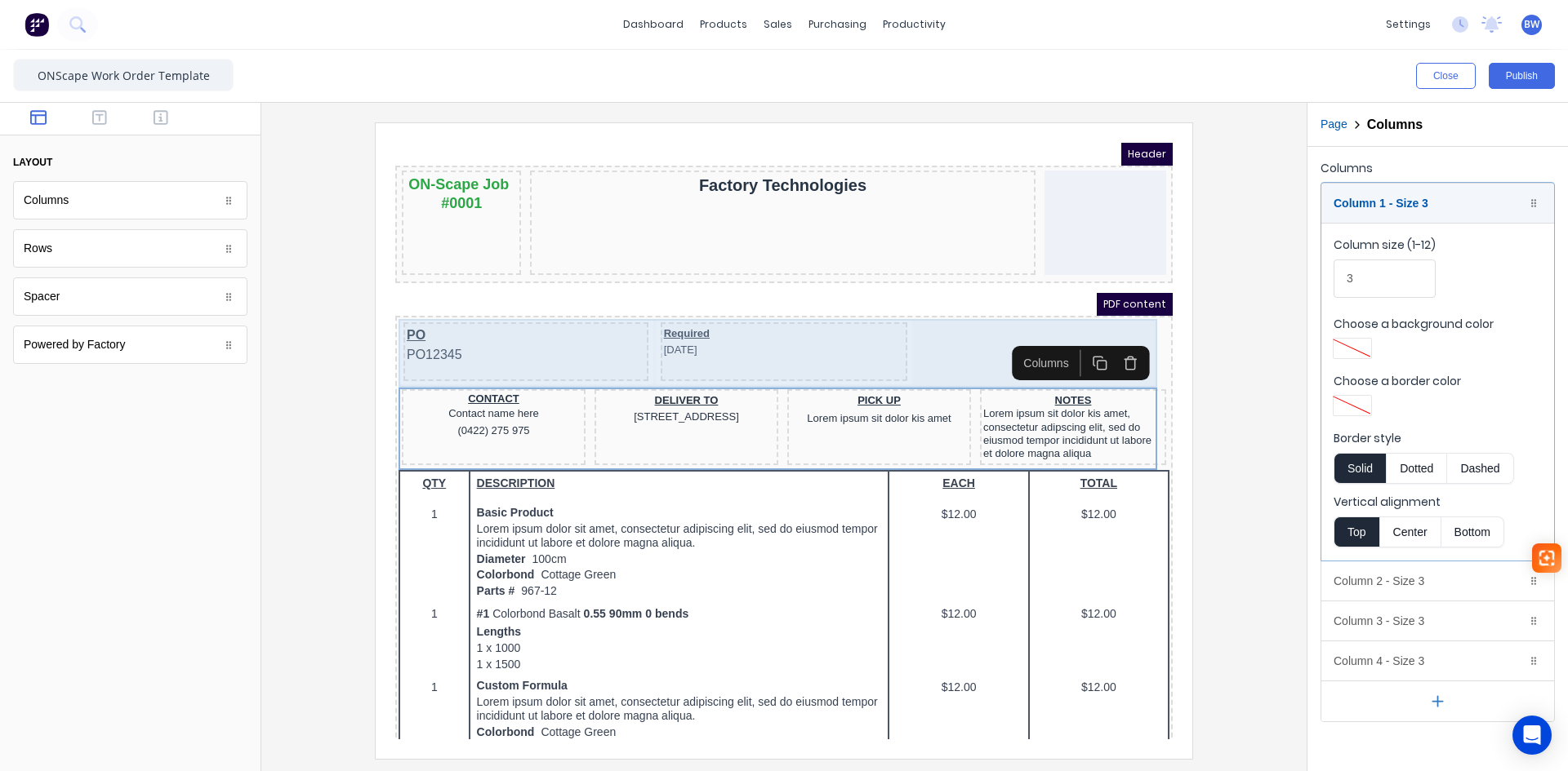
click at [920, 333] on div "PO PO12345 Required [DATE]" at bounding box center [765, 334] width 771 height 68
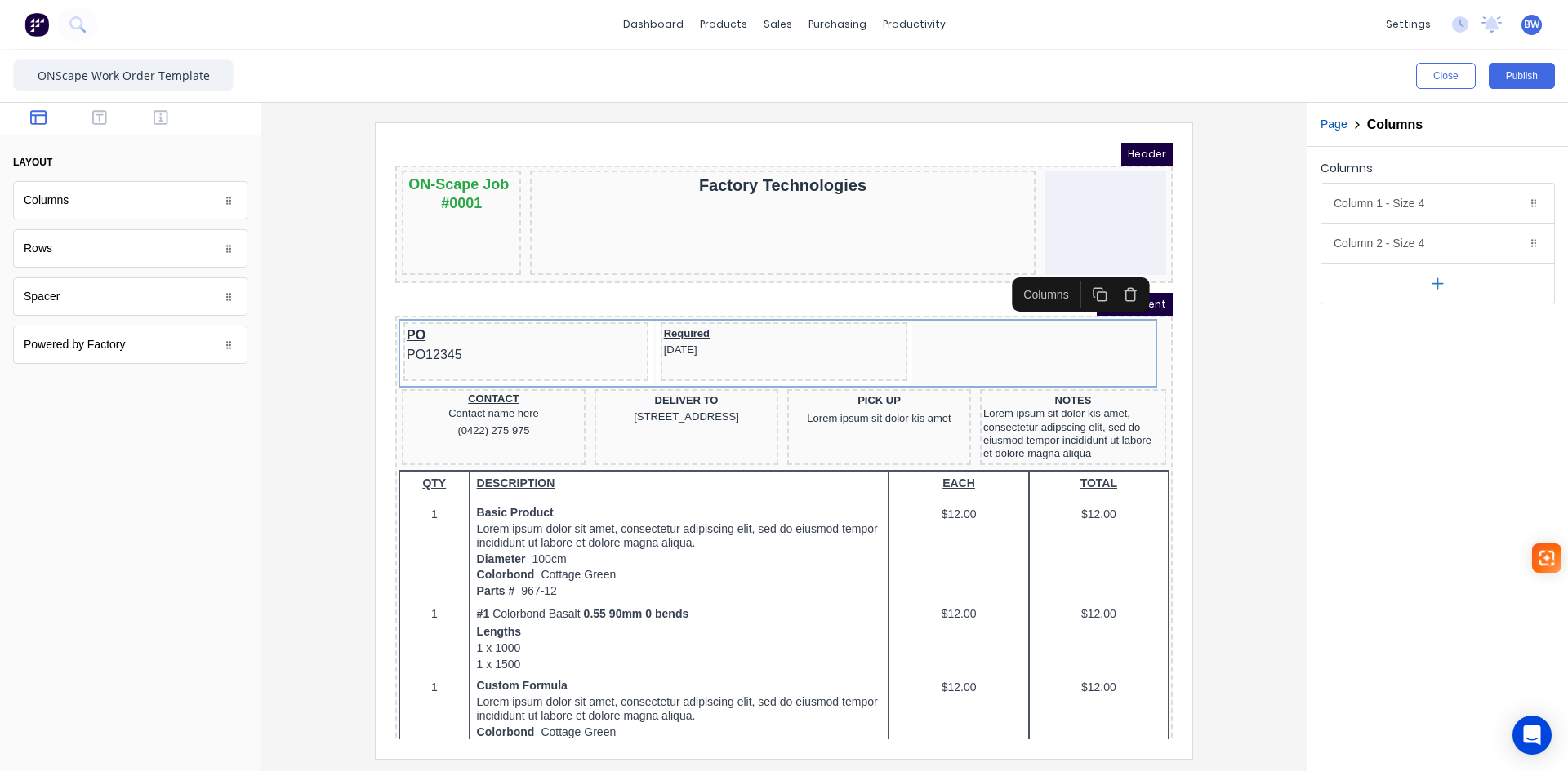
click at [1432, 290] on icon "button" at bounding box center [1438, 284] width 17 height 17
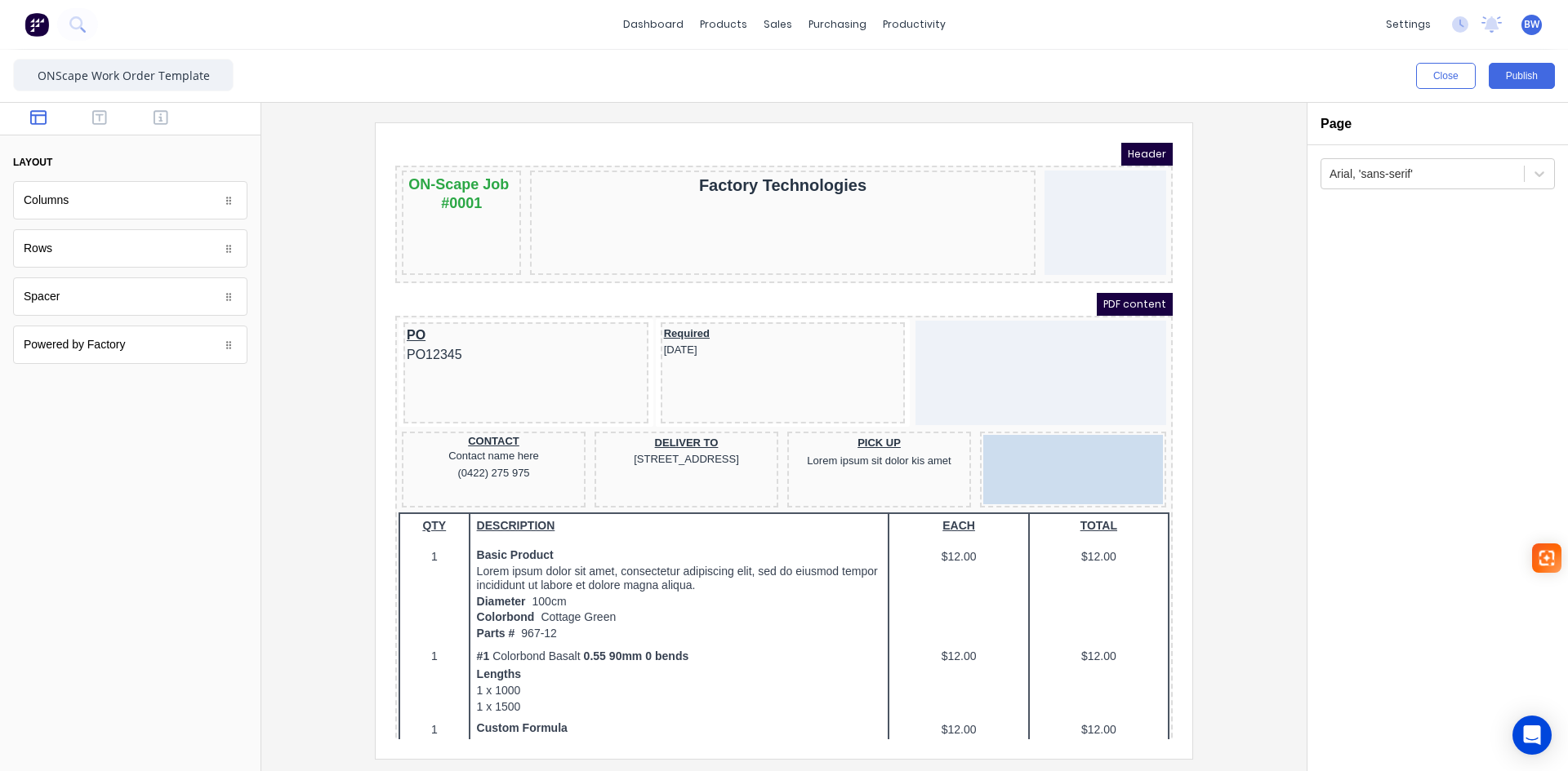
drag, startPoint x: 1036, startPoint y: 438, endPoint x: 1017, endPoint y: 339, distance: 100.8
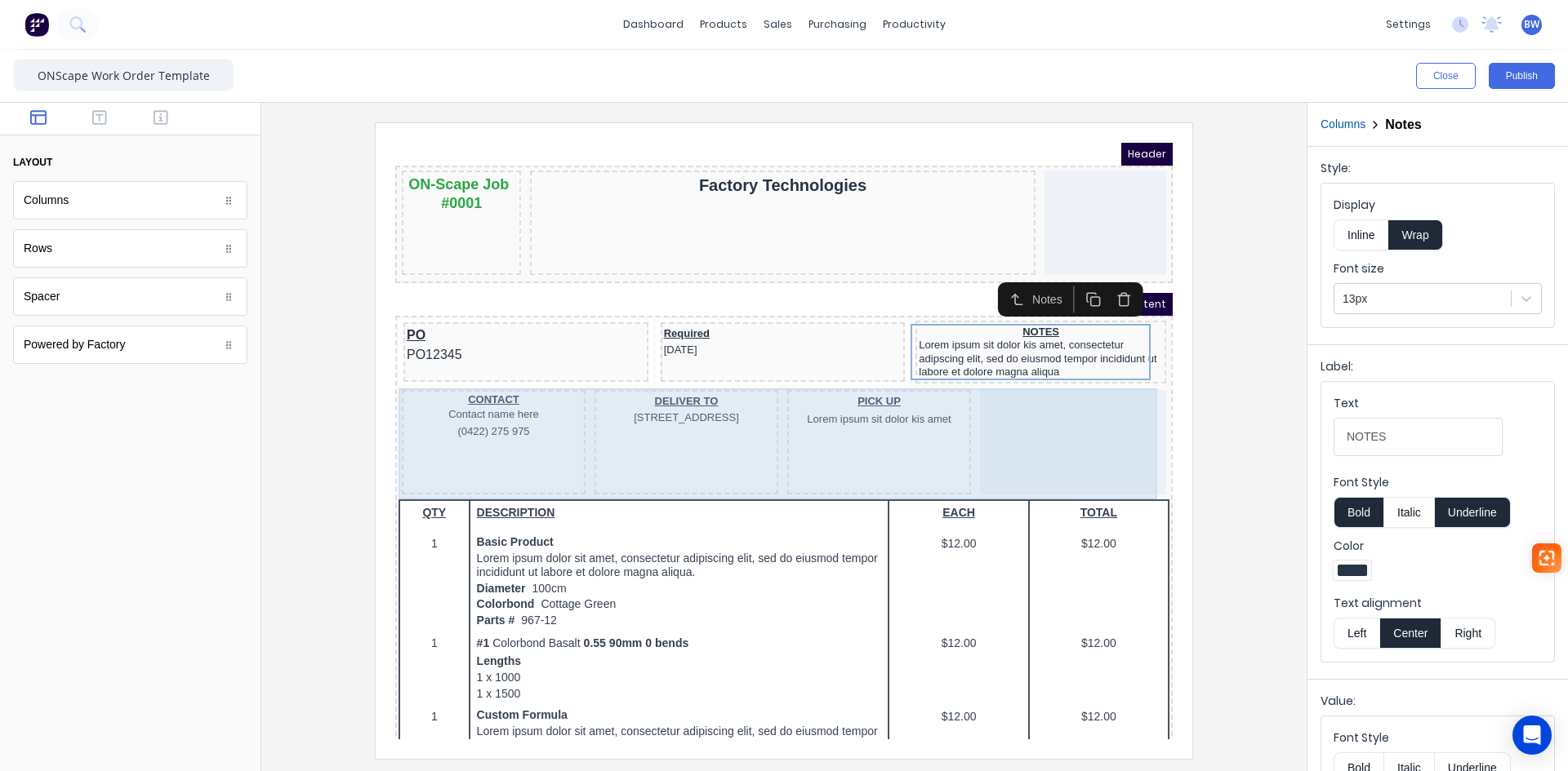
click at [1041, 417] on div at bounding box center [1053, 423] width 186 height 105
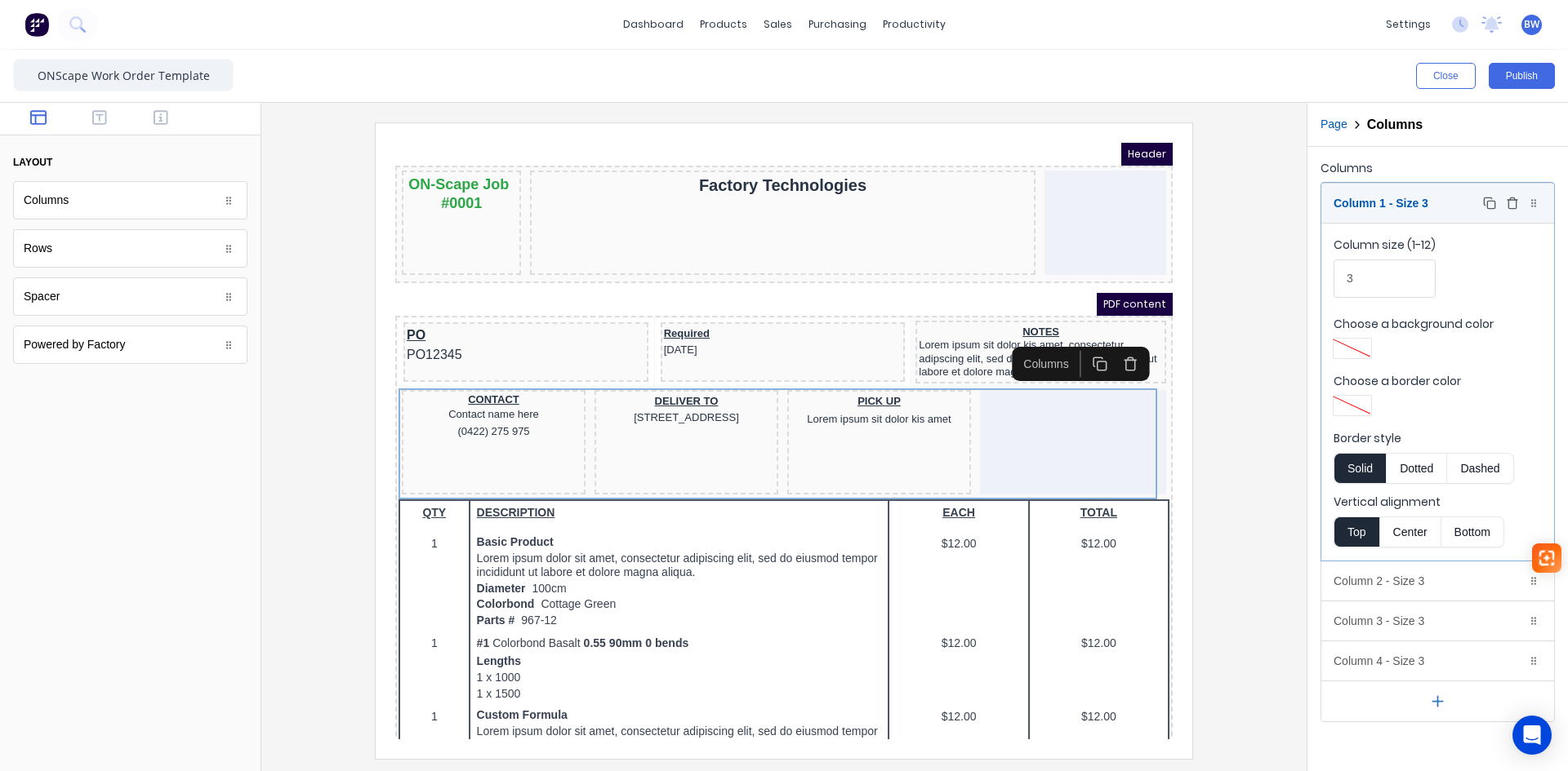
click at [1475, 213] on div "Column 1 - Size 3 Duplicate Delete" at bounding box center [1437, 202] width 233 height 39
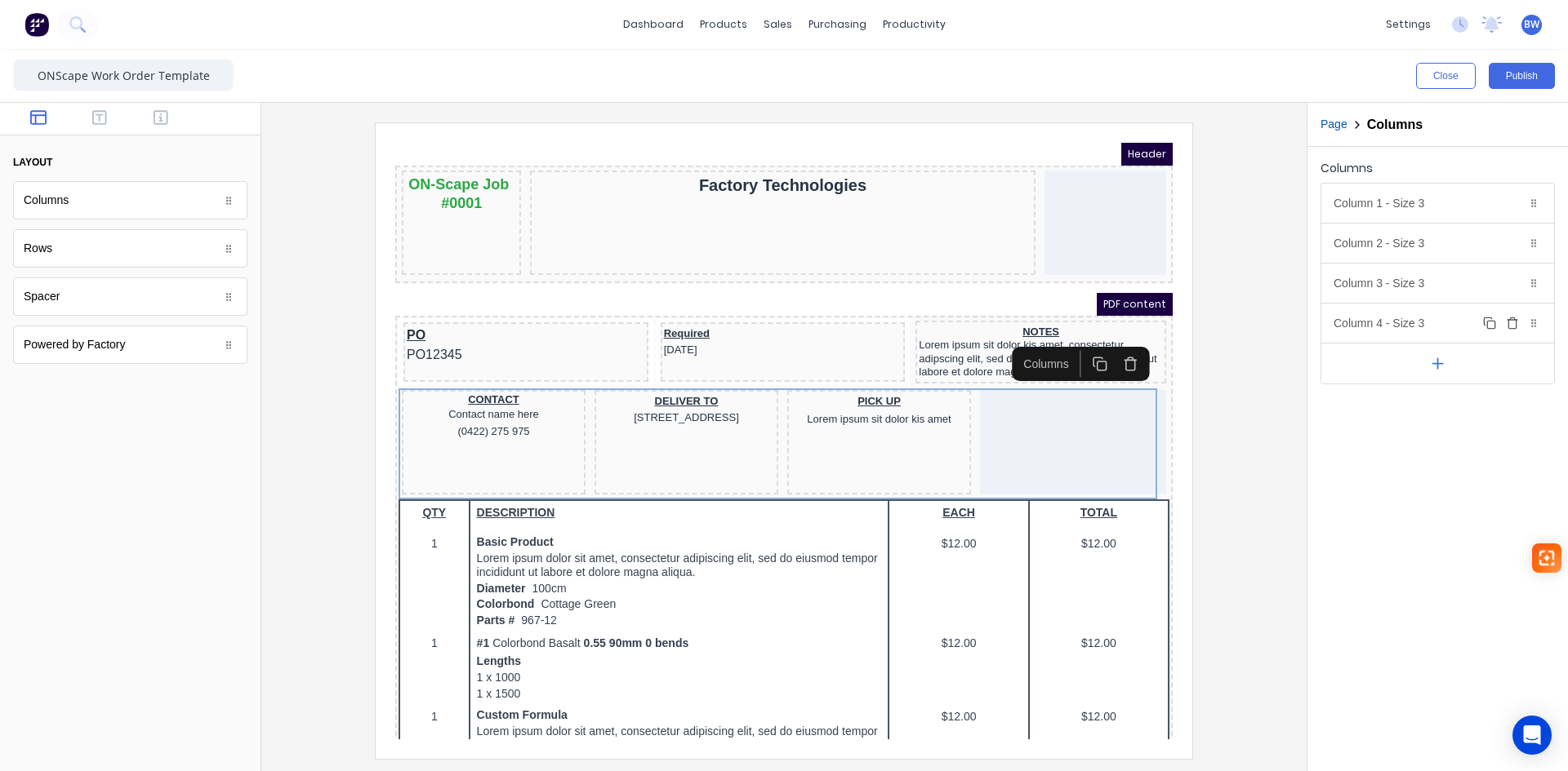
click at [1513, 328] on icon "button" at bounding box center [1512, 324] width 7 height 9
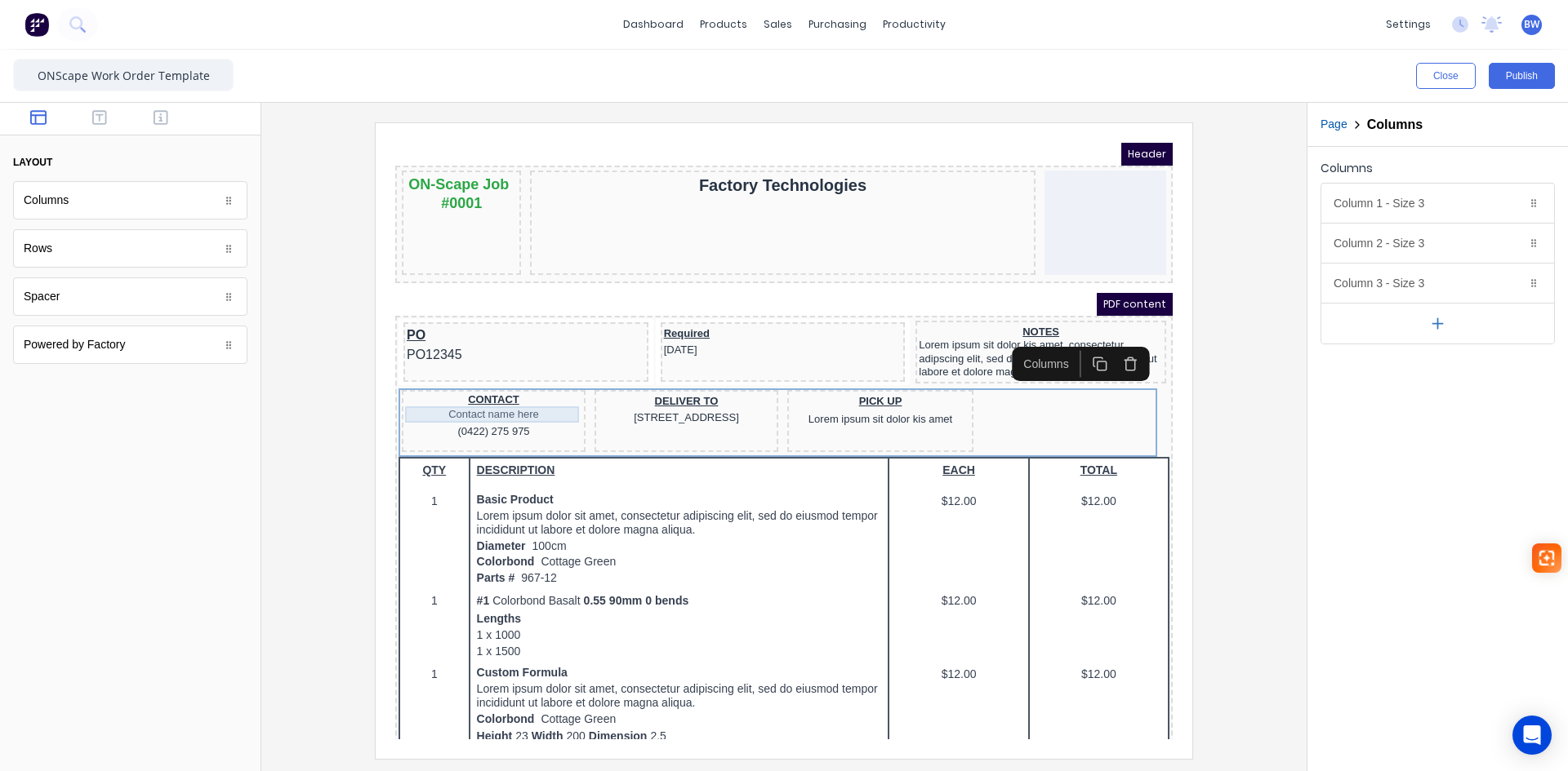
click at [543, 398] on div "Contact name here" at bounding box center [474, 395] width 177 height 16
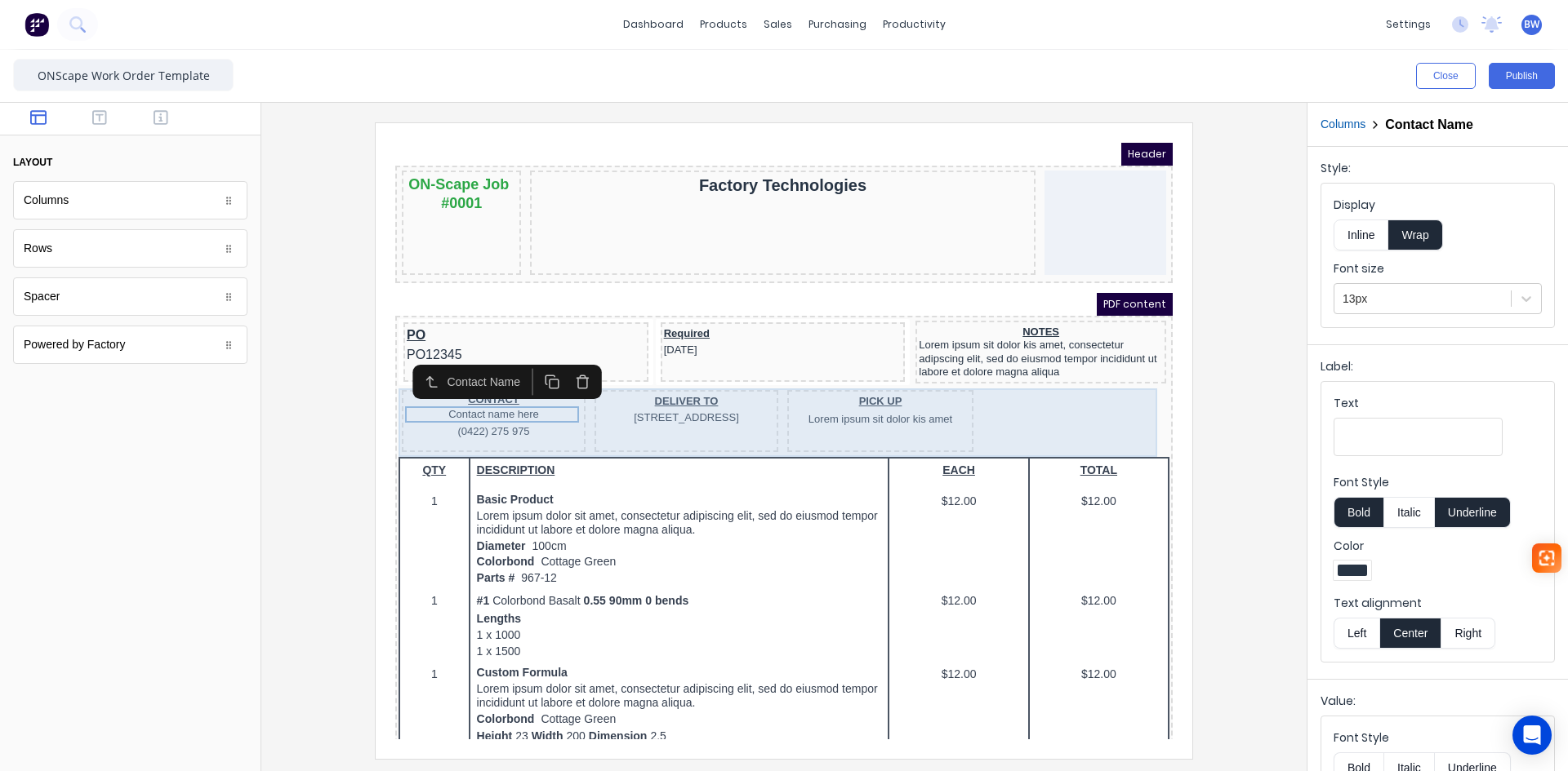
click at [539, 429] on div "CONTACT Contact name here (0422) 275 975" at bounding box center [474, 402] width 183 height 62
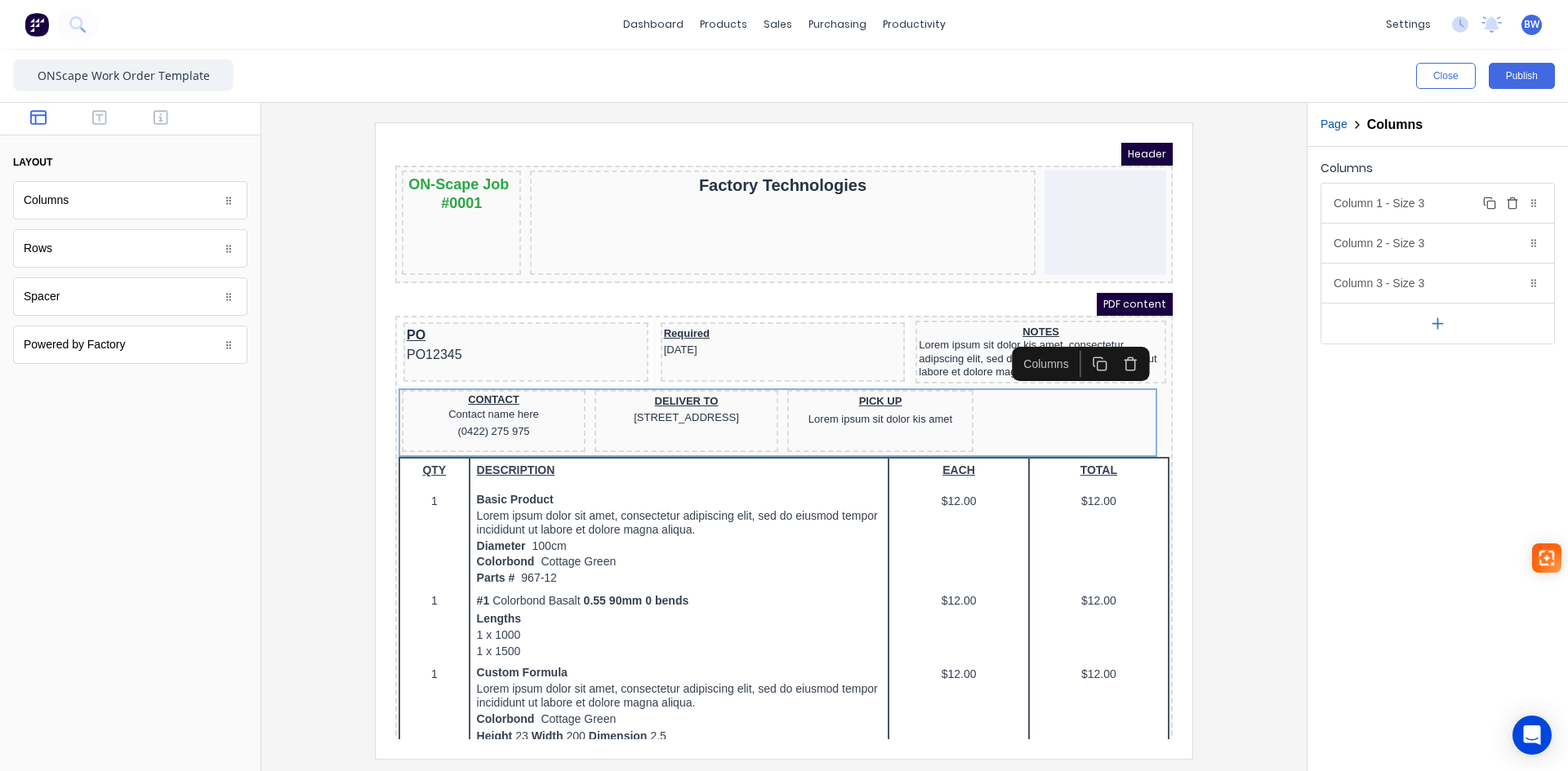
click at [1458, 197] on div "Column 1 - Size 3 Duplicate Delete" at bounding box center [1437, 202] width 233 height 39
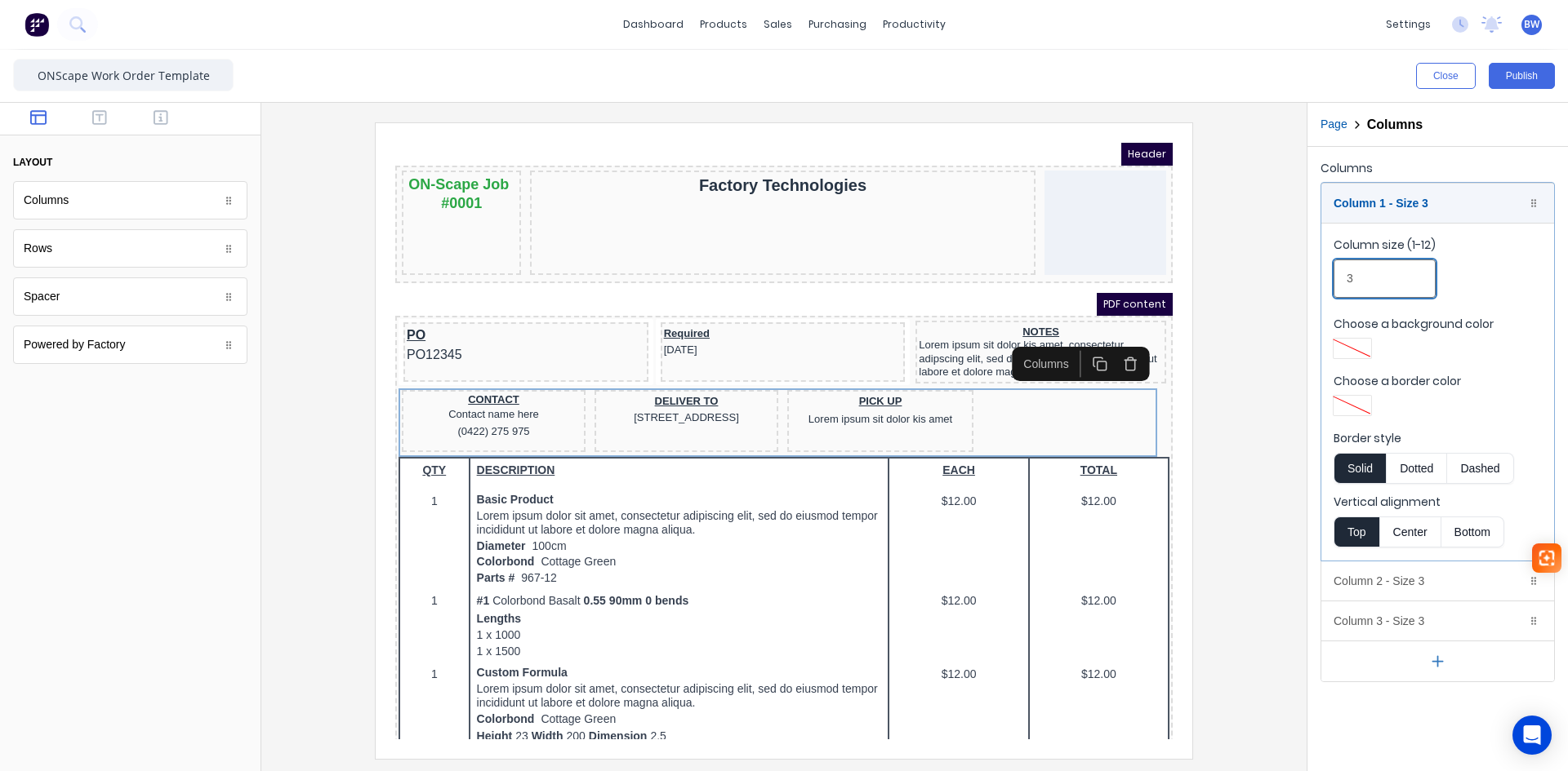
drag, startPoint x: 1359, startPoint y: 271, endPoint x: 1336, endPoint y: 276, distance: 23.5
click at [1336, 276] on input "3" at bounding box center [1385, 278] width 102 height 38
type input "4"
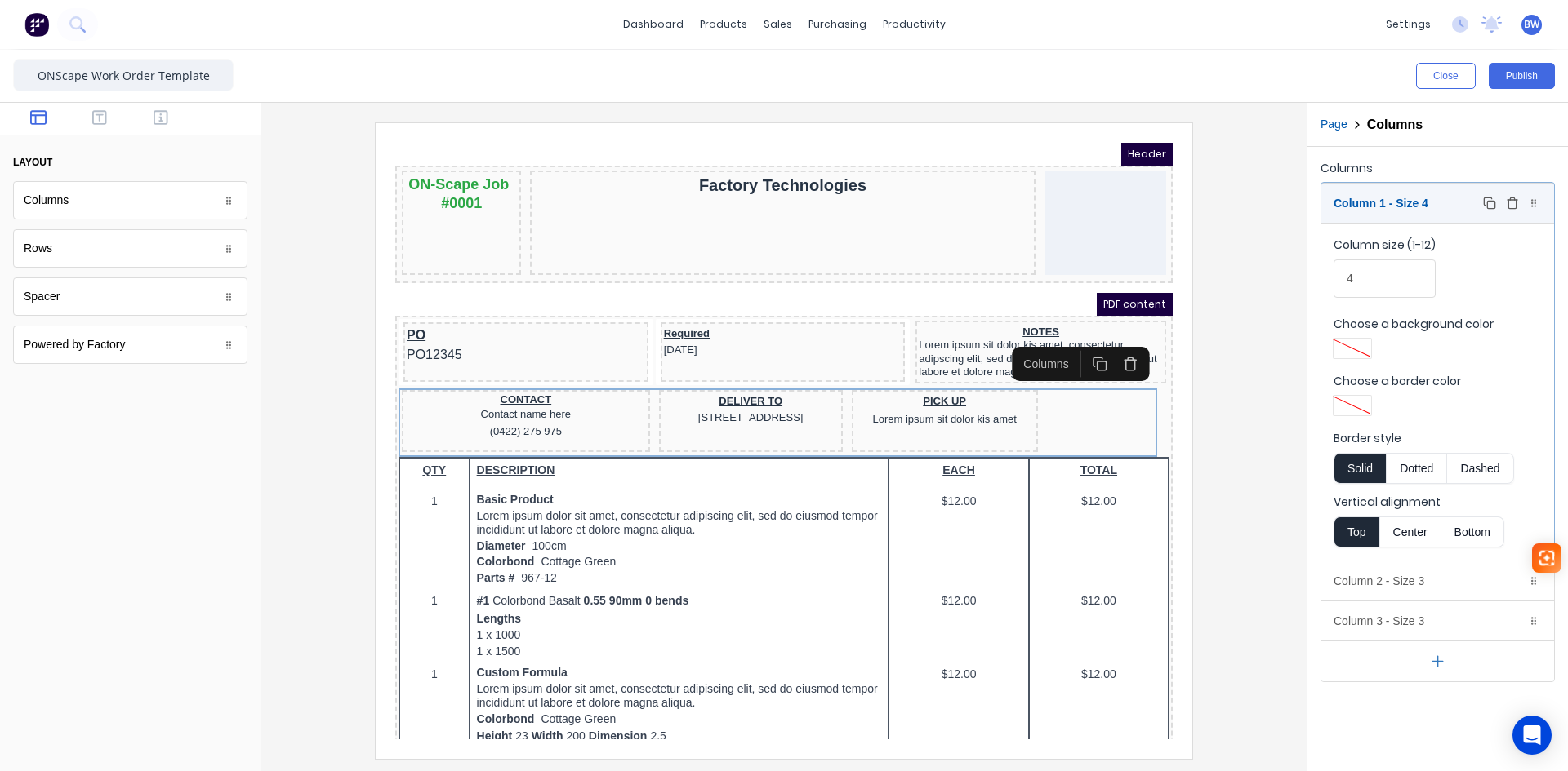
click at [1452, 211] on div "Column 1 - Size 4 Duplicate Delete" at bounding box center [1437, 202] width 233 height 39
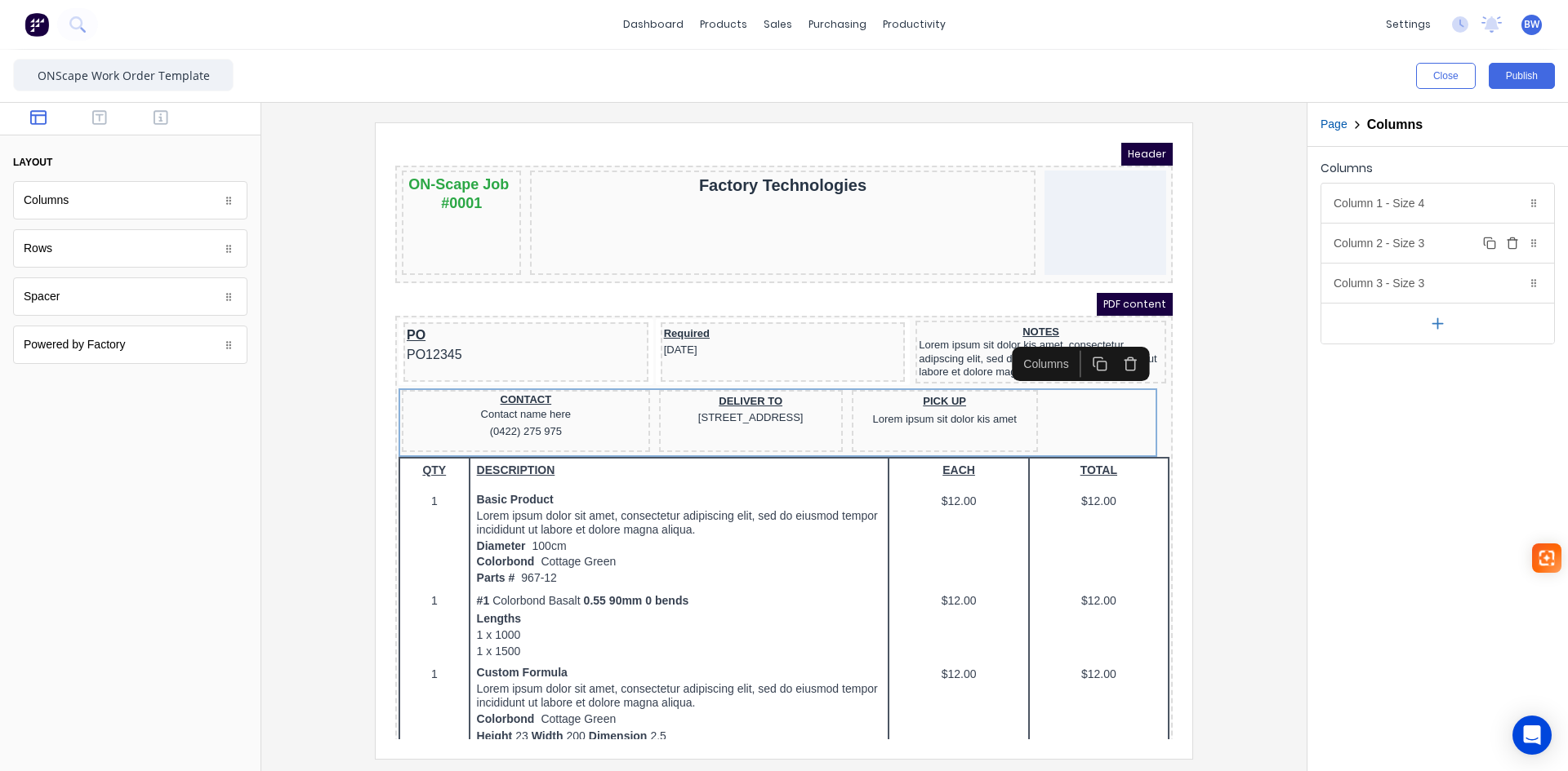
click at [1444, 244] on div "Column 2 - Size 3 Duplicate Delete" at bounding box center [1437, 243] width 233 height 39
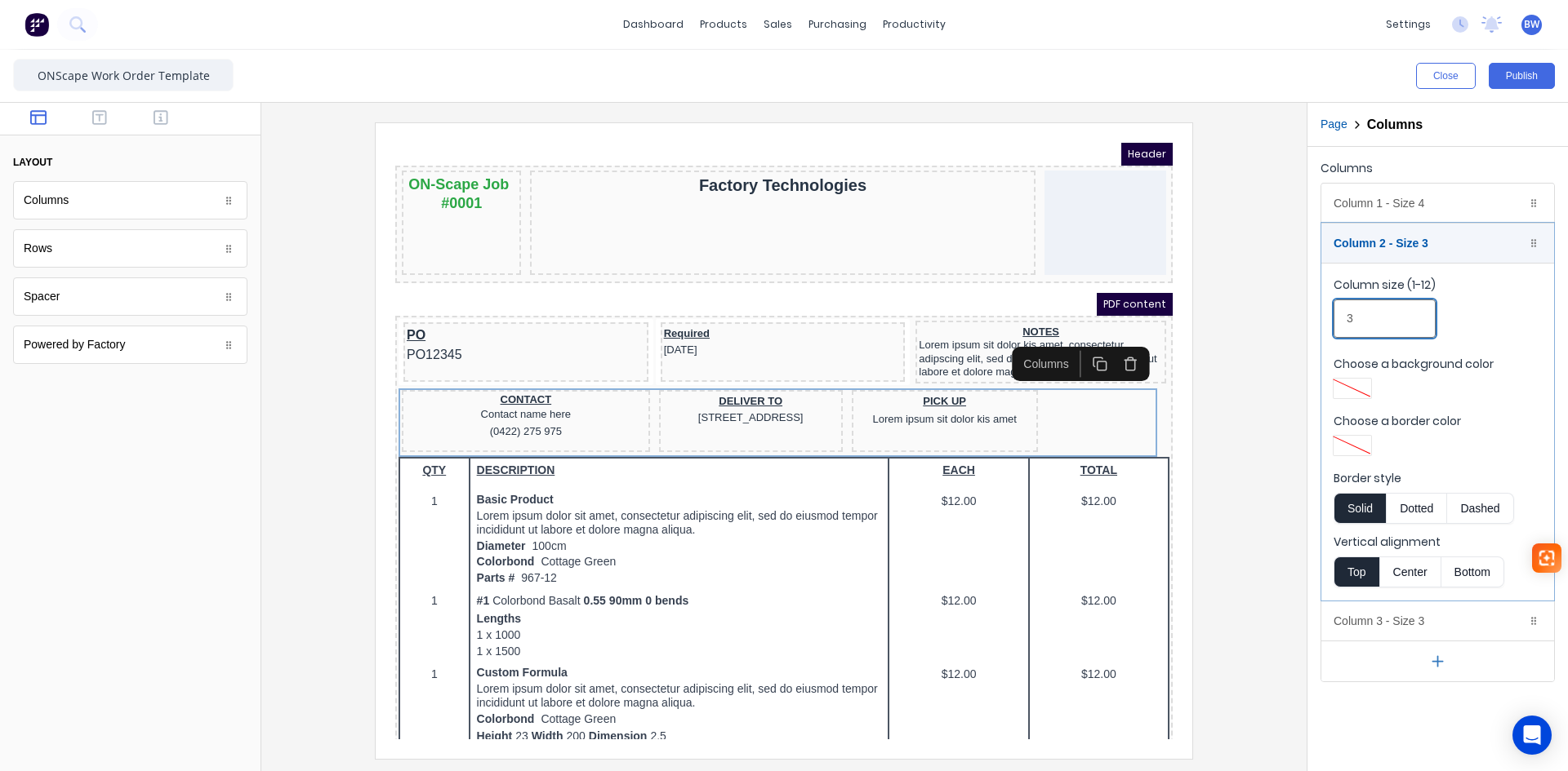
drag, startPoint x: 1322, startPoint y: 325, endPoint x: 1367, endPoint y: 327, distance: 45.0
click at [1321, 325] on div "Column 1 - Size 4 Duplicate Delete Column size (1-12) 4 Choose a background col…" at bounding box center [1437, 433] width 234 height 500
type input "4"
click at [1451, 255] on div "Column 2 - Size 4 Duplicate Delete" at bounding box center [1437, 243] width 233 height 39
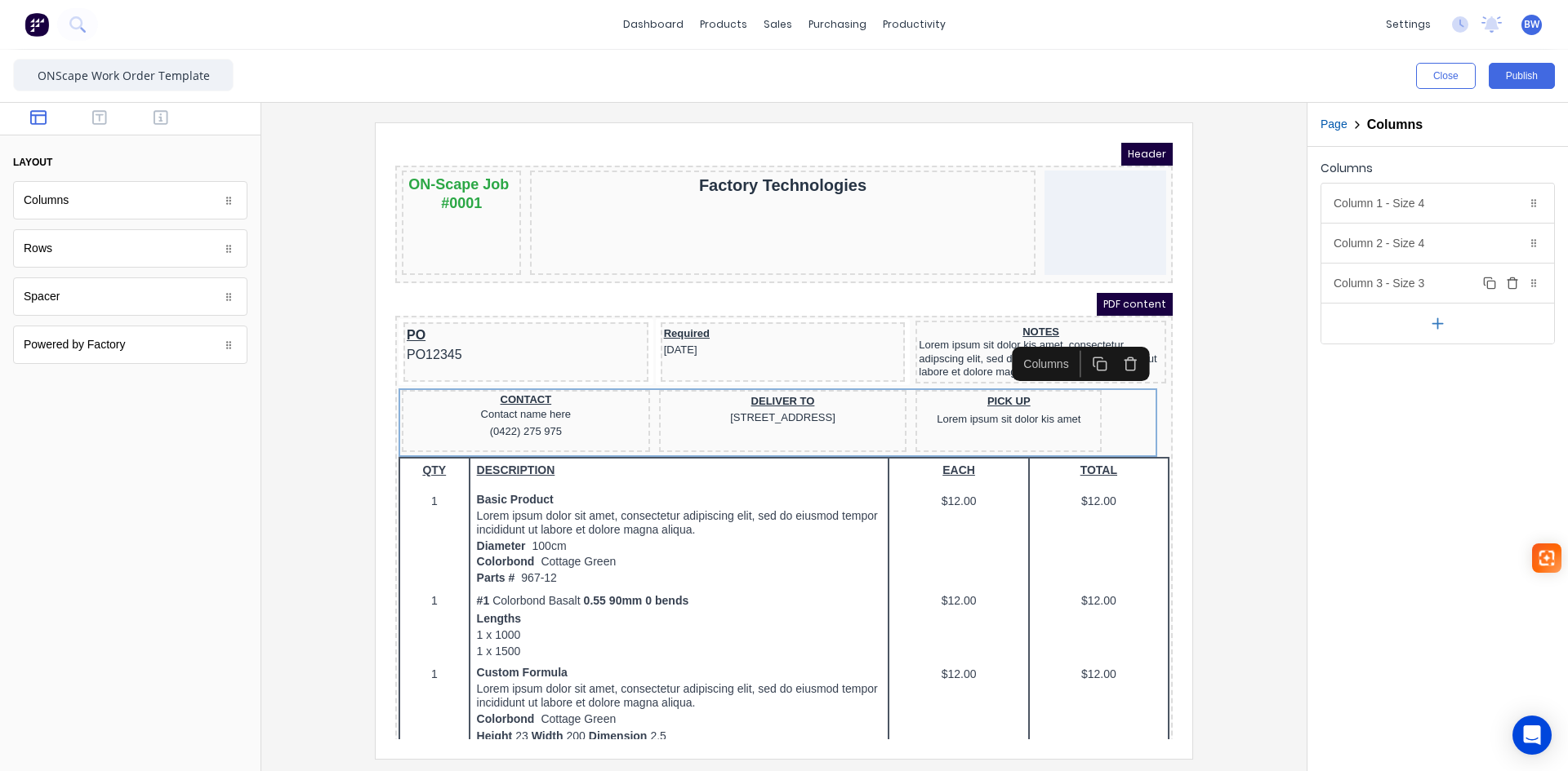
click at [1442, 286] on div "Column 3 - Size 3 Duplicate Delete" at bounding box center [1437, 283] width 233 height 39
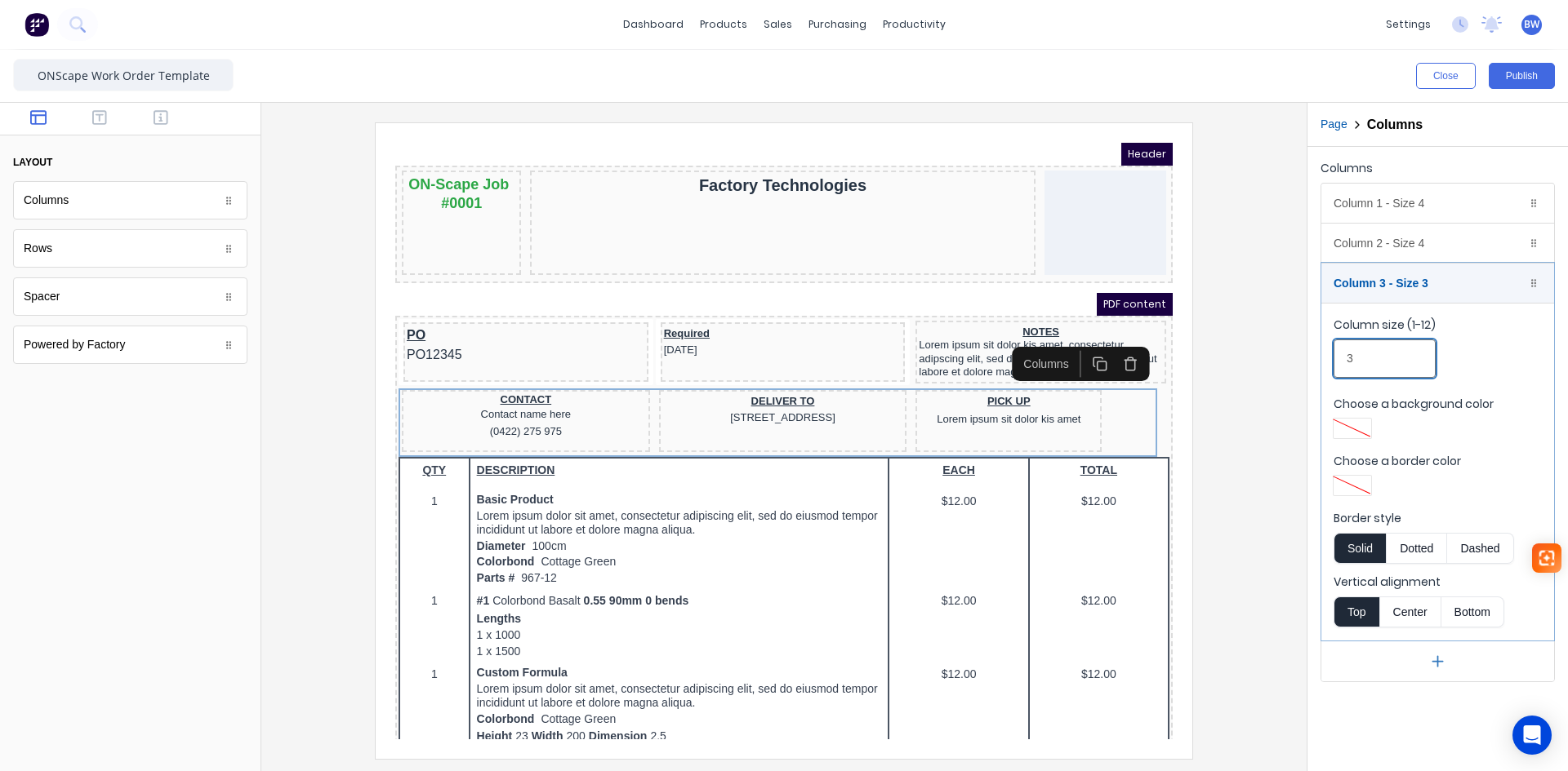
drag, startPoint x: 1363, startPoint y: 352, endPoint x: 1325, endPoint y: 355, distance: 38.1
click at [1325, 355] on fieldset "Column size (1-12) 3 Choose a background color Choose a border color Border sty…" at bounding box center [1437, 471] width 233 height 338
type input "4"
click at [1450, 290] on div "Column 3 - Size 4 Duplicate Delete" at bounding box center [1437, 283] width 233 height 39
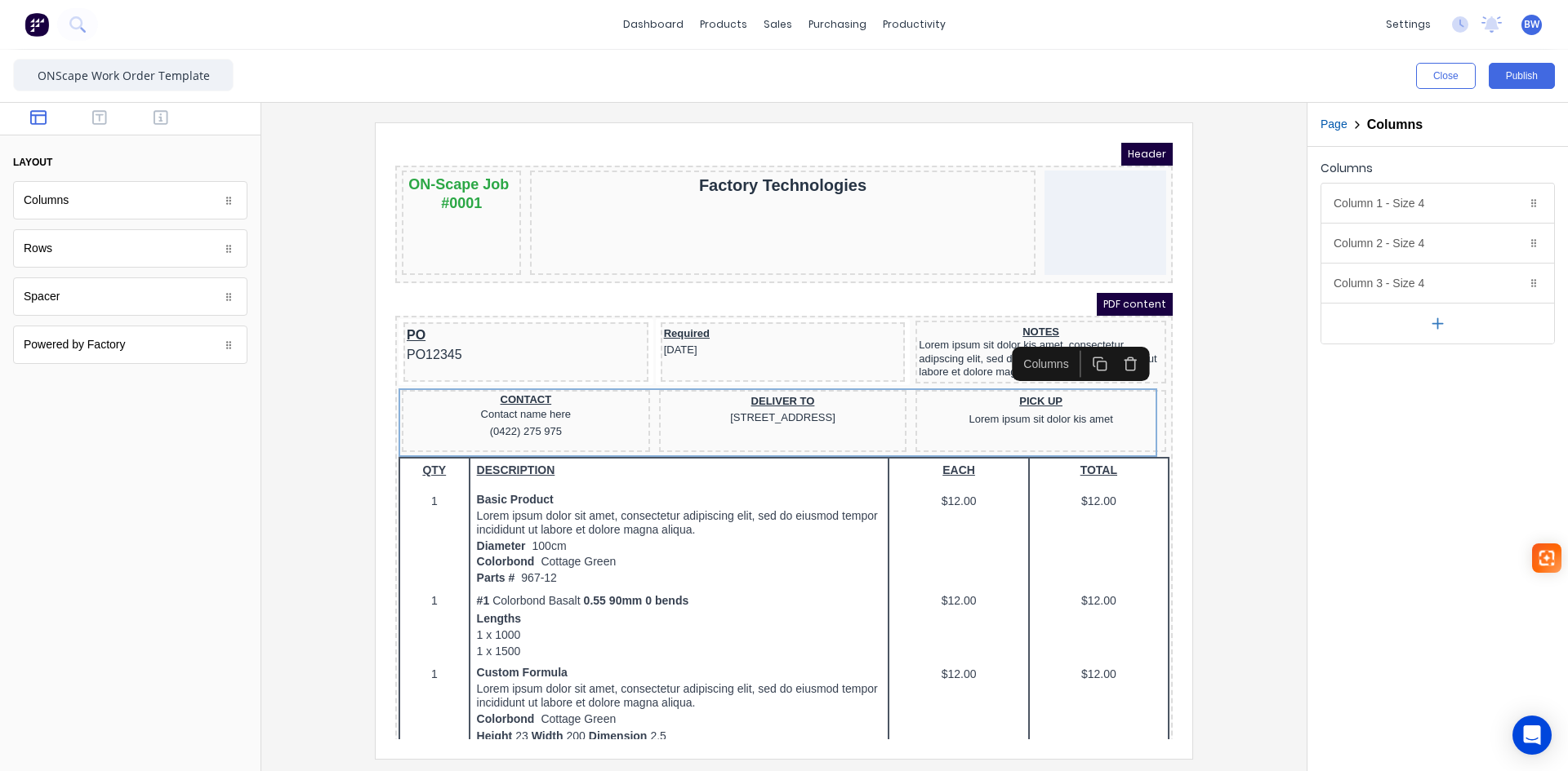
click at [1273, 456] on div at bounding box center [784, 441] width 1020 height 636
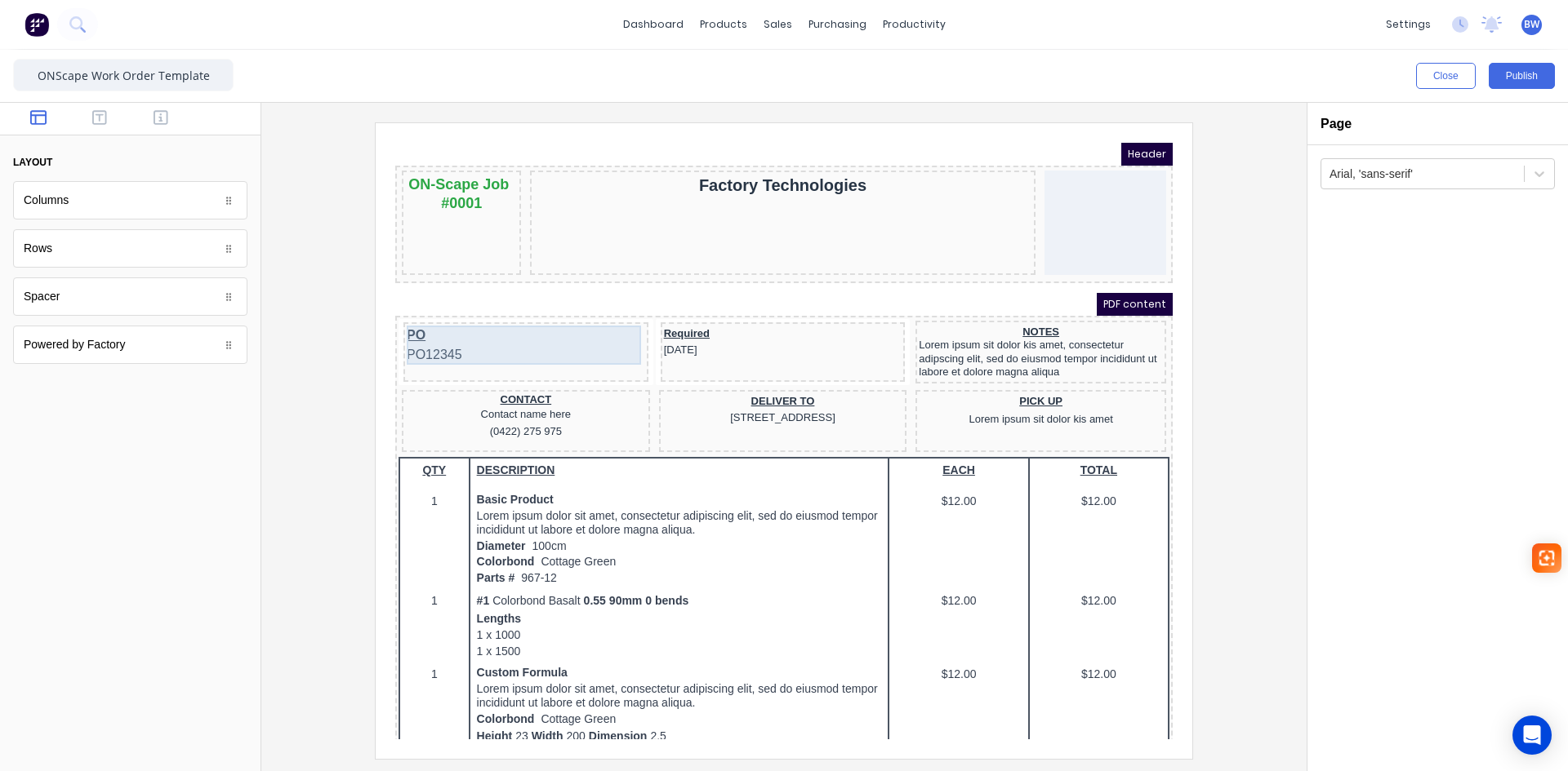
click at [517, 318] on div "PO PO12345" at bounding box center [507, 325] width 239 height 39
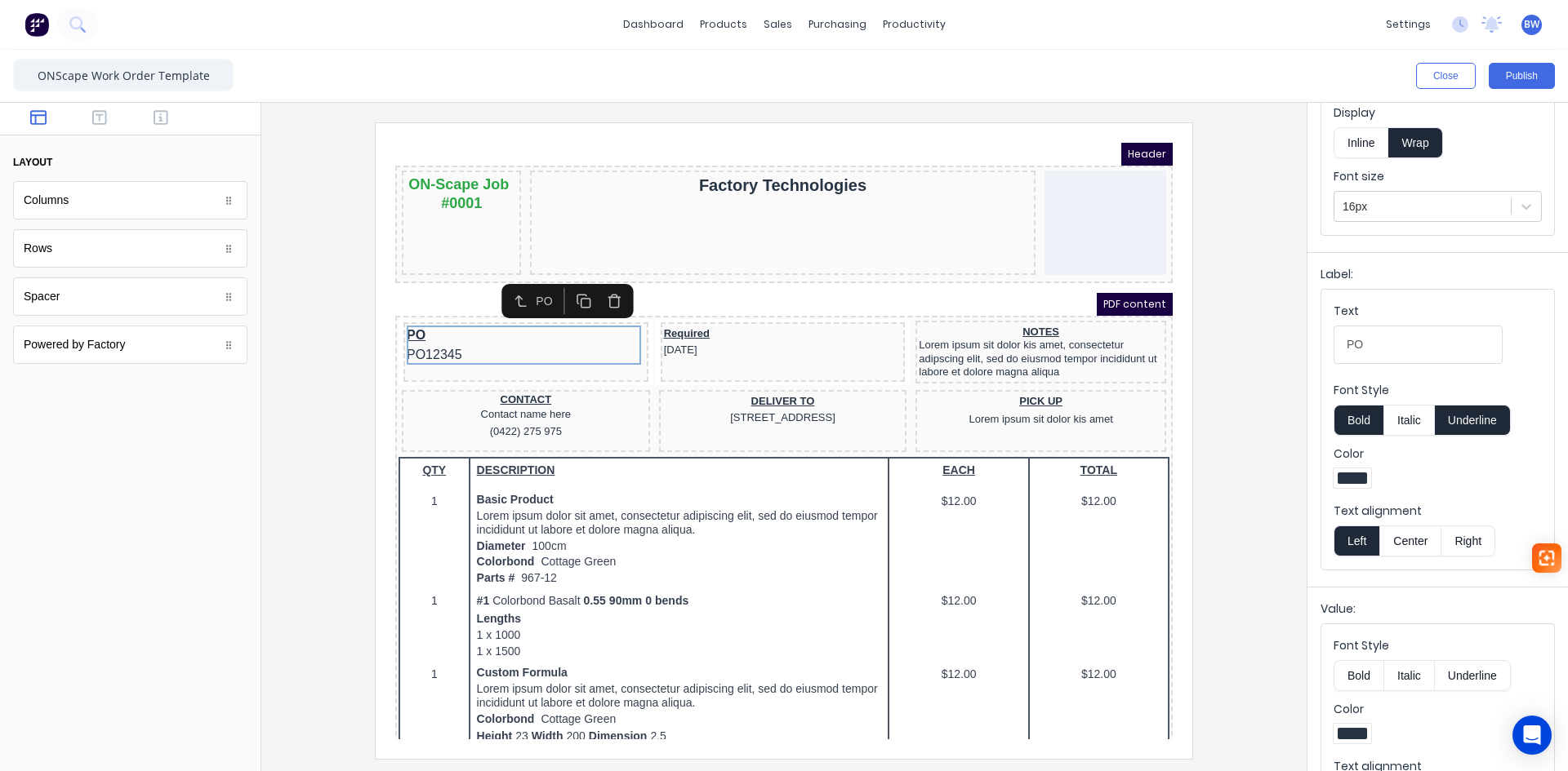
scroll to position [158, 0]
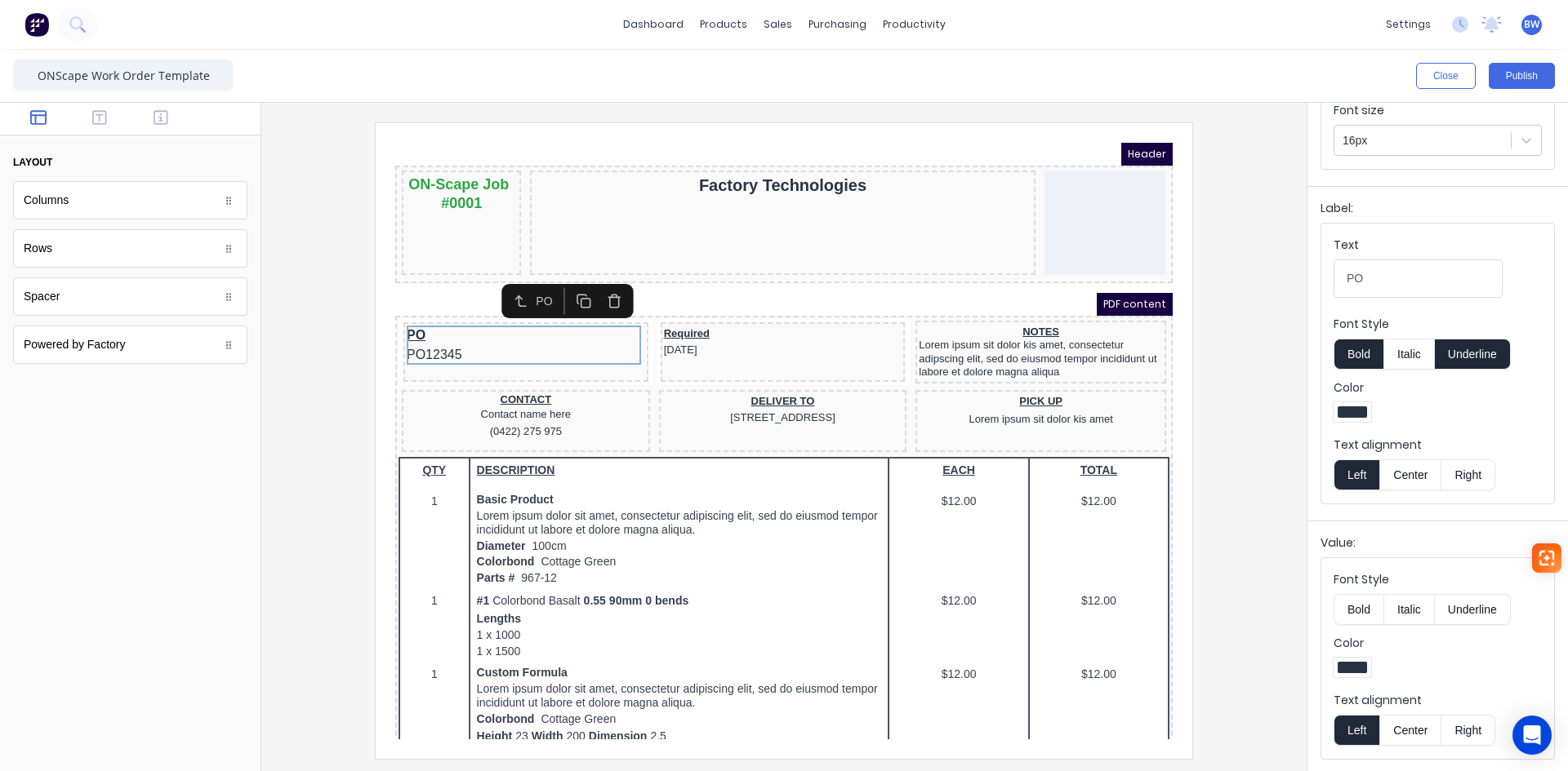
click at [1404, 484] on button "Center" at bounding box center [1411, 475] width 62 height 31
click at [1411, 718] on button "Center" at bounding box center [1411, 730] width 62 height 31
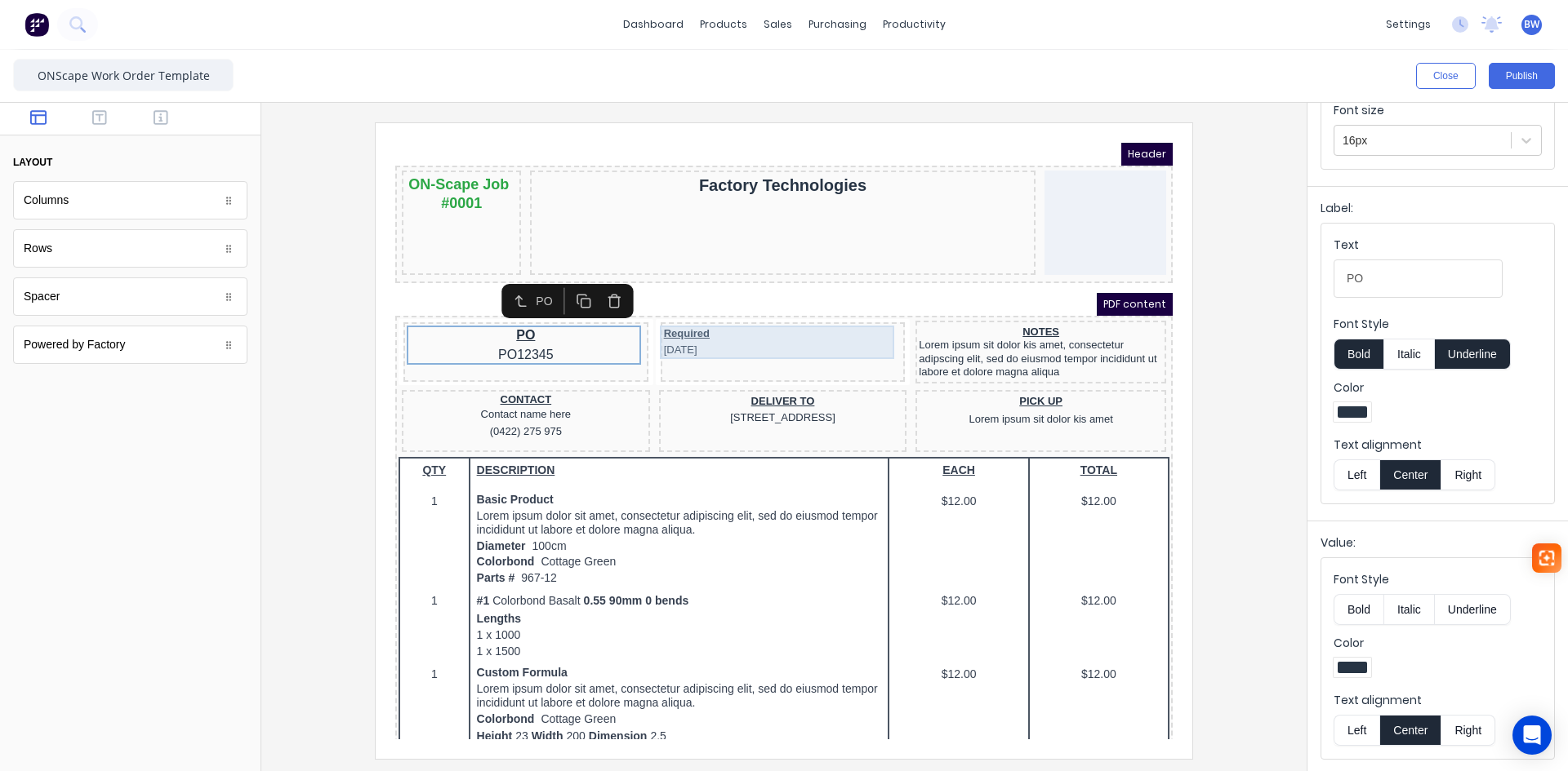
click at [731, 327] on div "Required [DATE]" at bounding box center [764, 322] width 239 height 34
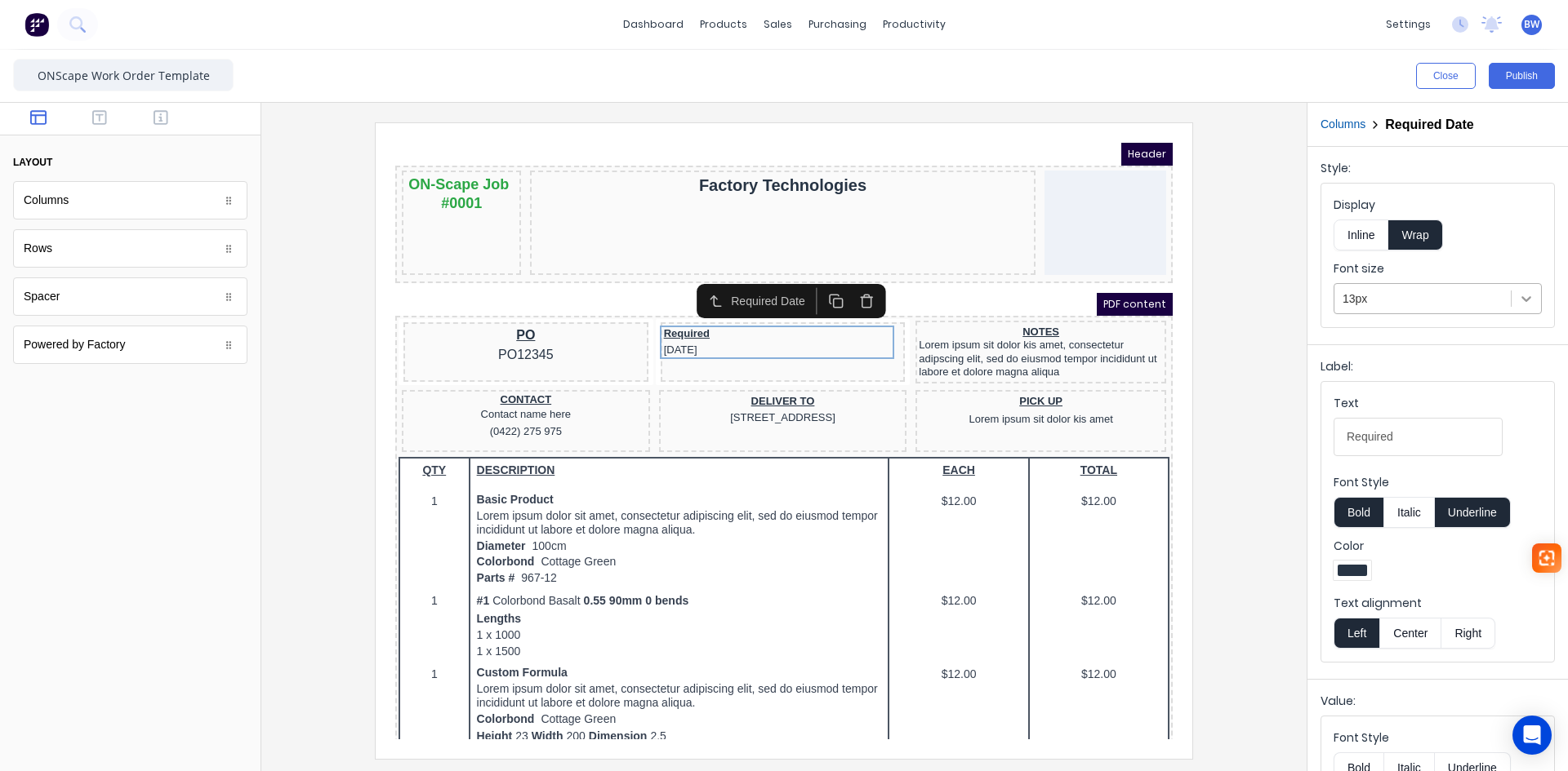
click at [1527, 290] on div at bounding box center [1526, 299] width 29 height 29
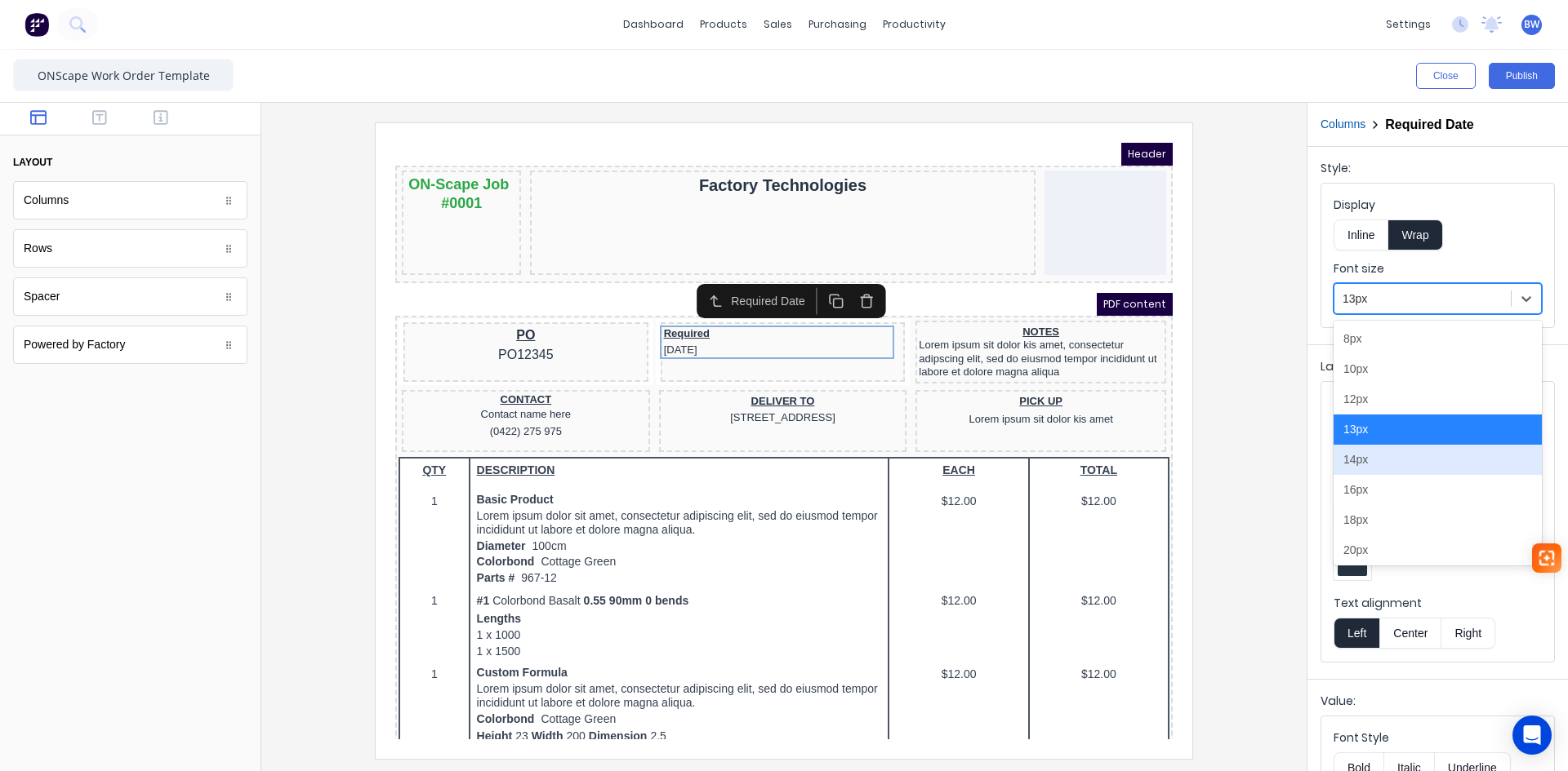
click at [1409, 467] on div "14px" at bounding box center [1437, 460] width 208 height 30
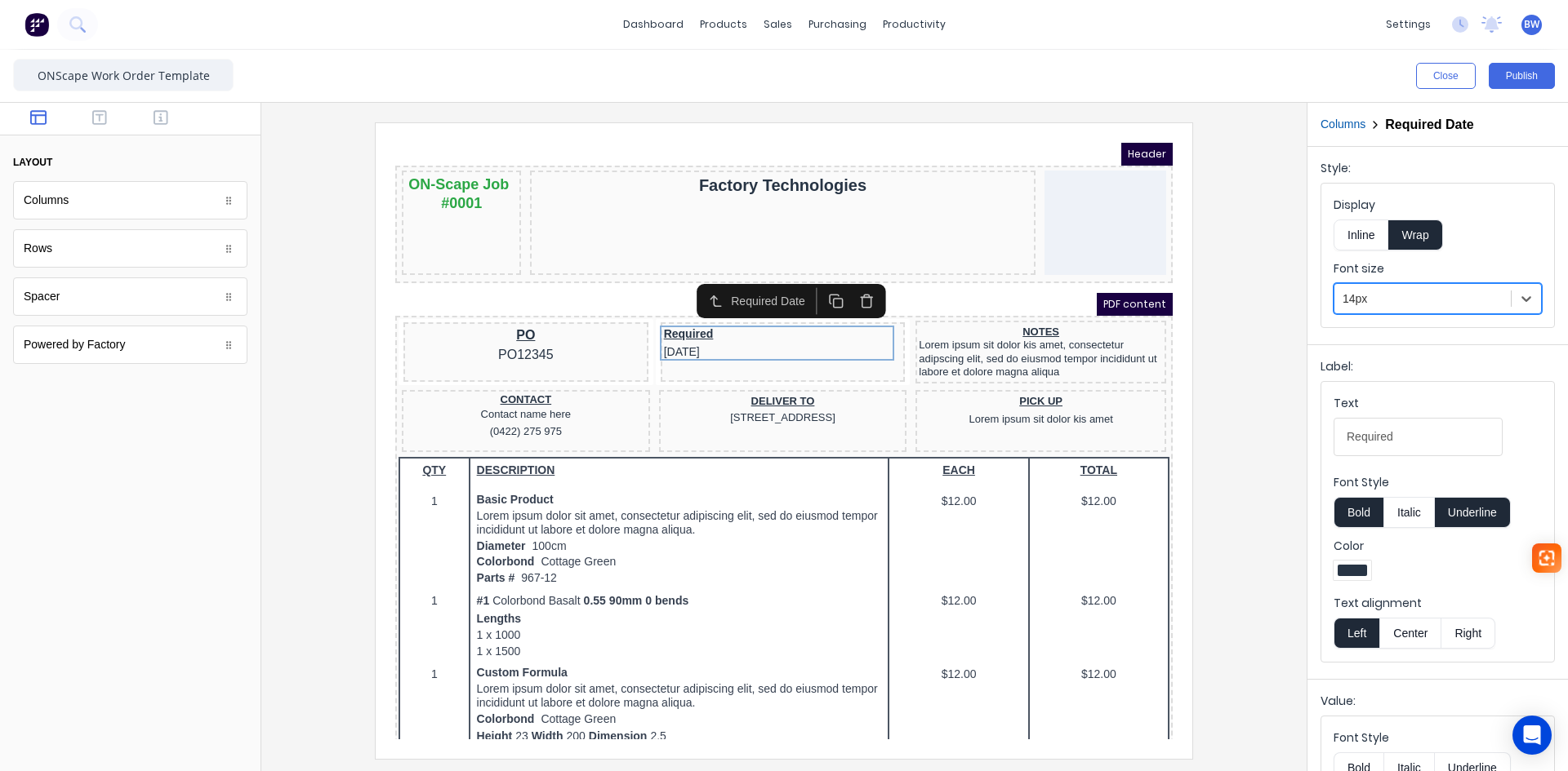
click at [1416, 640] on button "Center" at bounding box center [1411, 634] width 62 height 31
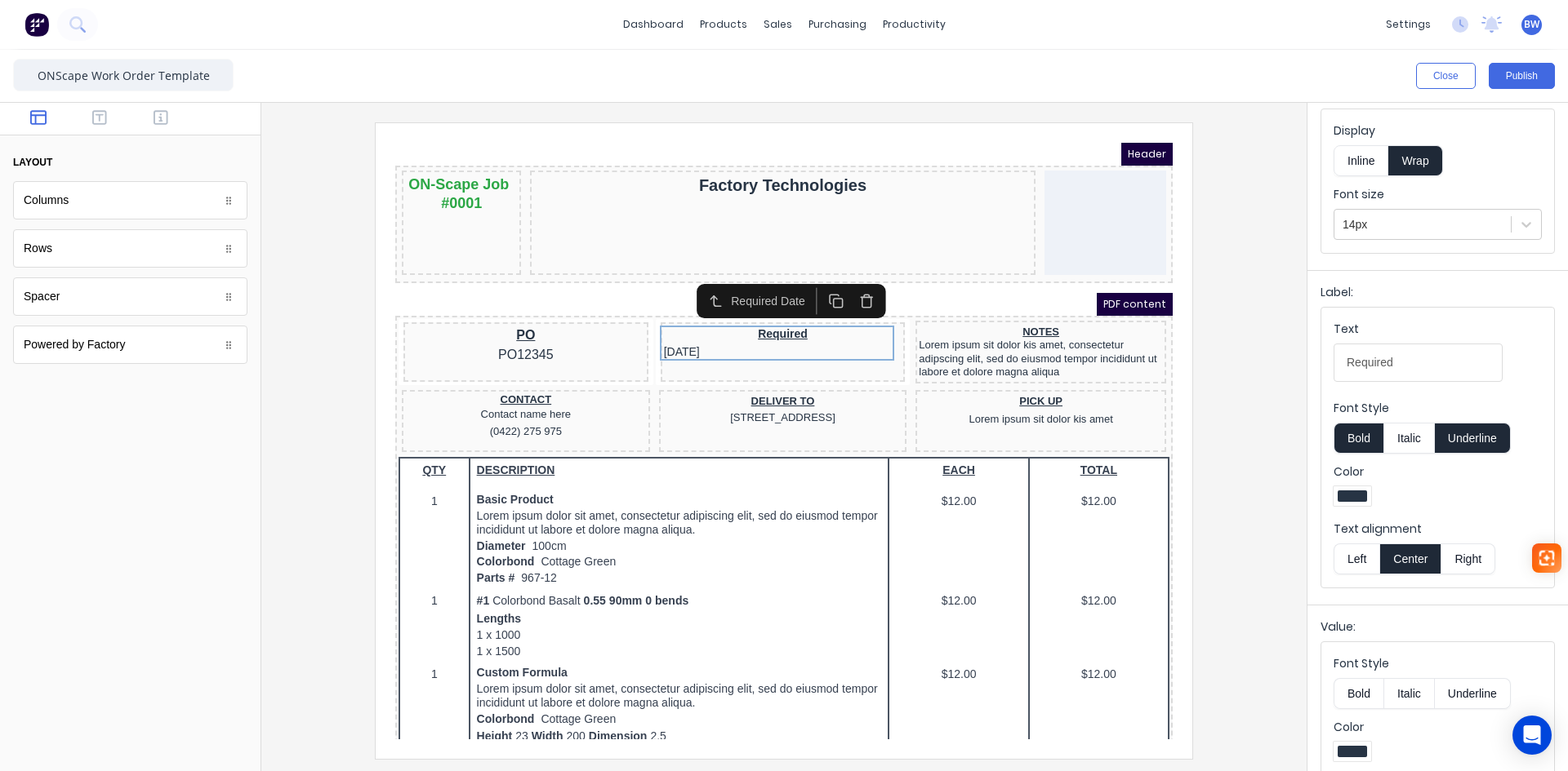
scroll to position [158, 0]
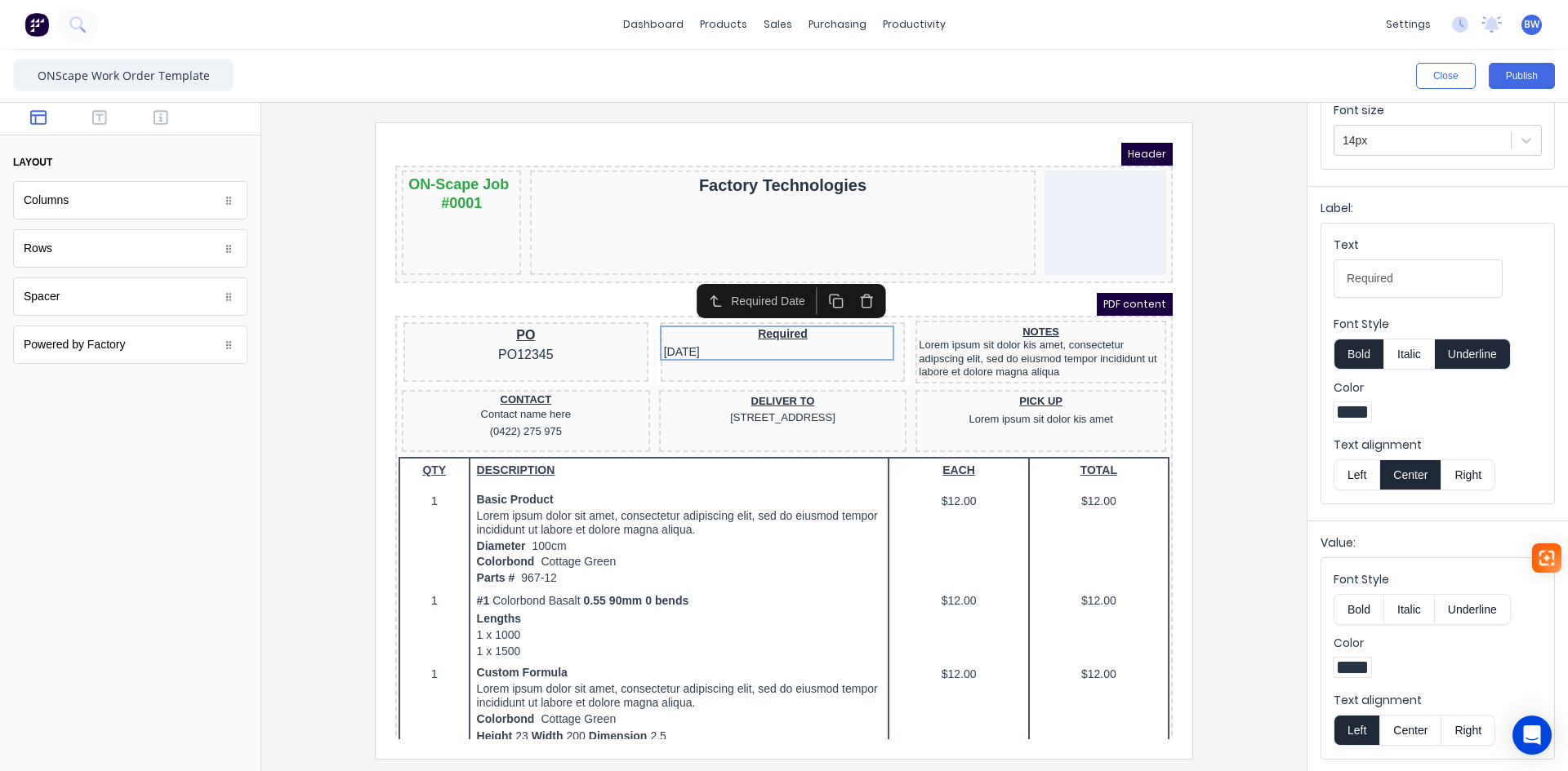
click at [1424, 733] on button "Center" at bounding box center [1411, 730] width 62 height 31
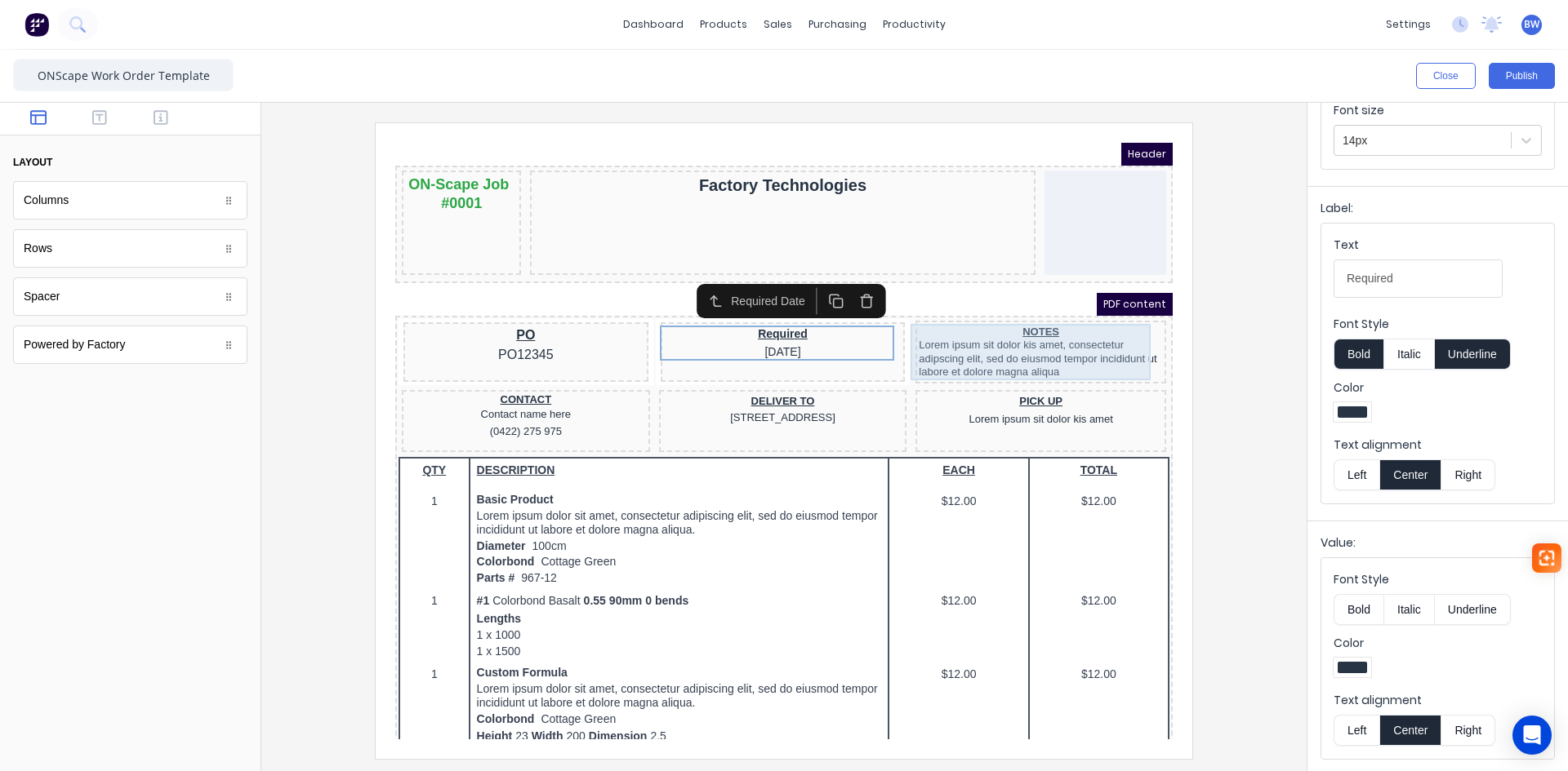
click at [1021, 345] on div "NOTES Lorem ipsum sit dolor kis amet, consectetur adipscing elit, sed do eiusmo…" at bounding box center [1021, 332] width 244 height 56
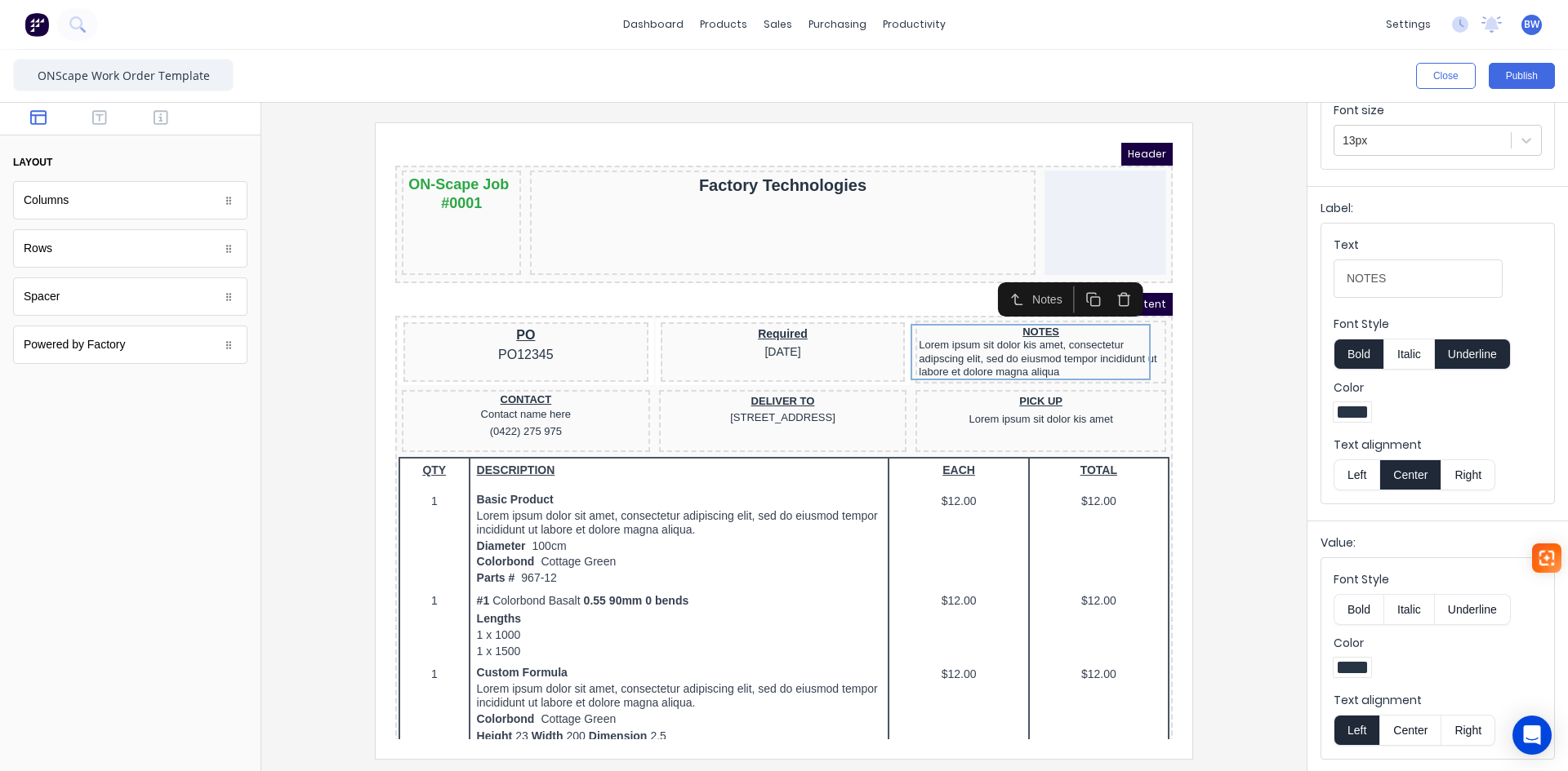
click at [1411, 731] on button "Center" at bounding box center [1411, 730] width 62 height 31
click at [766, 330] on div "Required [DATE]" at bounding box center [764, 323] width 239 height 35
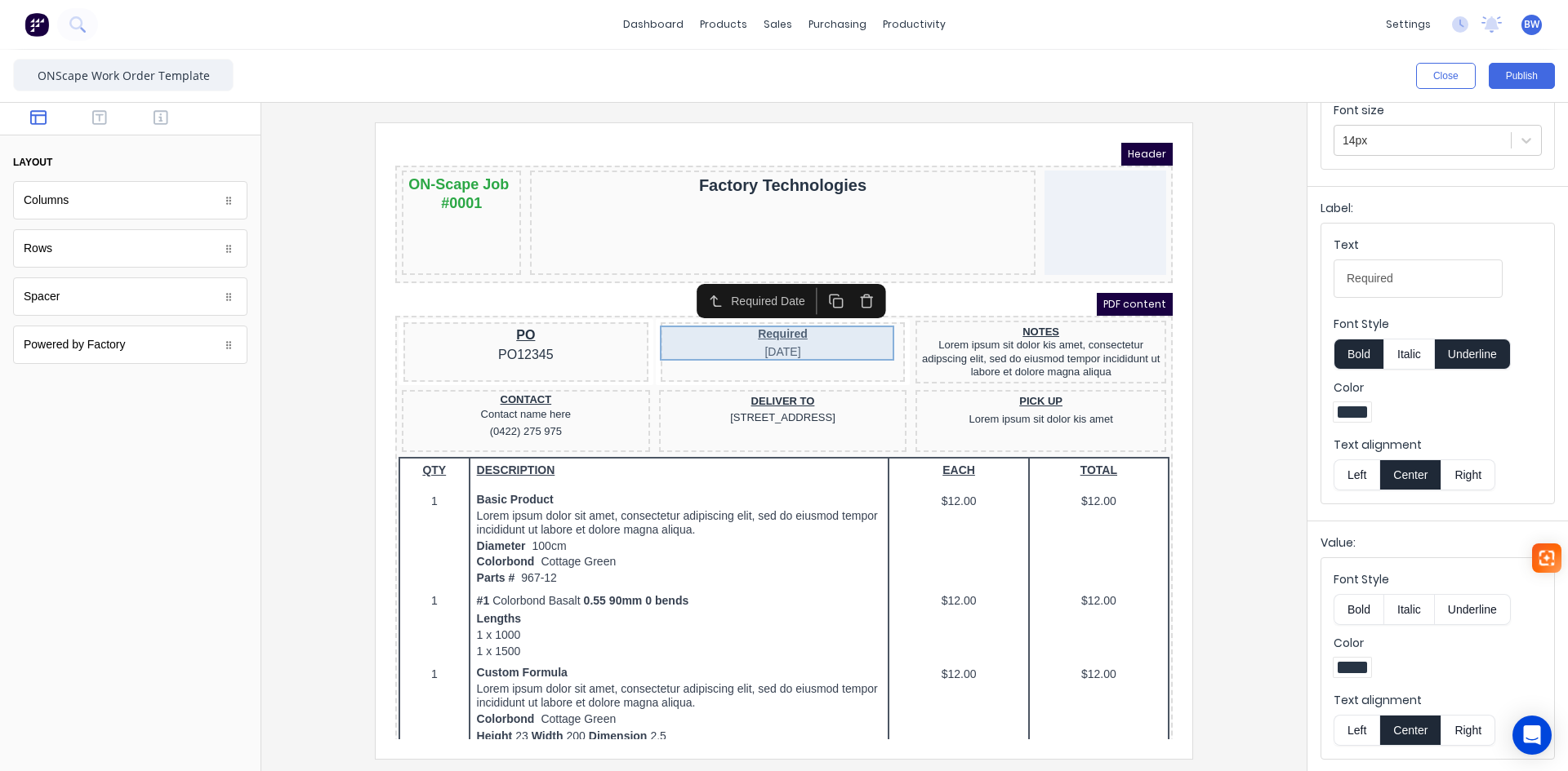
scroll to position [0, 0]
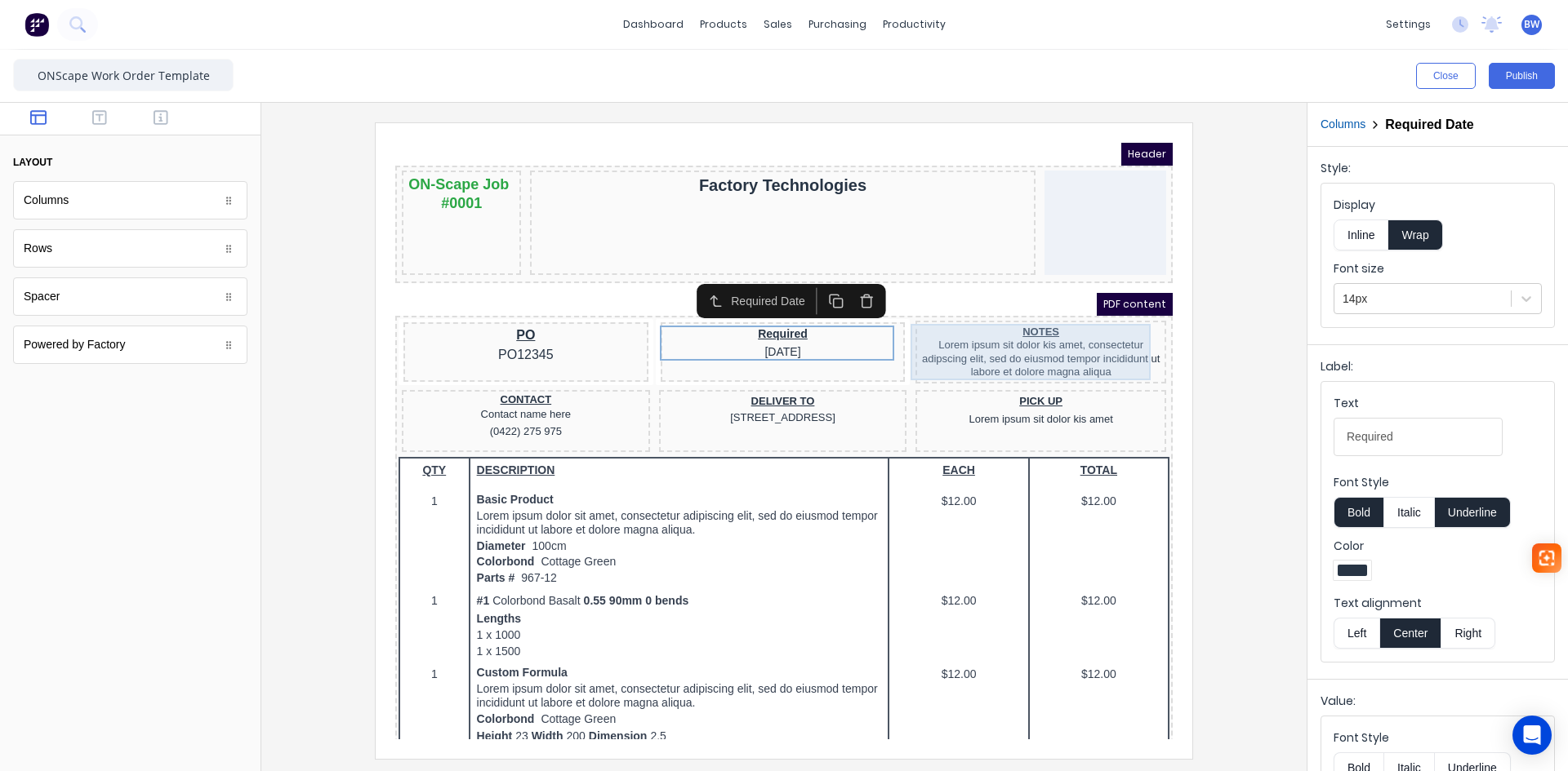
click at [942, 328] on div "NOTES Lorem ipsum sit dolor kis amet, consectetur adipscing elit, sed do eiusmo…" at bounding box center [1021, 332] width 244 height 56
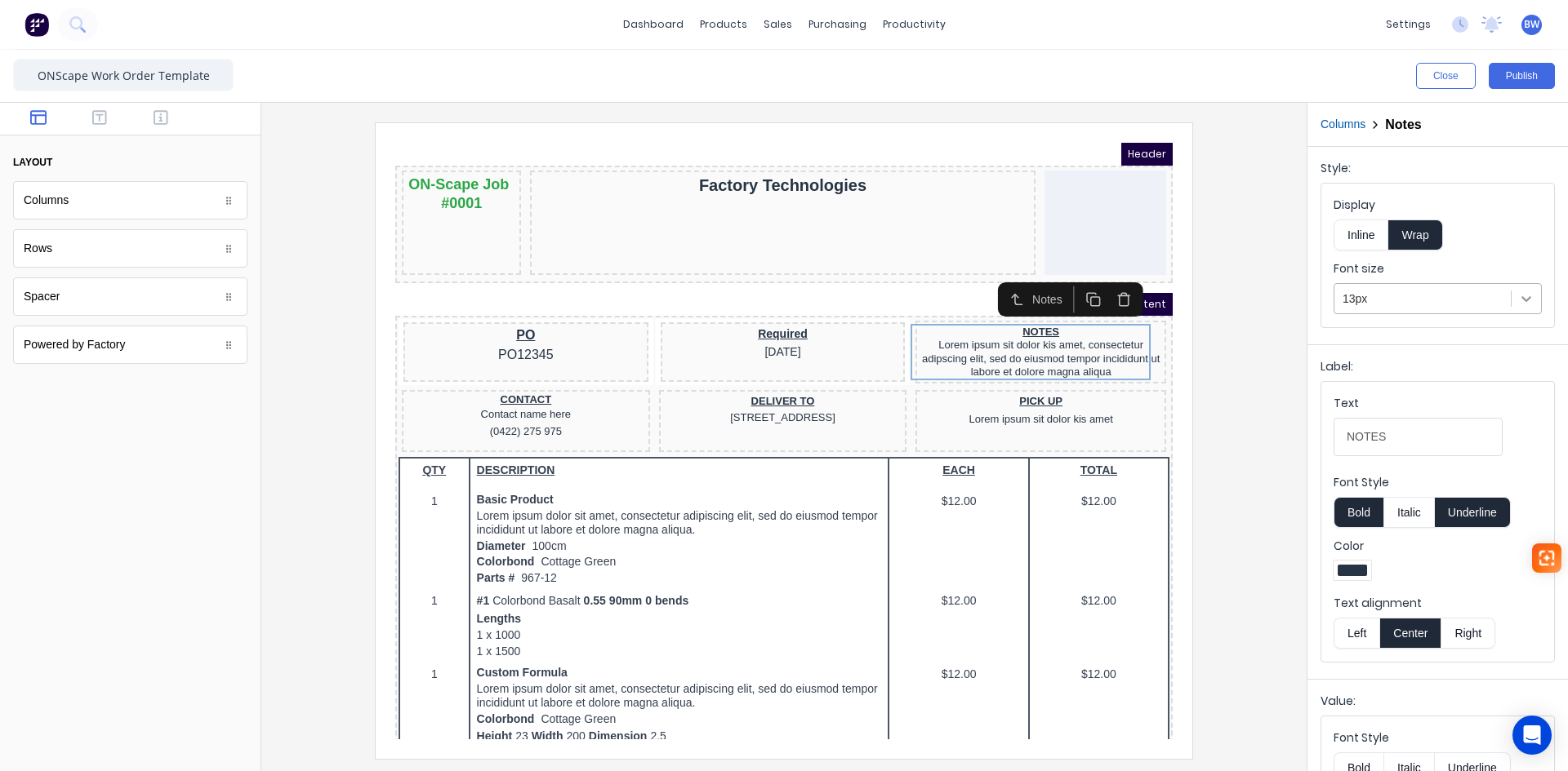
click at [1519, 301] on icon at bounding box center [1526, 298] width 16 height 16
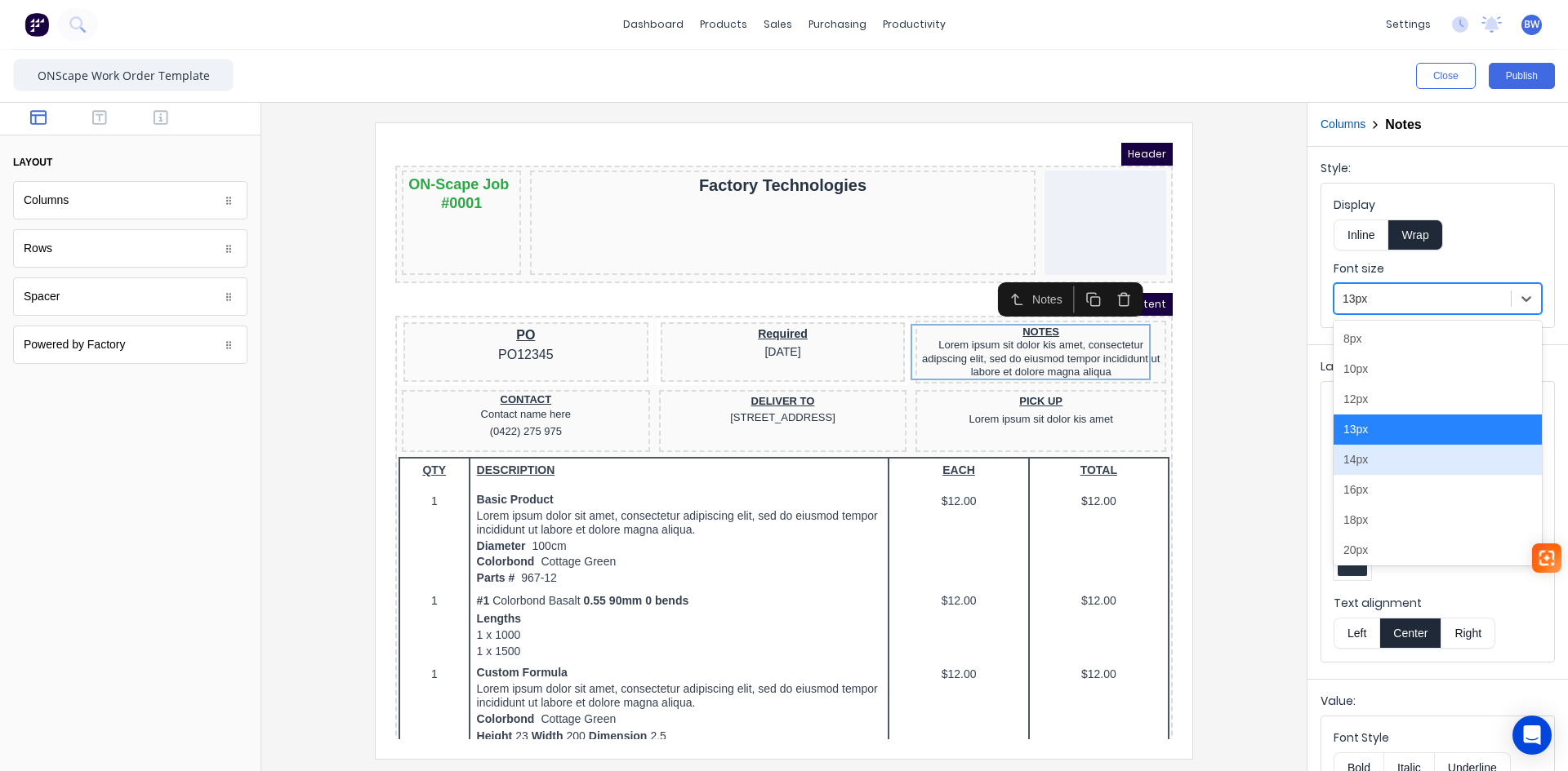
click at [1377, 468] on div "14px" at bounding box center [1437, 460] width 208 height 30
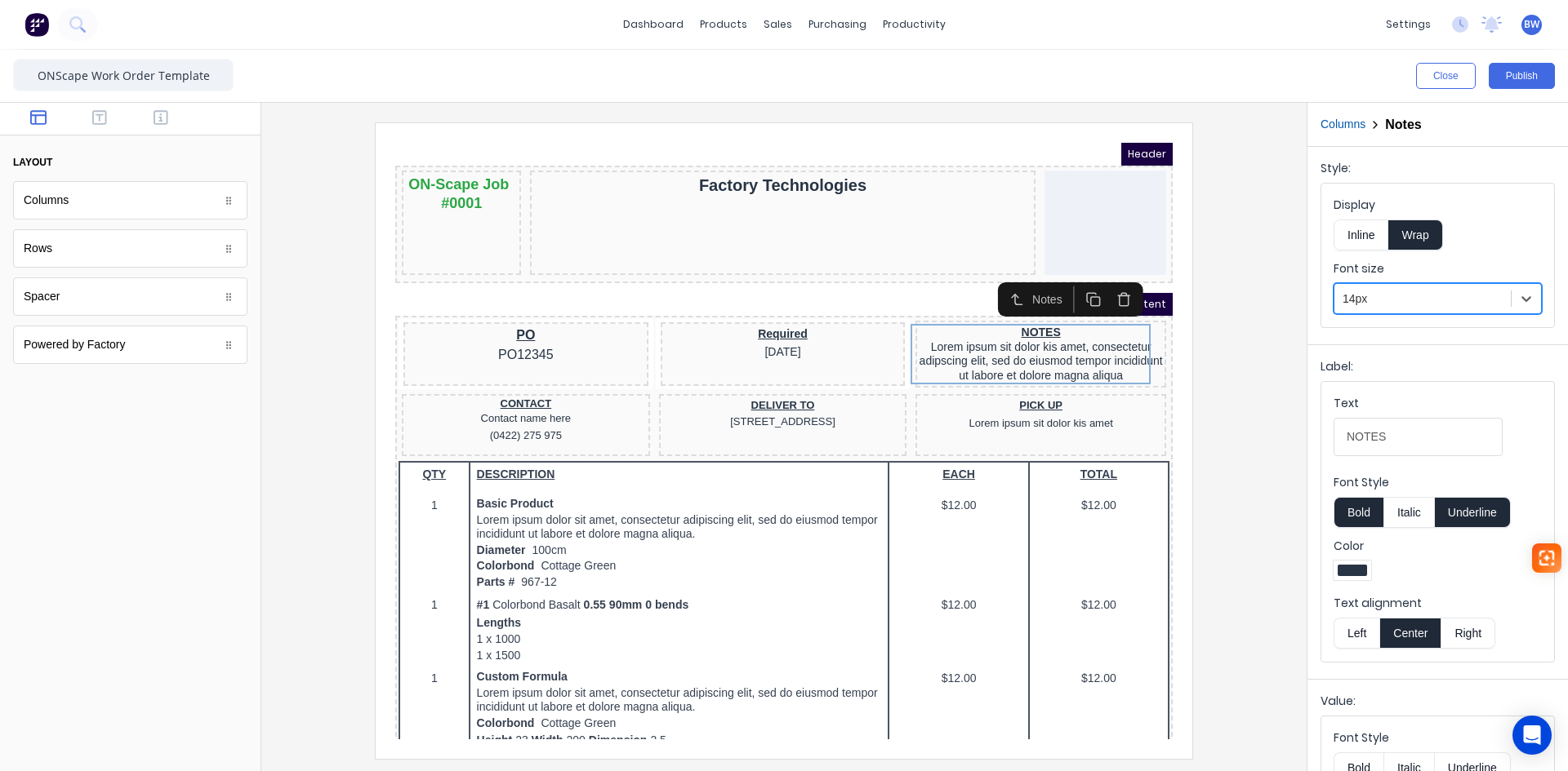
click at [1270, 460] on div at bounding box center [784, 441] width 1020 height 636
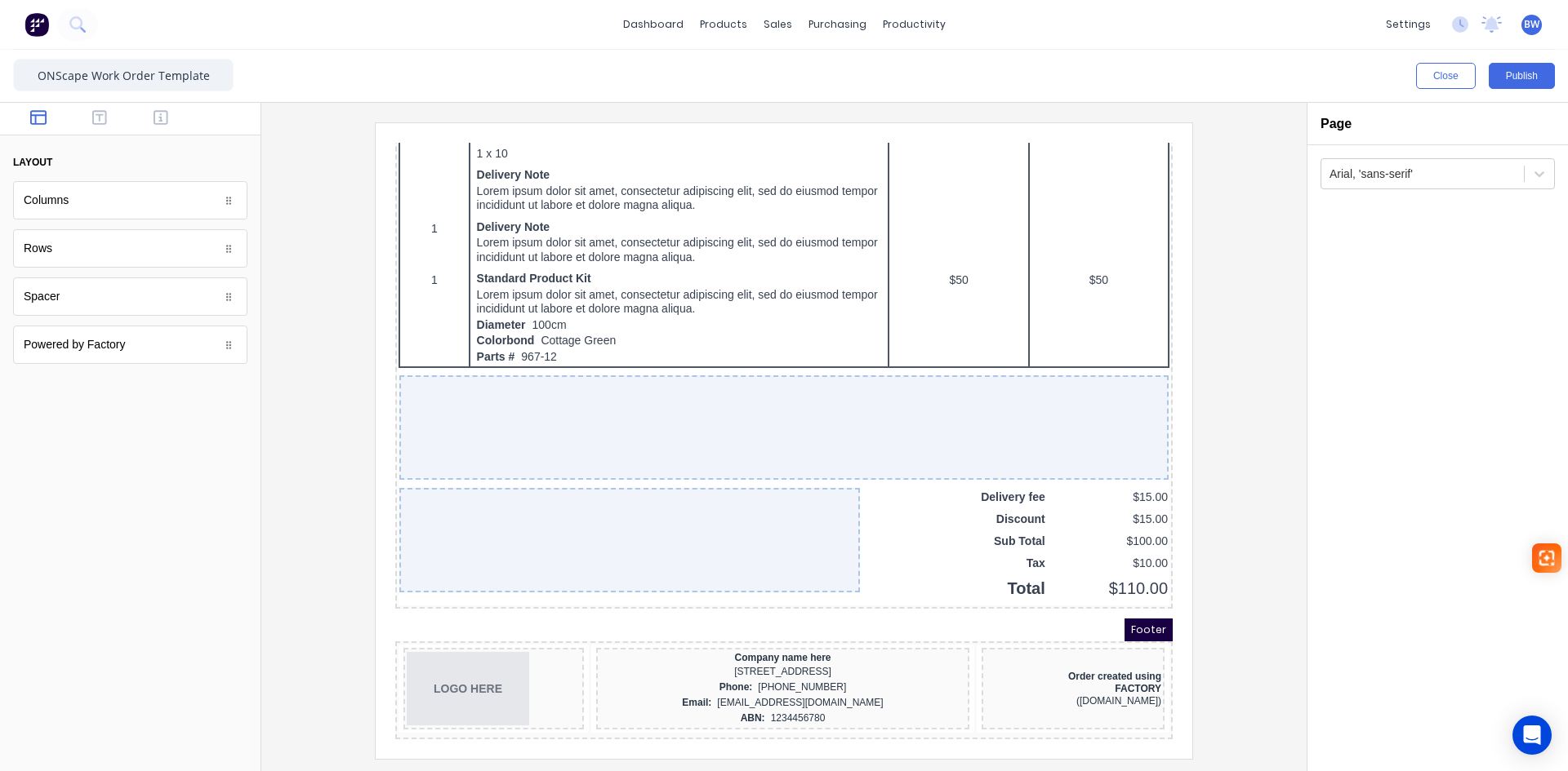
scroll to position [911, 0]
click at [1518, 81] on button "Publish" at bounding box center [1522, 76] width 66 height 26
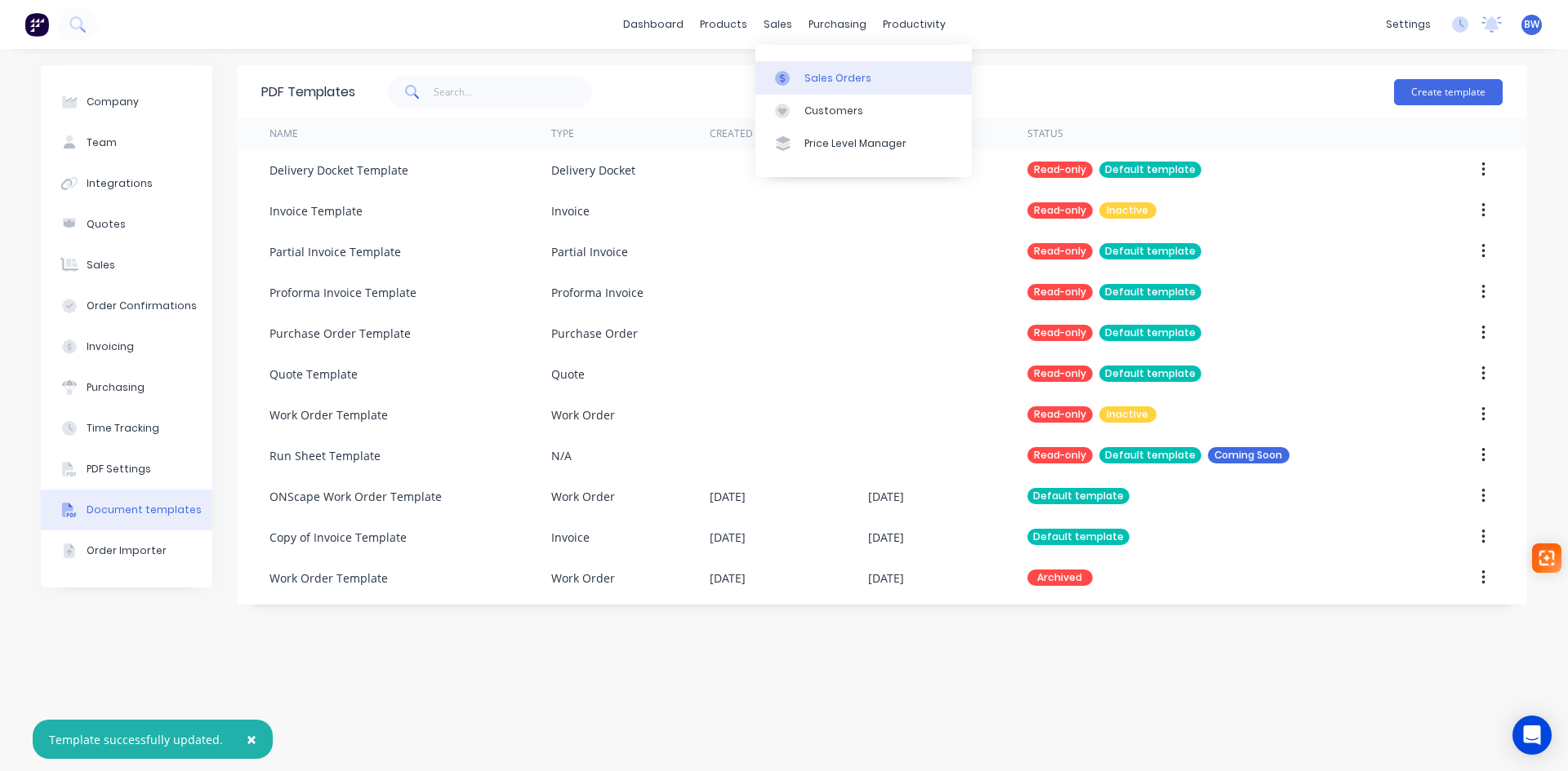
click at [829, 80] on div "Sales Orders" at bounding box center [837, 78] width 67 height 15
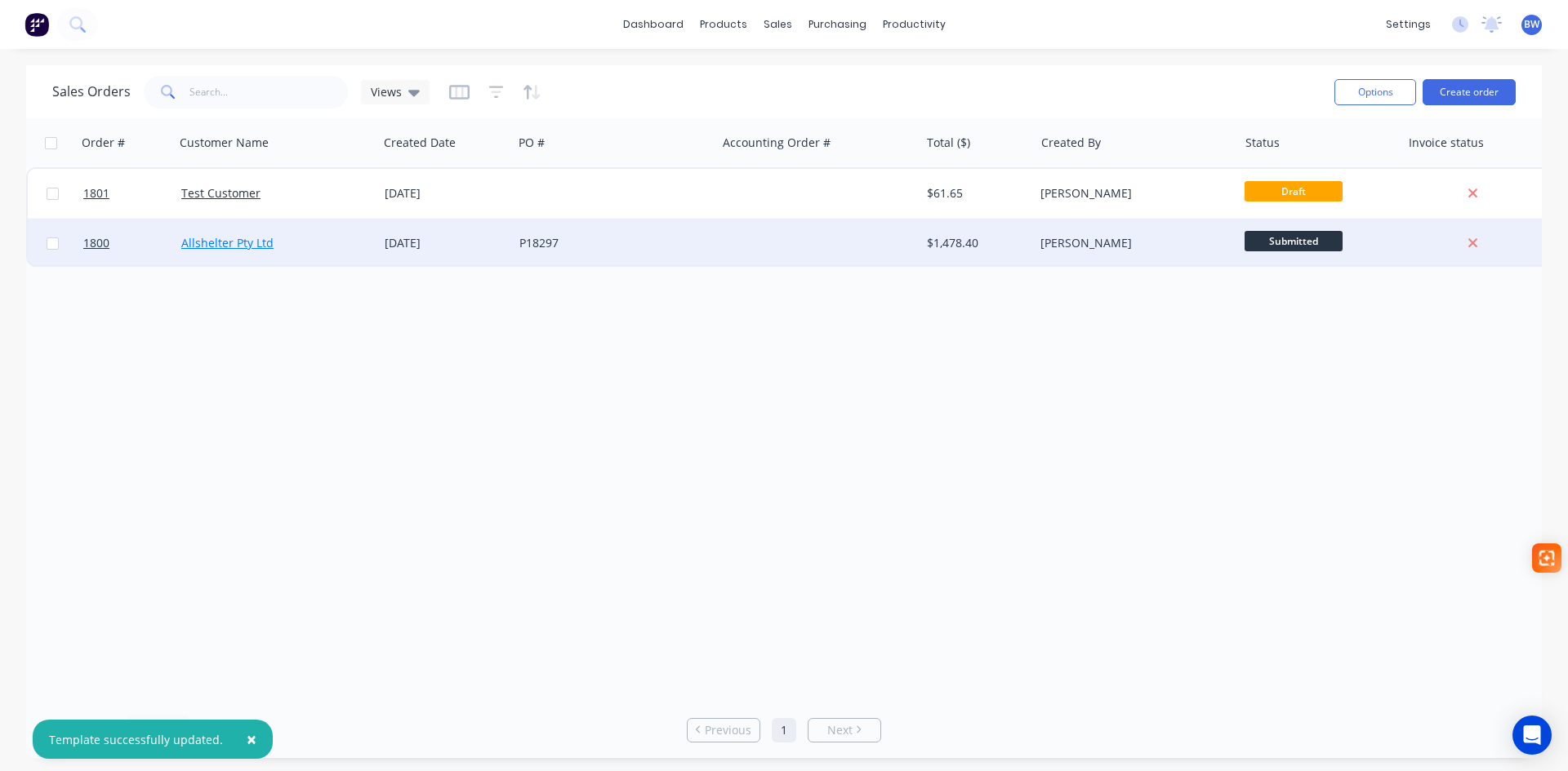
click at [227, 238] on link "Allshelter Pty Ltd" at bounding box center [227, 243] width 93 height 16
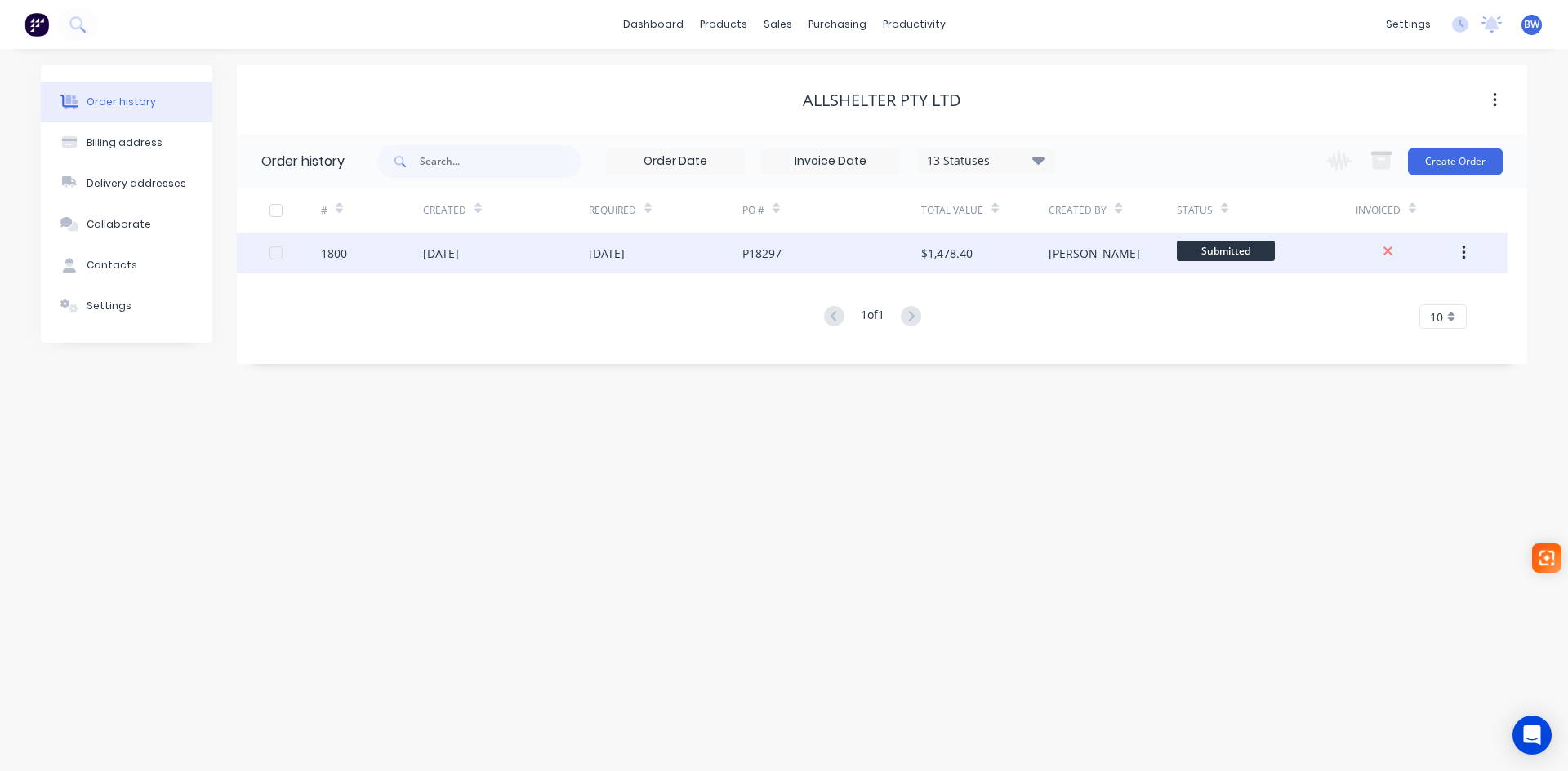
click at [744, 259] on div "P18297" at bounding box center [761, 253] width 39 height 17
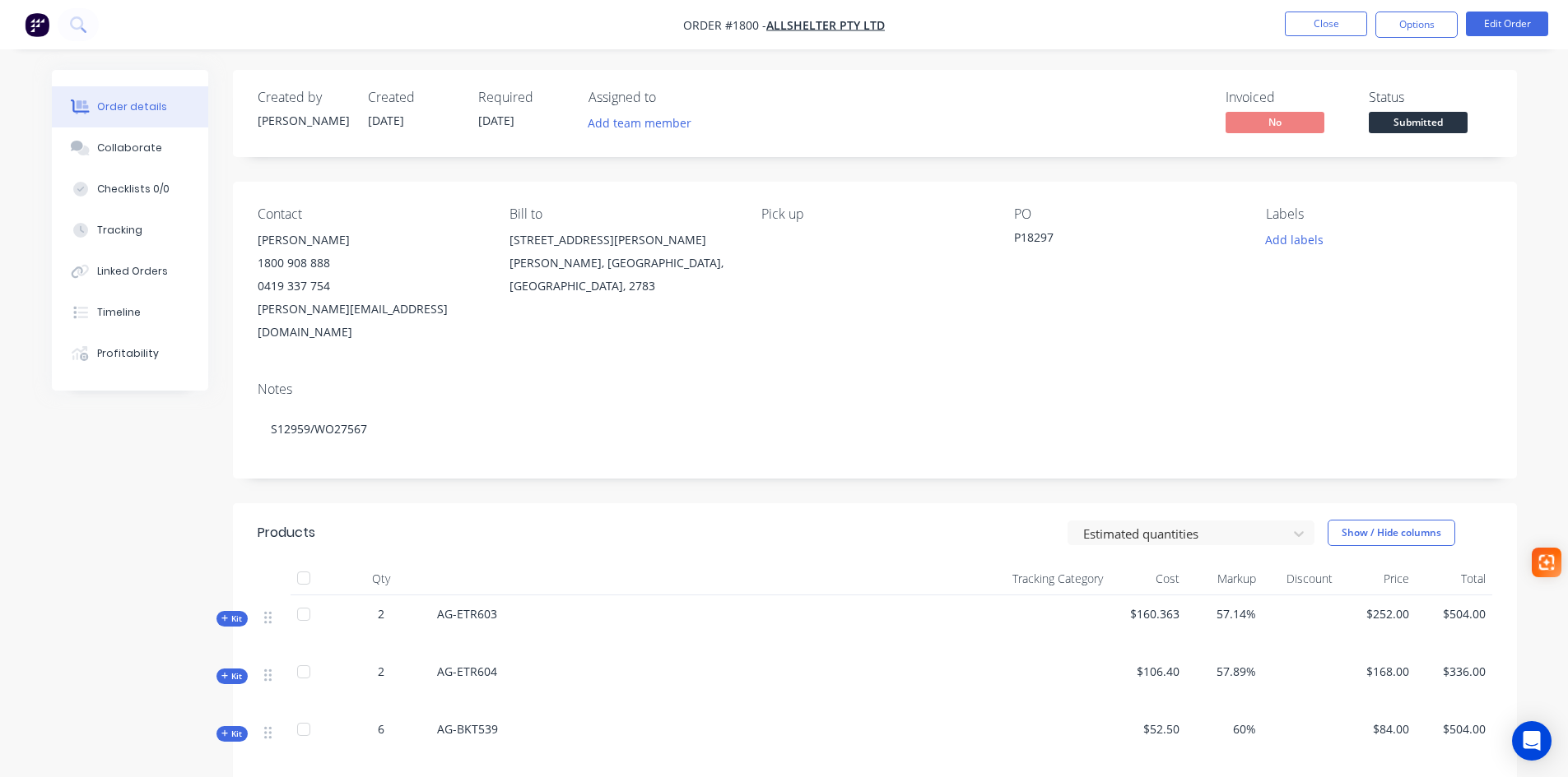
click at [1412, 38] on nav "Order #1800 - Allshelter Pty Ltd Close Options Edit Order" at bounding box center [784, 24] width 1568 height 50
click at [1421, 22] on button "Options" at bounding box center [1416, 24] width 82 height 26
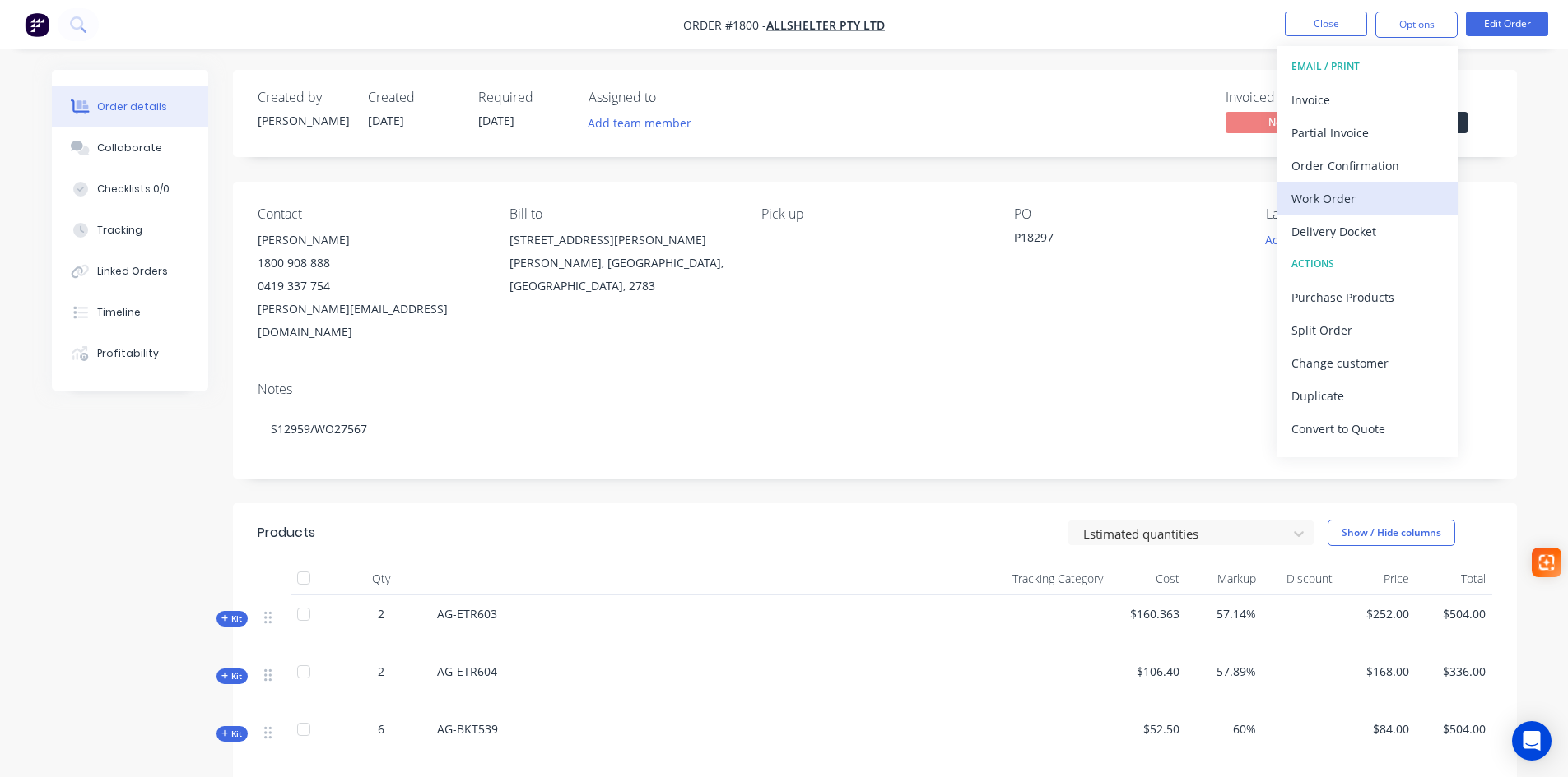
click at [1335, 207] on div "Work Order" at bounding box center [1368, 198] width 152 height 24
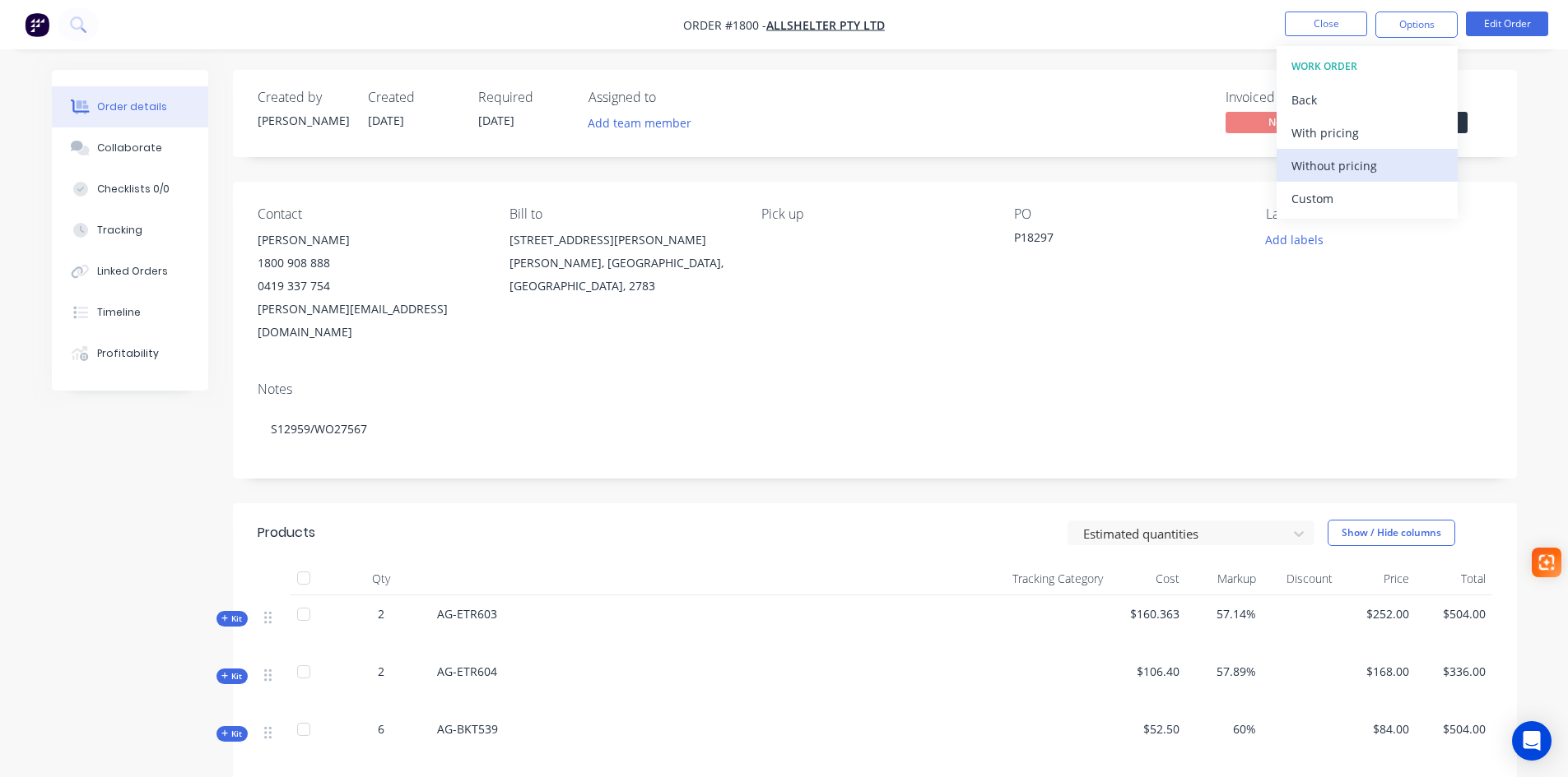
click at [1354, 164] on div "Without pricing" at bounding box center [1368, 166] width 152 height 24
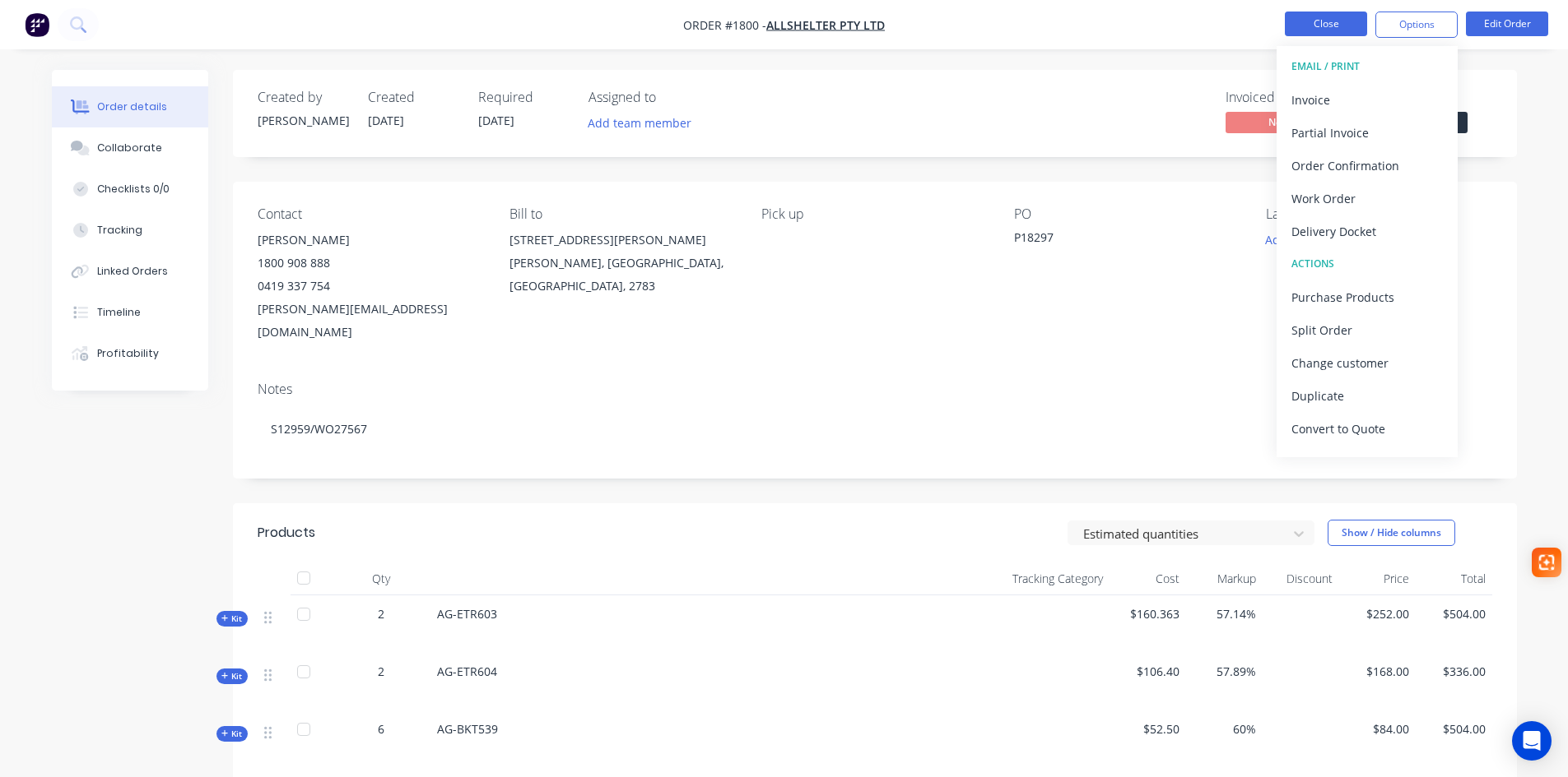
click at [1300, 27] on button "Close" at bounding box center [1326, 24] width 82 height 24
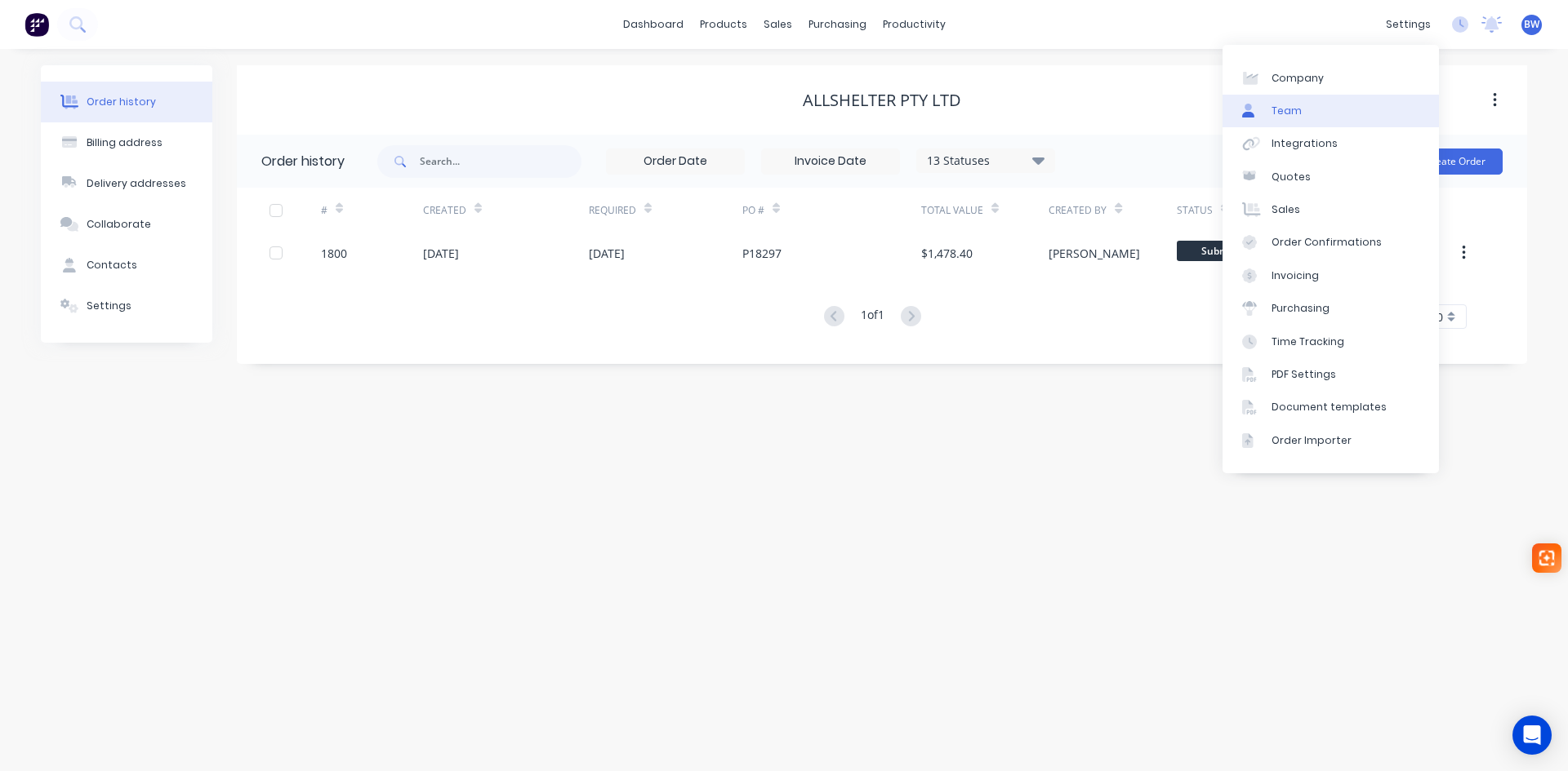
drag, startPoint x: 1419, startPoint y: 25, endPoint x: 1412, endPoint y: 94, distance: 69.4
click at [1419, 24] on div "settings" at bounding box center [1408, 24] width 61 height 24
click at [1355, 399] on link "Document templates" at bounding box center [1331, 407] width 216 height 33
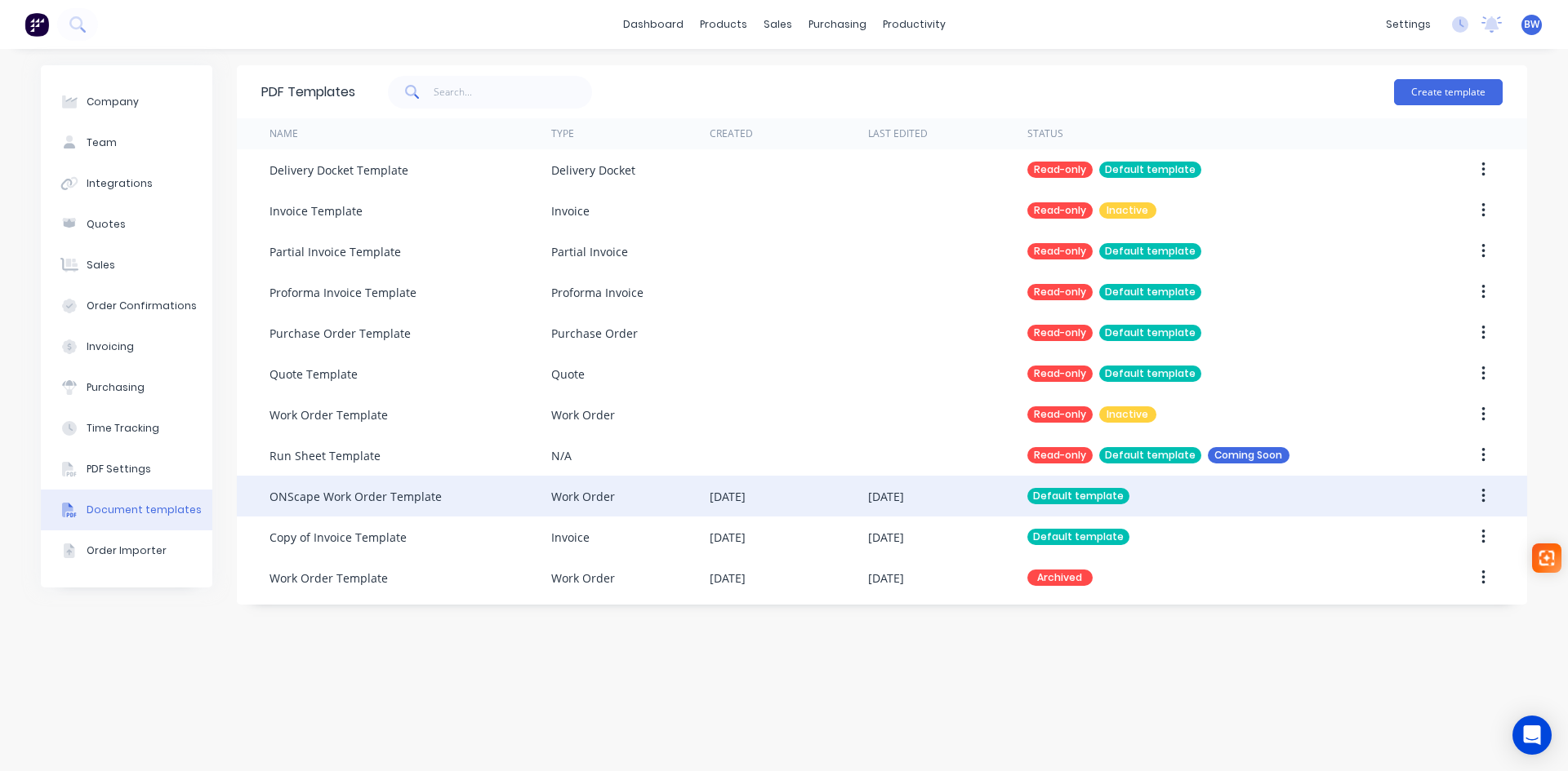
click at [1482, 498] on icon "button" at bounding box center [1483, 496] width 4 height 18
click at [1399, 547] on div "Edit" at bounding box center [1424, 538] width 125 height 23
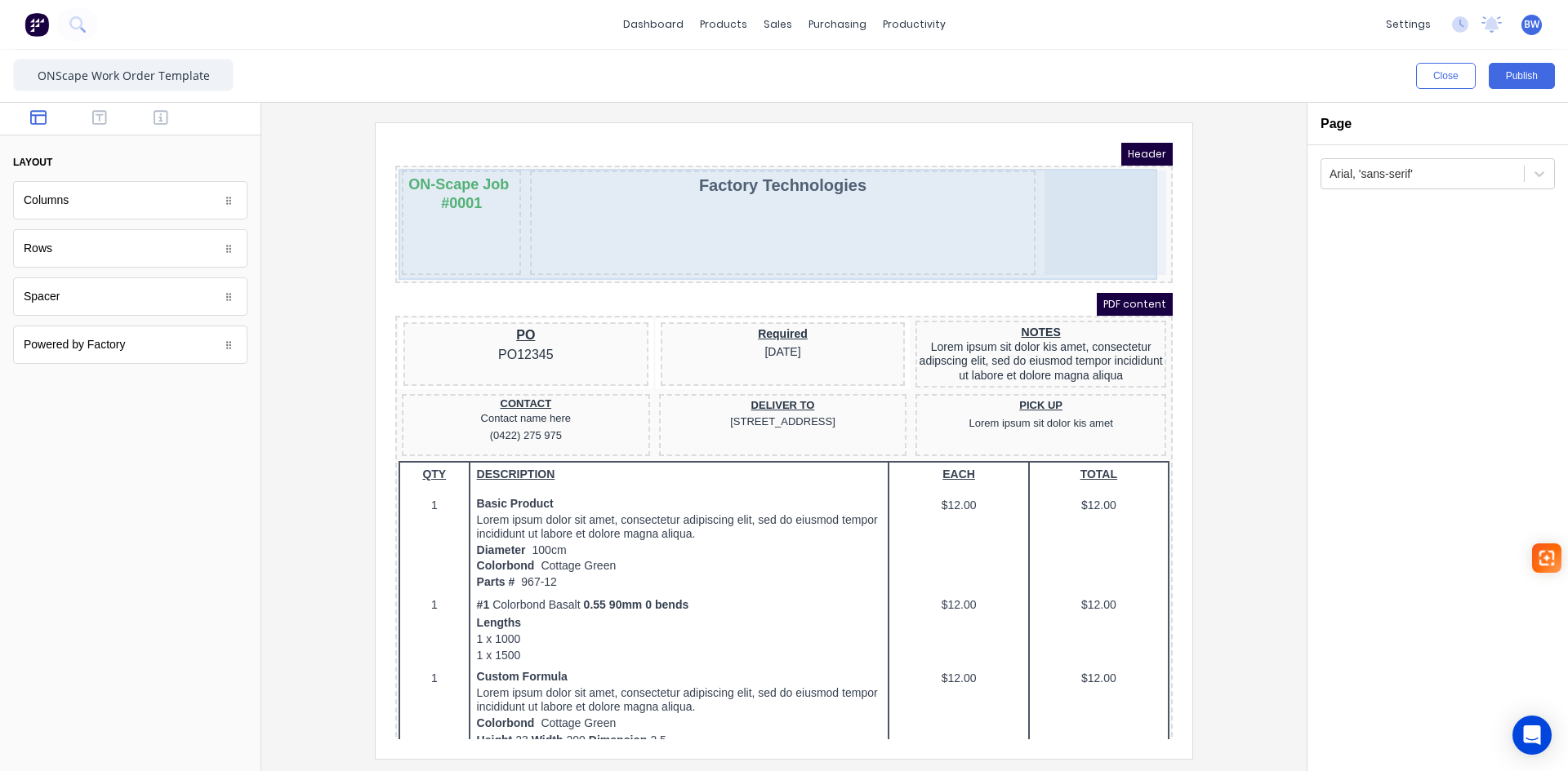
click at [774, 200] on div "Factory Technologies" at bounding box center [763, 203] width 505 height 105
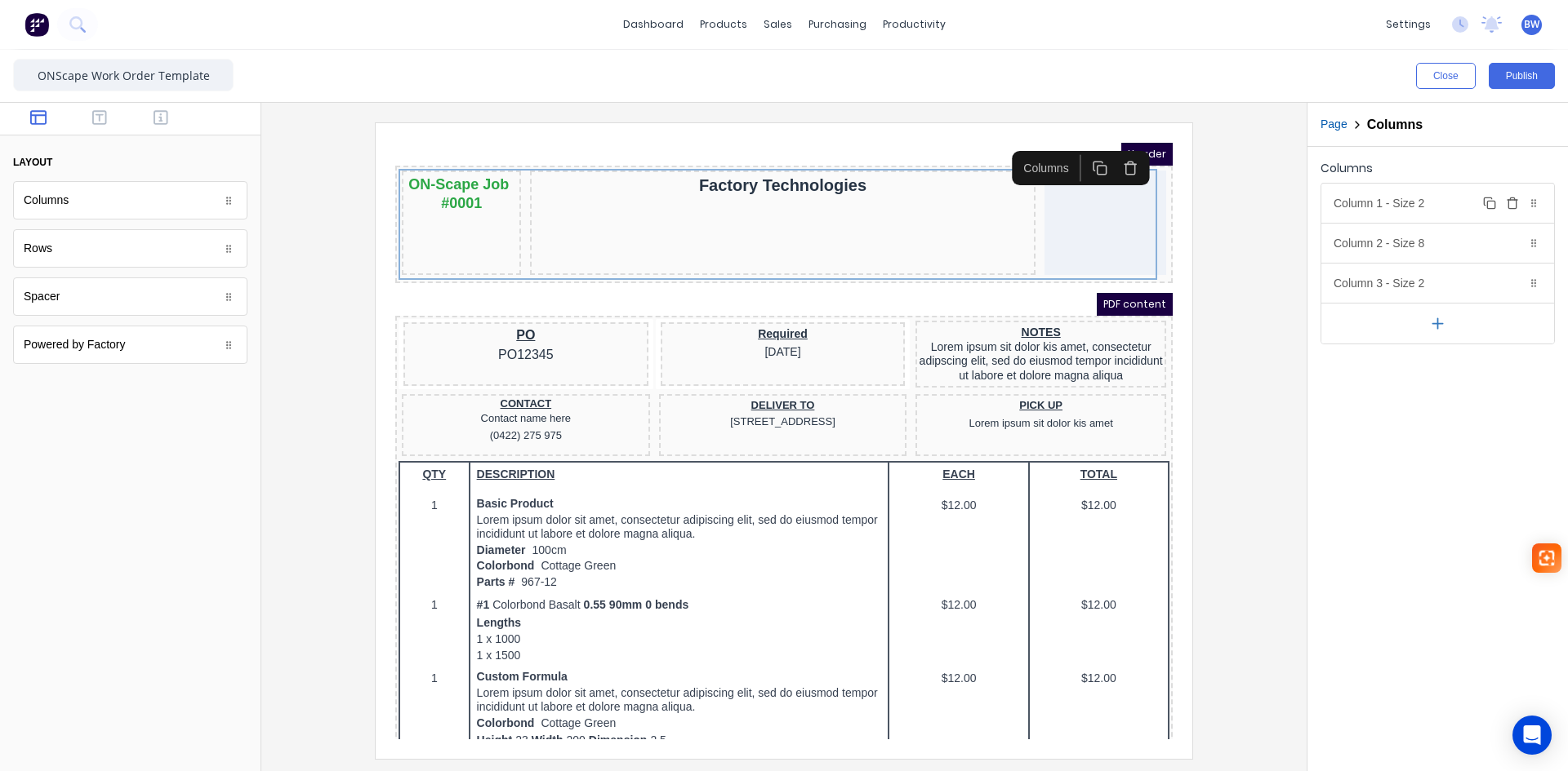
click at [1433, 202] on div "Column 1 - Size 2 Duplicate Delete" at bounding box center [1437, 202] width 233 height 39
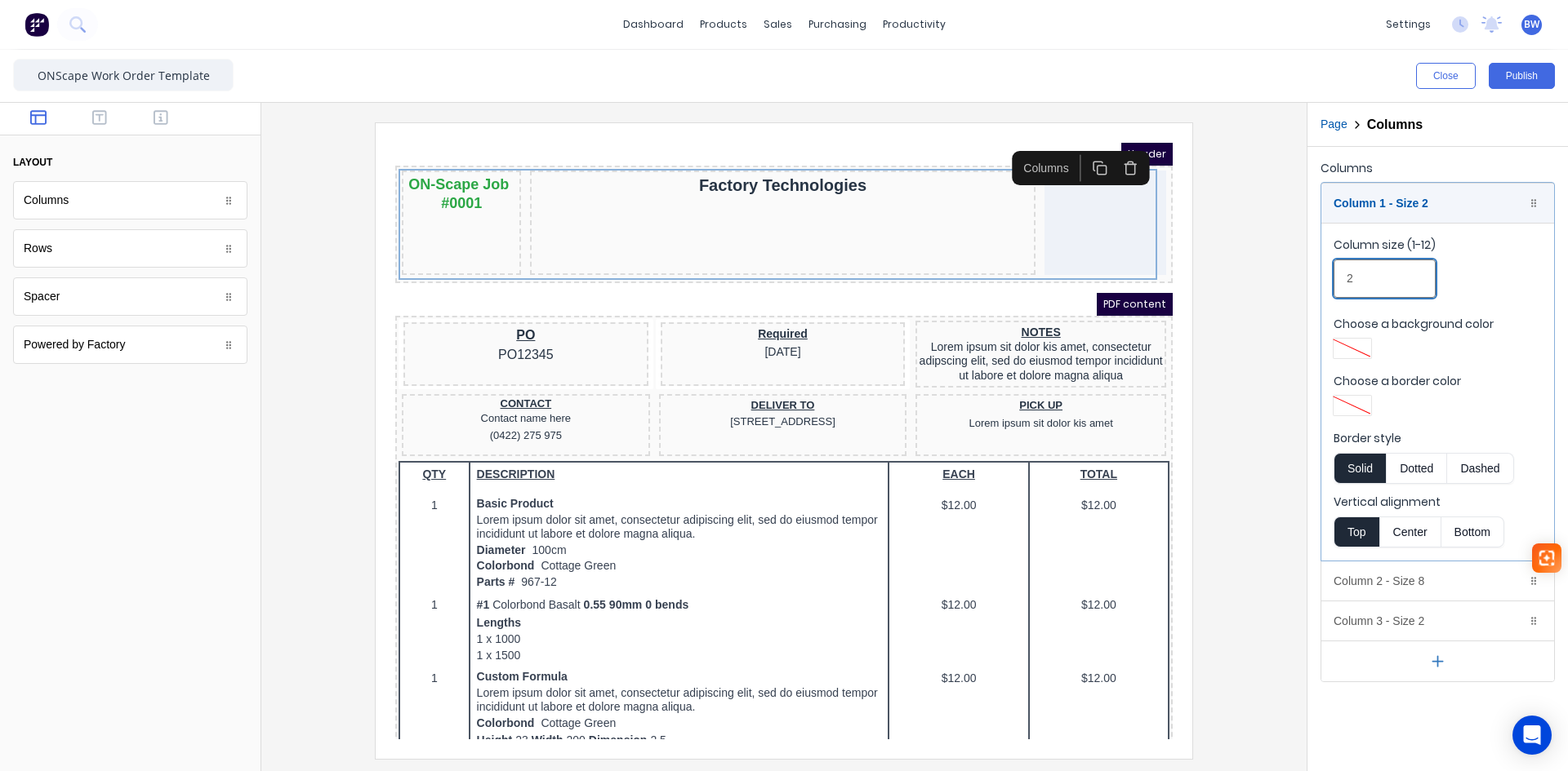
drag, startPoint x: 1350, startPoint y: 277, endPoint x: 1335, endPoint y: 283, distance: 16.2
click at [1335, 283] on input "2" at bounding box center [1385, 278] width 102 height 38
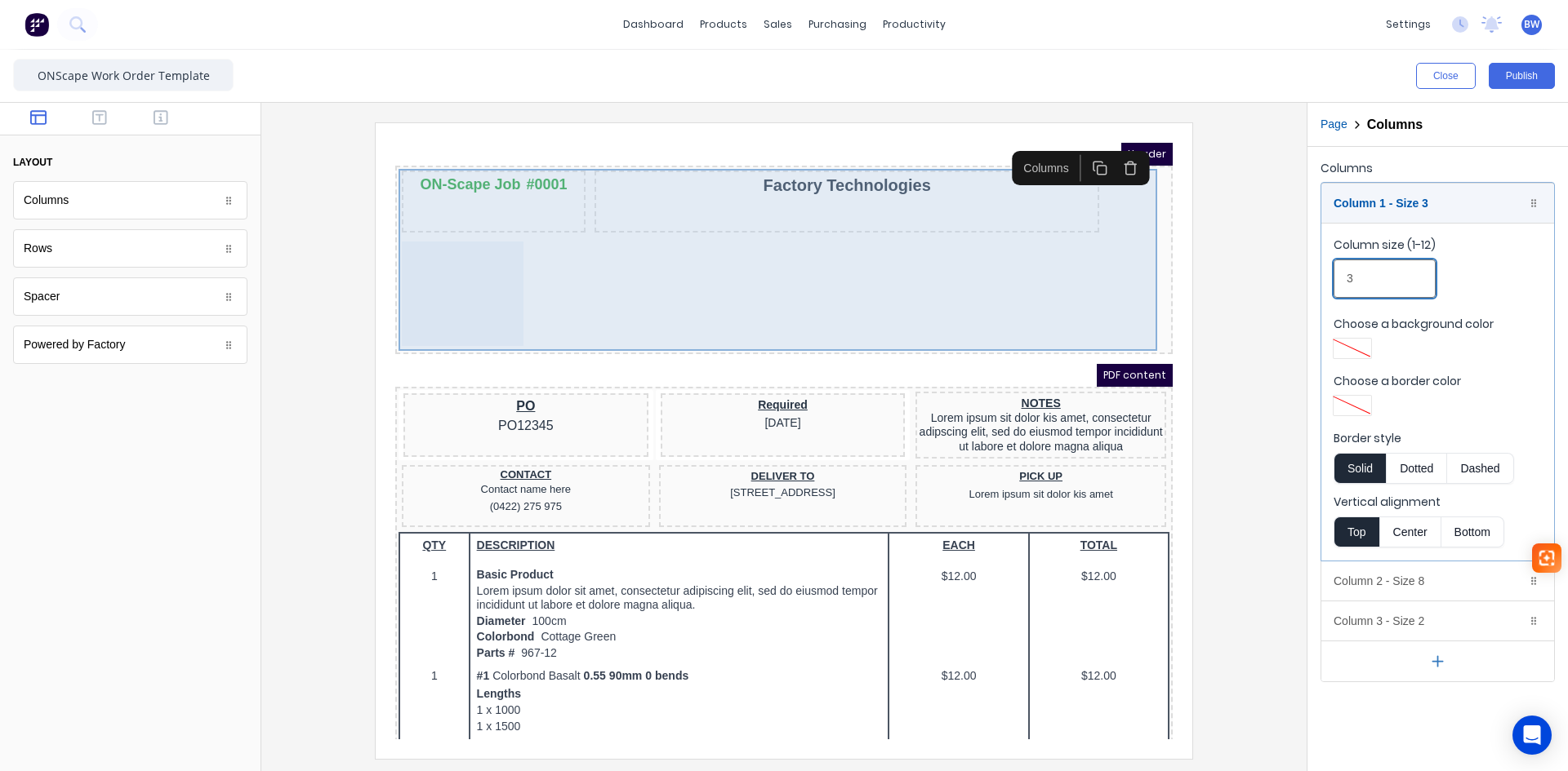
type input "3"
click at [443, 289] on div at bounding box center [443, 274] width 122 height 105
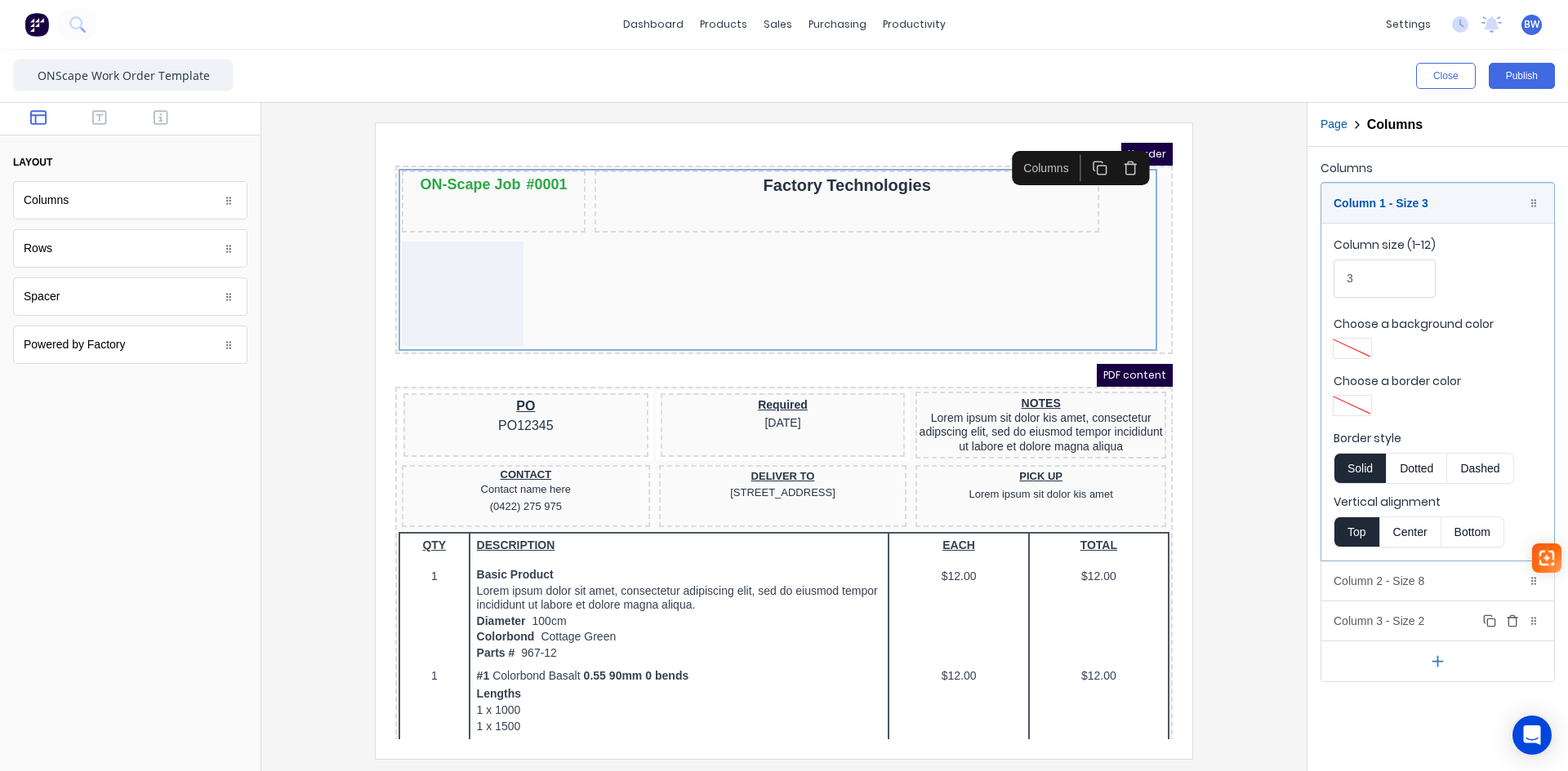
click at [1439, 625] on div "Column 3 - Size 2 Duplicate Delete" at bounding box center [1437, 621] width 233 height 39
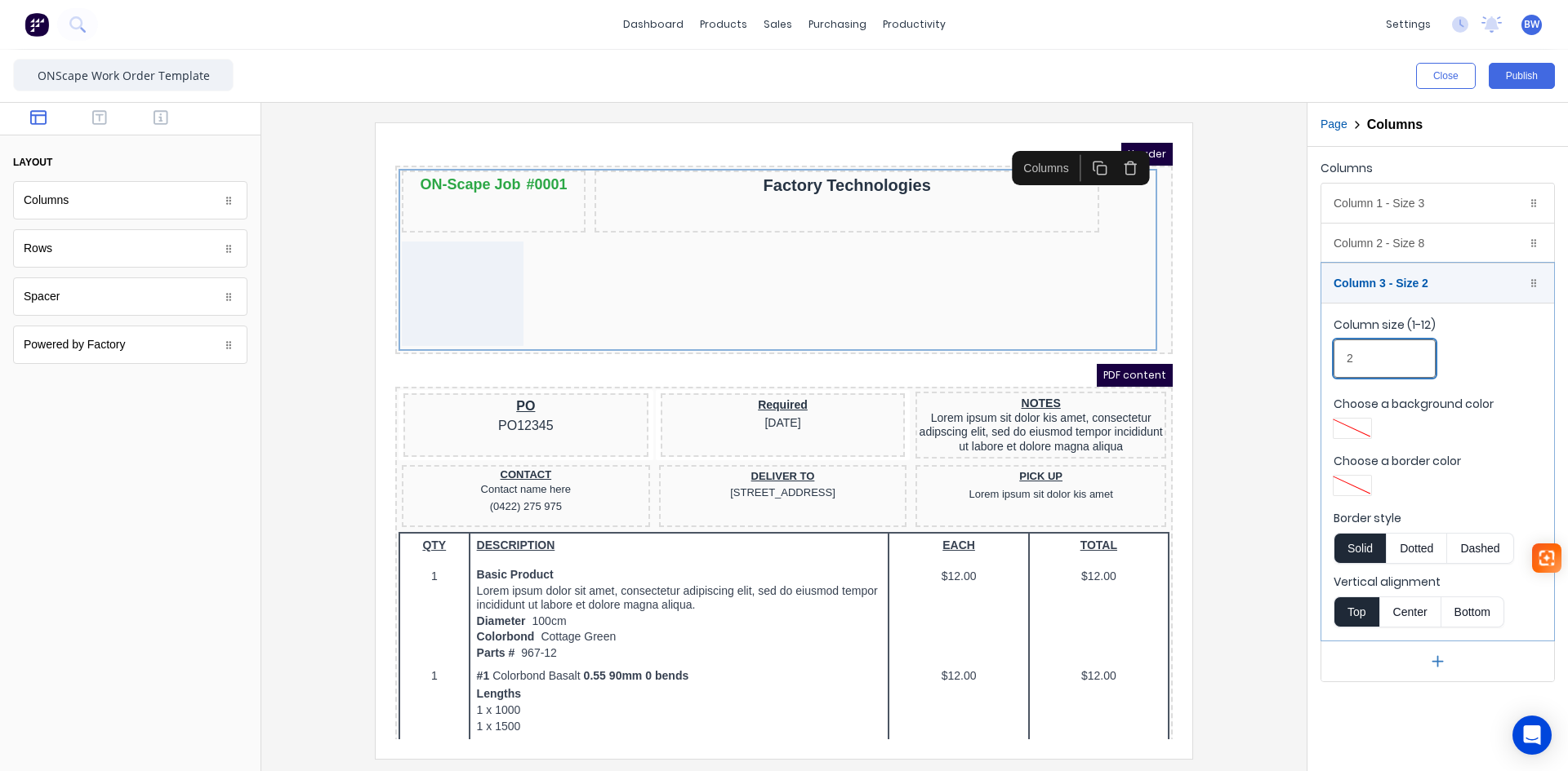
drag, startPoint x: 1322, startPoint y: 361, endPoint x: 1305, endPoint y: 364, distance: 17.3
click at [1306, 364] on div "Close Publish Components layout Columns Columns Rows Rows Spacer Spacer Powered…" at bounding box center [784, 411] width 1568 height 722
type input "1"
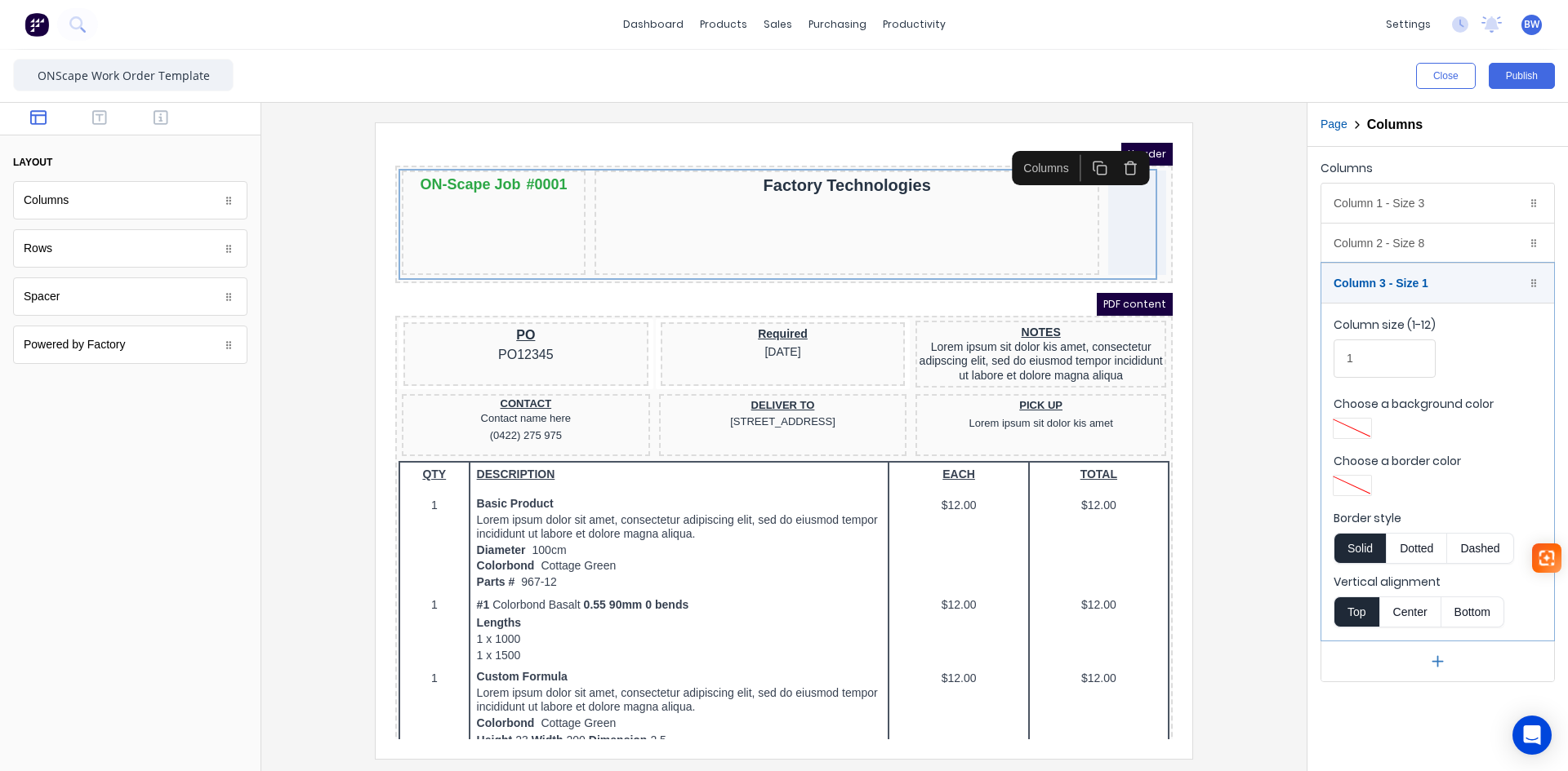
type input "1"
click at [1276, 421] on div at bounding box center [784, 441] width 1020 height 636
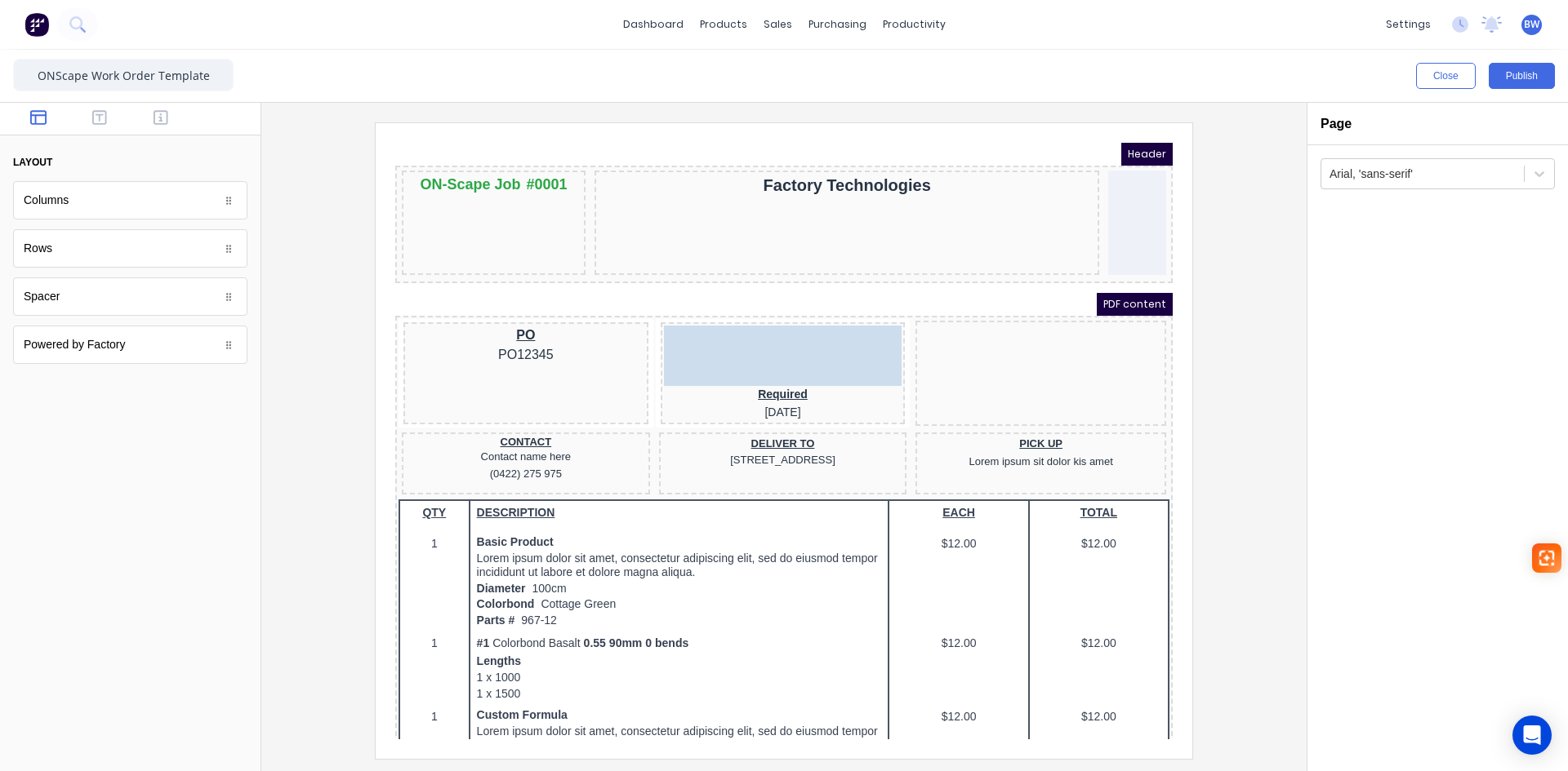
drag, startPoint x: 1058, startPoint y: 332, endPoint x: 784, endPoint y: 330, distance: 274.0
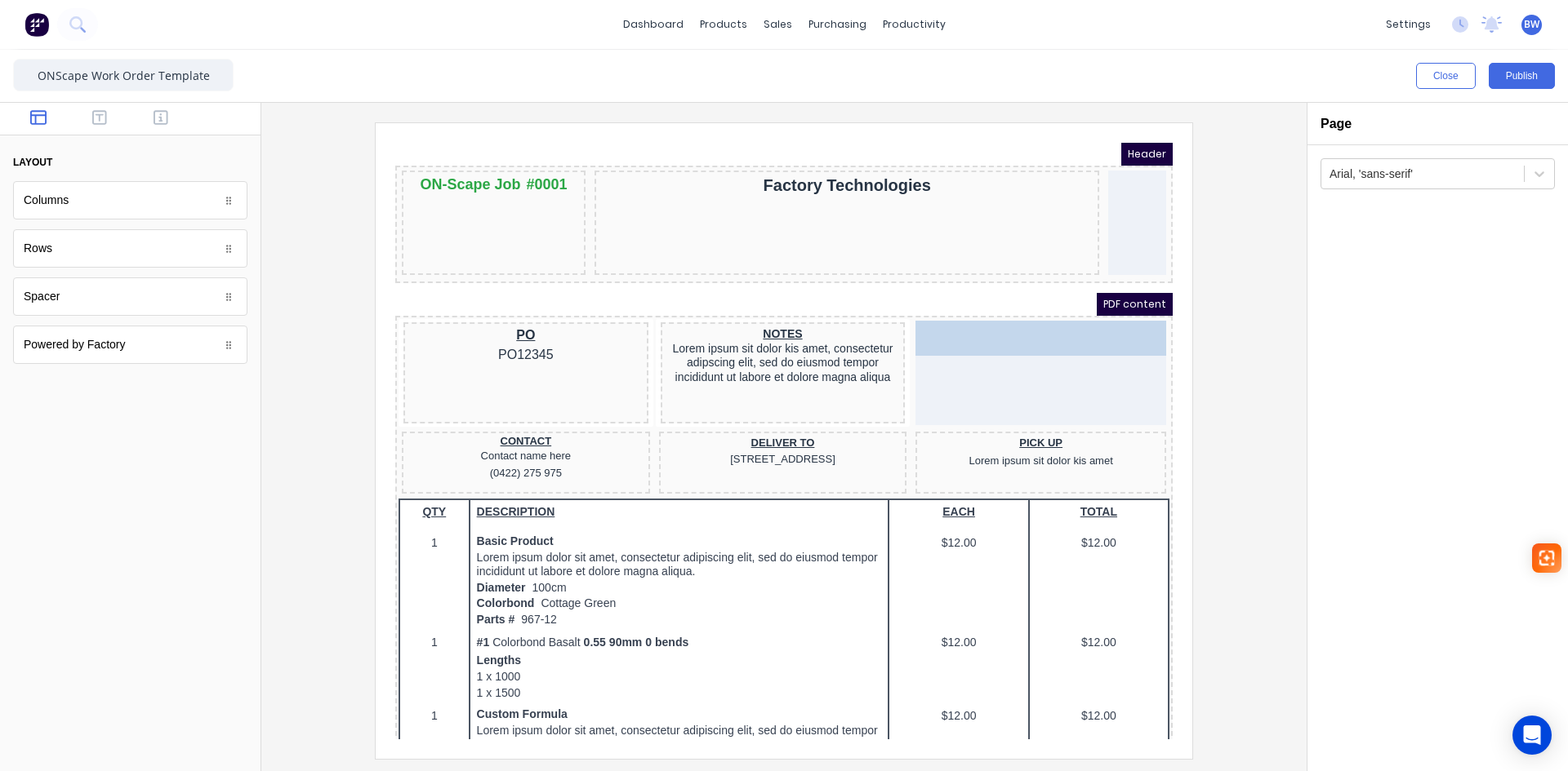
drag, startPoint x: 765, startPoint y: 382, endPoint x: 1022, endPoint y: 315, distance: 265.6
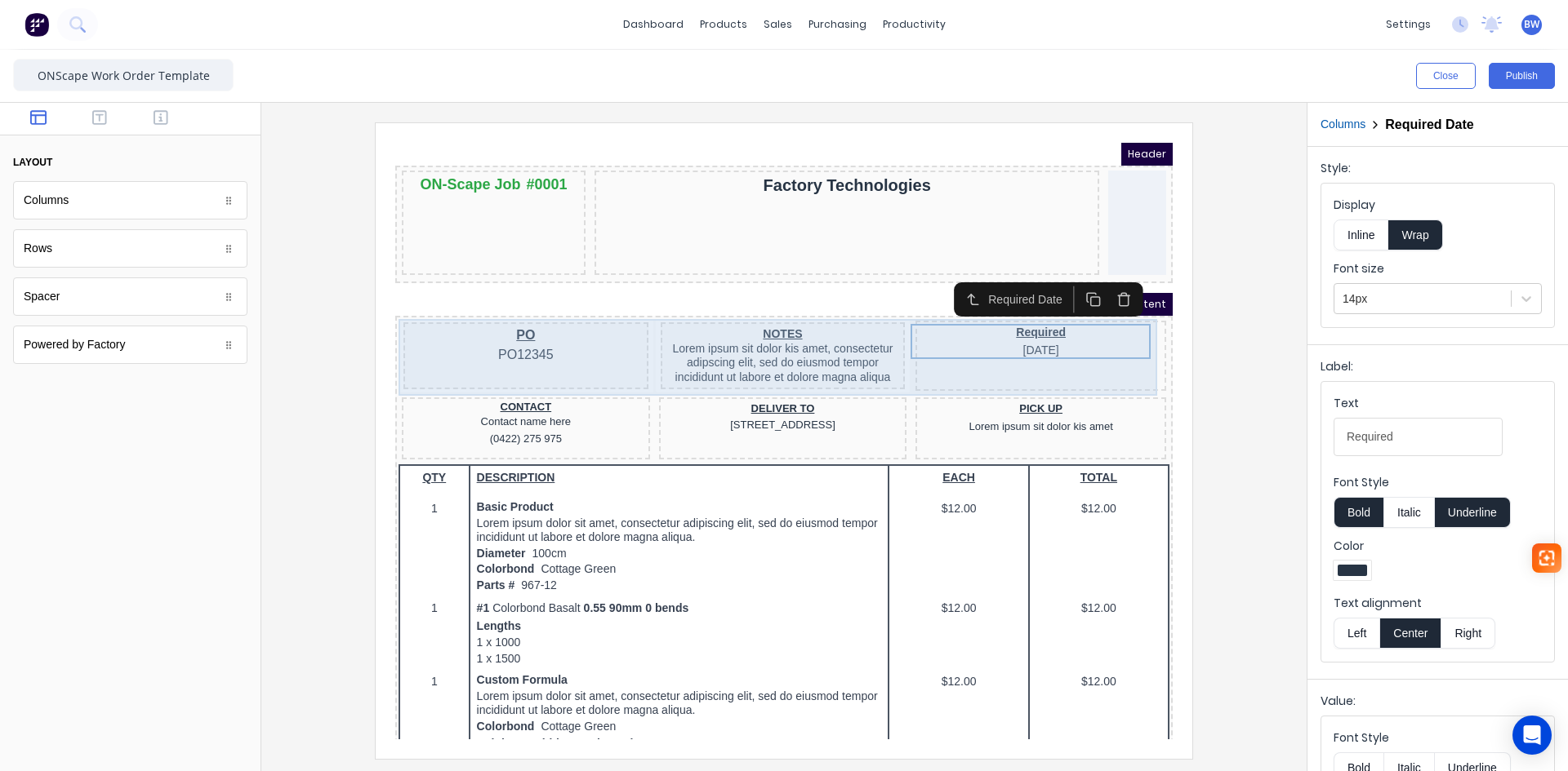
click at [566, 347] on div "PO PO12345" at bounding box center [506, 335] width 245 height 67
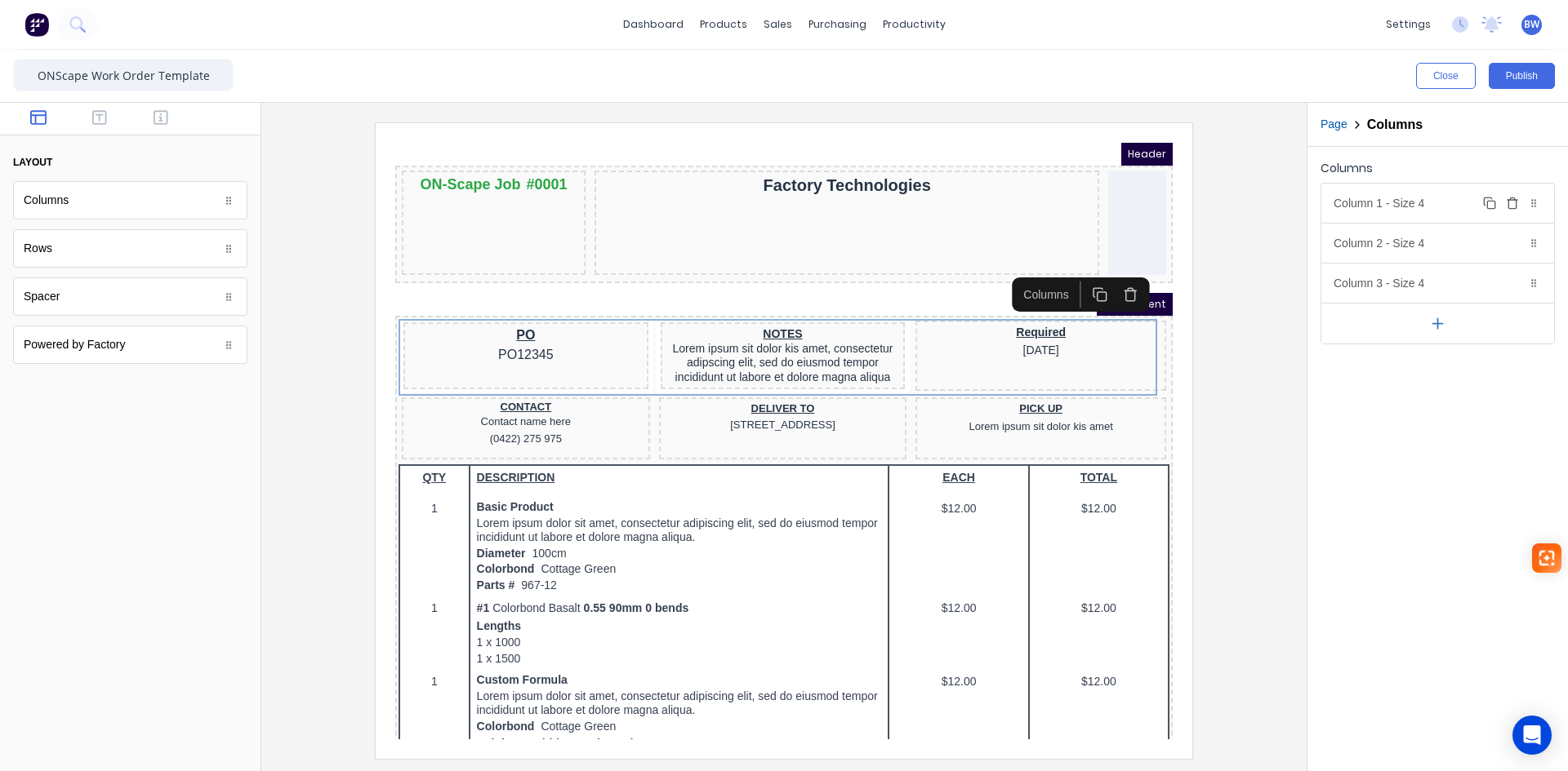
click at [1437, 196] on div "Column 1 - Size 4 Duplicate Delete" at bounding box center [1437, 202] width 233 height 39
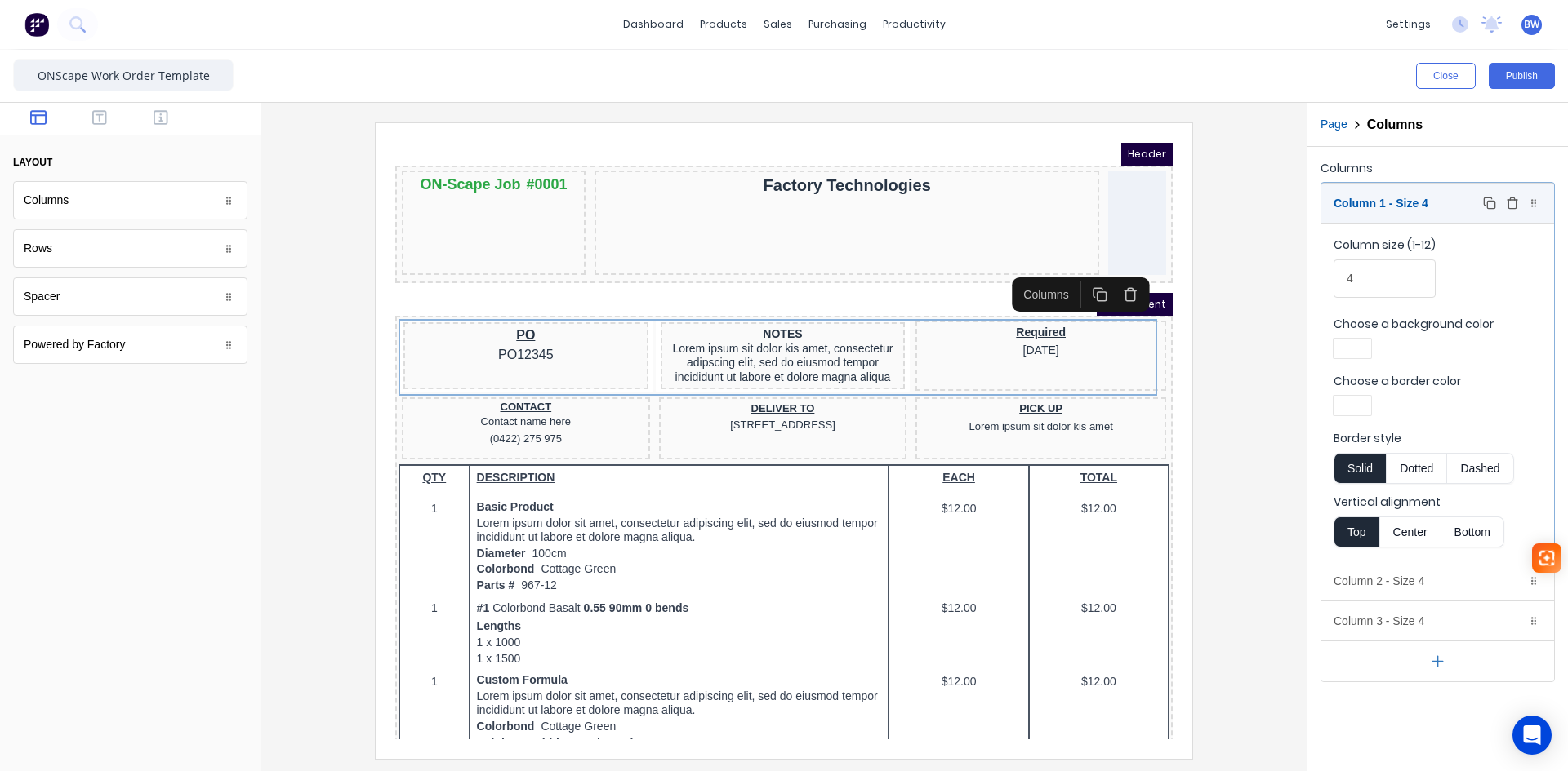
click at [1437, 196] on div "Column 1 - Size 4 Duplicate Delete" at bounding box center [1437, 202] width 233 height 39
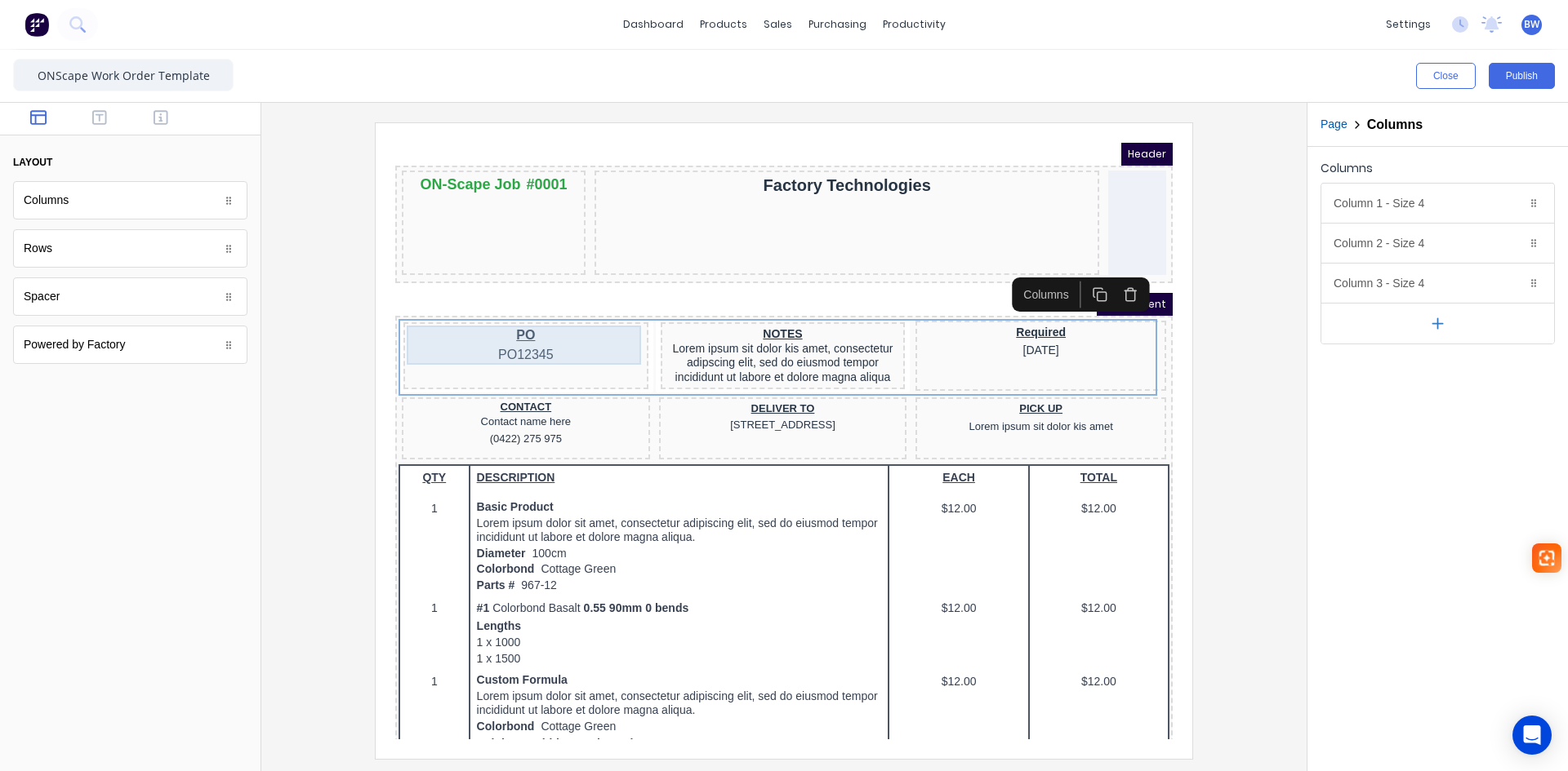
click at [534, 344] on div "PO PO12345" at bounding box center [507, 325] width 239 height 39
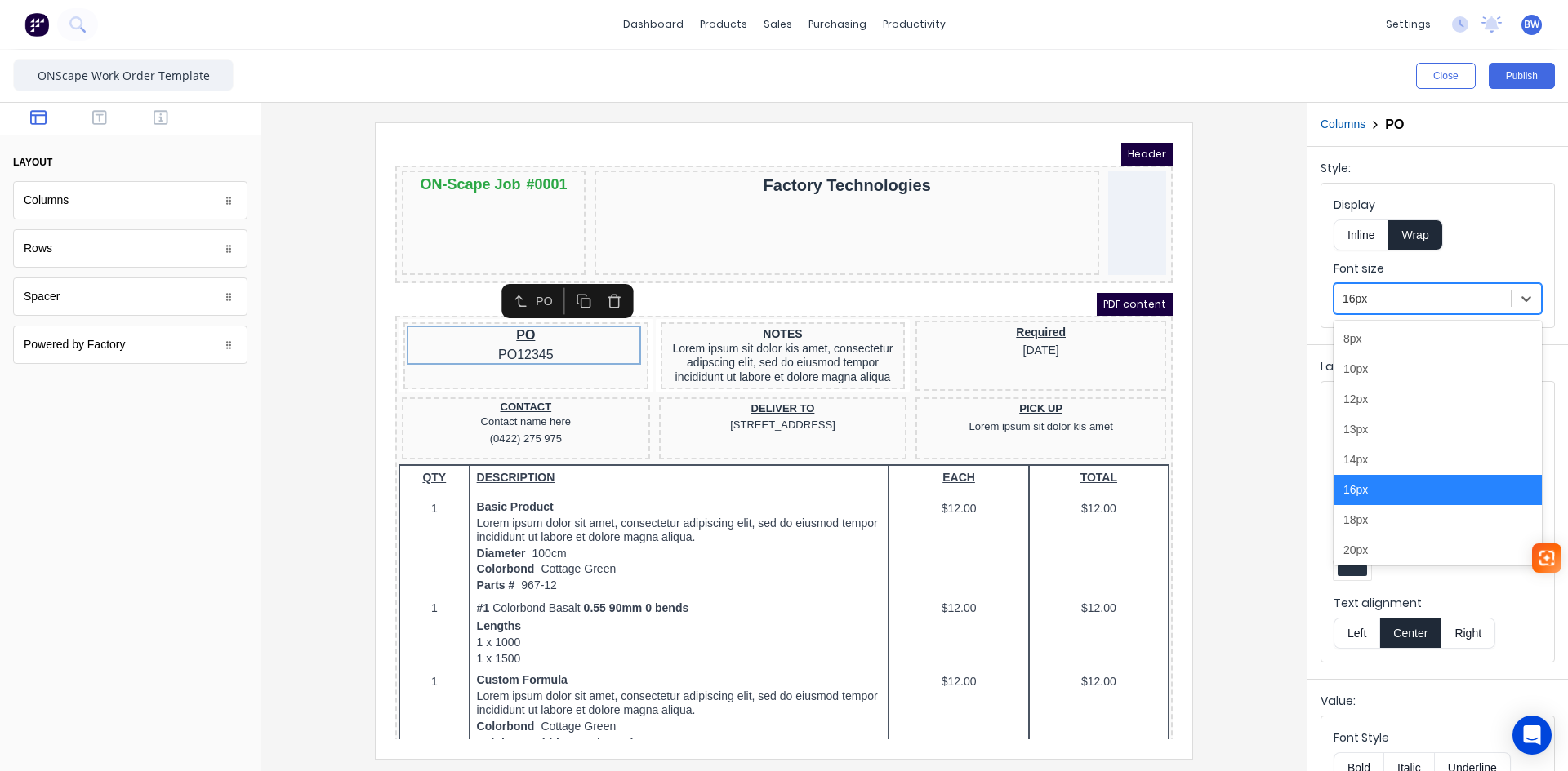
click at [1406, 295] on div at bounding box center [1423, 299] width 160 height 21
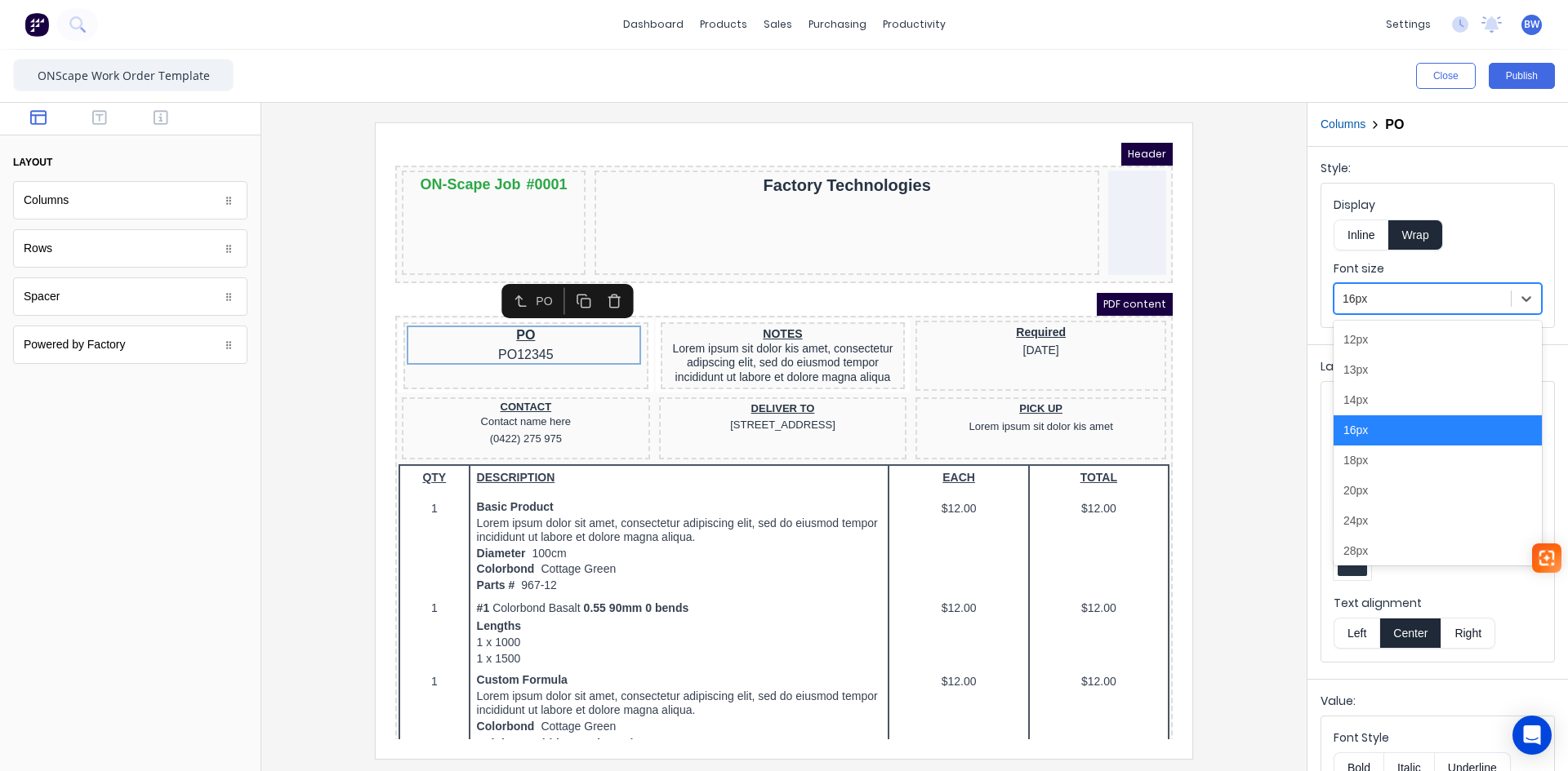
scroll to position [81, 0]
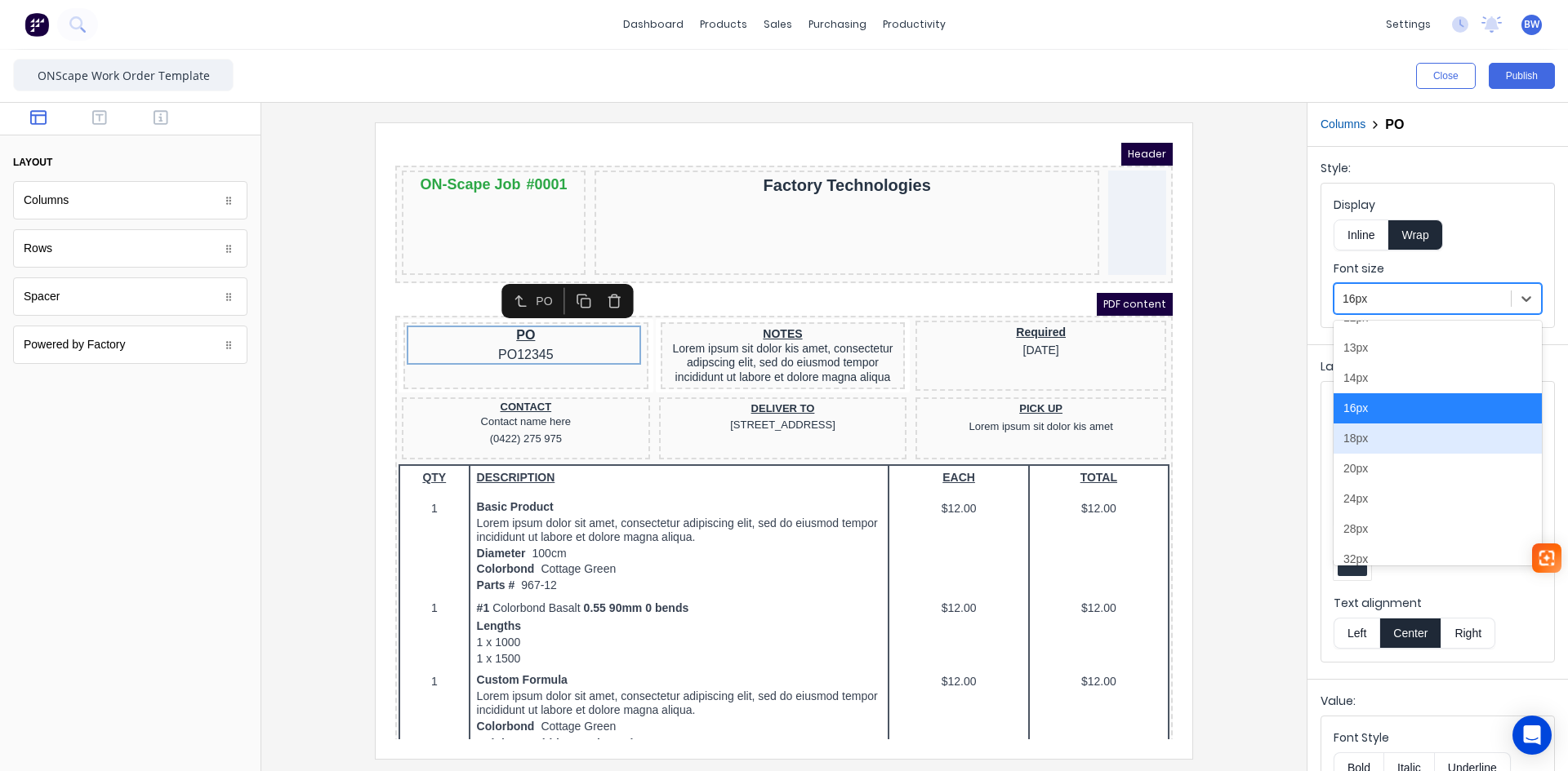
click at [1359, 441] on div "18px" at bounding box center [1437, 438] width 208 height 30
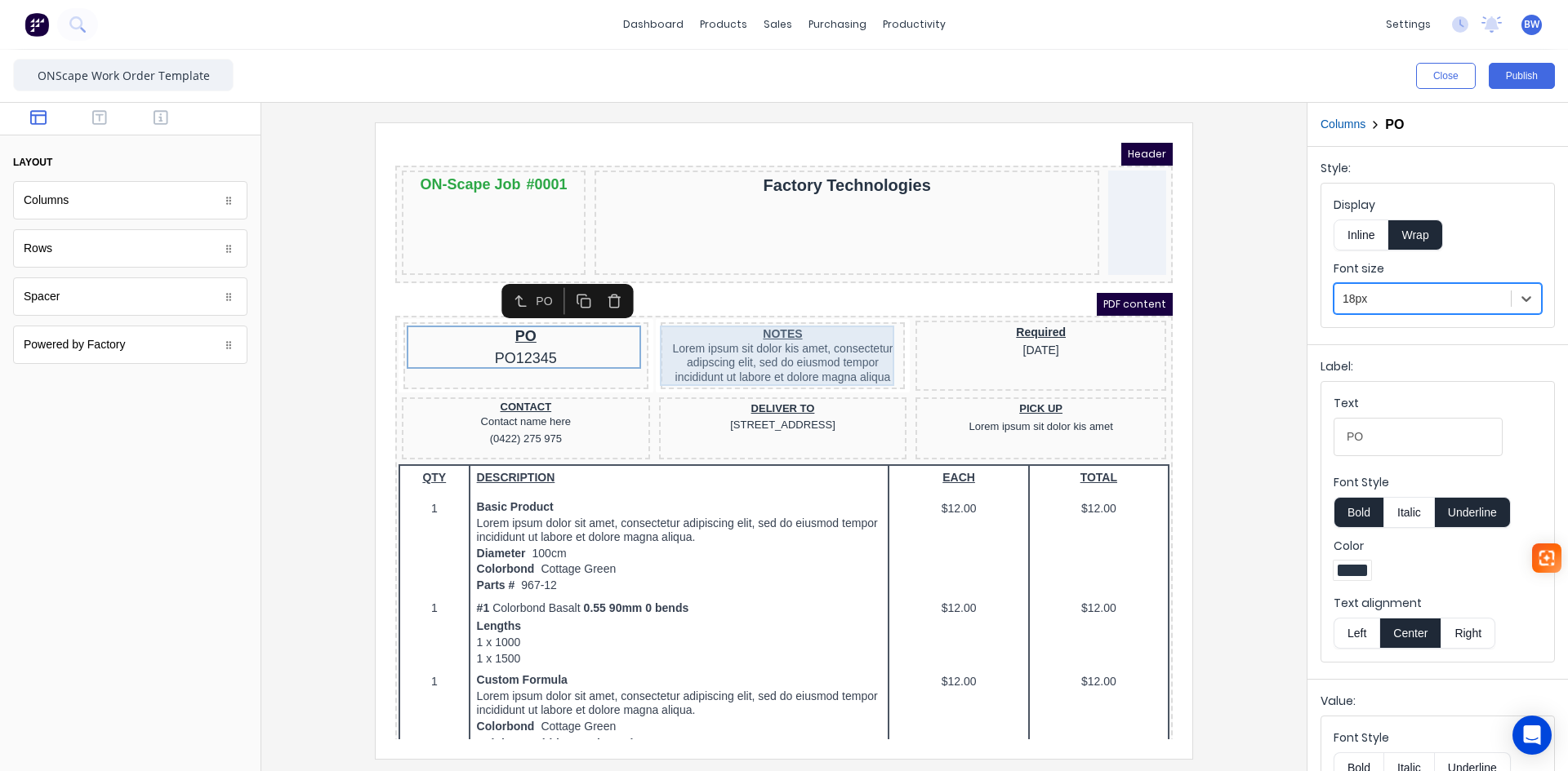
click at [746, 325] on div "NOTES Lorem ipsum sit dolor kis amet, consectetur adipscing elit, sed do eiusmo…" at bounding box center [764, 336] width 239 height 61
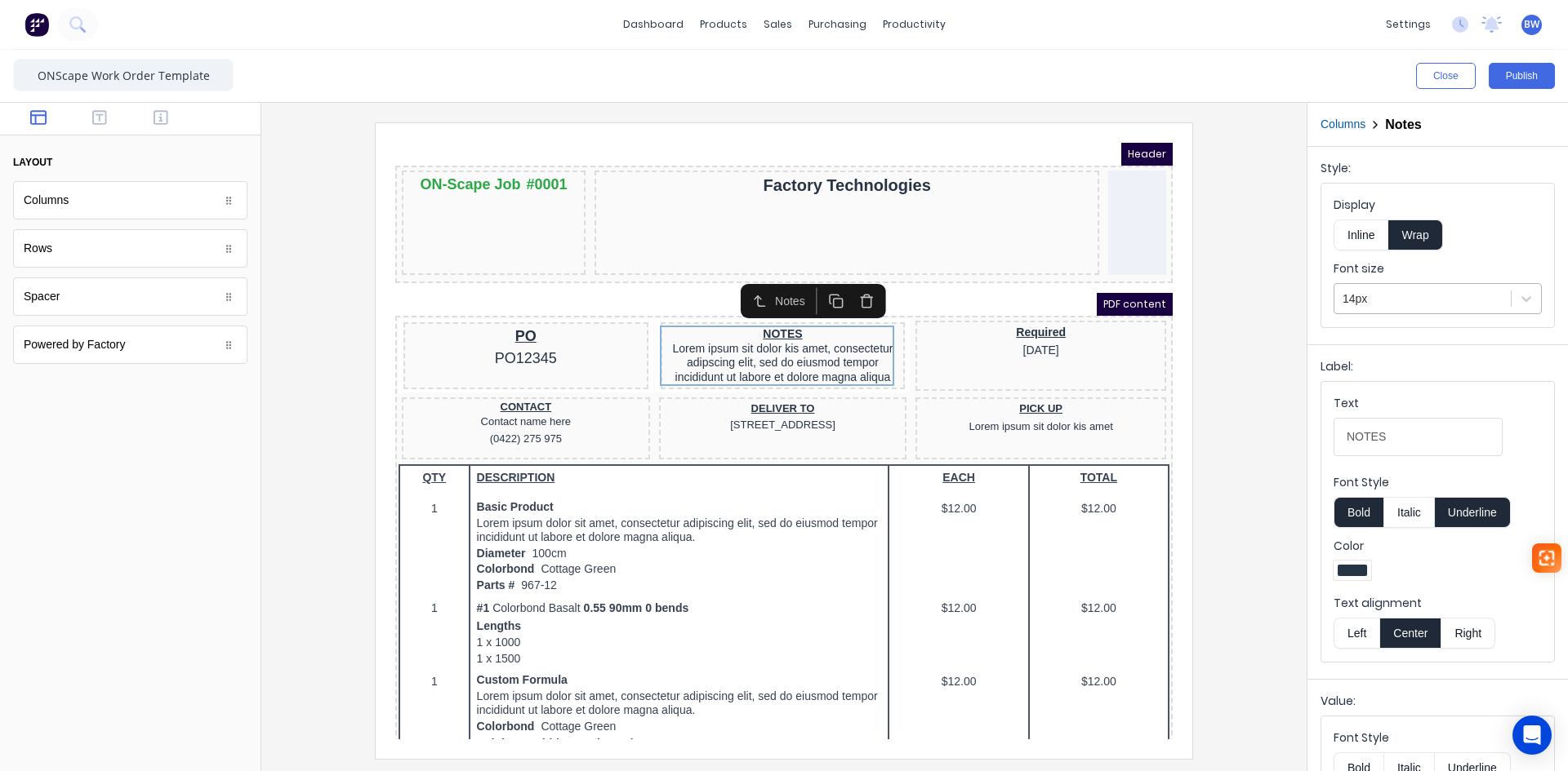
click at [1411, 304] on div at bounding box center [1423, 299] width 160 height 21
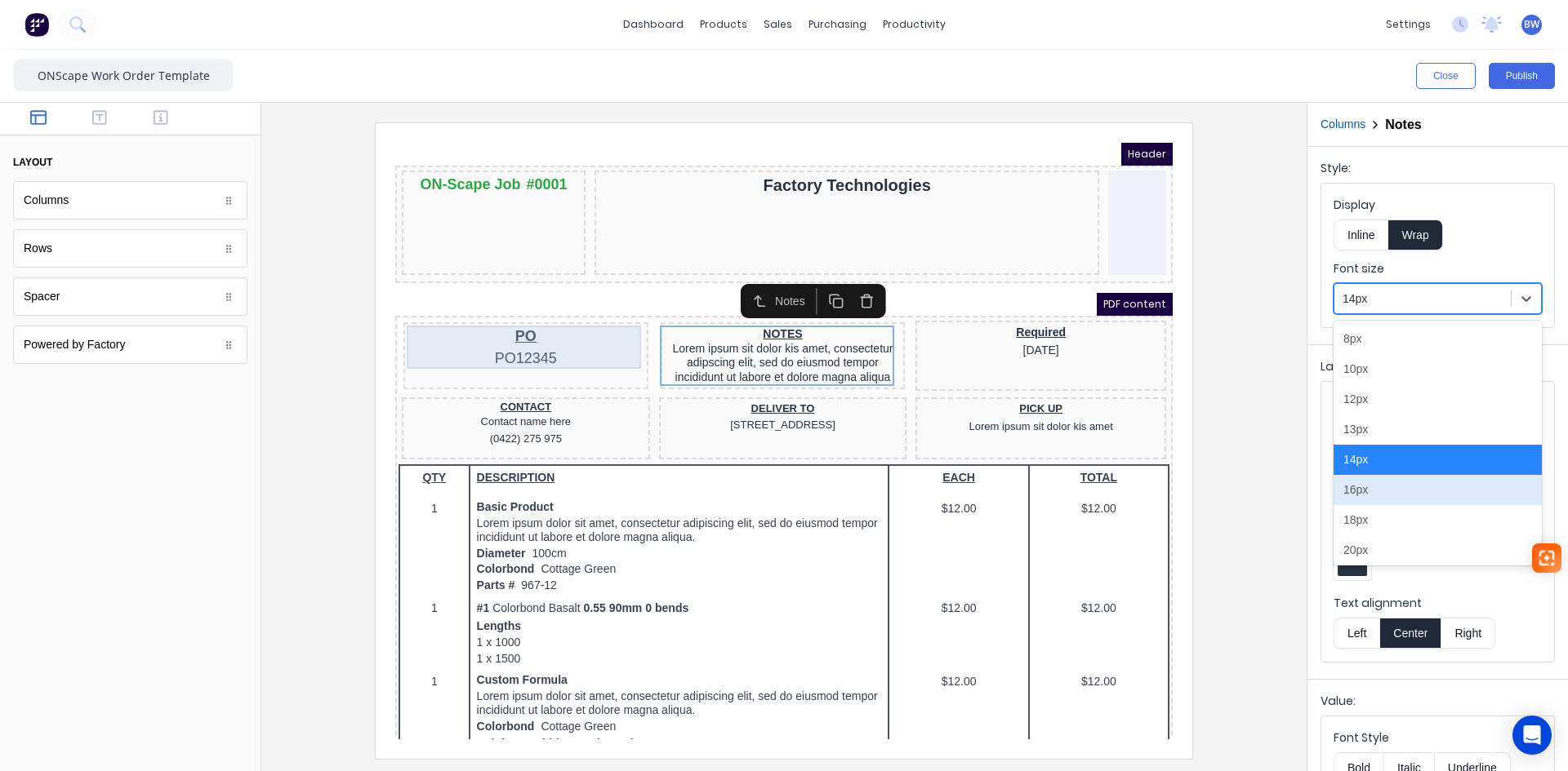
click at [502, 330] on div "PO PO12345" at bounding box center [507, 328] width 239 height 43
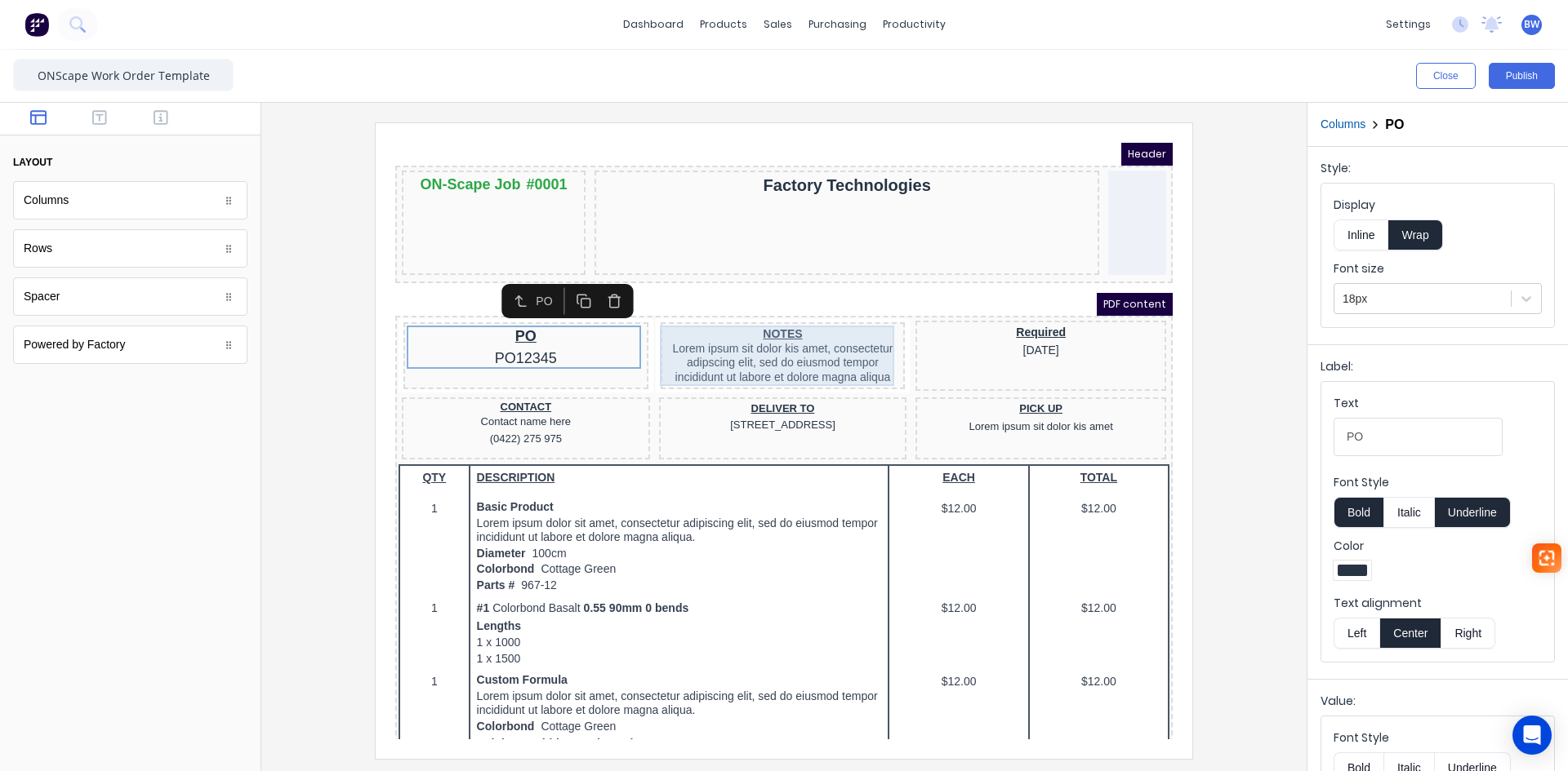
click at [742, 324] on div "NOTES Lorem ipsum sit dolor kis amet, consectetur adipscing elit, sed do eiusmo…" at bounding box center [764, 336] width 239 height 61
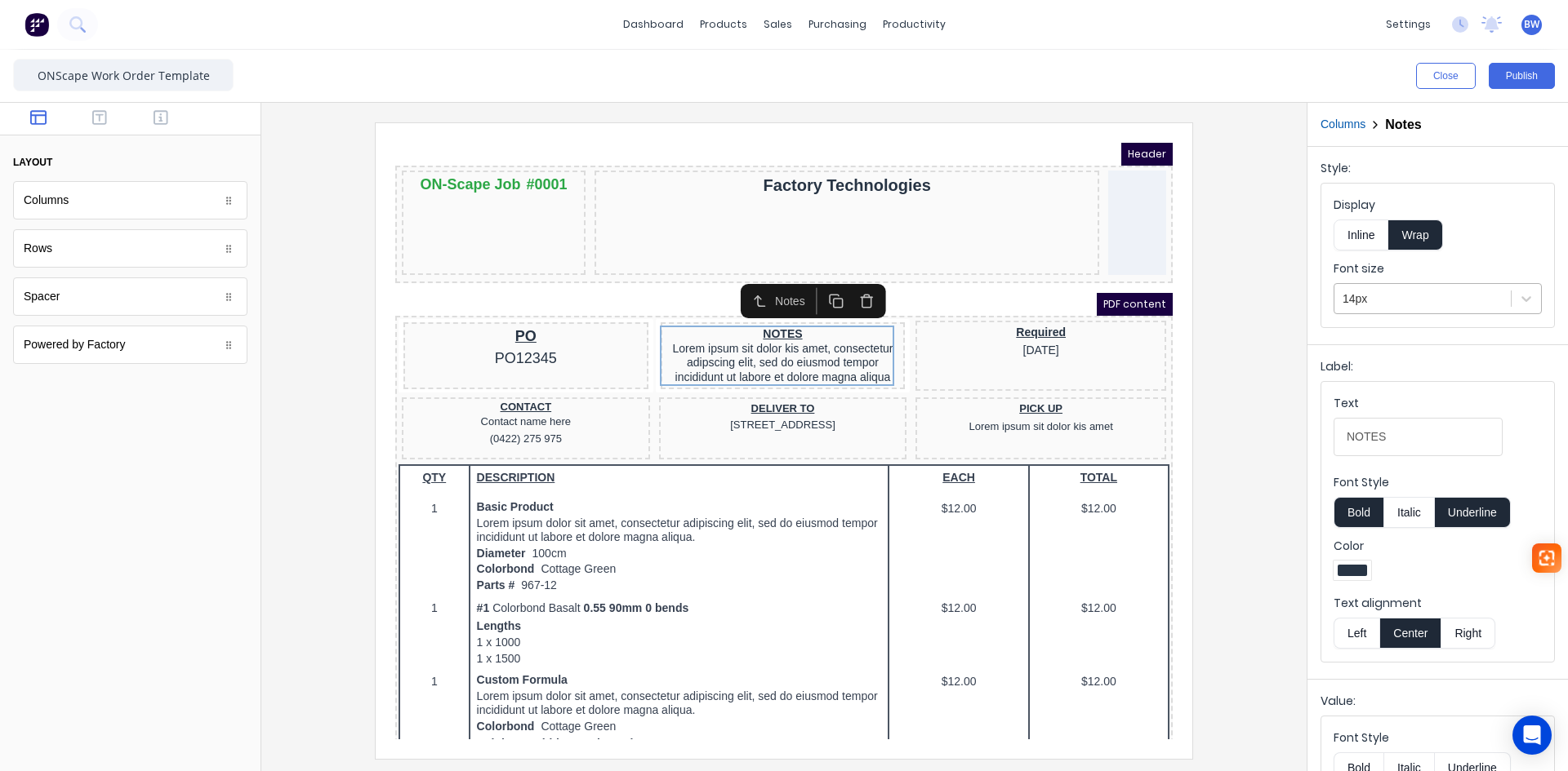
click at [1392, 303] on div at bounding box center [1423, 299] width 160 height 21
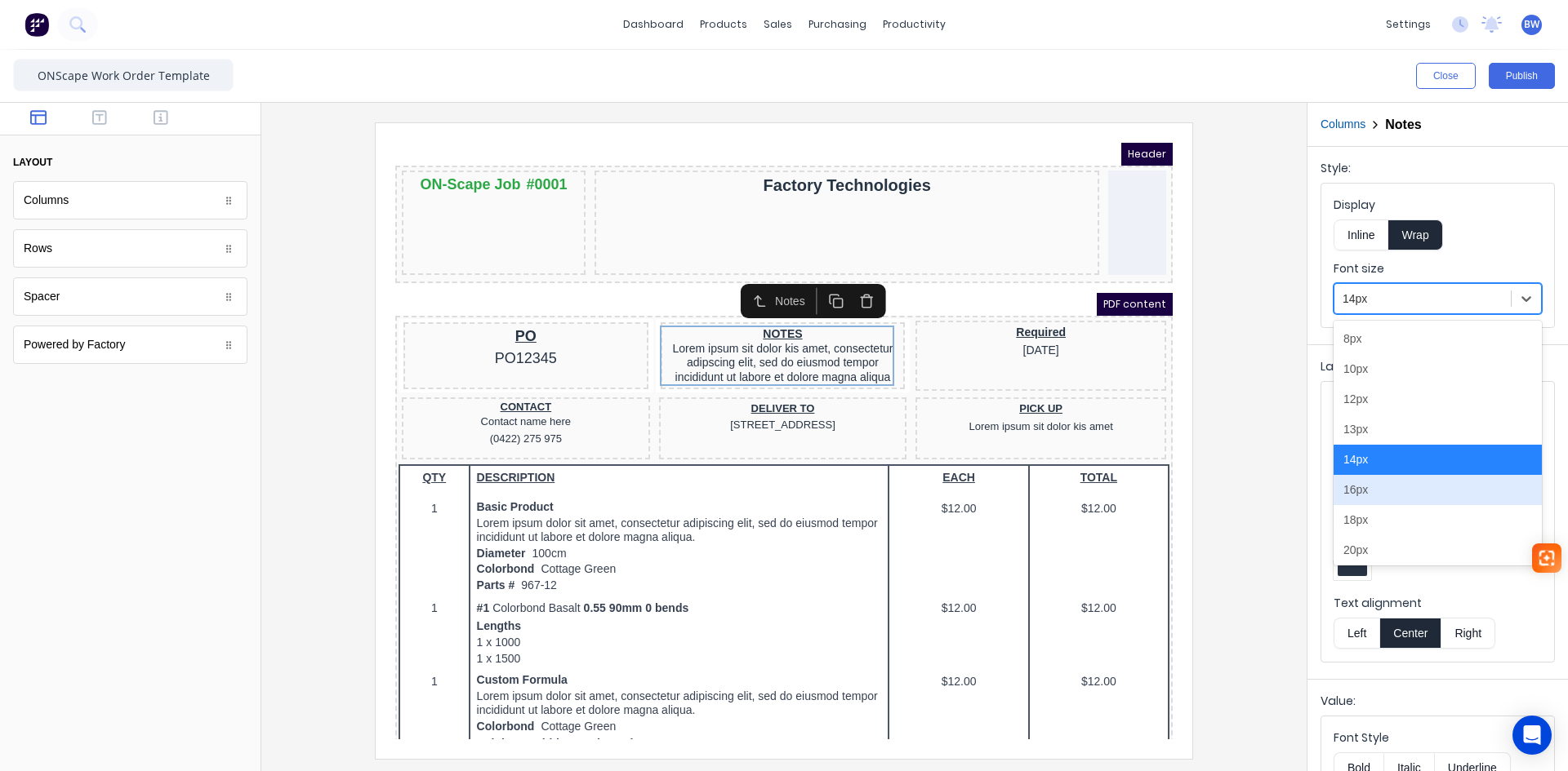
click at [1359, 492] on div "16px" at bounding box center [1437, 490] width 208 height 30
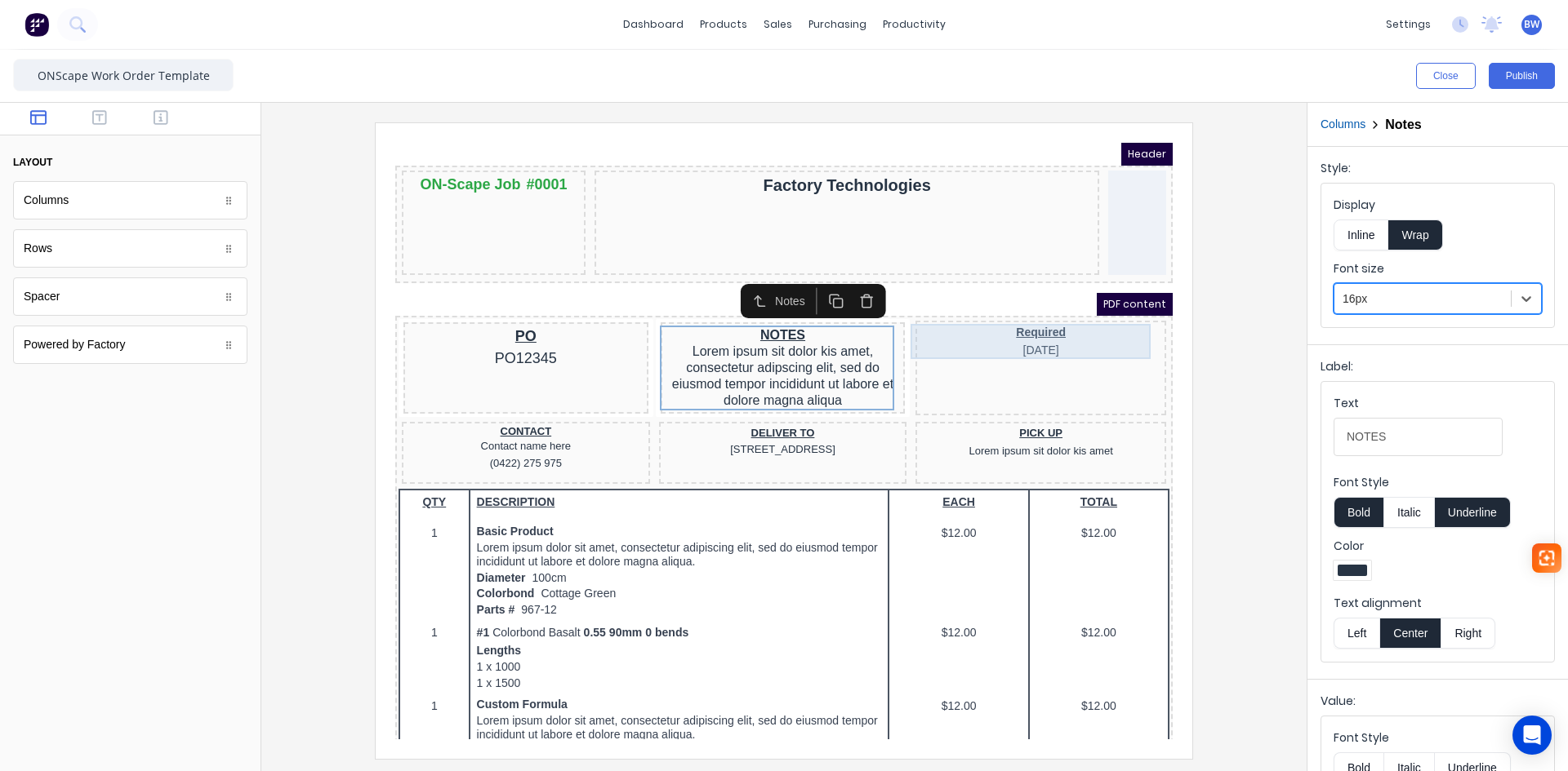
click at [1032, 316] on div "Required 29/10/2024" at bounding box center [1021, 322] width 244 height 35
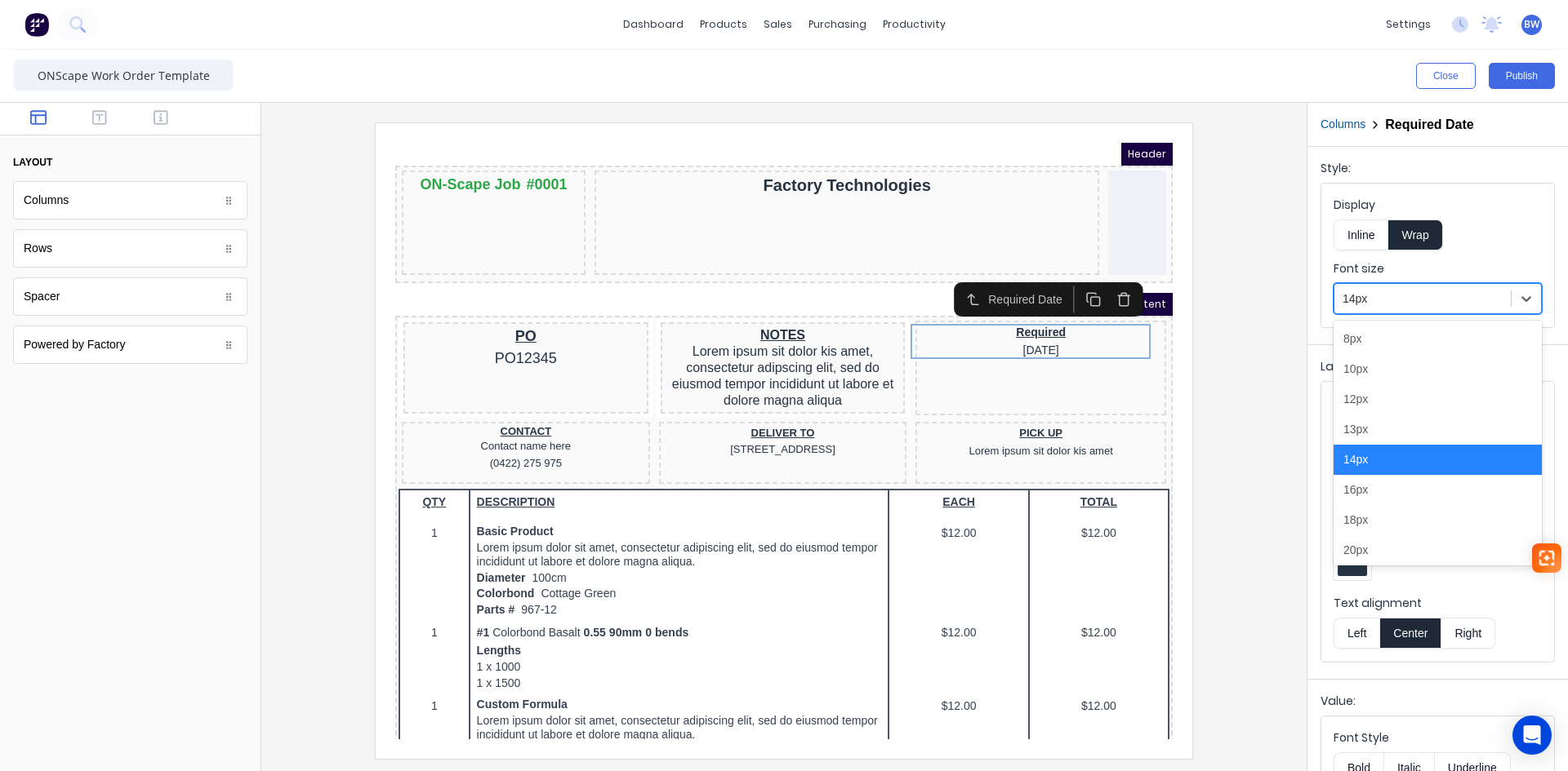
click at [1401, 303] on div at bounding box center [1423, 299] width 160 height 21
click at [1380, 525] on div "18px" at bounding box center [1437, 520] width 208 height 30
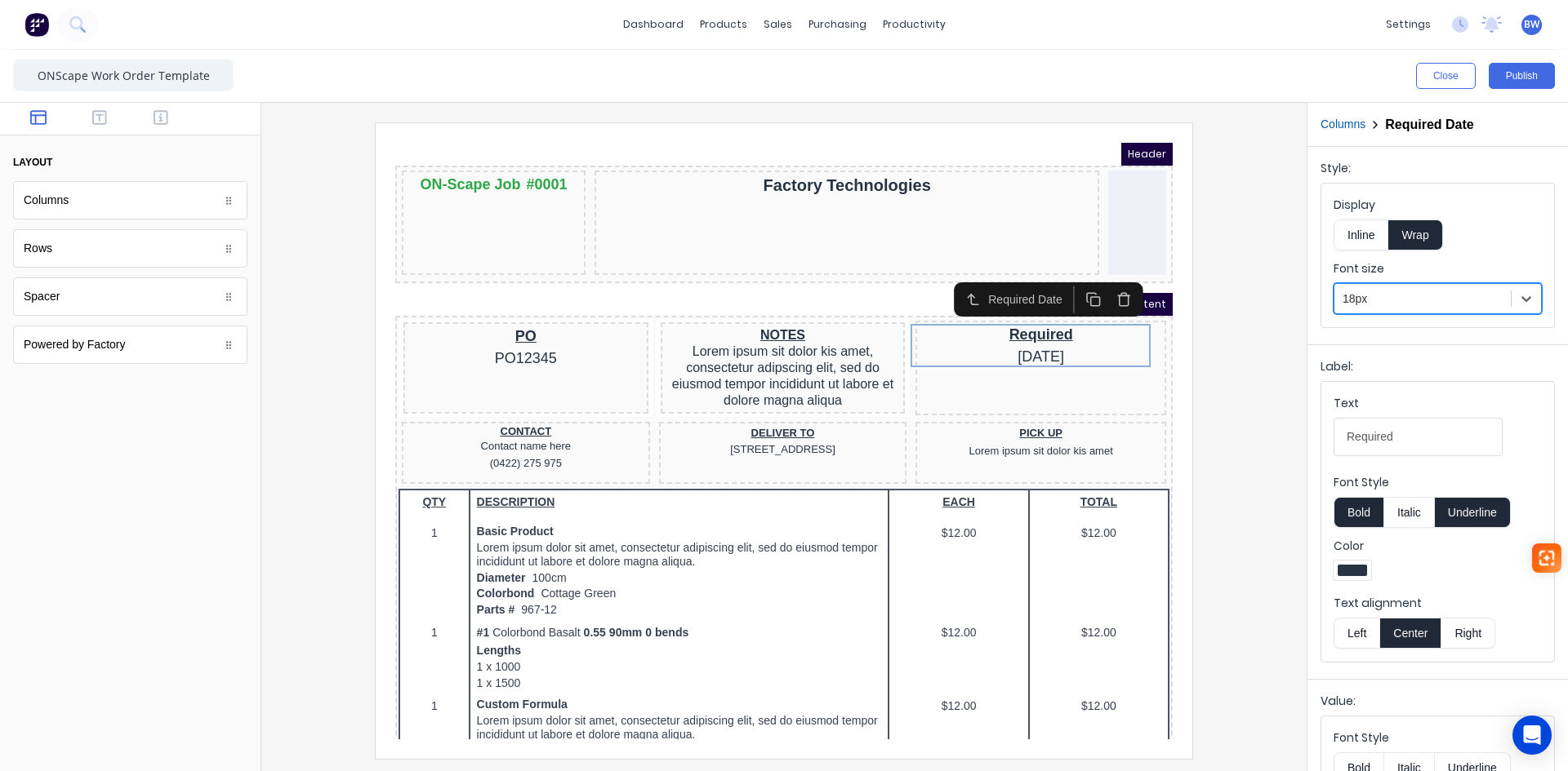
click at [1282, 408] on div at bounding box center [784, 441] width 1020 height 636
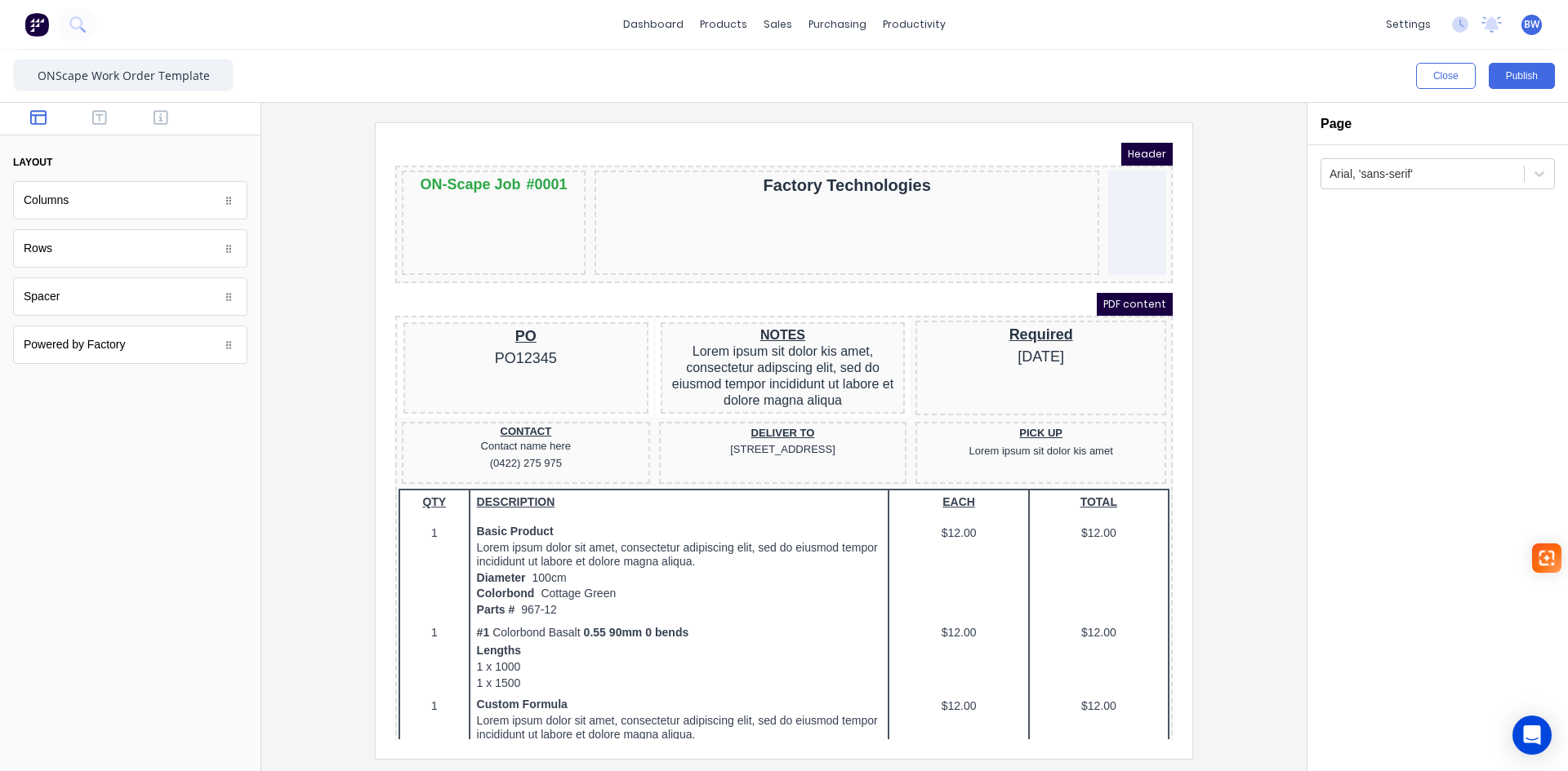
click at [1217, 452] on div at bounding box center [784, 441] width 1020 height 636
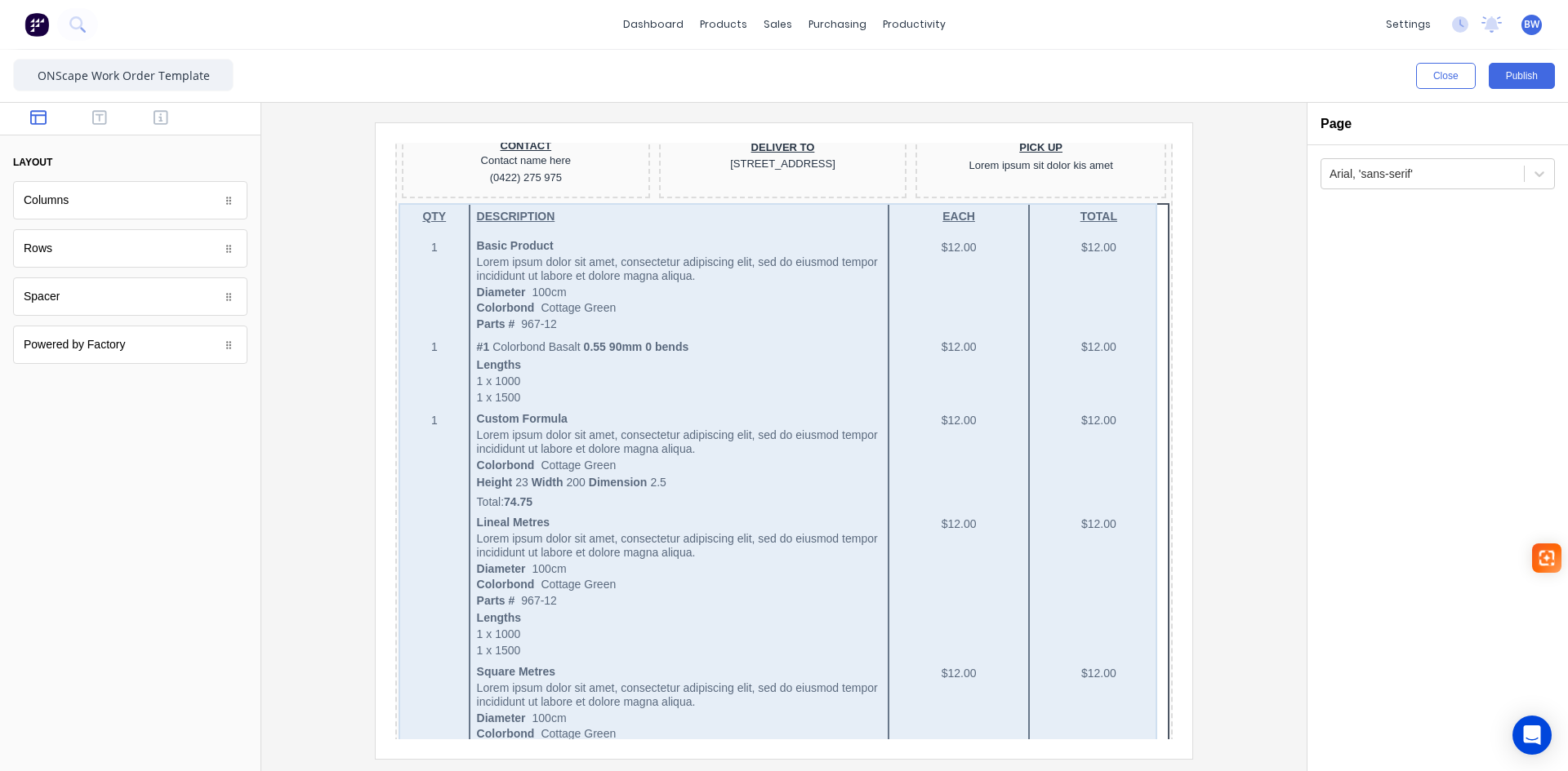
scroll to position [0, 0]
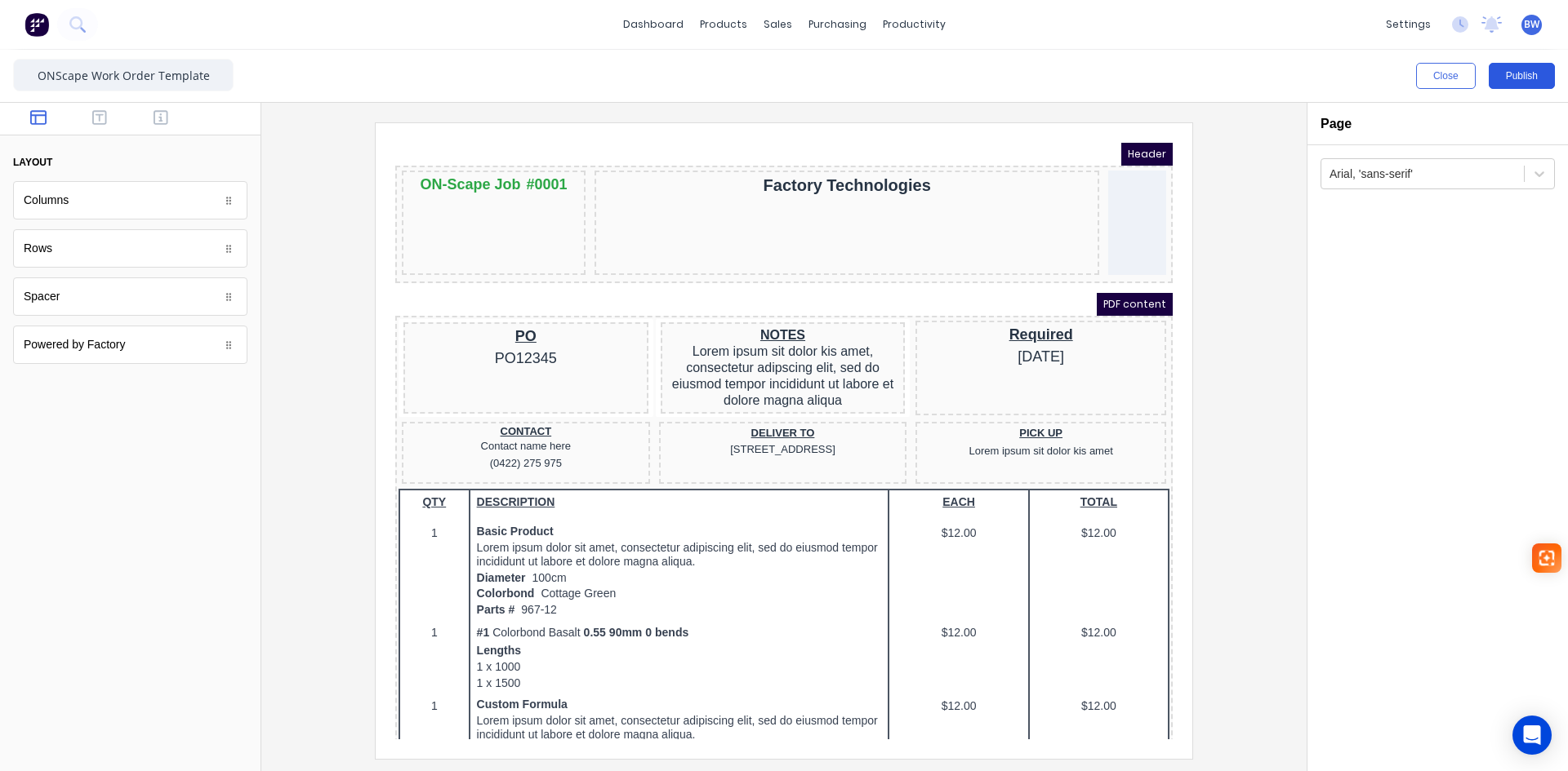
click at [1517, 80] on button "Publish" at bounding box center [1522, 76] width 66 height 26
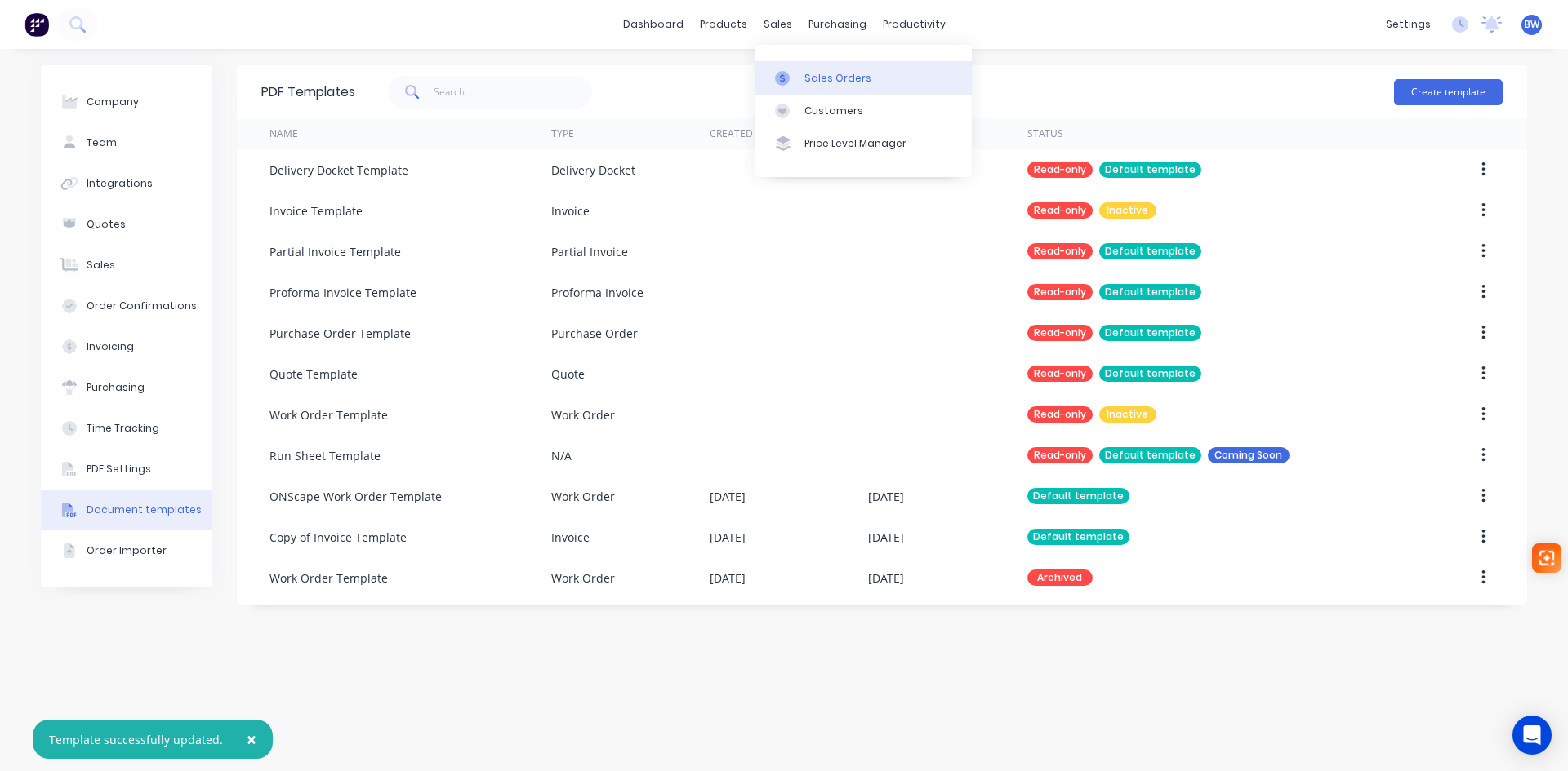
click at [815, 78] on div "Sales Orders" at bounding box center [837, 78] width 67 height 15
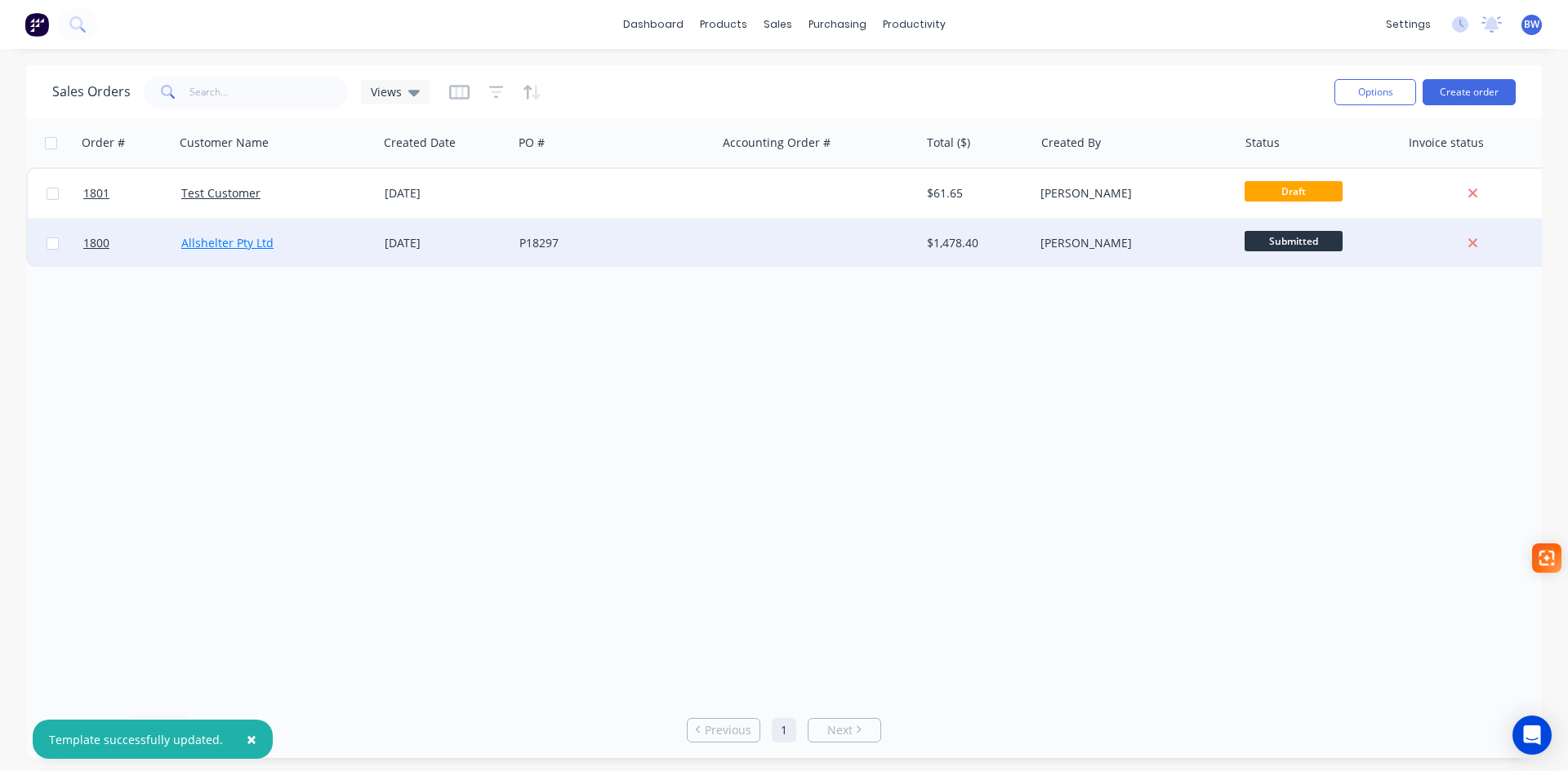
click at [240, 242] on link "Allshelter Pty Ltd" at bounding box center [227, 243] width 93 height 16
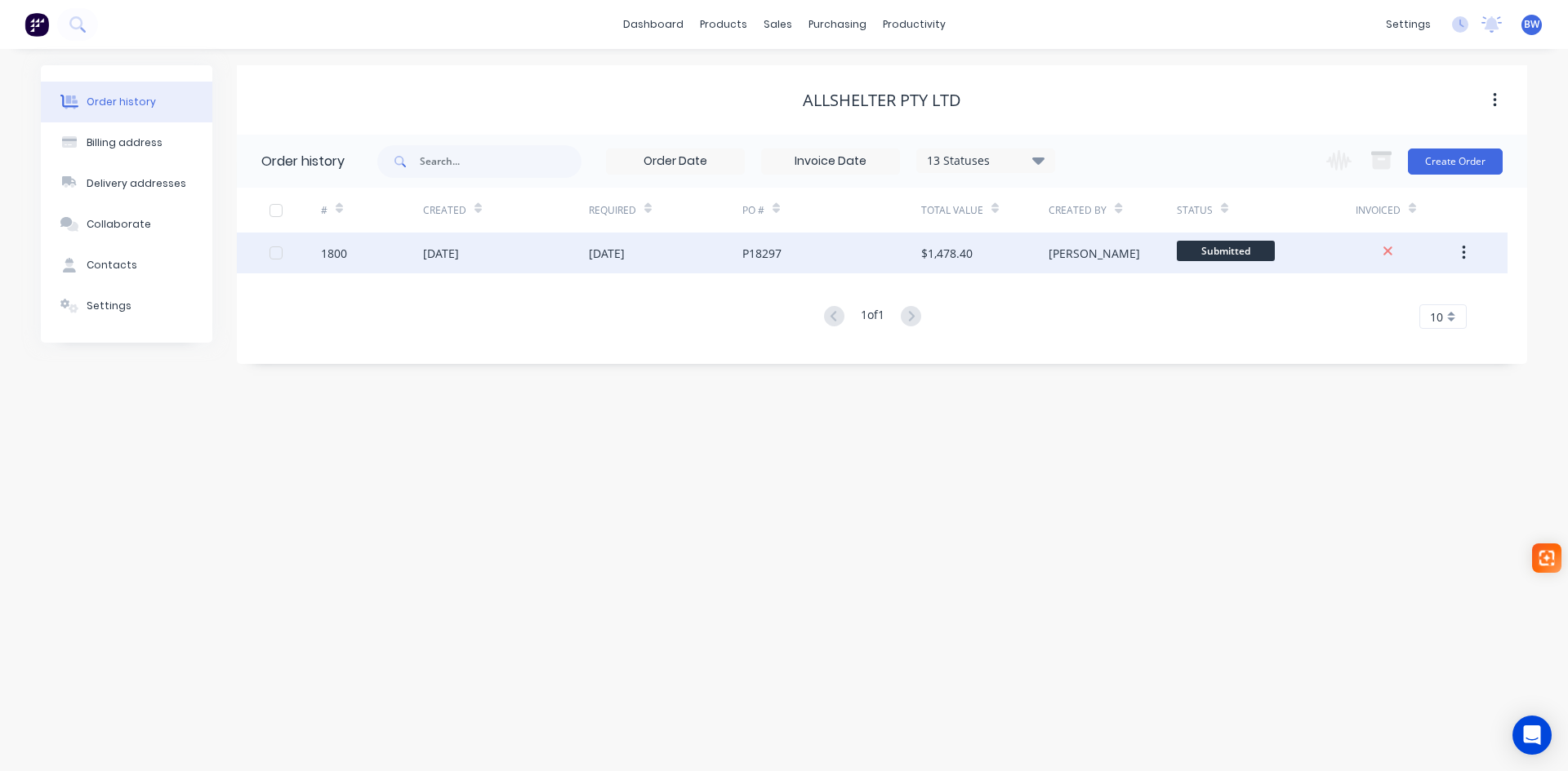
click at [459, 250] on div "23 Sep 2025" at bounding box center [441, 253] width 36 height 17
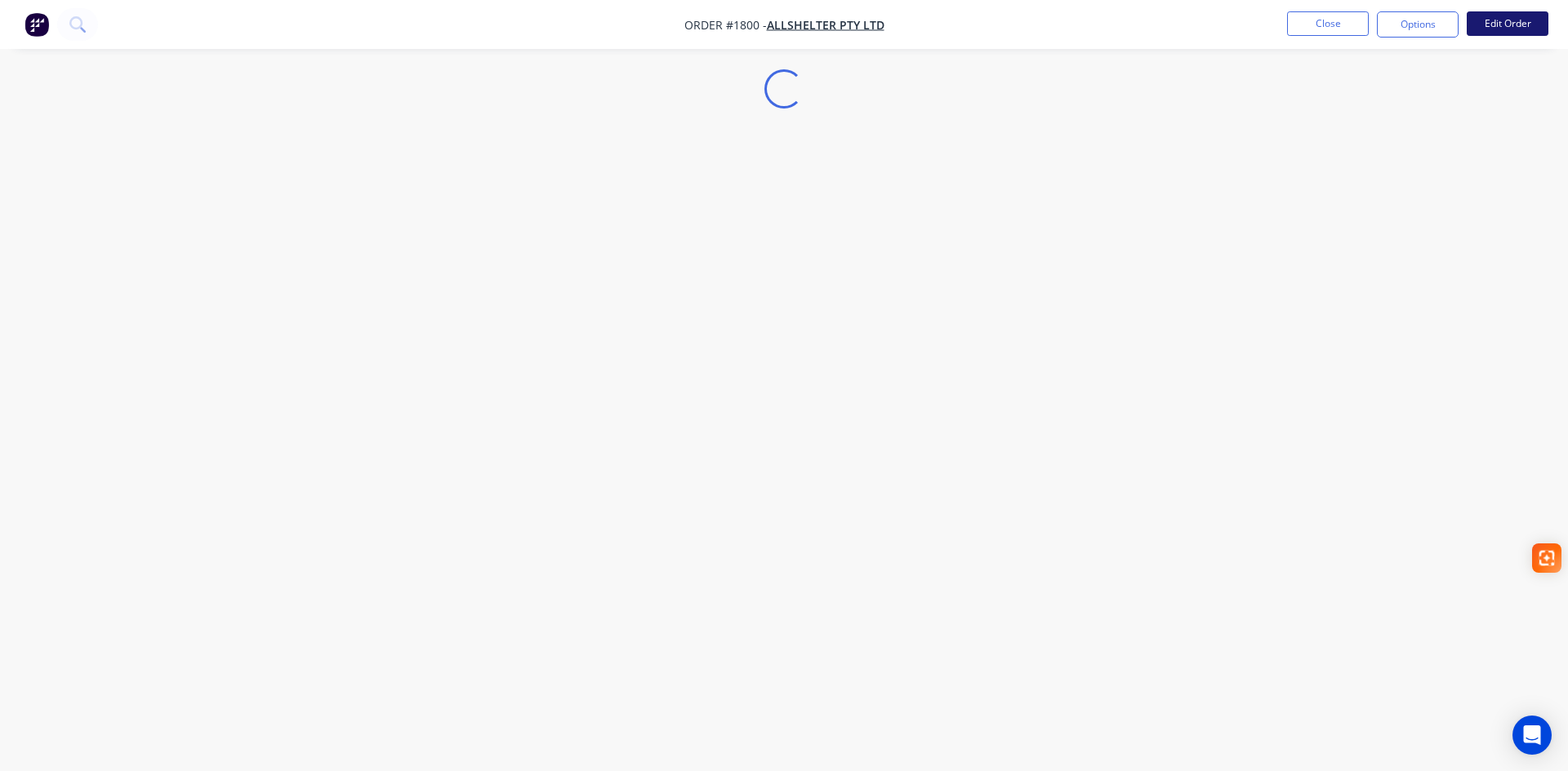
click at [1530, 23] on button "Edit Order" at bounding box center [1507, 23] width 81 height 24
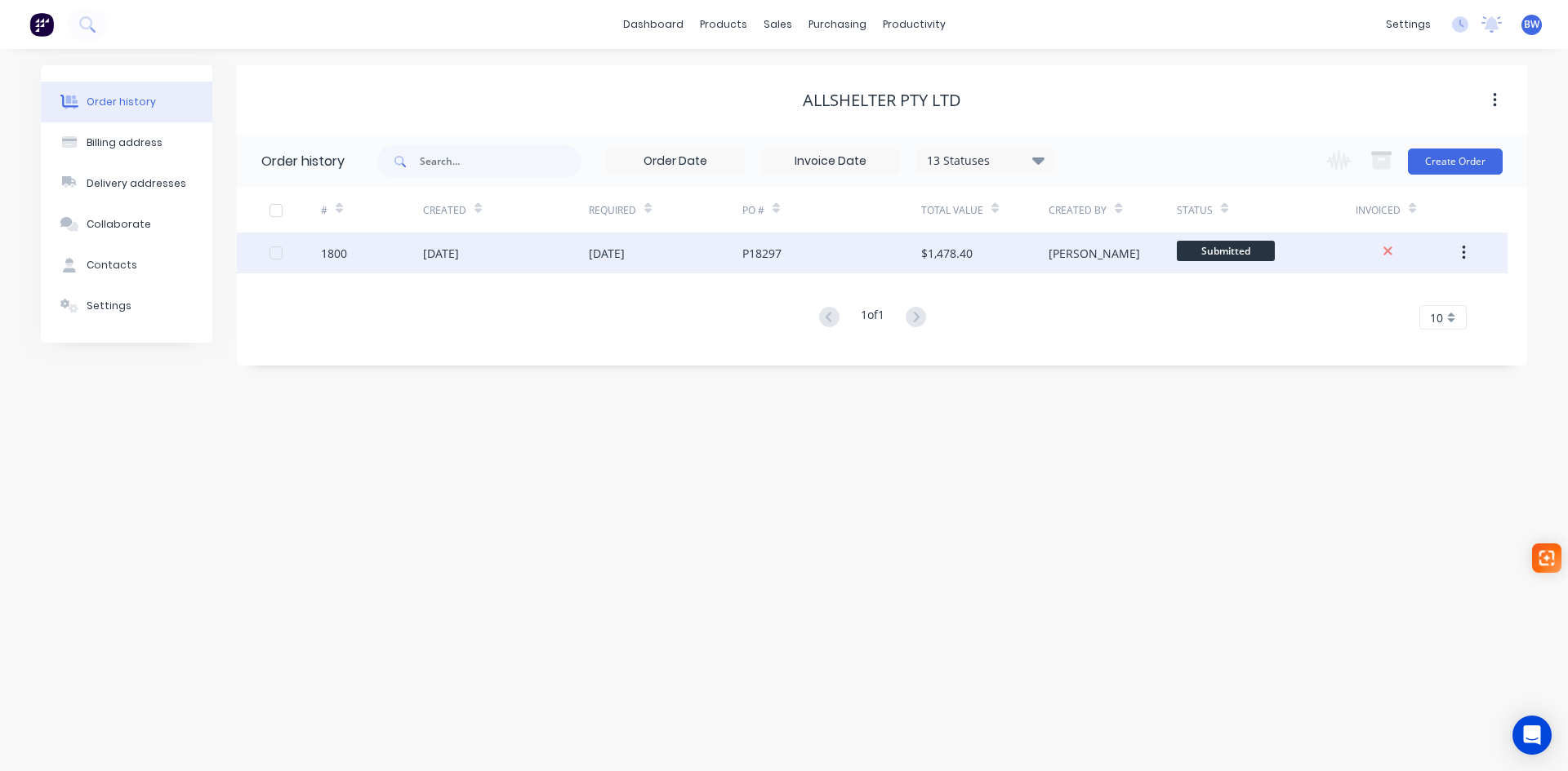
click at [502, 259] on div "[DATE]" at bounding box center [506, 252] width 166 height 41
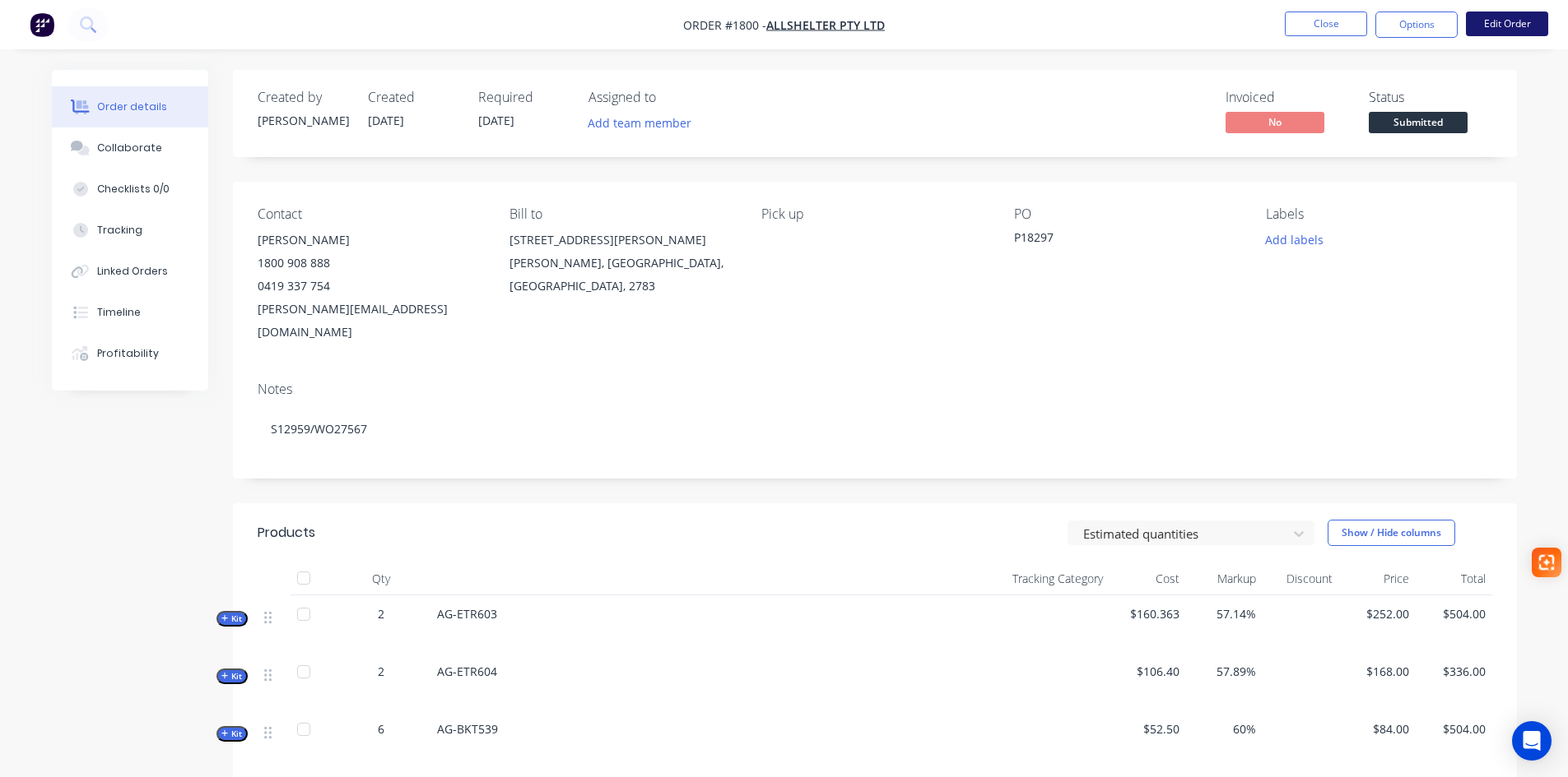
click at [1517, 26] on button "Edit Order" at bounding box center [1507, 24] width 82 height 24
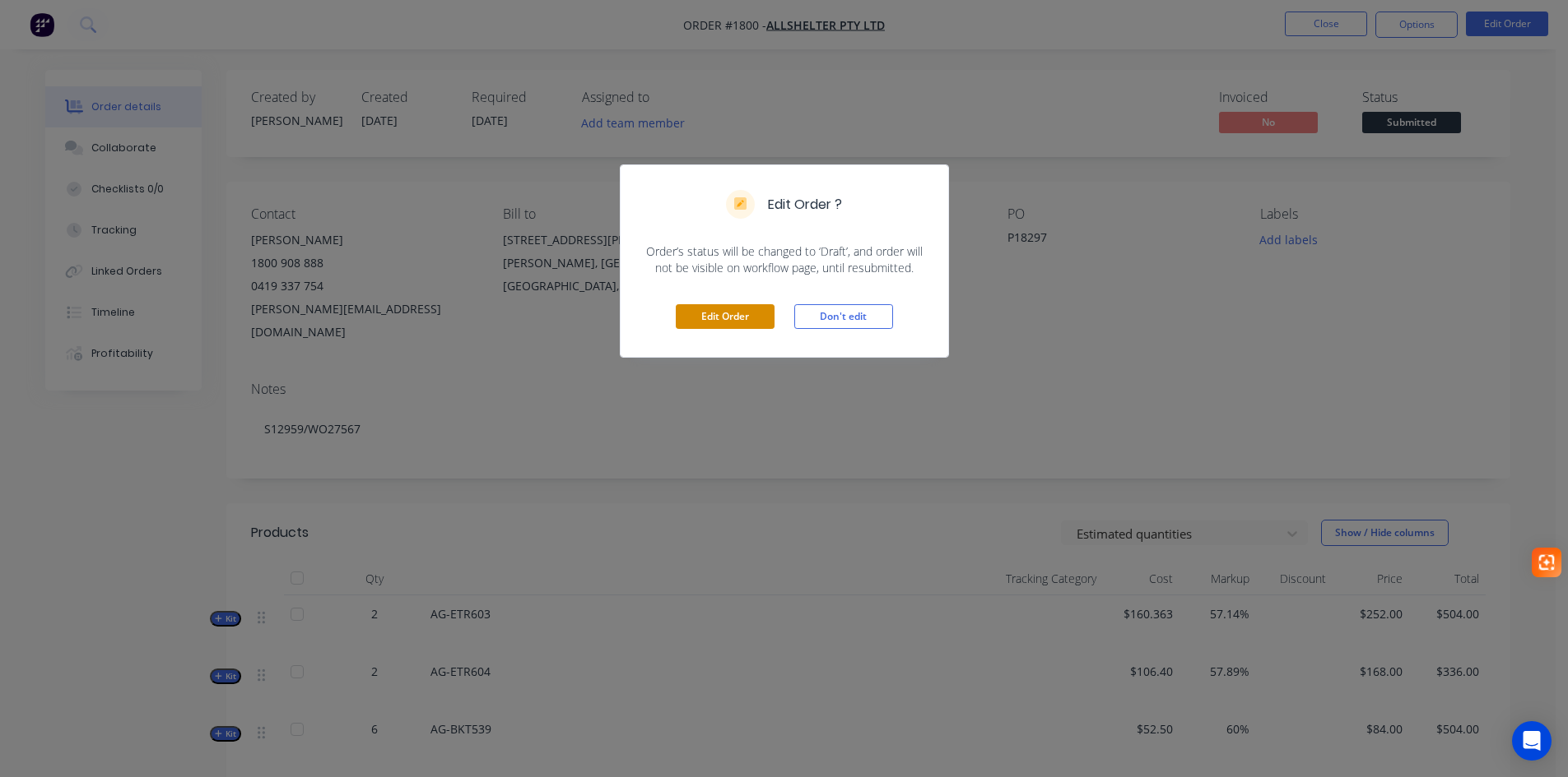
click at [728, 324] on button "Edit Order" at bounding box center [724, 316] width 98 height 24
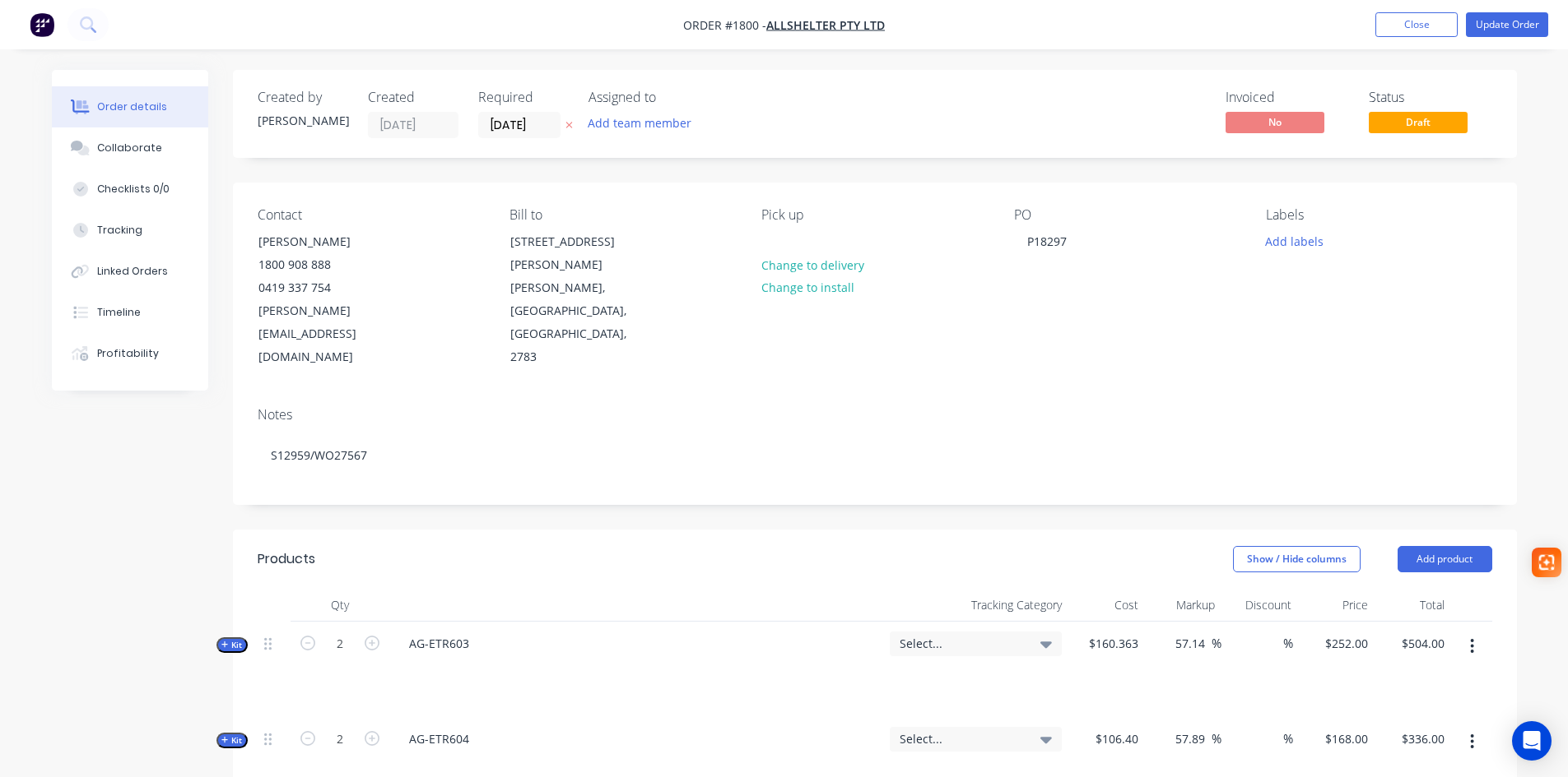
click at [799, 220] on div "Pick up" at bounding box center [874, 215] width 226 height 16
click at [797, 240] on div "Pick up Change to delivery Change to install" at bounding box center [874, 288] width 226 height 162
click at [805, 266] on button "Change to delivery" at bounding box center [812, 264] width 120 height 22
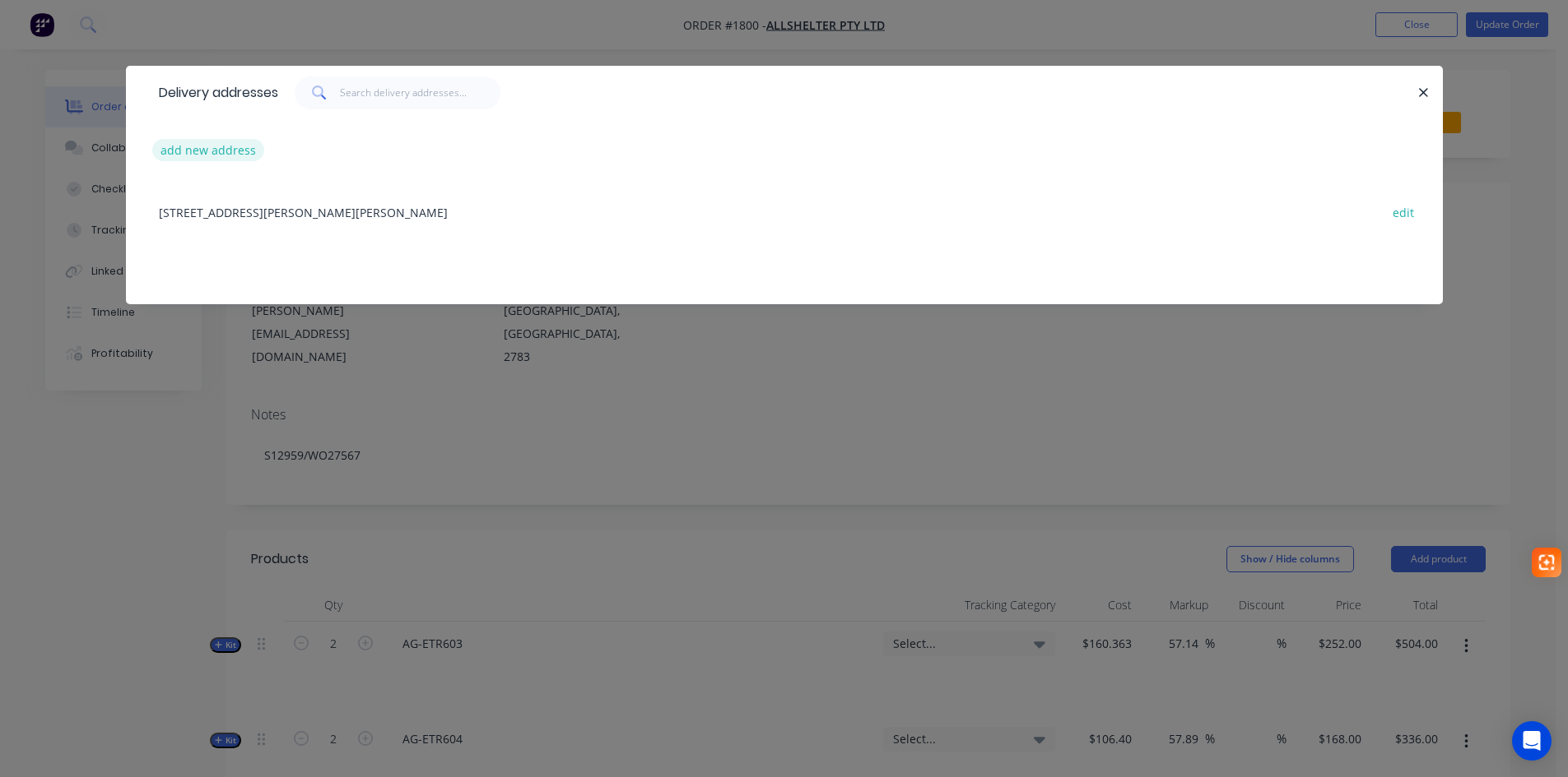
click at [207, 152] on button "add new address" at bounding box center [208, 150] width 112 height 22
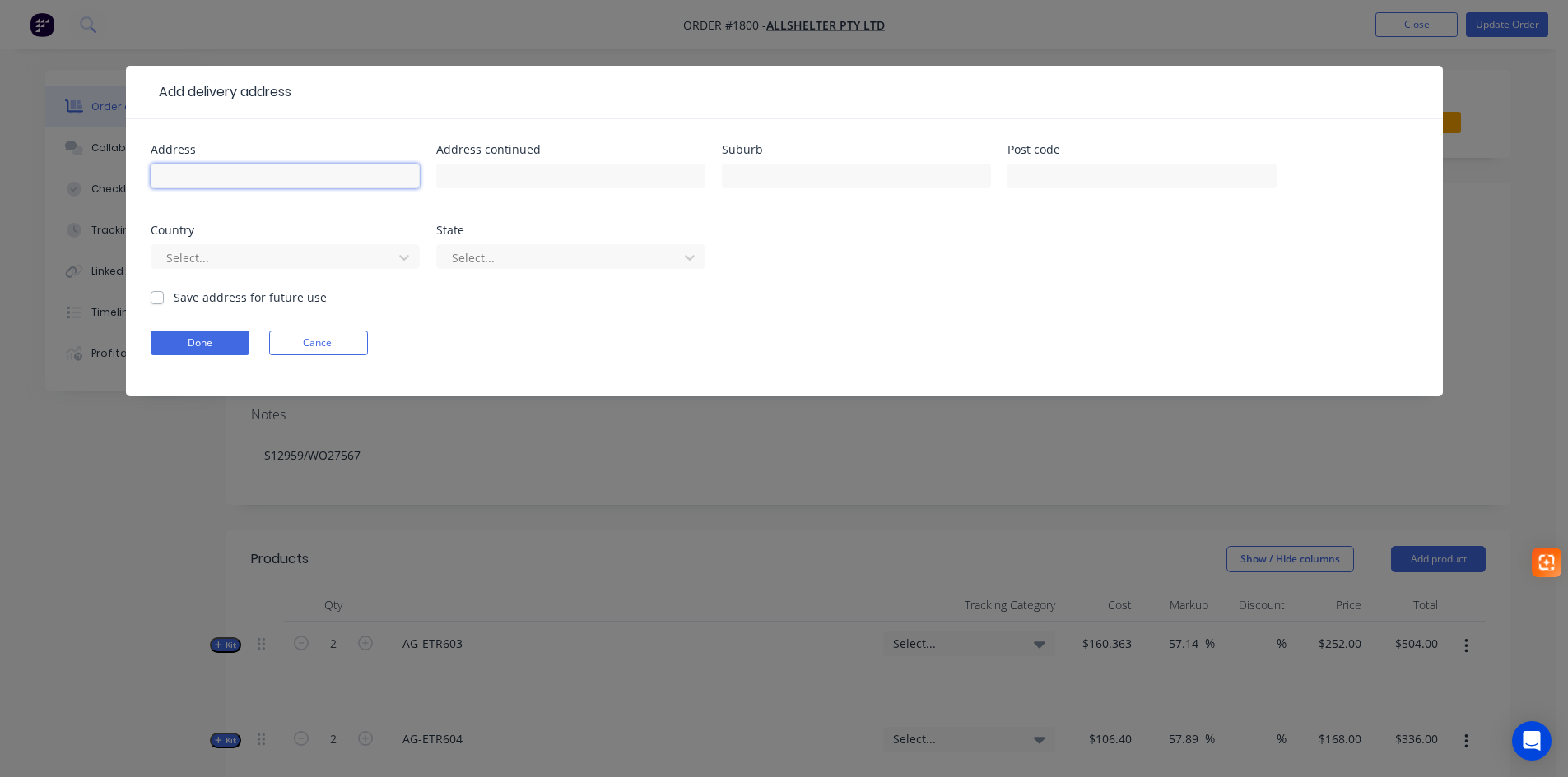
click at [216, 172] on input "text" at bounding box center [285, 176] width 269 height 24
click at [221, 184] on input "text" at bounding box center [285, 176] width 269 height 24
type input "[STREET_ADDRESS]"
type input "[GEOGRAPHIC_DATA]"
type input "2759"
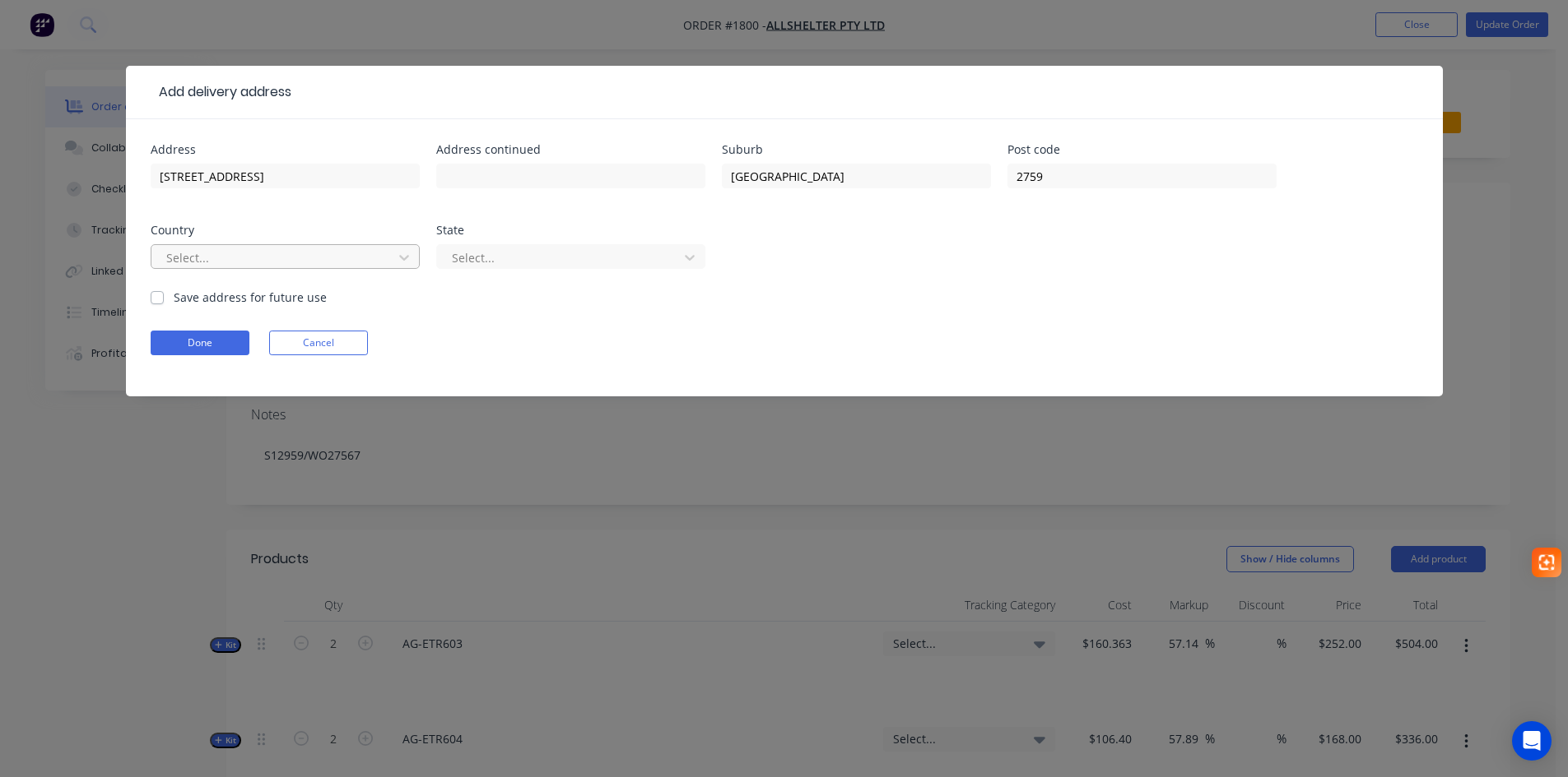
click at [370, 259] on div at bounding box center [275, 258] width 220 height 21
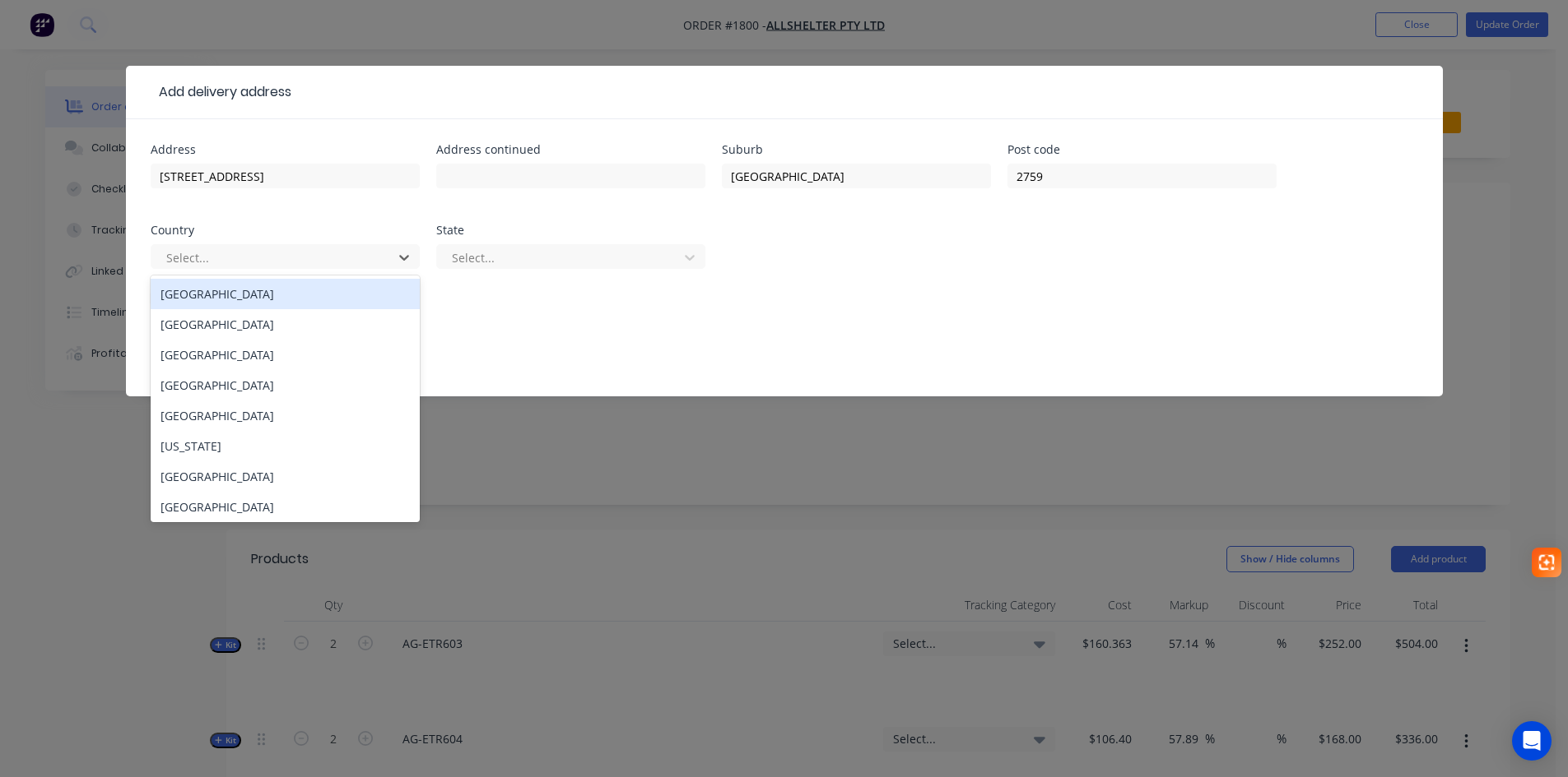
click at [310, 301] on div "[GEOGRAPHIC_DATA]" at bounding box center [285, 294] width 269 height 30
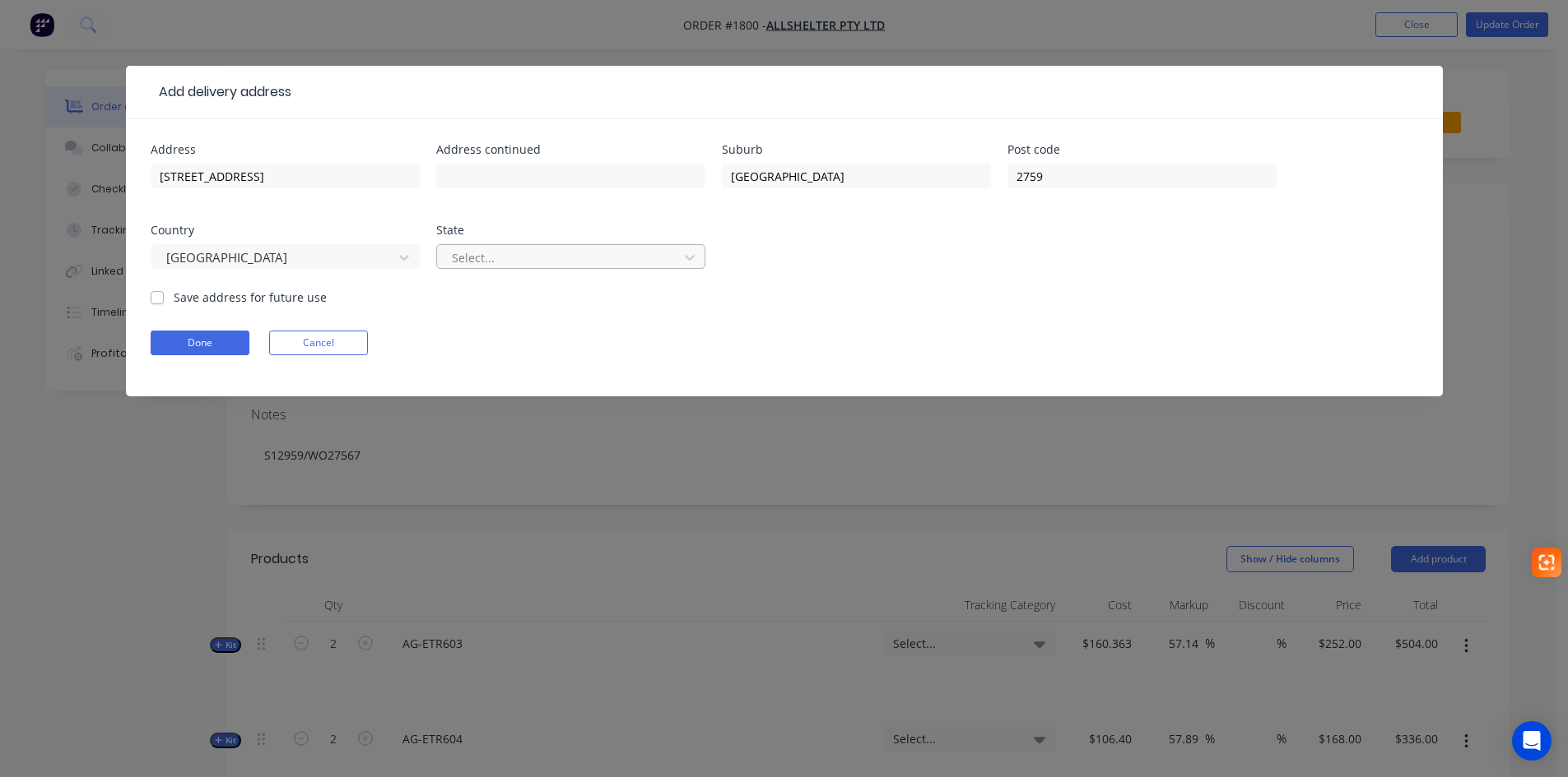
click at [469, 258] on div at bounding box center [560, 258] width 220 height 21
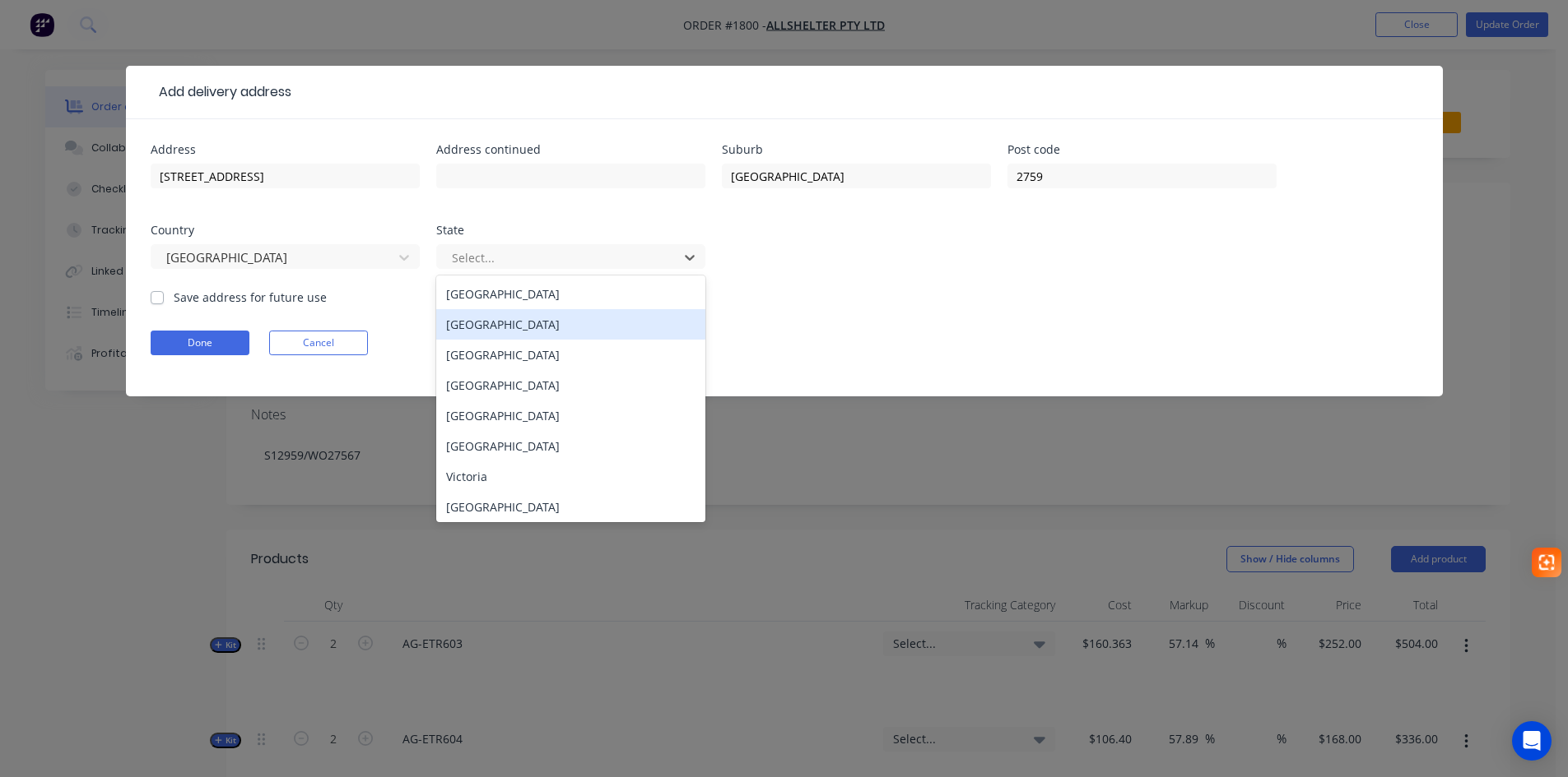
click at [477, 325] on div "New South Wales" at bounding box center [571, 324] width 269 height 30
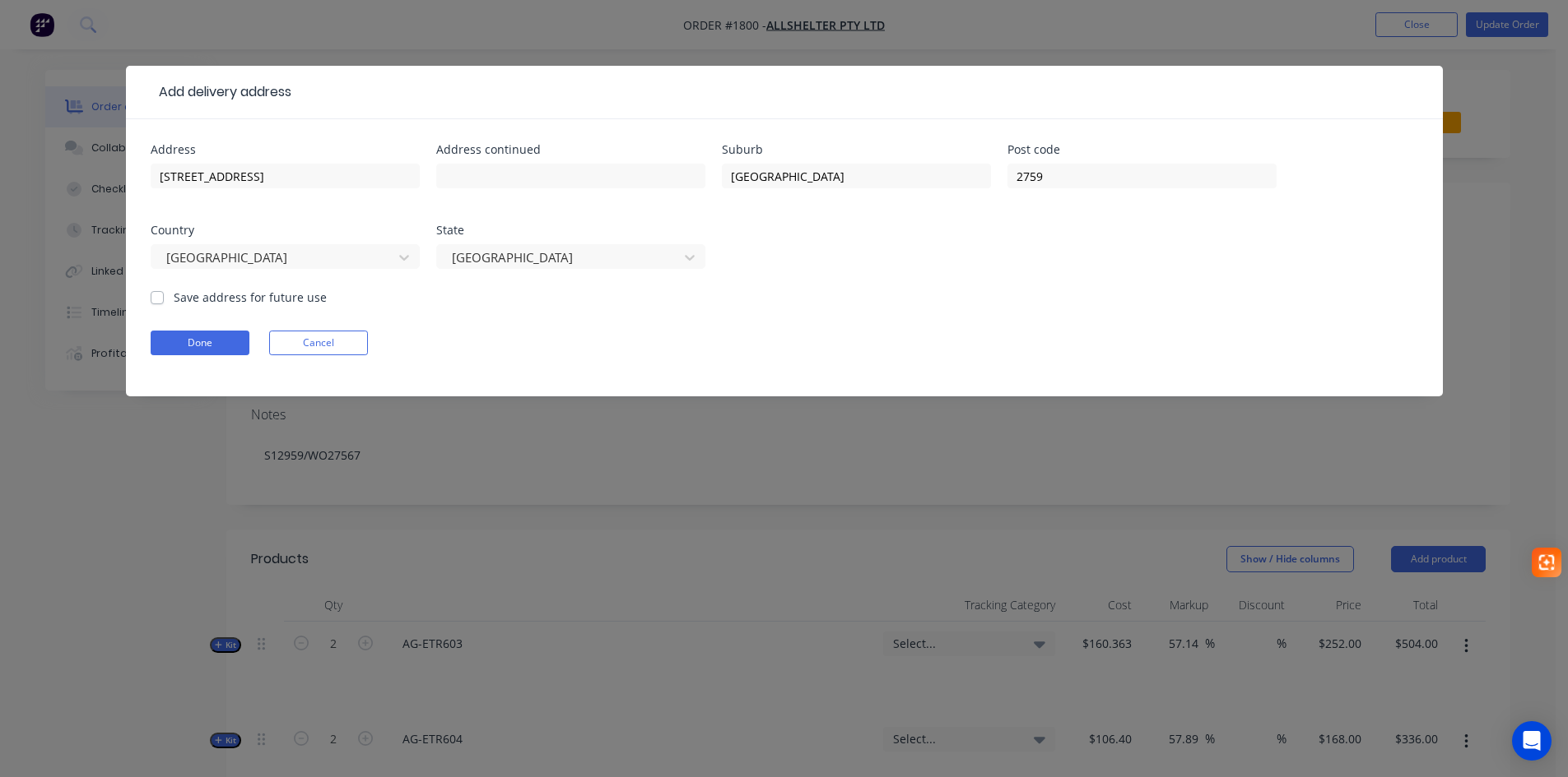
click at [173, 297] on label "Save address for future use" at bounding box center [250, 297] width 153 height 17
click at [159, 297] on input "Save address for future use" at bounding box center [157, 296] width 13 height 16
checkbox input "true"
click at [183, 340] on button "Done" at bounding box center [200, 343] width 98 height 24
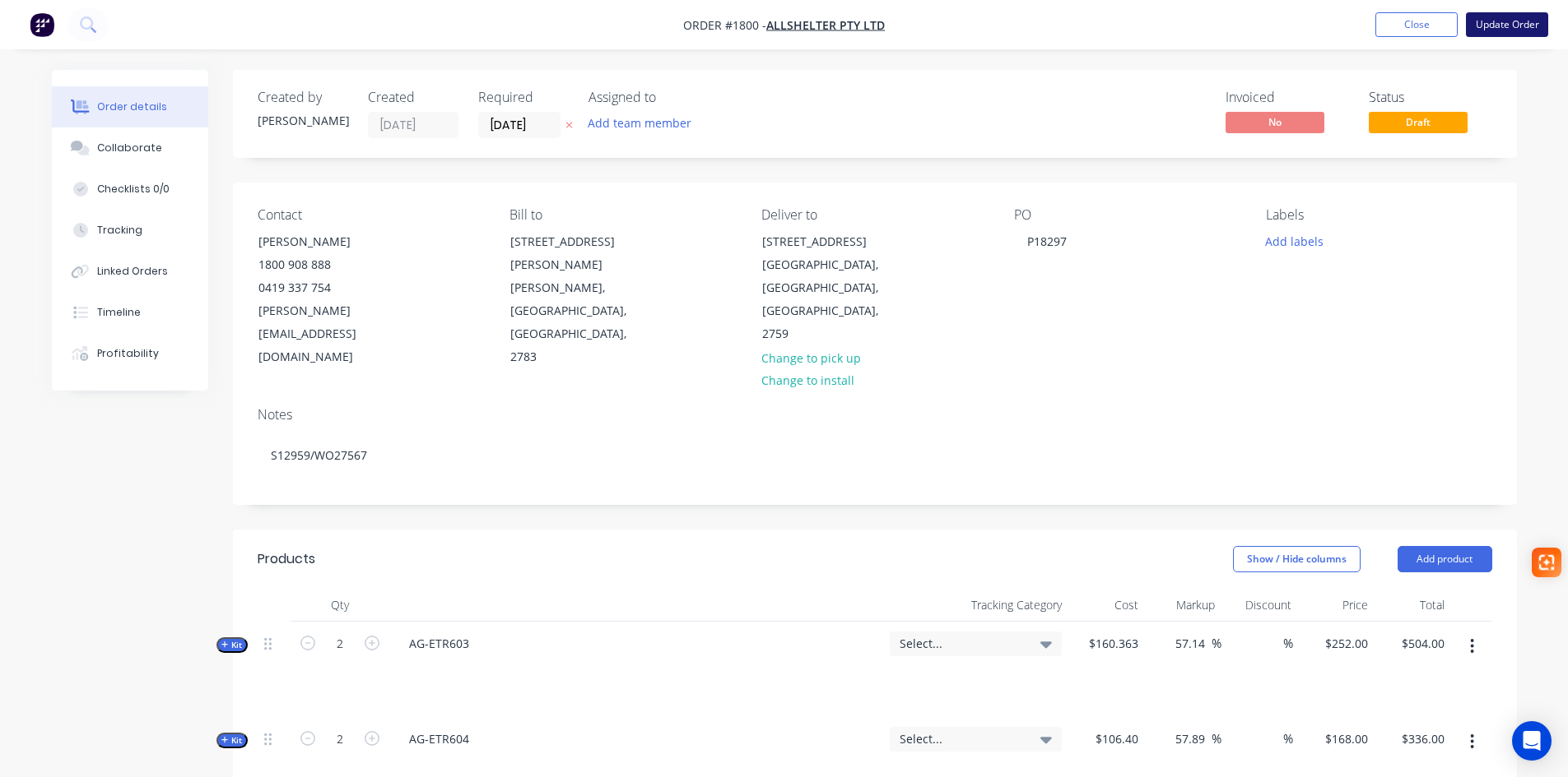
click at [1511, 22] on button "Update Order" at bounding box center [1507, 24] width 82 height 24
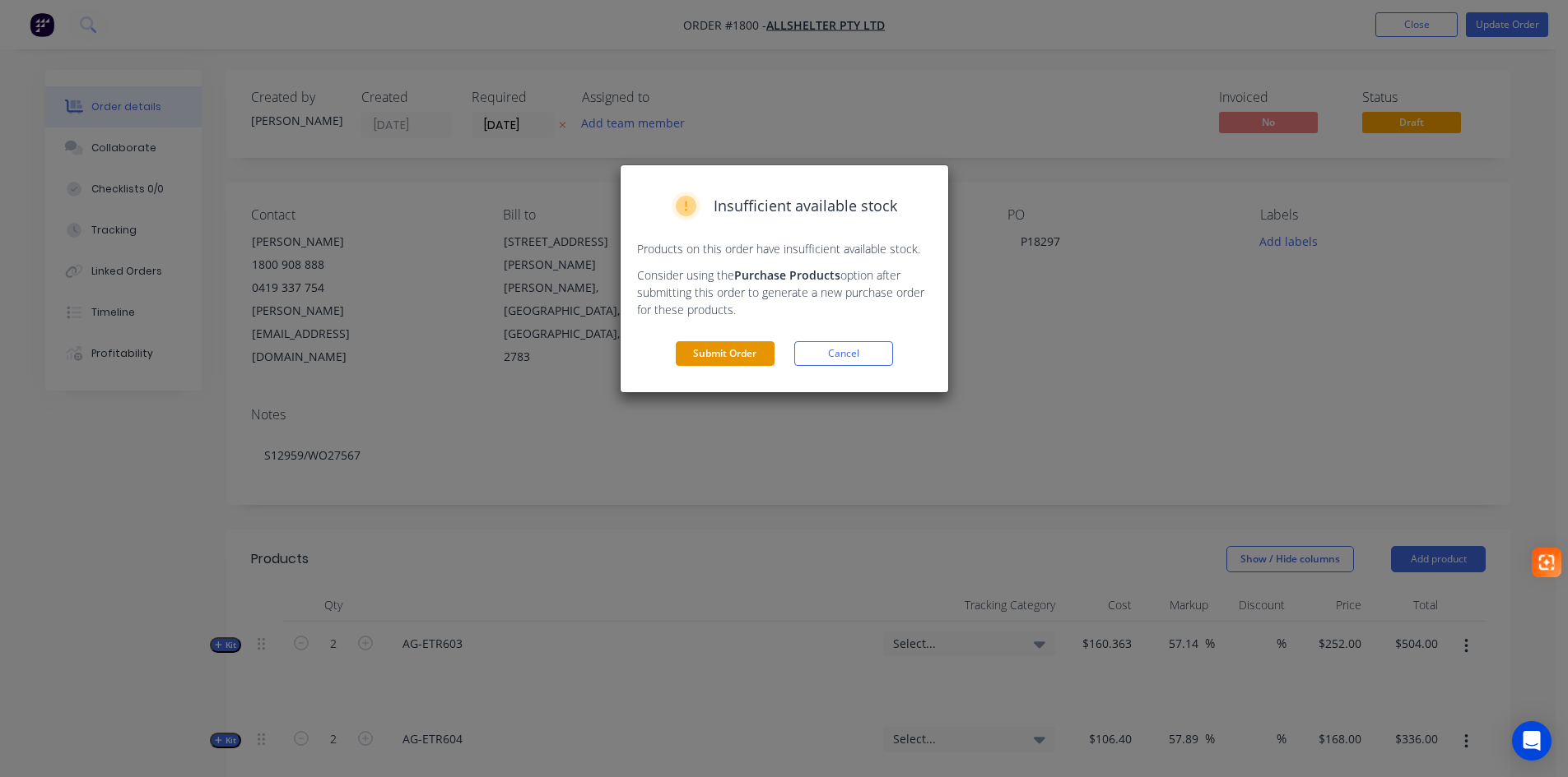
click at [703, 359] on button "Submit Order" at bounding box center [724, 354] width 98 height 24
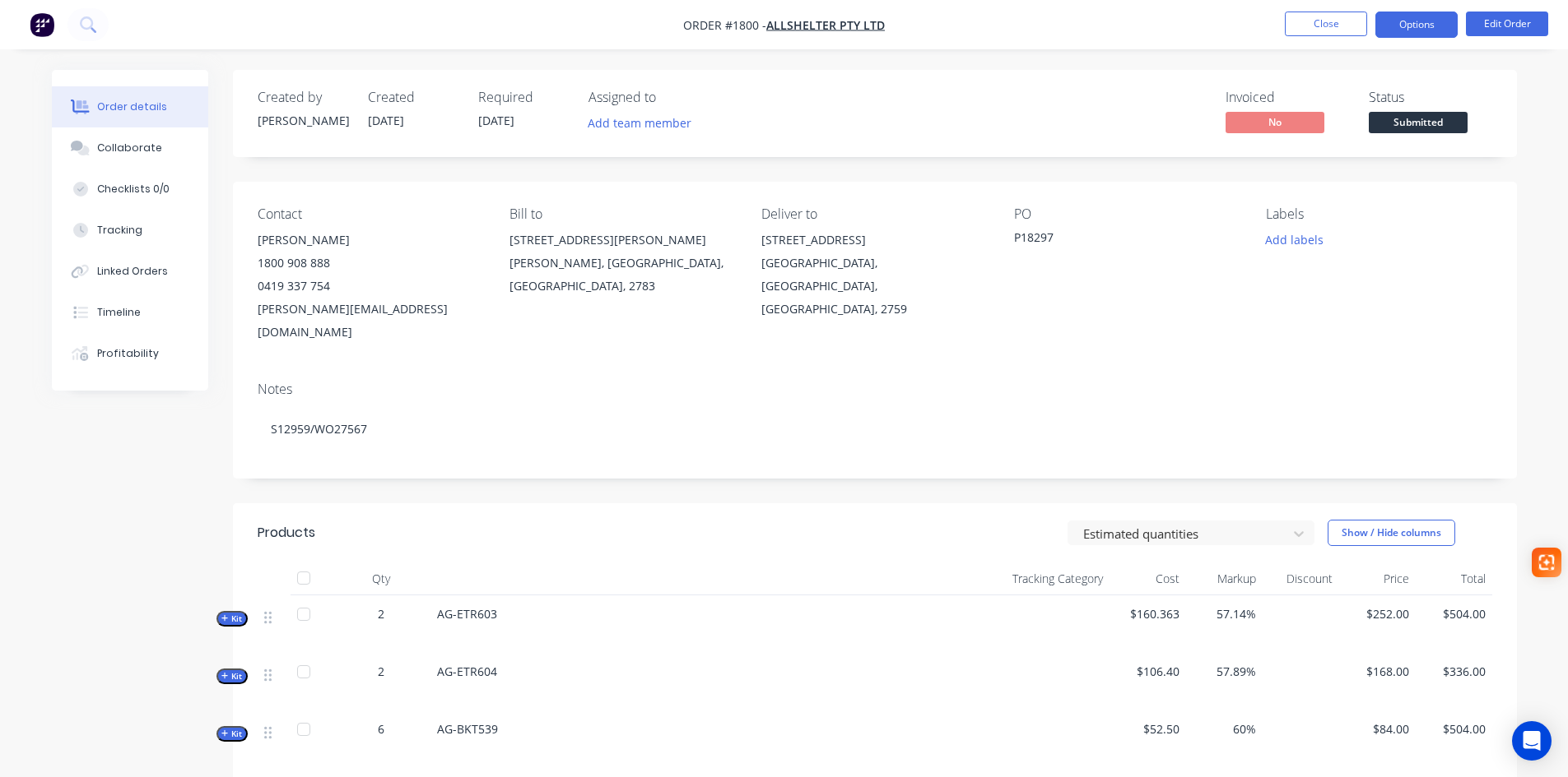
click at [1405, 26] on button "Options" at bounding box center [1416, 24] width 82 height 26
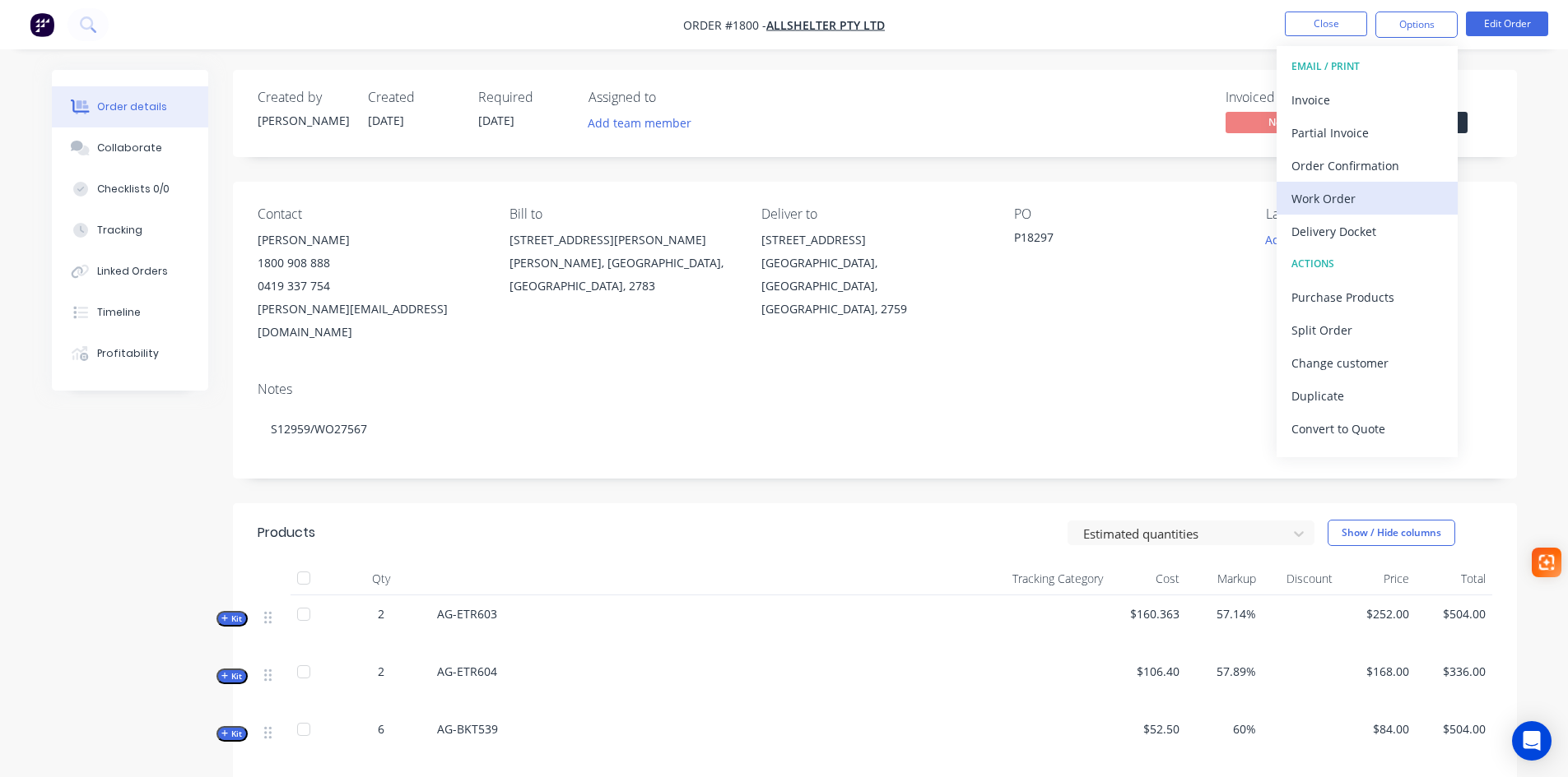
click at [1314, 210] on div "Work Order" at bounding box center [1368, 198] width 152 height 24
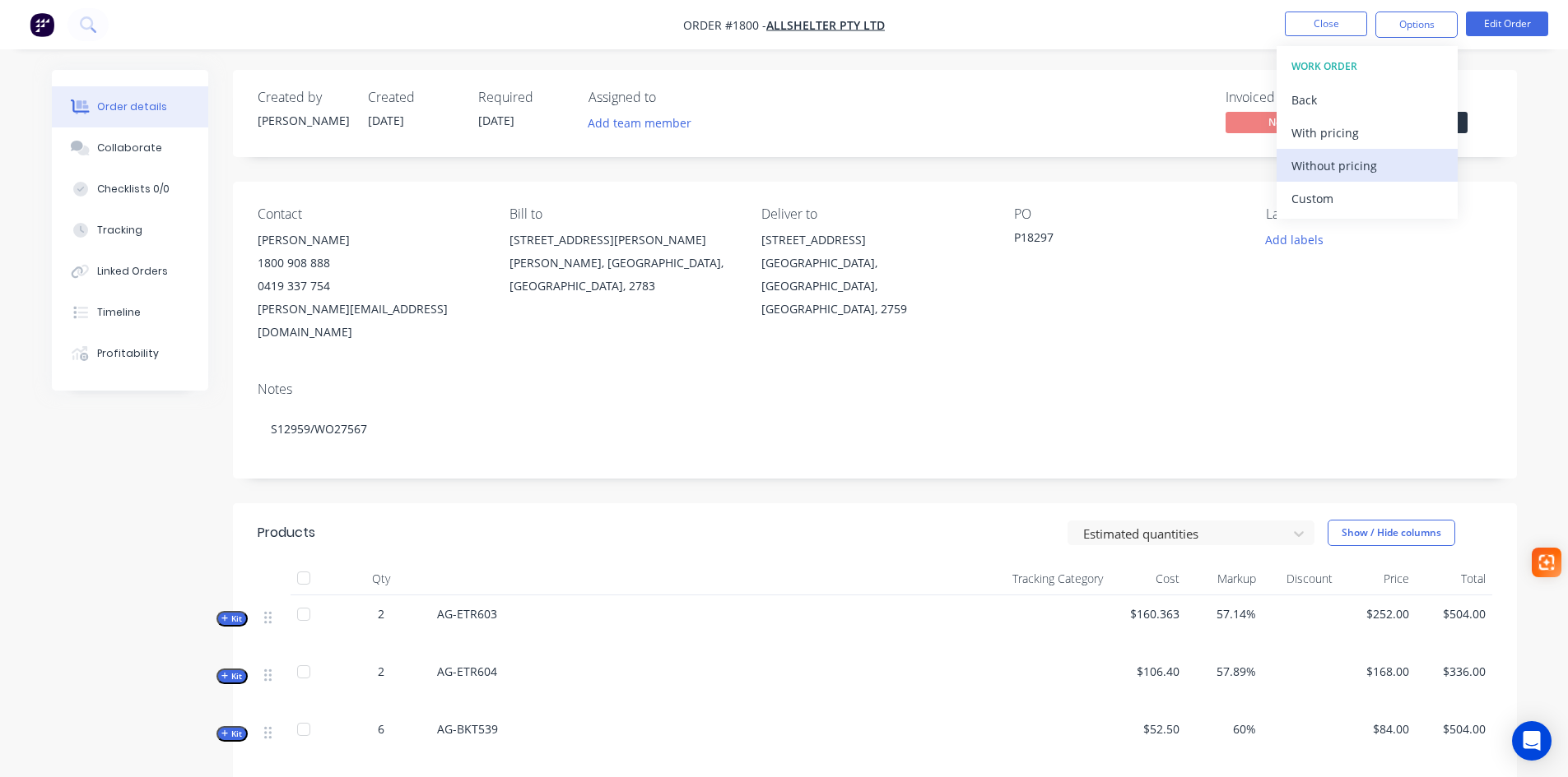
click at [1303, 162] on div "Without pricing" at bounding box center [1368, 166] width 152 height 24
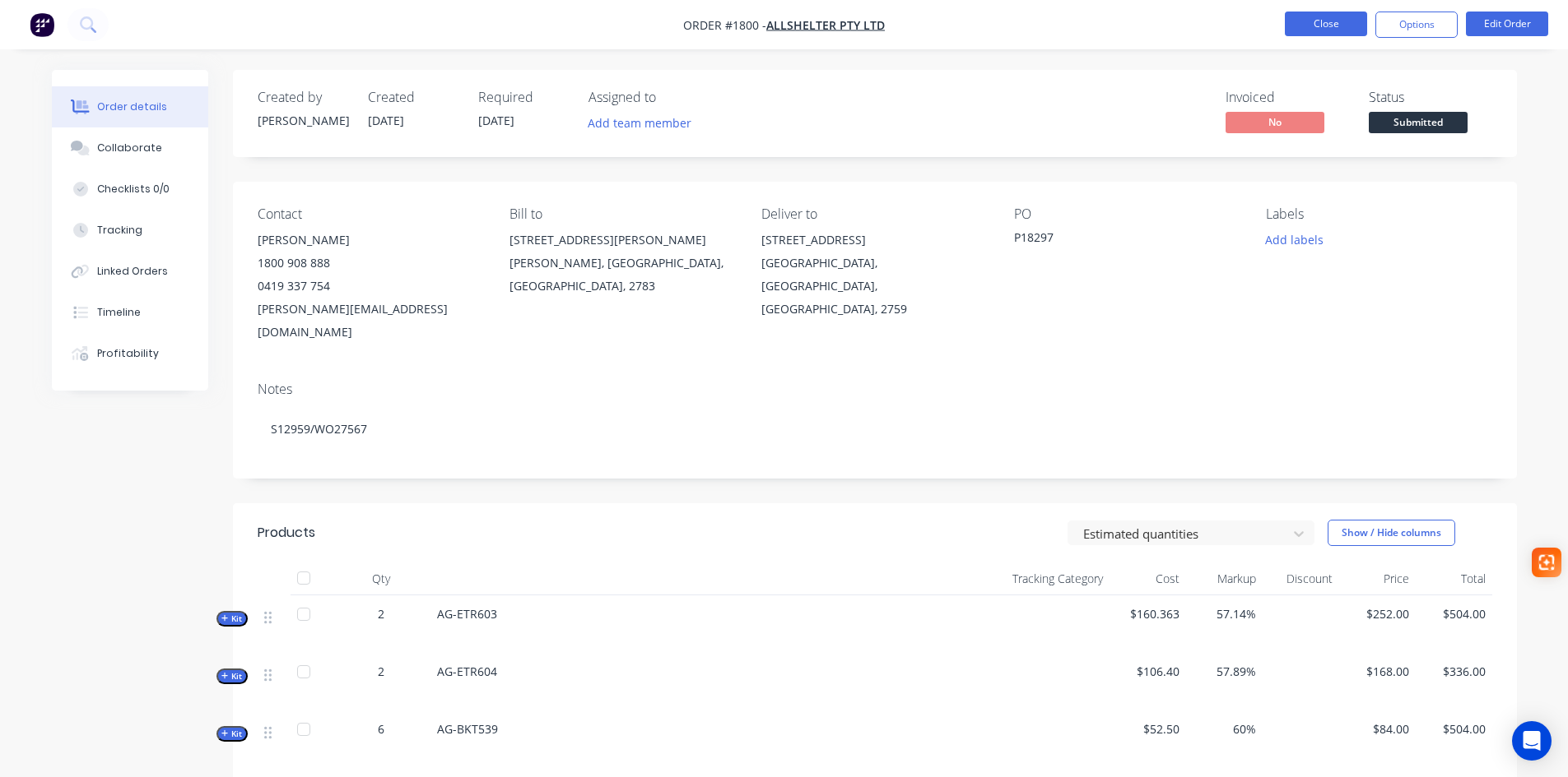
click at [1317, 27] on button "Close" at bounding box center [1326, 24] width 82 height 24
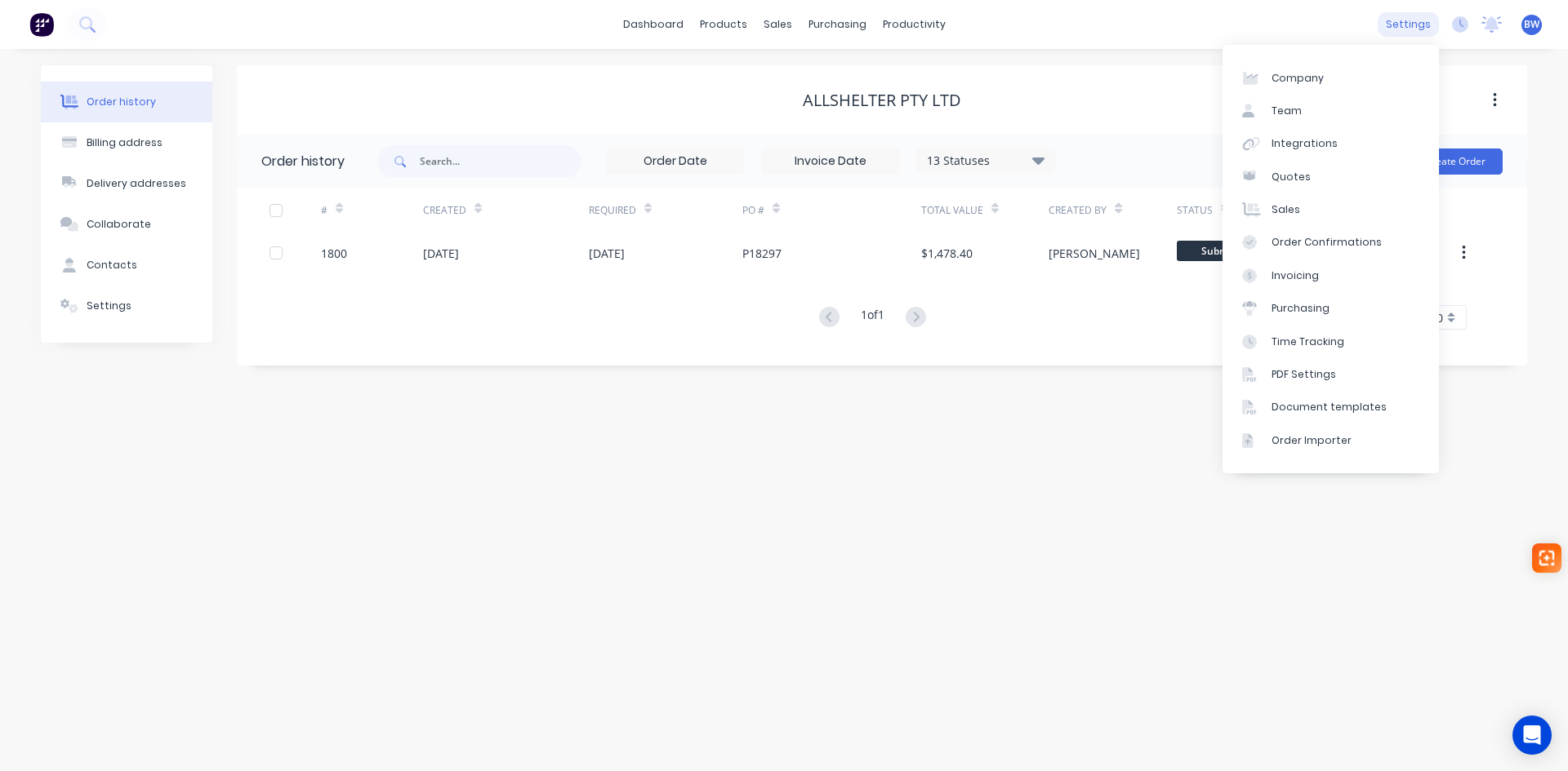
click at [1421, 29] on div "settings" at bounding box center [1408, 24] width 61 height 24
click at [1354, 401] on div "Document templates" at bounding box center [1328, 407] width 115 height 15
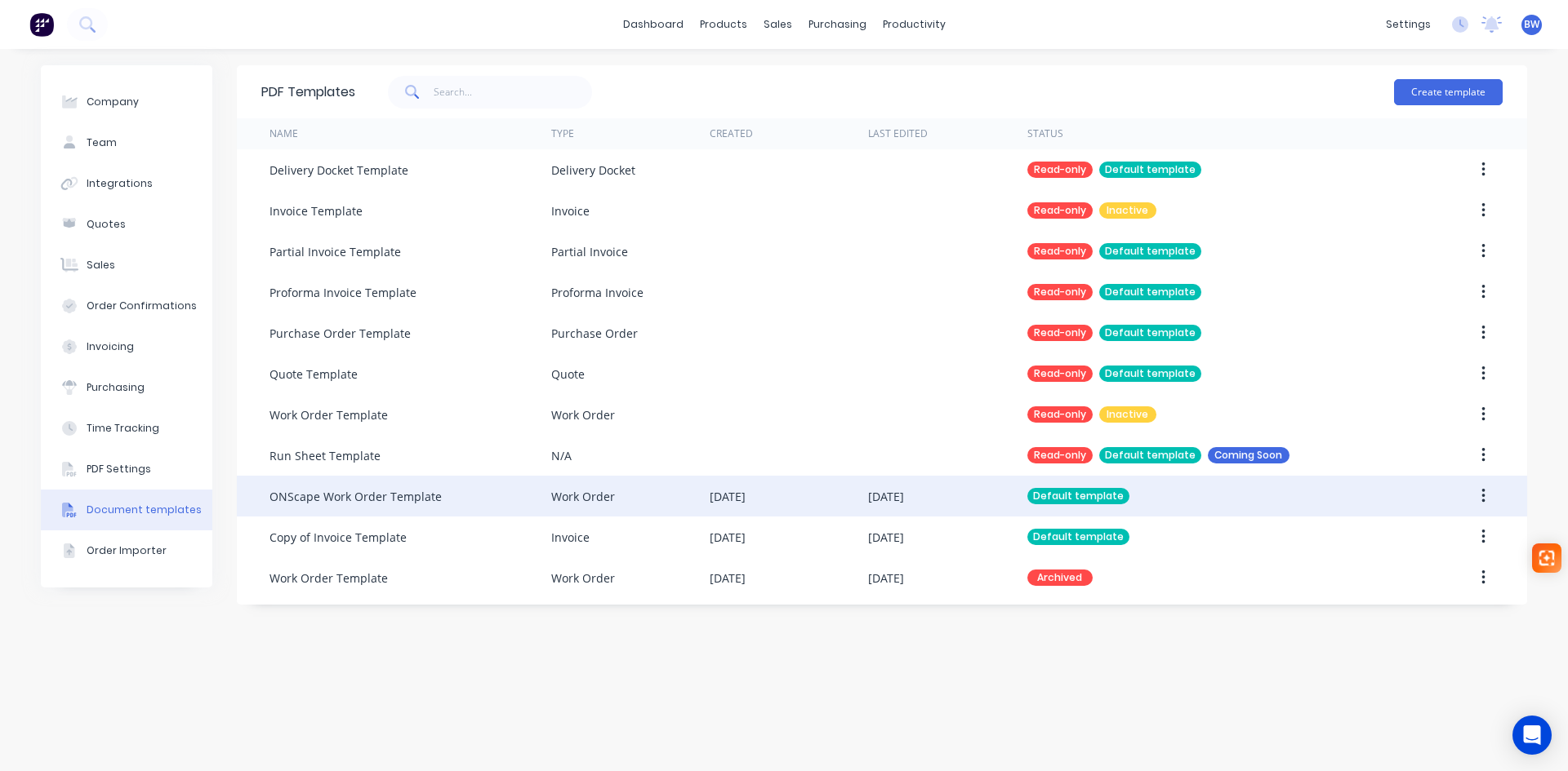
click at [1484, 496] on icon "button" at bounding box center [1483, 496] width 3 height 15
click at [1406, 538] on div "Edit" at bounding box center [1424, 538] width 125 height 23
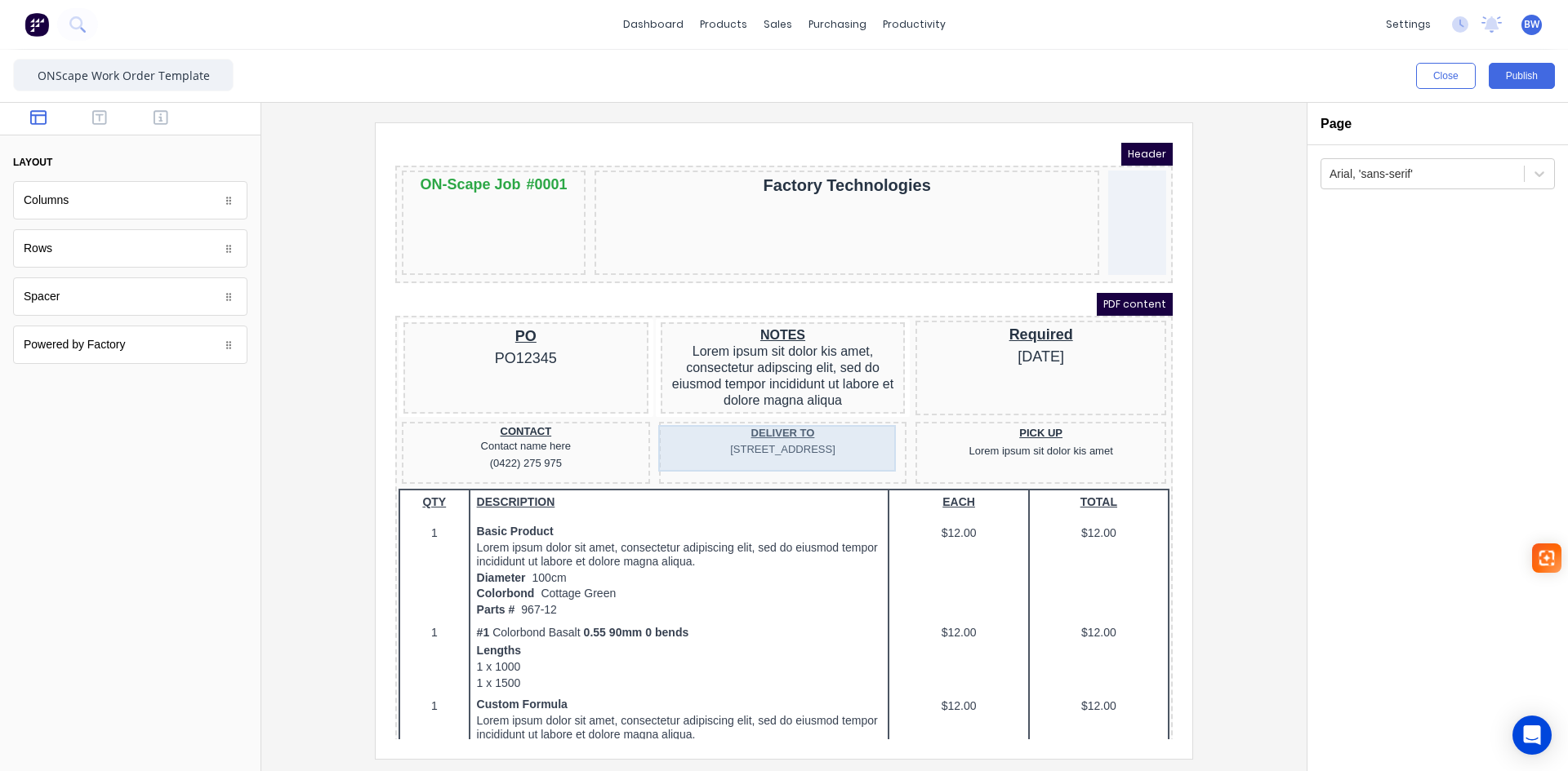
click at [768, 417] on div "DELIVER TO 234 Beach Road Gold Coast, Queensland, Australia" at bounding box center [764, 422] width 242 height 34
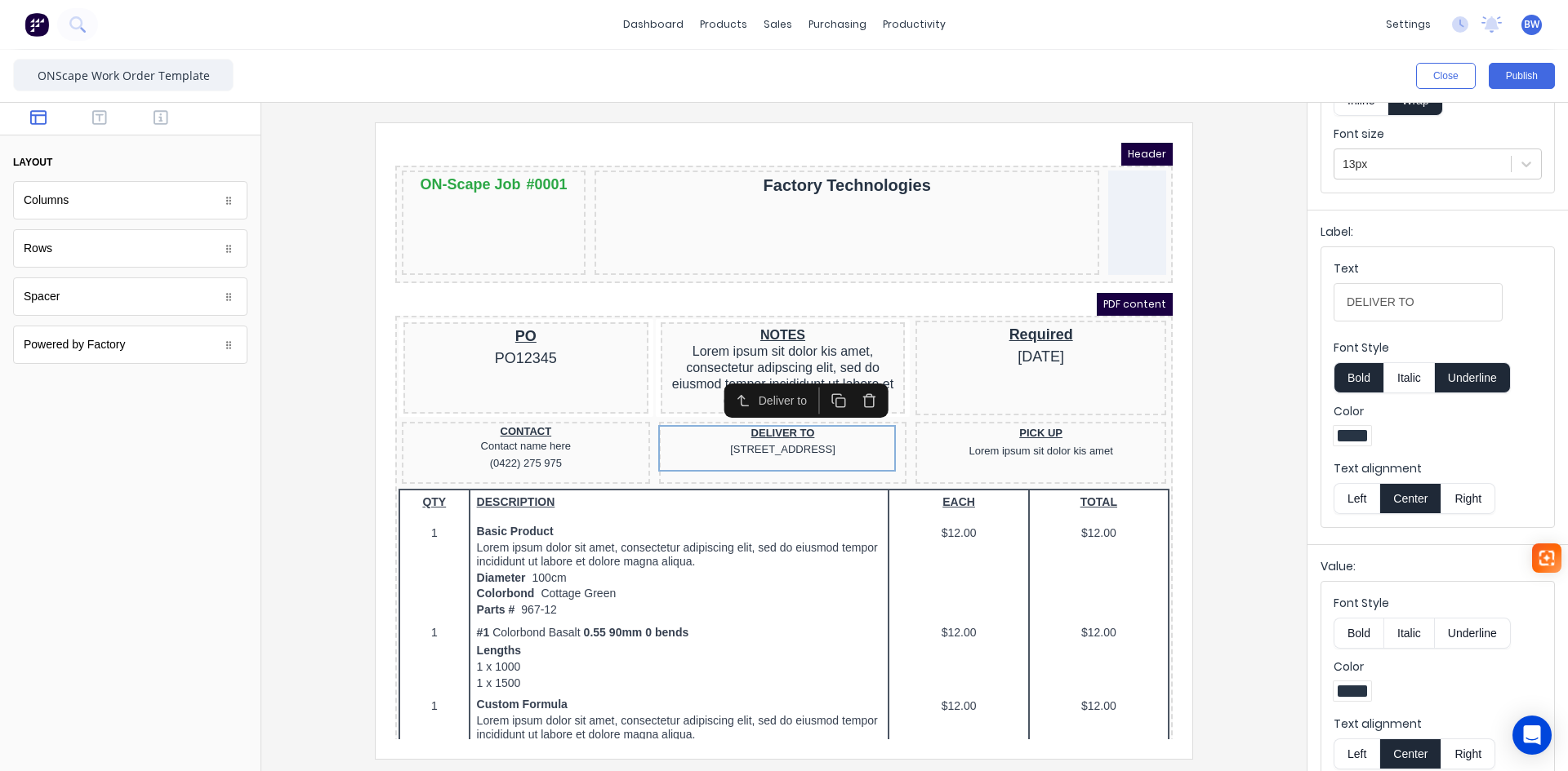
scroll to position [158, 0]
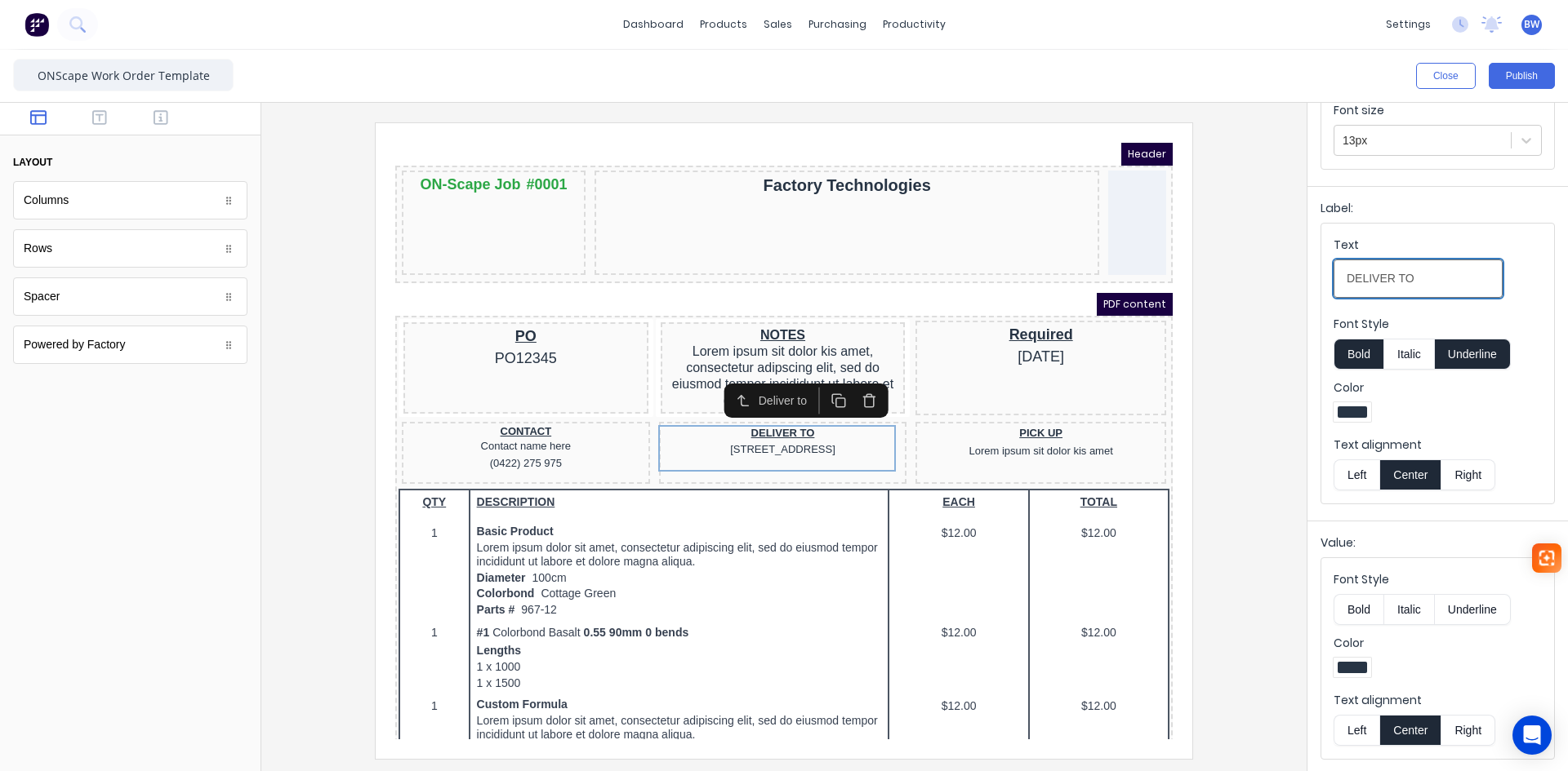
click at [1414, 275] on input "DELIVER TO" at bounding box center [1418, 278] width 169 height 38
click at [1402, 284] on input "DELIVER TO/PICKUP" at bounding box center [1418, 278] width 169 height 38
click at [1405, 281] on input "DELIVER TO/PICKUP" at bounding box center [1418, 278] width 169 height 38
click at [1413, 281] on input "DELIVER TO /PICKUP" at bounding box center [1418, 278] width 169 height 38
type input "DELIVER TO / PICKUP"
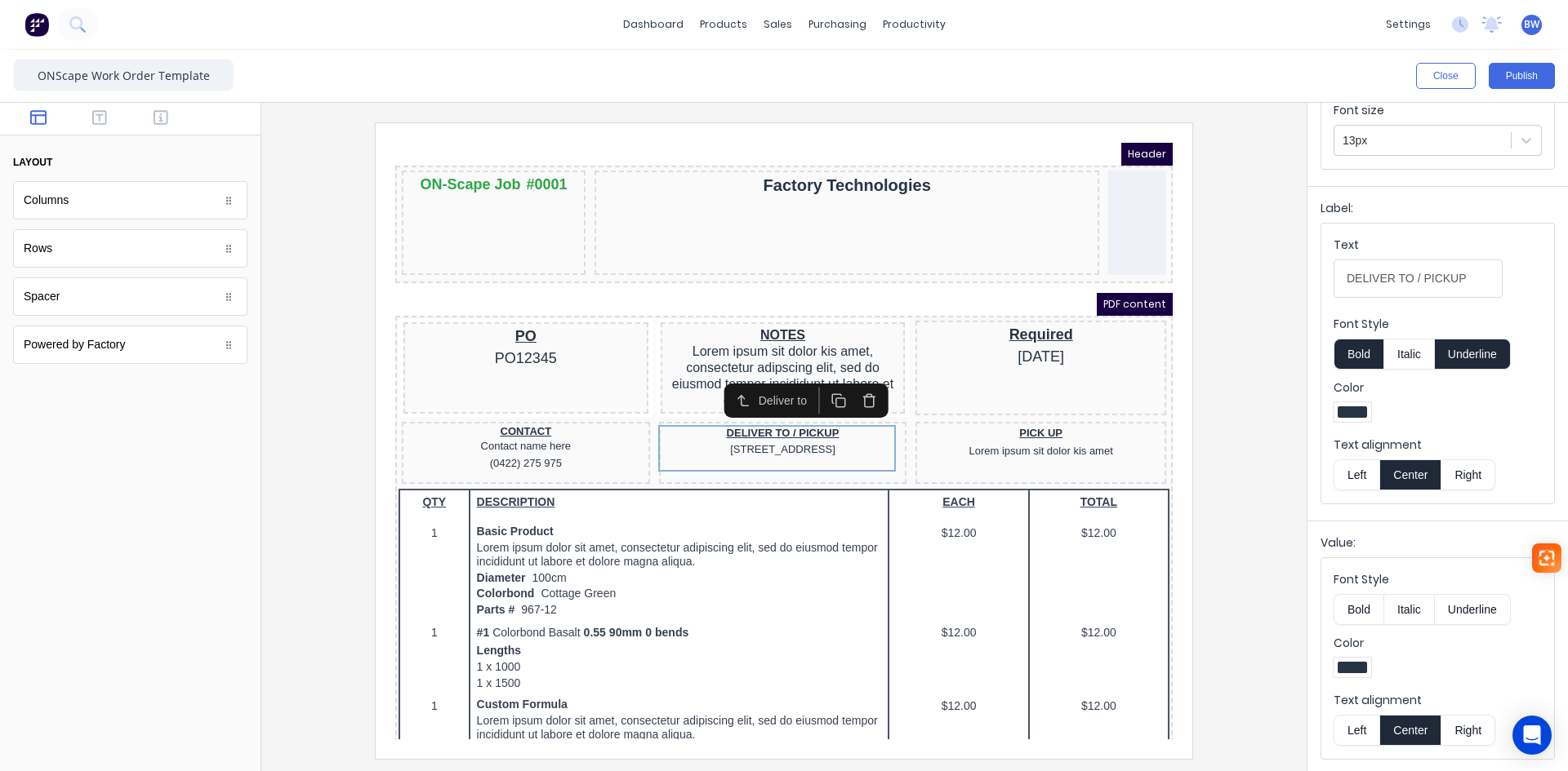
click at [1492, 306] on fieldset "Text DELIVER TO / PICKUP Font Style Bold Italic Underline Color Text alignment …" at bounding box center [1437, 364] width 233 height 280
click at [1093, 422] on div "PICK UP Lorem ipsum sit dolor kis amet" at bounding box center [1021, 424] width 244 height 36
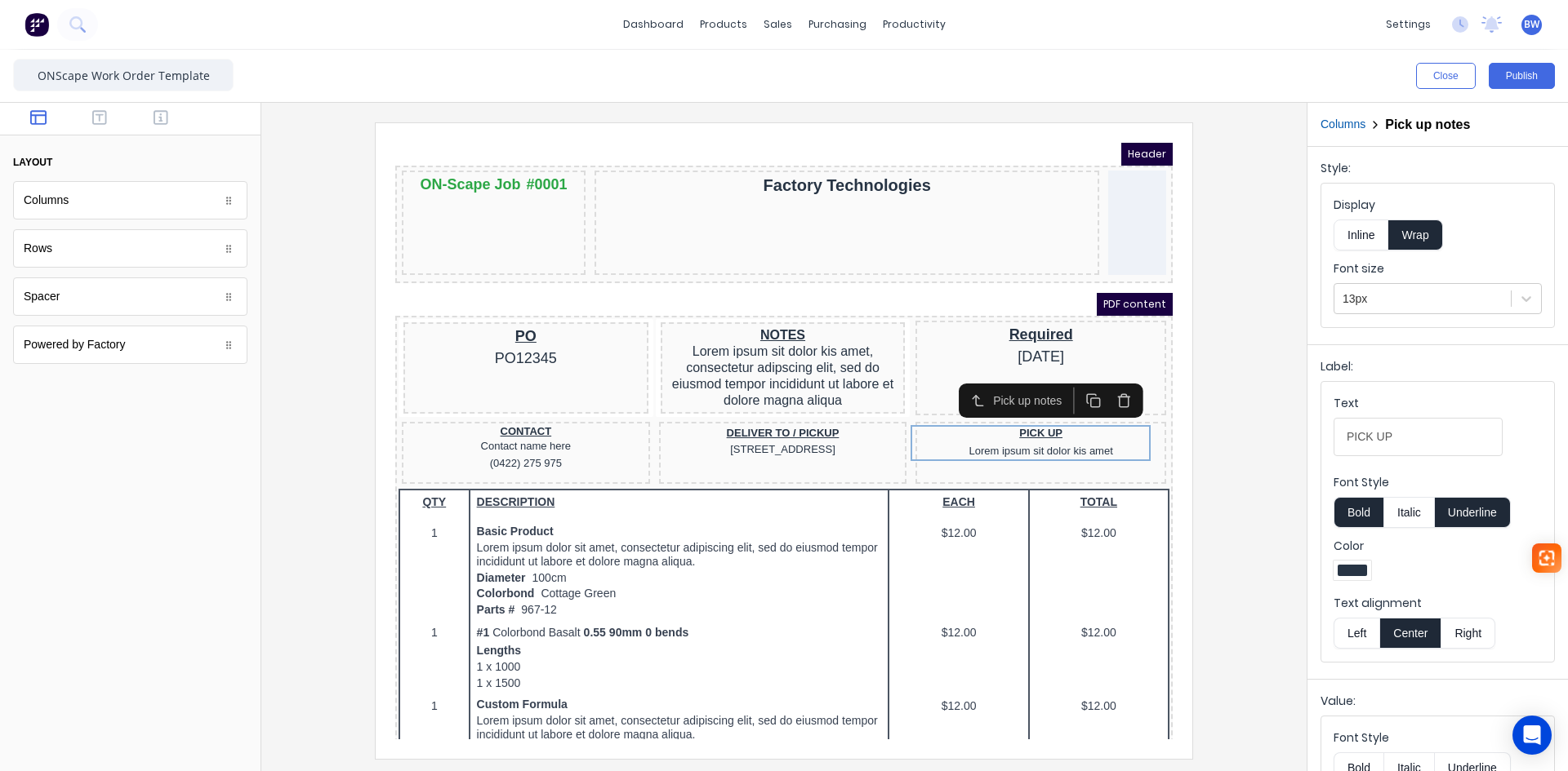
click at [1105, 386] on icon "button" at bounding box center [1104, 381] width 16 height 16
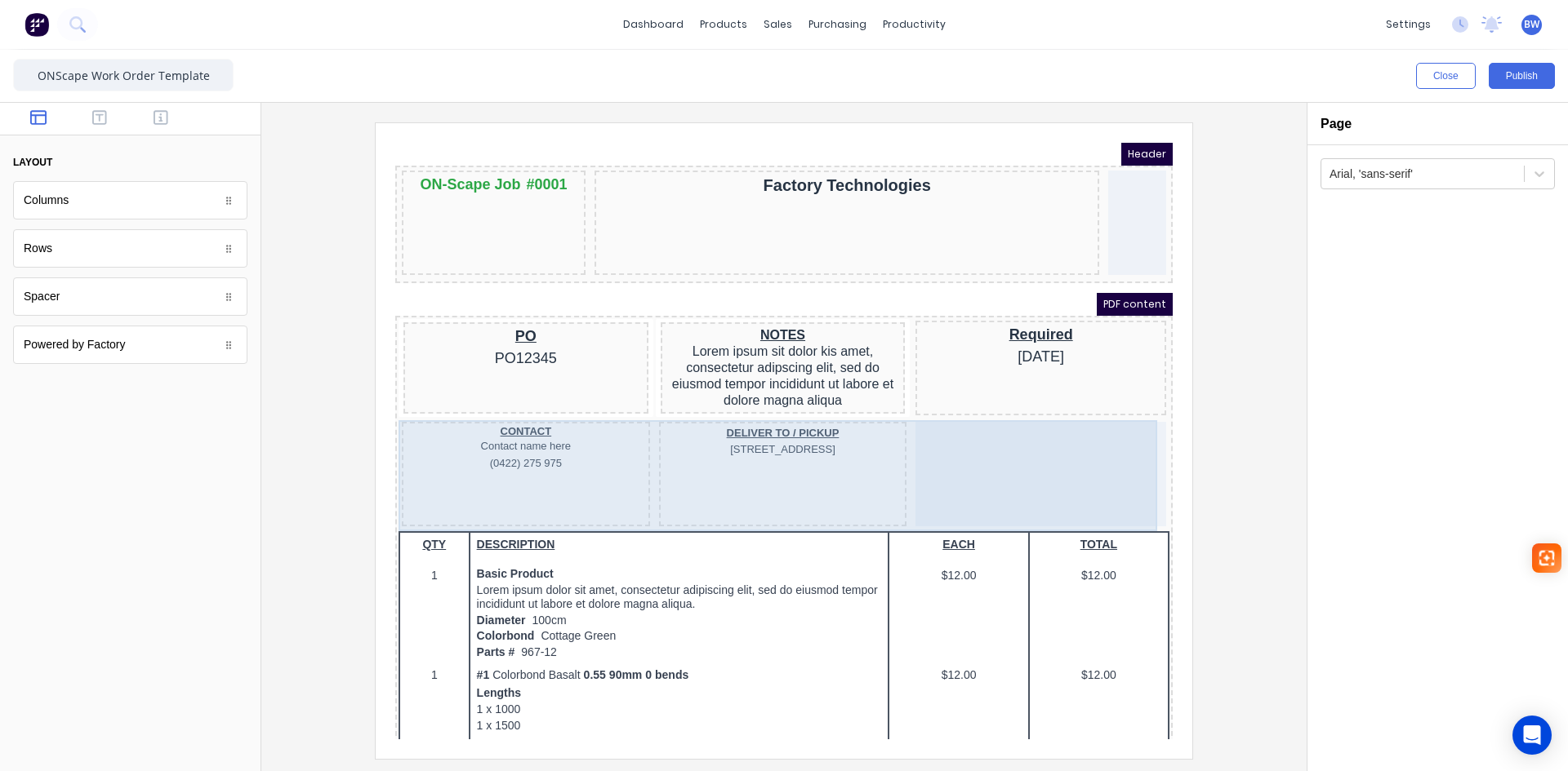
click at [1100, 437] on div at bounding box center [1021, 455] width 251 height 105
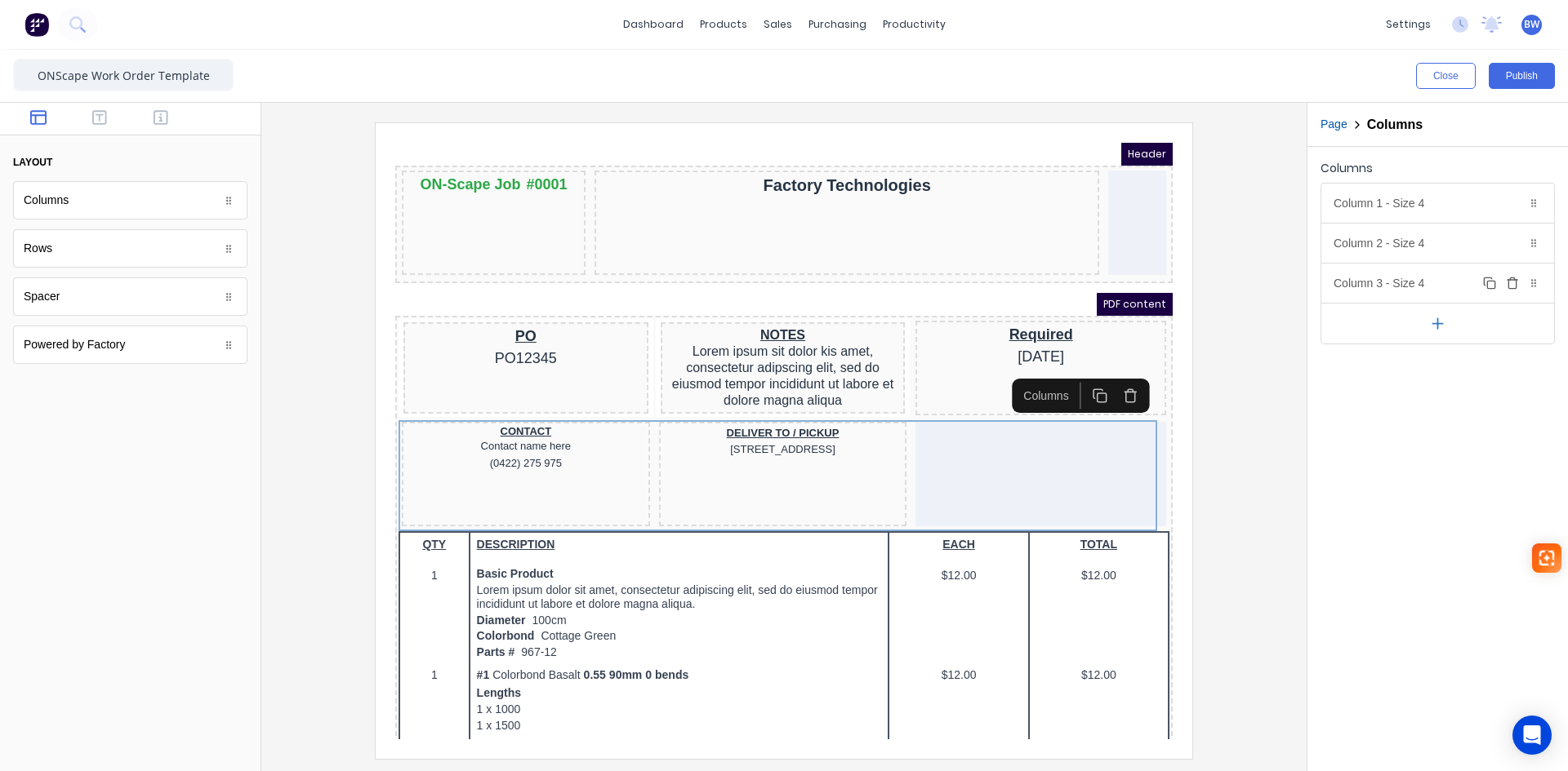
click at [1512, 281] on icon "button" at bounding box center [1512, 283] width 13 height 13
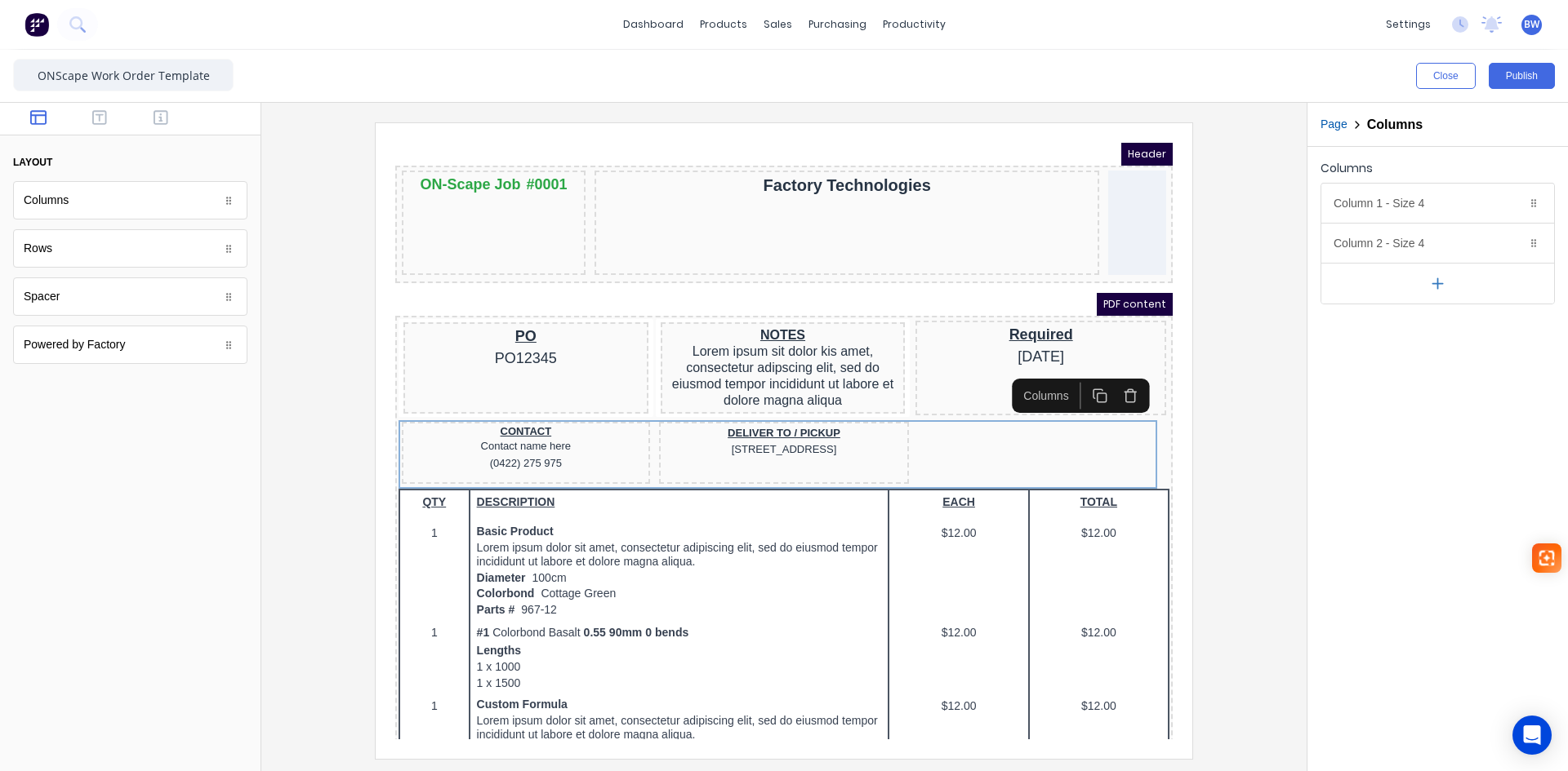
click at [1437, 282] on icon "button" at bounding box center [1438, 284] width 17 height 17
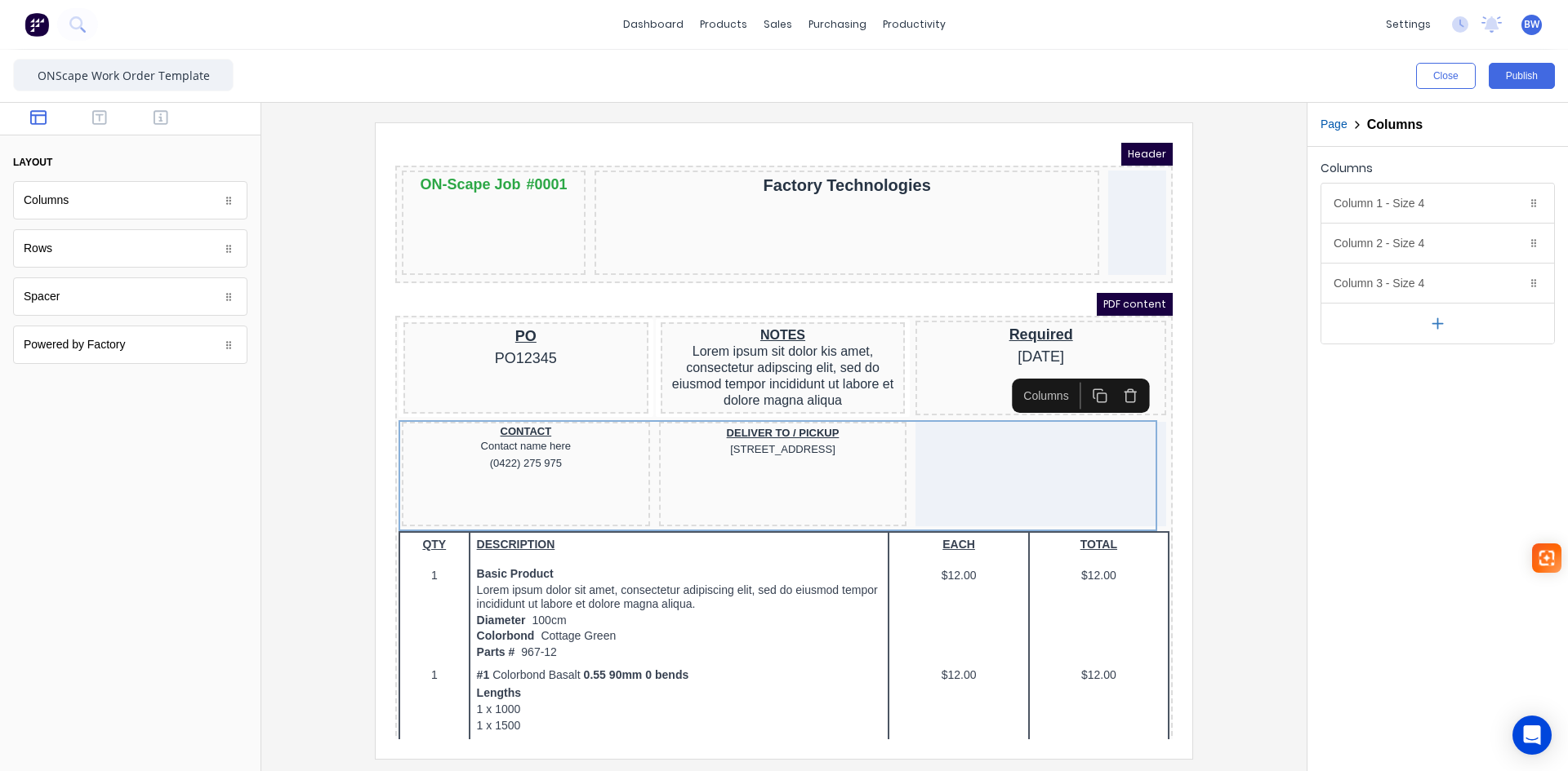
click at [1434, 321] on icon "button" at bounding box center [1438, 324] width 17 height 17
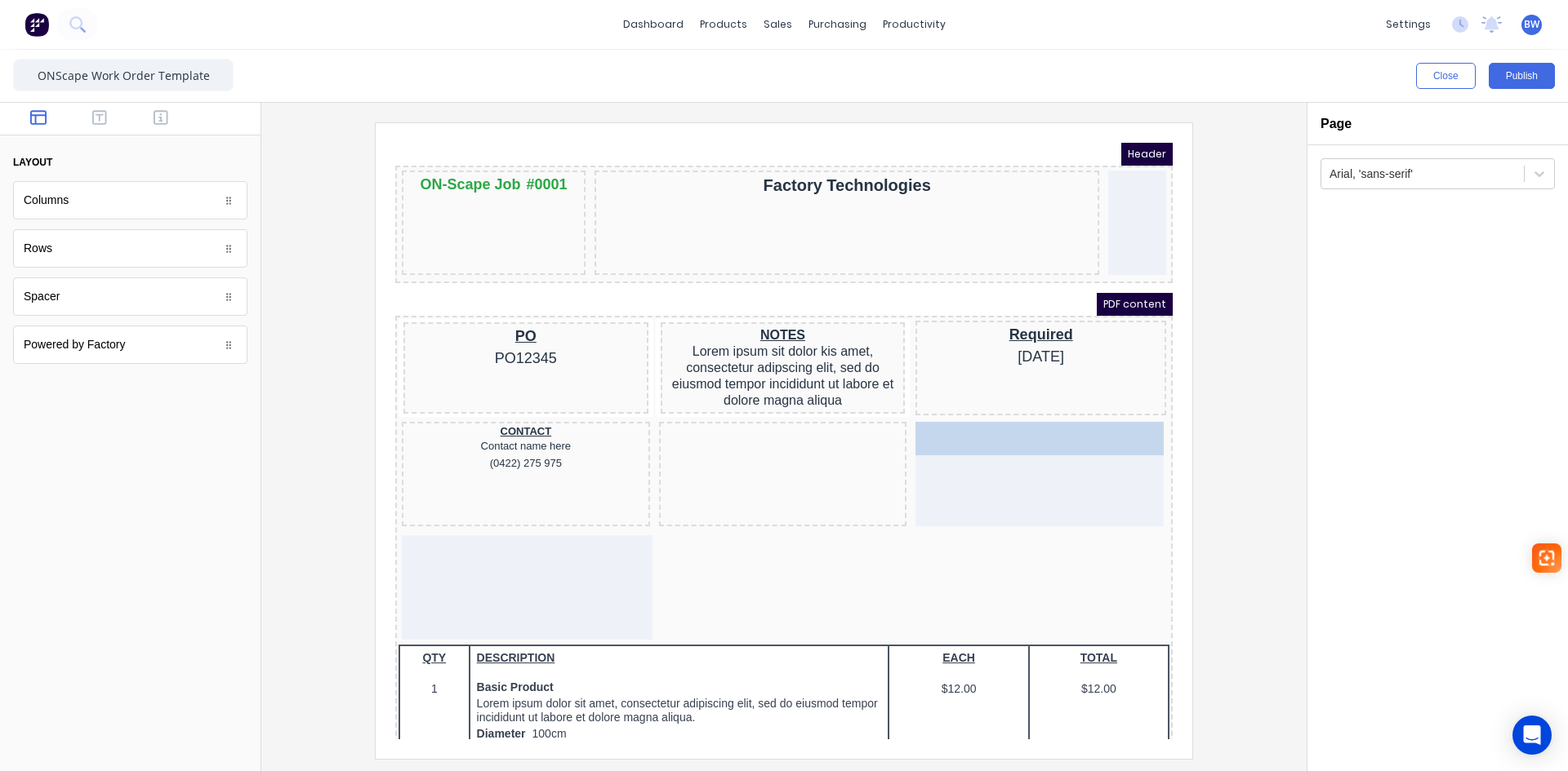
drag, startPoint x: 757, startPoint y: 420, endPoint x: 993, endPoint y: 426, distance: 236.1
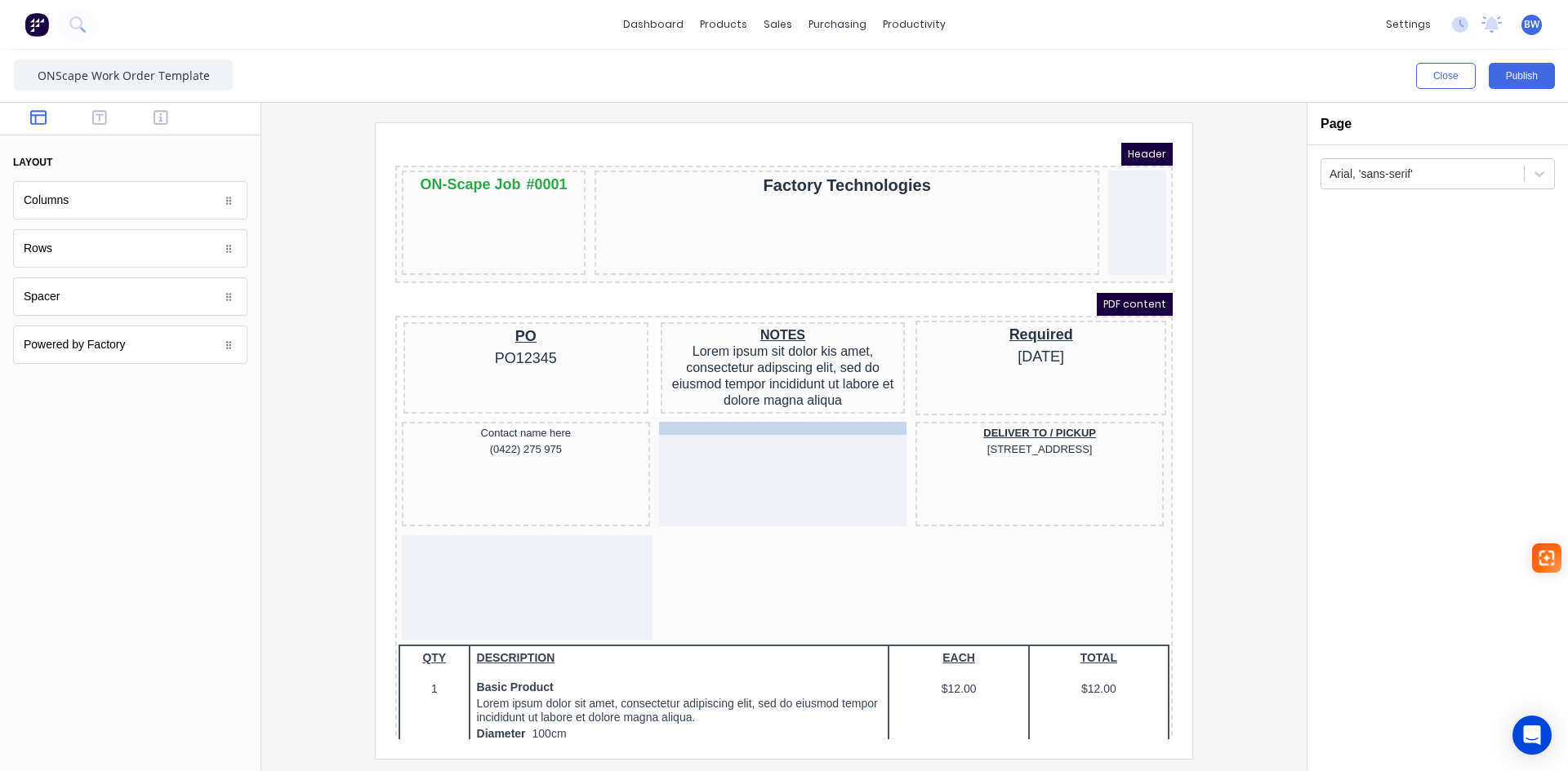
drag, startPoint x: 508, startPoint y: 411, endPoint x: 735, endPoint y: 411, distance: 227.0
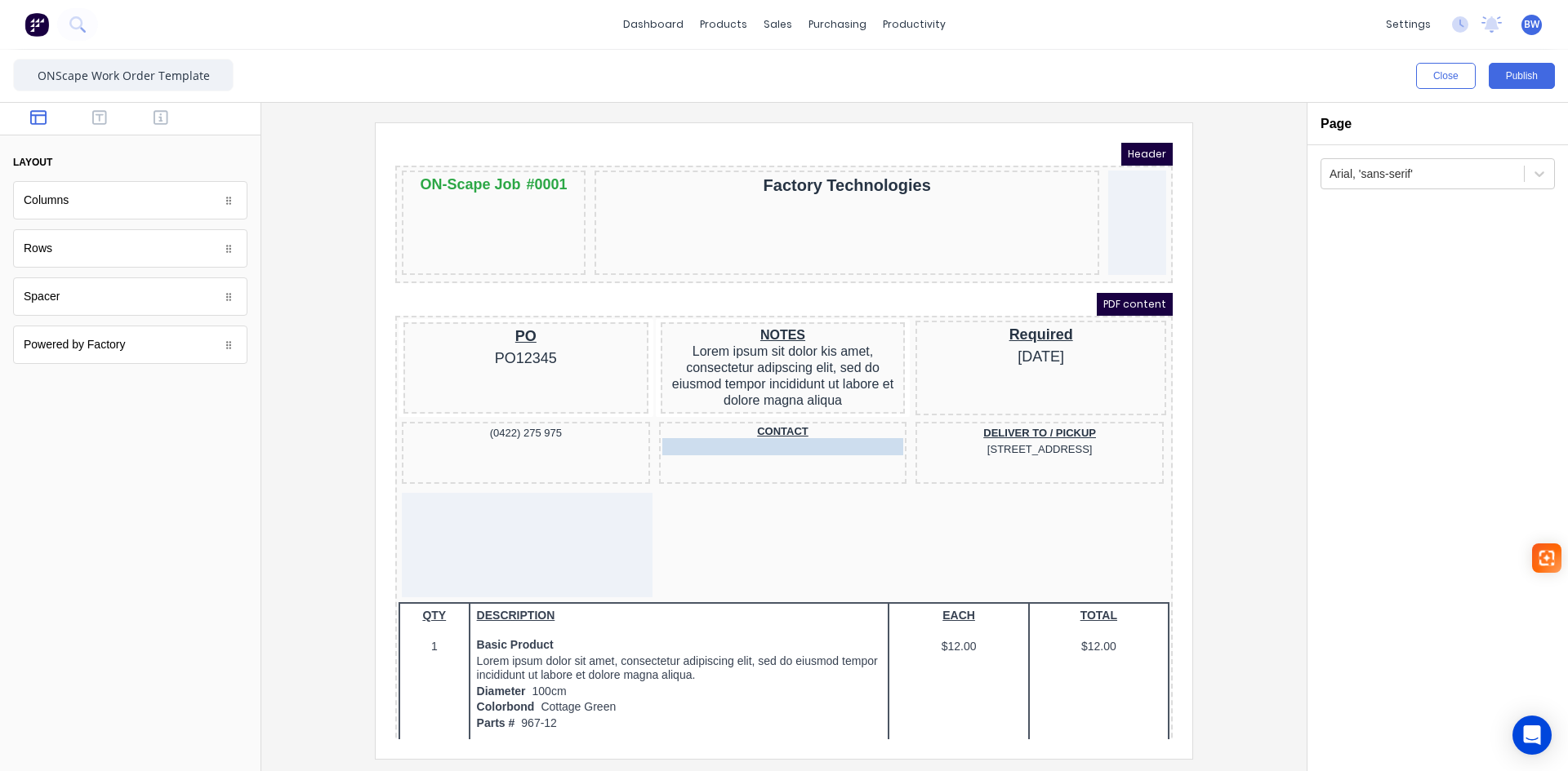
drag, startPoint x: 516, startPoint y: 413, endPoint x: 742, endPoint y: 434, distance: 227.0
drag, startPoint x: 507, startPoint y: 413, endPoint x: 771, endPoint y: 446, distance: 266.1
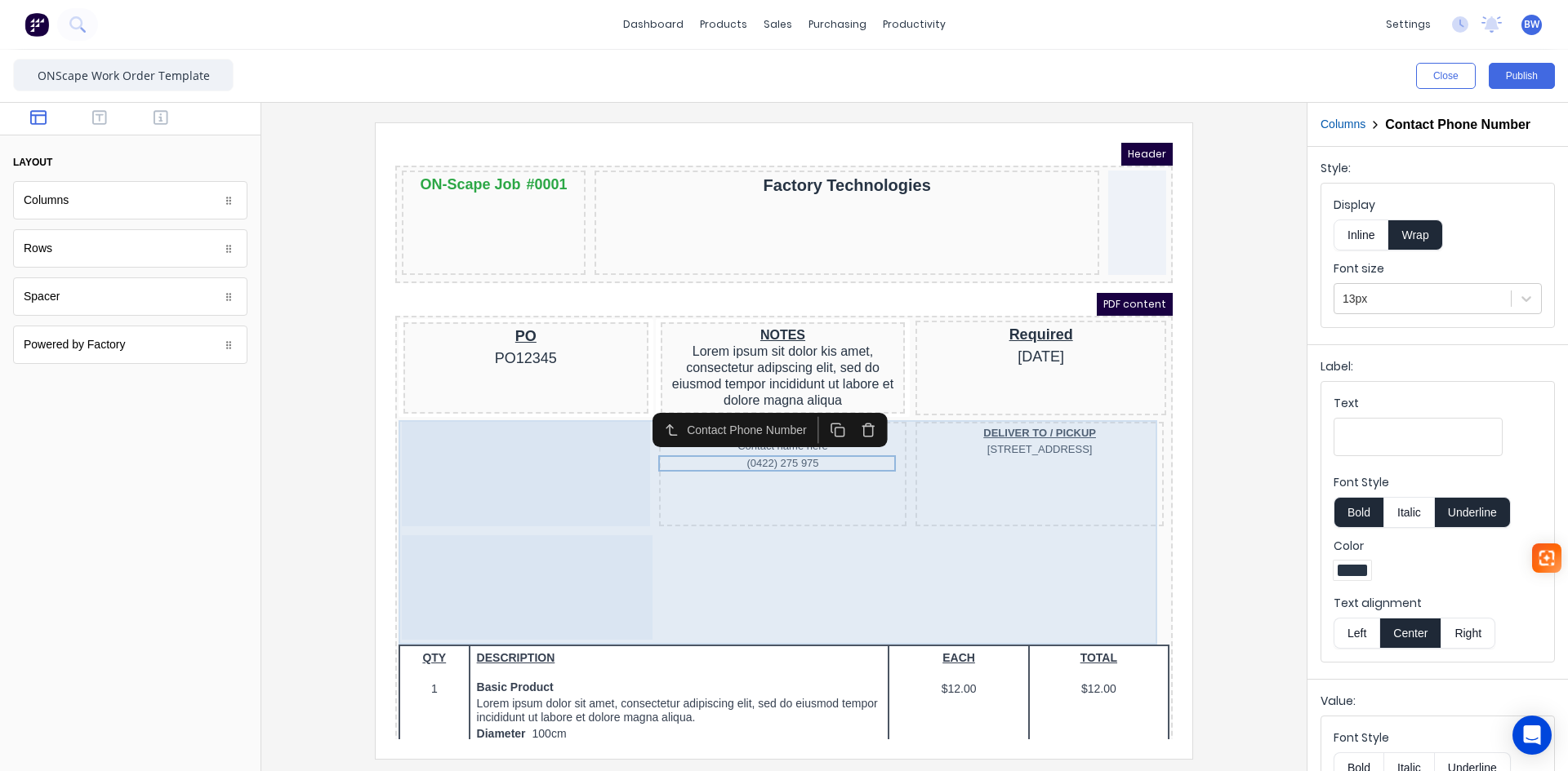
click at [549, 432] on div at bounding box center [506, 455] width 248 height 105
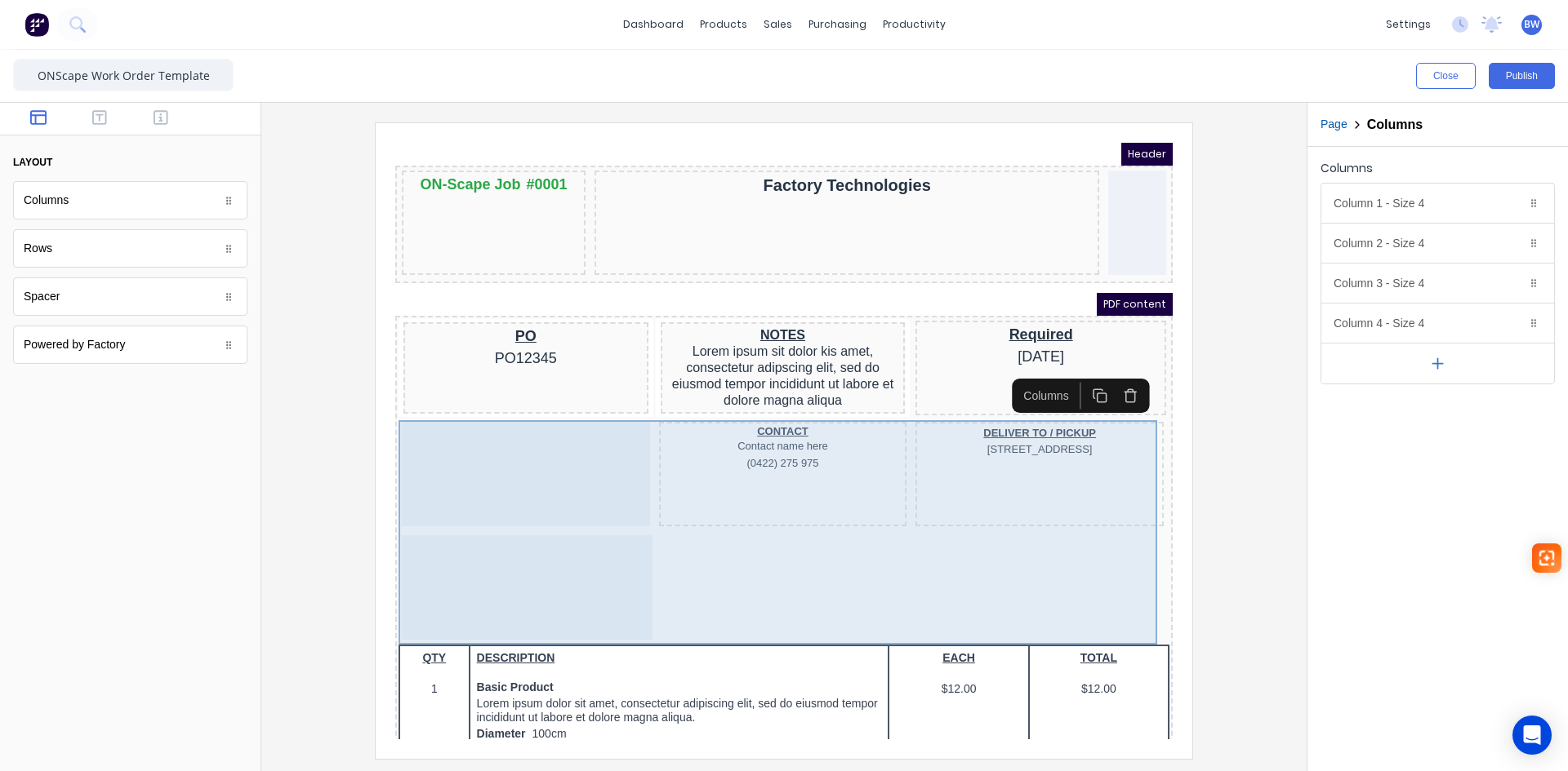
drag, startPoint x: 749, startPoint y: 506, endPoint x: 786, endPoint y: 465, distance: 55.2
click at [752, 501] on body "Header ON-Scape Job #0001 Factory Technologies PDF content PO PO12345 NOTES Lor…" at bounding box center [764, 422] width 778 height 596
click at [786, 465] on div "CONTACT Contact name here (0422) 275 975" at bounding box center [763, 455] width 248 height 105
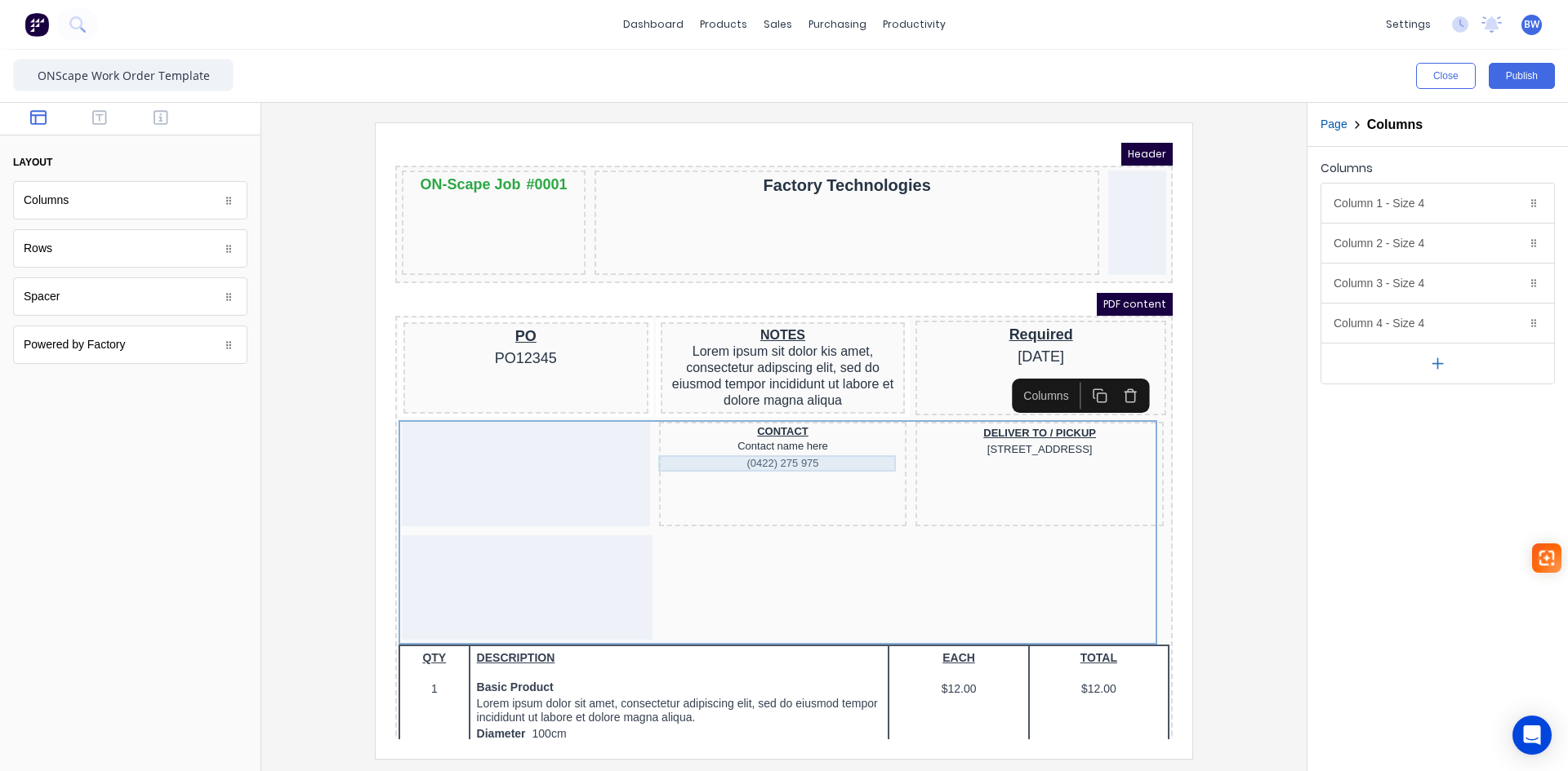
click at [771, 424] on div "Contact name here" at bounding box center [764, 426] width 242 height 16
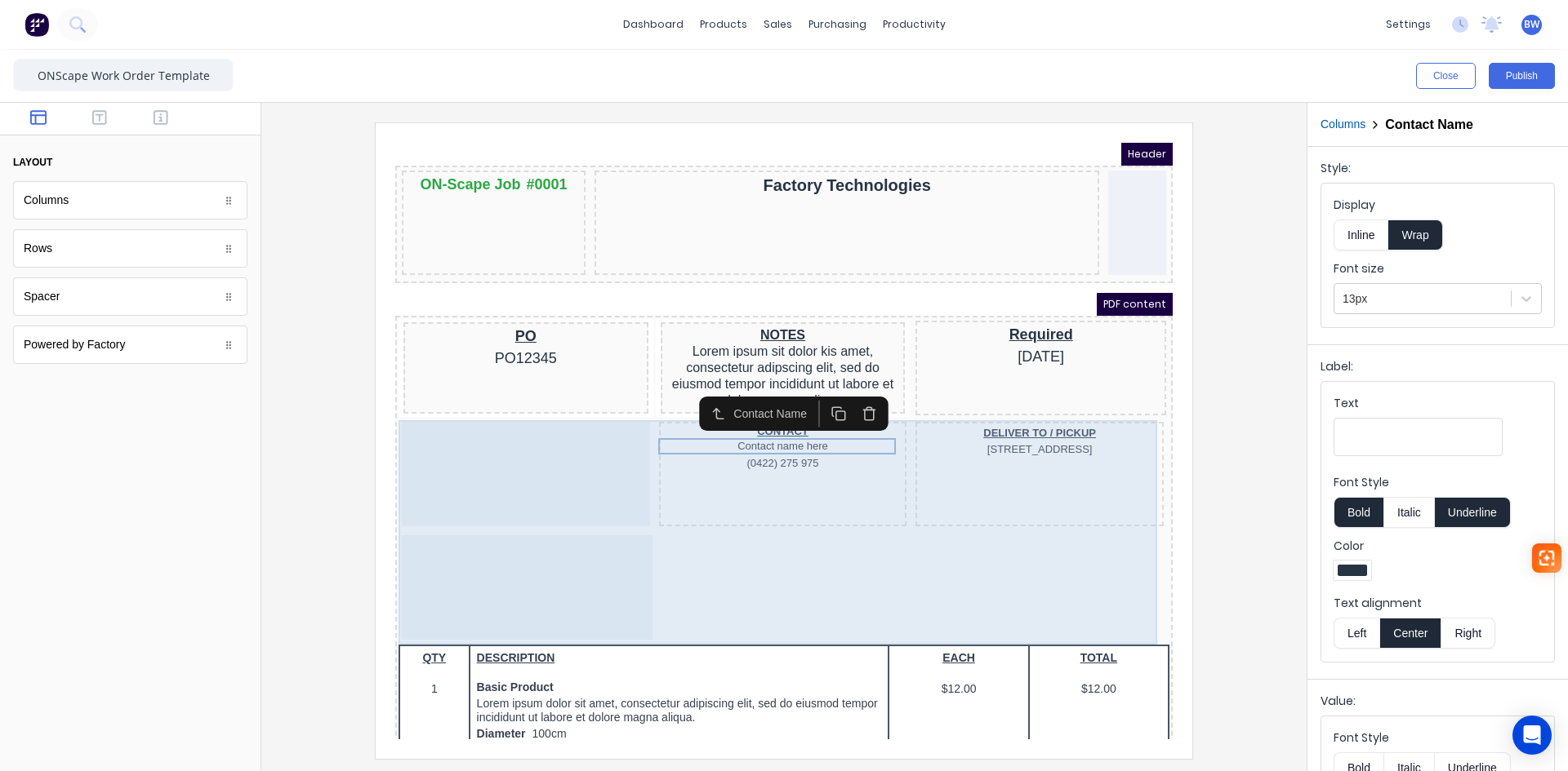
click at [551, 426] on div at bounding box center [506, 455] width 248 height 105
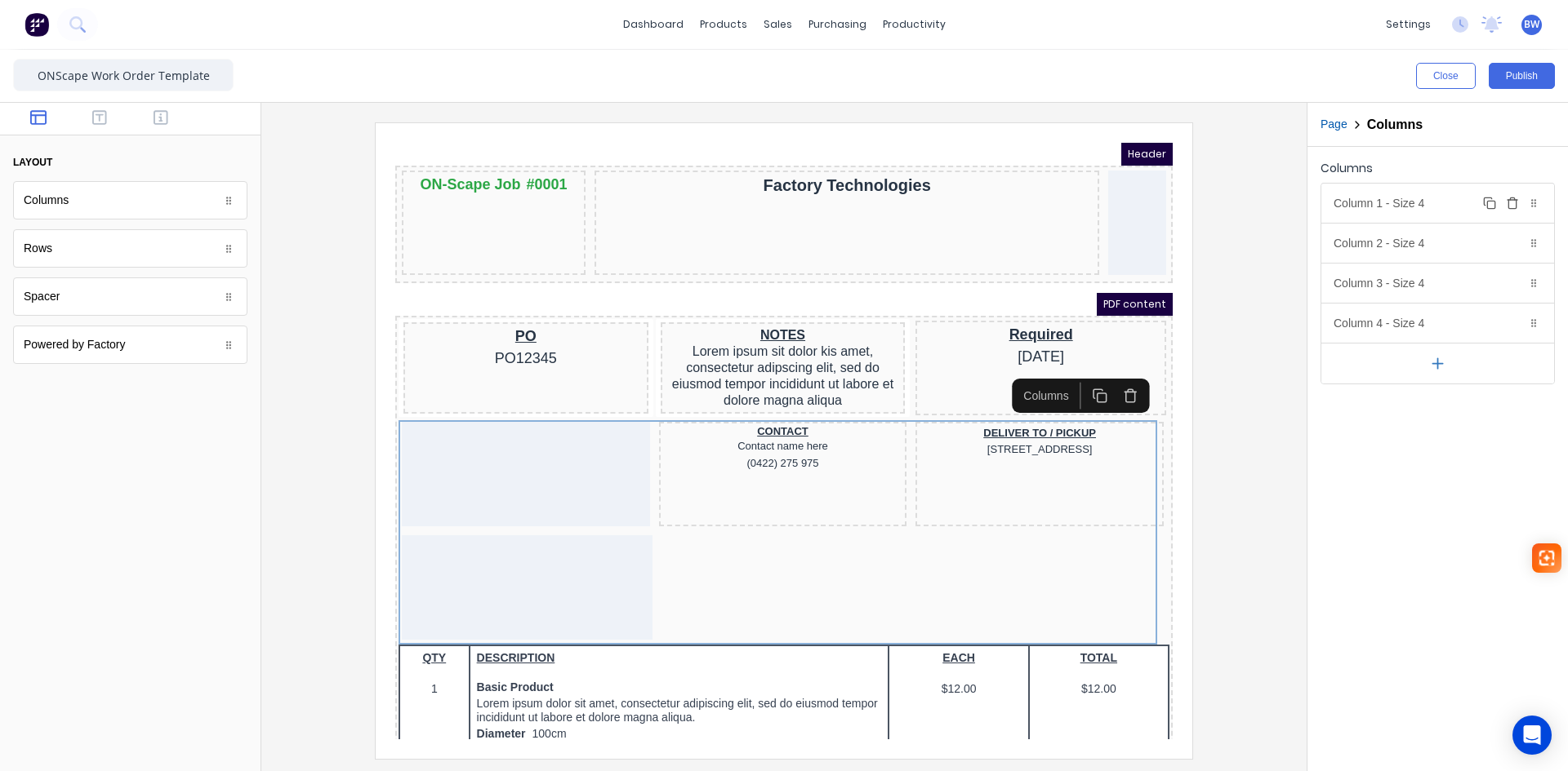
click at [1435, 206] on div "Column 1 - Size 4 Duplicate Delete" at bounding box center [1437, 202] width 233 height 39
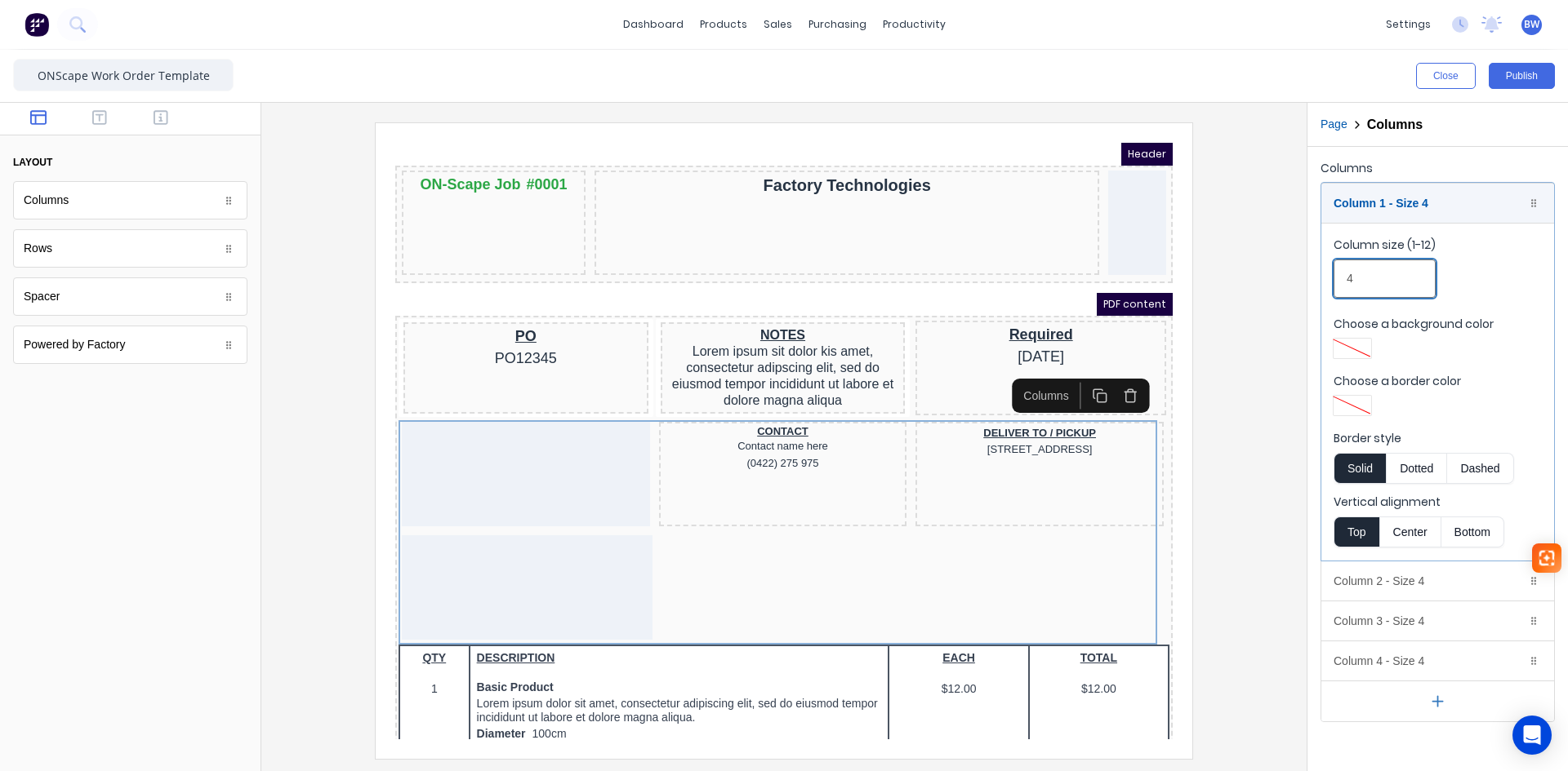
drag, startPoint x: 1319, startPoint y: 289, endPoint x: 1308, endPoint y: 290, distance: 11.0
click at [1313, 290] on div "Columns Column 1 - Size 4 Duplicate Delete Column size (1-12) 4 Choose a backgr…" at bounding box center [1437, 439] width 260 height 585
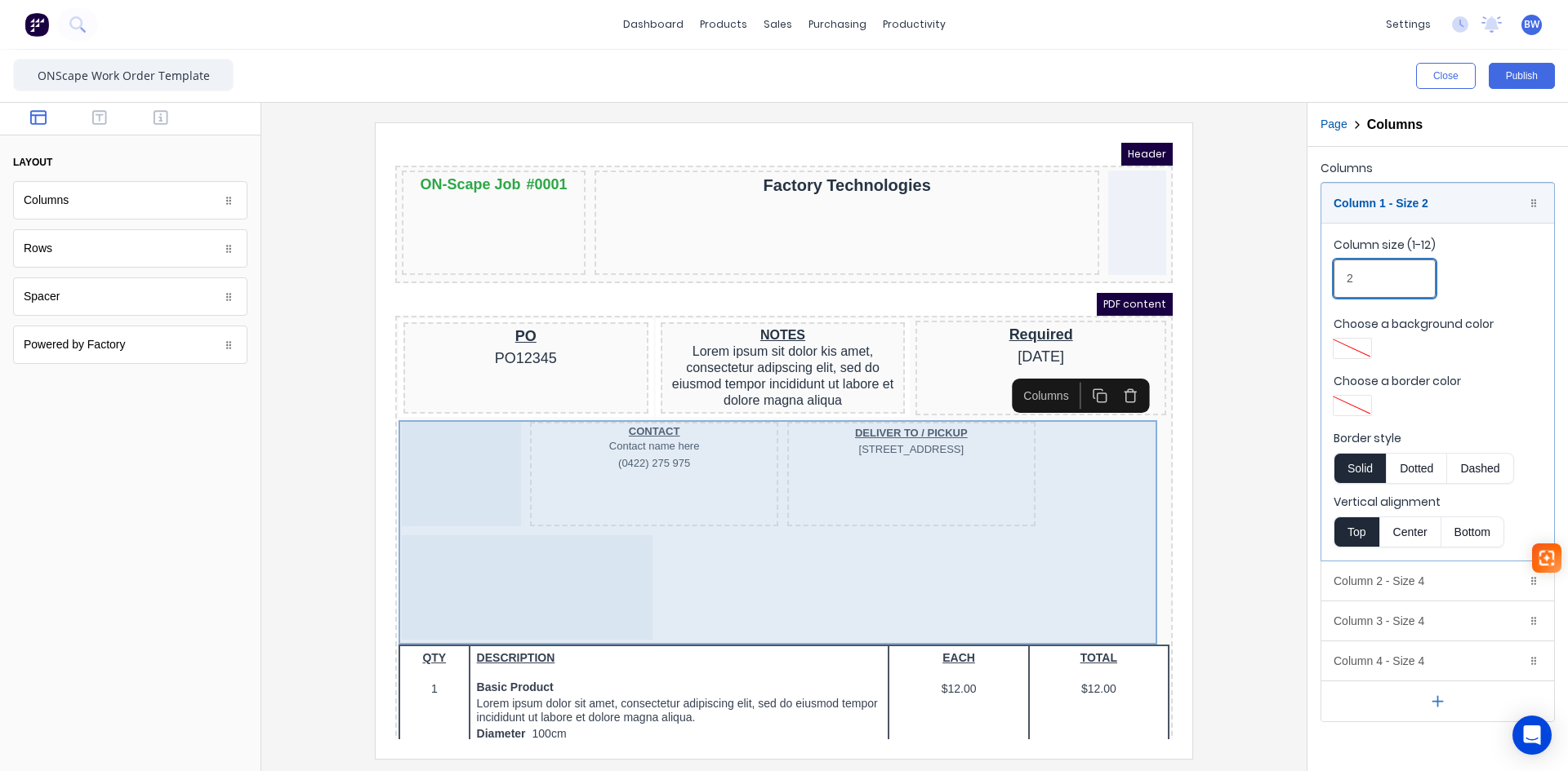
type input "2"
click at [592, 549] on div at bounding box center [508, 568] width 251 height 105
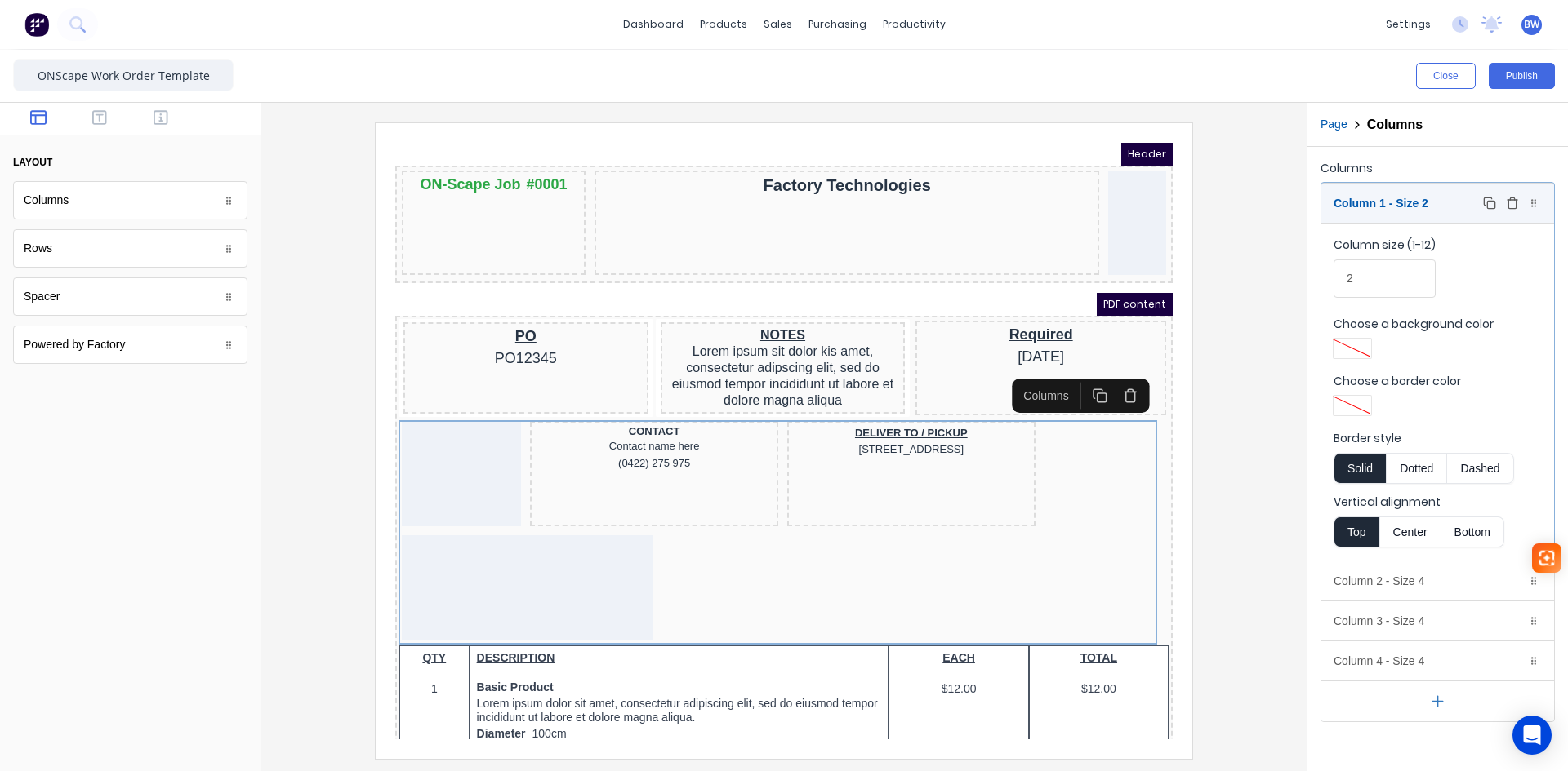
click at [1428, 207] on div "Column 1 - Size 2 Duplicate Delete" at bounding box center [1437, 202] width 233 height 39
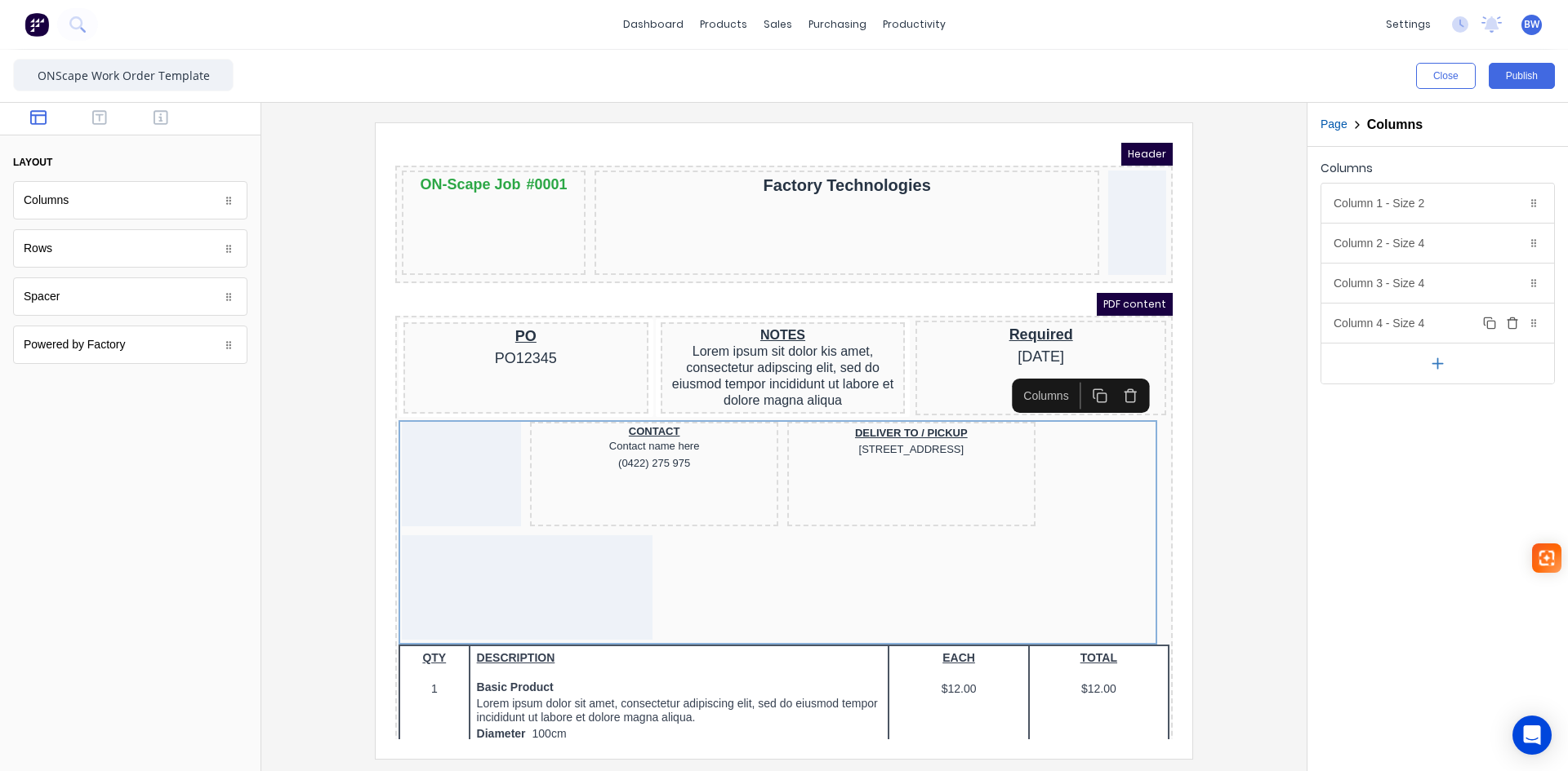
click at [1432, 318] on div "Column 4 - Size 4 Duplicate Delete" at bounding box center [1437, 322] width 233 height 39
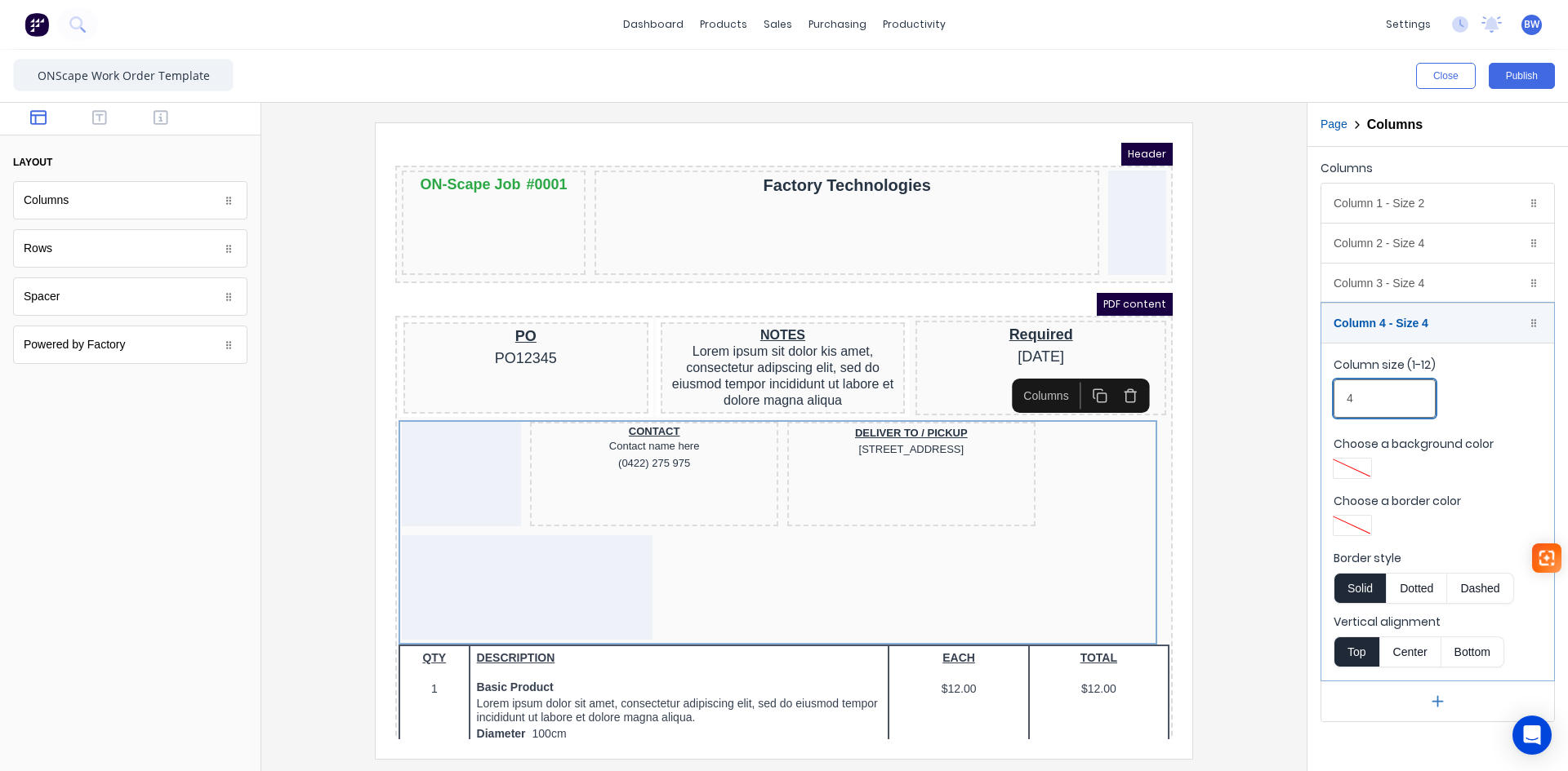
drag, startPoint x: 1328, startPoint y: 397, endPoint x: 1316, endPoint y: 397, distance: 12.0
click at [1320, 397] on div "Columns Column 1 - Size 2 Duplicate Delete Column size (1-12) 2 Choose a backgr…" at bounding box center [1437, 439] width 260 height 585
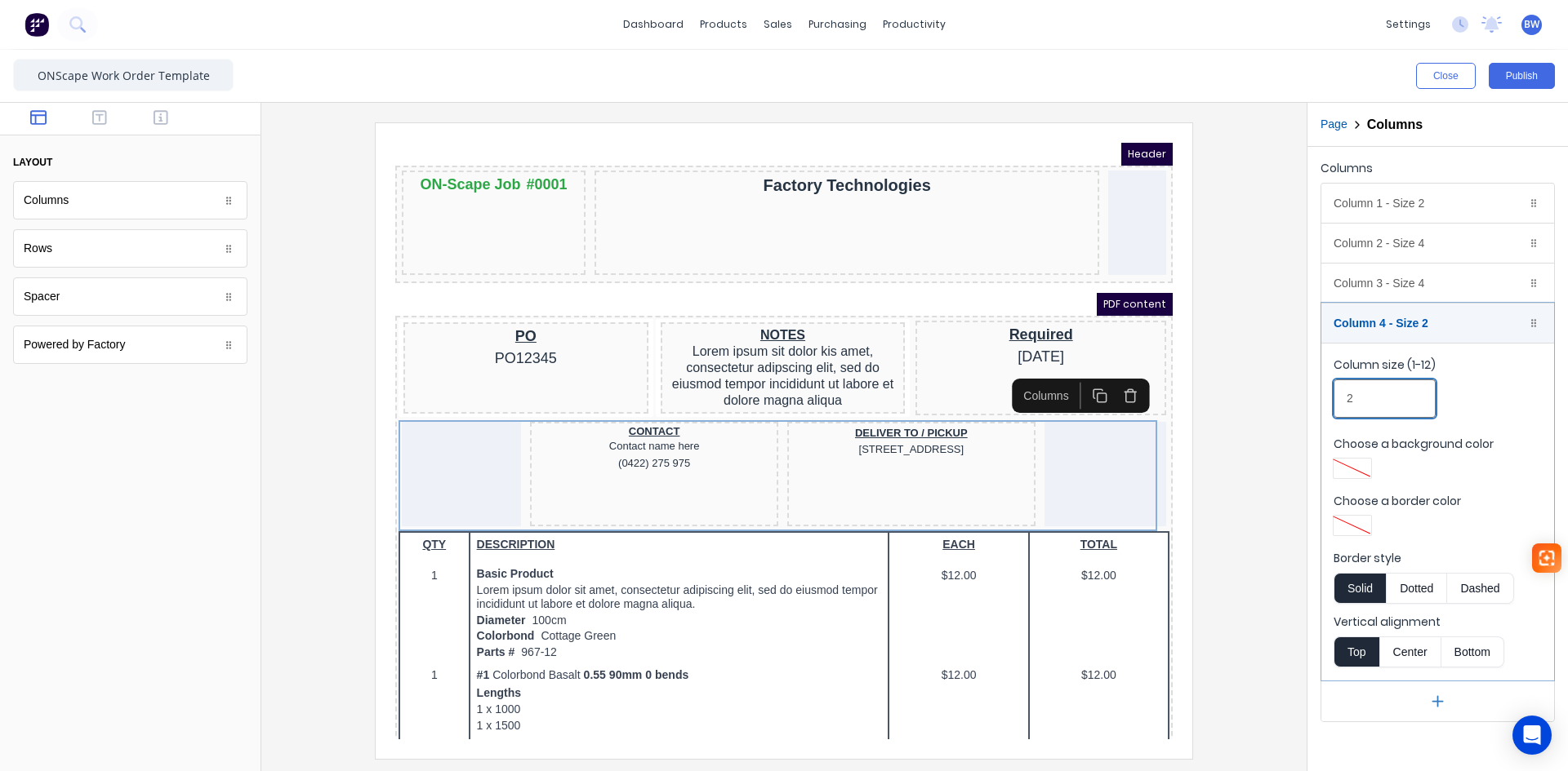
type input "2"
click at [1253, 399] on div at bounding box center [784, 441] width 1020 height 636
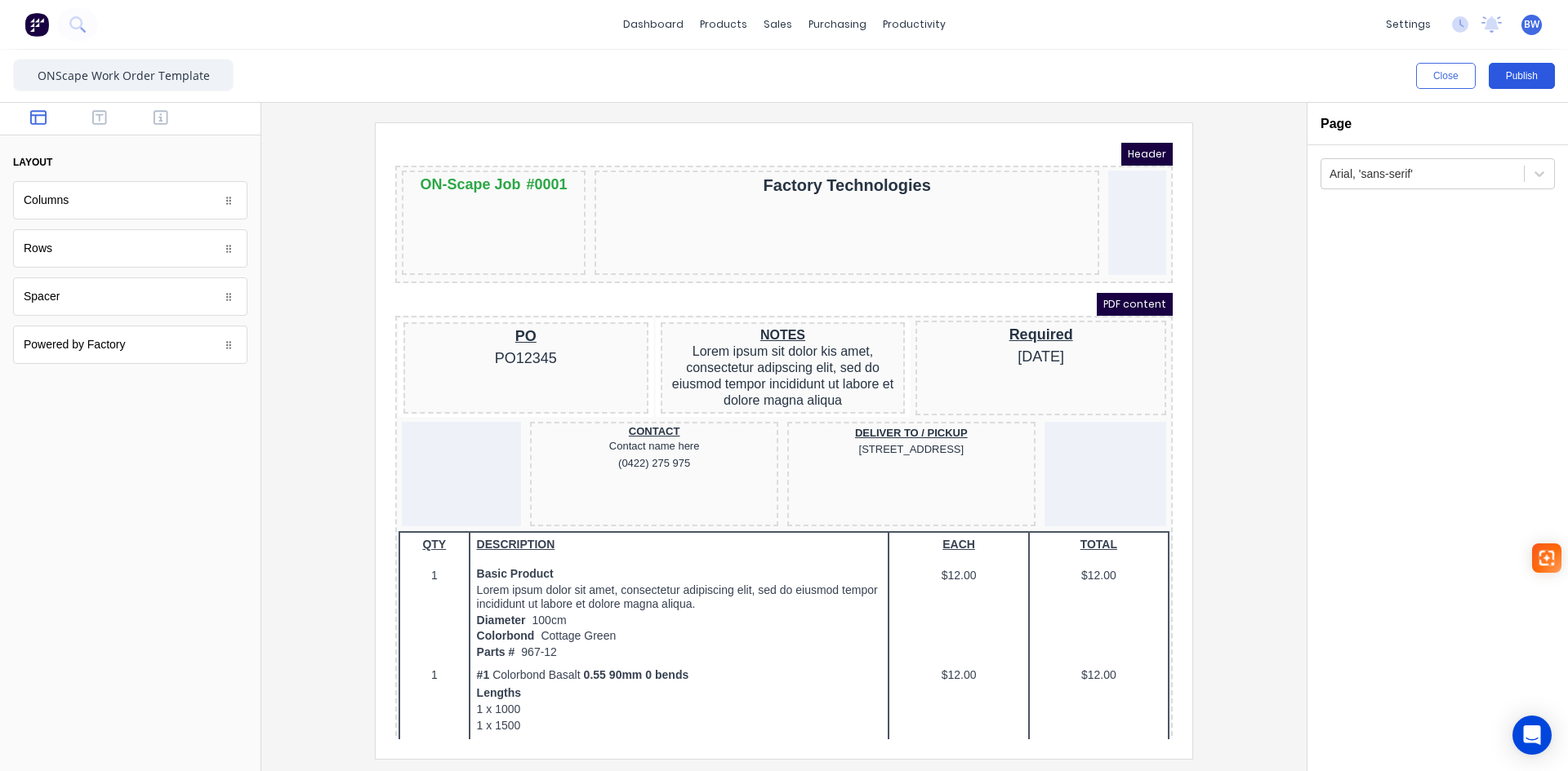
click at [1530, 76] on button "Publish" at bounding box center [1522, 76] width 66 height 26
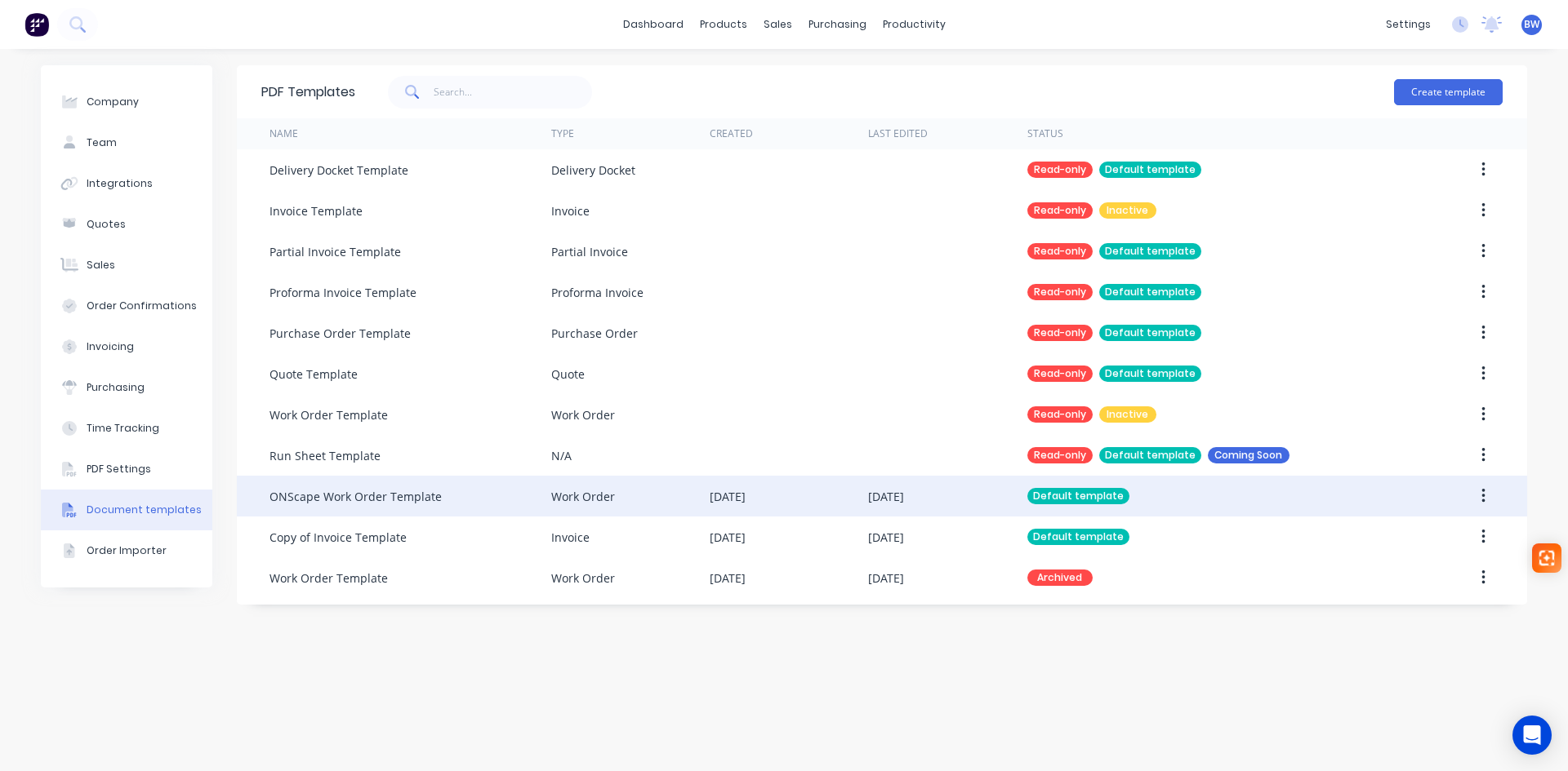
click at [1488, 500] on button "button" at bounding box center [1483, 496] width 38 height 29
click at [1373, 551] on div "Edit" at bounding box center [1424, 538] width 125 height 23
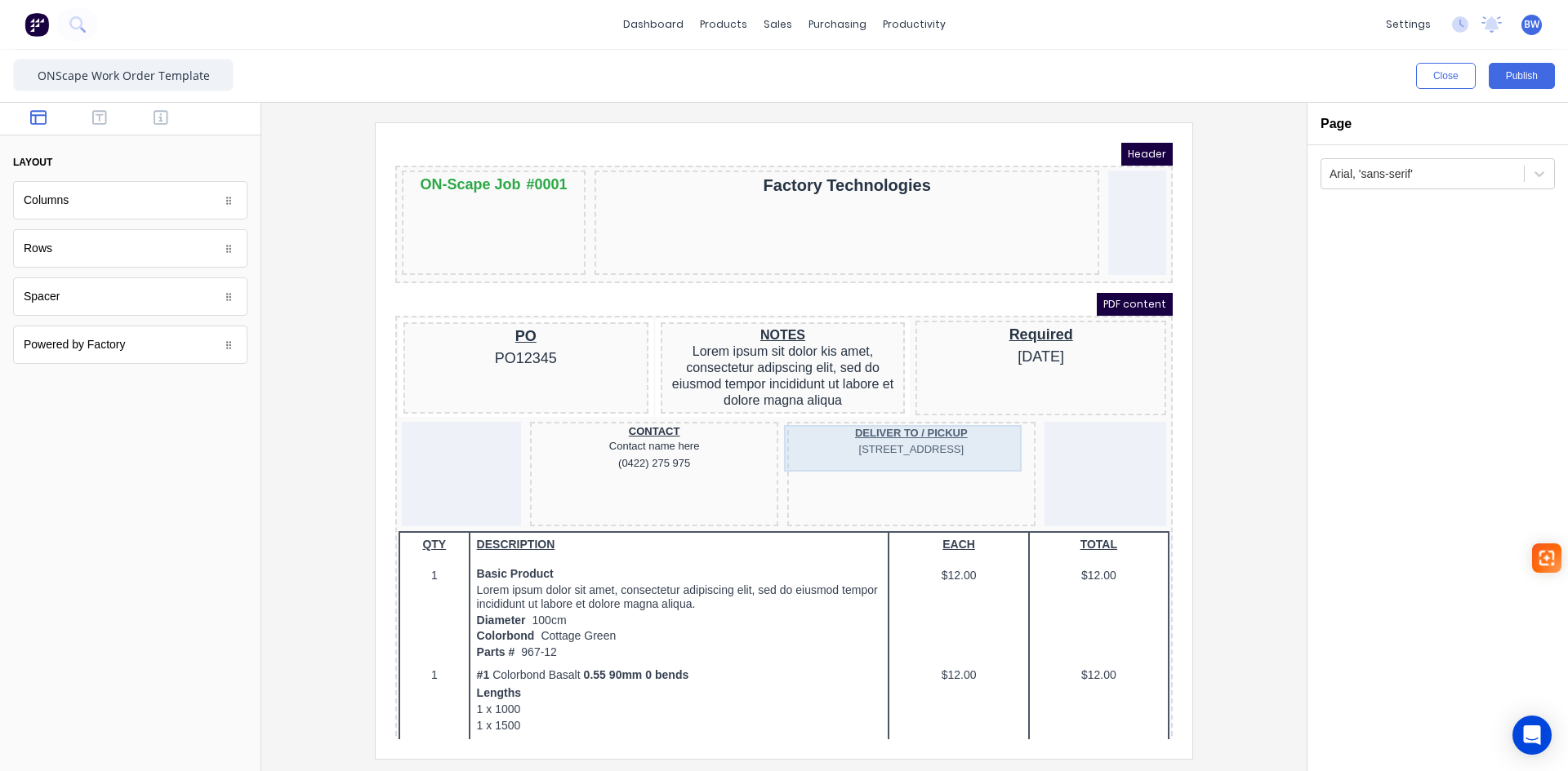
click at [905, 439] on div "DELIVER TO / PICKUP 234 Beach Road Gold Coast, Queensland, Australia" at bounding box center [893, 422] width 242 height 34
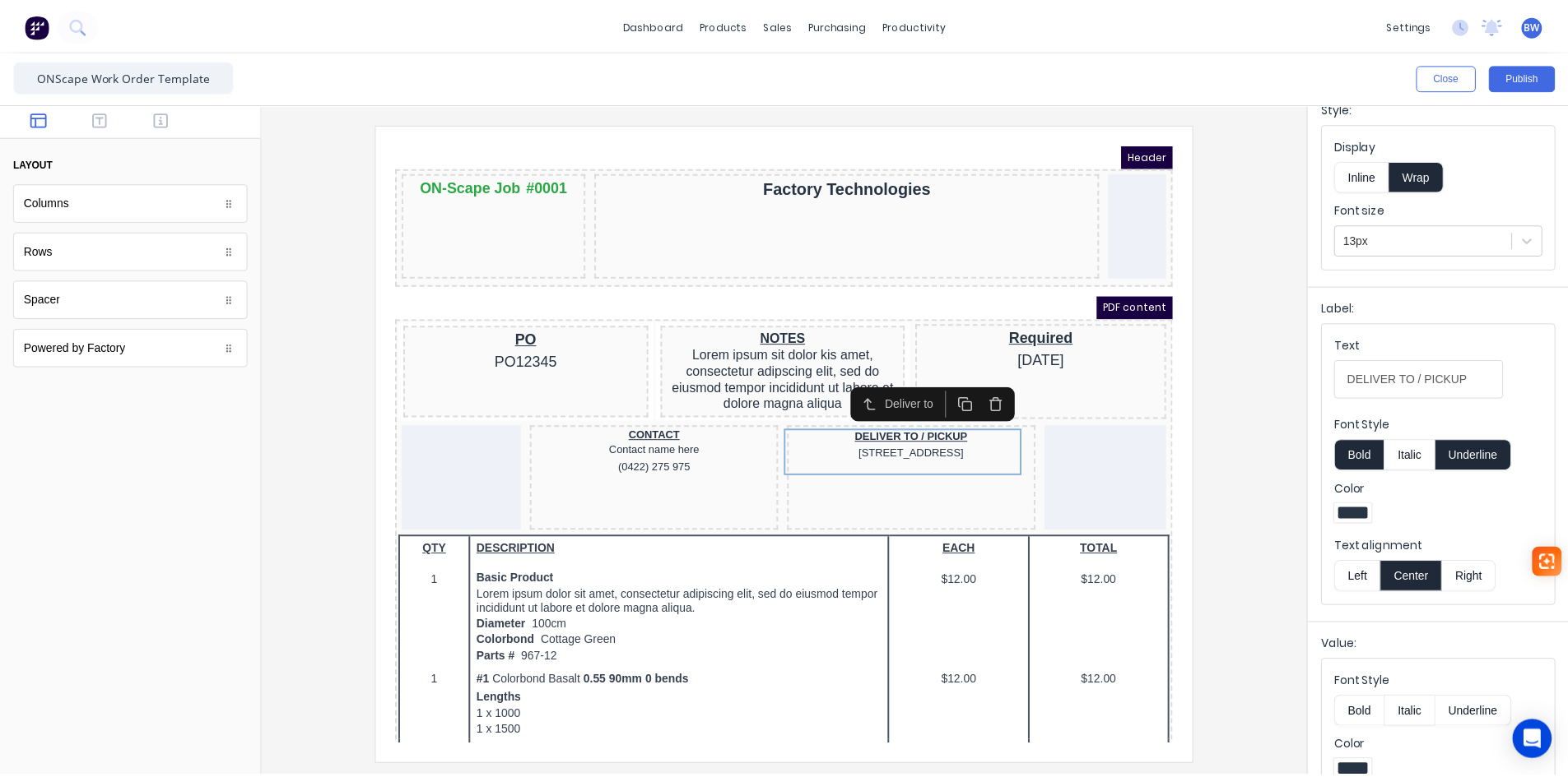
scroll to position [159, 0]
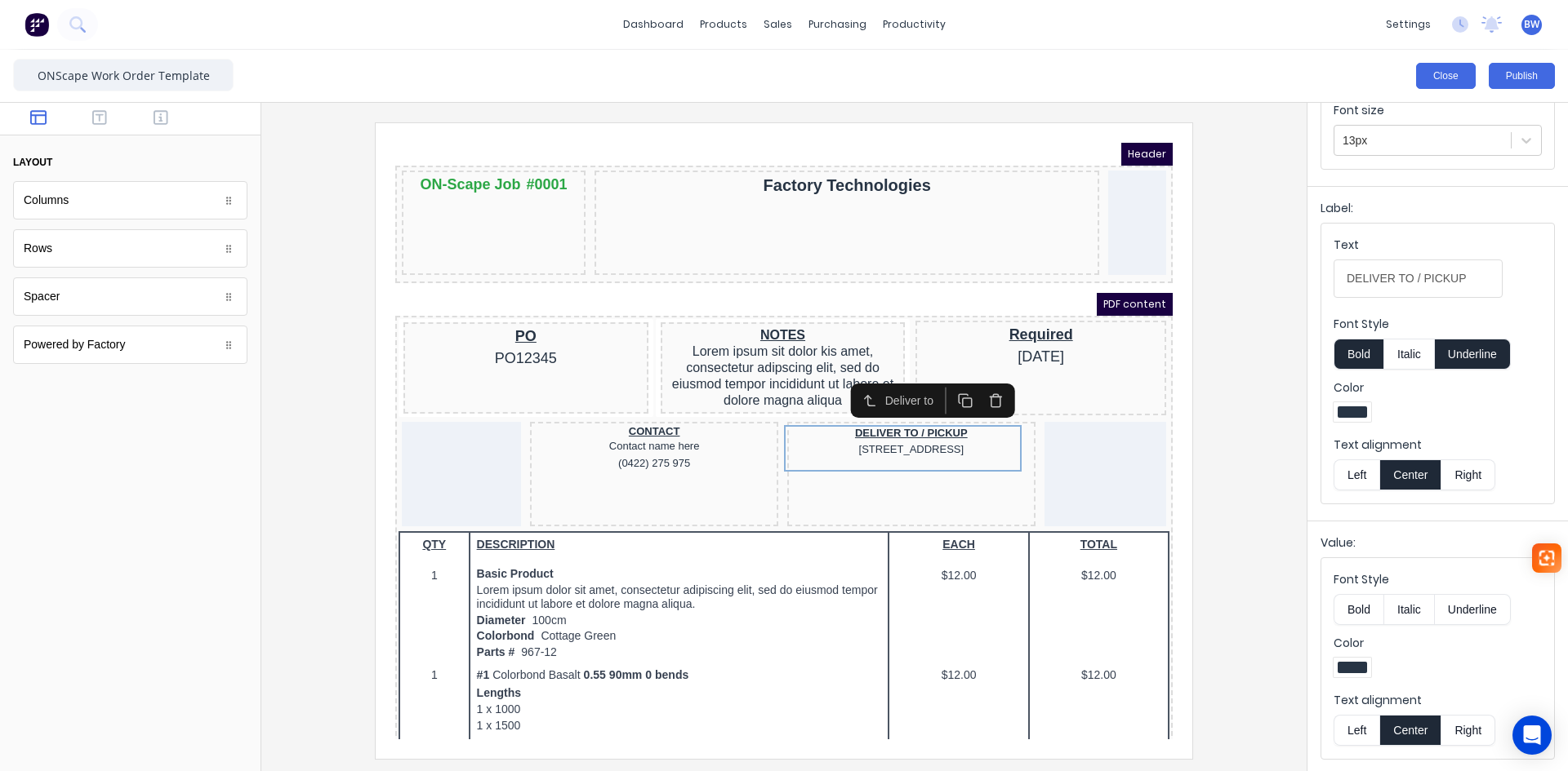
click at [1425, 80] on button "Close" at bounding box center [1446, 76] width 60 height 26
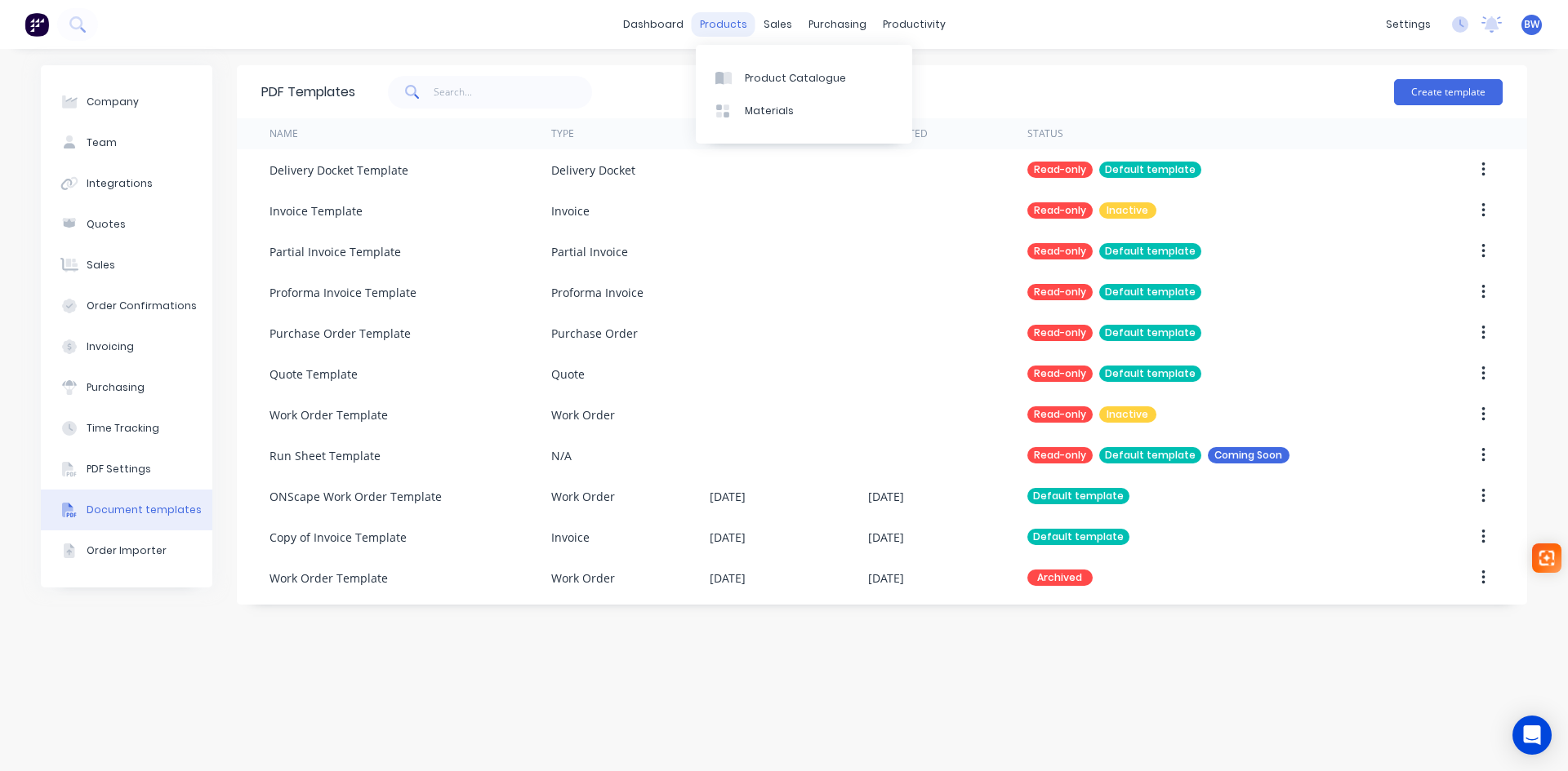
click at [725, 23] on div "products" at bounding box center [724, 24] width 64 height 24
click at [777, 29] on div "sales" at bounding box center [778, 24] width 45 height 24
click at [801, 77] on link "Sales Orders" at bounding box center [864, 78] width 216 height 33
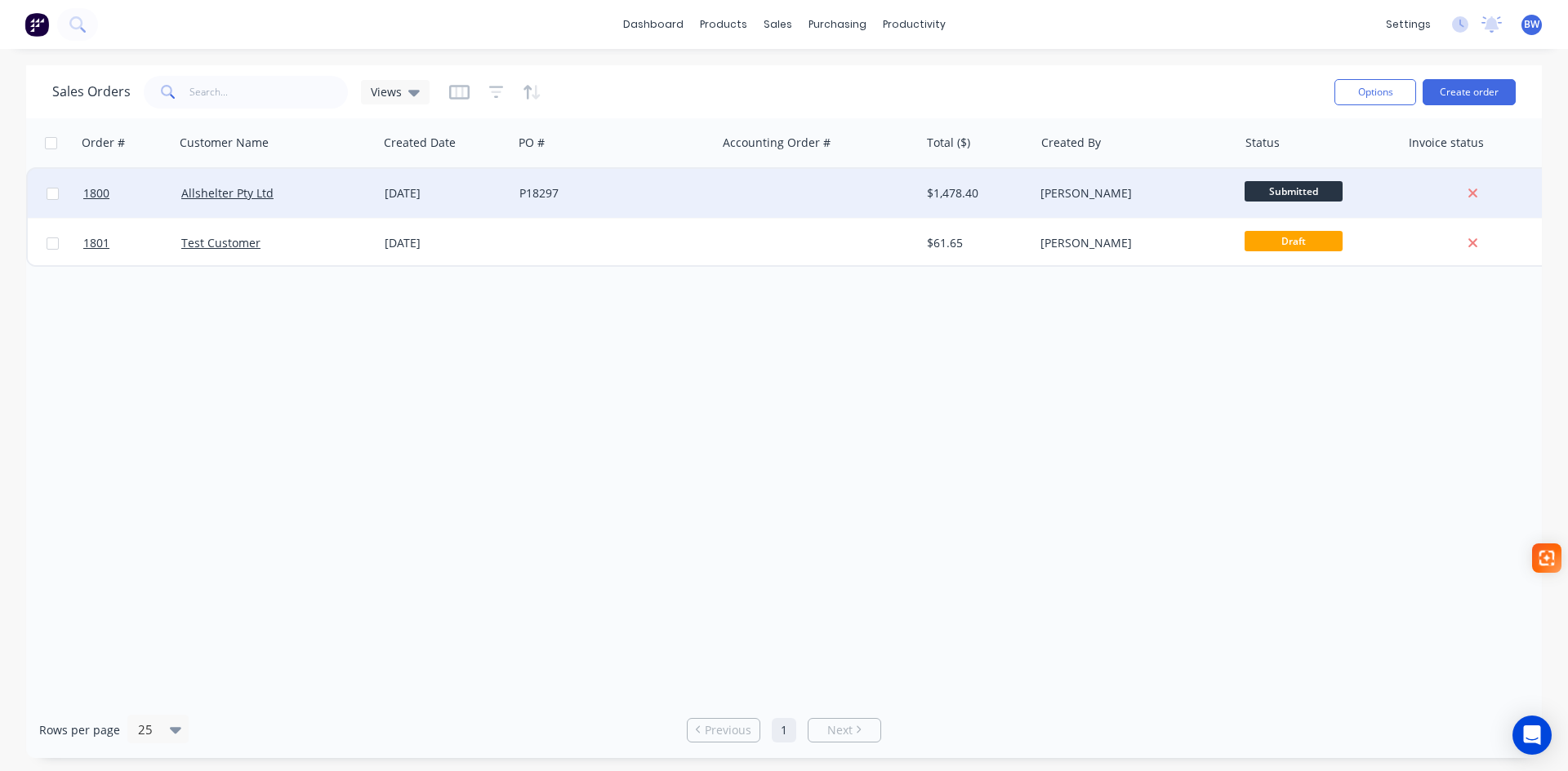
click at [673, 198] on div "P18297" at bounding box center [611, 193] width 182 height 16
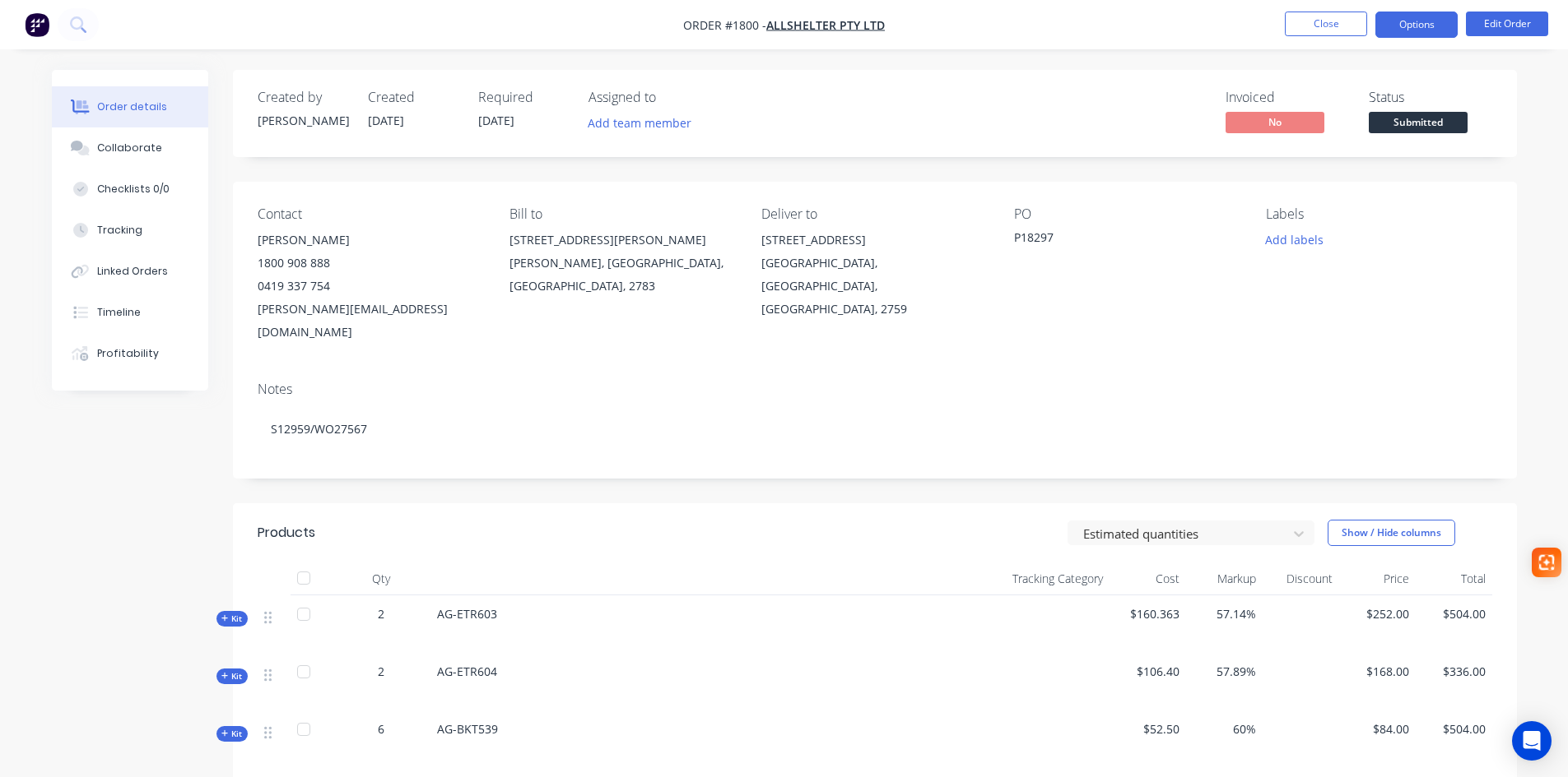
click at [1429, 24] on button "Options" at bounding box center [1416, 24] width 82 height 26
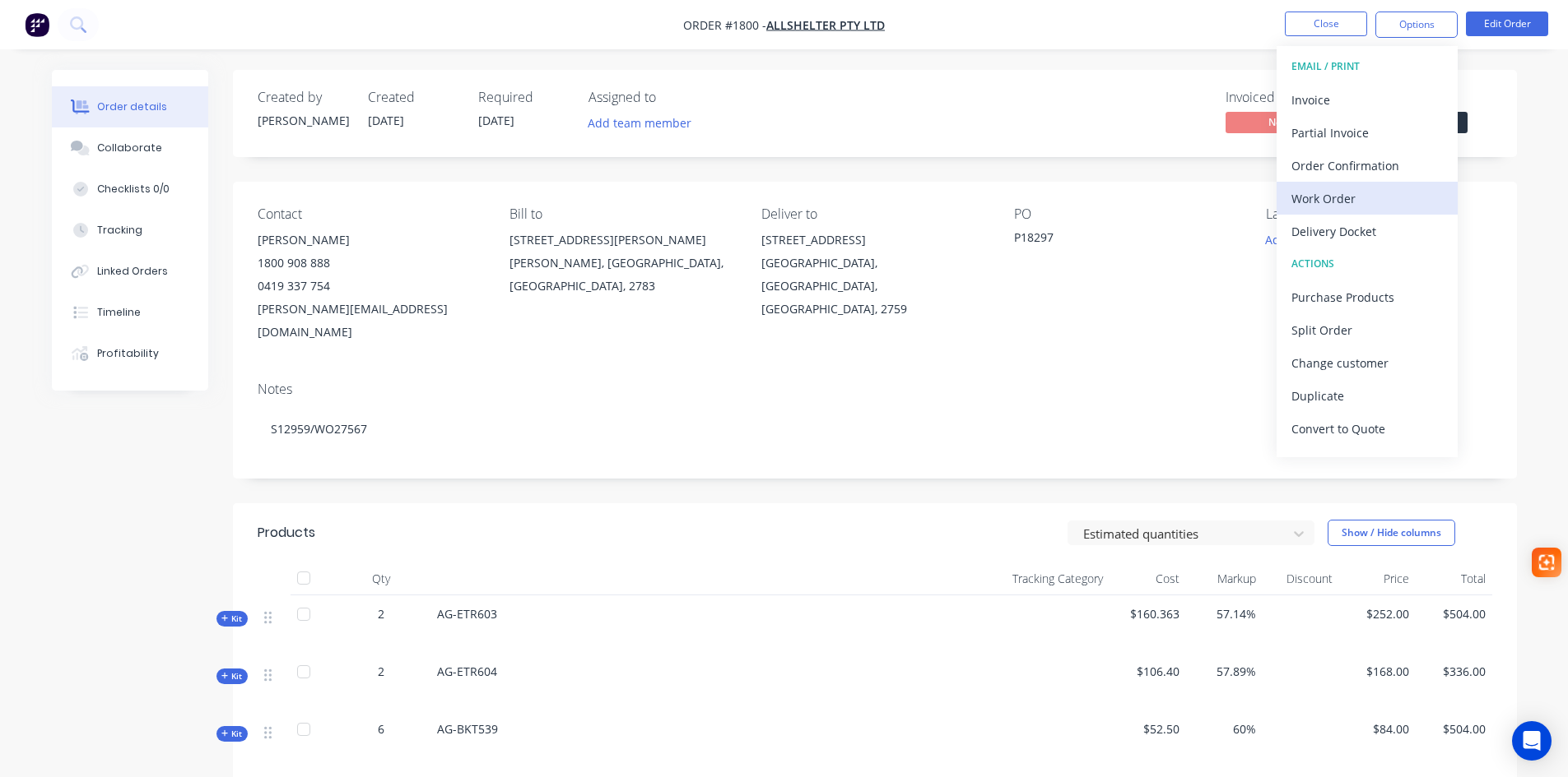
click at [1369, 203] on div "Work Order" at bounding box center [1368, 198] width 152 height 24
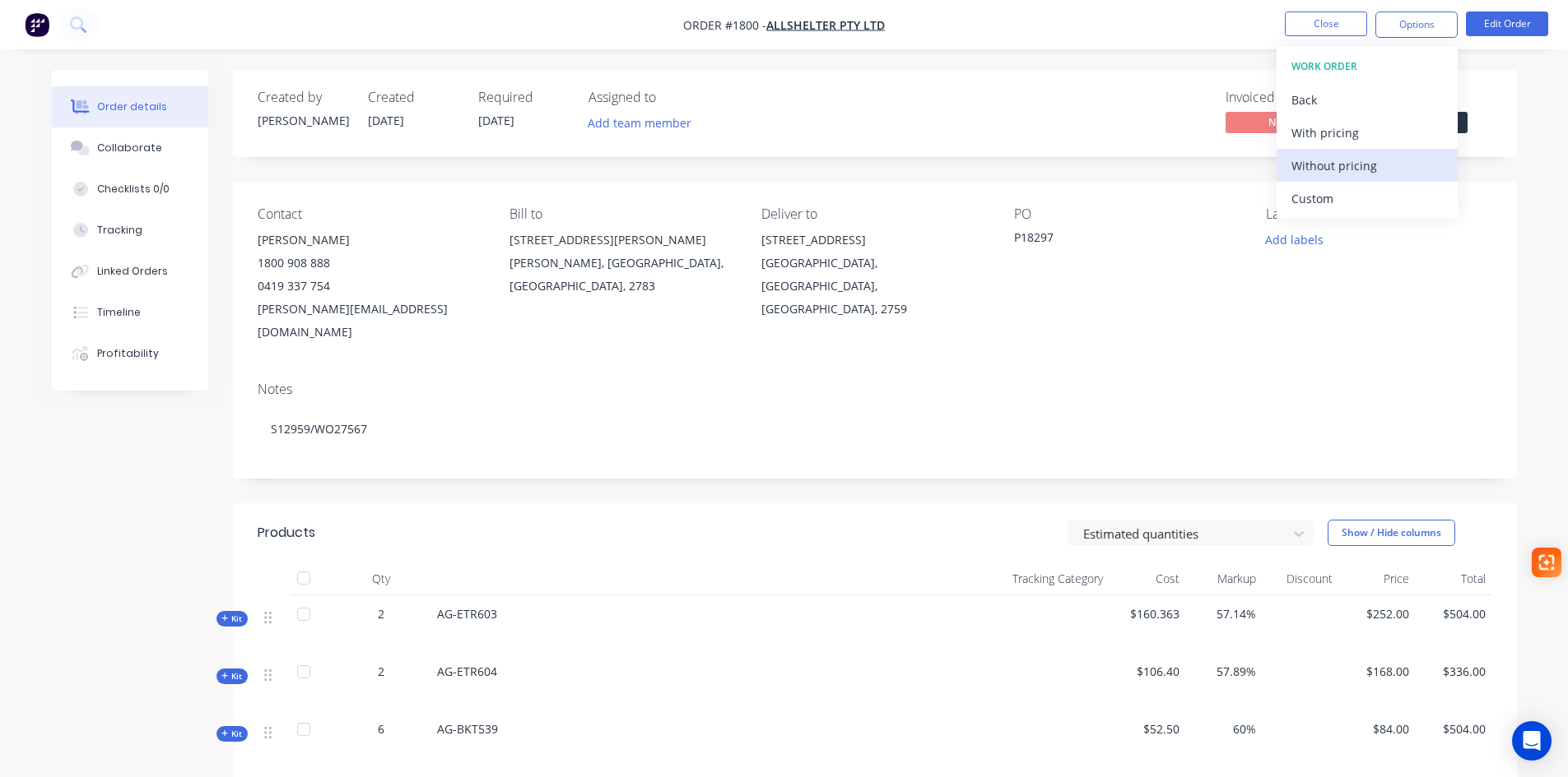
click at [1354, 166] on div "Without pricing" at bounding box center [1368, 166] width 152 height 24
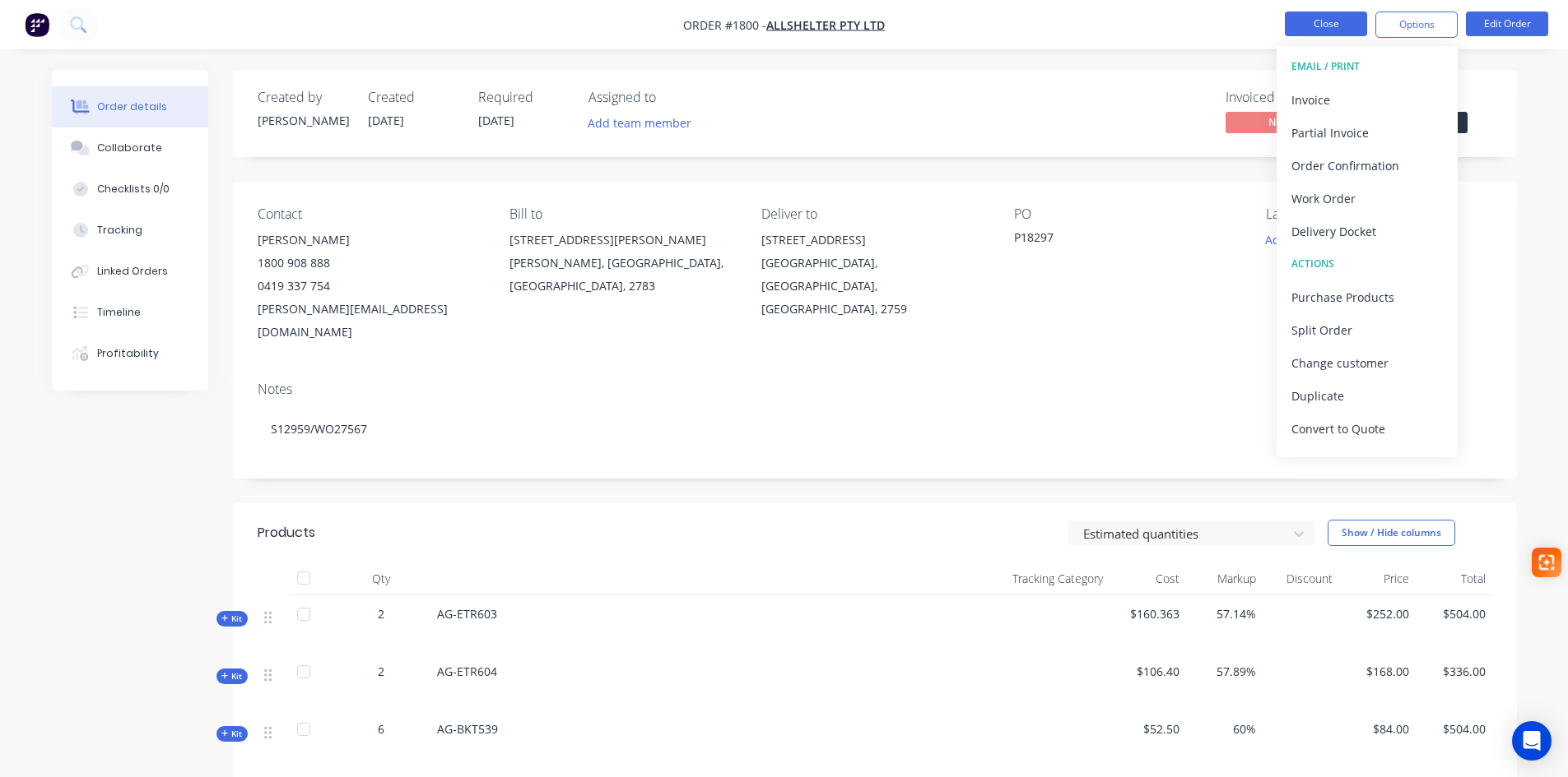
click at [1310, 20] on button "Close" at bounding box center [1326, 24] width 82 height 24
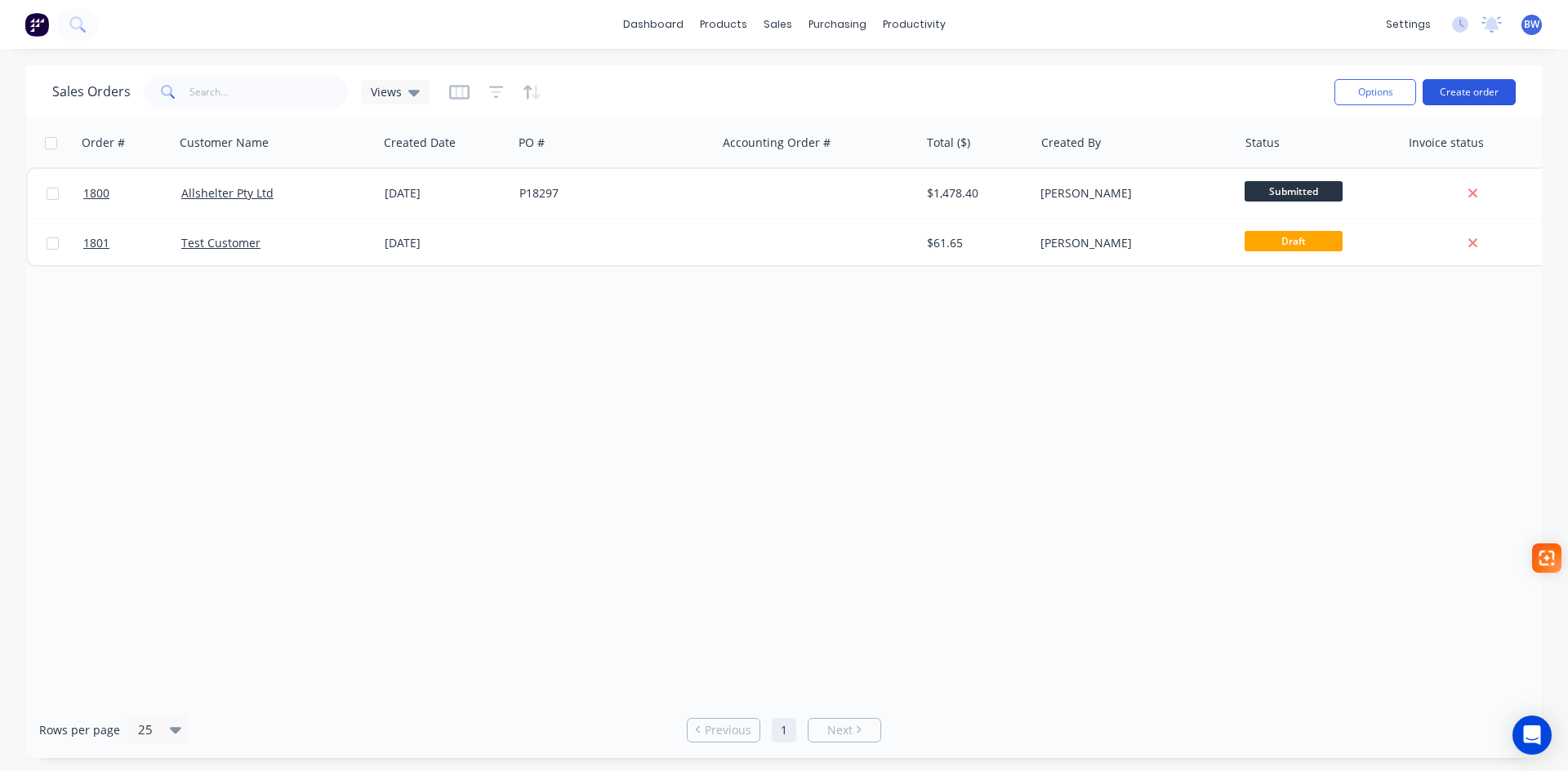
click at [1484, 98] on button "Create order" at bounding box center [1469, 92] width 93 height 26
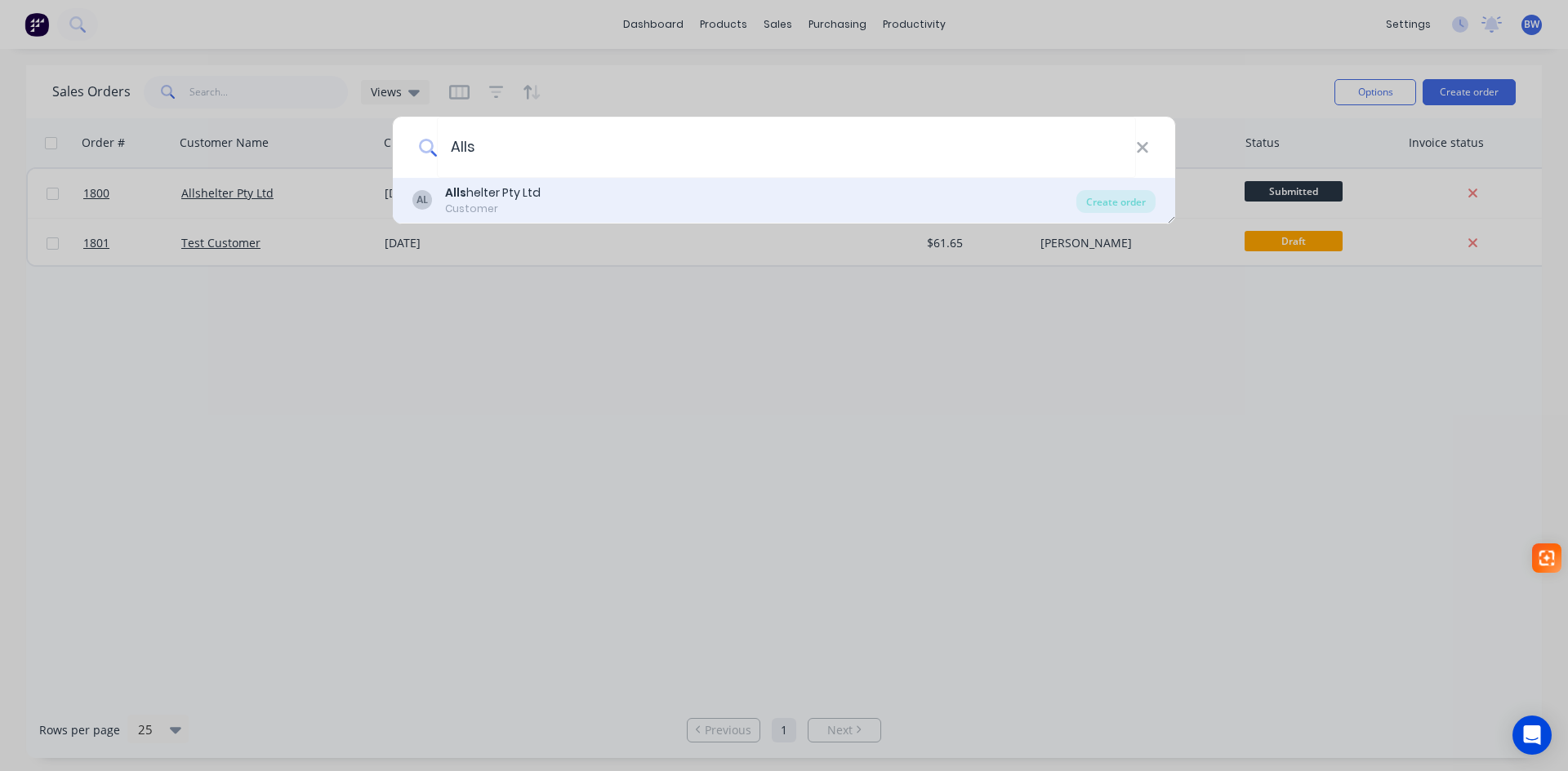
type input "Alls"
click at [537, 187] on div "Alls helter Pty Ltd" at bounding box center [493, 193] width 95 height 17
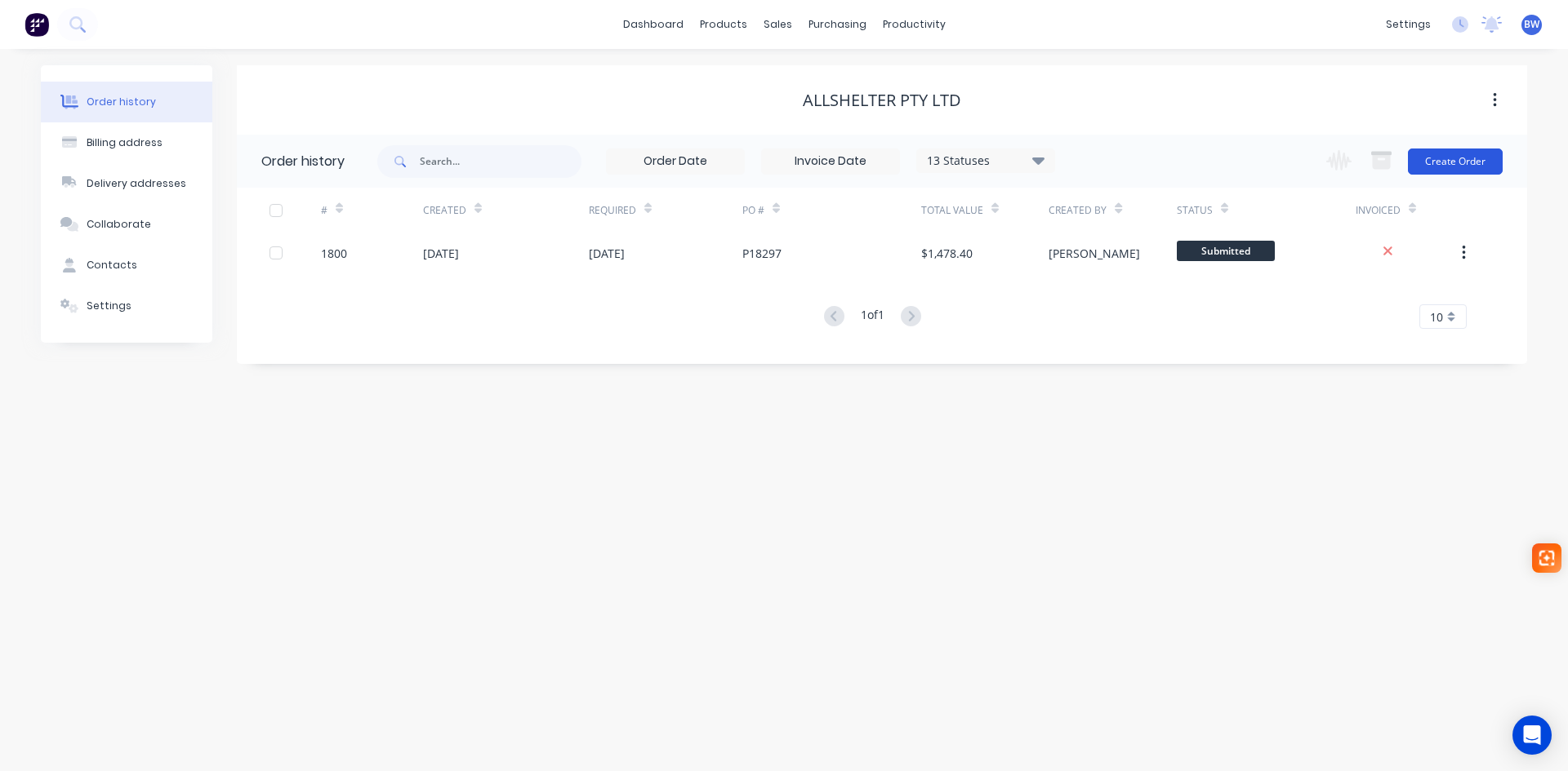
click at [1454, 160] on button "Create Order" at bounding box center [1456, 162] width 95 height 26
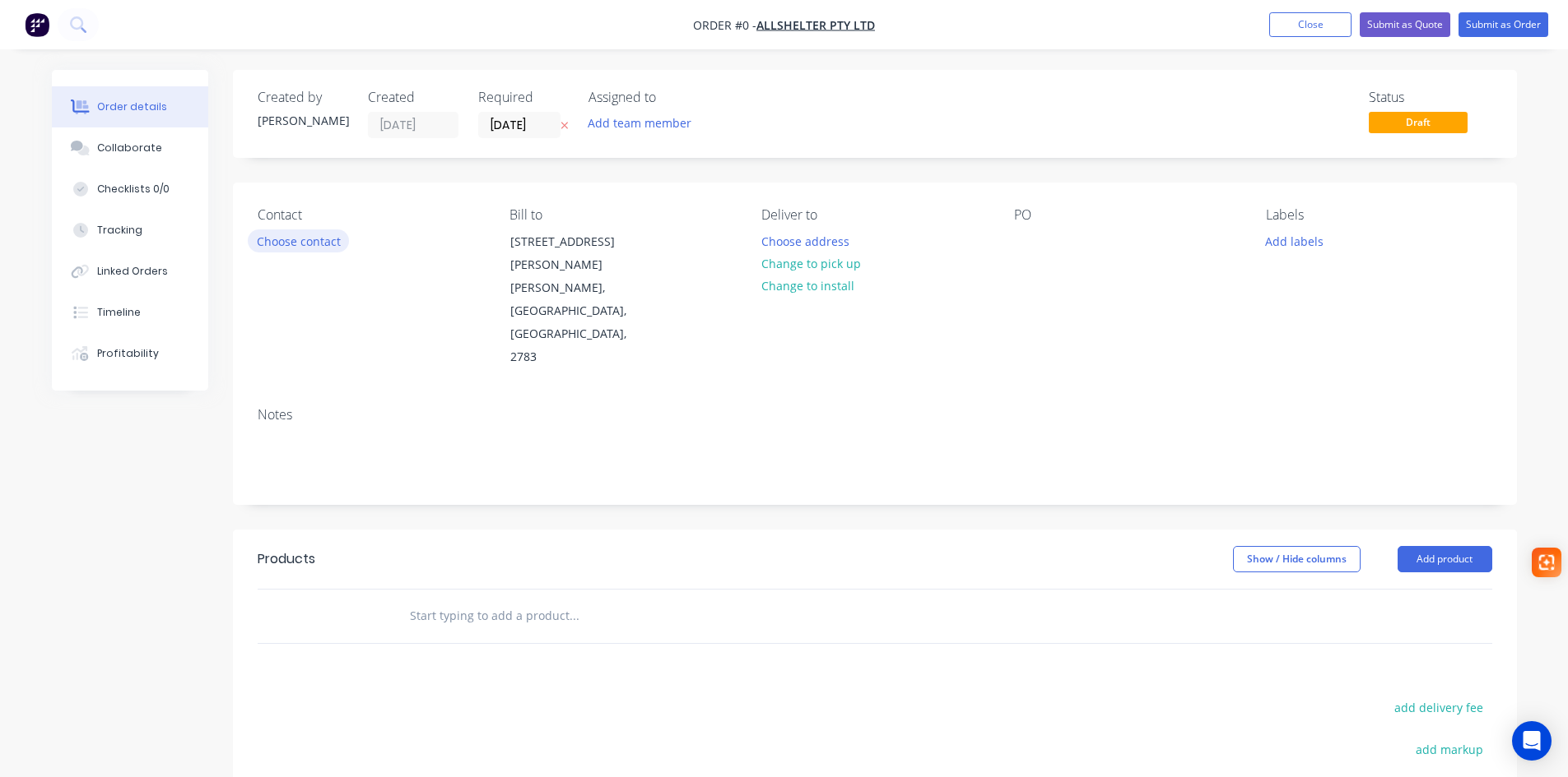
click at [300, 241] on button "Choose contact" at bounding box center [298, 240] width 101 height 22
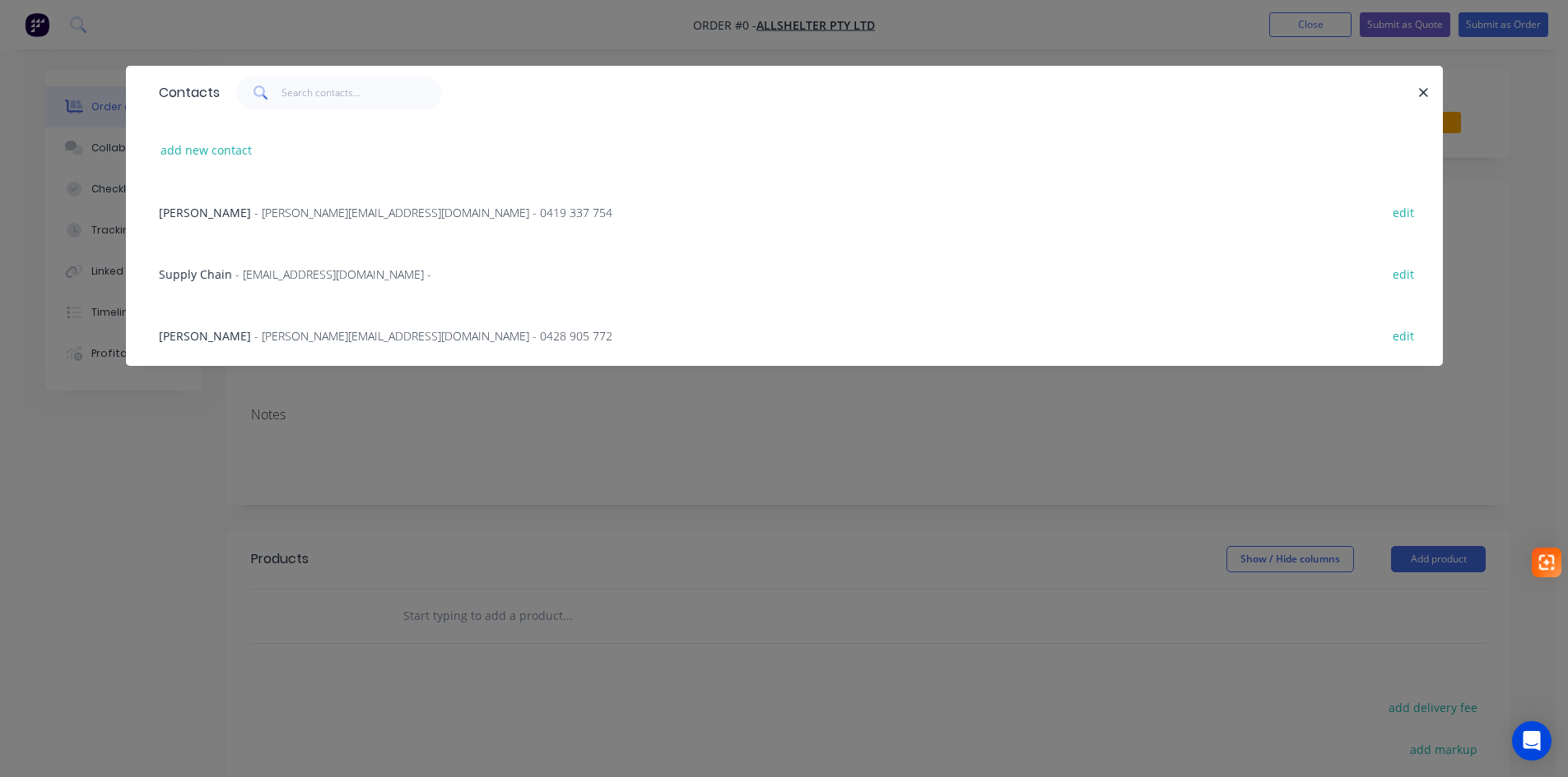
click at [312, 213] on span "- katherine.g@allshelter.com.au - 0419 337 754" at bounding box center [433, 213] width 358 height 16
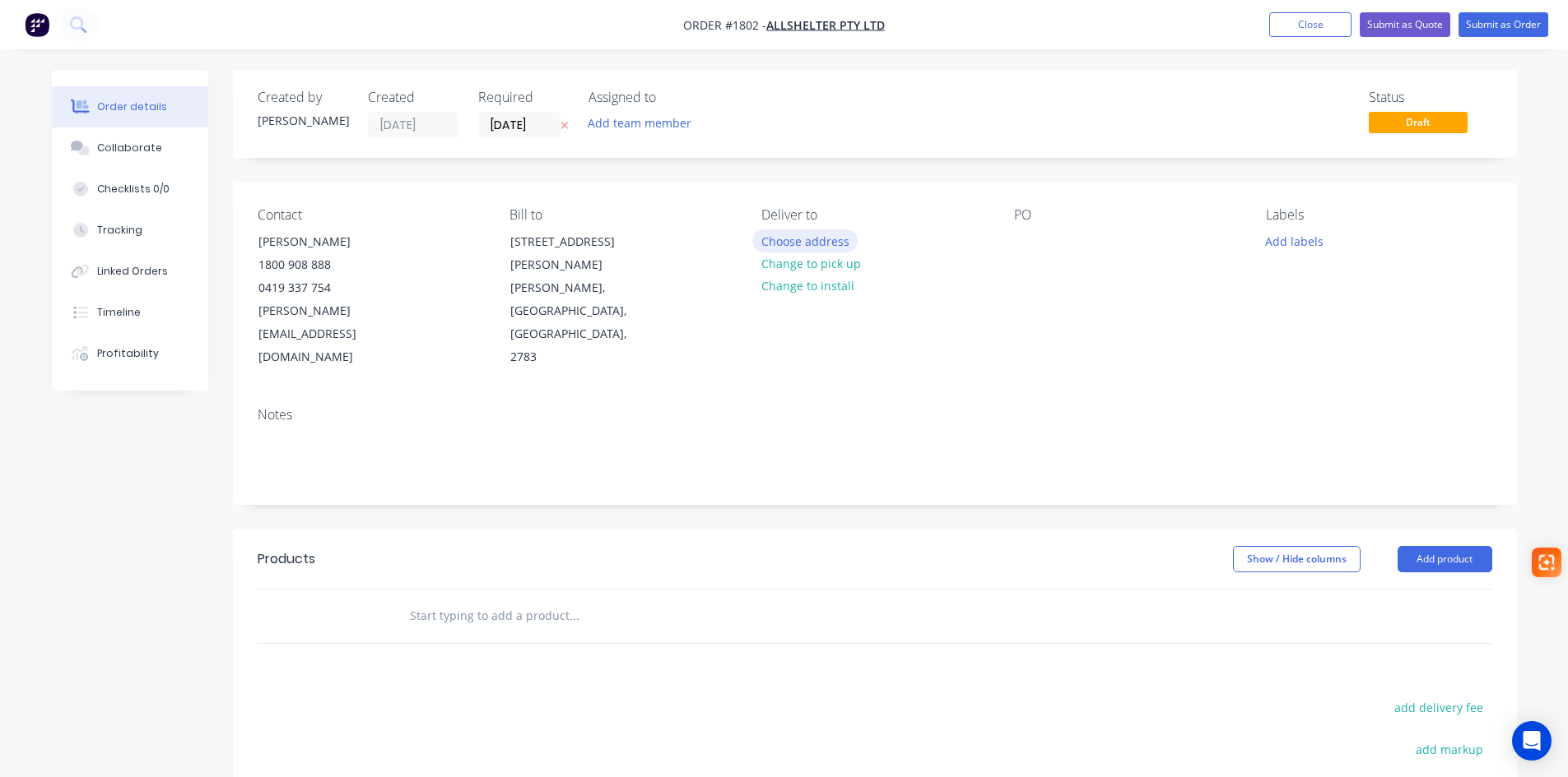
click at [799, 237] on button "Choose address" at bounding box center [804, 240] width 105 height 22
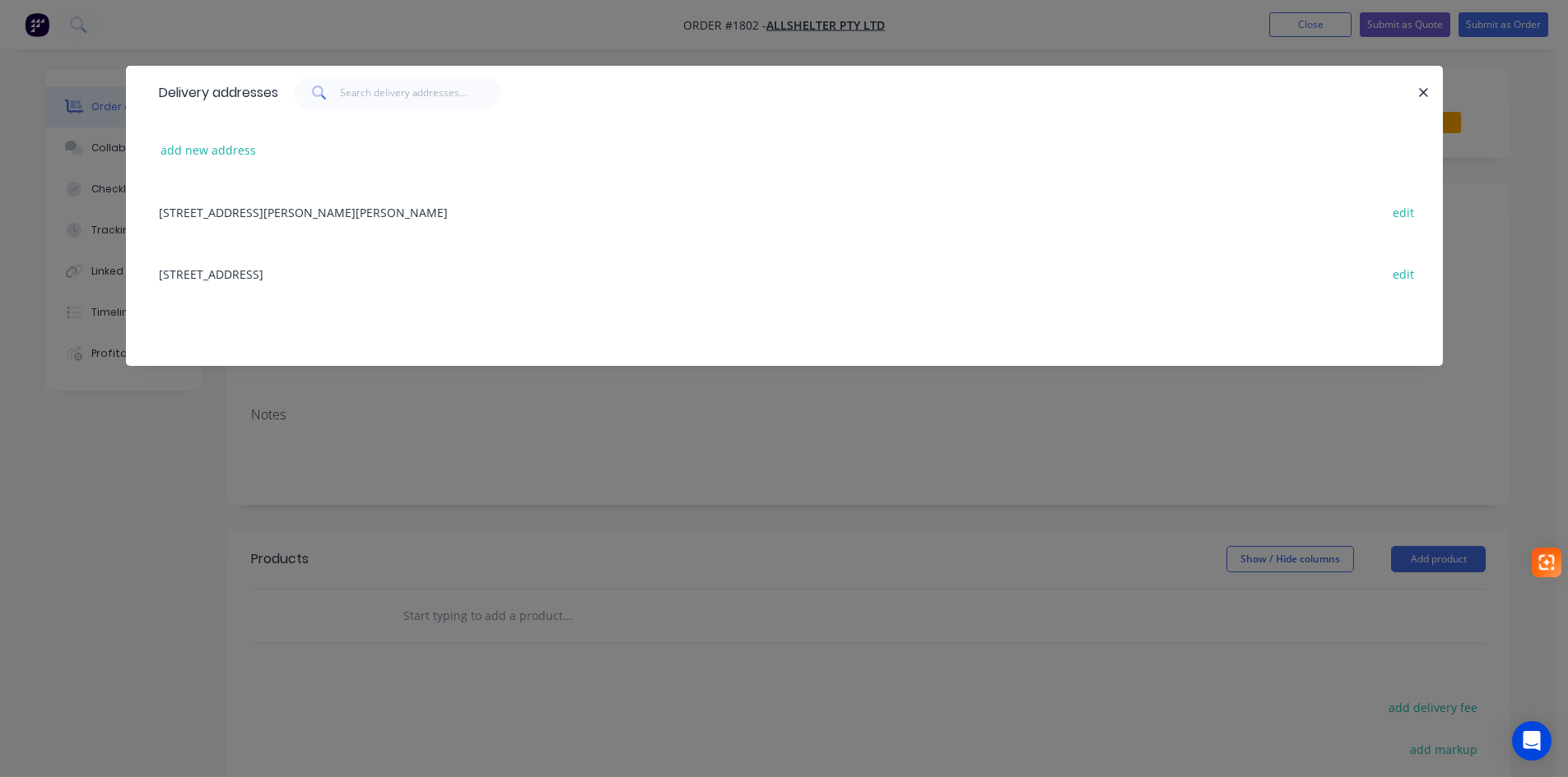
click at [313, 273] on div "52 Quarry Road, ERSKINE PARK, New South Wales, Australia, 2759 edit" at bounding box center [784, 274] width 1267 height 62
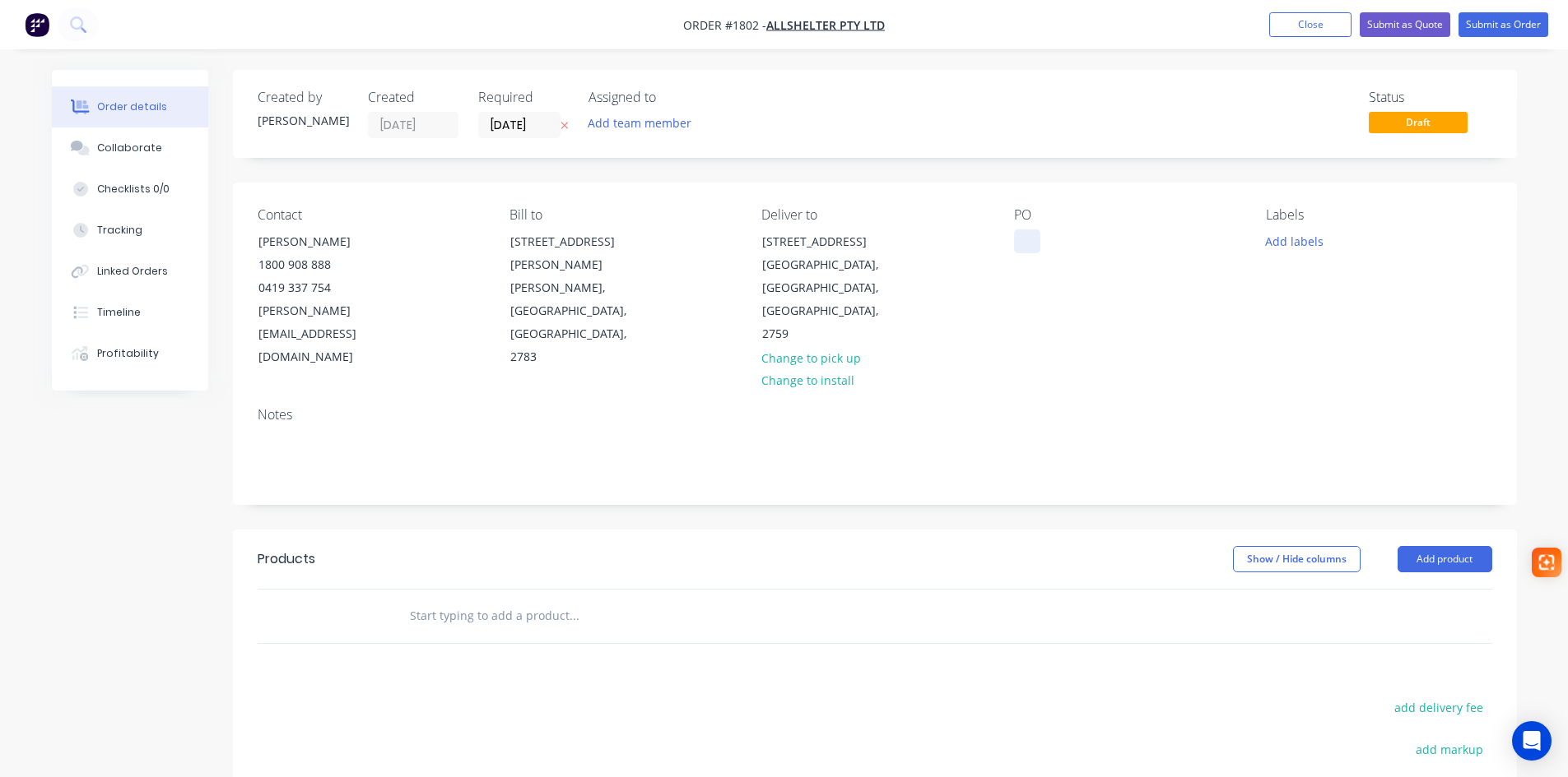
click at [1029, 237] on div at bounding box center [1028, 240] width 26 height 24
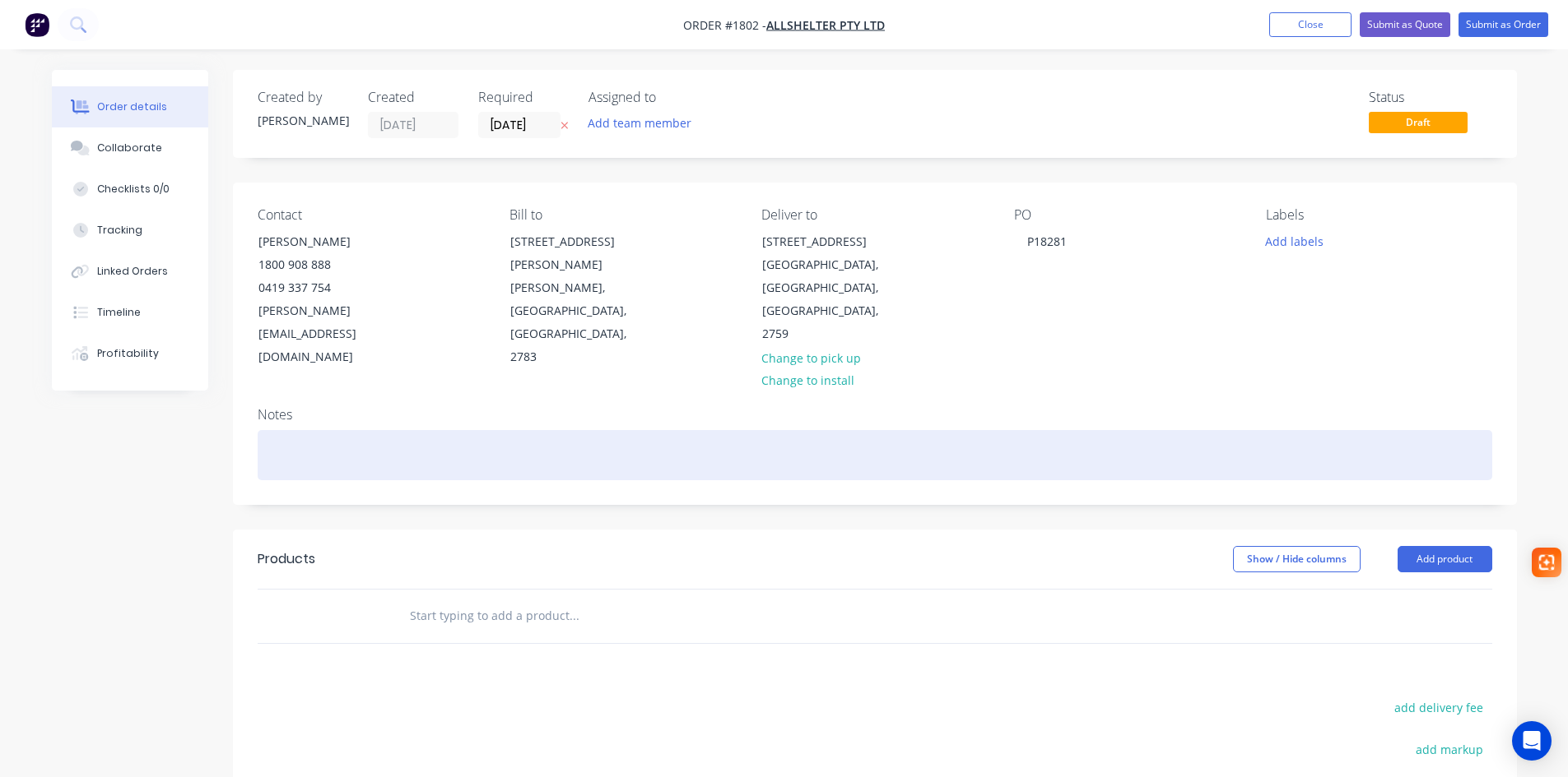
click at [268, 430] on div at bounding box center [875, 456] width 1235 height 51
click at [345, 430] on div at bounding box center [875, 456] width 1235 height 51
paste div
click at [310, 430] on div "S12654/WO21304" at bounding box center [875, 456] width 1235 height 51
click at [316, 430] on div "S12654 /WO21304" at bounding box center [875, 456] width 1235 height 51
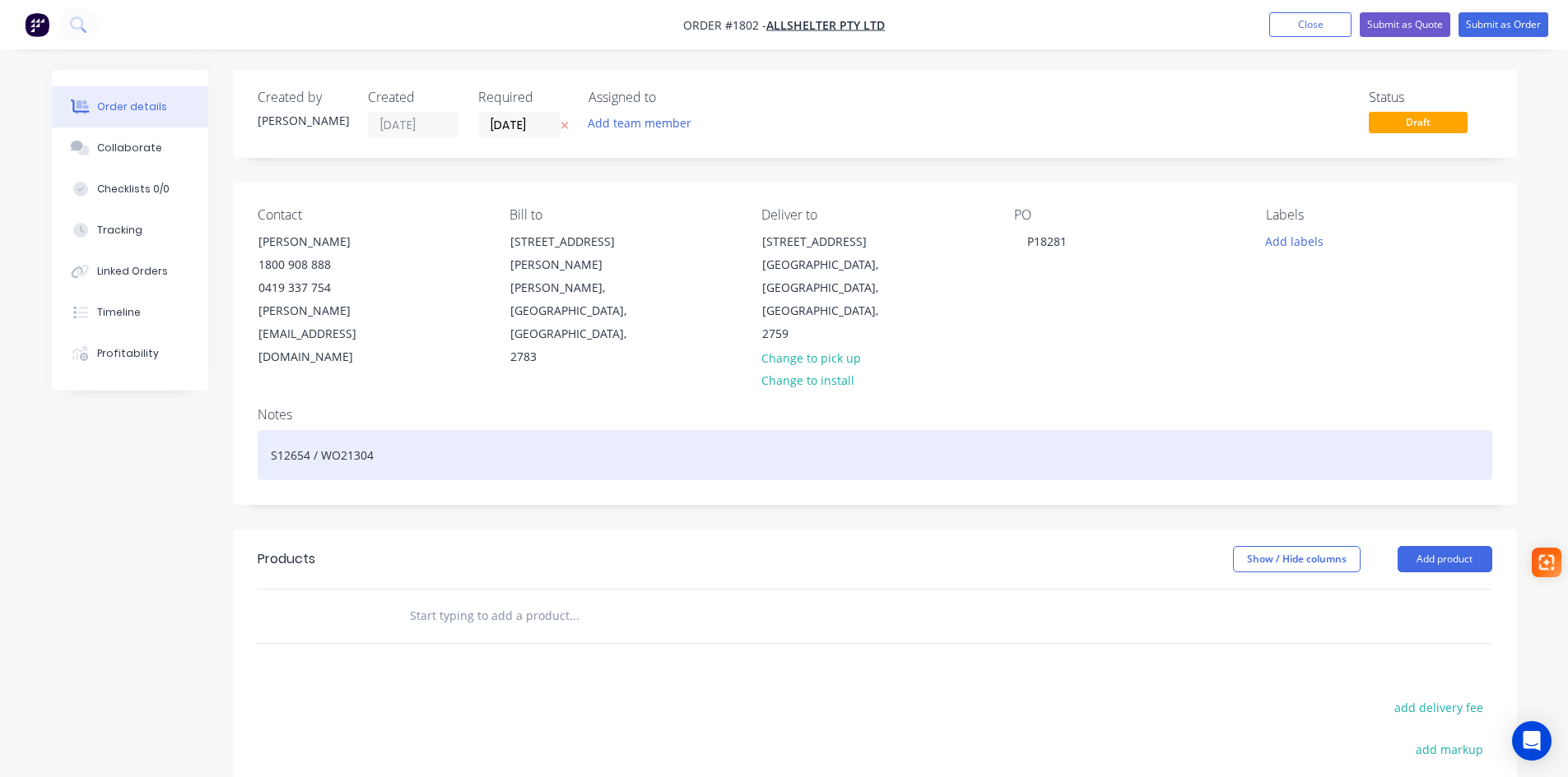
click at [268, 430] on div "S12654 / WO21304" at bounding box center [875, 456] width 1235 height 51
click at [456, 430] on div "Civmec S12654 / WO21304" at bounding box center [875, 456] width 1235 height 51
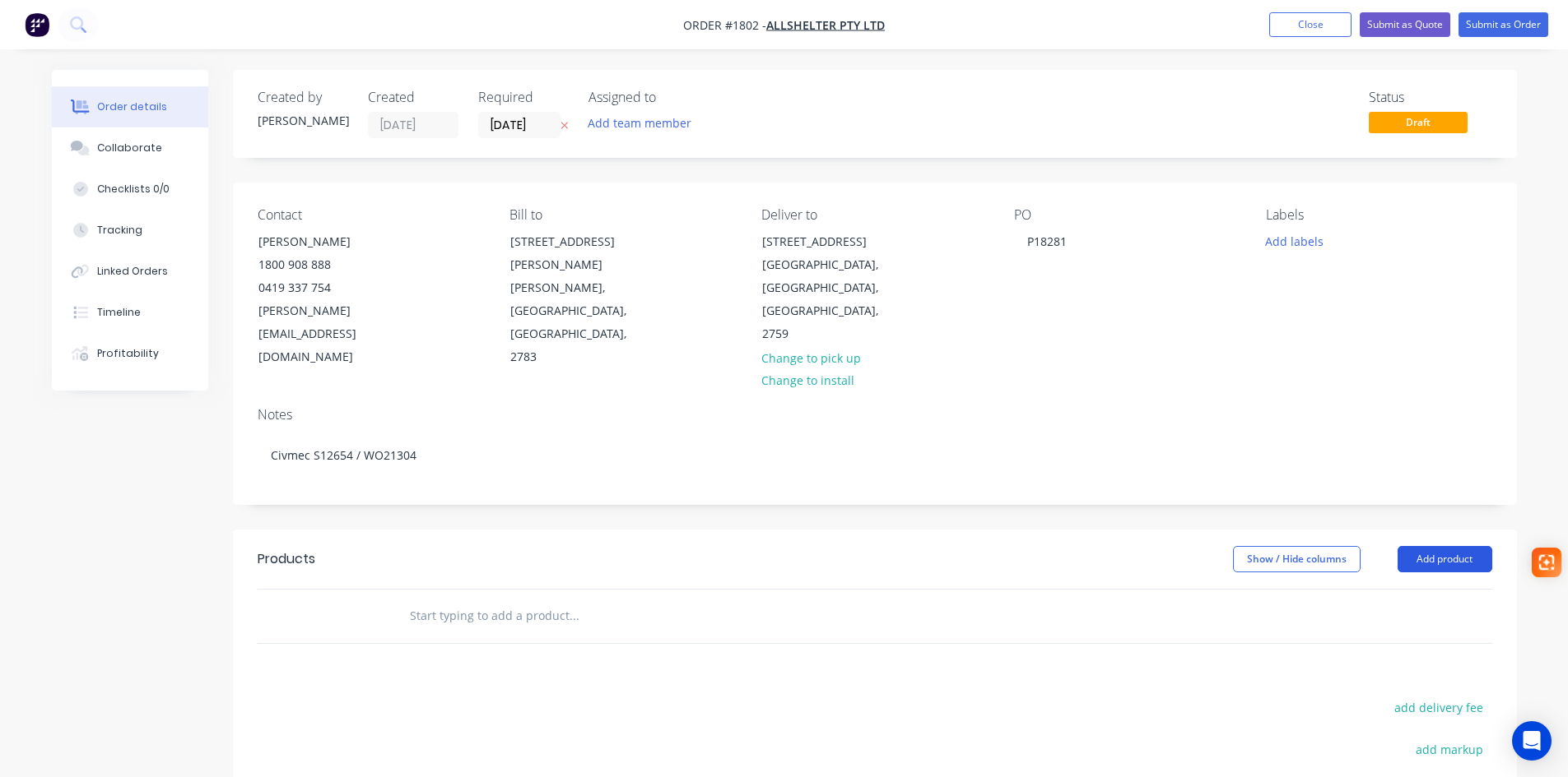
click at [1439, 546] on button "Add product" at bounding box center [1445, 559] width 95 height 26
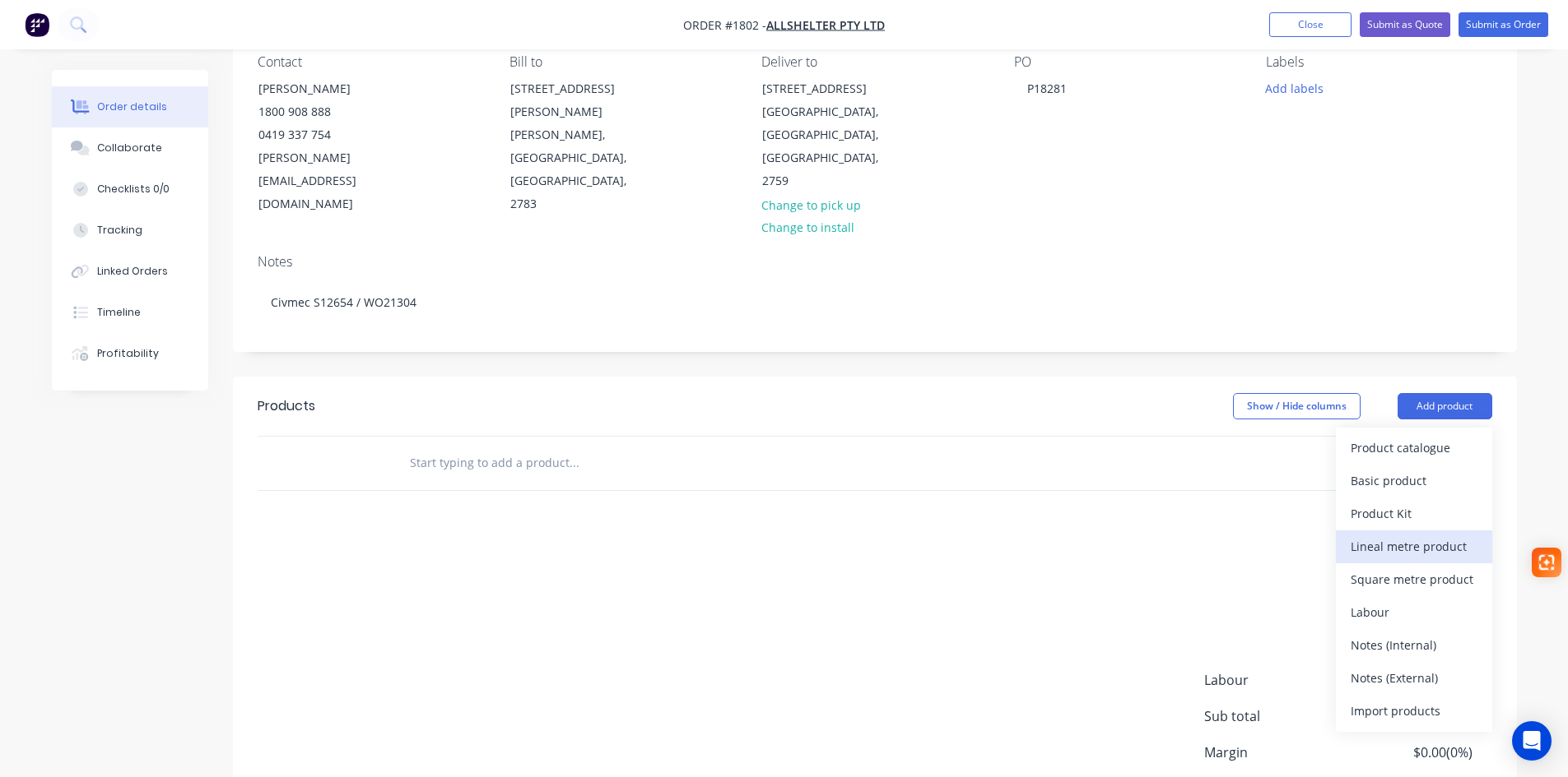
scroll to position [165, 0]
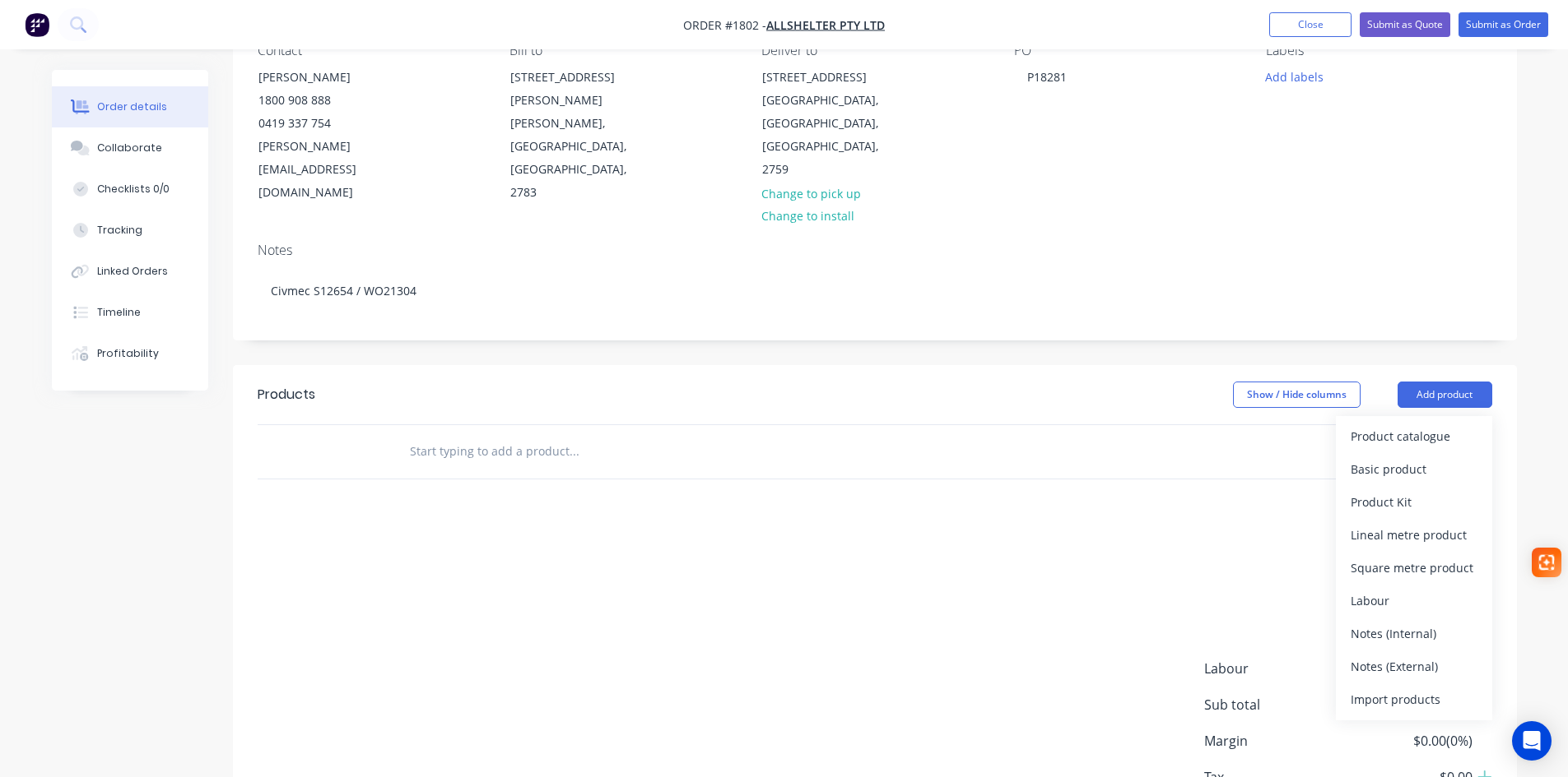
click at [425, 436] on input "text" at bounding box center [574, 452] width 329 height 33
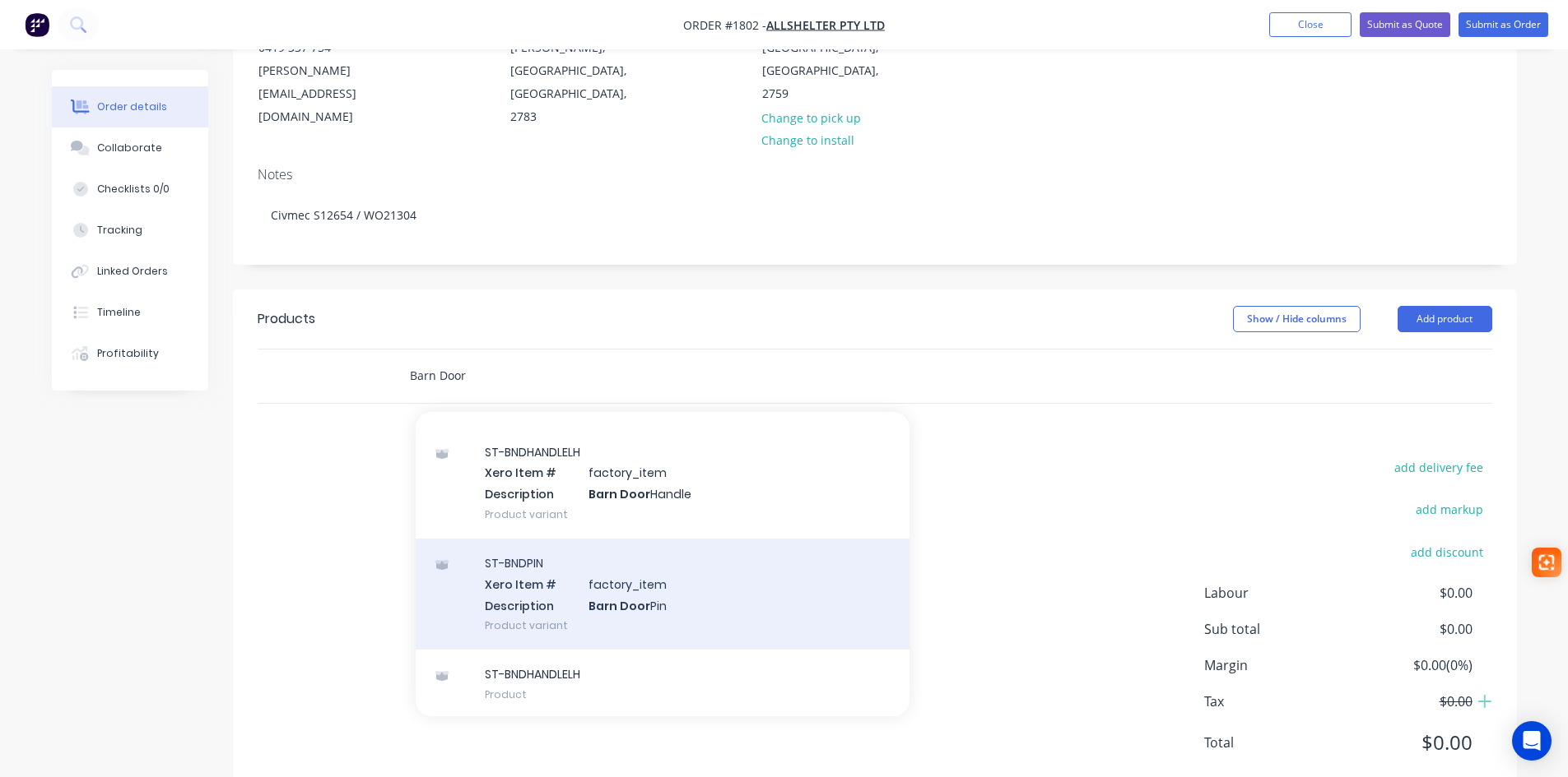
scroll to position [0, 0]
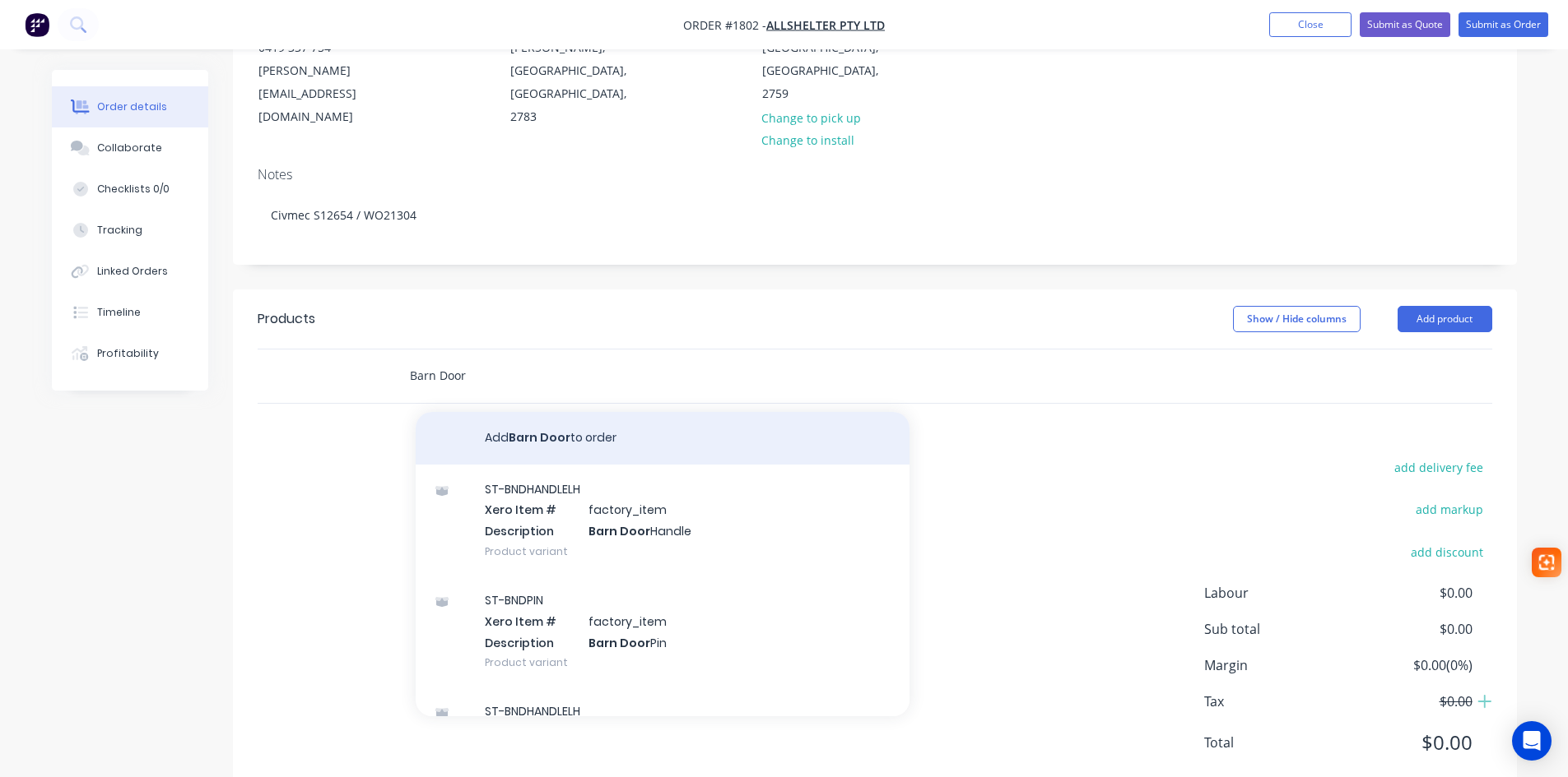
type input "Barn Door"
click at [582, 412] on button "Add Barn Door to order" at bounding box center [662, 438] width 494 height 52
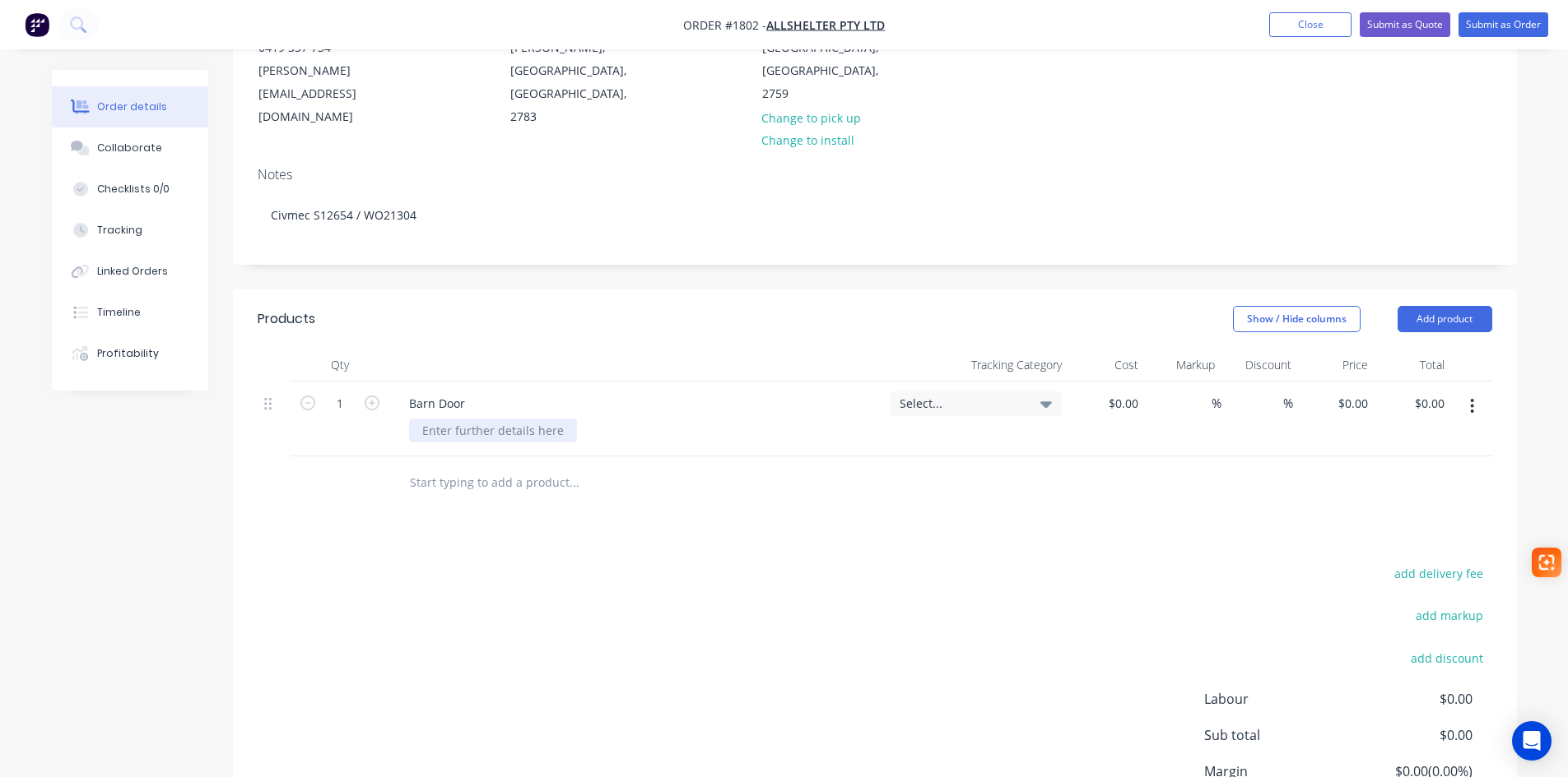
click at [496, 419] on div at bounding box center [492, 430] width 168 height 24
click at [1468, 392] on button "button" at bounding box center [1472, 407] width 38 height 30
click at [459, 419] on div at bounding box center [492, 430] width 168 height 24
click at [1449, 306] on button "Add product" at bounding box center [1445, 319] width 95 height 26
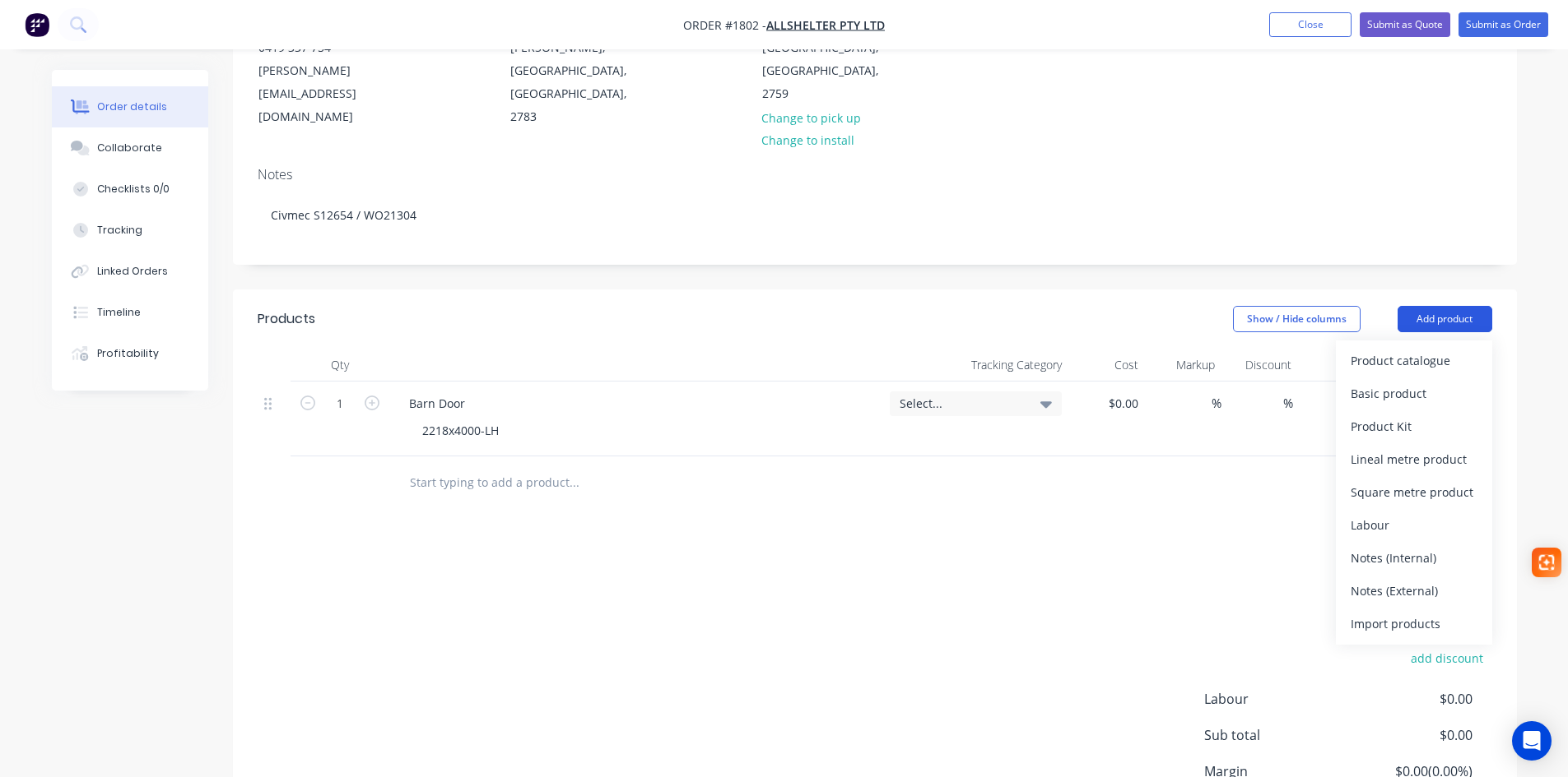
click at [1453, 306] on button "Add product" at bounding box center [1445, 319] width 95 height 26
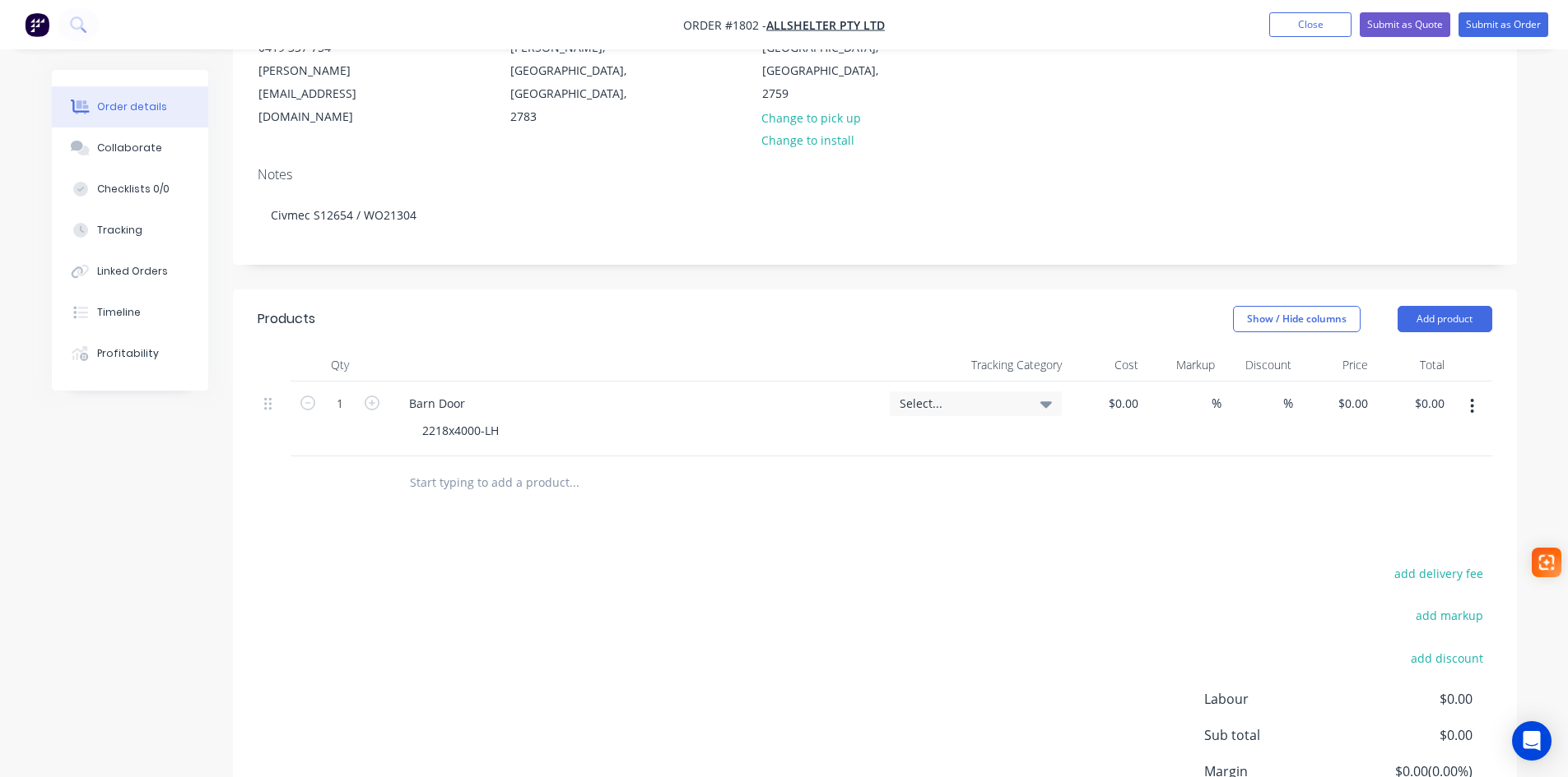
click at [578, 466] on input "text" at bounding box center [574, 483] width 329 height 33
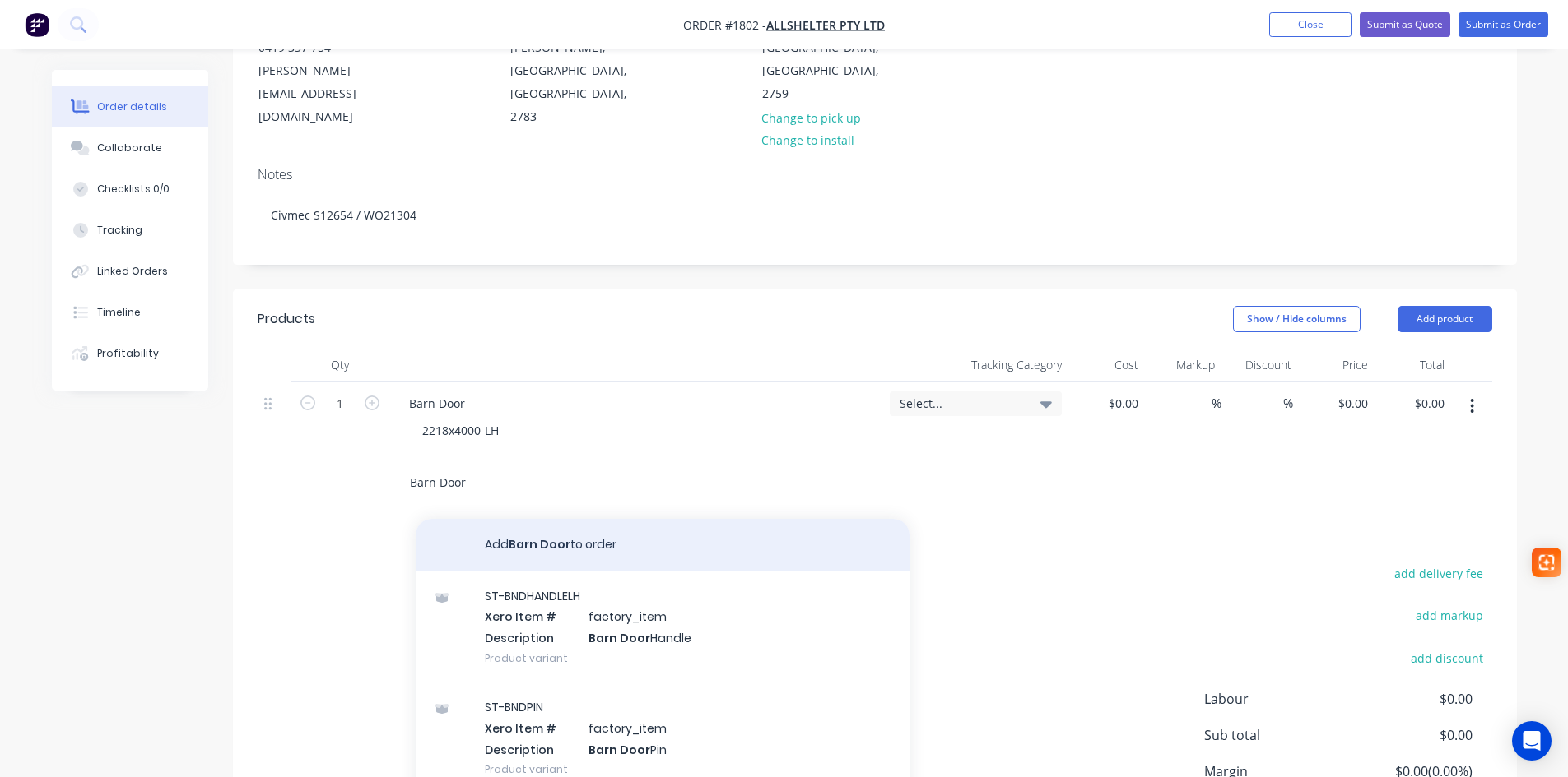
type input "Barn Door"
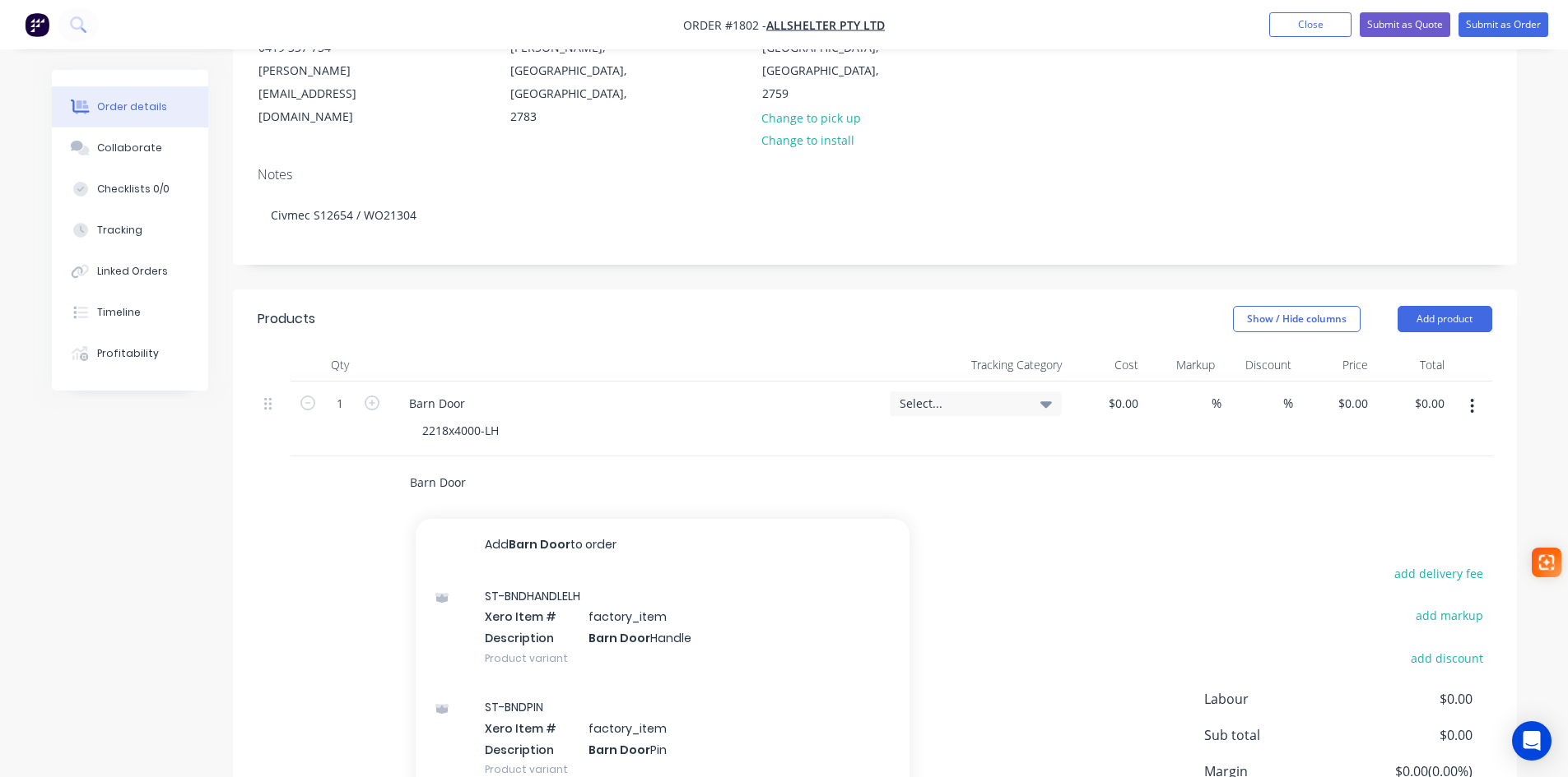
click at [547, 519] on button "Add Barn Door to order" at bounding box center [662, 545] width 494 height 52
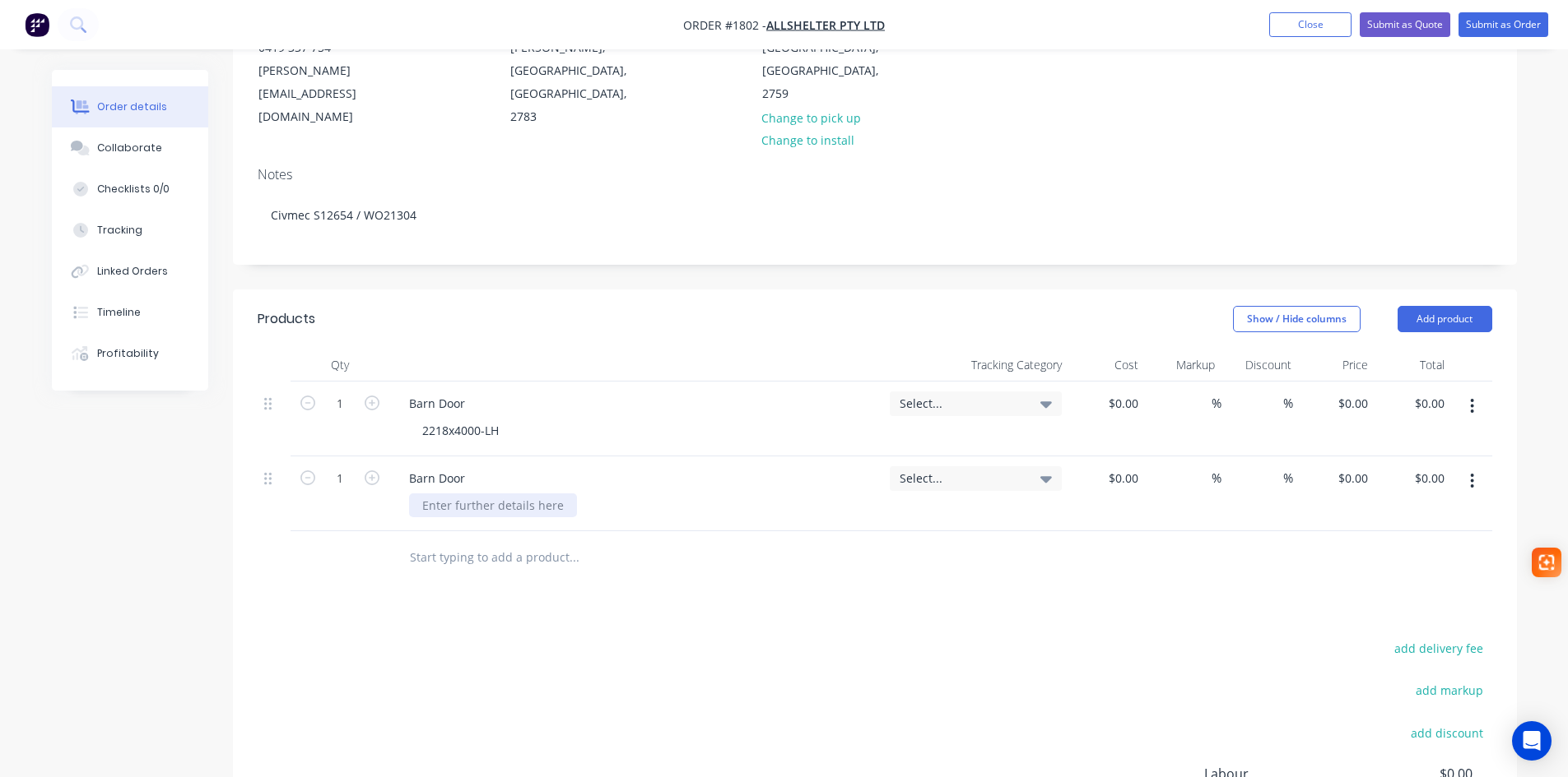
click at [455, 494] on div at bounding box center [492, 505] width 168 height 24
click at [478, 419] on div "2218x4000-LH" at bounding box center [460, 430] width 103 height 24
click at [485, 419] on div "2218x4000 -LH" at bounding box center [462, 430] width 106 height 24
click at [480, 494] on div "2218x4000-RH" at bounding box center [461, 505] width 105 height 24
click at [488, 494] on div "2218x4000 -RH" at bounding box center [463, 505] width 108 height 24
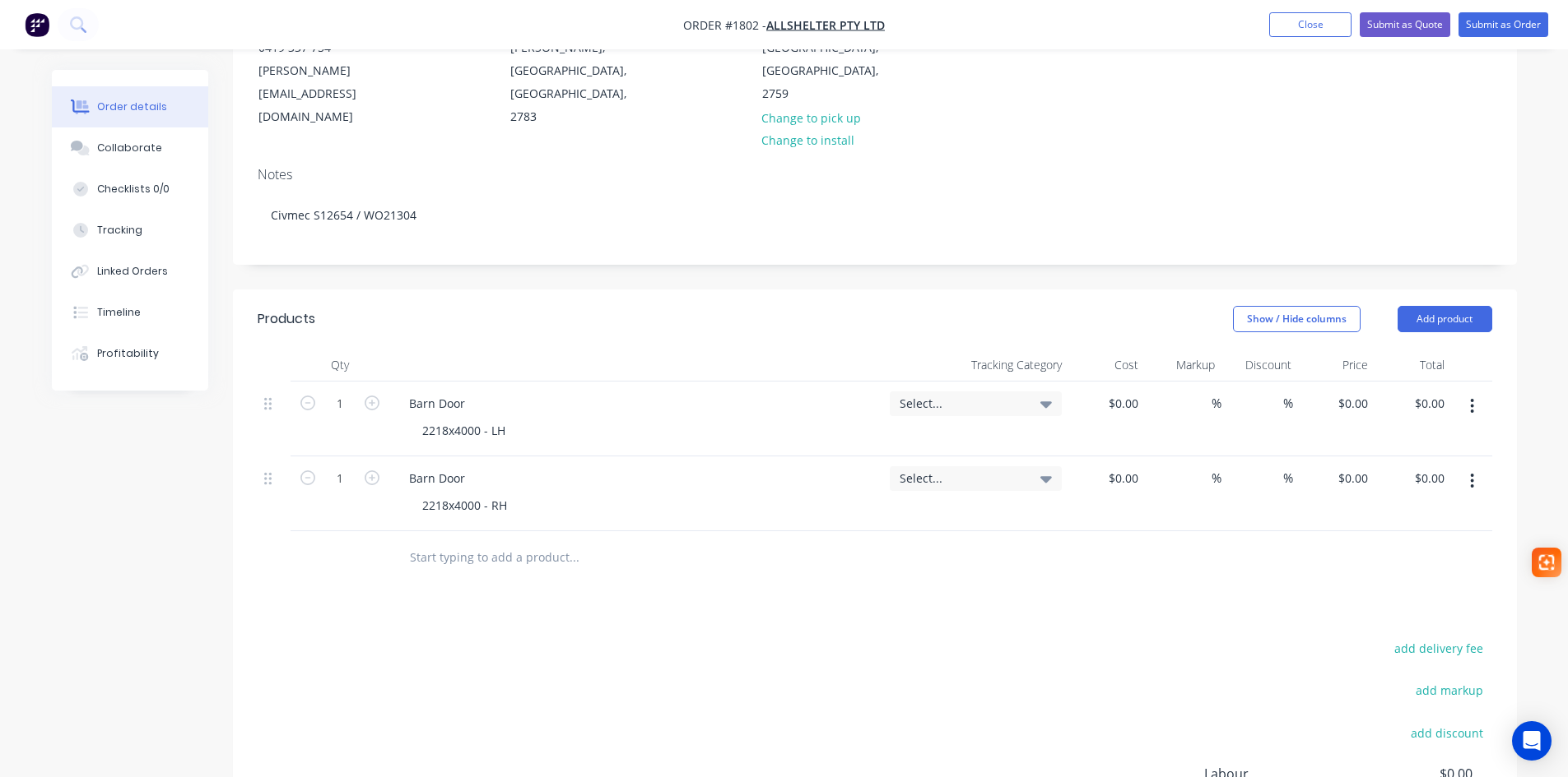
click at [1033, 396] on div "Select..." at bounding box center [975, 403] width 153 height 15
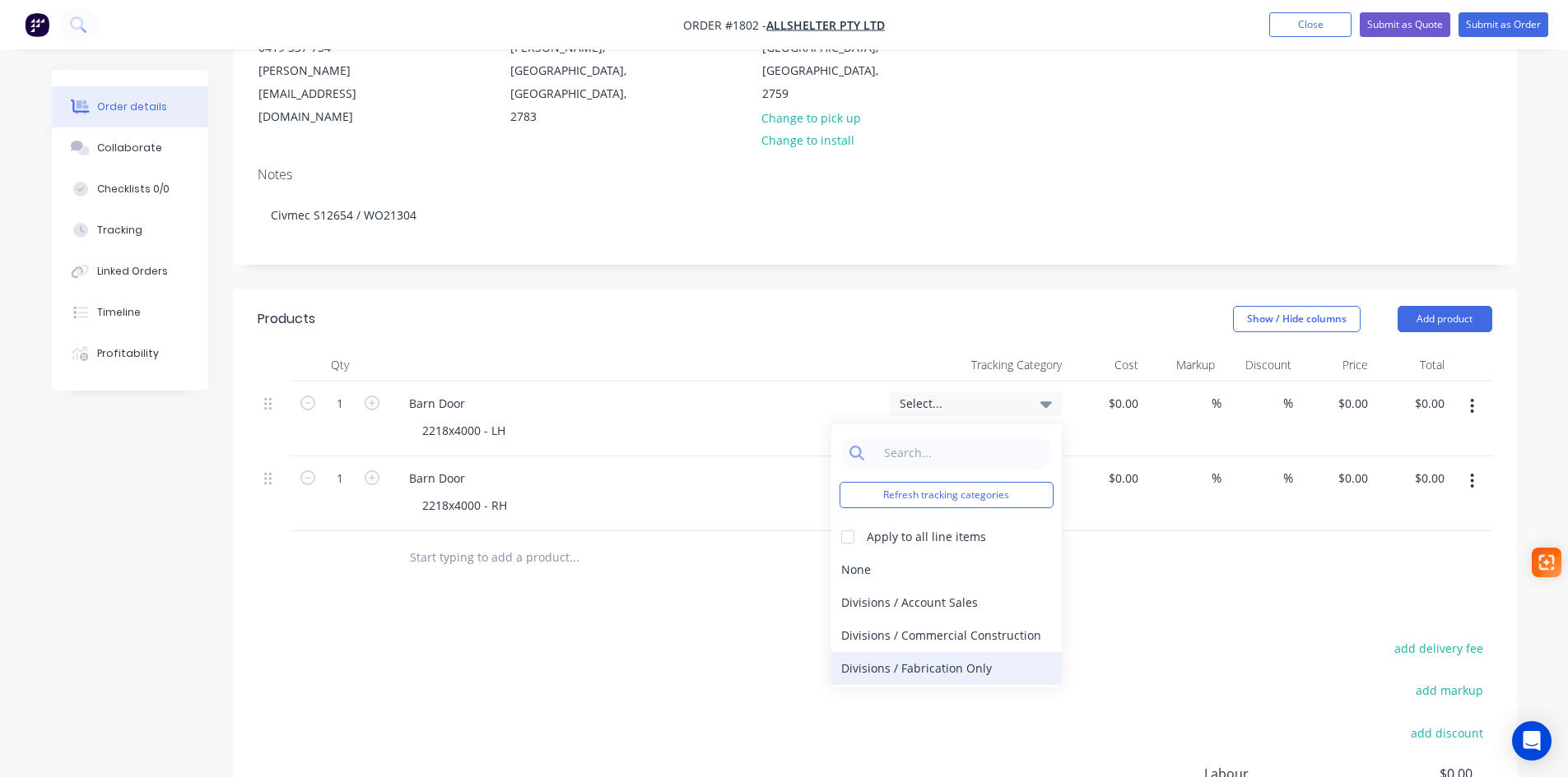
click at [967, 652] on div "Divisions / Fabrication Only" at bounding box center [947, 669] width 230 height 33
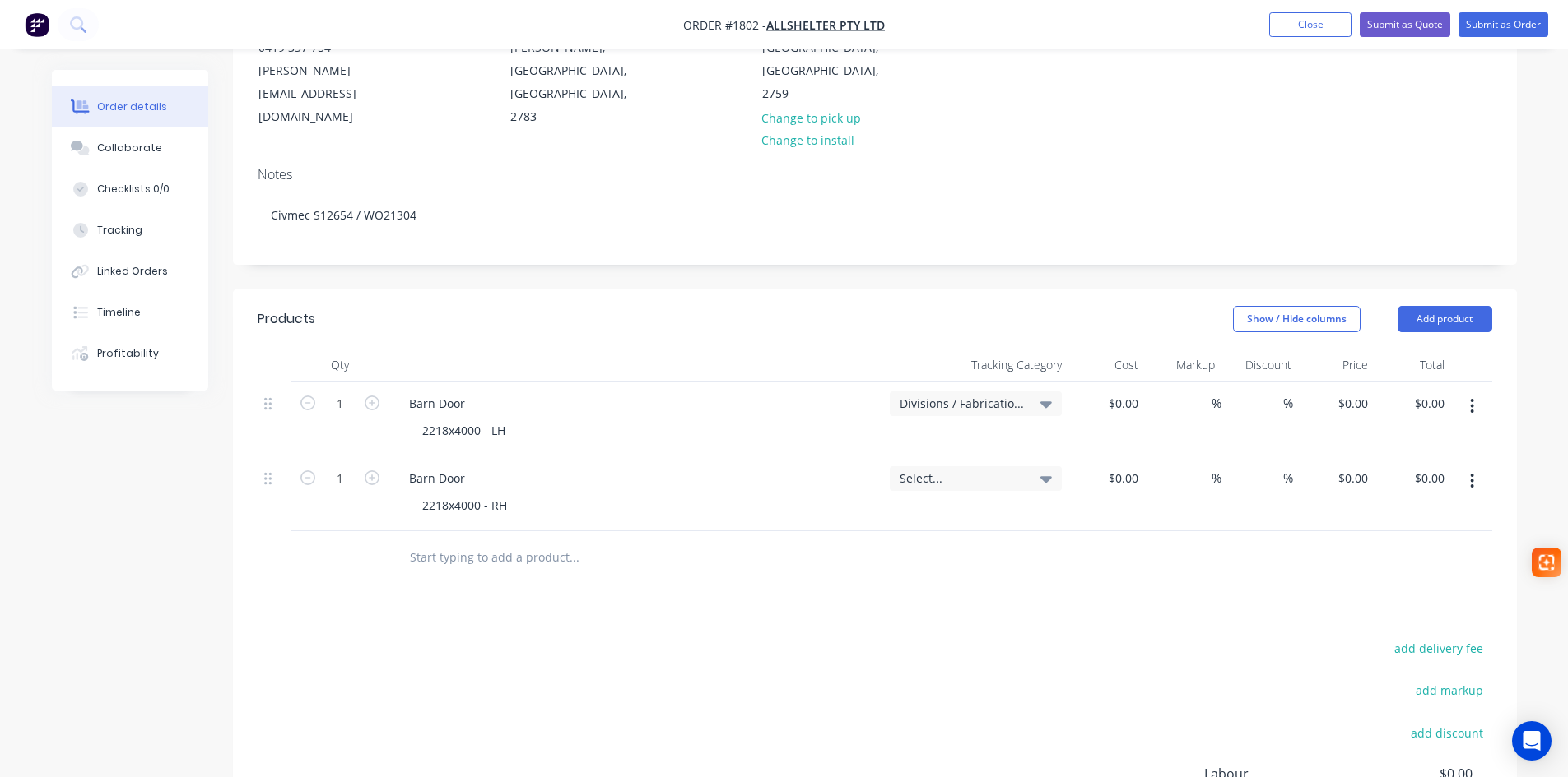
click at [1041, 470] on icon at bounding box center [1046, 478] width 11 height 18
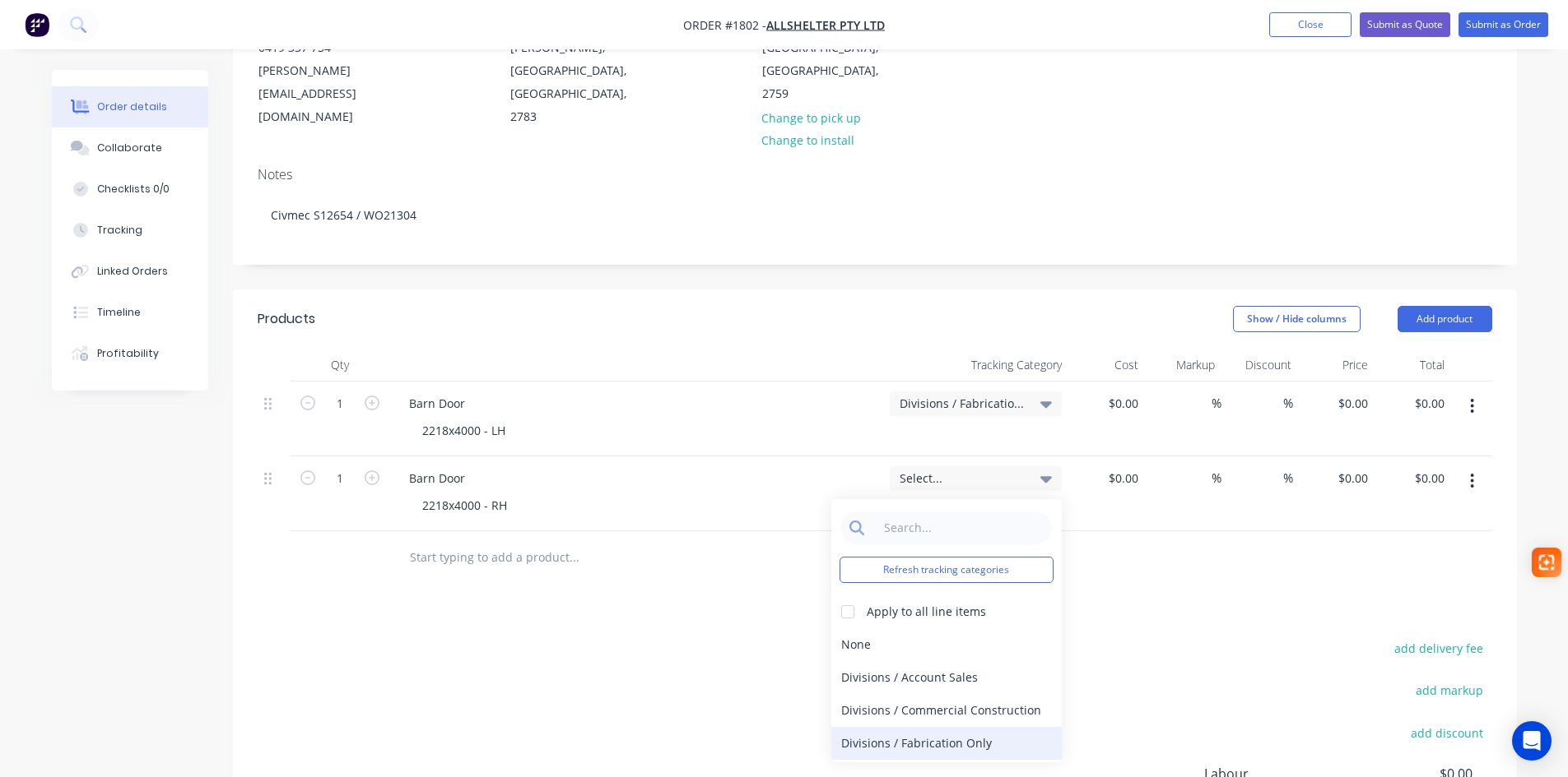
click at [964, 727] on div "Divisions / Fabrication Only" at bounding box center [947, 744] width 230 height 33
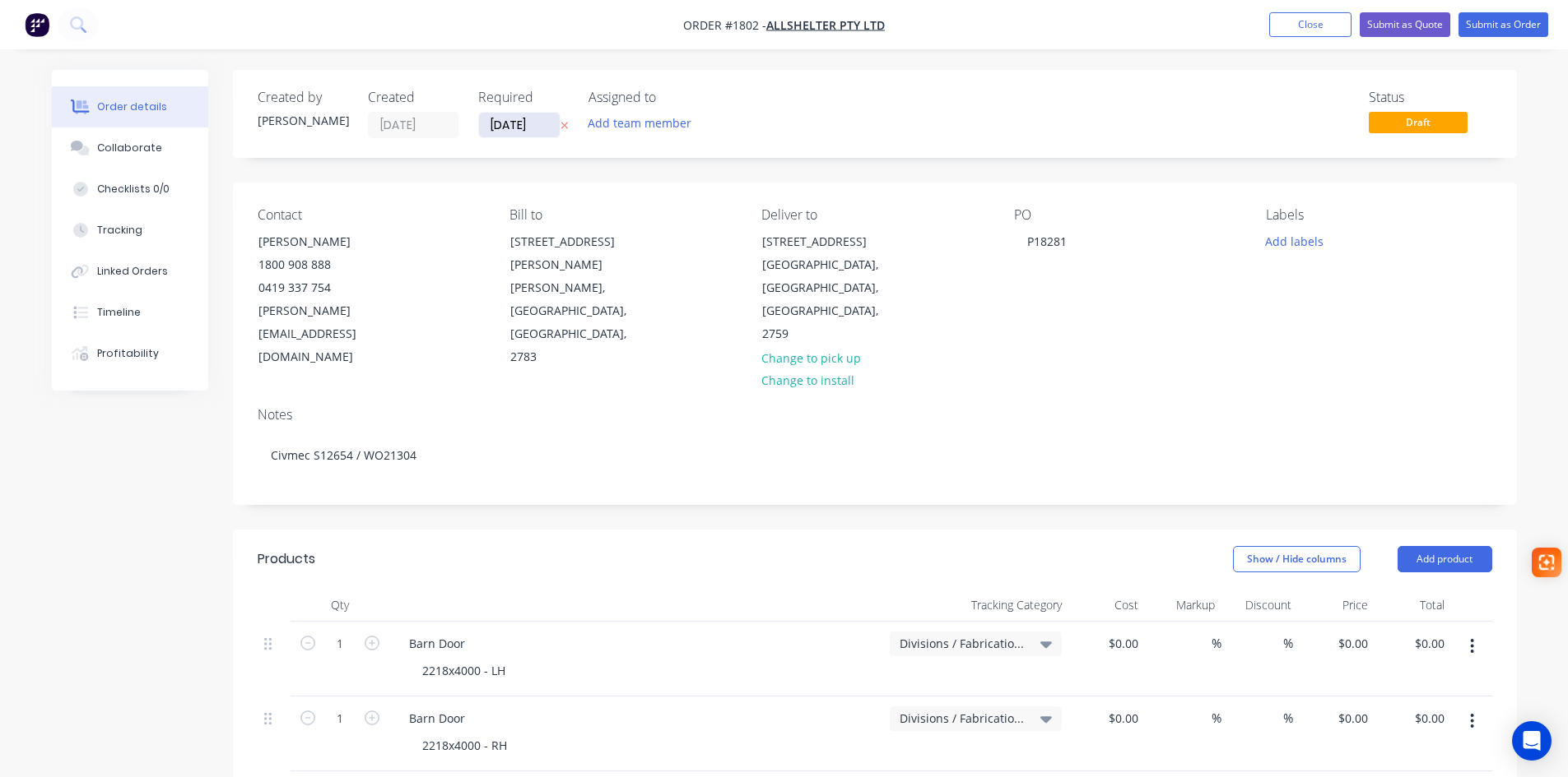
click at [522, 125] on input "[DATE]" at bounding box center [519, 125] width 81 height 24
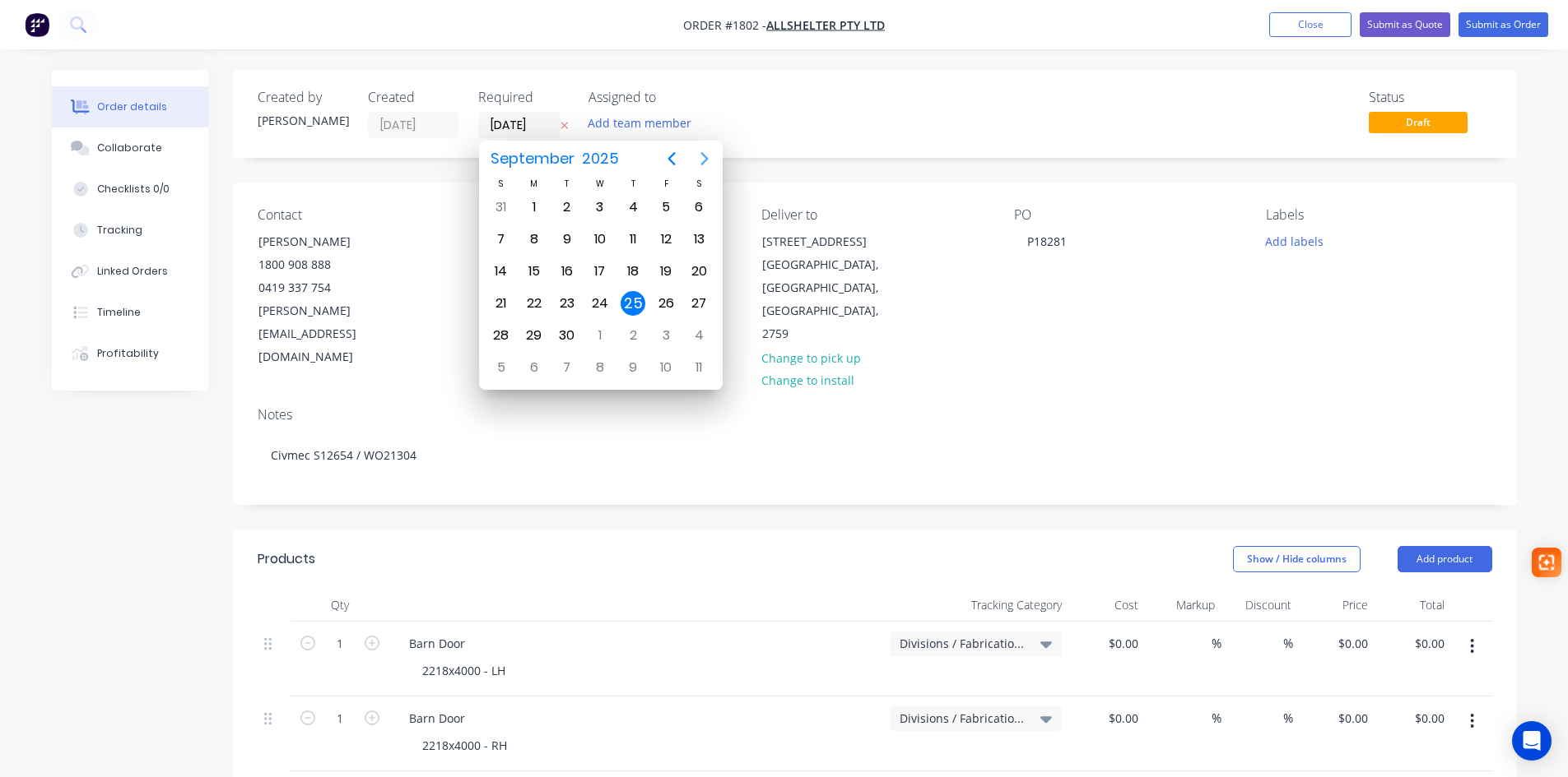
click at [700, 166] on icon "Next page" at bounding box center [704, 159] width 20 height 20
click at [625, 205] on div "2" at bounding box center [633, 207] width 24 height 24
type input "[DATE]"
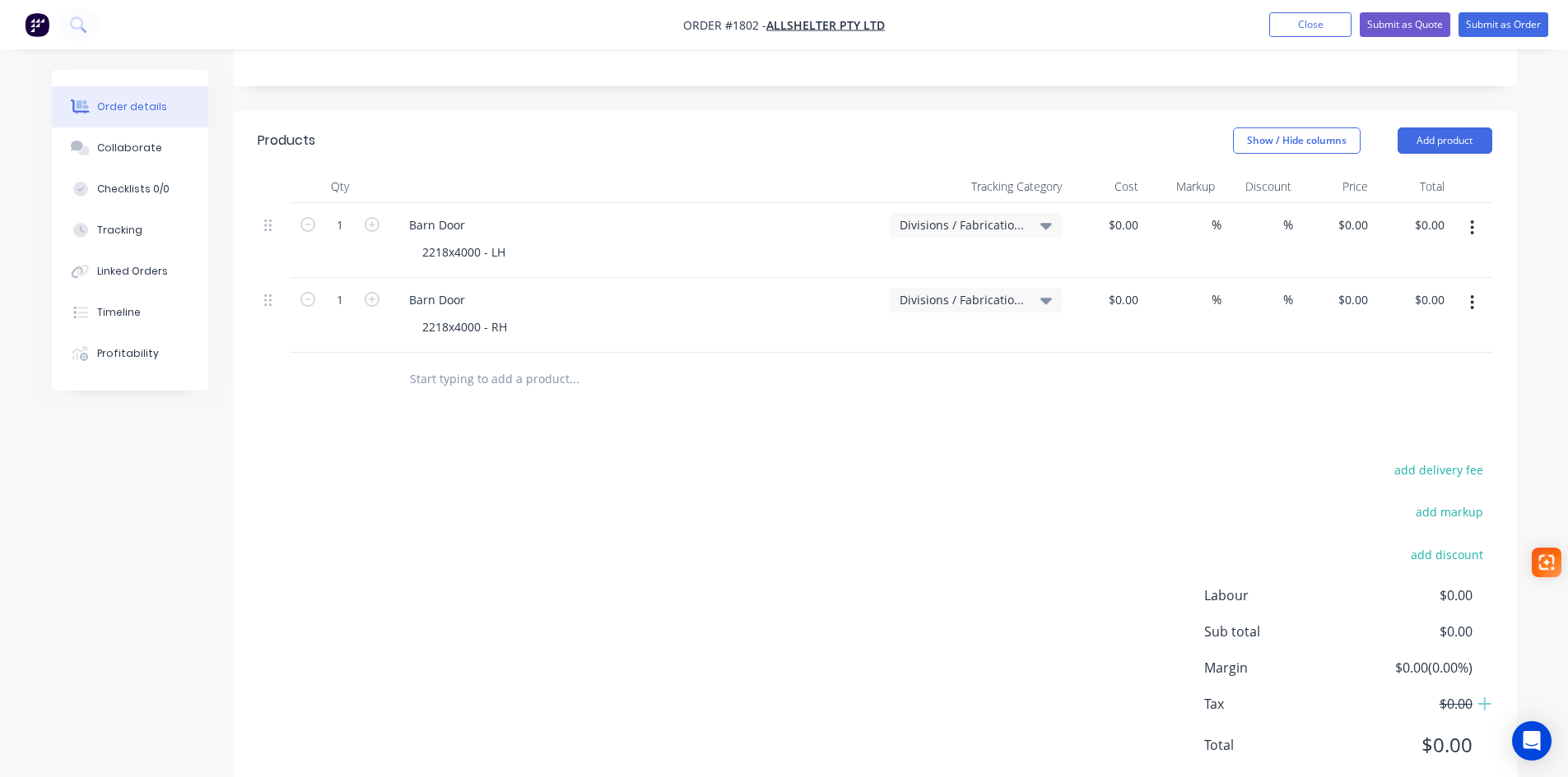
scroll to position [422, 0]
click at [1499, 30] on button "Submit as Order" at bounding box center [1503, 24] width 90 height 24
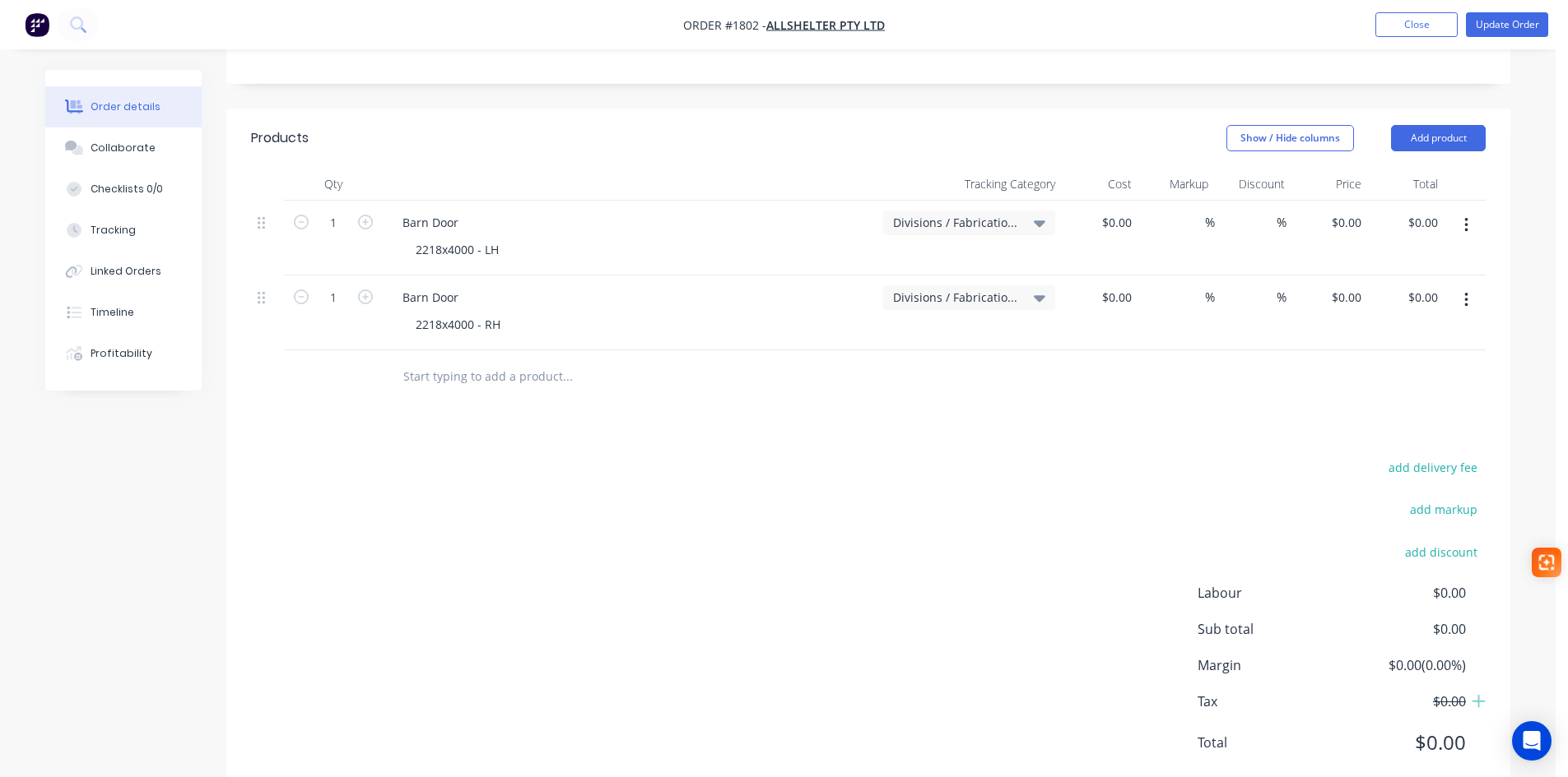
scroll to position [0, 0]
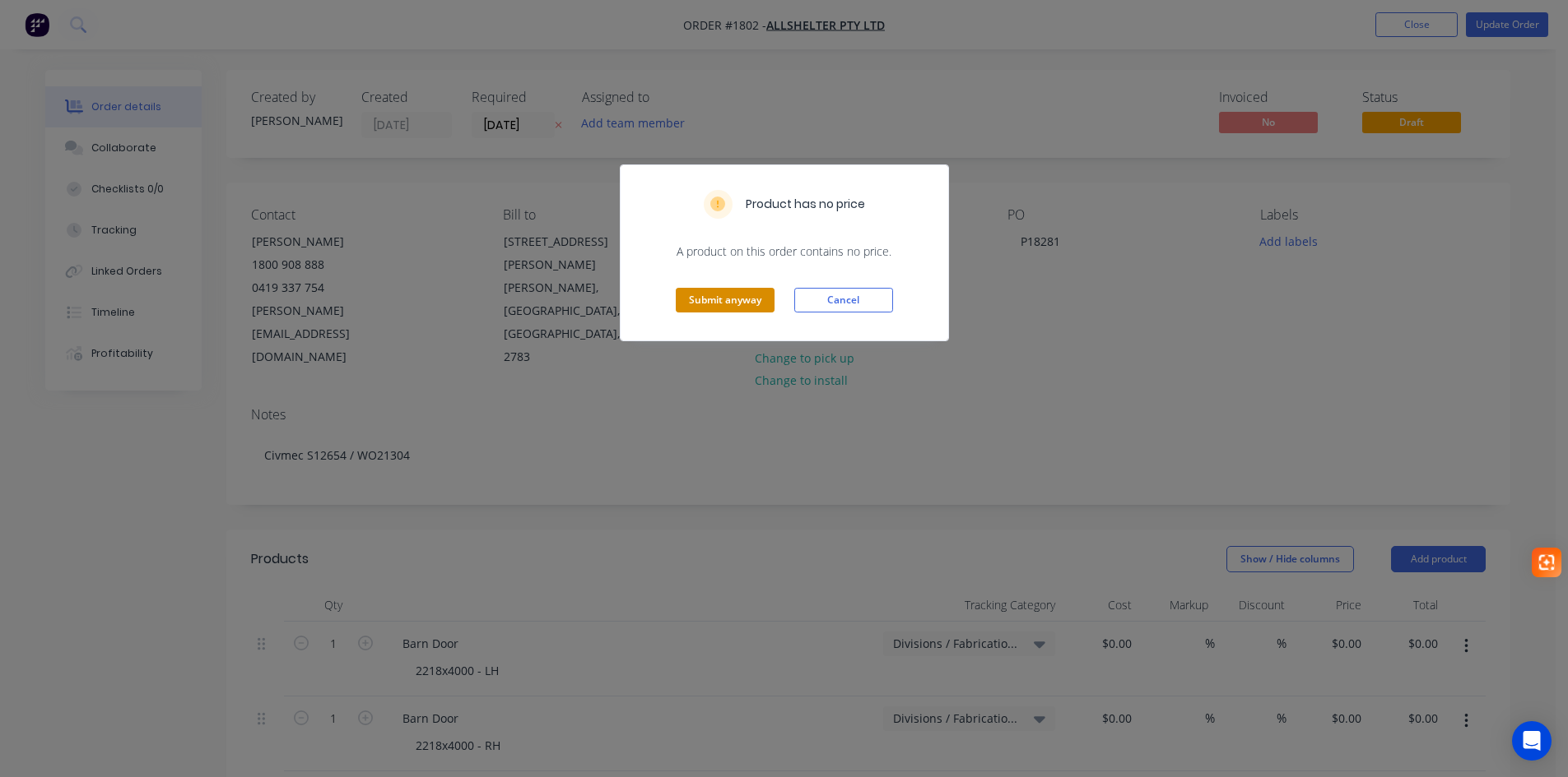
click at [725, 301] on button "Submit anyway" at bounding box center [724, 301] width 98 height 24
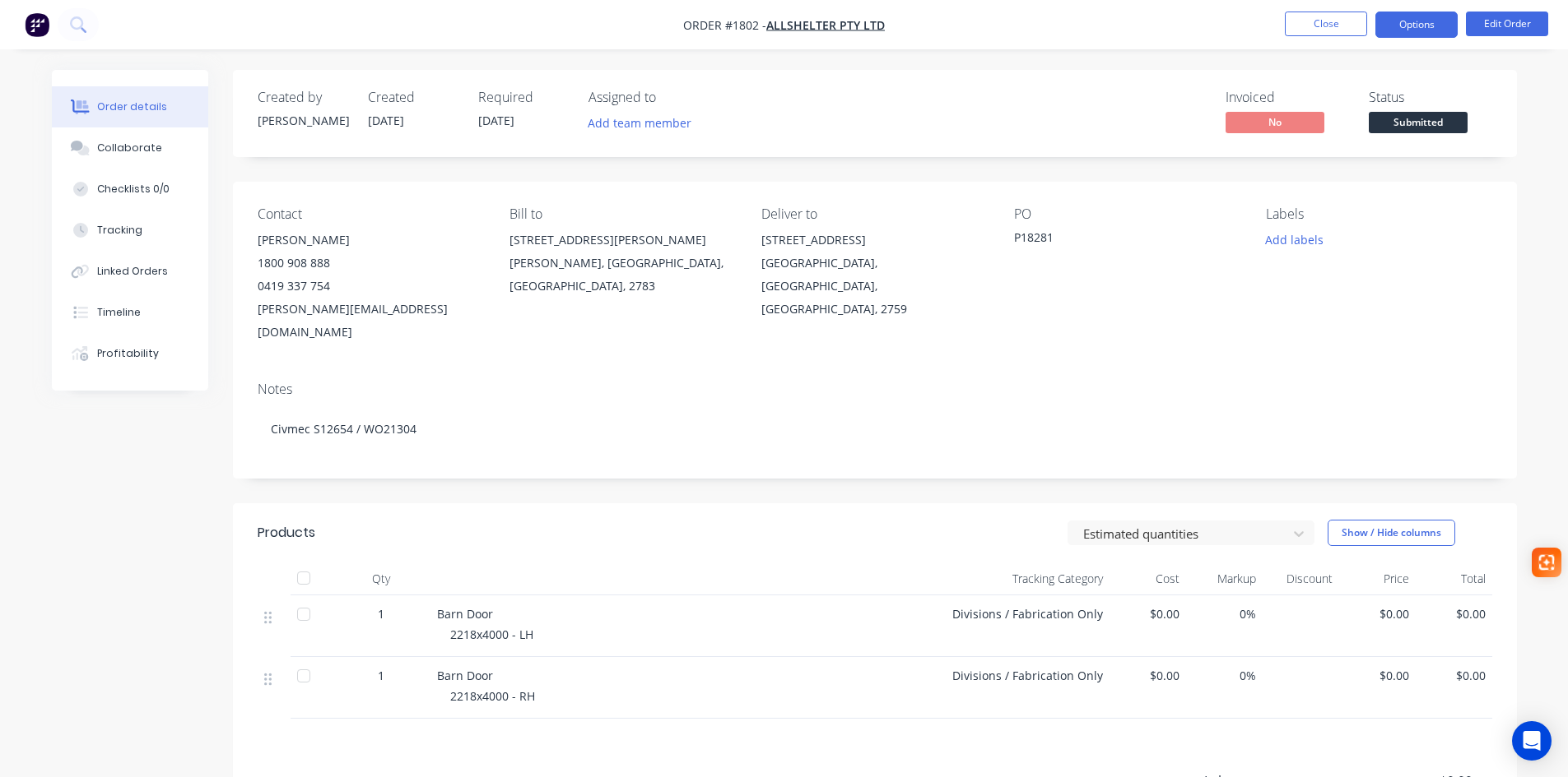
click at [1422, 37] on button "Options" at bounding box center [1416, 24] width 82 height 26
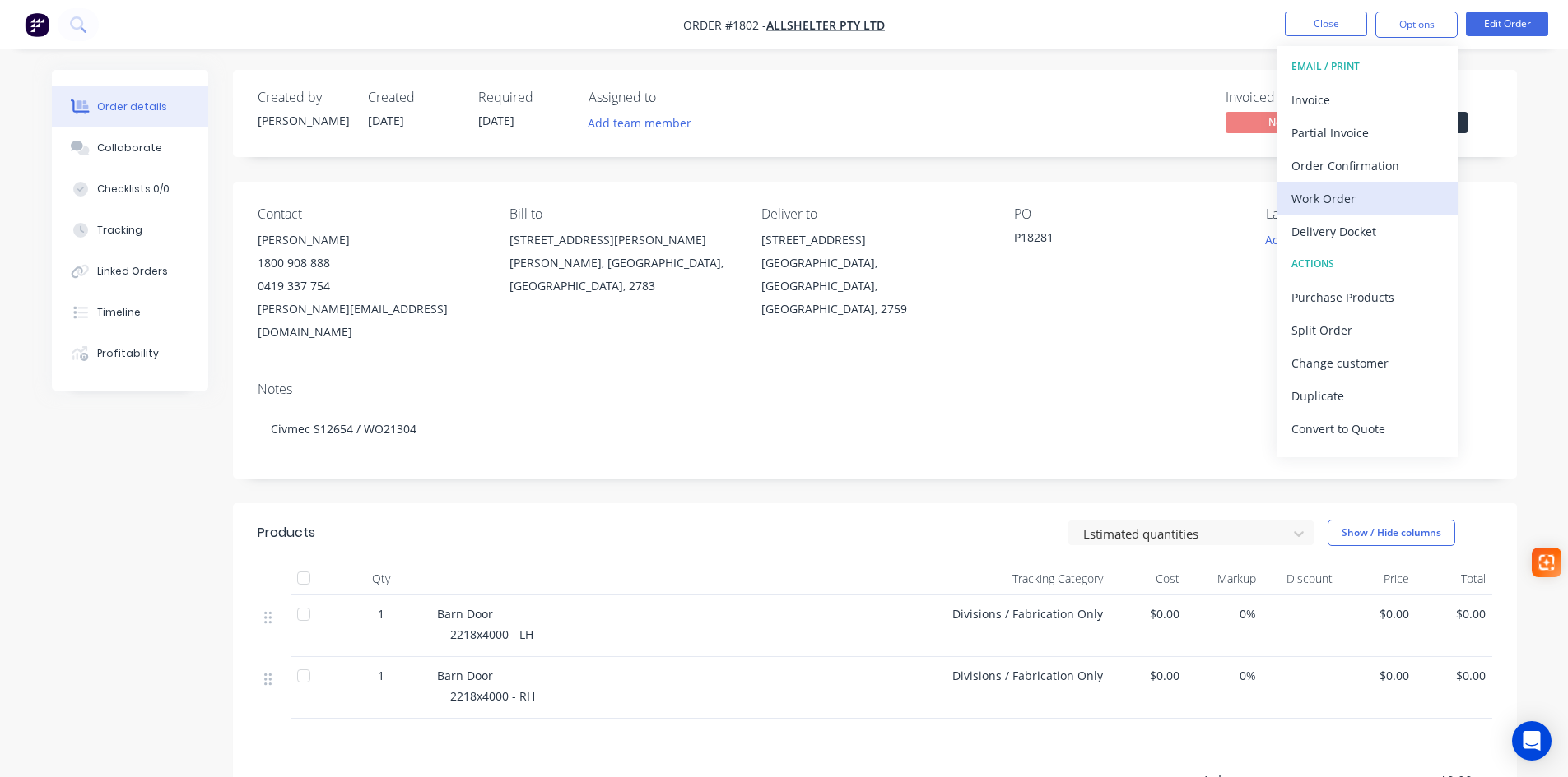
click at [1380, 204] on div "Work Order" at bounding box center [1368, 198] width 152 height 24
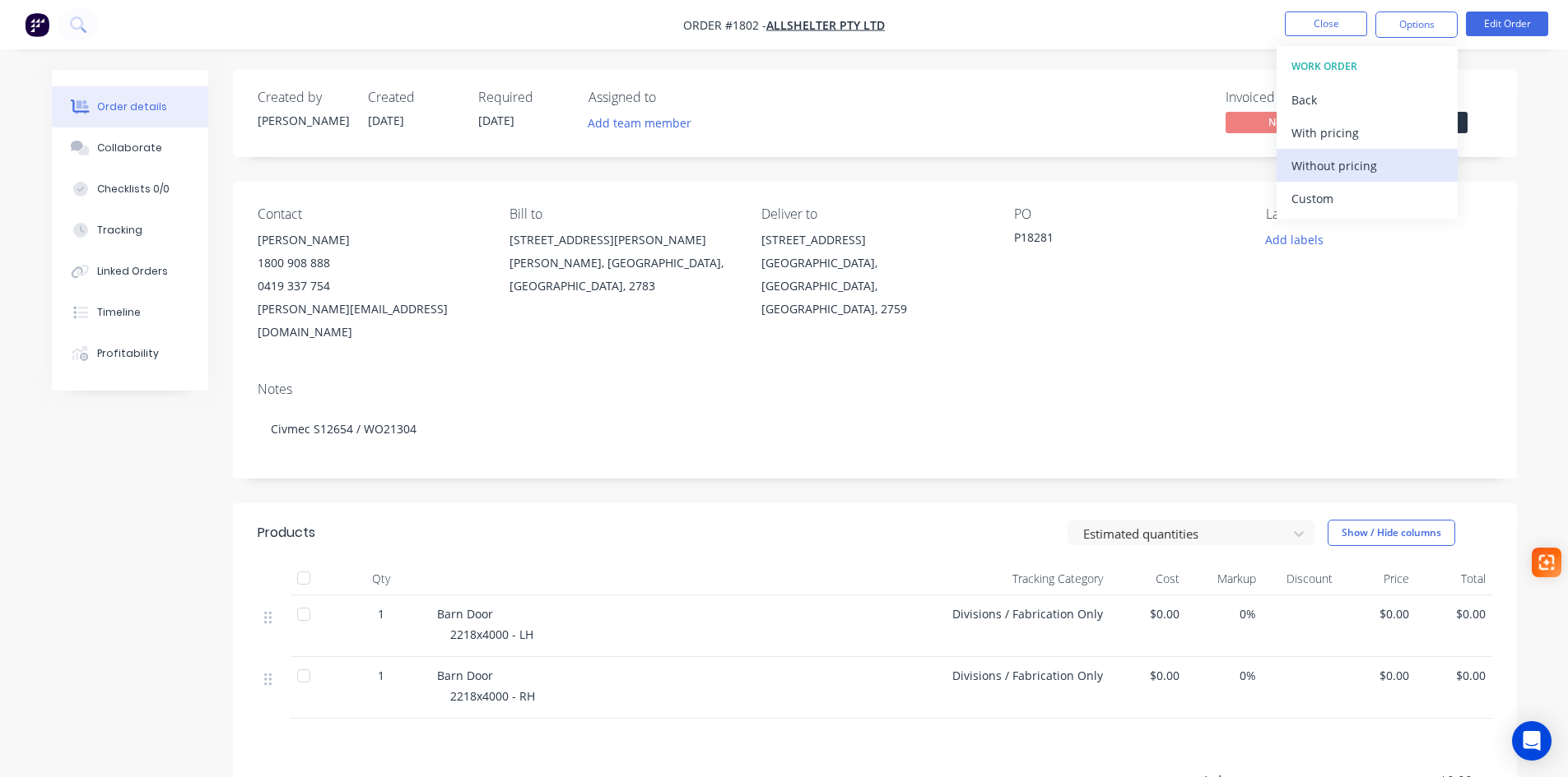
click at [1342, 167] on div "Without pricing" at bounding box center [1368, 166] width 152 height 24
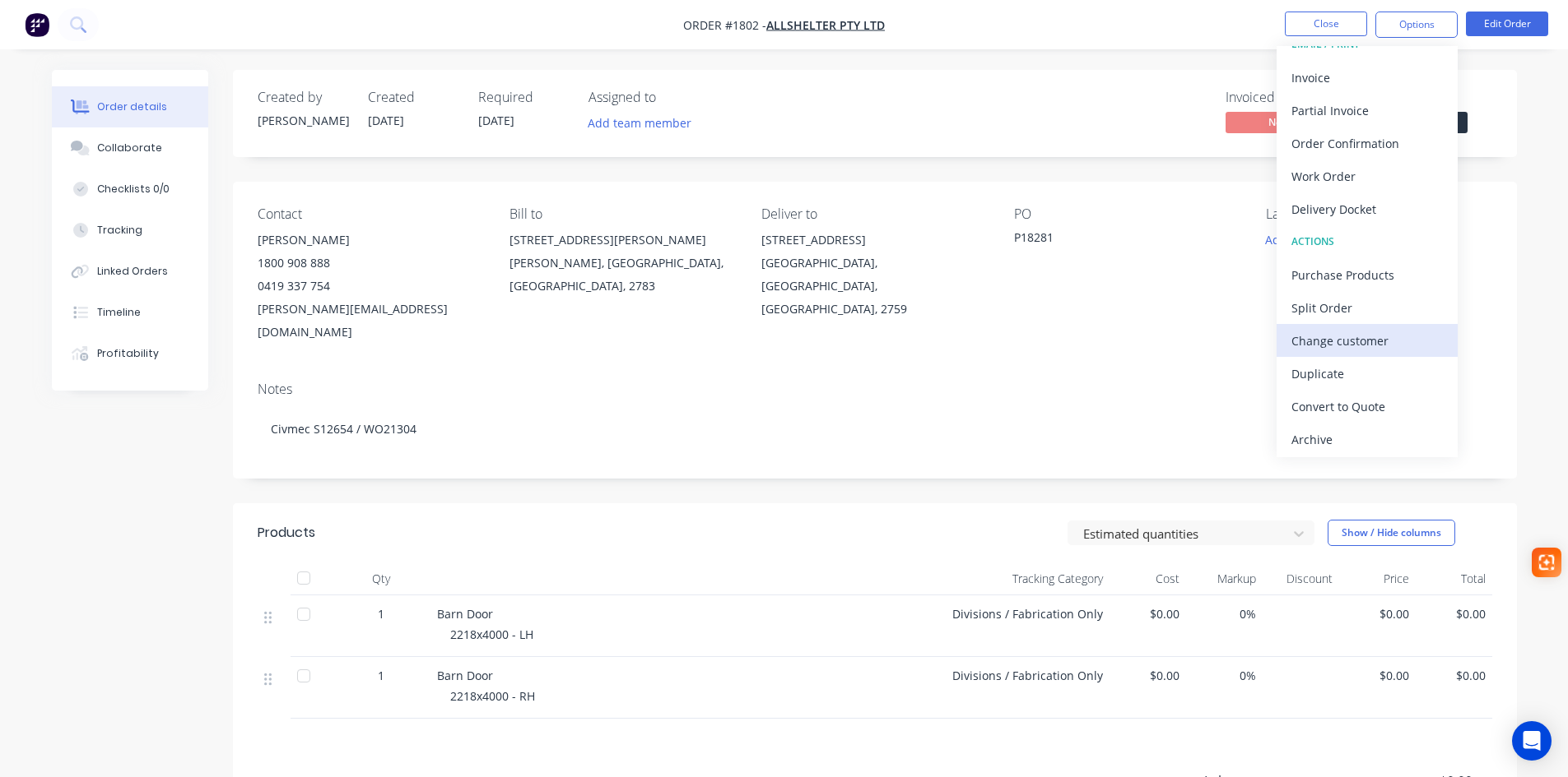
scroll to position [24, 0]
click at [1298, 206] on div "Delivery Docket" at bounding box center [1368, 206] width 152 height 24
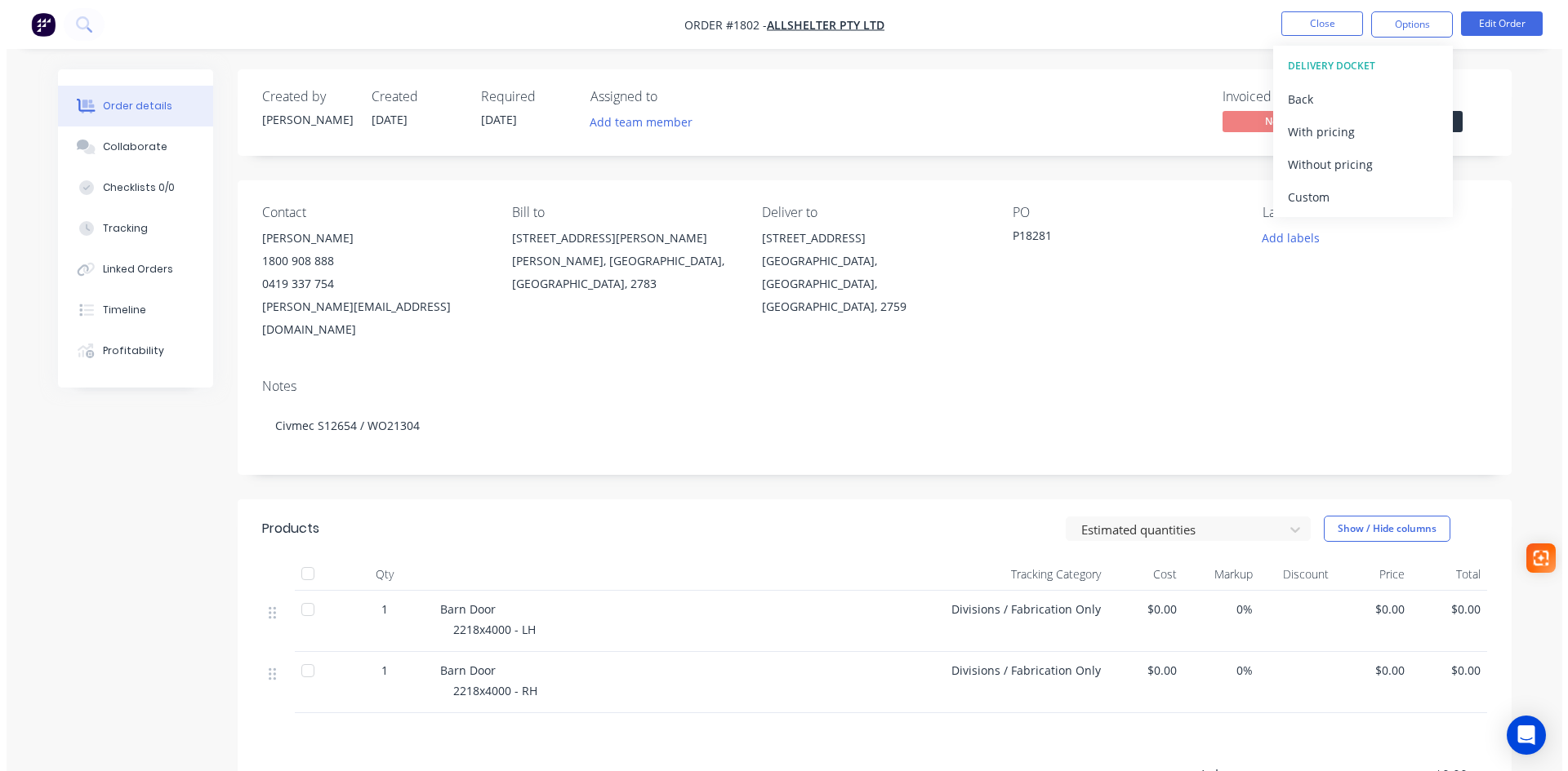
scroll to position [0, 0]
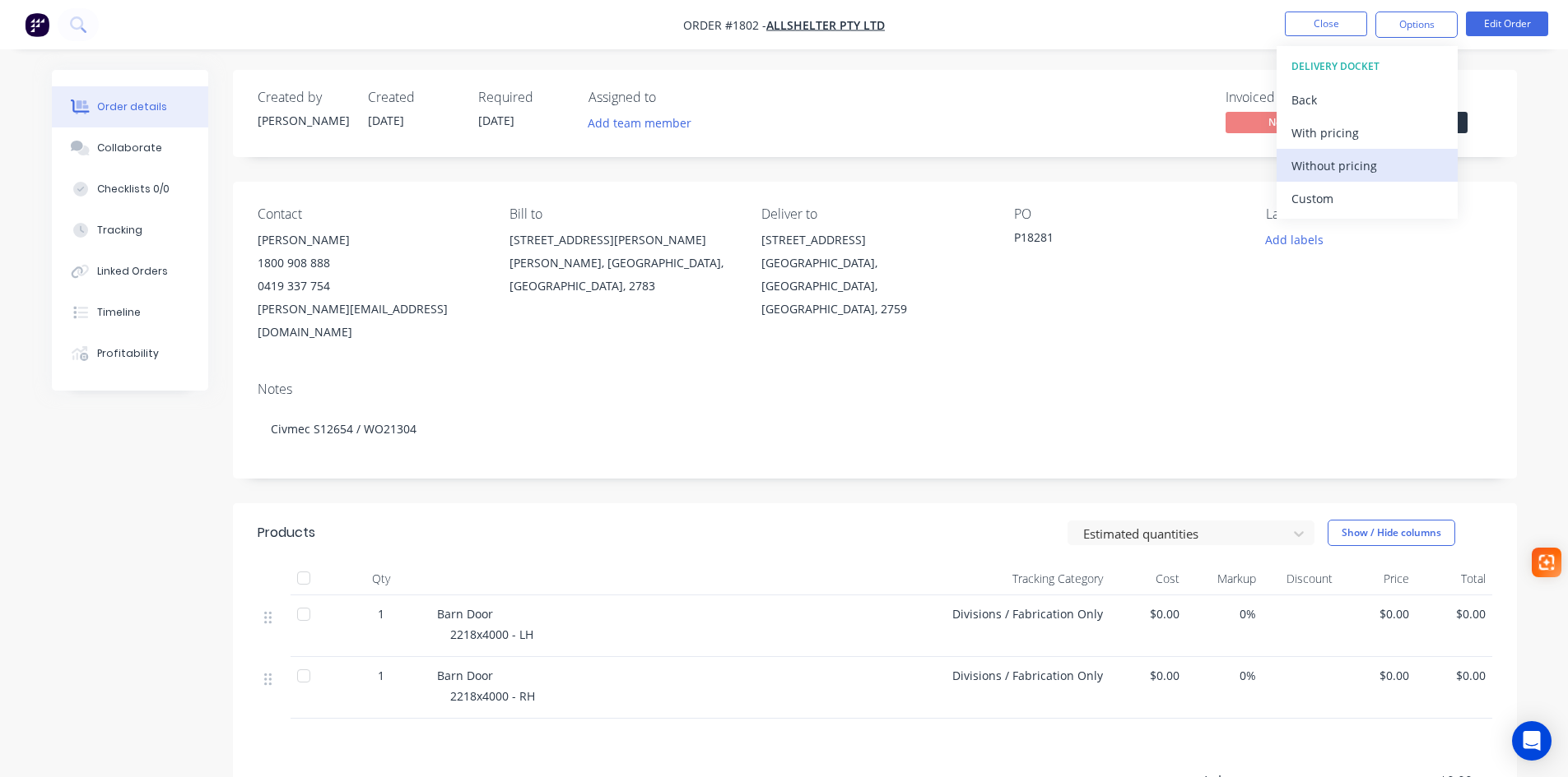
click at [1329, 159] on div "Without pricing" at bounding box center [1368, 166] width 152 height 24
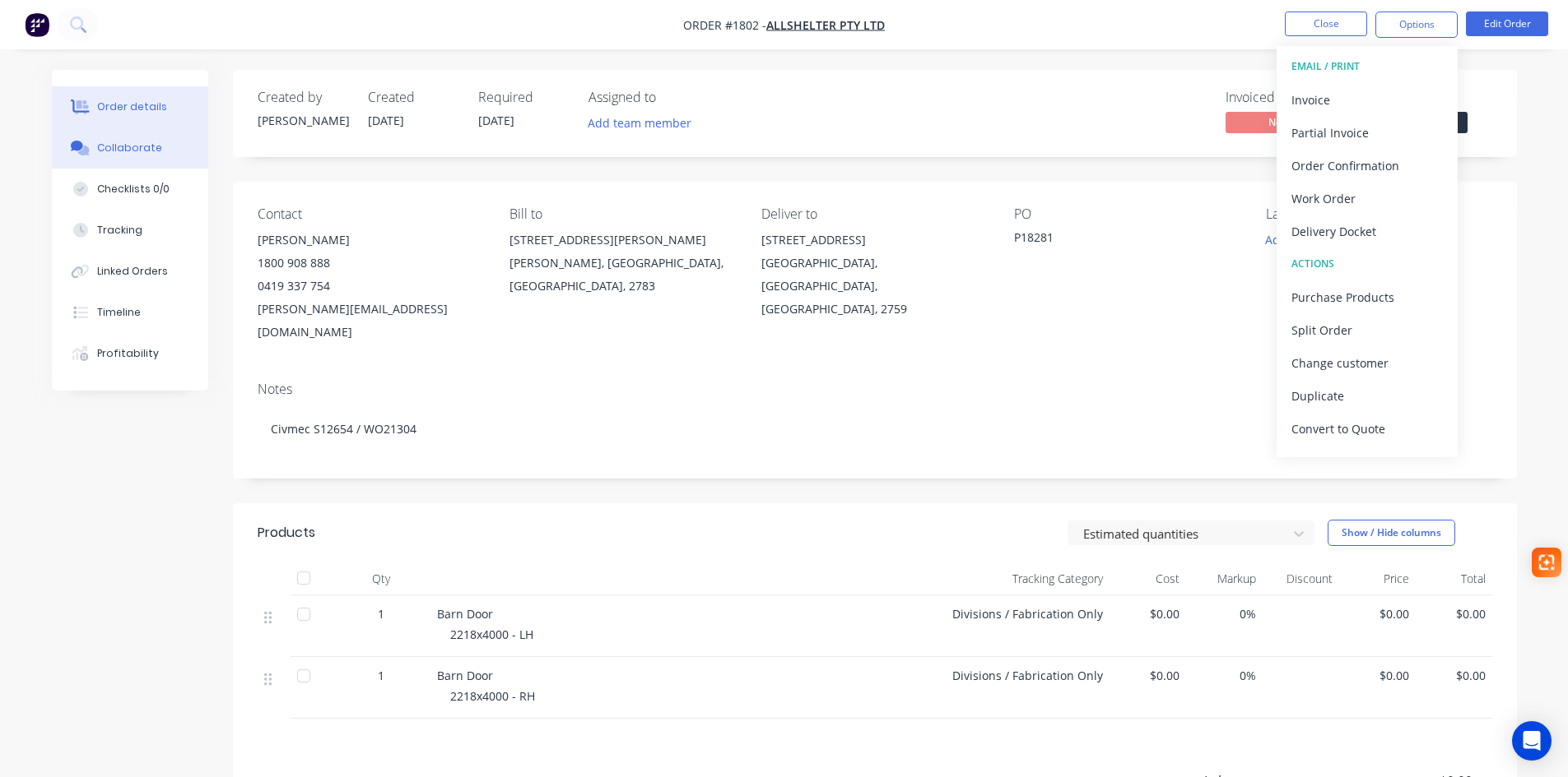
click at [126, 147] on div "Collaborate" at bounding box center [129, 147] width 65 height 15
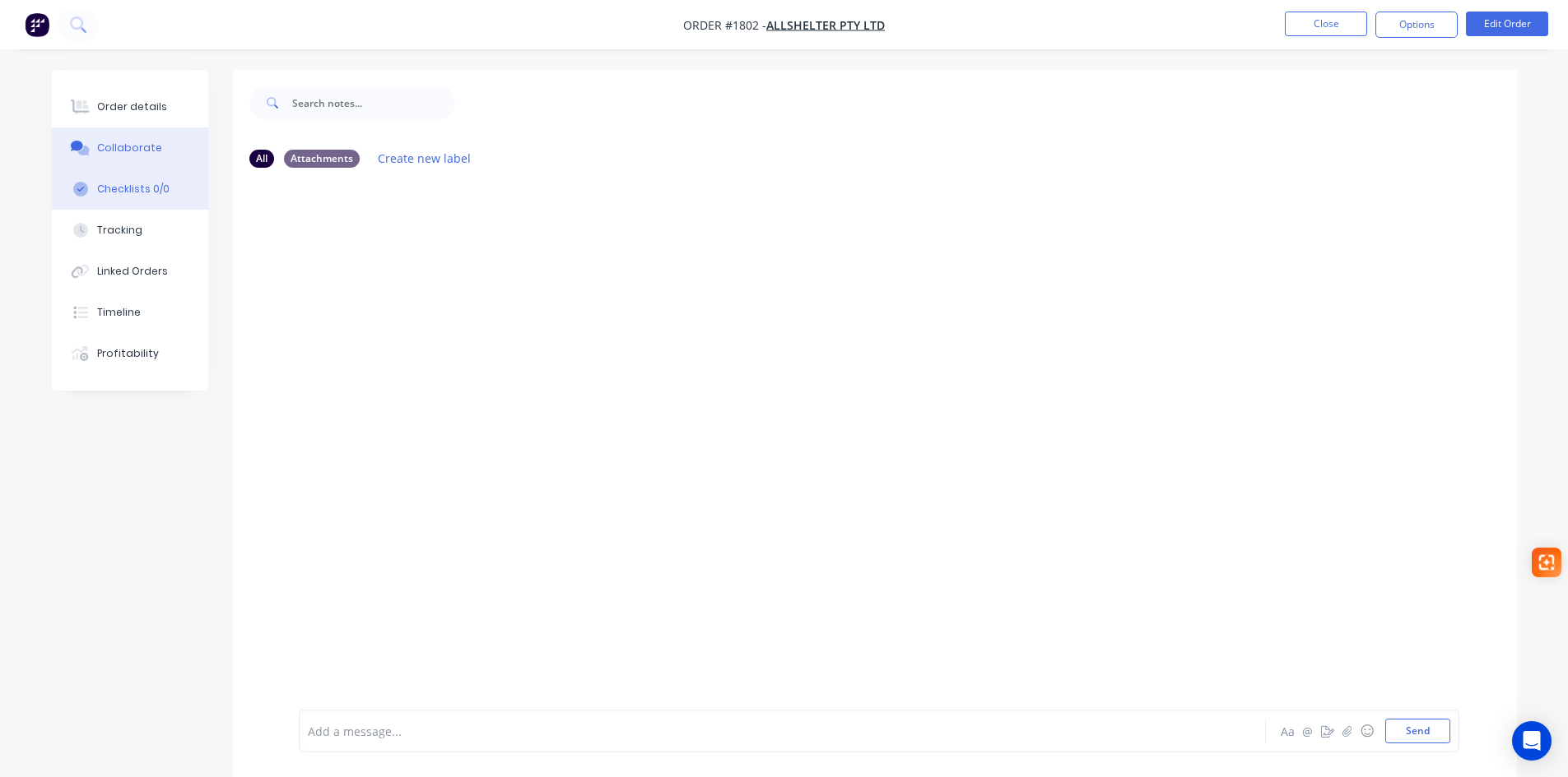
click at [132, 196] on div "Checklists 0/0" at bounding box center [132, 189] width 72 height 15
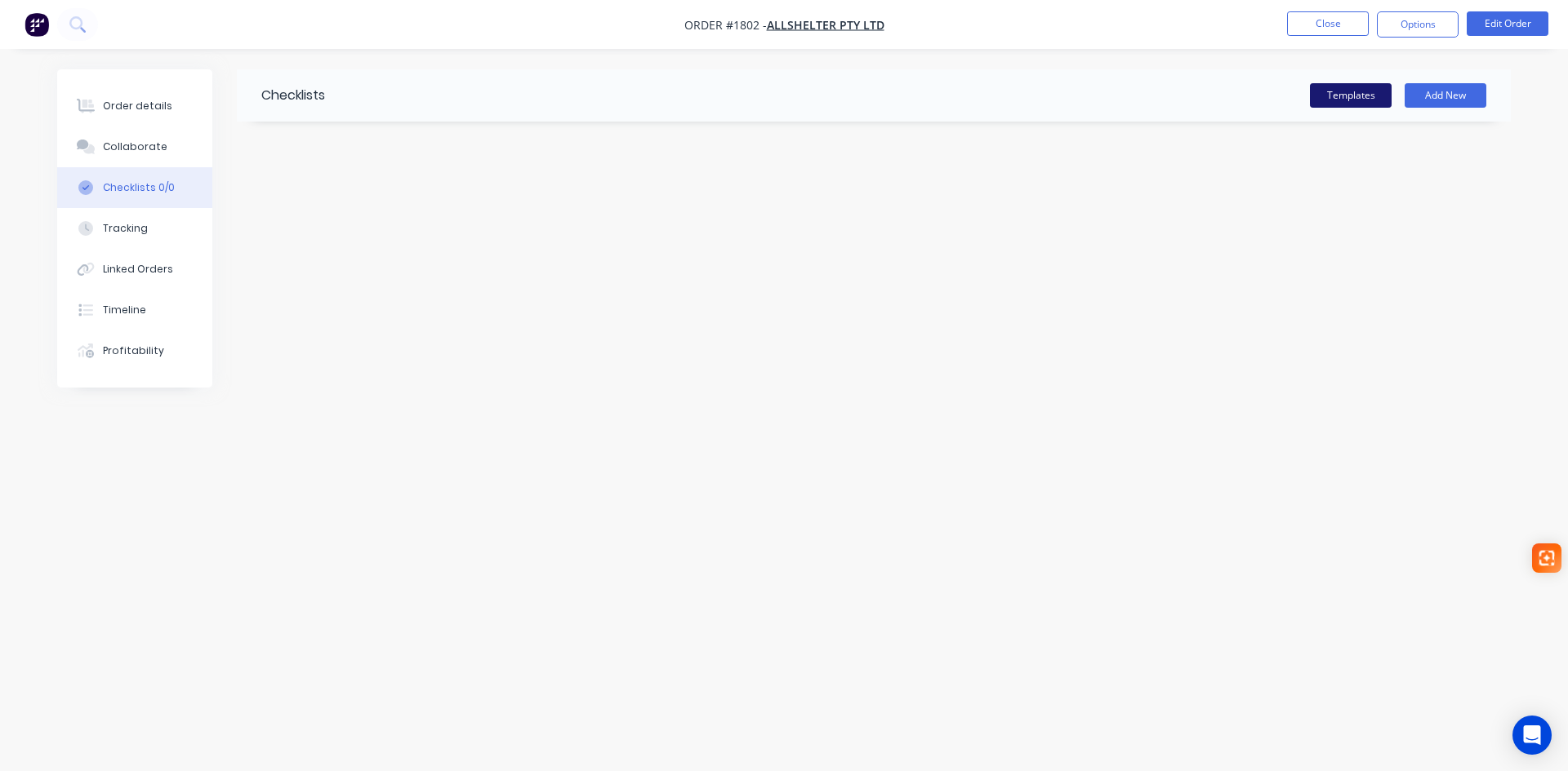
click at [1365, 94] on button "Templates" at bounding box center [1351, 95] width 81 height 24
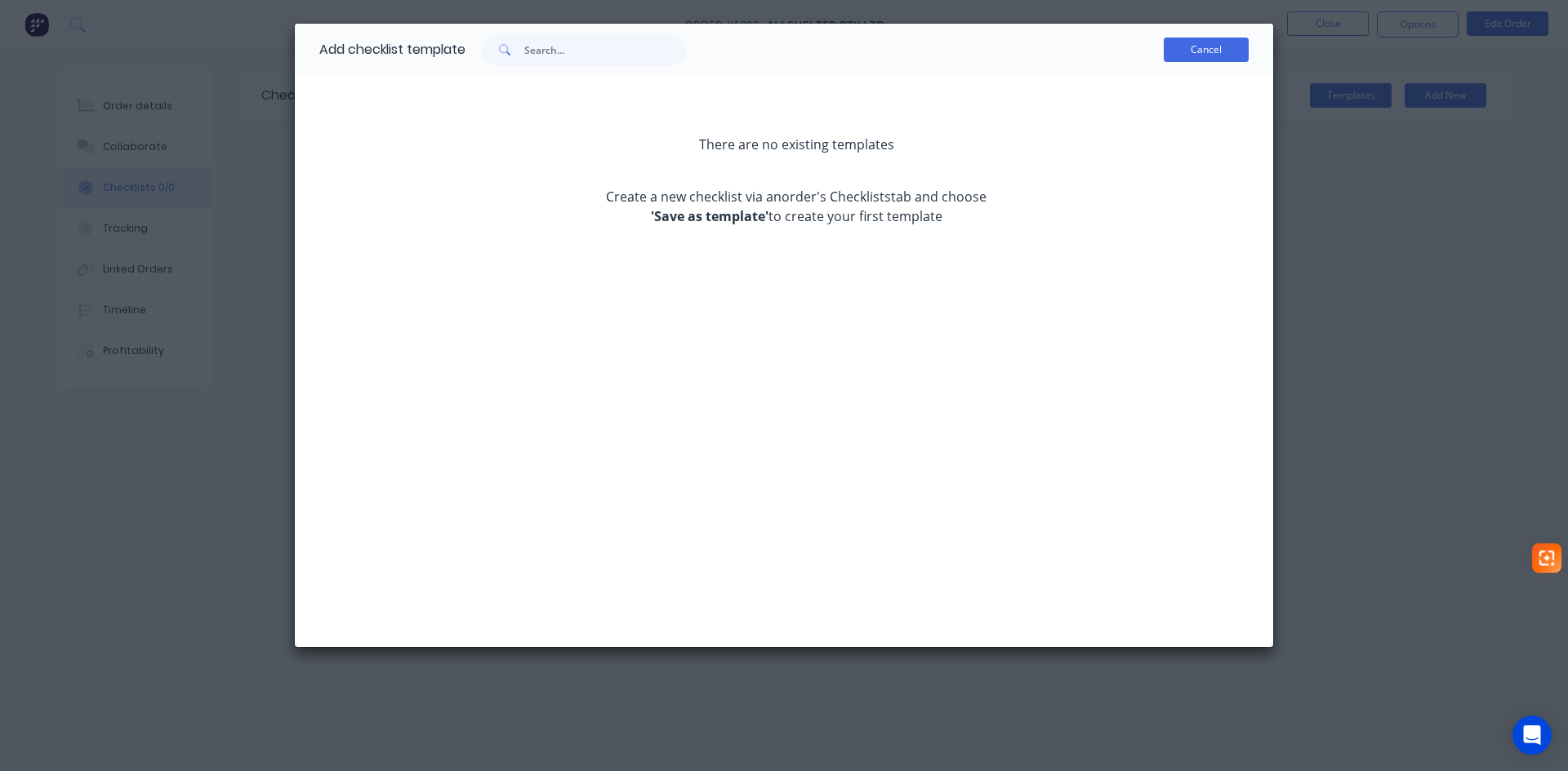
click at [1199, 45] on button "Cancel" at bounding box center [1206, 49] width 85 height 24
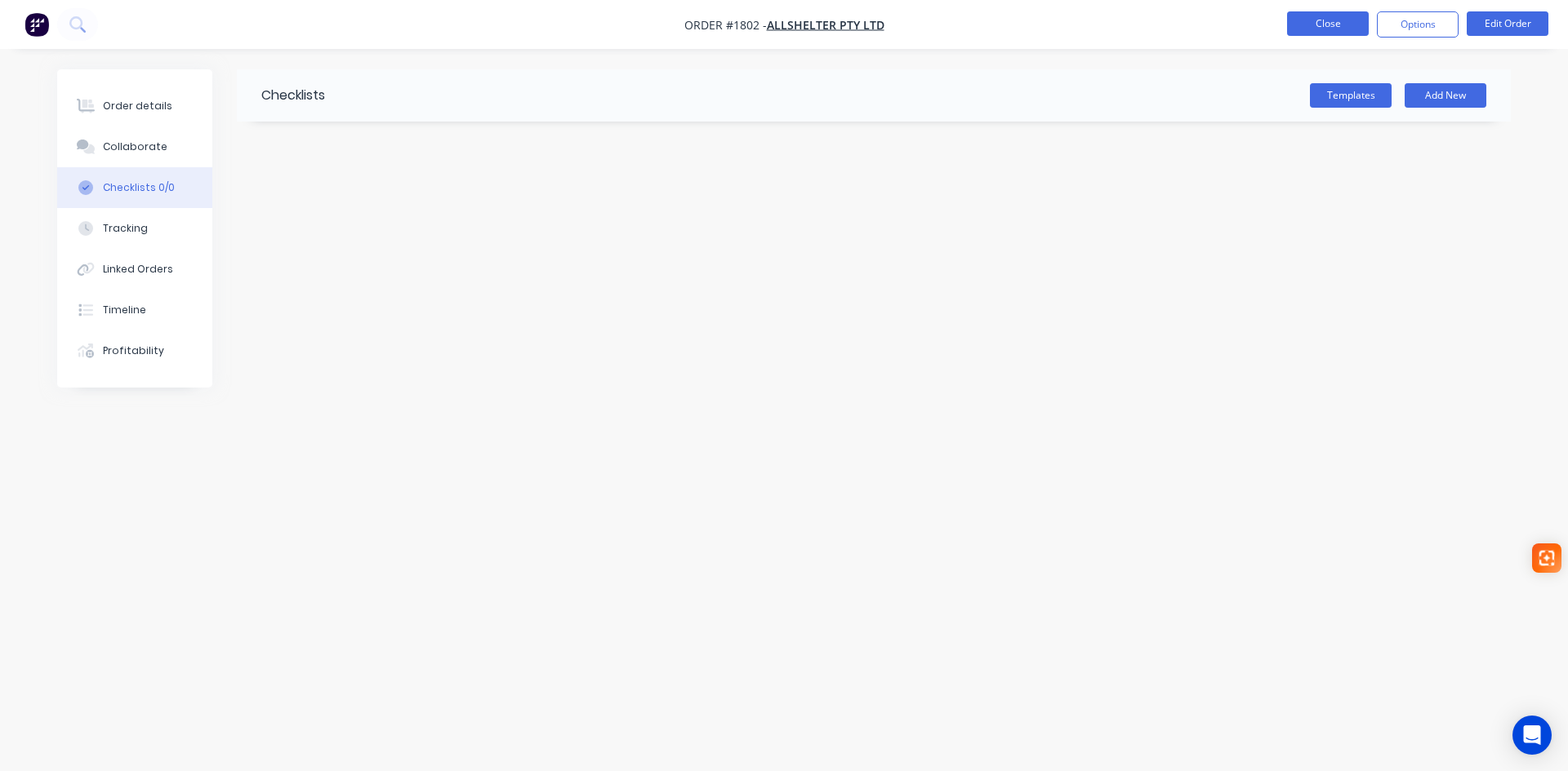
click at [1339, 25] on button "Close" at bounding box center [1328, 23] width 81 height 24
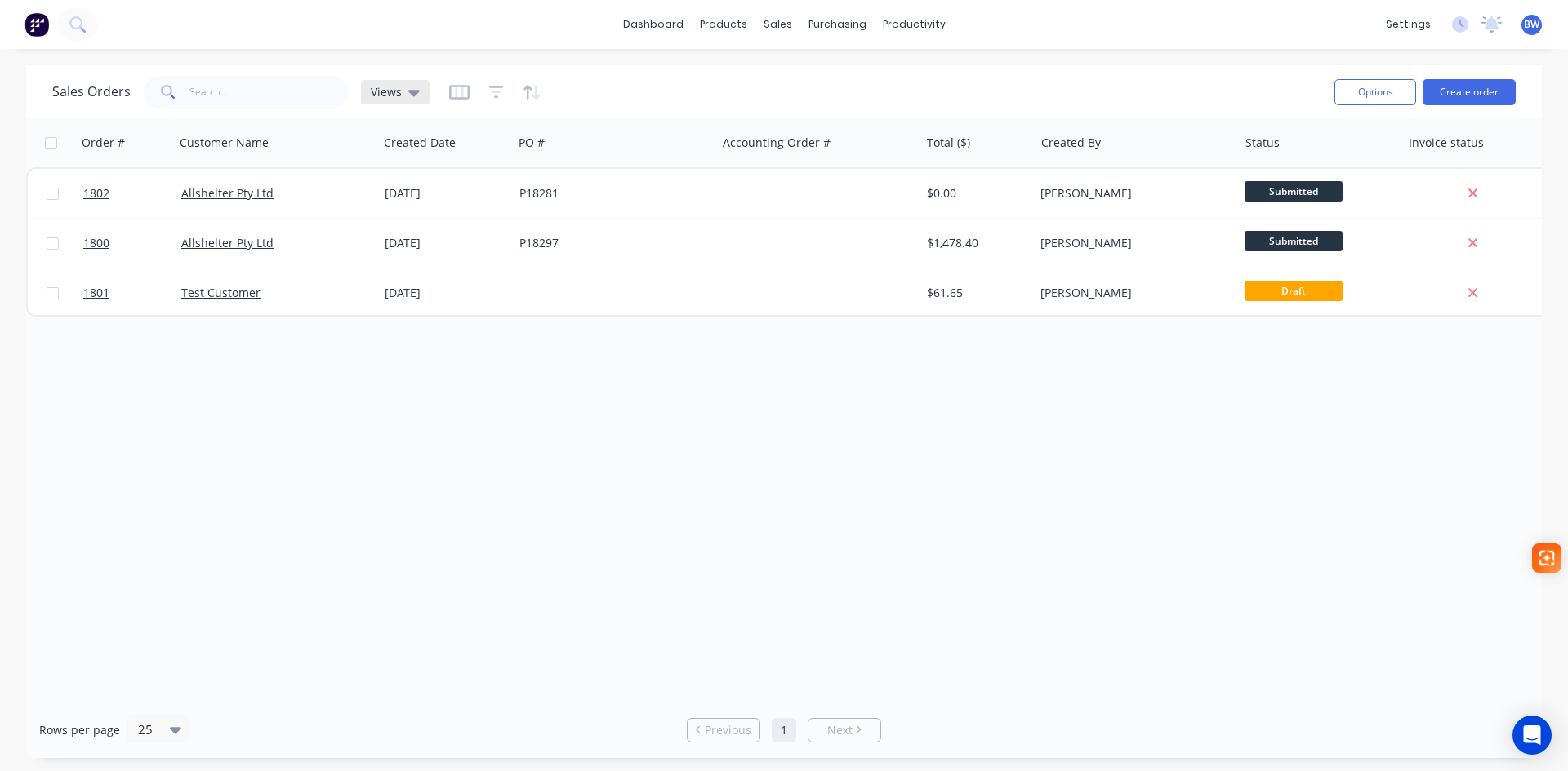
click at [404, 98] on div "Views" at bounding box center [395, 92] width 49 height 15
click at [459, 93] on icon "button" at bounding box center [458, 92] width 8 height 10
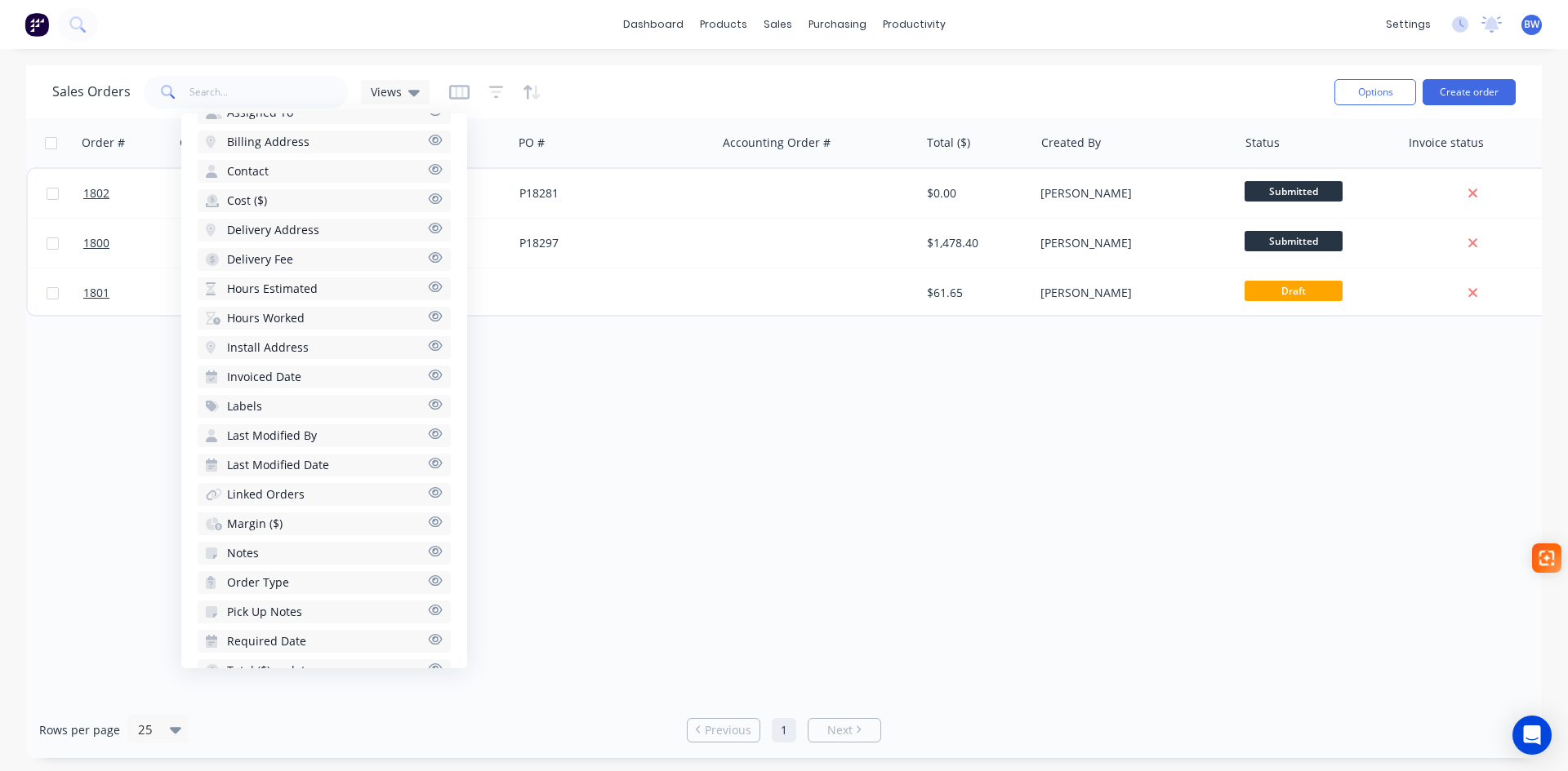
scroll to position [485, 0]
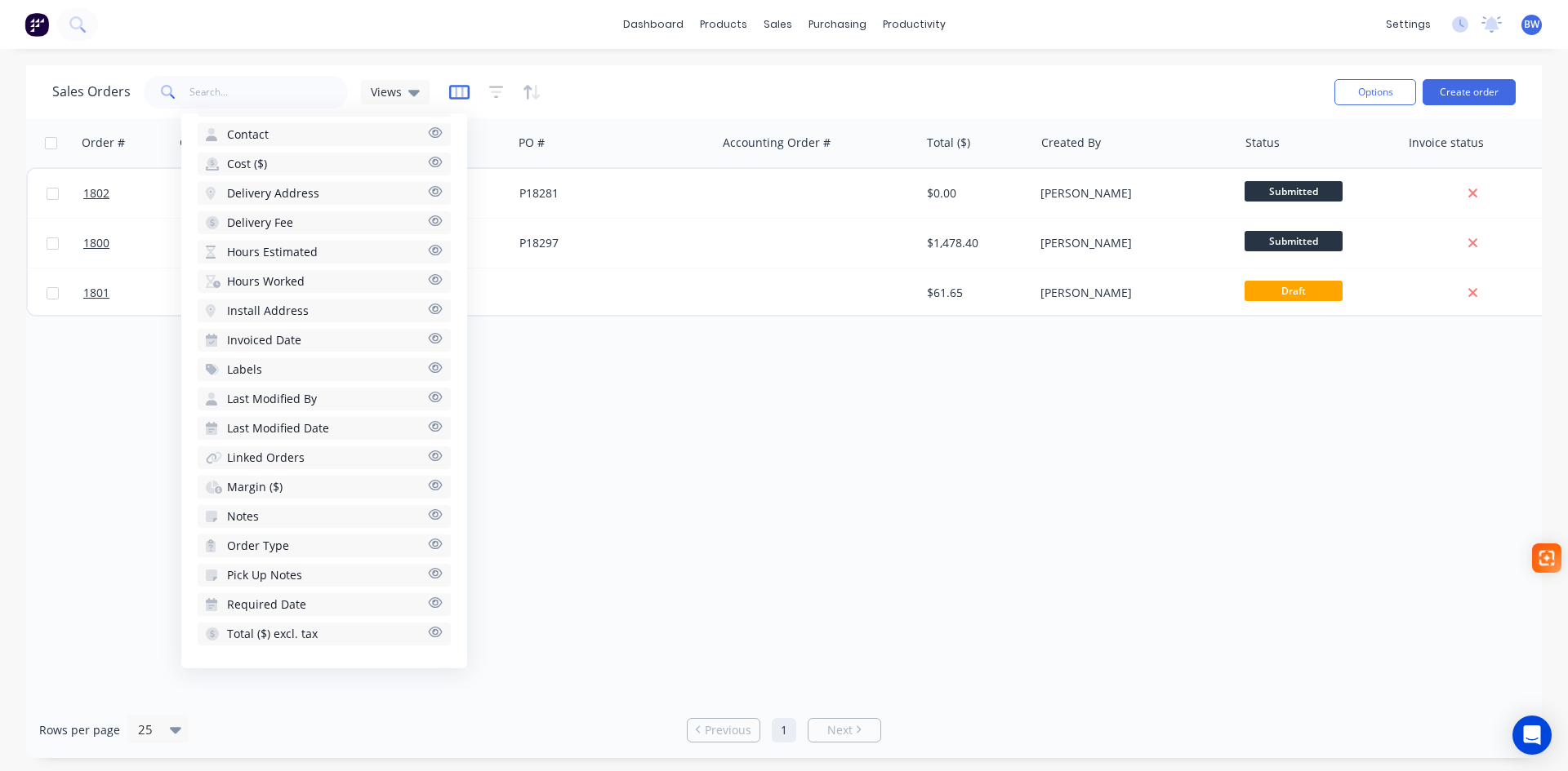
click at [463, 97] on icon "button" at bounding box center [459, 92] width 21 height 15
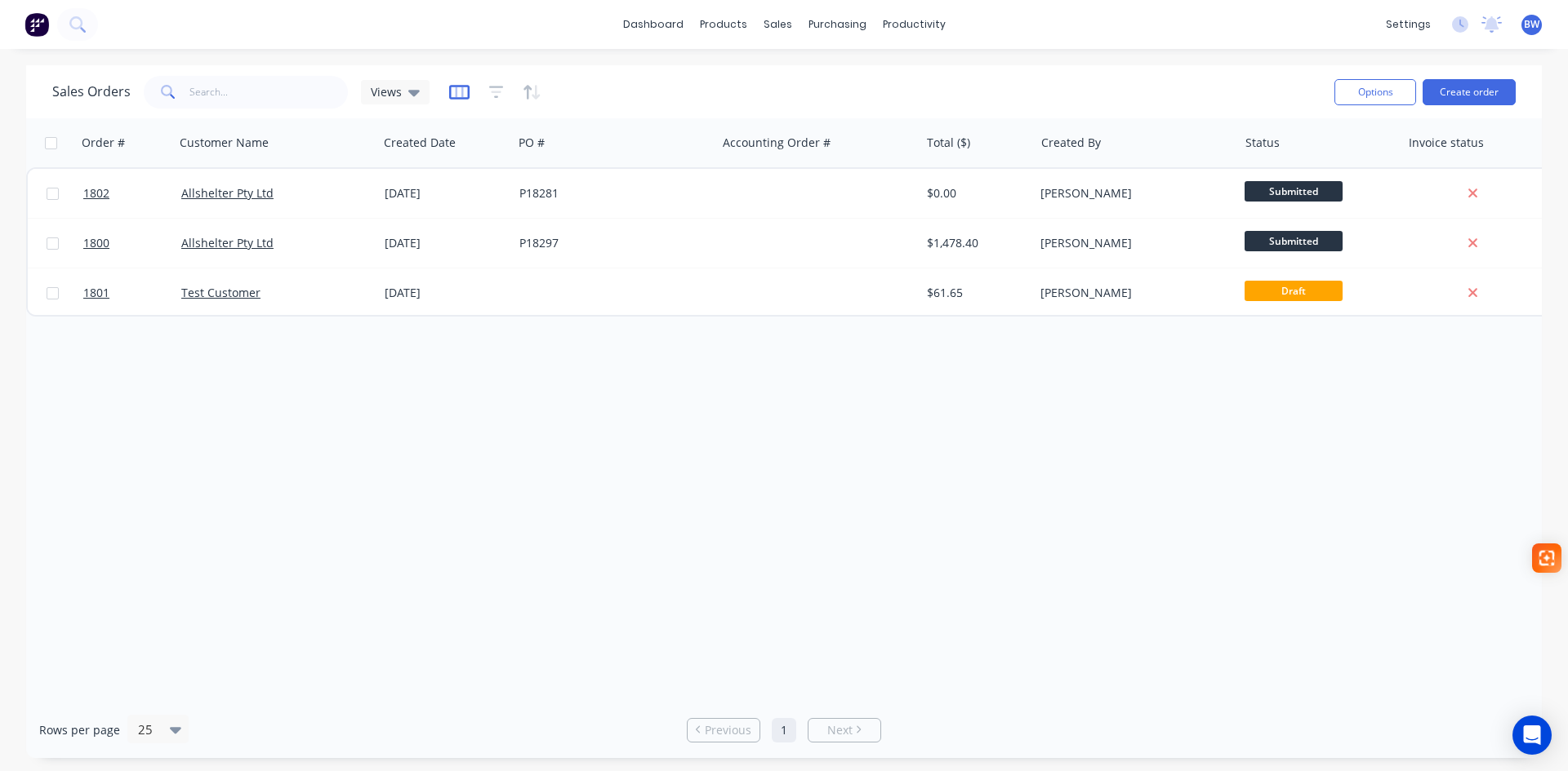
click at [463, 97] on icon "button" at bounding box center [459, 92] width 21 height 15
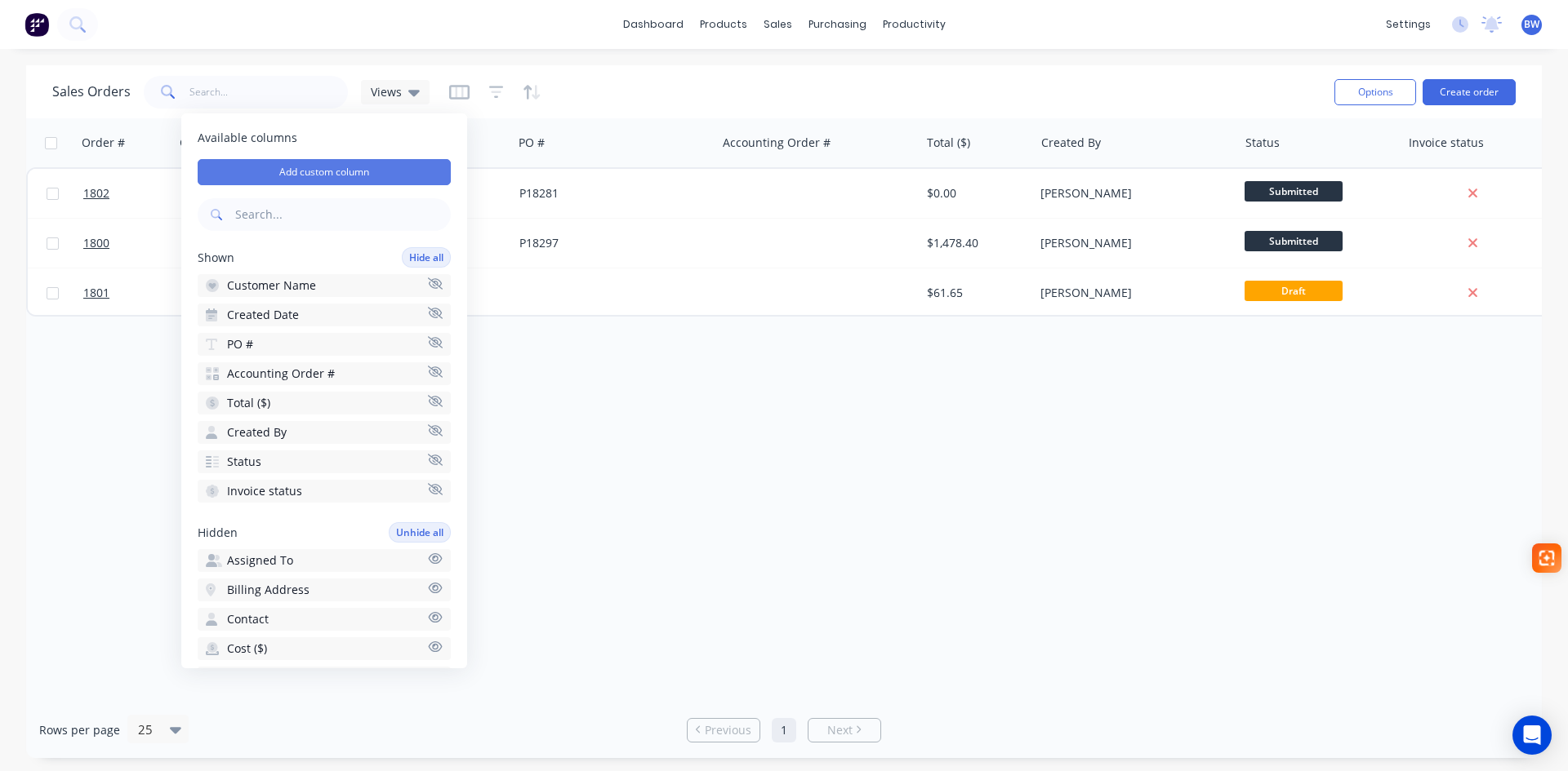
click at [337, 170] on button "Add custom column" at bounding box center [324, 172] width 253 height 26
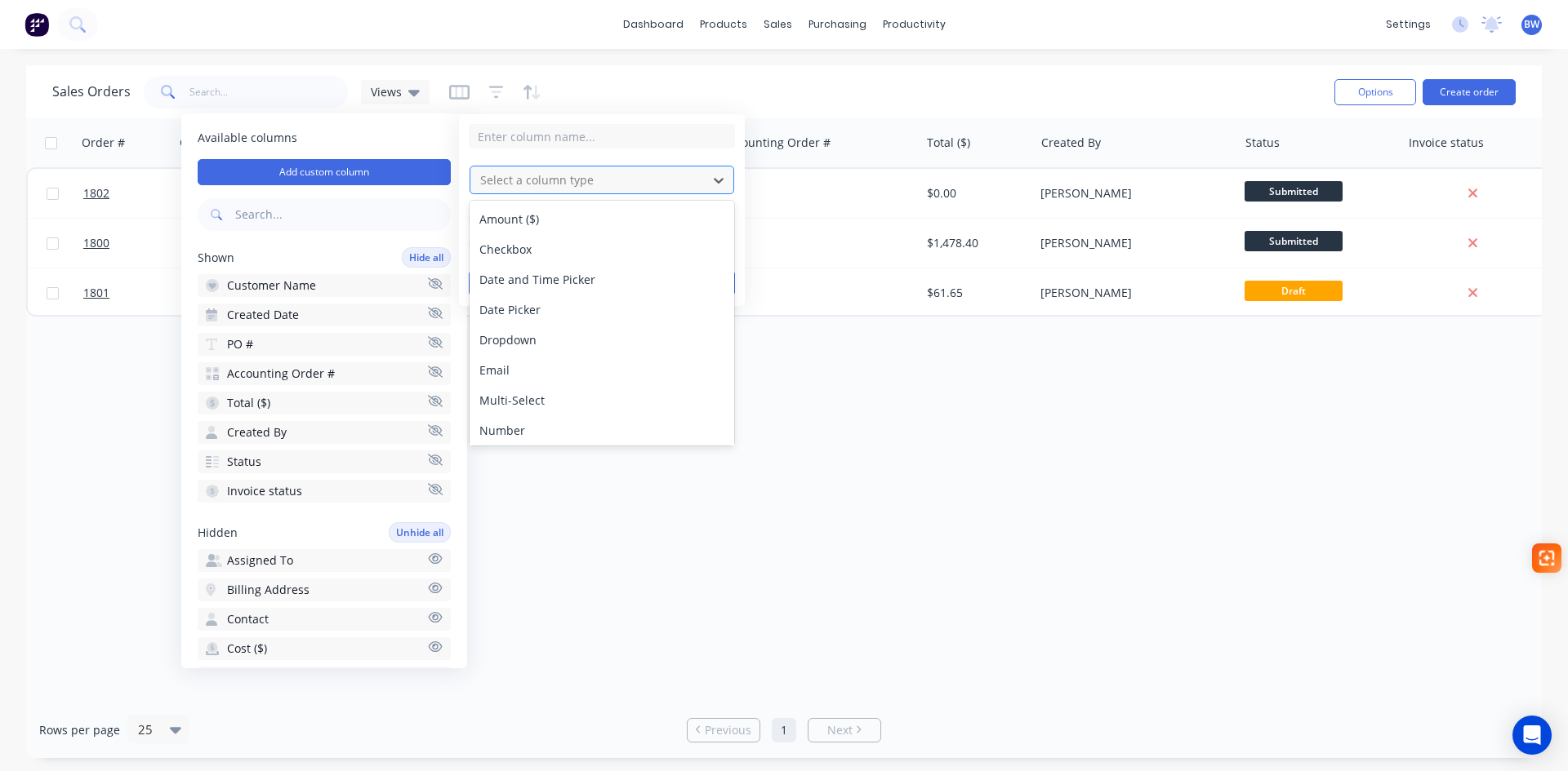
click at [531, 189] on div at bounding box center [588, 180] width 221 height 21
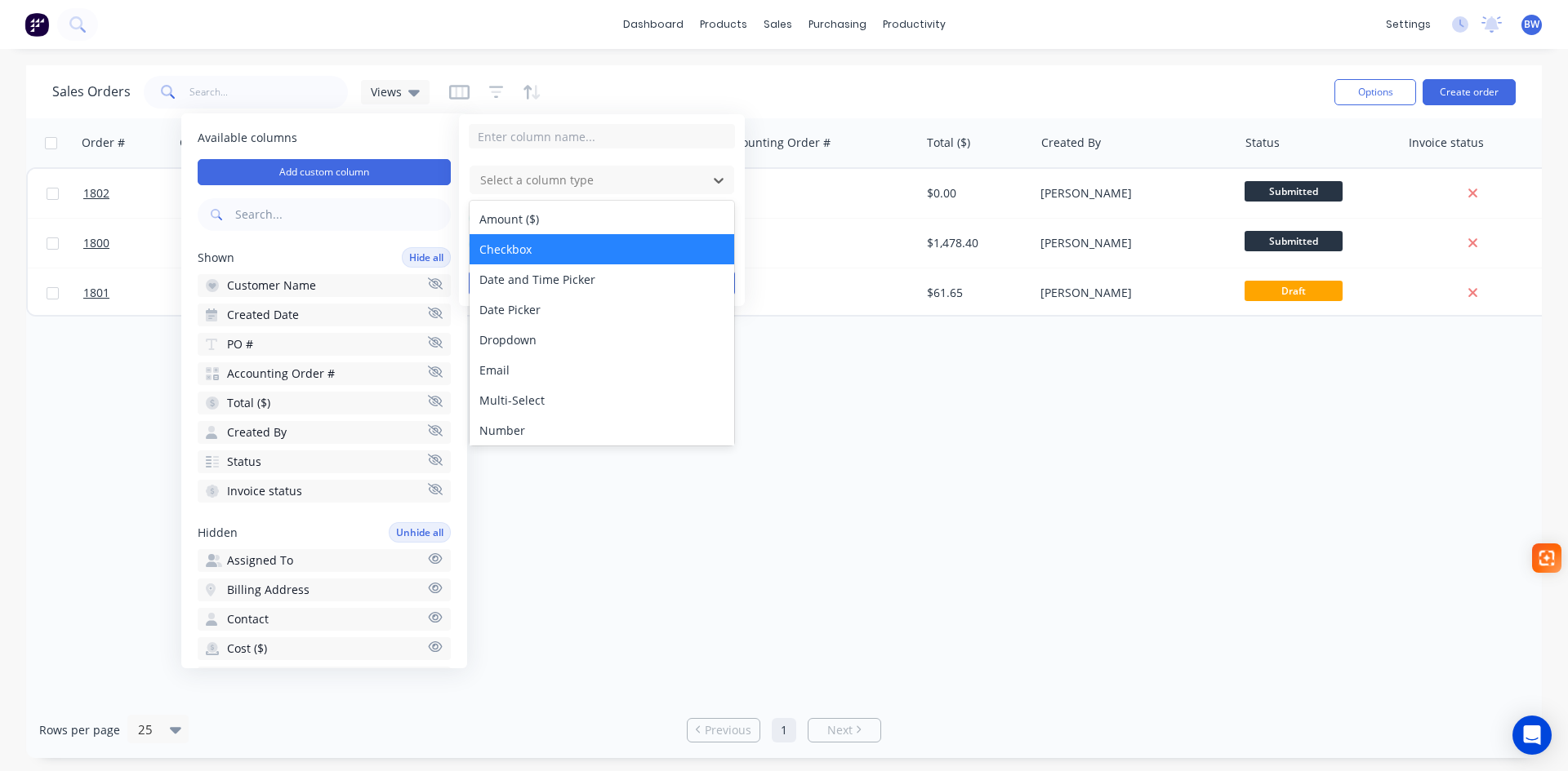
click at [536, 245] on div "Checkbox" at bounding box center [602, 249] width 265 height 30
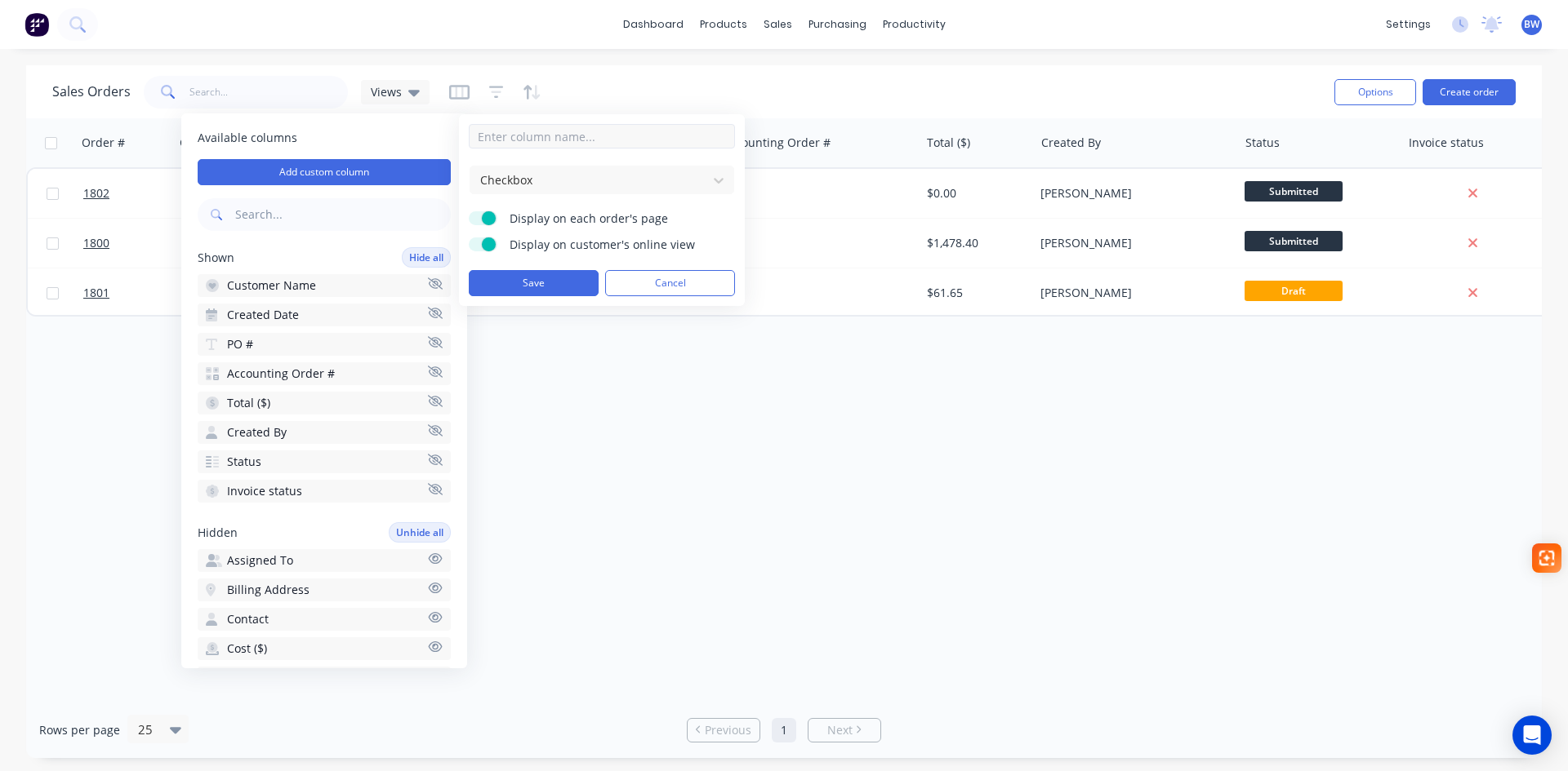
click at [539, 138] on input at bounding box center [602, 137] width 266 height 24
click at [510, 136] on input at bounding box center [602, 137] width 266 height 24
type input "Drawings Printed"
click at [490, 221] on span at bounding box center [489, 219] width 14 height 14
click at [469, 212] on input "Display on each order's page" at bounding box center [469, 212] width 0 height 0
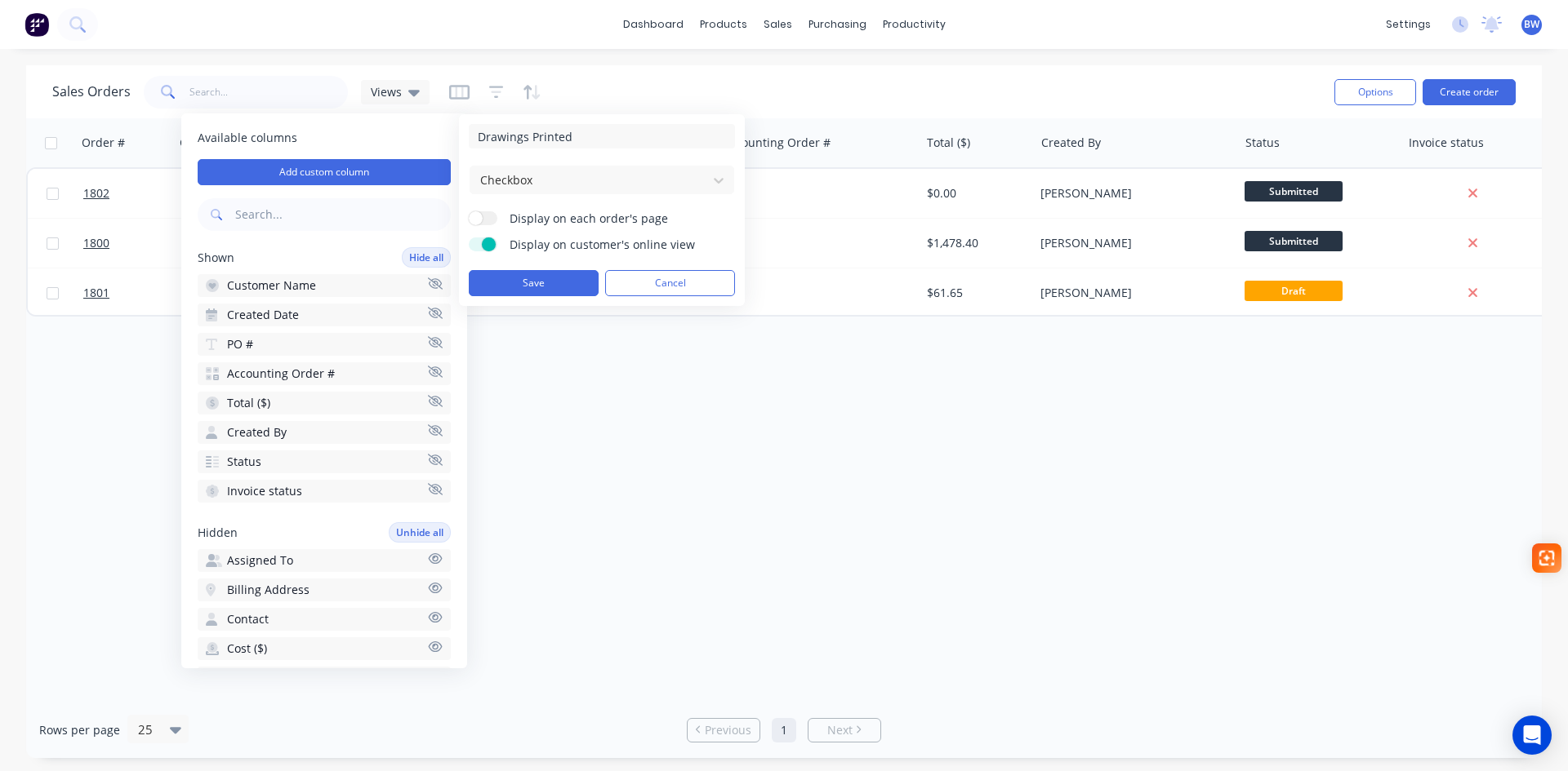
click at [486, 243] on span at bounding box center [489, 245] width 14 height 14
click at [469, 238] on input "Display on customer's online view" at bounding box center [469, 238] width 0 height 0
click at [517, 285] on button "Save" at bounding box center [534, 284] width 130 height 26
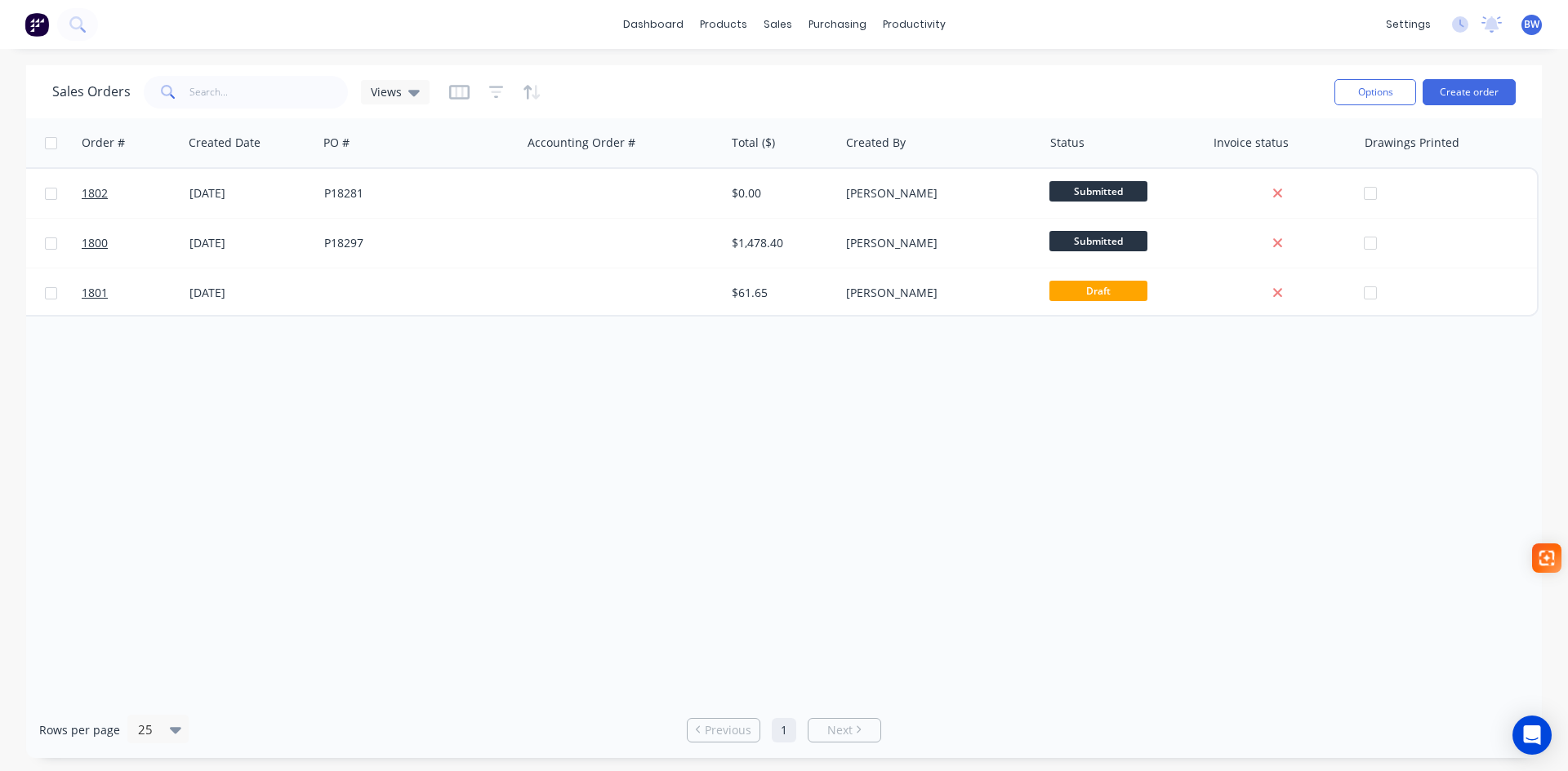
scroll to position [0, 0]
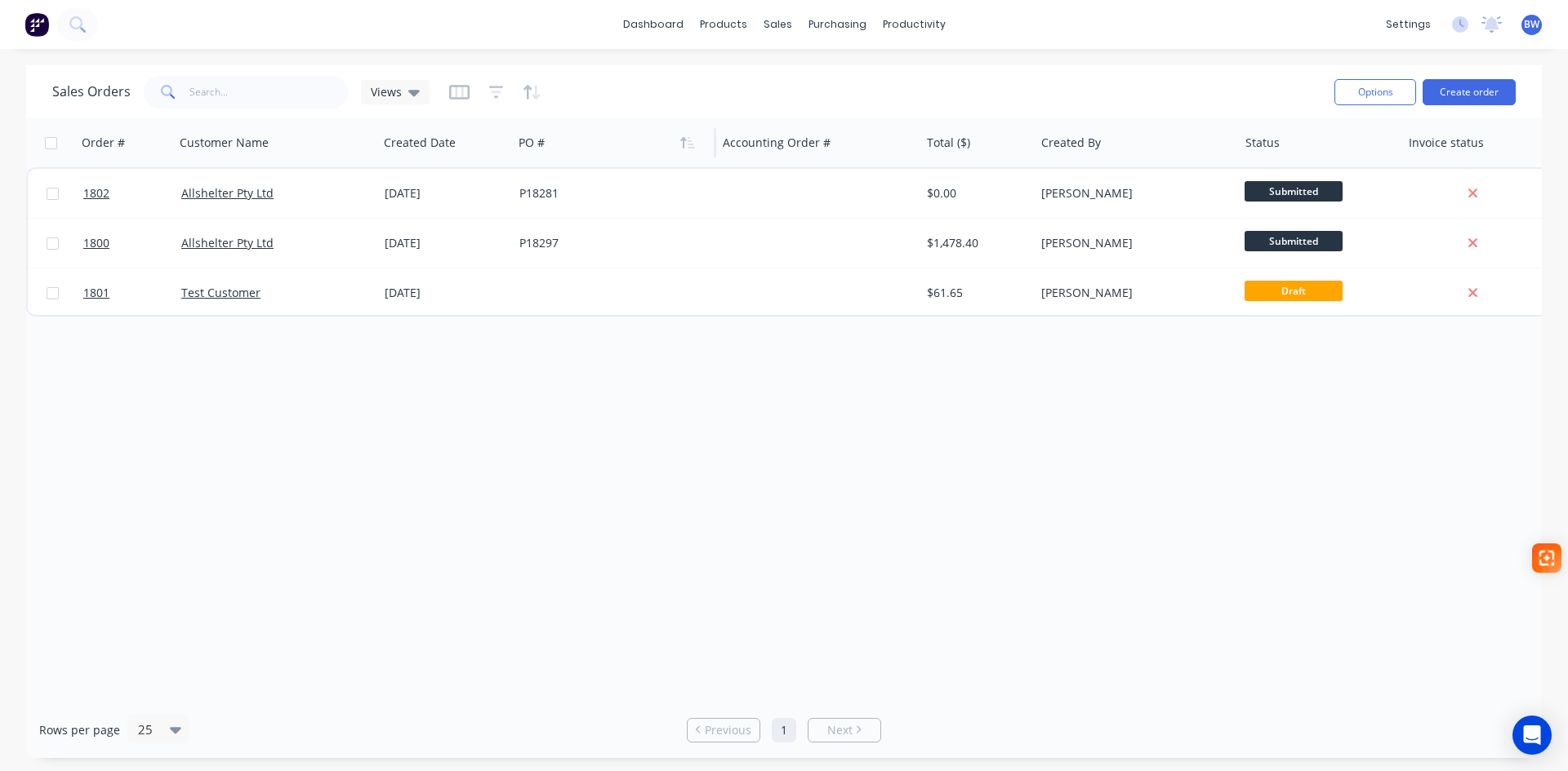
click at [632, 149] on div at bounding box center [610, 143] width 182 height 33
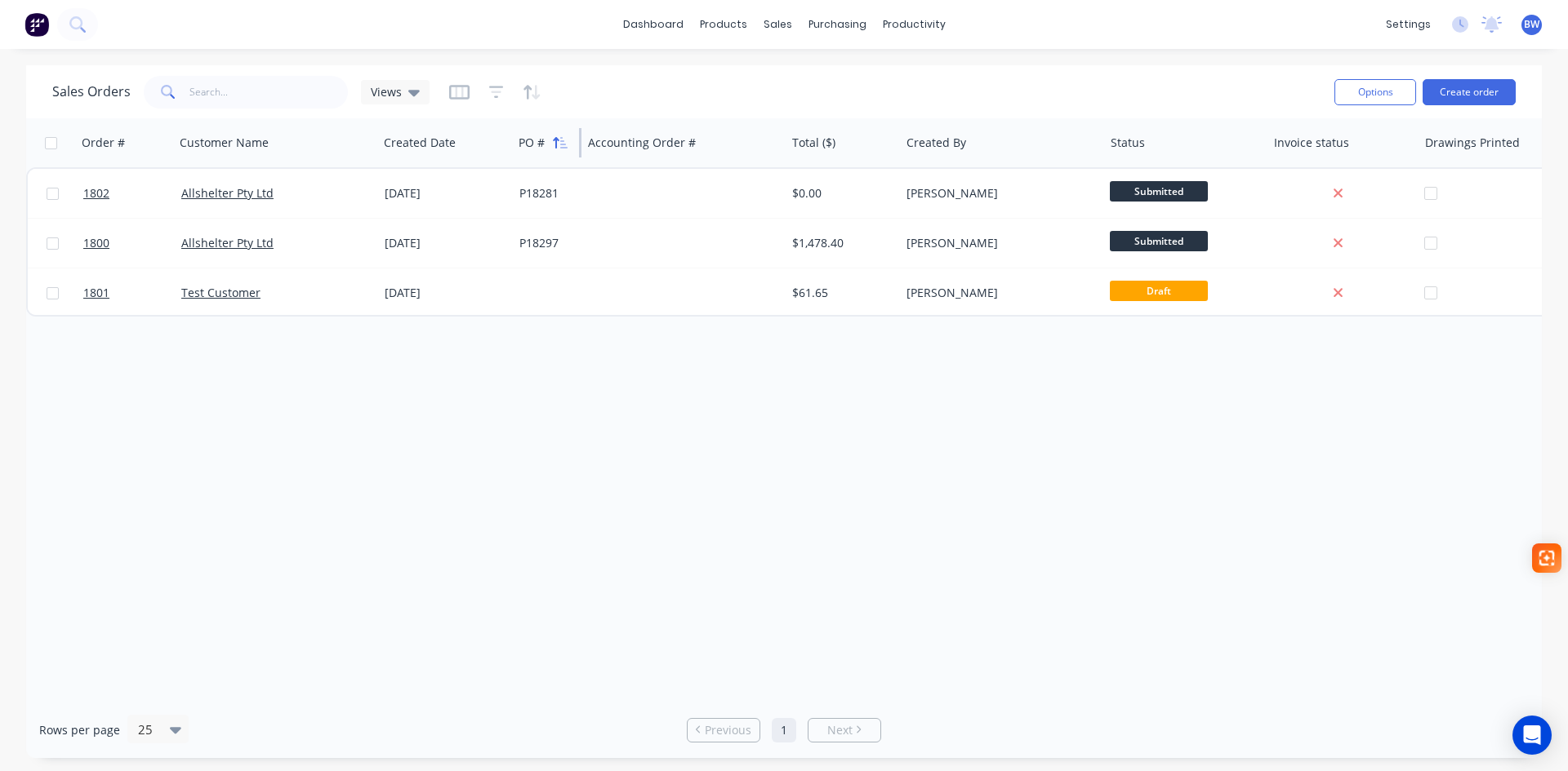
drag, startPoint x: 714, startPoint y: 145, endPoint x: 571, endPoint y: 147, distance: 143.0
click at [571, 147] on div "PO #" at bounding box center [547, 143] width 69 height 49
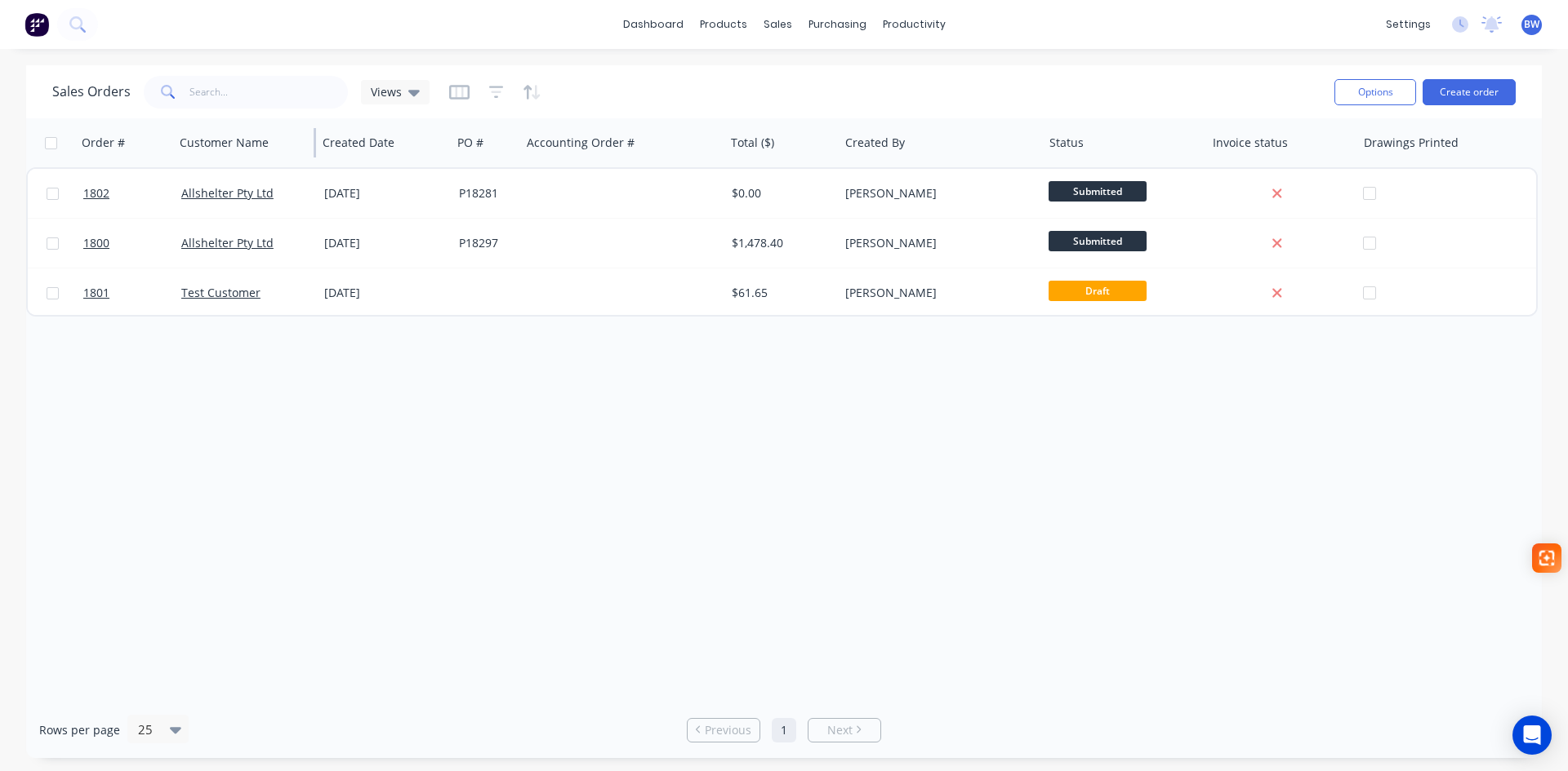
drag, startPoint x: 376, startPoint y: 148, endPoint x: 307, endPoint y: 151, distance: 69.1
click at [307, 151] on div "Customer Name" at bounding box center [244, 143] width 143 height 49
click at [408, 99] on icon at bounding box center [413, 92] width 11 height 18
click at [467, 99] on div at bounding box center [495, 92] width 93 height 26
click at [463, 99] on icon "button" at bounding box center [459, 92] width 21 height 15
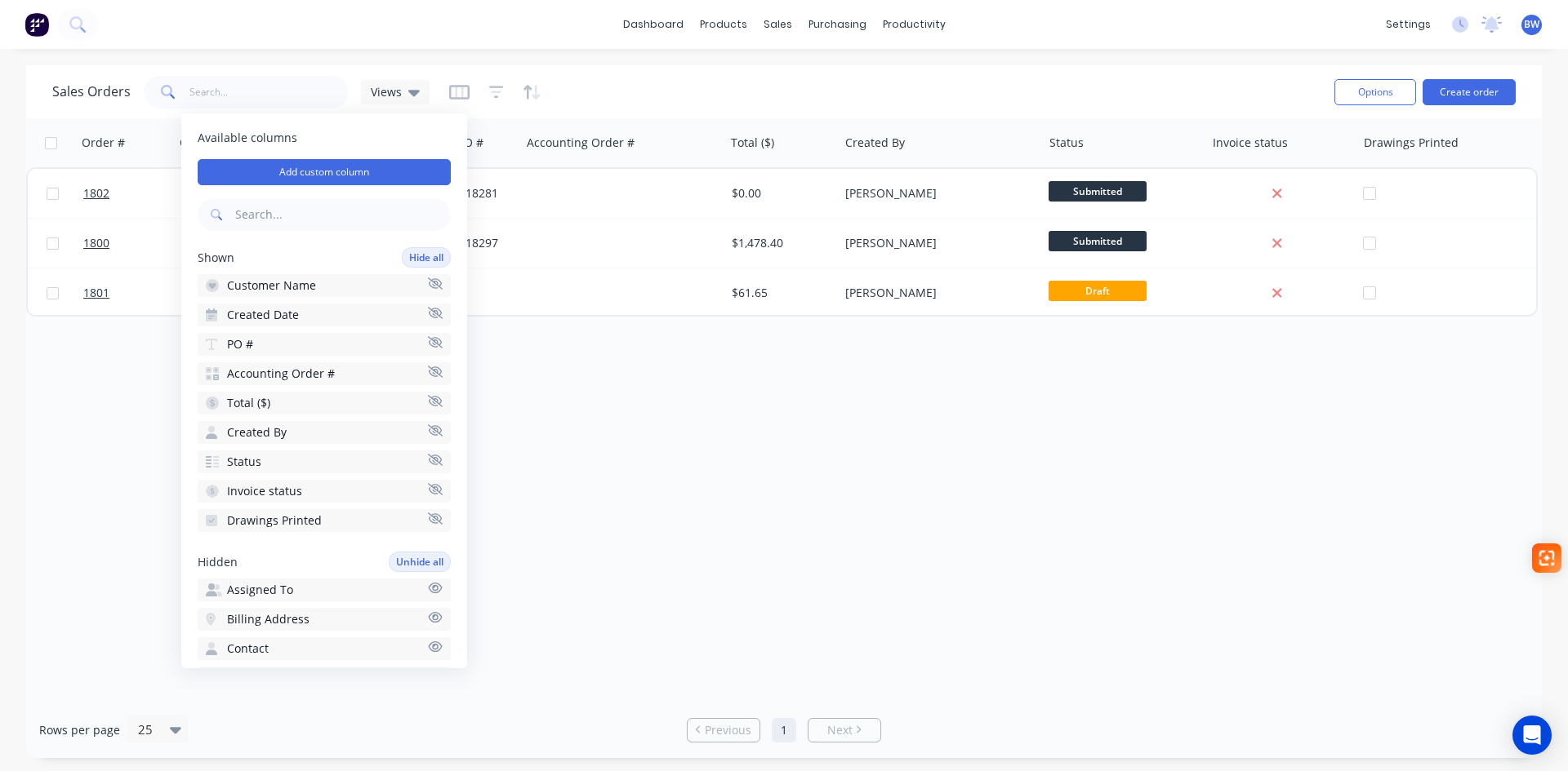
click at [428, 315] on icon "button" at bounding box center [435, 312] width 15 height 11
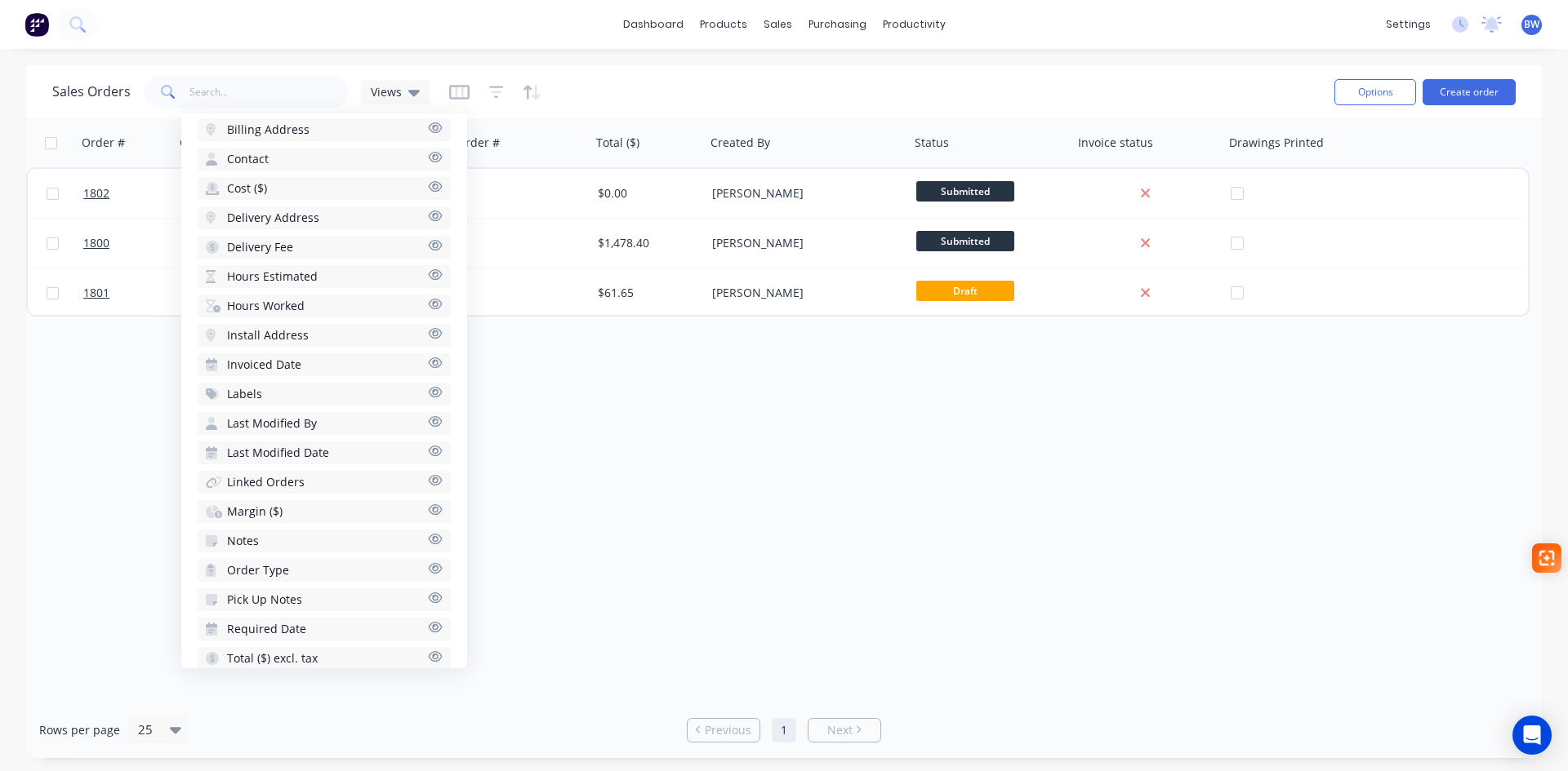
scroll to position [514, 0]
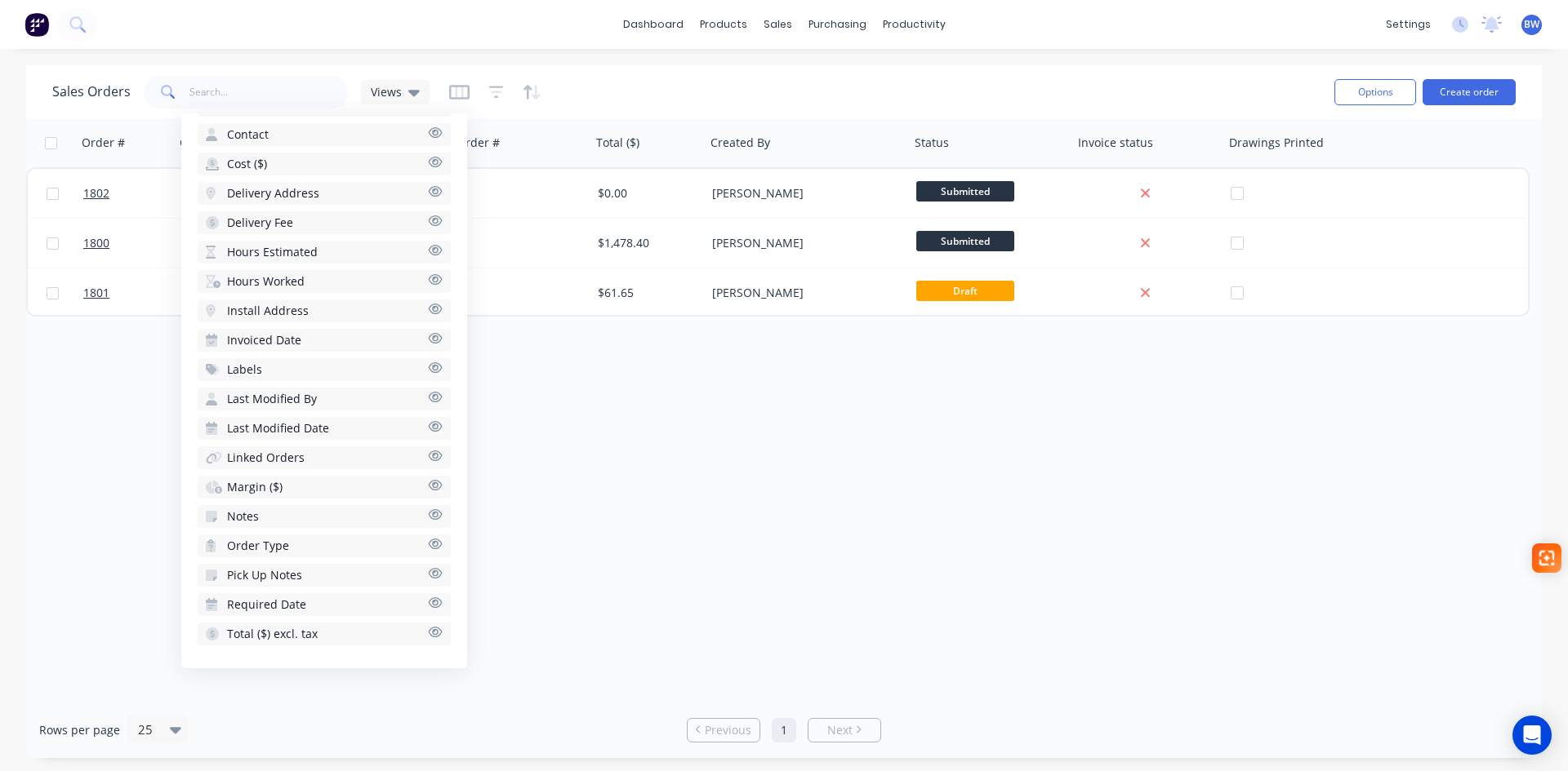
click at [288, 608] on span "Required Date" at bounding box center [267, 604] width 80 height 16
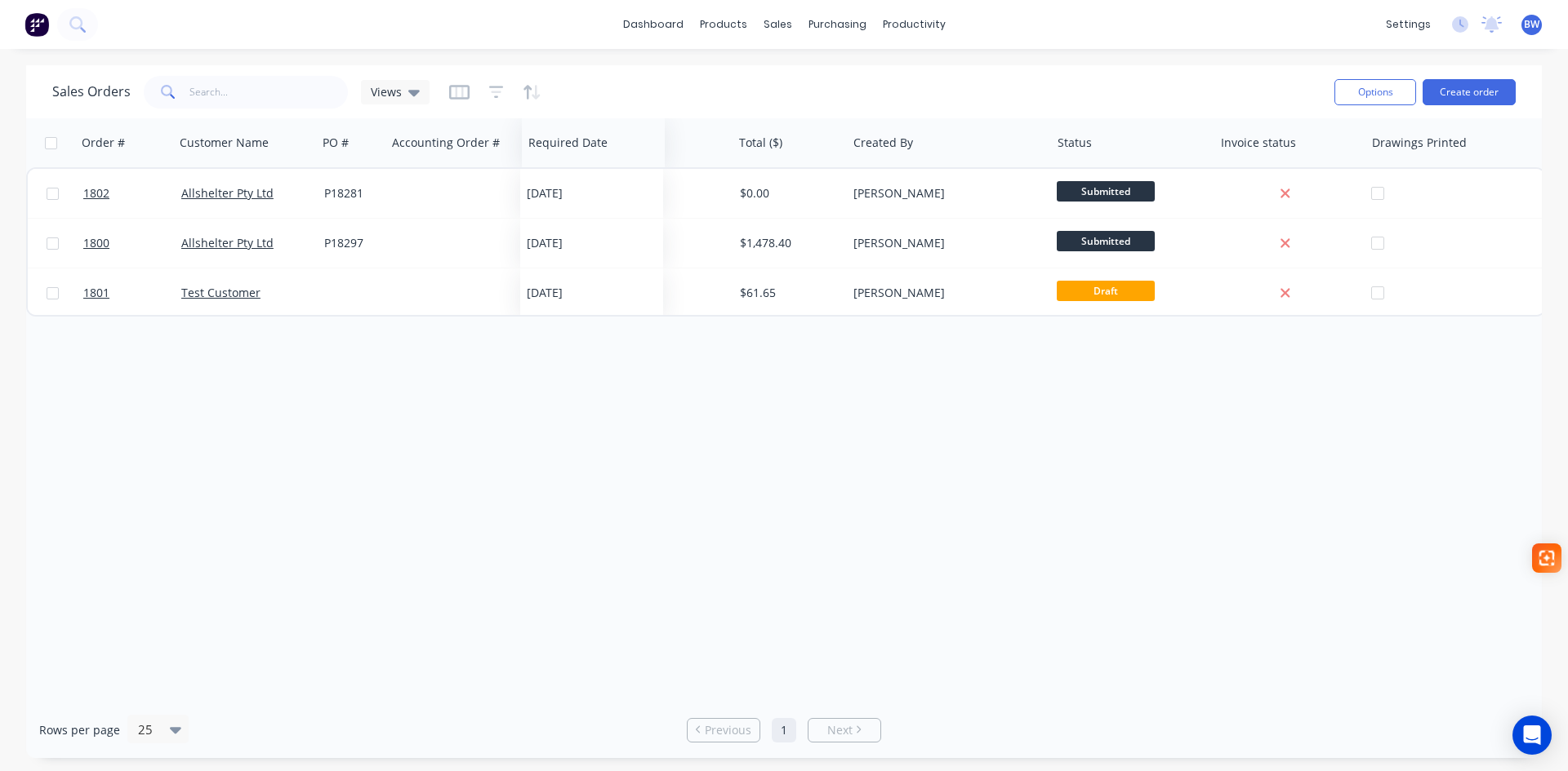
drag, startPoint x: 1457, startPoint y: 147, endPoint x: 576, endPoint y: 169, distance: 881.3
click at [576, 169] on div "Order # Customer Name PO # Accounting Order # Total ($) Created By Status Invoi…" at bounding box center [786, 217] width 1520 height 198
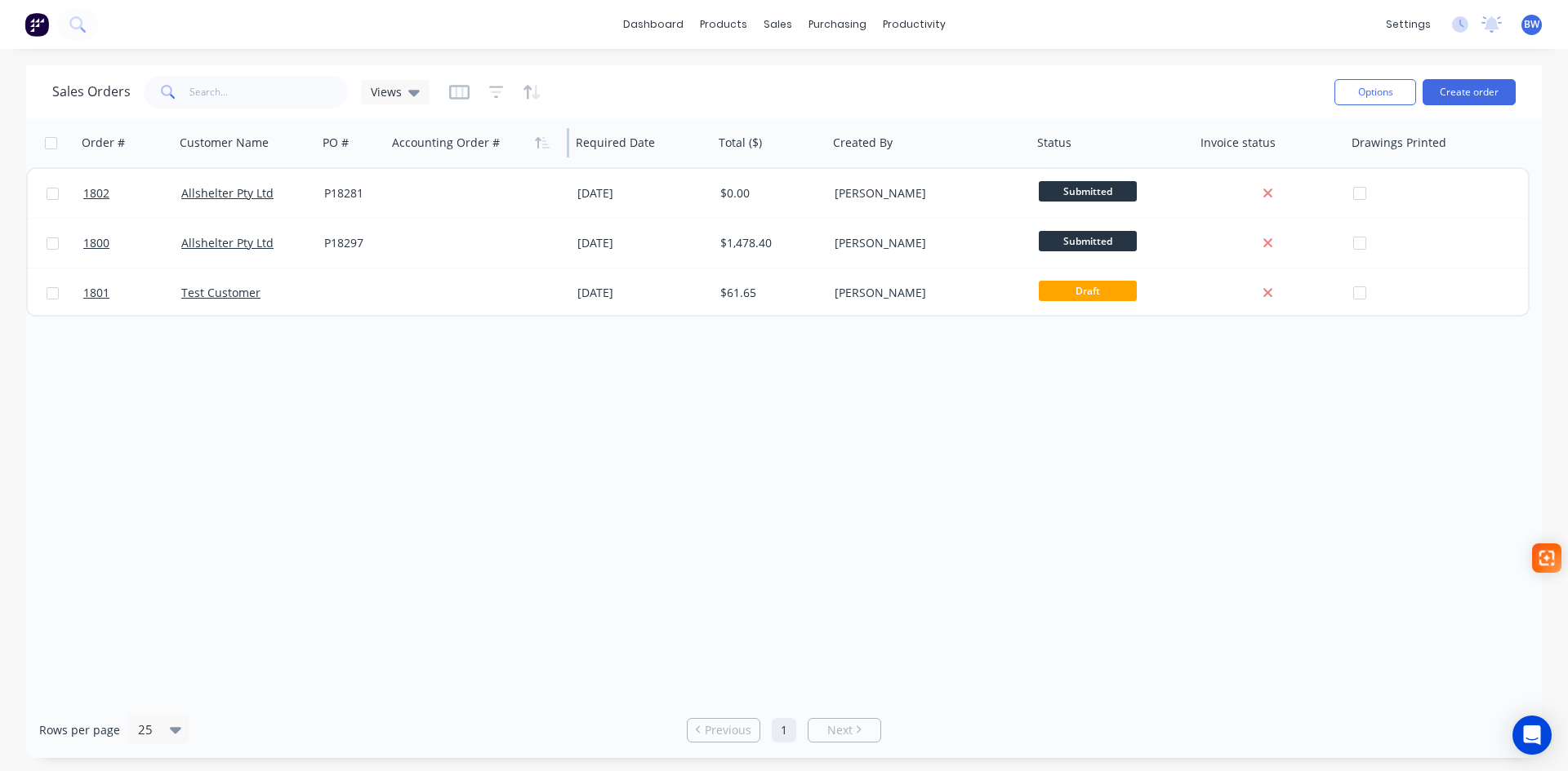
drag, startPoint x: 588, startPoint y: 141, endPoint x: 509, endPoint y: 148, distance: 79.3
click at [509, 148] on div "Accounting Order #" at bounding box center [477, 143] width 183 height 49
drag, startPoint x: 567, startPoint y: 143, endPoint x: 515, endPoint y: 145, distance: 52.0
click at [515, 145] on div "Accounting Order #" at bounding box center [477, 143] width 183 height 49
click at [461, 98] on icon "button" at bounding box center [459, 92] width 21 height 15
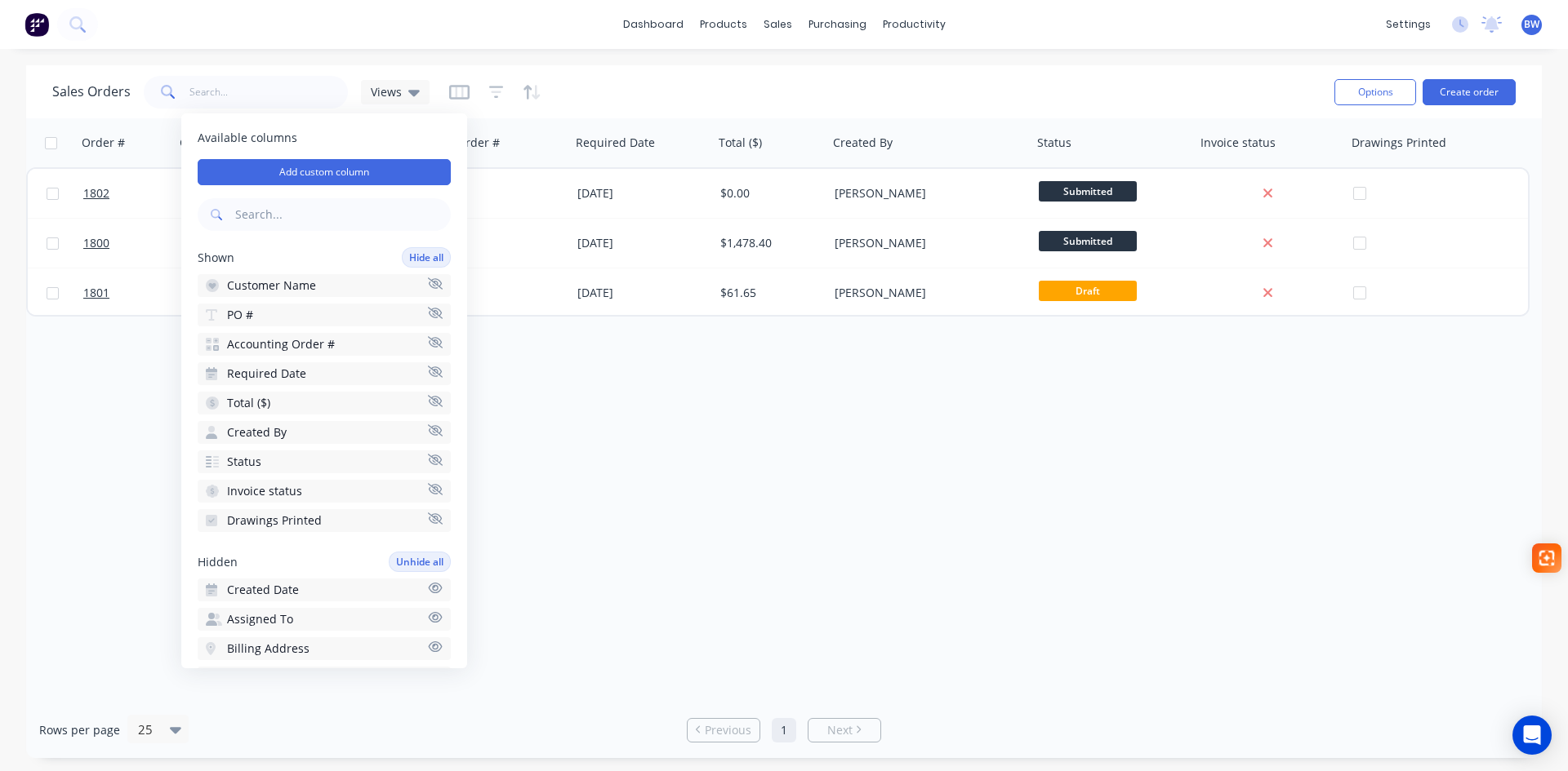
click at [428, 429] on icon "button" at bounding box center [435, 430] width 15 height 11
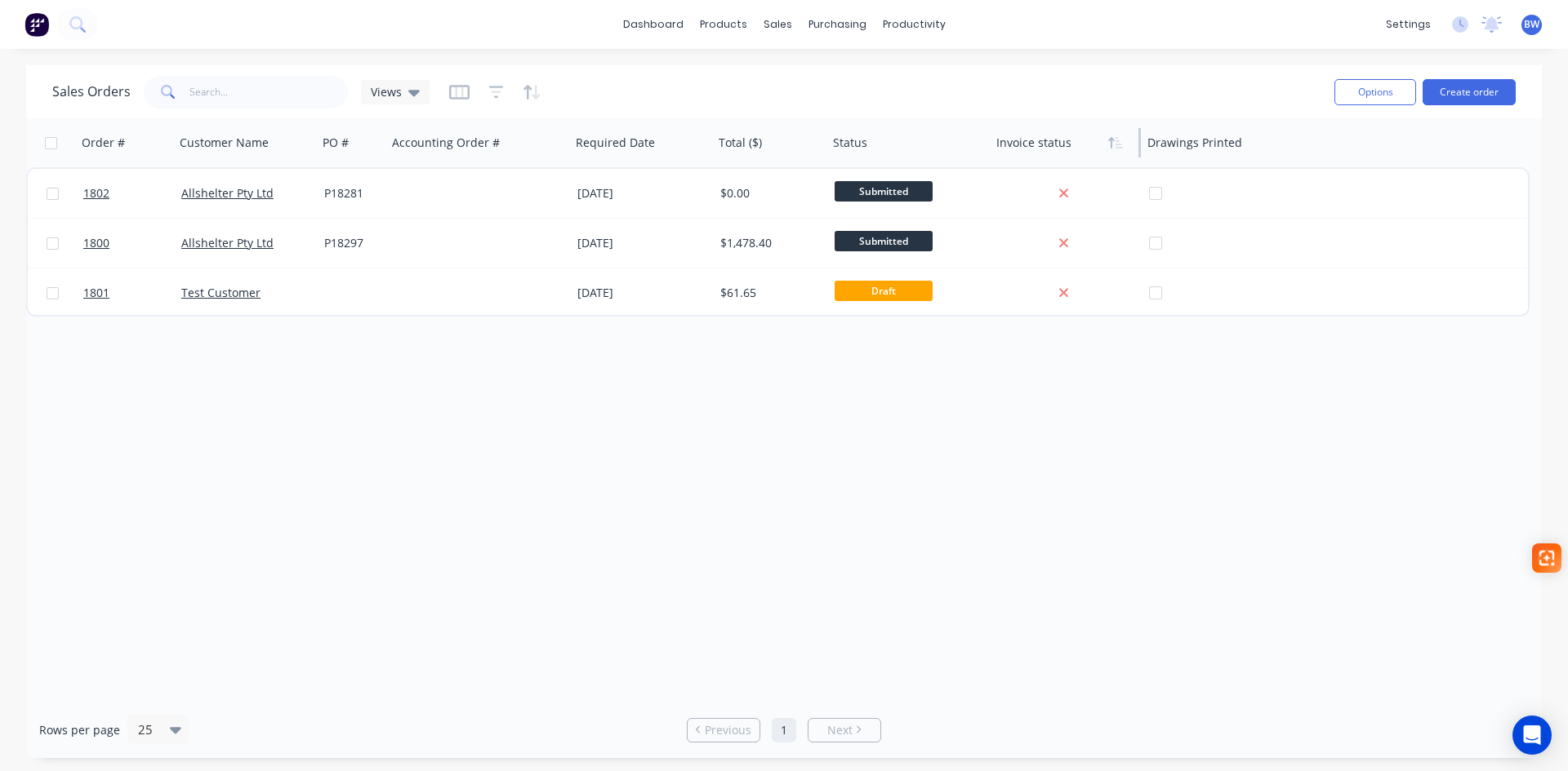
drag, startPoint x: 1139, startPoint y: 146, endPoint x: 1087, endPoint y: 150, distance: 52.2
click at [1087, 150] on div "Invoice status" at bounding box center [1066, 143] width 151 height 49
drag, startPoint x: 1140, startPoint y: 143, endPoint x: 1110, endPoint y: 149, distance: 30.6
click at [1110, 149] on div "Invoice status" at bounding box center [1066, 143] width 151 height 49
click at [1043, 149] on div at bounding box center [1062, 143] width 131 height 33
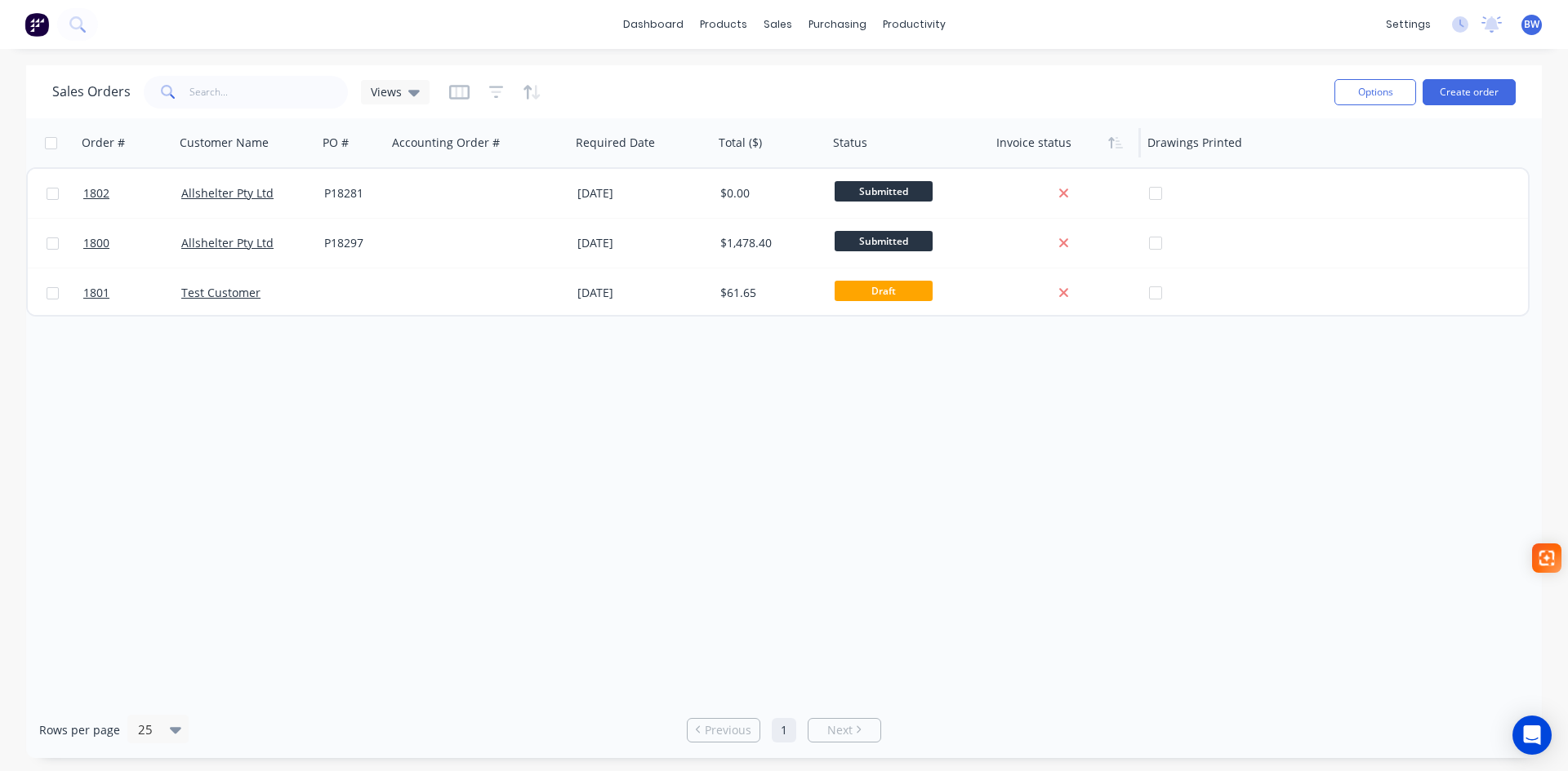
click at [1060, 141] on div at bounding box center [1062, 143] width 131 height 33
drag, startPoint x: 988, startPoint y: 150, endPoint x: 947, endPoint y: 150, distance: 41.0
click at [947, 150] on div at bounding box center [948, 143] width 3 height 29
drag, startPoint x: 1278, startPoint y: 146, endPoint x: 1209, endPoint y: 153, distance: 69.4
click at [1209, 153] on div "Drawings Printed" at bounding box center [1184, 143] width 168 height 49
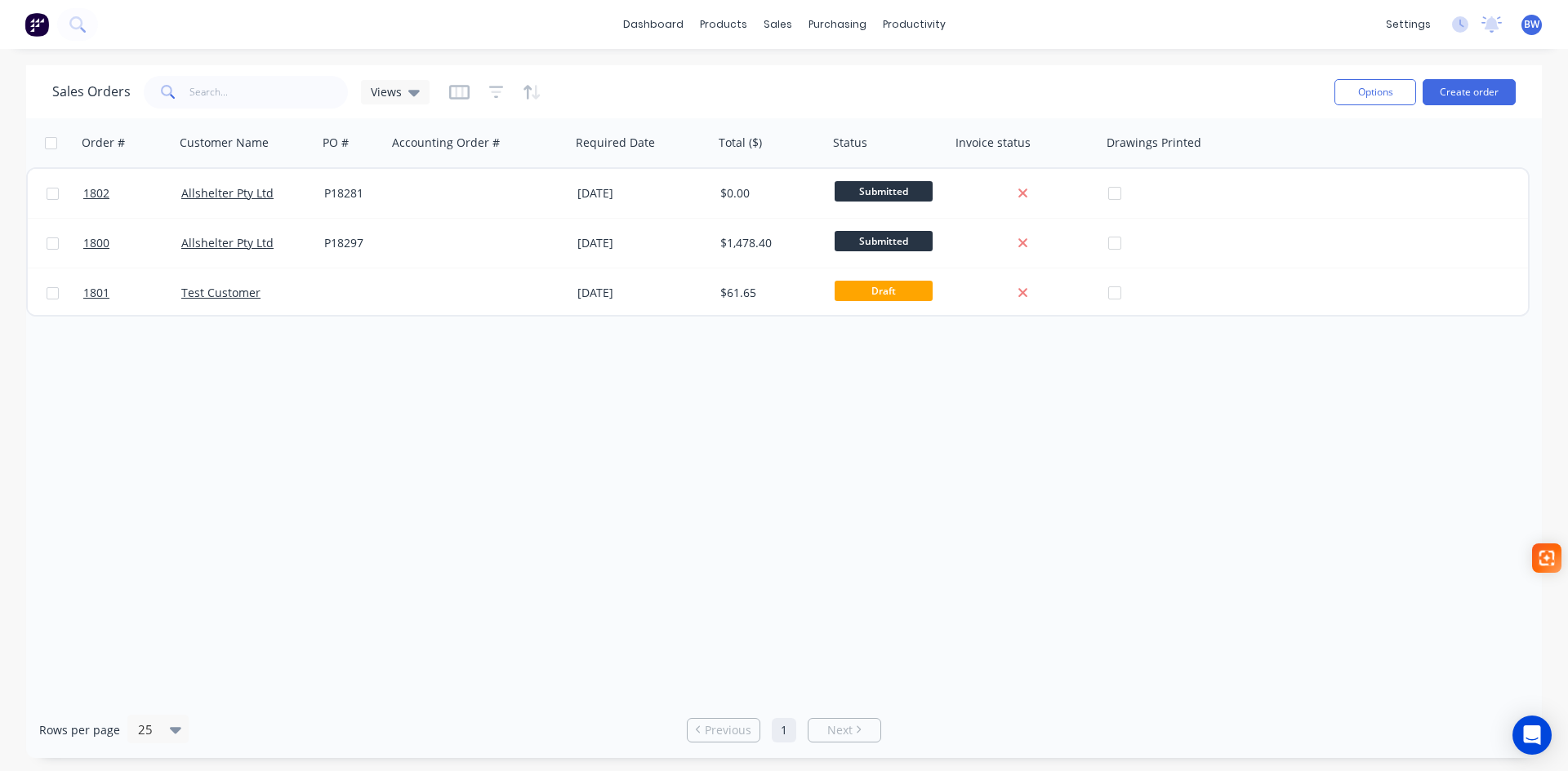
click at [1283, 145] on div "Order # Customer Name PO # Accounting Order # Required Date Total ($) Status In…" at bounding box center [778, 143] width 1504 height 49
click at [410, 98] on icon at bounding box center [413, 92] width 11 height 18
click at [451, 94] on icon "button" at bounding box center [459, 92] width 21 height 16
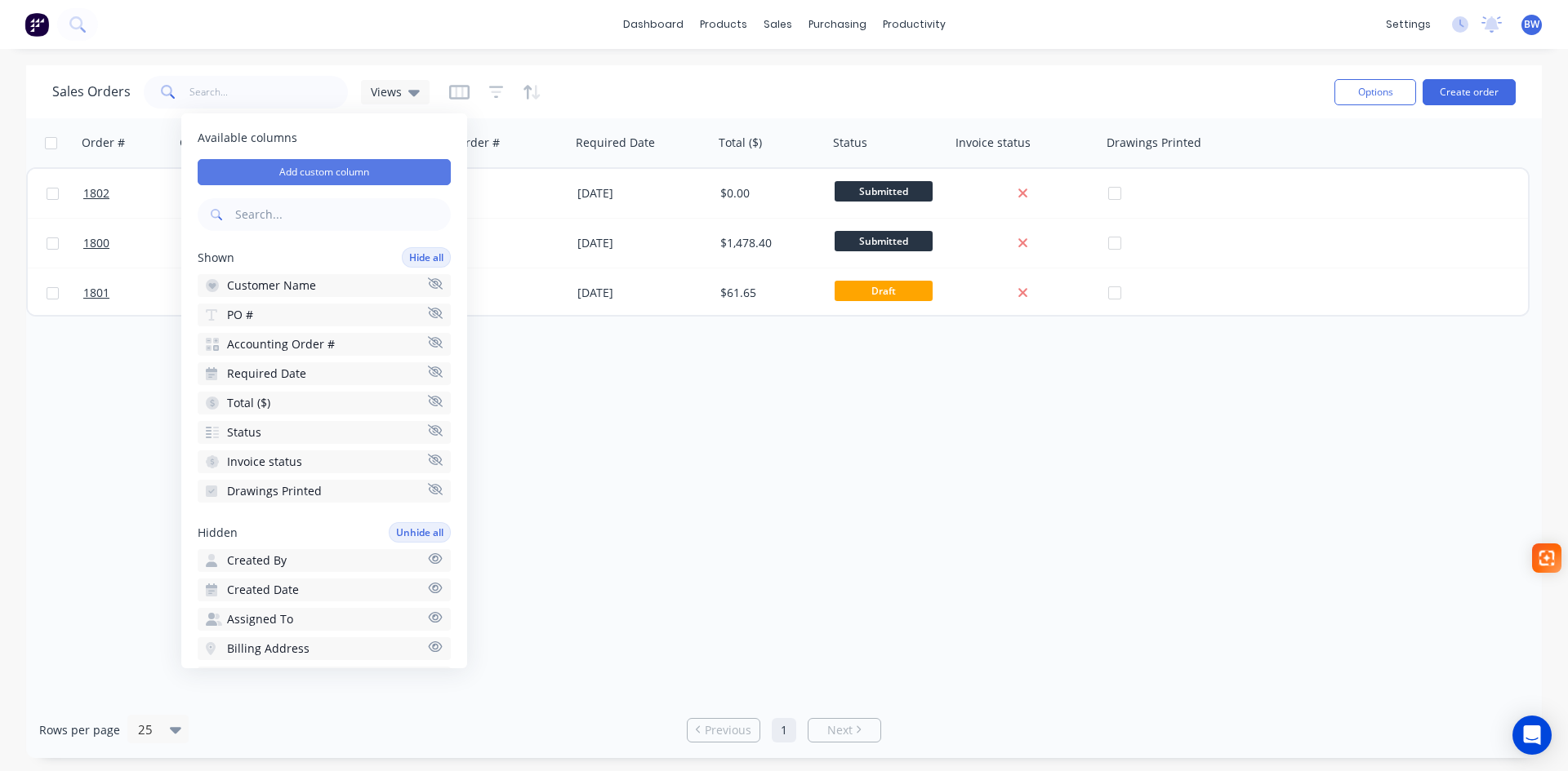
click at [354, 169] on button "Add custom column" at bounding box center [324, 172] width 253 height 26
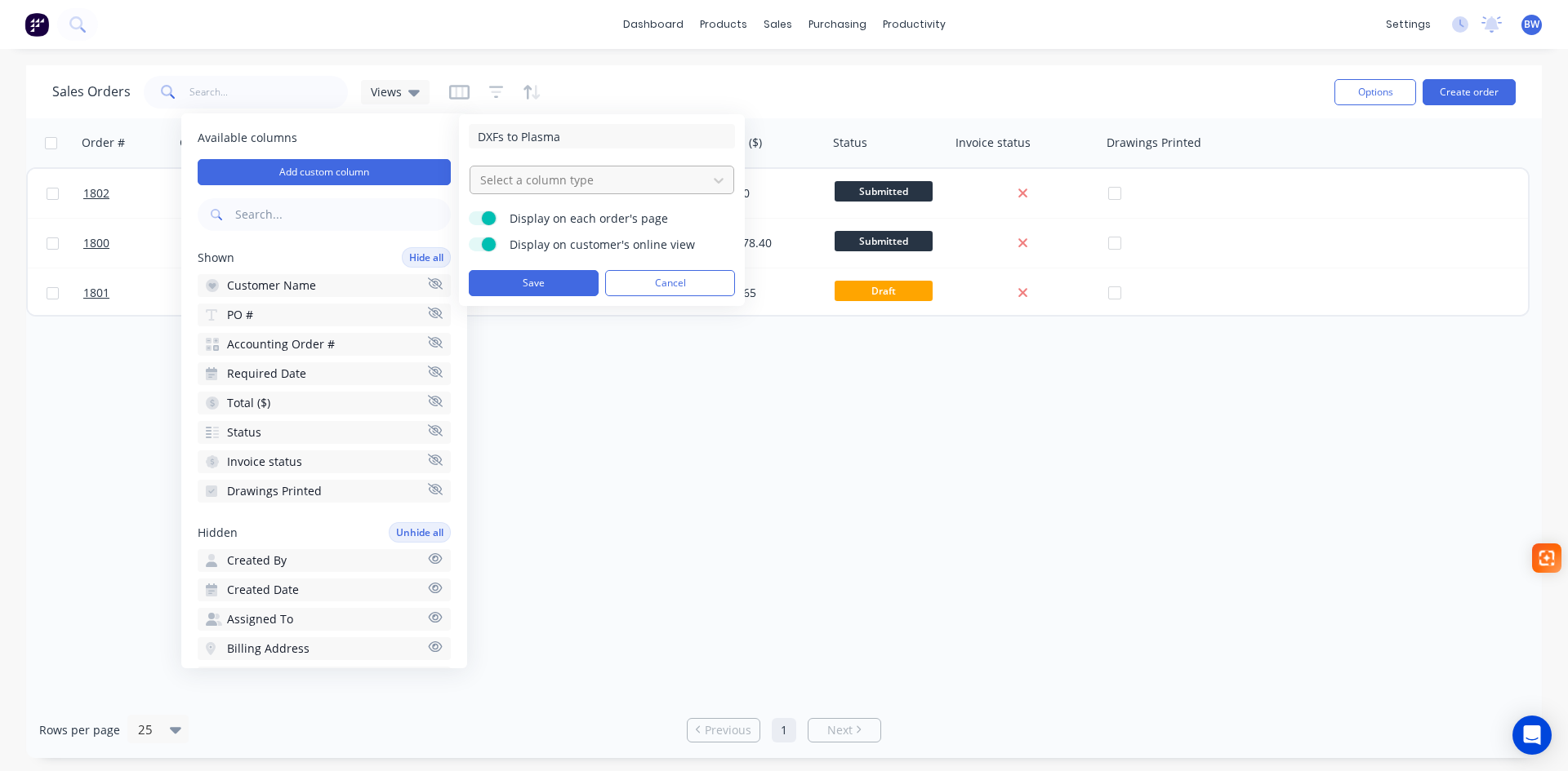
type input "DXFs to Plasma"
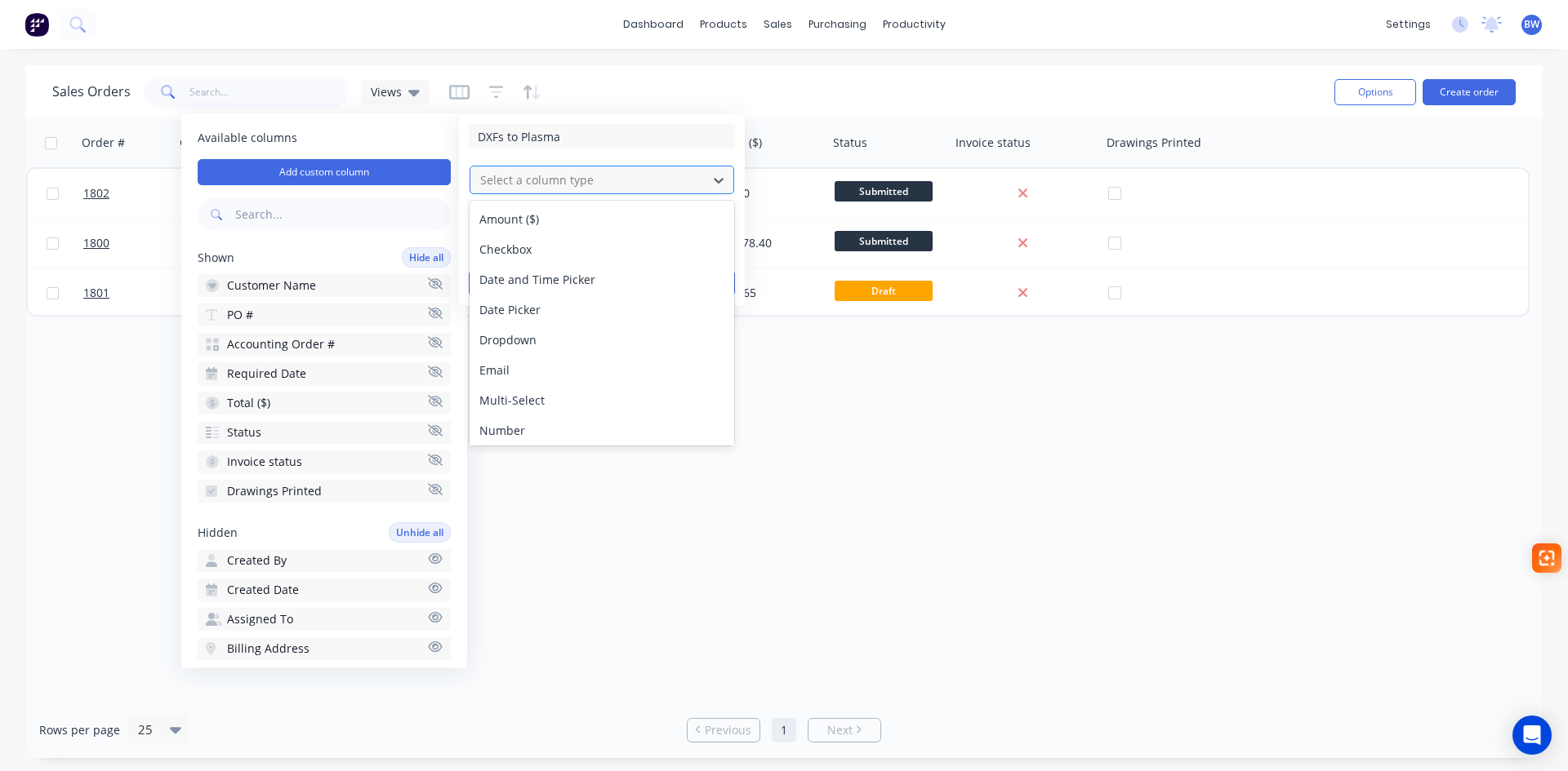
click at [528, 176] on div at bounding box center [588, 180] width 221 height 21
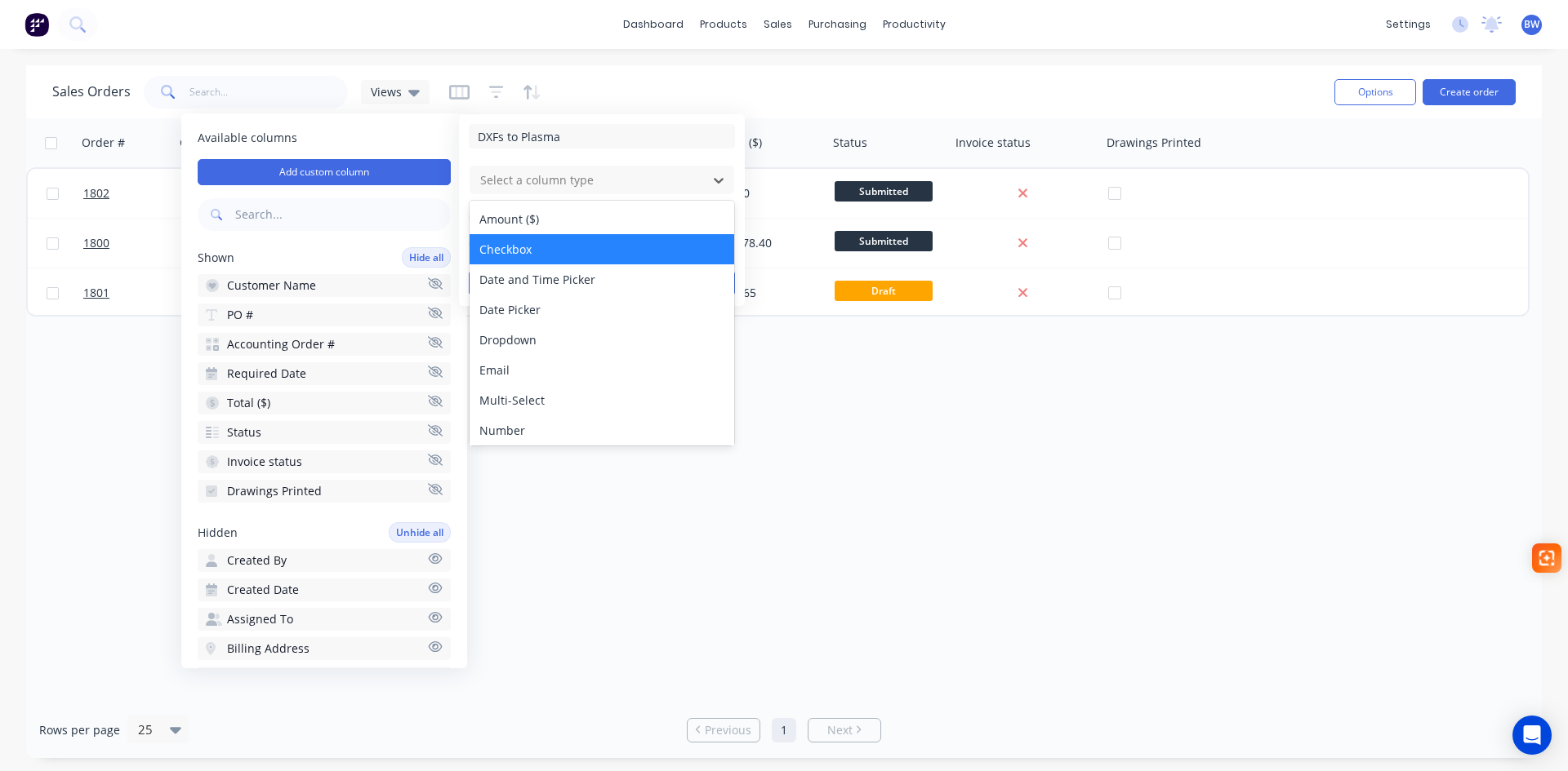
click at [506, 246] on div "Checkbox" at bounding box center [602, 249] width 265 height 30
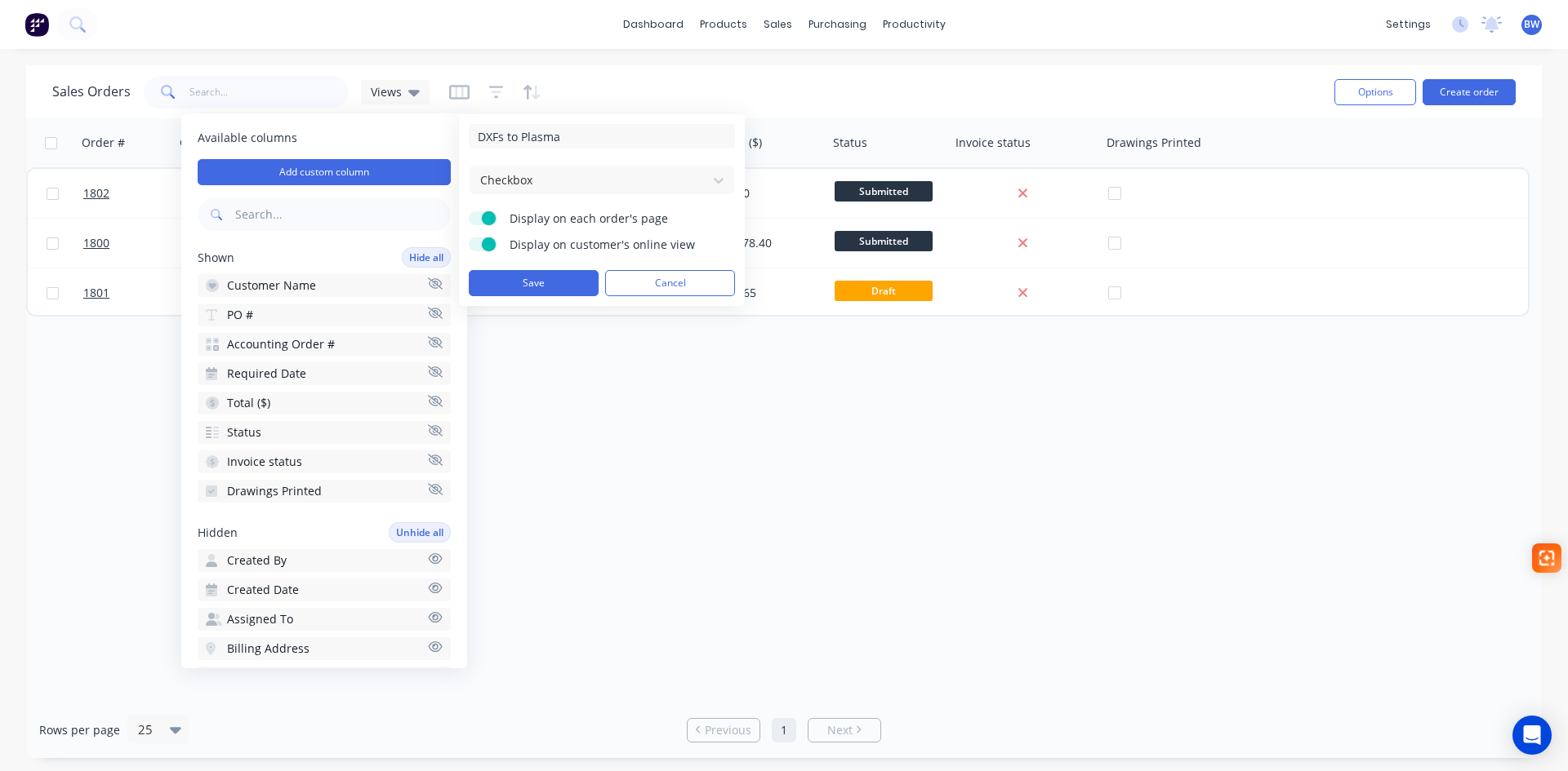
click at [490, 222] on span at bounding box center [489, 219] width 14 height 14
click at [469, 212] on input "Display on each order's page" at bounding box center [469, 212] width 0 height 0
click at [490, 239] on span at bounding box center [489, 245] width 14 height 14
click at [469, 238] on input "Display on customer's online view" at bounding box center [469, 238] width 0 height 0
click at [513, 279] on button "Save" at bounding box center [534, 284] width 130 height 26
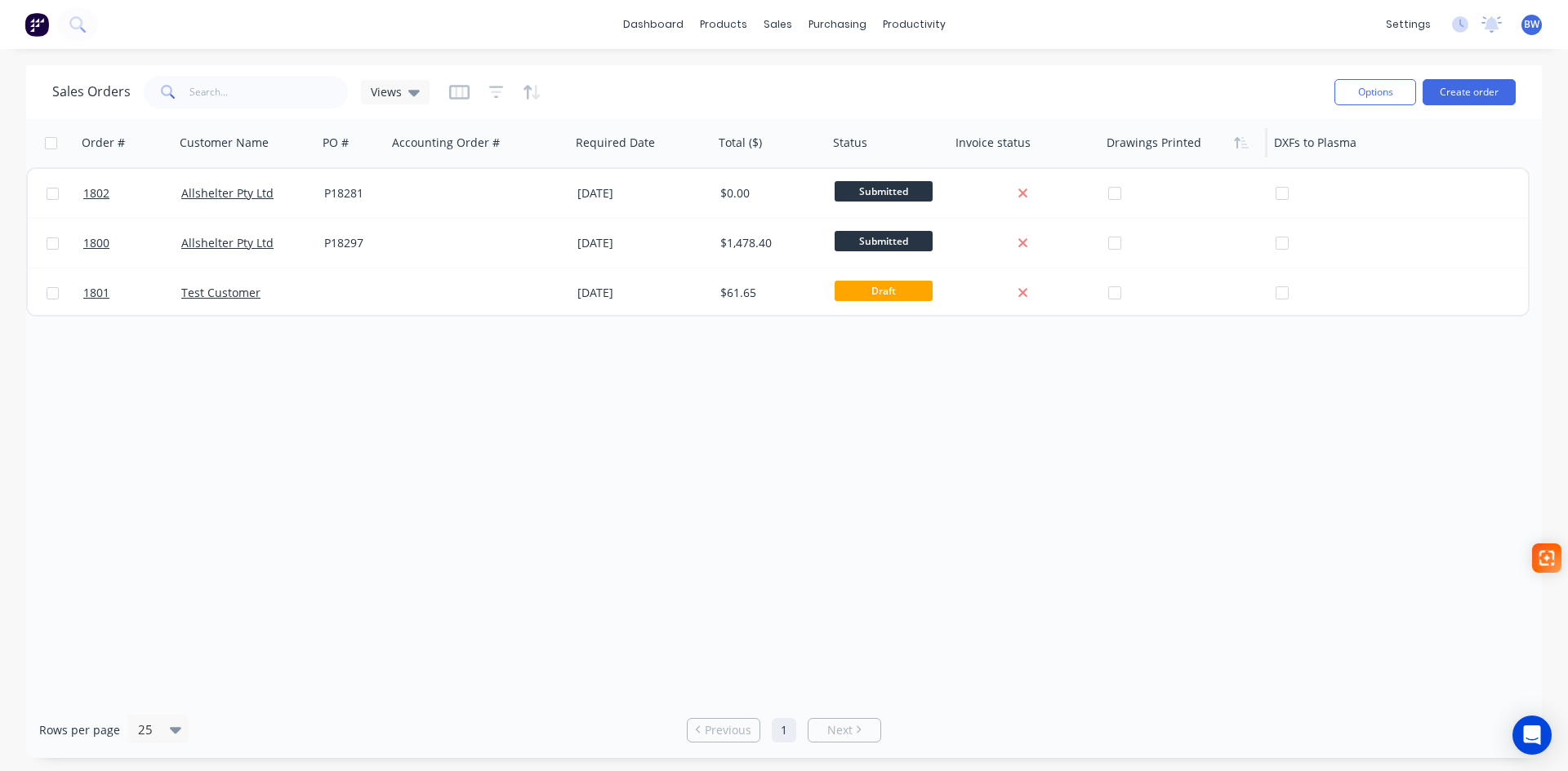
click at [1166, 148] on div at bounding box center [1181, 143] width 147 height 33
click at [1386, 95] on button "Options" at bounding box center [1375, 92] width 81 height 26
drag, startPoint x: 1301, startPoint y: 403, endPoint x: 1308, endPoint y: 396, distance: 9.9
click at [1303, 402] on div "Order # Customer Name PO # Accounting Order # Required Date Total ($) Status In…" at bounding box center [784, 410] width 1516 height 583
click at [463, 95] on icon "button" at bounding box center [459, 92] width 21 height 16
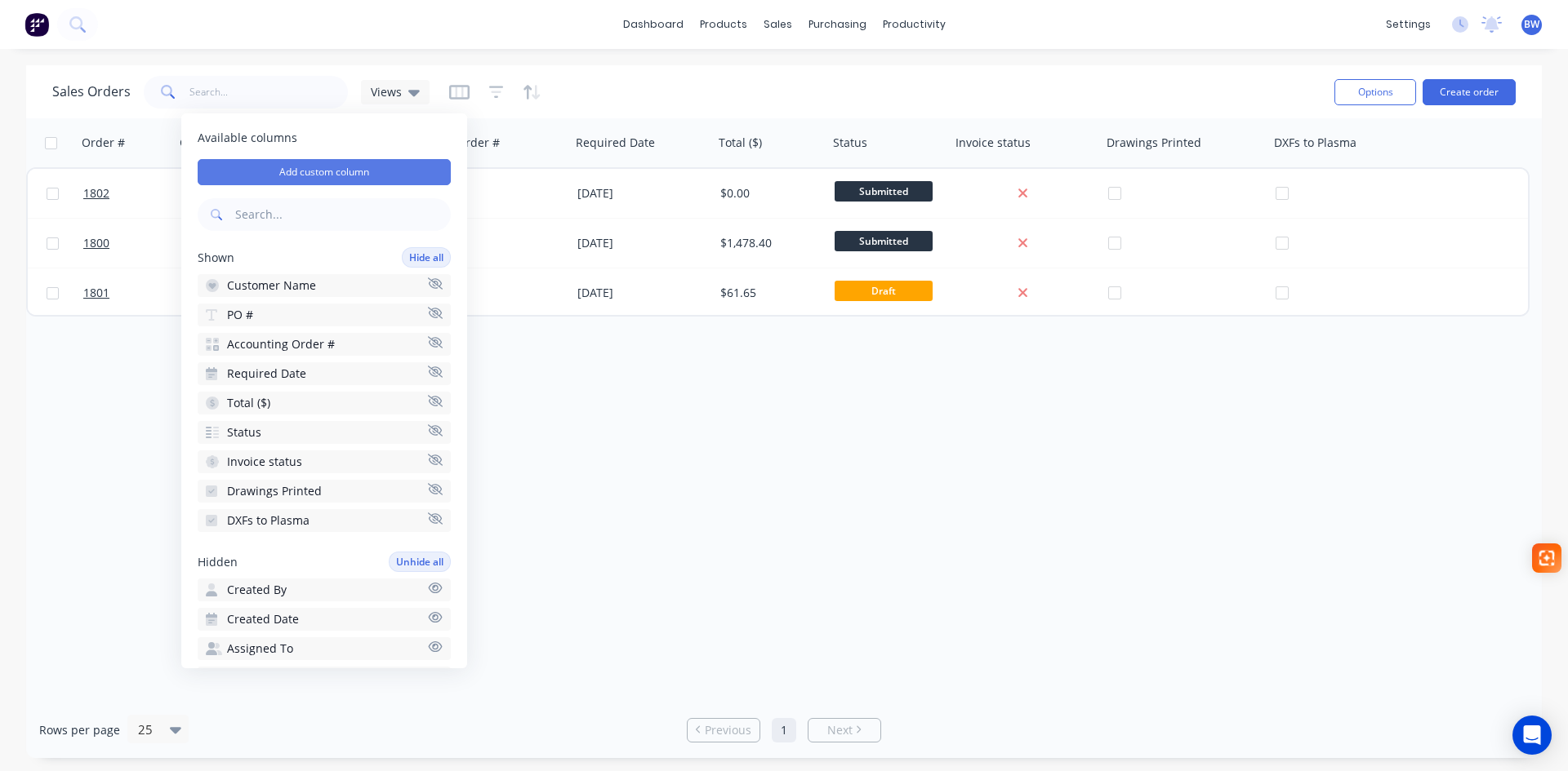
click at [349, 176] on button "Add custom column" at bounding box center [324, 172] width 253 height 26
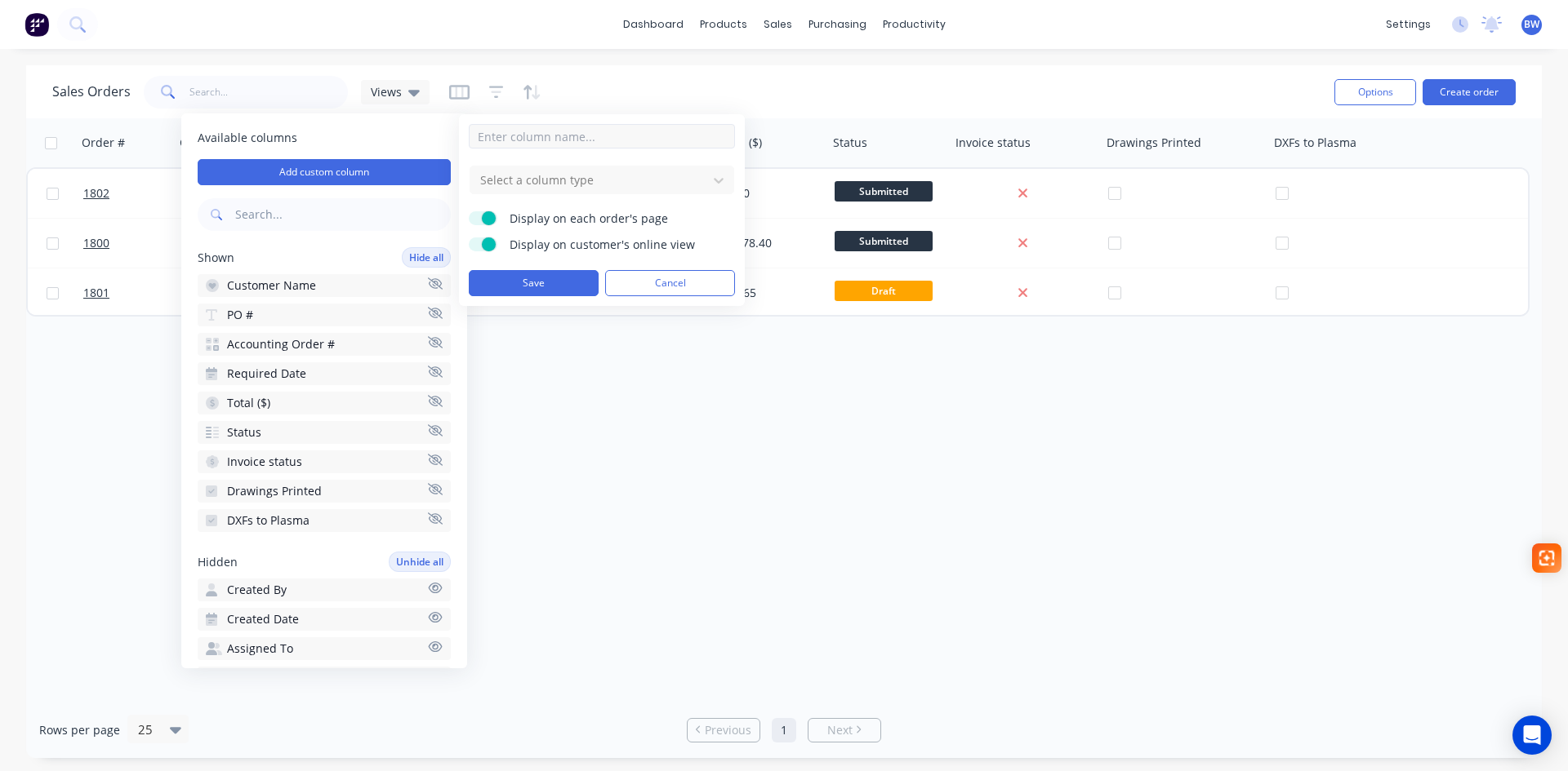
click at [545, 140] on input at bounding box center [602, 137] width 266 height 24
drag, startPoint x: 565, startPoint y: 137, endPoint x: 512, endPoint y: 142, distance: 53.2
click at [512, 142] on input "Labels Printed" at bounding box center [602, 137] width 266 height 24
type input "Labels"
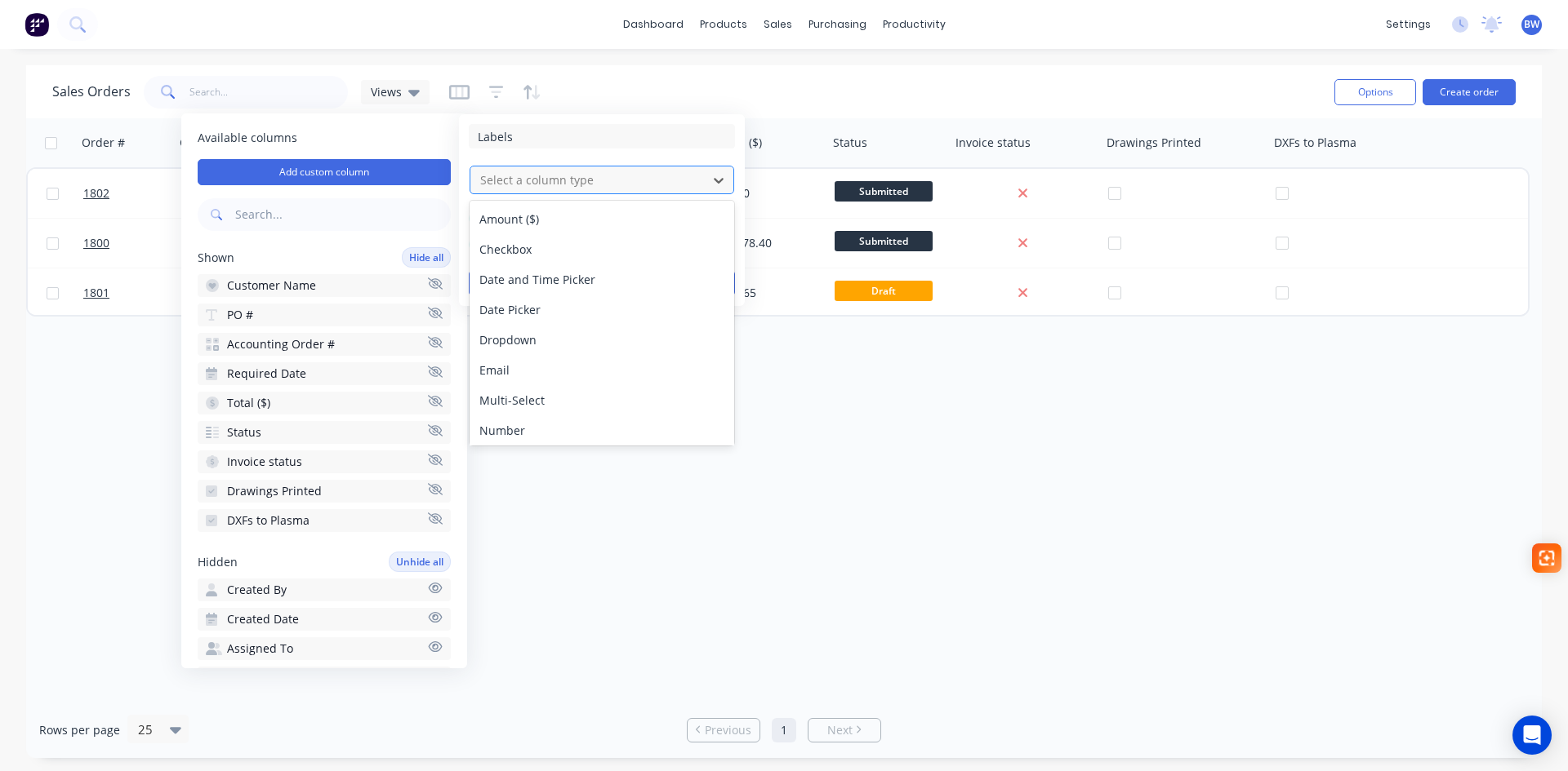
click at [564, 186] on div at bounding box center [588, 180] width 221 height 21
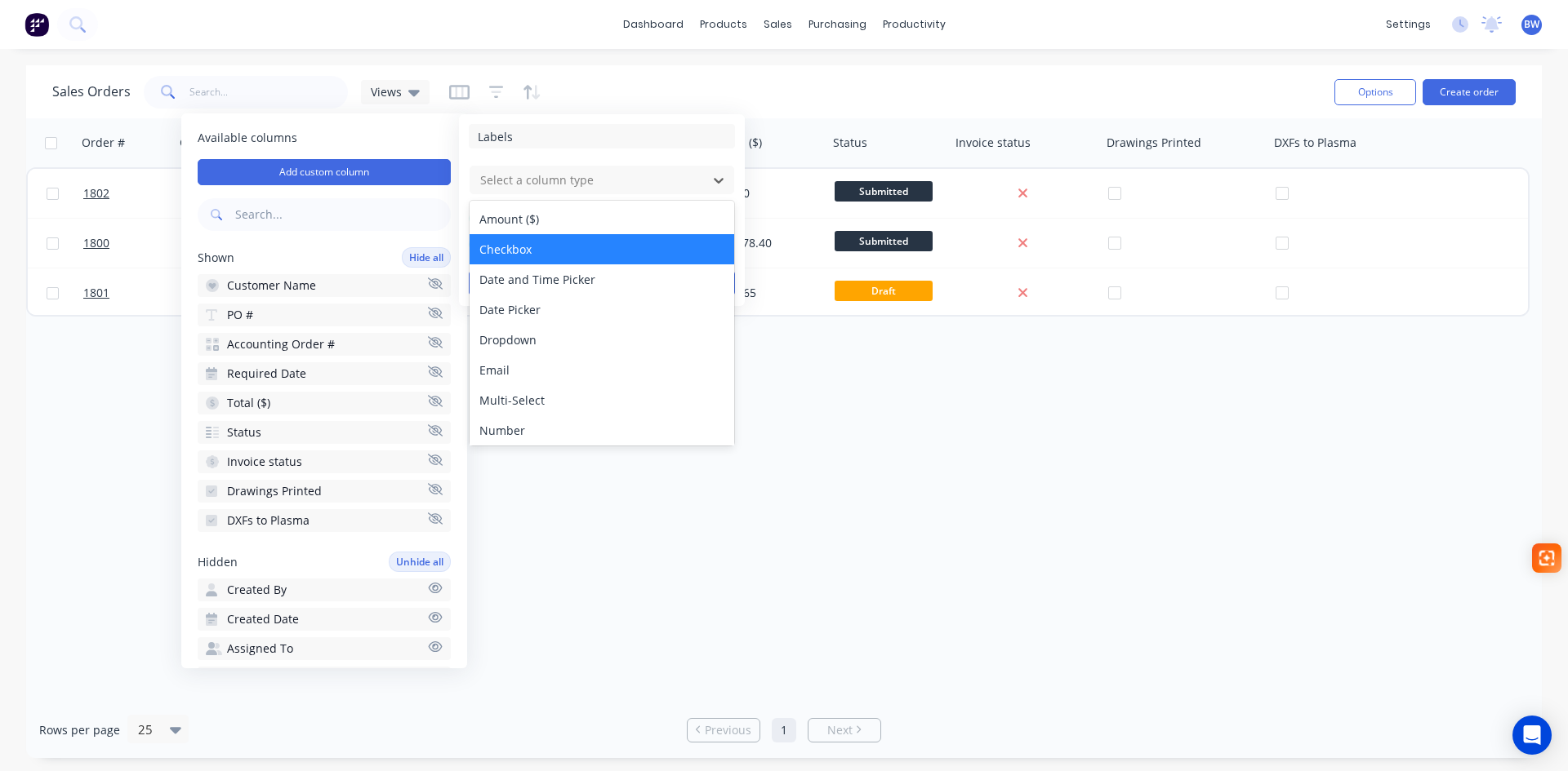
click at [528, 245] on div "Checkbox" at bounding box center [602, 249] width 265 height 30
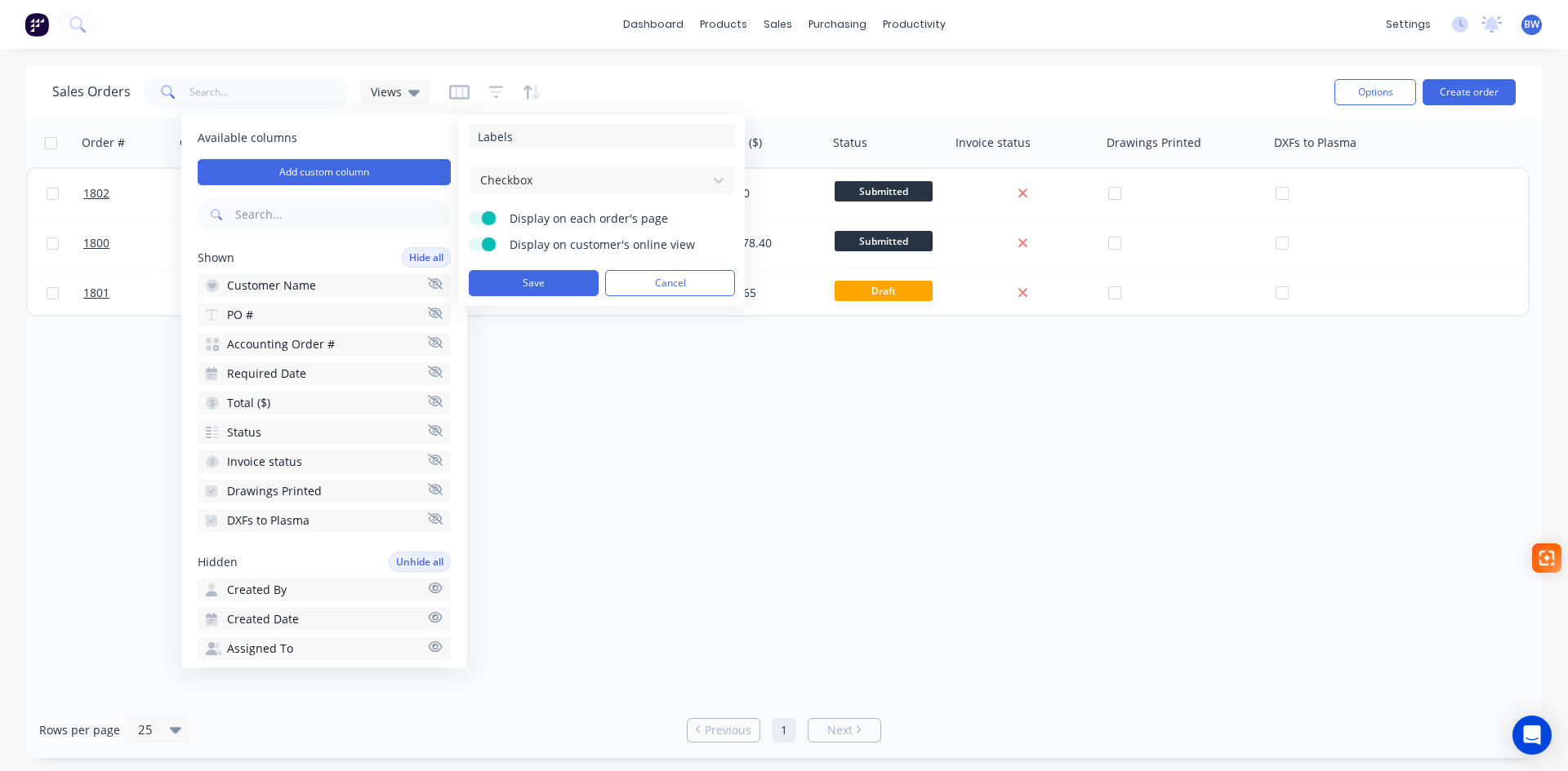
click at [480, 221] on label "Display on each order's page" at bounding box center [483, 219] width 29 height 14
click at [469, 212] on input "Display on each order's page" at bounding box center [469, 212] width 0 height 0
click at [488, 245] on span at bounding box center [489, 245] width 14 height 14
click at [469, 238] on input "Display on customer's online view" at bounding box center [469, 238] width 0 height 0
click at [507, 282] on button "Save" at bounding box center [534, 284] width 130 height 26
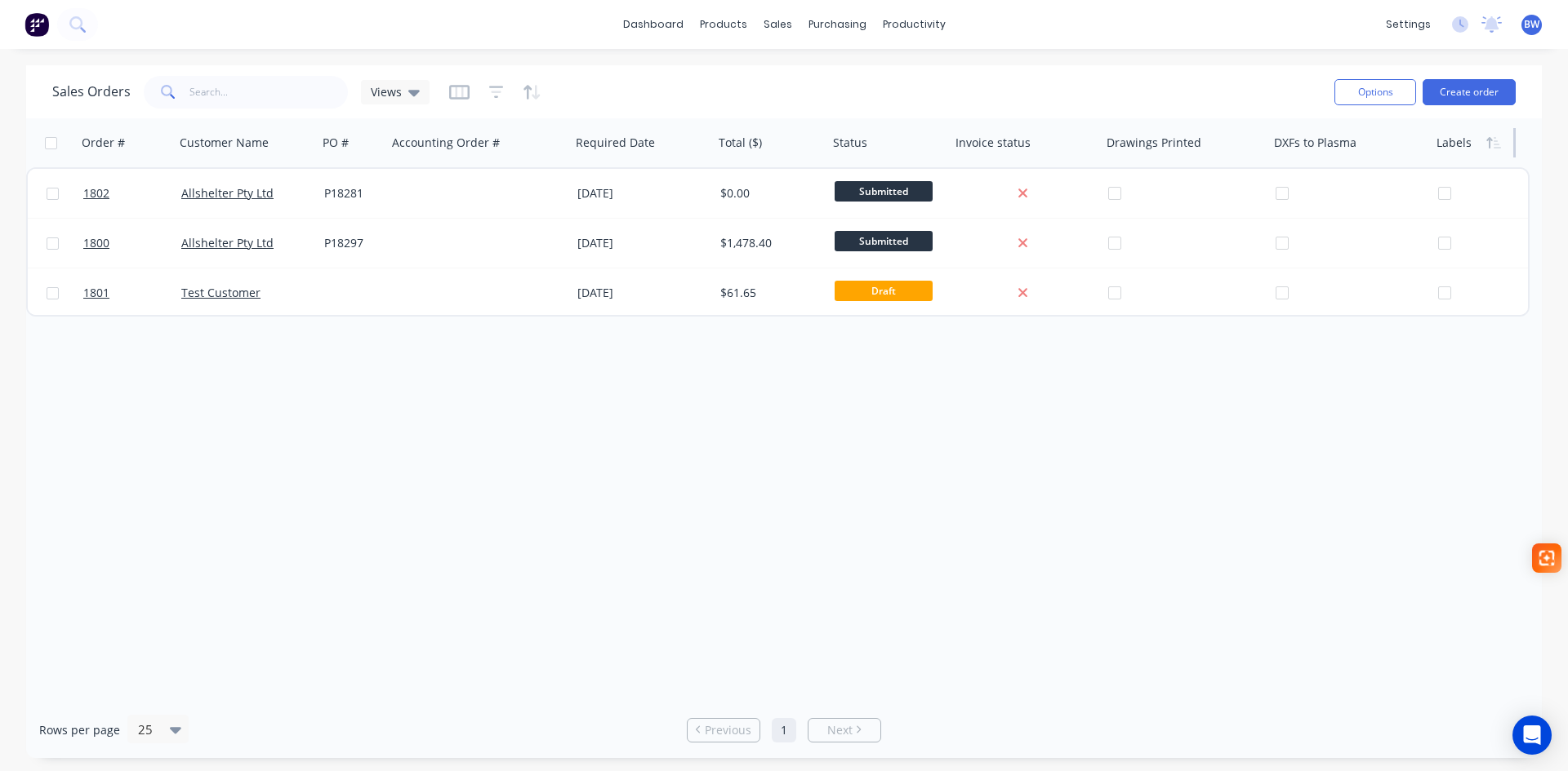
drag, startPoint x: 1519, startPoint y: 144, endPoint x: 1477, endPoint y: 148, distance: 42.2
click at [1477, 148] on div "Labels" at bounding box center [1473, 143] width 86 height 49
drag, startPoint x: 1428, startPoint y: 145, endPoint x: 1366, endPoint y: 149, distance: 62.1
click at [1366, 149] on div "DXFs to Plasma" at bounding box center [1343, 143] width 151 height 49
click at [1330, 149] on div at bounding box center [1340, 143] width 131 height 33
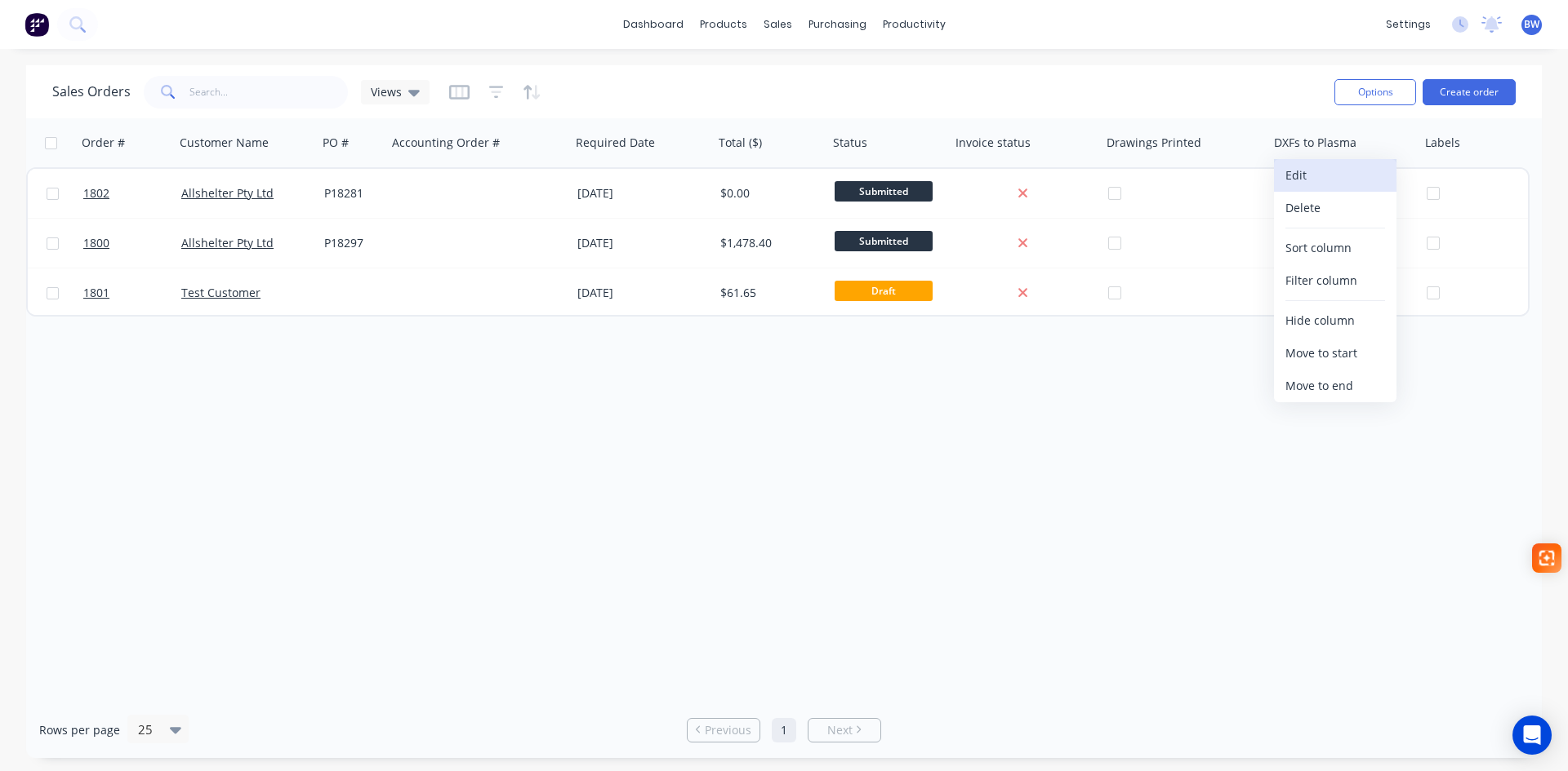
click at [1301, 175] on button "Edit" at bounding box center [1335, 175] width 123 height 33
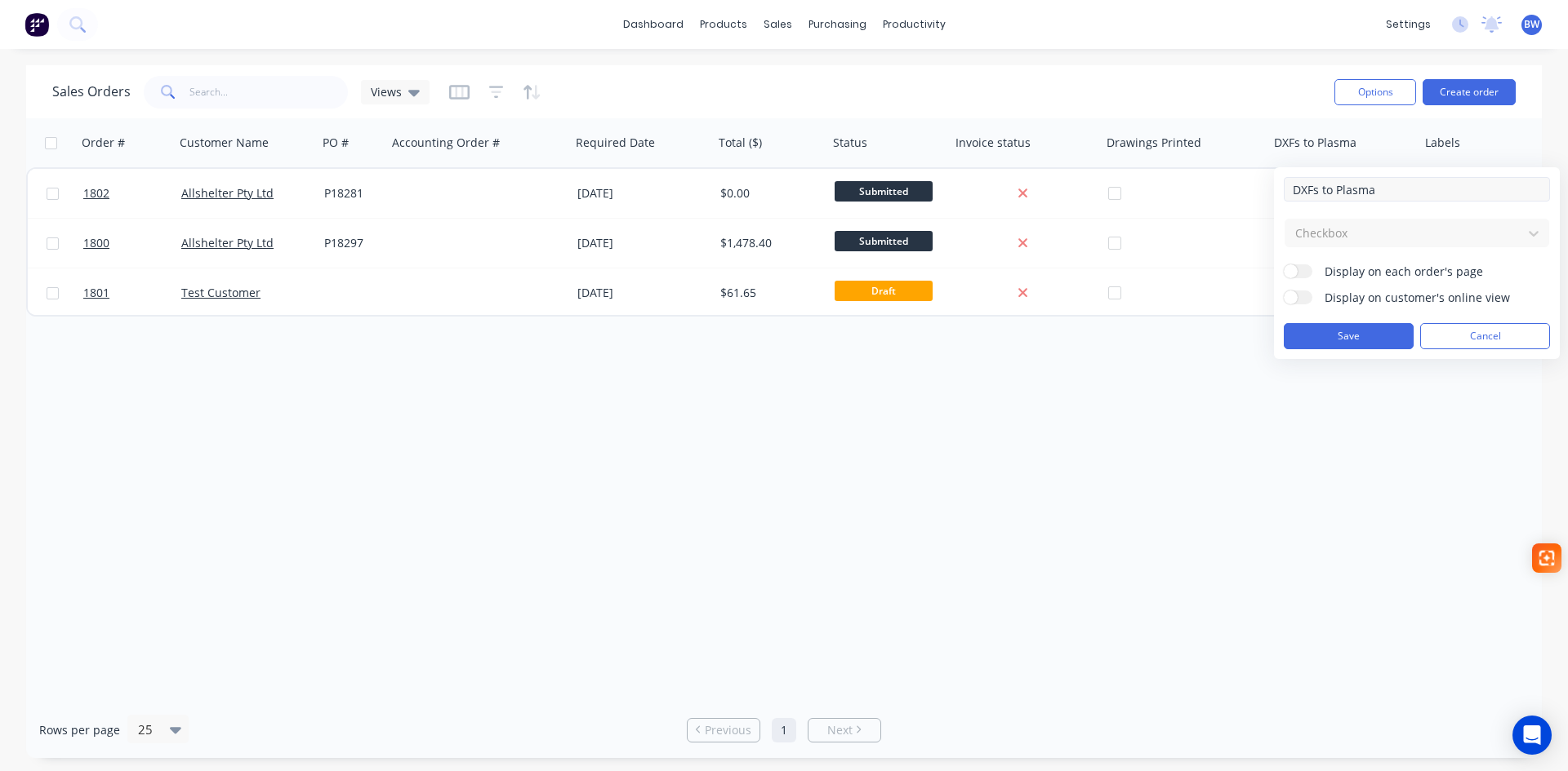
drag, startPoint x: 1385, startPoint y: 192, endPoint x: 1322, endPoint y: 193, distance: 63.0
click at [1322, 193] on input "DXFs to Plasma" at bounding box center [1418, 189] width 266 height 24
type input "DXFs Sent"
click at [1335, 341] on button "Save" at bounding box center [1349, 336] width 130 height 26
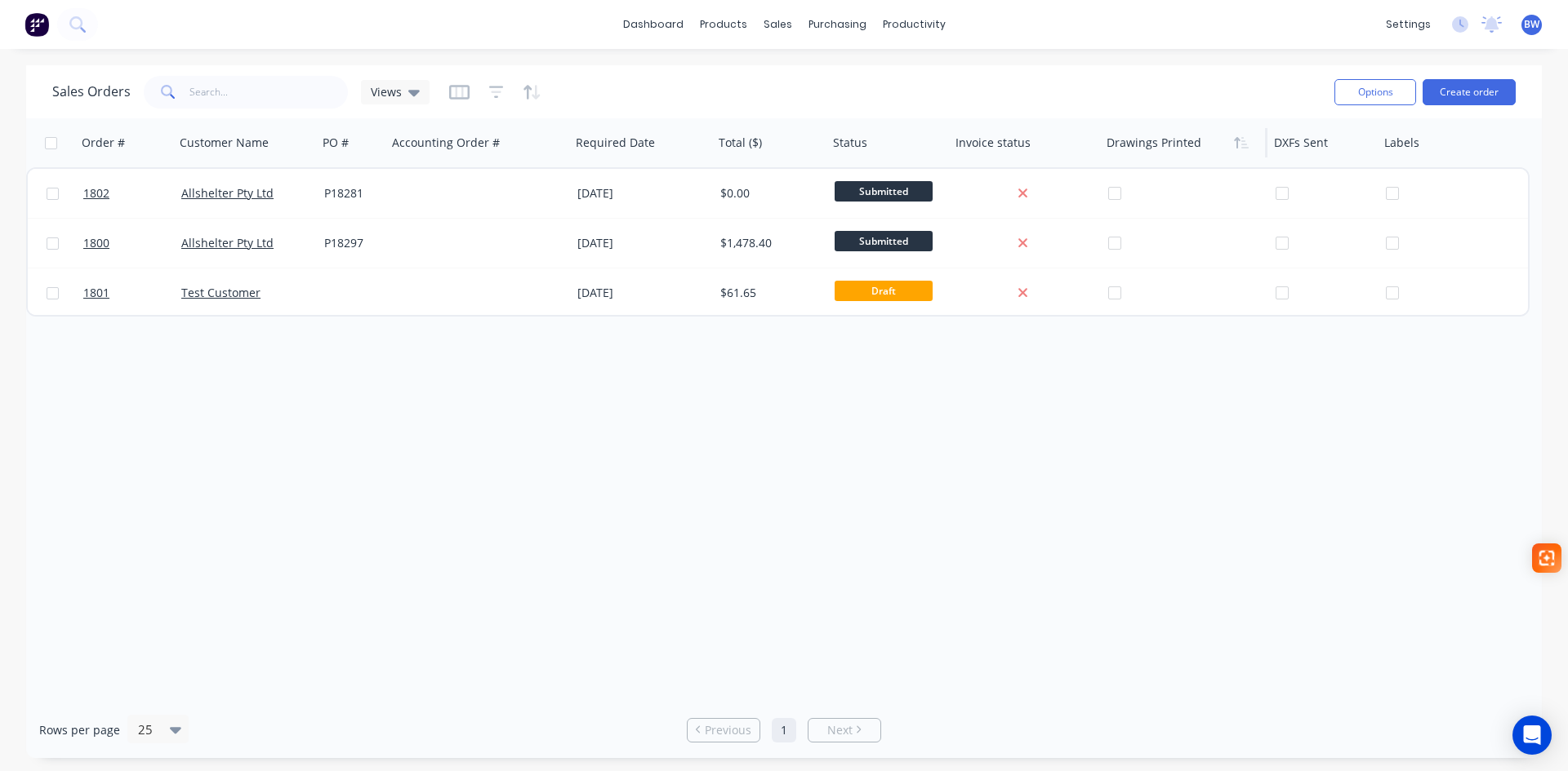
click at [1162, 144] on div at bounding box center [1181, 143] width 147 height 33
click at [1193, 149] on div at bounding box center [1181, 143] width 147 height 33
click at [1203, 149] on div at bounding box center [1181, 143] width 147 height 33
click at [1156, 174] on button "Edit" at bounding box center [1168, 175] width 123 height 33
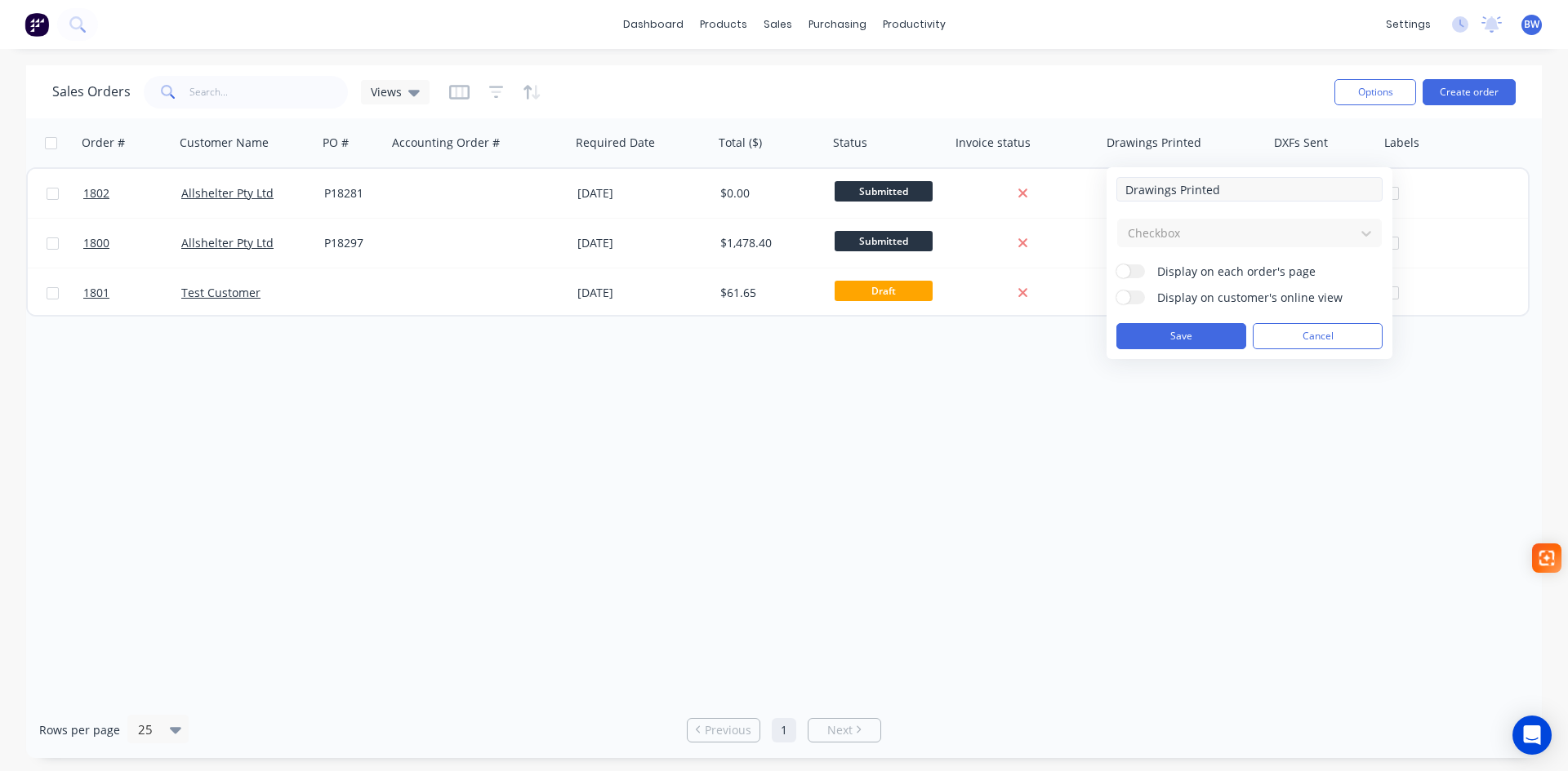
drag, startPoint x: 1163, startPoint y: 188, endPoint x: 1152, endPoint y: 188, distance: 11.0
click at [1152, 188] on input "Drawings Printed" at bounding box center [1250, 189] width 266 height 24
drag, startPoint x: 1145, startPoint y: 188, endPoint x: 1134, endPoint y: 190, distance: 11.2
click at [1134, 190] on input "Drawgs Printed" at bounding box center [1250, 189] width 266 height 24
click at [1205, 191] on input "Dwgs Printed" at bounding box center [1250, 189] width 266 height 24
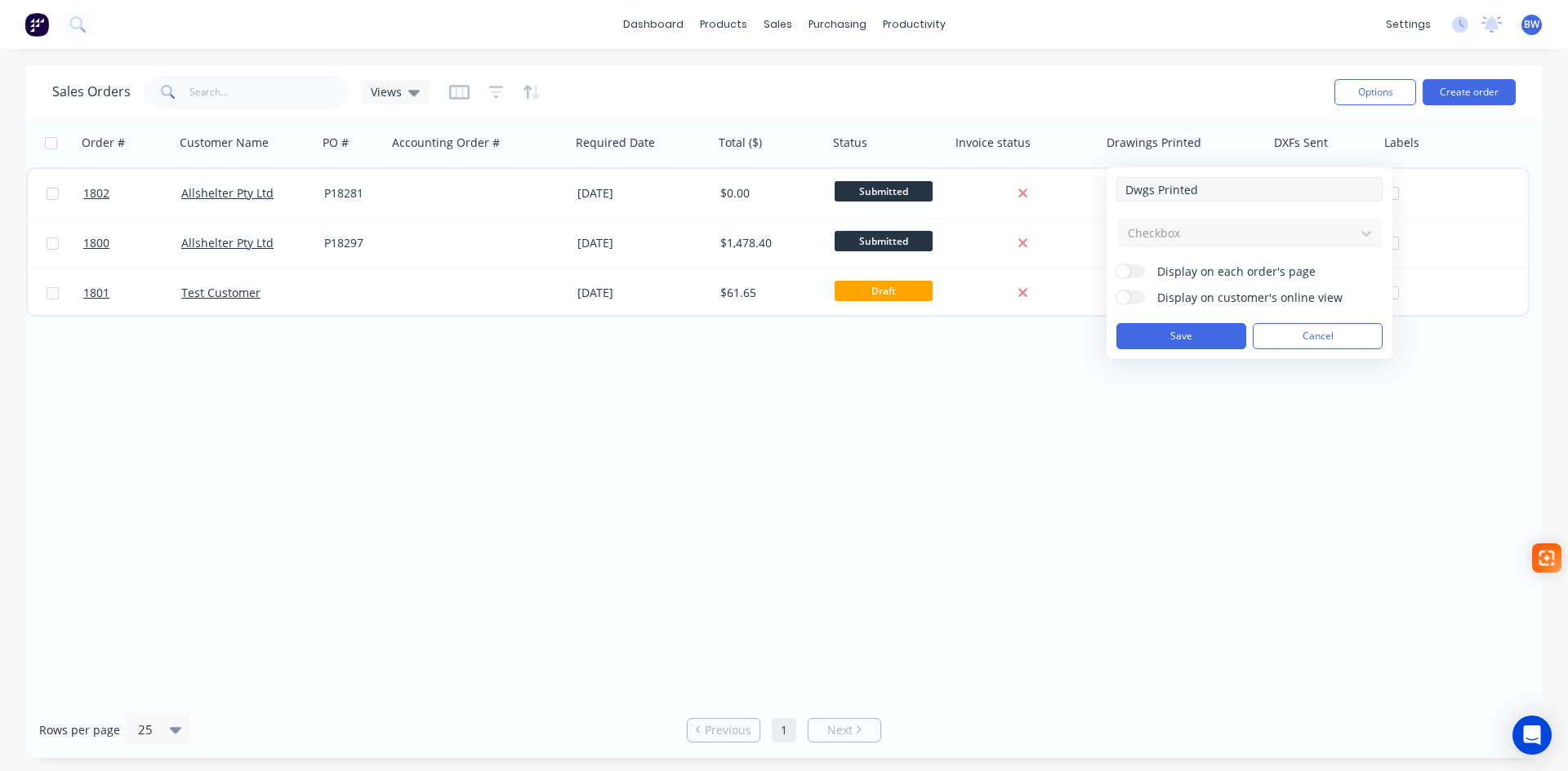
drag, startPoint x: 1202, startPoint y: 191, endPoint x: 1165, endPoint y: 191, distance: 37.0
click at [1165, 191] on input "Dwgs Printed" at bounding box center [1250, 189] width 266 height 24
click at [1163, 194] on input "Dwgs Ptd" at bounding box center [1250, 189] width 266 height 24
type input "Dwgs Prtd"
click at [1180, 334] on button "Save" at bounding box center [1181, 336] width 130 height 26
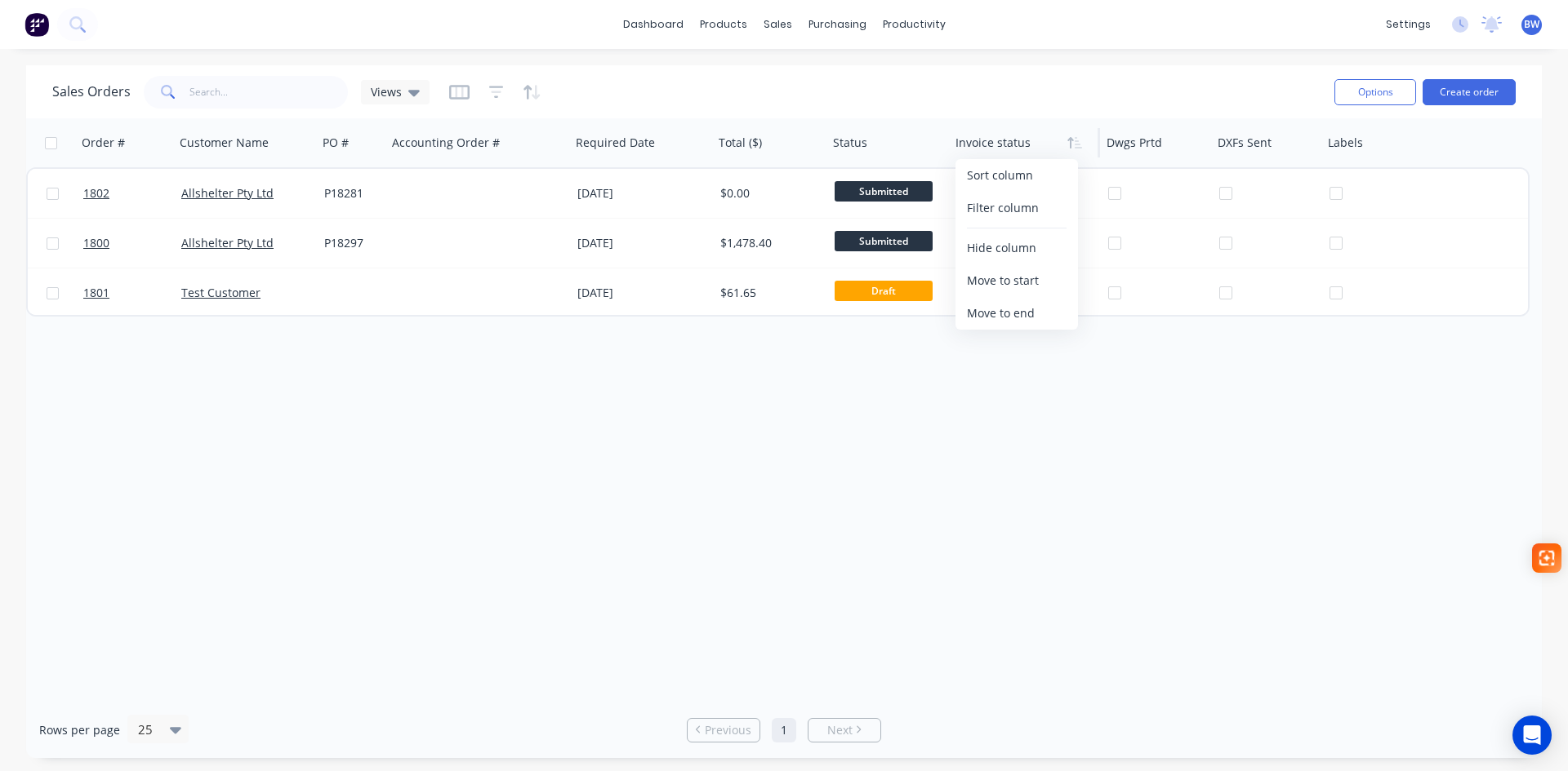
click at [1008, 149] on div at bounding box center [1021, 143] width 131 height 33
click at [1080, 147] on icon "button" at bounding box center [1078, 143] width 7 height 11
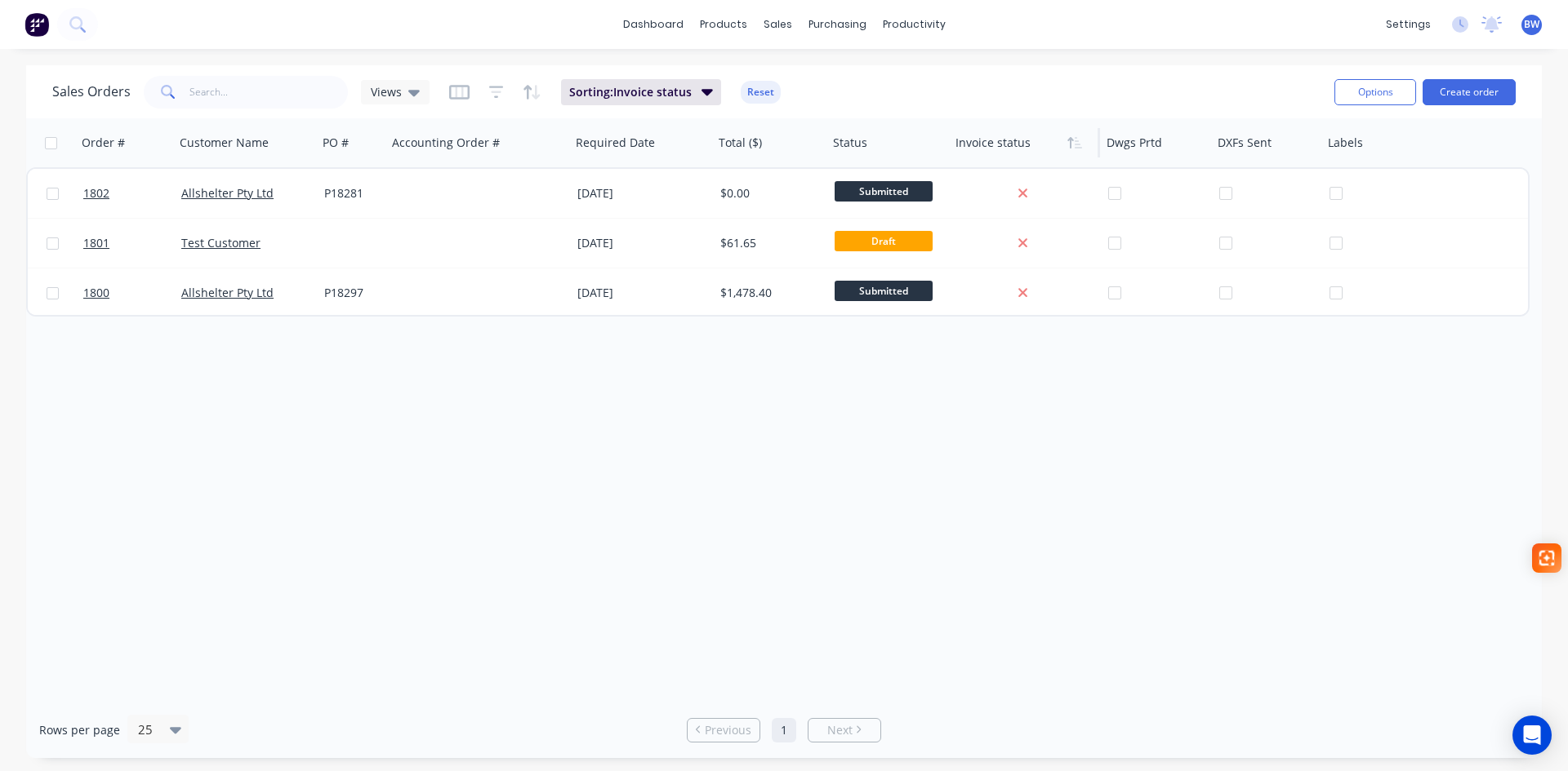
click at [1080, 147] on icon "button" at bounding box center [1078, 143] width 7 height 11
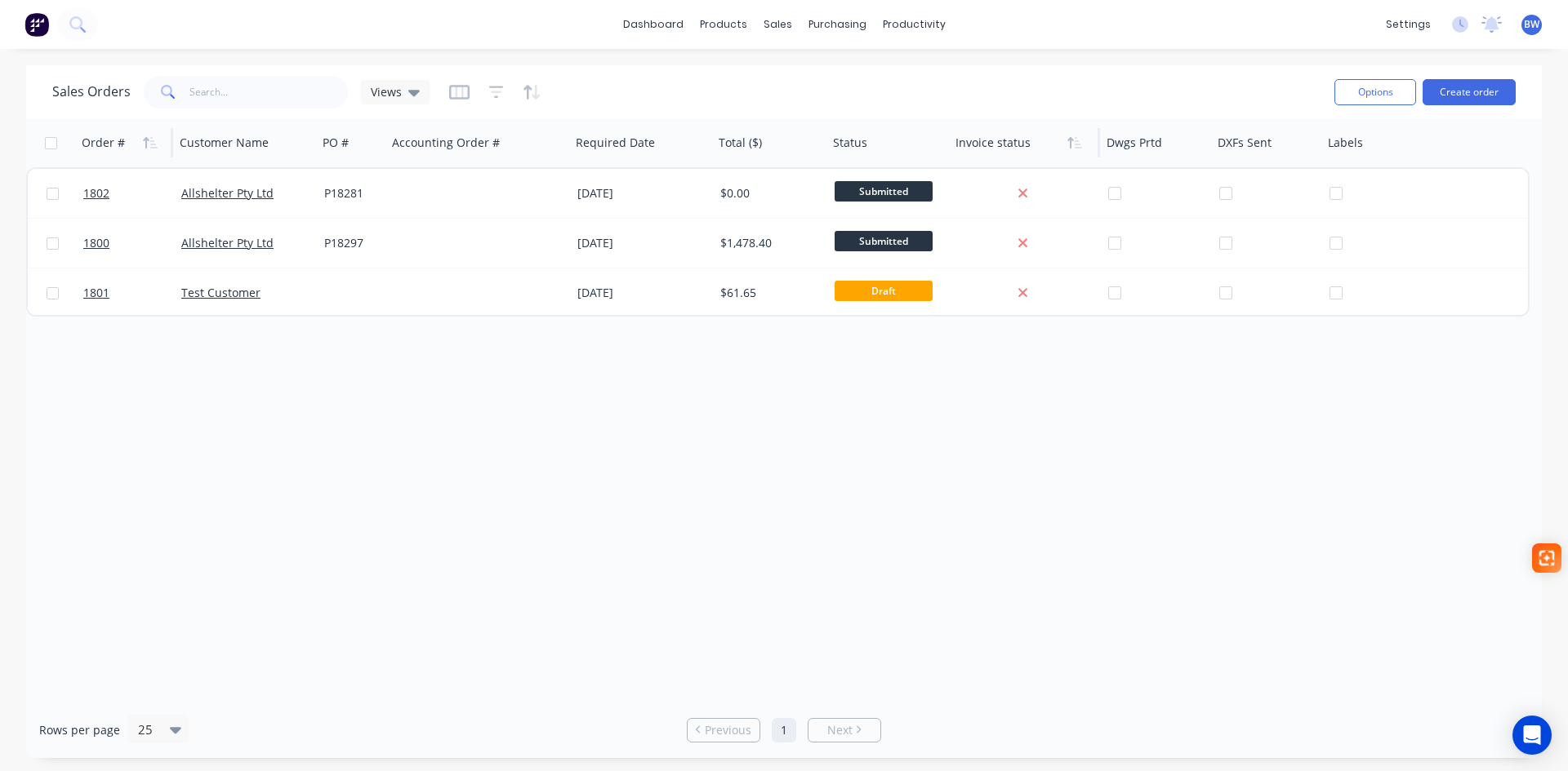
click at [112, 150] on div "Order #" at bounding box center [103, 143] width 43 height 16
click at [154, 150] on button "button" at bounding box center [150, 143] width 24 height 24
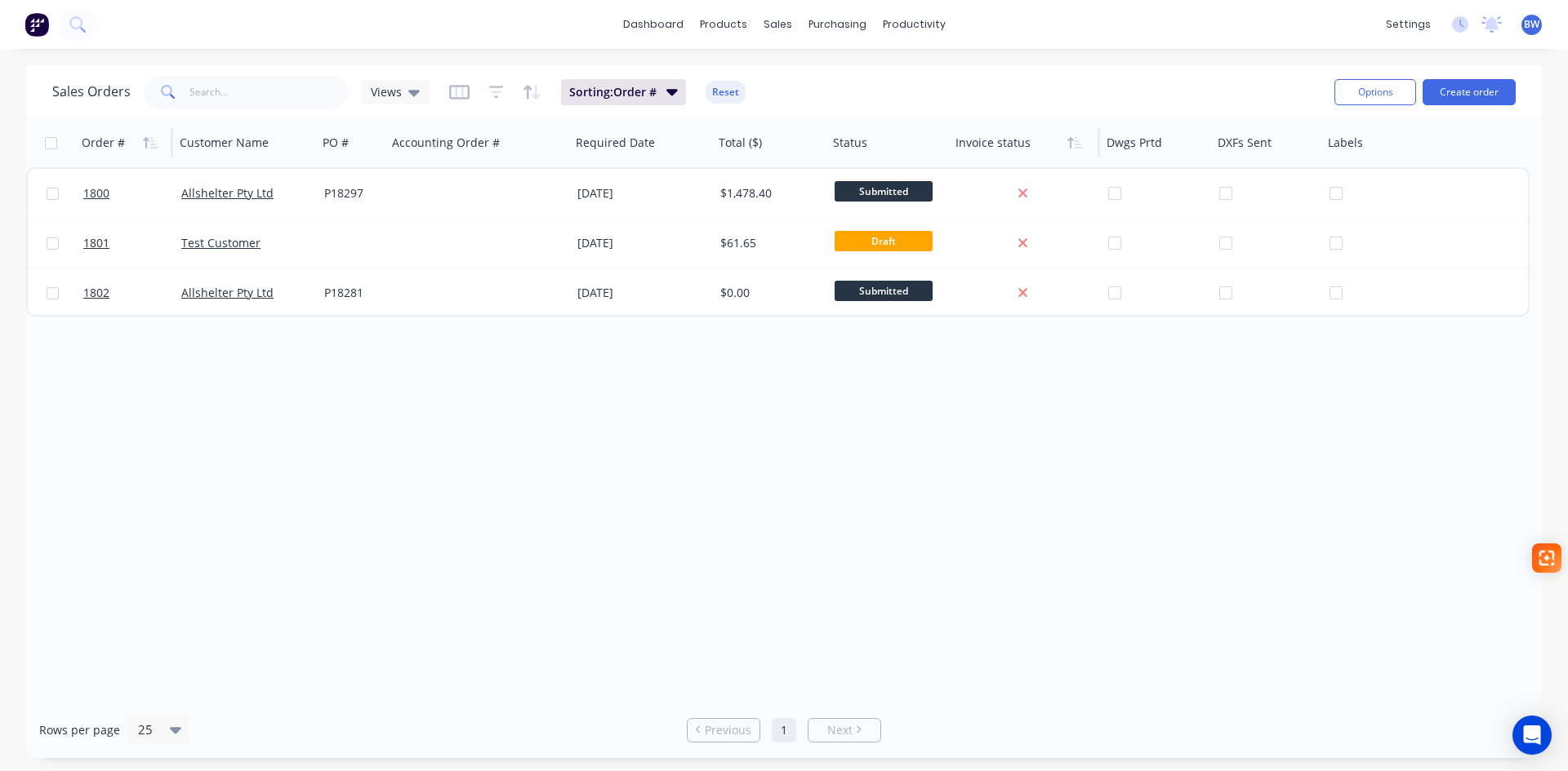
click at [154, 150] on button "button" at bounding box center [150, 143] width 24 height 24
click at [413, 93] on icon at bounding box center [413, 93] width 11 height 7
click at [483, 443] on div "Order # Customer Name PO # Accounting Order # Required Date Total ($) Status In…" at bounding box center [784, 410] width 1516 height 583
click at [516, 149] on div at bounding box center [473, 143] width 163 height 33
click at [458, 377] on div "Order # Customer Name PO # Accounting Order # Required Date Total ($) Status In…" at bounding box center [784, 410] width 1516 height 583
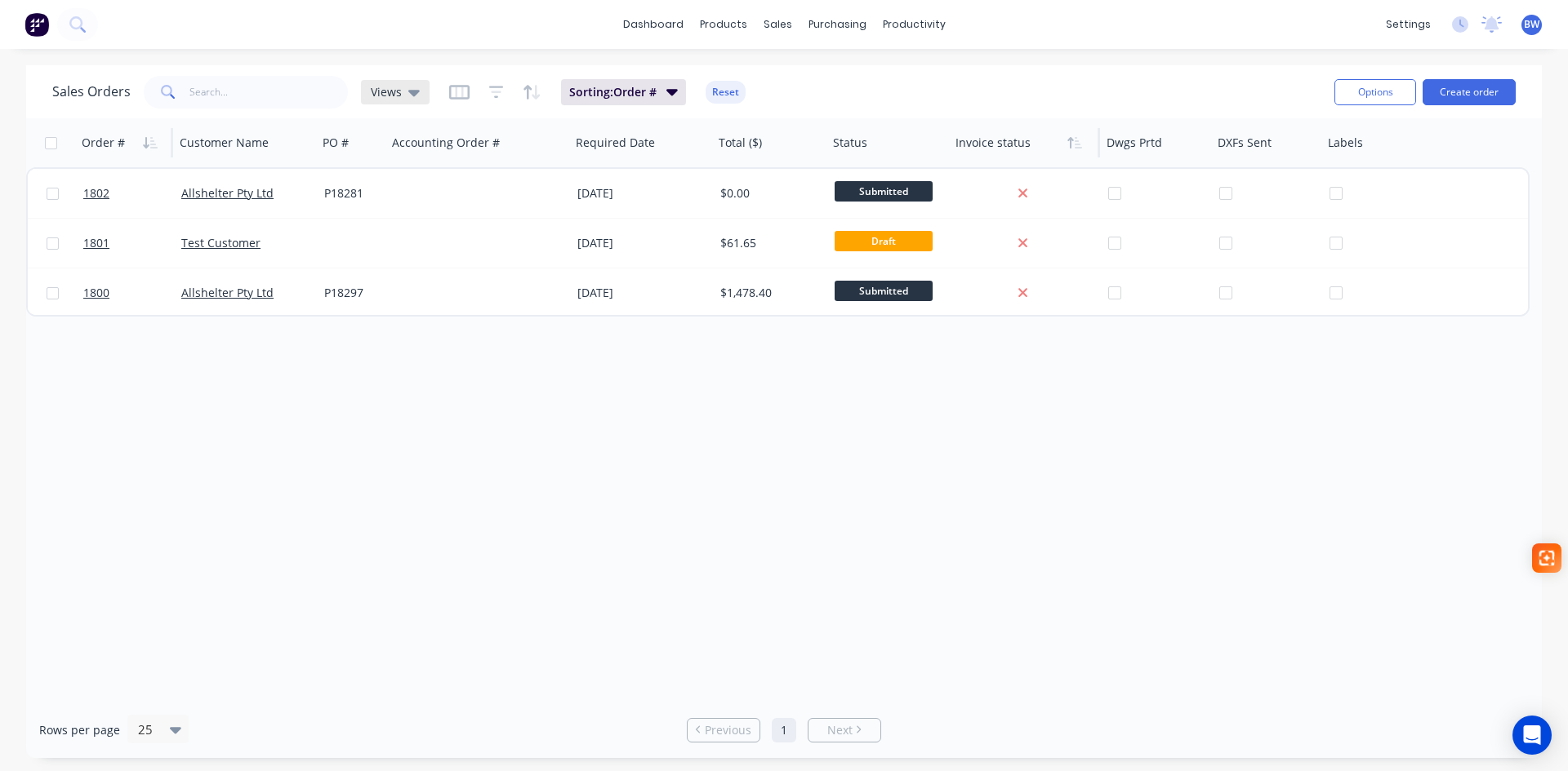
click at [408, 96] on icon at bounding box center [413, 92] width 11 height 18
click at [476, 96] on div "Sorting: Order # Reset" at bounding box center [597, 92] width 297 height 26
click at [462, 97] on icon "button" at bounding box center [459, 92] width 21 height 15
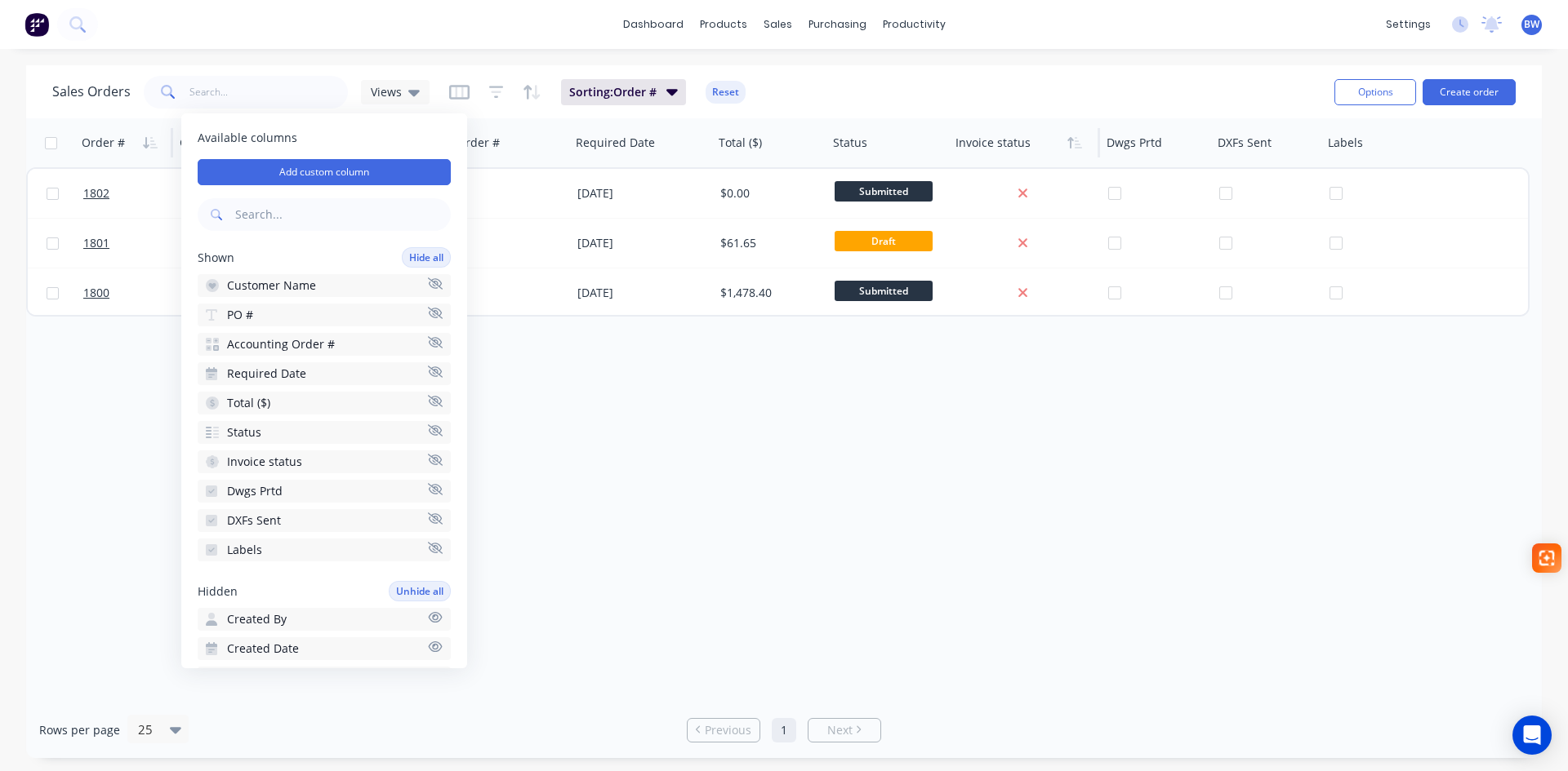
click at [428, 341] on icon "button" at bounding box center [435, 342] width 15 height 12
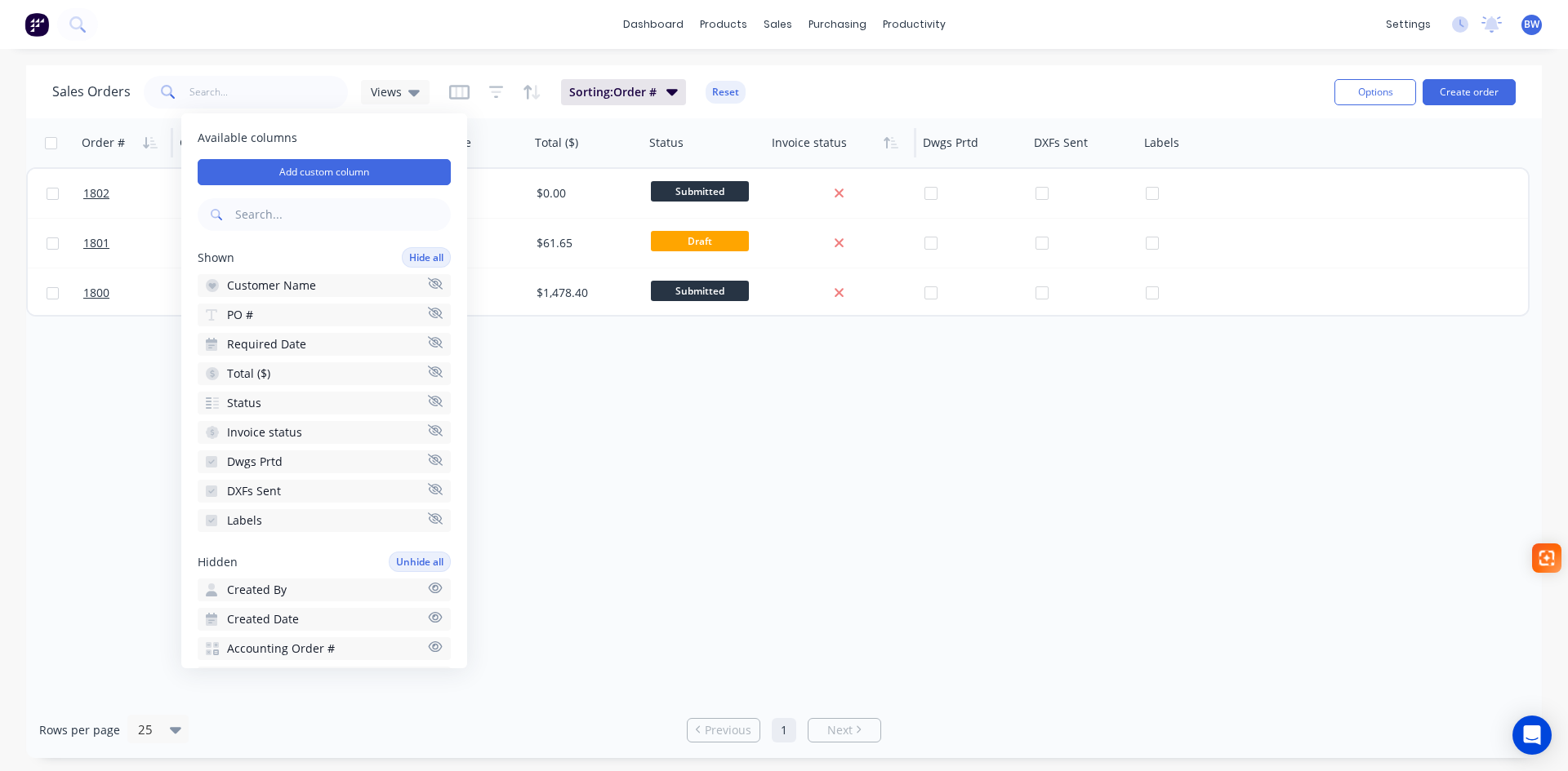
click at [540, 448] on div "Order # Customer Name PO # Required Date Total ($) Status Invoice status Dwgs P…" at bounding box center [784, 410] width 1516 height 583
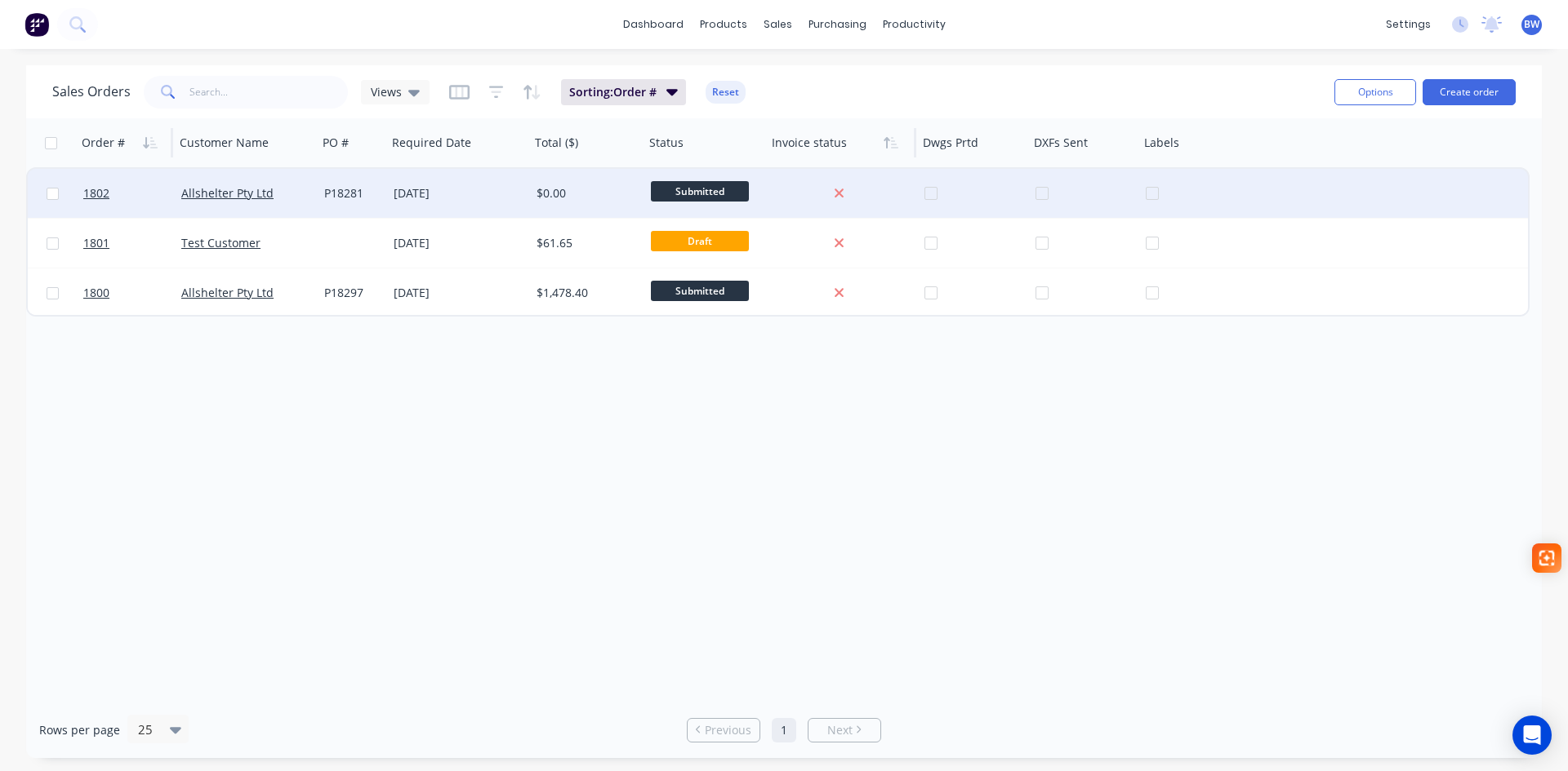
click at [698, 184] on span "Submitted" at bounding box center [700, 192] width 98 height 21
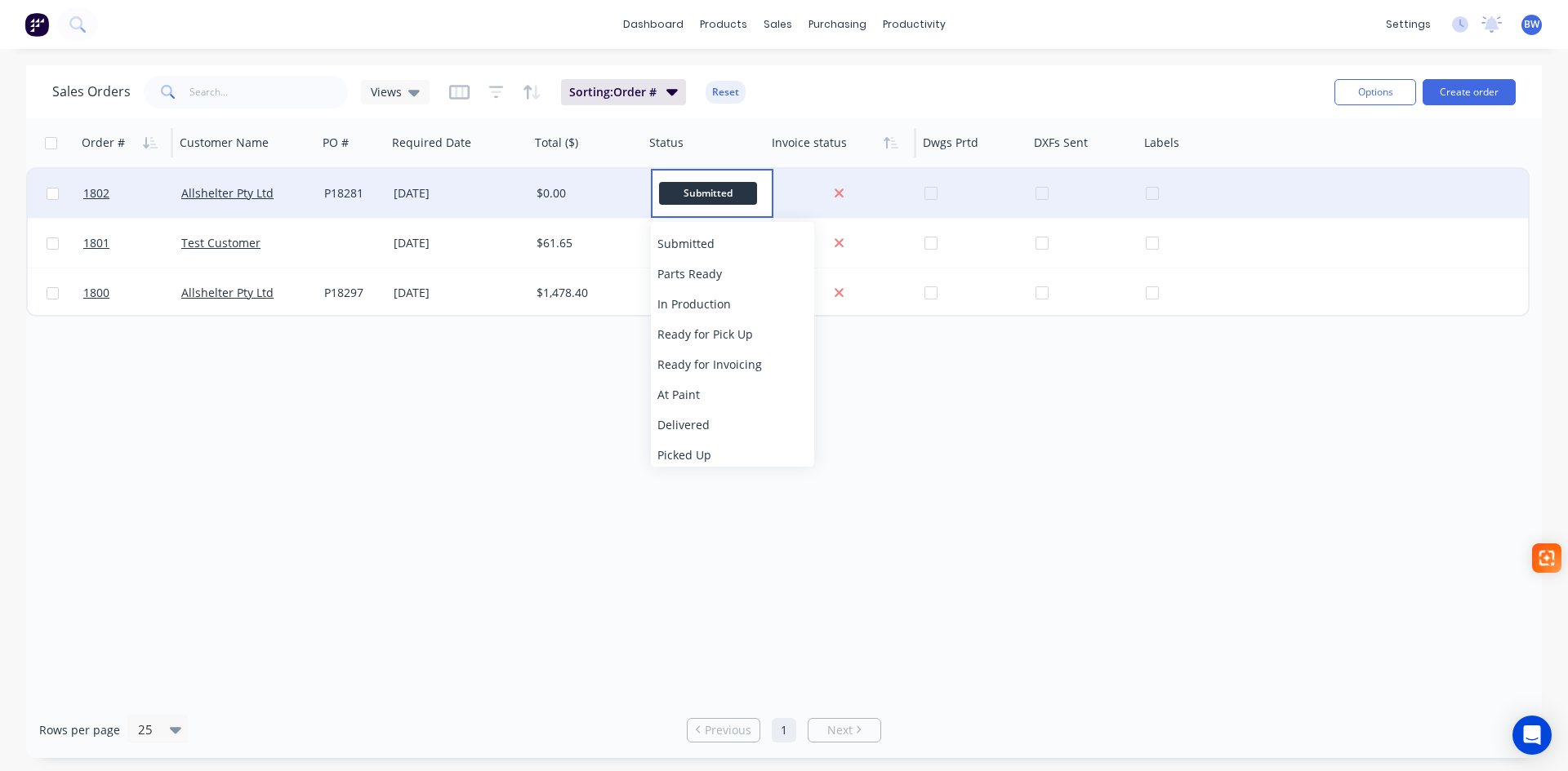
click at [312, 430] on div "Order # Customer Name PO # Required Date Total ($) Status Invoice status Dwgs P…" at bounding box center [784, 410] width 1516 height 583
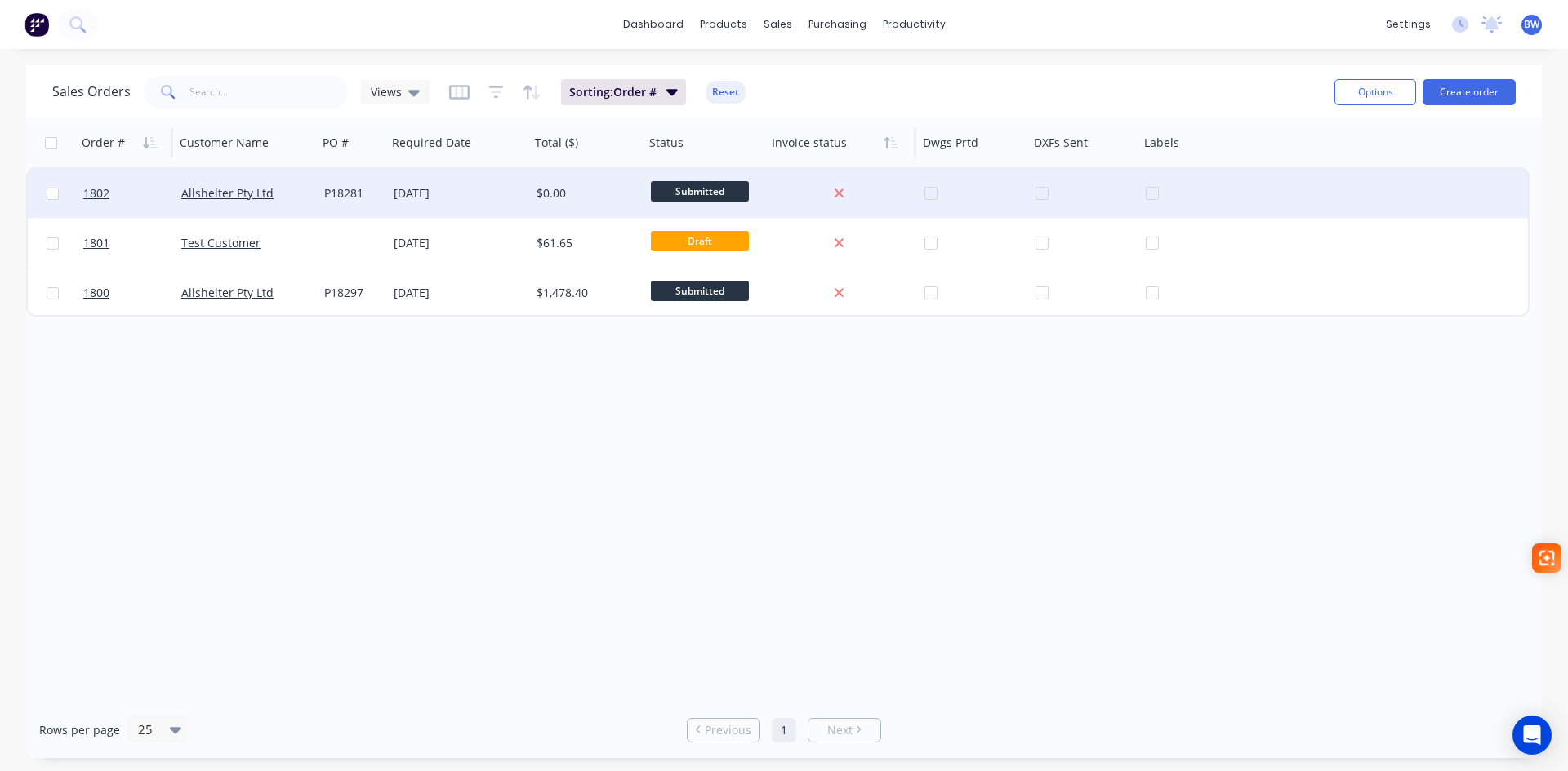
click at [507, 100] on div "Sorting: Order # Reset" at bounding box center [597, 92] width 297 height 26
click at [461, 95] on icon "button" at bounding box center [458, 92] width 8 height 10
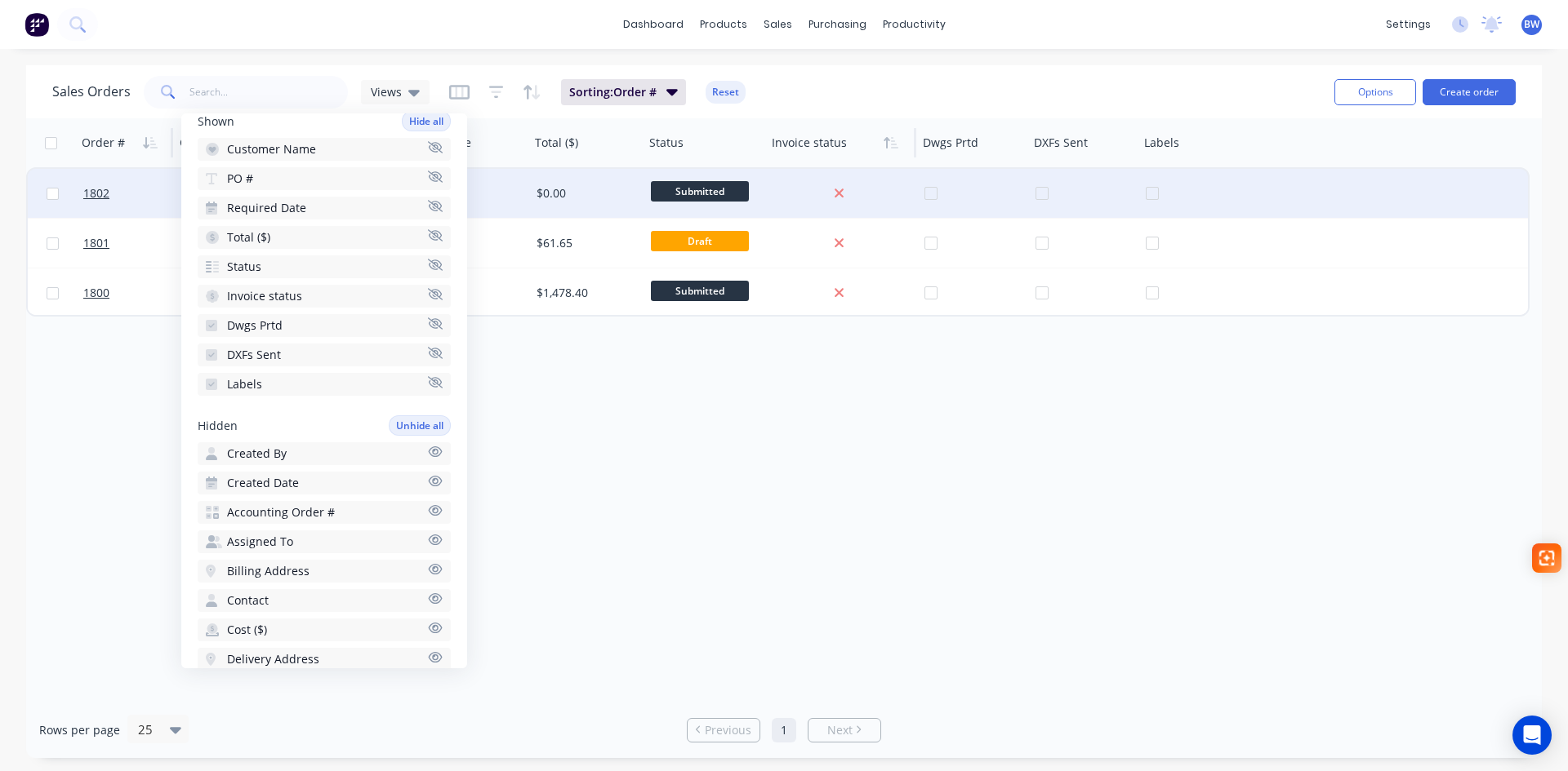
scroll to position [163, 0]
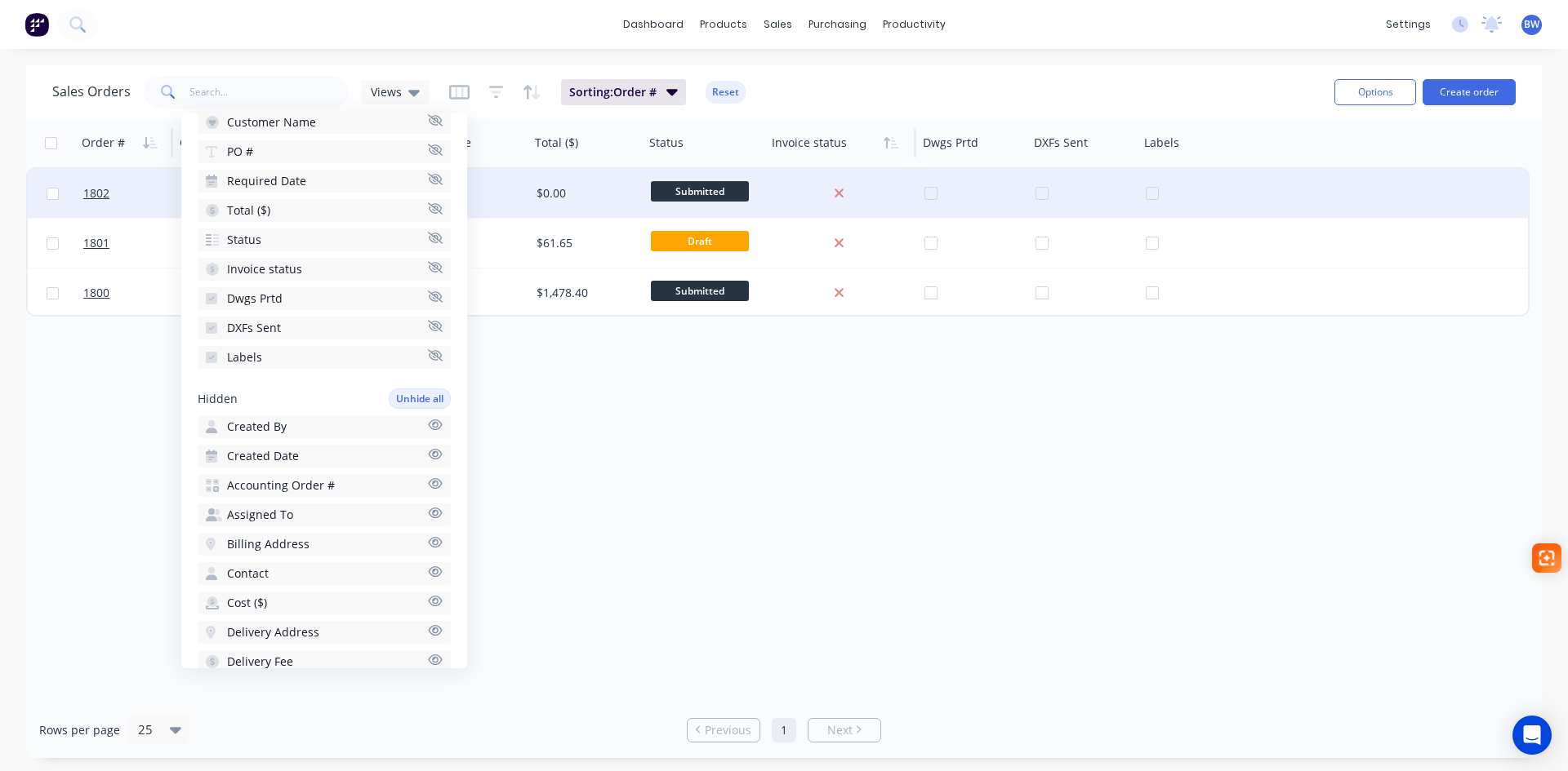
click at [322, 600] on button "Cost ($)" at bounding box center [324, 603] width 253 height 22
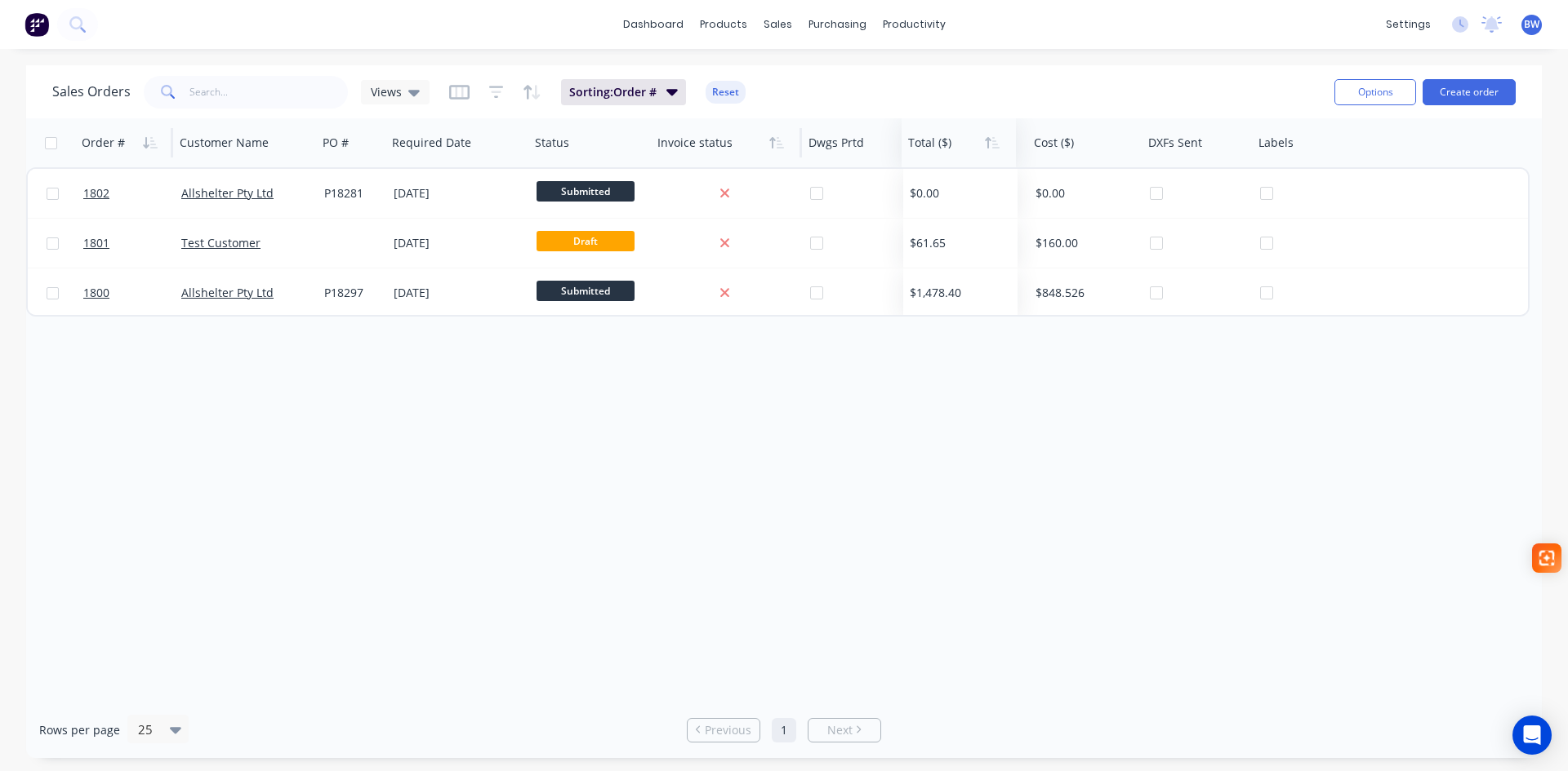
drag, startPoint x: 552, startPoint y: 145, endPoint x: 925, endPoint y: 150, distance: 373.0
click at [468, 97] on div "Sorting: Order # Reset" at bounding box center [597, 92] width 297 height 26
click at [459, 97] on icon "button" at bounding box center [459, 92] width 21 height 15
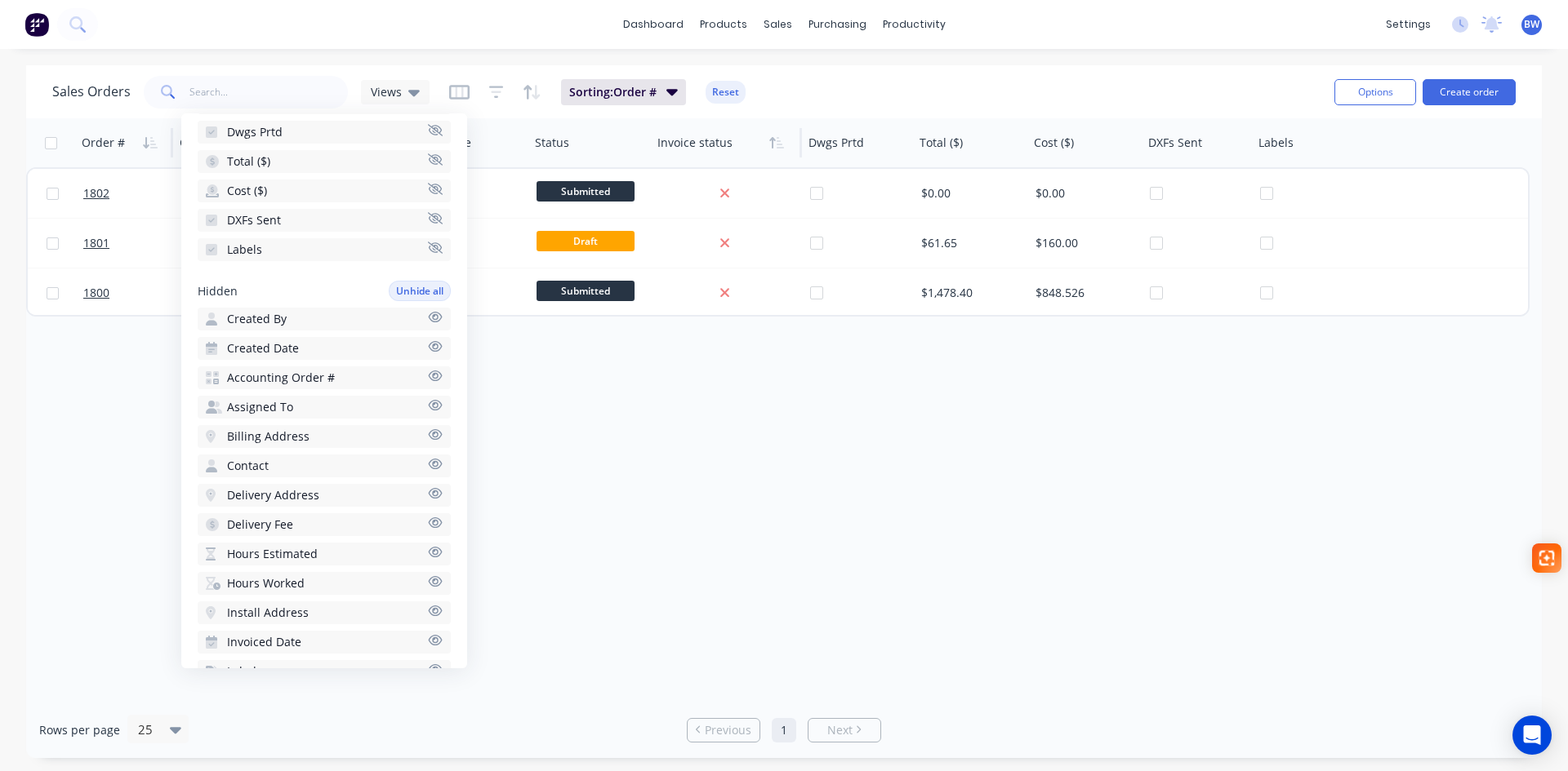
scroll to position [327, 0]
click at [394, 532] on button "Hours Estimated" at bounding box center [324, 528] width 253 height 22
click at [358, 553] on button "Hours Worked" at bounding box center [324, 558] width 253 height 22
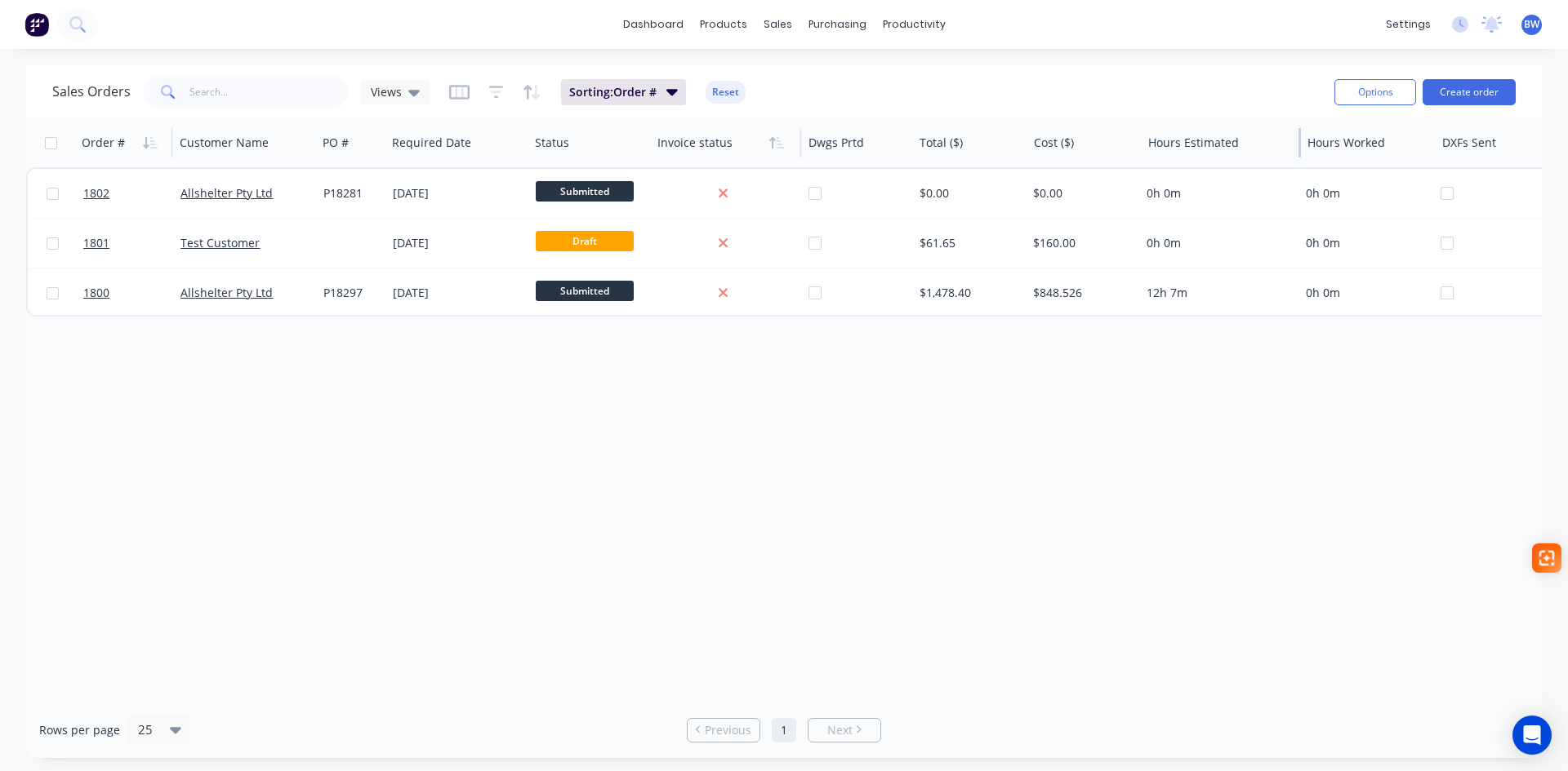
drag, startPoint x: 1300, startPoint y: 150, endPoint x: 1233, endPoint y: 150, distance: 67.0
click at [1233, 150] on div "Hours Estimated" at bounding box center [1221, 143] width 159 height 49
drag, startPoint x: 1433, startPoint y: 149, endPoint x: 1400, endPoint y: 151, distance: 33.1
click at [1400, 151] on div "Hours Worked" at bounding box center [1368, 143] width 135 height 49
click at [466, 94] on icon "button" at bounding box center [459, 92] width 21 height 15
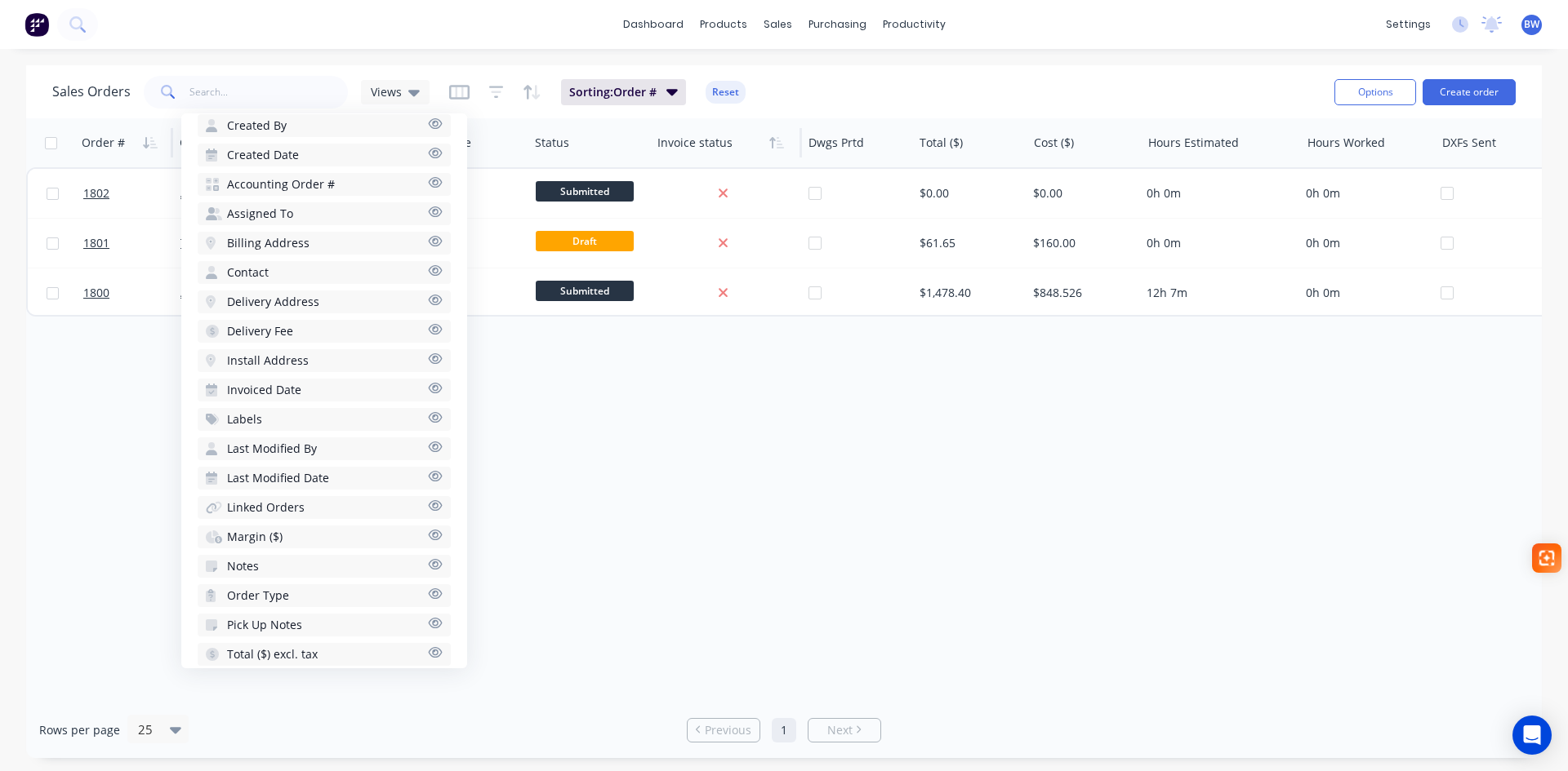
scroll to position [573, 0]
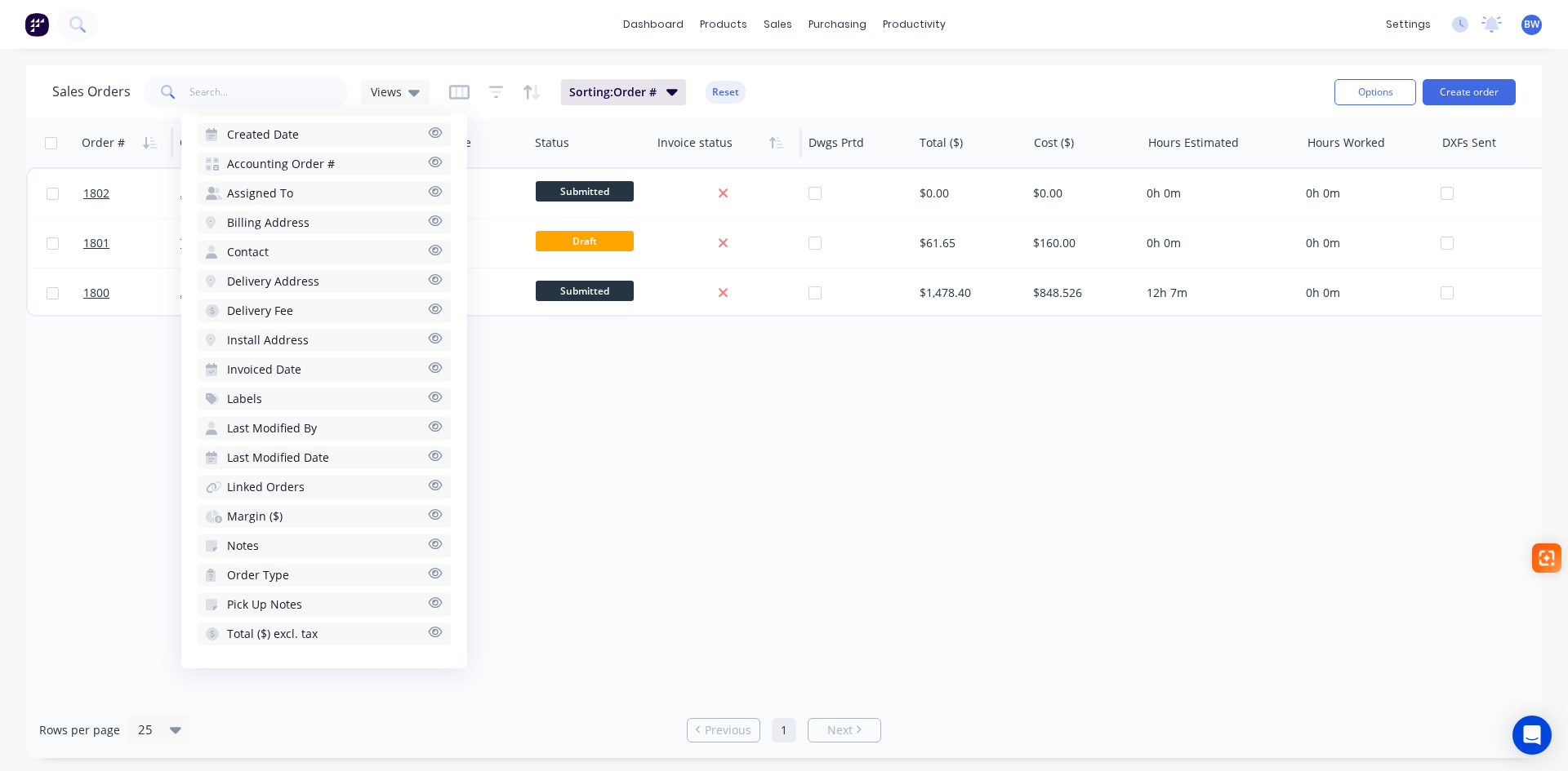
click at [276, 640] on span "Total ($) excl. tax" at bounding box center [272, 634] width 91 height 16
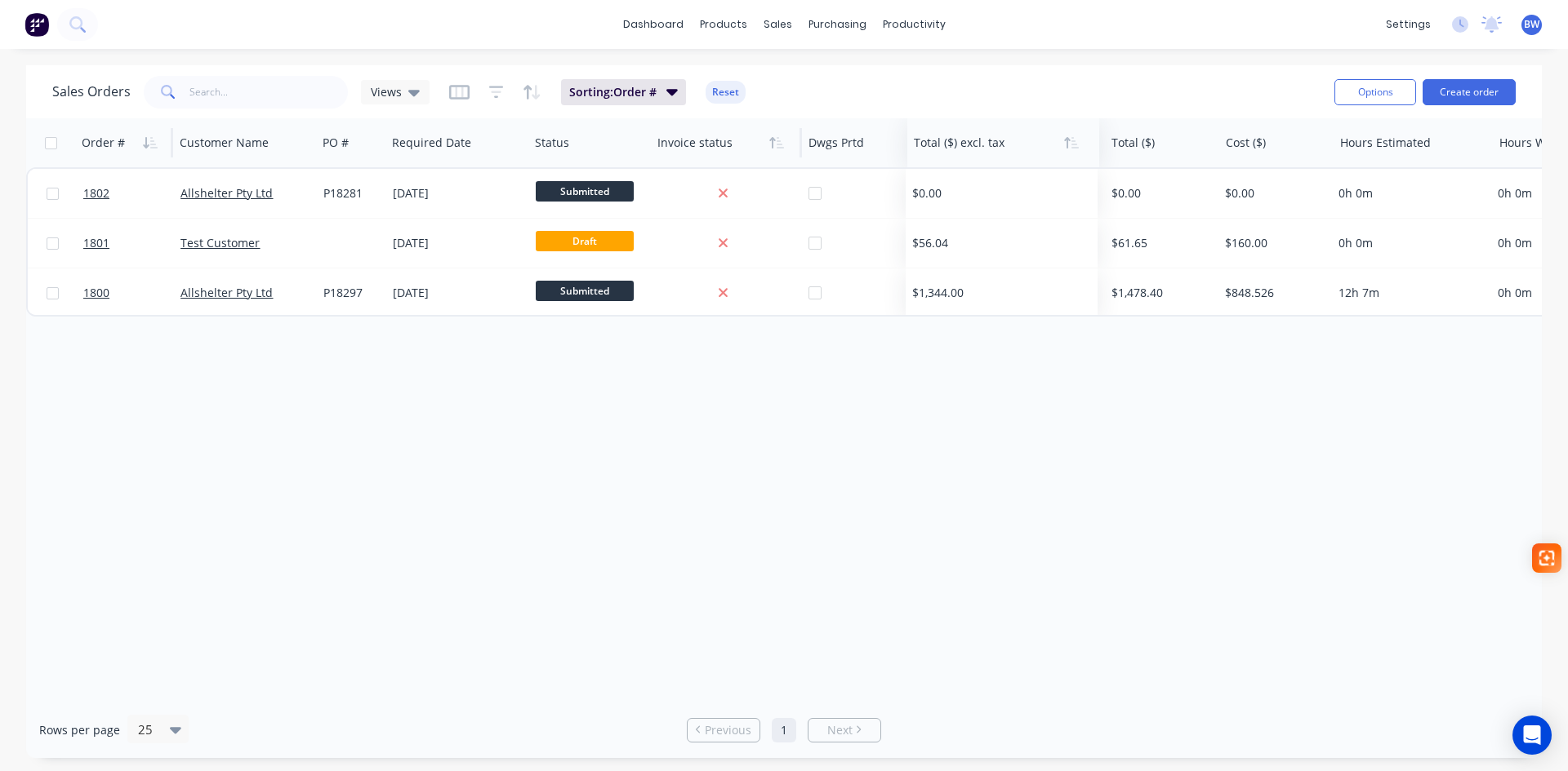
drag, startPoint x: 1489, startPoint y: 148, endPoint x: 961, endPoint y: 157, distance: 528.1
click at [961, 157] on div at bounding box center [999, 143] width 170 height 33
click at [1138, 147] on div at bounding box center [1159, 143] width 96 height 33
click at [395, 97] on span "Views" at bounding box center [387, 92] width 31 height 17
click at [460, 96] on icon "button" at bounding box center [458, 92] width 8 height 10
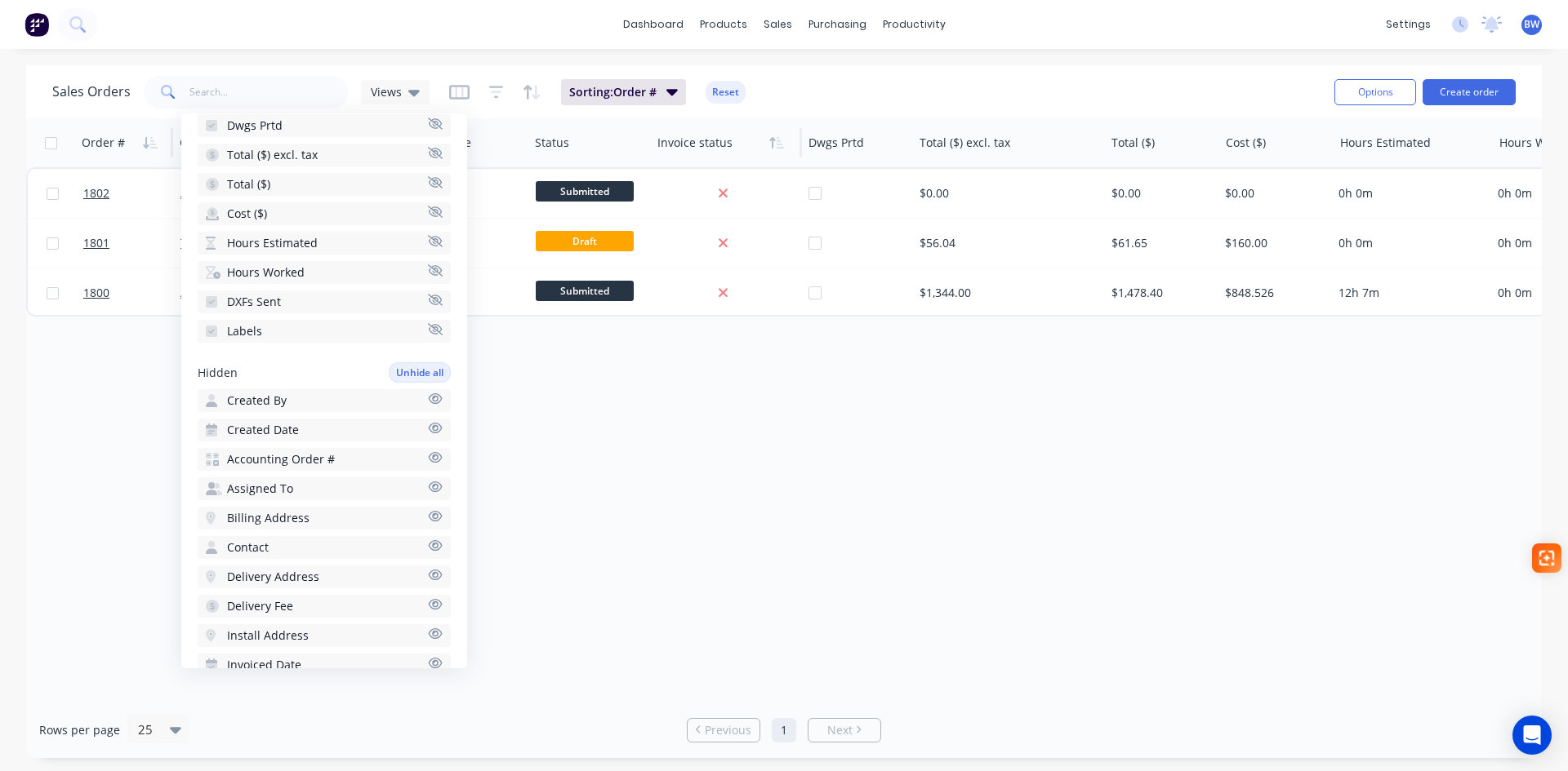
scroll to position [0, 0]
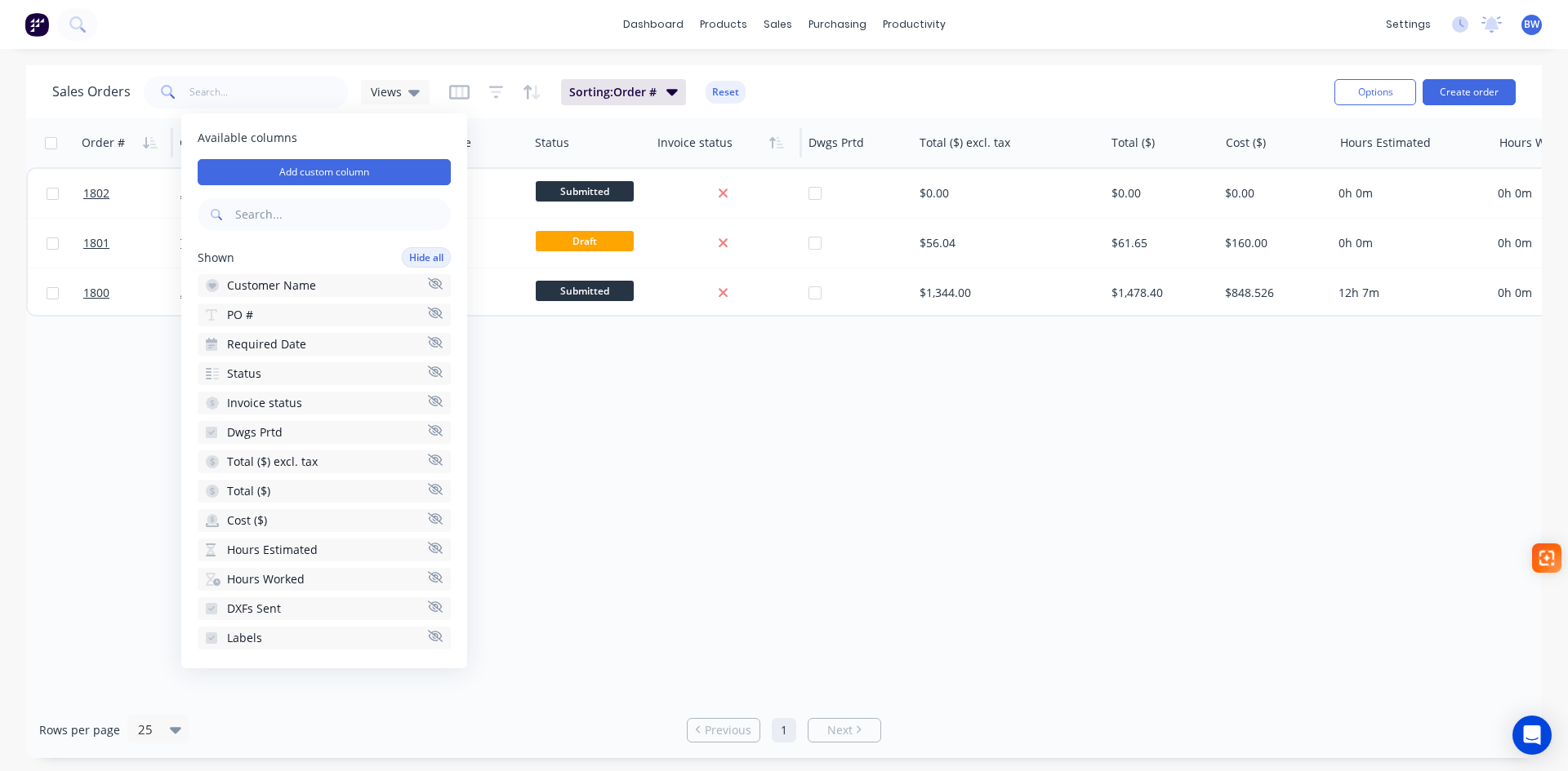
click at [428, 486] on icon "button" at bounding box center [435, 488] width 15 height 11
click at [785, 455] on div "Order # Customer Name PO # Required Date Status Invoice status Dwgs Prtd Total …" at bounding box center [784, 410] width 1516 height 583
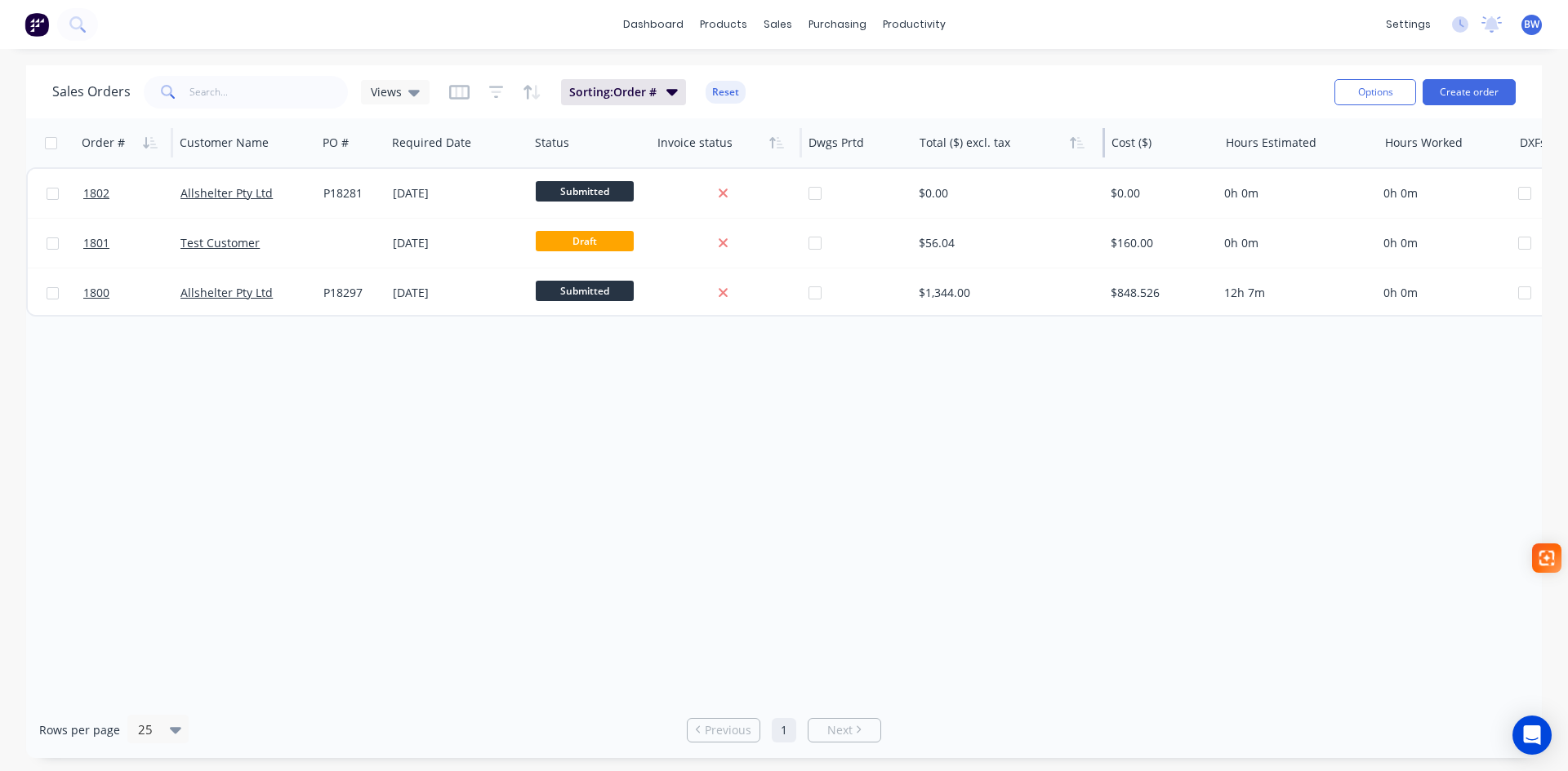
drag, startPoint x: 1103, startPoint y: 150, endPoint x: 1050, endPoint y: 150, distance: 53.0
click at [1050, 150] on div "Total ($) excl. tax" at bounding box center [1009, 143] width 192 height 49
drag, startPoint x: 1104, startPoint y: 144, endPoint x: 1078, endPoint y: 145, distance: 26.0
click at [1078, 145] on div "Total ($) excl. tax" at bounding box center [1009, 143] width 192 height 49
click at [977, 145] on div at bounding box center [1004, 143] width 170 height 33
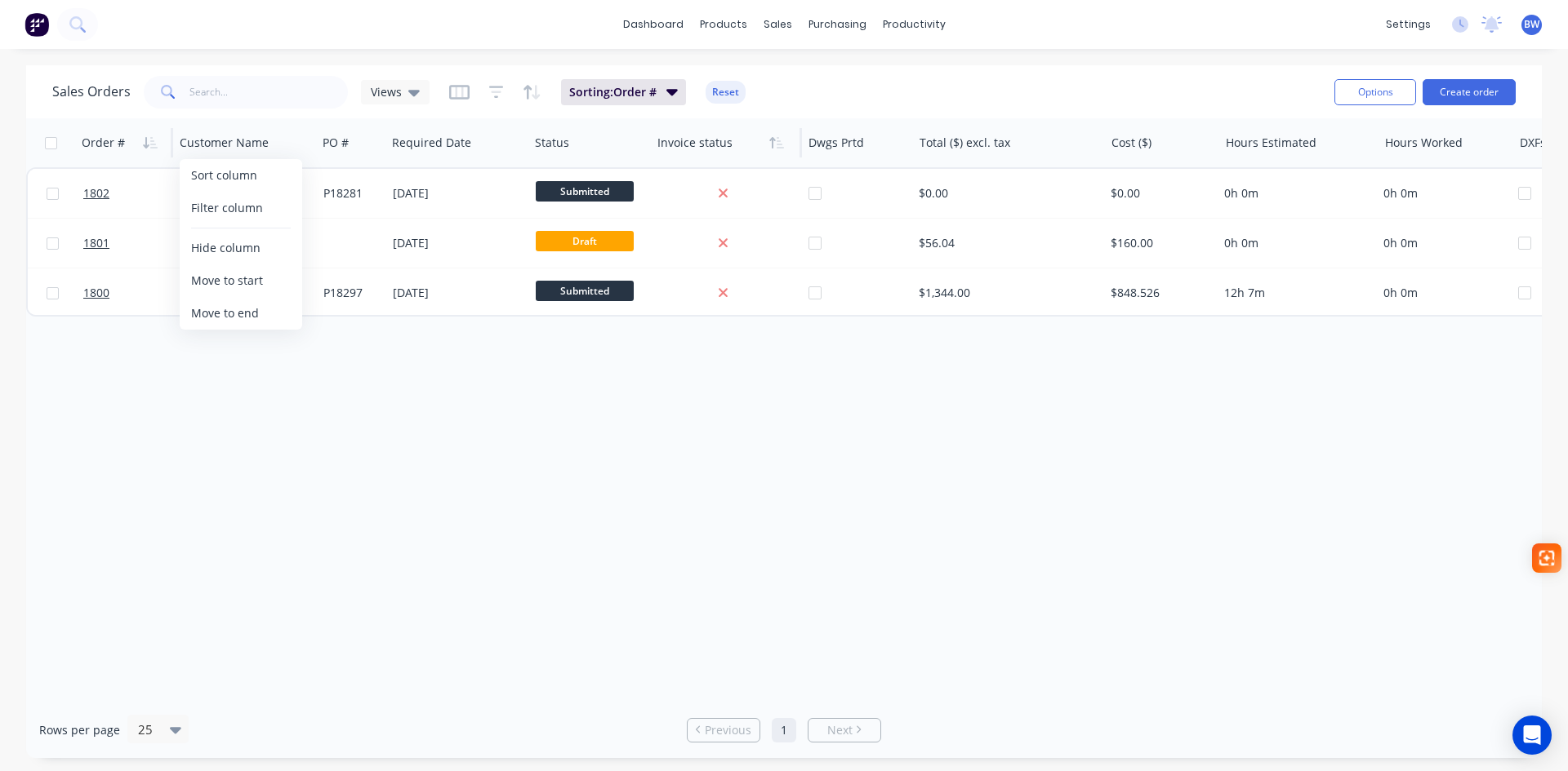
click at [269, 397] on div "Order # Customer Name PO # Required Date Status Invoice status Dwgs Prtd Total …" at bounding box center [784, 410] width 1516 height 583
click at [1379, 93] on button "Options" at bounding box center [1375, 92] width 81 height 26
click at [1174, 414] on div "Order # Customer Name PO # Required Date Status Invoice status Dwgs Prtd Total …" at bounding box center [784, 410] width 1516 height 583
click at [413, 94] on icon at bounding box center [413, 93] width 11 height 7
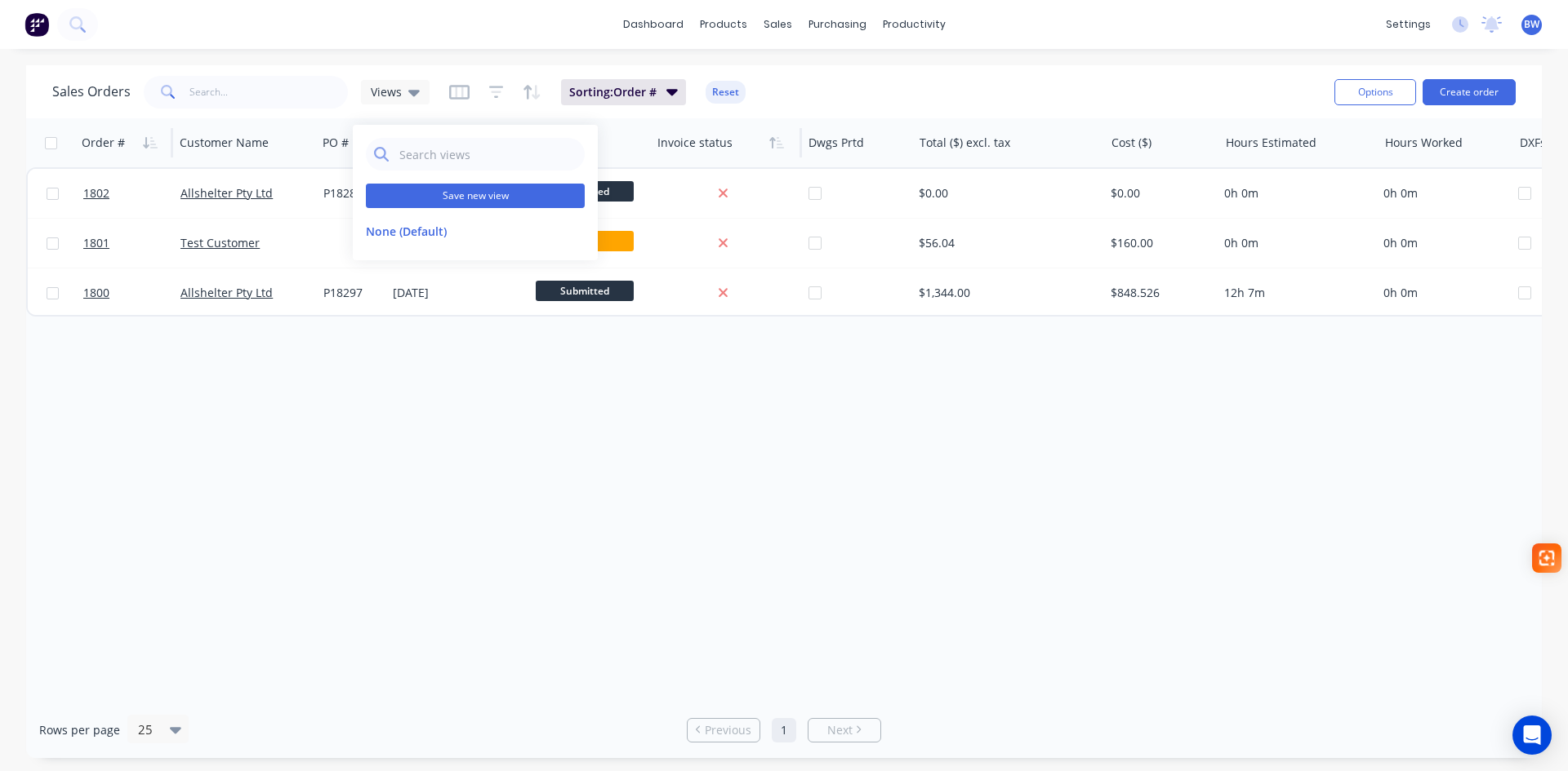
click at [454, 197] on button "Save new view" at bounding box center [475, 195] width 219 height 24
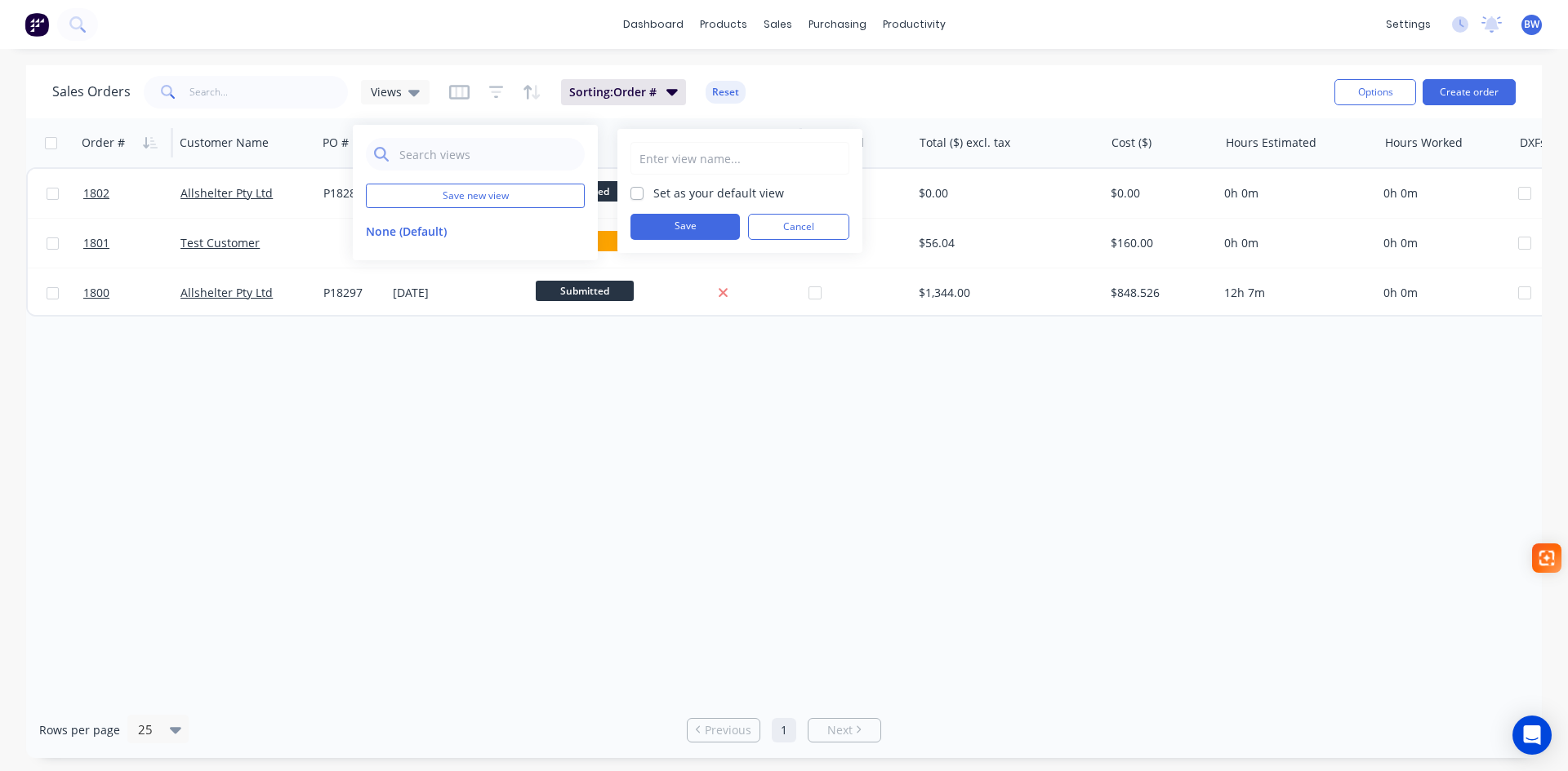
click at [688, 156] on input "text" at bounding box center [739, 158] width 201 height 31
type input "M"
type input "Job Costing"
click at [687, 226] on button "Save" at bounding box center [685, 226] width 110 height 26
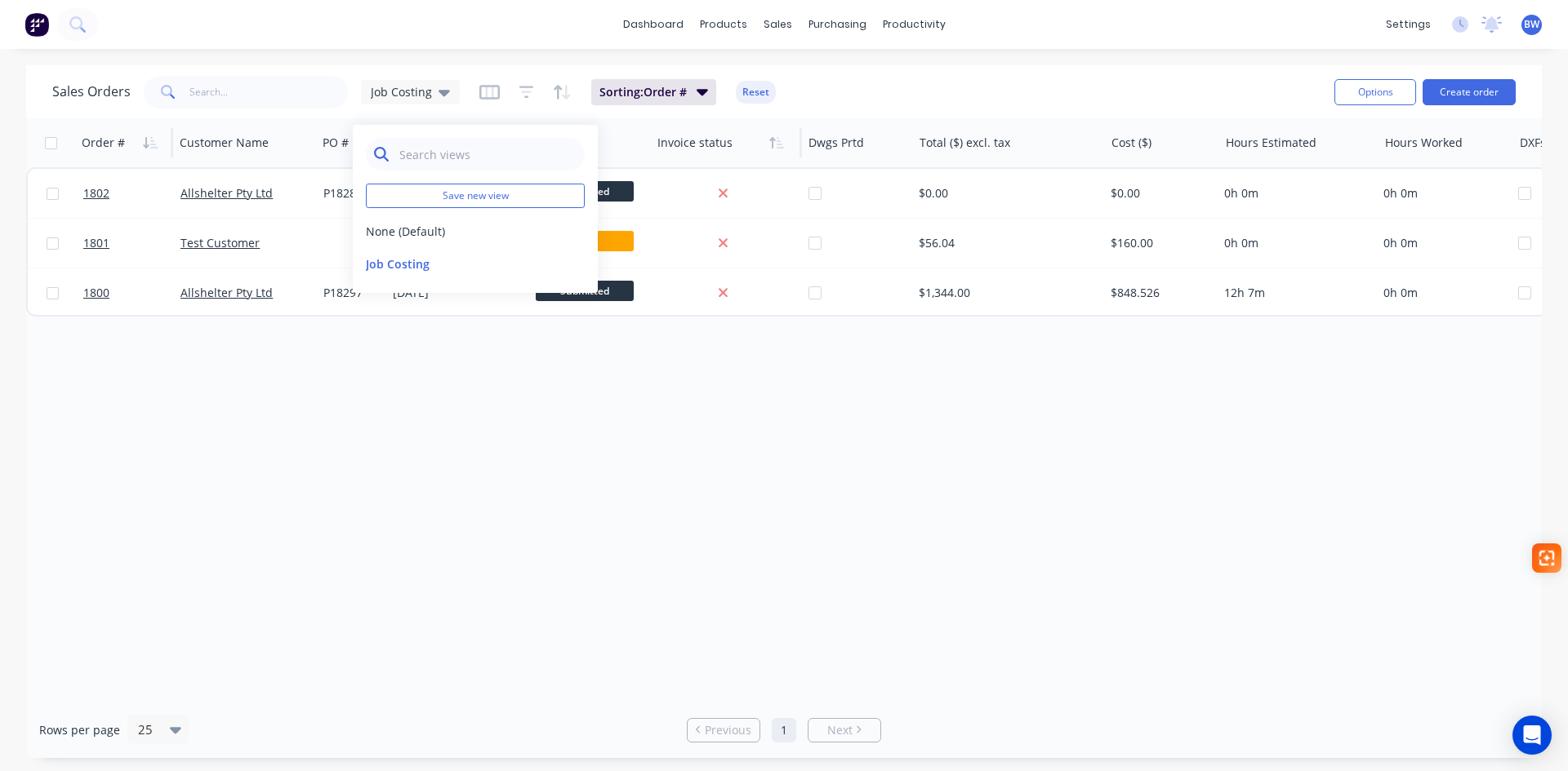
click at [420, 153] on input "text" at bounding box center [488, 155] width 177 height 33
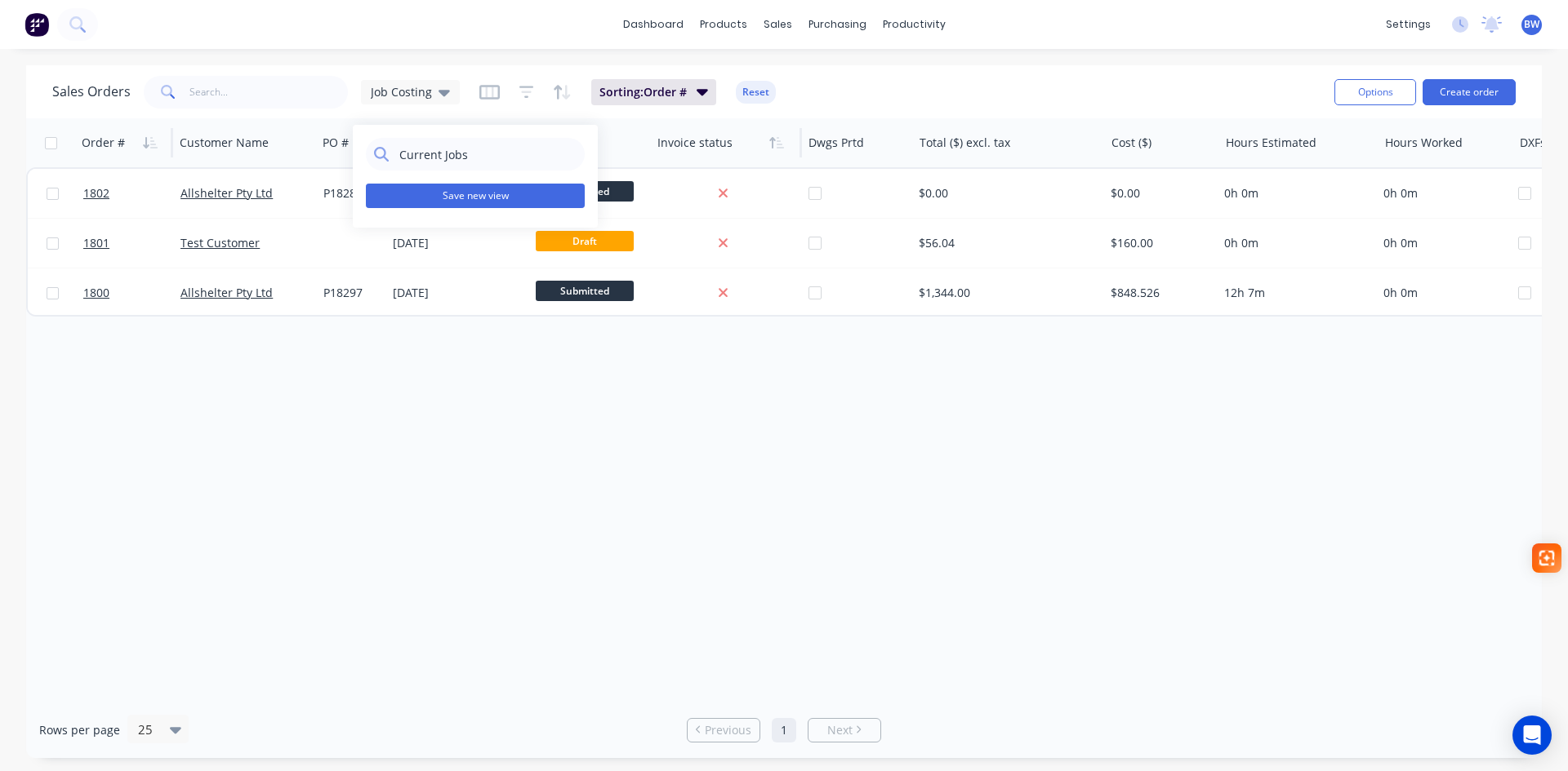
type input "Current Jobs"
click at [490, 198] on button "Save new view" at bounding box center [475, 195] width 219 height 24
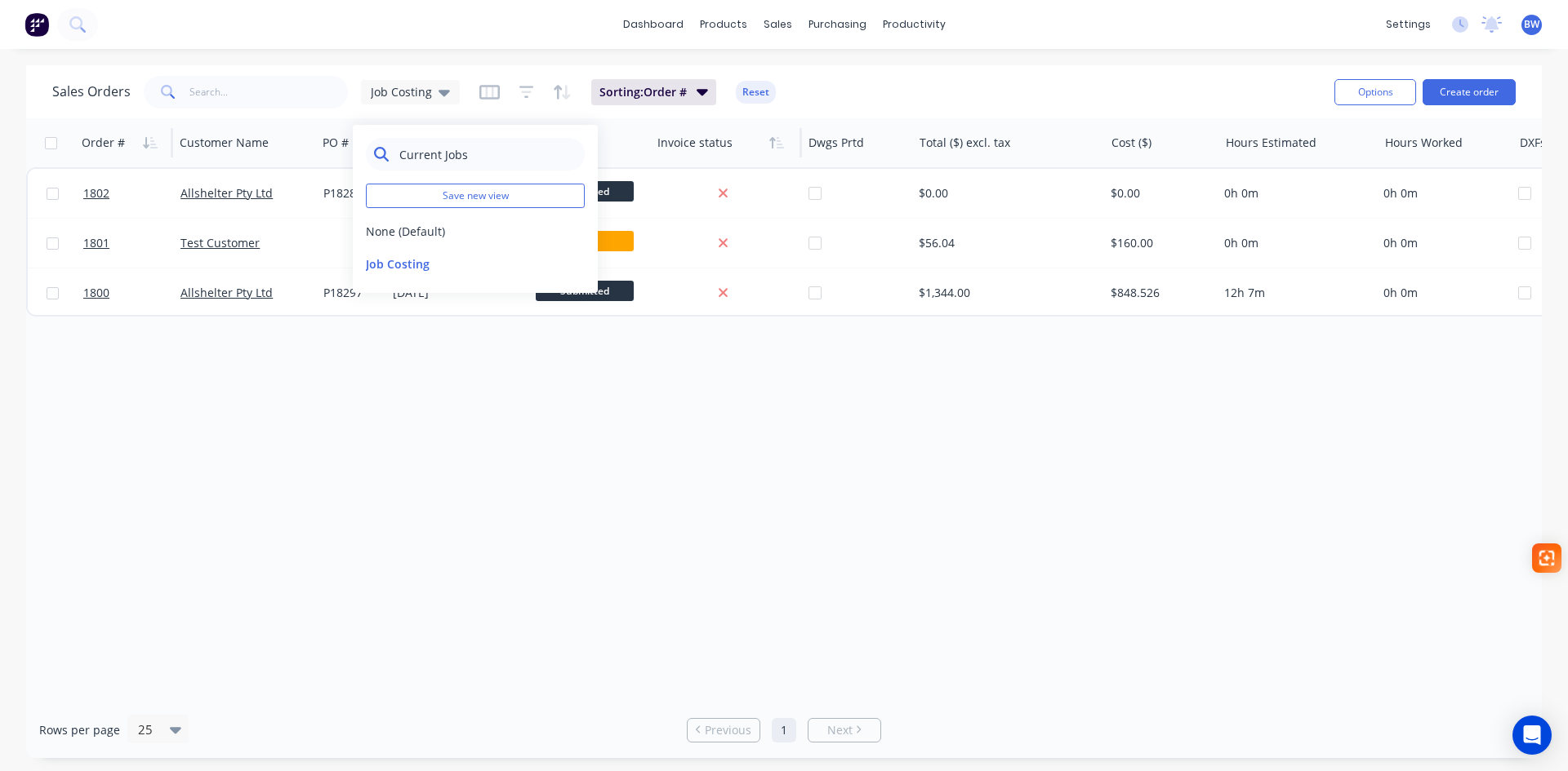
drag, startPoint x: 465, startPoint y: 154, endPoint x: 389, endPoint y: 155, distance: 76.0
click at [389, 155] on div "Current Jobs" at bounding box center [475, 155] width 219 height 33
click at [449, 191] on button "Save new view" at bounding box center [475, 195] width 219 height 24
click at [653, 158] on input "text" at bounding box center [739, 158] width 201 height 31
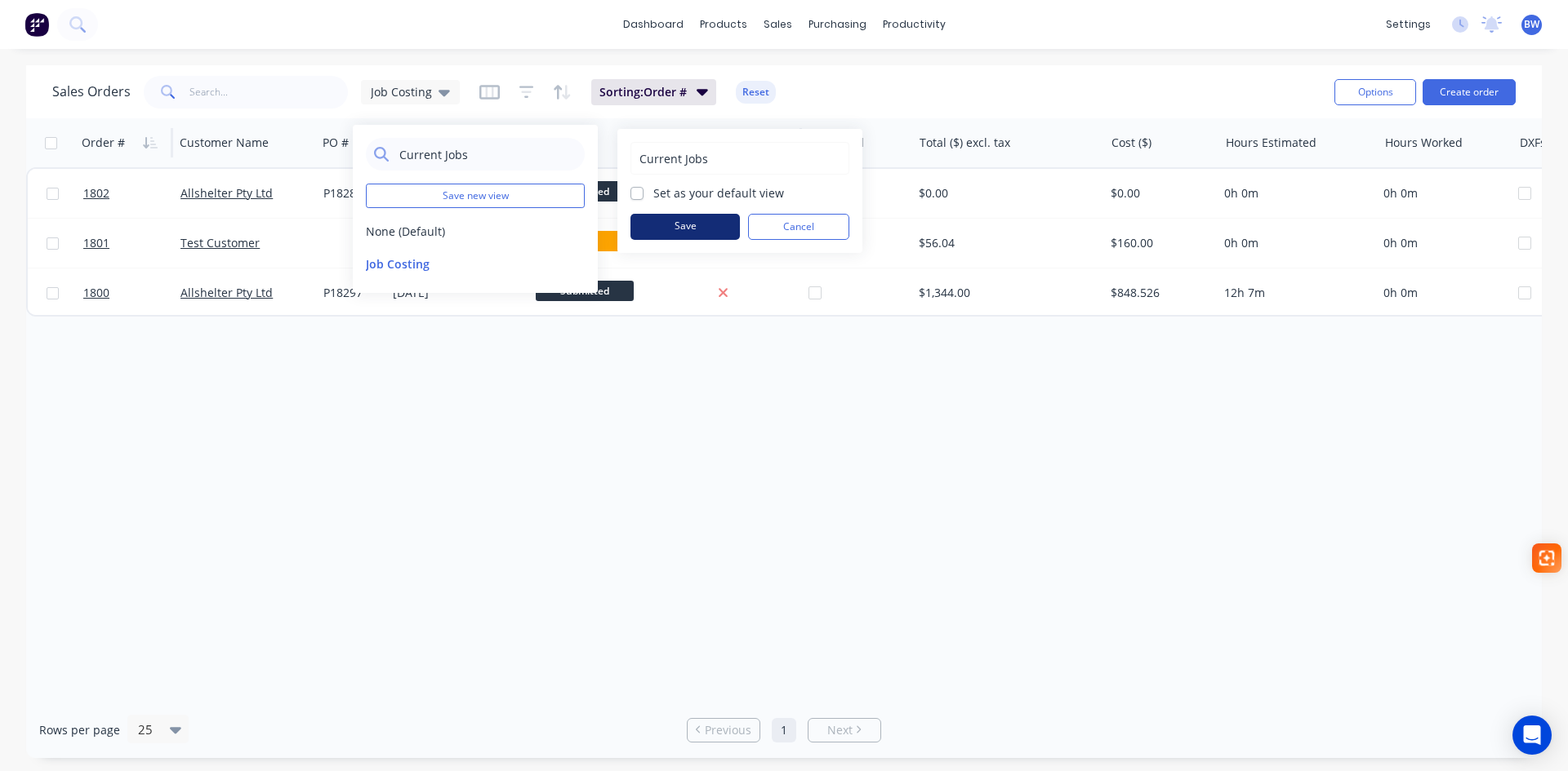
type input "Current Jobs"
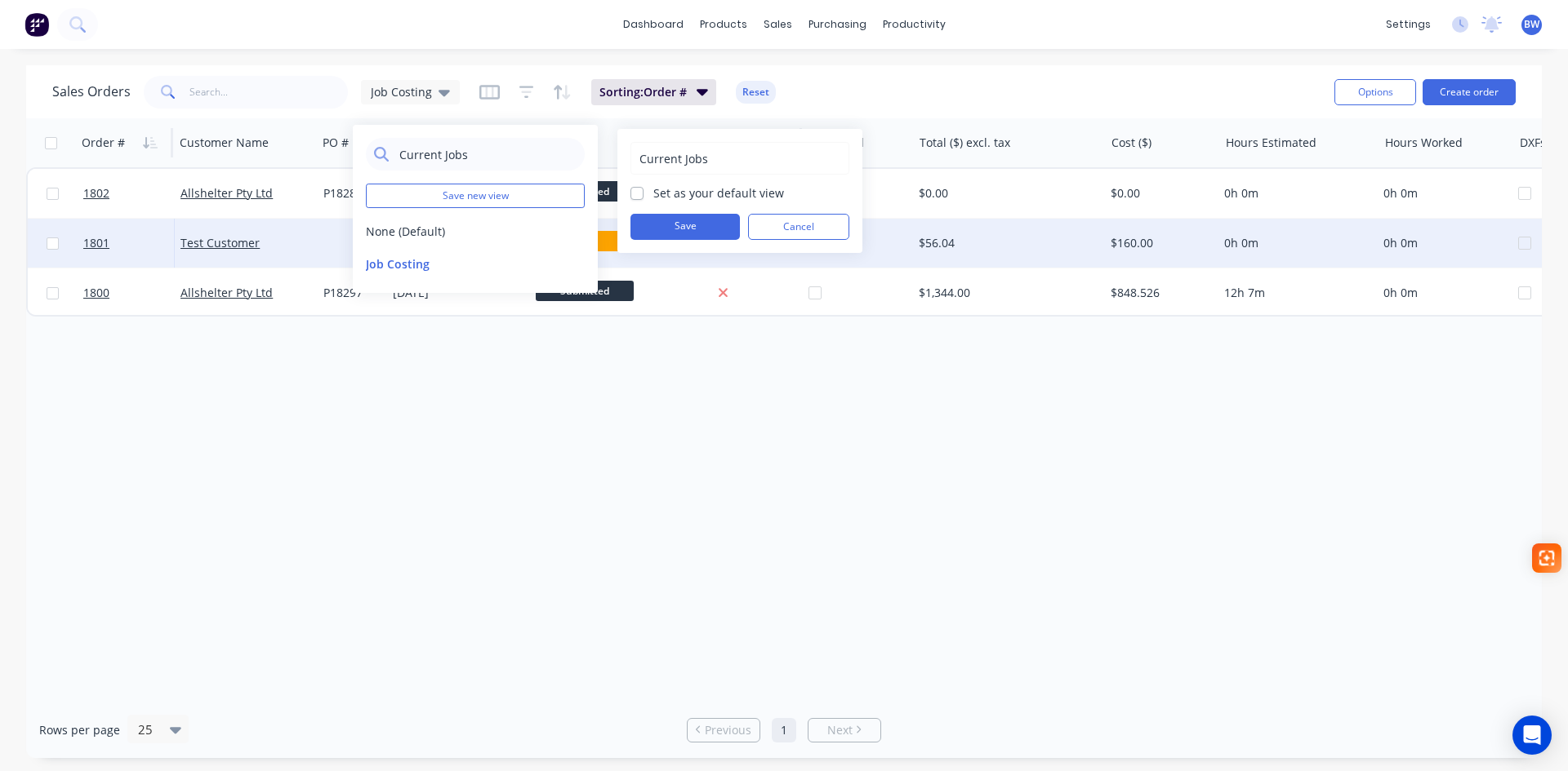
click at [693, 229] on button "Save" at bounding box center [685, 226] width 110 height 26
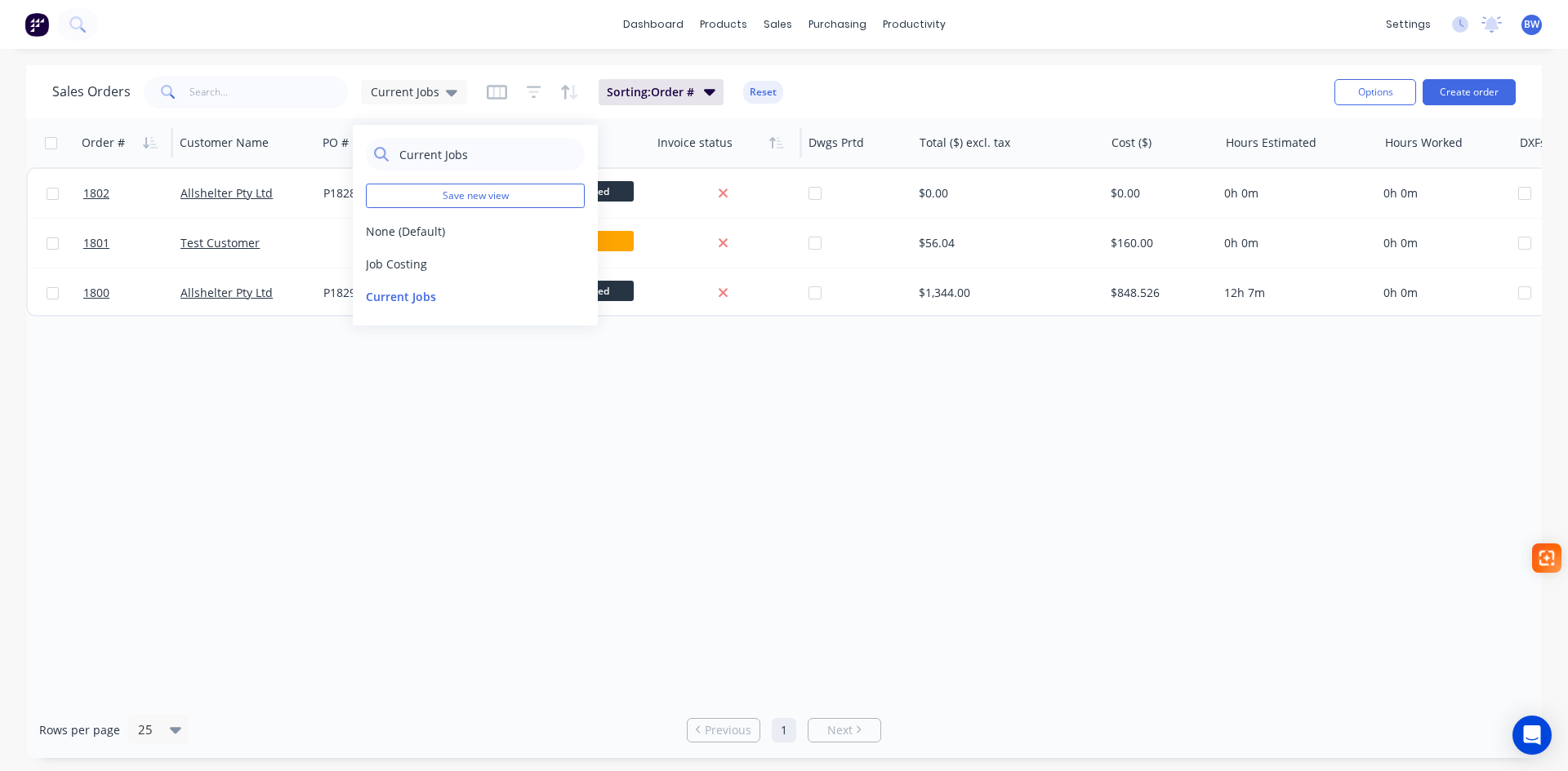
click at [481, 477] on div "Order # Customer Name PO # Required Date Status Invoice status Dwgs Prtd Total …" at bounding box center [784, 410] width 1516 height 583
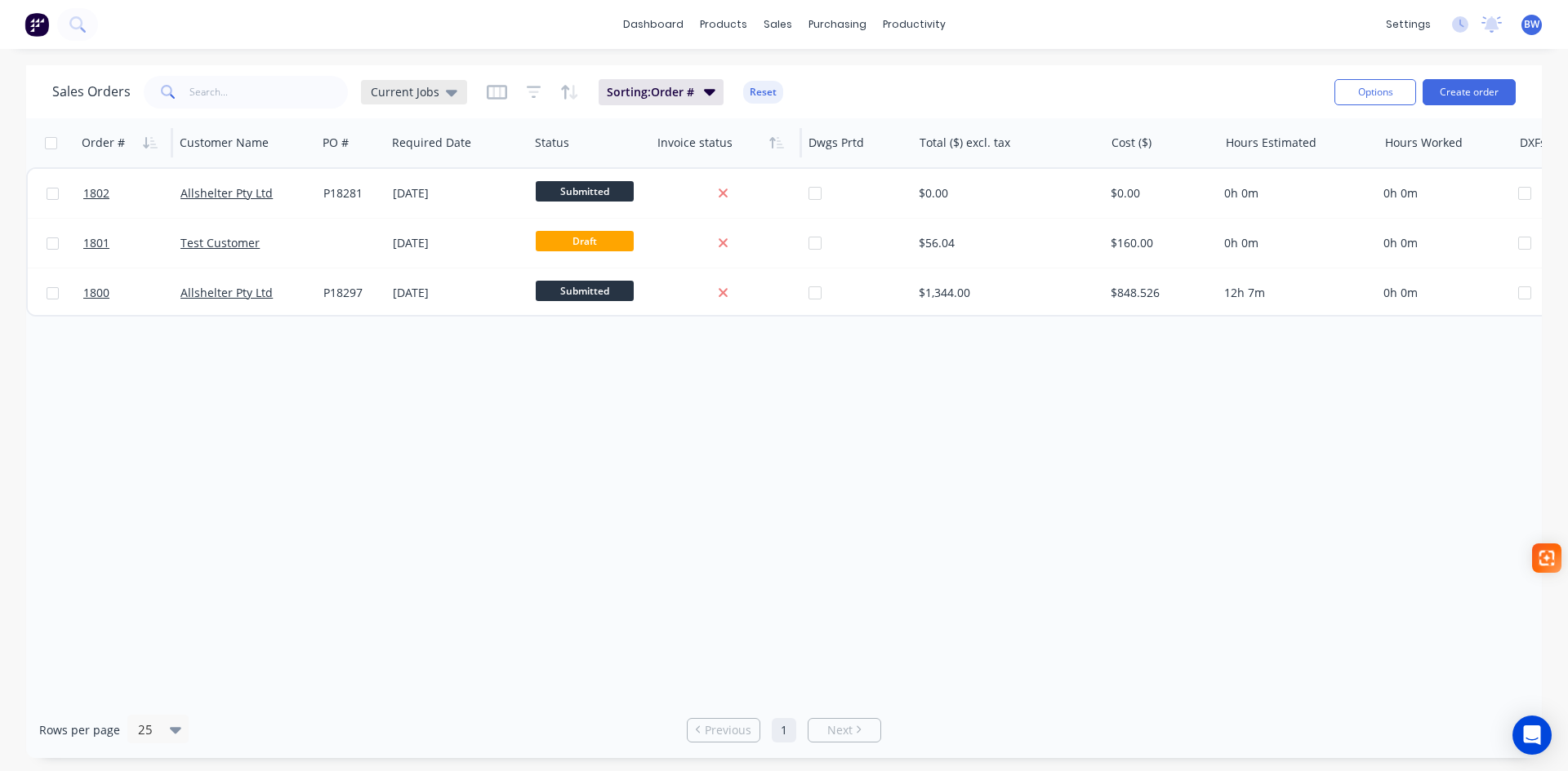
click at [416, 96] on span "Current Jobs" at bounding box center [405, 92] width 68 height 17
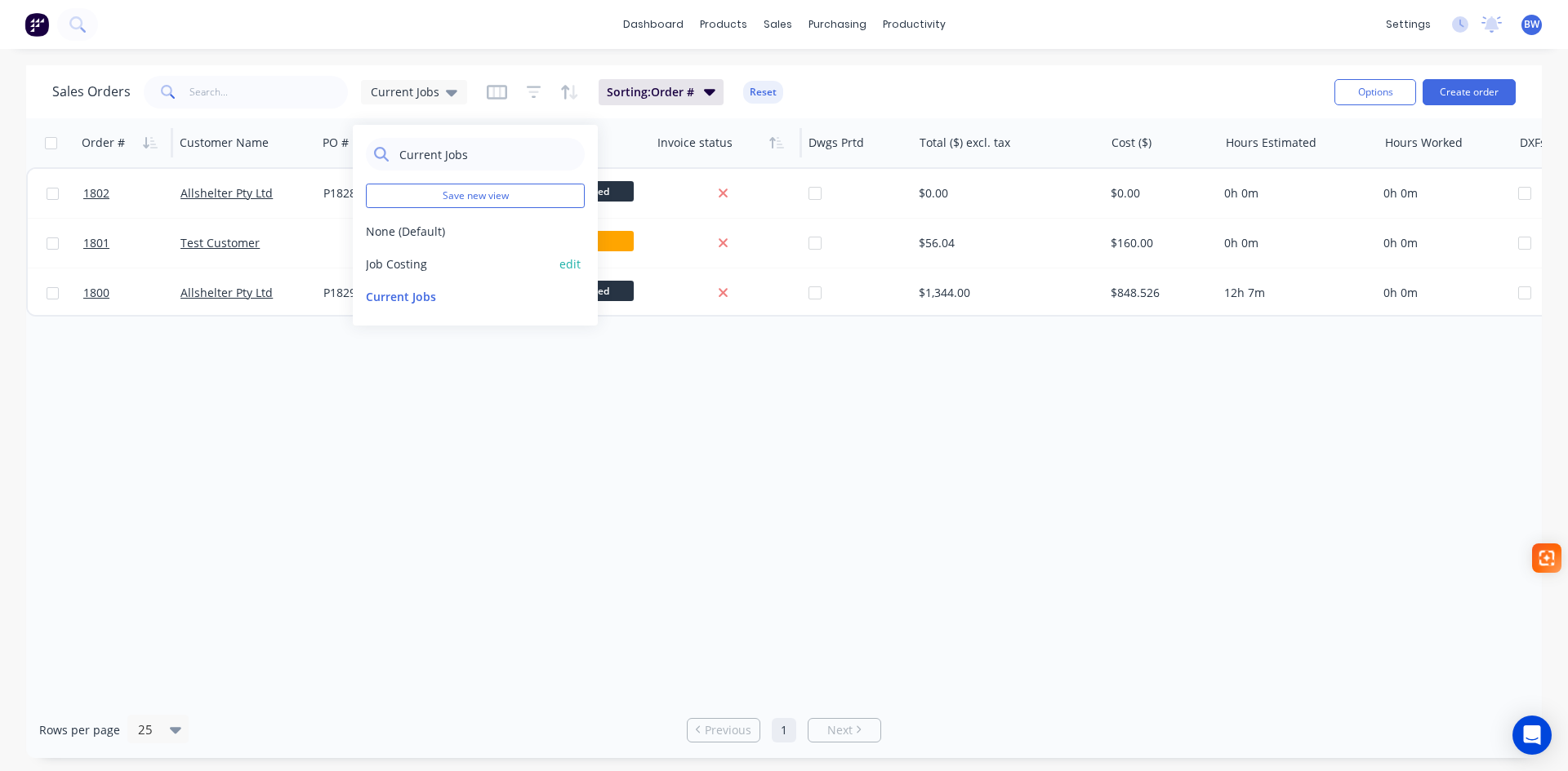
click at [413, 259] on button "Job Costing" at bounding box center [458, 264] width 186 height 17
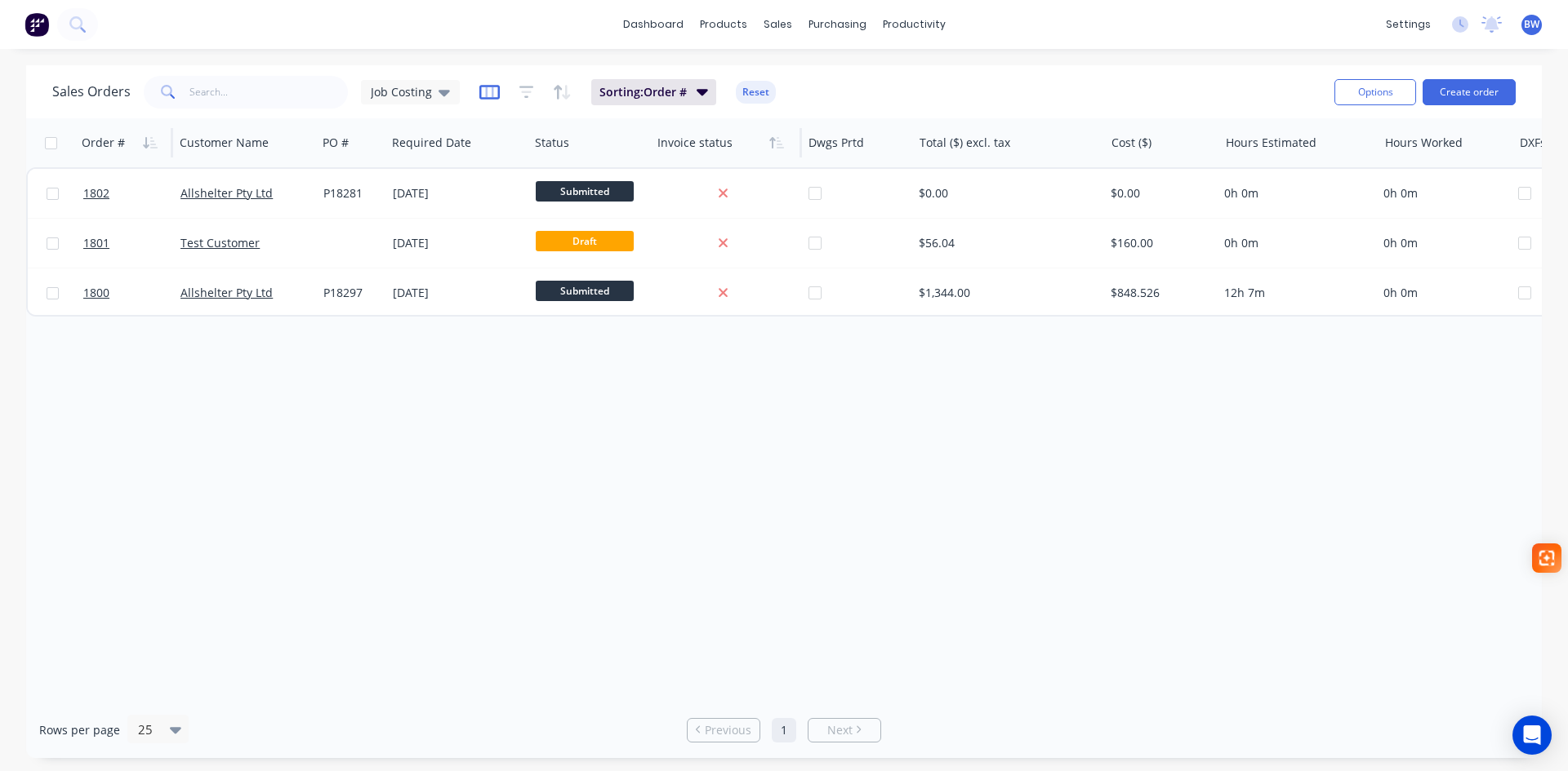
click at [484, 99] on icon "button" at bounding box center [490, 92] width 21 height 16
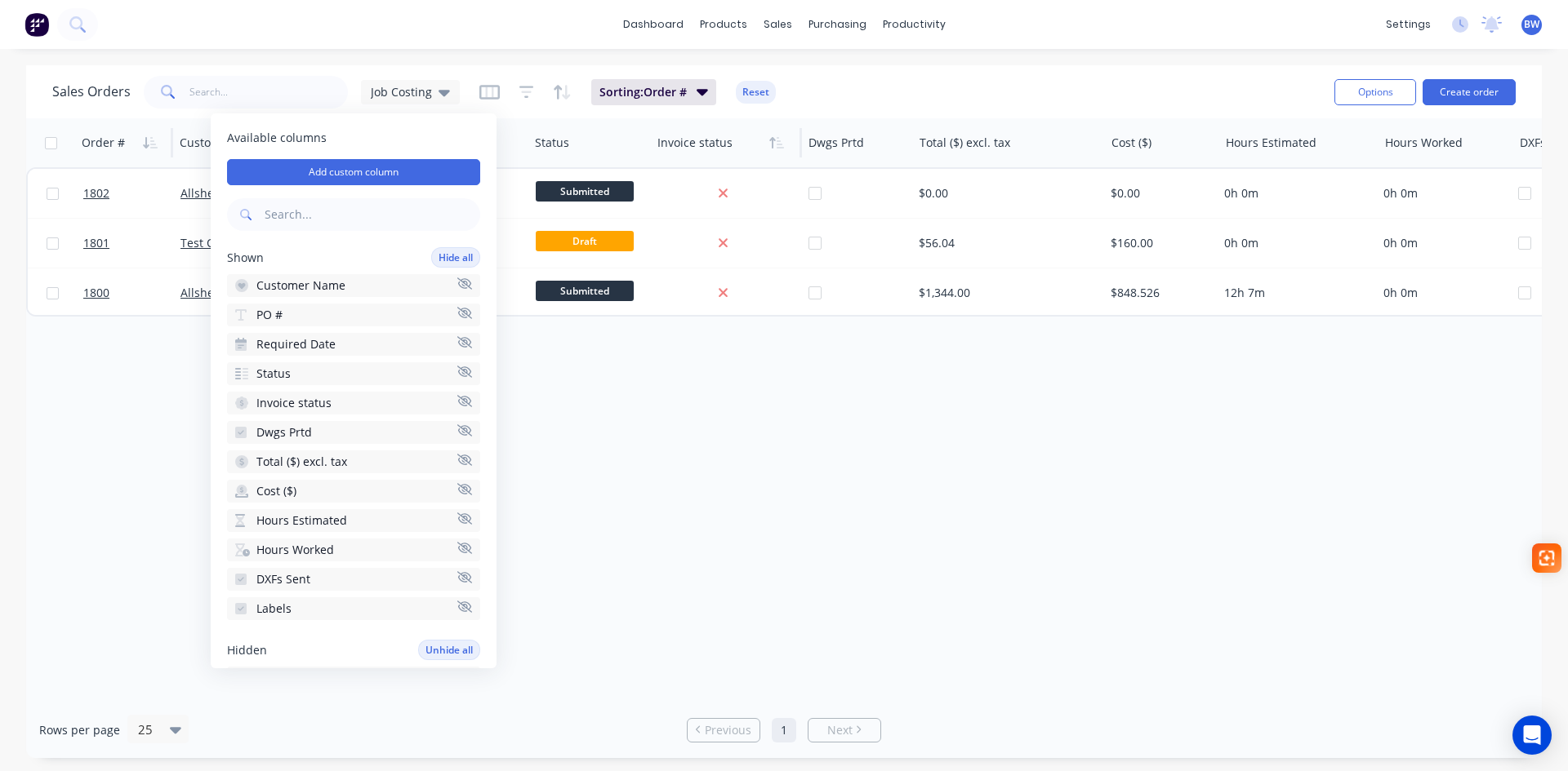
click at [458, 342] on icon "button" at bounding box center [464, 342] width 15 height 12
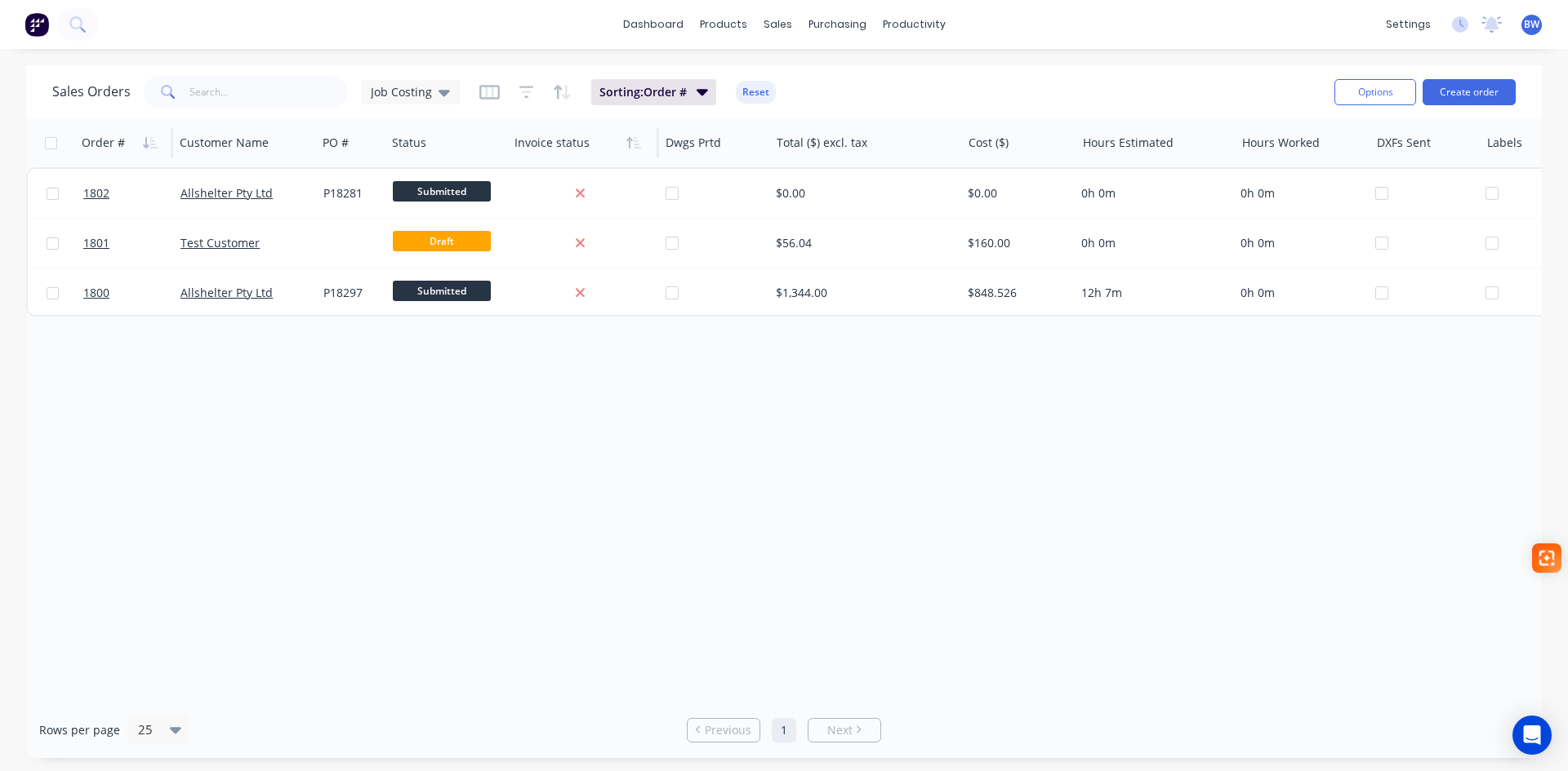
click at [605, 452] on div "Order # Customer Name PO # Status Invoice status Dwgs Prtd Total ($) excl. tax …" at bounding box center [784, 410] width 1516 height 583
click at [413, 96] on span "Job Costing" at bounding box center [401, 92] width 61 height 17
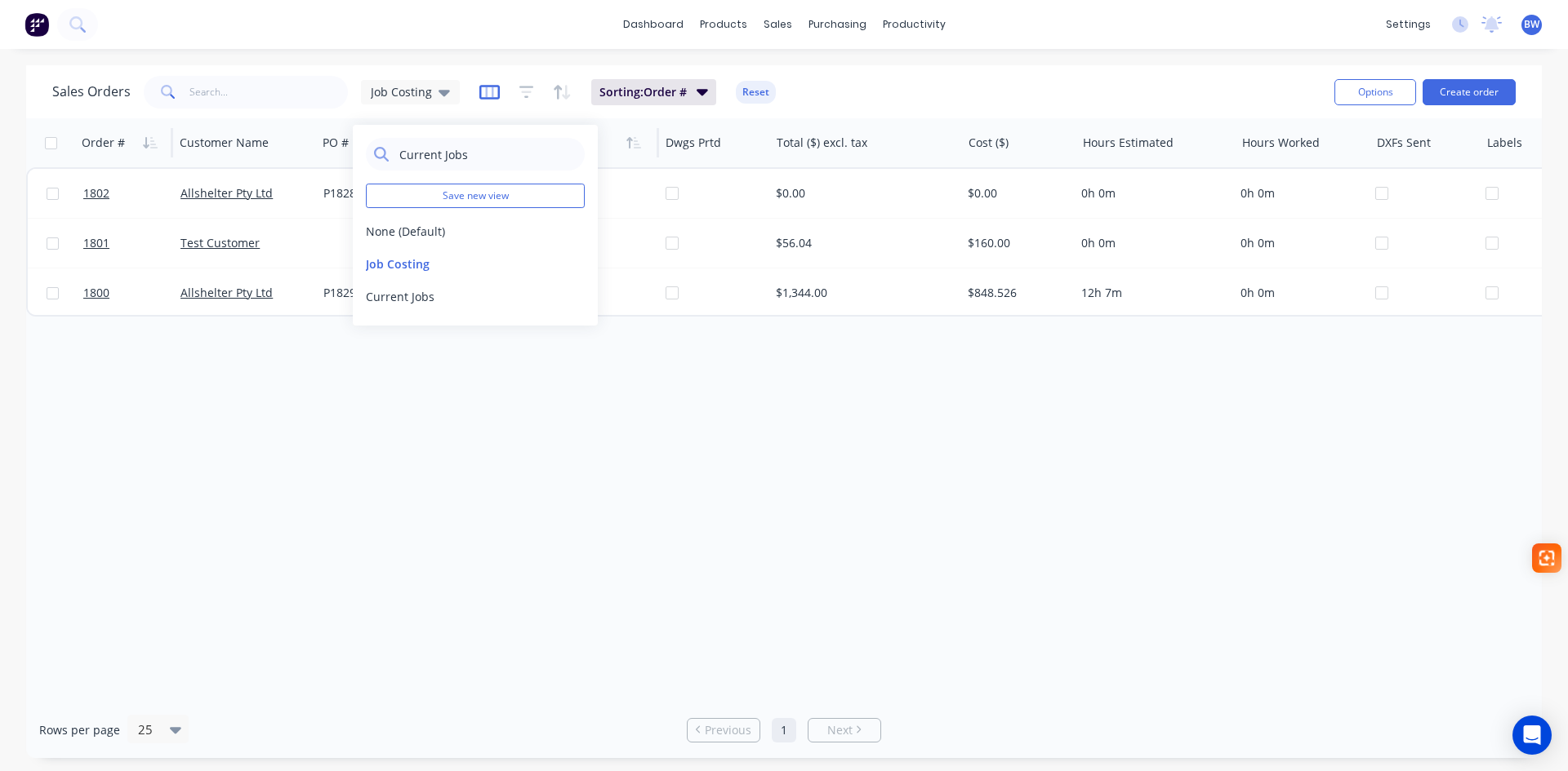
click at [485, 96] on icon "button" at bounding box center [489, 92] width 8 height 10
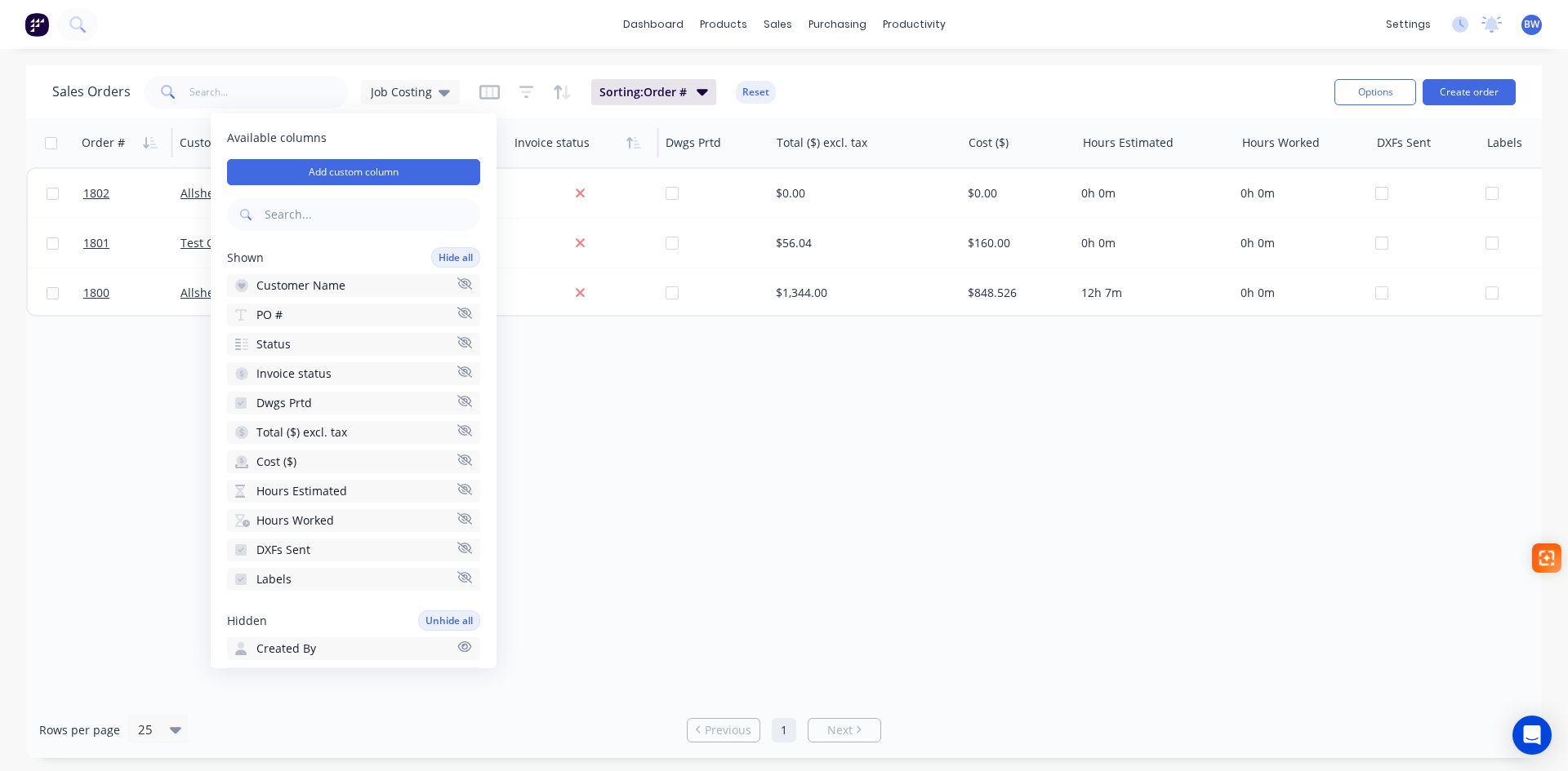
click at [458, 401] on icon "button" at bounding box center [464, 401] width 15 height 12
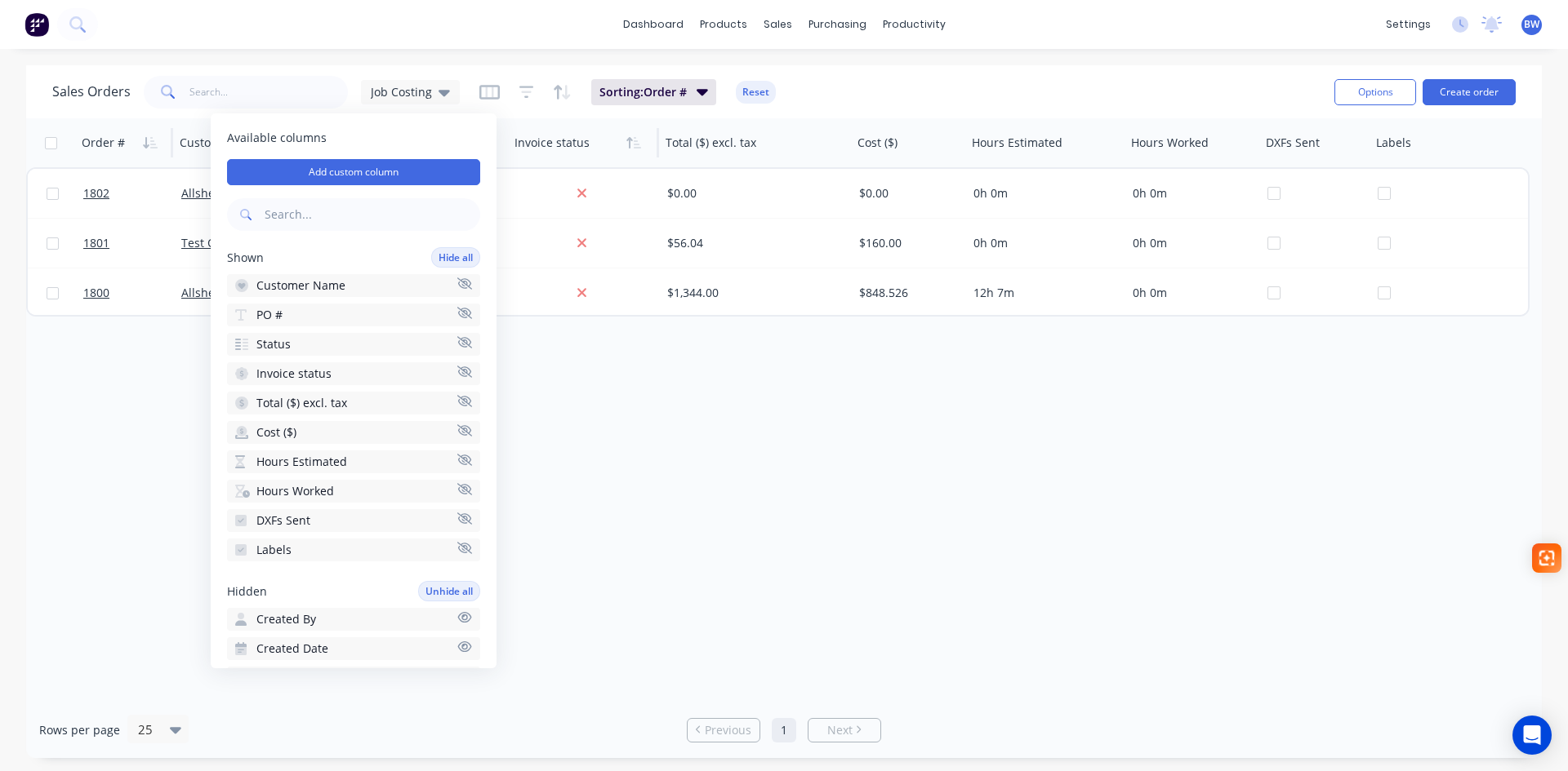
click at [458, 521] on icon "button" at bounding box center [464, 519] width 15 height 12
click at [458, 523] on icon "button" at bounding box center [464, 518] width 15 height 11
click at [786, 487] on div "Order # Customer Name PO # Status Invoice status Total ($) excl. tax Cost ($) H…" at bounding box center [784, 410] width 1516 height 583
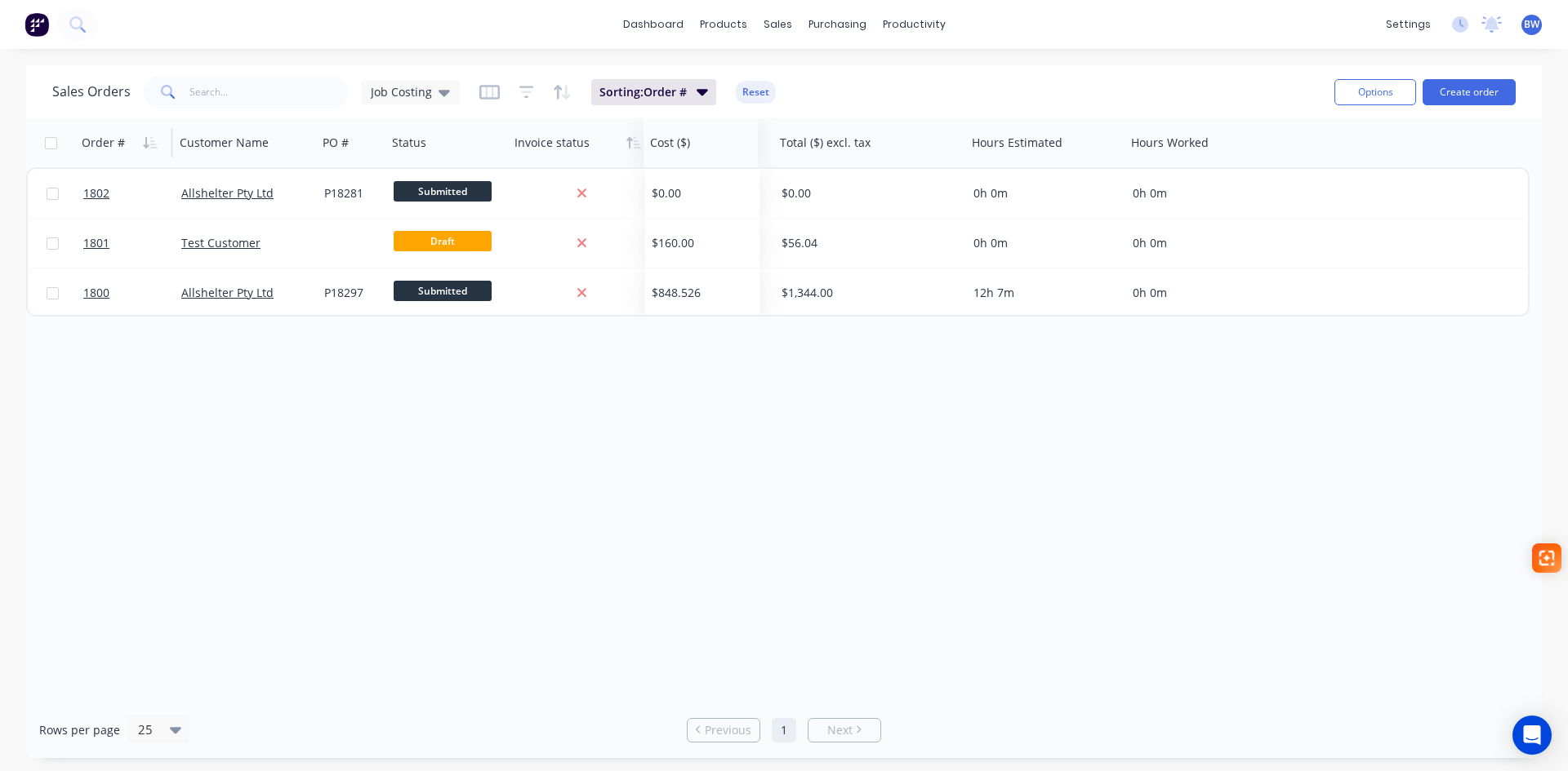
drag, startPoint x: 879, startPoint y: 148, endPoint x: 671, endPoint y: 149, distance: 208.0
click at [671, 149] on div at bounding box center [698, 143] width 96 height 33
click at [490, 98] on icon "button" at bounding box center [490, 92] width 21 height 15
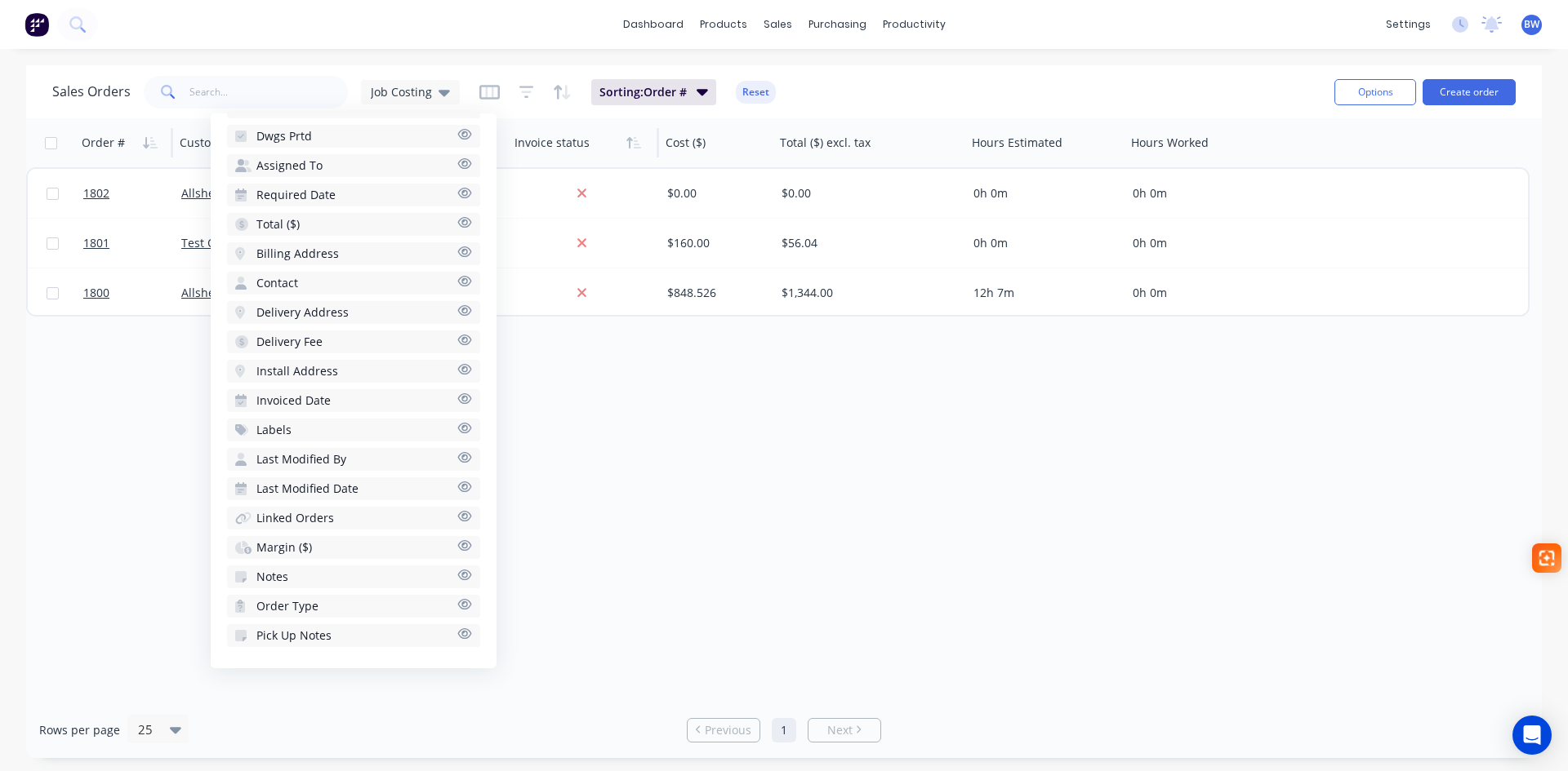
scroll to position [573, 0]
click at [346, 547] on button "Margin ($)" at bounding box center [354, 546] width 253 height 22
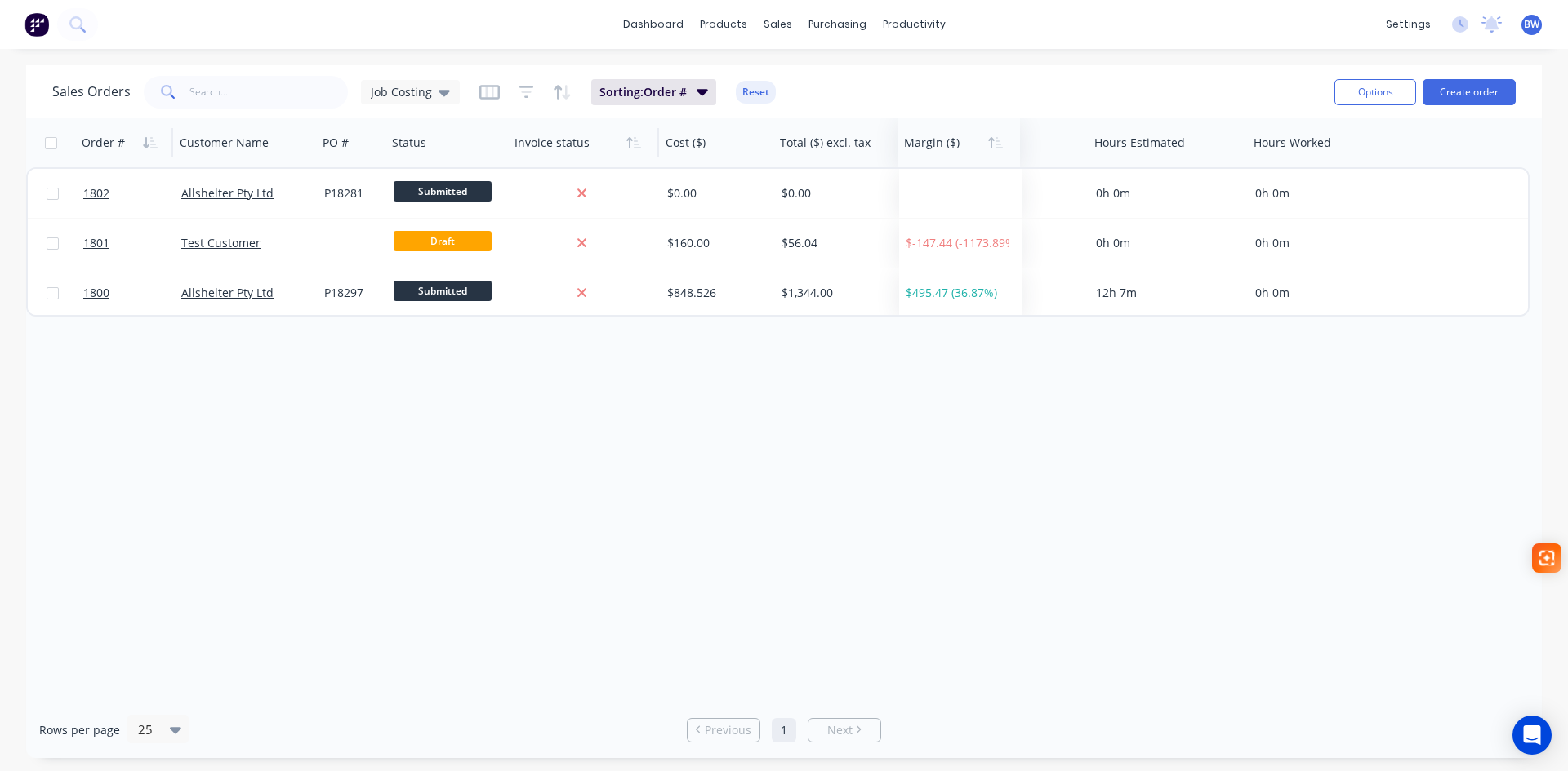
drag, startPoint x: 797, startPoint y: 148, endPoint x: 921, endPoint y: 145, distance: 124.0
drag, startPoint x: 1087, startPoint y: 146, endPoint x: 1097, endPoint y: 151, distance: 11.2
click at [1097, 151] on div at bounding box center [1096, 143] width 3 height 29
drag, startPoint x: 1095, startPoint y: 137, endPoint x: 1105, endPoint y: 142, distance: 11.2
click at [1105, 142] on div at bounding box center [1106, 143] width 3 height 29
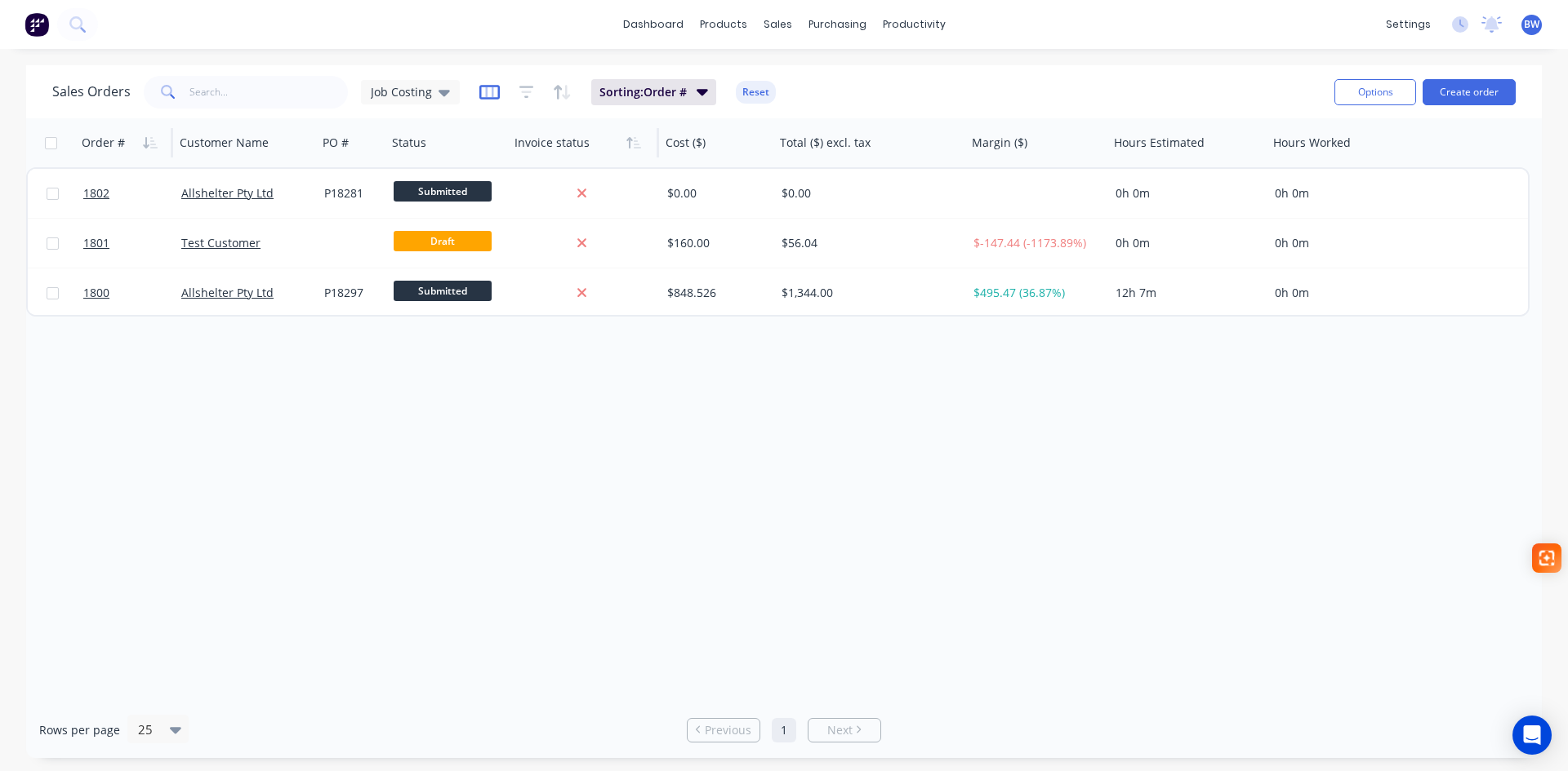
click at [493, 97] on icon "button" at bounding box center [490, 92] width 21 height 15
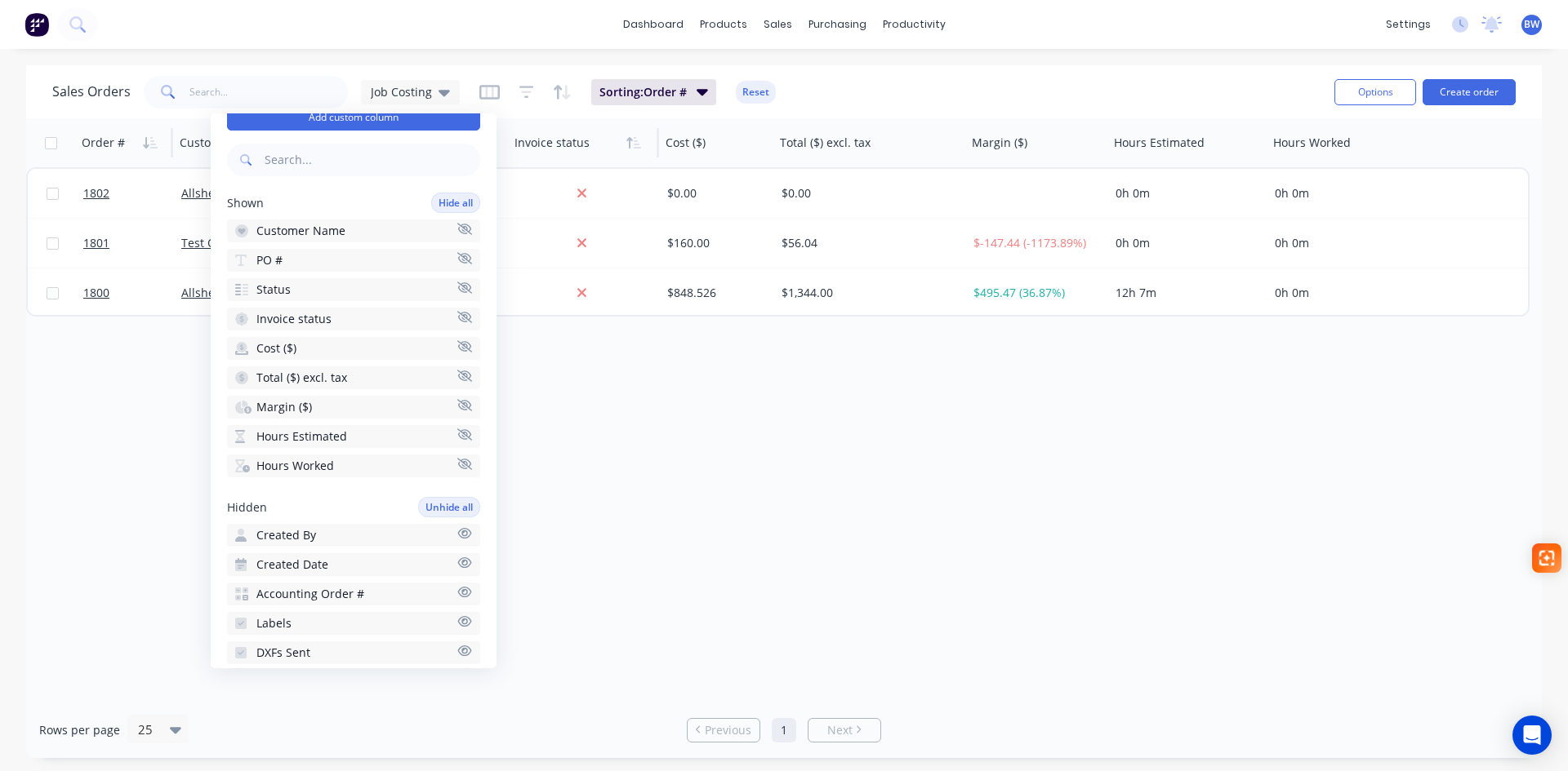
scroll to position [81, 0]
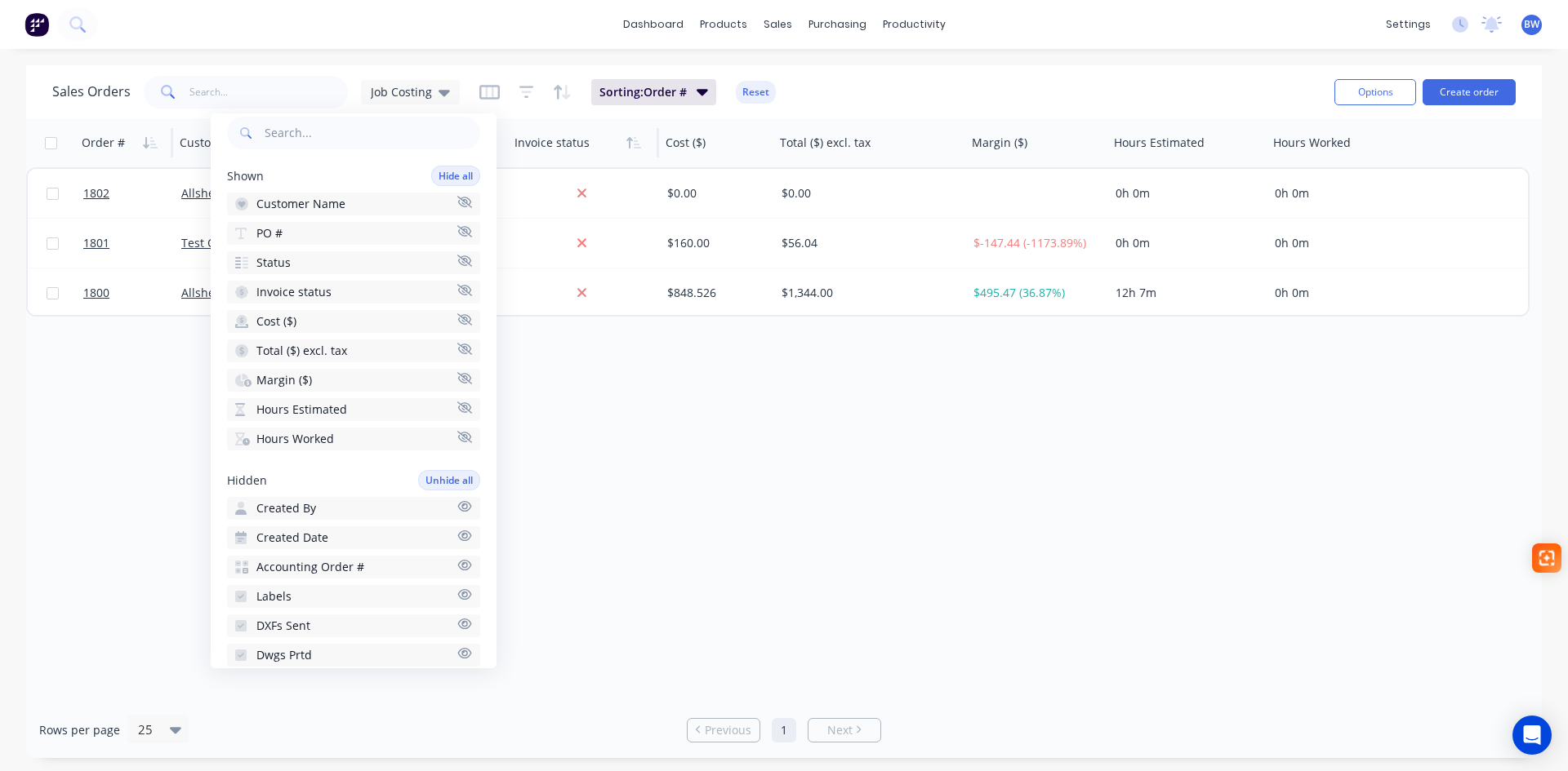
click at [381, 565] on button "Accounting Order #" at bounding box center [354, 567] width 253 height 22
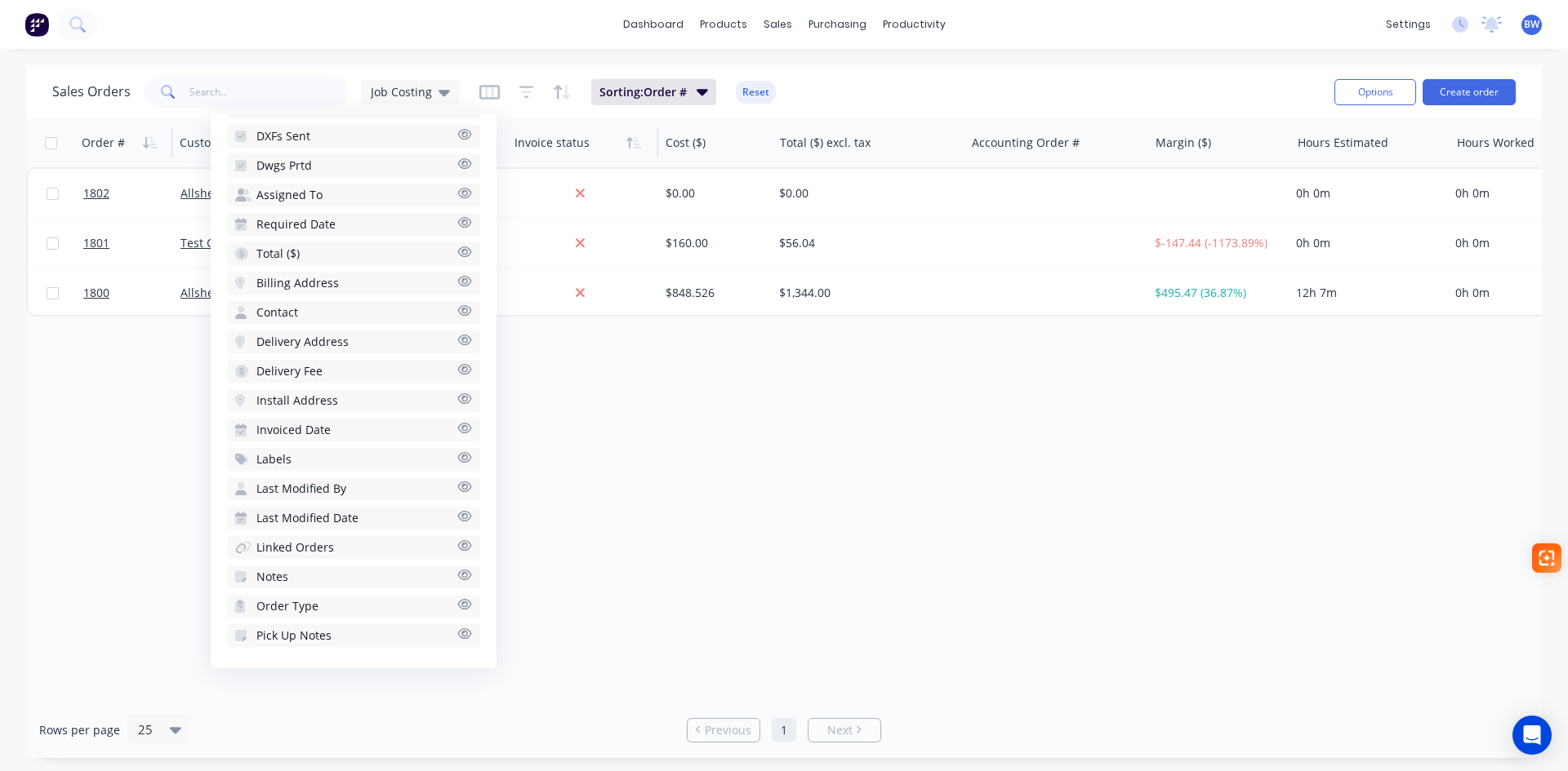
scroll to position [573, 0]
click at [888, 483] on div "Order # Customer Name PO # Status Invoice status Cost ($) Total ($) excl. tax A…" at bounding box center [784, 410] width 1516 height 583
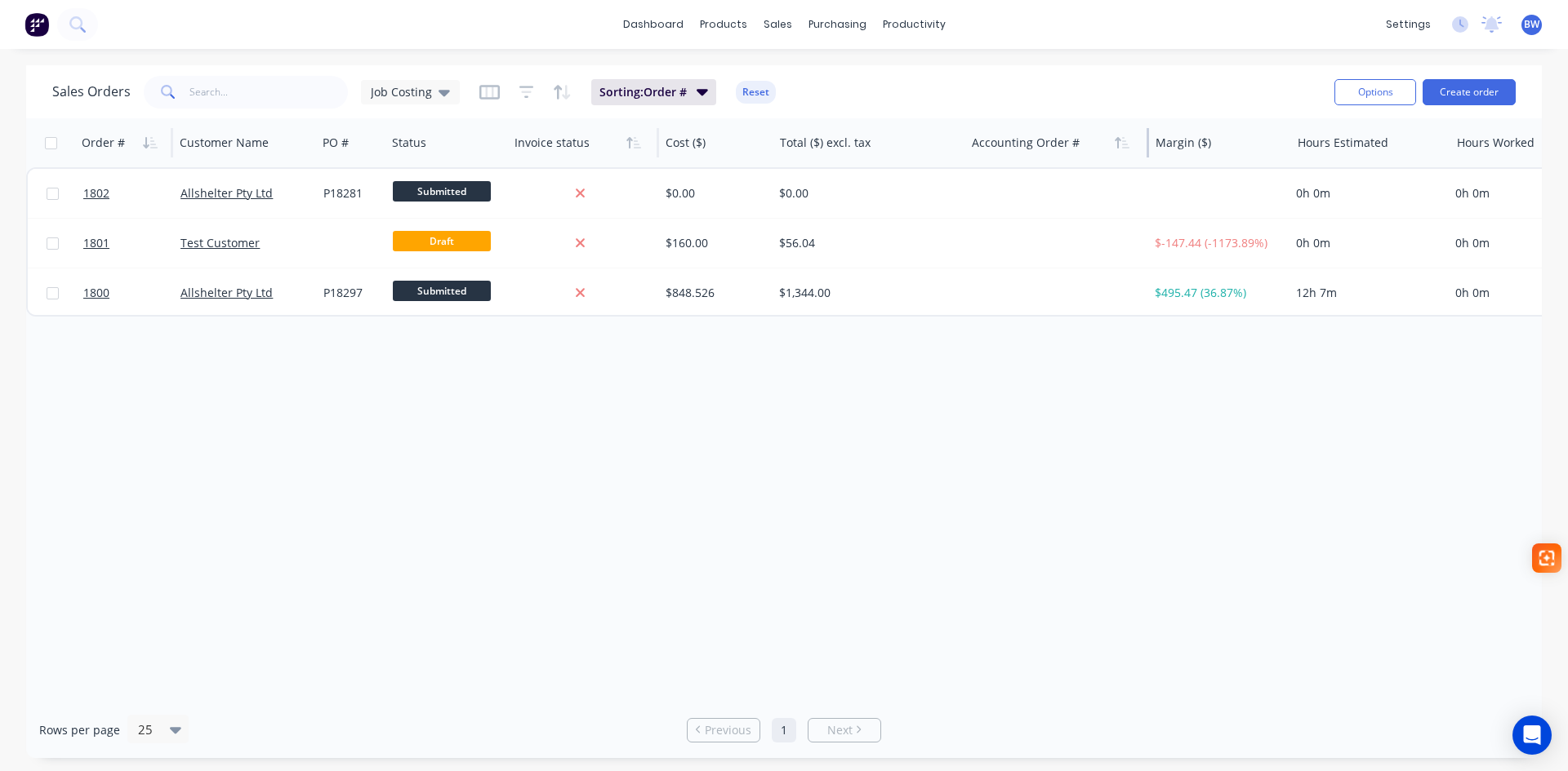
drag, startPoint x: 1149, startPoint y: 145, endPoint x: 1080, endPoint y: 149, distance: 69.1
click at [1080, 149] on div "Accounting Order #" at bounding box center [1057, 143] width 183 height 49
drag, startPoint x: 1149, startPoint y: 148, endPoint x: 1123, endPoint y: 148, distance: 26.0
click at [1123, 148] on div "Accounting Order #" at bounding box center [1057, 143] width 183 height 49
click at [1287, 149] on div "Margin ($)" at bounding box center [1220, 143] width 142 height 49
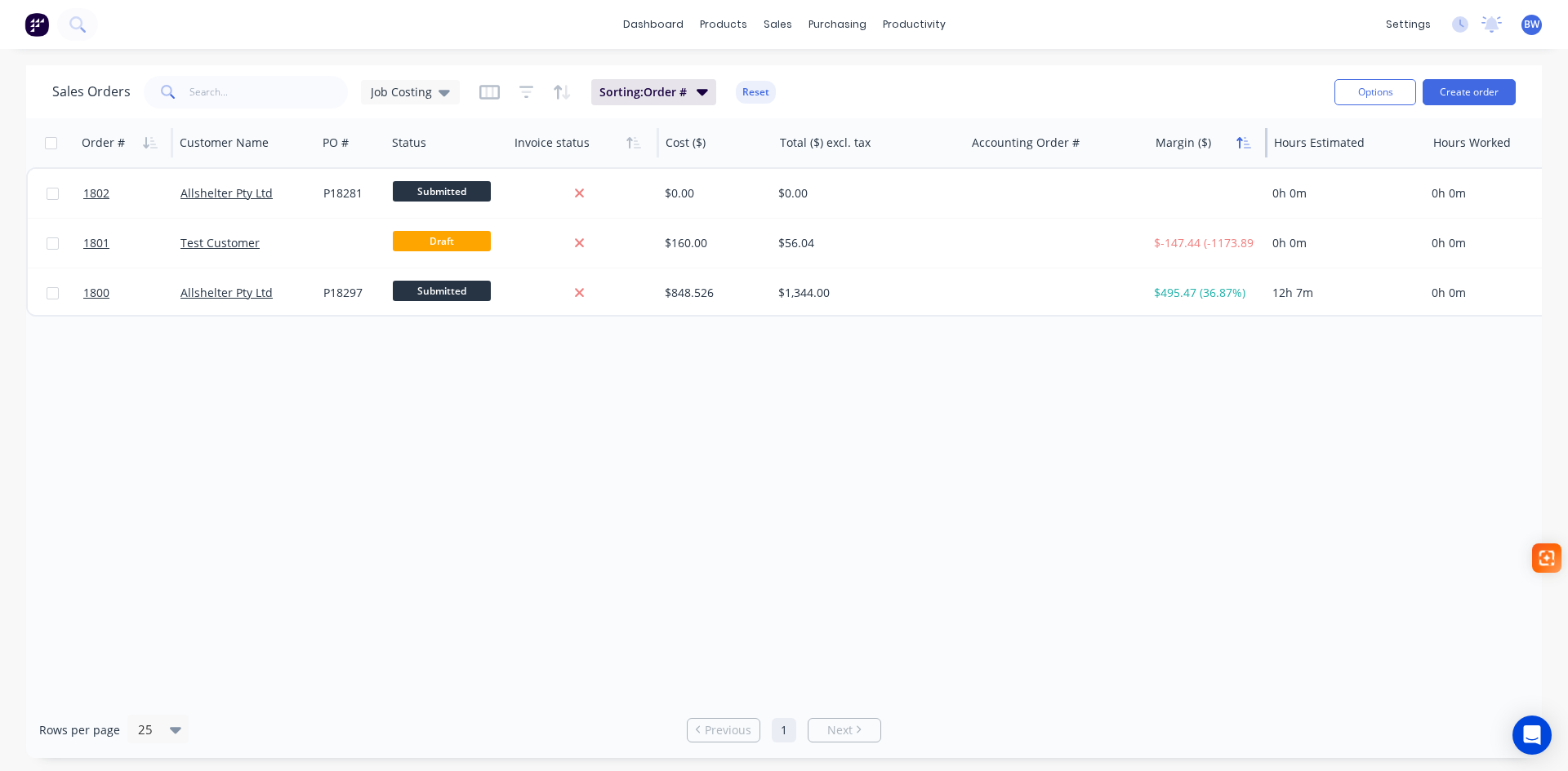
drag, startPoint x: 1289, startPoint y: 149, endPoint x: 1241, endPoint y: 149, distance: 48.0
click at [1241, 149] on div "Margin ($)" at bounding box center [1208, 143] width 118 height 49
drag, startPoint x: 1425, startPoint y: 153, endPoint x: 1389, endPoint y: 156, distance: 36.1
click at [1389, 156] on div "Hours Estimated" at bounding box center [1347, 143] width 159 height 49
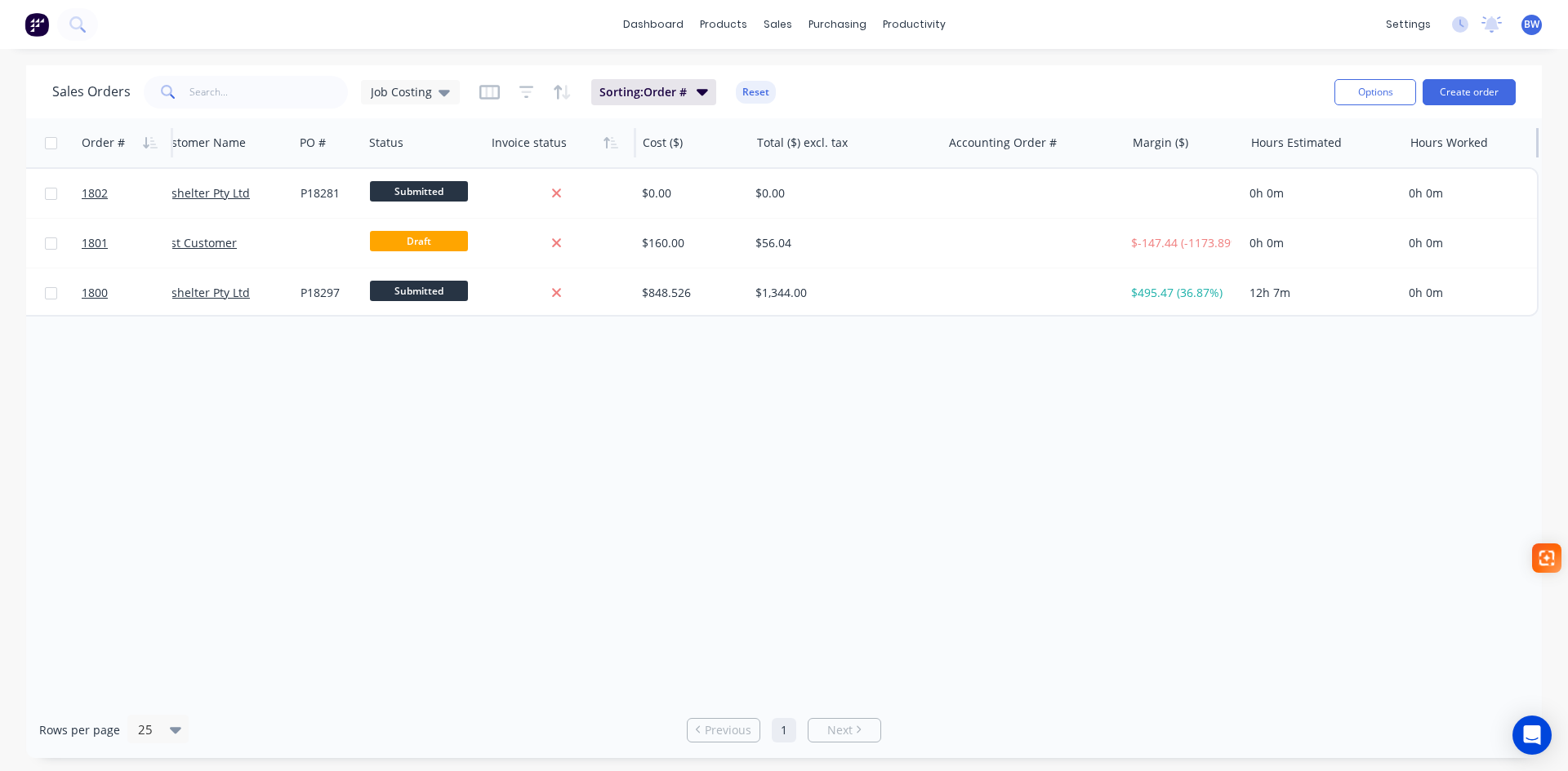
drag, startPoint x: 1538, startPoint y: 146, endPoint x: 1509, endPoint y: 150, distance: 29.3
click at [1509, 150] on div "Hours Worked" at bounding box center [1471, 143] width 135 height 49
drag, startPoint x: 991, startPoint y: 143, endPoint x: 1428, endPoint y: 128, distance: 437.3
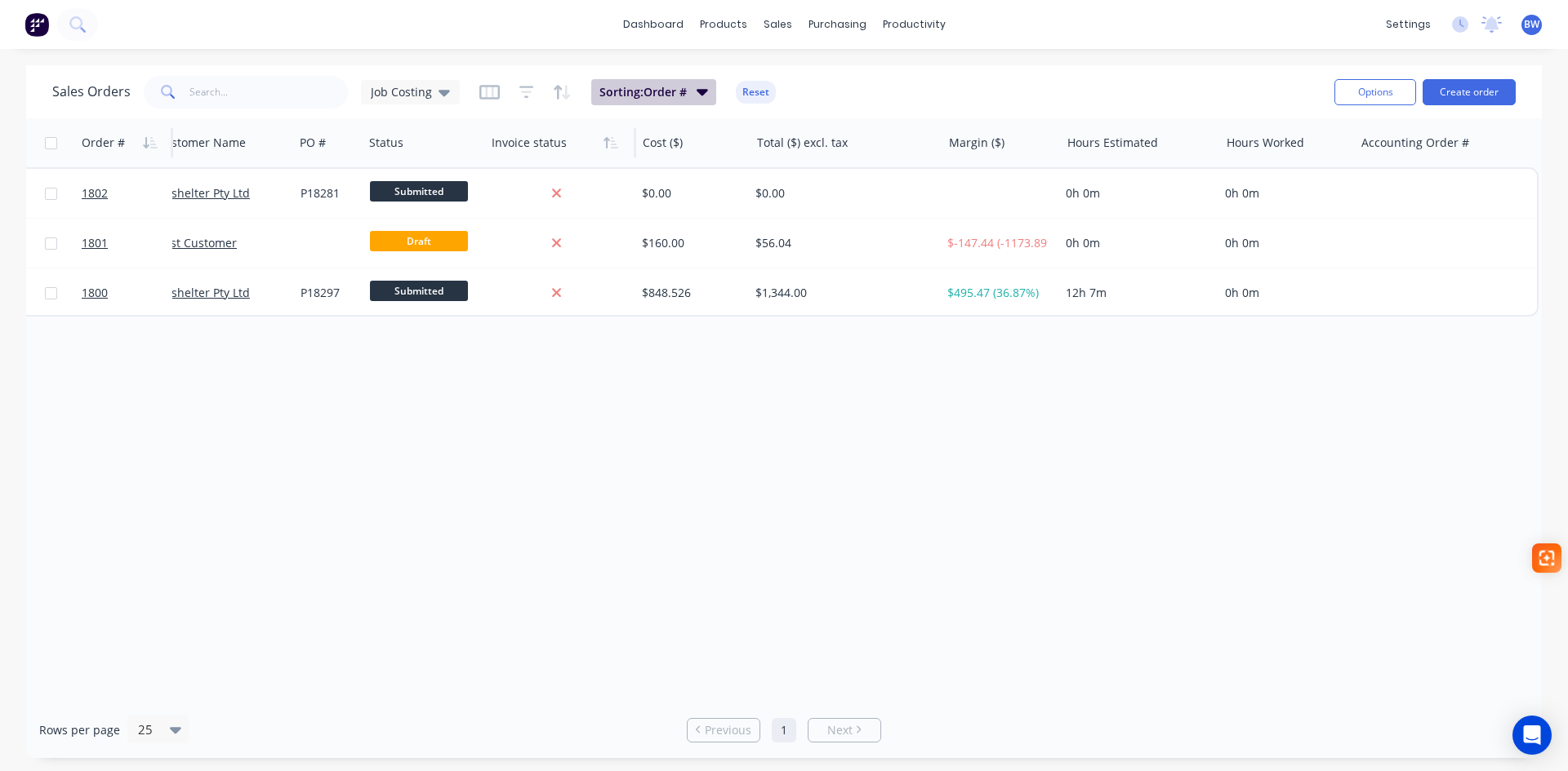
click at [698, 90] on icon "button" at bounding box center [702, 92] width 11 height 7
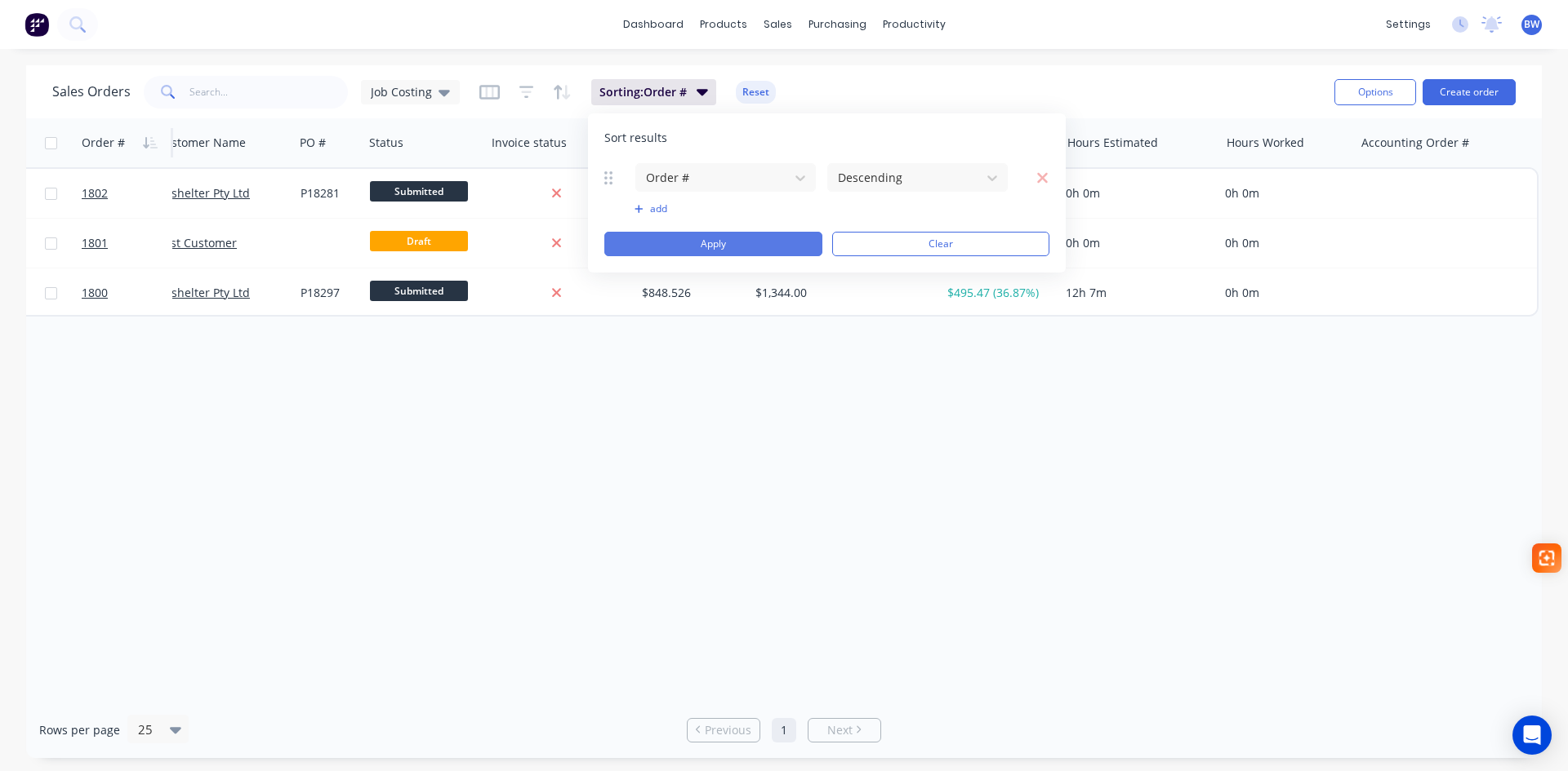
click at [745, 242] on button "Apply" at bounding box center [714, 244] width 218 height 24
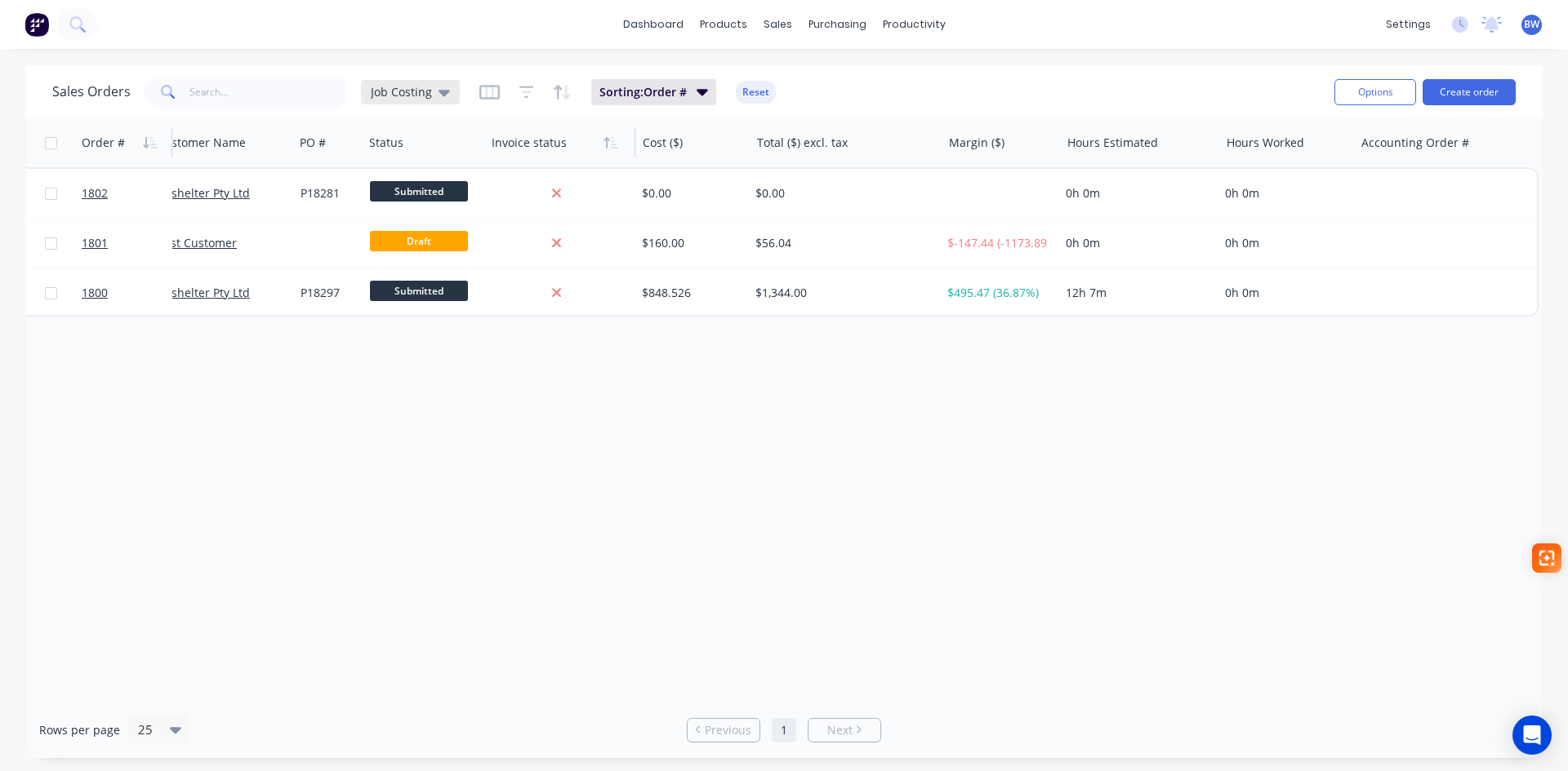
click at [403, 87] on span "Job Costing" at bounding box center [401, 92] width 61 height 17
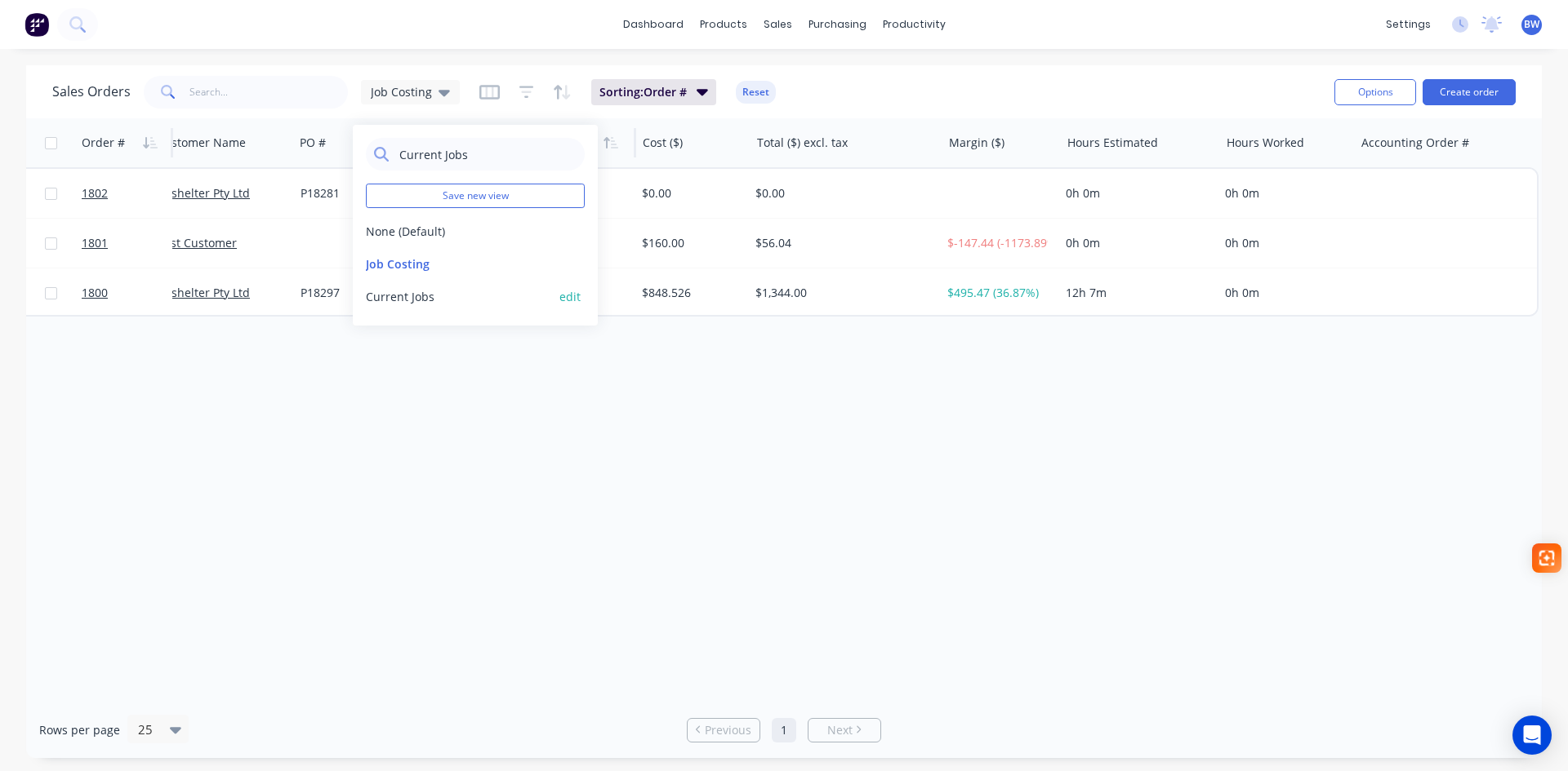
click at [405, 294] on button "Current Jobs" at bounding box center [458, 296] width 186 height 17
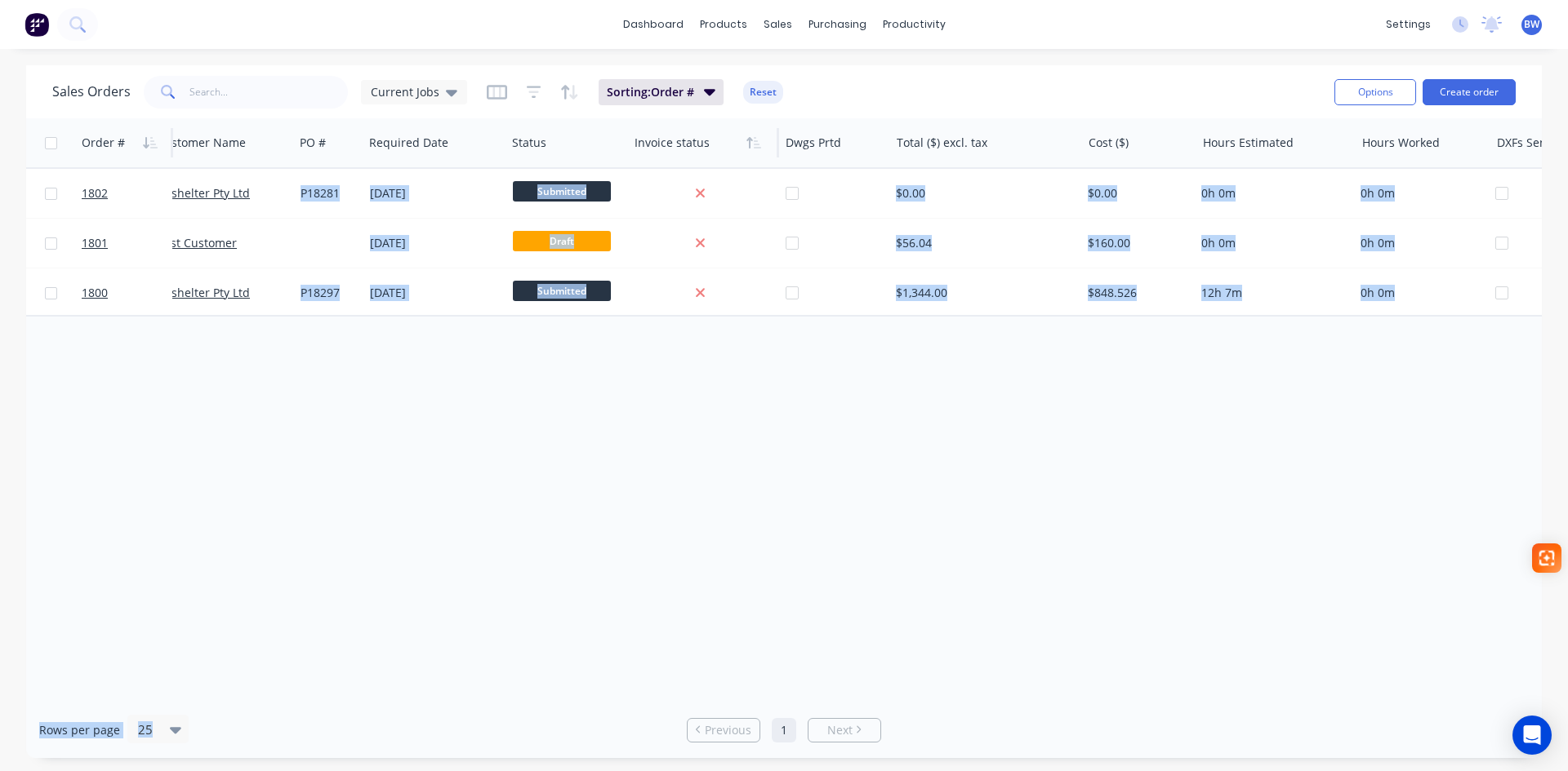
drag, startPoint x: 141, startPoint y: 702, endPoint x: 355, endPoint y: 698, distance: 214.0
click at [354, 699] on div "Sales Orders Current Jobs Sorting: Order # Reset Options Create order Order # C…" at bounding box center [784, 412] width 1516 height 693
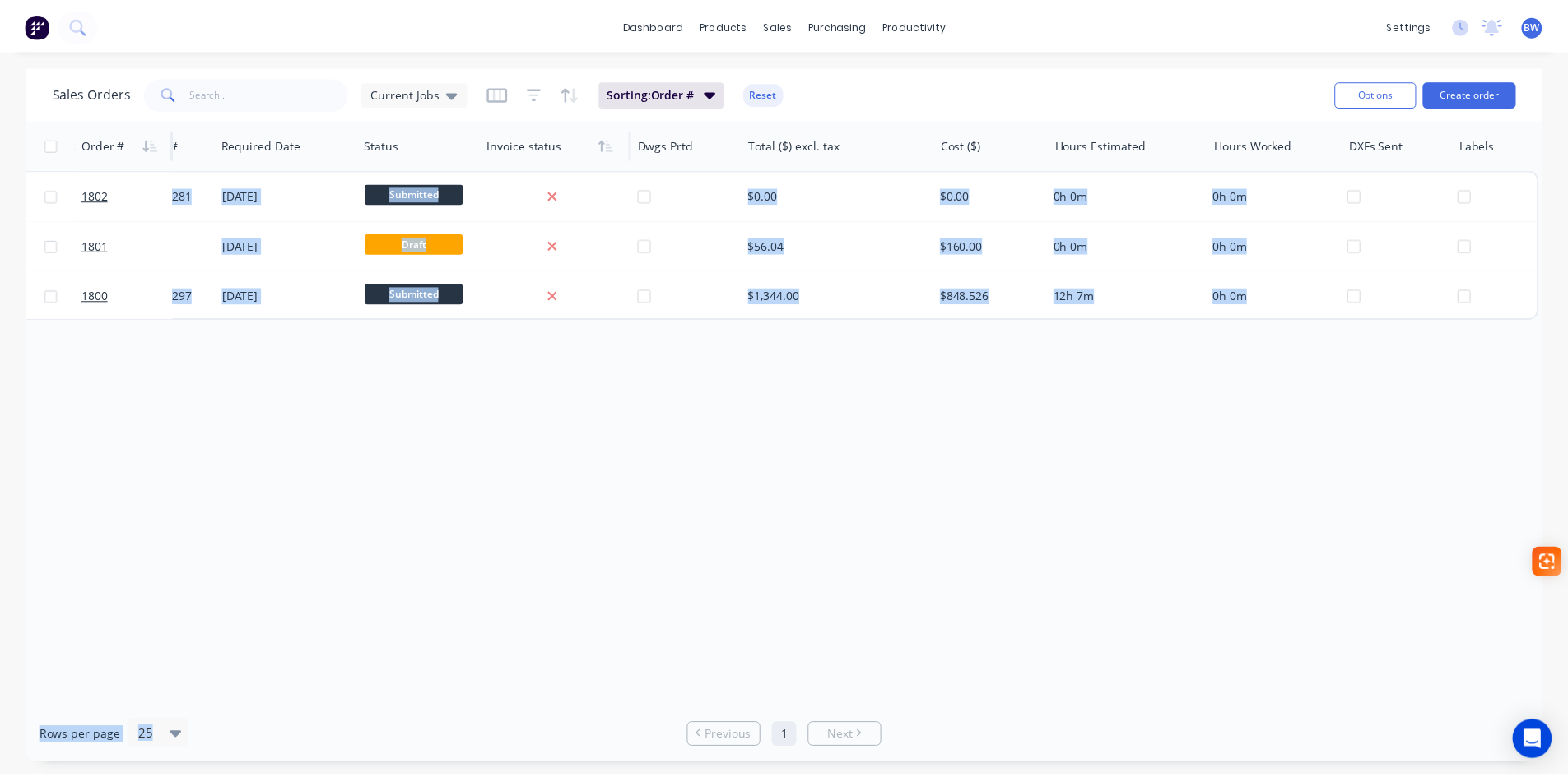
scroll to position [0, 0]
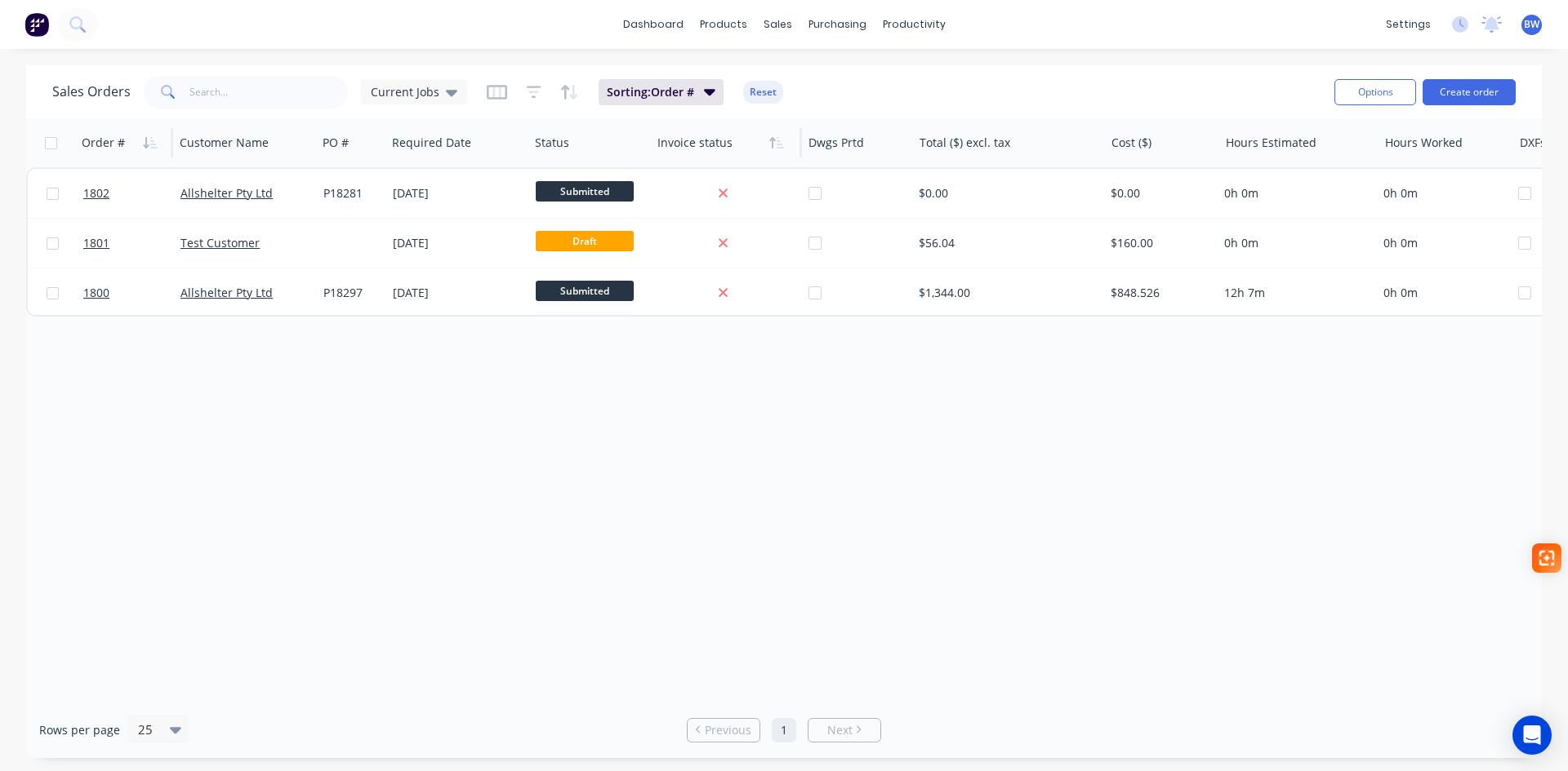
click at [387, 377] on div "Order # Customer Name PO # Required Date Status Invoice status Dwgs Prtd Total …" at bounding box center [784, 410] width 1516 height 583
click at [505, 96] on div "Sorting: Order # Reset" at bounding box center [635, 92] width 297 height 26
click at [497, 98] on icon "button" at bounding box center [497, 92] width 21 height 15
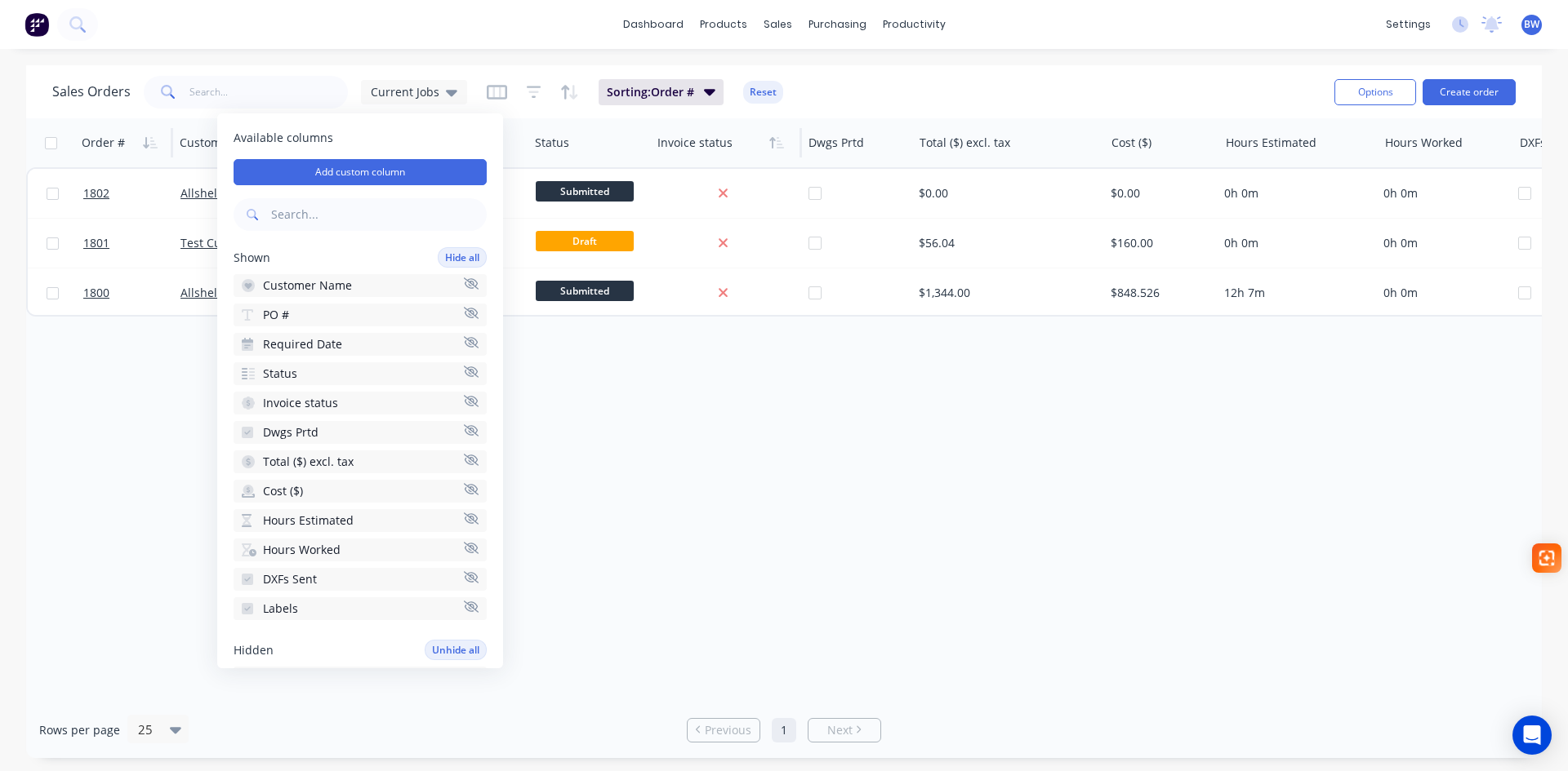
click at [464, 550] on icon "button" at bounding box center [470, 548] width 15 height 12
click at [464, 492] on icon "button" at bounding box center [470, 489] width 15 height 12
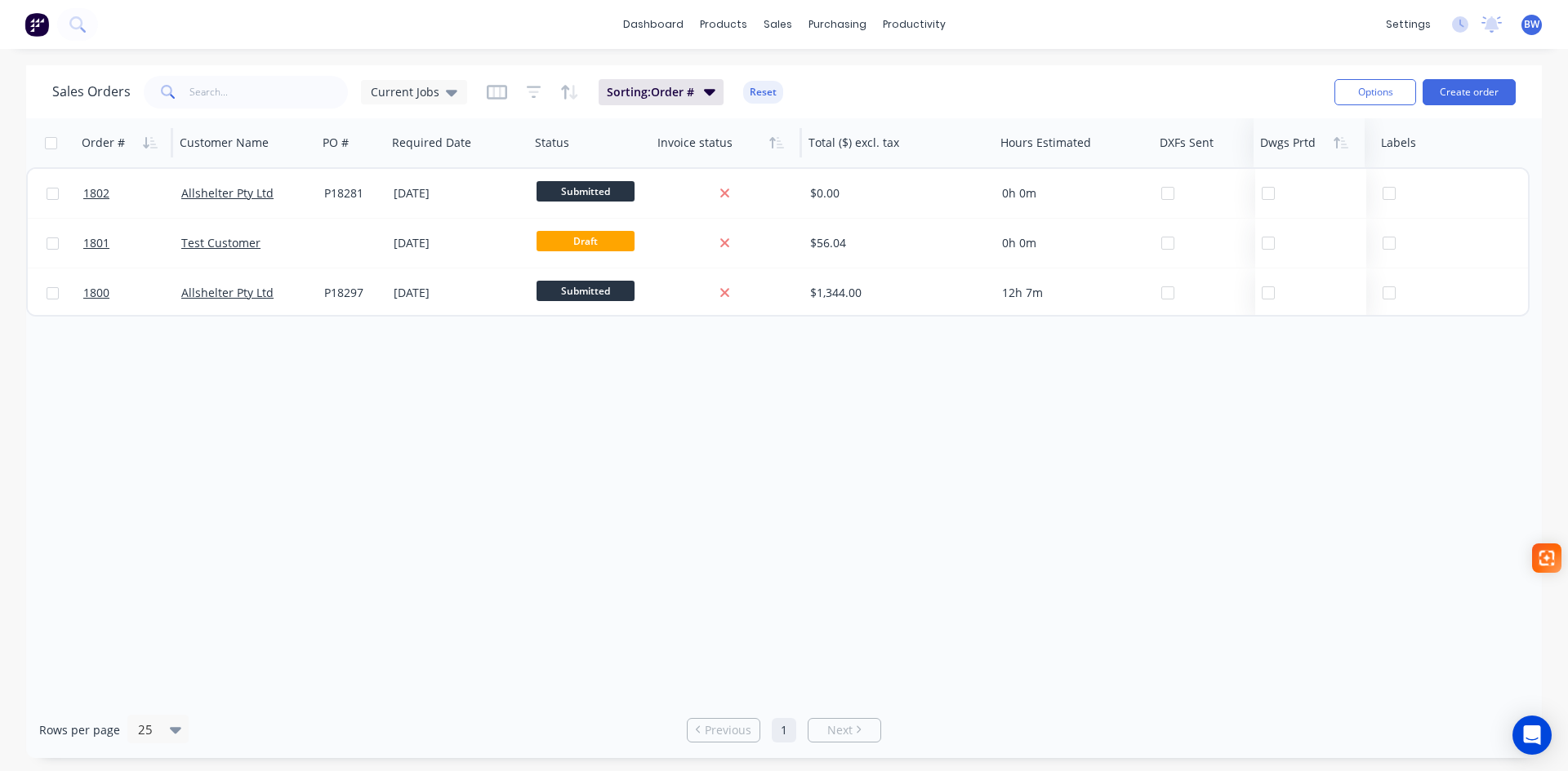
drag, startPoint x: 823, startPoint y: 150, endPoint x: 1275, endPoint y: 129, distance: 452.5
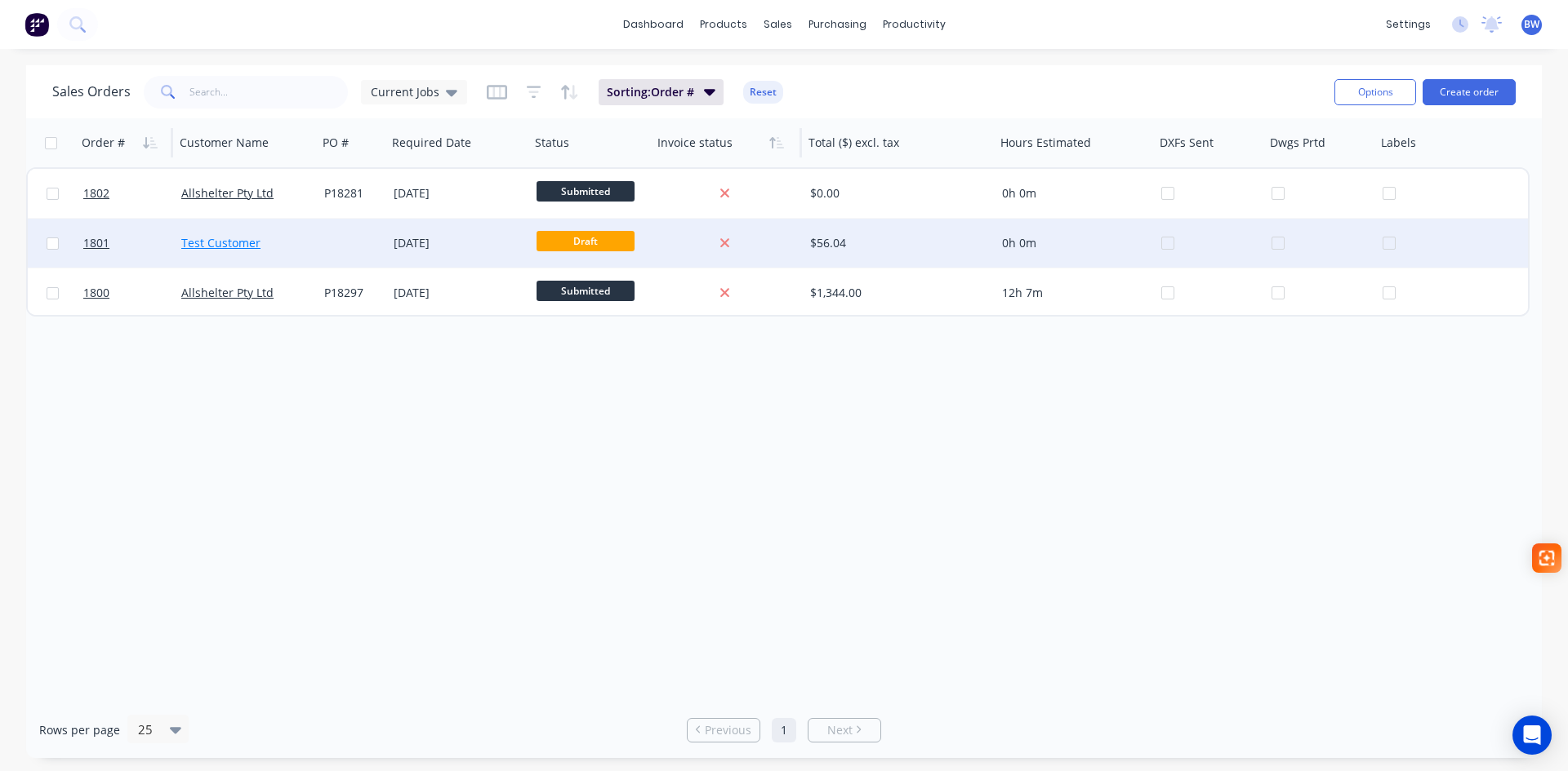
click at [218, 240] on link "Test Customer" at bounding box center [221, 243] width 80 height 16
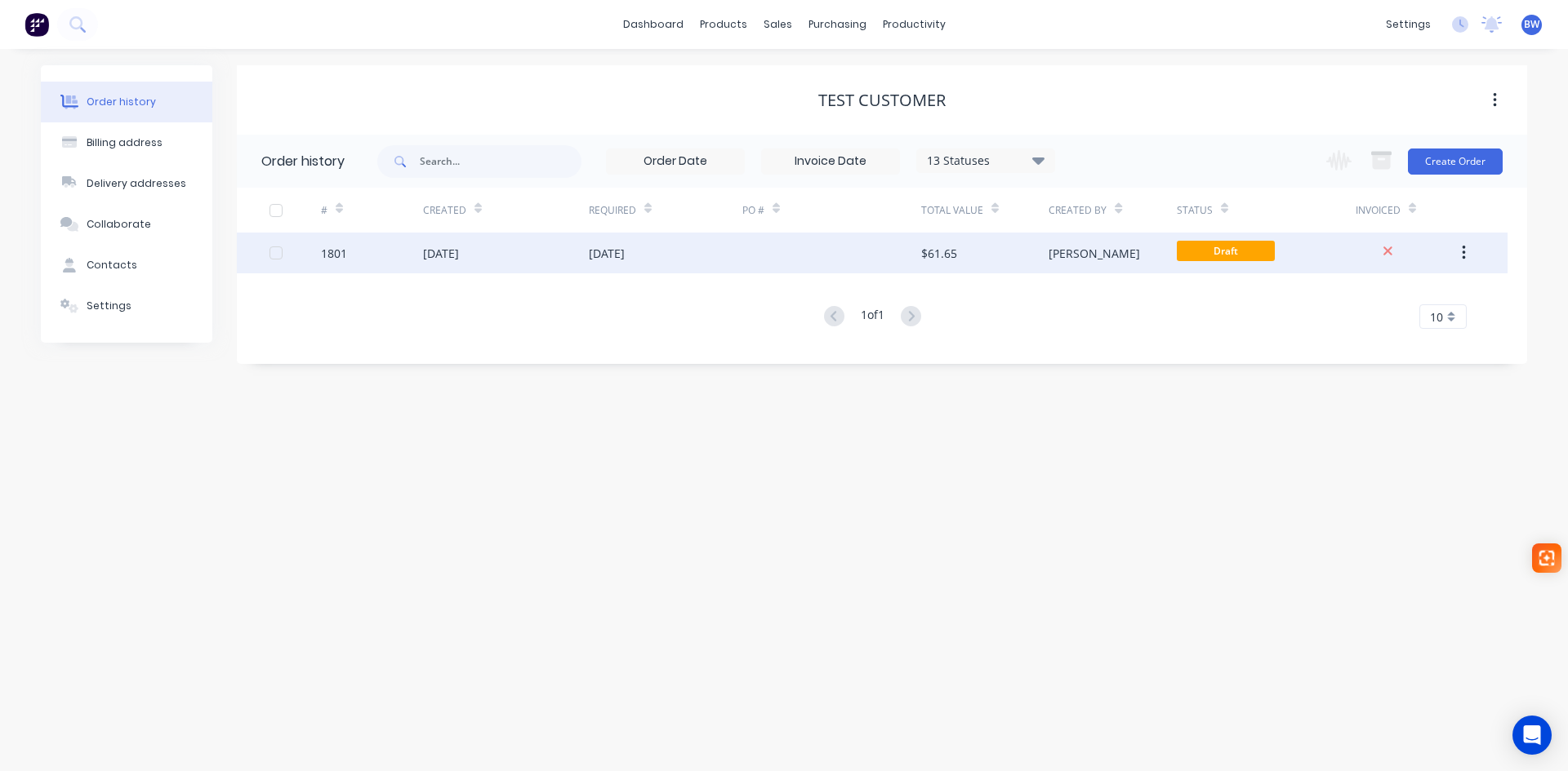
click at [627, 262] on div "25 Sep 2025" at bounding box center [666, 252] width 154 height 41
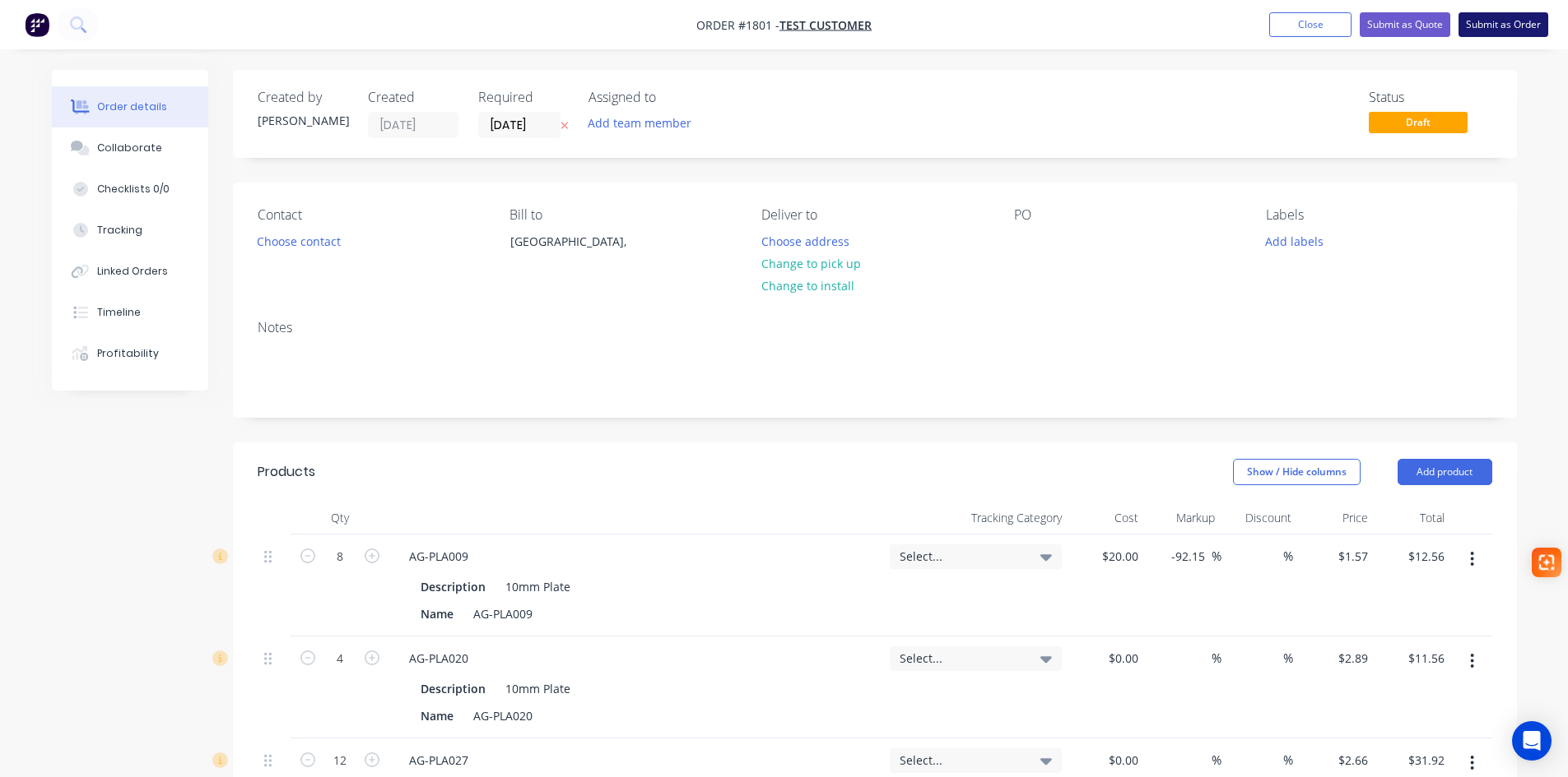
click at [1501, 18] on button "Submit as Order" at bounding box center [1503, 24] width 90 height 24
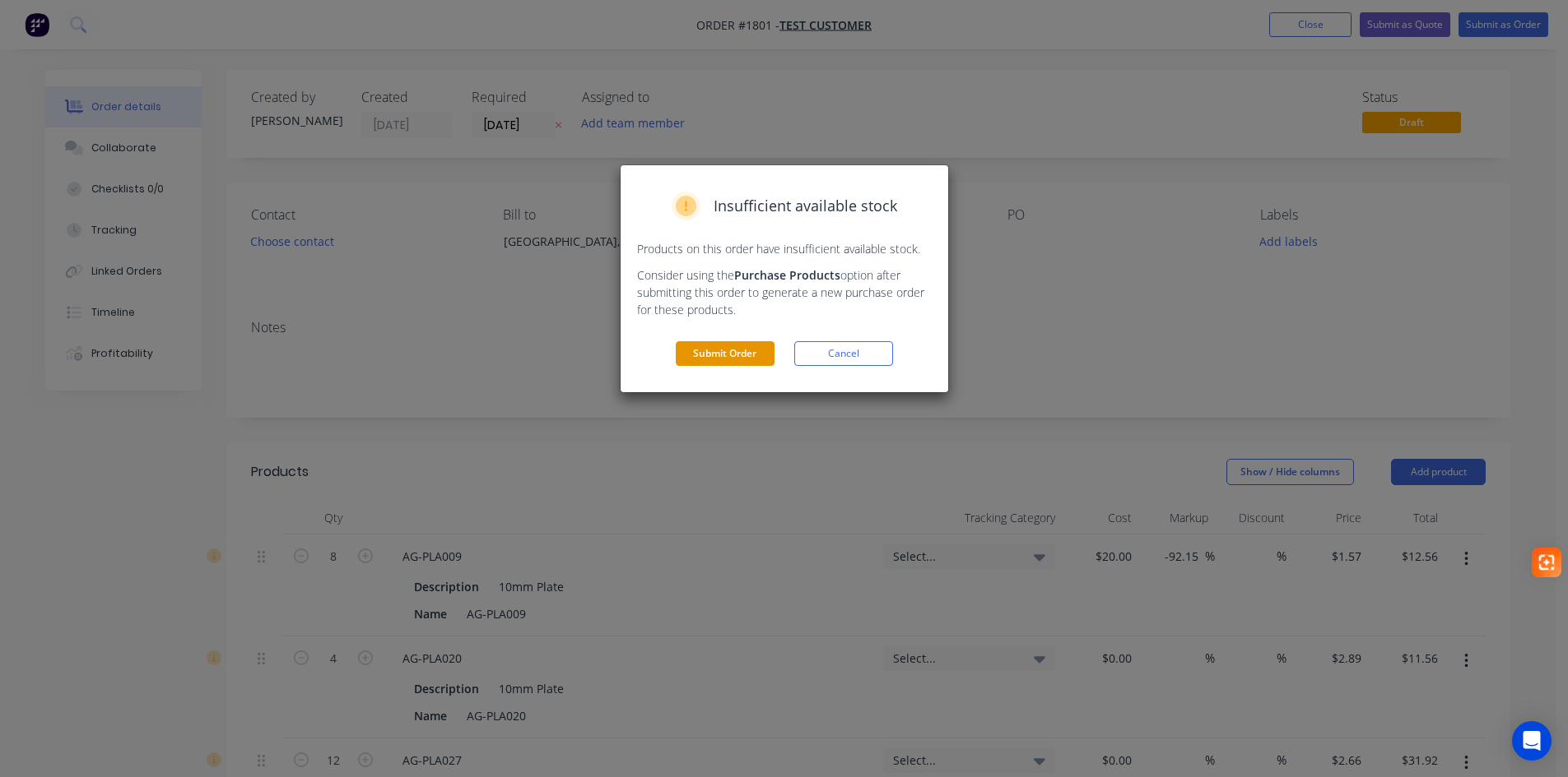
click at [707, 358] on button "Submit Order" at bounding box center [724, 354] width 98 height 24
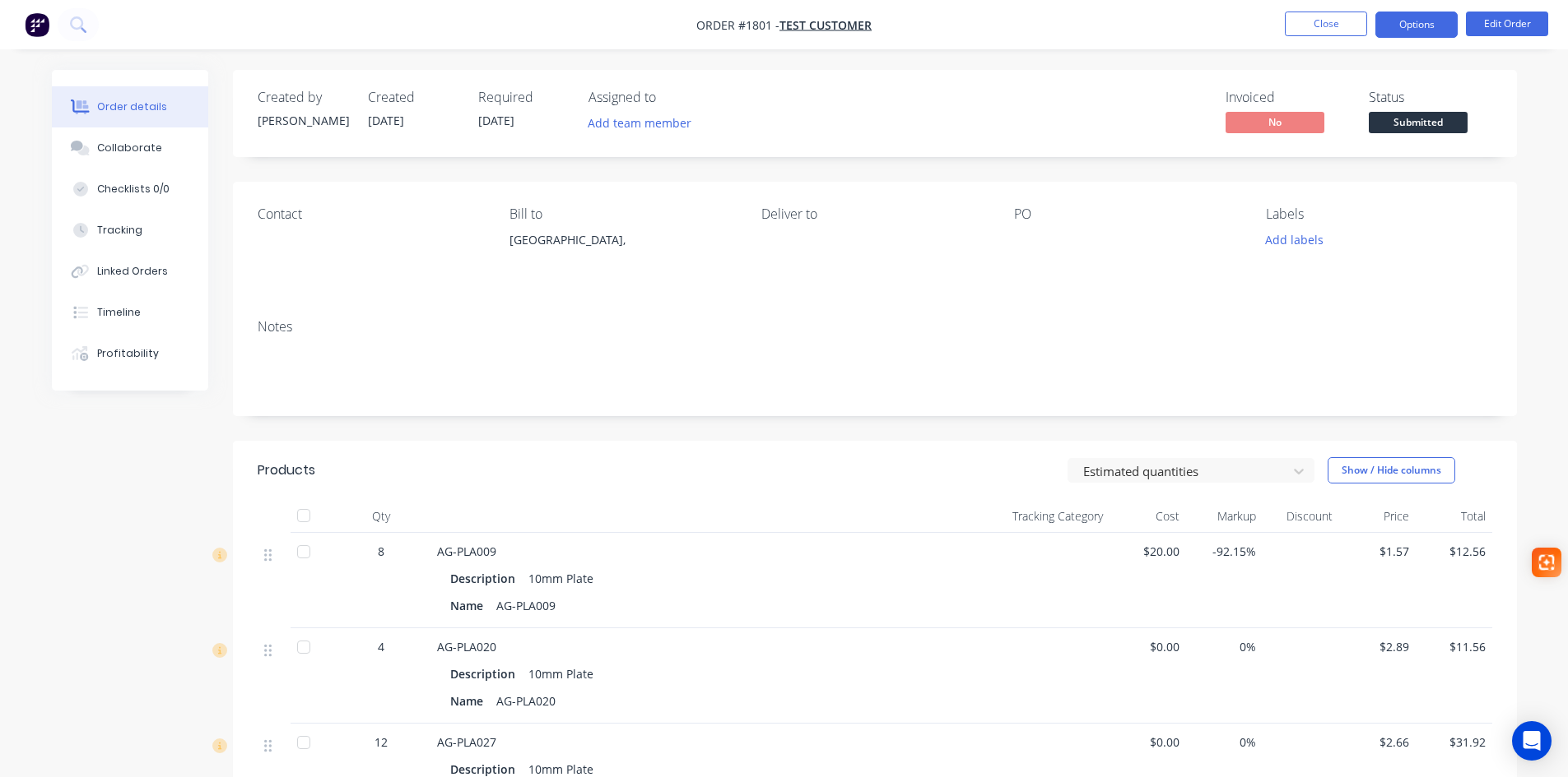
click at [1429, 26] on button "Options" at bounding box center [1416, 24] width 82 height 26
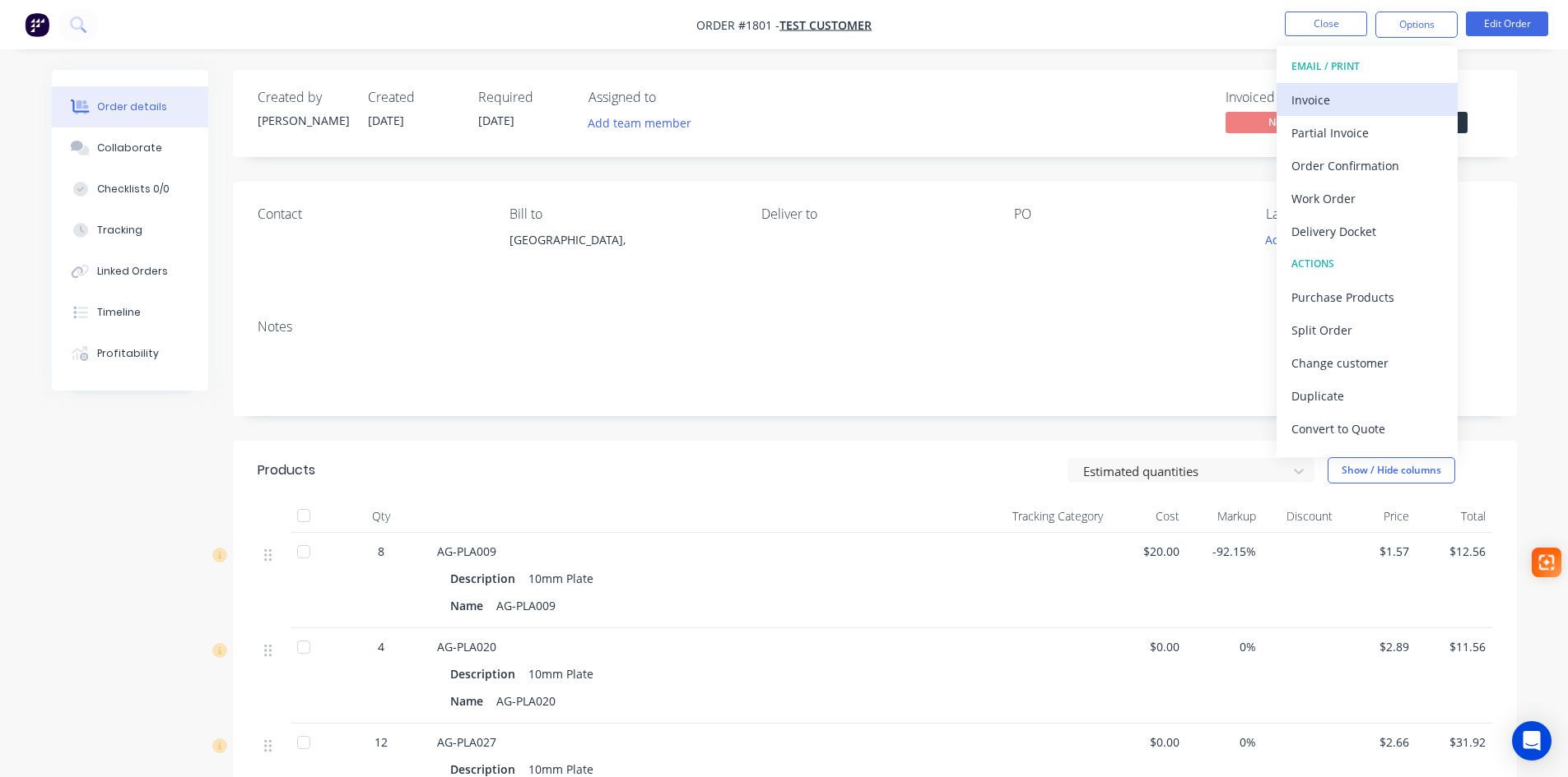
click at [1305, 96] on div "Invoice" at bounding box center [1368, 99] width 152 height 24
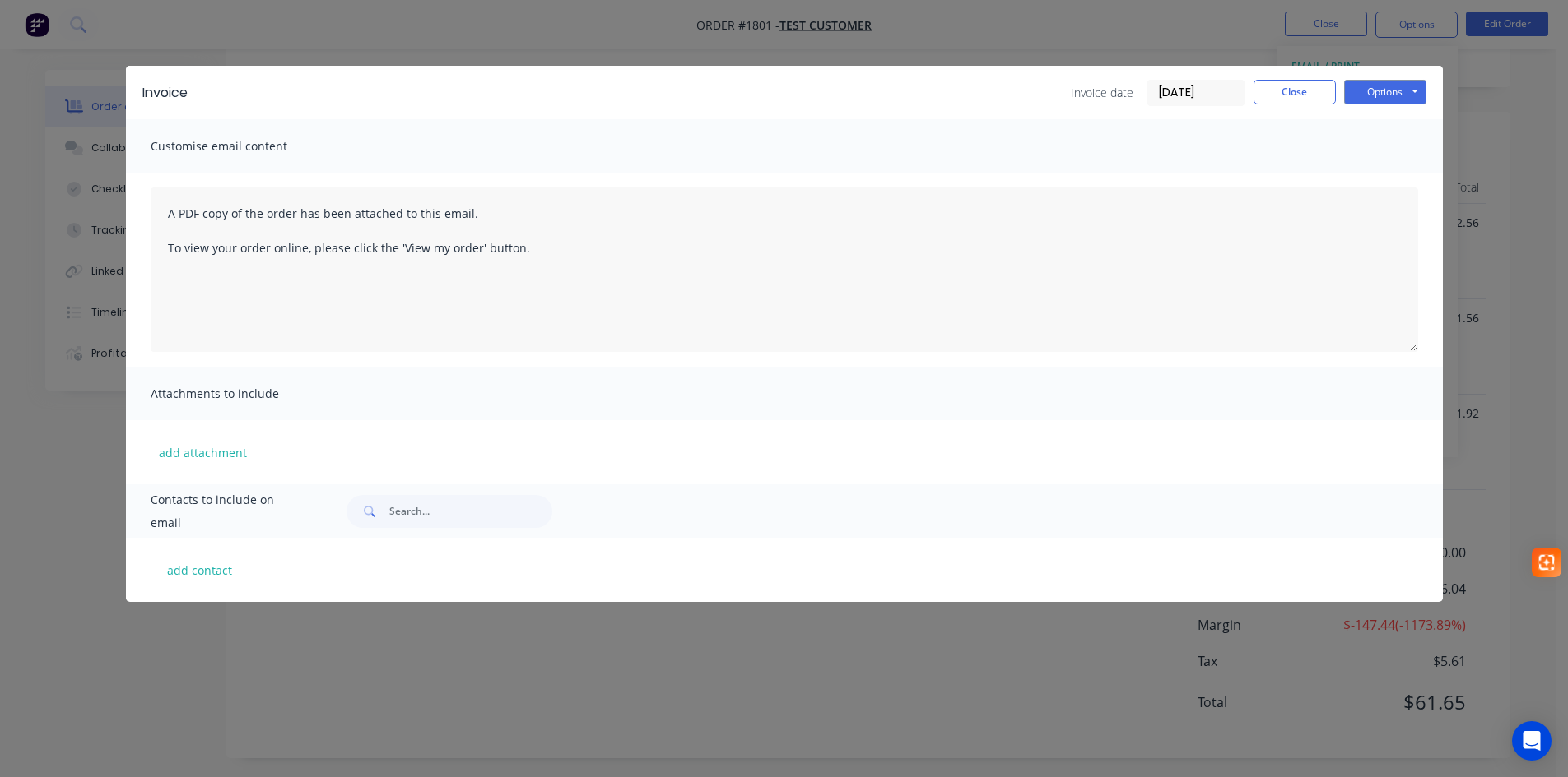
scroll to position [355, 0]
click at [1376, 97] on button "Options" at bounding box center [1385, 92] width 82 height 24
click at [1277, 97] on button "Close" at bounding box center [1294, 92] width 82 height 24
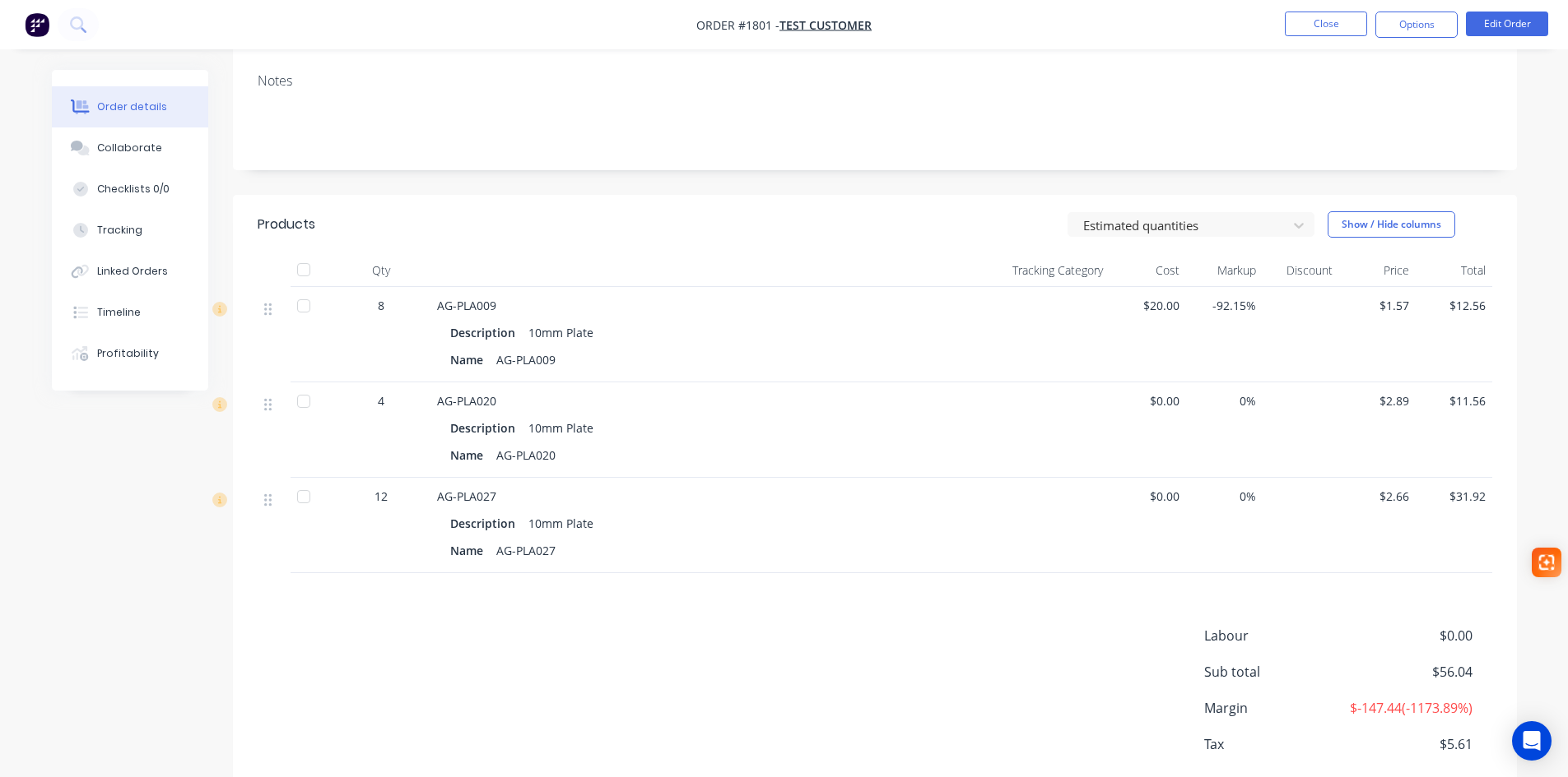
scroll to position [247, 0]
click at [1280, 220] on div "Estimated quantities" at bounding box center [1180, 225] width 207 height 24
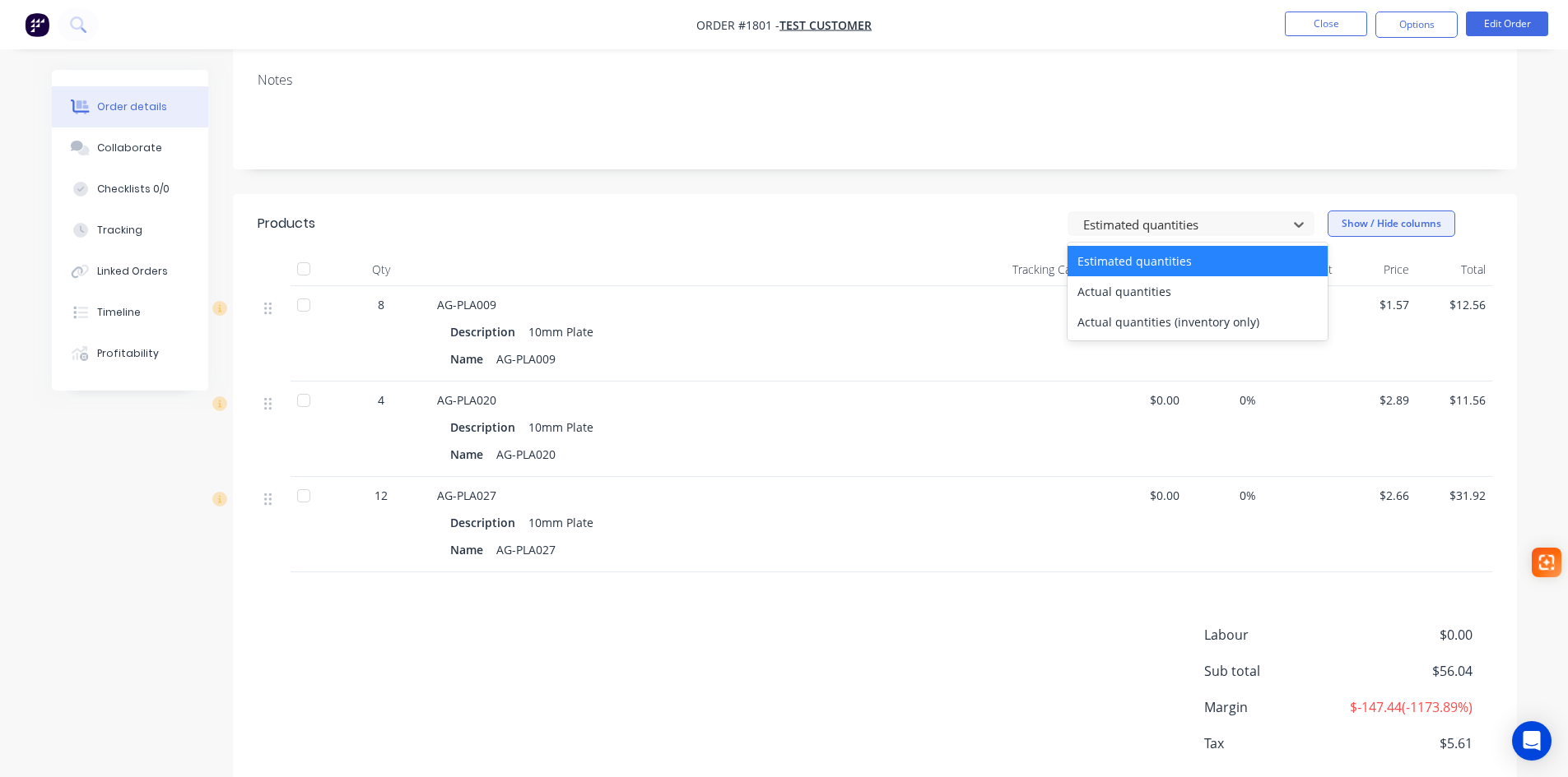
click at [1380, 221] on button "Show / Hide columns" at bounding box center [1391, 224] width 127 height 26
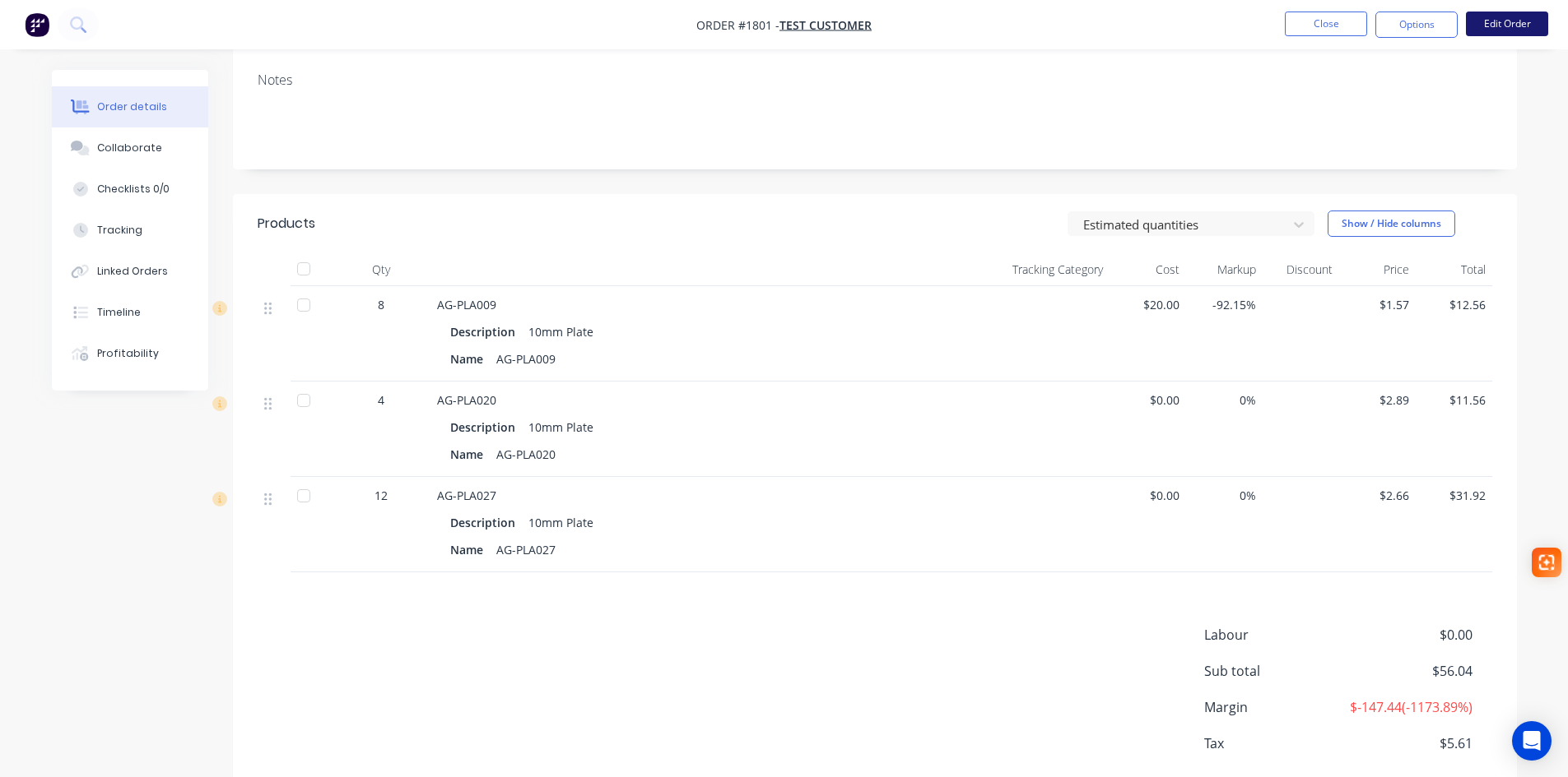
click at [1508, 27] on button "Edit Order" at bounding box center [1507, 24] width 82 height 24
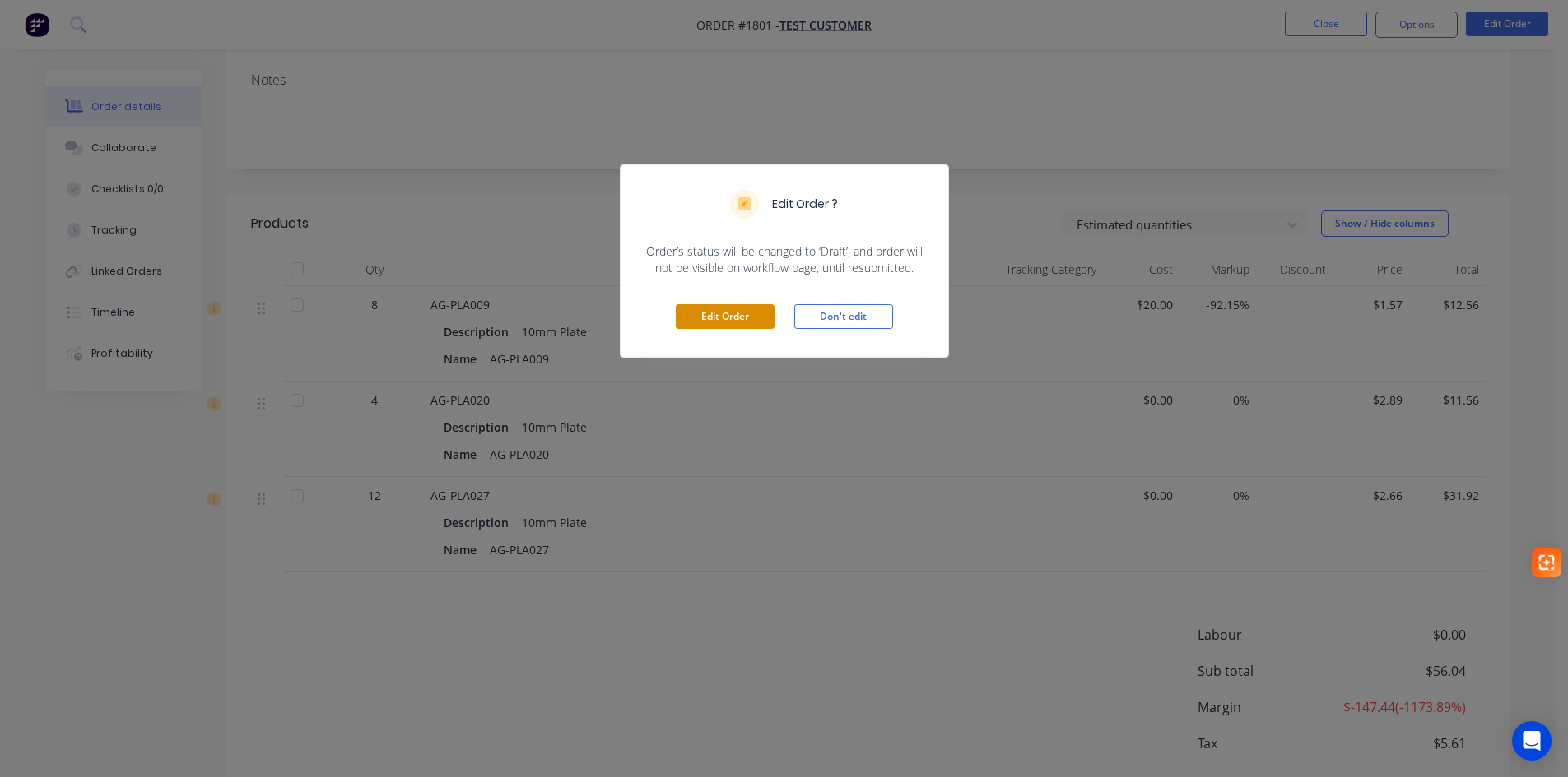
click at [731, 318] on button "Edit Order" at bounding box center [724, 316] width 98 height 24
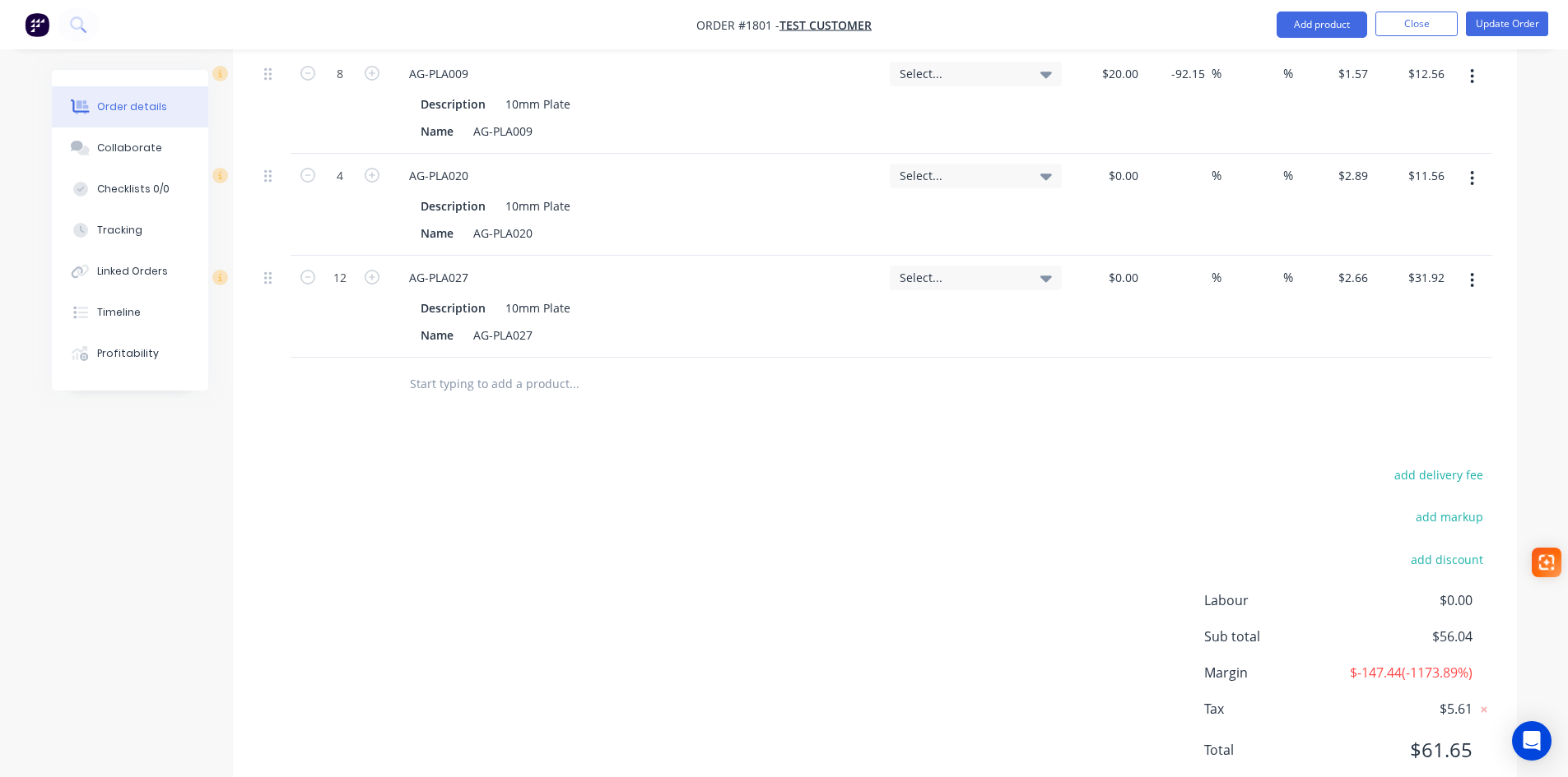
scroll to position [494, 0]
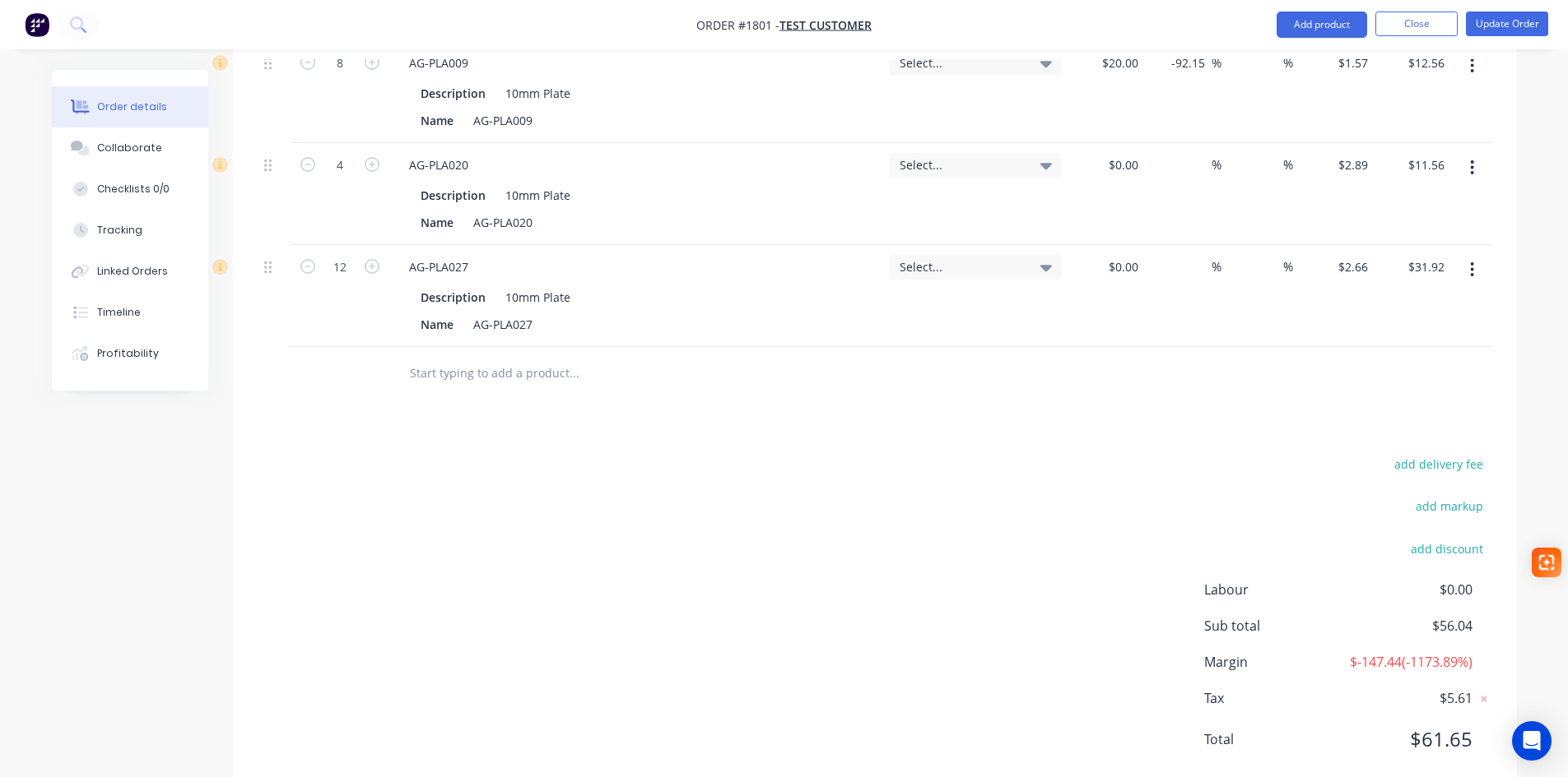
click at [512, 377] on input "text" at bounding box center [574, 374] width 329 height 33
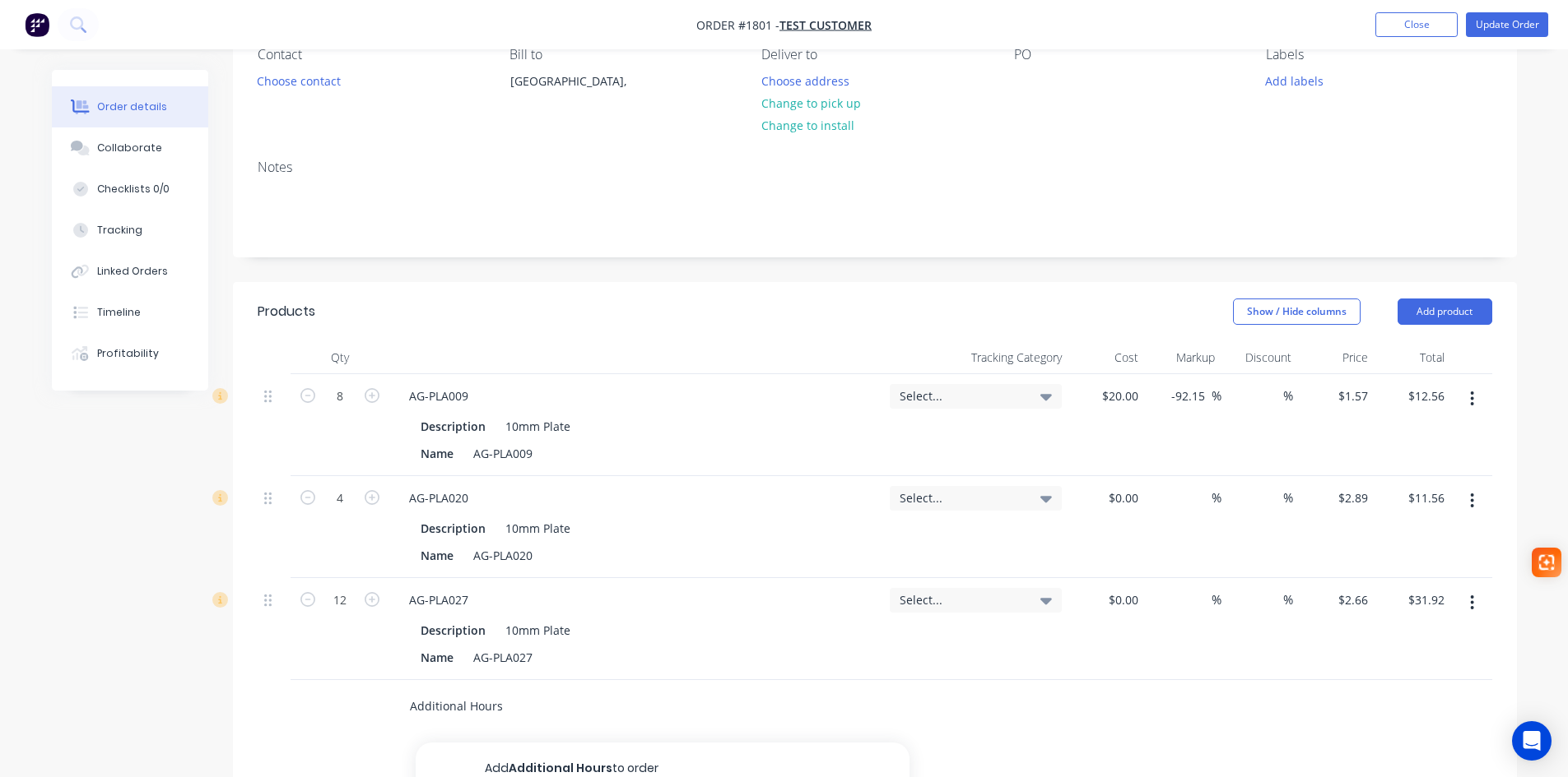
scroll to position [165, 0]
type input "Additional Hours"
click at [1445, 306] on button "Add product" at bounding box center [1445, 307] width 95 height 26
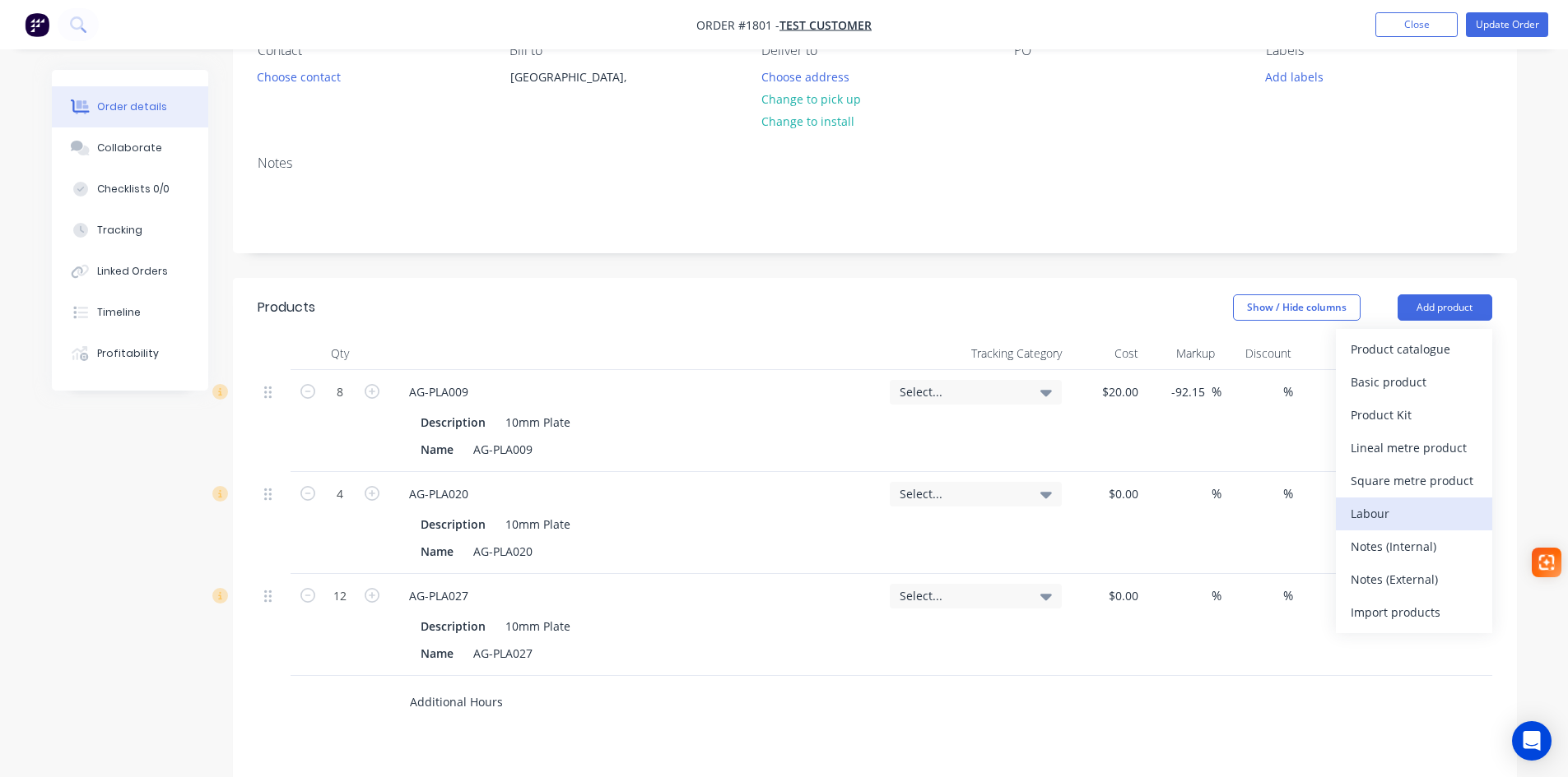
click at [1381, 519] on div "Labour" at bounding box center [1414, 513] width 126 height 24
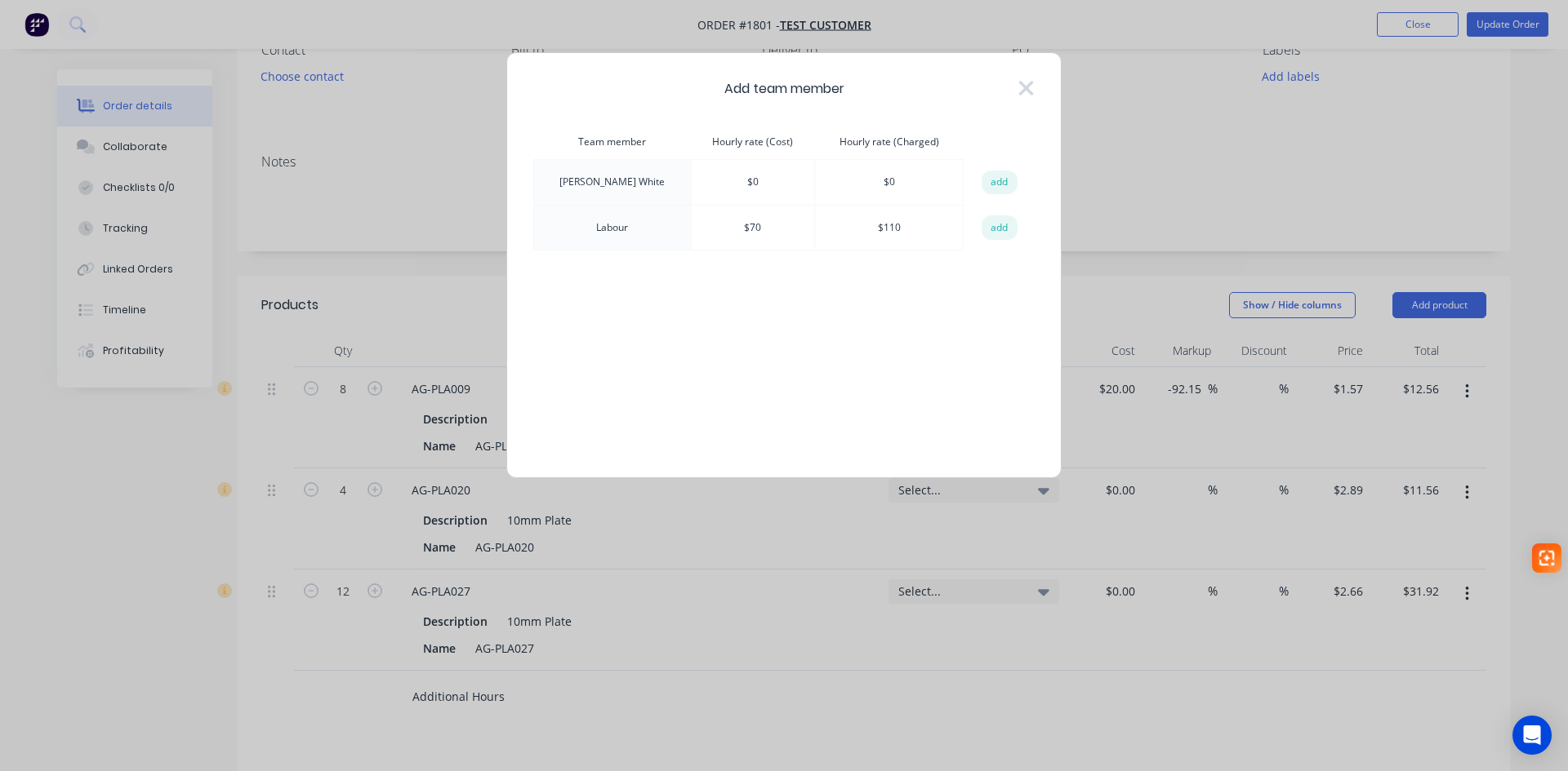
click at [716, 228] on td "$ 70" at bounding box center [753, 227] width 125 height 46
click at [999, 227] on button "add" at bounding box center [1000, 227] width 36 height 24
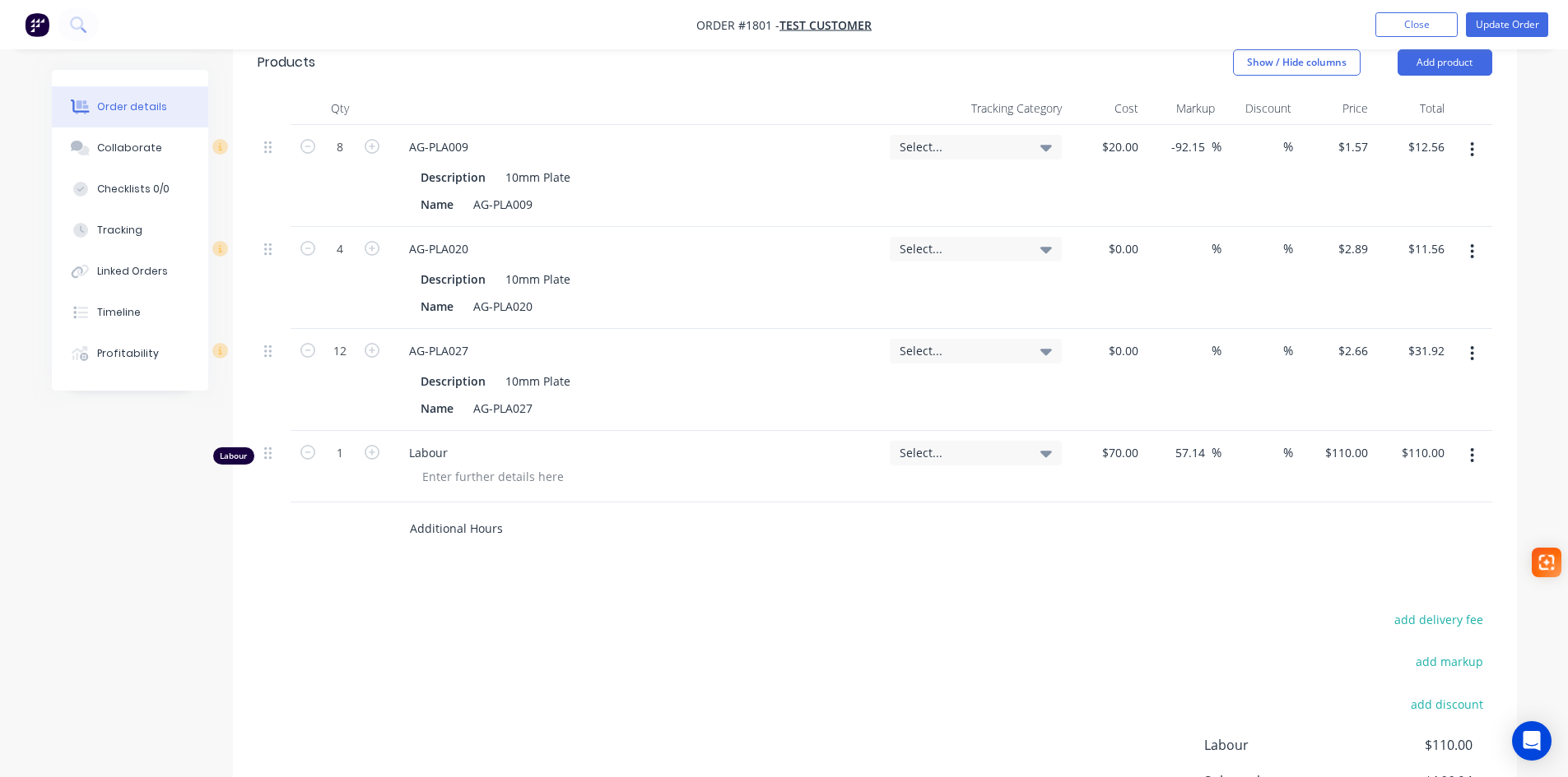
scroll to position [411, 0]
click at [451, 470] on div at bounding box center [492, 475] width 168 height 24
type input "$70.00"
click at [1031, 454] on div "Select..." at bounding box center [975, 451] width 153 height 15
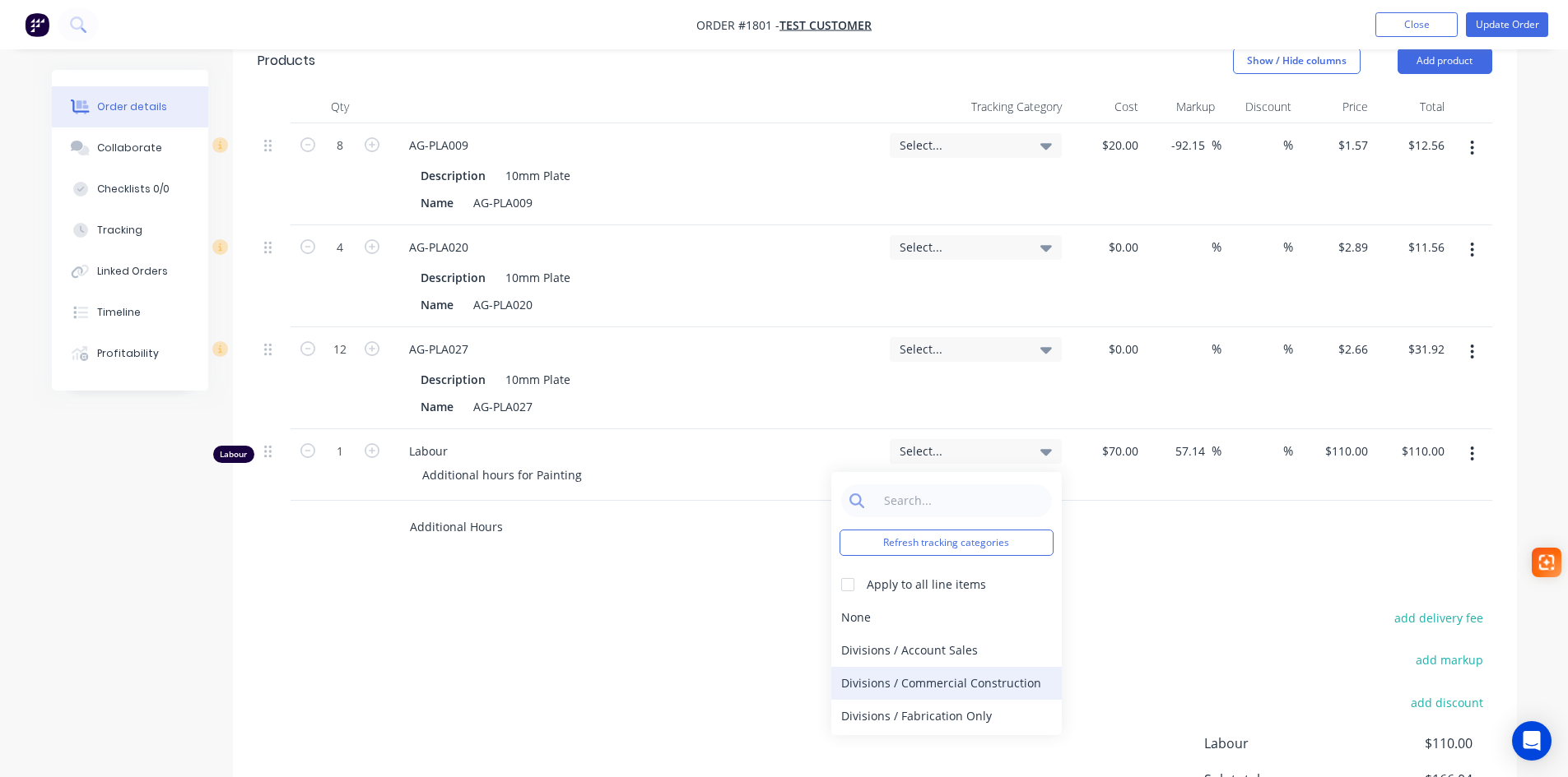
scroll to position [82, 0]
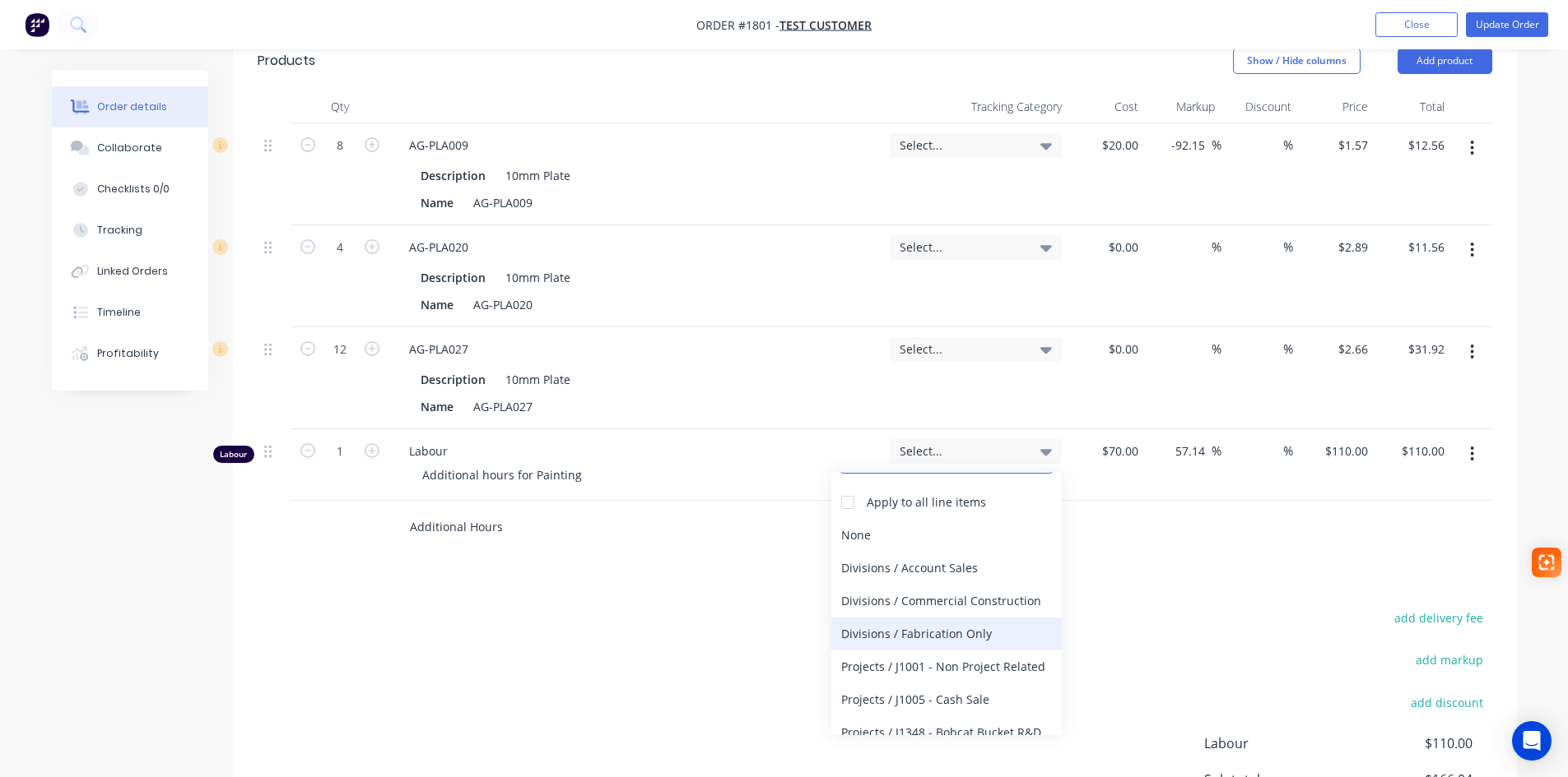
click at [952, 640] on div "Divisions / Fabrication Only" at bounding box center [947, 634] width 230 height 33
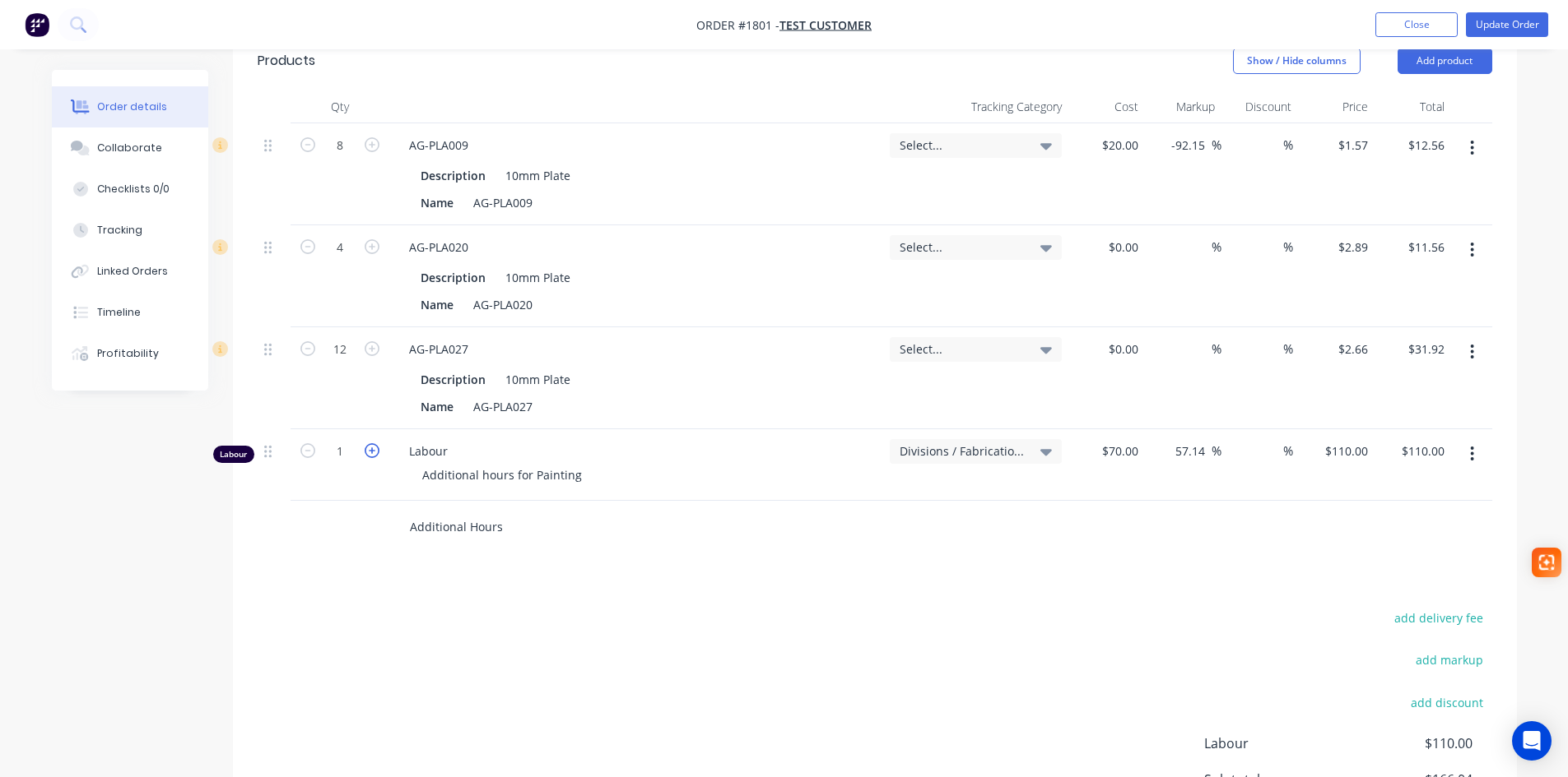
click at [375, 450] on icon "button" at bounding box center [371, 450] width 15 height 15
type input "2"
type input "$220.00"
click at [375, 450] on icon "button" at bounding box center [371, 450] width 15 height 15
type input "3"
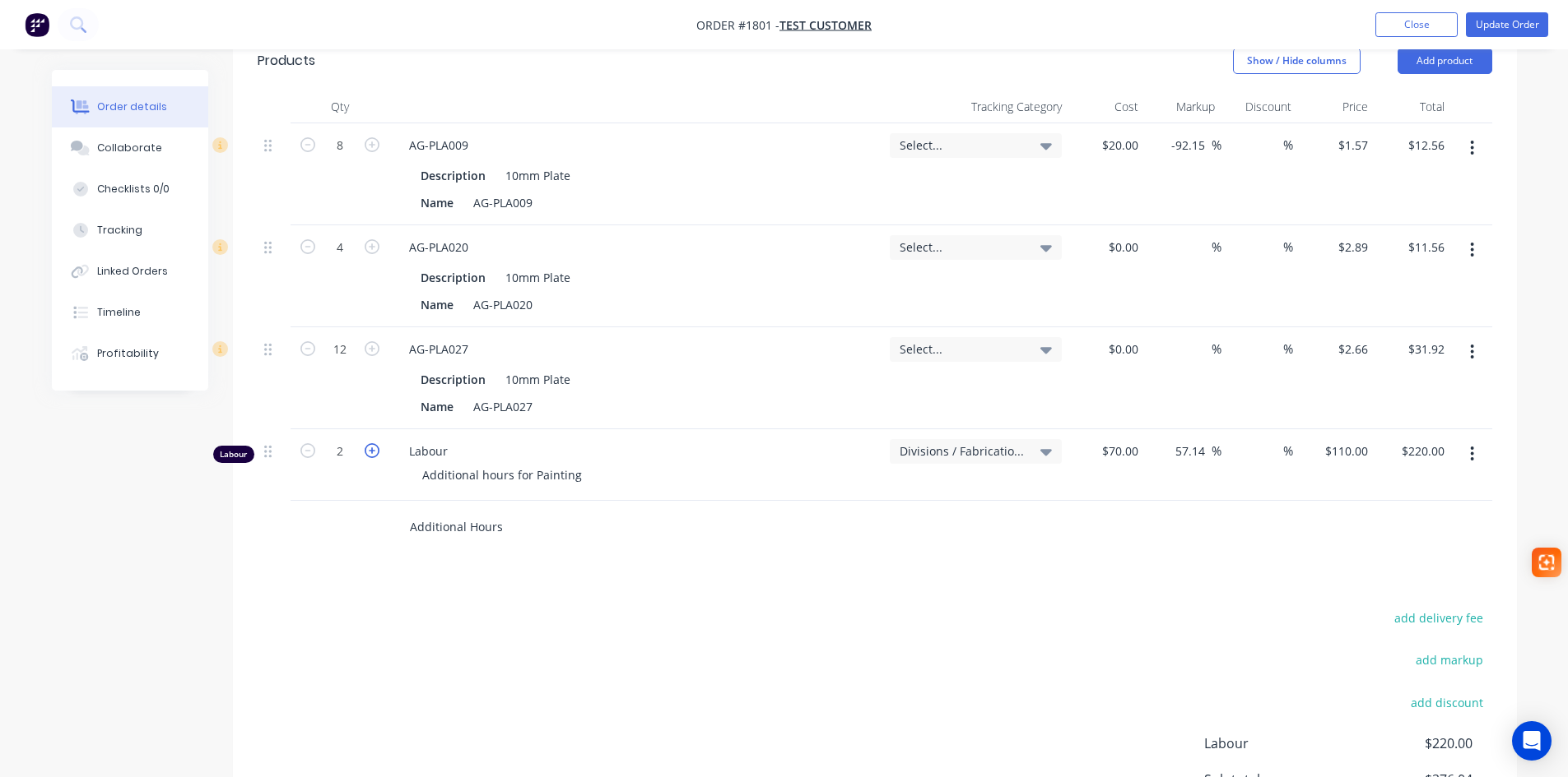
type input "$330.00"
click at [375, 450] on icon "button" at bounding box center [371, 450] width 15 height 15
type input "4"
type input "$440.00"
click at [375, 450] on icon "button" at bounding box center [371, 450] width 15 height 15
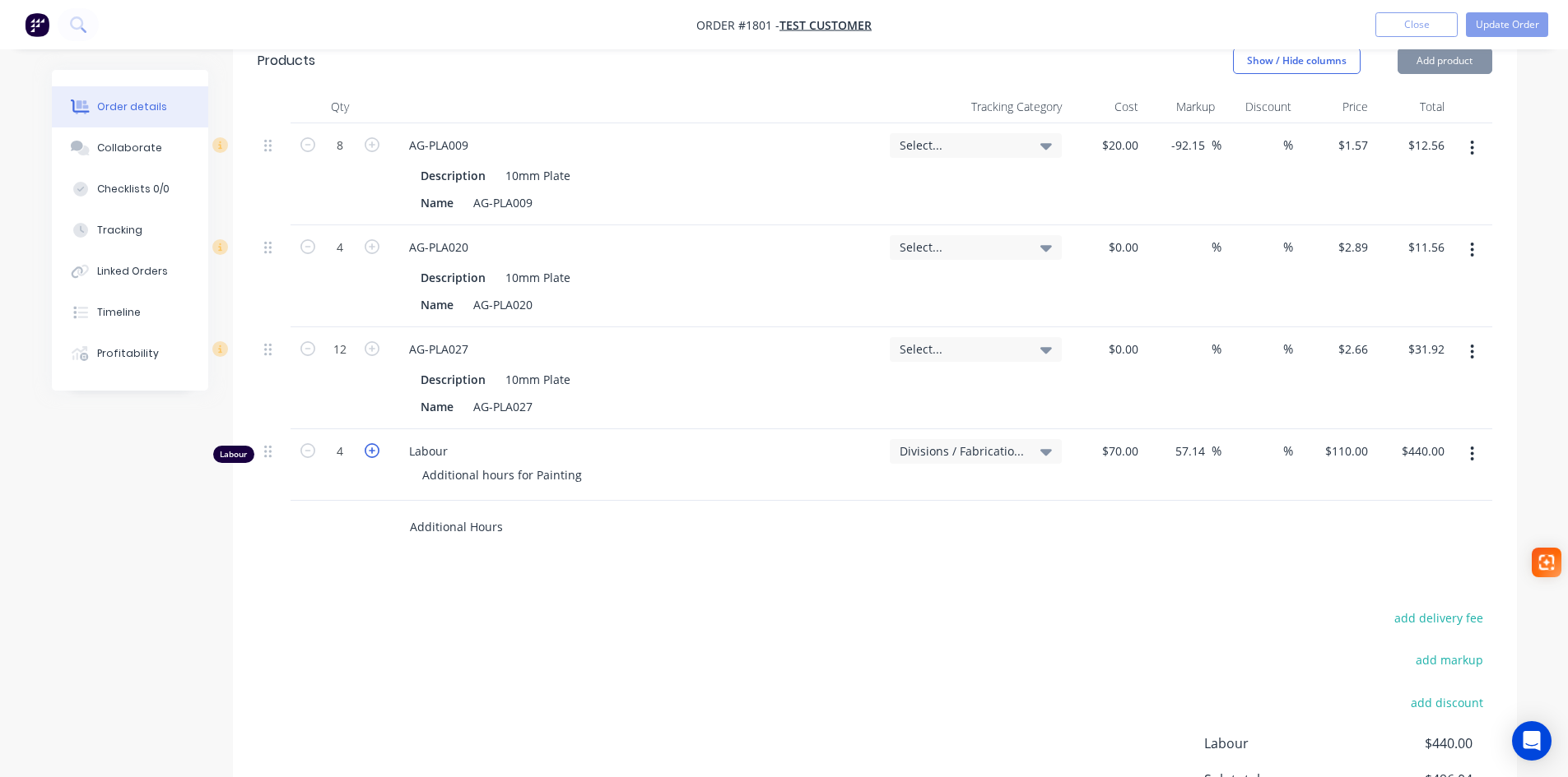
type input "5"
type input "$550.00"
click at [375, 450] on icon "button" at bounding box center [371, 450] width 15 height 15
type input "6"
type input "$660.00"
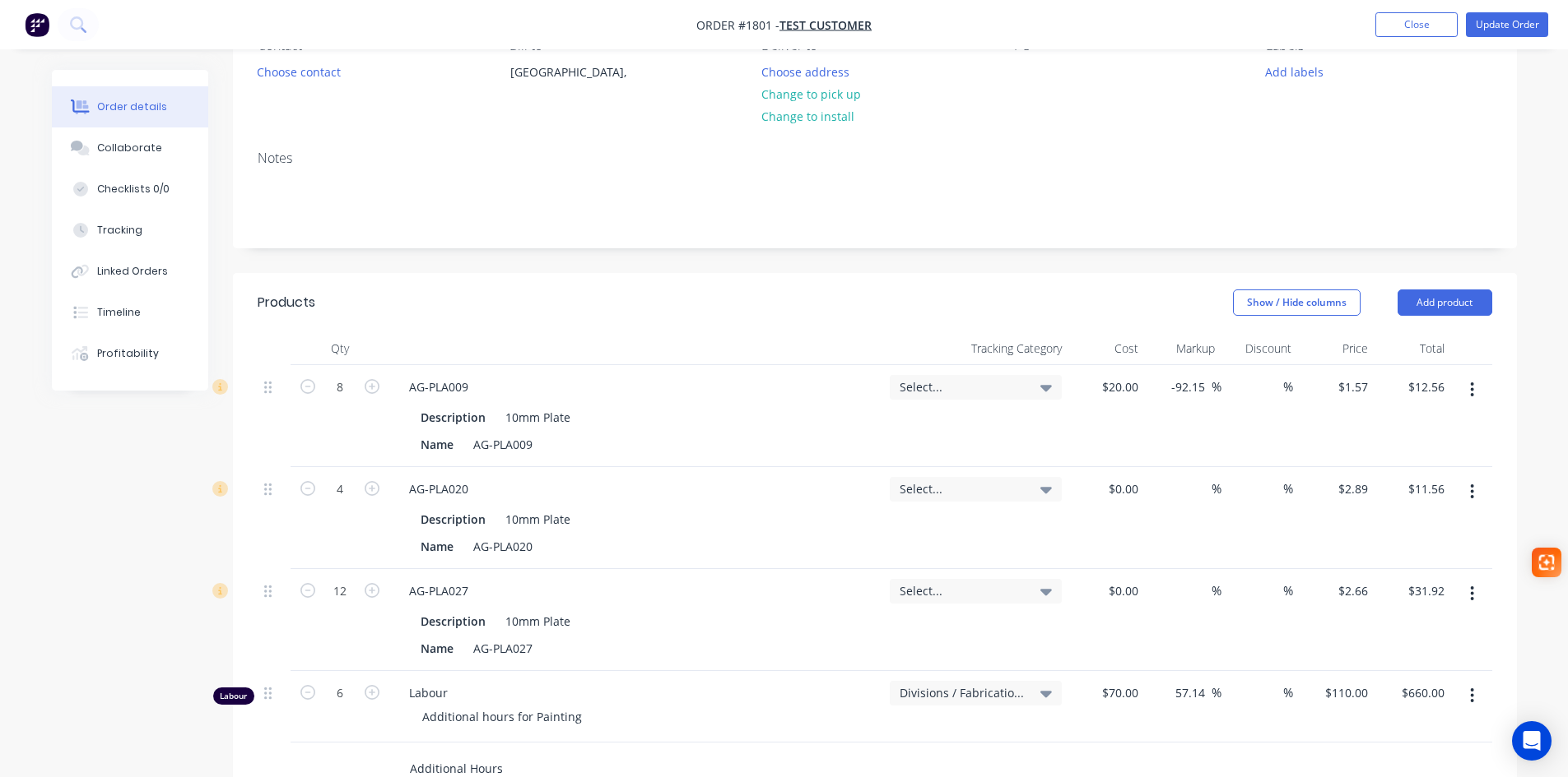
scroll to position [0, 0]
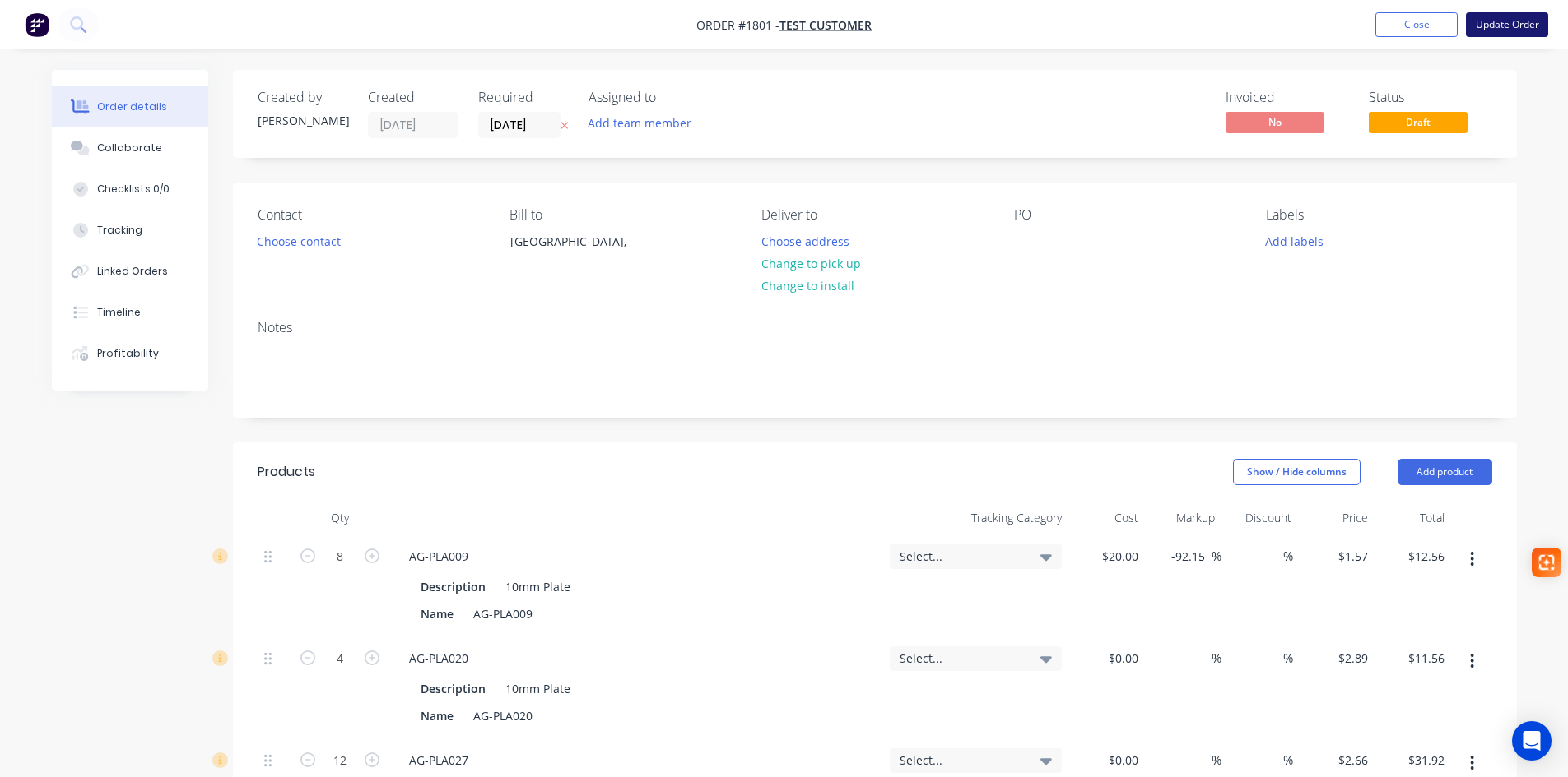
click at [1503, 34] on button "Update Order" at bounding box center [1507, 24] width 82 height 24
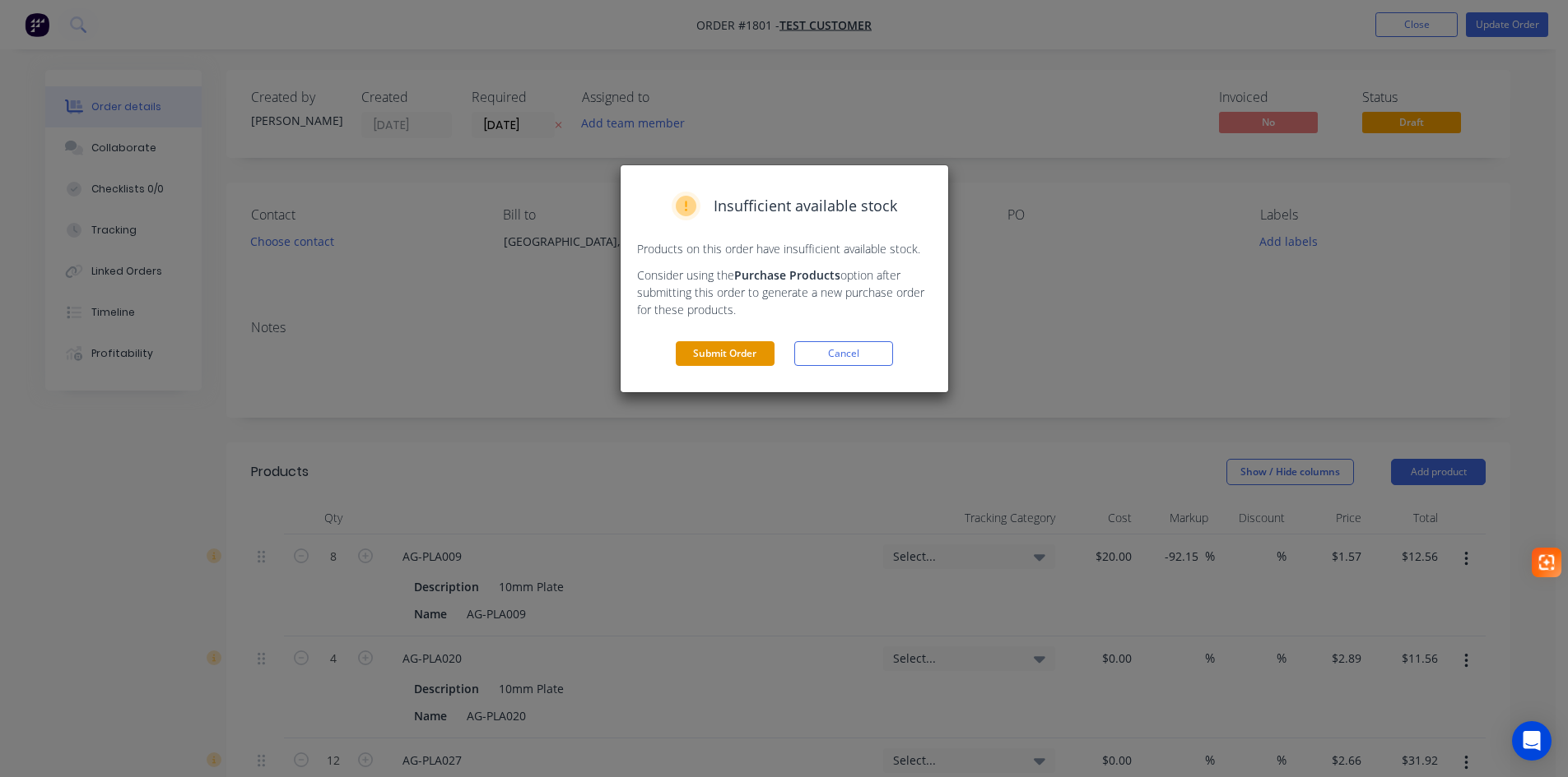
click at [733, 355] on button "Submit Order" at bounding box center [724, 354] width 98 height 24
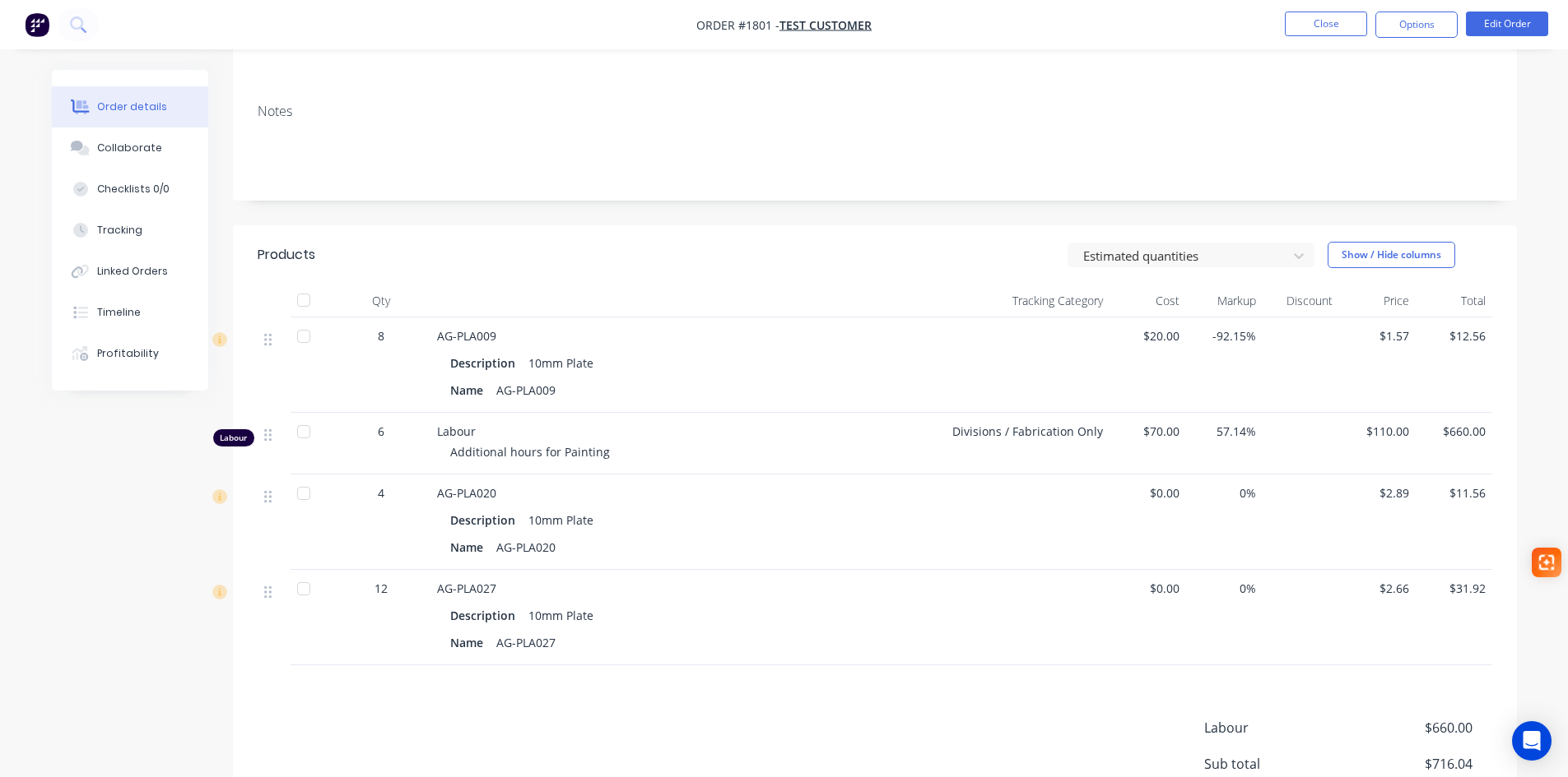
scroll to position [396, 0]
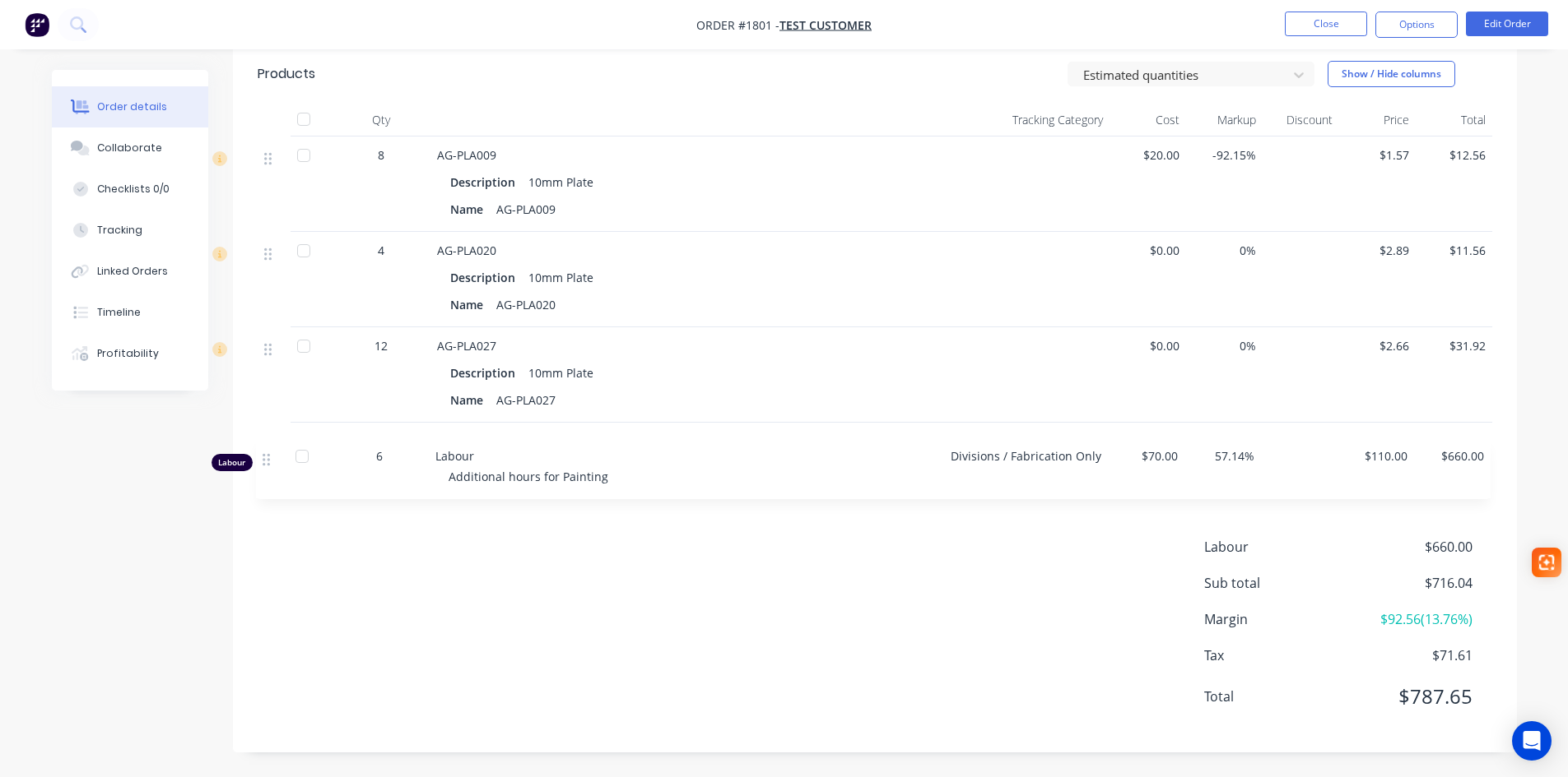
drag, startPoint x: 269, startPoint y: 252, endPoint x: 268, endPoint y: 459, distance: 207.0
click at [268, 459] on div "8 AG-PLA009 Description 10mm Plate Name AG-PLA009 $20.00 -92.15% $1.57 $12.56 L…" at bounding box center [875, 310] width 1235 height 348
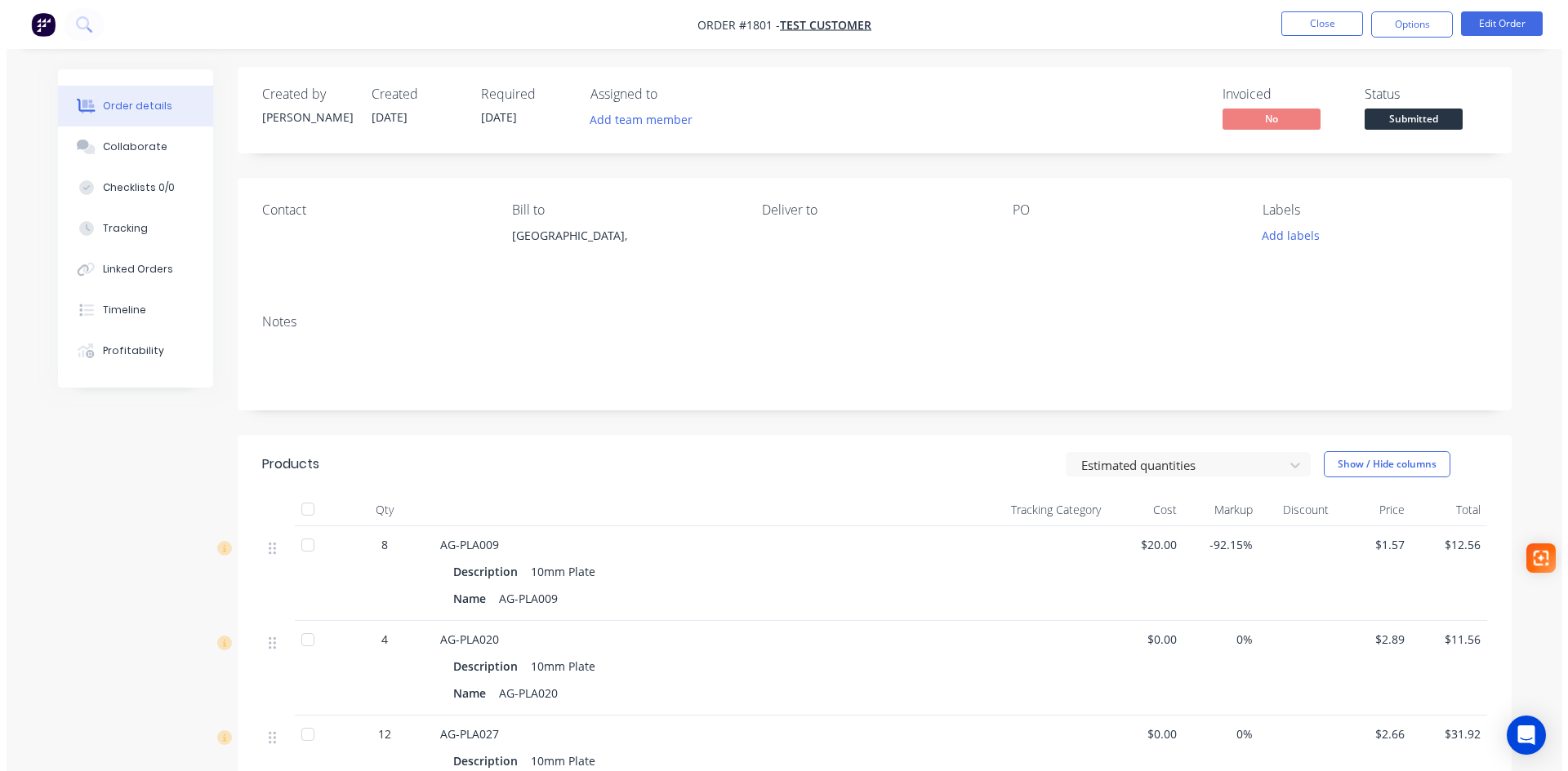
scroll to position [0, 0]
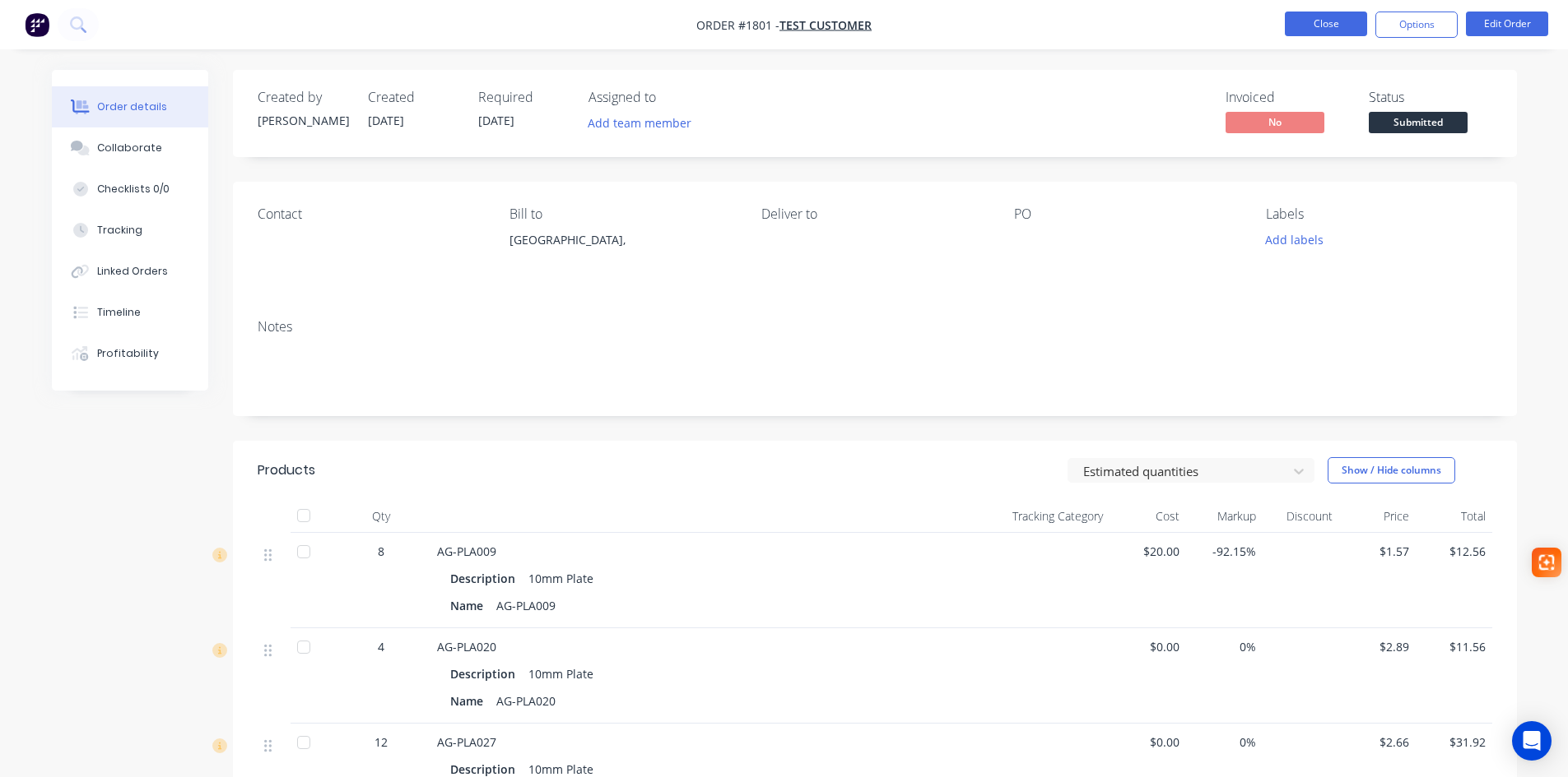
click at [1296, 21] on button "Close" at bounding box center [1326, 24] width 82 height 24
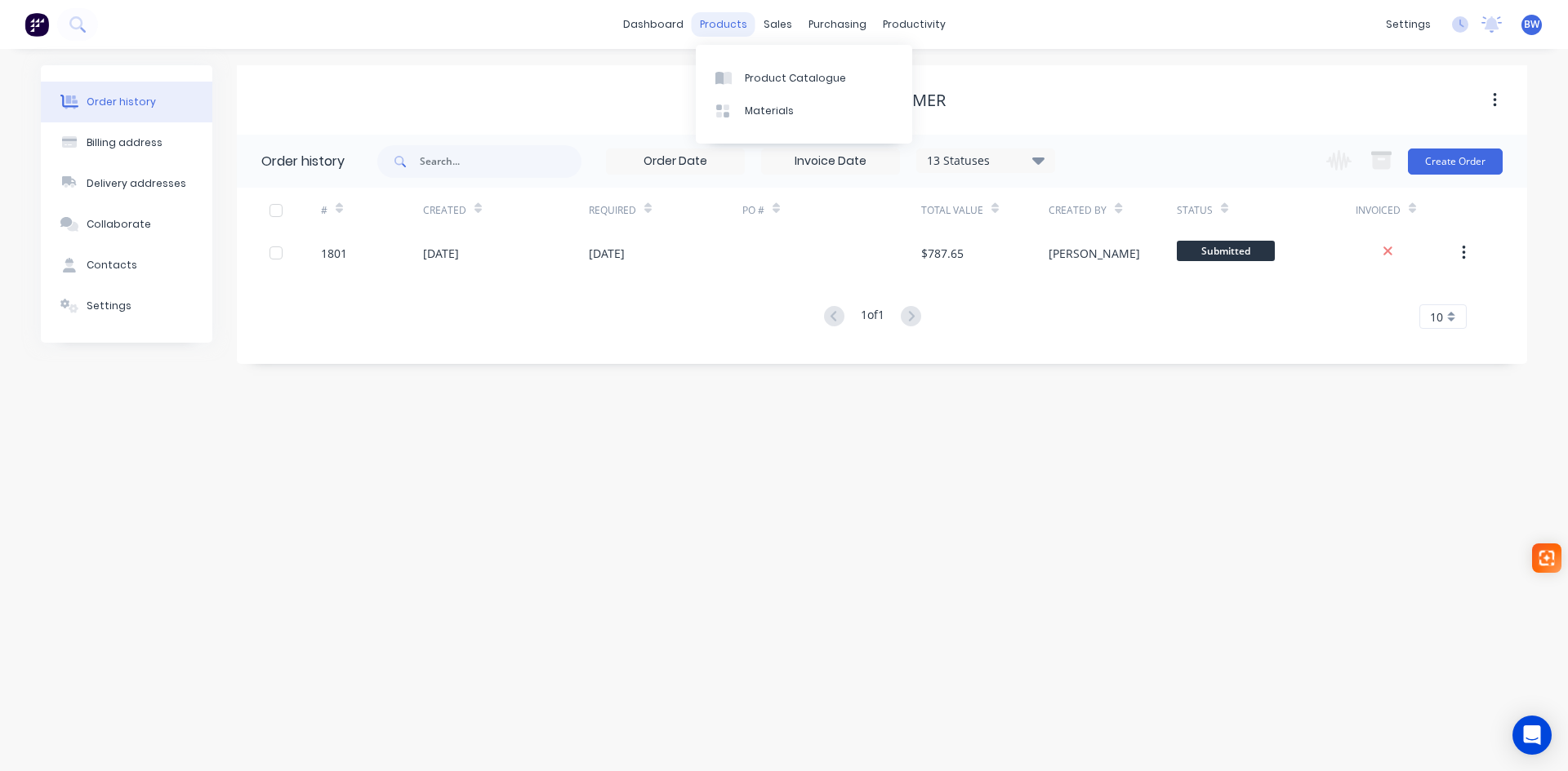
click at [708, 29] on div "products" at bounding box center [724, 24] width 64 height 24
click at [802, 74] on link "Sales Orders" at bounding box center [864, 78] width 216 height 33
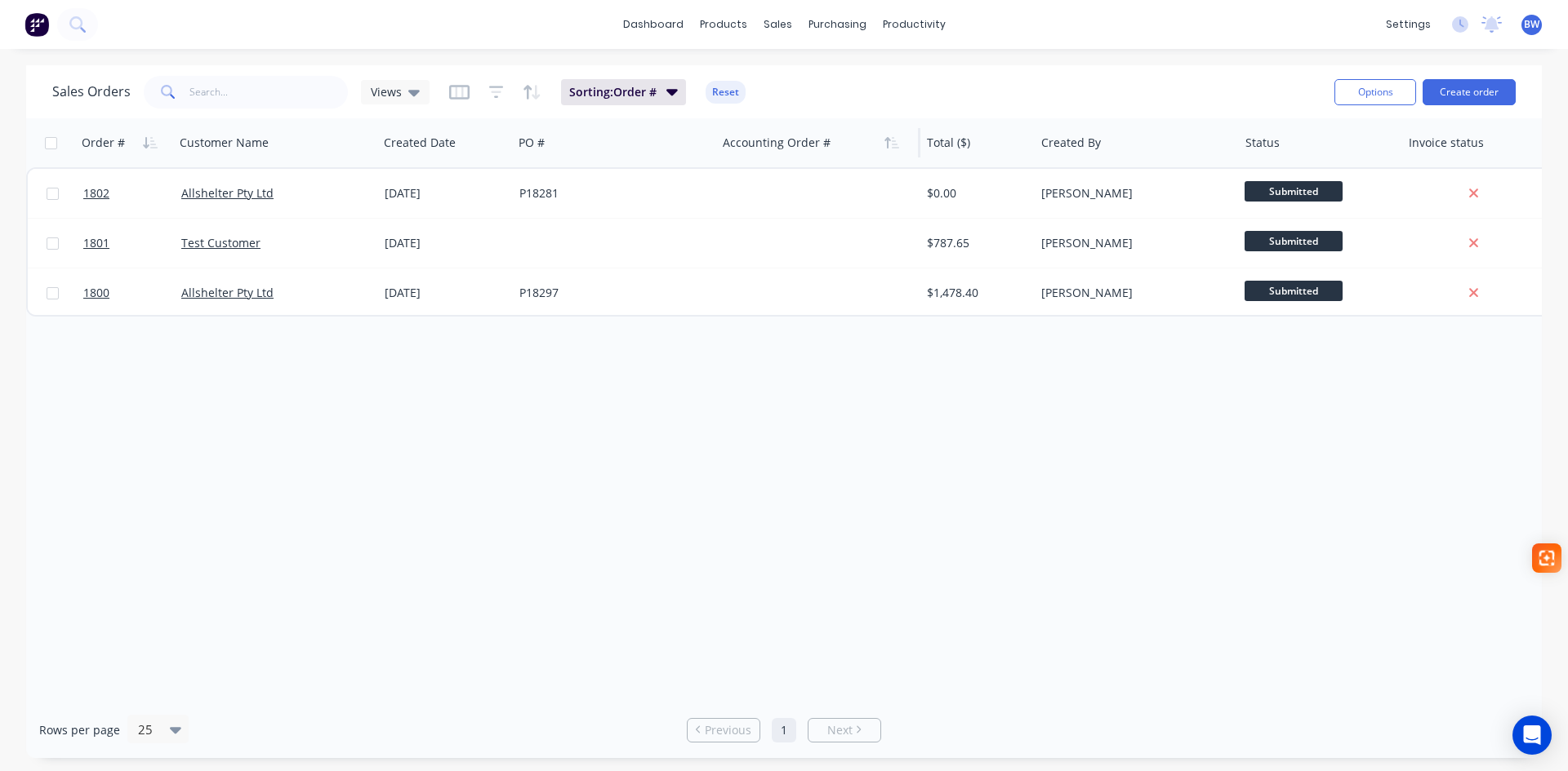
click at [765, 139] on div at bounding box center [814, 143] width 182 height 33
click at [611, 90] on span "Sorting: Order #" at bounding box center [612, 92] width 87 height 16
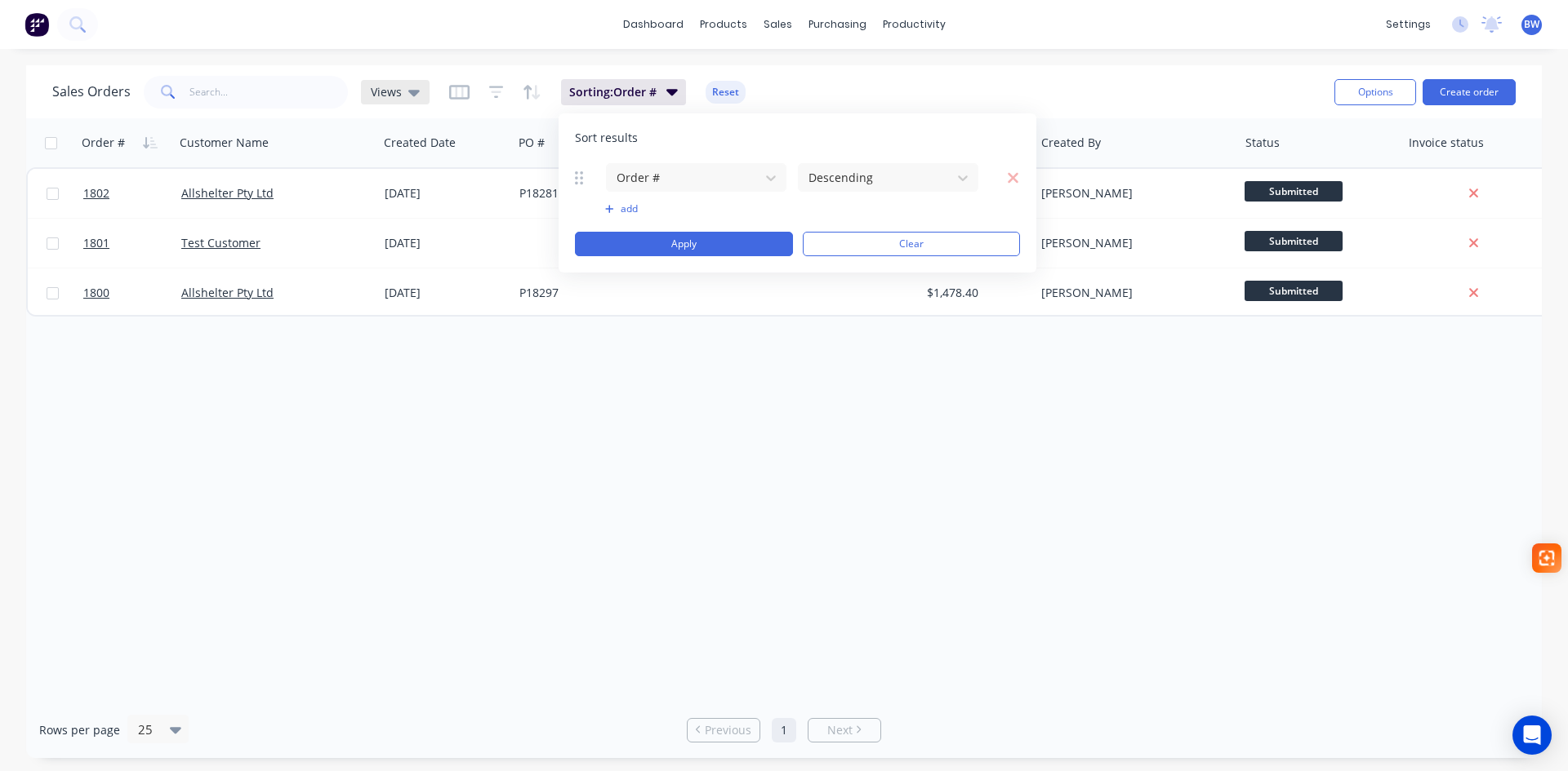
click at [390, 92] on span "Views" at bounding box center [387, 92] width 31 height 17
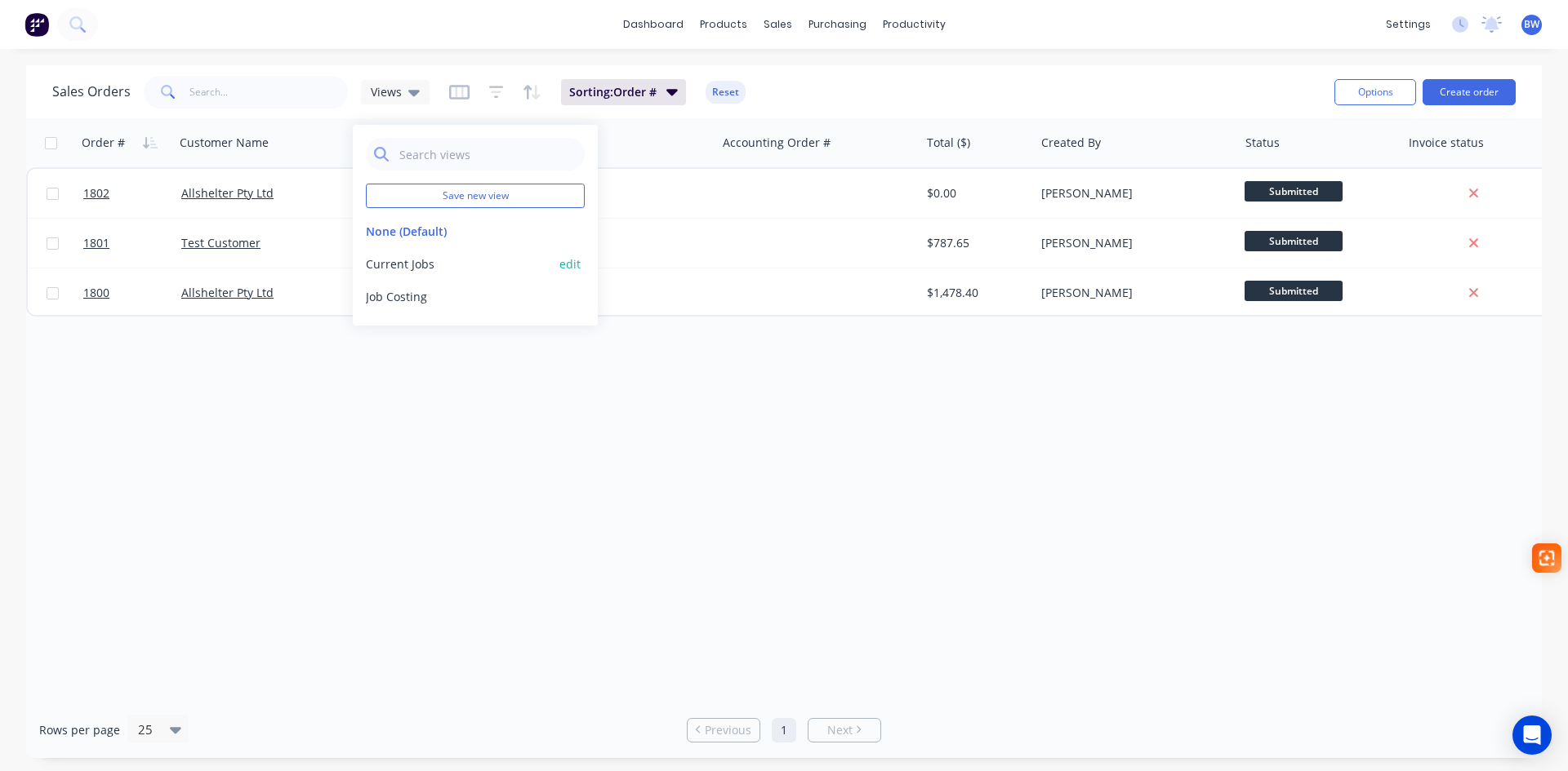
click at [387, 271] on button "Current Jobs" at bounding box center [458, 264] width 186 height 17
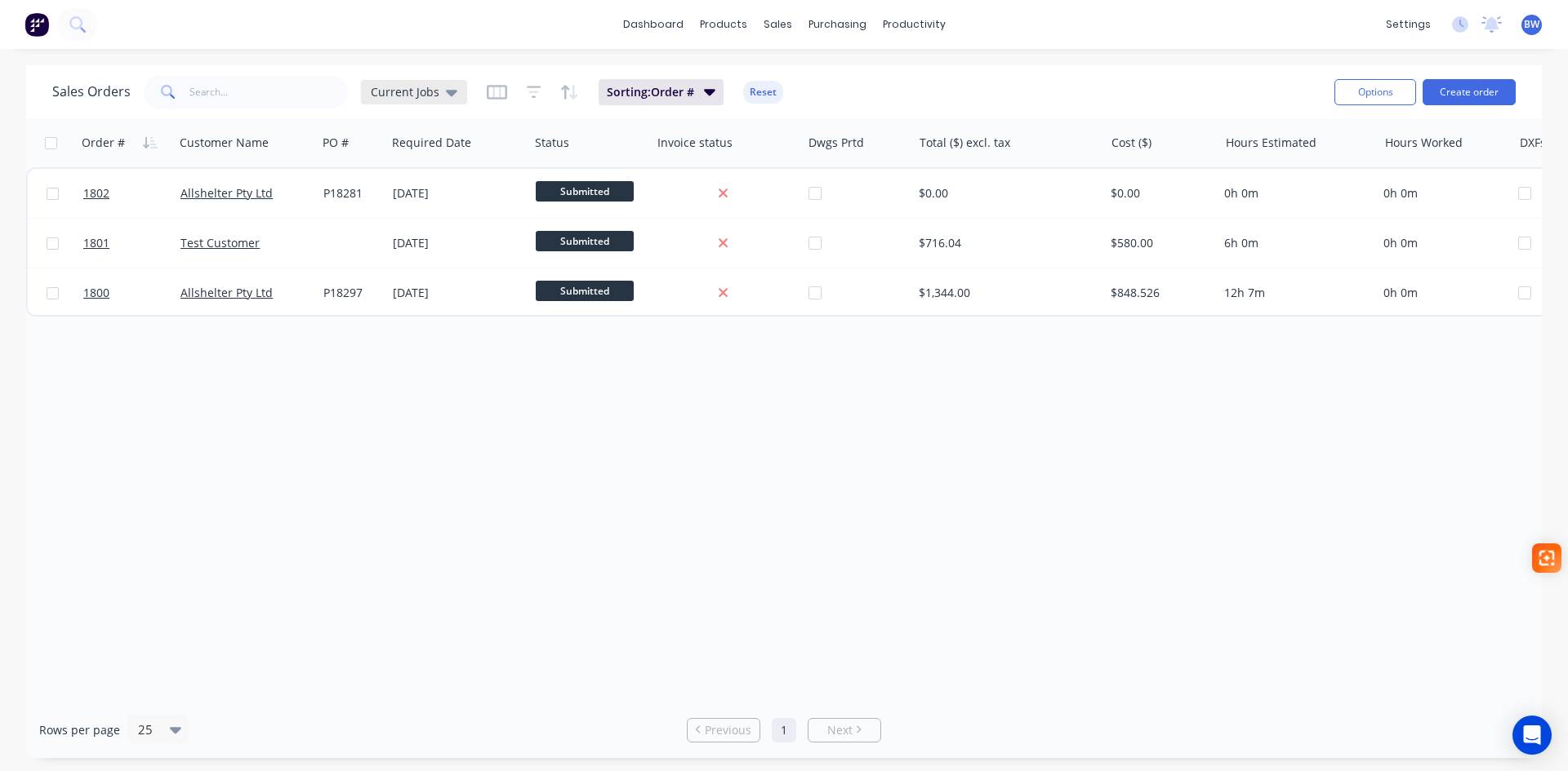
click at [447, 95] on icon at bounding box center [451, 93] width 11 height 7
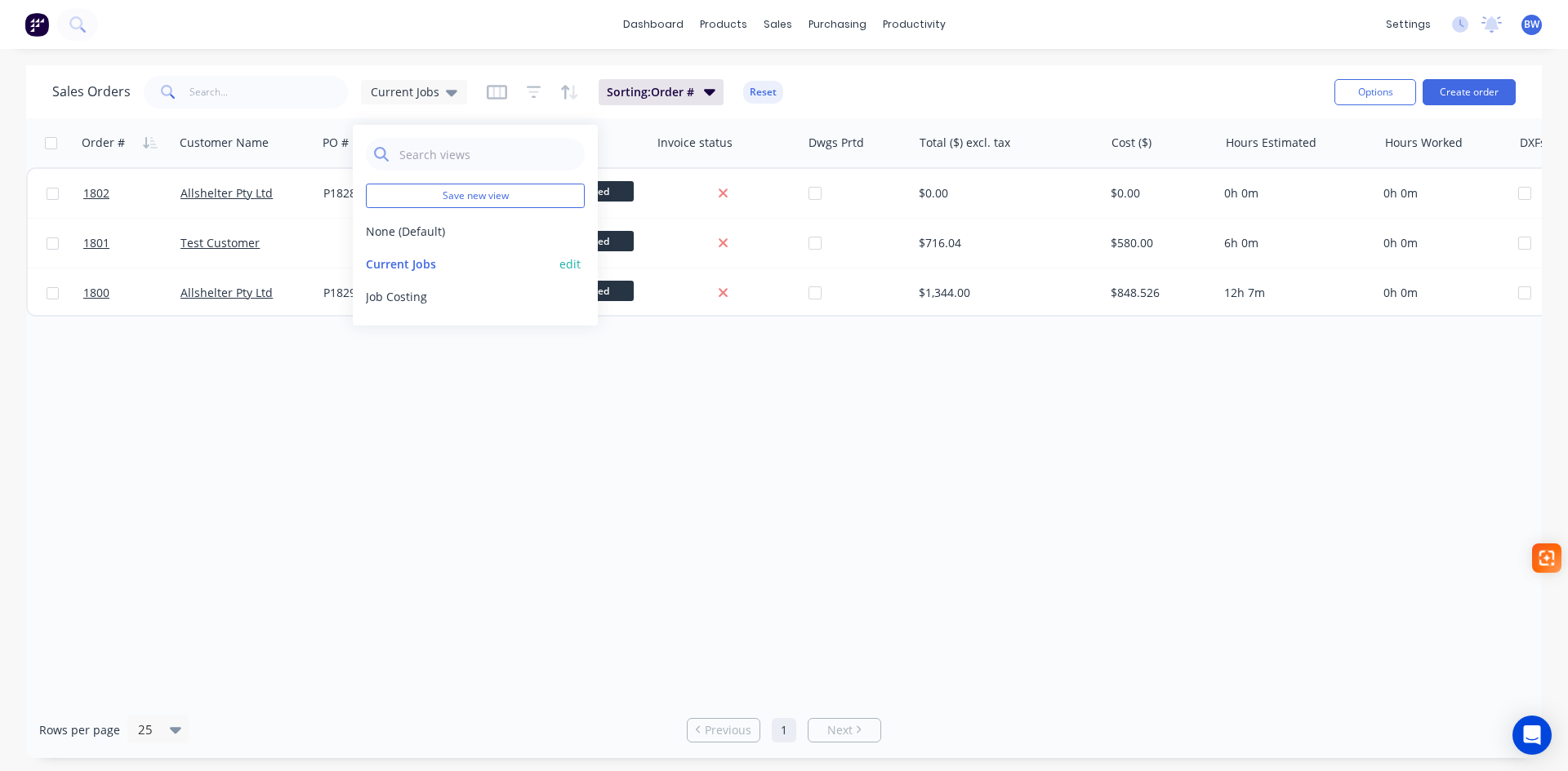
click at [577, 261] on button "edit" at bounding box center [570, 264] width 22 height 17
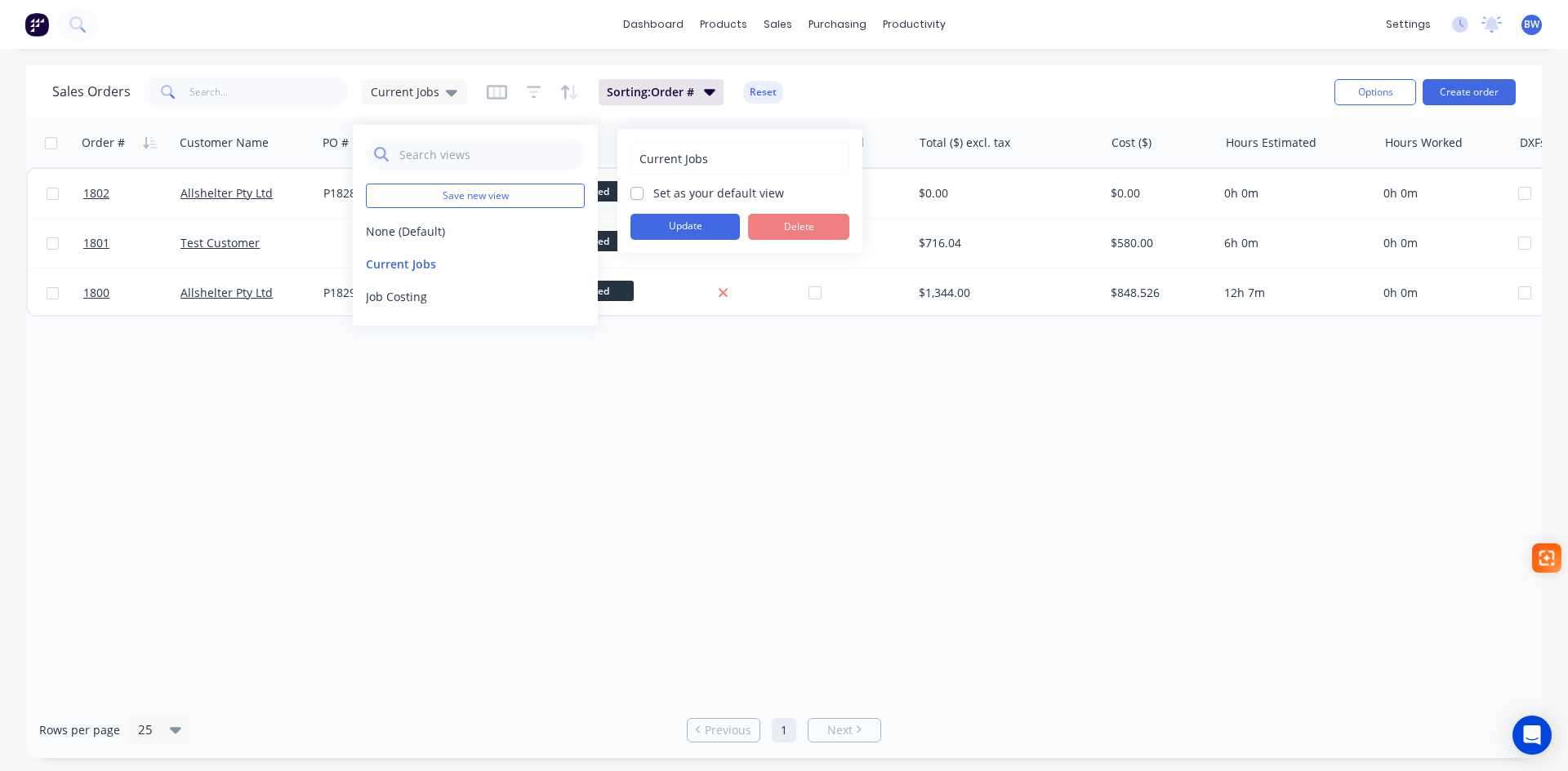
click at [654, 191] on label "Set as your default view" at bounding box center [719, 193] width 131 height 17
click at [634, 191] on input "Set as your default view" at bounding box center [637, 192] width 13 height 16
checkbox input "true"
click at [660, 222] on button "Update" at bounding box center [685, 226] width 110 height 26
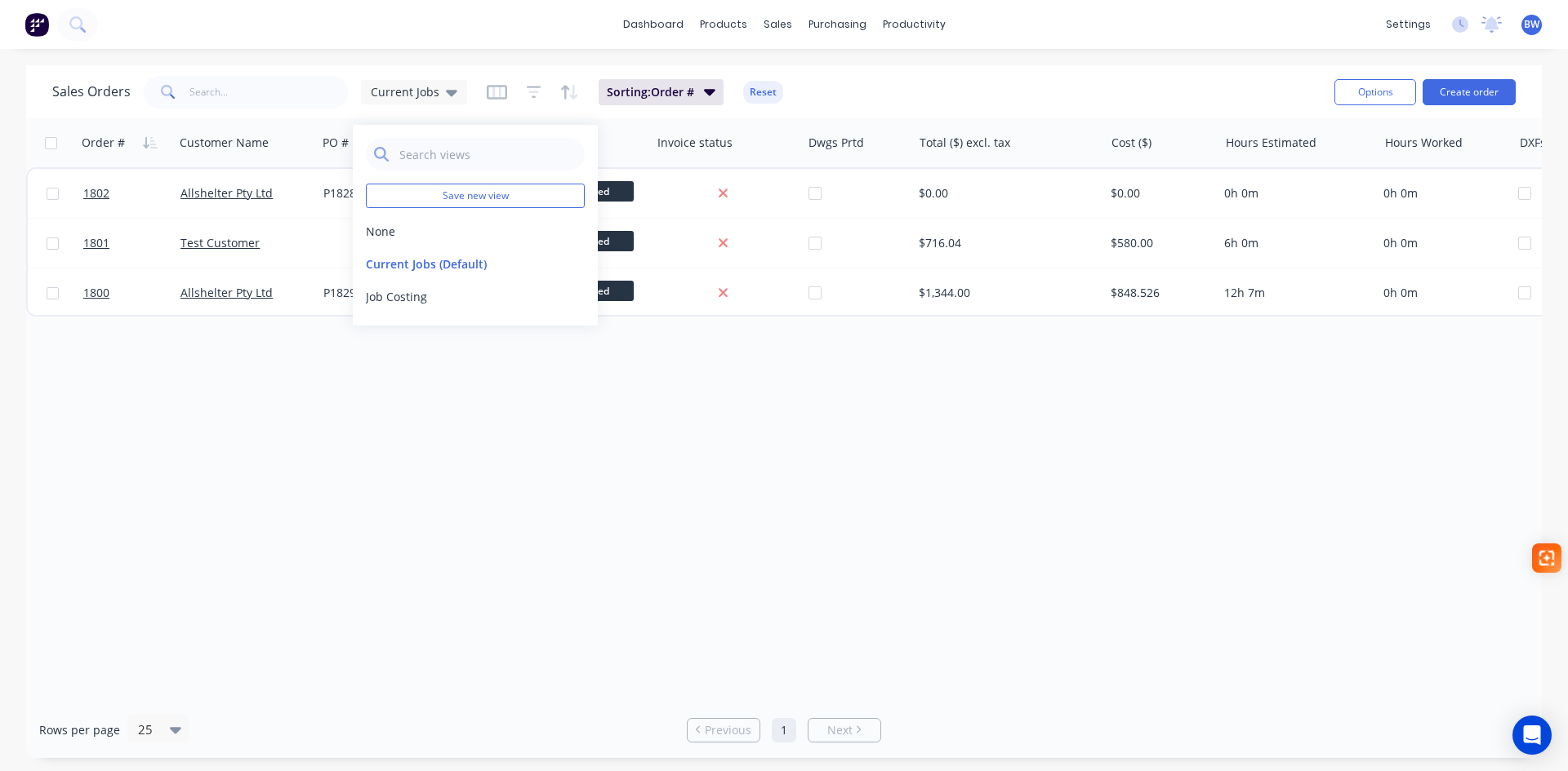
click at [434, 402] on div "Order # Customer Name PO # Required Date Status Invoice status Dwgs Prtd Total …" at bounding box center [784, 410] width 1516 height 583
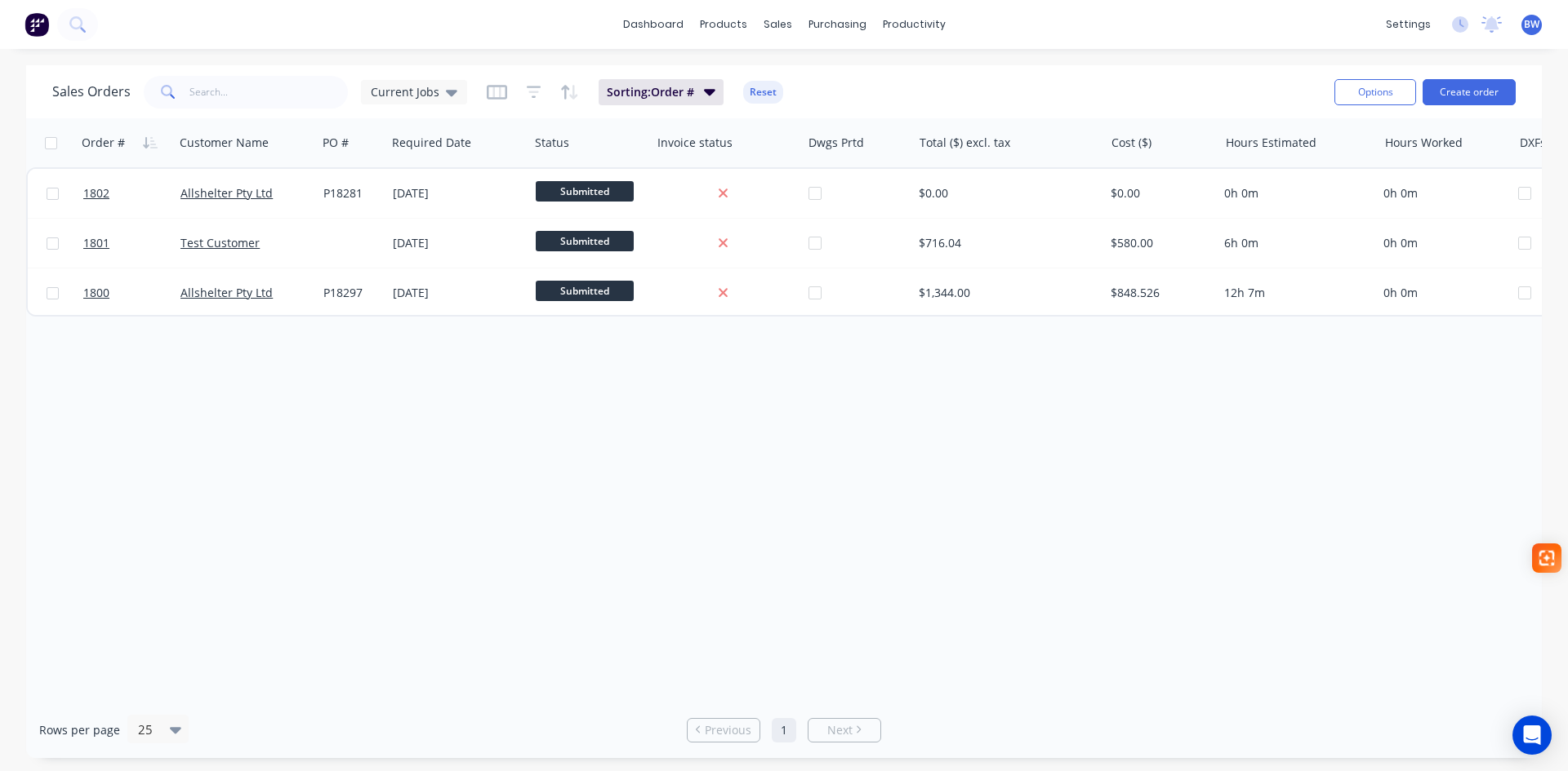
scroll to position [0, 170]
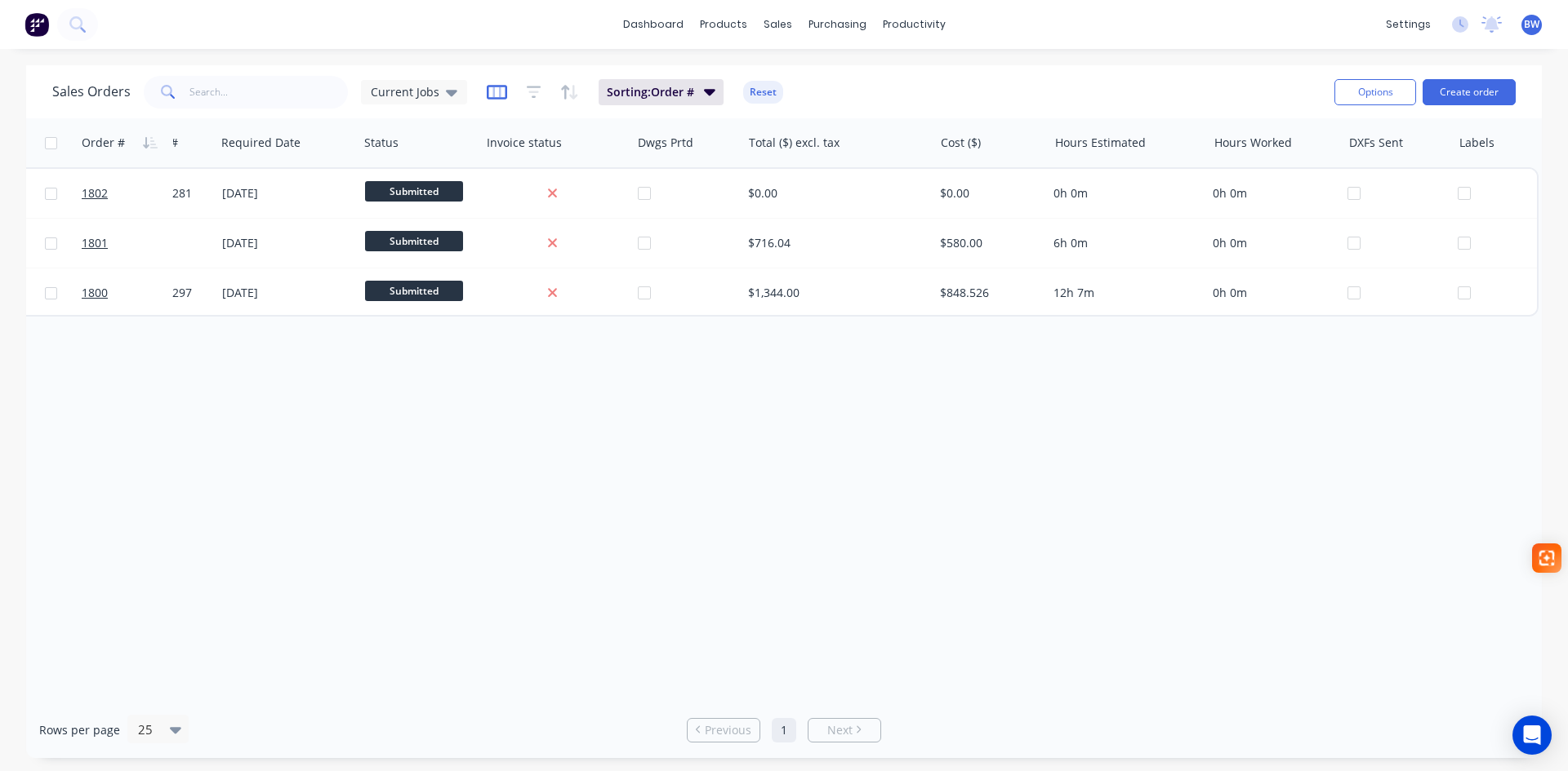
click at [487, 93] on icon "button" at bounding box center [497, 92] width 21 height 16
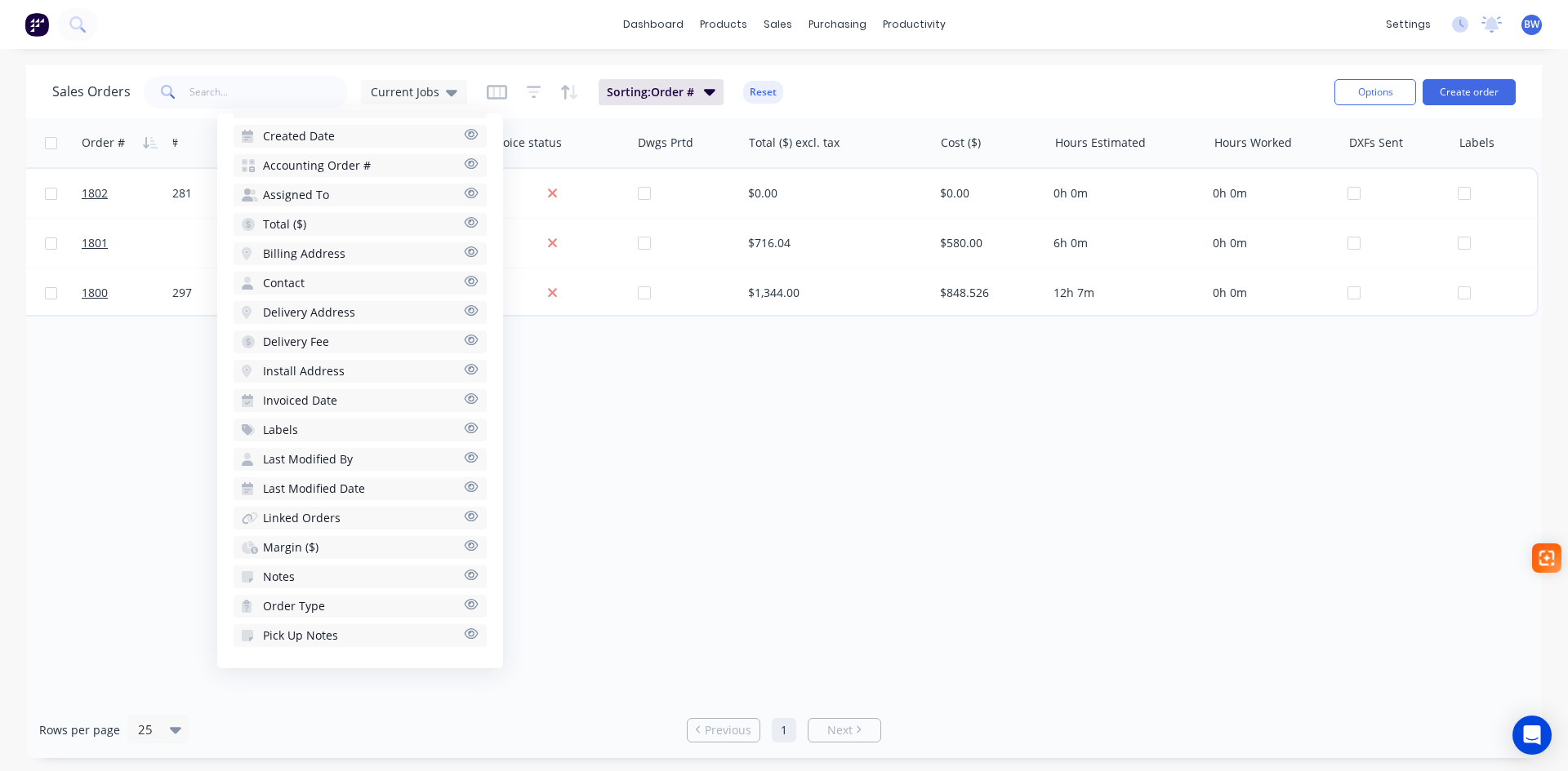
scroll to position [573, 0]
click at [701, 502] on div "Order # Customer Name PO # Required Date Status Invoice status Dwgs Prtd Total …" at bounding box center [784, 410] width 1516 height 583
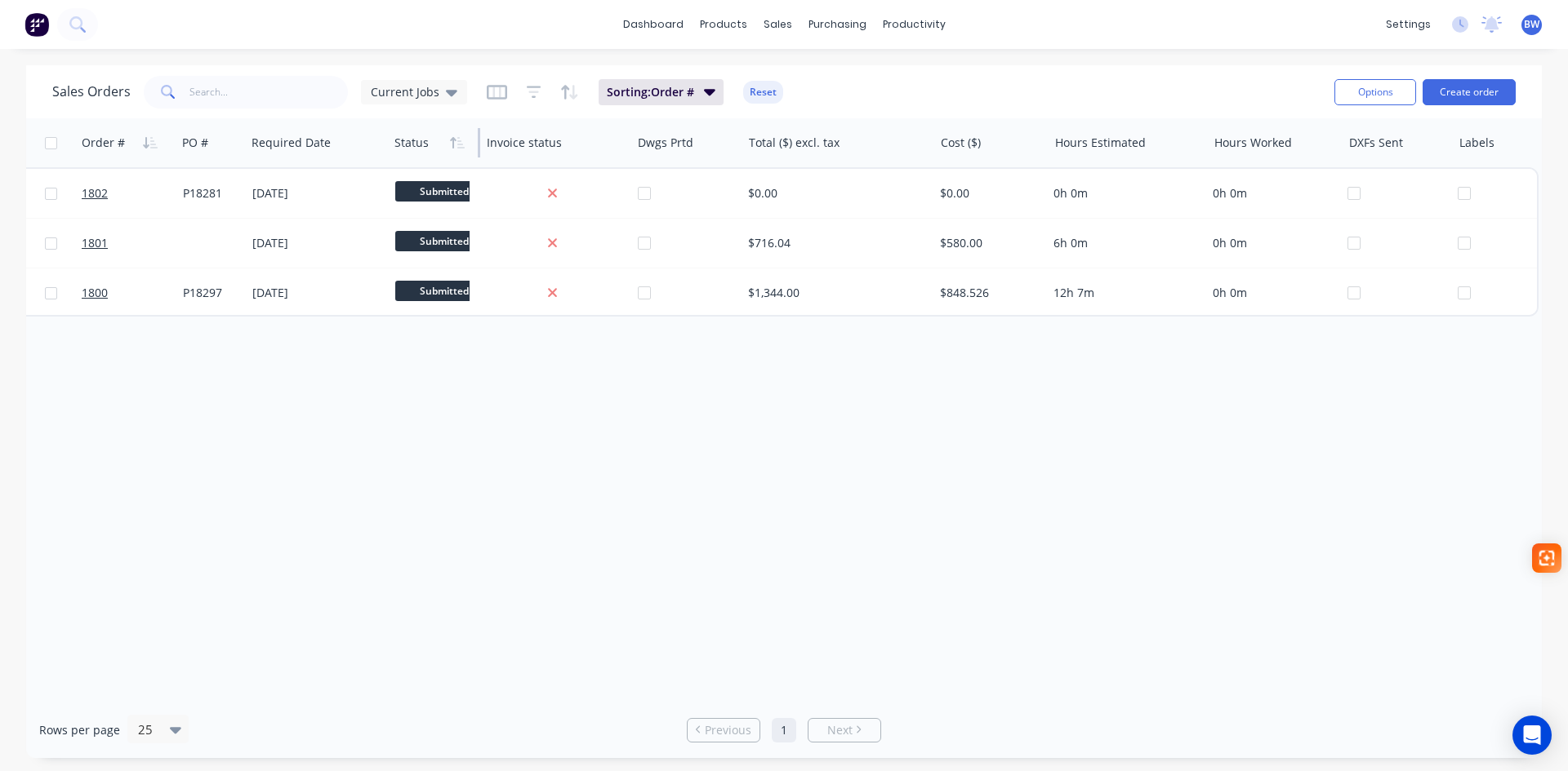
scroll to position [0, 134]
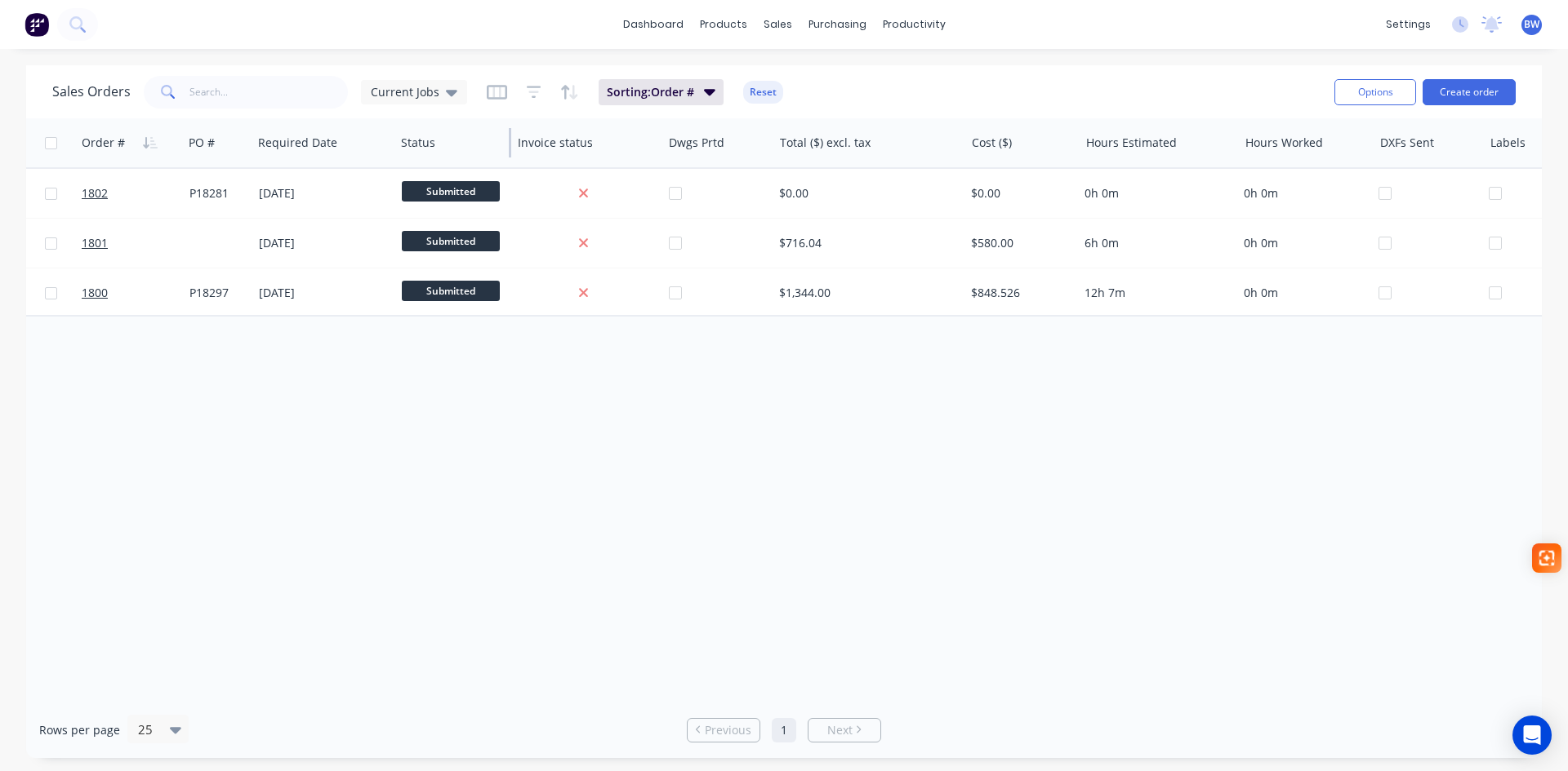
drag, startPoint x: 477, startPoint y: 150, endPoint x: 472, endPoint y: 162, distance: 13.0
click at [472, 162] on div "Status" at bounding box center [452, 143] width 117 height 49
drag, startPoint x: 661, startPoint y: 150, endPoint x: 623, endPoint y: 156, distance: 38.5
click at [623, 156] on div "Invoice status" at bounding box center [586, 143] width 151 height 49
click at [659, 159] on div "Invoice status" at bounding box center [586, 143] width 151 height 49
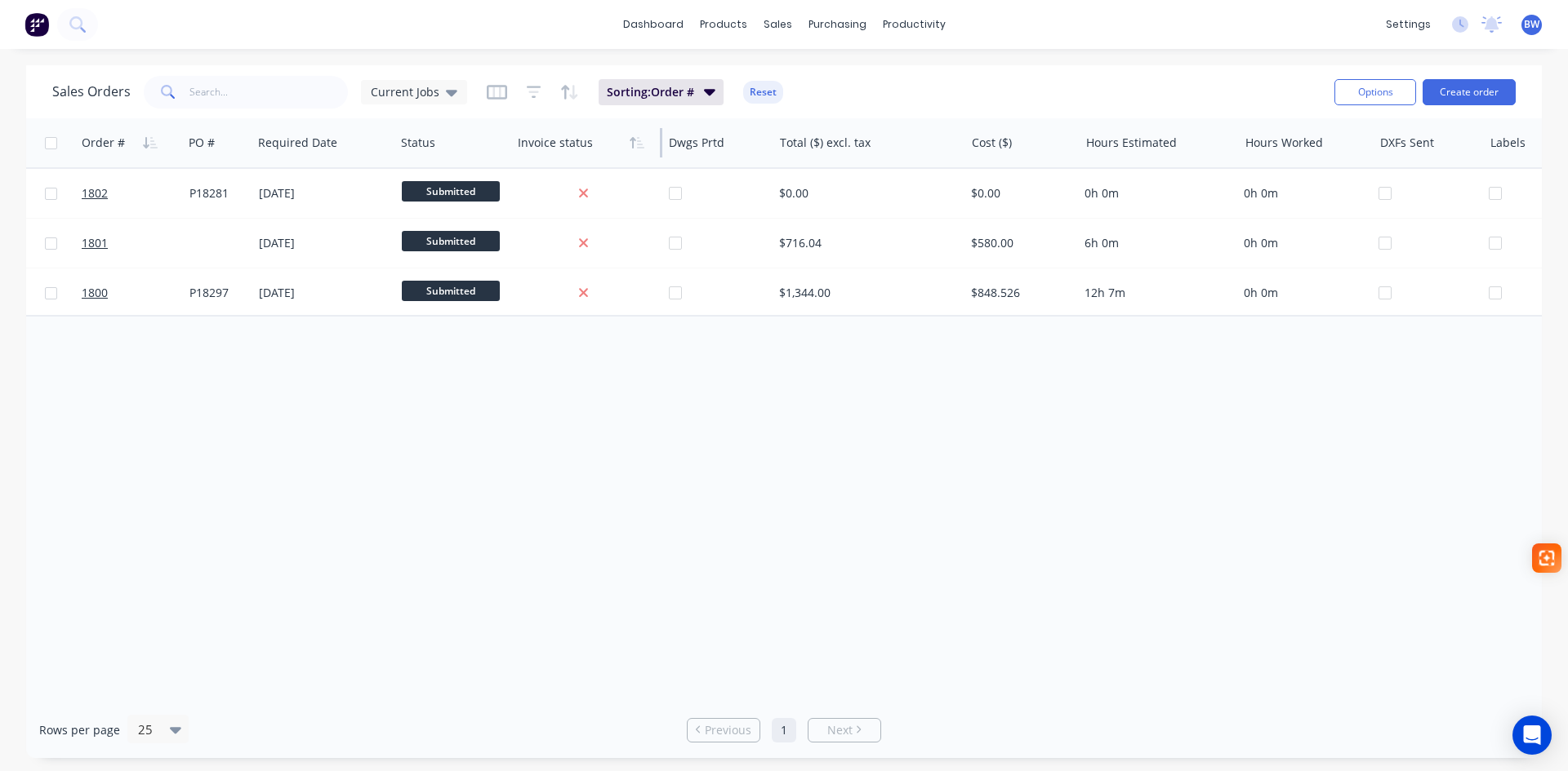
drag, startPoint x: 661, startPoint y: 145, endPoint x: 623, endPoint y: 145, distance: 38.0
click at [623, 145] on div "Invoice status" at bounding box center [586, 143] width 151 height 49
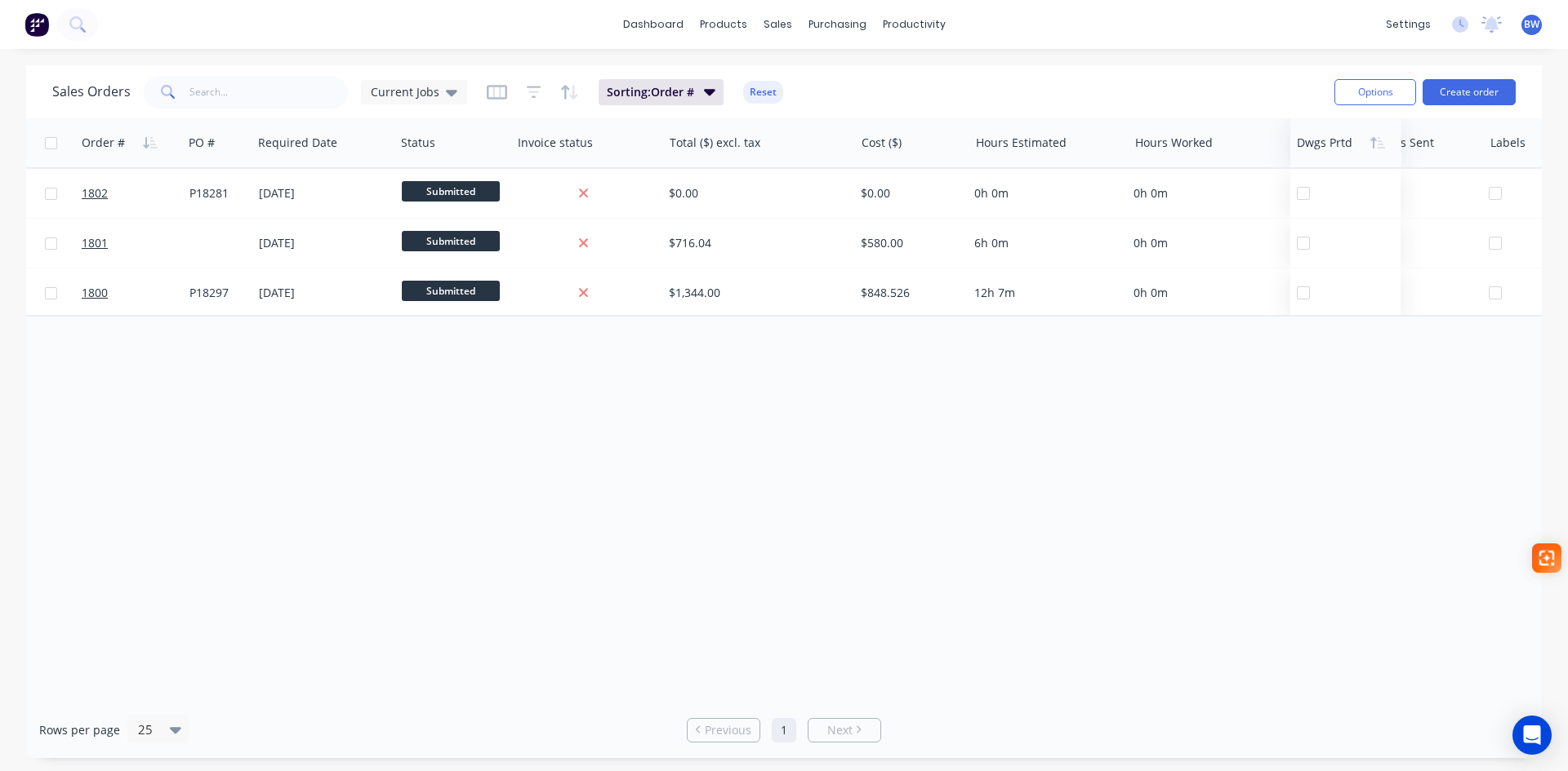
drag, startPoint x: 698, startPoint y: 145, endPoint x: 1327, endPoint y: 146, distance: 629.0
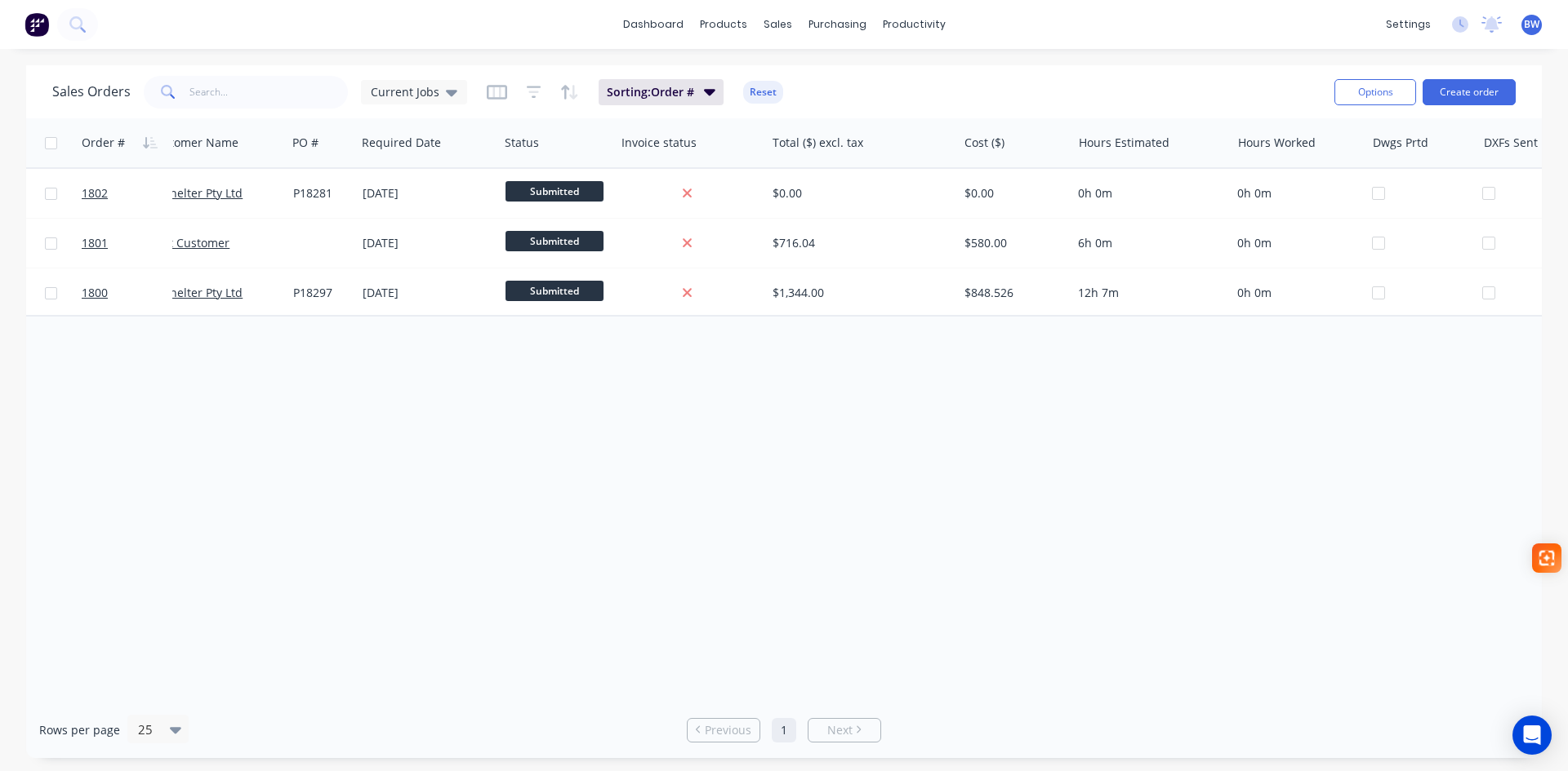
scroll to position [0, 0]
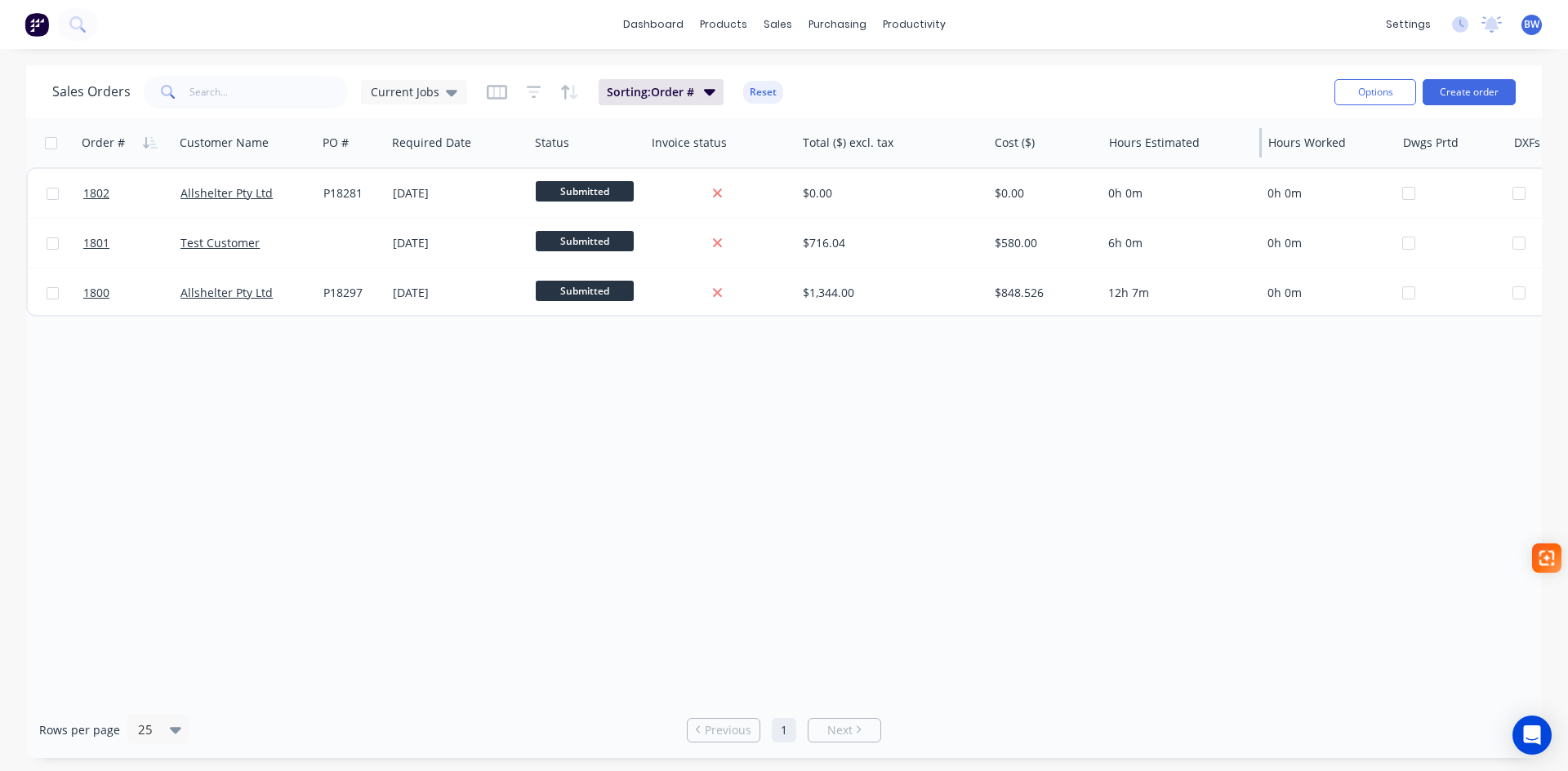
drag, startPoint x: 1260, startPoint y: 143, endPoint x: 1226, endPoint y: 148, distance: 34.4
click at [1226, 148] on div "Hours Estimated" at bounding box center [1182, 143] width 159 height 49
click at [492, 95] on icon "button" at bounding box center [497, 92] width 21 height 16
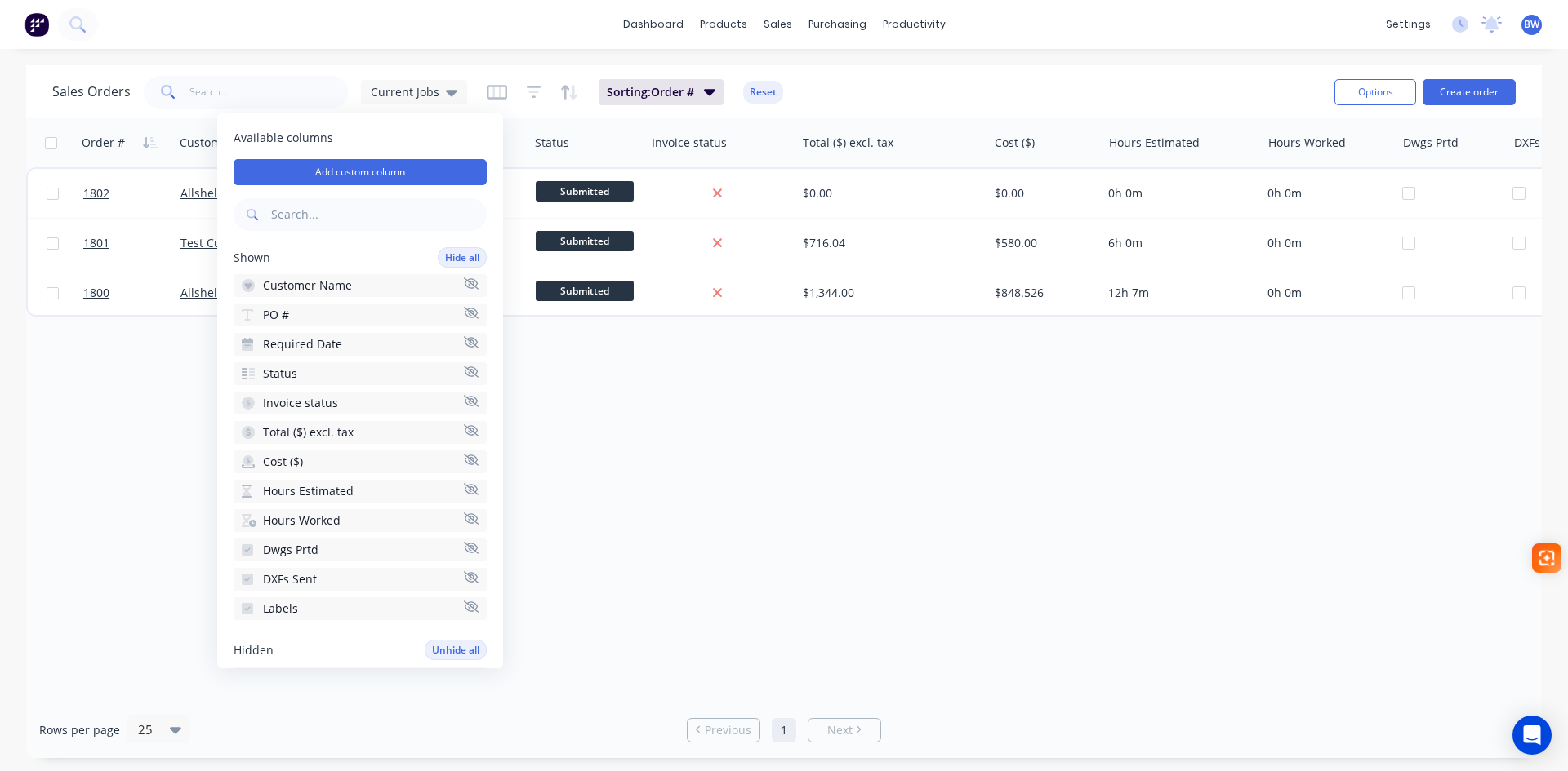
click at [464, 516] on icon "button" at bounding box center [470, 519] width 15 height 12
click at [660, 531] on div "Order # Customer Name PO # Required Date Status Invoice status Total ($) excl. …" at bounding box center [784, 410] width 1516 height 583
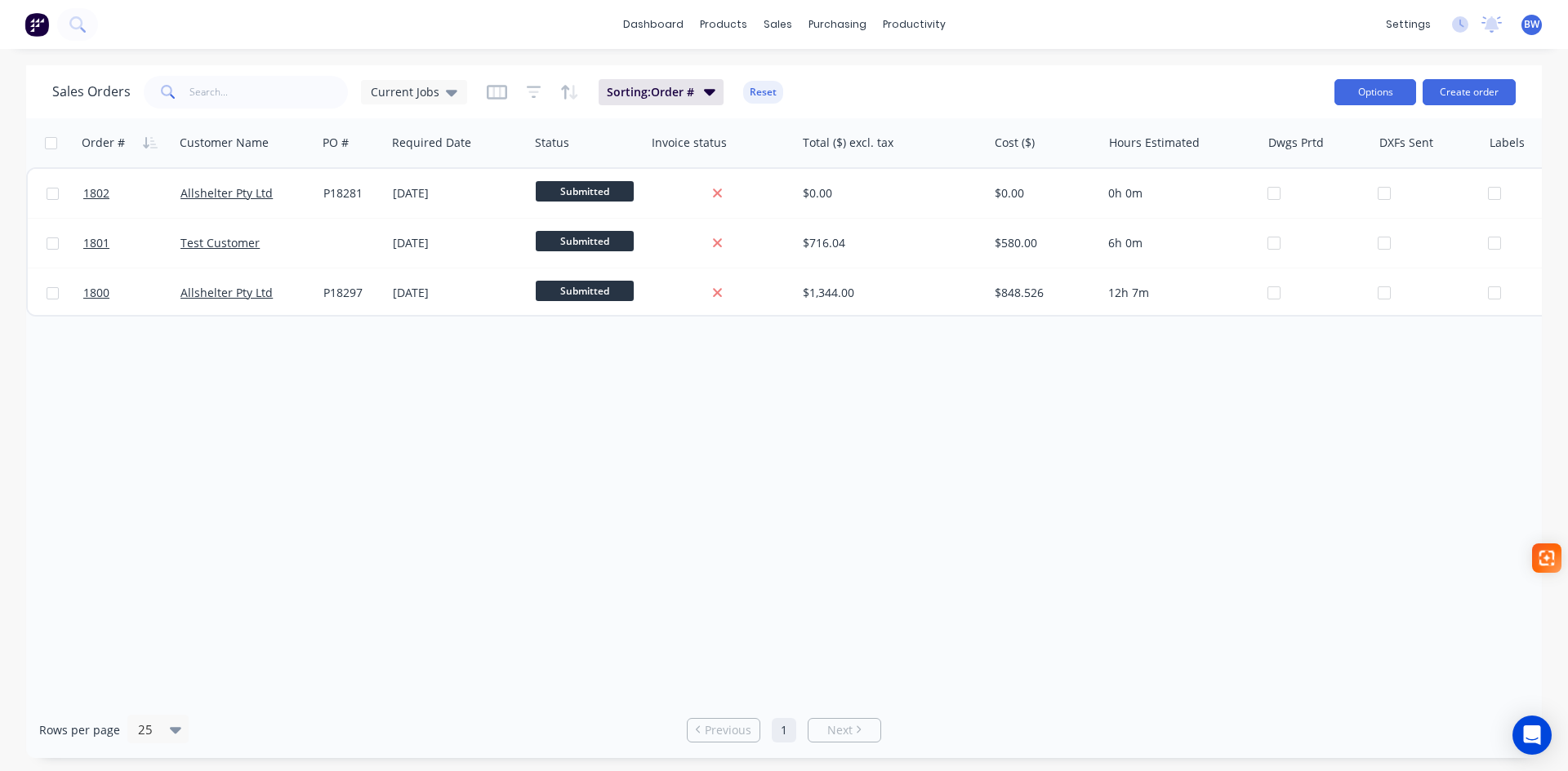
click at [1353, 92] on button "Options" at bounding box center [1375, 92] width 81 height 26
click at [1246, 487] on div "Order # Customer Name PO # Required Date Status Invoice status Total ($) excl. …" at bounding box center [784, 410] width 1516 height 583
click at [660, 98] on span "Sorting: Order #" at bounding box center [650, 92] width 87 height 16
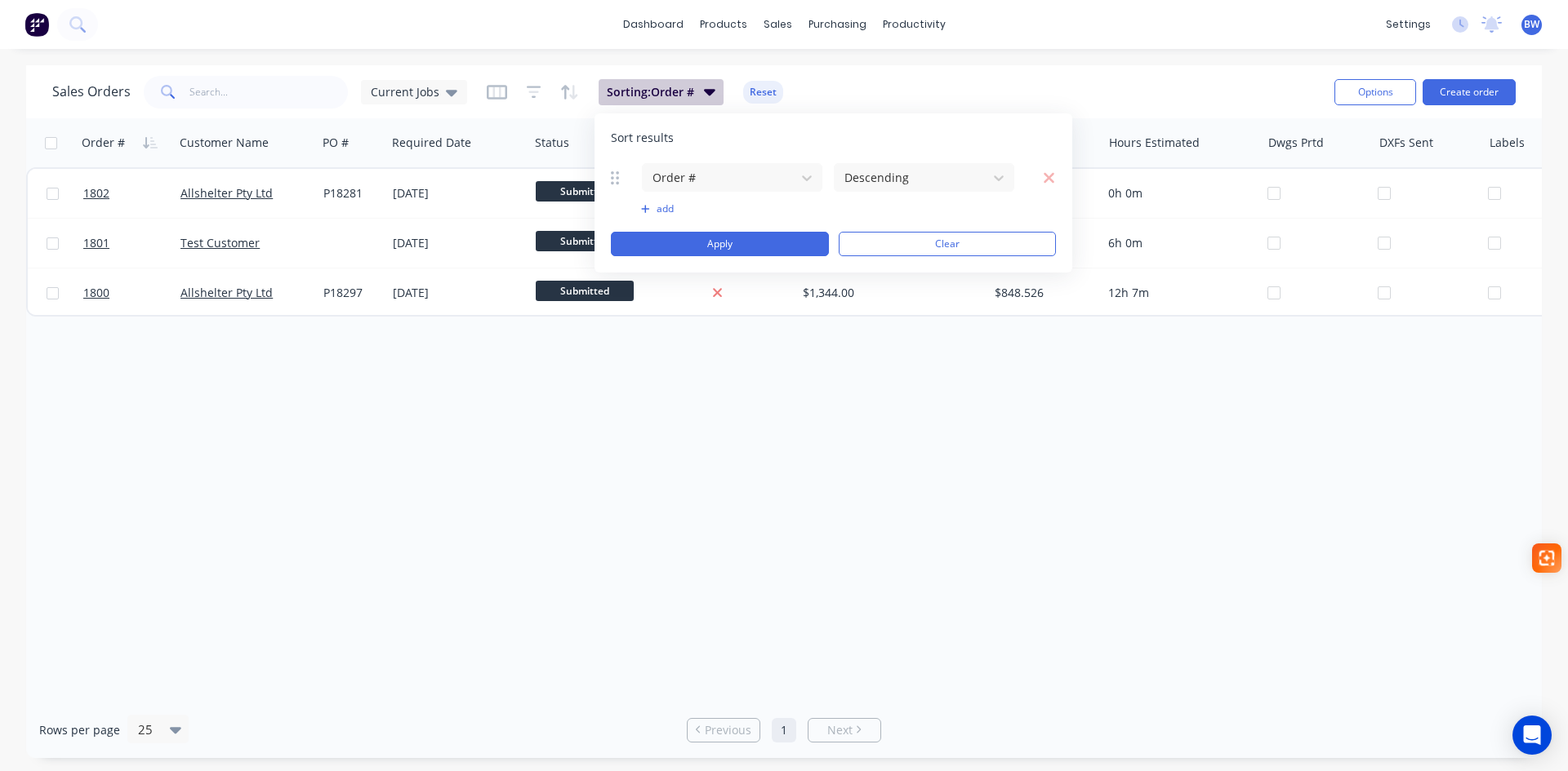
click at [660, 98] on span "Sorting: Order #" at bounding box center [650, 92] width 87 height 16
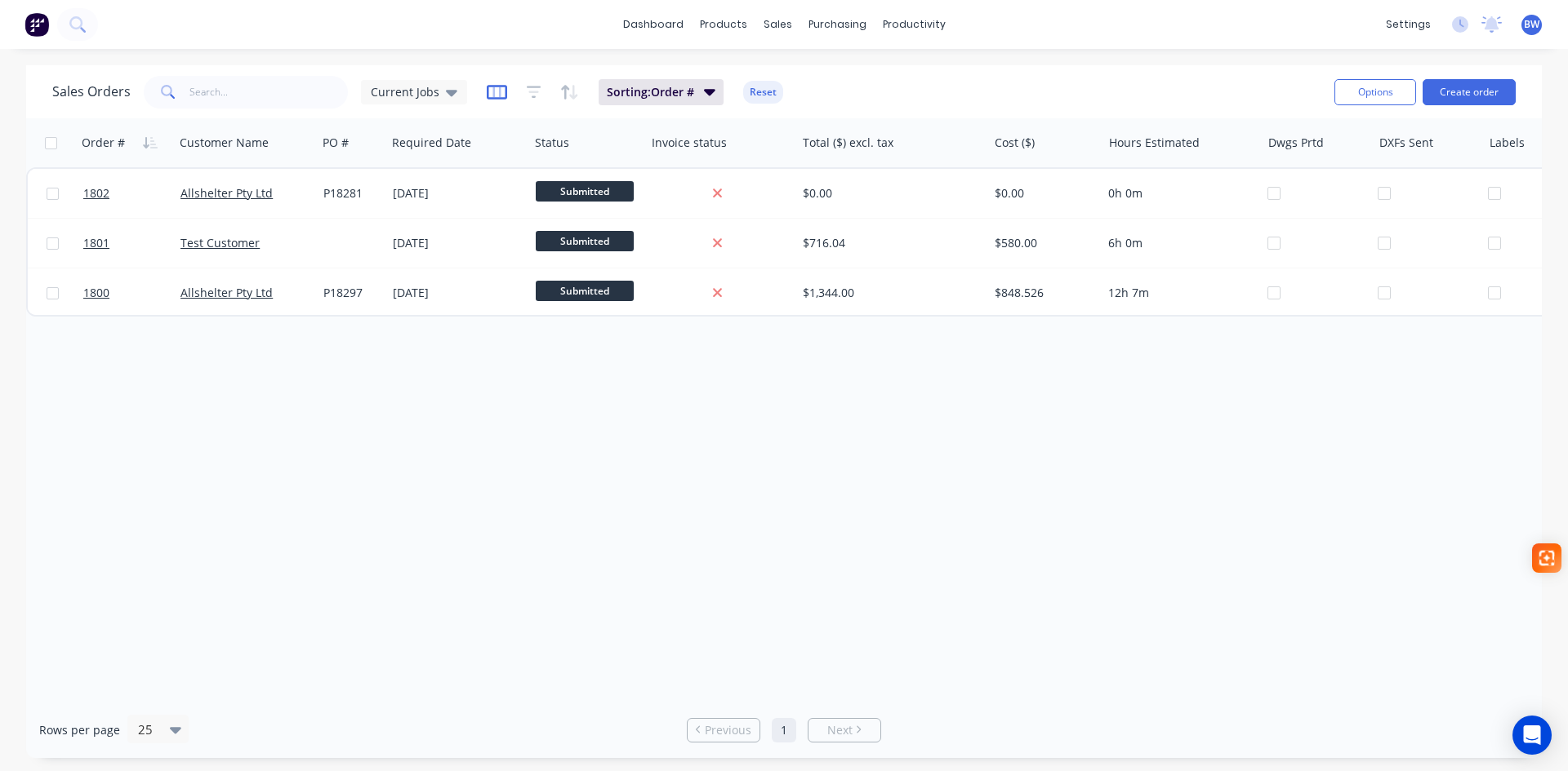
click at [489, 99] on icon "button" at bounding box center [497, 92] width 21 height 15
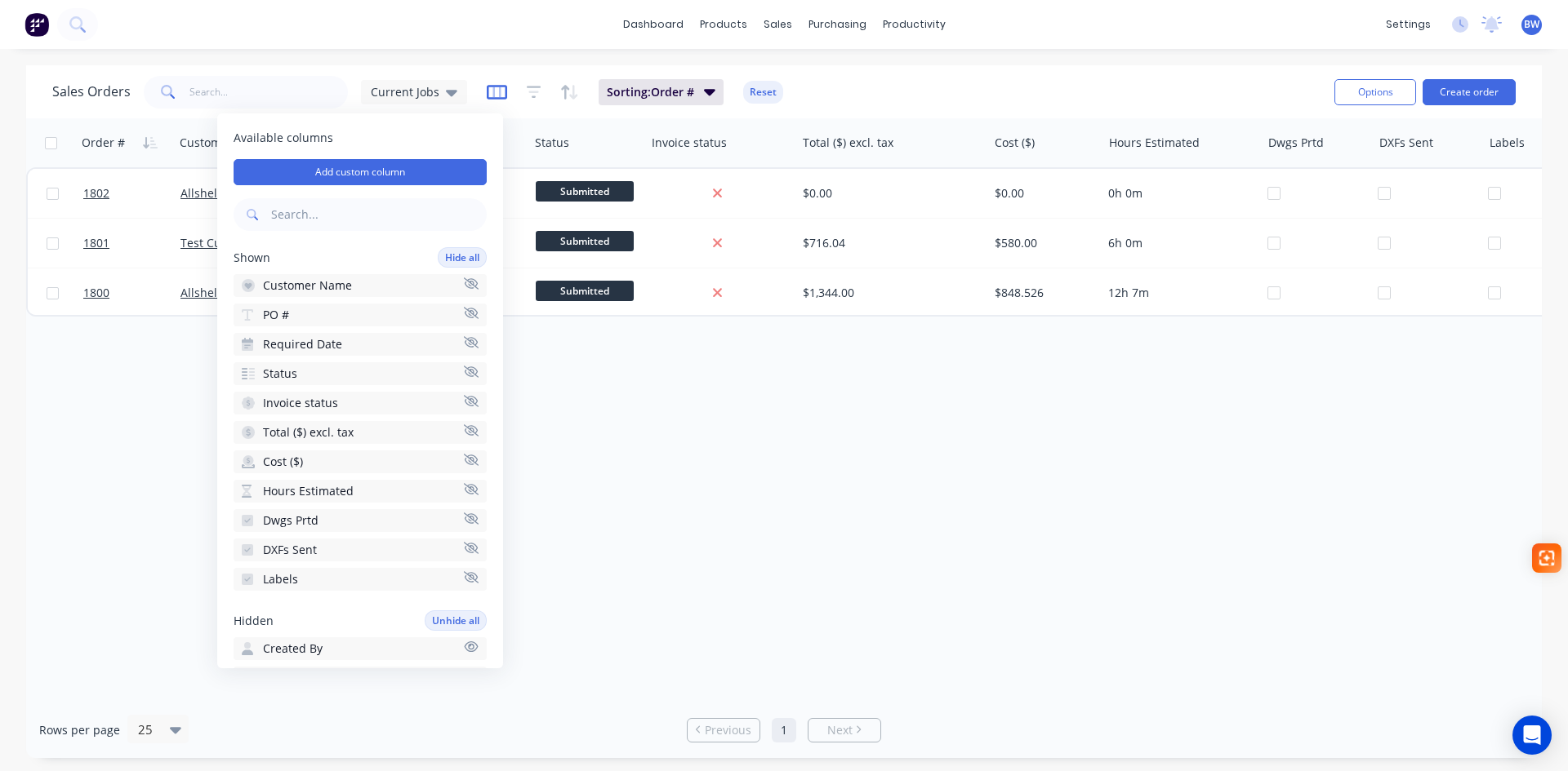
click at [489, 99] on icon "button" at bounding box center [497, 92] width 21 height 15
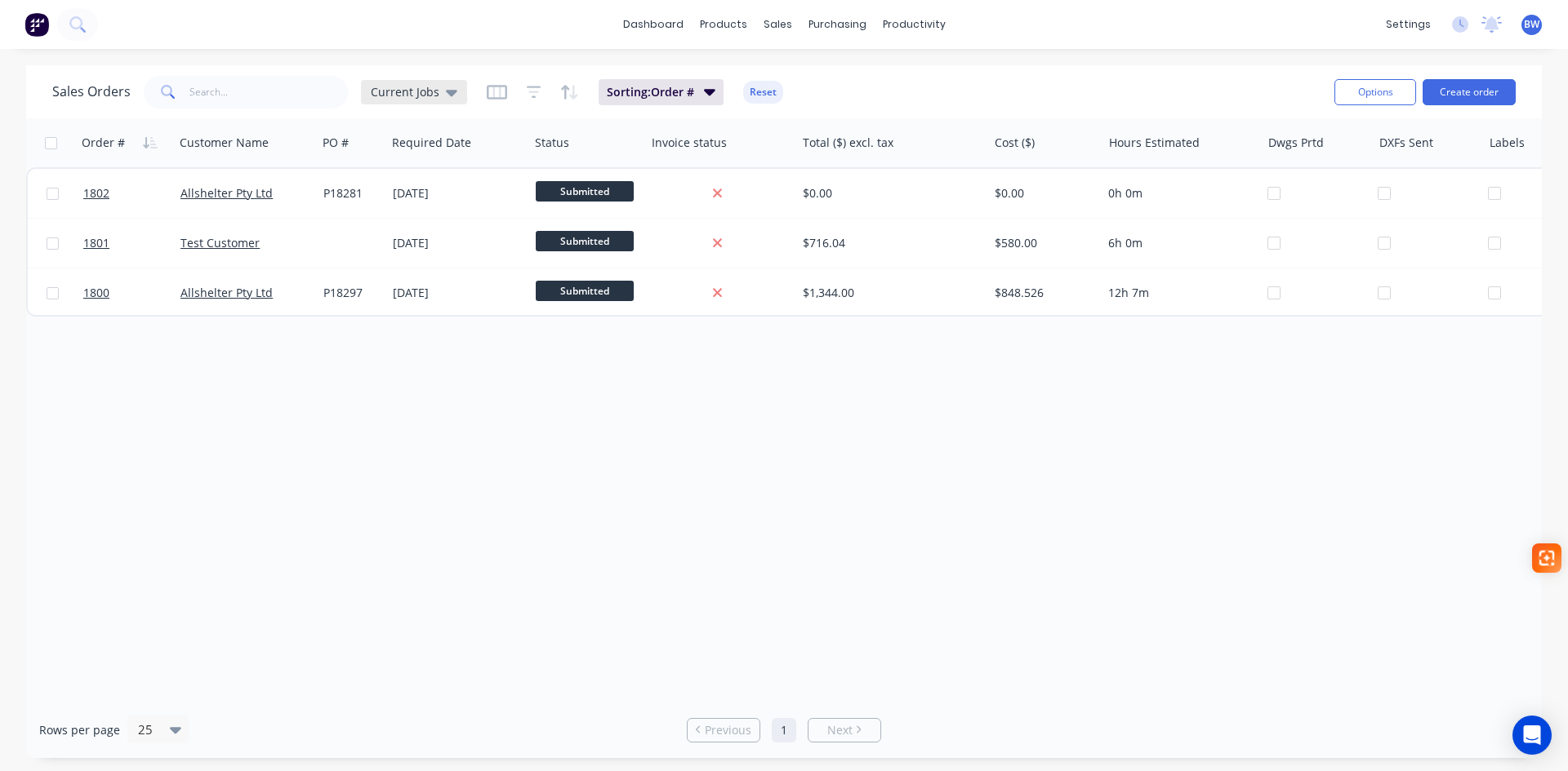
click at [455, 99] on div "Current Jobs" at bounding box center [413, 92] width 106 height 24
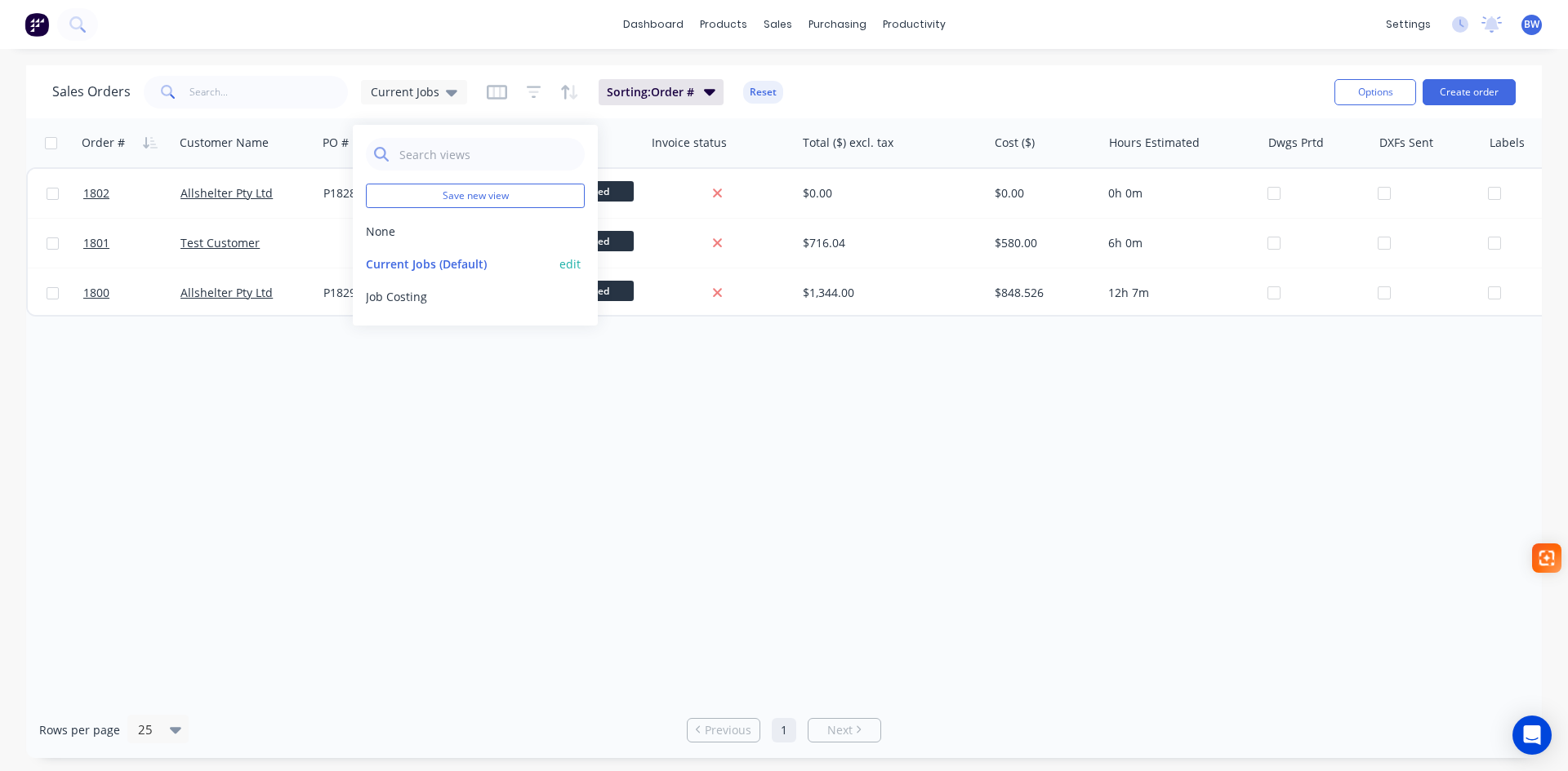
click at [569, 265] on button "edit" at bounding box center [570, 264] width 22 height 17
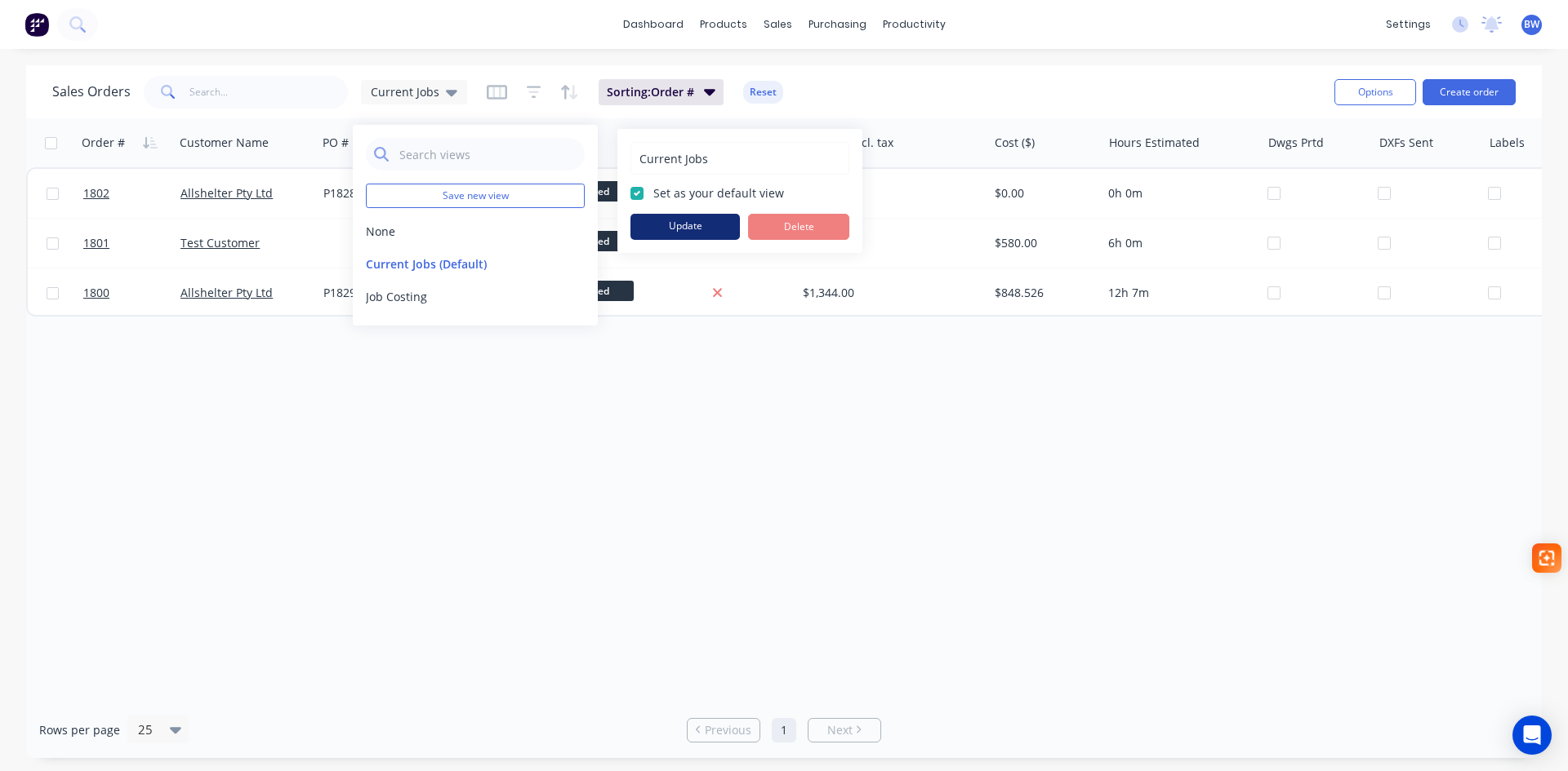
click at [702, 223] on button "Update" at bounding box center [685, 226] width 110 height 26
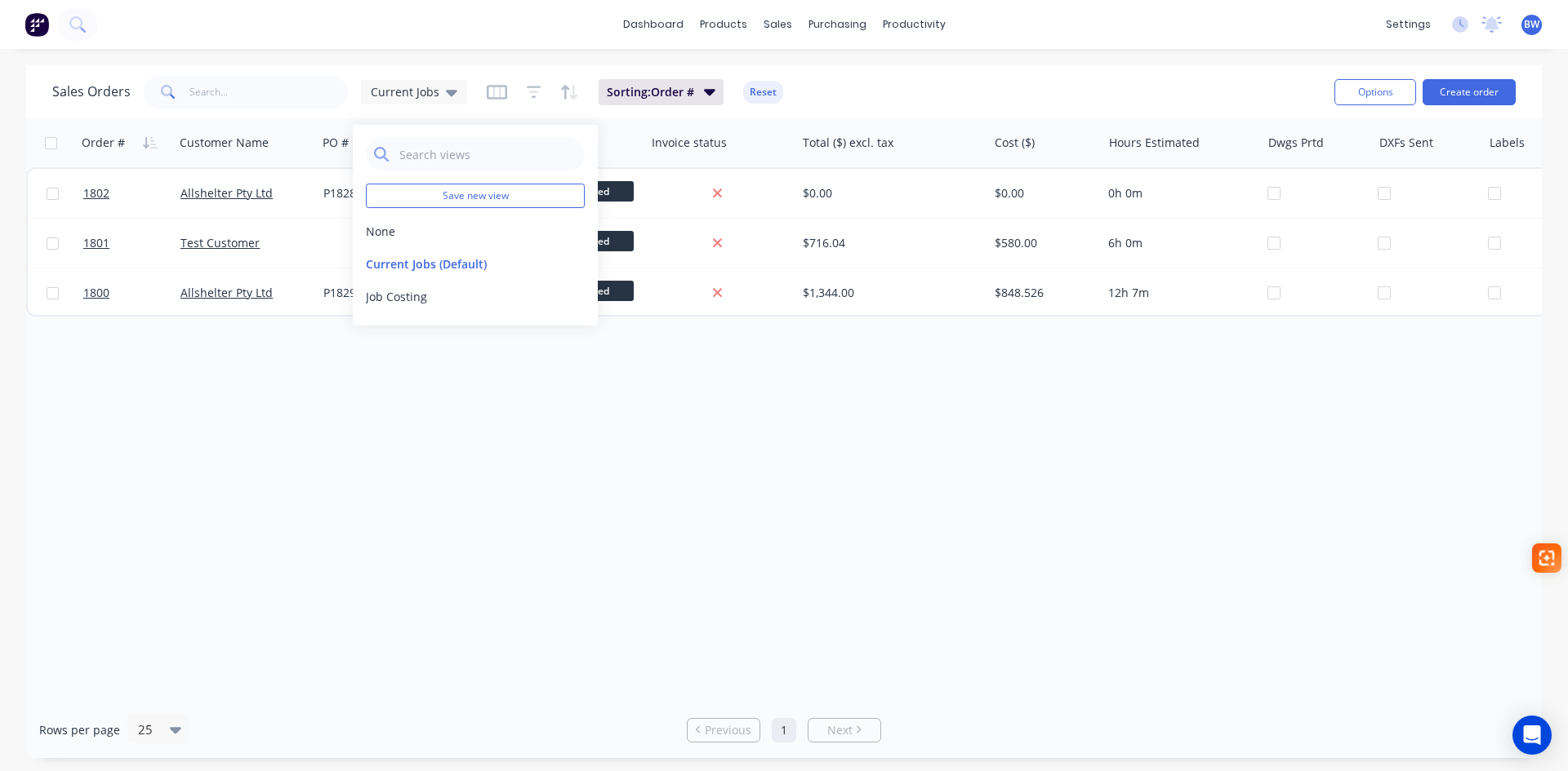
click at [776, 444] on div "Order # Customer Name PO # Required Date Status Invoice status Total ($) excl. …" at bounding box center [784, 410] width 1516 height 583
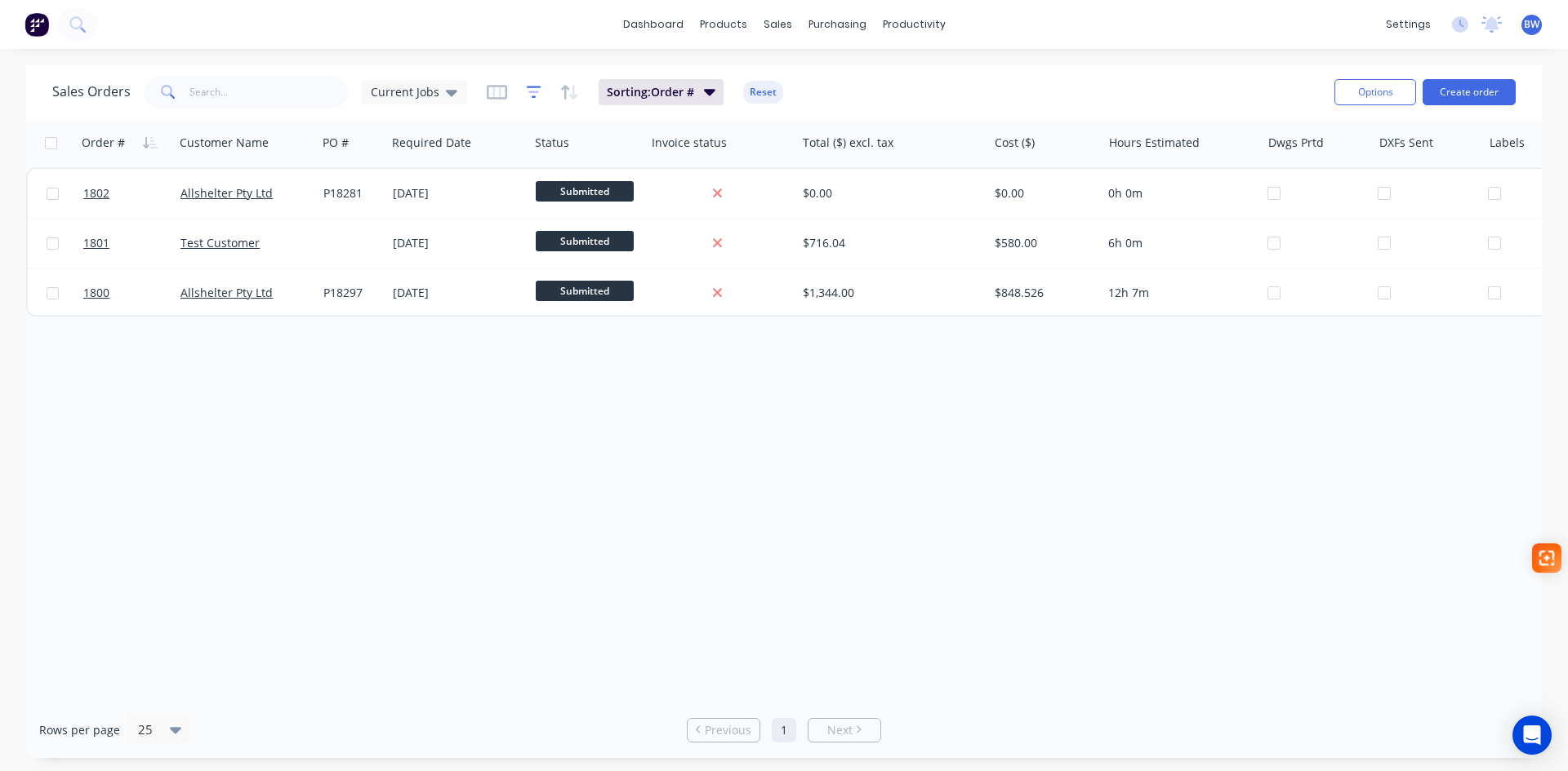
click at [531, 98] on icon "button" at bounding box center [534, 92] width 15 height 16
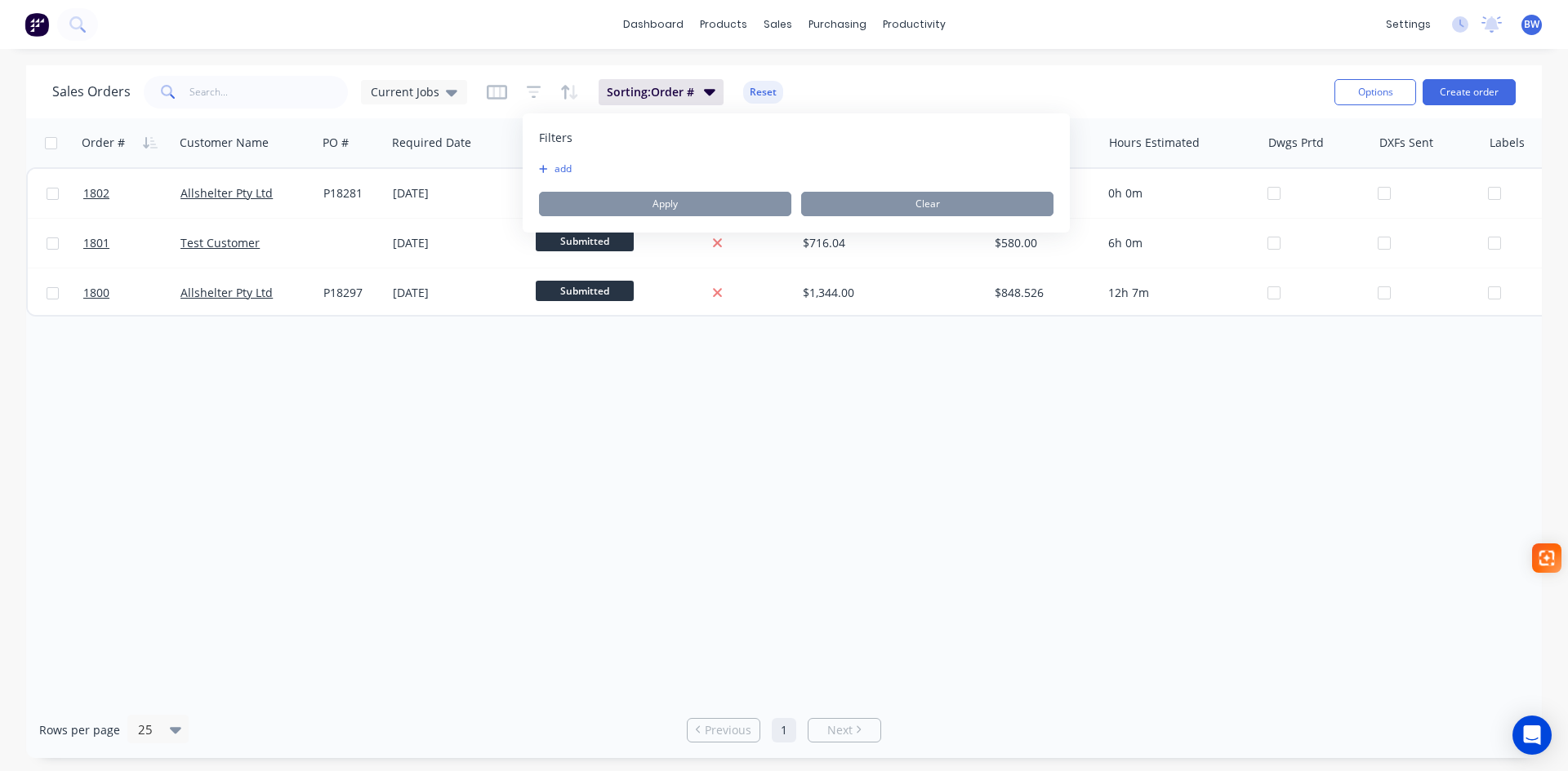
click at [558, 170] on button "add" at bounding box center [559, 169] width 41 height 13
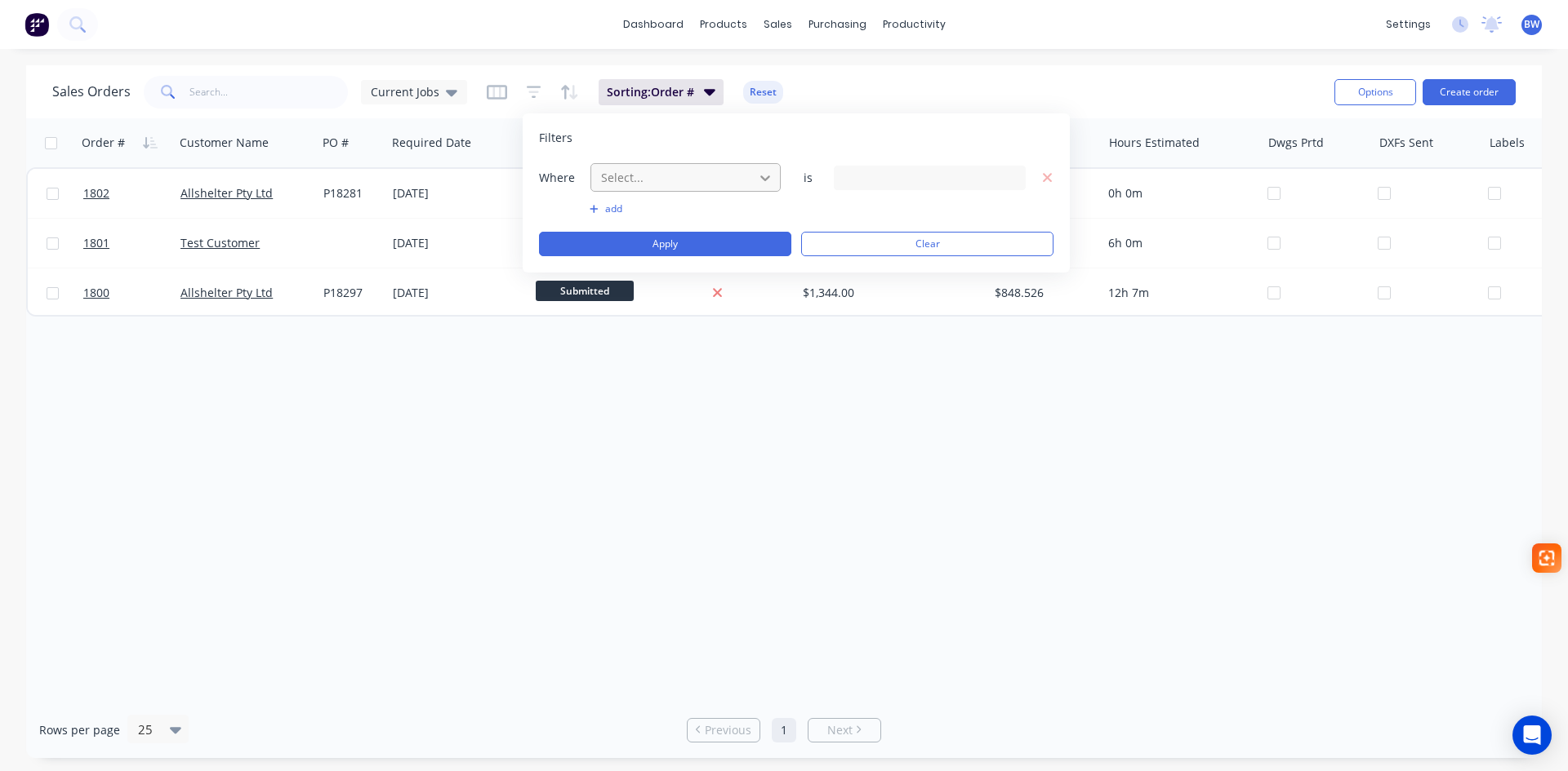
click at [767, 184] on icon at bounding box center [765, 177] width 16 height 16
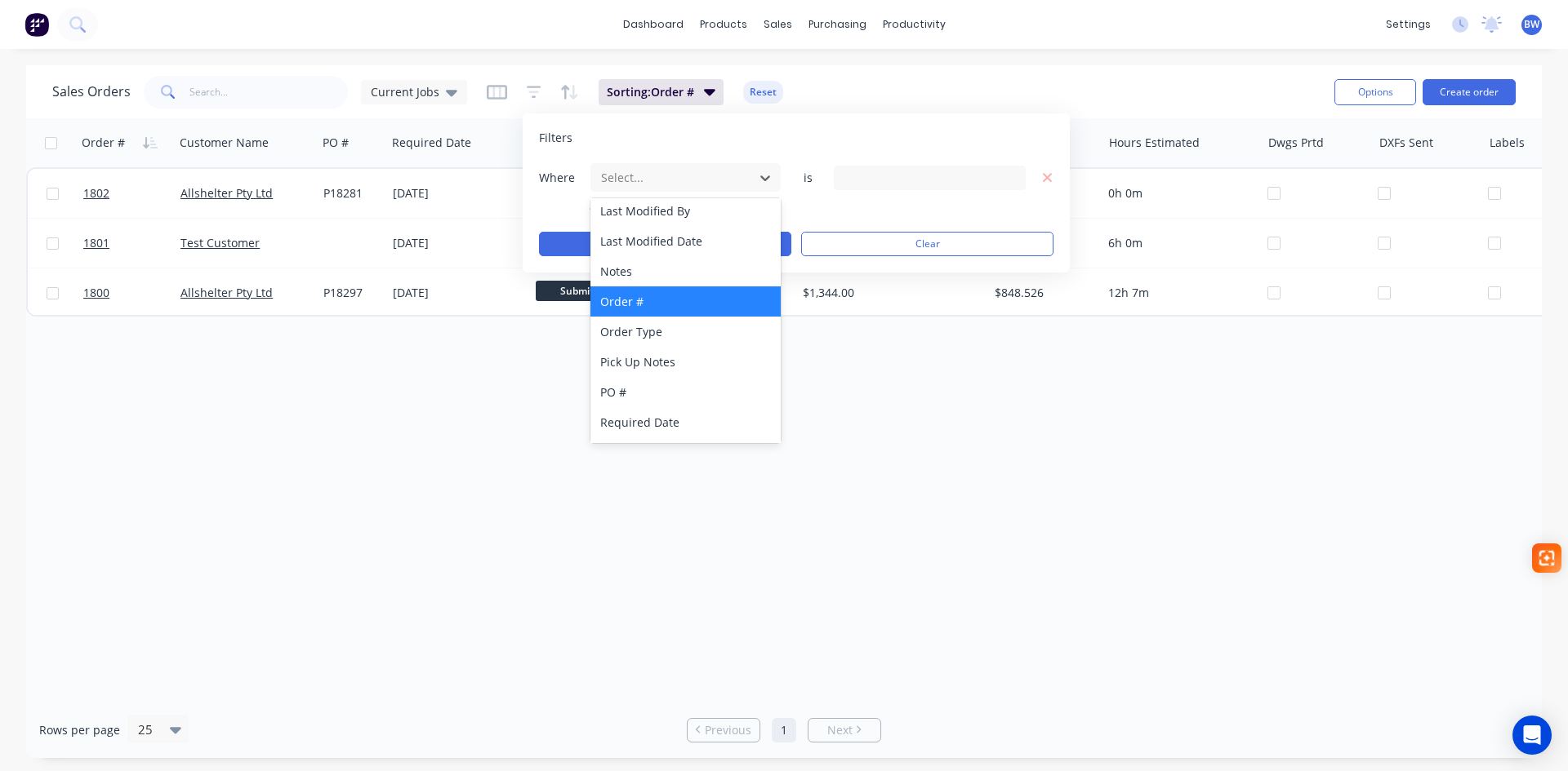
scroll to position [487, 0]
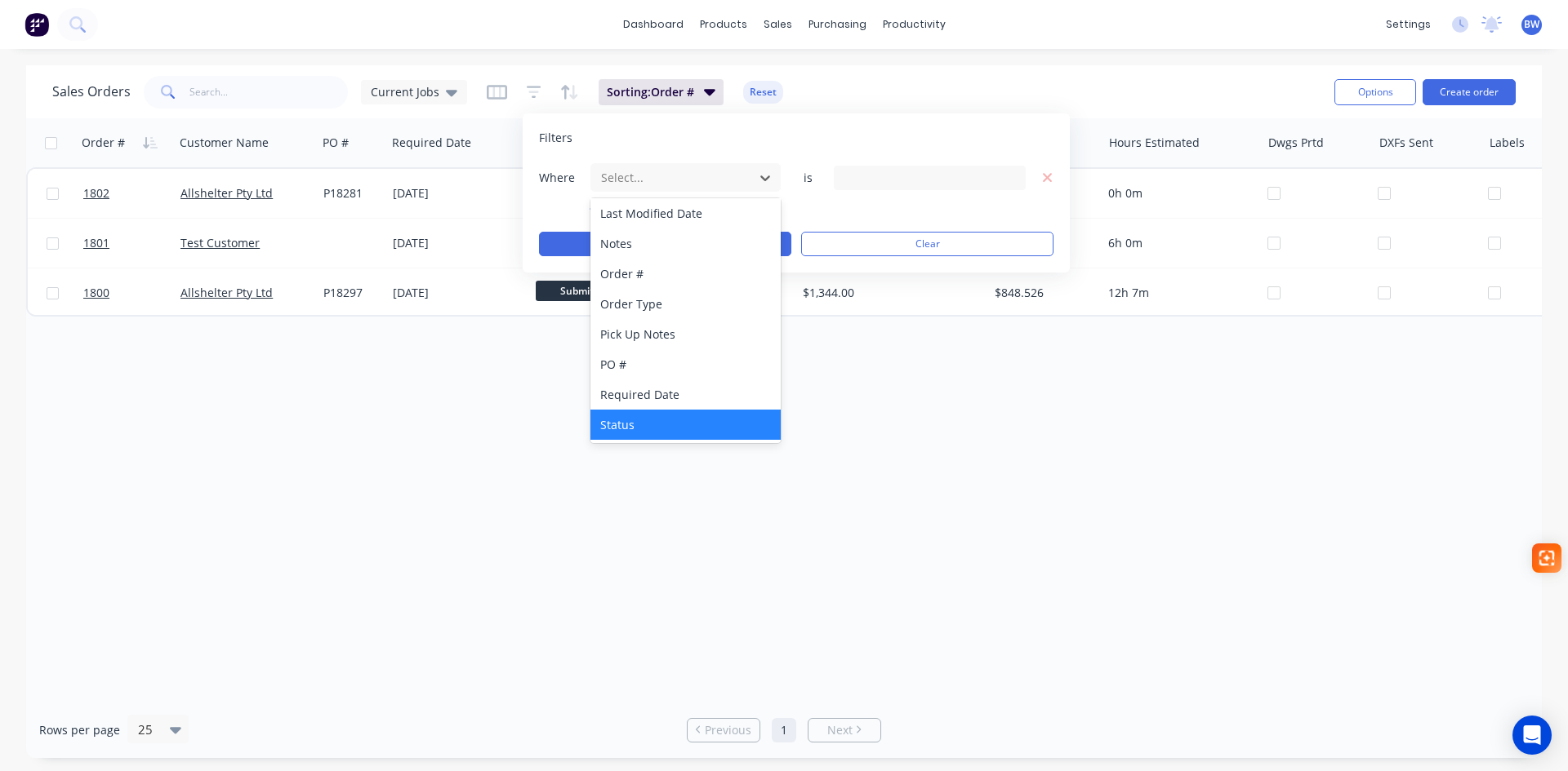
click at [660, 430] on div "Status" at bounding box center [686, 424] width 190 height 30
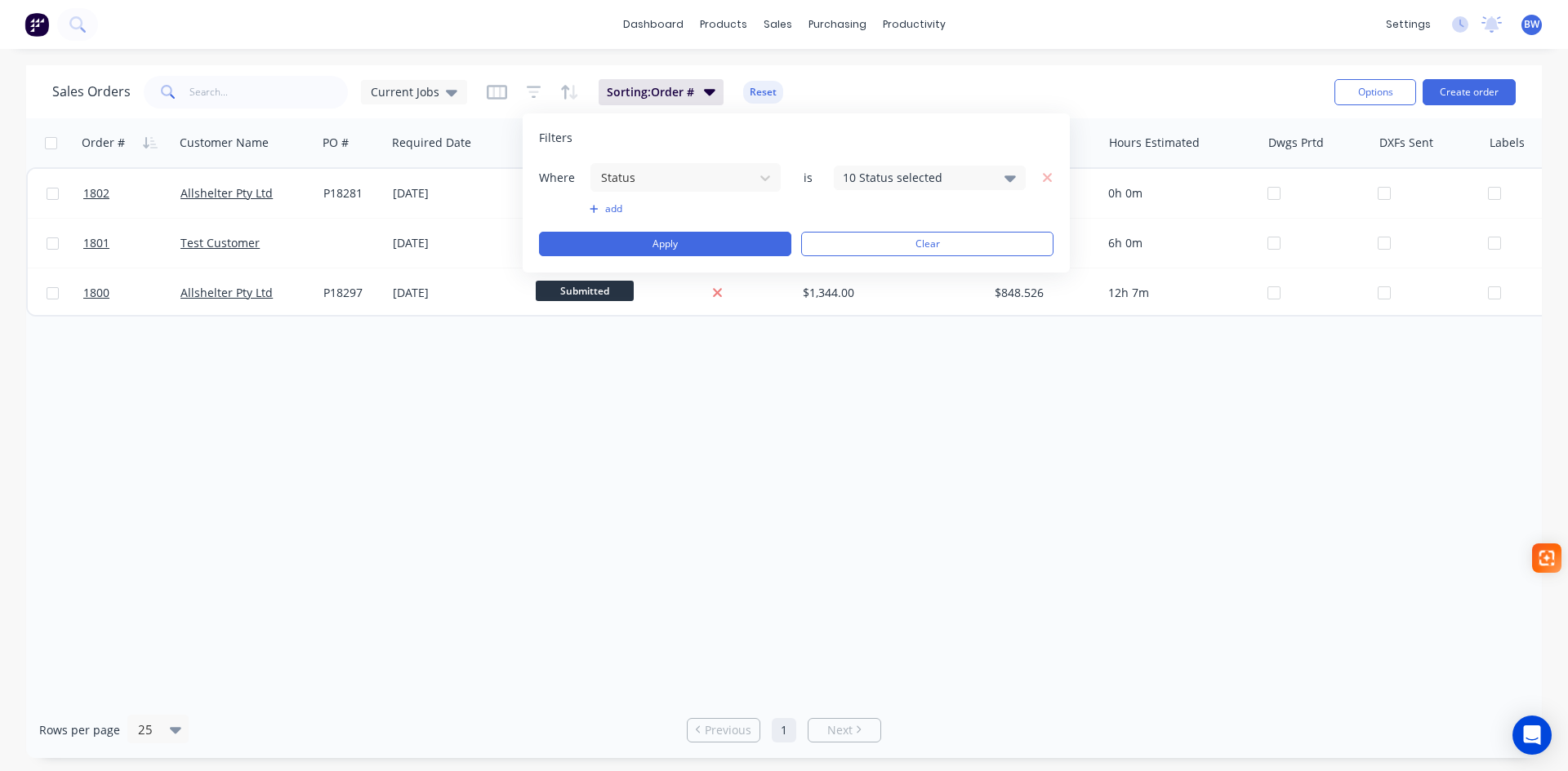
click at [948, 177] on div "10 Status selected" at bounding box center [917, 177] width 148 height 17
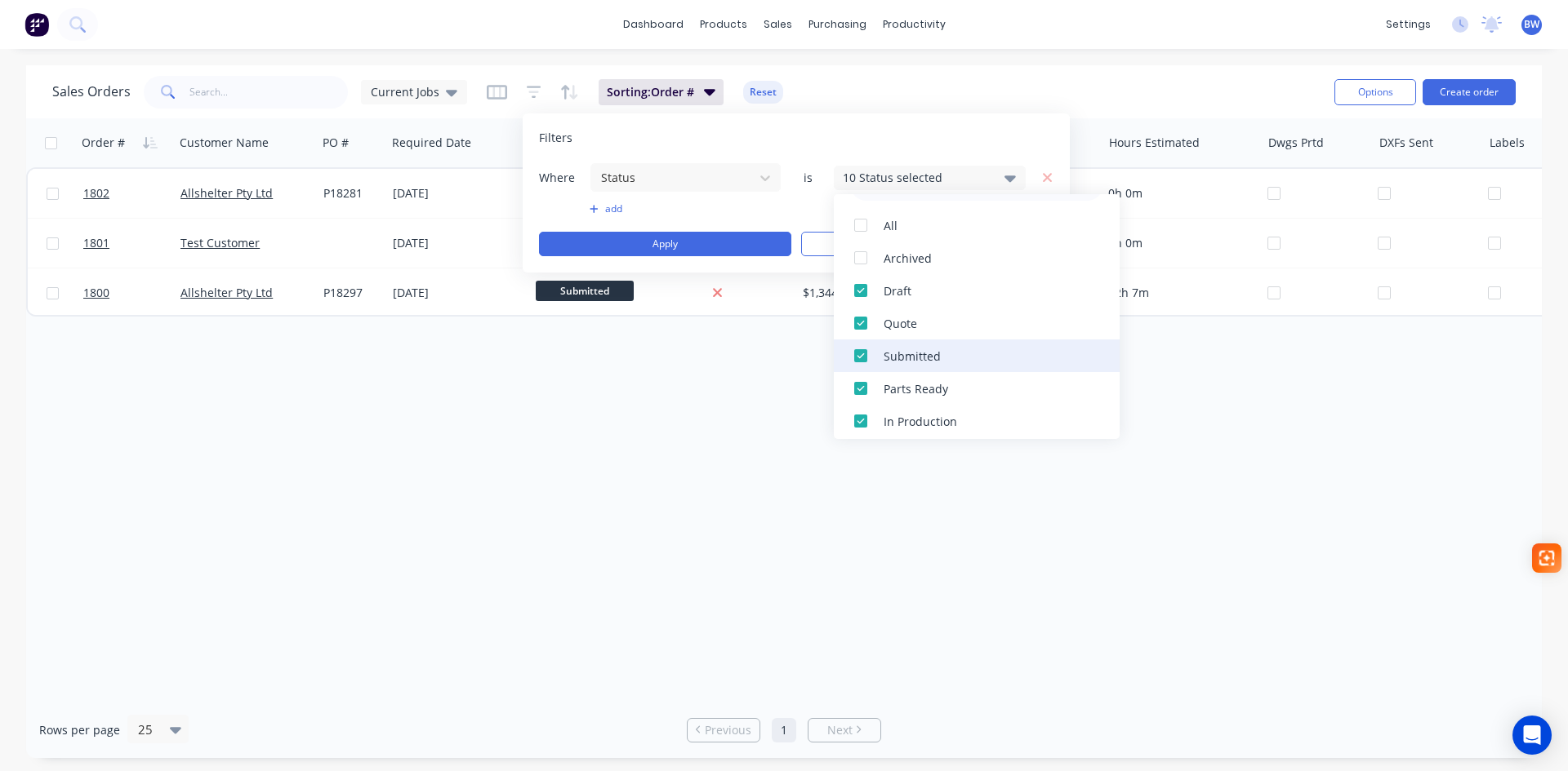
scroll to position [0, 0]
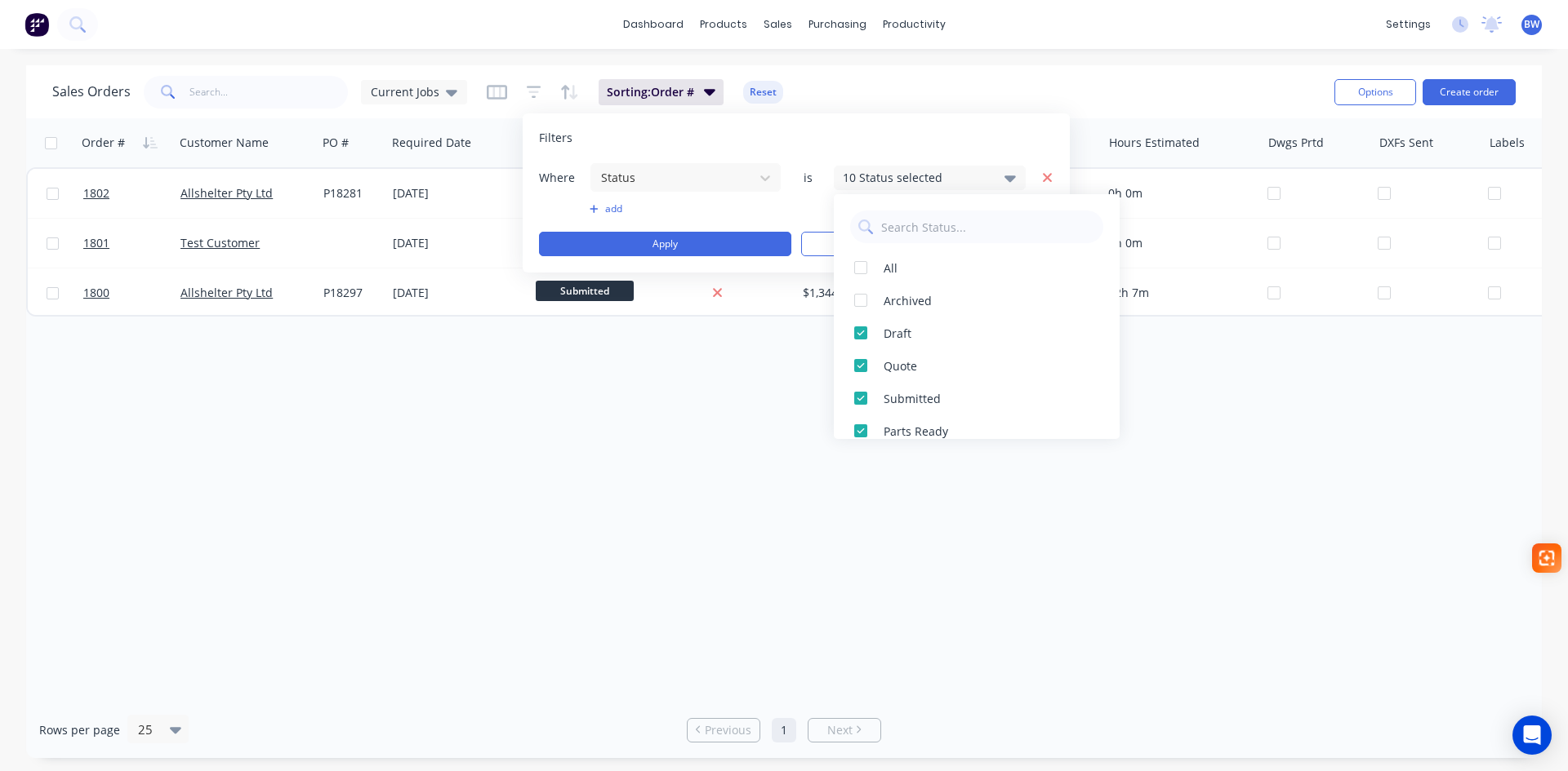
click at [1052, 177] on icon "button" at bounding box center [1047, 177] width 11 height 15
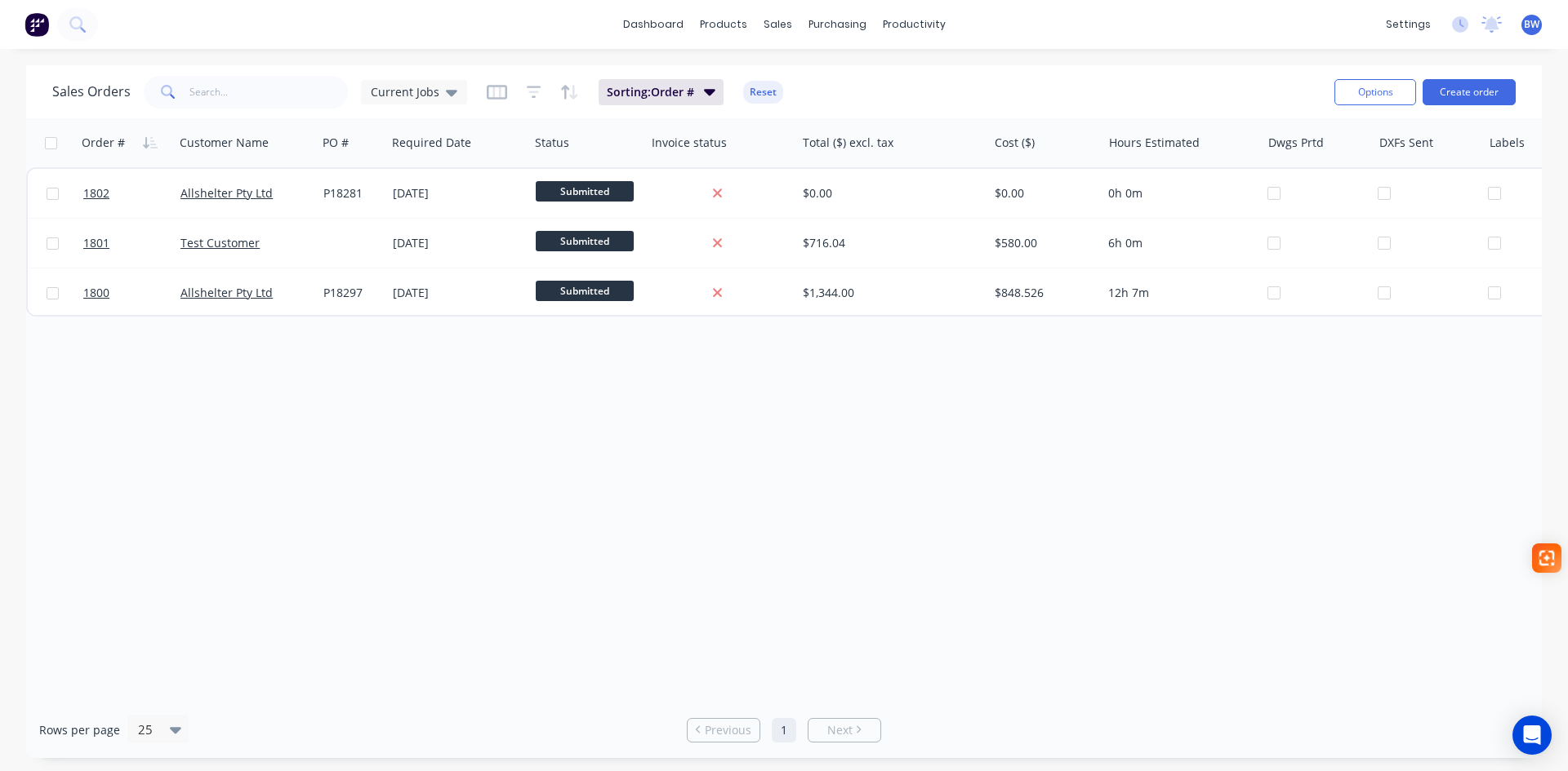
drag, startPoint x: 566, startPoint y: 483, endPoint x: 571, endPoint y: 473, distance: 11.2
click at [567, 481] on div "Order # Customer Name PO # Required Date Status Invoice status Total ($) excl. …" at bounding box center [784, 410] width 1516 height 583
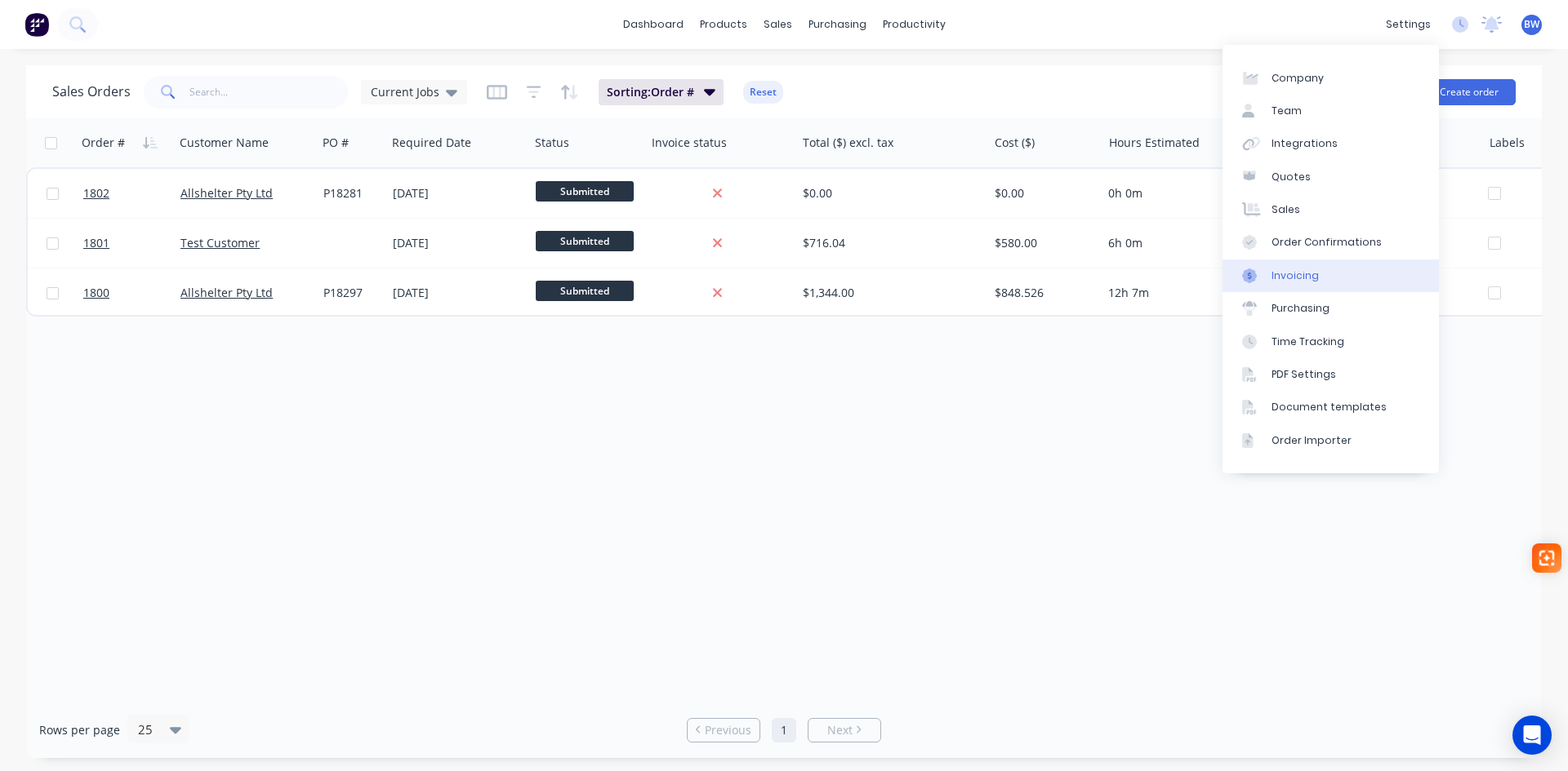
click at [1309, 279] on div "Invoicing" at bounding box center [1295, 276] width 48 height 15
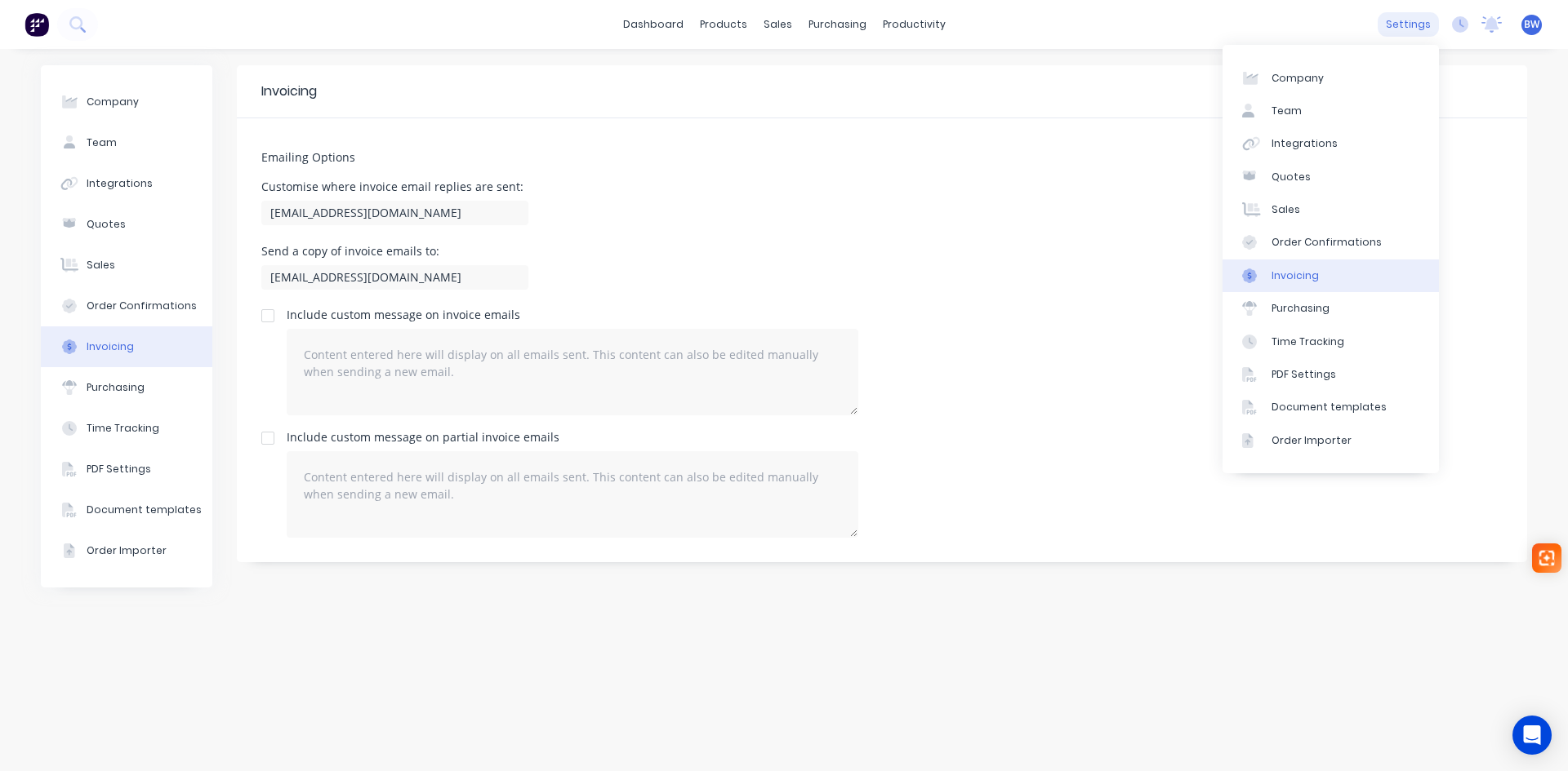
click at [1424, 32] on div "settings" at bounding box center [1408, 24] width 61 height 24
click at [1302, 213] on link "Sales" at bounding box center [1331, 210] width 216 height 33
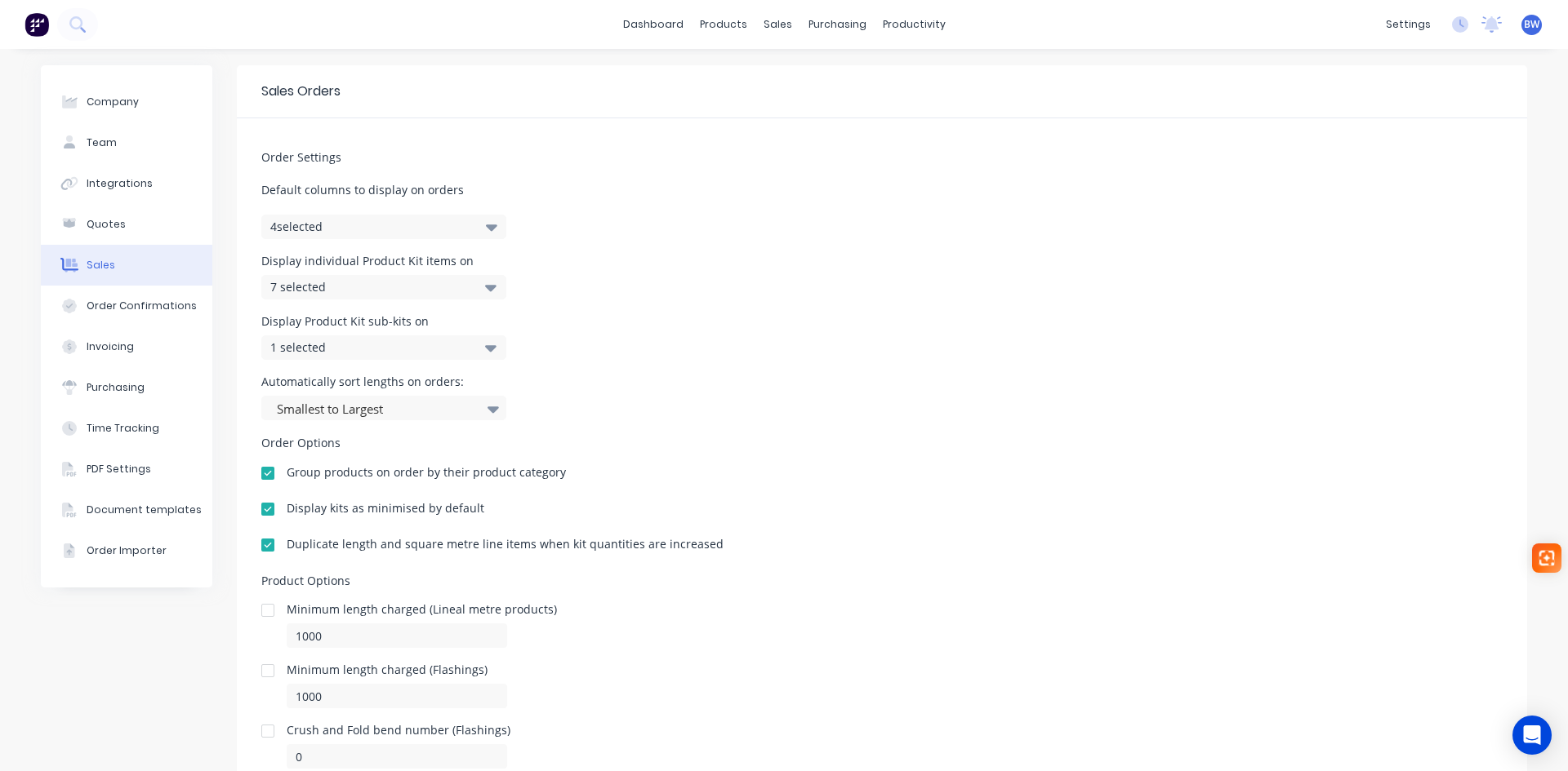
click at [485, 285] on icon at bounding box center [490, 287] width 11 height 18
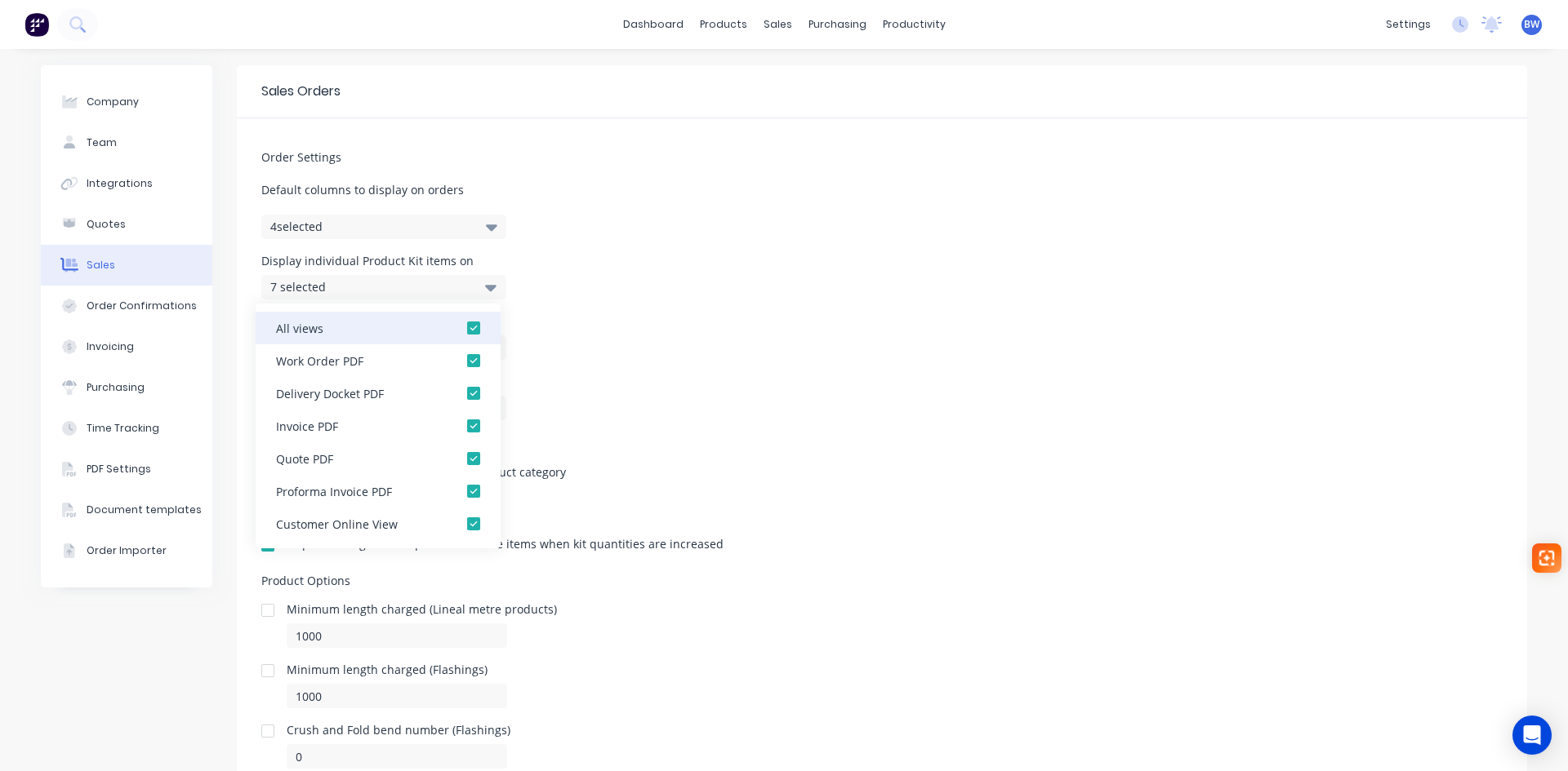
click at [461, 328] on div at bounding box center [474, 328] width 33 height 33
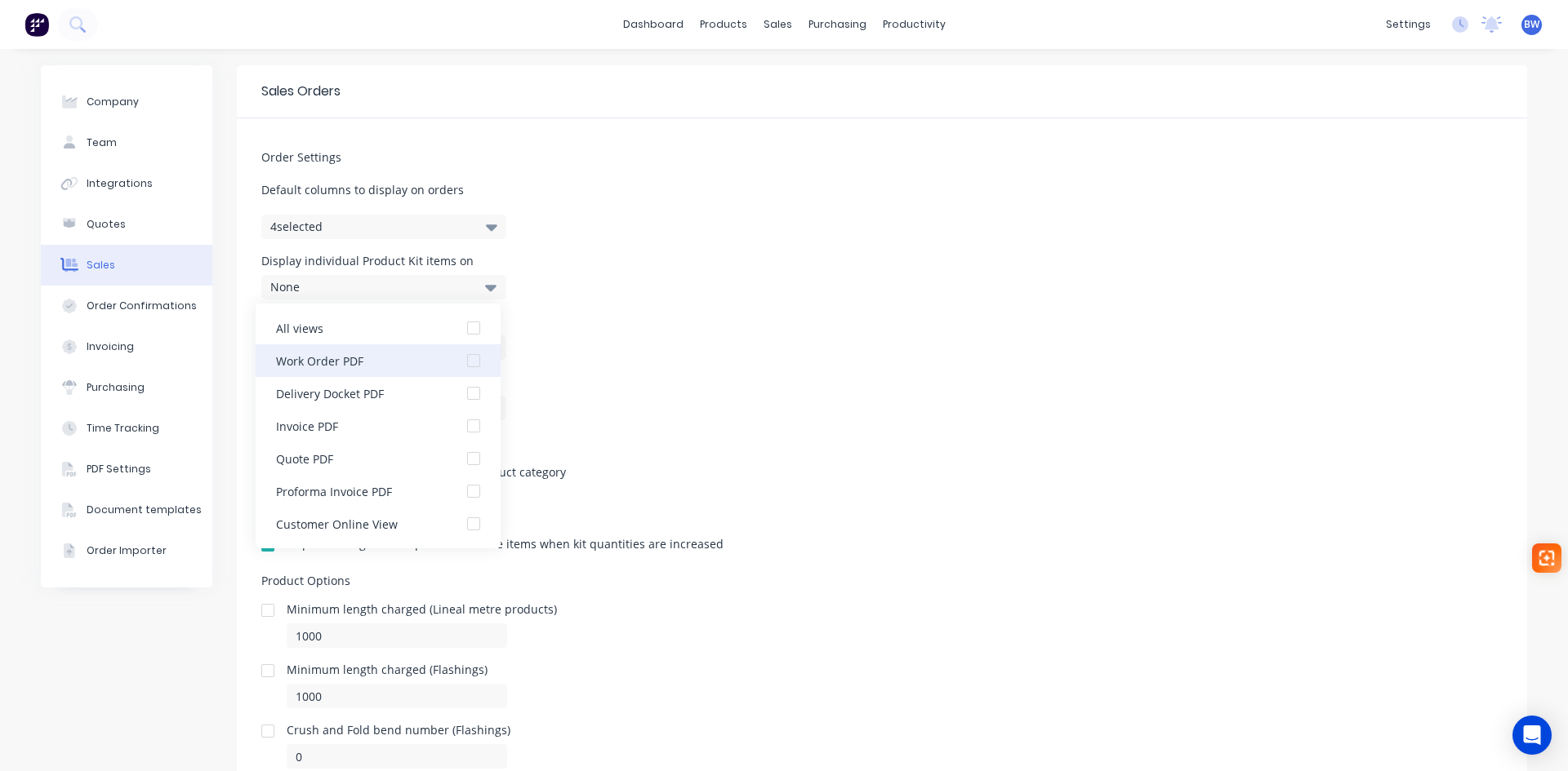
click at [459, 356] on div at bounding box center [474, 361] width 33 height 33
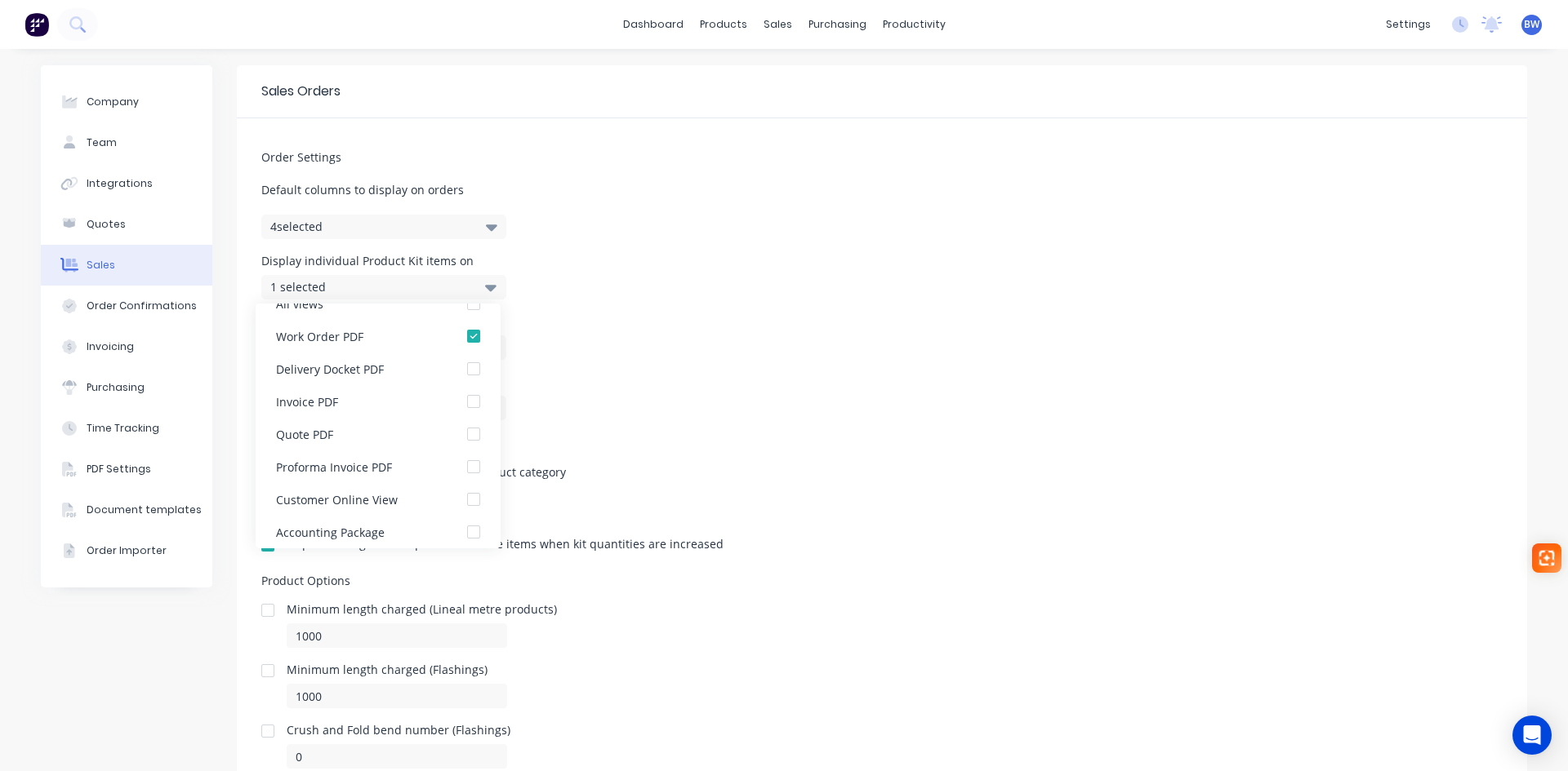
scroll to position [33, 0]
click at [596, 358] on div "Display Product Kit sub-kits on 1 selected" at bounding box center [881, 337] width 1241 height 44
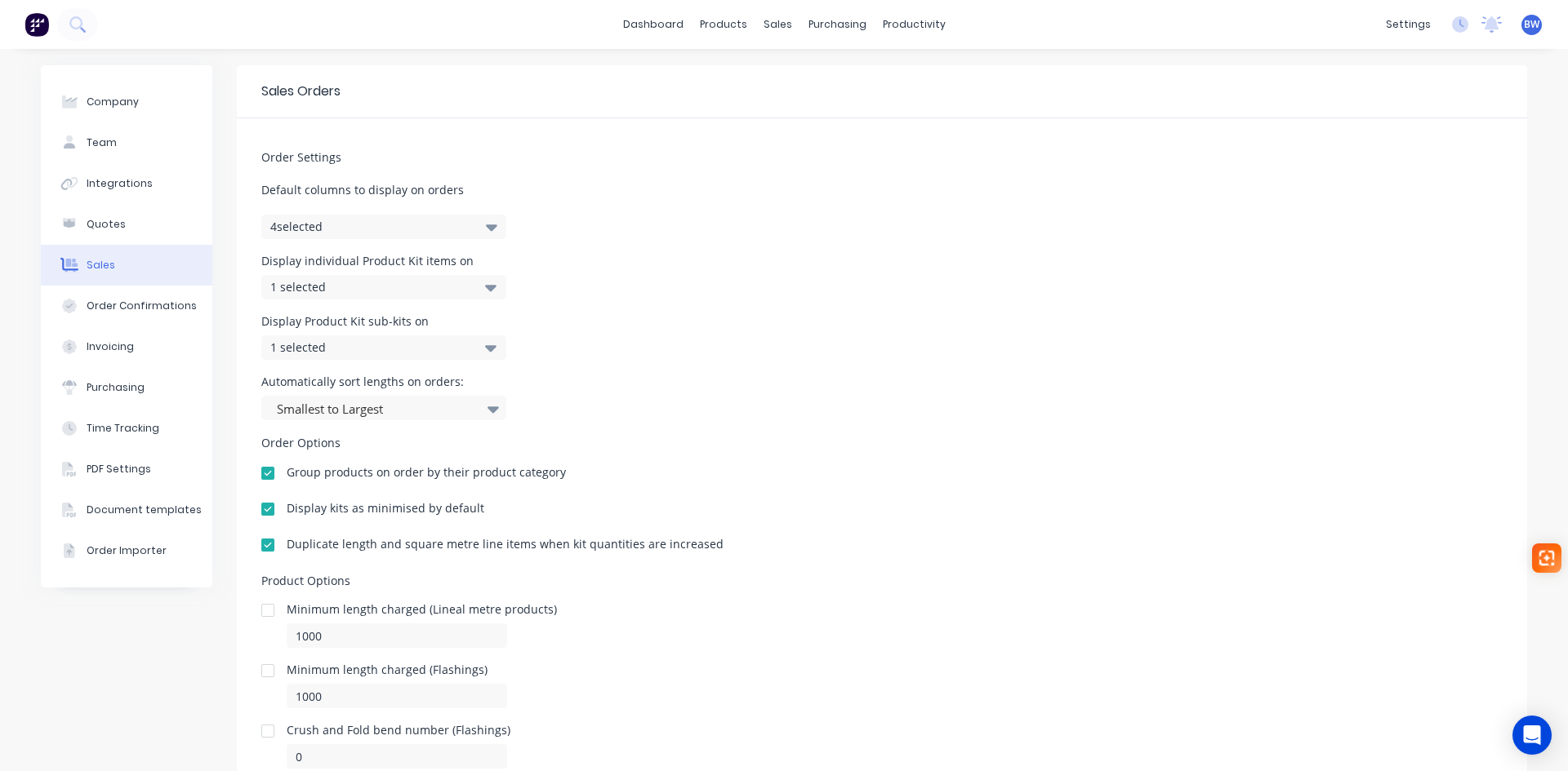
click at [485, 284] on icon at bounding box center [490, 287] width 11 height 18
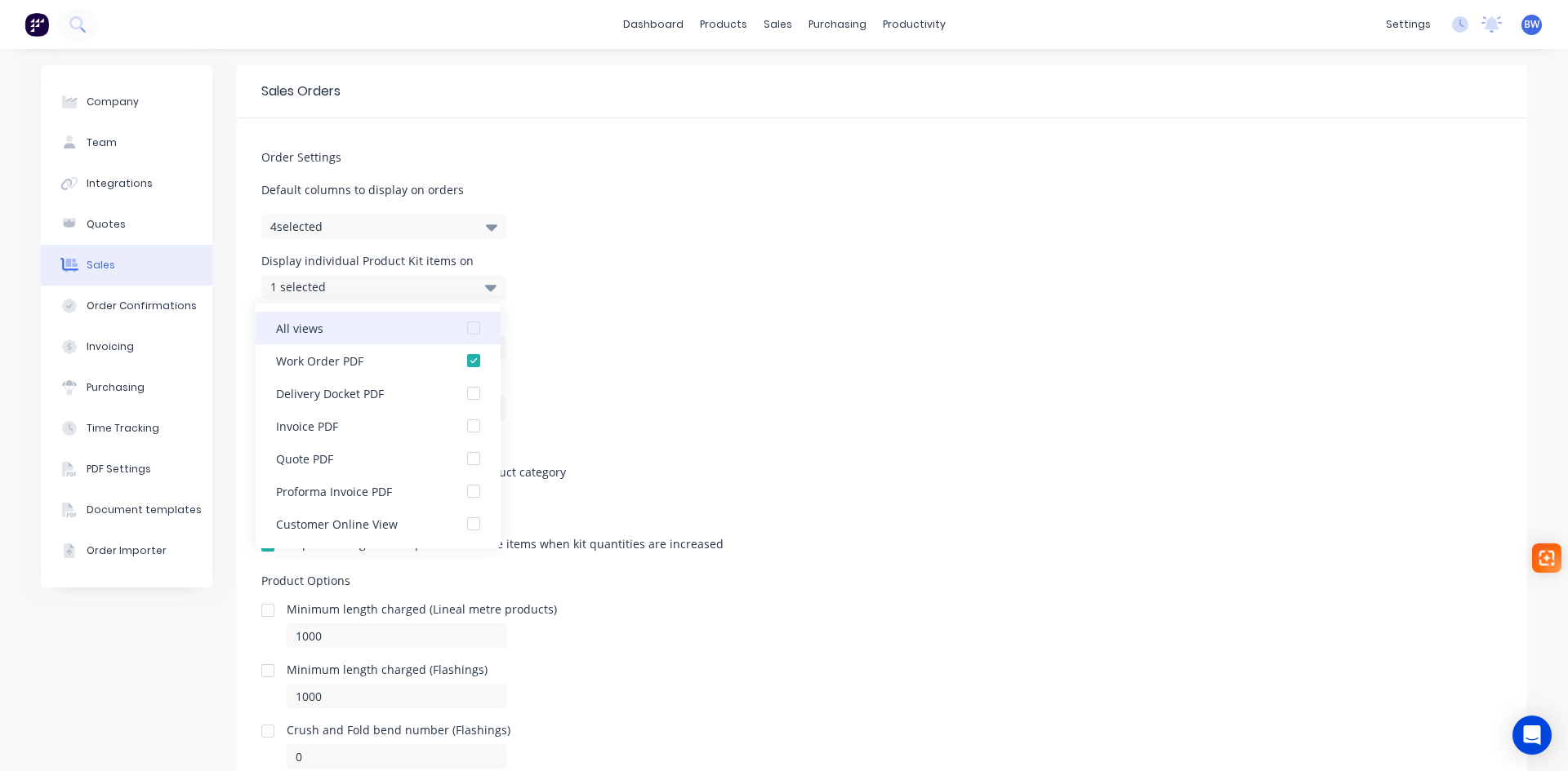
click at [459, 323] on div at bounding box center [474, 328] width 33 height 33
click at [485, 290] on icon at bounding box center [490, 287] width 11 height 18
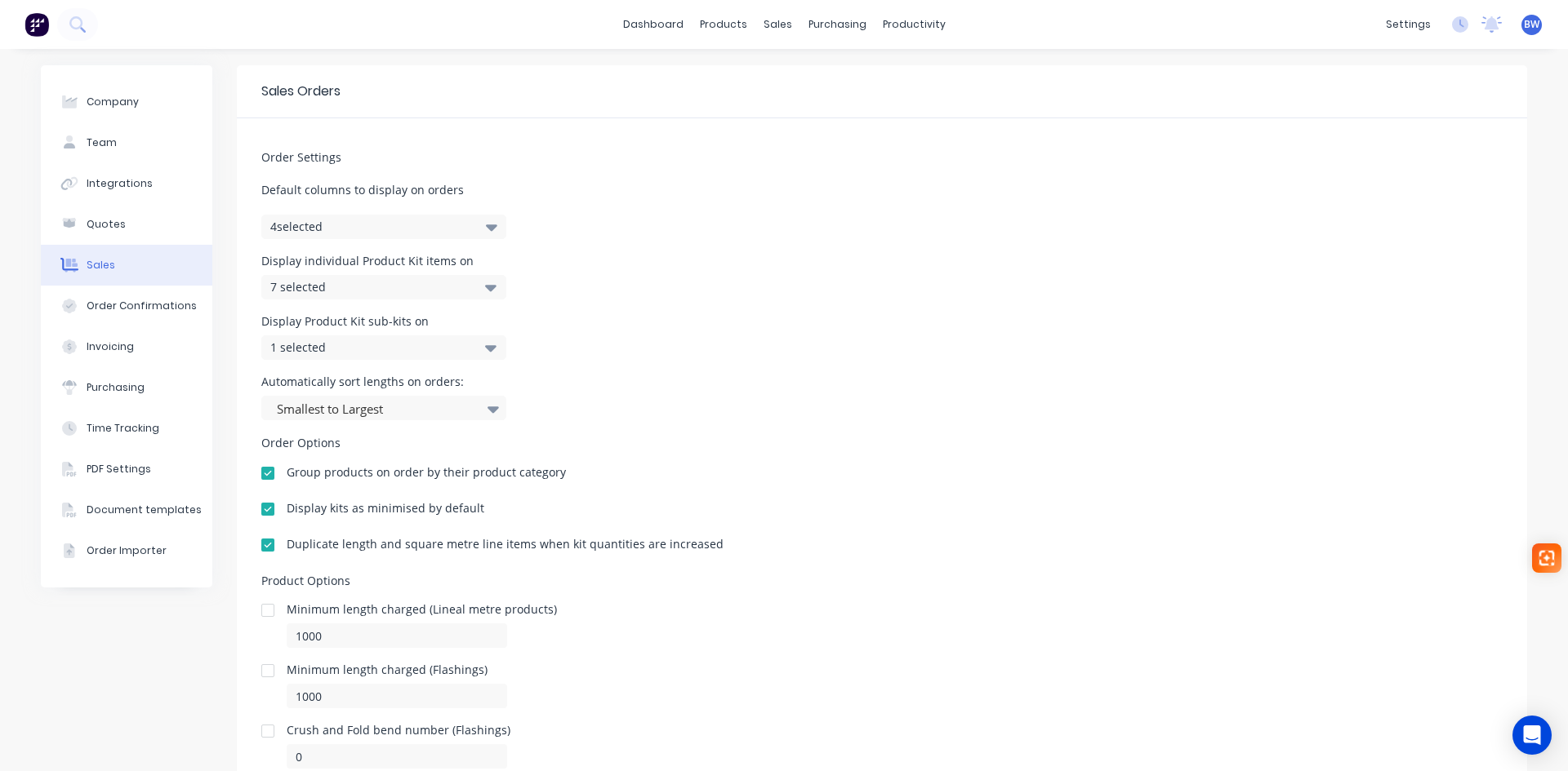
click at [485, 215] on button "4 selected" at bounding box center [383, 226] width 245 height 24
click at [542, 308] on div "Order Settings Default columns to display on orders 4 selected Display individu…" at bounding box center [882, 443] width 1290 height 651
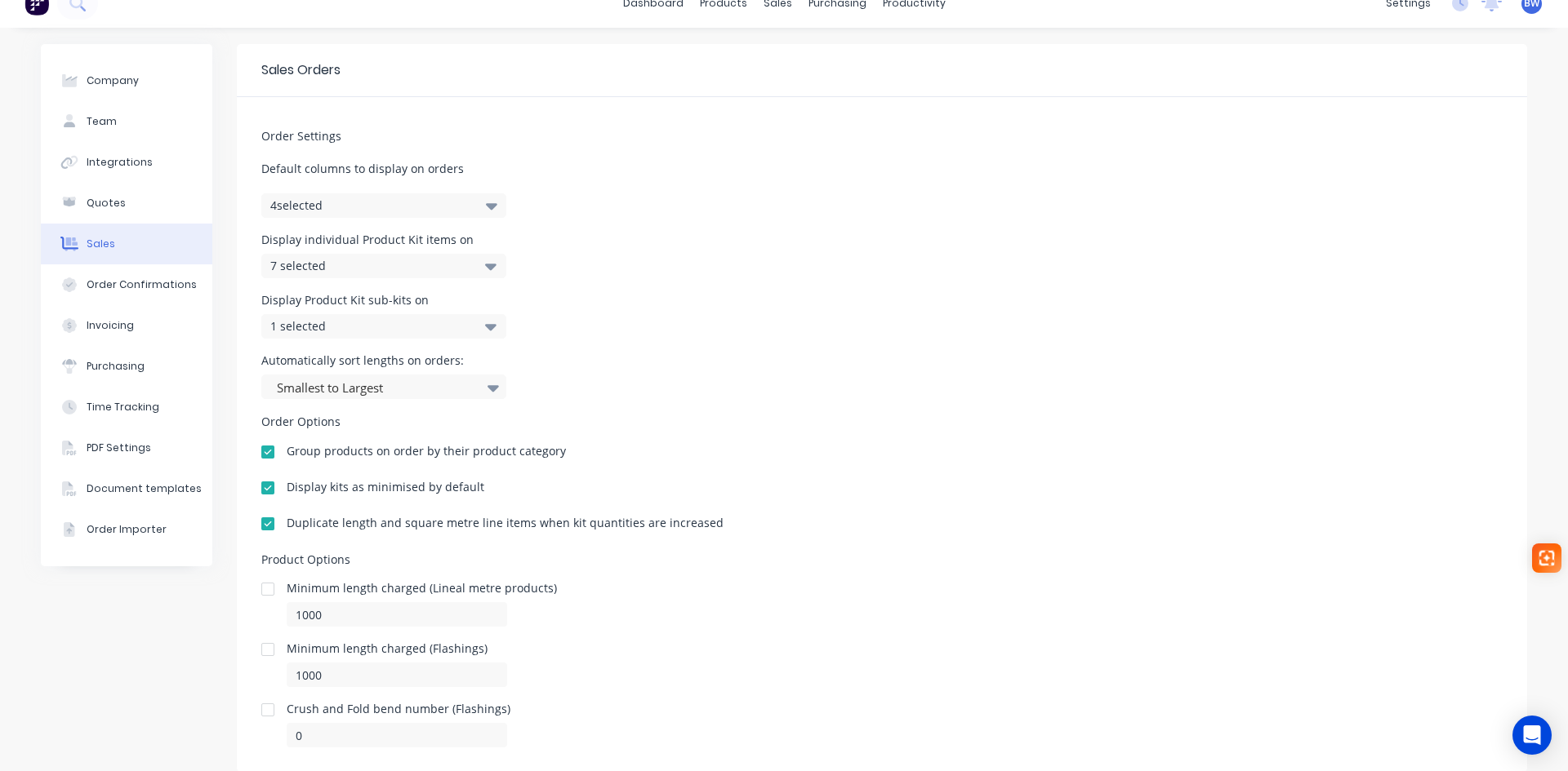
scroll to position [0, 0]
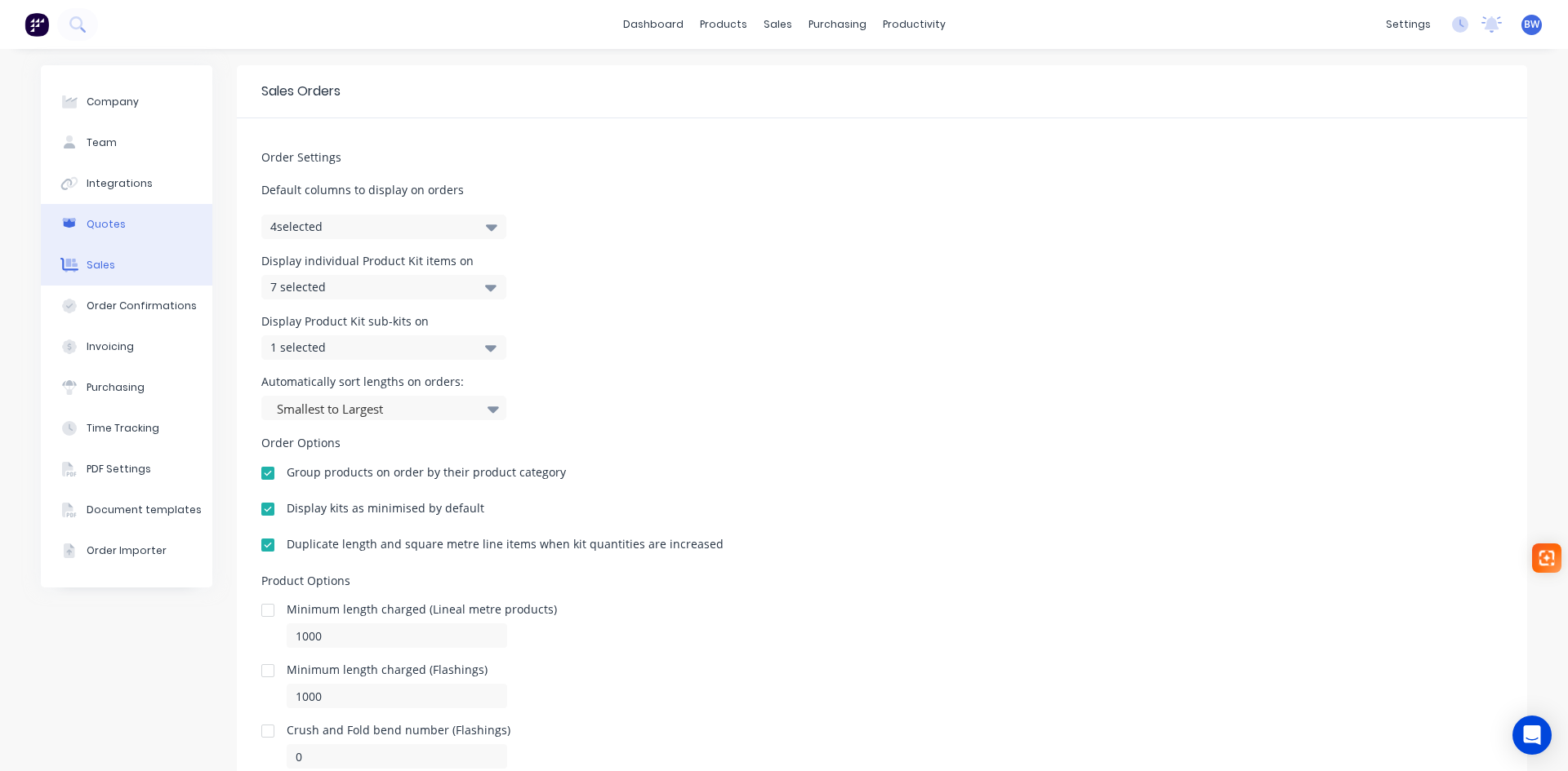
click at [93, 220] on div "Quotes" at bounding box center [106, 224] width 39 height 15
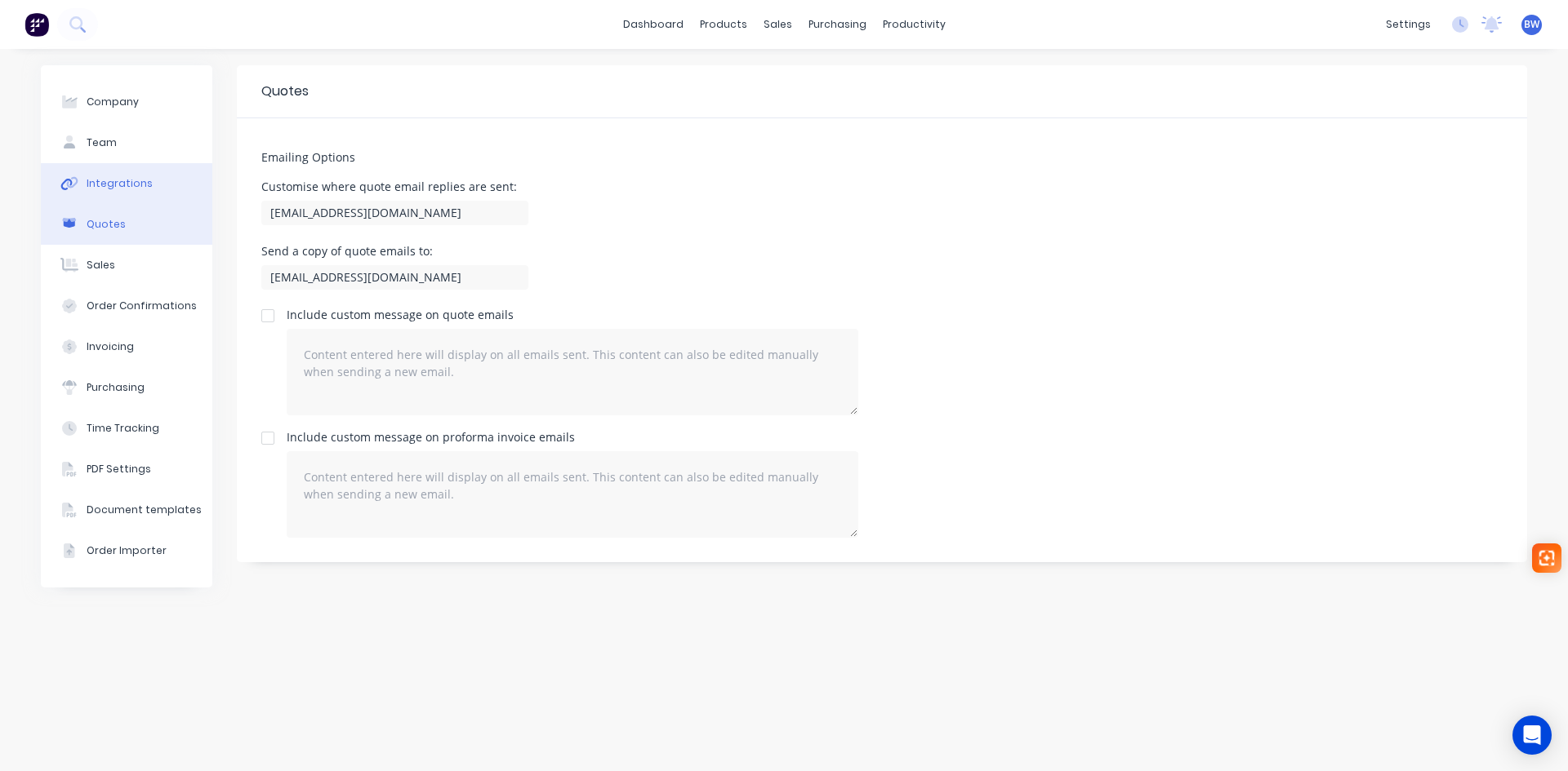
click at [105, 182] on div "Integrations" at bounding box center [119, 183] width 66 height 15
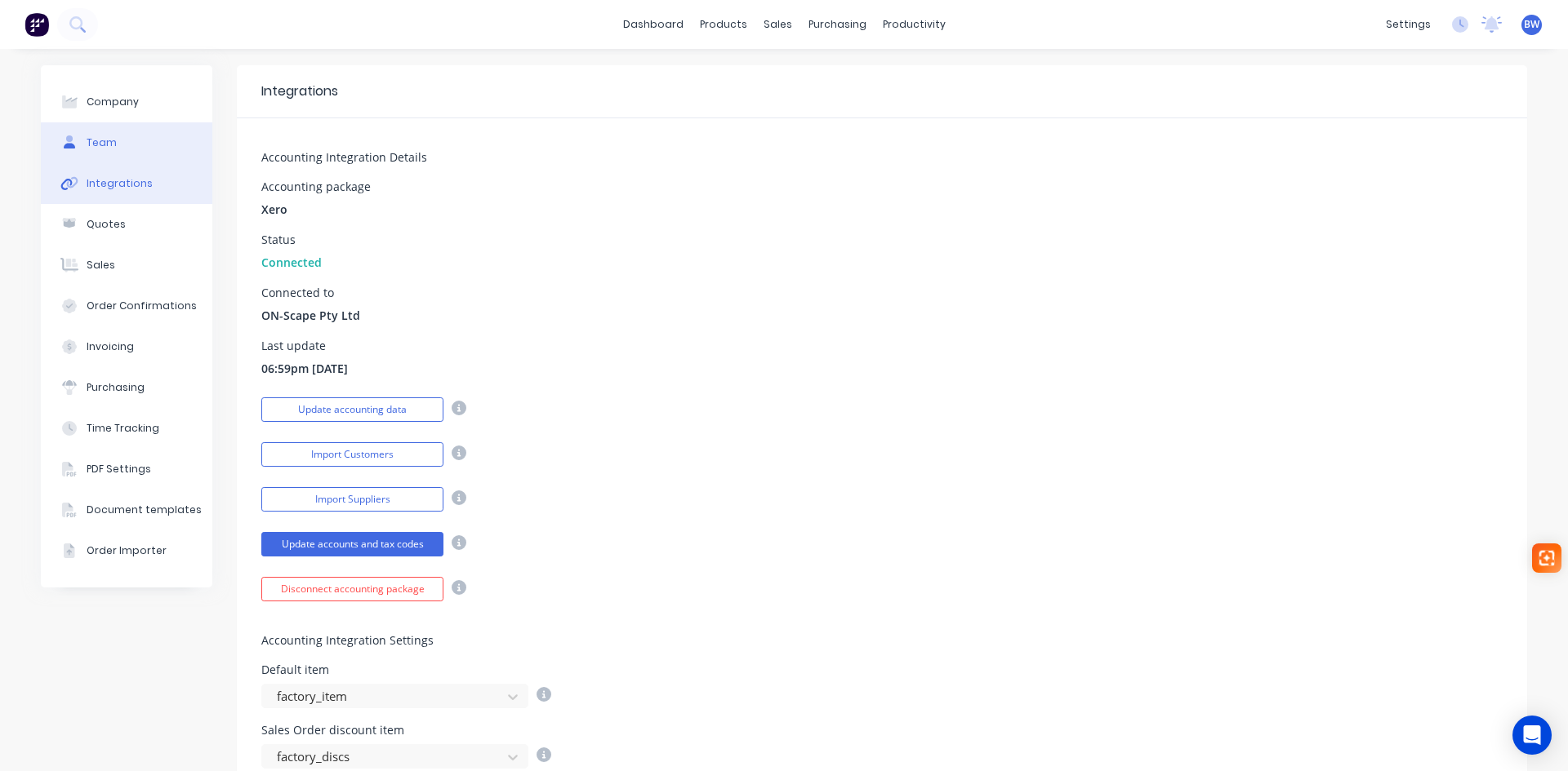
click at [106, 145] on div "Team" at bounding box center [101, 143] width 30 height 15
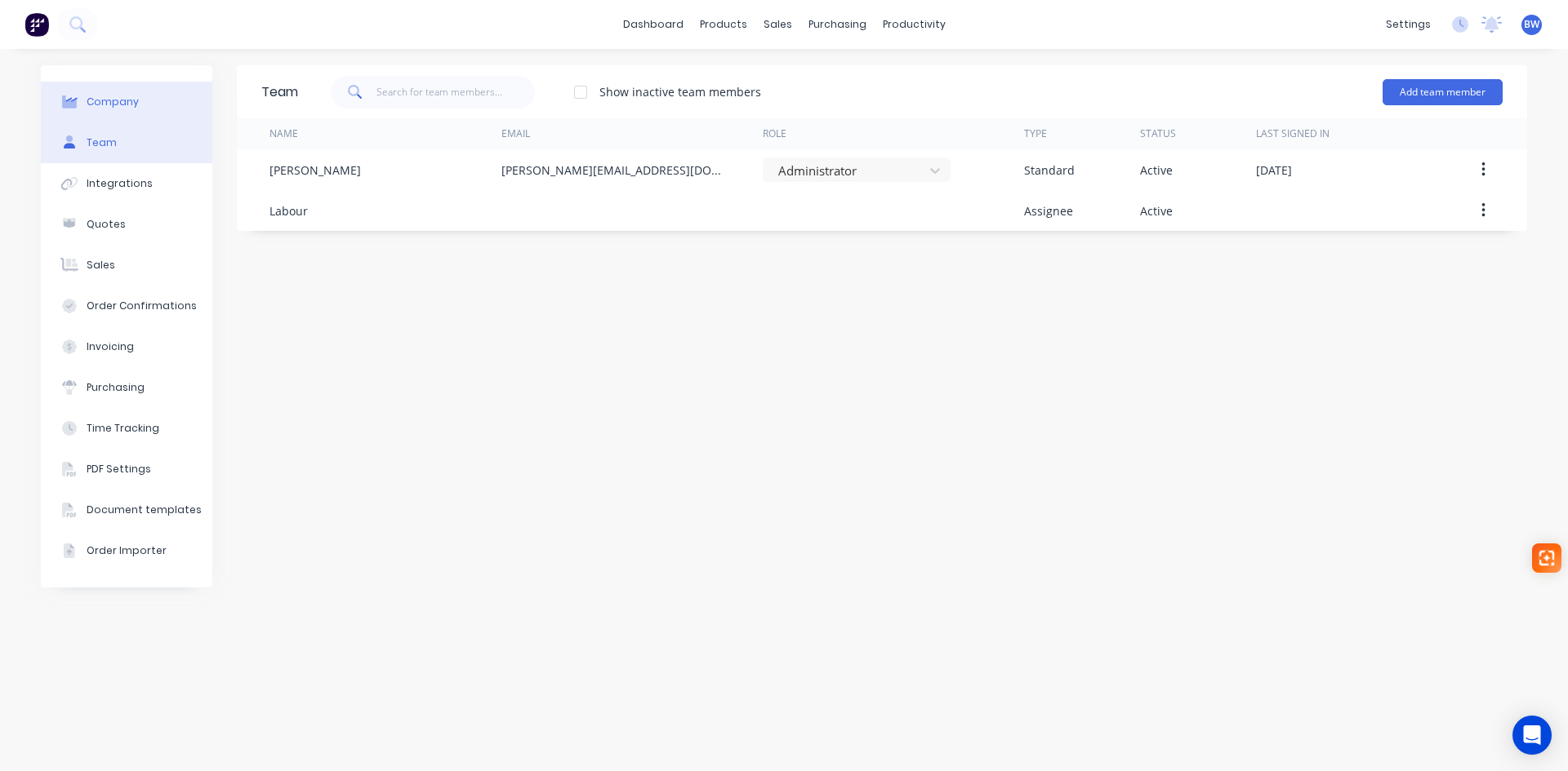
click at [109, 109] on div "Company" at bounding box center [112, 102] width 52 height 15
select select "AU"
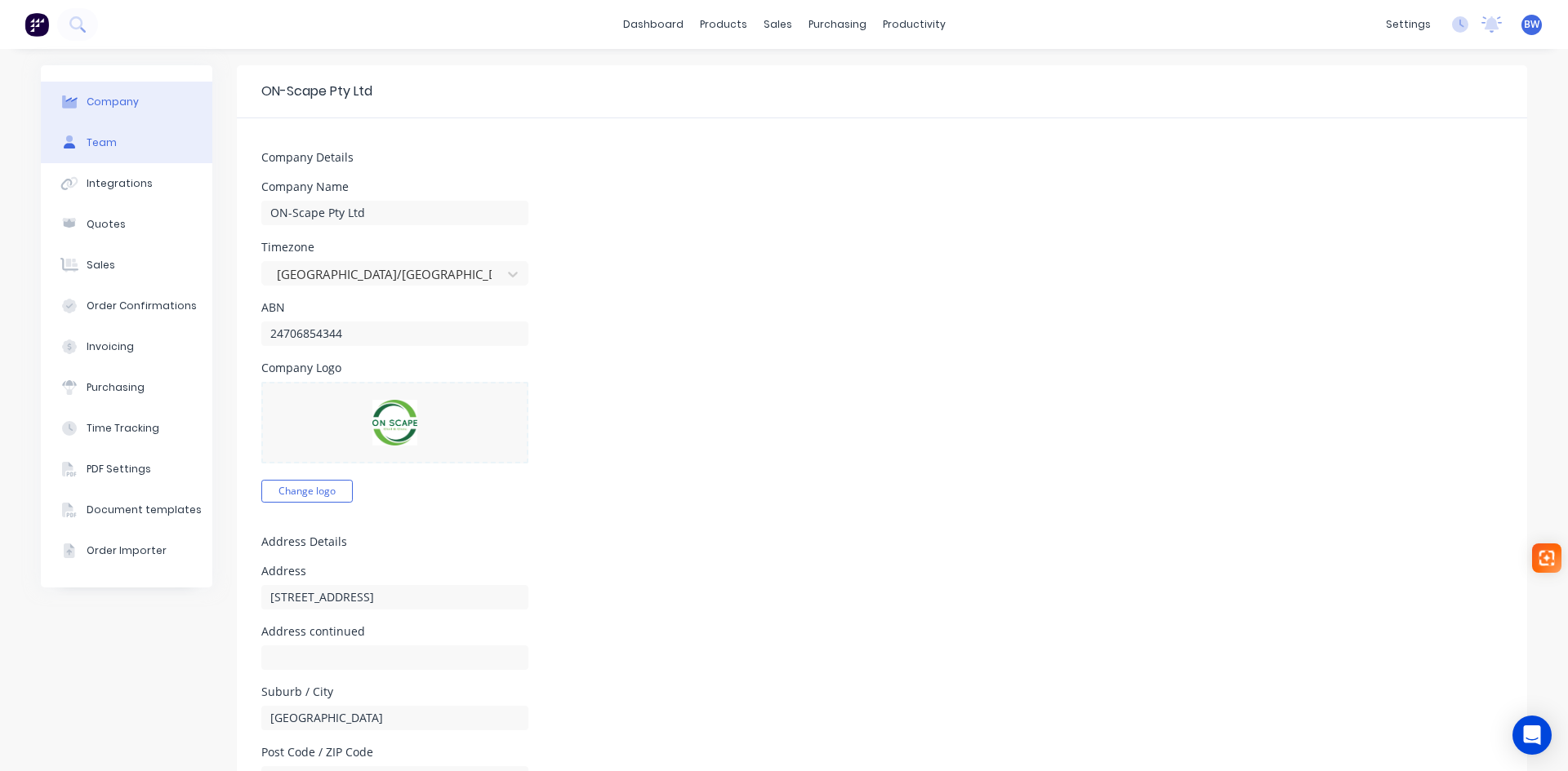
click at [109, 132] on button "Team" at bounding box center [126, 143] width 171 height 41
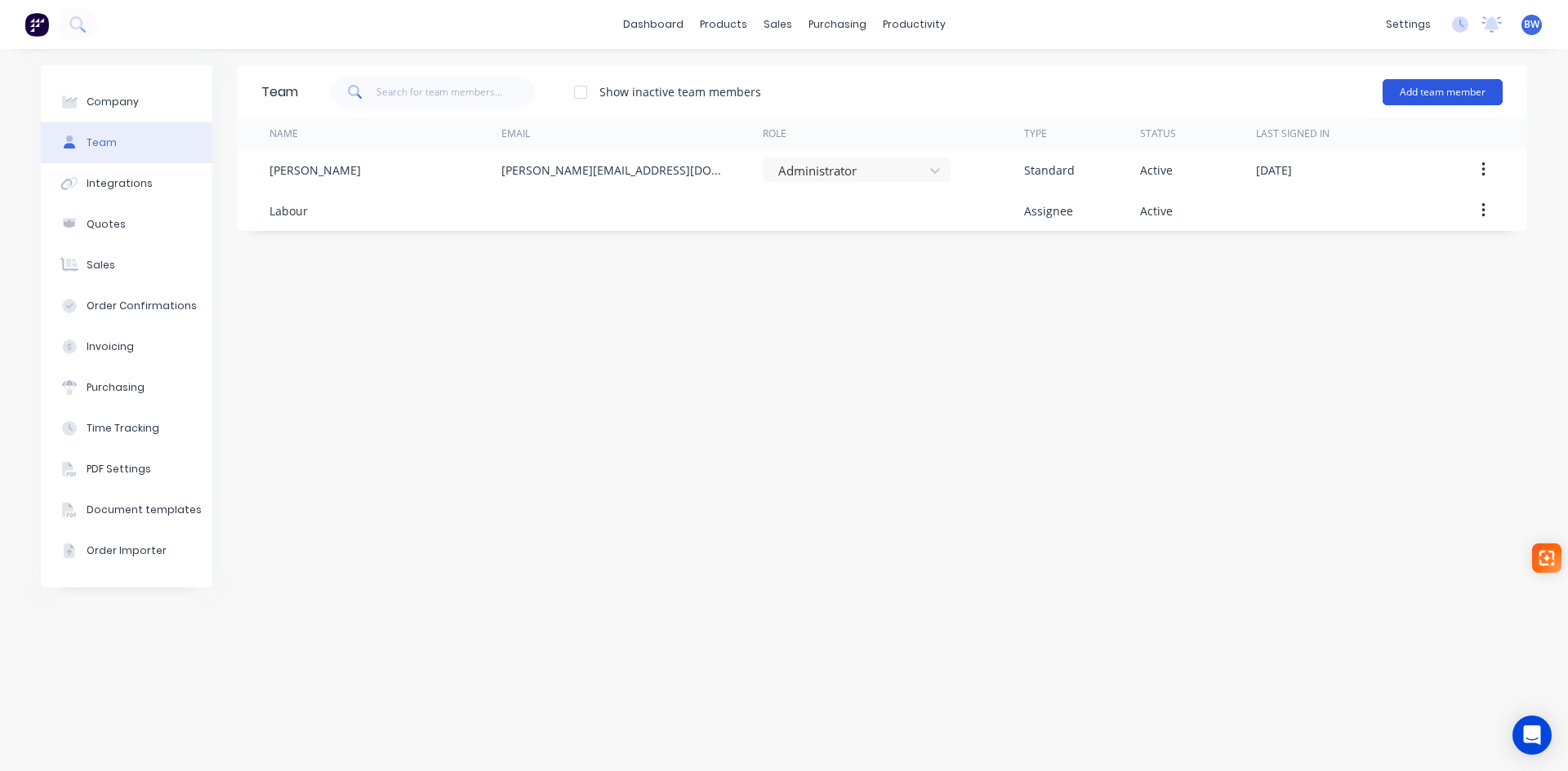
click at [1443, 91] on button "Add team member" at bounding box center [1443, 92] width 120 height 26
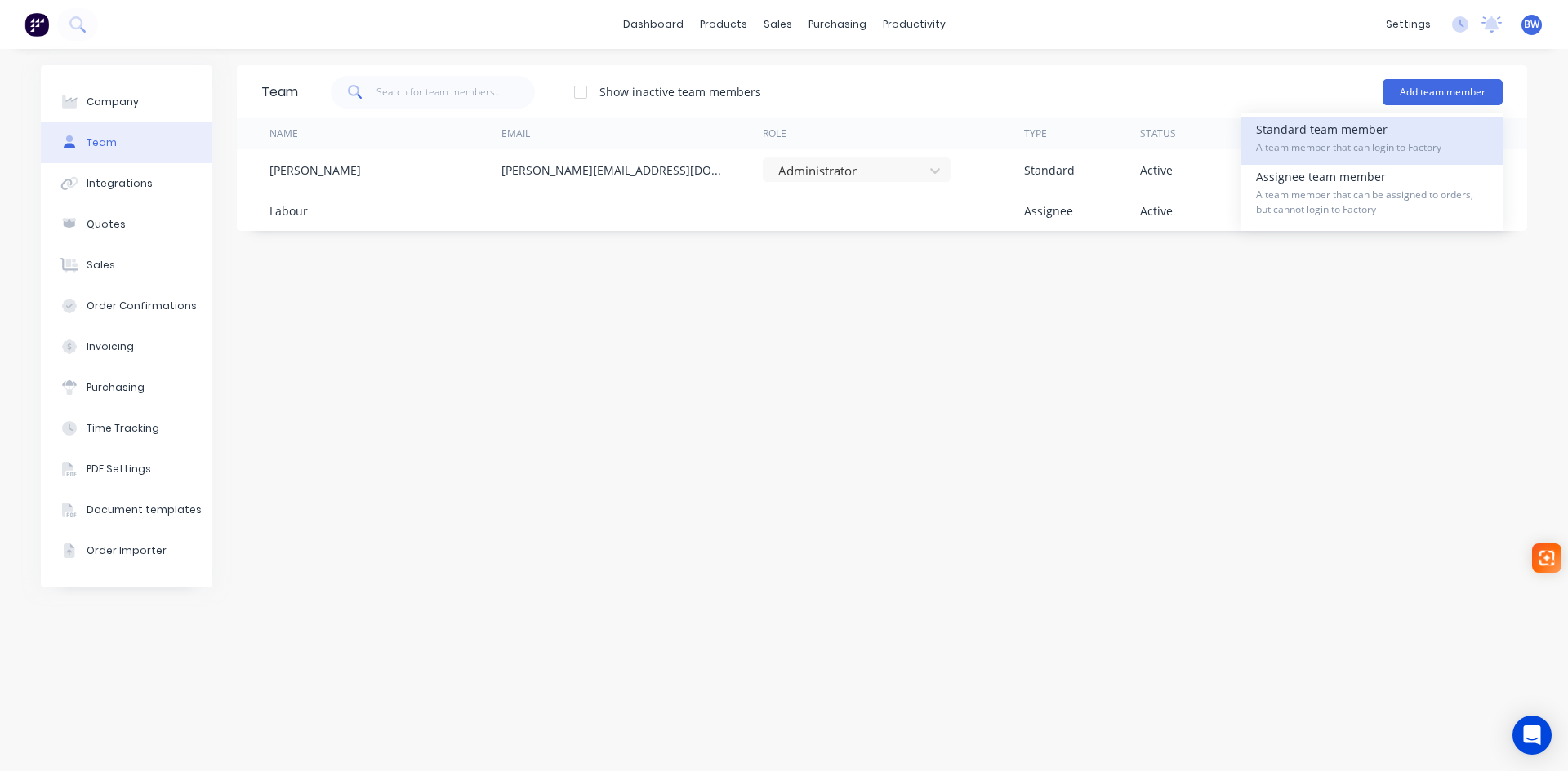
click at [1346, 140] on span "A team member that can login to Factory" at bounding box center [1372, 147] width 232 height 15
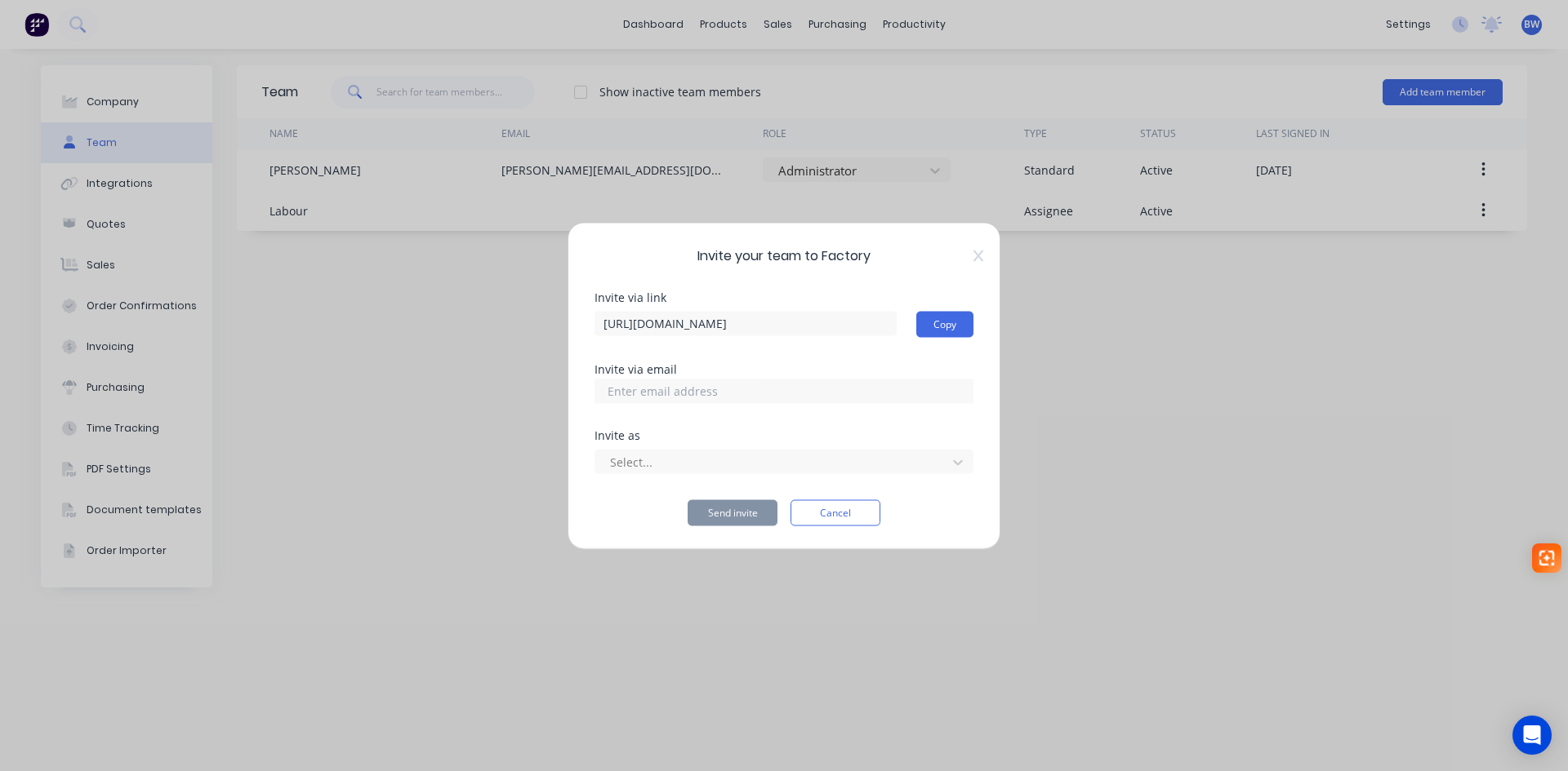
click at [703, 381] on input at bounding box center [680, 391] width 163 height 24
type input "lester@onscape.com.au"
click at [719, 463] on div at bounding box center [774, 462] width 330 height 21
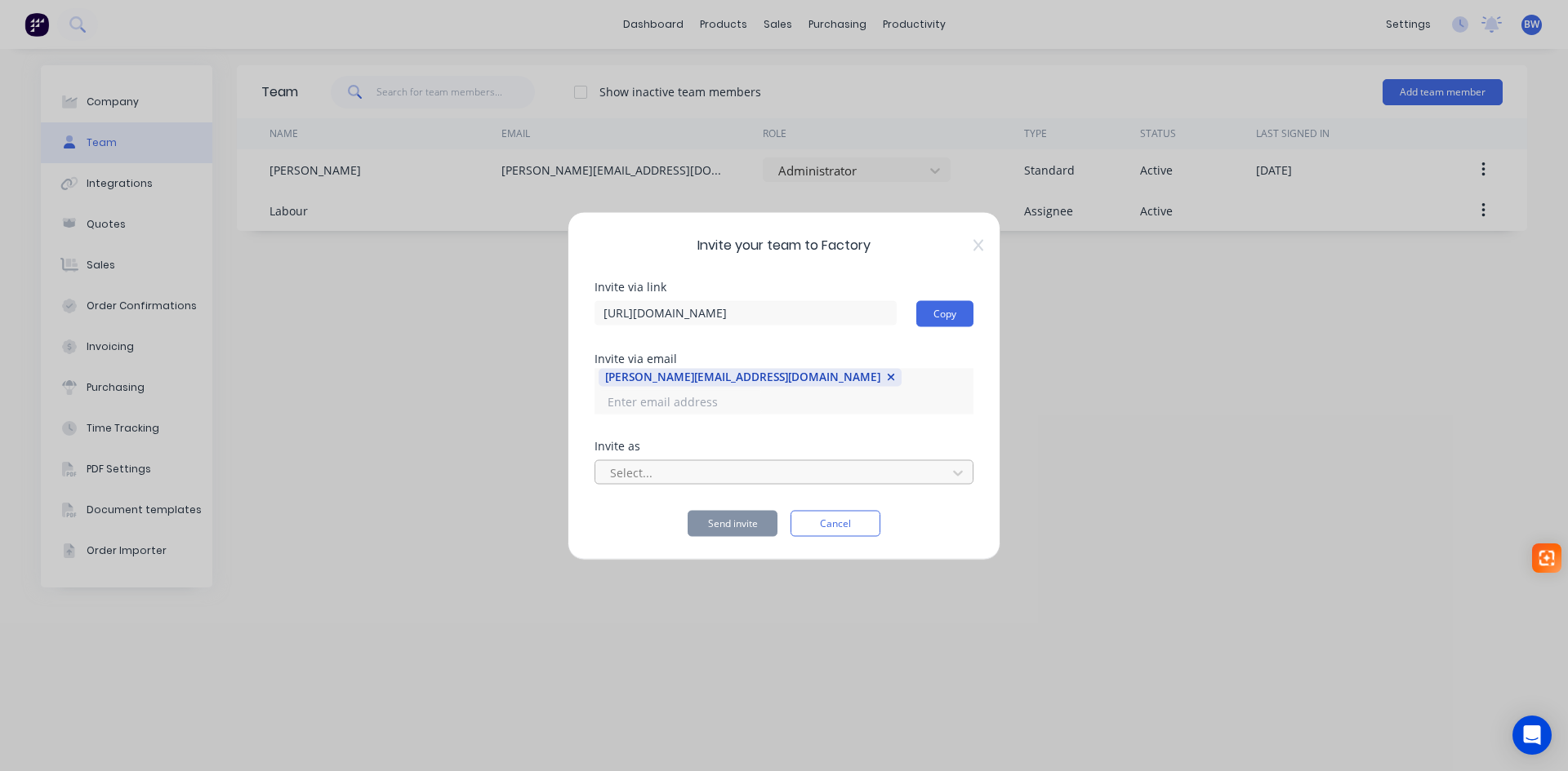
click at [933, 462] on div at bounding box center [774, 473] width 330 height 21
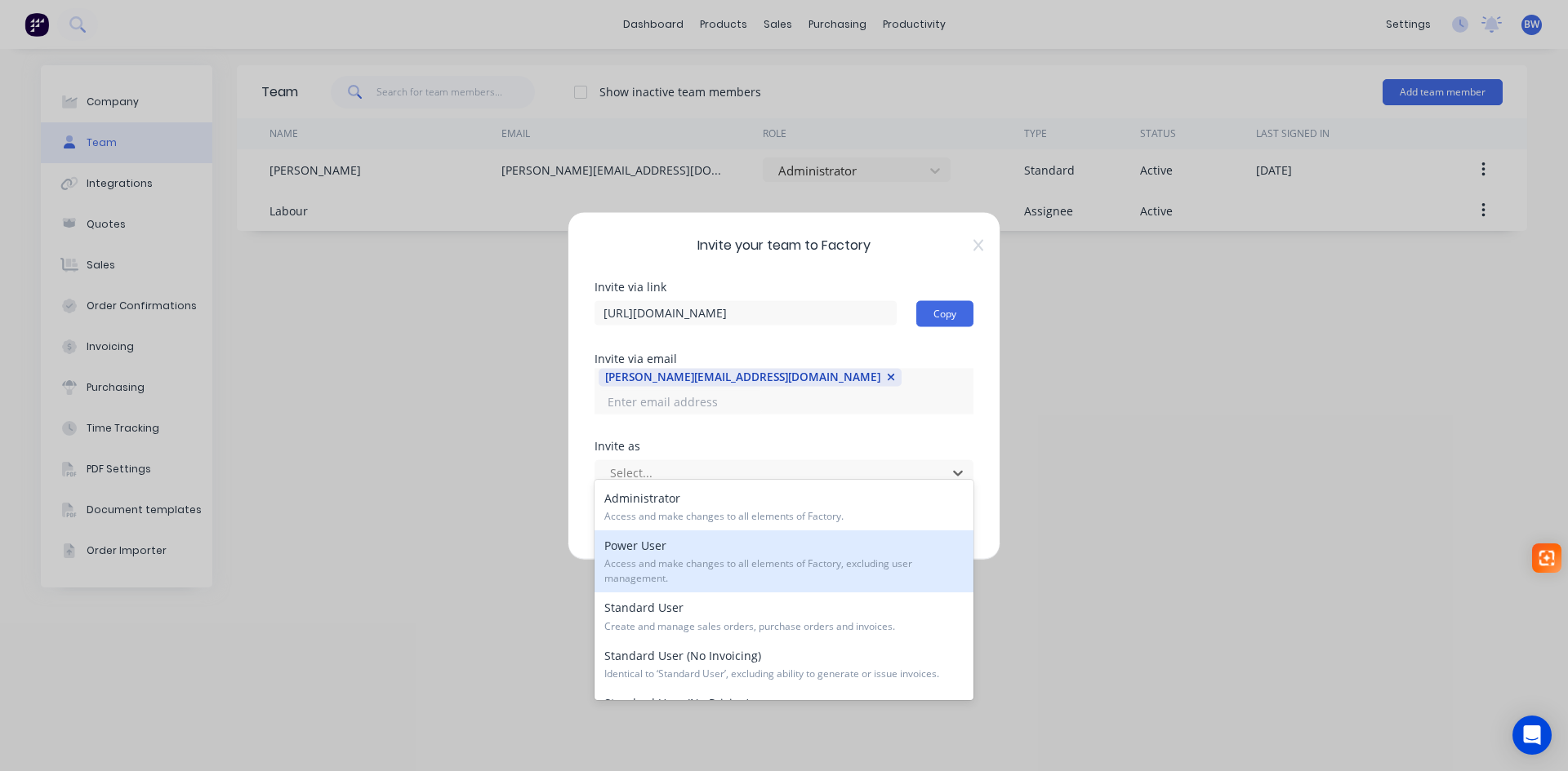
click at [803, 562] on span "Access and make changes to all elements of Factory, excluding user management." at bounding box center [784, 571] width 360 height 29
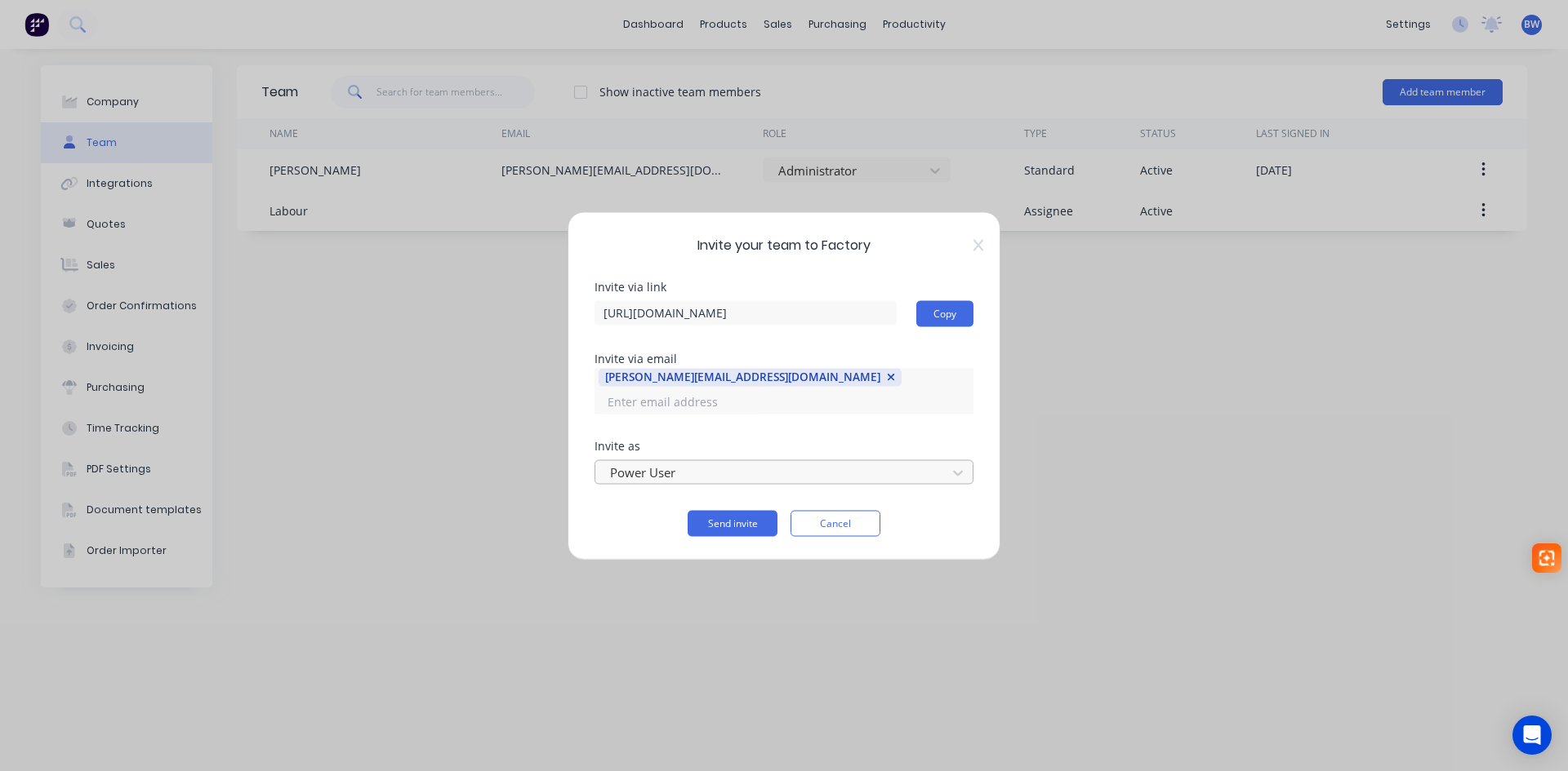
click at [744, 462] on div at bounding box center [774, 473] width 330 height 21
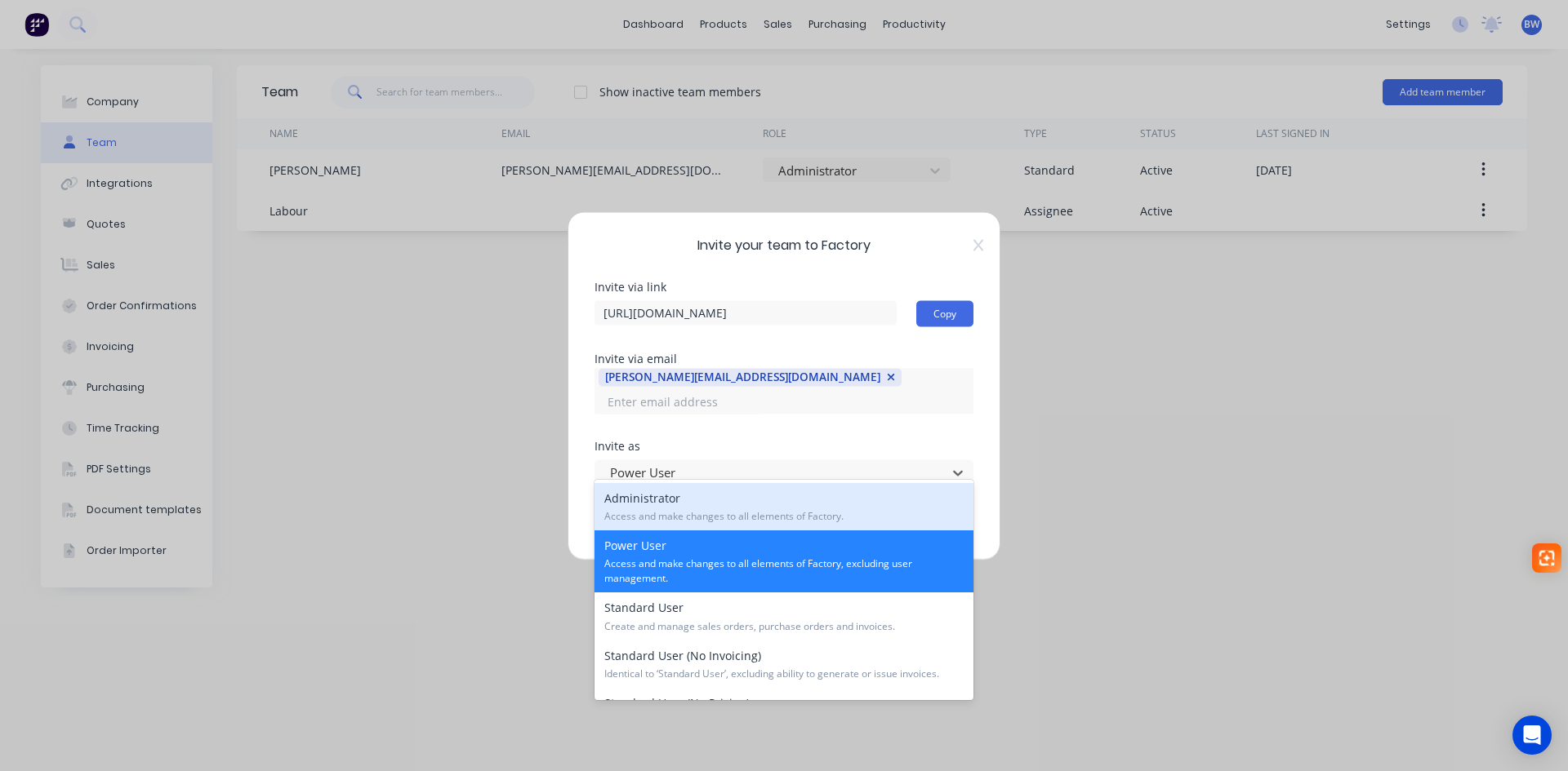
click at [716, 513] on span "Access and make changes to all elements of Factory." at bounding box center [784, 516] width 360 height 15
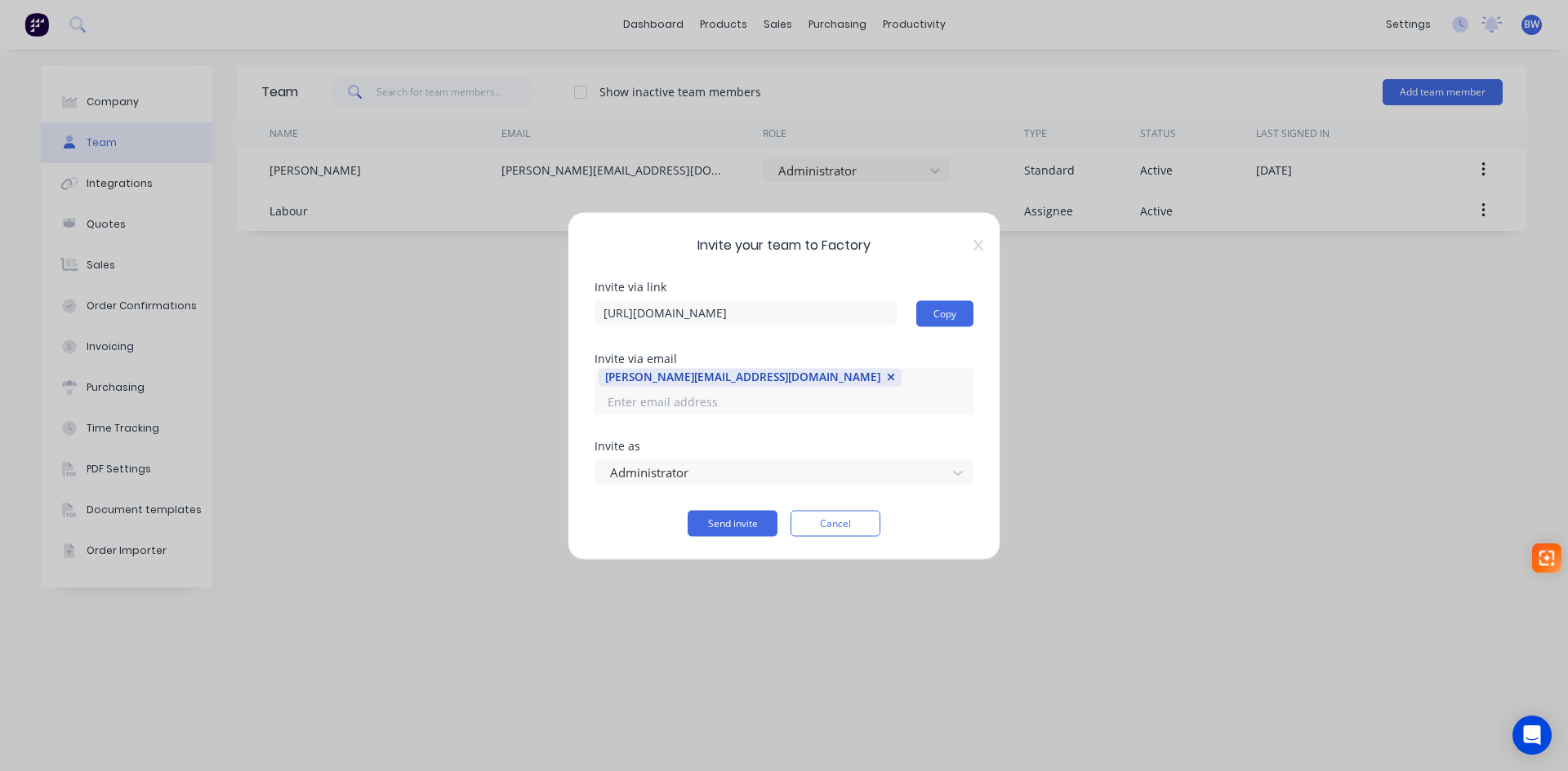
click at [716, 513] on button "Send invite" at bounding box center [733, 523] width 90 height 26
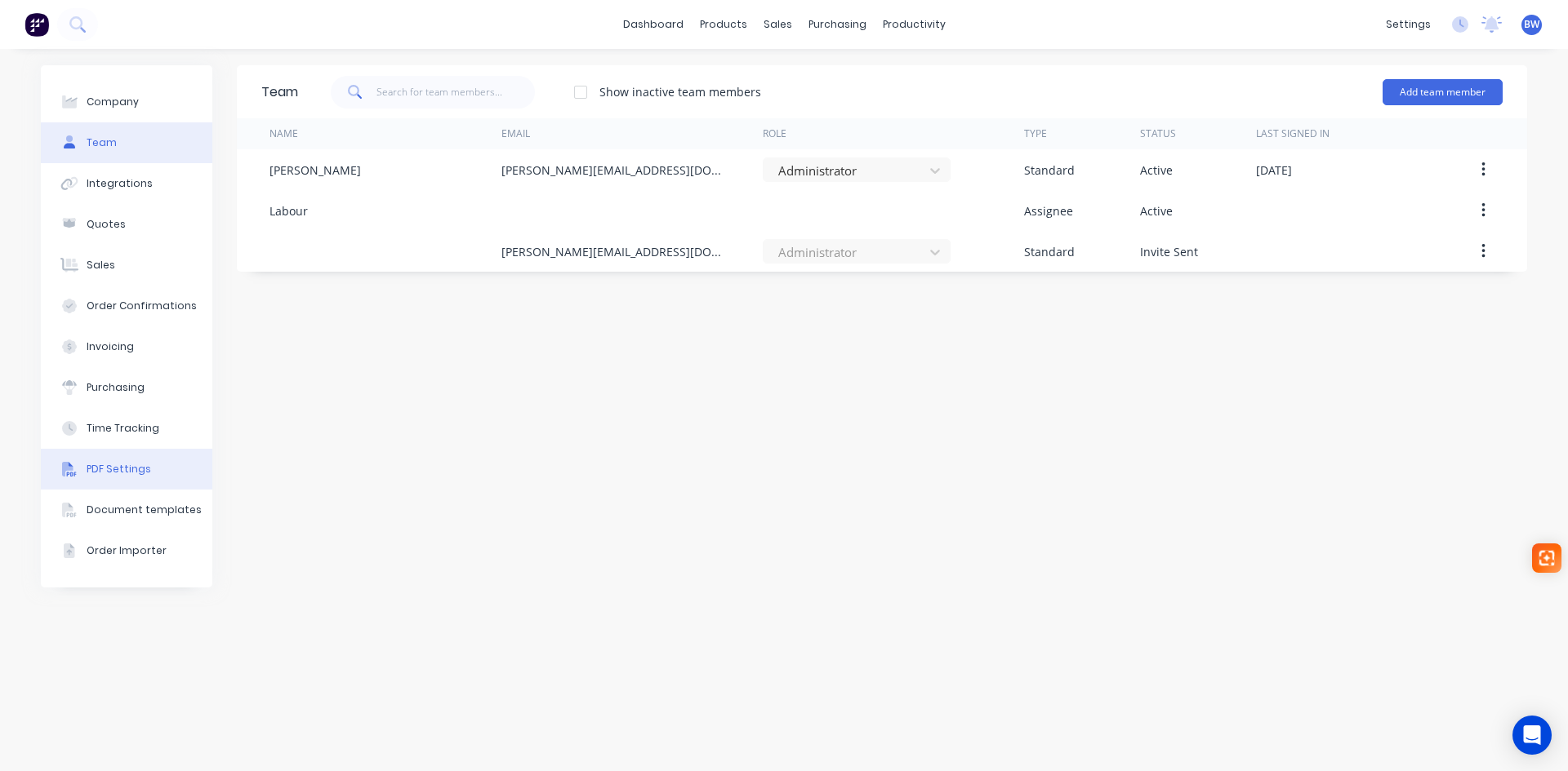
click at [110, 462] on div "PDF Settings" at bounding box center [118, 469] width 65 height 15
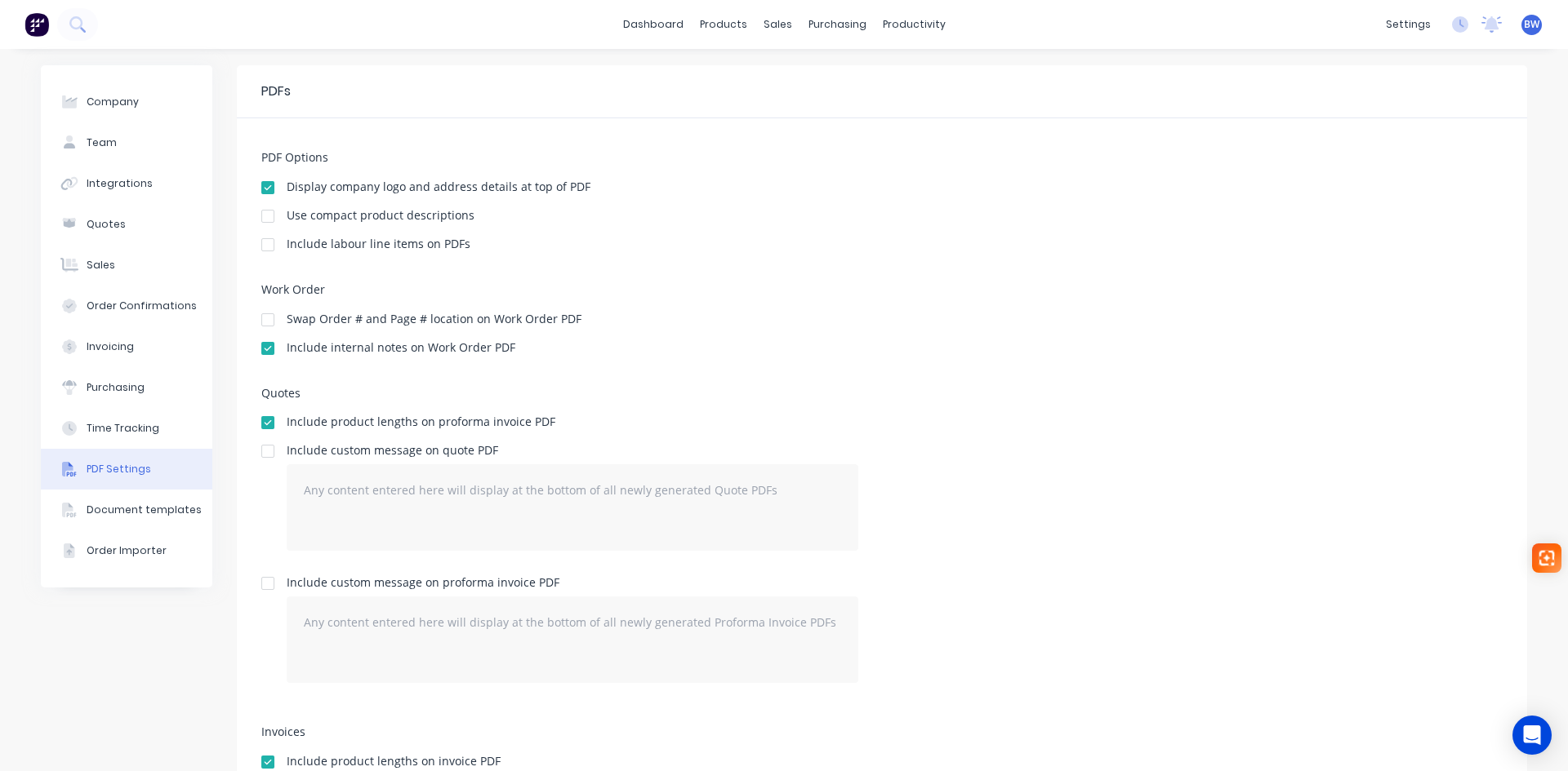
click at [264, 213] on div at bounding box center [268, 216] width 33 height 33
click at [104, 430] on div "Time Tracking" at bounding box center [123, 428] width 73 height 15
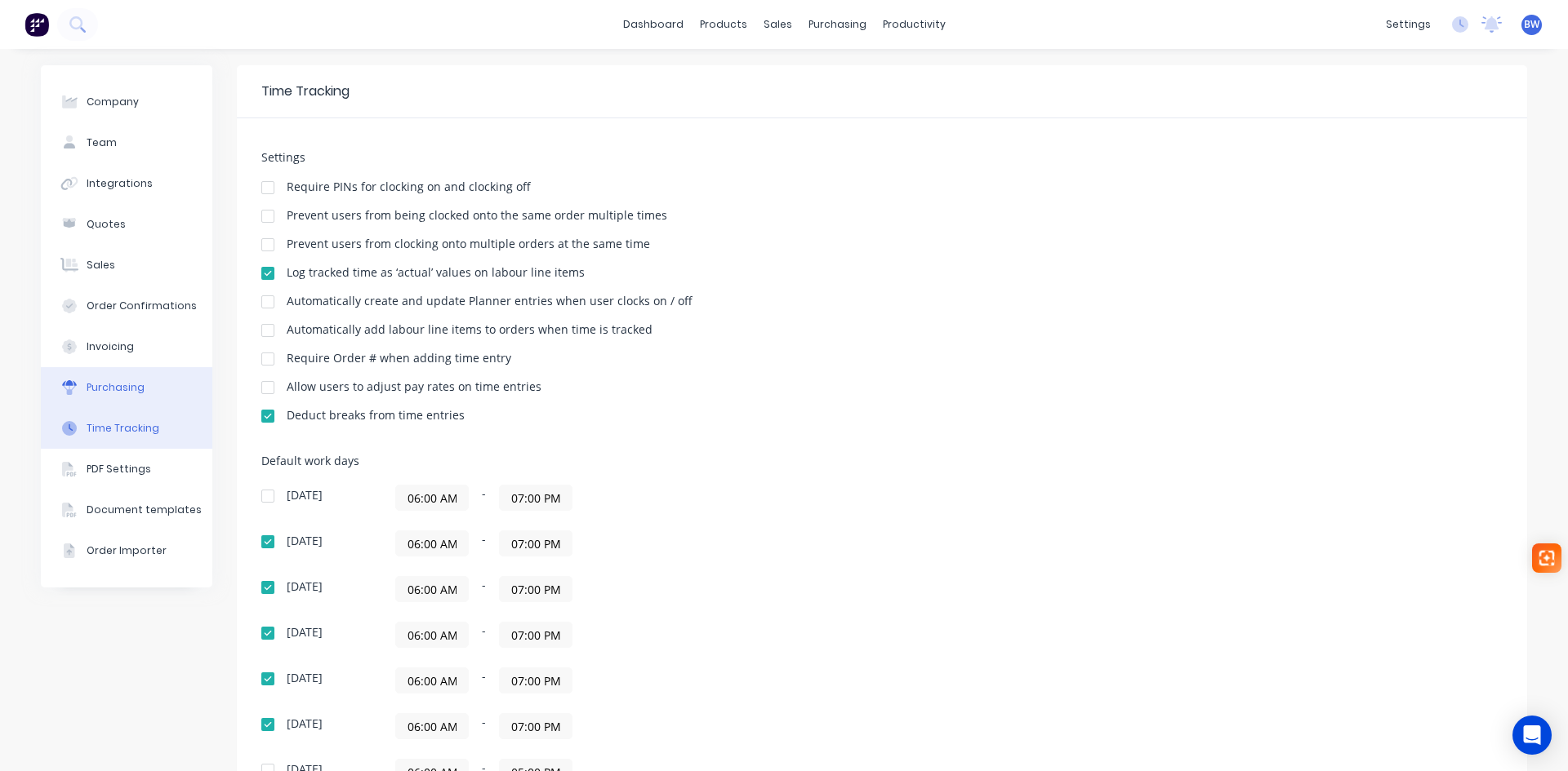
click at [103, 392] on div "Purchasing" at bounding box center [115, 387] width 58 height 15
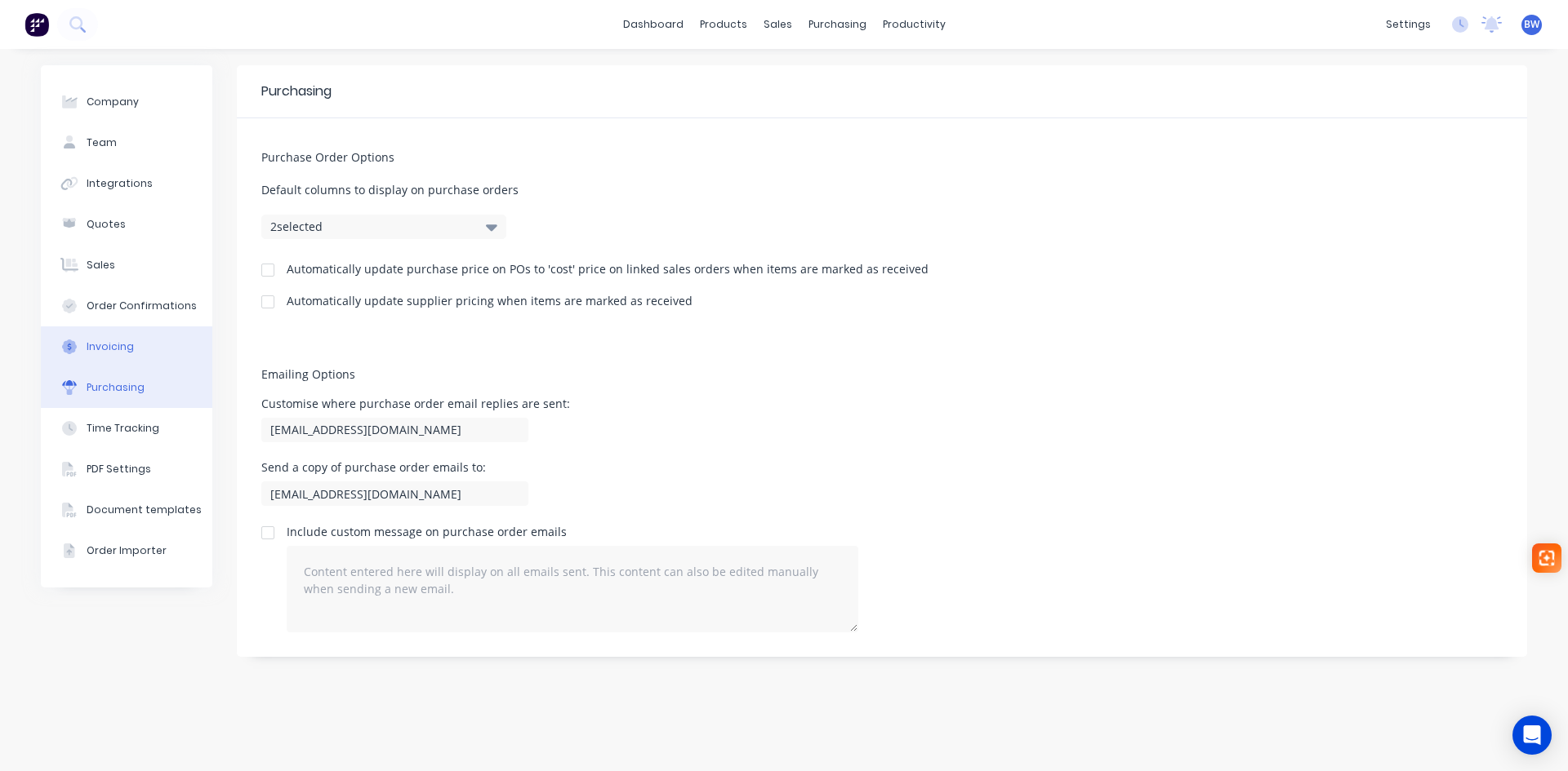
click at [103, 352] on div "Invoicing" at bounding box center [110, 347] width 48 height 15
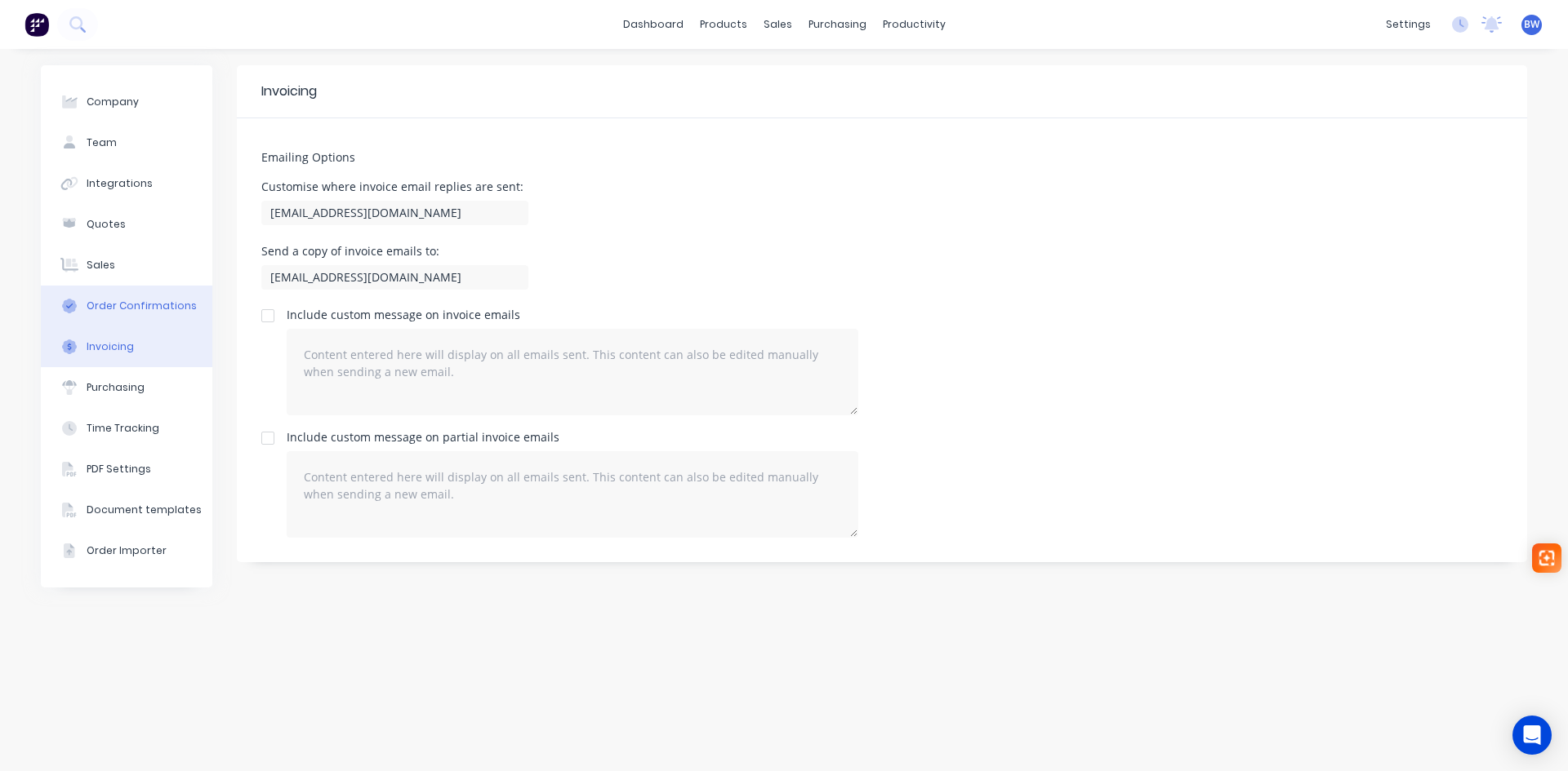
click at [113, 313] on div "Order Confirmations" at bounding box center [141, 306] width 110 height 15
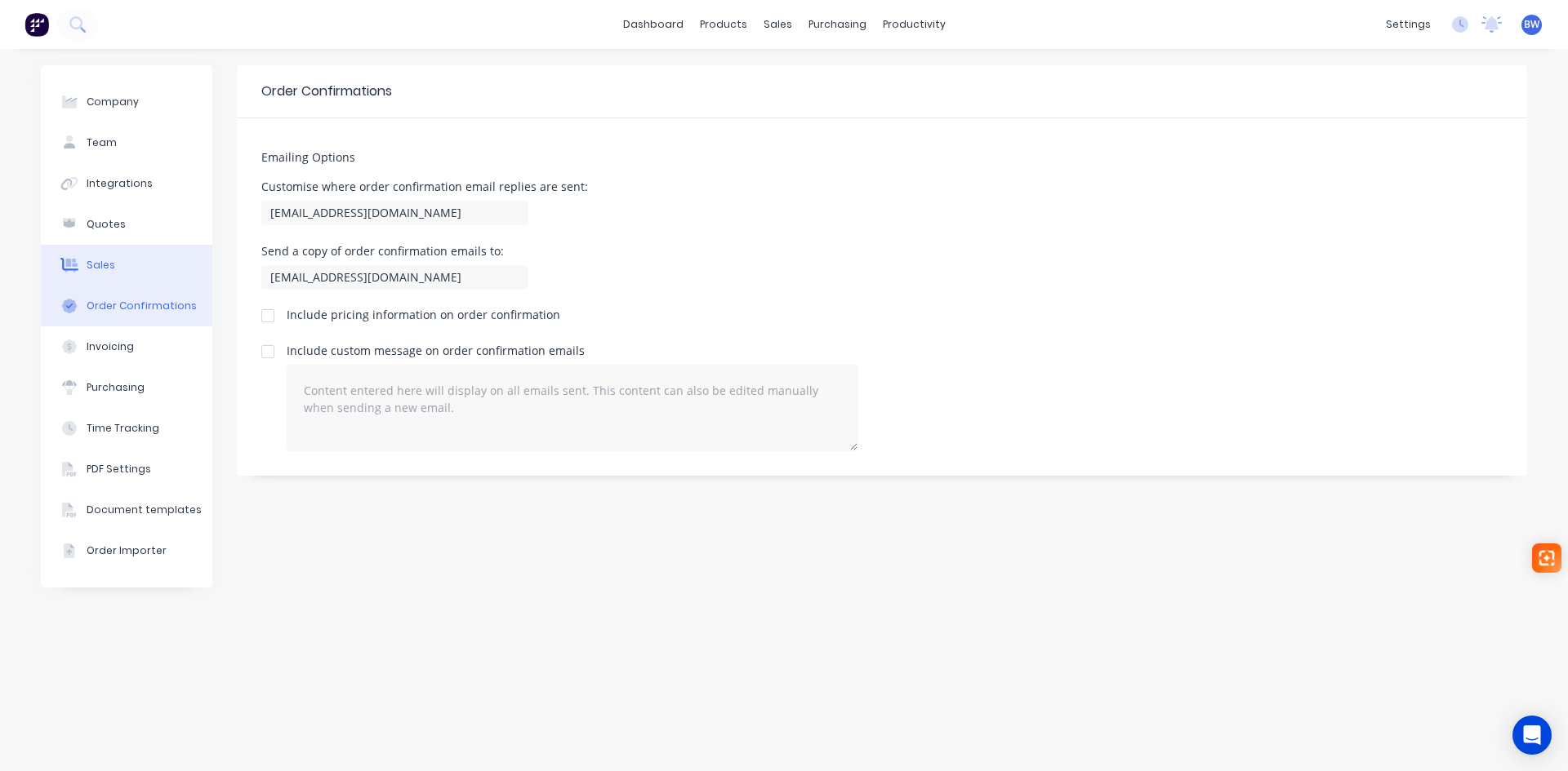
click at [100, 259] on div "Sales" at bounding box center [100, 264] width 29 height 15
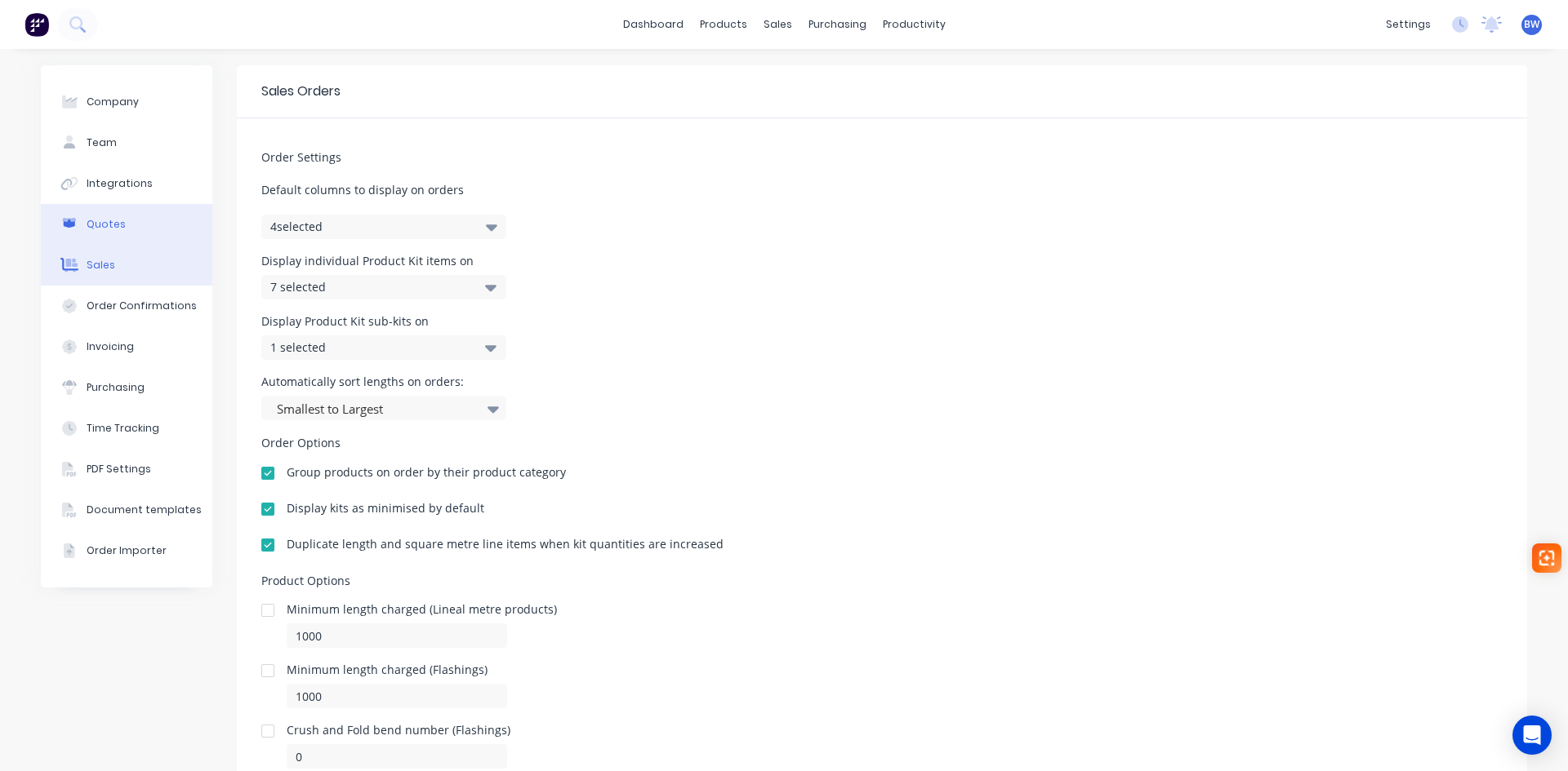
click at [101, 220] on div "Quotes" at bounding box center [106, 224] width 39 height 15
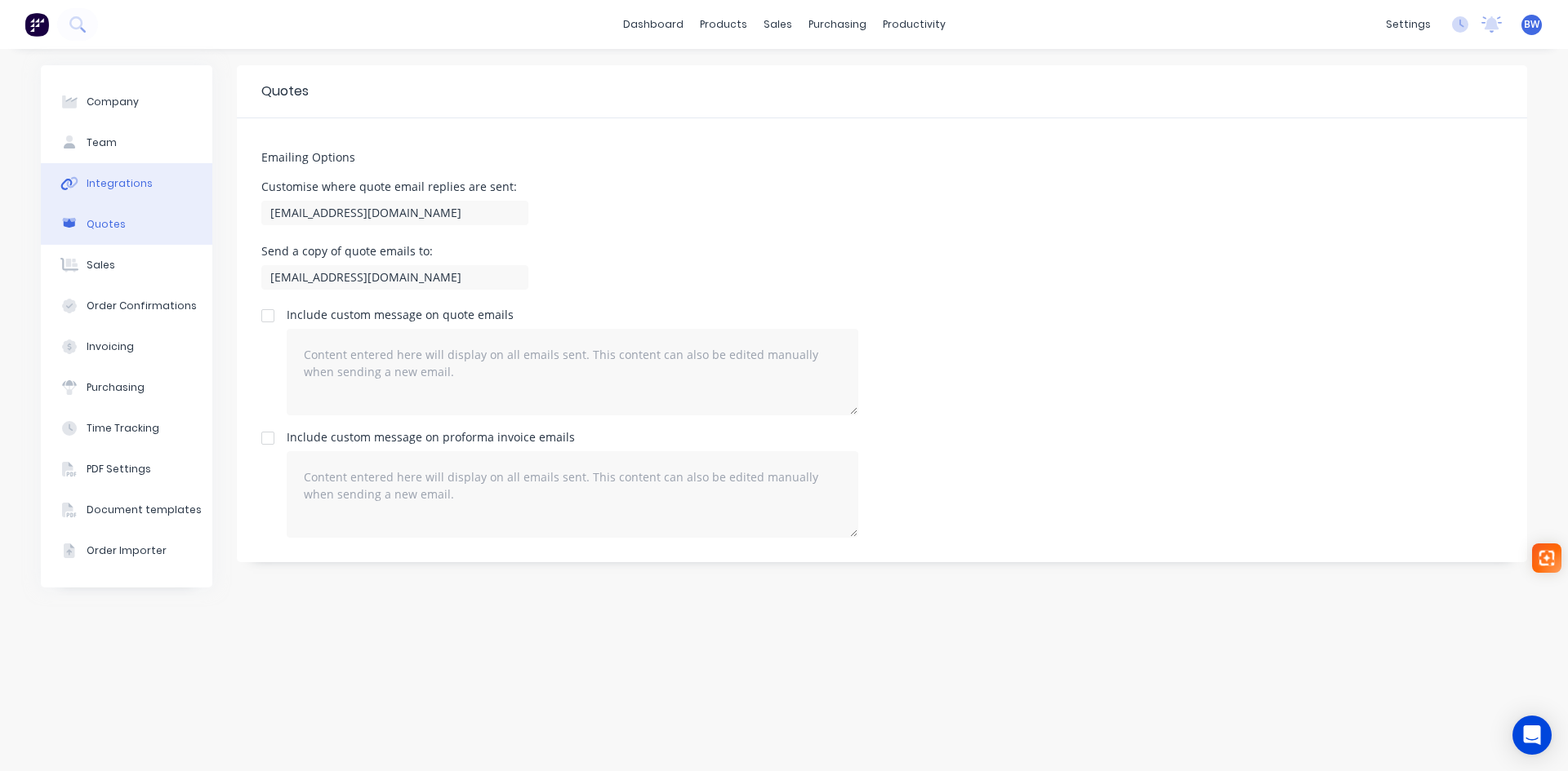
click at [101, 185] on div "Integrations" at bounding box center [119, 183] width 66 height 15
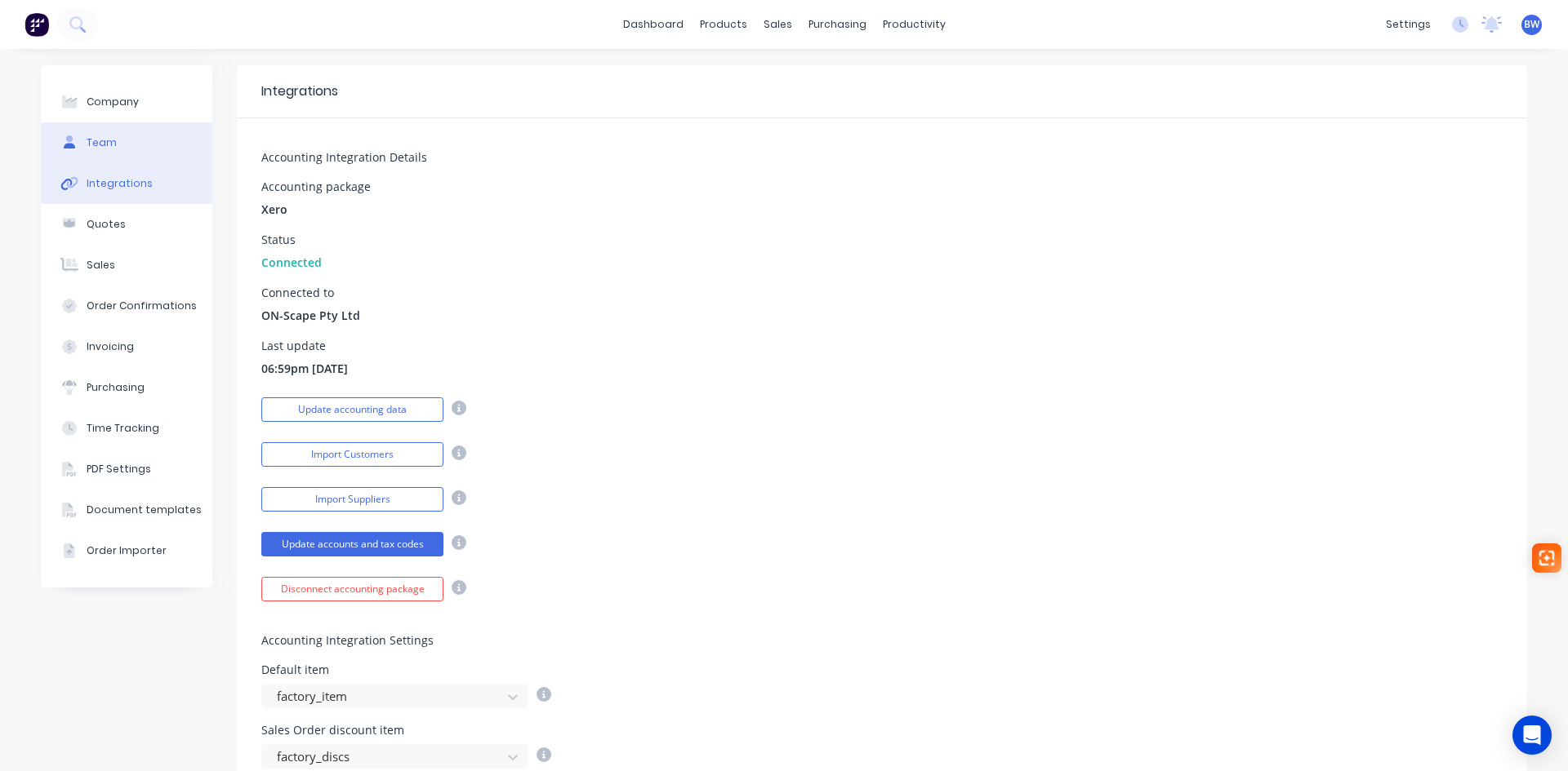
click at [101, 135] on button "Team" at bounding box center [126, 143] width 171 height 41
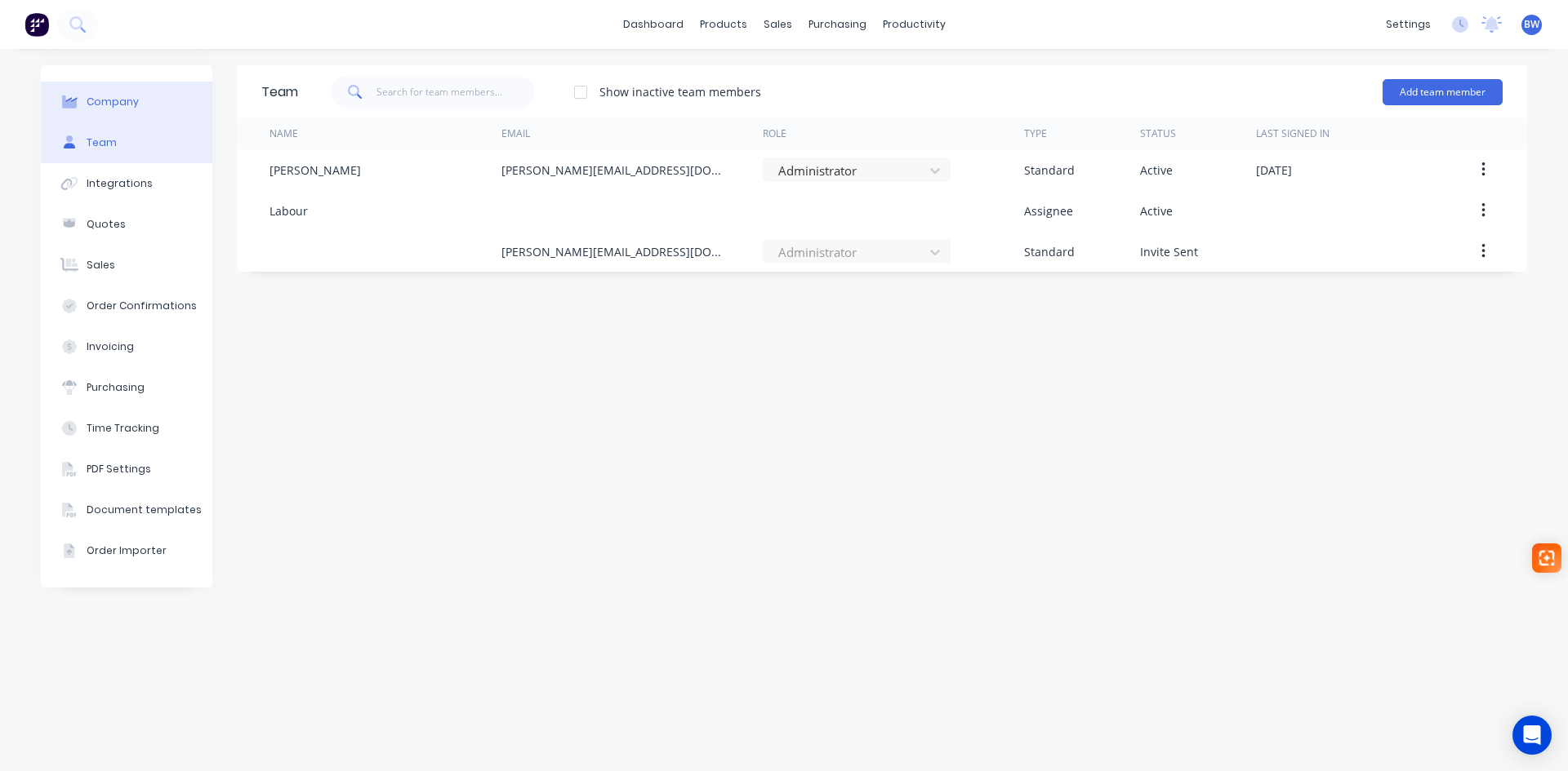
click at [110, 104] on div "Company" at bounding box center [112, 102] width 52 height 15
select select "AU"
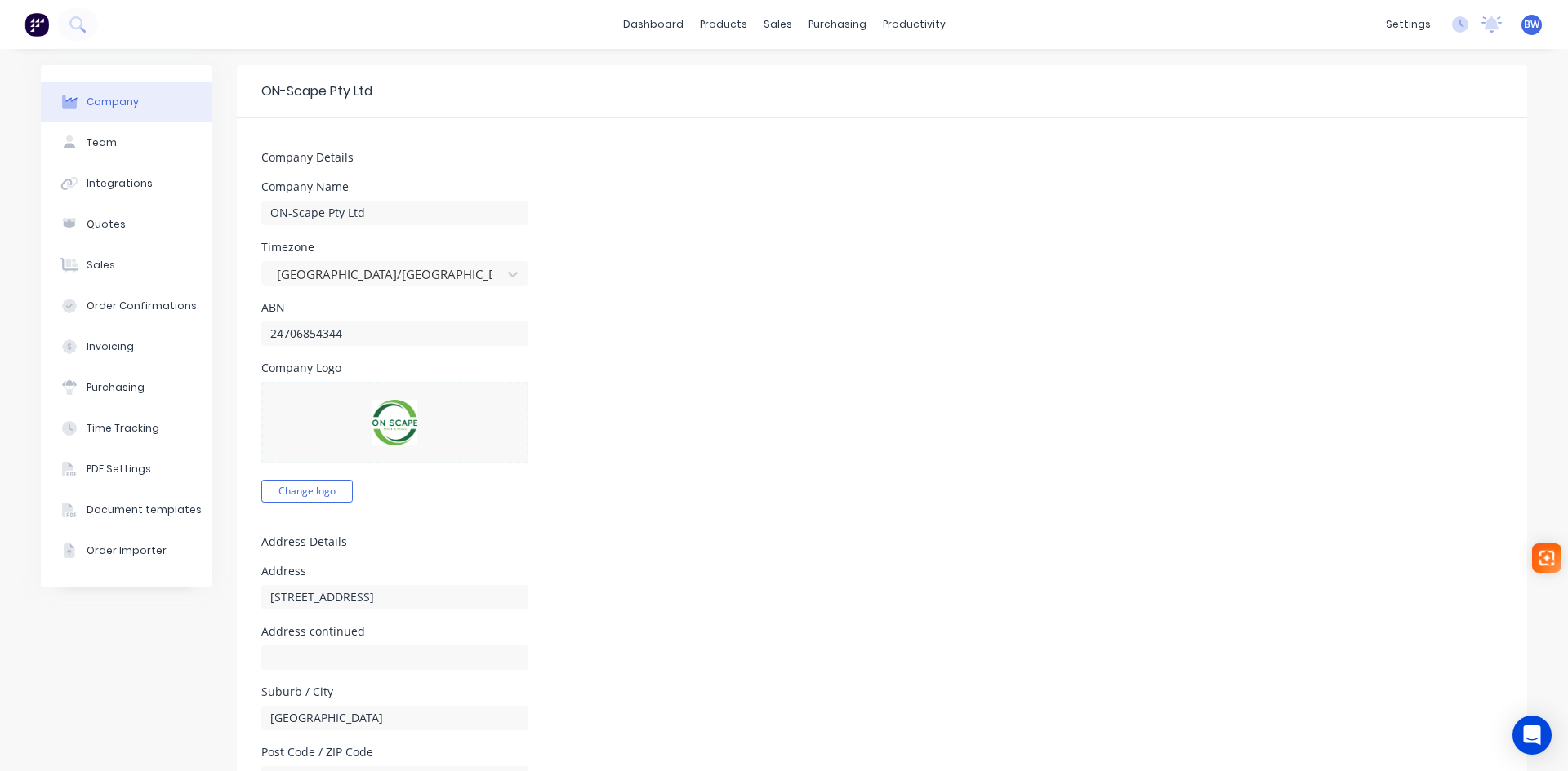
click at [751, 270] on div "Timezone Australia/Sydney" at bounding box center [881, 264] width 1241 height 44
click at [654, 32] on link "dashboard" at bounding box center [653, 24] width 77 height 24
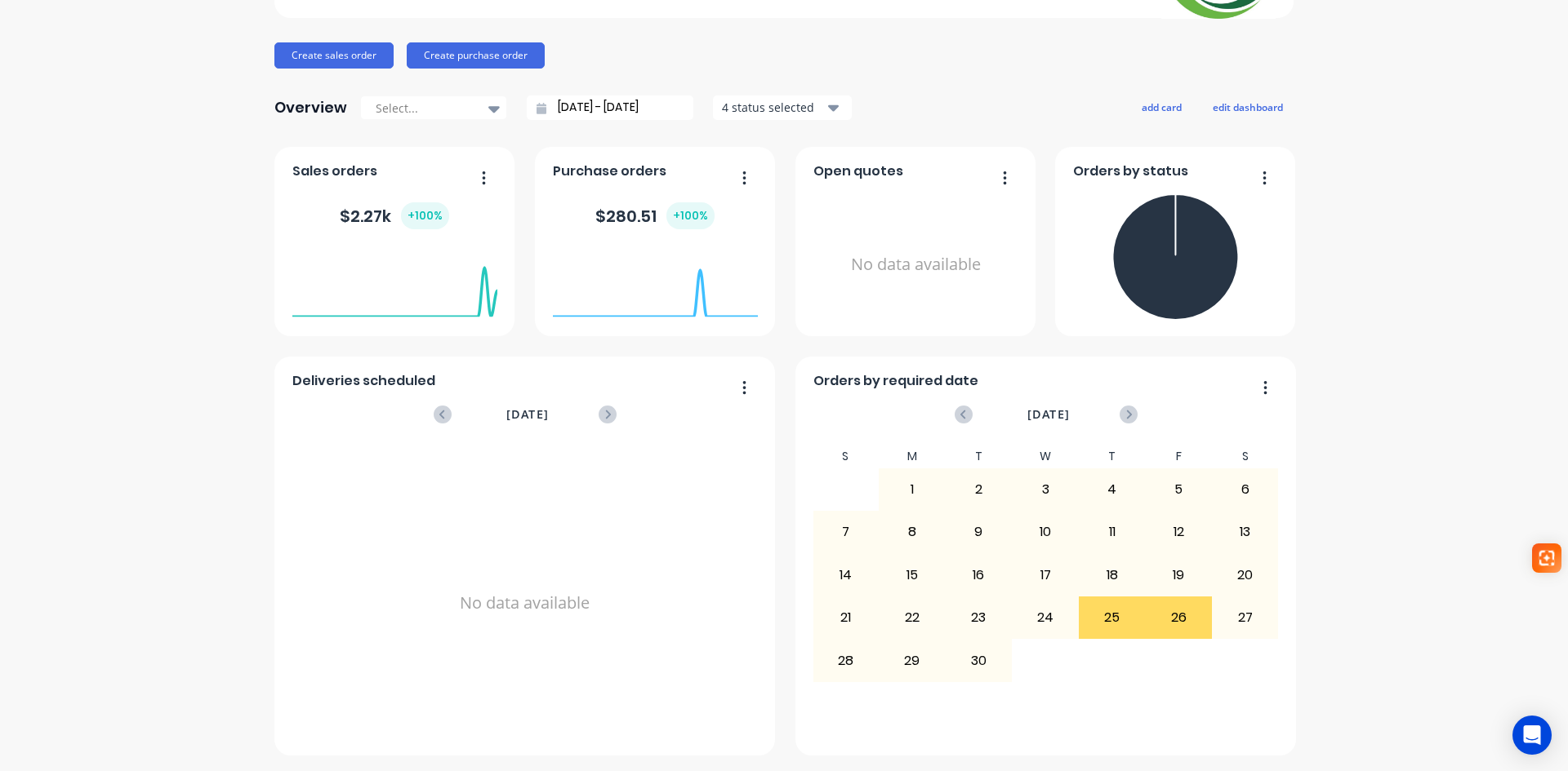
scroll to position [162, 0]
click at [1120, 411] on icon at bounding box center [1129, 413] width 18 height 18
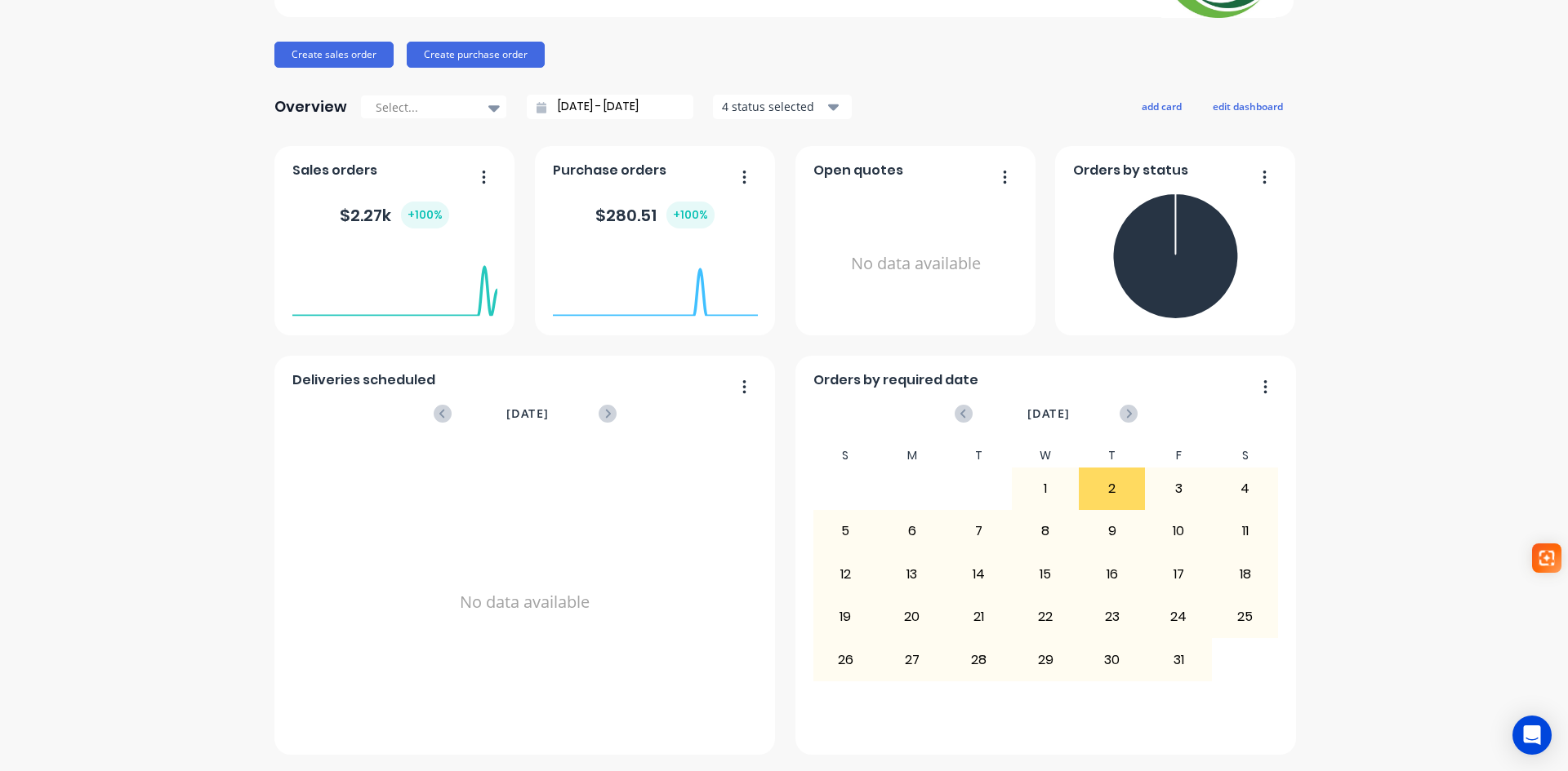
click at [1264, 383] on icon "button" at bounding box center [1265, 386] width 4 height 16
click at [1202, 392] on div "Orders by required date" at bounding box center [1046, 385] width 465 height 23
click at [815, 112] on div "4 status selected" at bounding box center [773, 106] width 103 height 17
click at [904, 97] on div "Overview Select... 25/08/25 - 25/09/25 4 status selected Include draft Include …" at bounding box center [784, 107] width 1020 height 33
click at [490, 105] on icon at bounding box center [494, 109] width 11 height 7
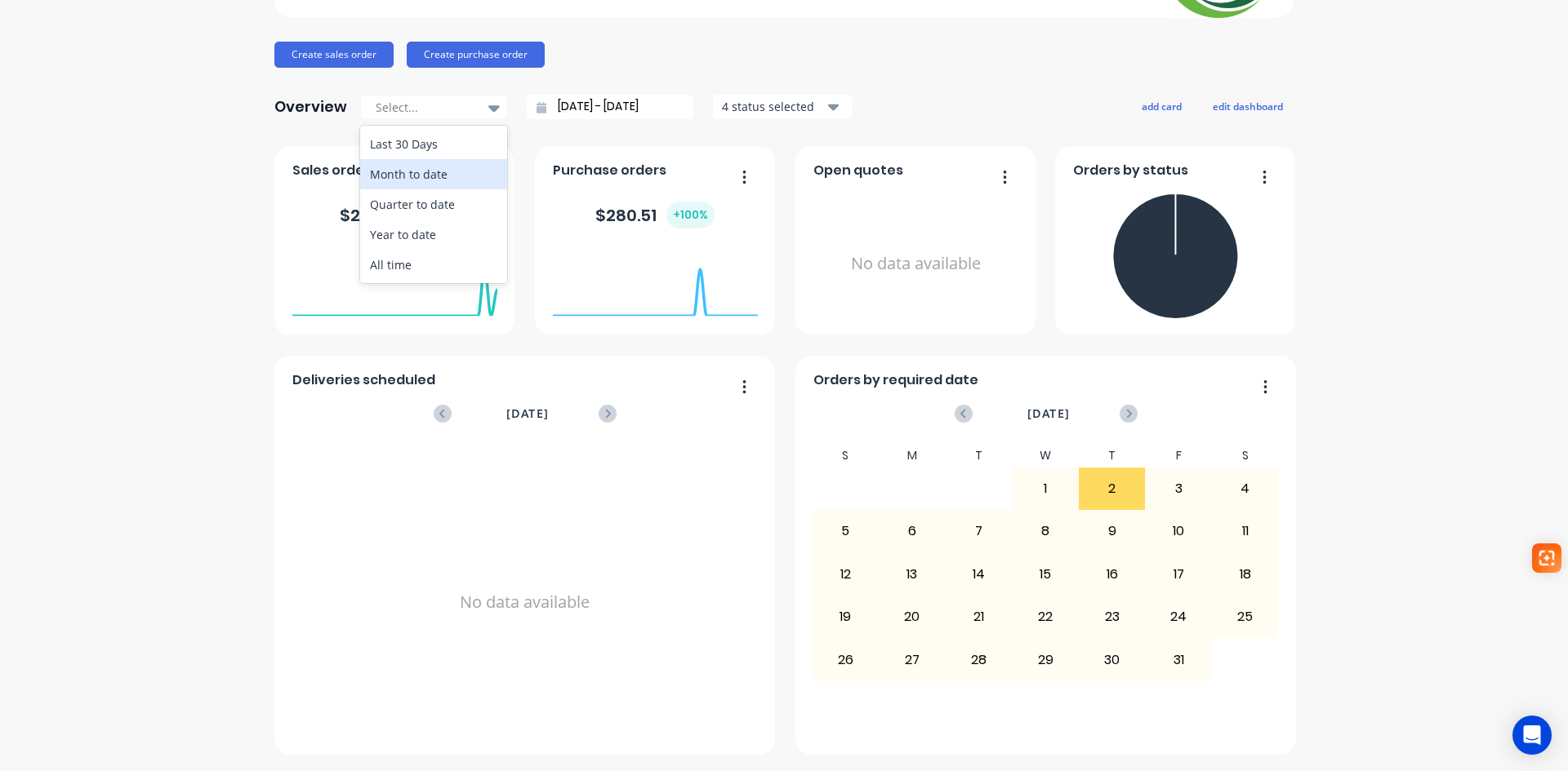
click at [445, 176] on div "Month to date" at bounding box center [433, 174] width 147 height 30
click at [489, 105] on icon at bounding box center [494, 109] width 11 height 7
click at [936, 83] on div "ON-Scape Pty Ltd Create sales order Create purchase order Overview Select... 25…" at bounding box center [784, 329] width 1020 height 852
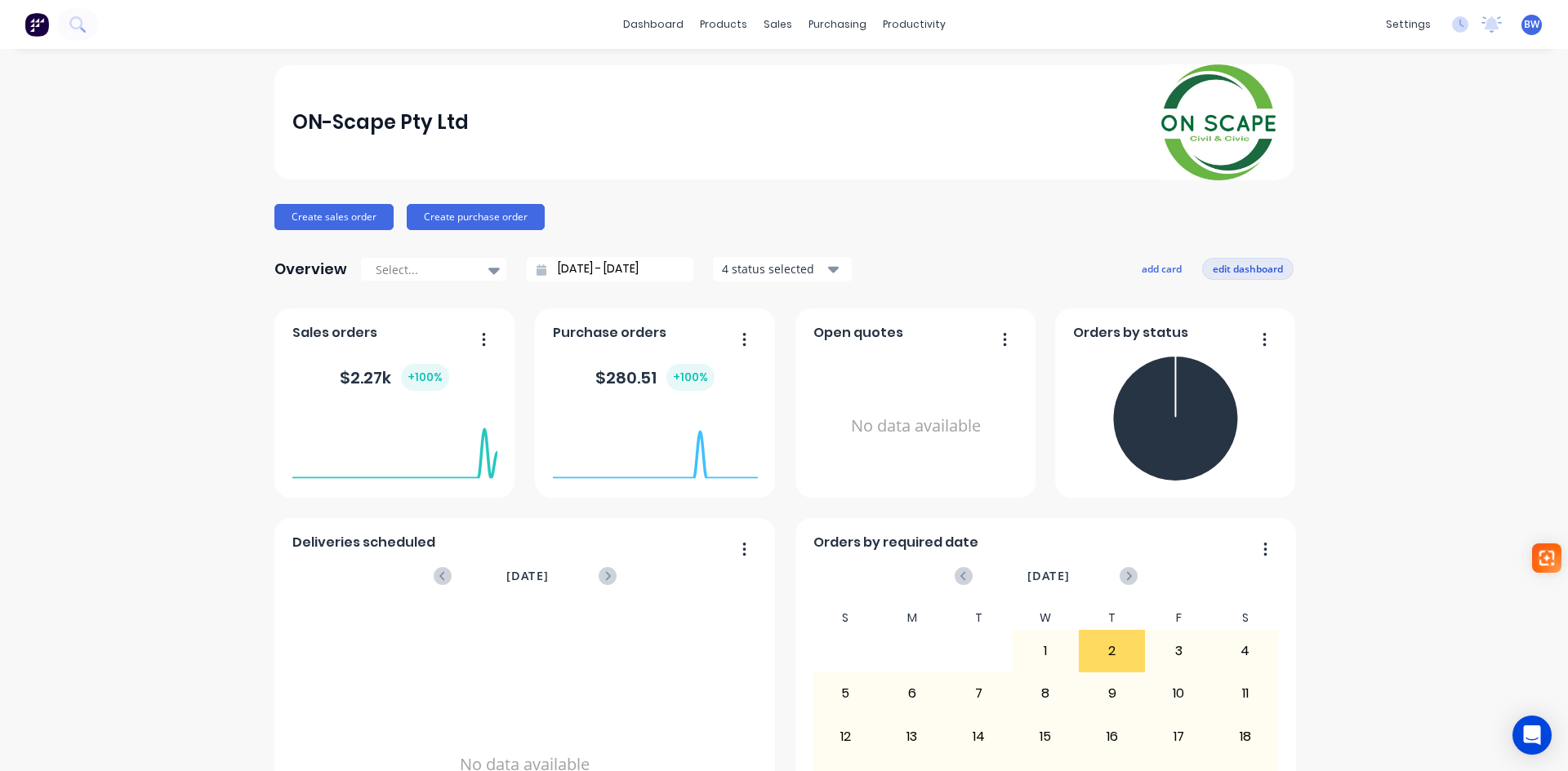
click at [1246, 276] on button "edit dashboard" at bounding box center [1248, 268] width 92 height 22
click at [1148, 271] on button "add card" at bounding box center [1158, 268] width 61 height 22
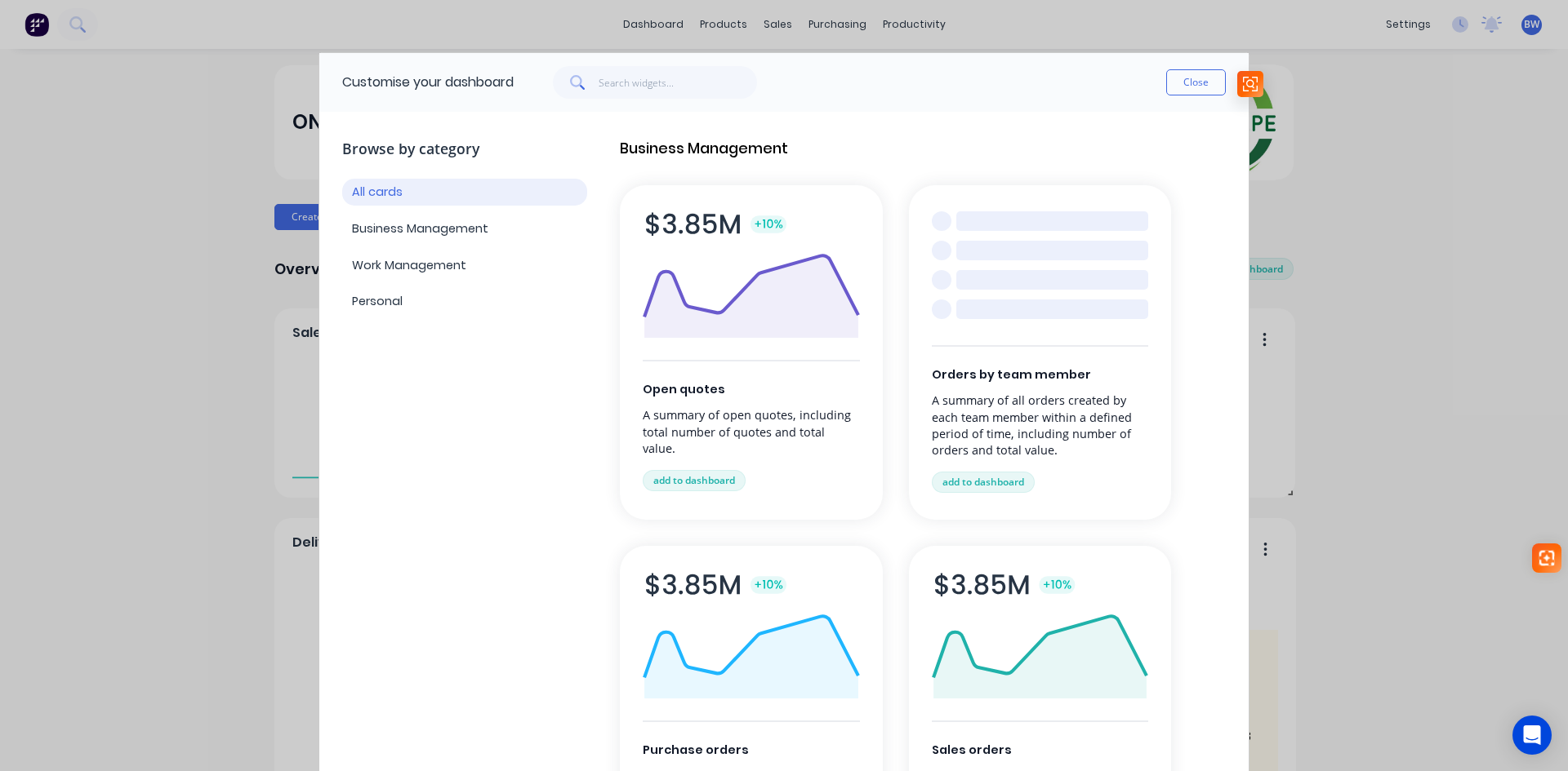
drag, startPoint x: 924, startPoint y: 80, endPoint x: 976, endPoint y: 77, distance: 52.1
click at [976, 77] on div "Customise your dashboard Close" at bounding box center [784, 82] width 930 height 59
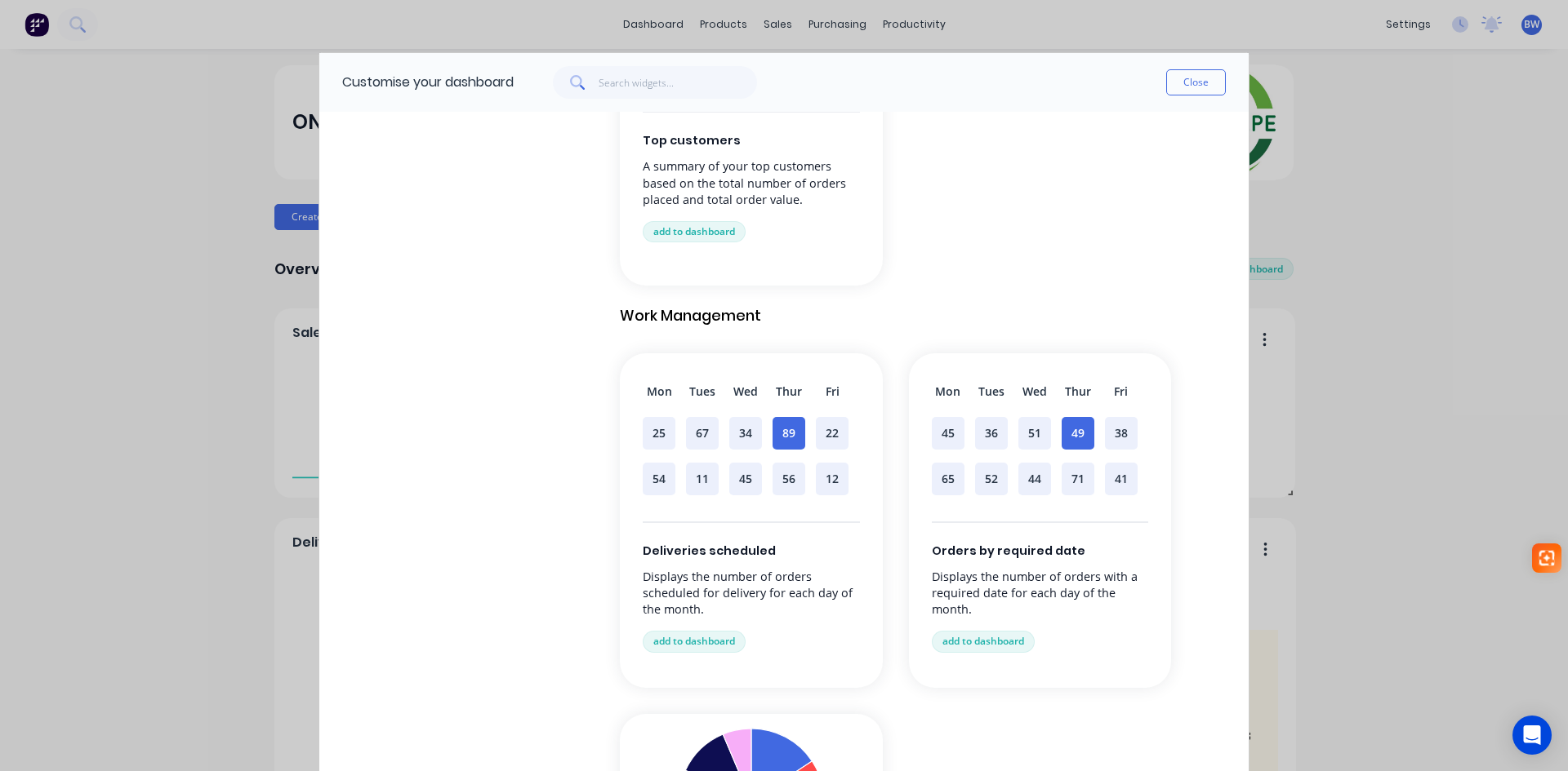
scroll to position [953, 0]
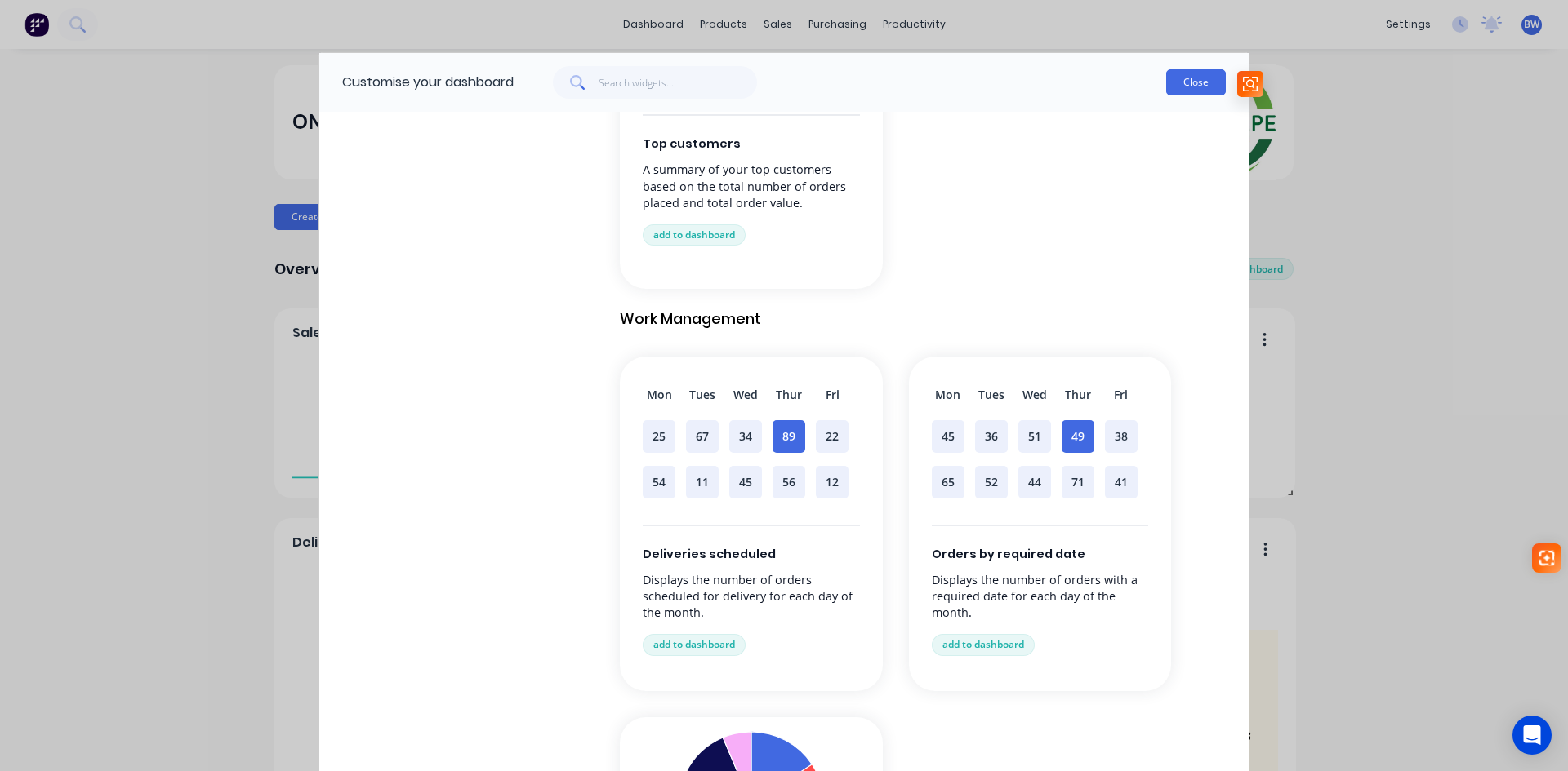
click at [1194, 81] on button "Close" at bounding box center [1196, 82] width 60 height 26
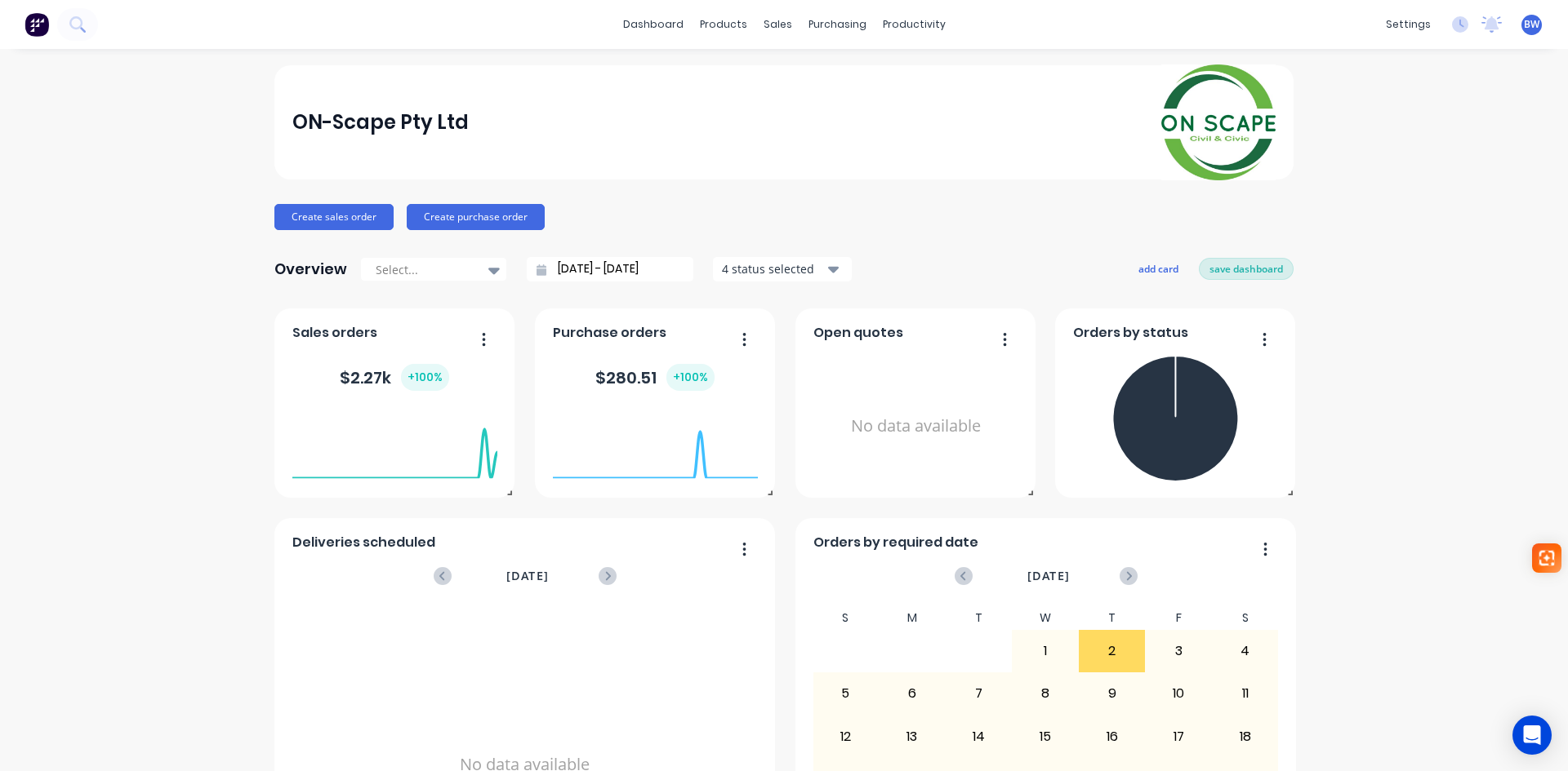
click at [1252, 271] on button "save dashboard" at bounding box center [1246, 268] width 95 height 22
click at [775, 110] on div "Materials" at bounding box center [764, 111] width 49 height 15
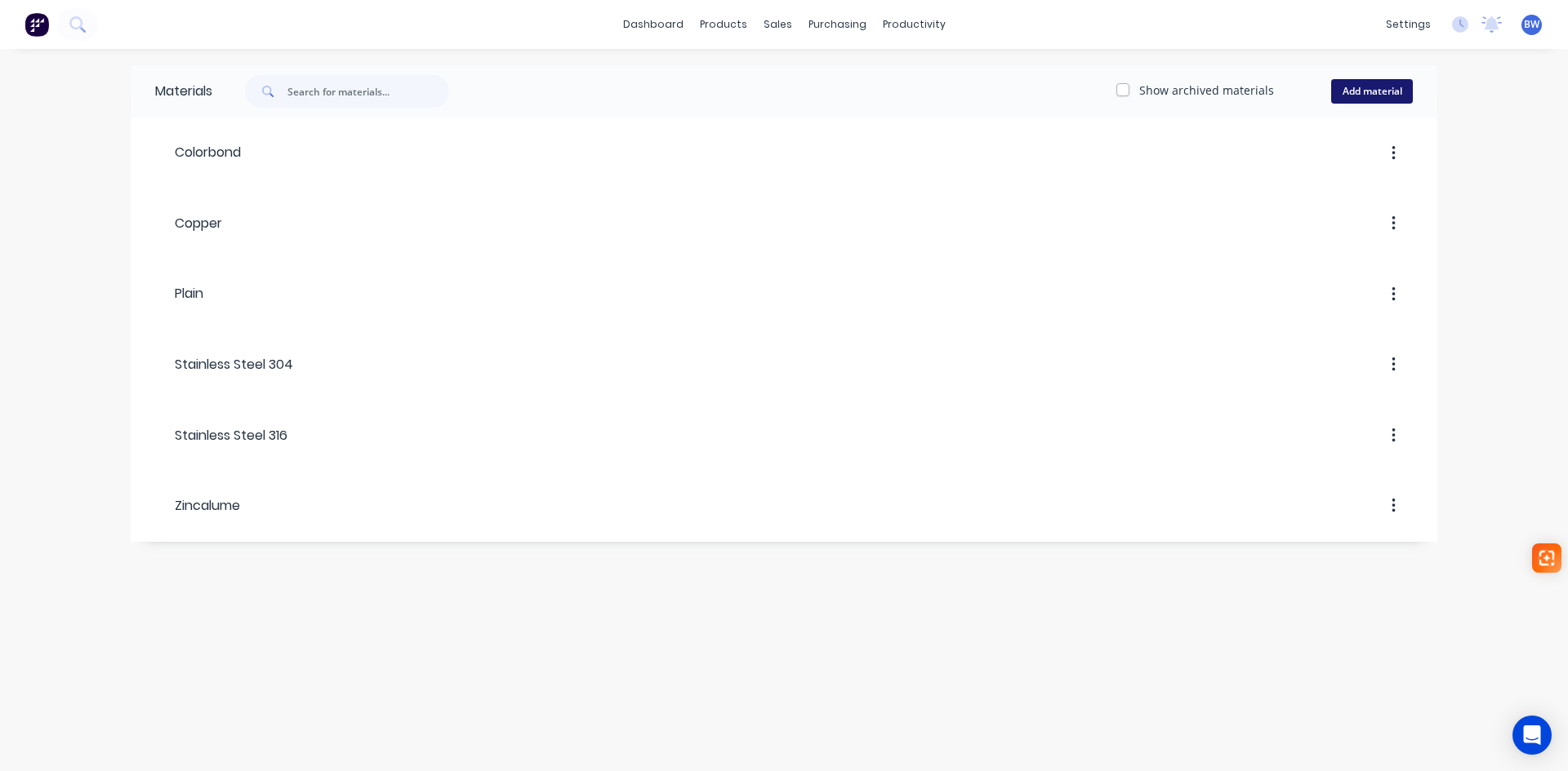
click at [1347, 88] on button "Add material" at bounding box center [1372, 92] width 81 height 24
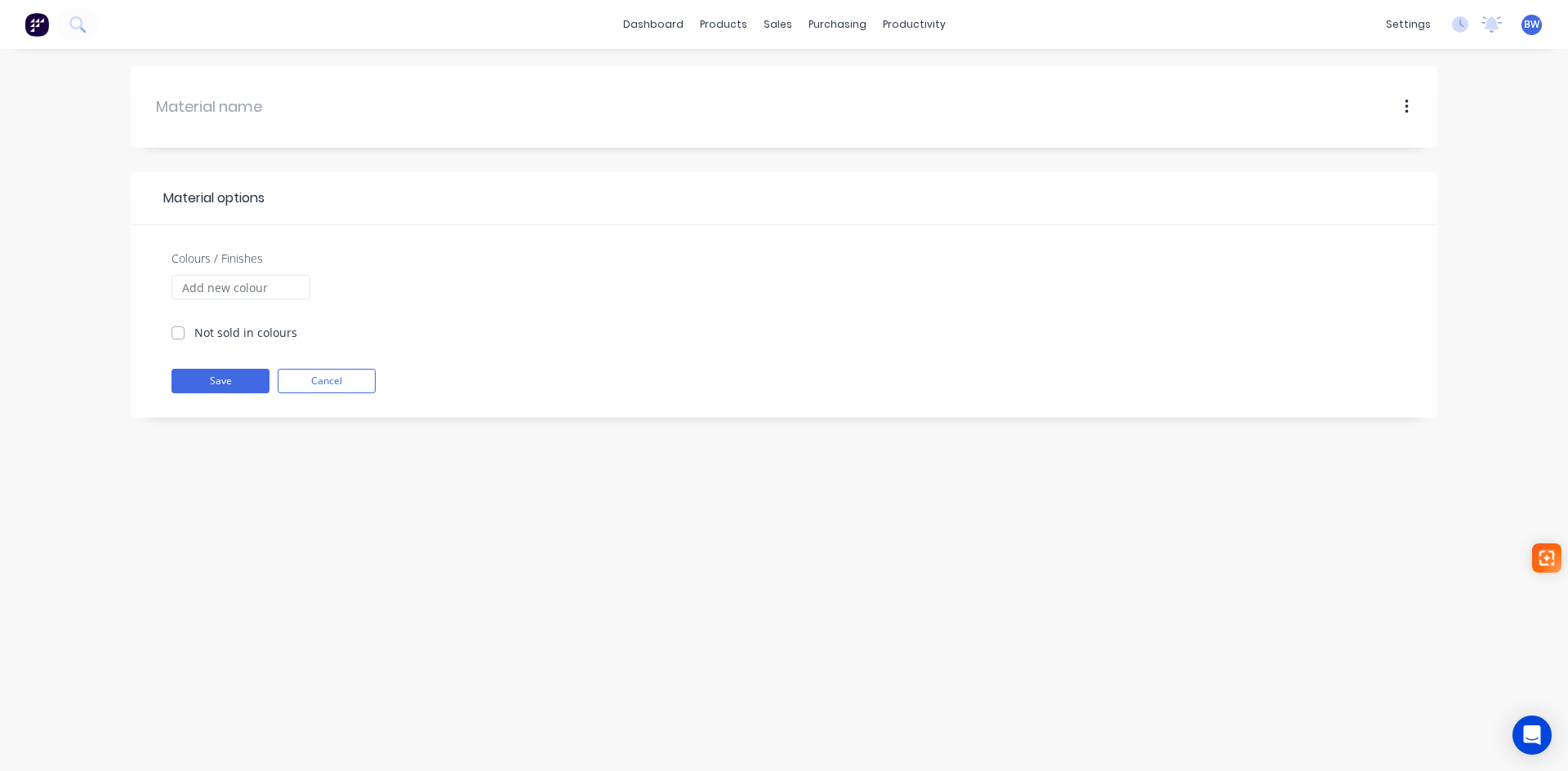
click at [226, 124] on div at bounding box center [265, 106] width 220 height 50
click at [228, 103] on input "text" at bounding box center [266, 105] width 220 height 22
click at [195, 335] on label "Not sold in colours" at bounding box center [246, 333] width 103 height 17
click at [177, 335] on input "Not sold in colours" at bounding box center [177, 332] width 13 height 16
checkbox input "true"
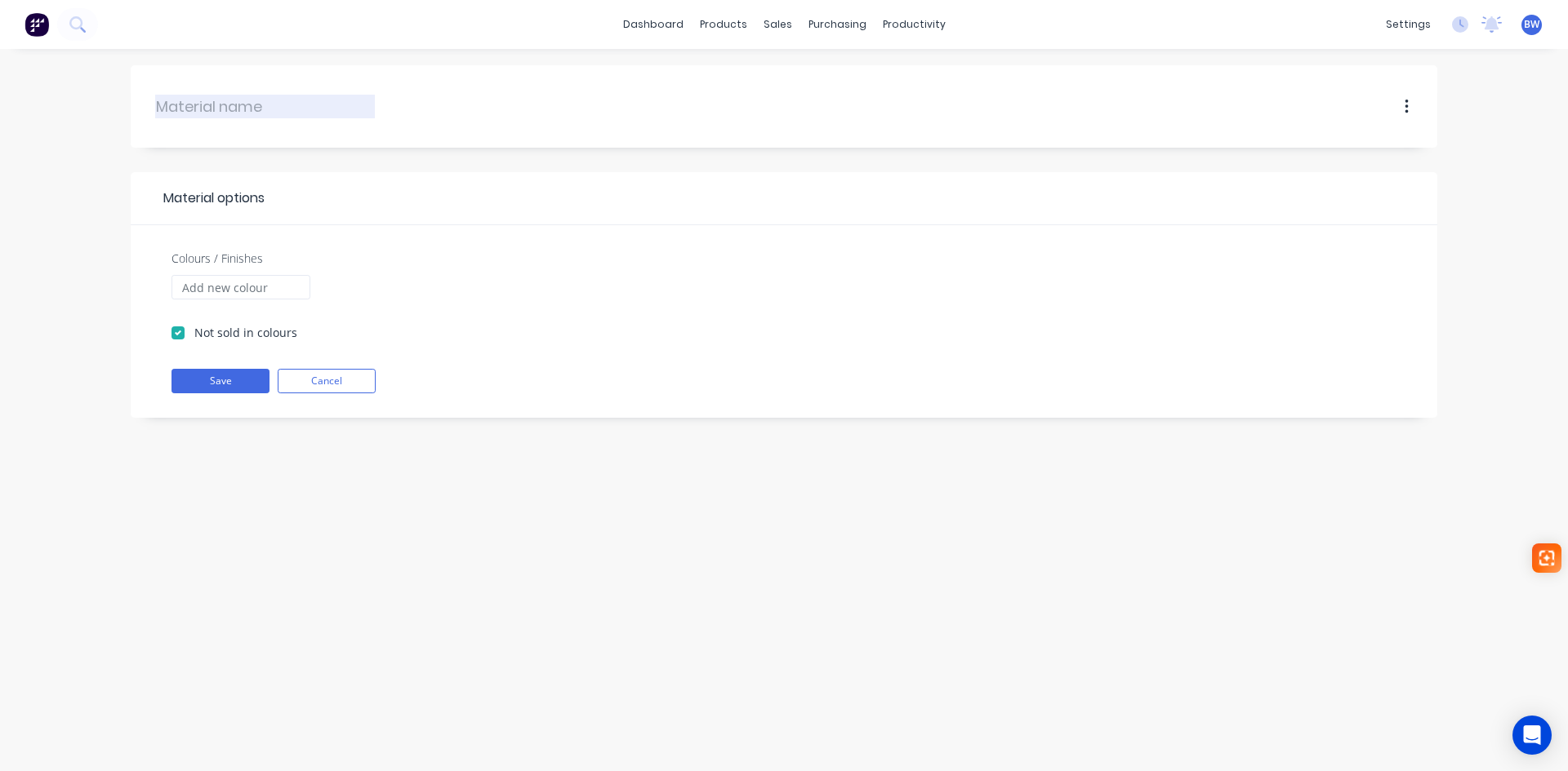
click at [201, 112] on input "text" at bounding box center [266, 105] width 220 height 22
click at [360, 380] on button "Cancel" at bounding box center [326, 381] width 98 height 24
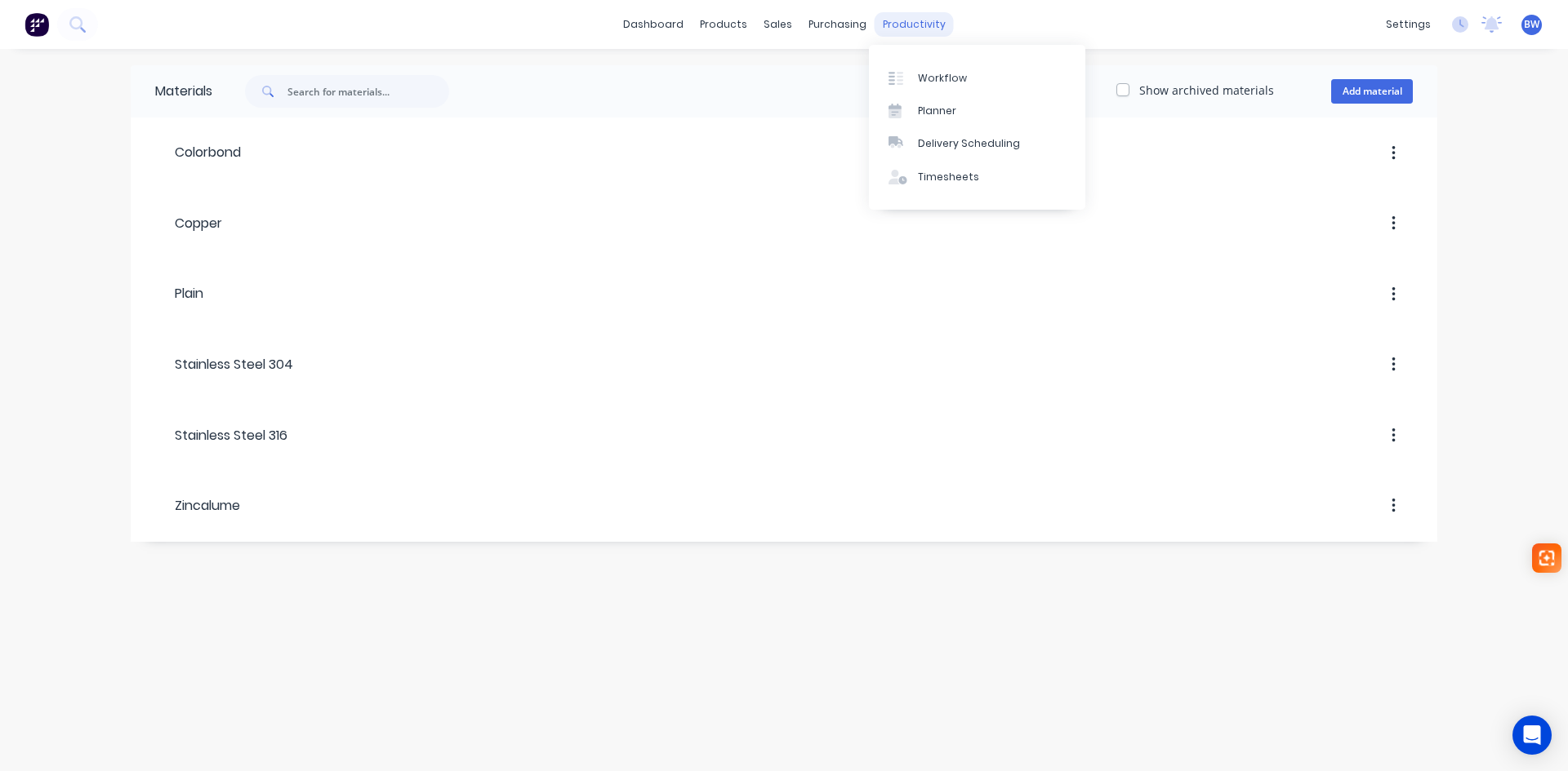
click at [898, 22] on div "productivity" at bounding box center [914, 24] width 80 height 24
click at [933, 78] on div "Workflow" at bounding box center [943, 78] width 49 height 15
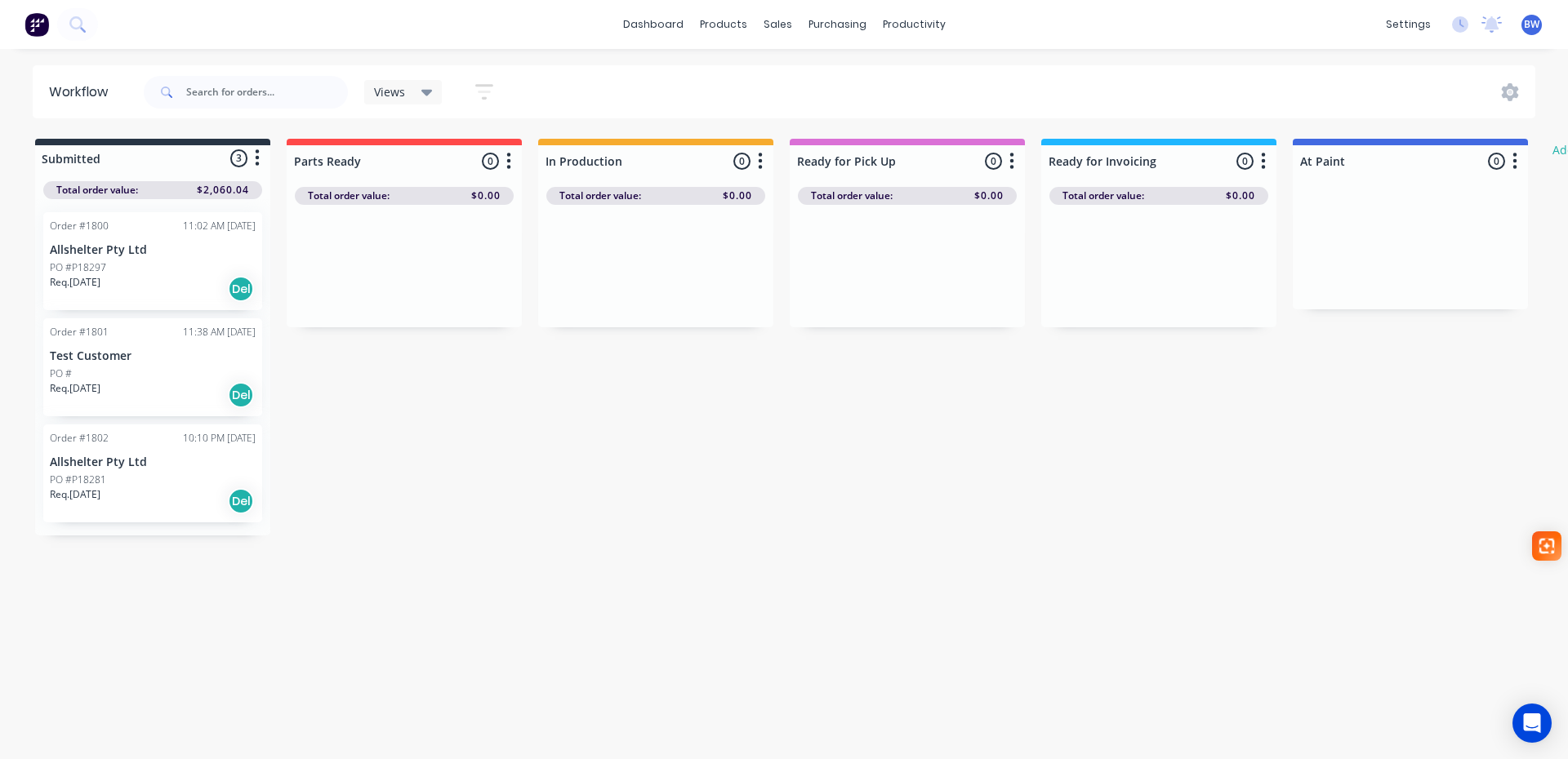
click at [1515, 160] on icon "button" at bounding box center [1515, 161] width 4 height 16
click at [1369, 156] on div at bounding box center [1411, 161] width 235 height 32
click at [1194, 193] on div "Total order value: $0.00" at bounding box center [1159, 195] width 219 height 18
click at [1511, 166] on button "button" at bounding box center [1515, 162] width 20 height 20
drag, startPoint x: 893, startPoint y: 143, endPoint x: 1069, endPoint y: 144, distance: 176.0
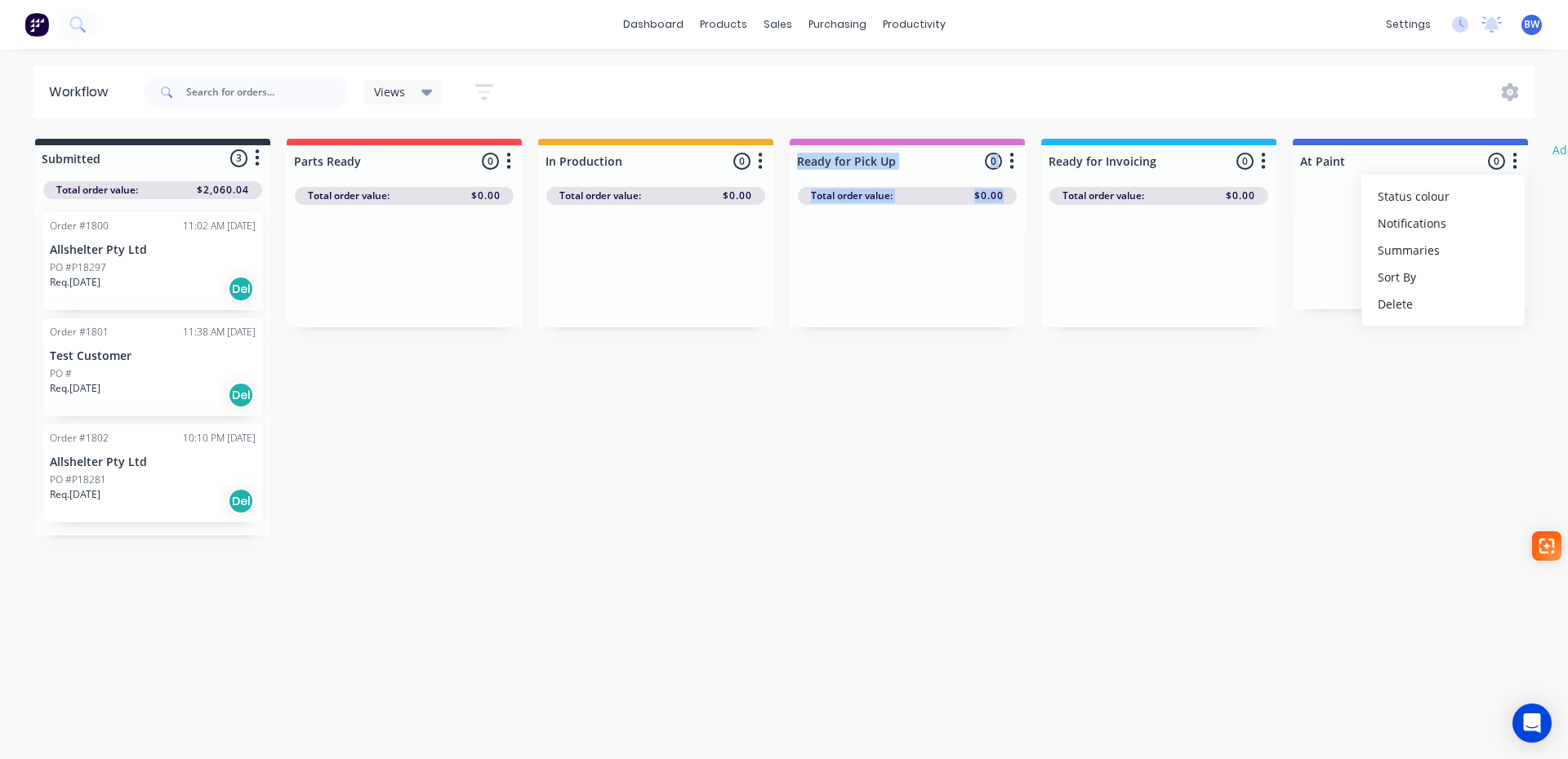
click at [1072, 144] on div "Submitted 3 Status colour #273444 hex #273444 Save Cancel Summaries Total order…" at bounding box center [995, 337] width 2013 height 397
click at [811, 483] on div "Submitted 3 Status colour #273444 hex #273444 Save Cancel Summaries Total order…" at bounding box center [995, 337] width 2013 height 397
click at [430, 101] on div "Views" at bounding box center [403, 92] width 79 height 24
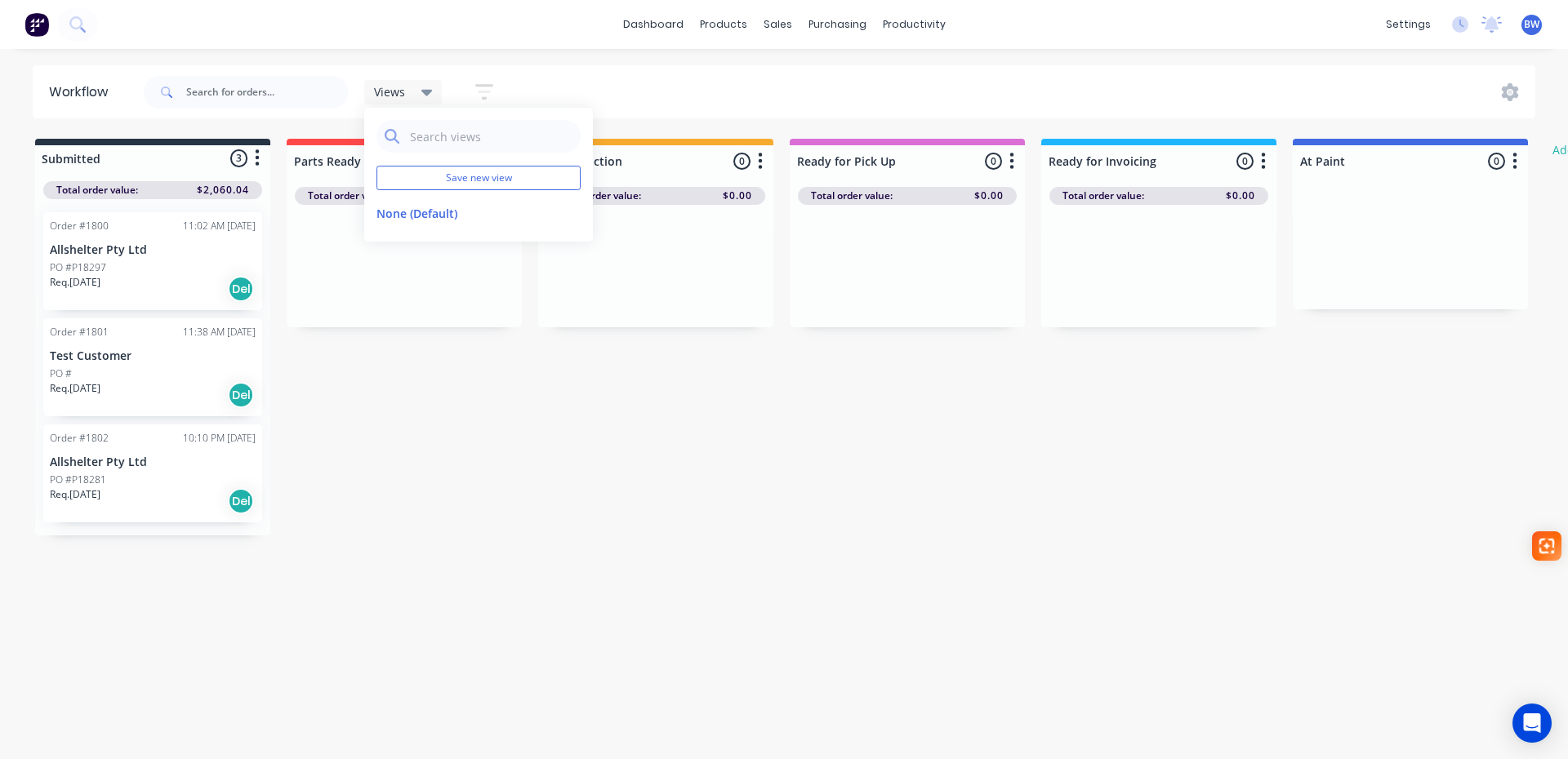
click at [451, 415] on div "Submitted 3 Status colour #273444 hex #273444 Save Cancel Summaries Total order…" at bounding box center [995, 337] width 2013 height 397
click at [1519, 157] on button "button" at bounding box center [1515, 162] width 20 height 20
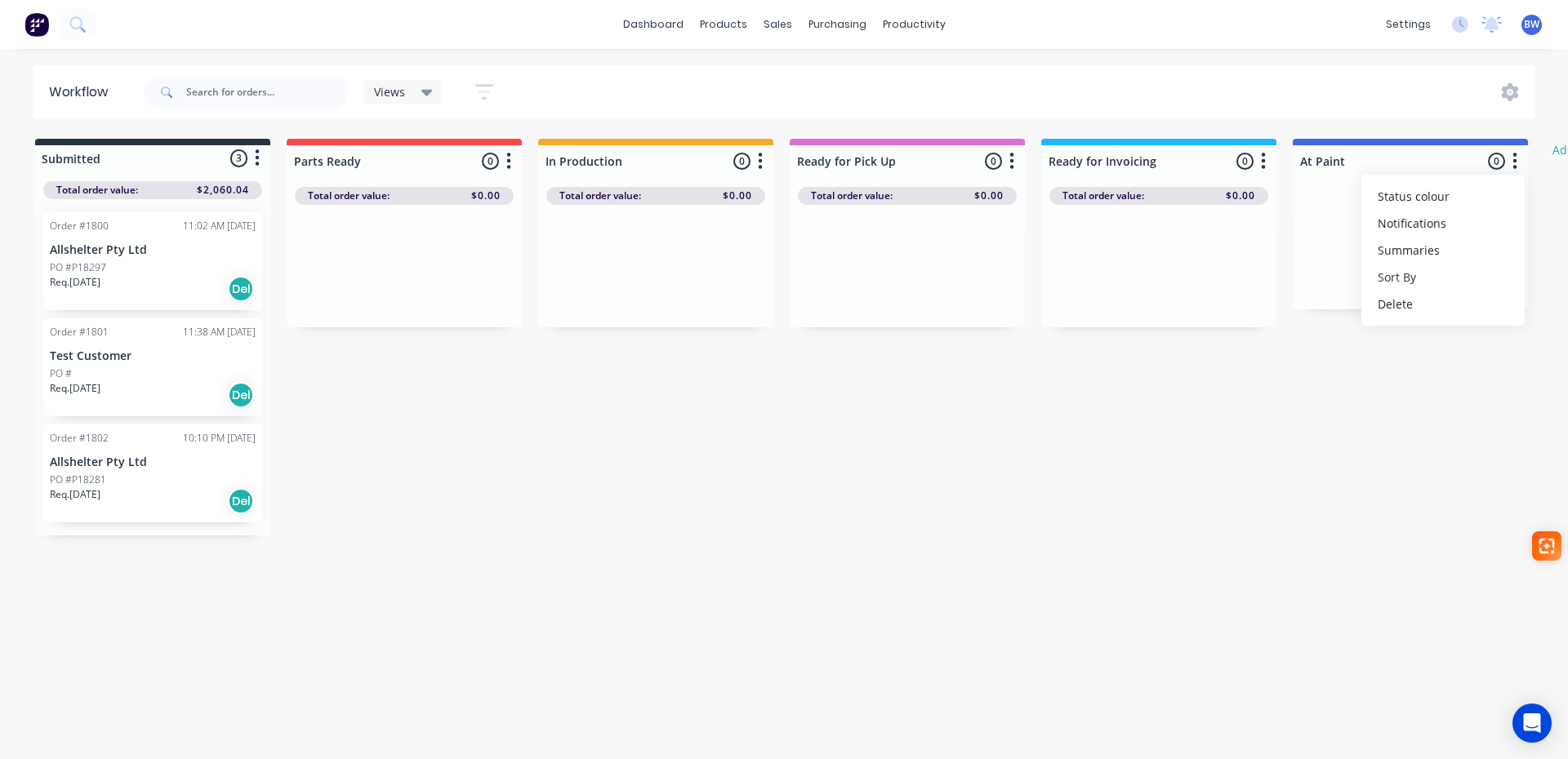
click at [1400, 276] on button "Sort By" at bounding box center [1443, 277] width 163 height 27
click at [1252, 341] on number "Order number" at bounding box center [1279, 339] width 163 height 27
click at [1105, 428] on div "Submitted 3 Status colour #273444 hex #273444 Save Cancel Summaries Total order…" at bounding box center [995, 337] width 2013 height 397
click at [1264, 171] on icon "button" at bounding box center [1264, 162] width 5 height 21
click at [1159, 278] on button "Sort By" at bounding box center [1191, 277] width 163 height 27
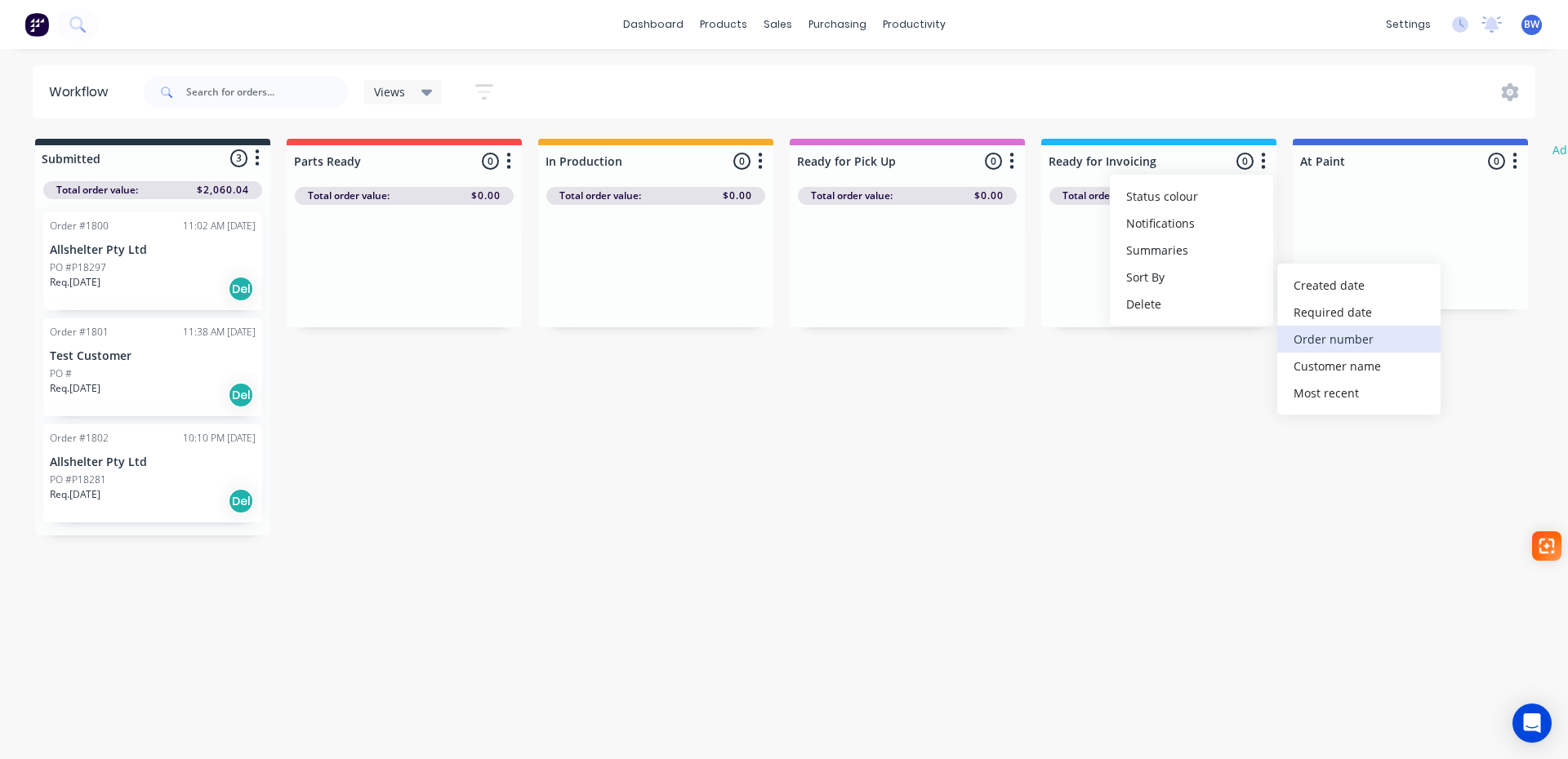
click at [1311, 335] on number "Order number" at bounding box center [1359, 339] width 163 height 27
click at [1013, 166] on icon "button" at bounding box center [1012, 162] width 5 height 21
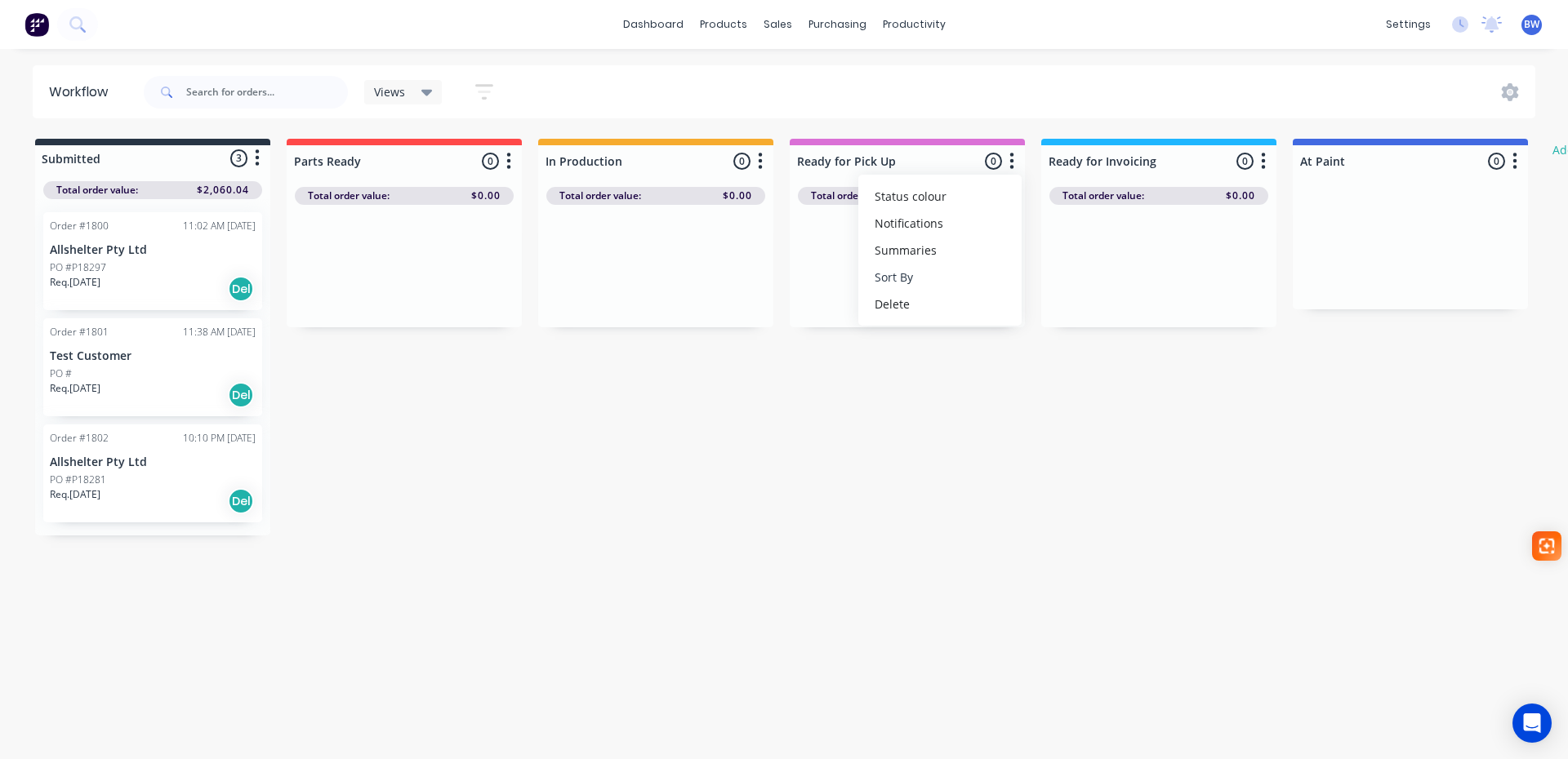
click at [944, 270] on button "Sort By" at bounding box center [940, 277] width 163 height 27
click at [1046, 339] on number "Order number" at bounding box center [1107, 339] width 163 height 27
click at [758, 164] on icon "button" at bounding box center [760, 162] width 5 height 21
click at [660, 277] on button "Sort By" at bounding box center [688, 277] width 163 height 27
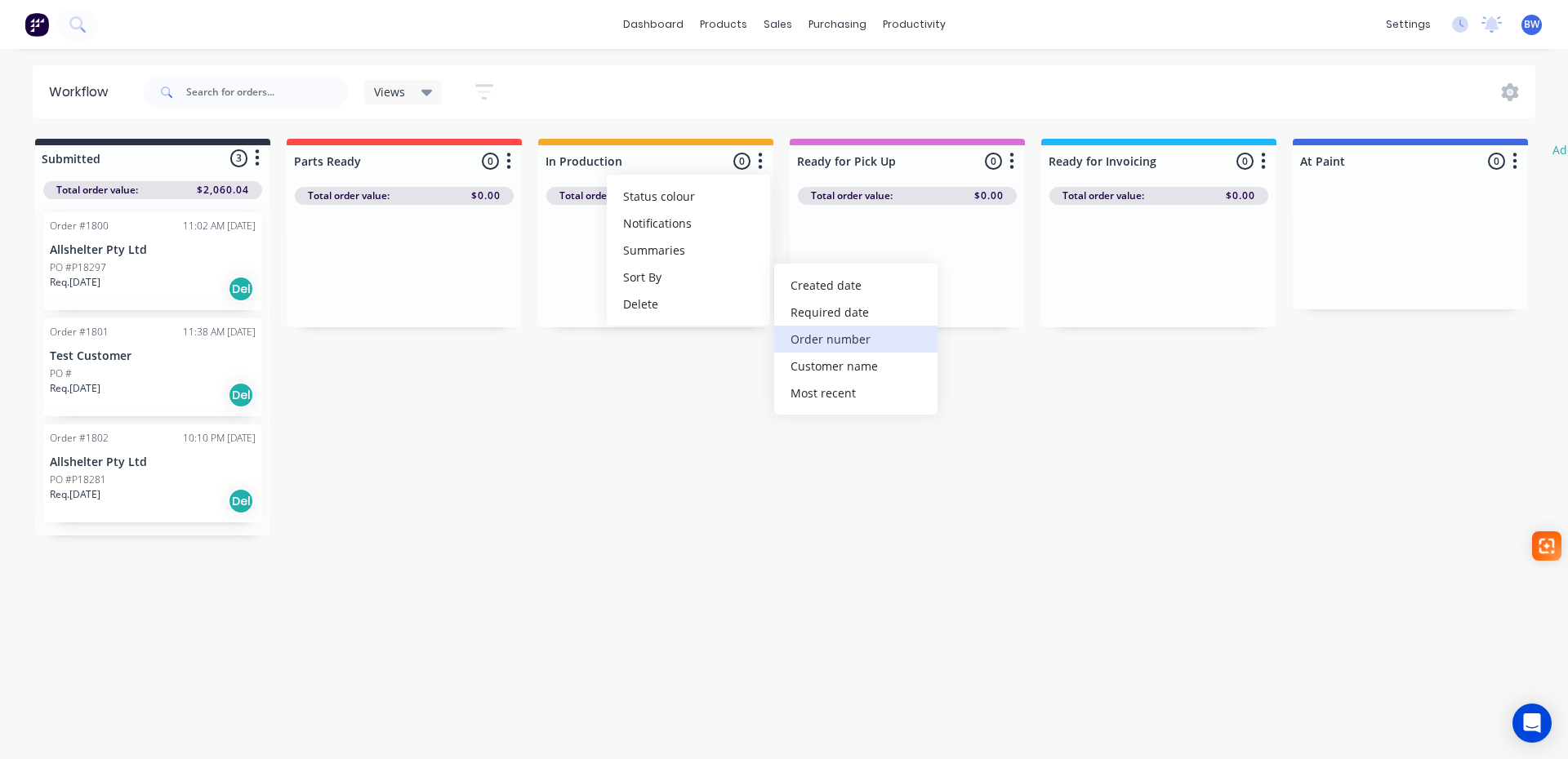
click at [812, 339] on number "Order number" at bounding box center [855, 339] width 163 height 27
click at [507, 163] on icon "button" at bounding box center [509, 162] width 5 height 21
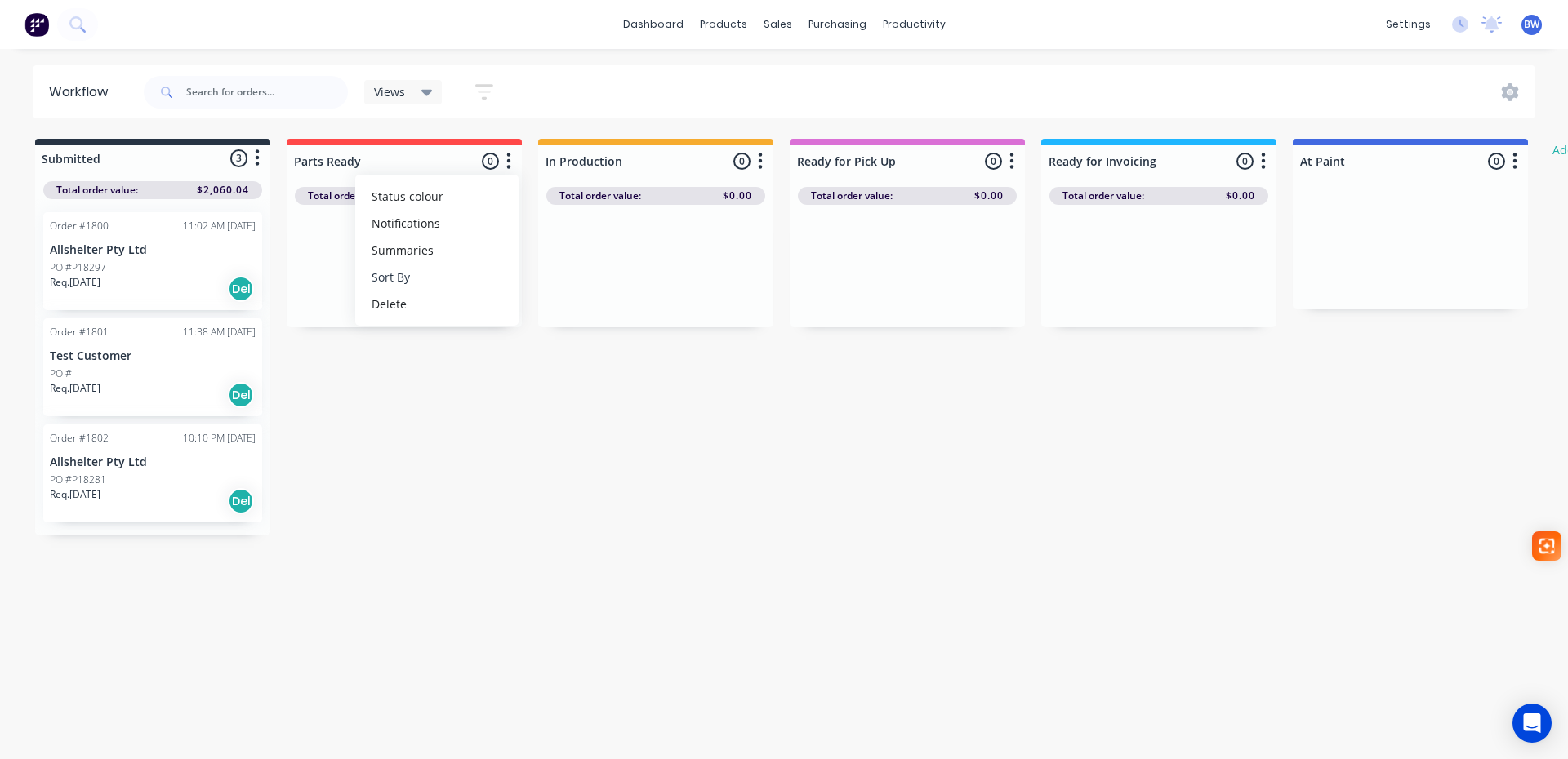
click at [433, 269] on button "Sort By" at bounding box center [437, 277] width 163 height 27
click at [564, 340] on number "Order number" at bounding box center [604, 339] width 163 height 27
click at [257, 163] on icon "button" at bounding box center [258, 158] width 4 height 16
click at [160, 243] on button "Sort By" at bounding box center [185, 247] width 163 height 27
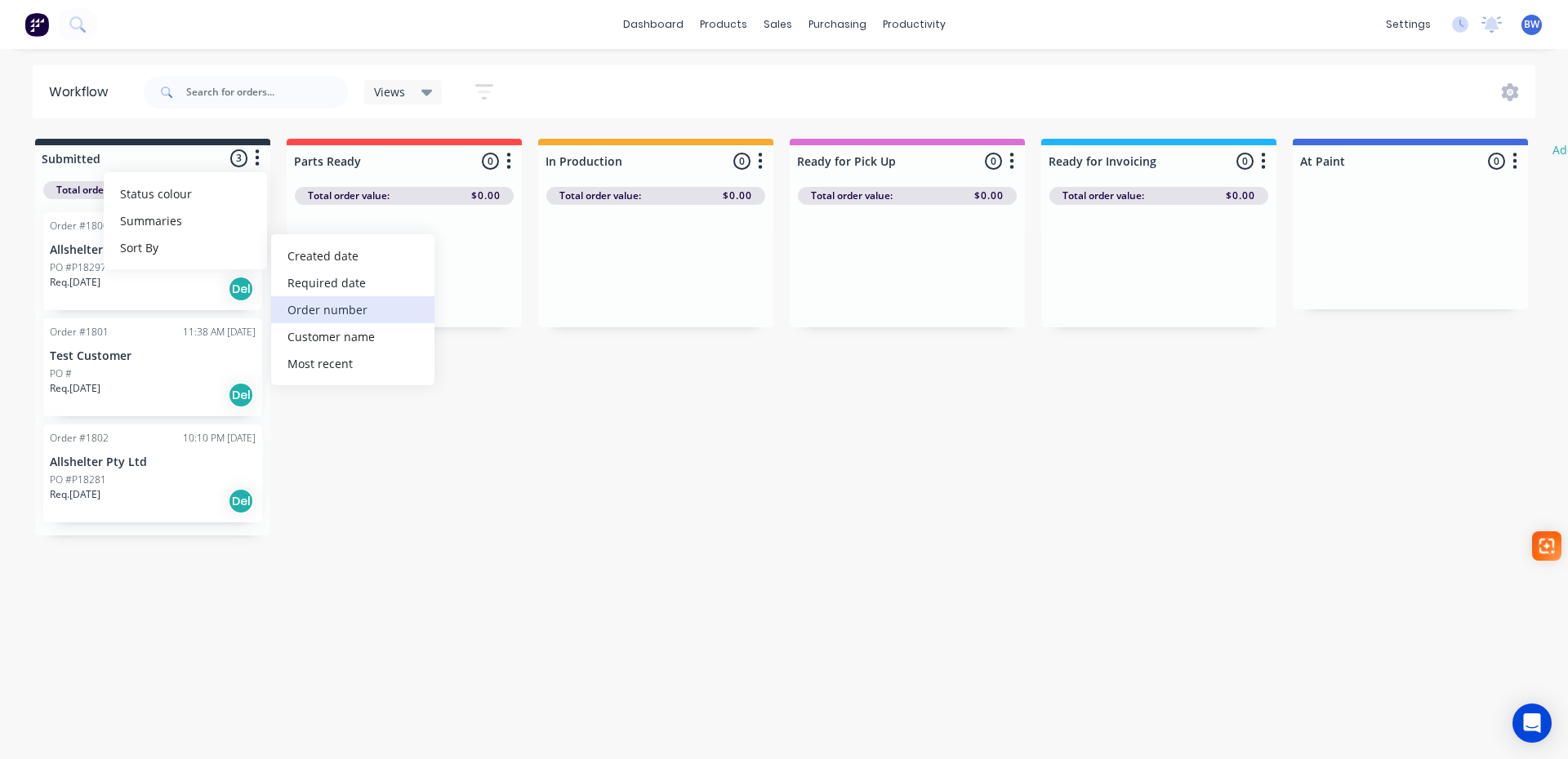
click at [321, 312] on number "Order number" at bounding box center [353, 309] width 163 height 27
click at [419, 91] on div "Views" at bounding box center [404, 92] width 59 height 15
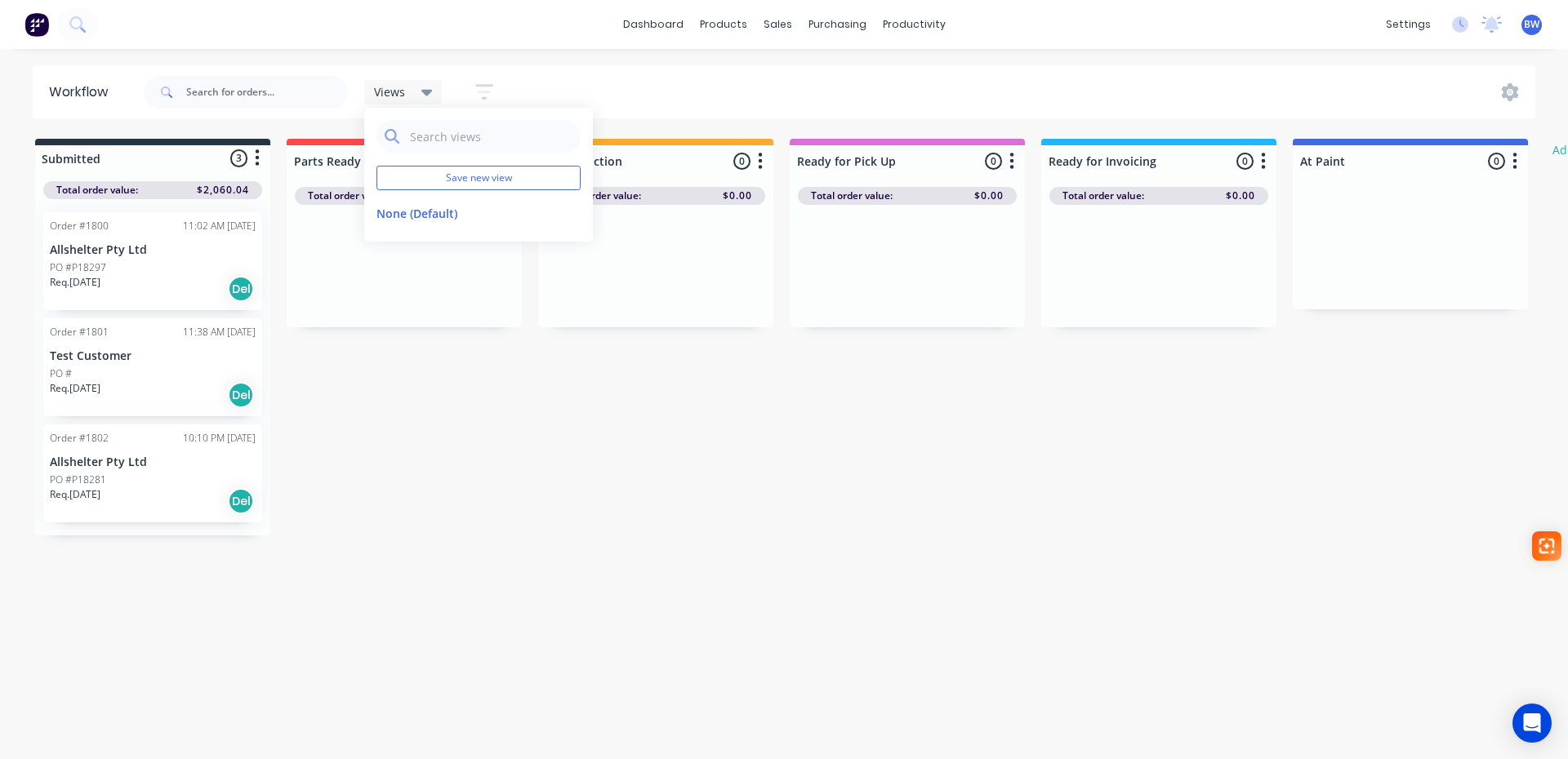
click at [476, 94] on icon "button" at bounding box center [484, 92] width 18 height 21
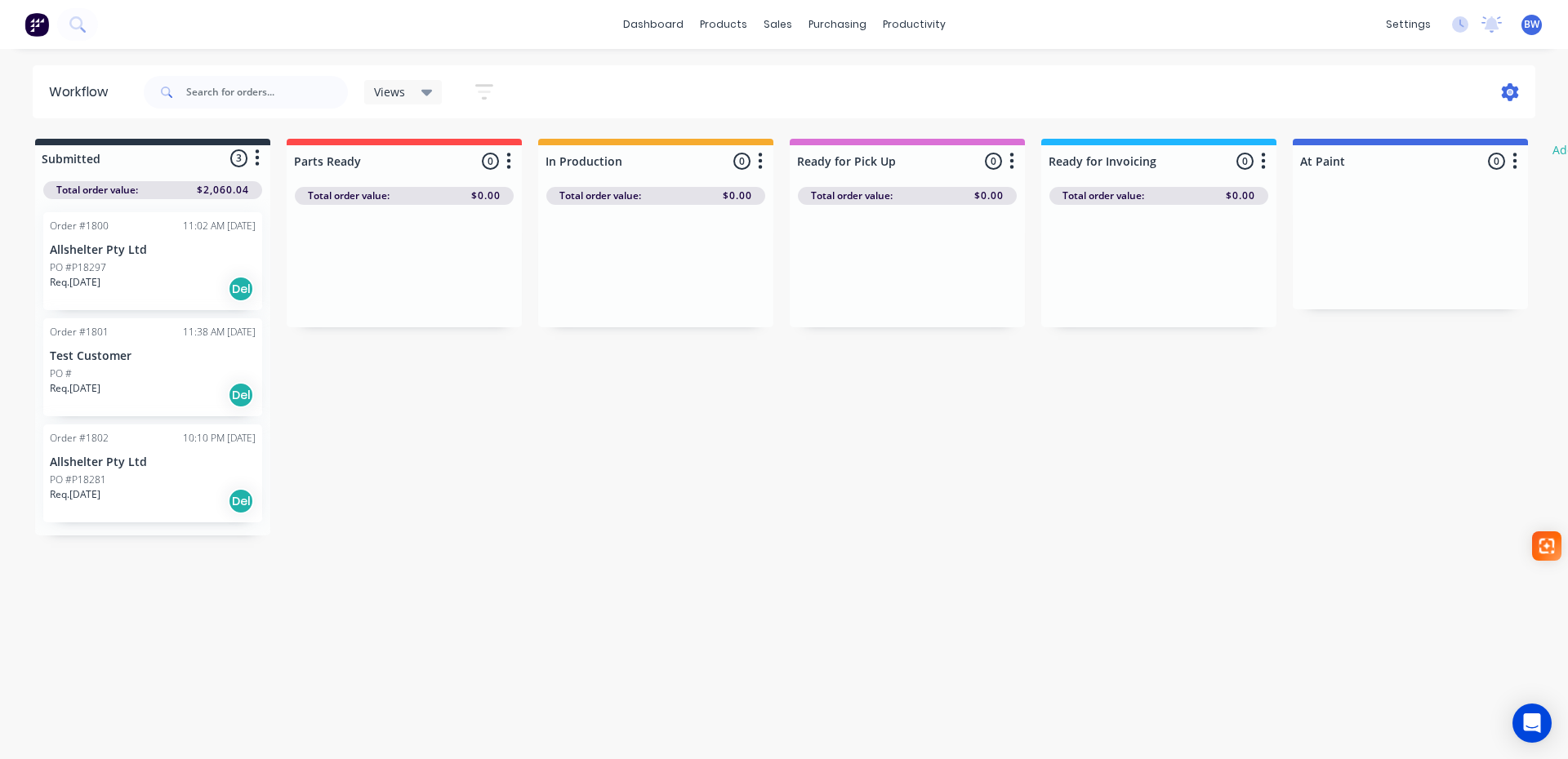
click at [1516, 89] on icon at bounding box center [1511, 92] width 17 height 18
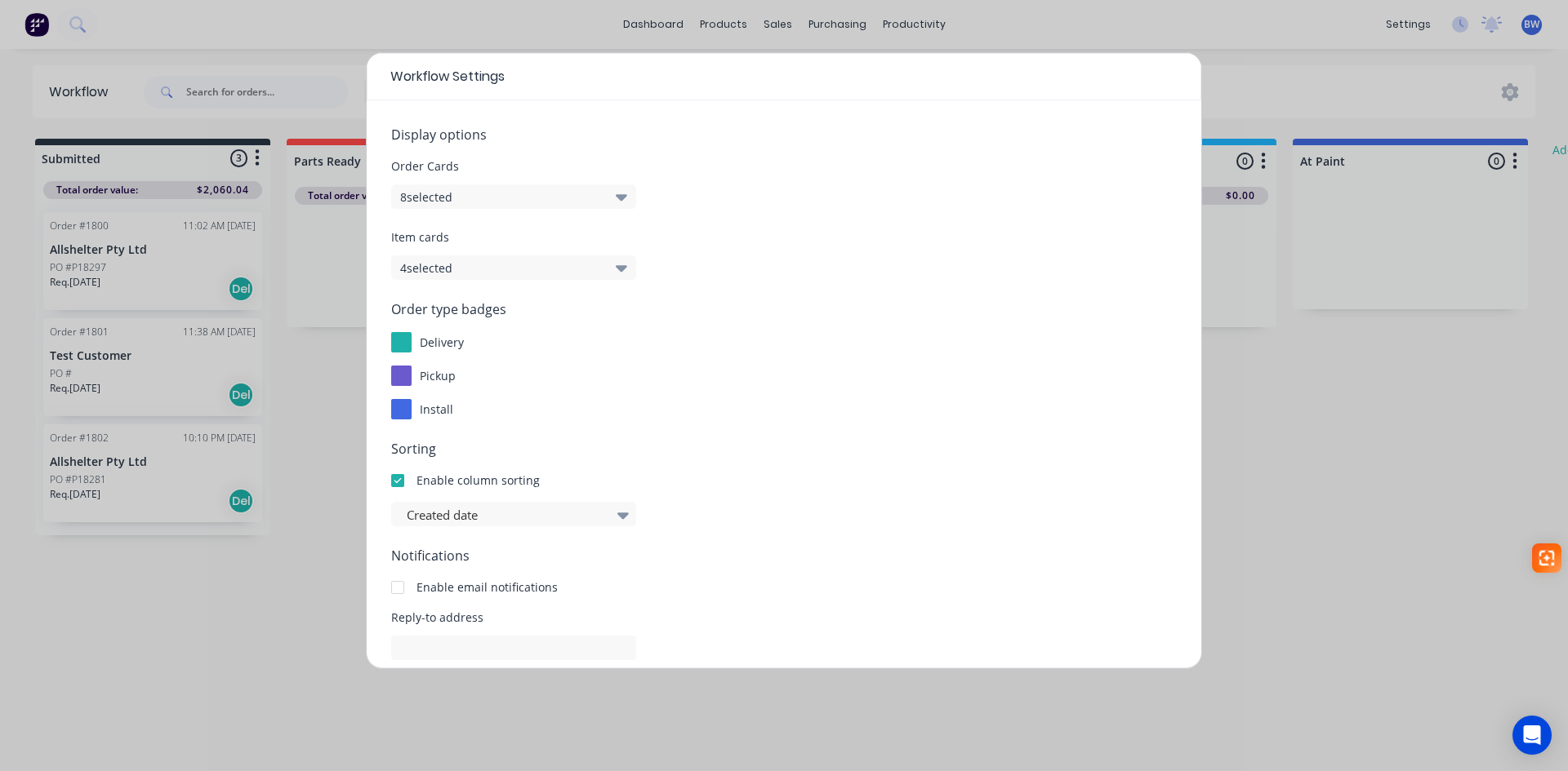
click at [515, 209] on form "Display options Order Cards 8 selected Item cards 4 selected Order type badges …" at bounding box center [784, 461] width 786 height 672
click at [620, 200] on icon "button" at bounding box center [621, 196] width 11 height 18
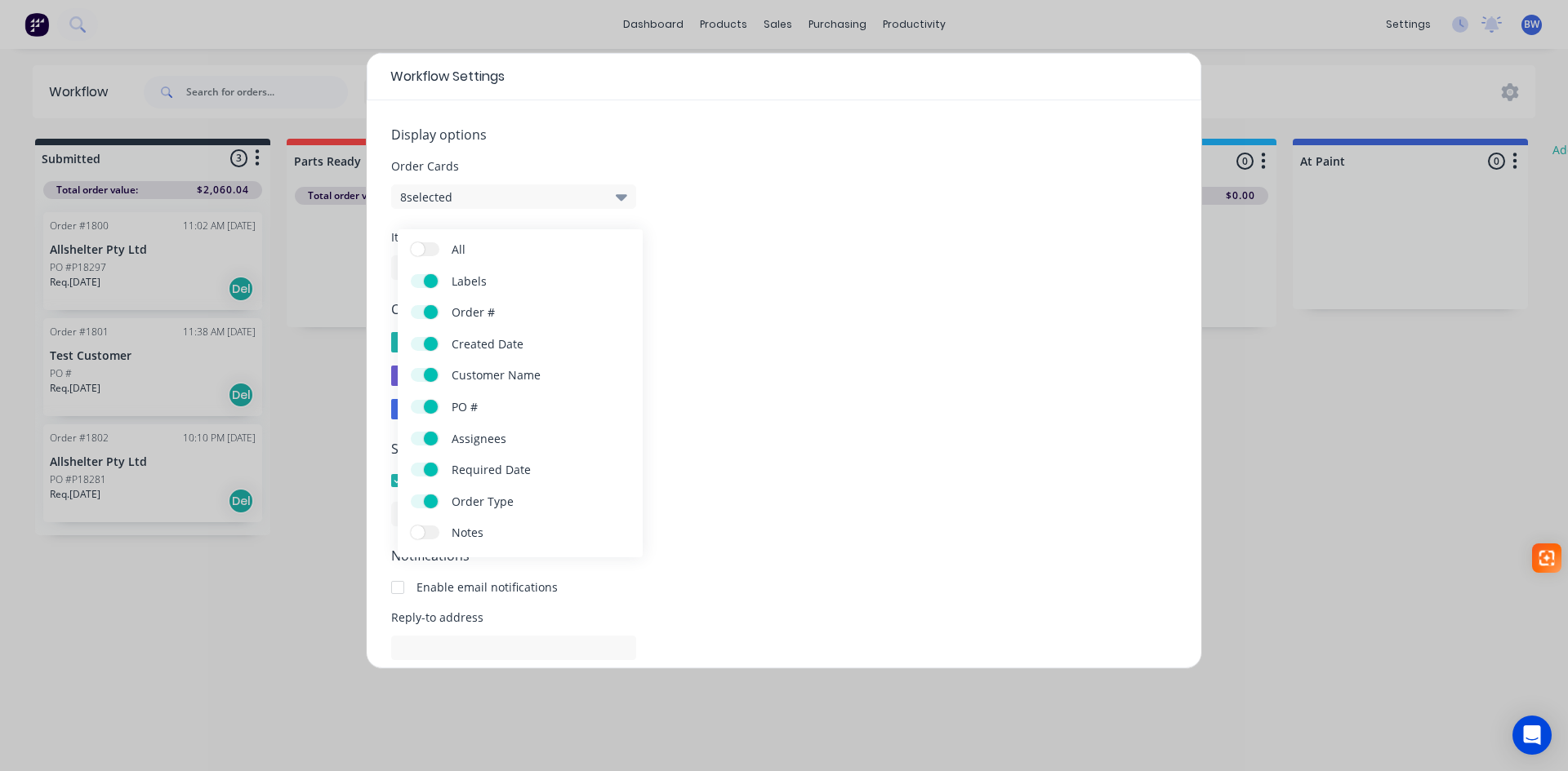
click at [618, 200] on icon "button" at bounding box center [621, 196] width 11 height 18
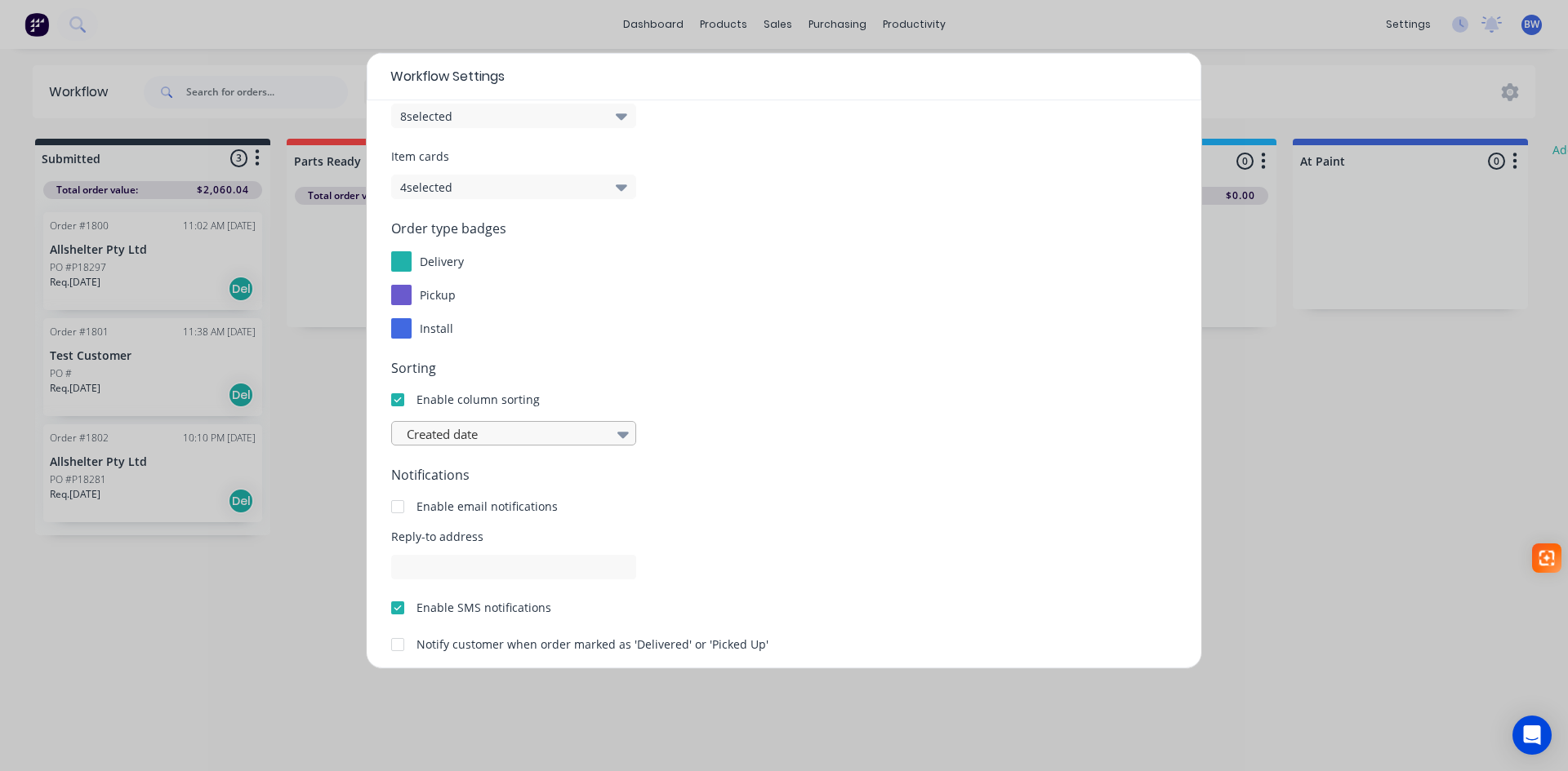
scroll to position [154, 0]
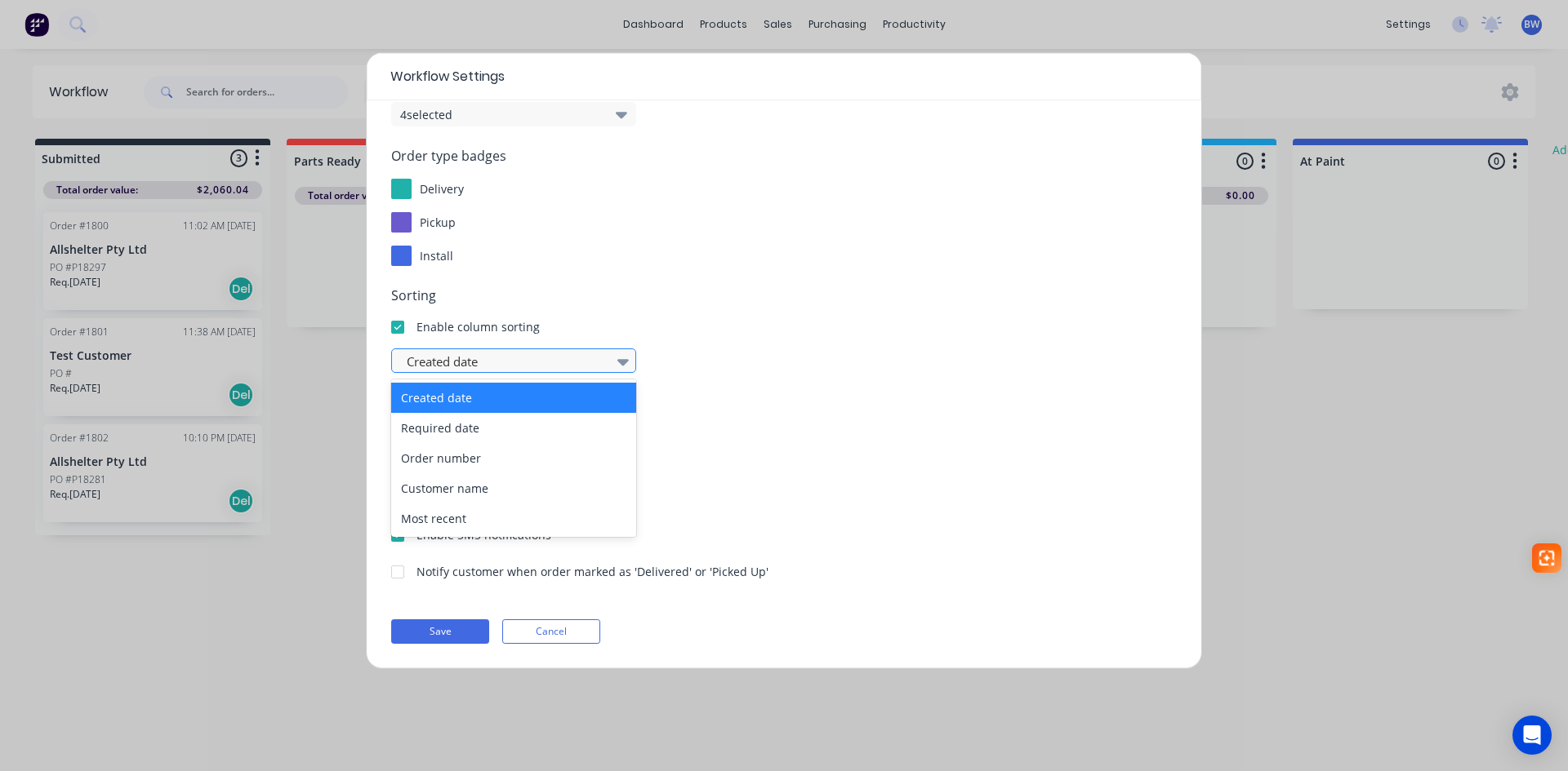
click at [621, 360] on icon at bounding box center [623, 363] width 11 height 7
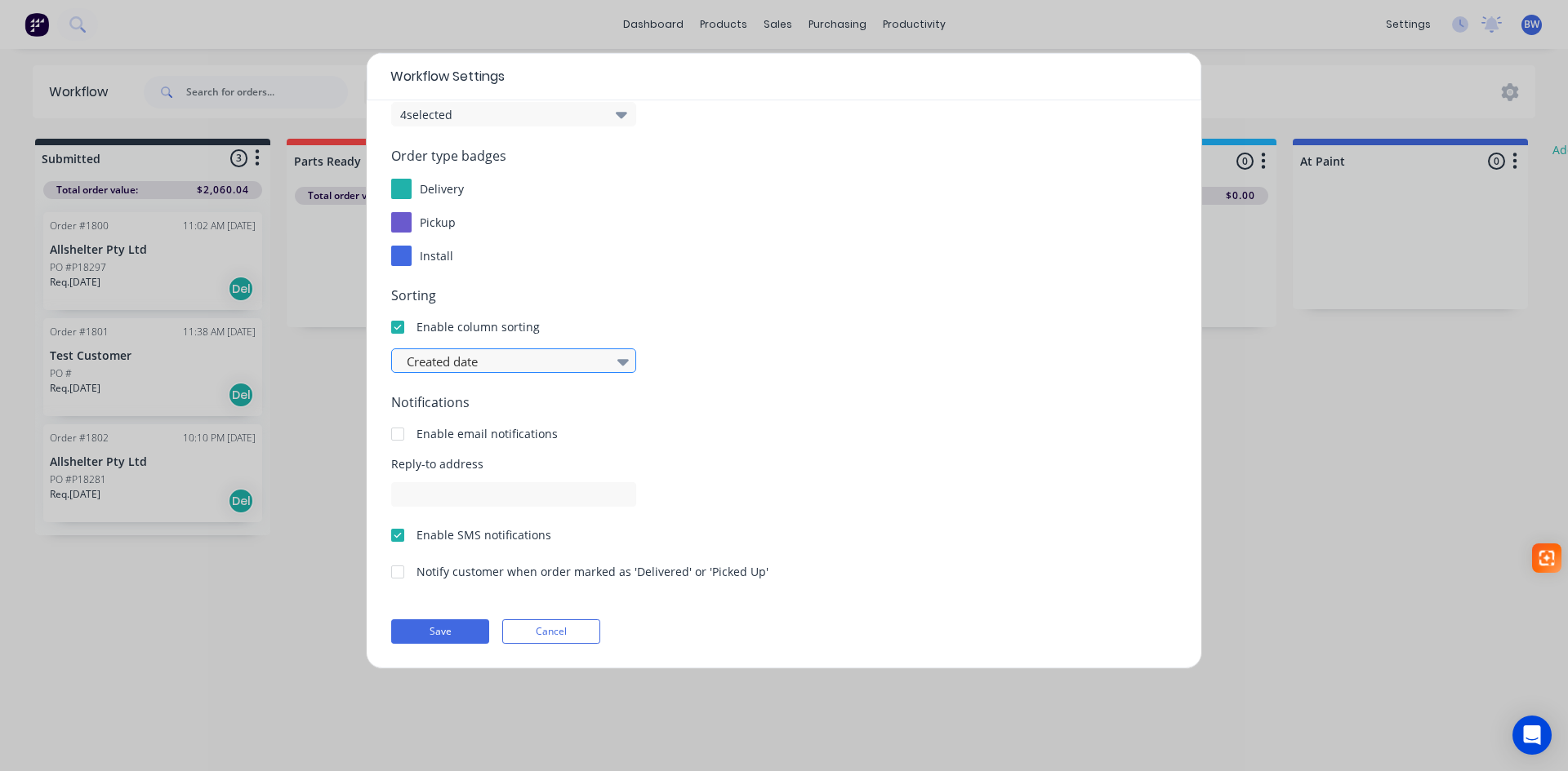
click at [621, 360] on icon at bounding box center [623, 363] width 11 height 7
click at [557, 360] on div at bounding box center [505, 362] width 201 height 21
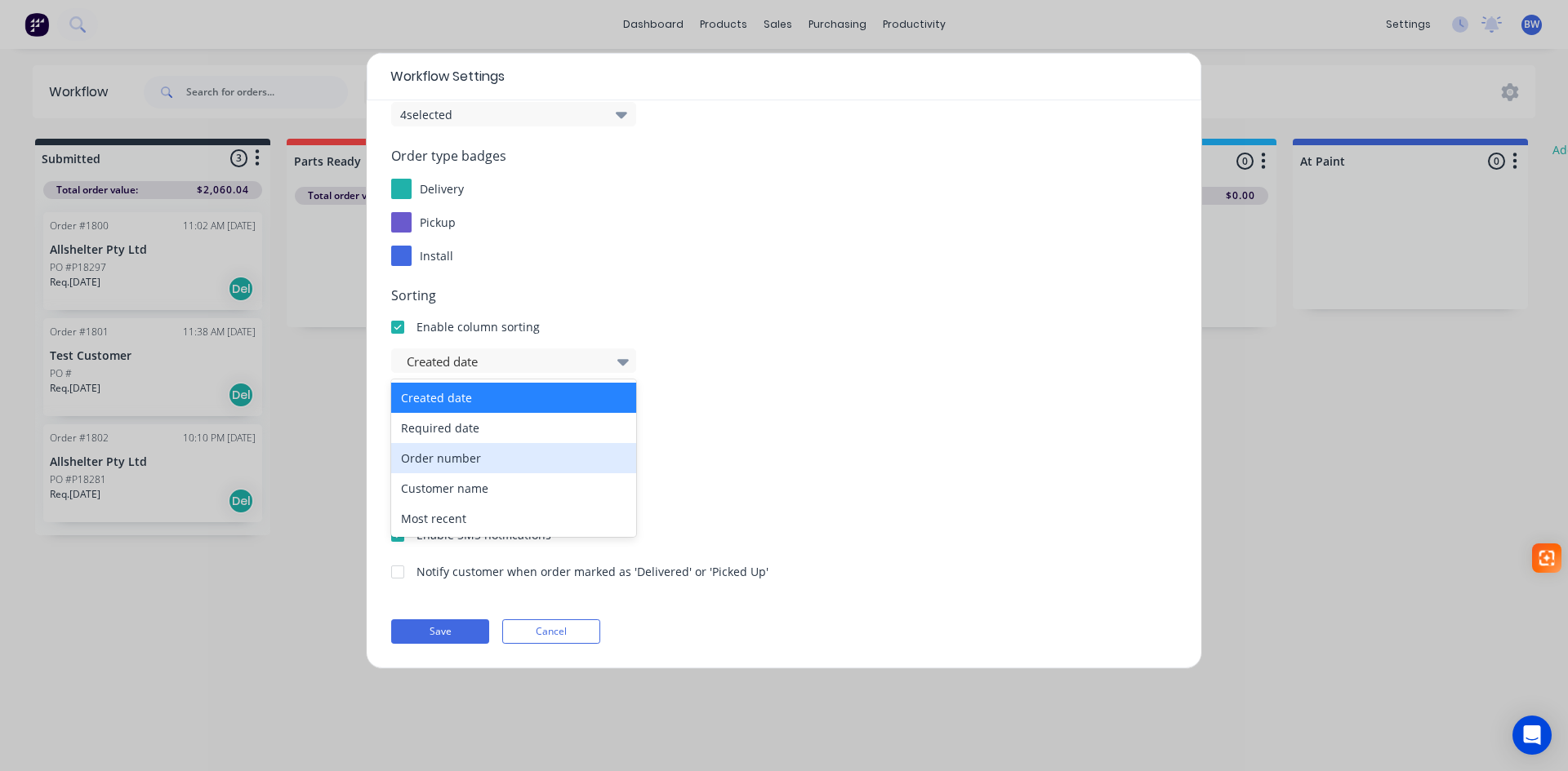
click at [460, 461] on div "Order number" at bounding box center [513, 458] width 245 height 30
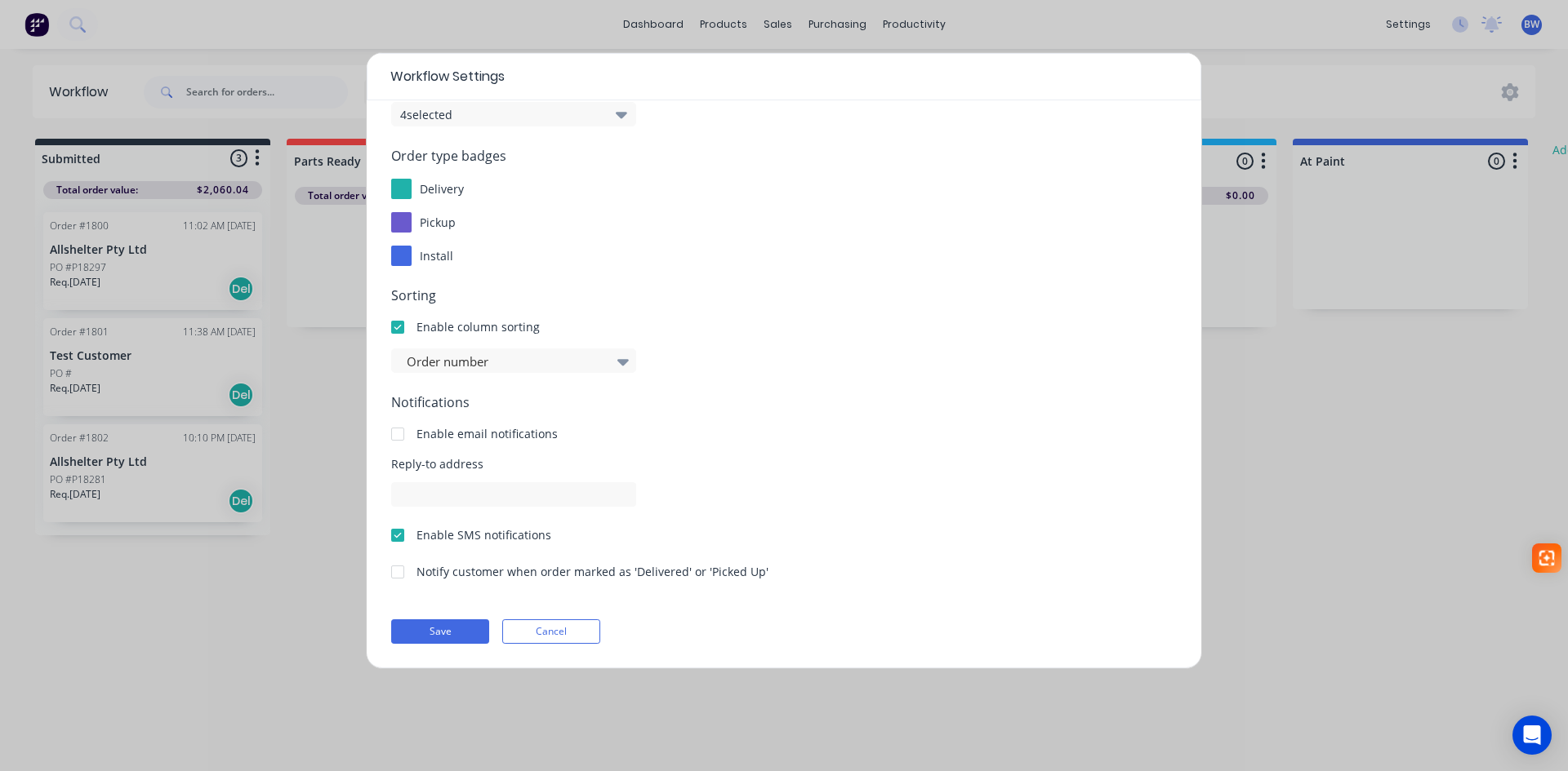
click at [623, 116] on icon "button" at bounding box center [621, 114] width 11 height 18
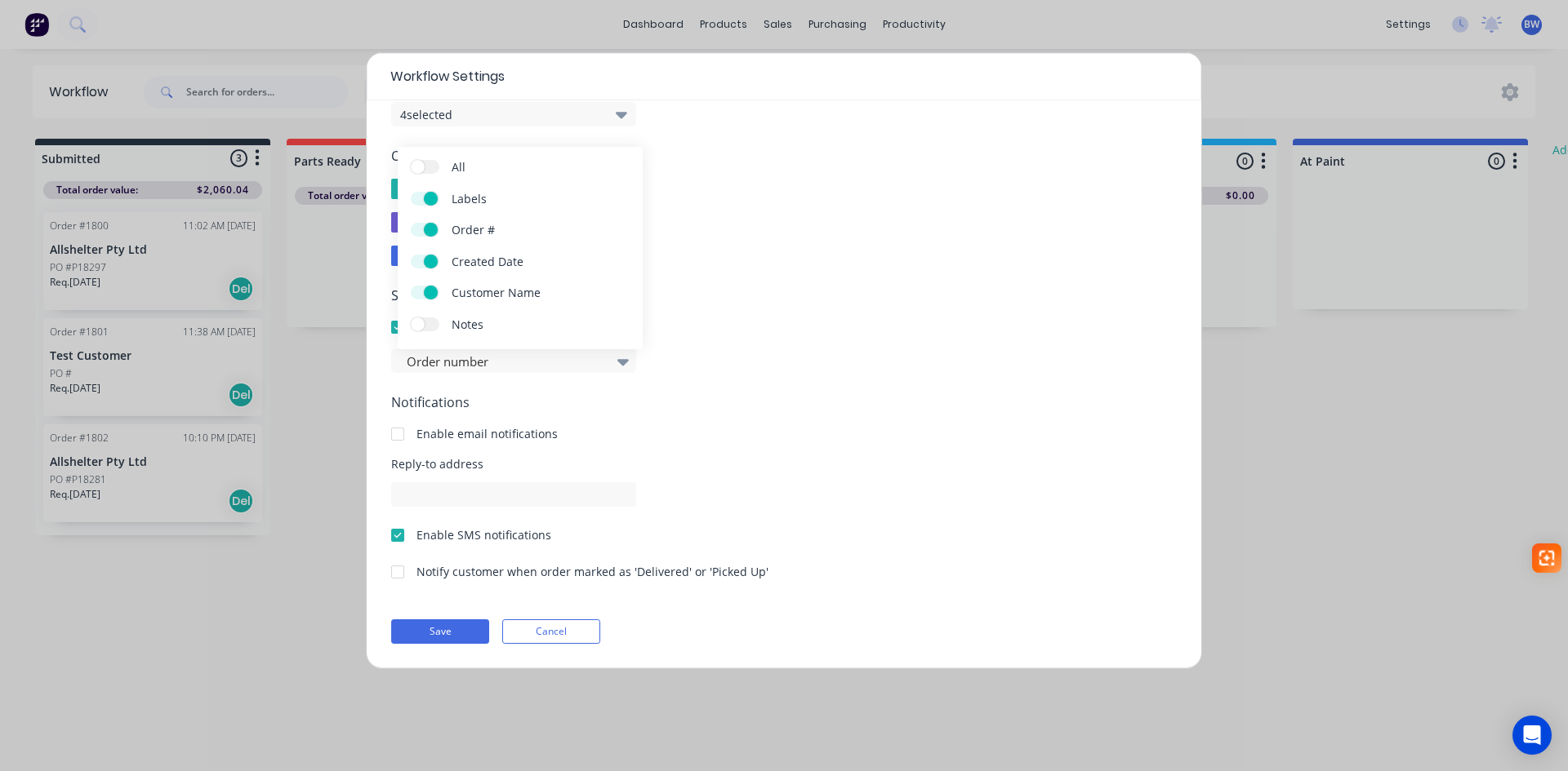
click at [810, 281] on form "Display options Order Cards 8 selected Item cards 4 selected Order type badges …" at bounding box center [784, 308] width 786 height 672
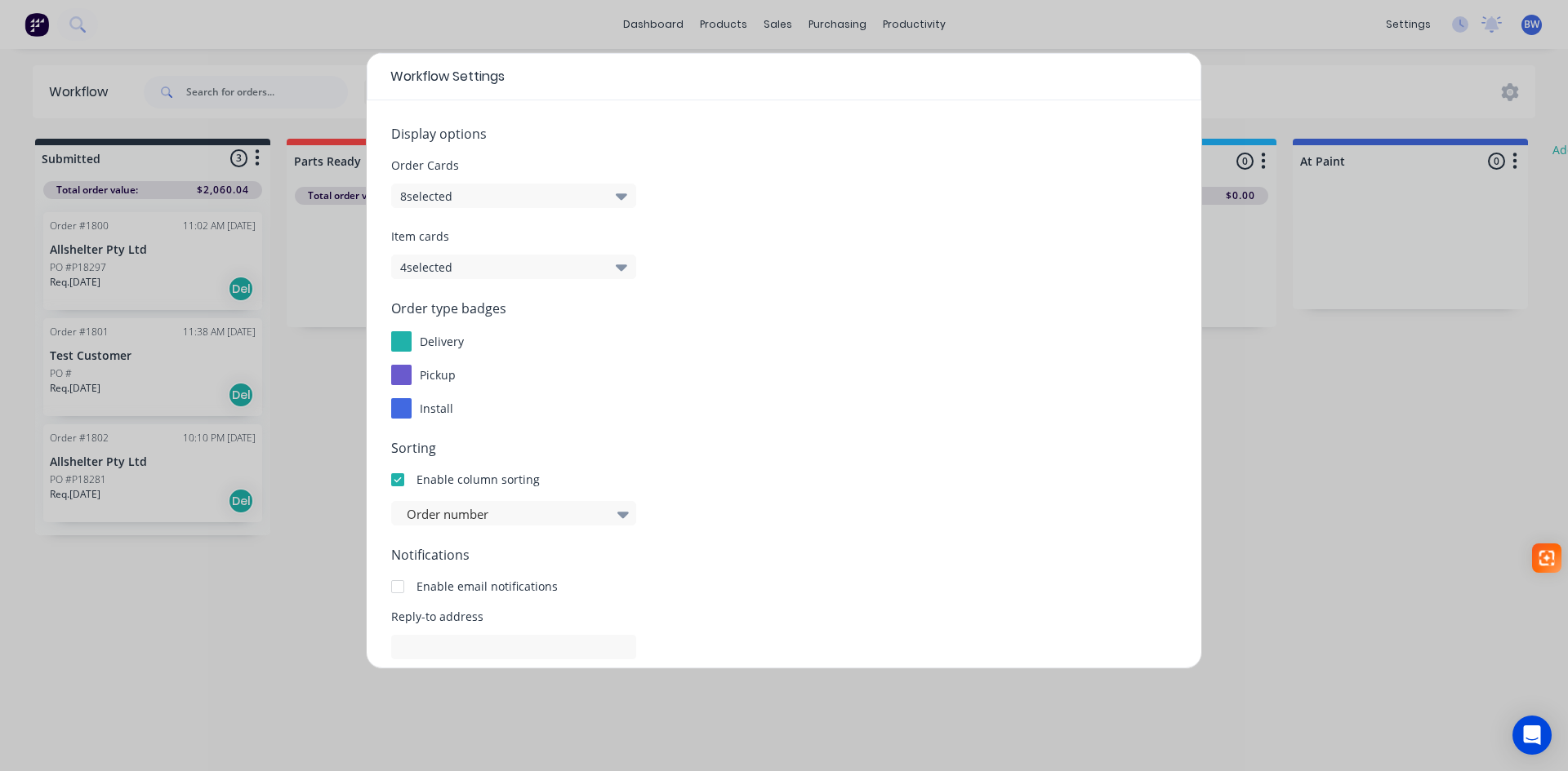
scroll to position [0, 0]
click at [622, 195] on icon "button" at bounding box center [621, 198] width 11 height 7
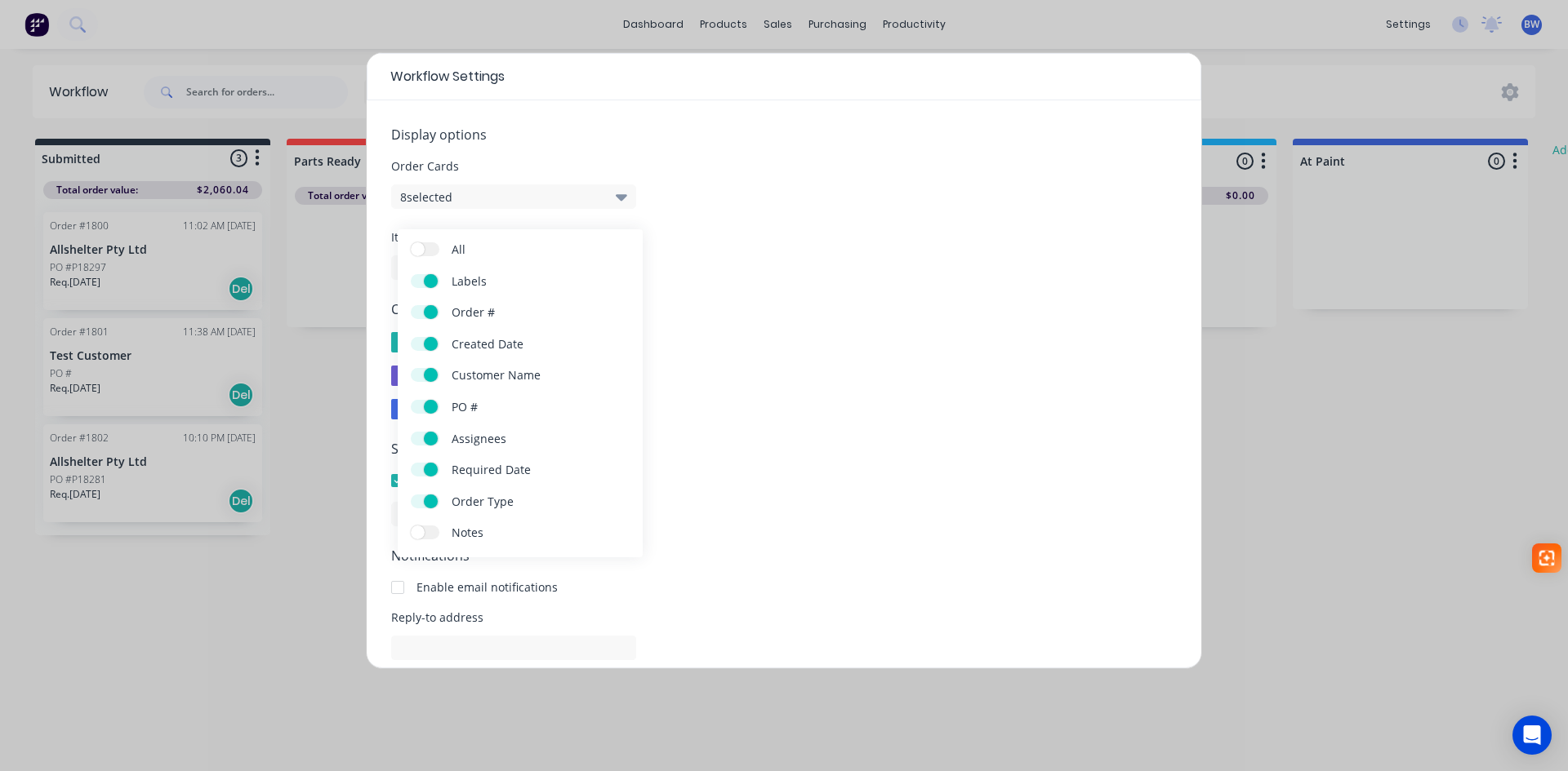
click at [429, 338] on span at bounding box center [431, 344] width 14 height 14
click at [411, 337] on input "Created Date" at bounding box center [411, 337] width 0 height 0
click at [429, 338] on label "Created Date" at bounding box center [425, 344] width 29 height 14
click at [411, 337] on input "Created Date" at bounding box center [411, 337] width 0 height 0
click at [429, 338] on span at bounding box center [431, 344] width 14 height 14
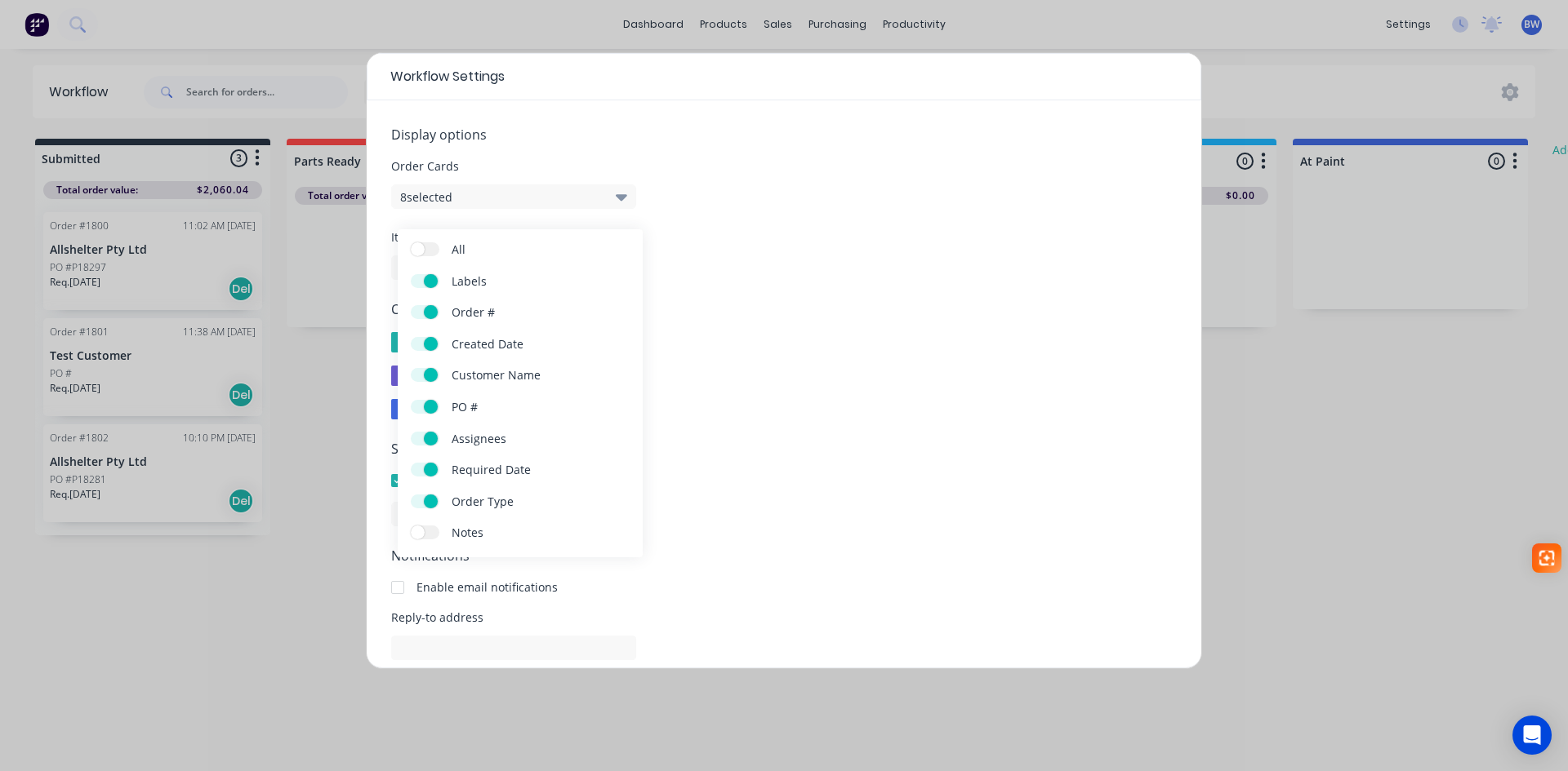
click at [411, 337] on input "Created Date" at bounding box center [411, 337] width 0 height 0
click at [433, 536] on label "Notes" at bounding box center [425, 532] width 29 height 14
click at [411, 526] on input "Notes" at bounding box center [411, 526] width 0 height 0
click at [425, 282] on span at bounding box center [431, 281] width 14 height 14
click at [411, 274] on input "Labels" at bounding box center [411, 274] width 0 height 0
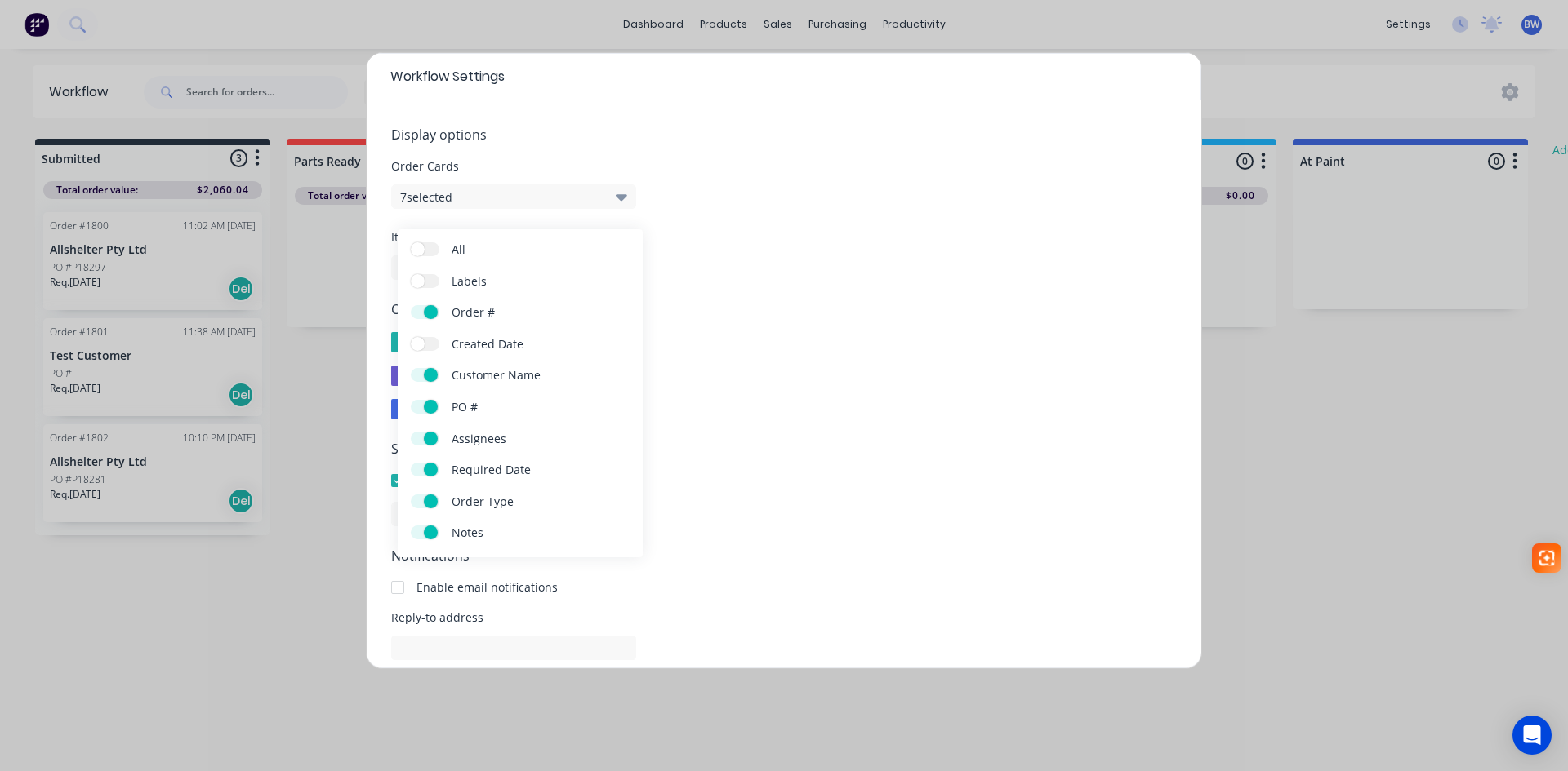
click at [752, 333] on div "delivery" at bounding box center [784, 342] width 786 height 21
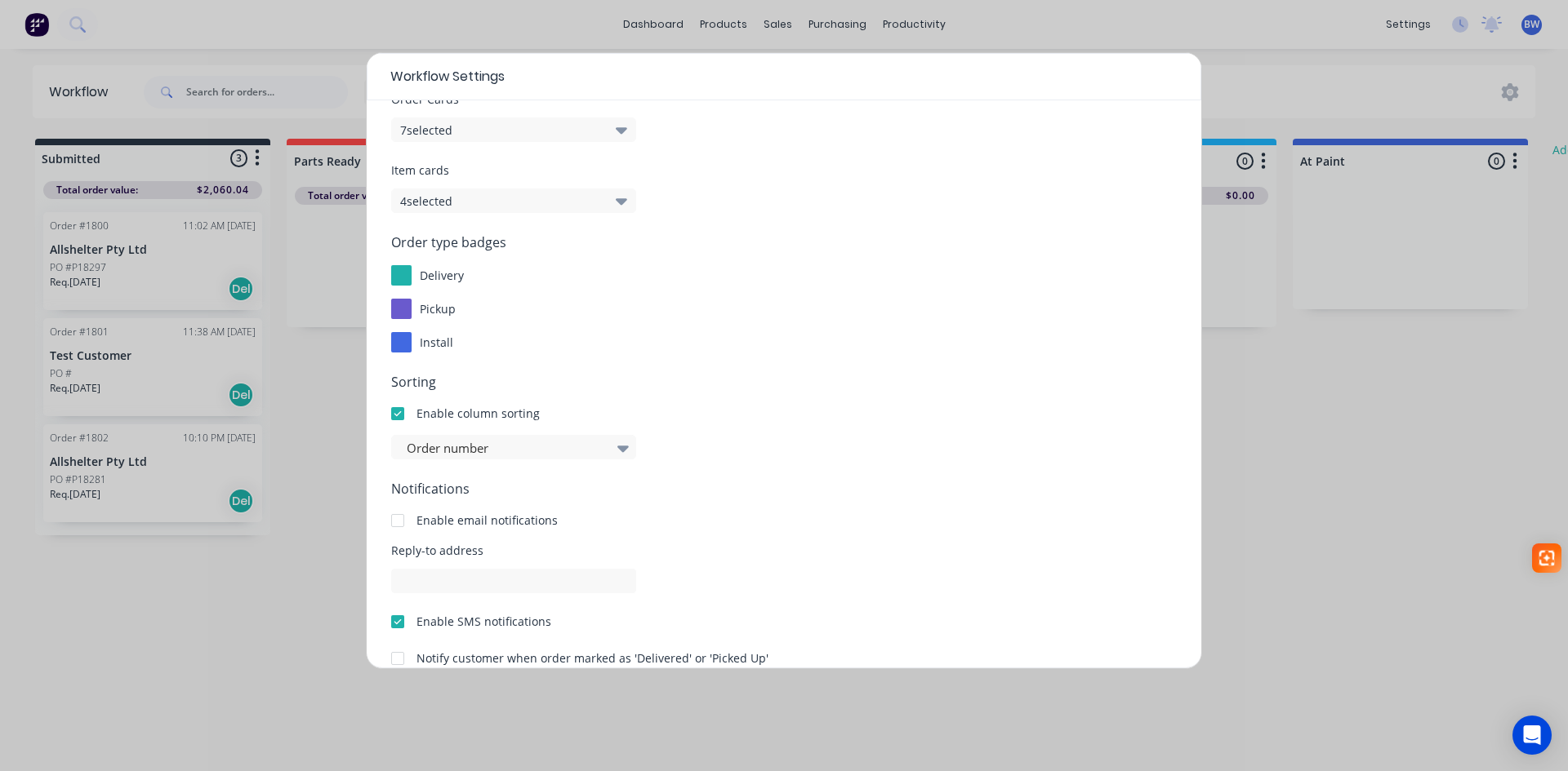
scroll to position [154, 0]
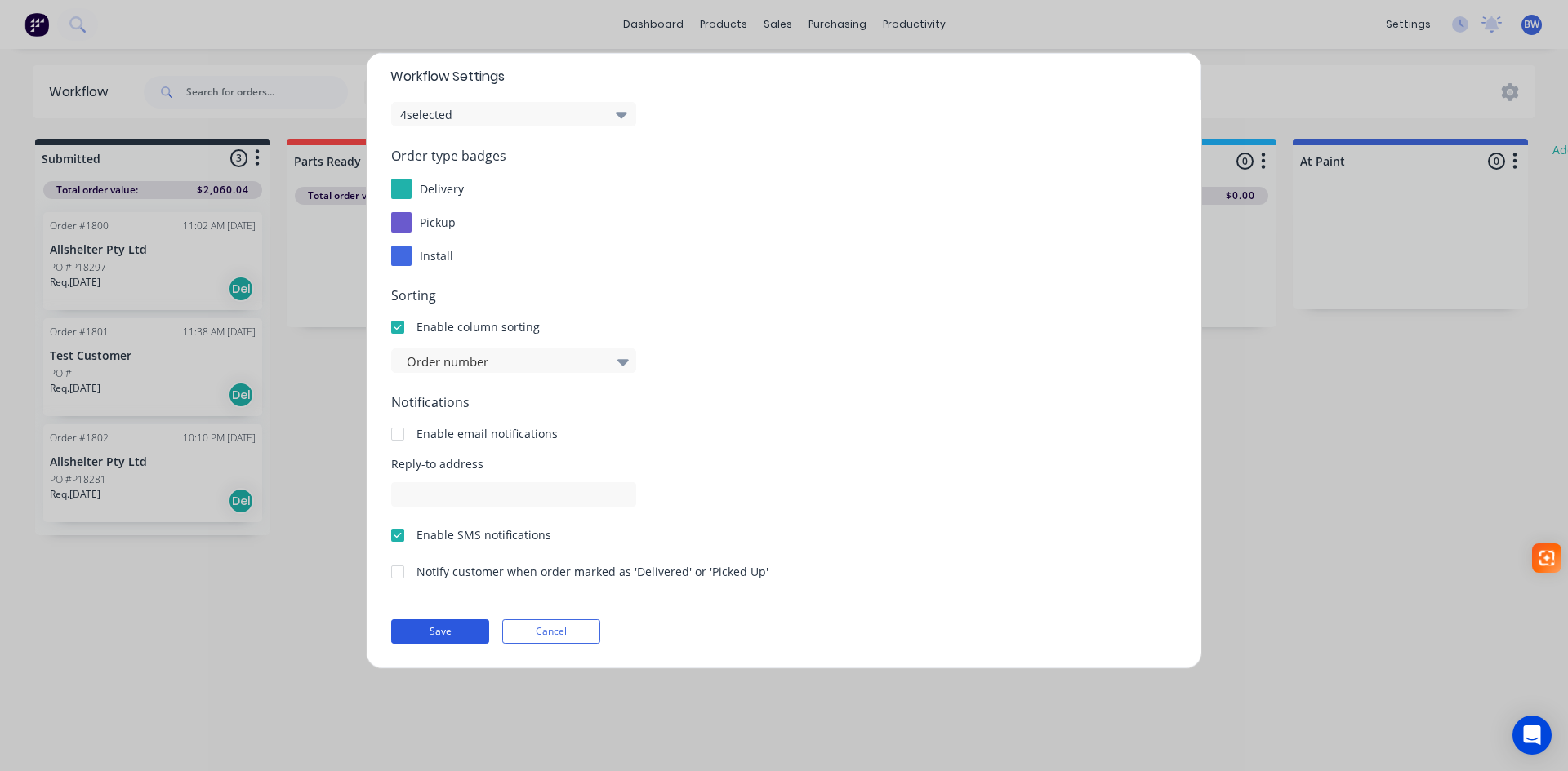
click at [459, 632] on button "Save" at bounding box center [439, 632] width 98 height 24
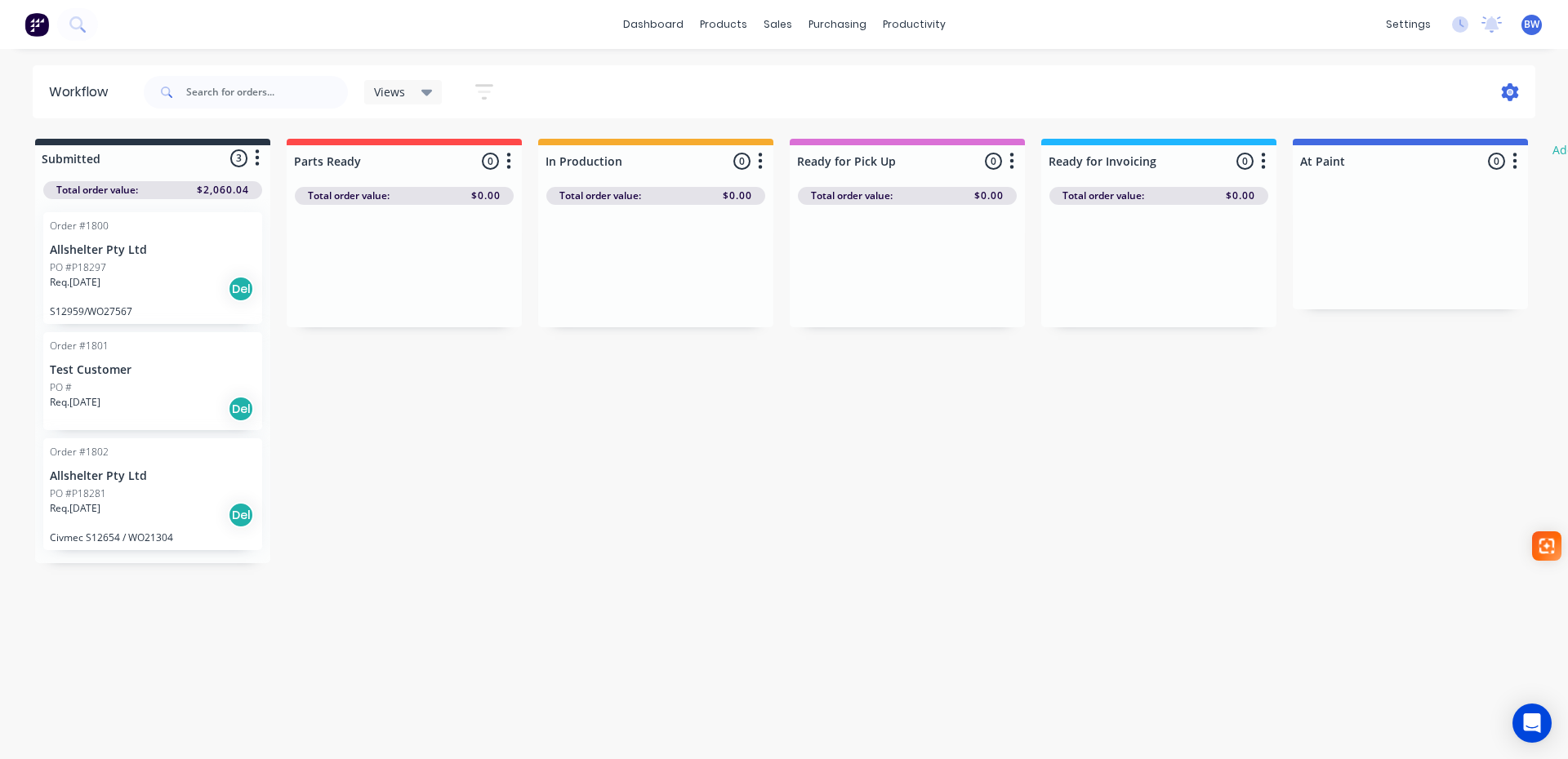
click at [1507, 94] on icon at bounding box center [1511, 92] width 17 height 18
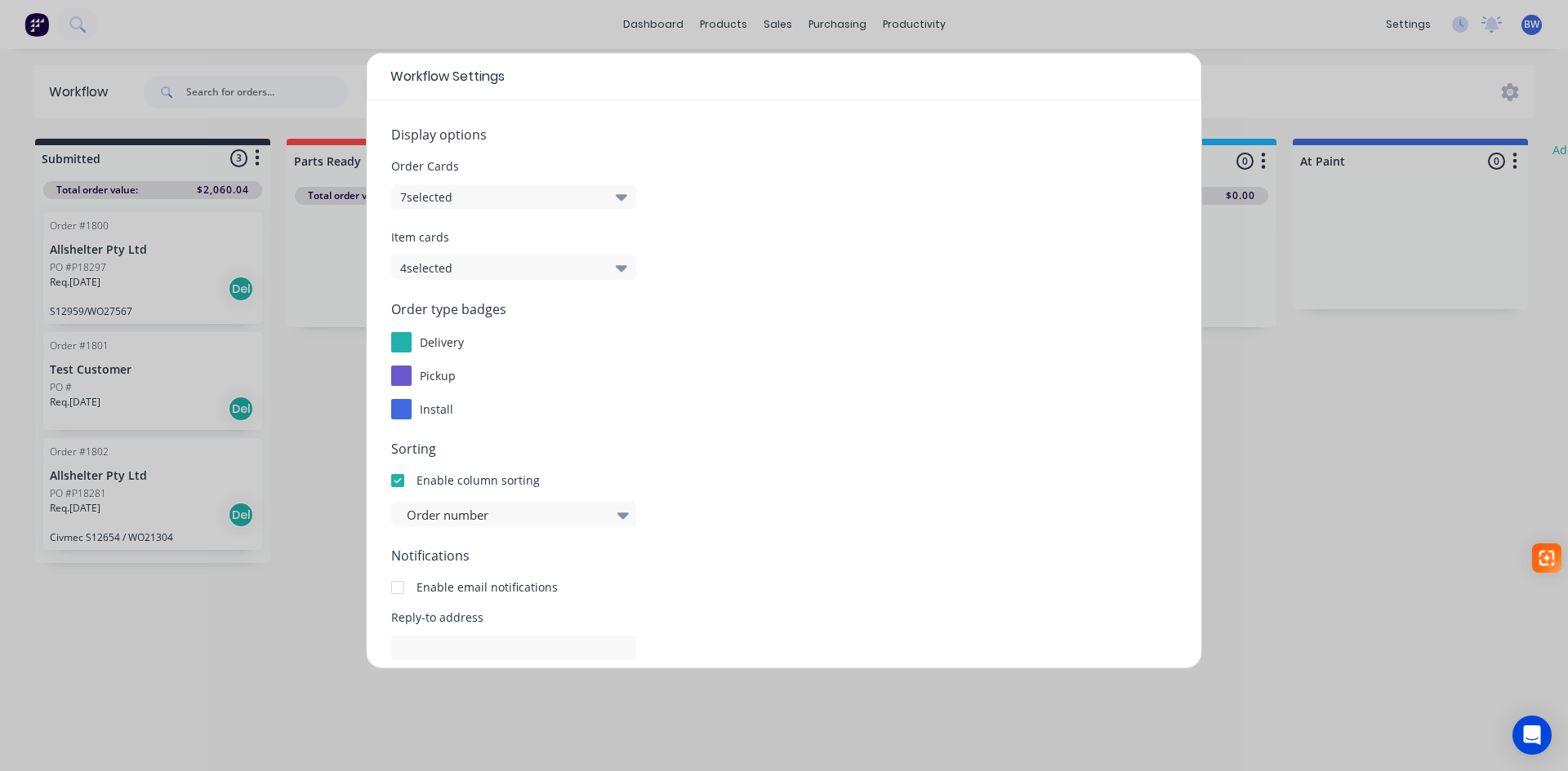
click at [618, 274] on icon "button" at bounding box center [621, 267] width 11 height 18
click at [620, 275] on icon "button" at bounding box center [621, 267] width 11 height 18
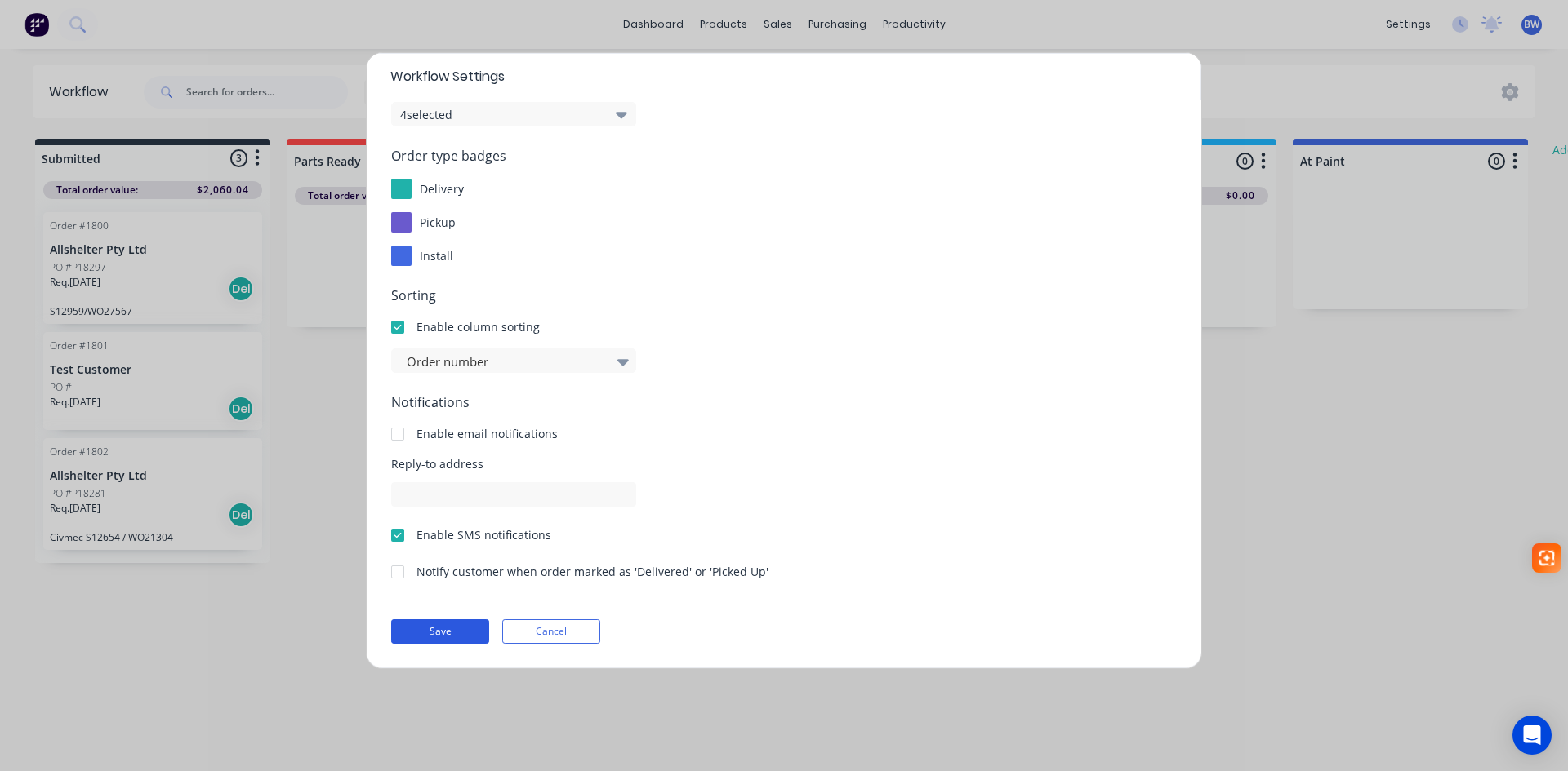
click at [425, 628] on button "Save" at bounding box center [439, 632] width 98 height 24
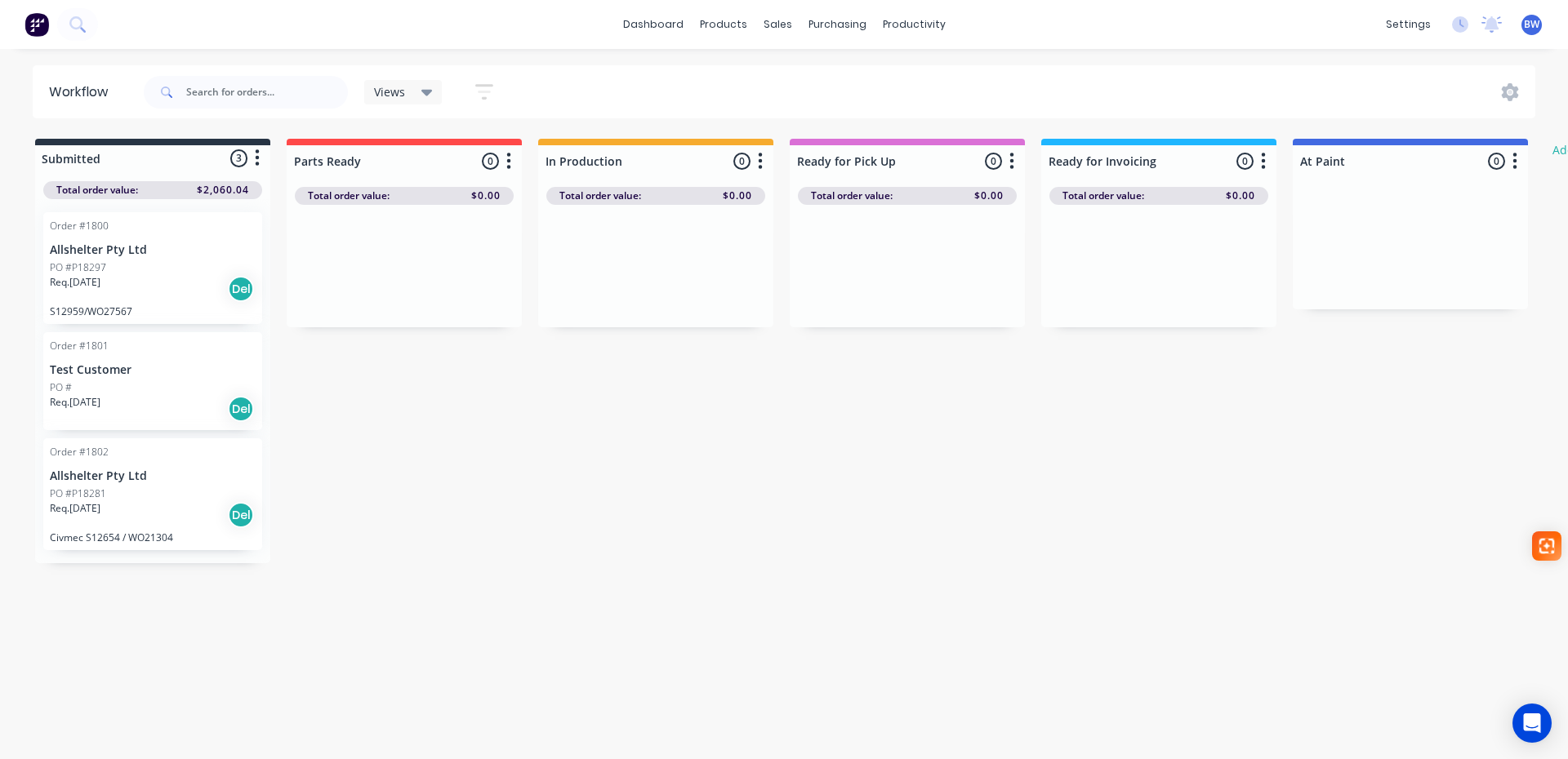
drag, startPoint x: 698, startPoint y: 274, endPoint x: 667, endPoint y: 131, distance: 146.3
click at [741, 269] on div at bounding box center [656, 266] width 235 height 123
click at [425, 93] on icon at bounding box center [426, 93] width 11 height 7
click at [479, 92] on icon "button" at bounding box center [483, 92] width 13 height 3
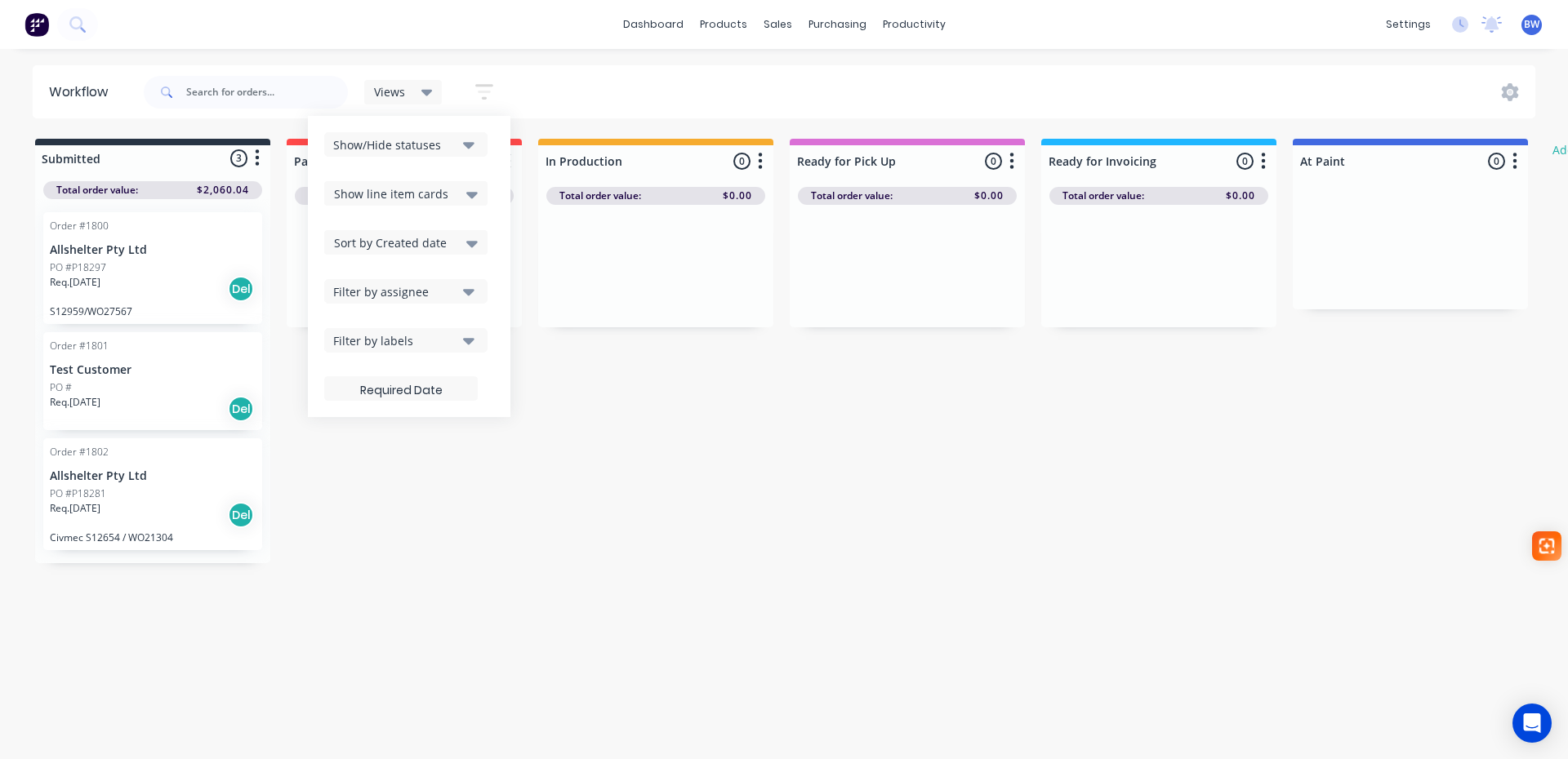
click at [714, 506] on div "Submitted 3 Status colour #273444 hex #273444 Save Cancel Summaries Total order…" at bounding box center [995, 351] width 2013 height 424
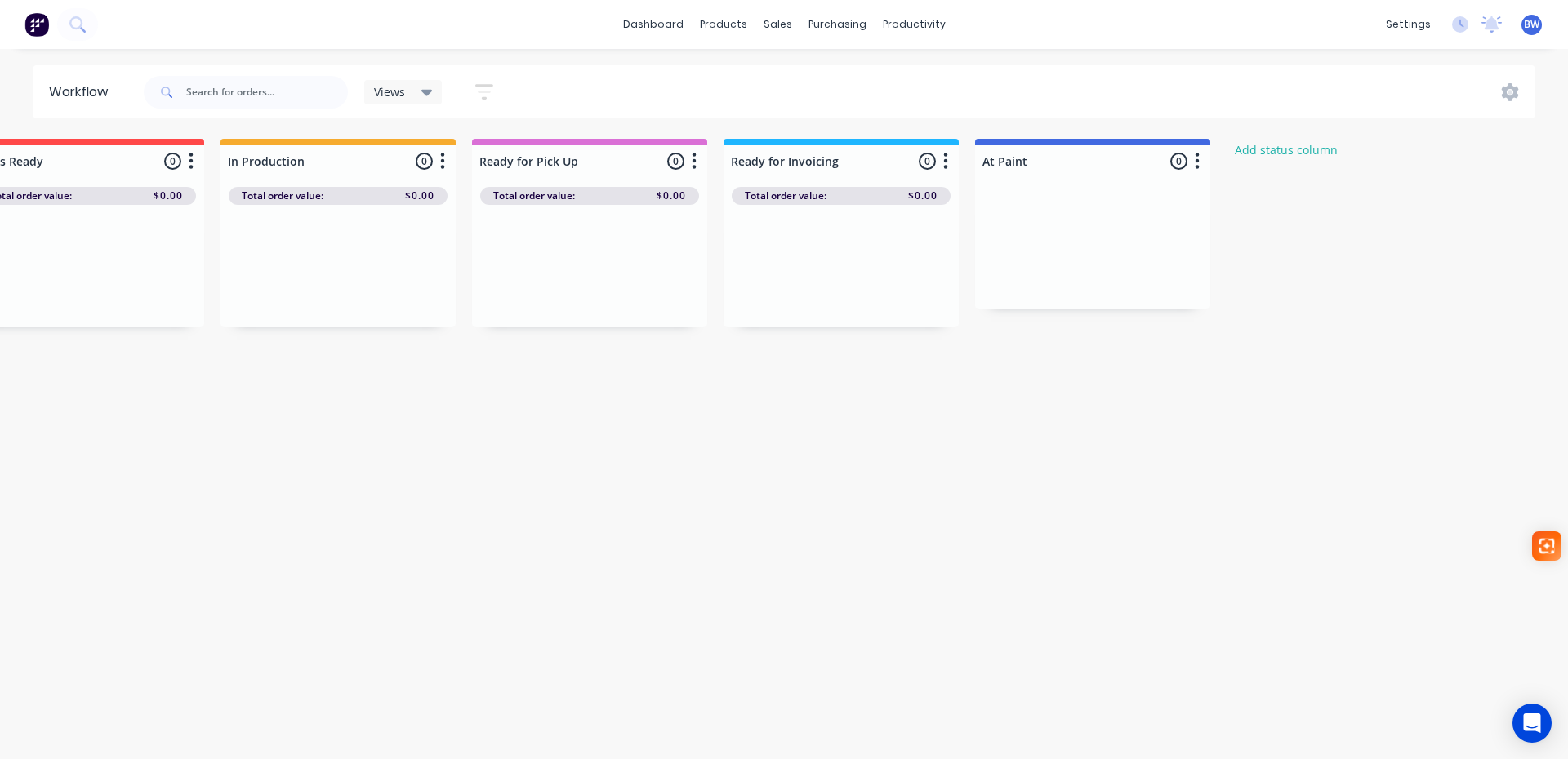
scroll to position [0, 445]
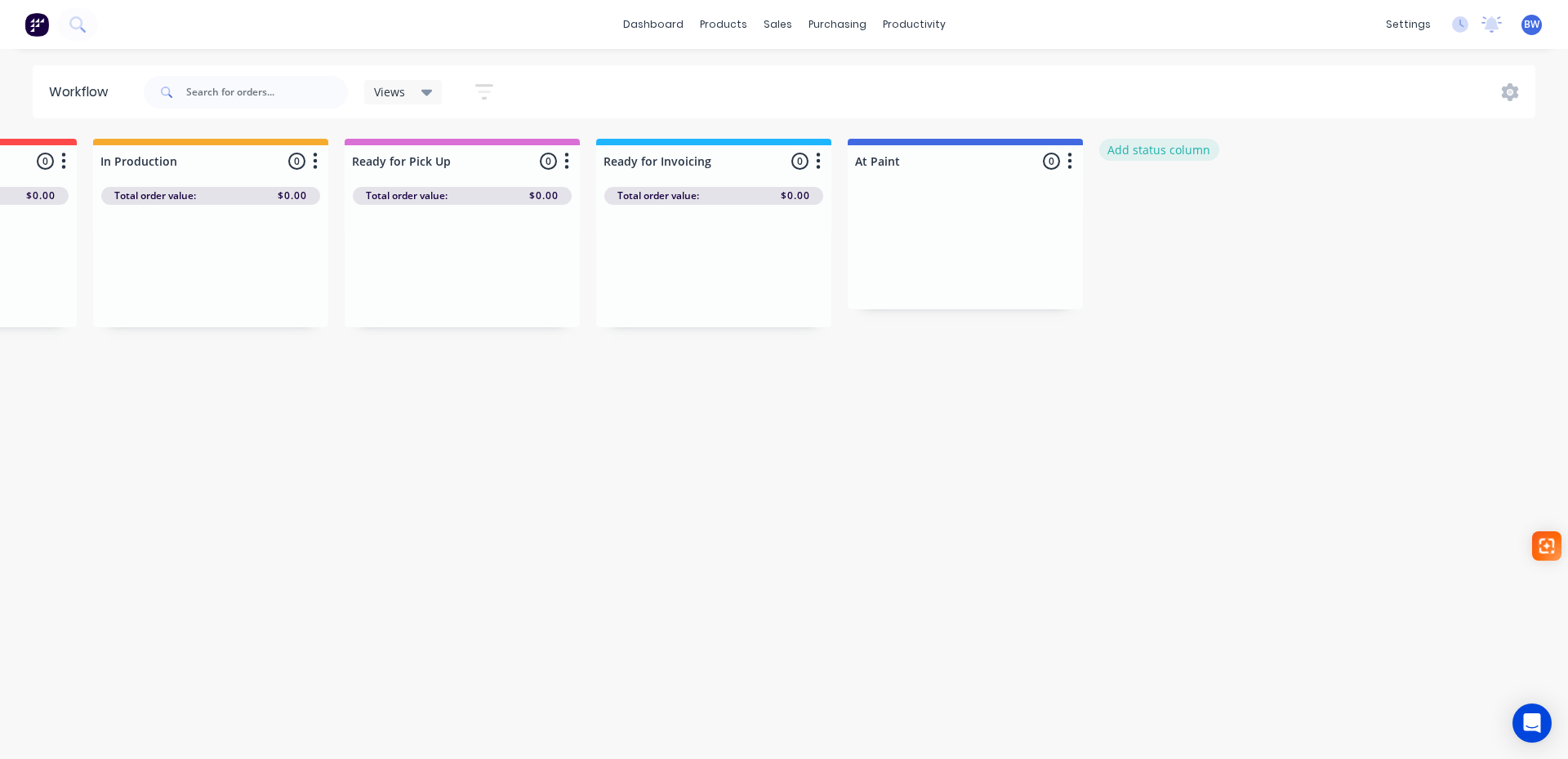
click at [1168, 150] on button "Add status column" at bounding box center [1159, 150] width 120 height 22
click at [1270, 201] on button "Cancel" at bounding box center [1280, 199] width 90 height 26
click at [1066, 165] on button "button" at bounding box center [1070, 162] width 20 height 20
click at [1049, 250] on button "Summaries" at bounding box center [998, 250] width 163 height 27
click at [1139, 250] on label at bounding box center [1139, 250] width 0 height 0
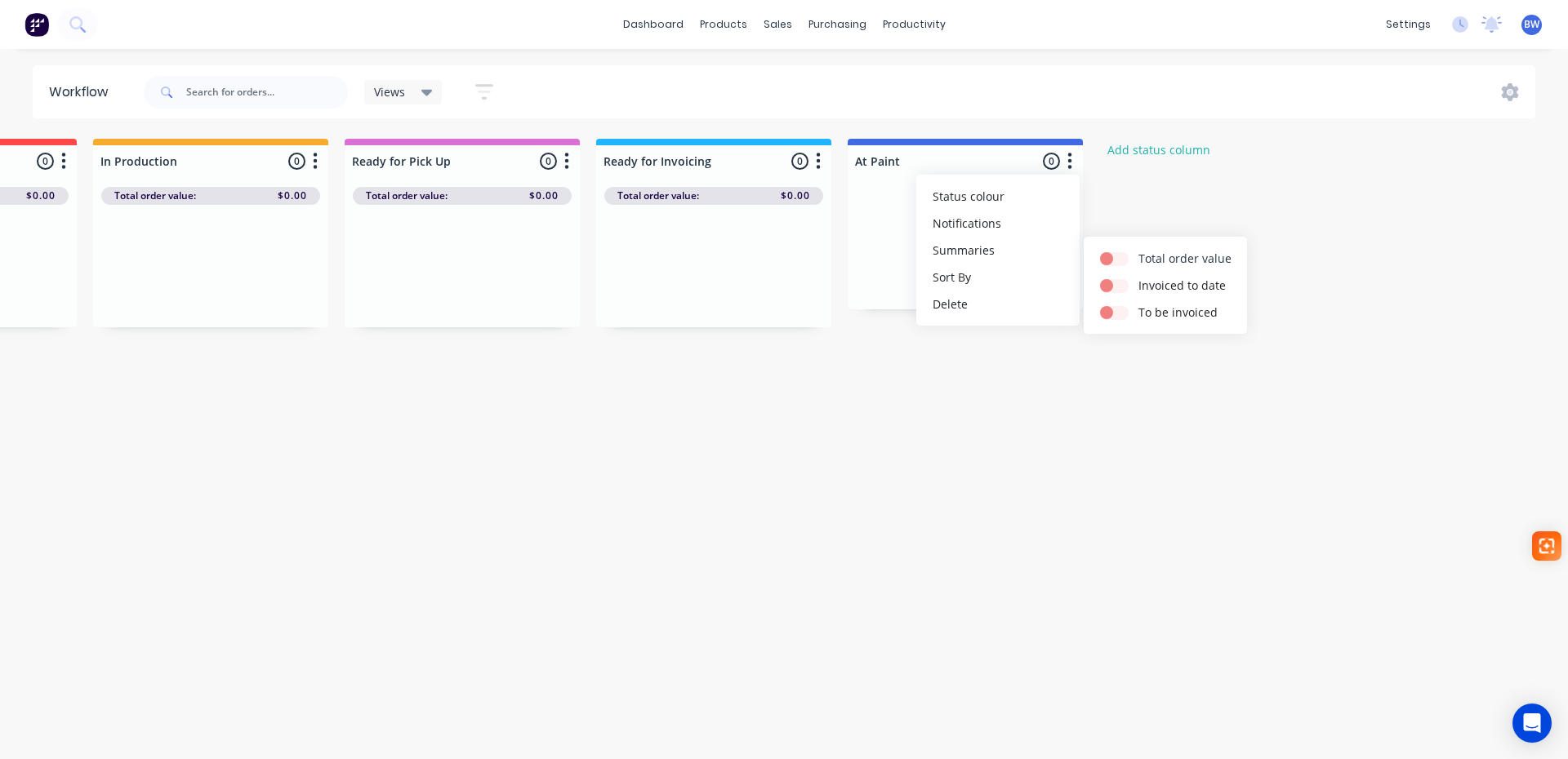
click at [1113, 260] on input "checkbox" at bounding box center [1106, 258] width 13 height 16
checkbox input "true"
click at [817, 163] on icon "button" at bounding box center [818, 162] width 5 height 21
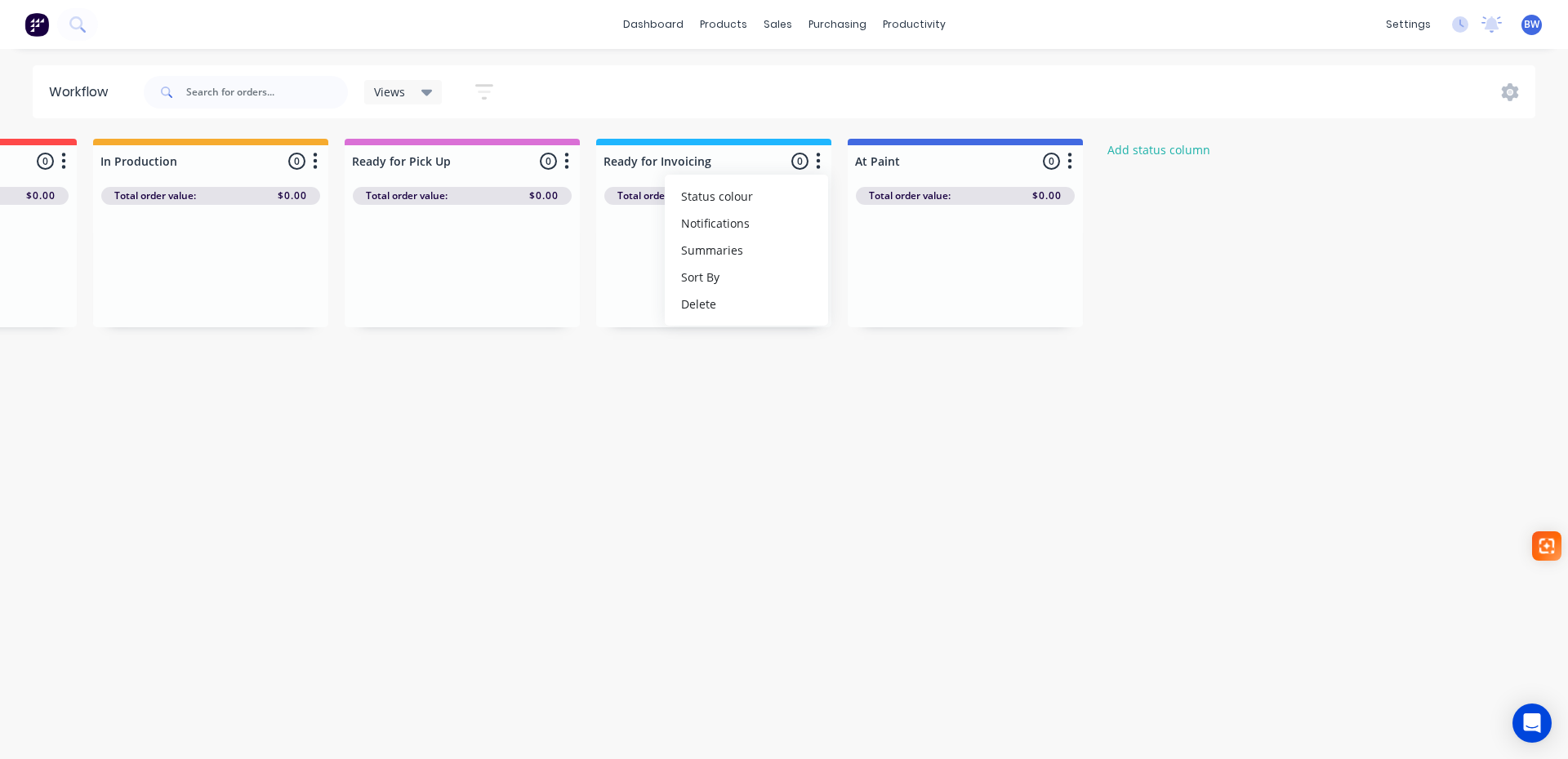
click at [830, 439] on div "Submitted 3 Status colour #273444 hex #273444 Save Cancel Summaries Total order…" at bounding box center [549, 351] width 2013 height 424
drag, startPoint x: 744, startPoint y: 142, endPoint x: 790, endPoint y: 139, distance: 46.1
click at [790, 139] on div "Ready for Invoicing 0 Status colour #1FB6FF hex #1FB6FF Save Cancel Notificatio…" at bounding box center [714, 158] width 235 height 38
click at [930, 137] on div "Workflow Views Save new view None (Default) edit Show/Hide statuses Show line i…" at bounding box center [338, 396] width 1568 height 661
click at [428, 88] on icon at bounding box center [426, 92] width 11 height 18
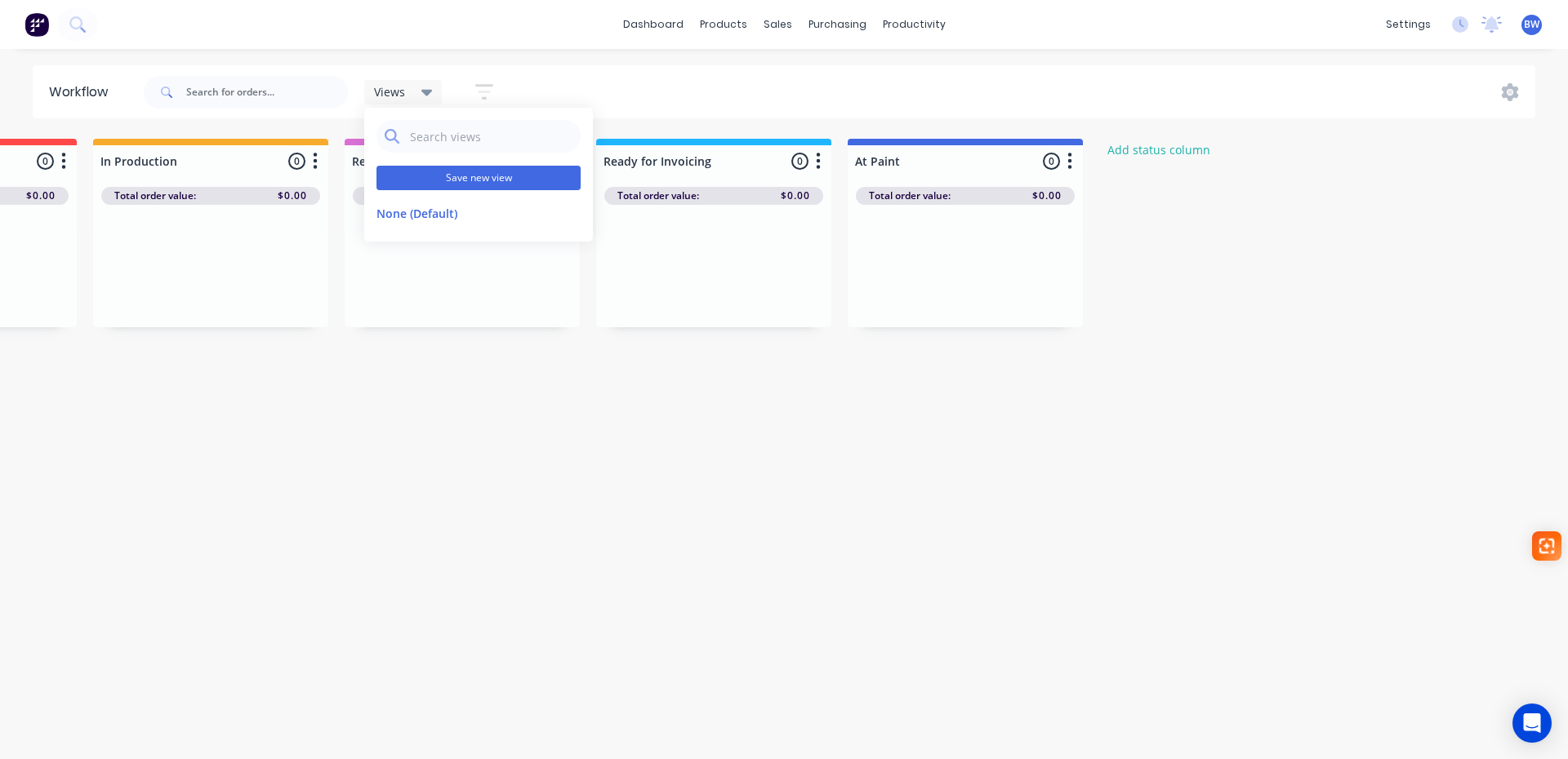
click at [457, 180] on button "Save new view" at bounding box center [478, 178] width 204 height 24
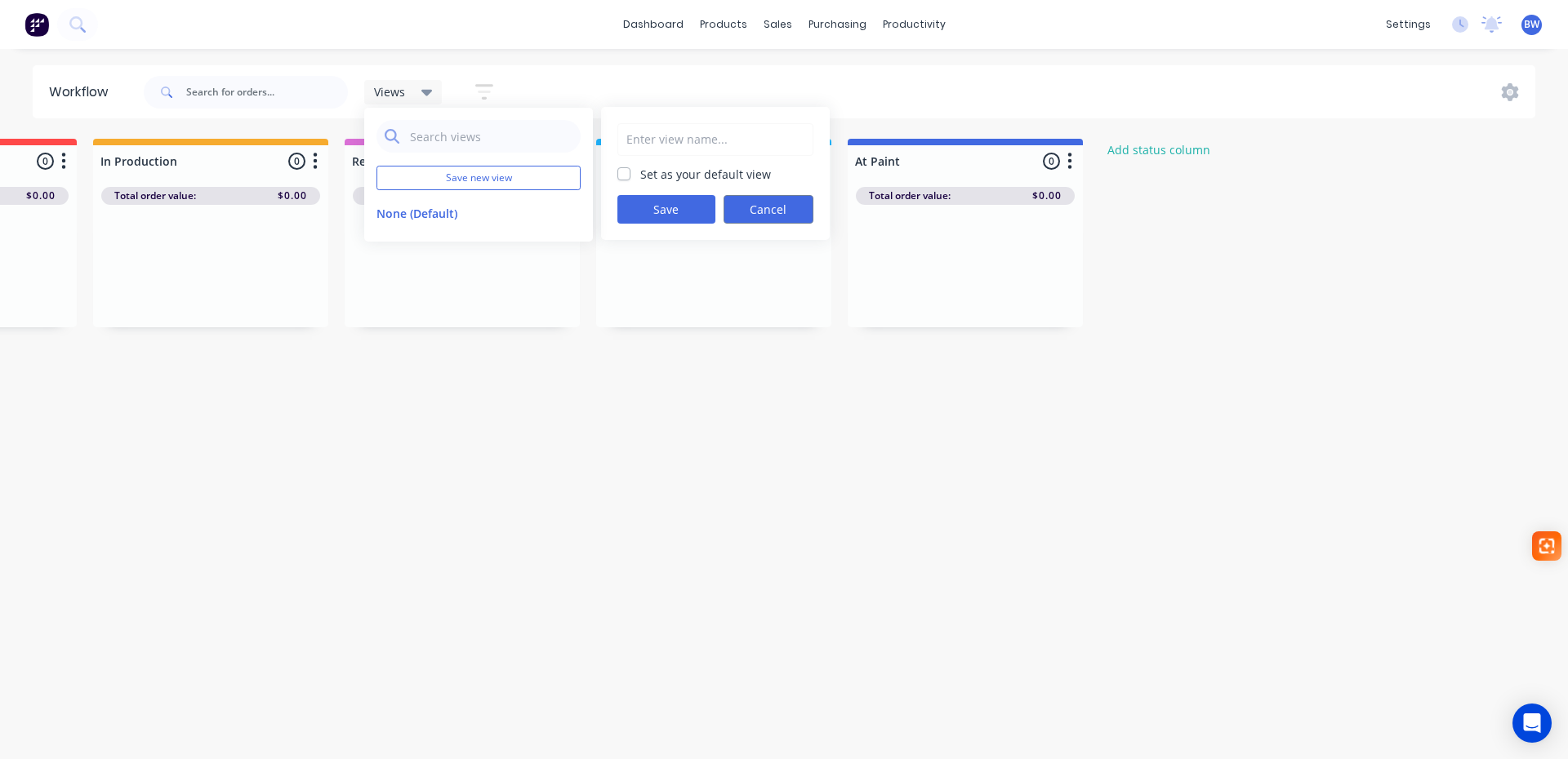
click at [763, 206] on button "Cancel" at bounding box center [769, 209] width 90 height 29
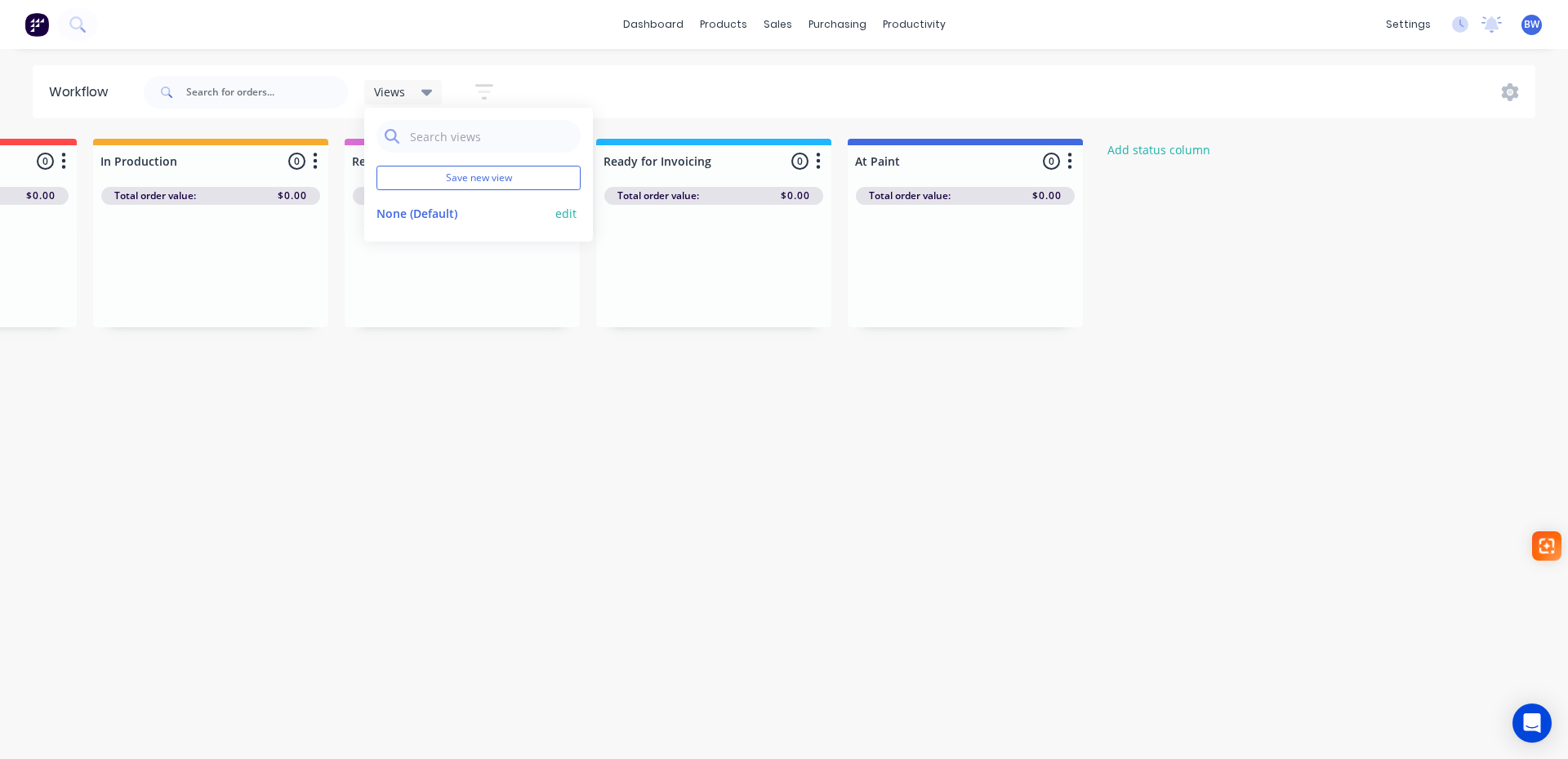
click at [569, 213] on button "edit" at bounding box center [566, 214] width 22 height 17
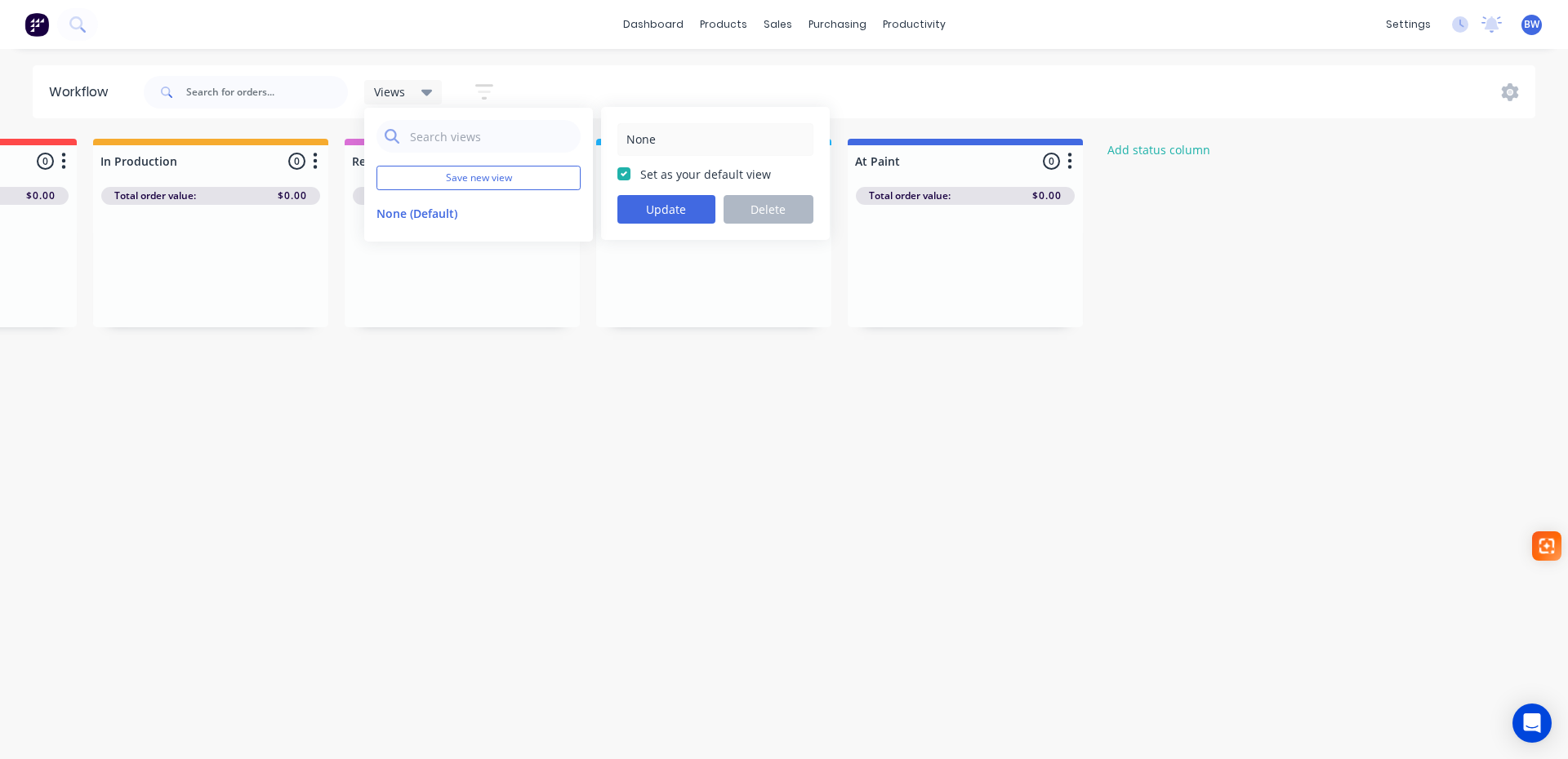
drag, startPoint x: 752, startPoint y: 402, endPoint x: 733, endPoint y: 387, distance: 24.2
click at [751, 402] on div "Submitted 3 Status colour #273444 hex #273444 Save Cancel Summaries Total order…" at bounding box center [549, 351] width 2013 height 424
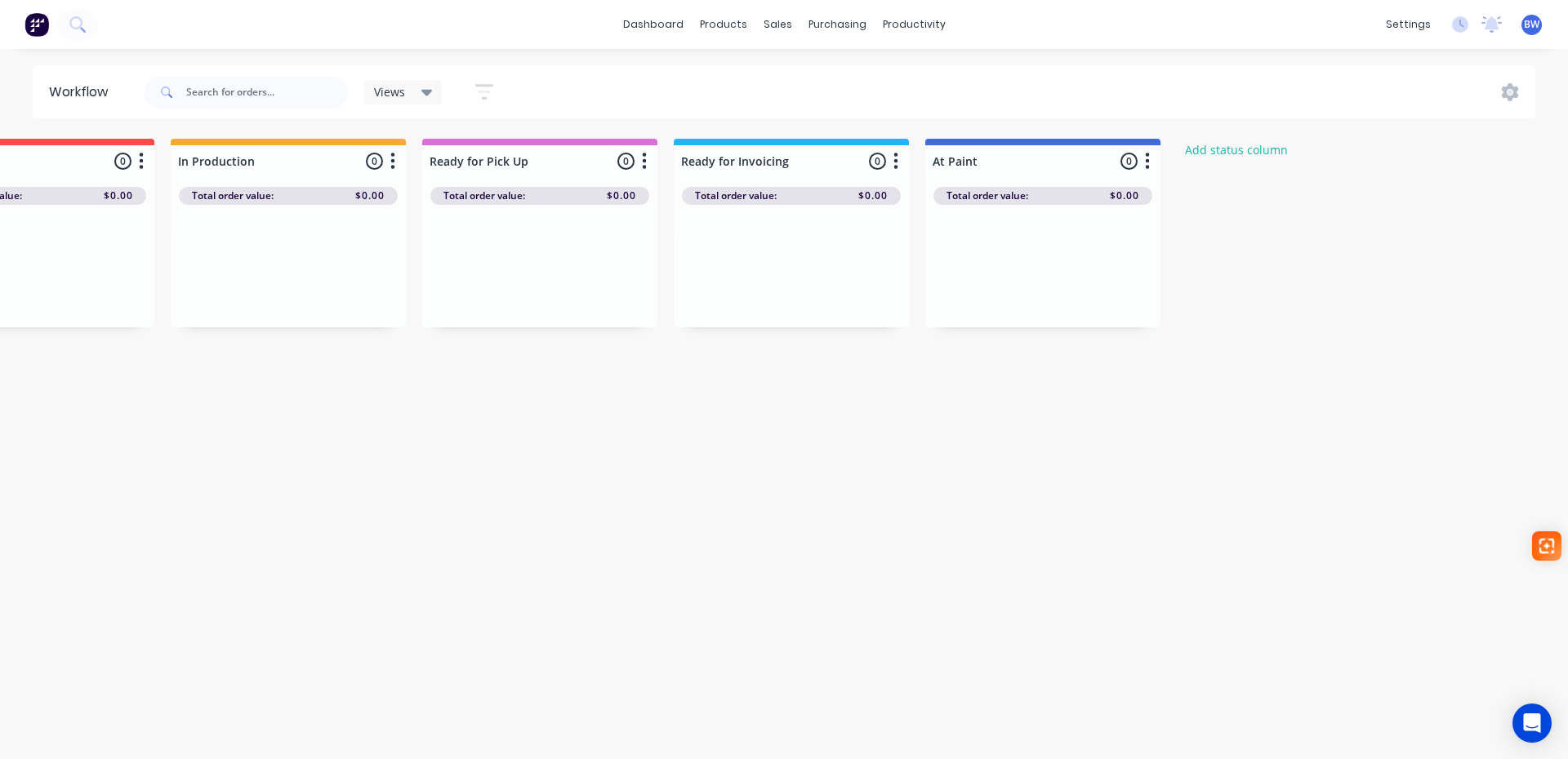
scroll to position [0, 0]
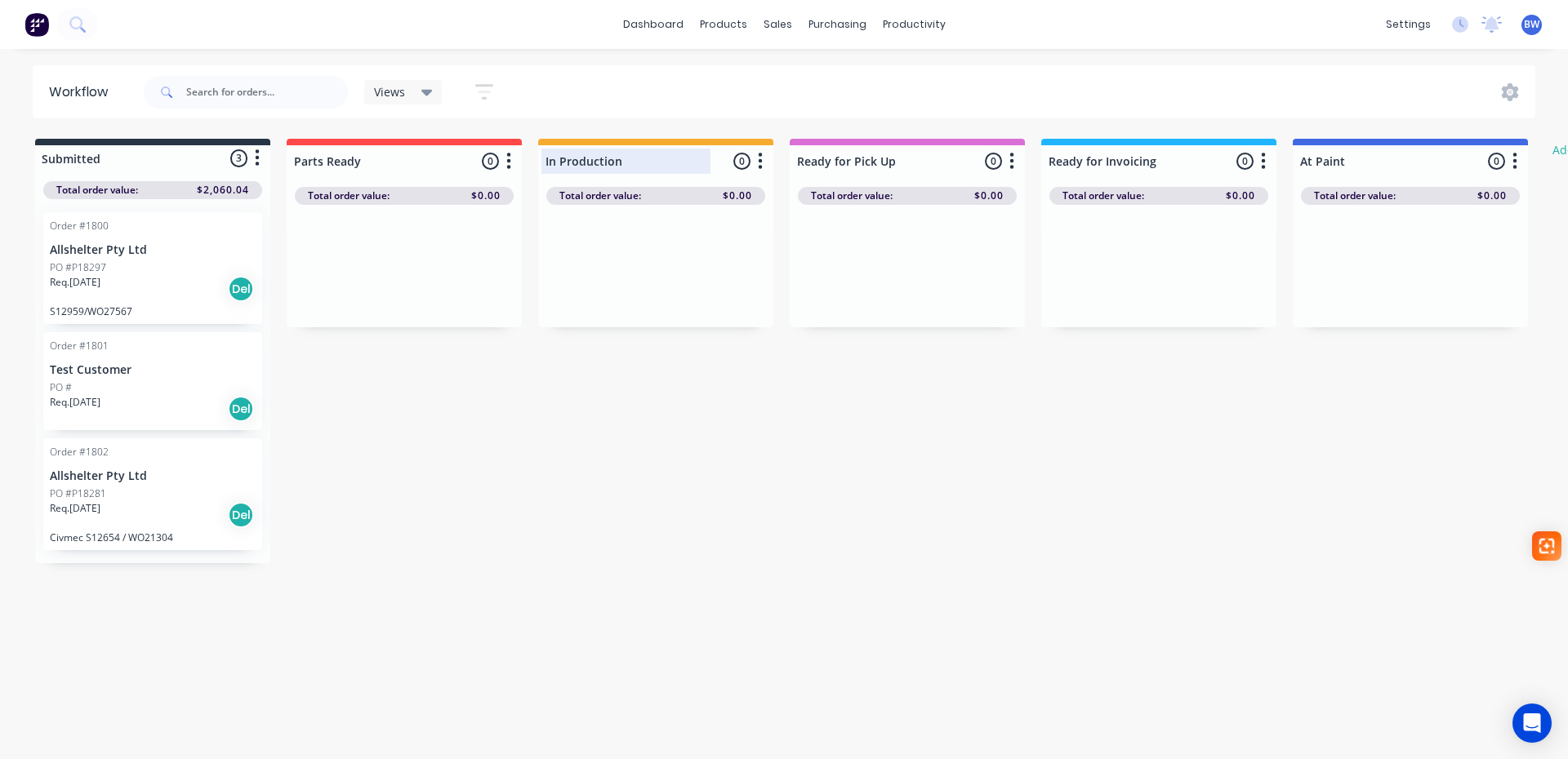
click at [601, 161] on div at bounding box center [656, 161] width 235 height 32
click at [1106, 154] on div at bounding box center [1159, 161] width 235 height 32
drag, startPoint x: 1173, startPoint y: 159, endPoint x: 1028, endPoint y: 166, distance: 145.2
click at [1028, 166] on div "Submitted 3 Status colour #273444 hex #273444 Save Cancel Summaries Total order…" at bounding box center [995, 351] width 2013 height 424
click at [1353, 160] on div at bounding box center [1411, 161] width 235 height 32
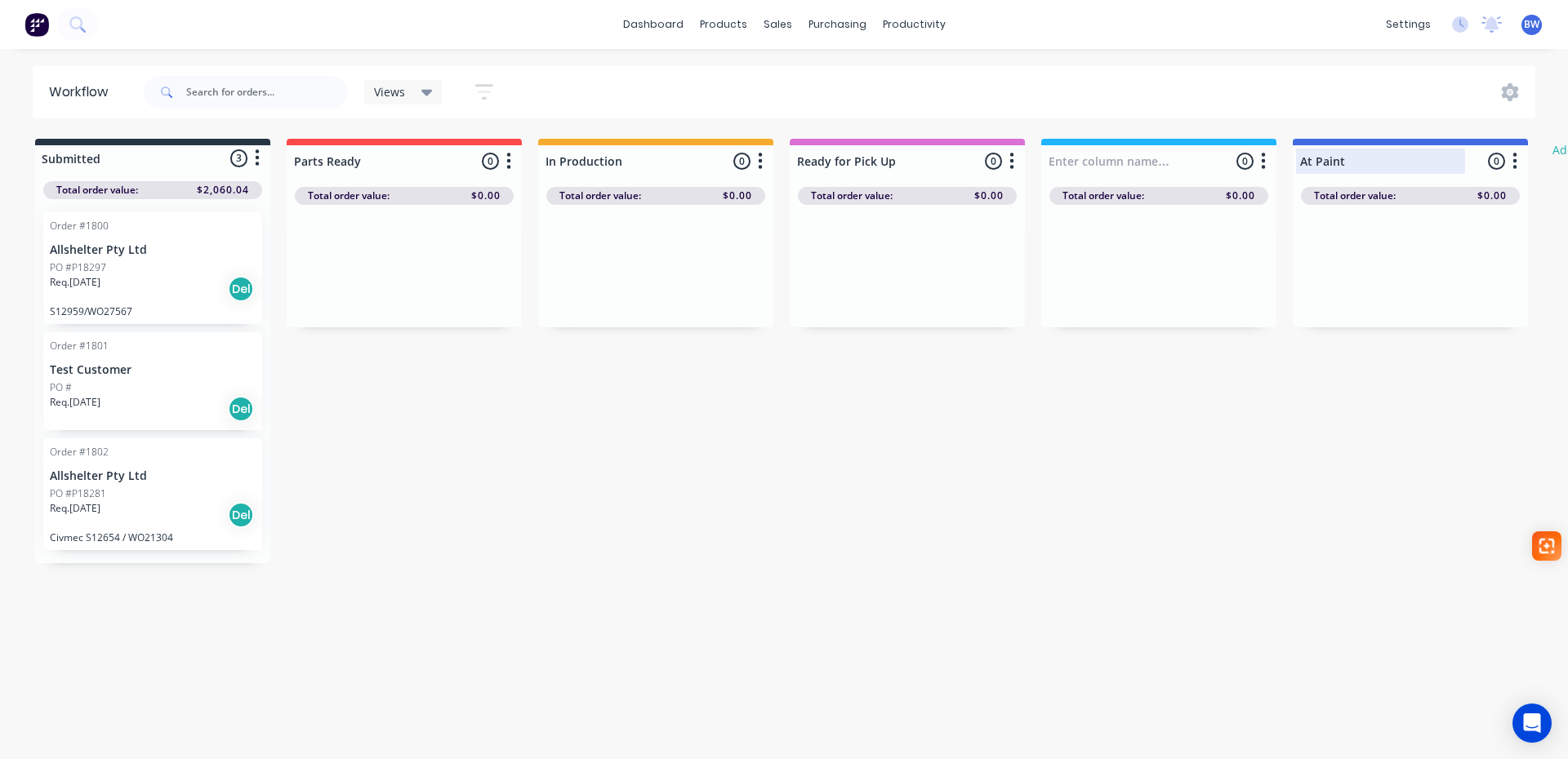
type input "Ready for Invoicing"
drag, startPoint x: 1353, startPoint y: 160, endPoint x: 1274, endPoint y: 170, distance: 79.6
click at [1274, 170] on div "Submitted 3 Status colour #273444 hex #273444 Save Cancel Summaries Total order…" at bounding box center [995, 351] width 2013 height 424
click at [1352, 154] on div at bounding box center [1411, 161] width 235 height 32
paste input "Ready for Invoicing"
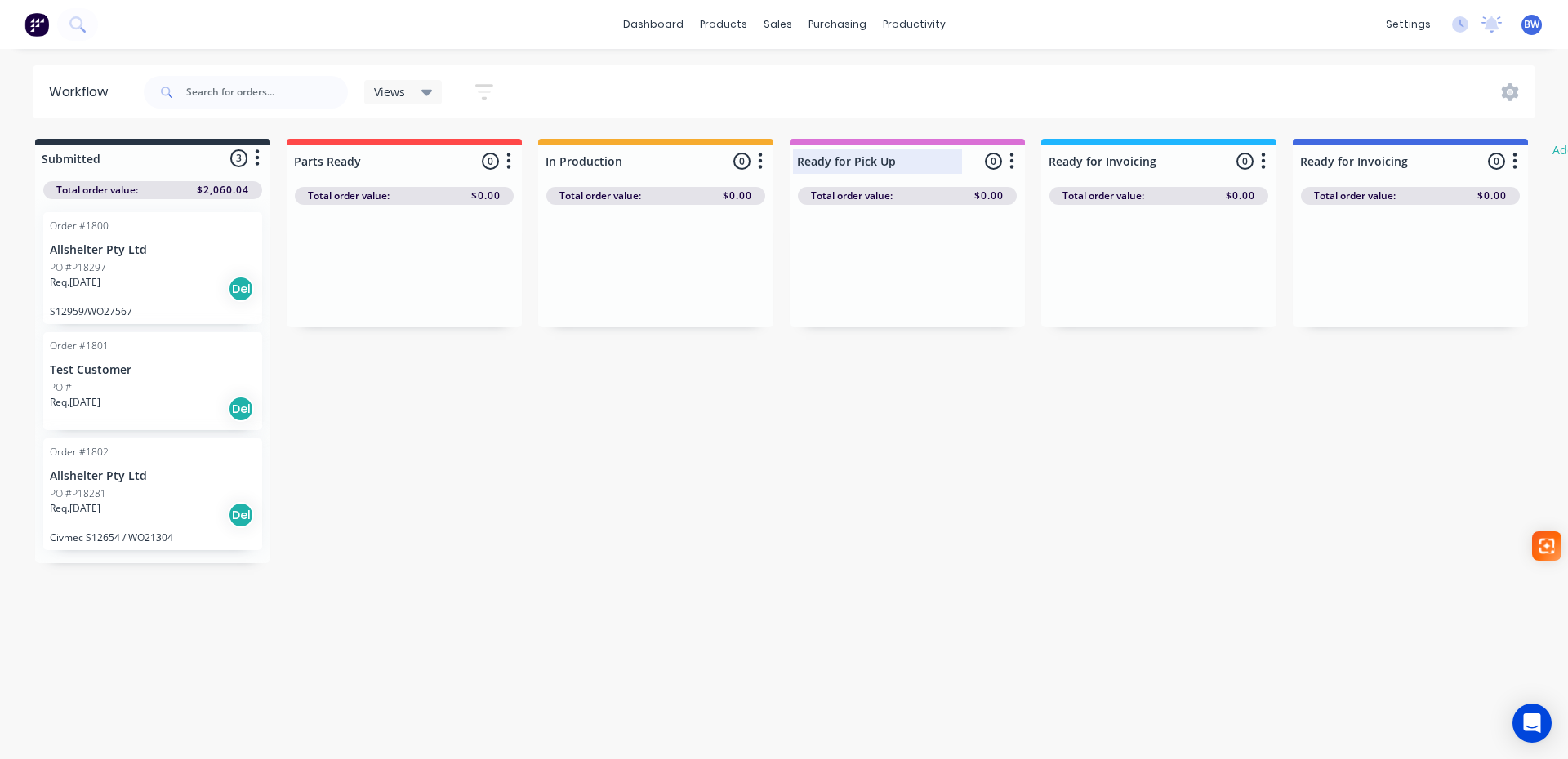
click at [910, 163] on div at bounding box center [907, 161] width 235 height 32
type input "At Paint"
drag, startPoint x: 904, startPoint y: 158, endPoint x: 853, endPoint y: 163, distance: 51.2
click at [853, 163] on input "Ready for Pick Up" at bounding box center [878, 162] width 161 height 17
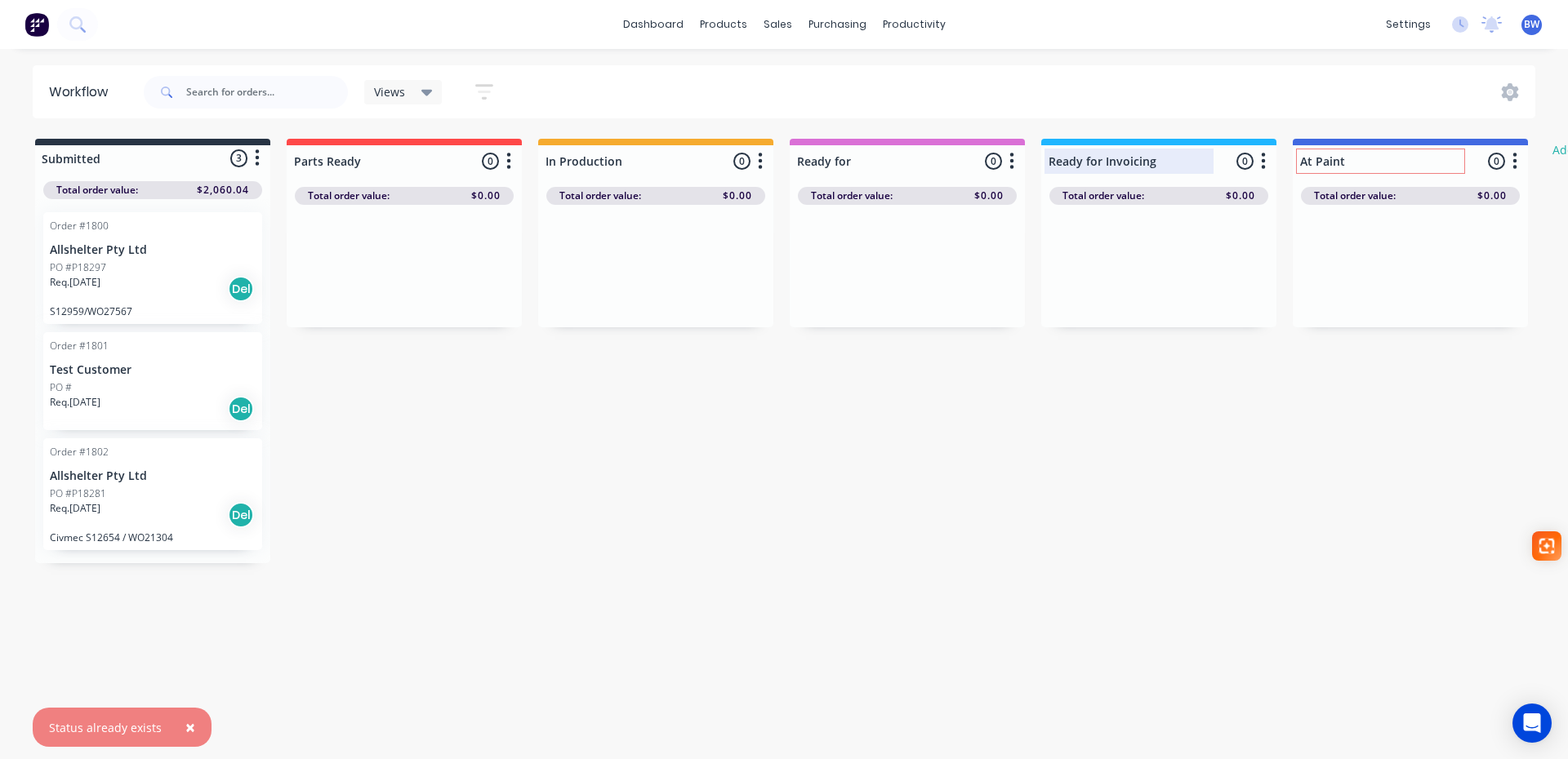
type input "Ready for"
click at [1126, 154] on div at bounding box center [1159, 161] width 235 height 32
drag, startPoint x: 1126, startPoint y: 160, endPoint x: 1104, endPoint y: 160, distance: 22.0
click at [1104, 160] on input "Ready for Invoicing" at bounding box center [1130, 162] width 161 height 17
paste input "Pick Up"
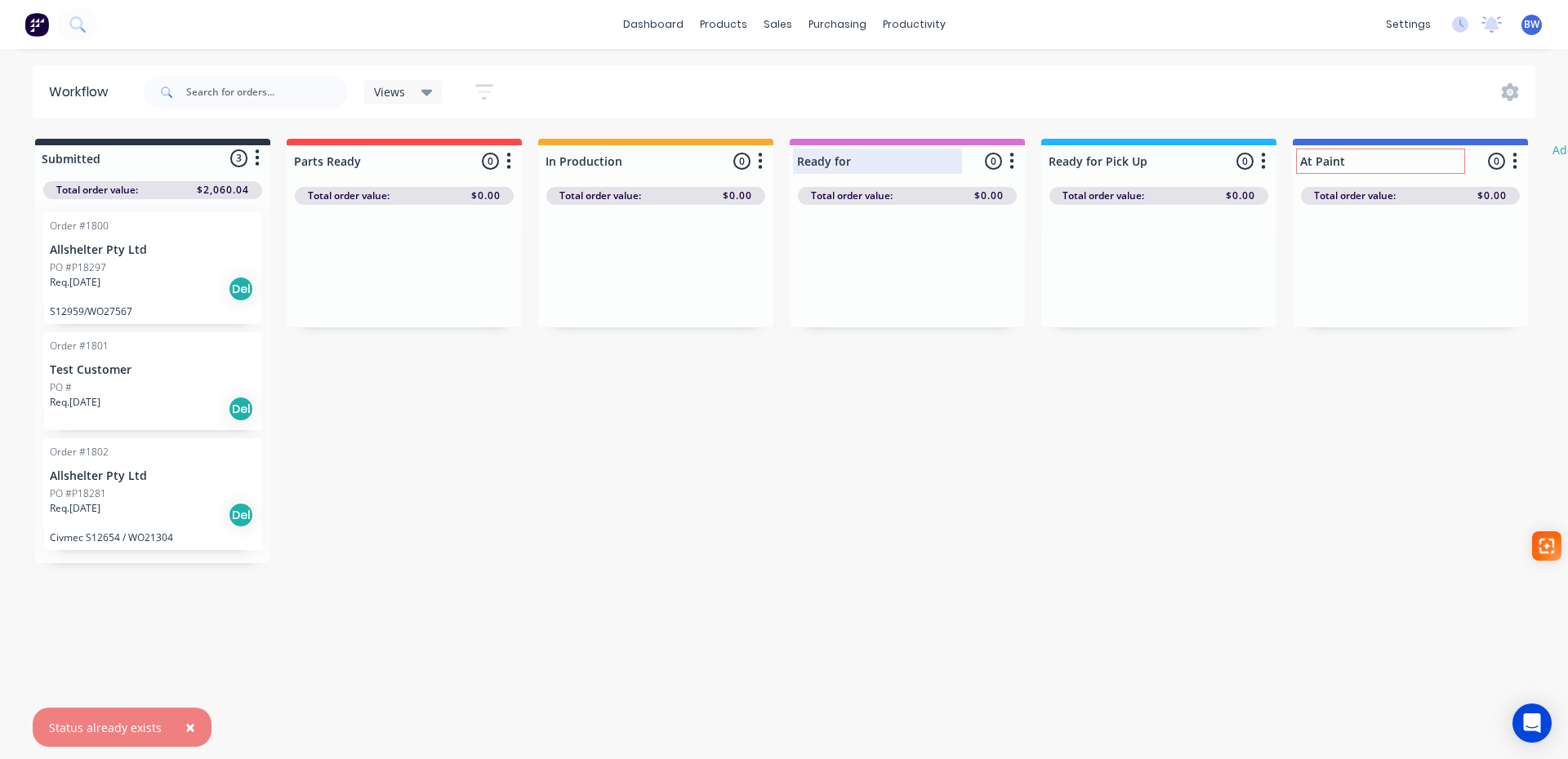
type input "Ready for Pick Up"
click at [863, 158] on div at bounding box center [907, 161] width 235 height 32
drag, startPoint x: 863, startPoint y: 158, endPoint x: 785, endPoint y: 160, distance: 78.0
click at [785, 160] on div "Submitted 3 Status colour #273444 hex #273444 Save Cancel Summaries Total order…" at bounding box center [995, 351] width 2013 height 424
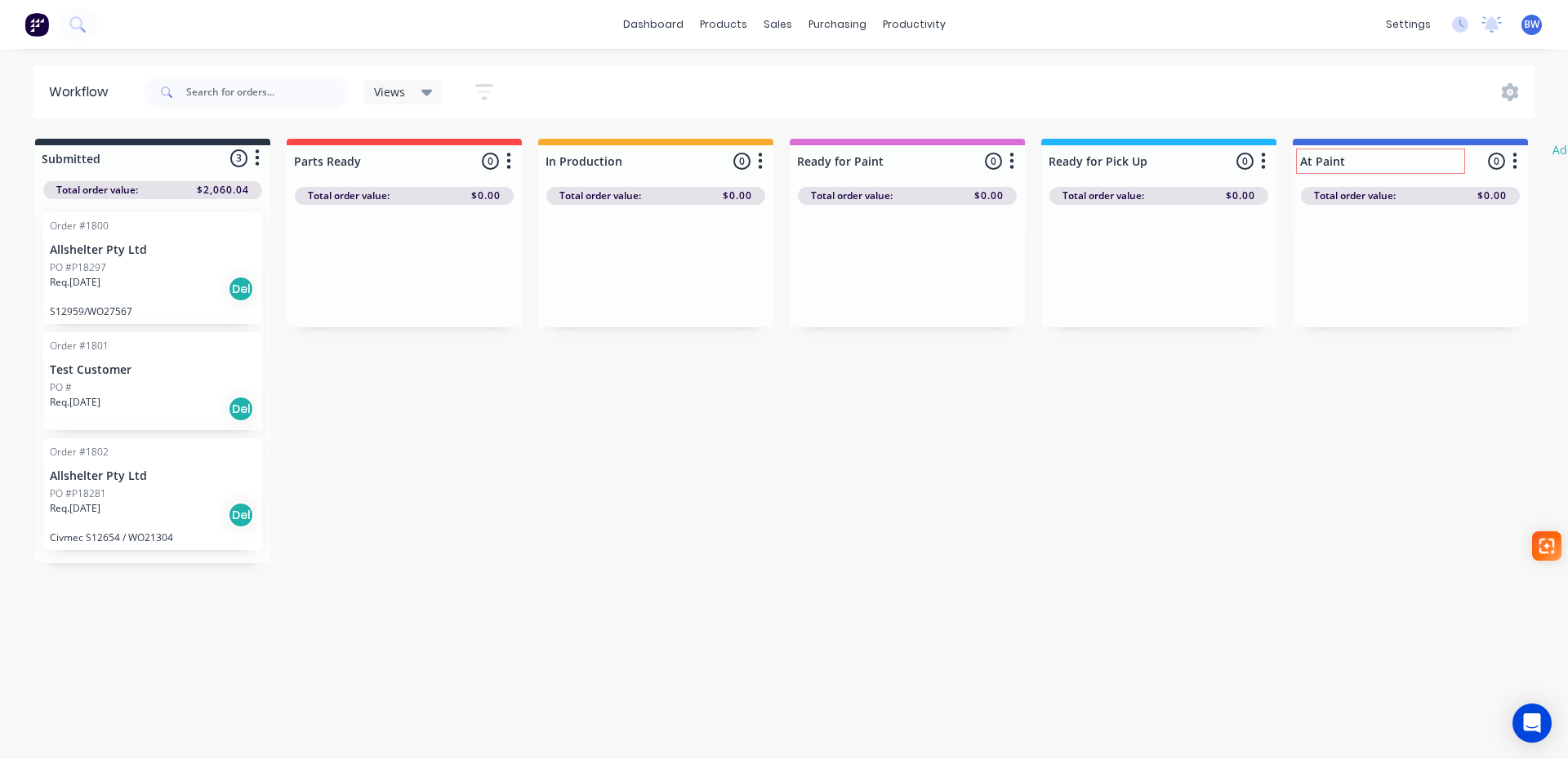
type input "Ready for Paint"
click at [511, 169] on icon "button" at bounding box center [509, 162] width 5 height 21
click at [861, 162] on div at bounding box center [907, 161] width 235 height 32
drag, startPoint x: 890, startPoint y: 159, endPoint x: 779, endPoint y: 160, distance: 111.0
click at [780, 160] on div "Submitted 3 Status colour #273444 hex #273444 Save Cancel Summaries Total order…" at bounding box center [995, 351] width 2013 height 424
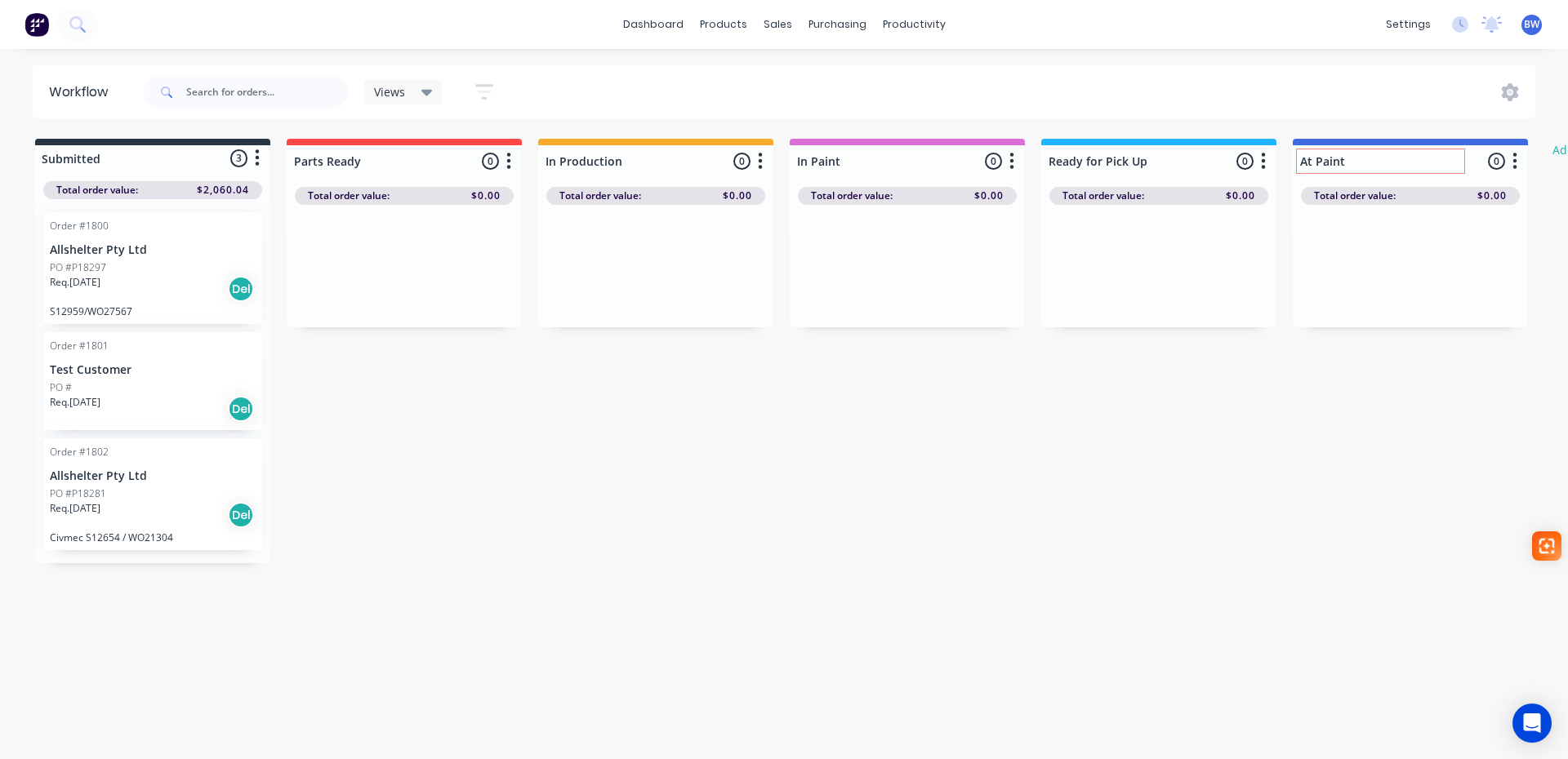
type input "In Paint"
click at [805, 348] on div "Submitted 3 Status colour #273444 hex #273444 Save Cancel Summaries Total order…" at bounding box center [995, 351] width 2013 height 424
click at [760, 162] on icon "button" at bounding box center [760, 161] width 4 height 16
click at [715, 224] on button "Notifications" at bounding box center [688, 223] width 163 height 27
click at [829, 250] on label at bounding box center [829, 250] width 0 height 0
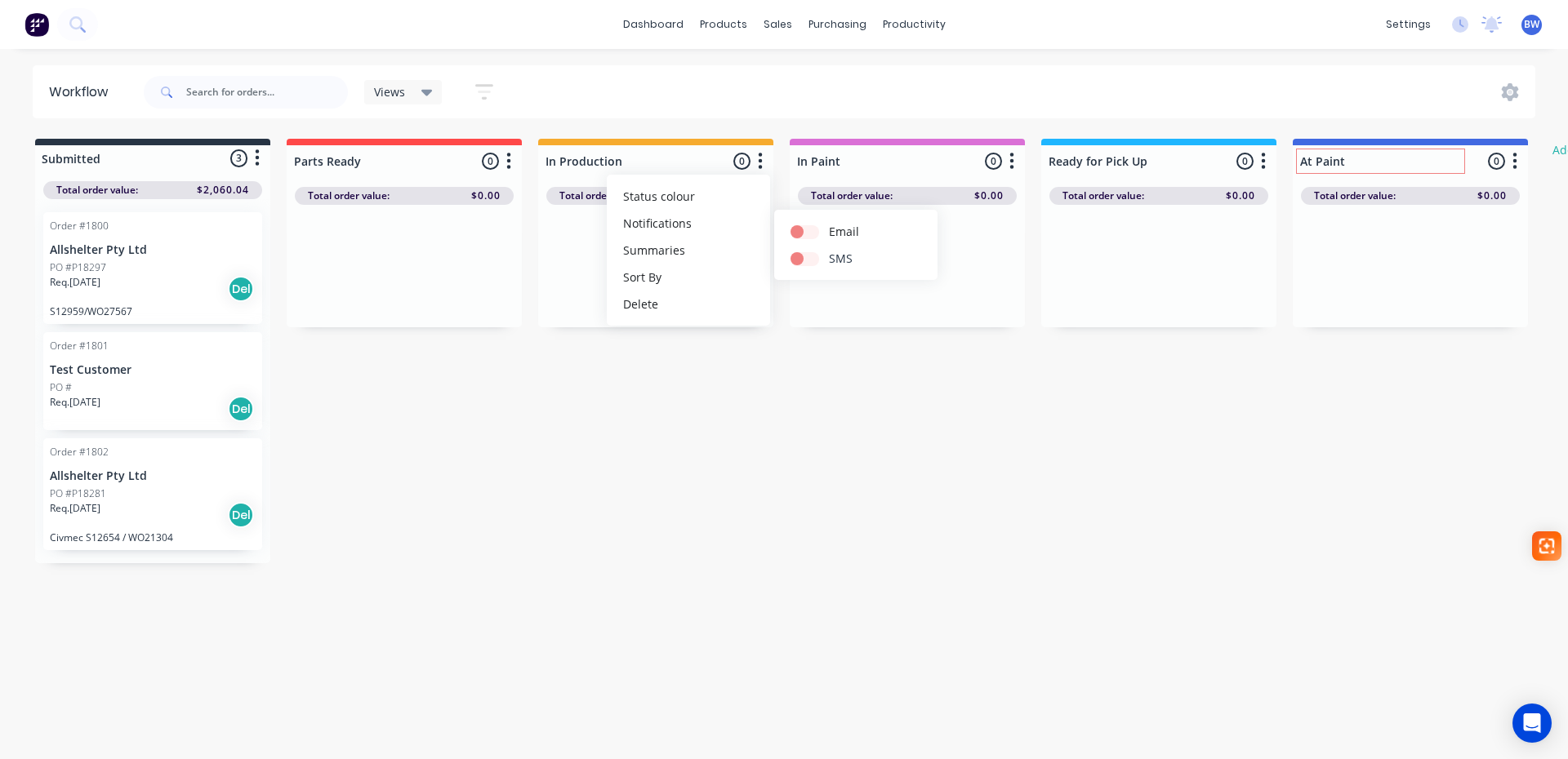
click at [803, 256] on input "checkbox" at bounding box center [797, 258] width 13 height 16
checkbox input "true"
click at [581, 281] on div at bounding box center [656, 266] width 235 height 123
click at [757, 157] on button "button" at bounding box center [760, 162] width 20 height 20
click at [690, 220] on button "Notifications" at bounding box center [688, 223] width 163 height 27
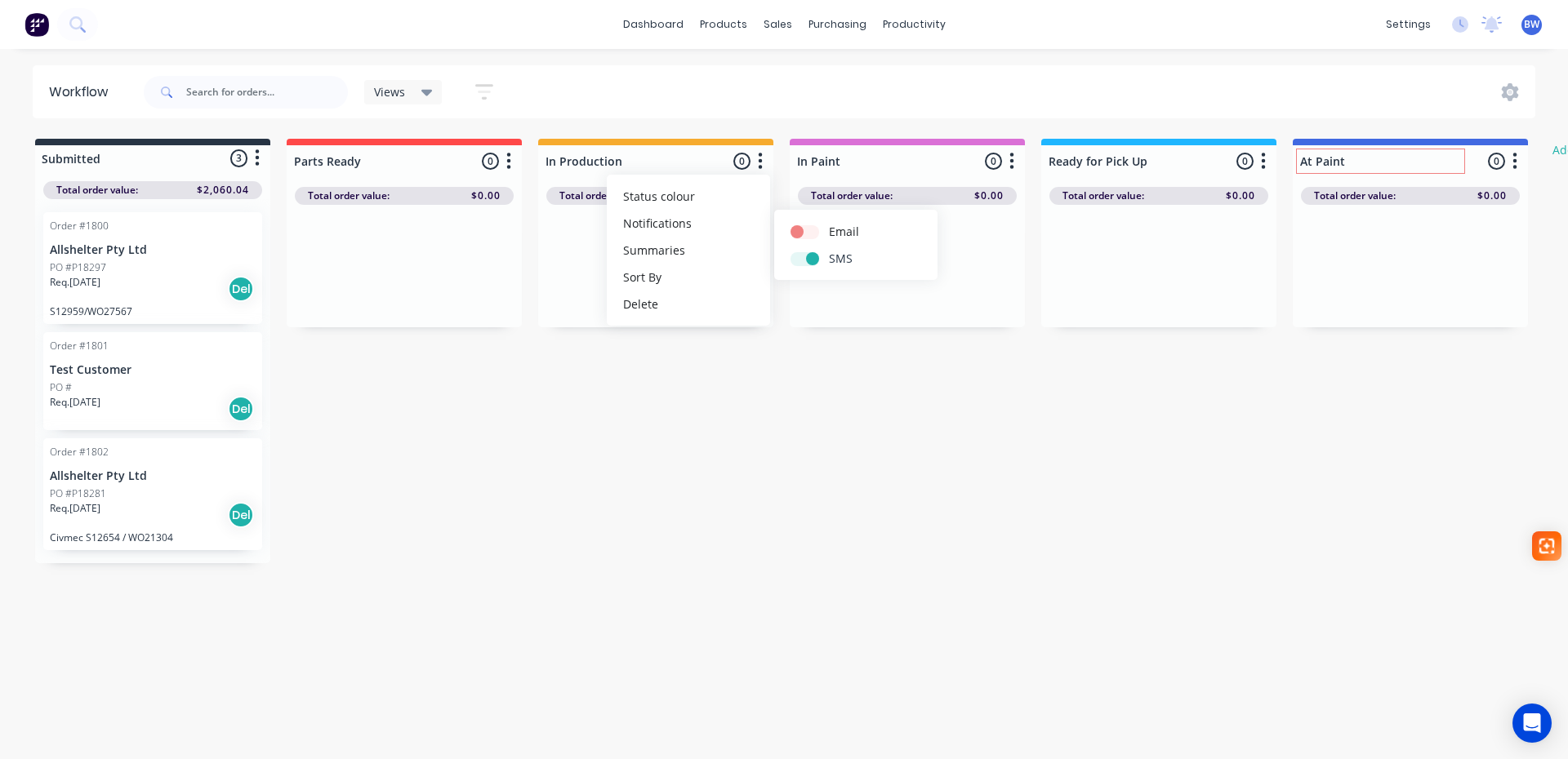
click at [829, 250] on label at bounding box center [829, 250] width 0 height 0
click at [803, 257] on input "checkbox" at bounding box center [797, 258] width 13 height 16
checkbox input "false"
click at [1011, 169] on icon "button" at bounding box center [1012, 161] width 4 height 16
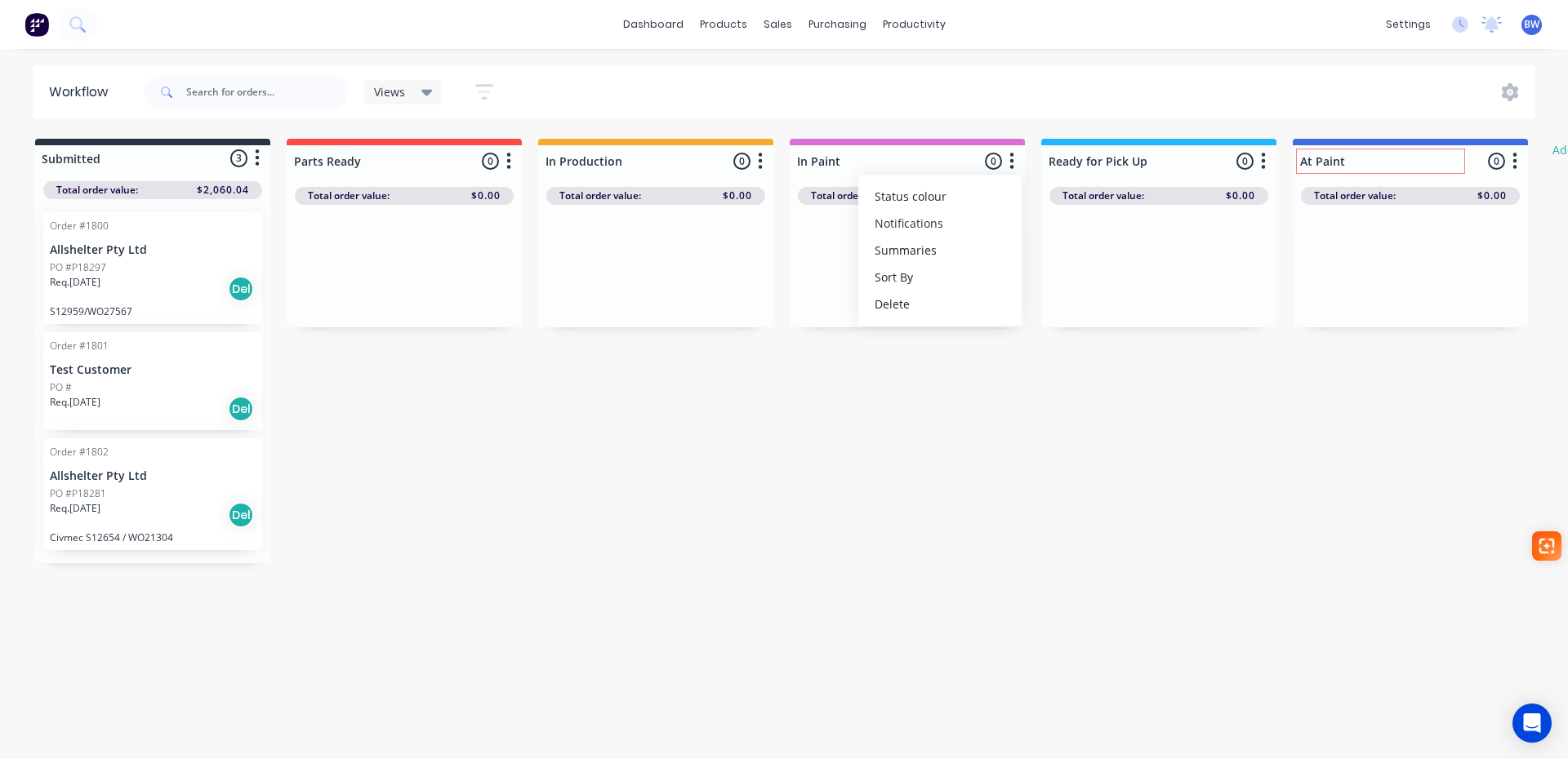
click at [965, 230] on button "Notifications" at bounding box center [940, 223] width 163 height 27
click at [1080, 250] on label at bounding box center [1080, 250] width 0 height 0
click at [1055, 258] on input "checkbox" at bounding box center [1048, 258] width 13 height 16
checkbox input "true"
click at [1080, 223] on label at bounding box center [1080, 223] width 0 height 0
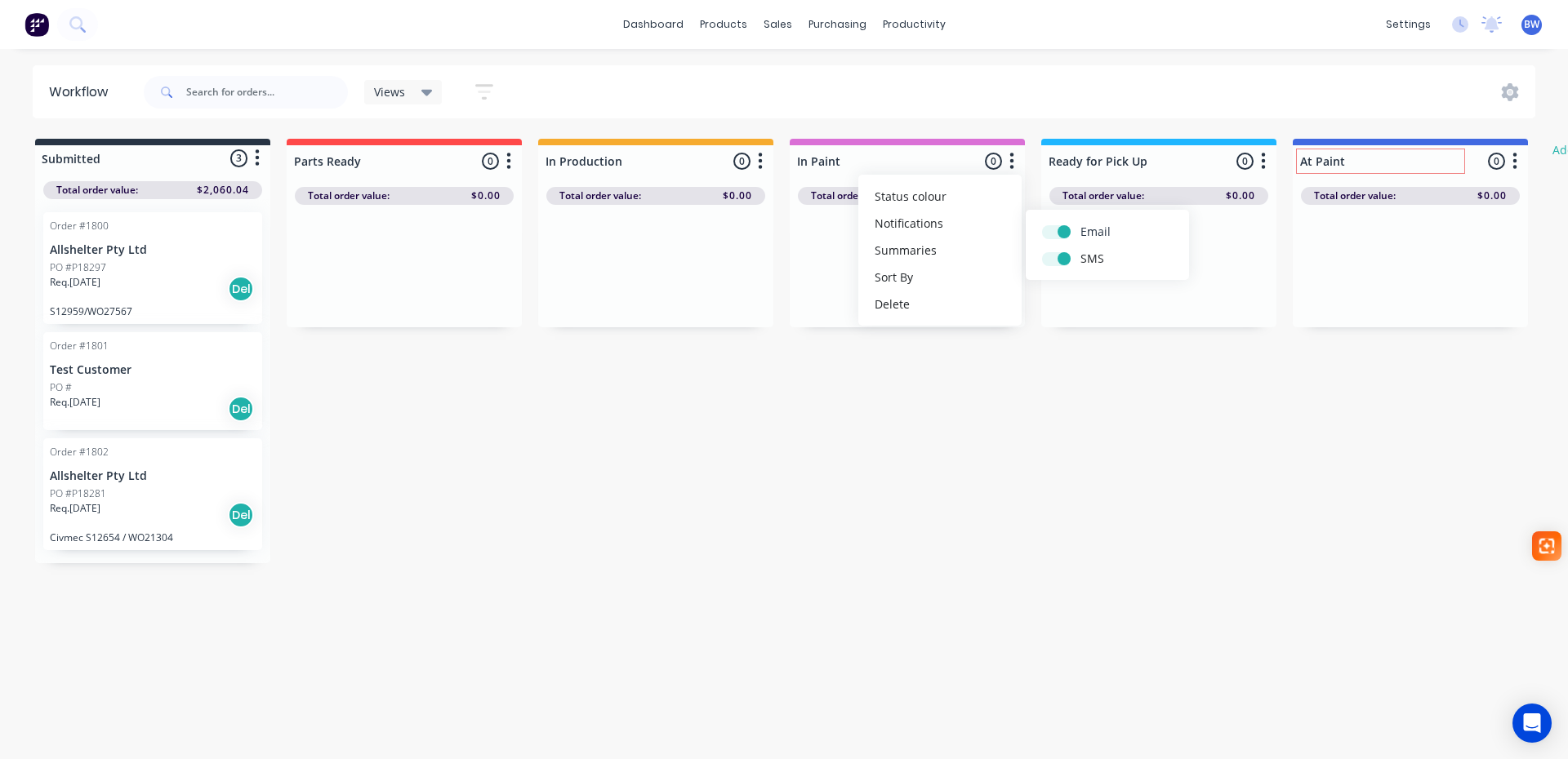
click at [1055, 233] on input "checkbox" at bounding box center [1048, 231] width 13 height 16
checkbox input "false"
click at [942, 539] on div "Submitted 3 Status colour #273444 hex #273444 Save Cancel Summaries Total order…" at bounding box center [995, 351] width 2013 height 424
click at [1355, 161] on input "At Paint" at bounding box center [1380, 162] width 161 height 17
click at [1288, 162] on div "Submitted 3 Status colour #273444 hex #273444 Save Cancel Summaries Total order…" at bounding box center [995, 351] width 2013 height 424
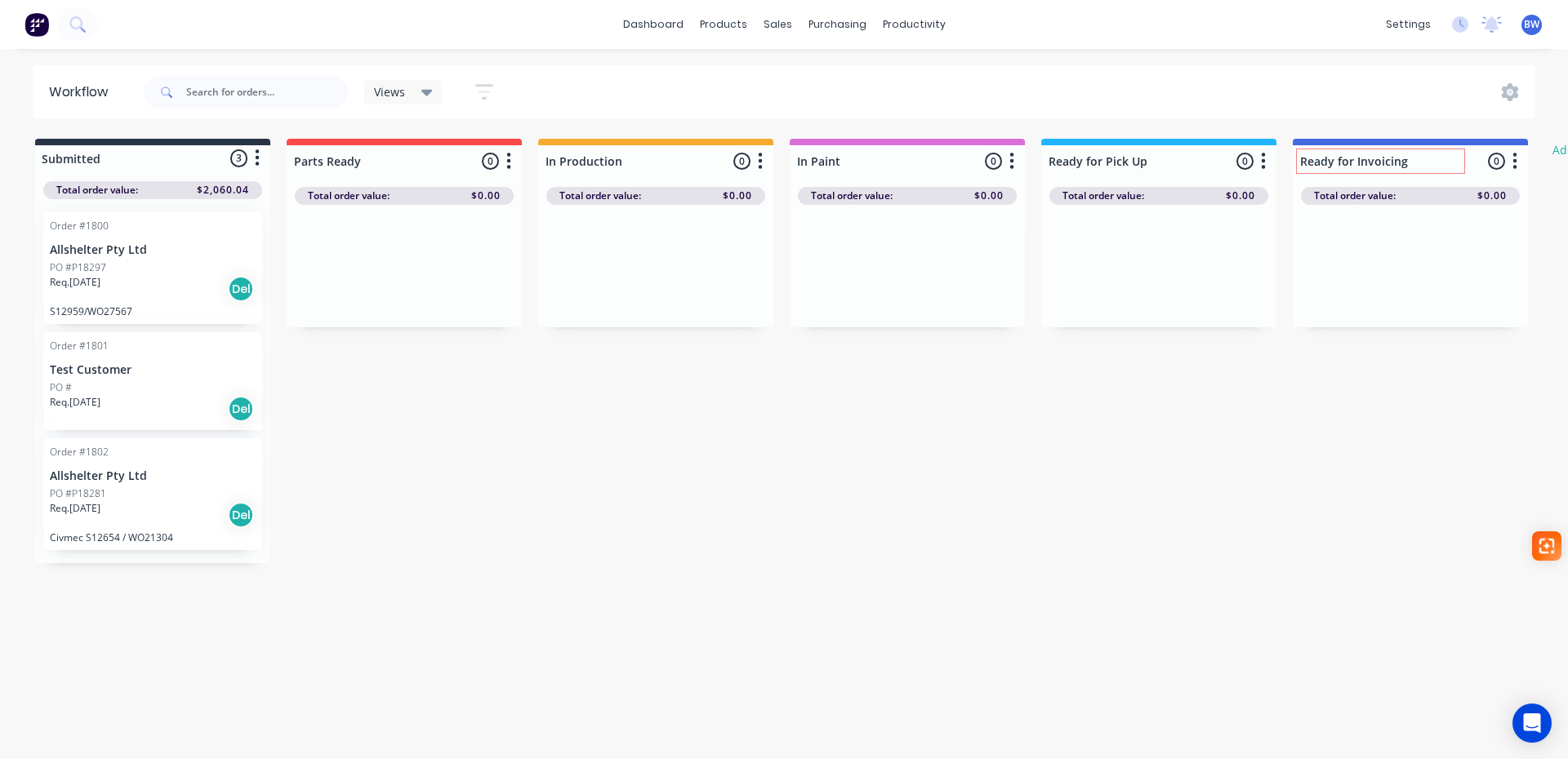
type input "Ready for Invoicing"
click at [1011, 464] on div "Submitted 3 Status colour #273444 hex #273444 Save Cancel Summaries Total order…" at bounding box center [995, 351] width 2013 height 424
click at [1263, 162] on icon "button" at bounding box center [1264, 161] width 4 height 16
click at [1218, 224] on button "Notifications" at bounding box center [1191, 223] width 163 height 27
click at [1332, 250] on label at bounding box center [1332, 250] width 0 height 0
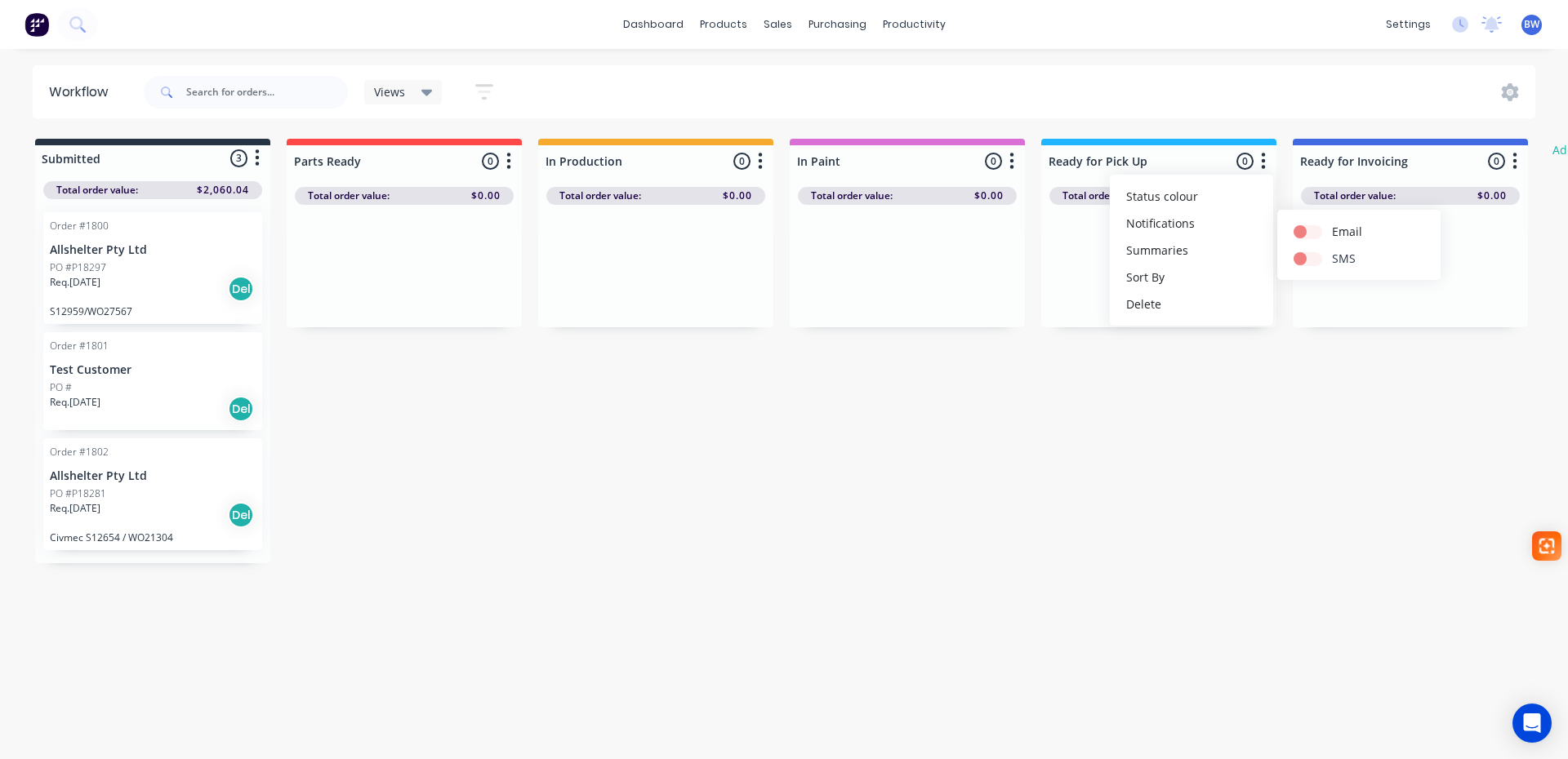
click at [1307, 258] on input "checkbox" at bounding box center [1300, 258] width 13 height 16
checkbox input "true"
click at [1023, 452] on div "Submitted 3 Status colour #273444 hex #273444 Save Cancel Summaries Total order…" at bounding box center [995, 351] width 2013 height 424
click at [1014, 161] on icon "button" at bounding box center [1012, 161] width 4 height 16
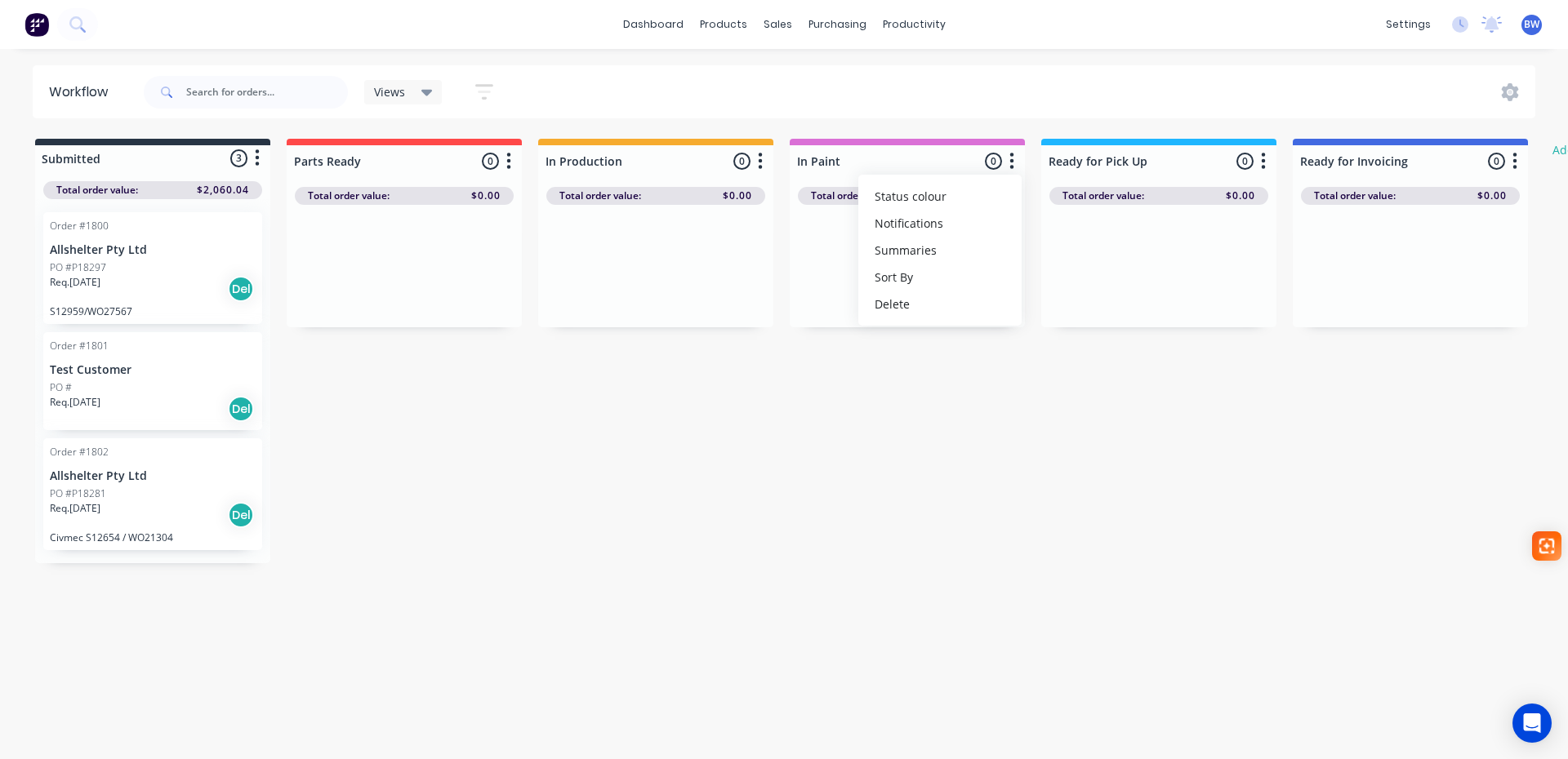
click at [1073, 418] on div "Submitted 3 Status colour #273444 hex #273444 Save Cancel Summaries Total order…" at bounding box center [995, 351] width 2013 height 424
